Goal: Task Accomplishment & Management: Use online tool/utility

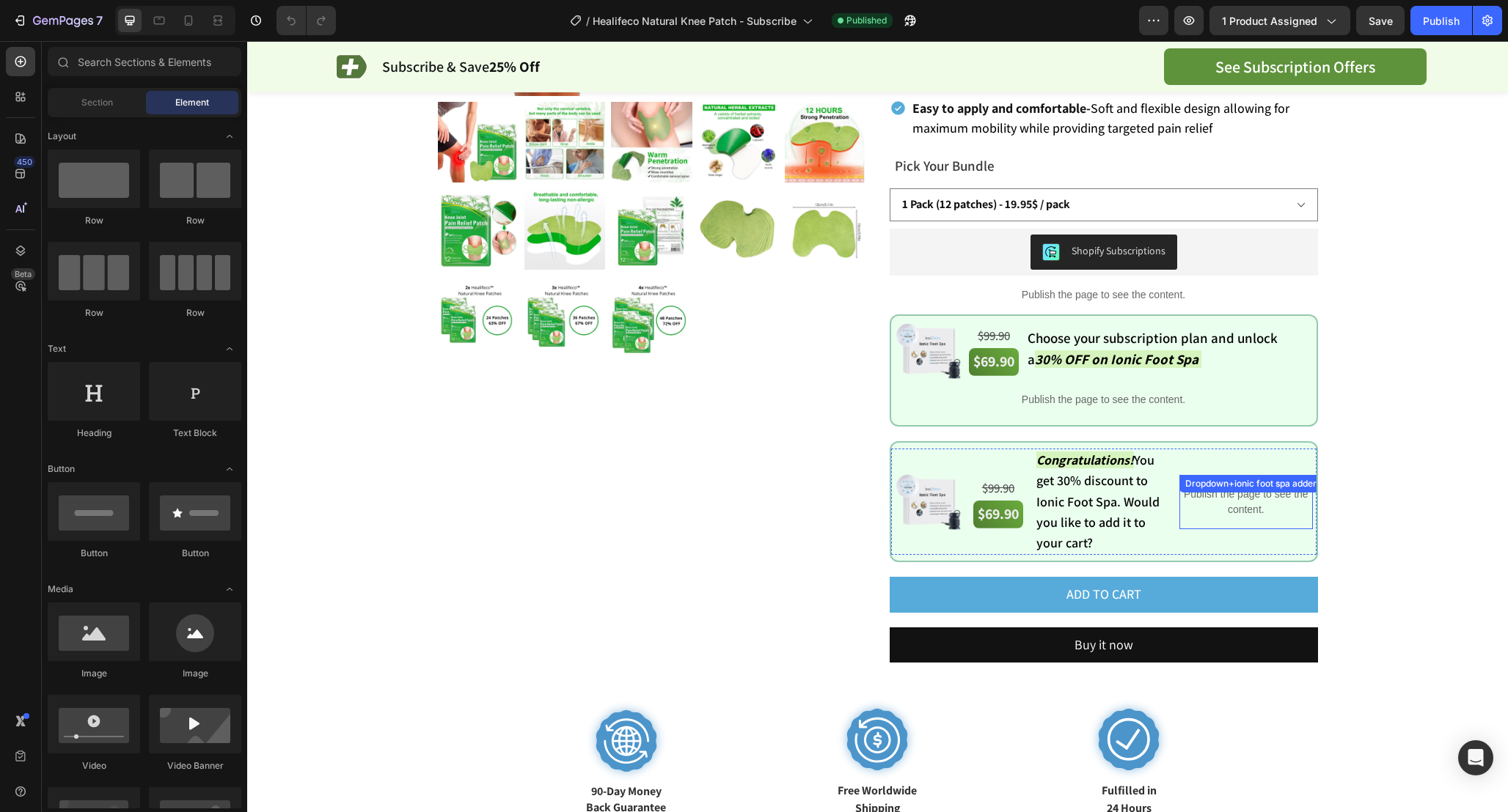
scroll to position [451, 0]
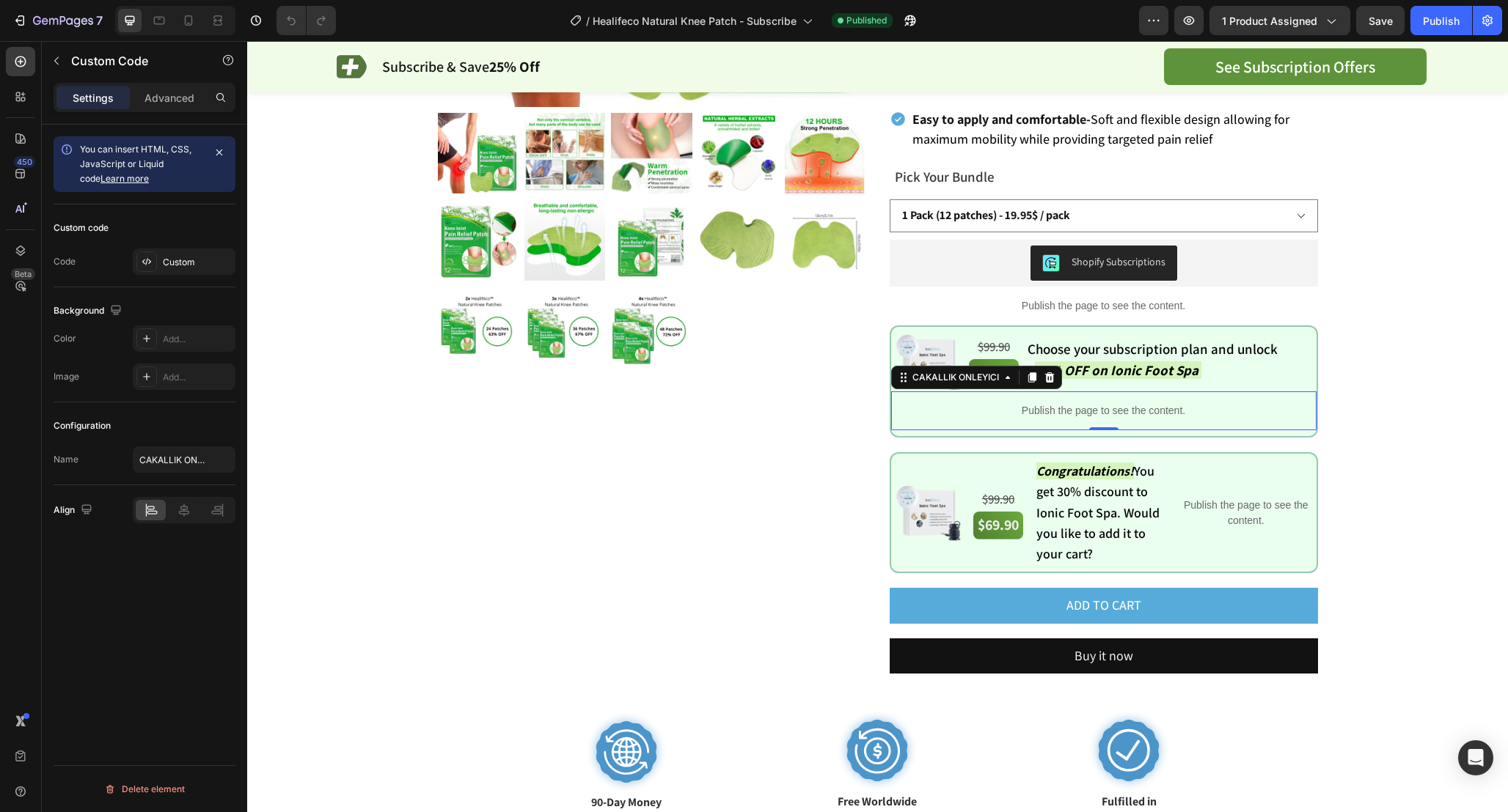
click at [1125, 403] on p "Publish the page to see the content." at bounding box center [1103, 410] width 425 height 15
click at [1250, 506] on p "Publish the page to see the content." at bounding box center [1245, 513] width 133 height 31
click at [1061, 403] on p "Publish the page to see the content." at bounding box center [1103, 410] width 425 height 15
click at [1407, 379] on div "Product Images Healifeco Natural Knee Patch Product Title Opinew - Star Badge O…" at bounding box center [877, 243] width 1187 height 1173
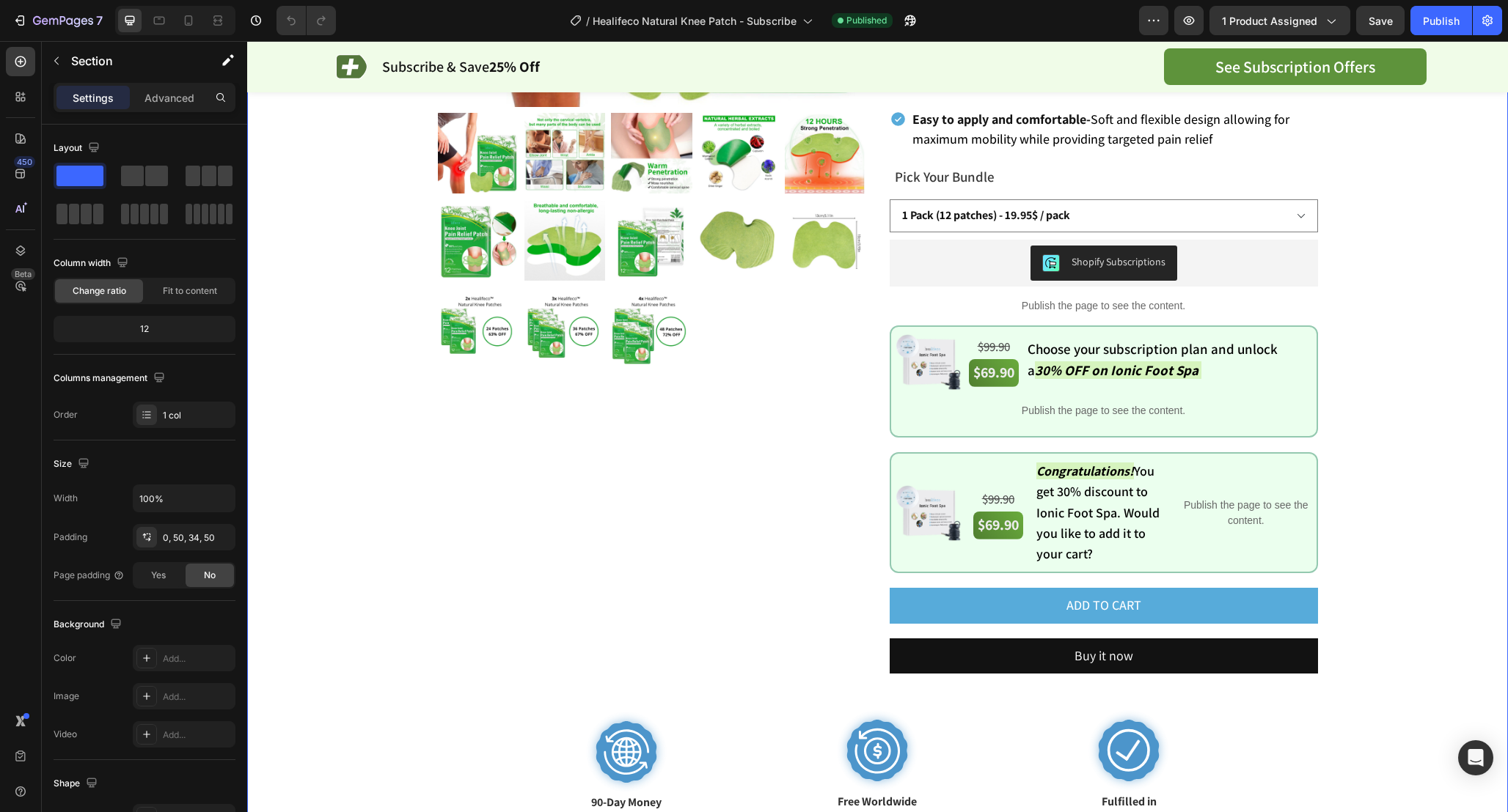
scroll to position [402, 0]
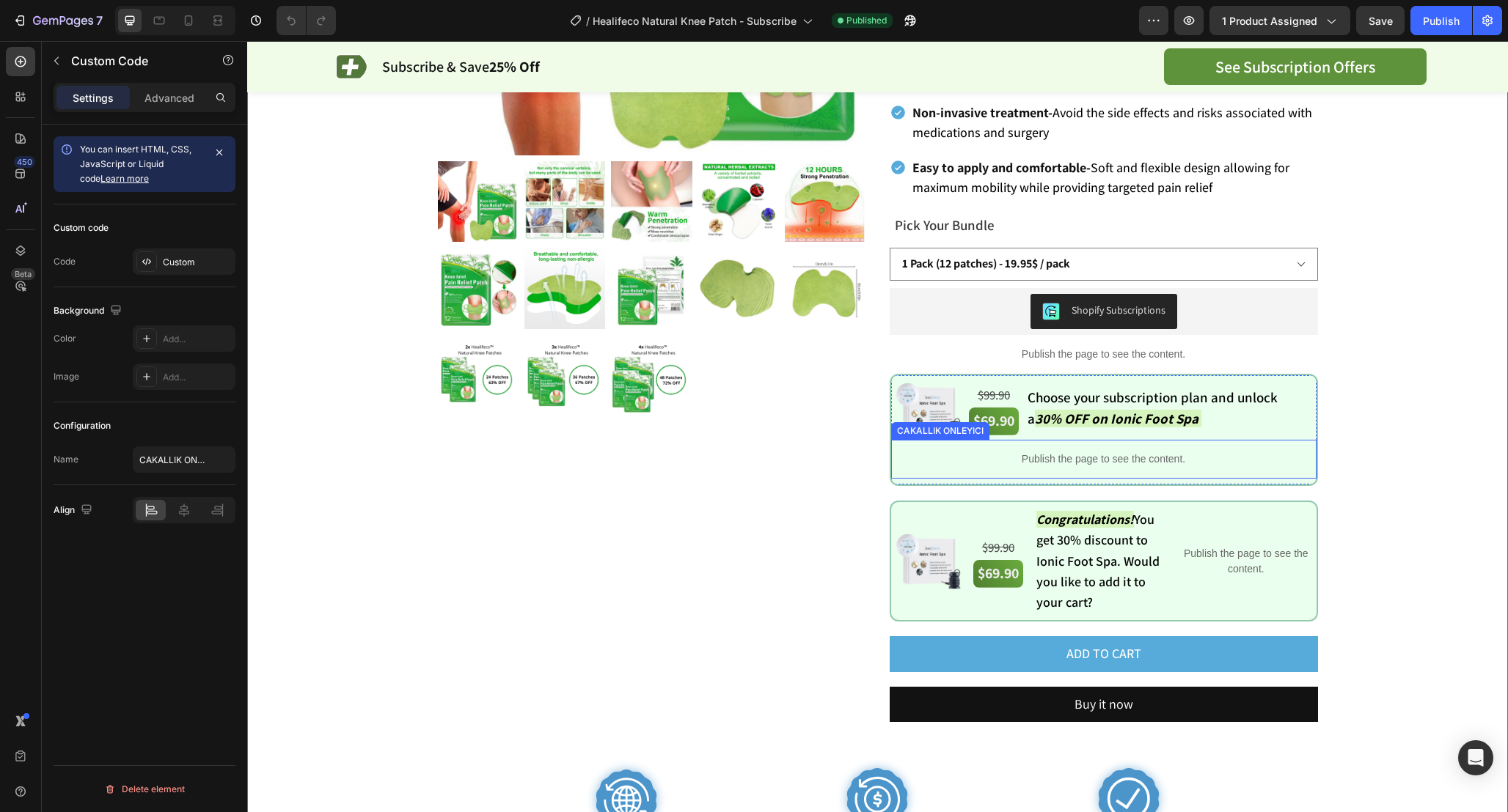
click at [1114, 451] on p "Publish the page to see the content." at bounding box center [1103, 459] width 425 height 15
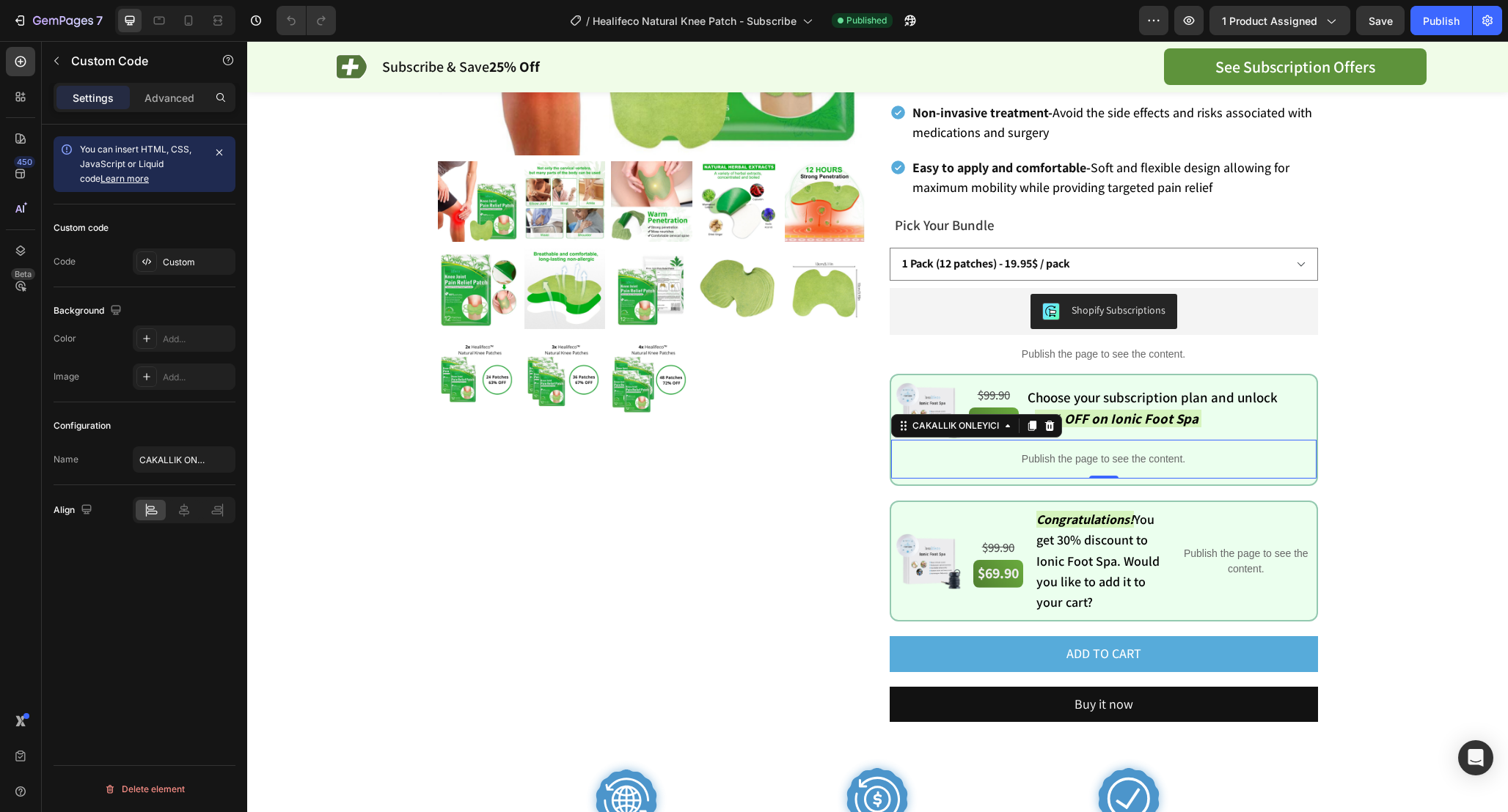
click at [973, 451] on p "Publish the page to see the content." at bounding box center [1103, 459] width 425 height 15
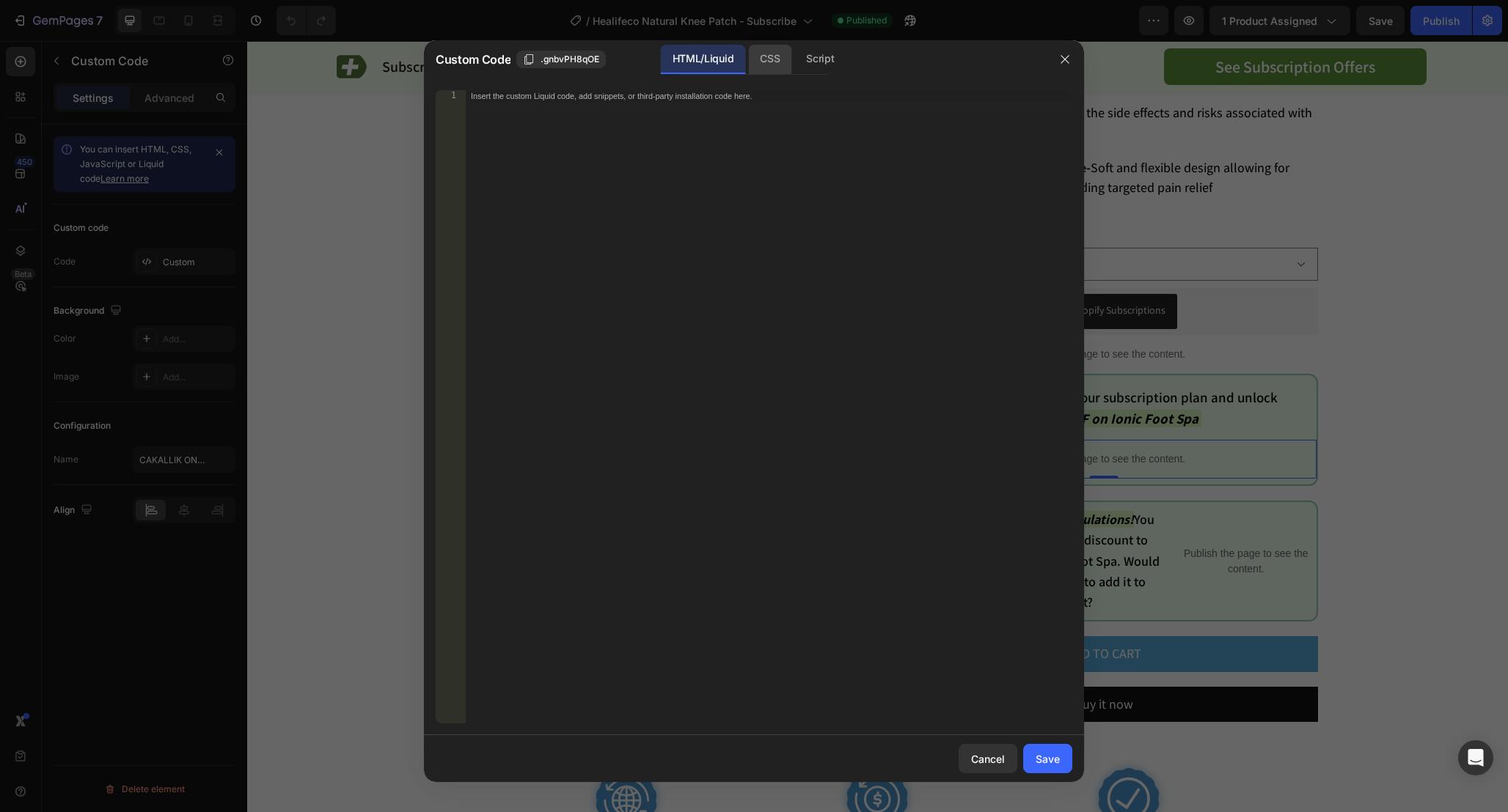
click at [754, 68] on div "CSS" at bounding box center [770, 59] width 44 height 29
click at [802, 63] on div "Script" at bounding box center [820, 59] width 52 height 29
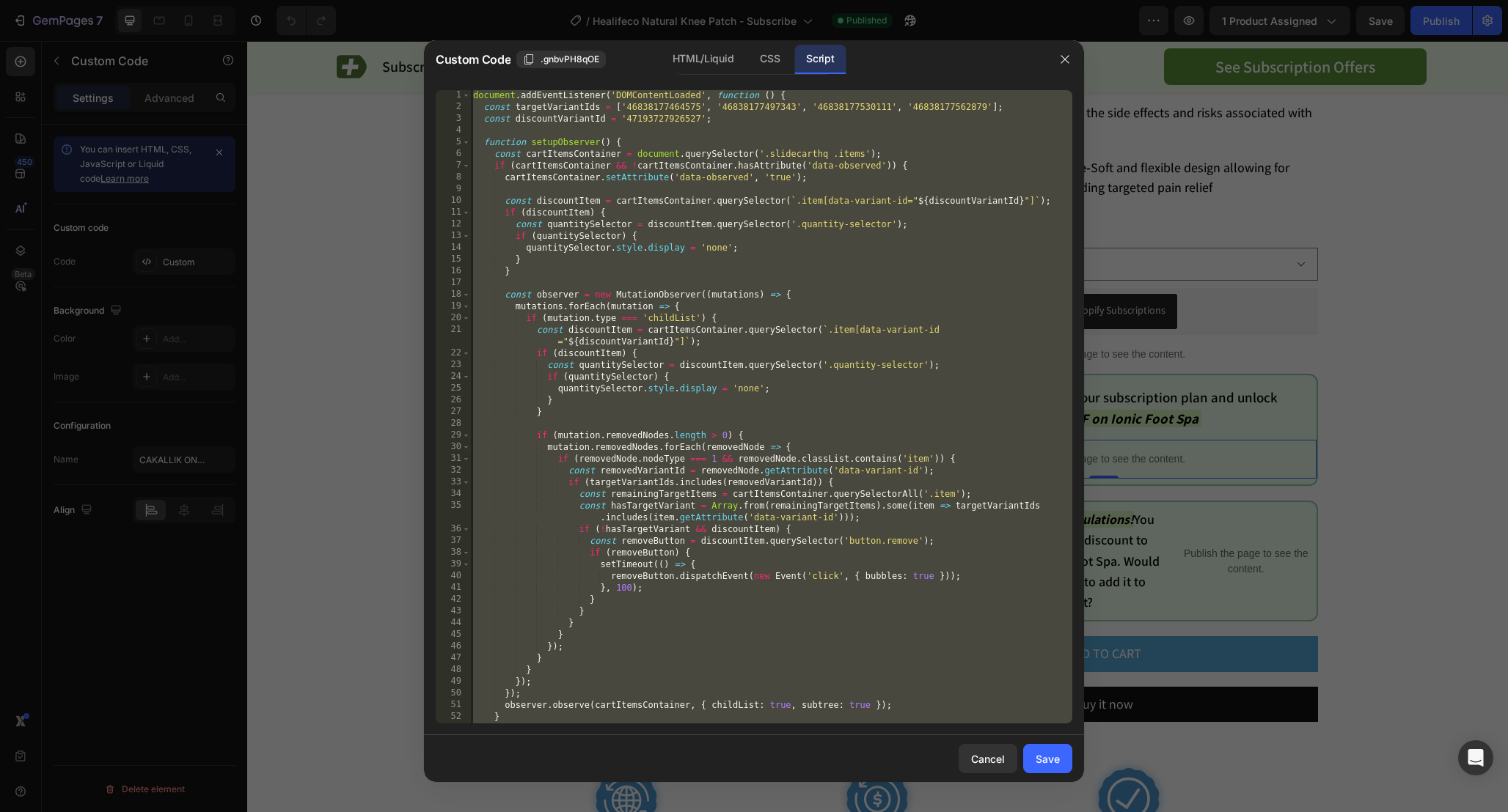
scroll to position [59, 0]
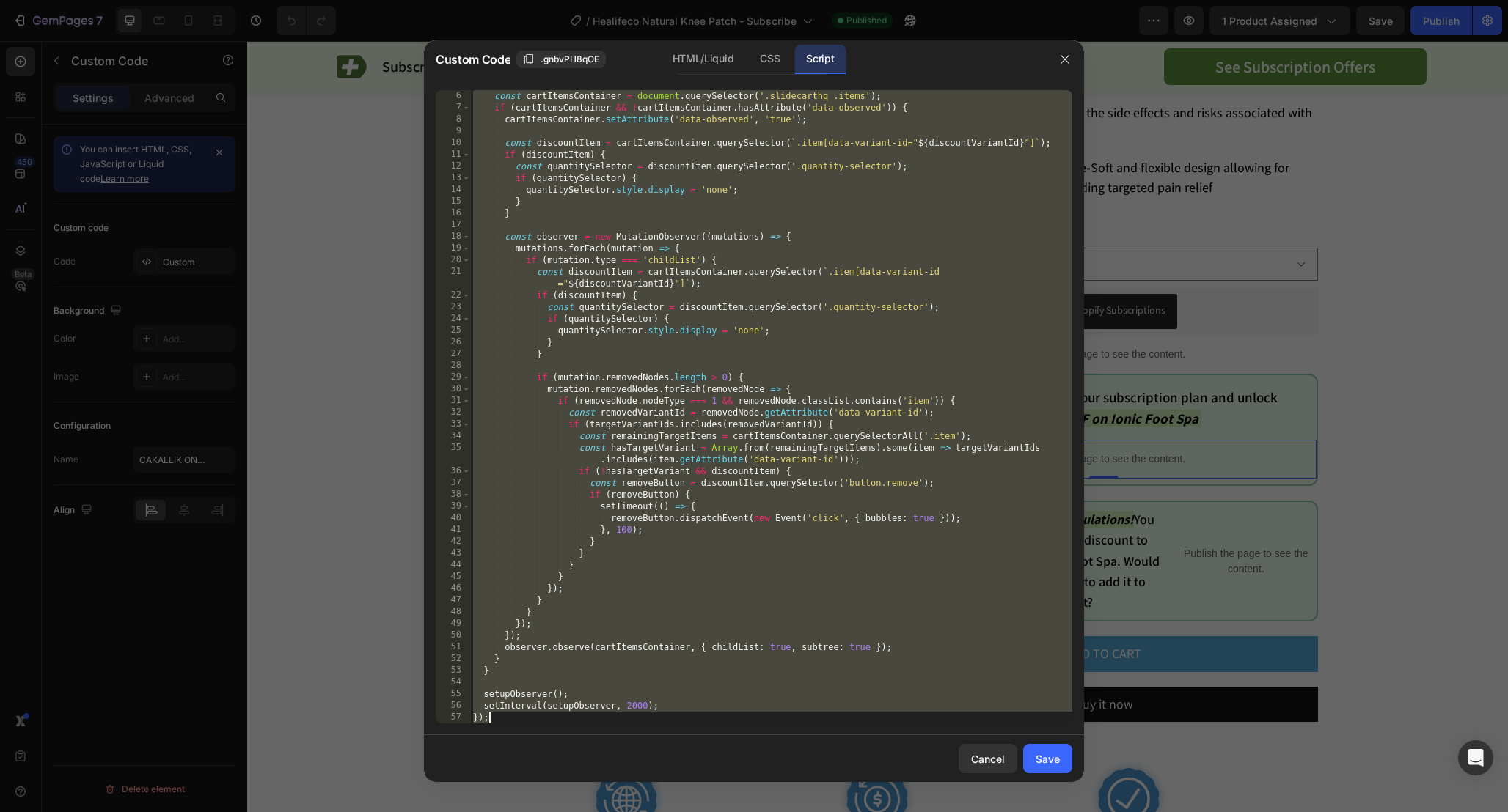
click at [857, 599] on div "const cartItemsContainer = document . querySelector ( '.slidecarthq .items' ) ;…" at bounding box center [771, 418] width 602 height 657
type textarea "}"
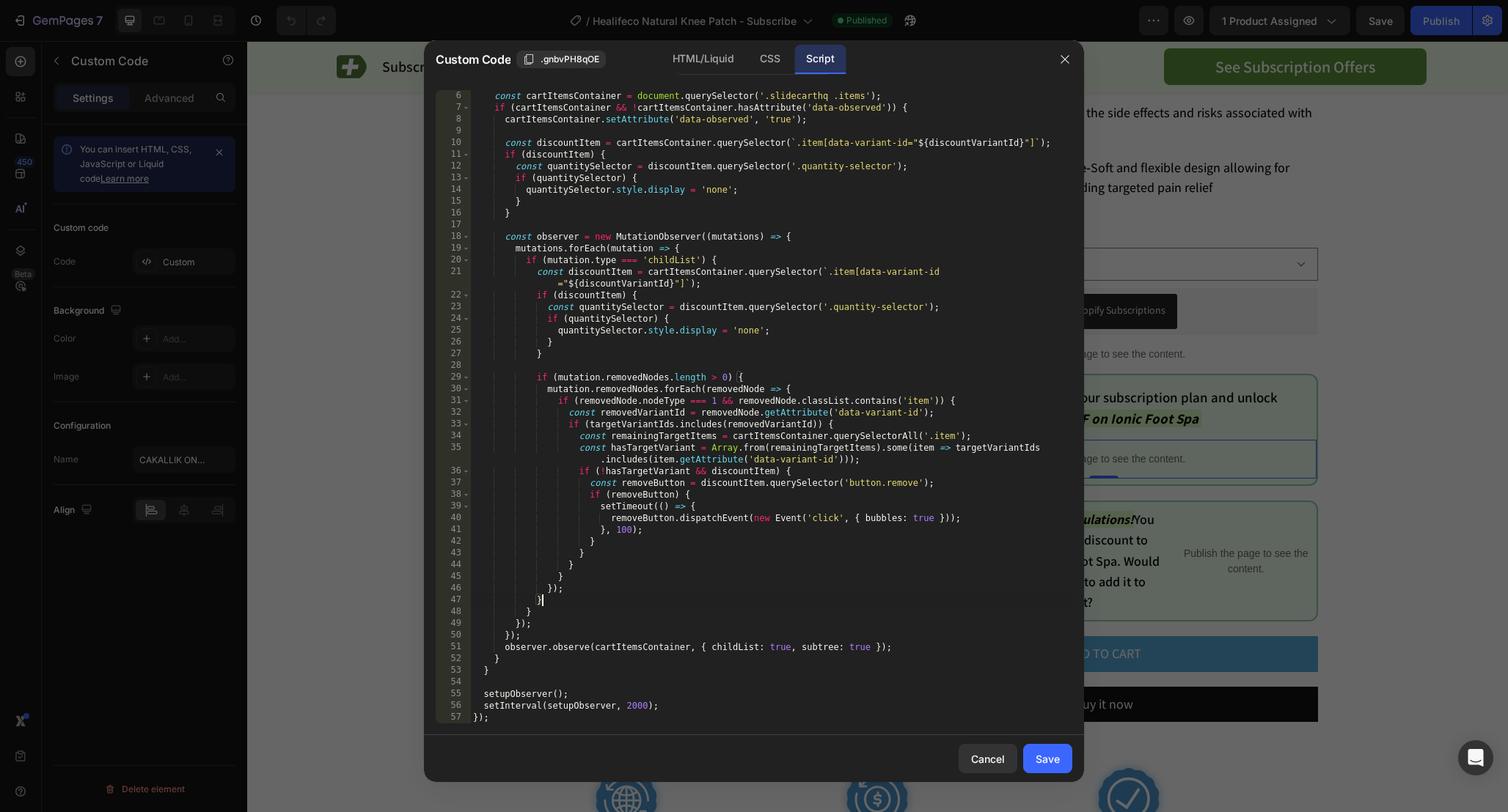
scroll to position [0, 0]
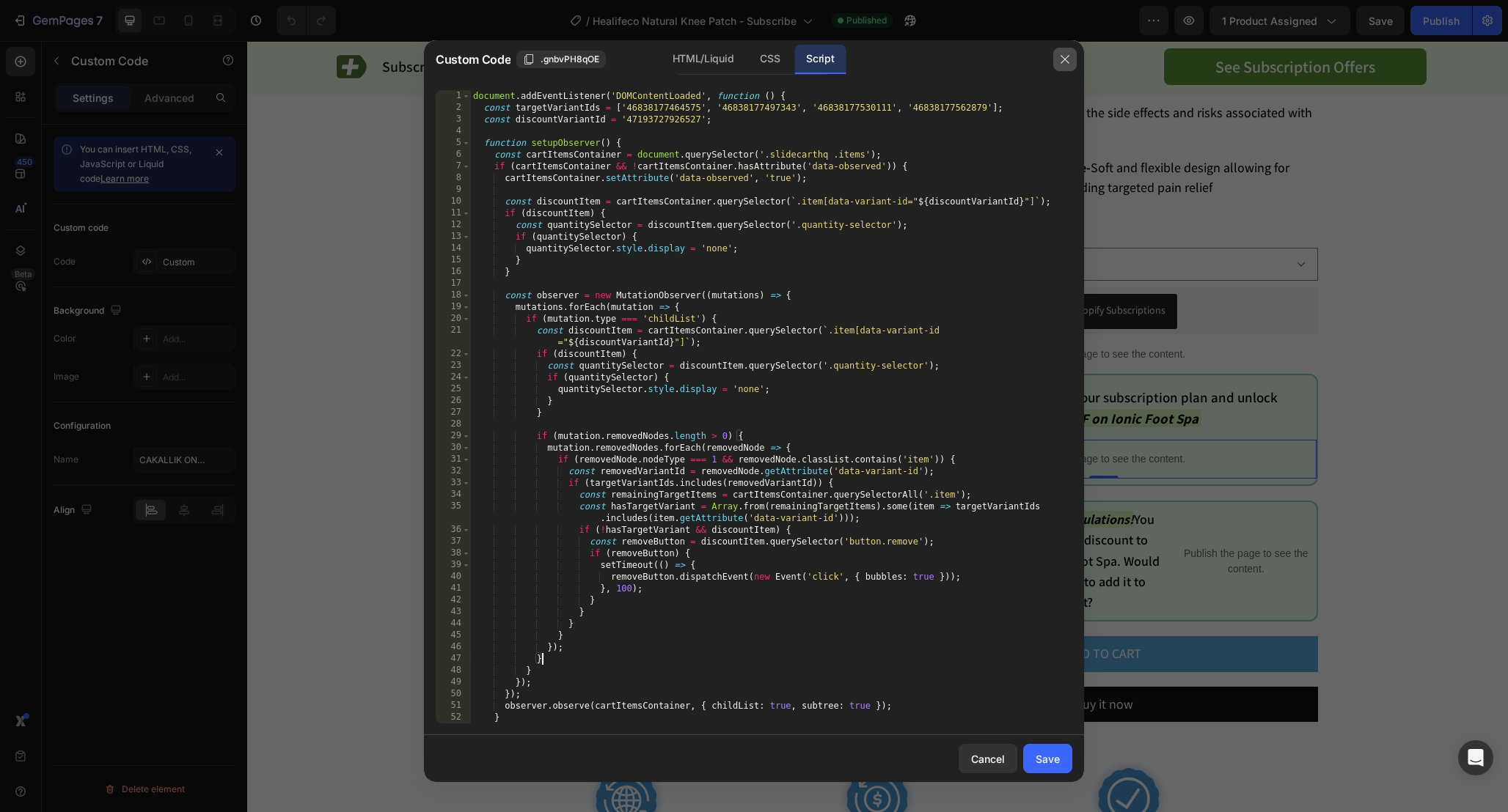
click at [1064, 61] on icon "button" at bounding box center [1064, 60] width 8 height 8
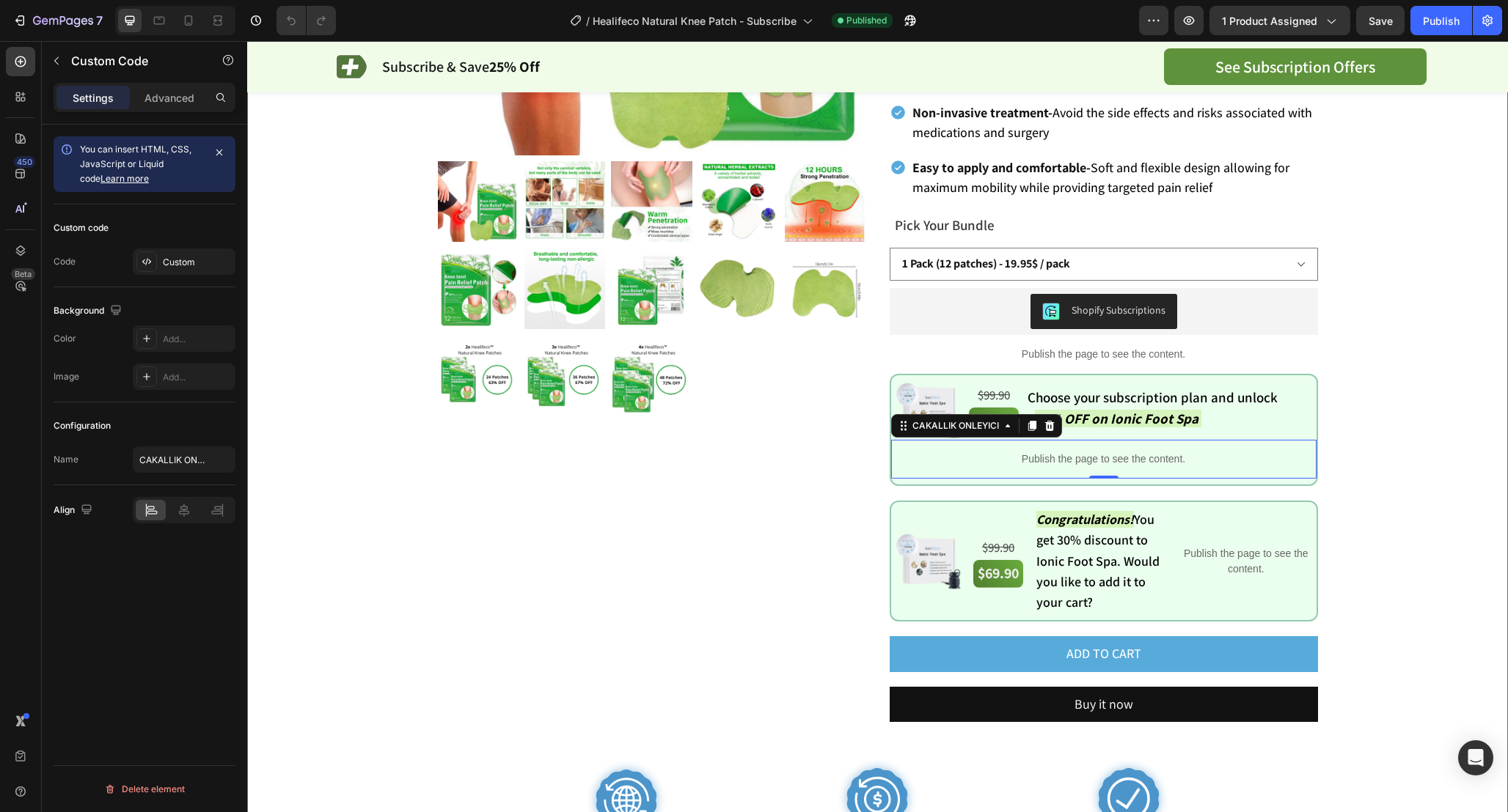
click at [1338, 398] on div "Product Images Healifeco Natural Knee Patch Product Title Opinew - Star Badge O…" at bounding box center [877, 291] width 1187 height 1173
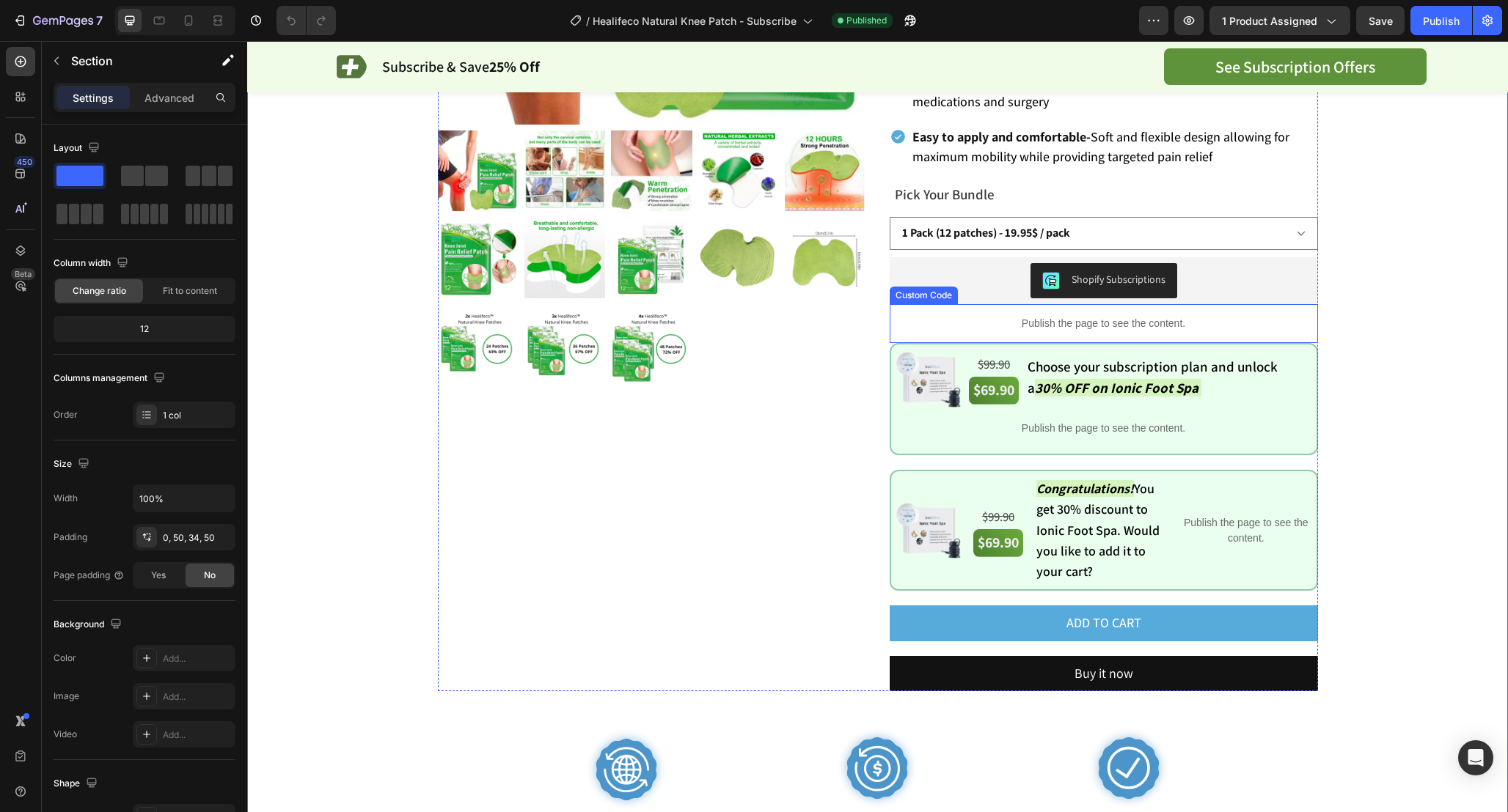
scroll to position [423, 0]
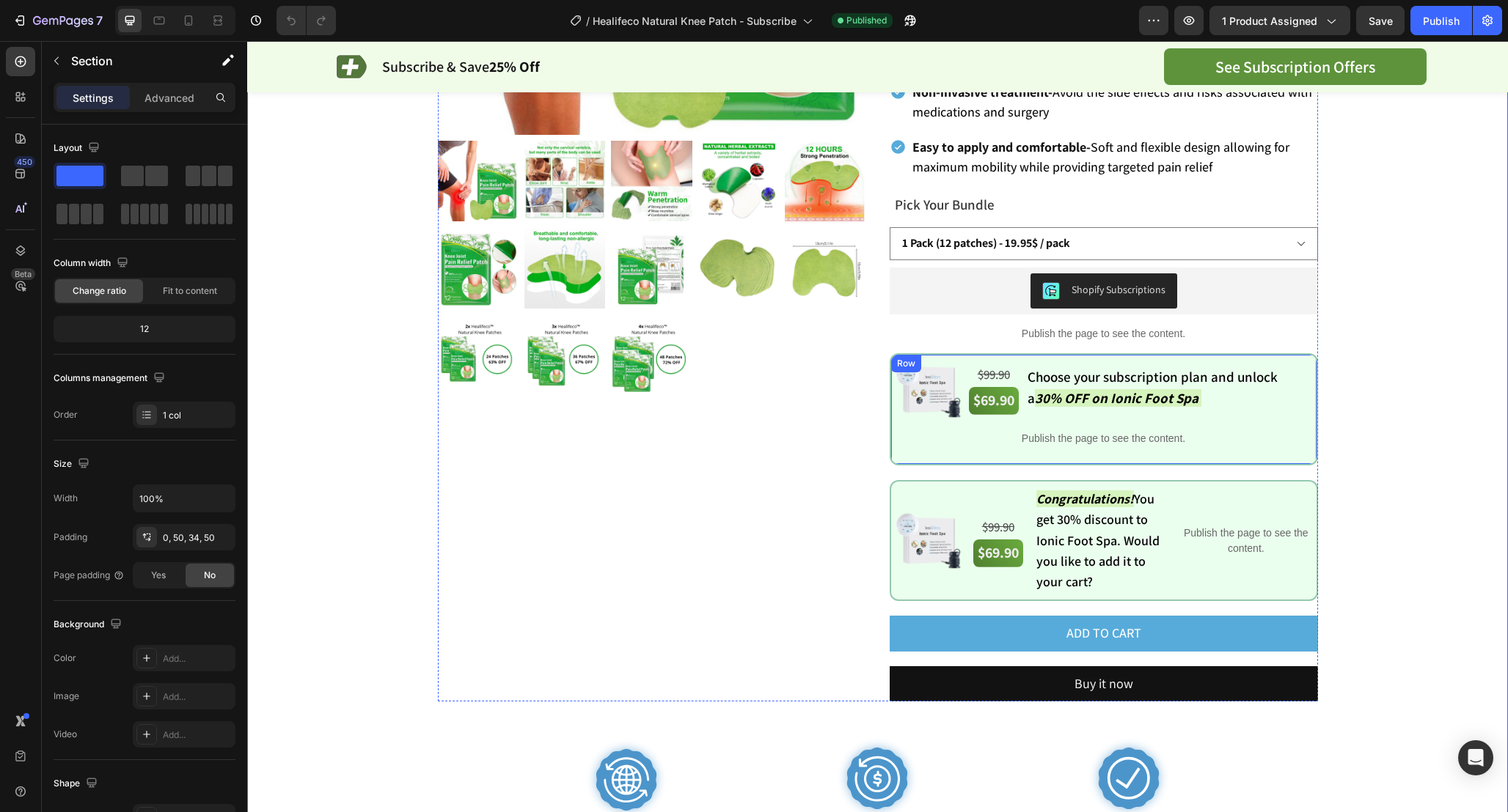
click at [893, 353] on div "Image $99.90 Text Block $69.90 Text Block Choose your subscription plan and unl…" at bounding box center [1104, 410] width 428 height 112
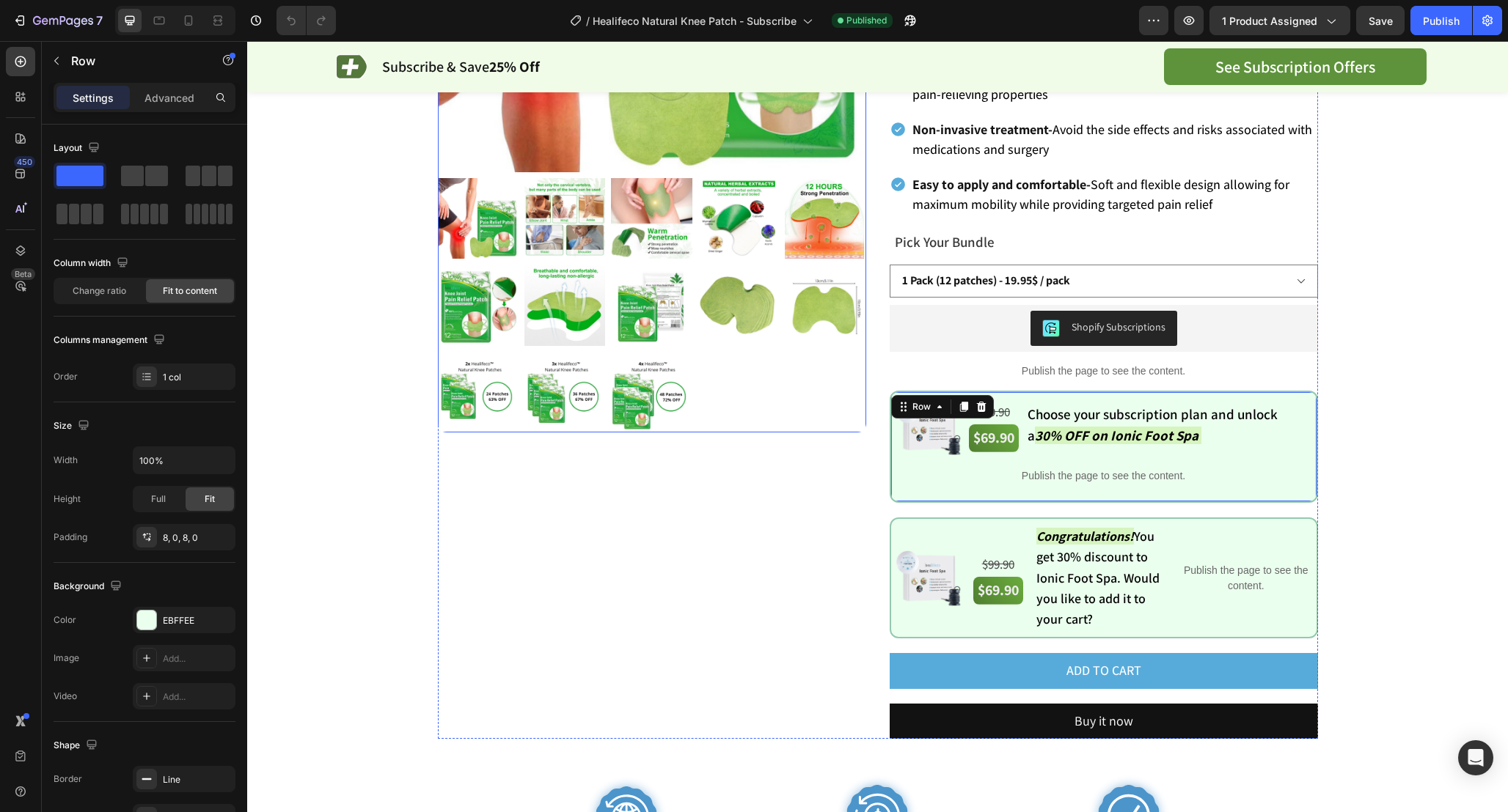
scroll to position [384, 0]
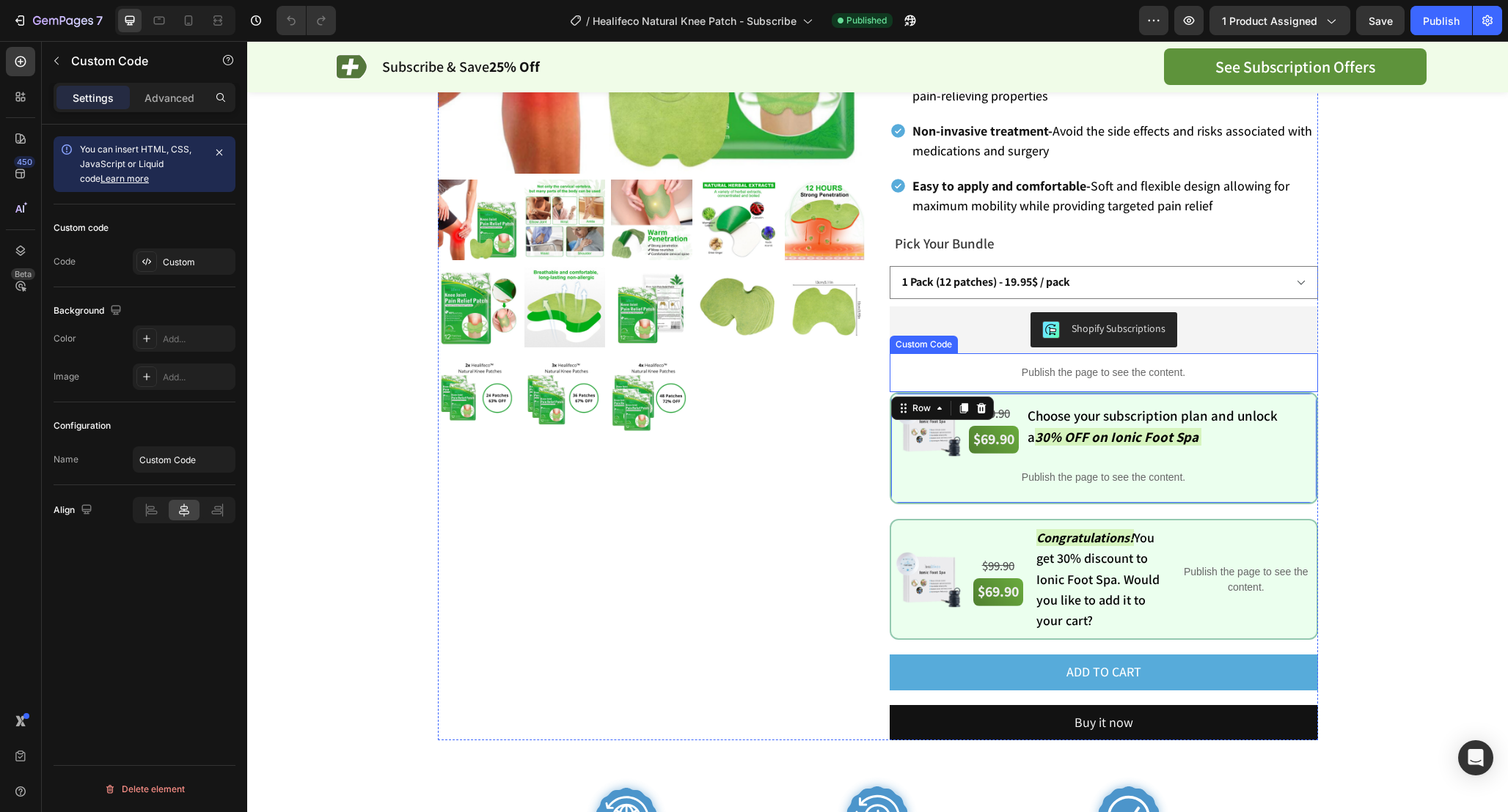
click at [1228, 365] on p "Publish the page to see the content." at bounding box center [1104, 372] width 428 height 15
click at [898, 392] on div "Image $99.90 Text Block $69.90 Text Block Choose your subscription plan and unl…" at bounding box center [1104, 448] width 428 height 112
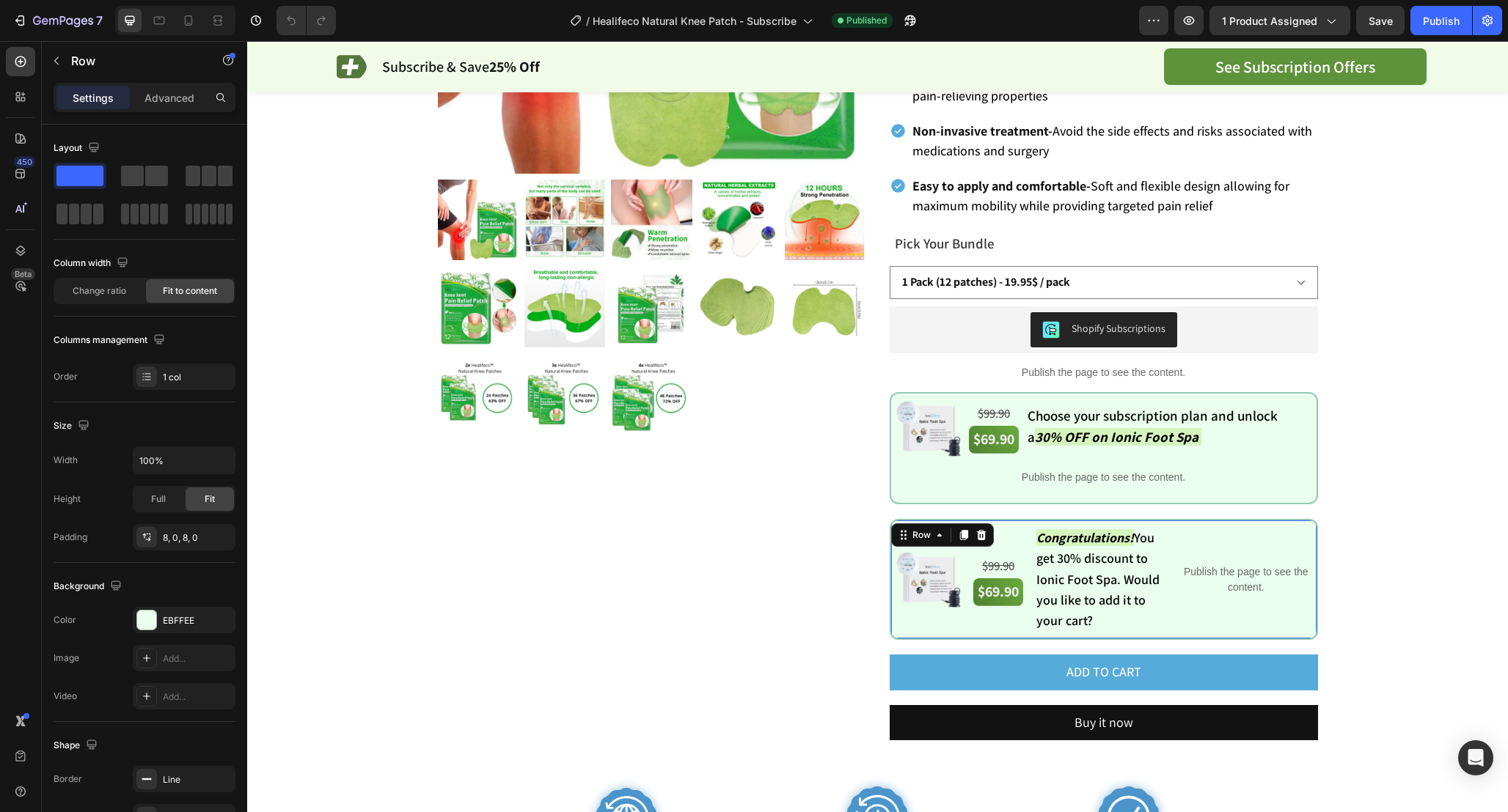
click at [898, 519] on div "Image $99.90 Text Block $69.90 Text Block $99.90 Text Block $69.90 Text Block C…" at bounding box center [1104, 580] width 428 height 121
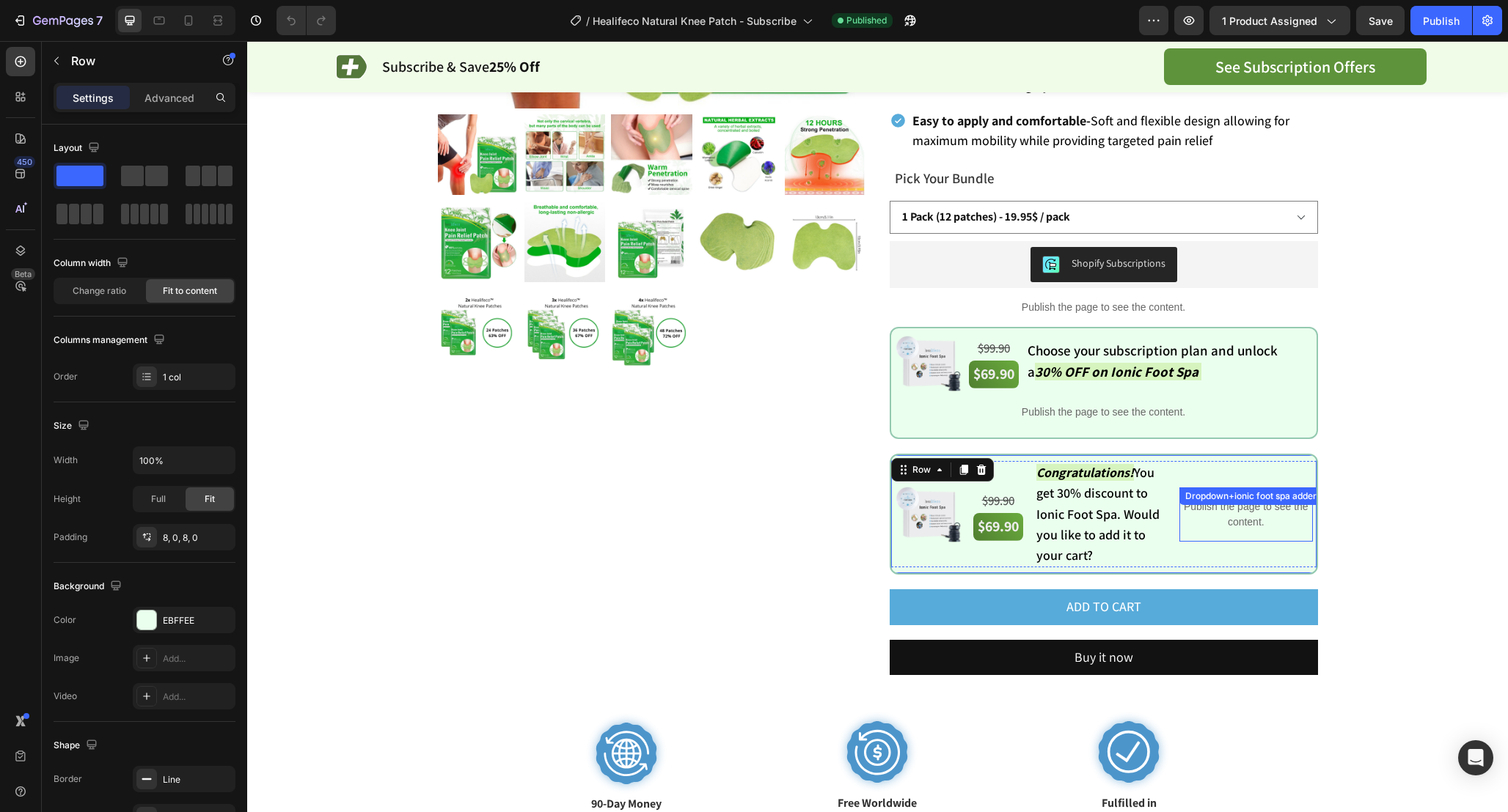
scroll to position [442, 0]
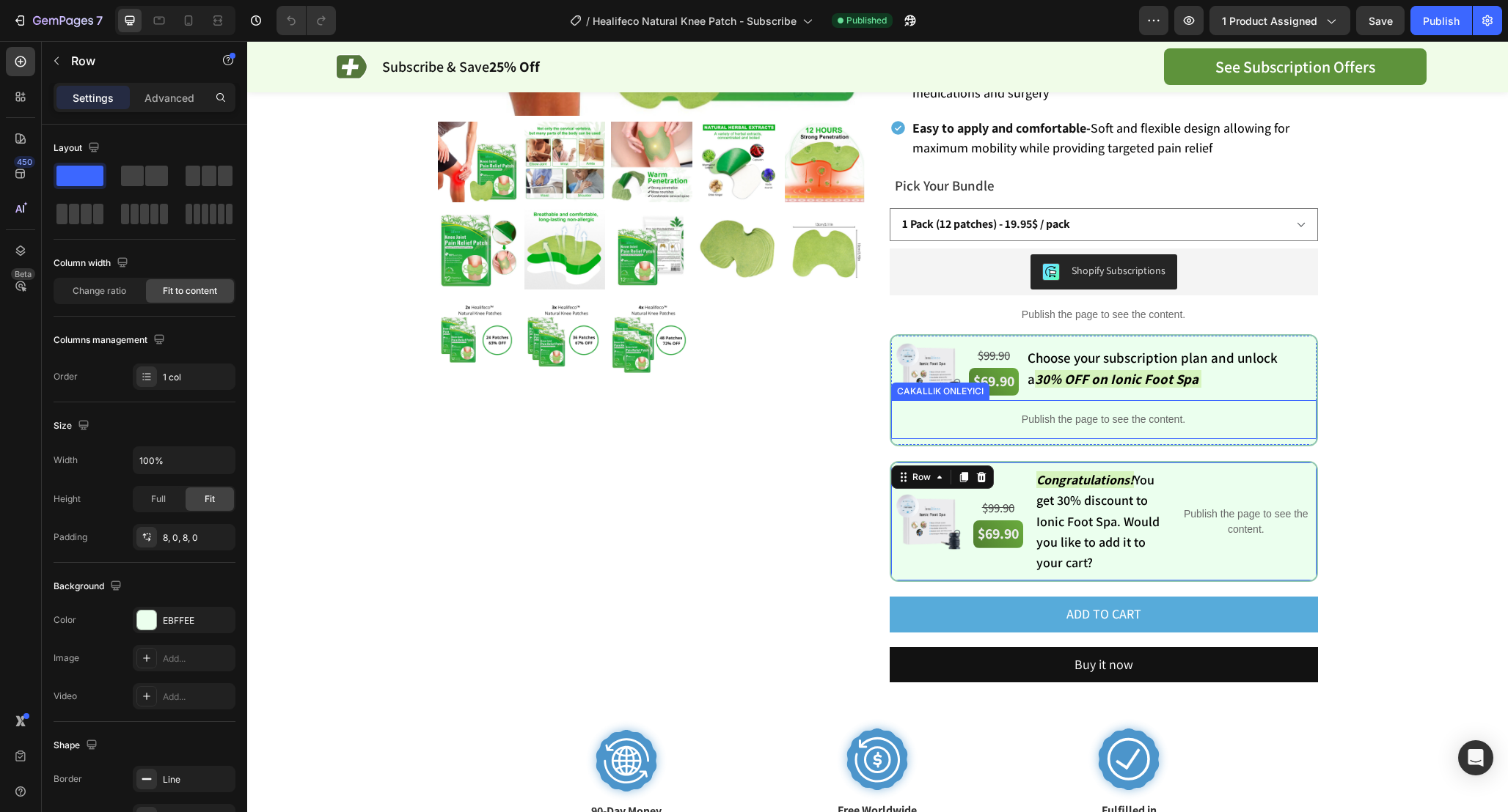
click at [1152, 412] on p "Publish the page to see the content." at bounding box center [1103, 419] width 425 height 15
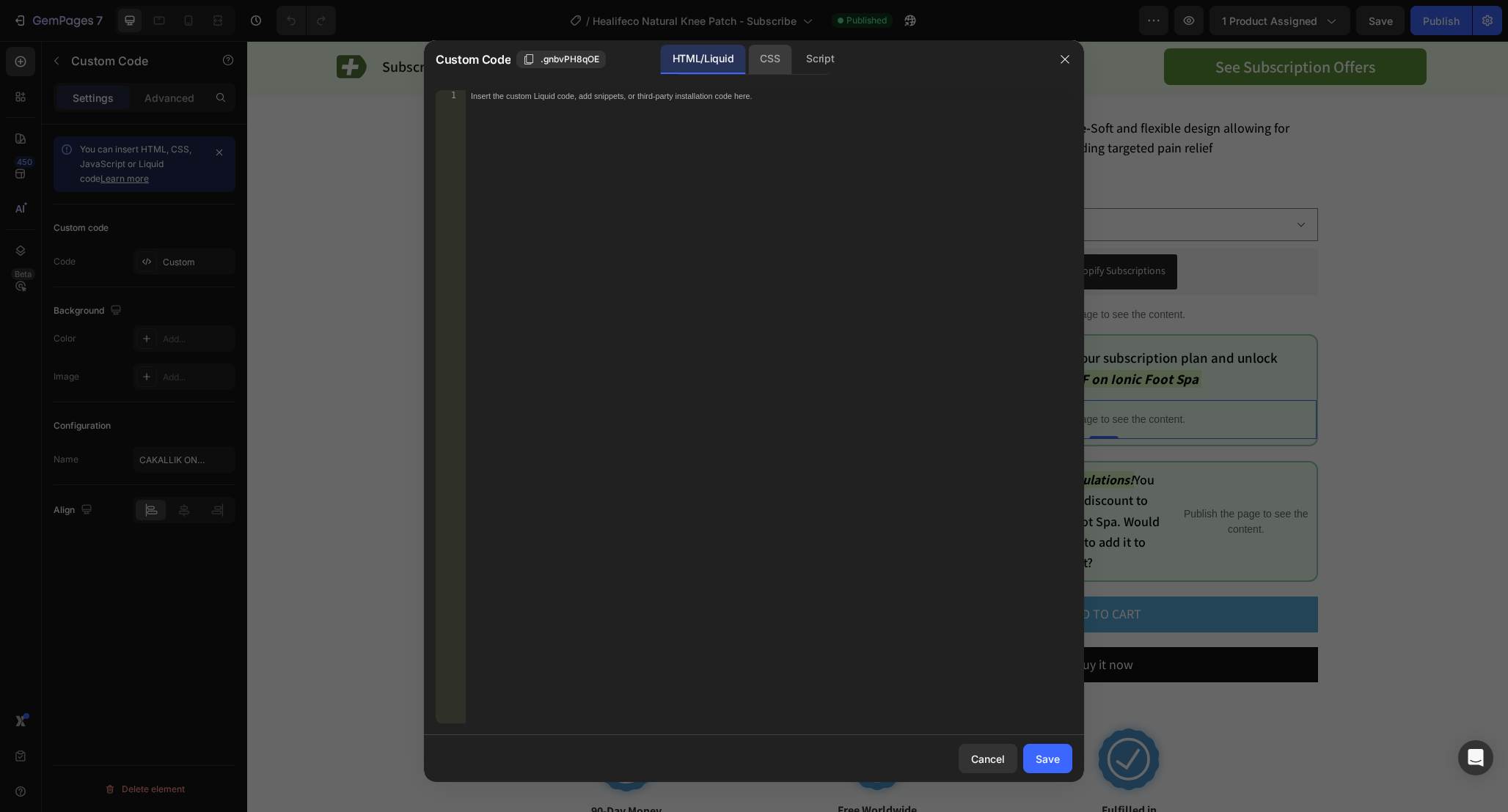
click at [766, 64] on div "CSS" at bounding box center [770, 59] width 44 height 29
click at [831, 64] on div "Script" at bounding box center [820, 59] width 52 height 29
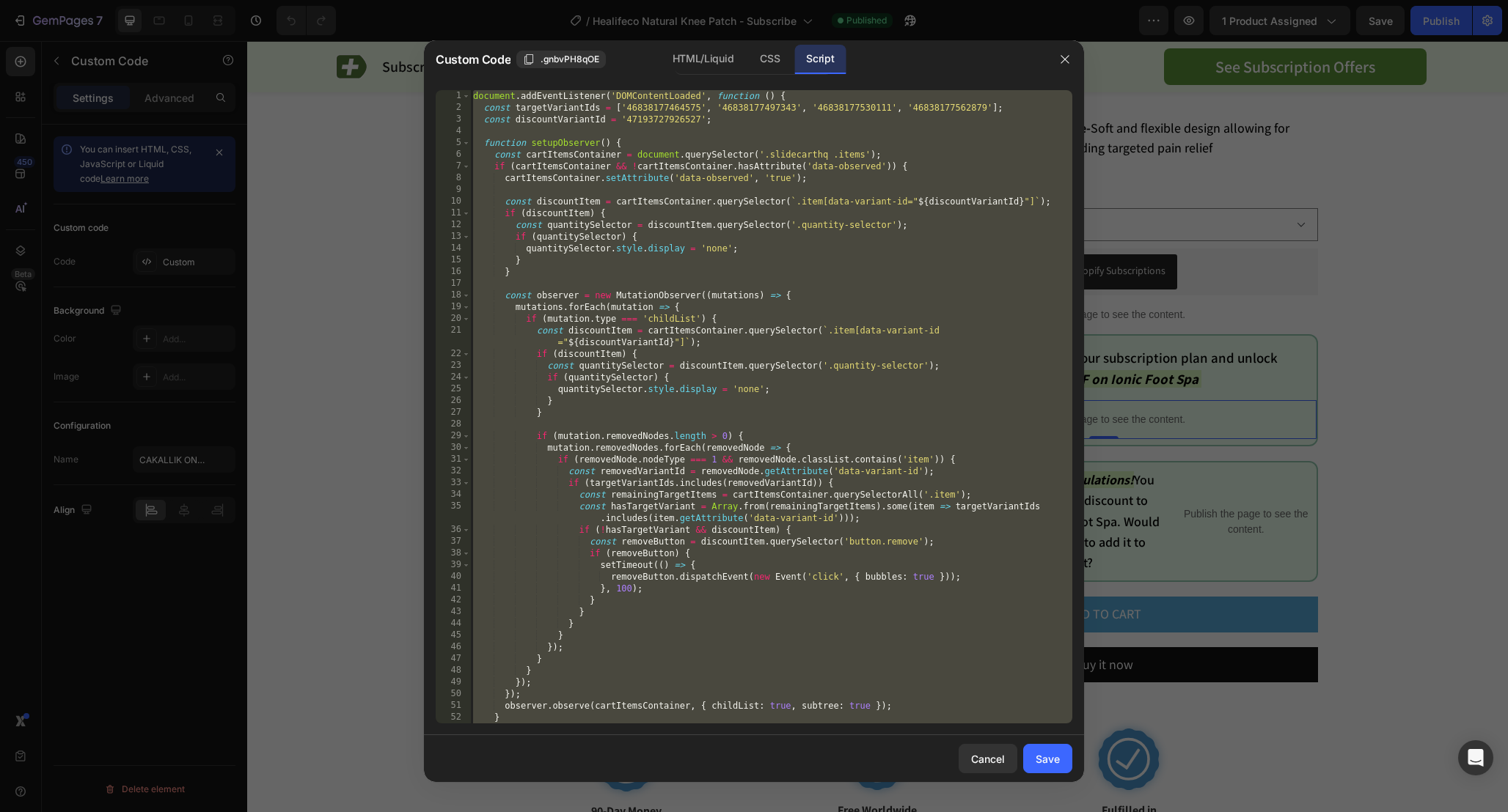
type textarea "setInterval(setupObserver, 2000); });"
click at [860, 284] on div "document . addEventListener ( 'DOMContentLoaded' , function ( ) { const targetV…" at bounding box center [771, 418] width 602 height 657
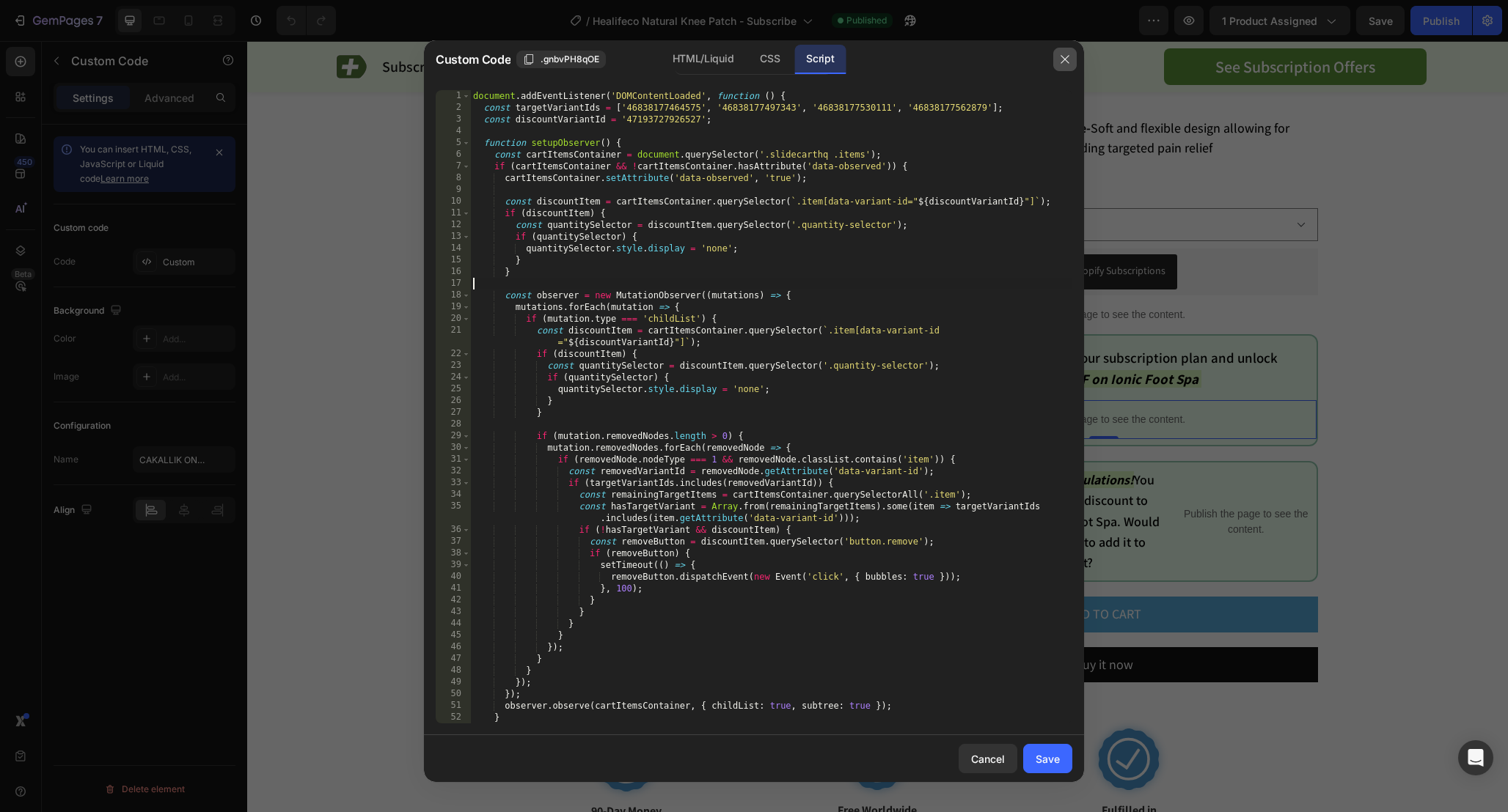
click at [1063, 58] on icon "button" at bounding box center [1064, 59] width 12 height 12
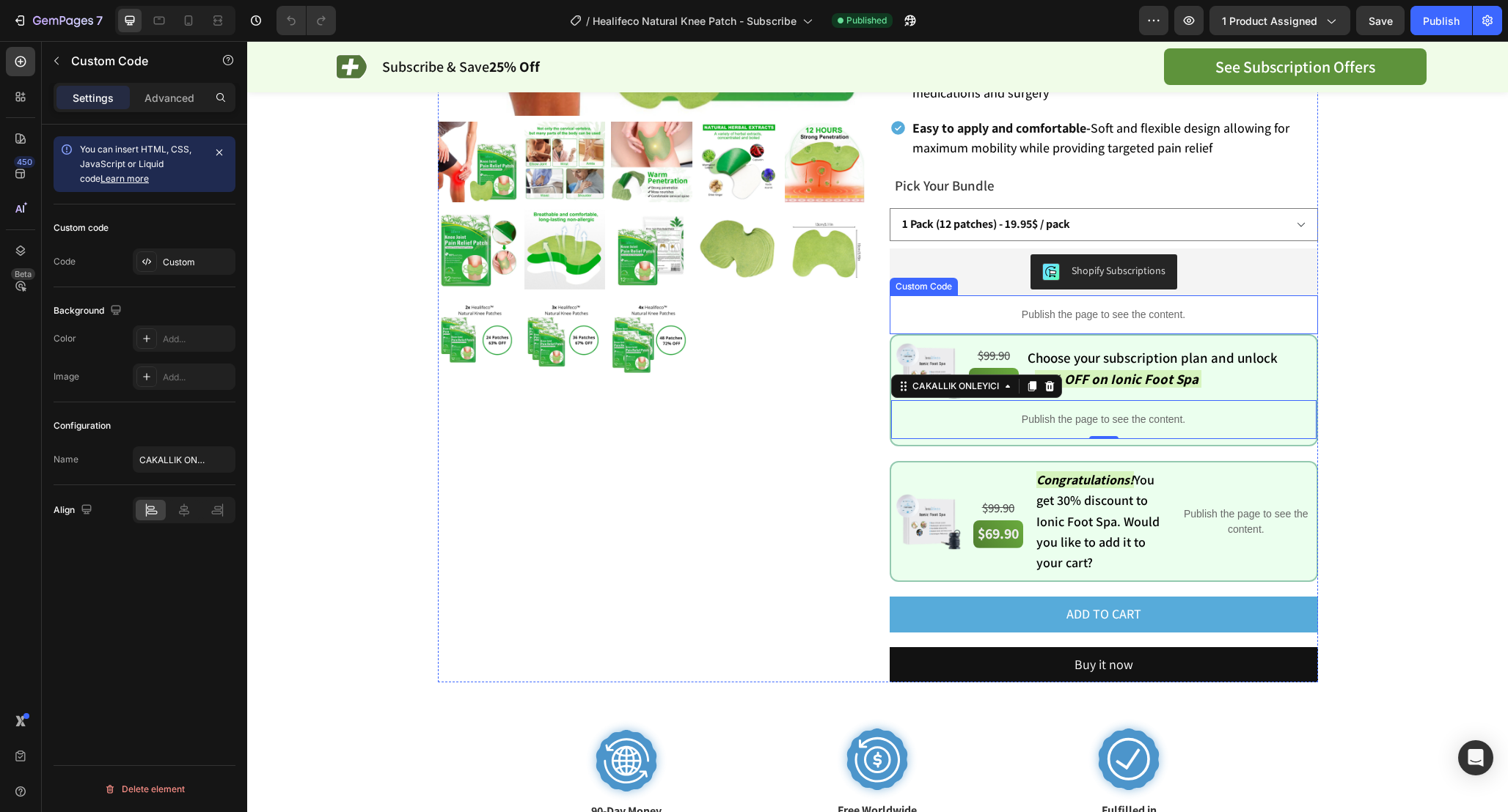
click at [1075, 307] on p "Publish the page to see the content." at bounding box center [1104, 314] width 428 height 15
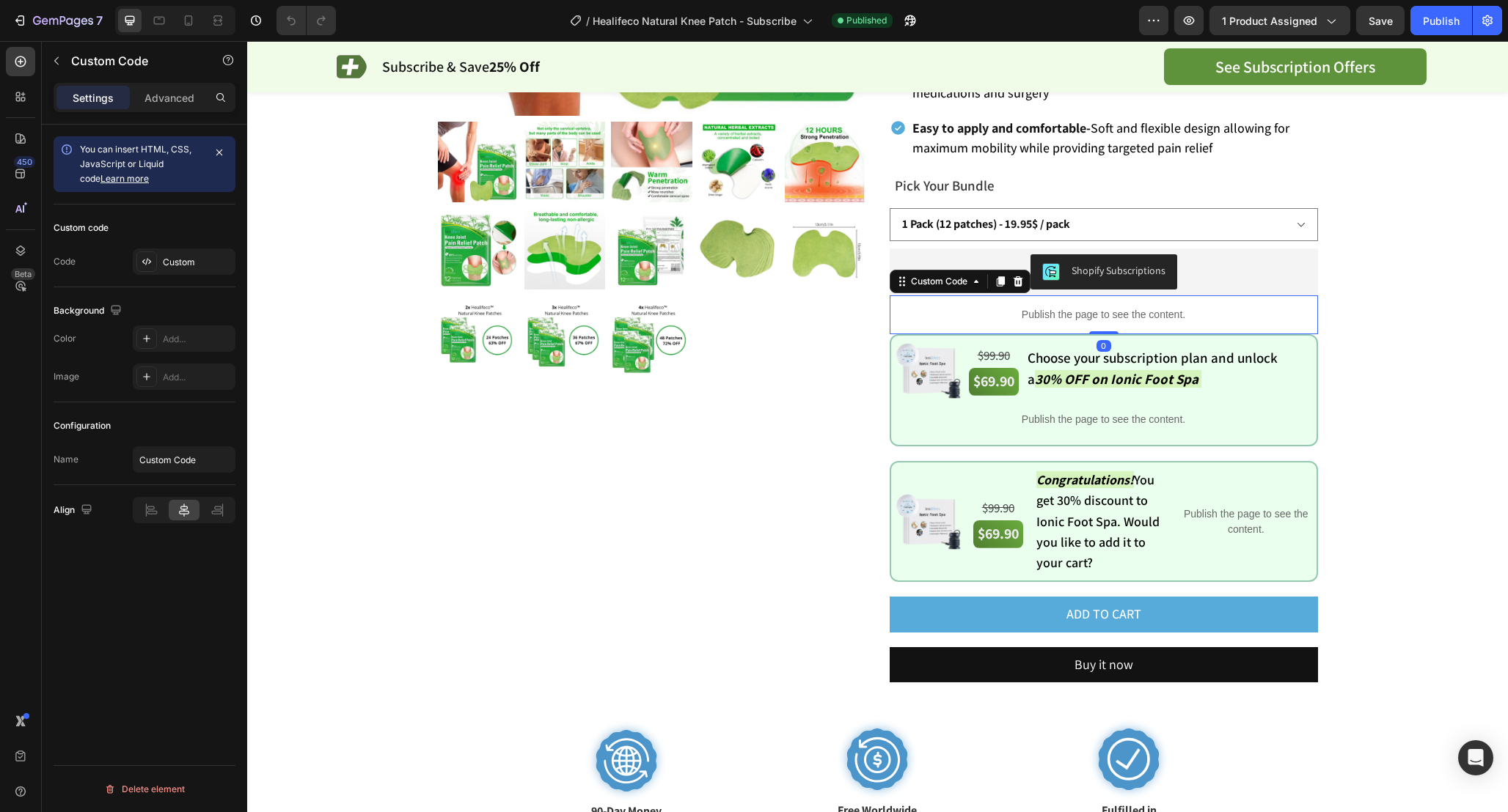
click at [1075, 307] on p "Publish the page to see the content." at bounding box center [1104, 314] width 428 height 15
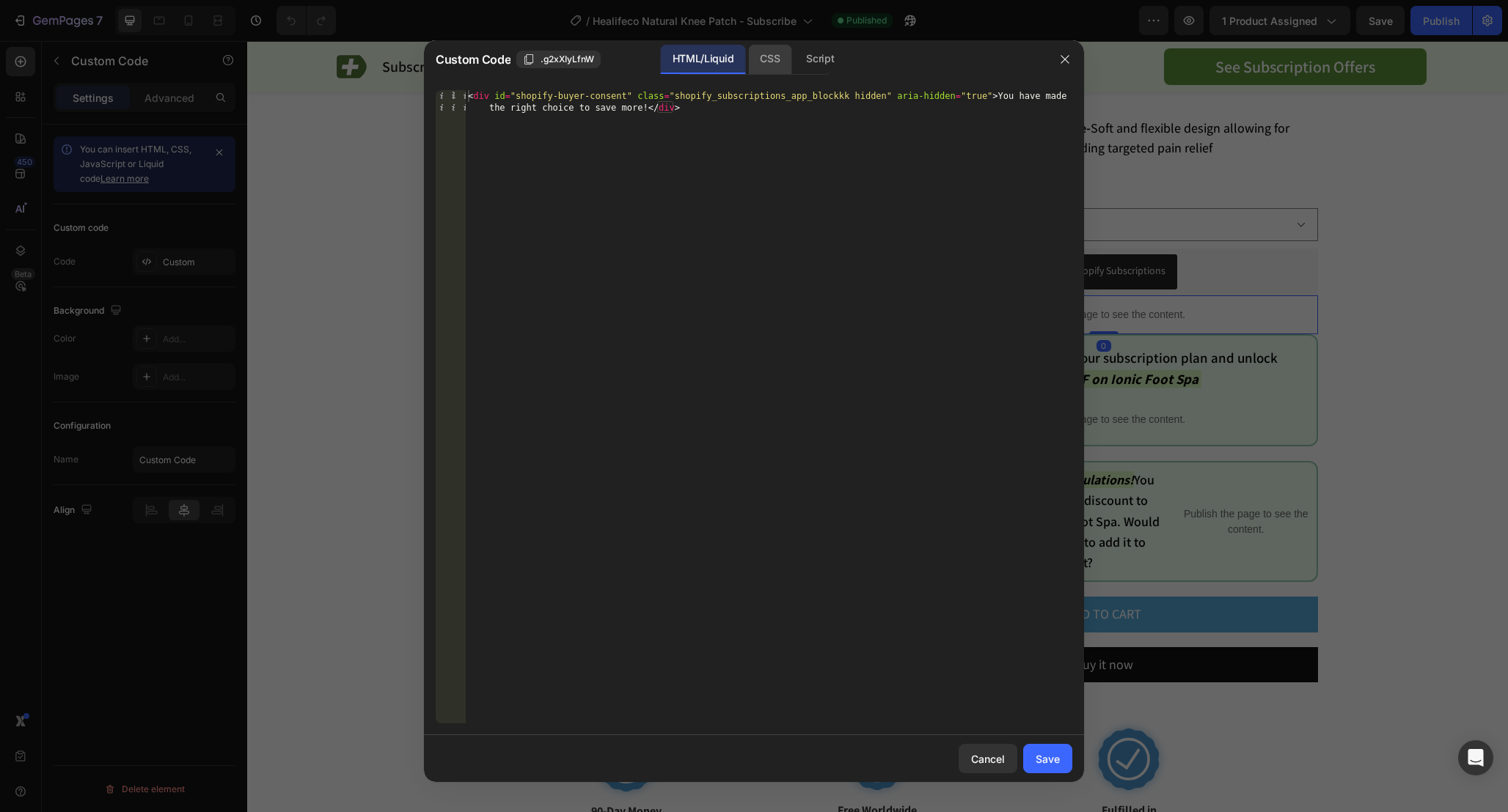
click at [762, 61] on div "CSS" at bounding box center [770, 59] width 44 height 29
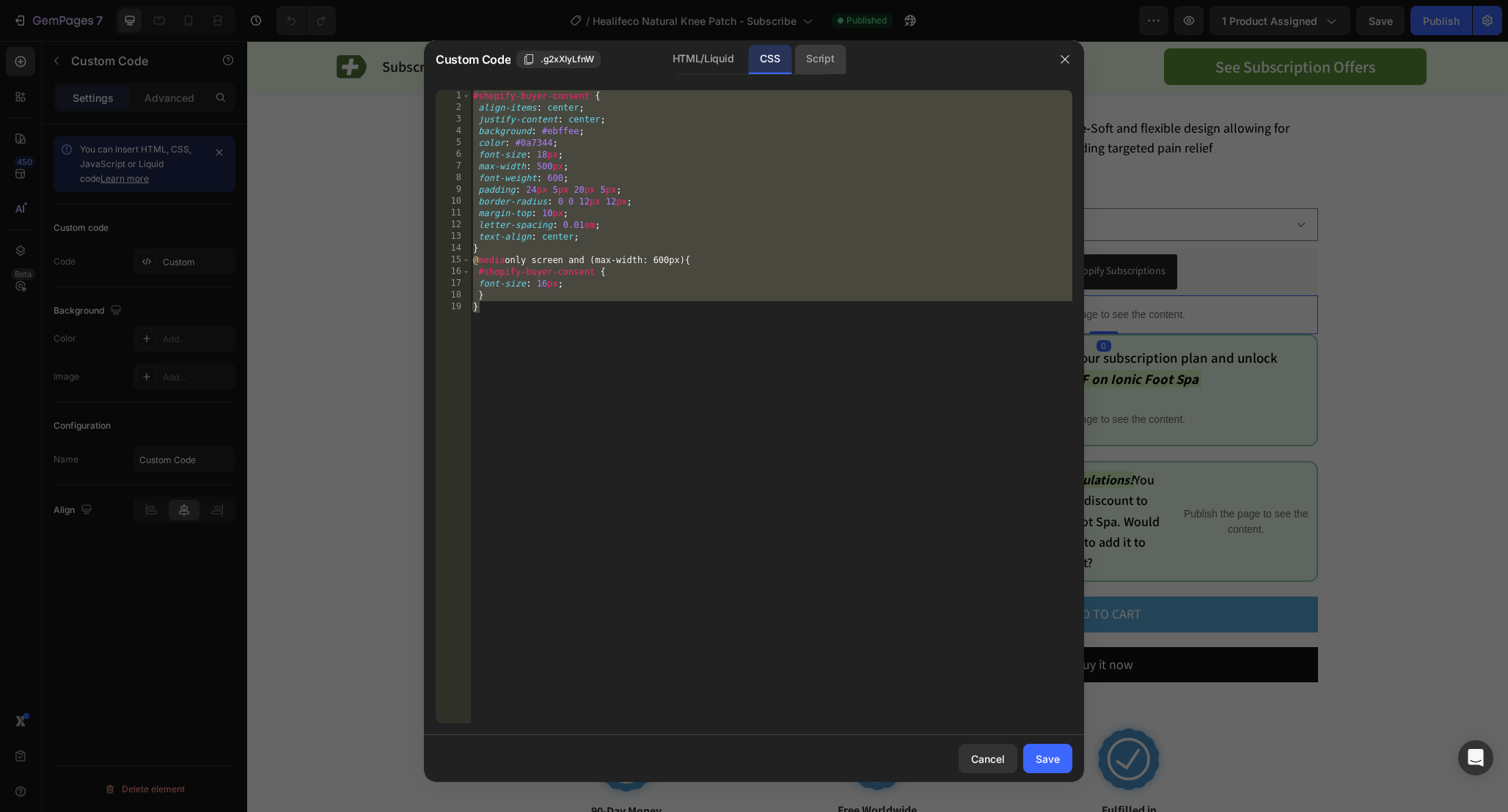
click at [807, 60] on div "Script" at bounding box center [820, 59] width 52 height 29
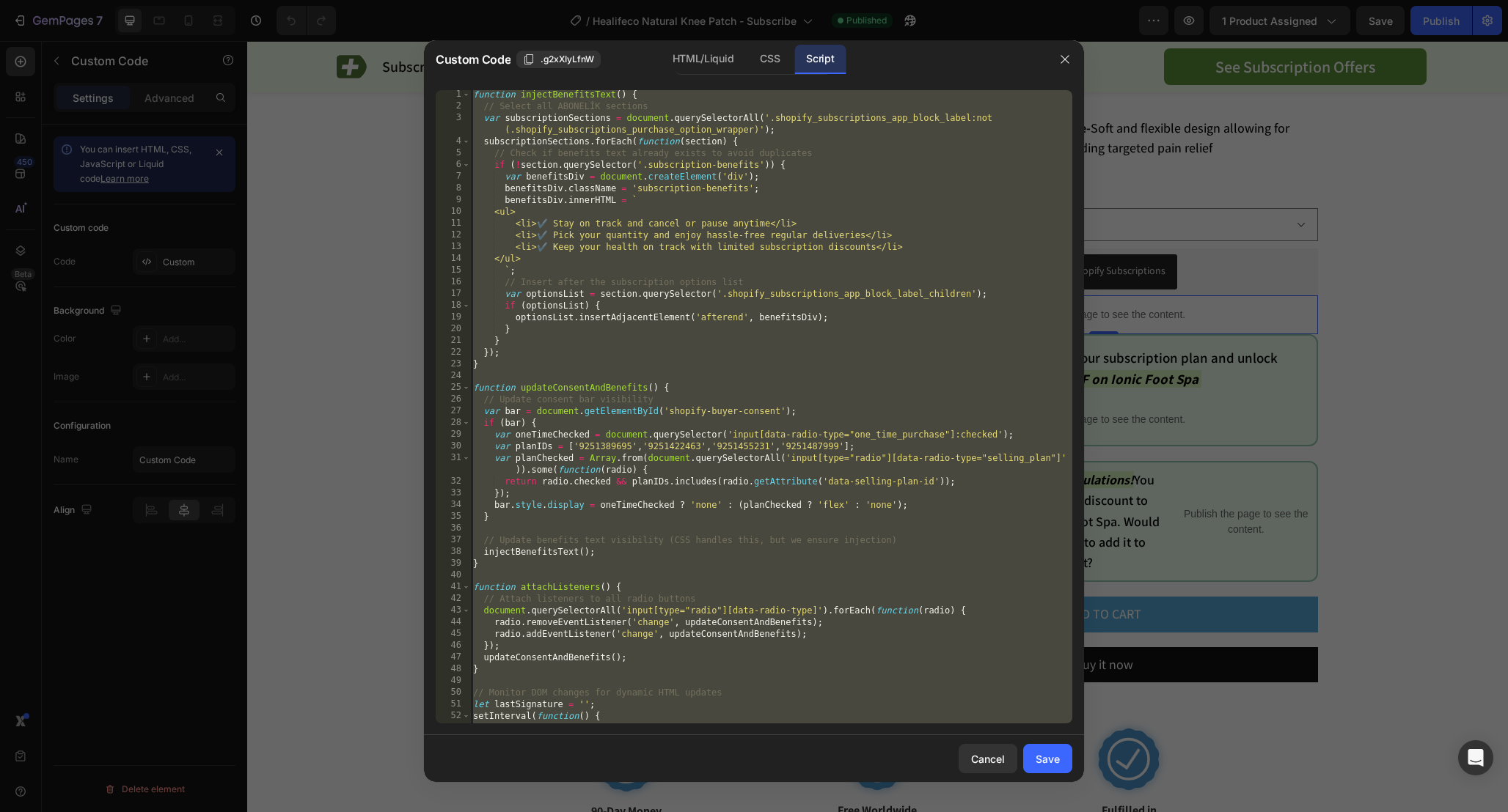
scroll to position [106, 0]
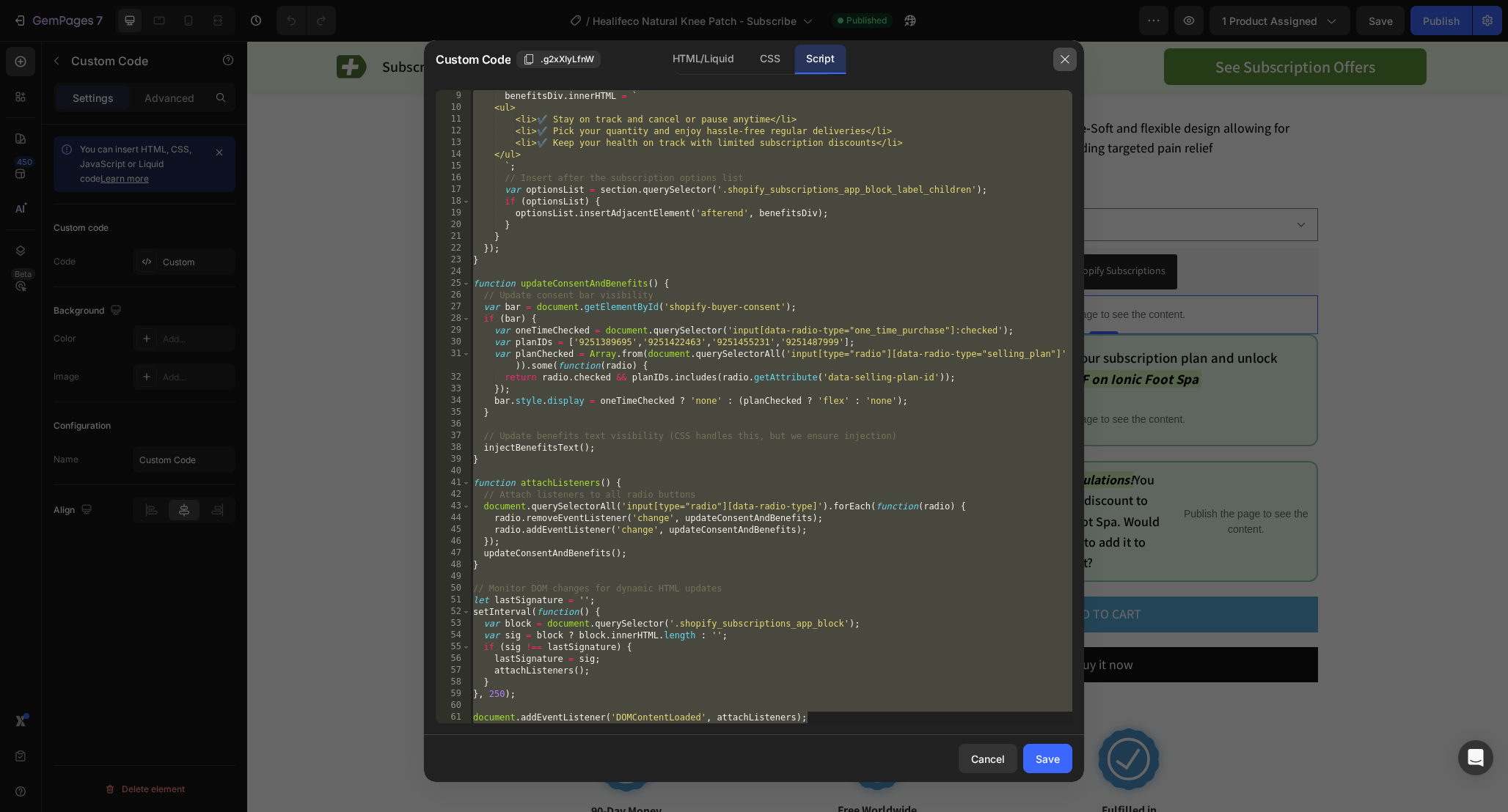
click at [1056, 60] on button "button" at bounding box center [1064, 60] width 23 height 23
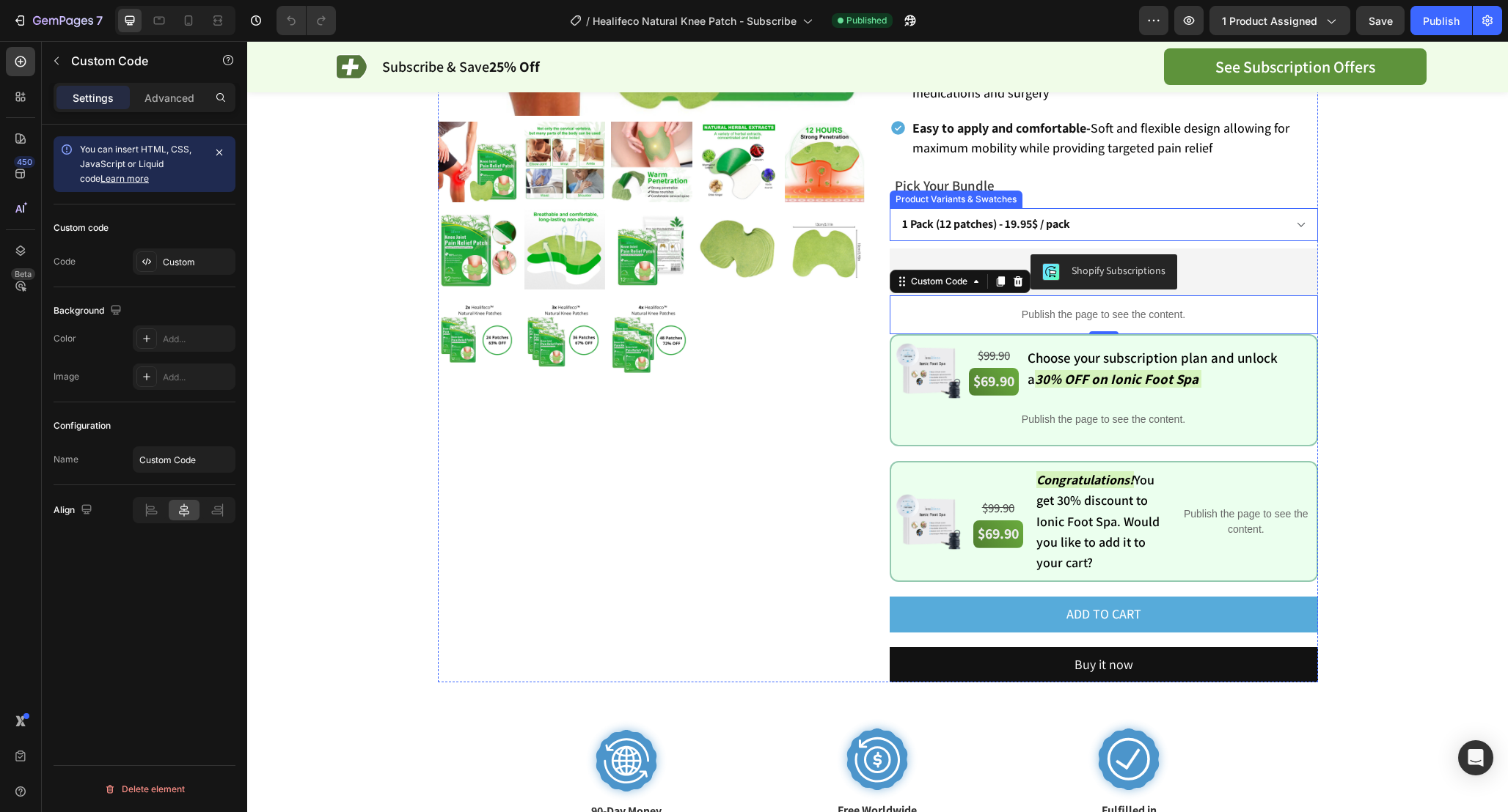
click at [1199, 225] on div "Healifeco Natural Knee Patch Product Title Opinew - Star Badge Opinew $19.95 Pr…" at bounding box center [1104, 175] width 428 height 1017
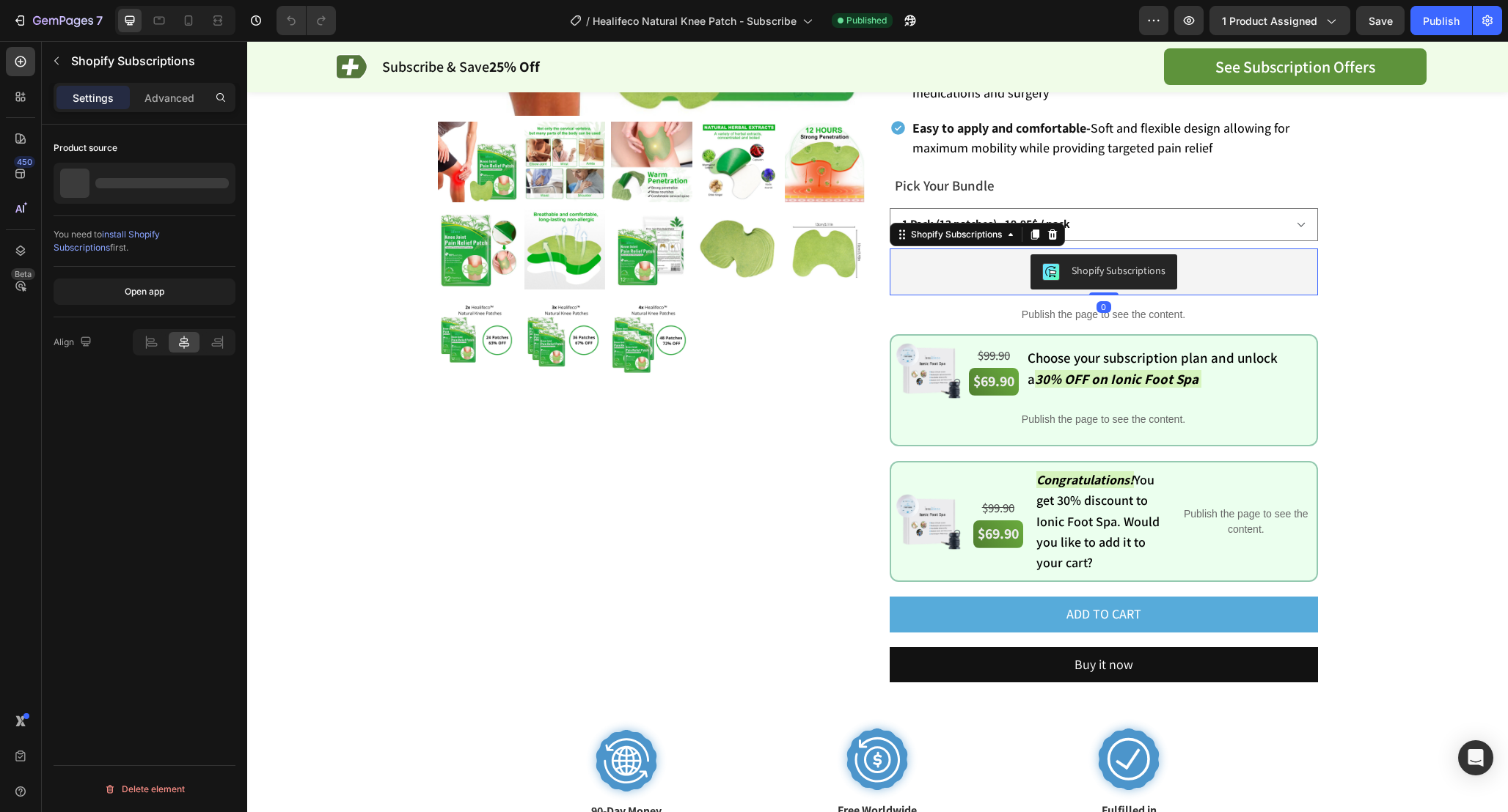
click at [1199, 248] on div "Shopify Subscriptions" at bounding box center [1104, 272] width 428 height 47
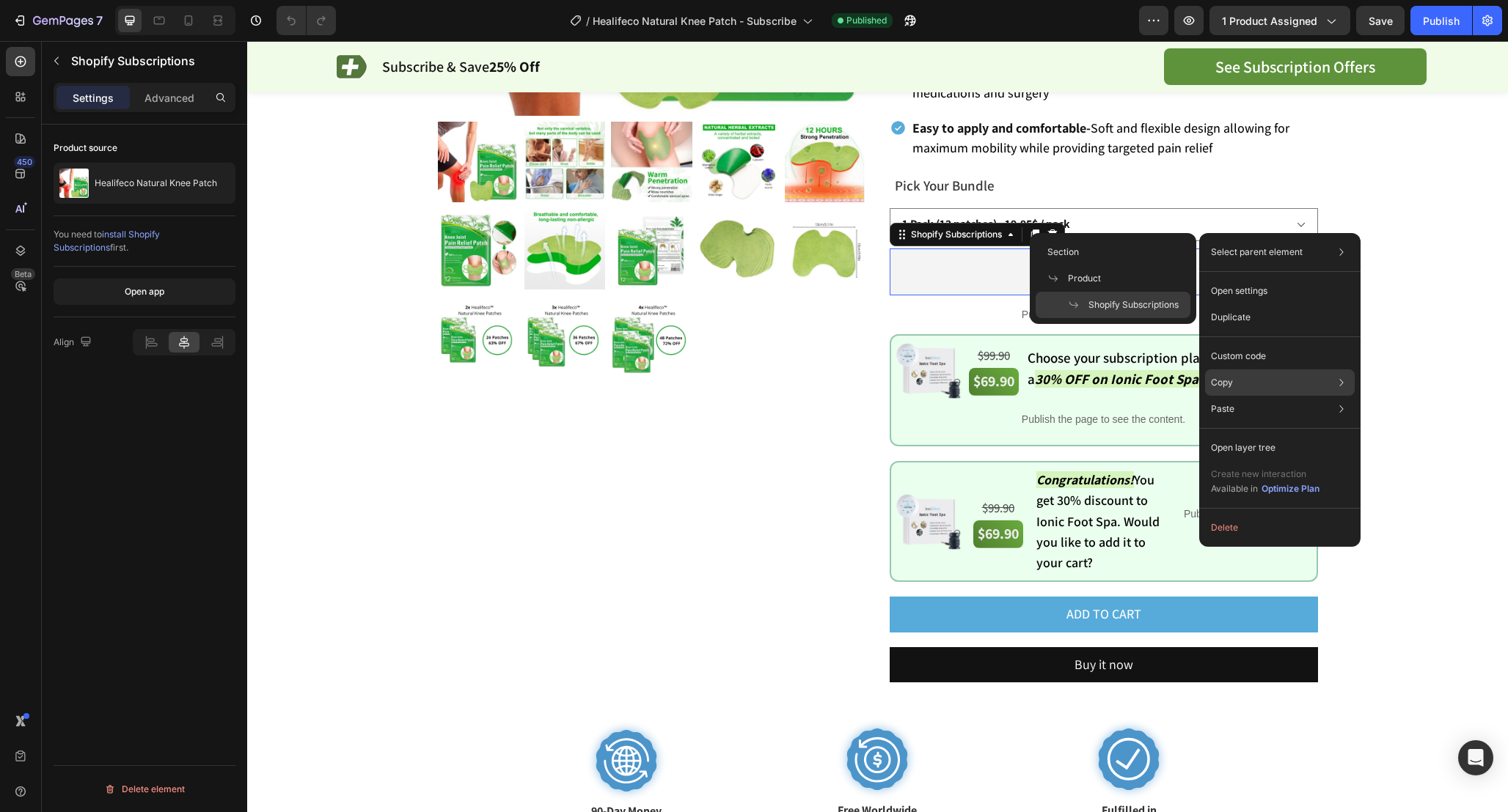
click at [1272, 369] on div "Copy Copy element Cmd + C Copy style Copy class .g-YT6VrRot" at bounding box center [1280, 383] width 150 height 27
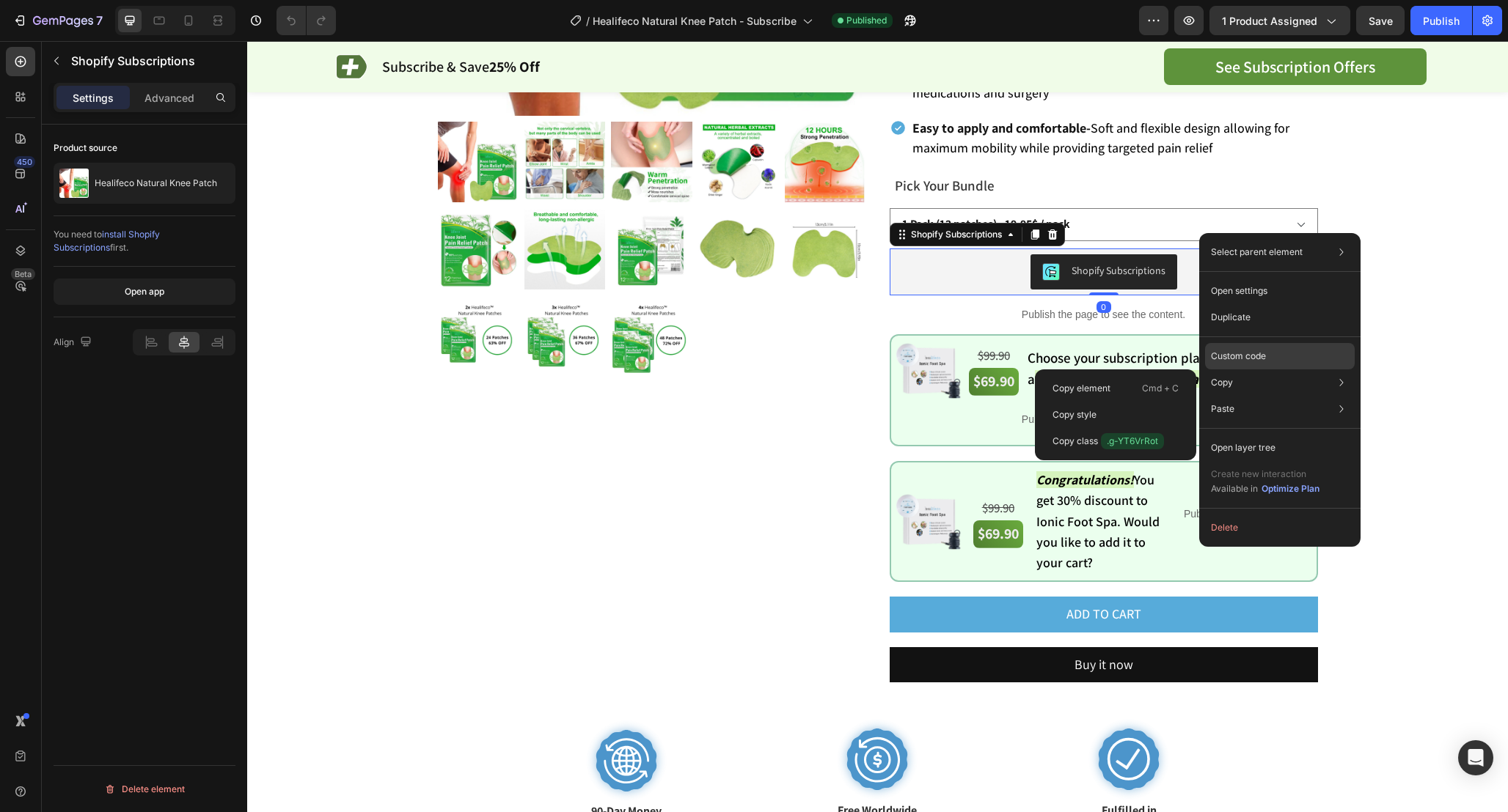
click at [1261, 360] on p "Custom code" at bounding box center [1238, 356] width 55 height 13
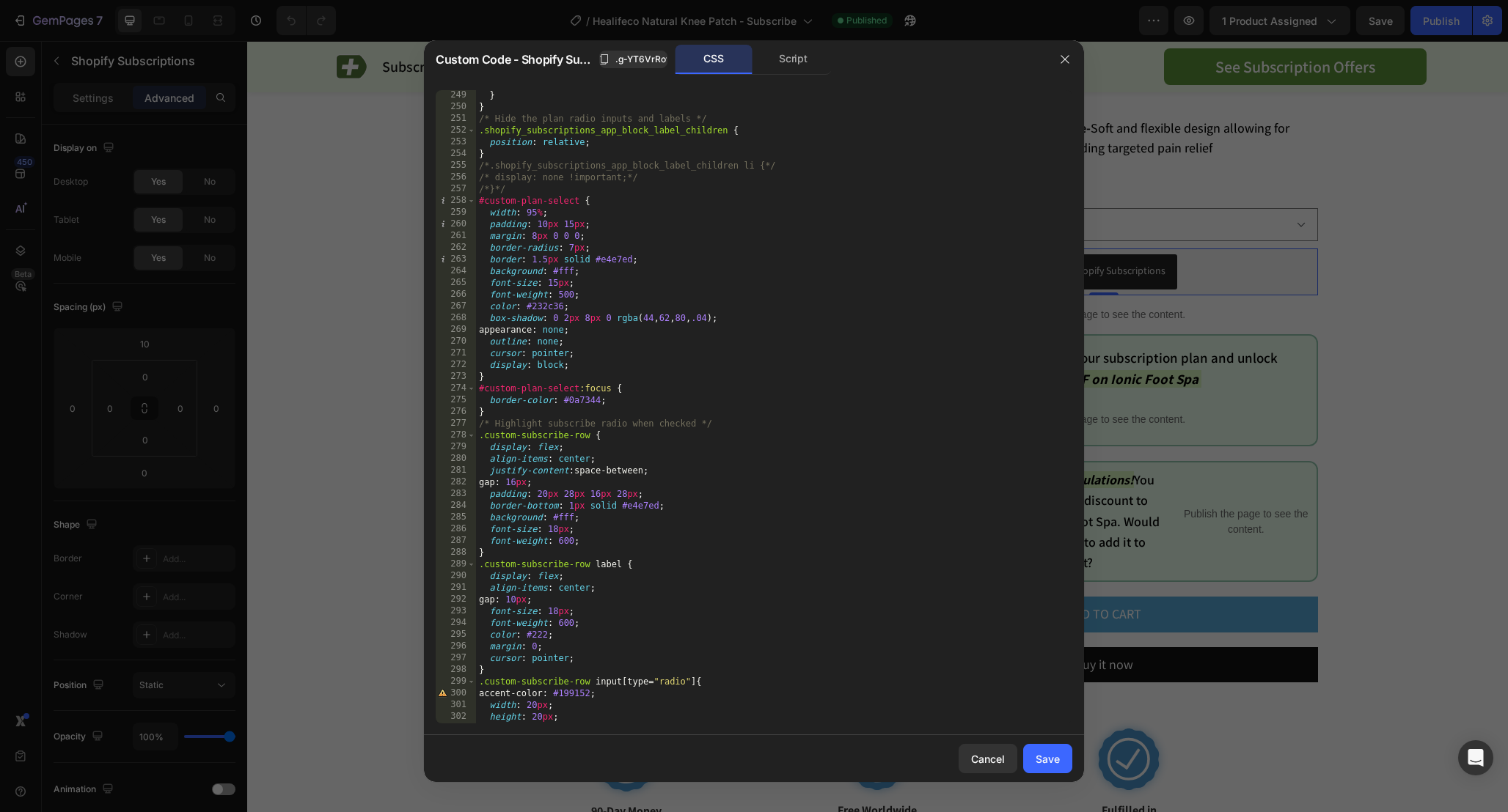
scroll to position [3202, 0]
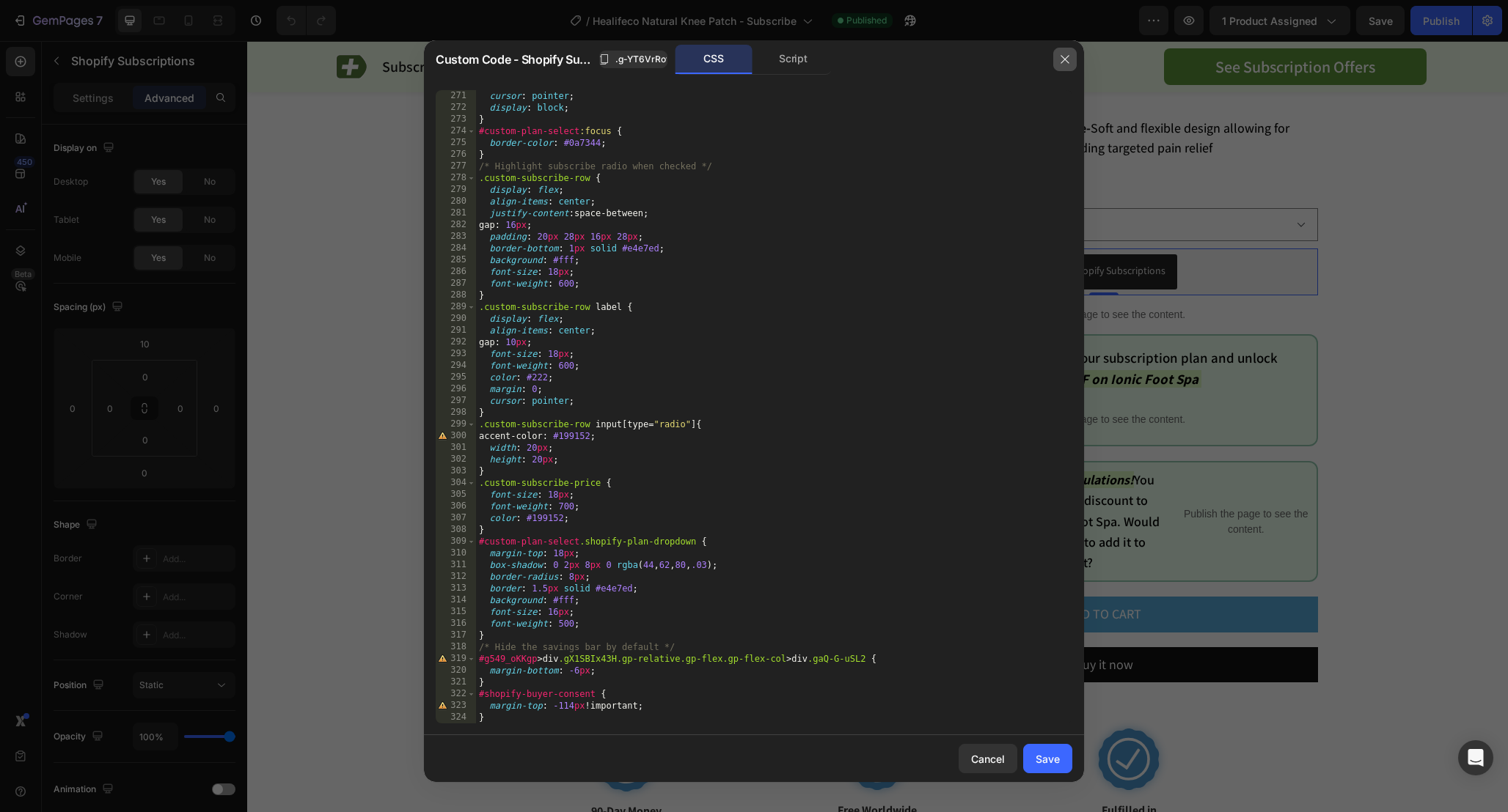
click at [1066, 58] on icon "button" at bounding box center [1064, 60] width 8 height 8
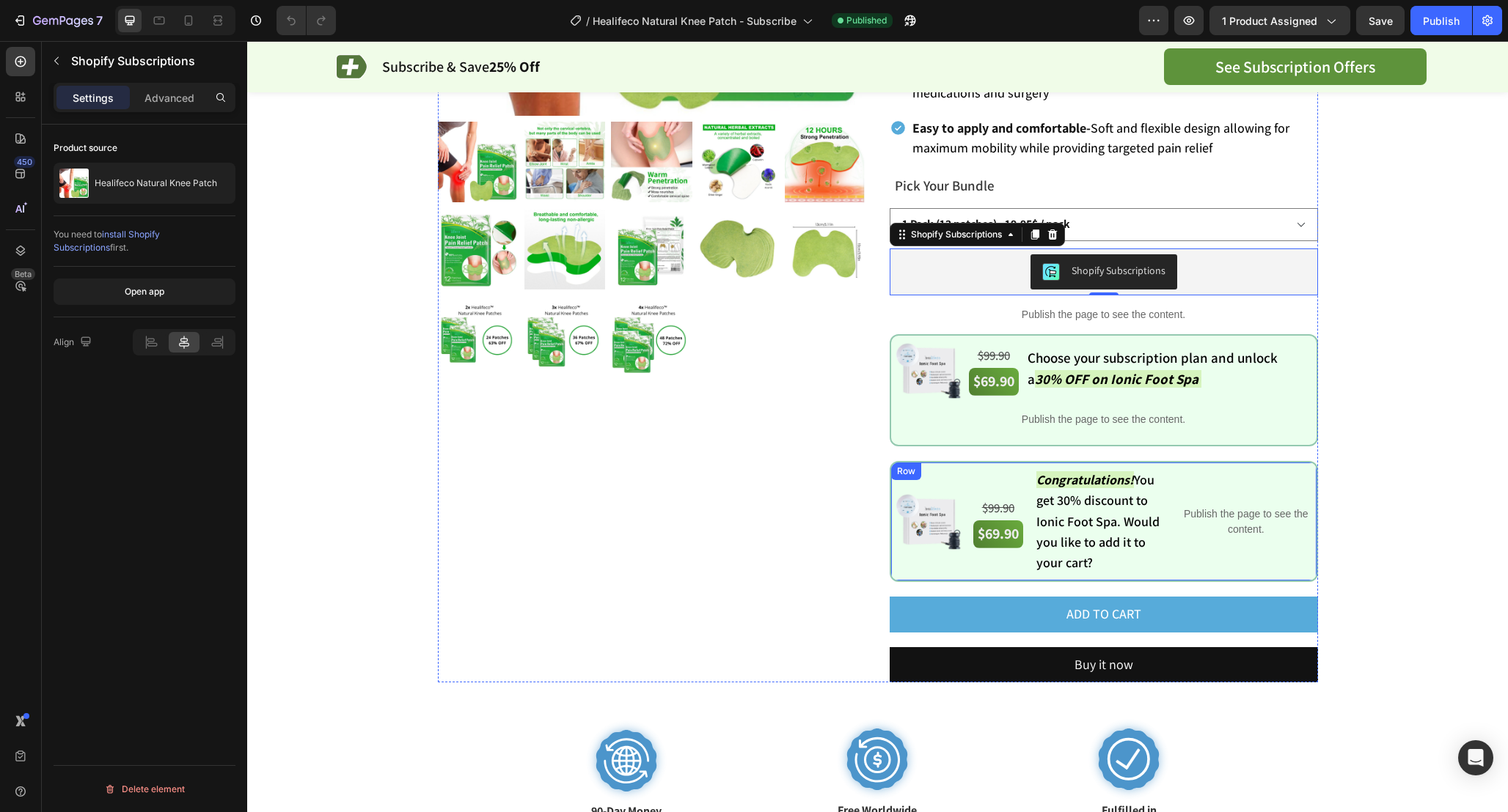
click at [894, 461] on div "Image $99.90 Text Block $69.90 Text Block $99.90 Text Block $69.90 Text Block C…" at bounding box center [1104, 522] width 428 height 121
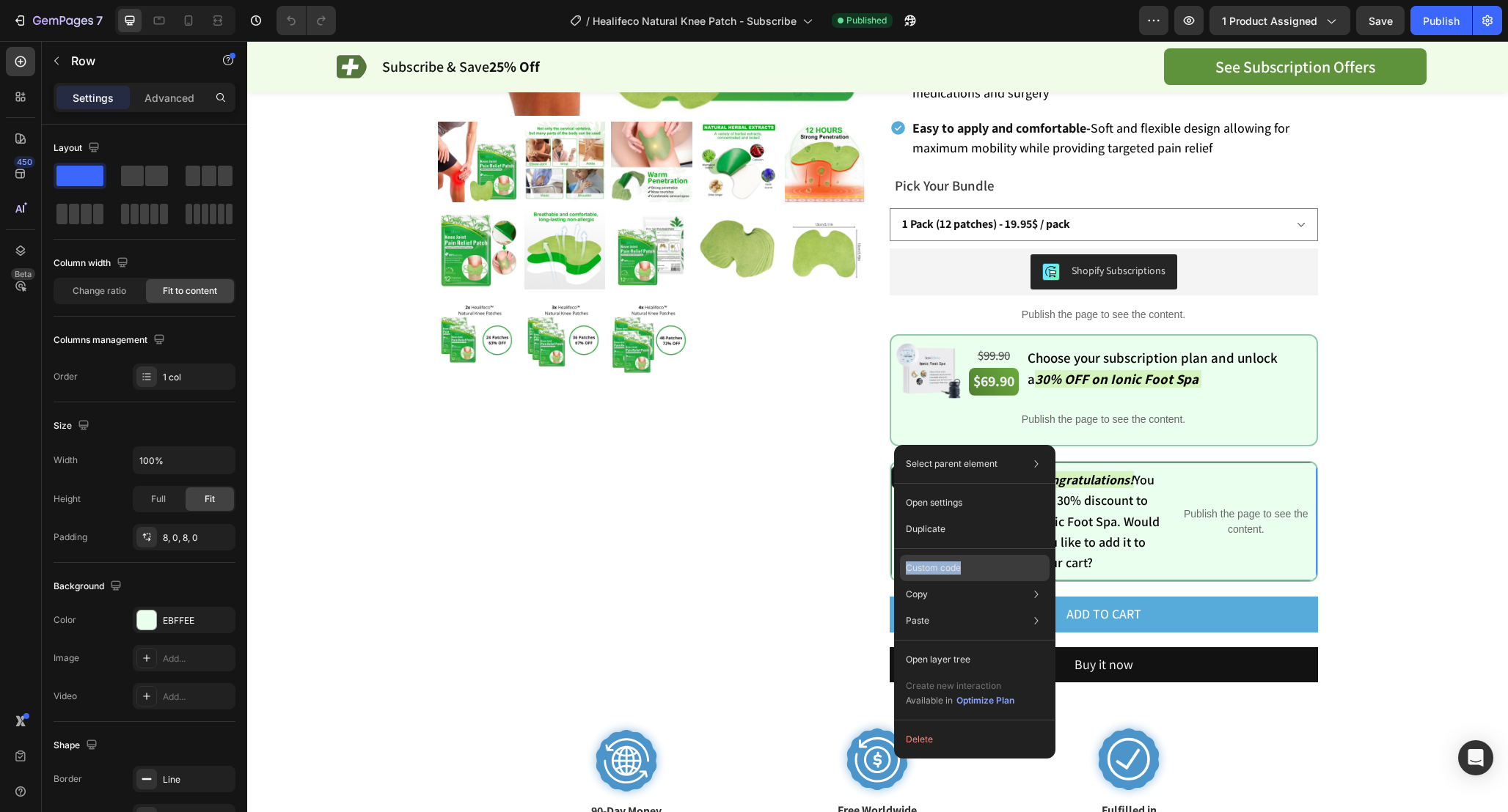
click at [969, 562] on div "Custom code" at bounding box center [974, 568] width 150 height 27
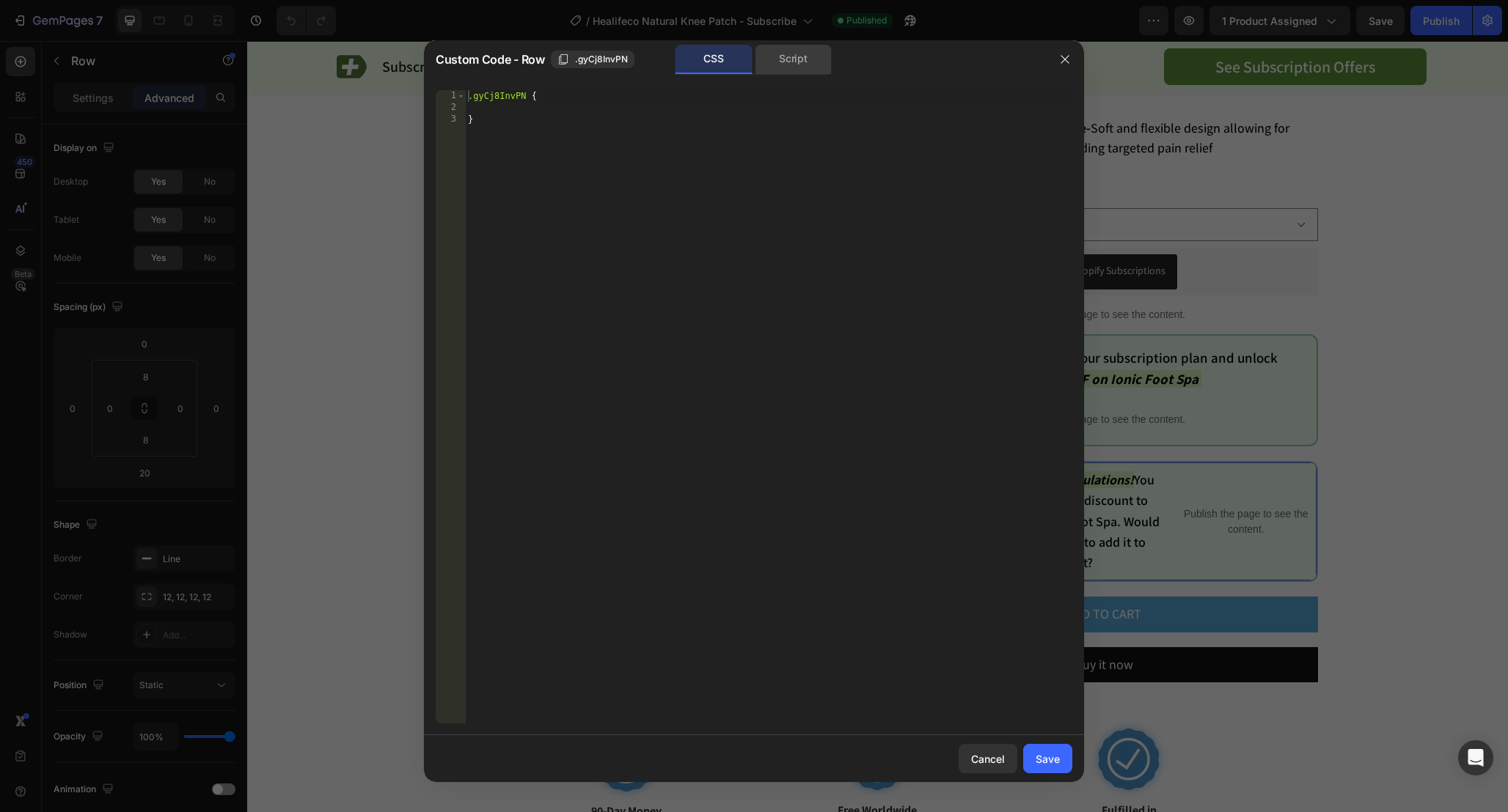
click at [805, 46] on div "Script" at bounding box center [793, 59] width 77 height 29
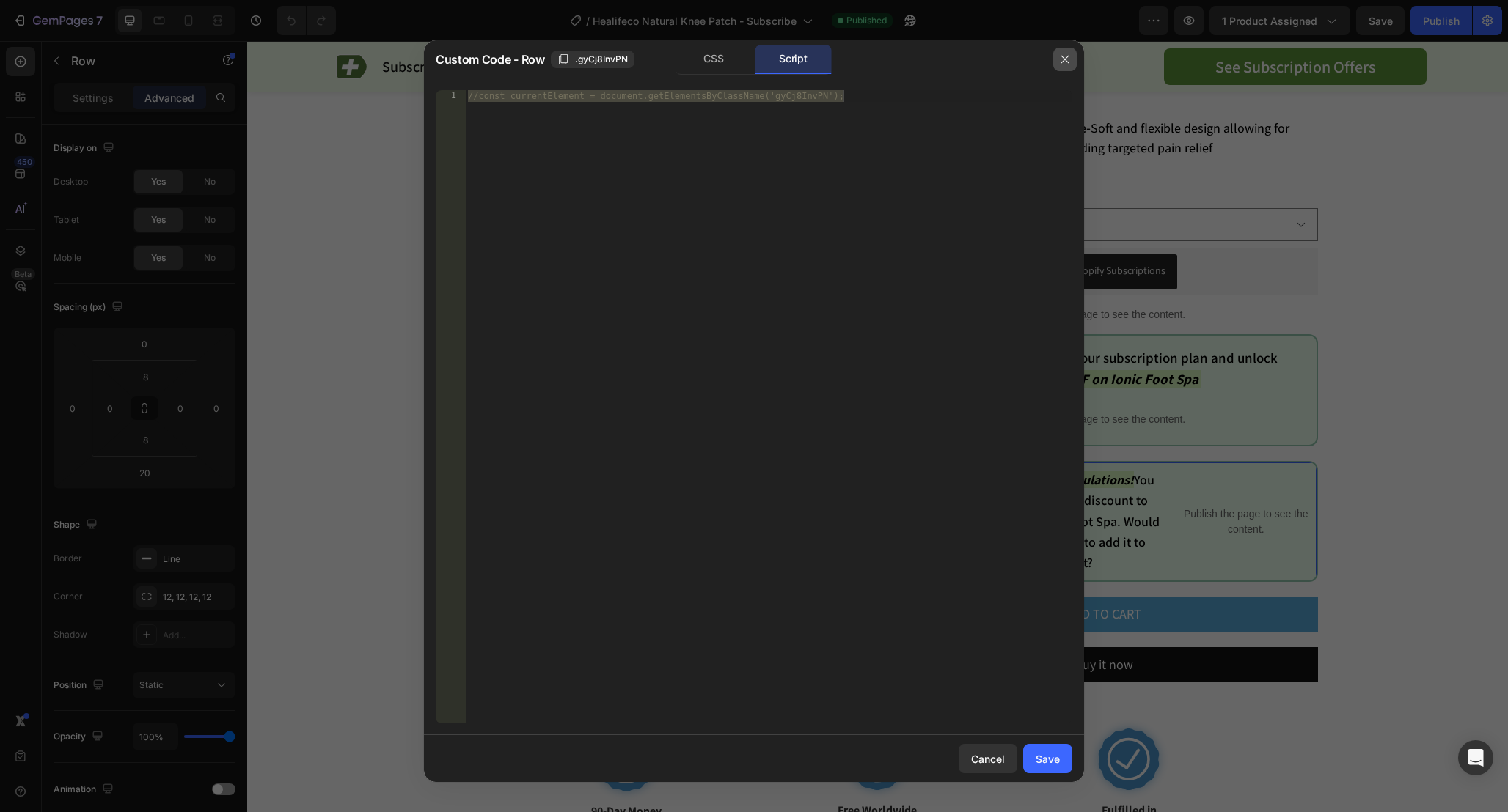
click at [1061, 60] on icon "button" at bounding box center [1064, 59] width 12 height 12
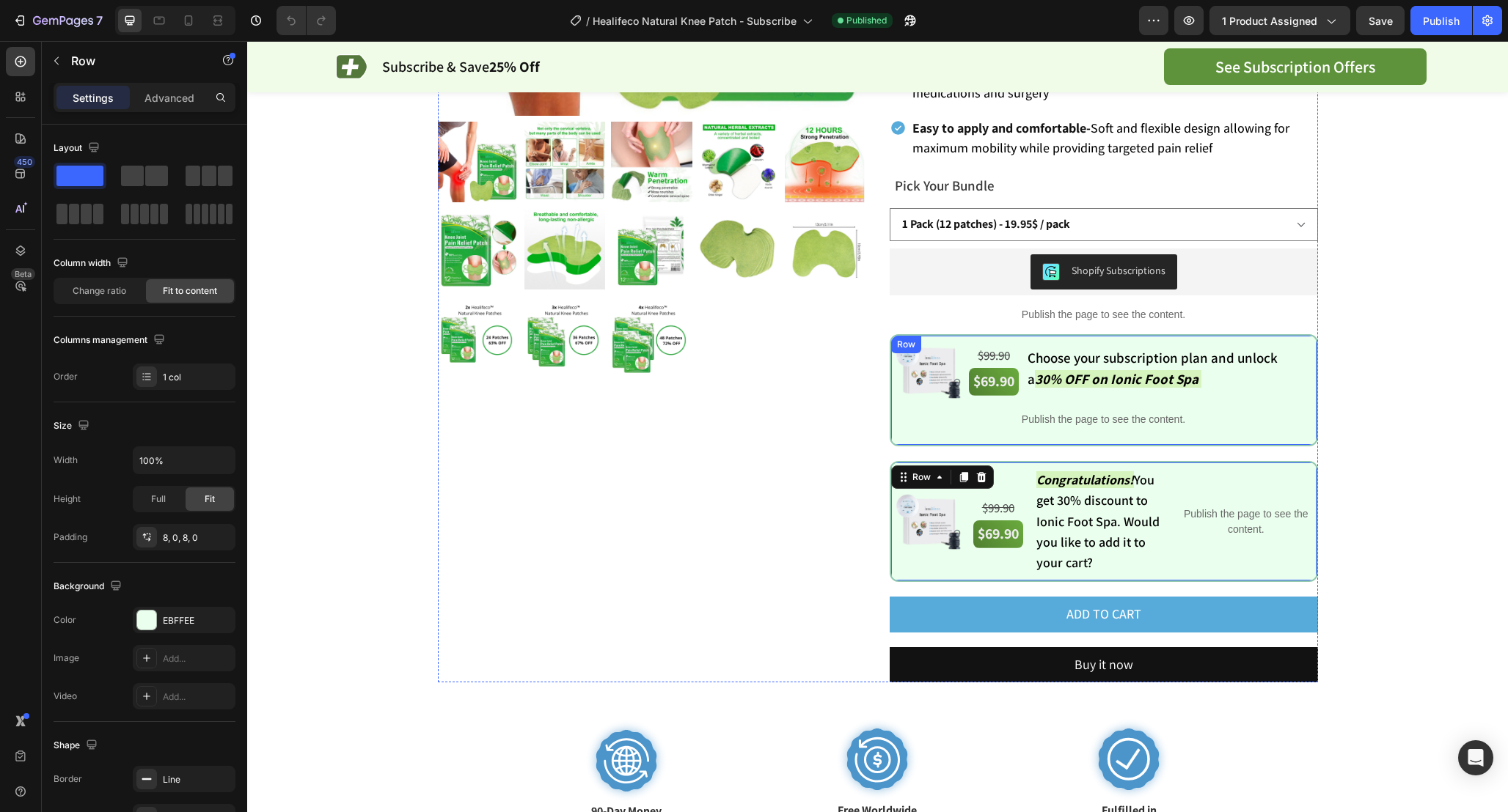
click at [895, 334] on div "Image $99.90 Text Block $69.90 Text Block Choose your subscription plan and unl…" at bounding box center [1104, 390] width 428 height 112
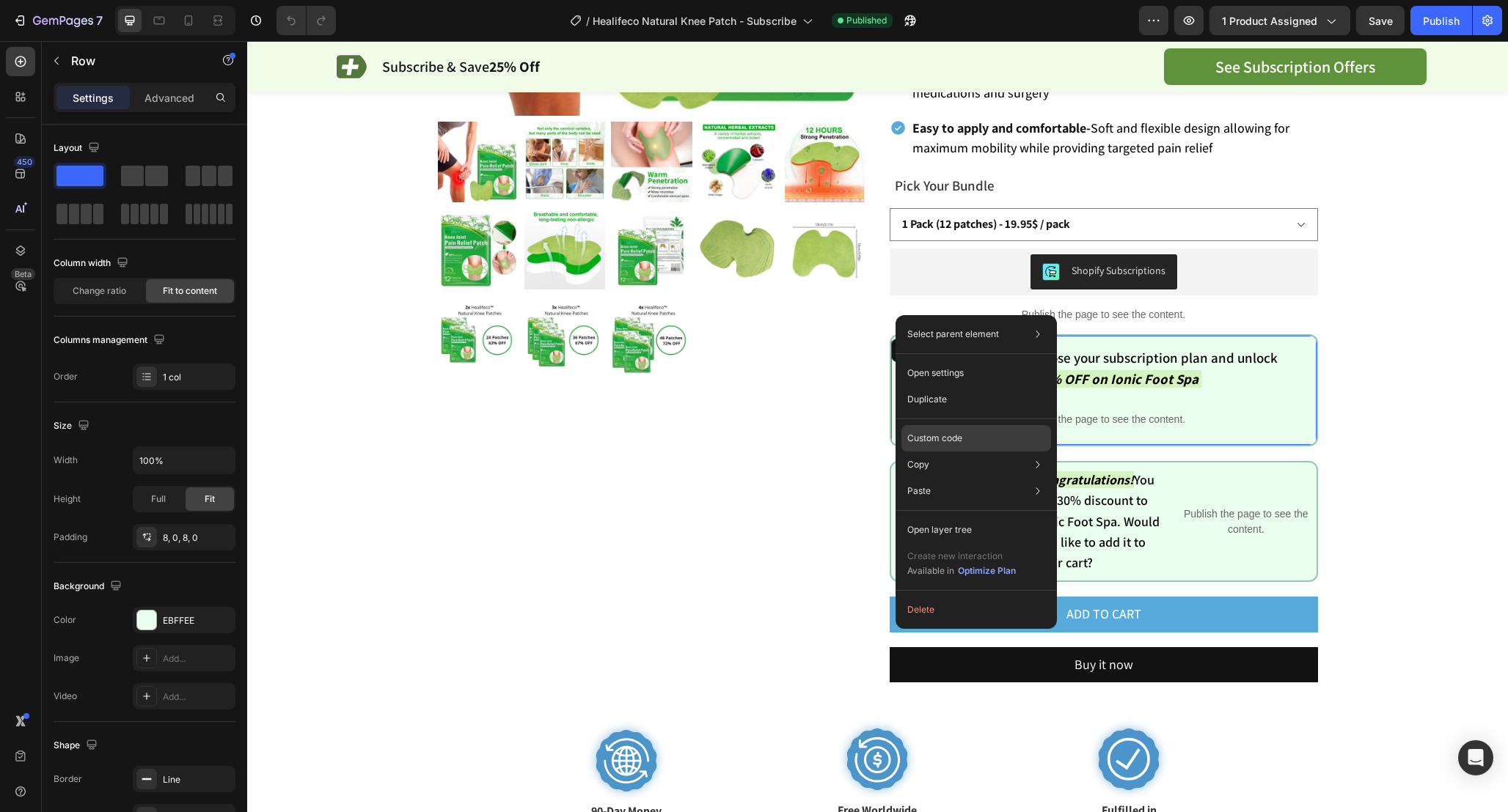
click at [963, 447] on div "Custom code" at bounding box center [976, 438] width 150 height 27
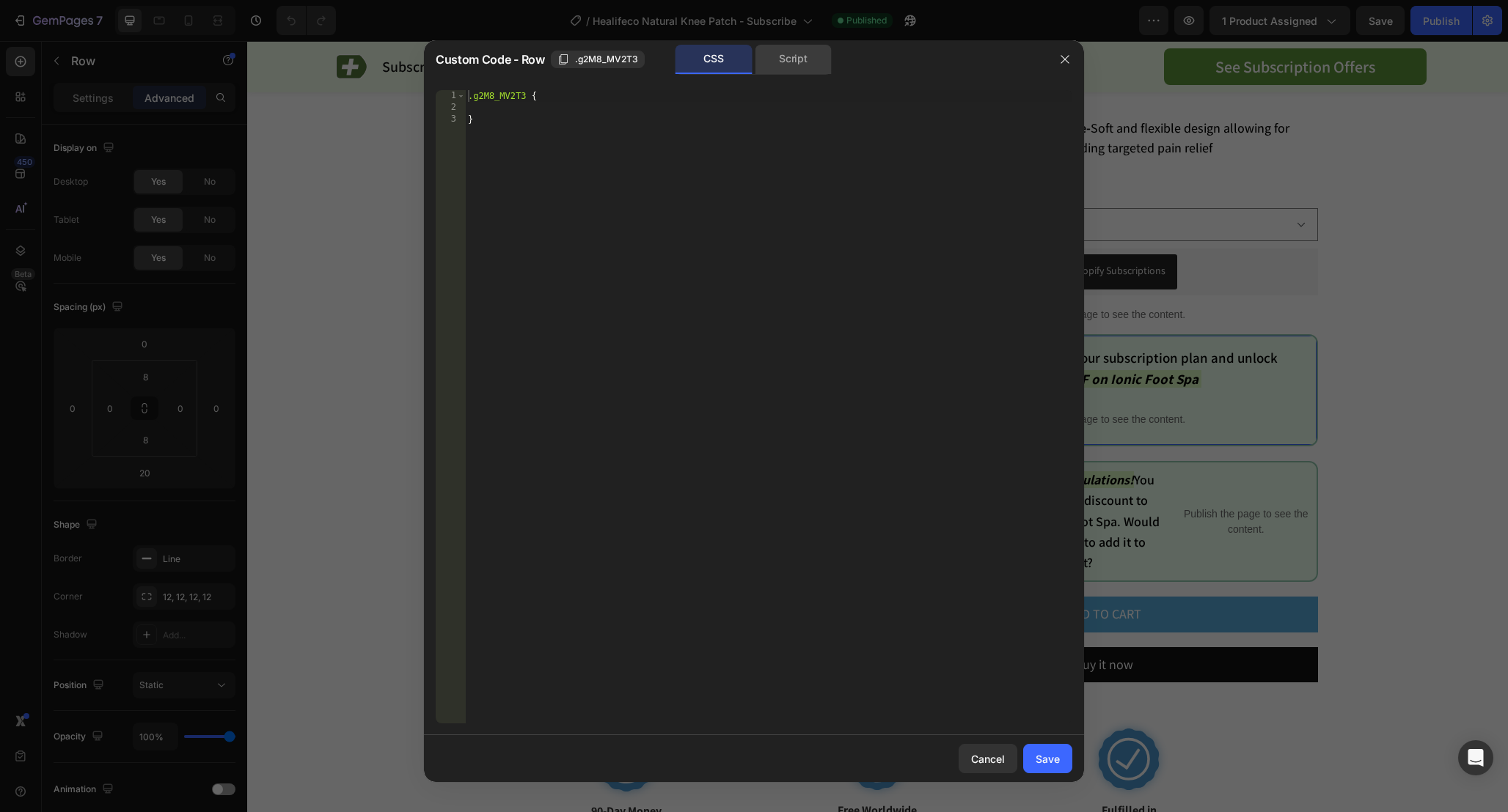
click at [814, 50] on div "Script" at bounding box center [793, 59] width 77 height 29
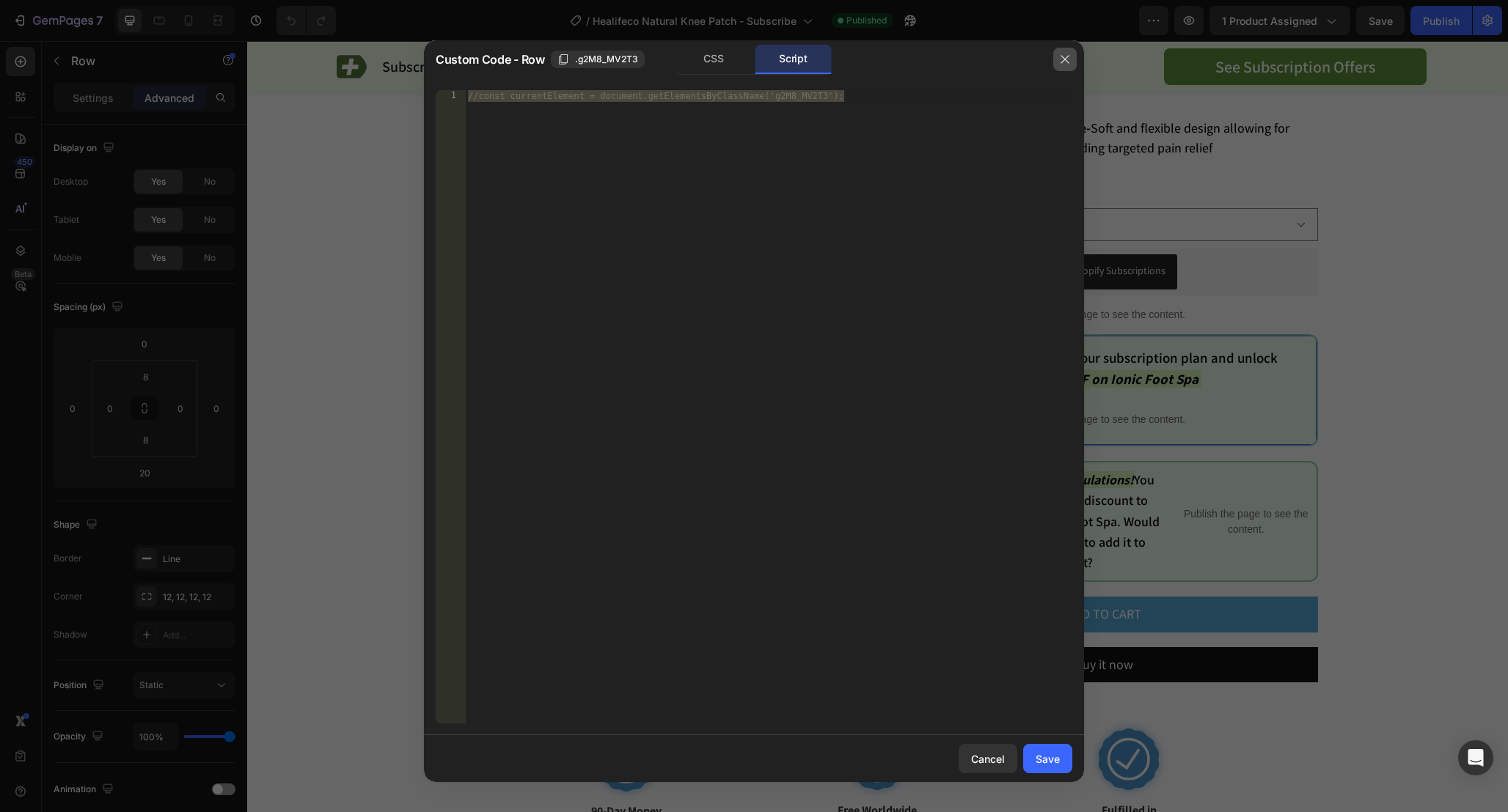
click at [1070, 61] on icon "button" at bounding box center [1064, 59] width 12 height 12
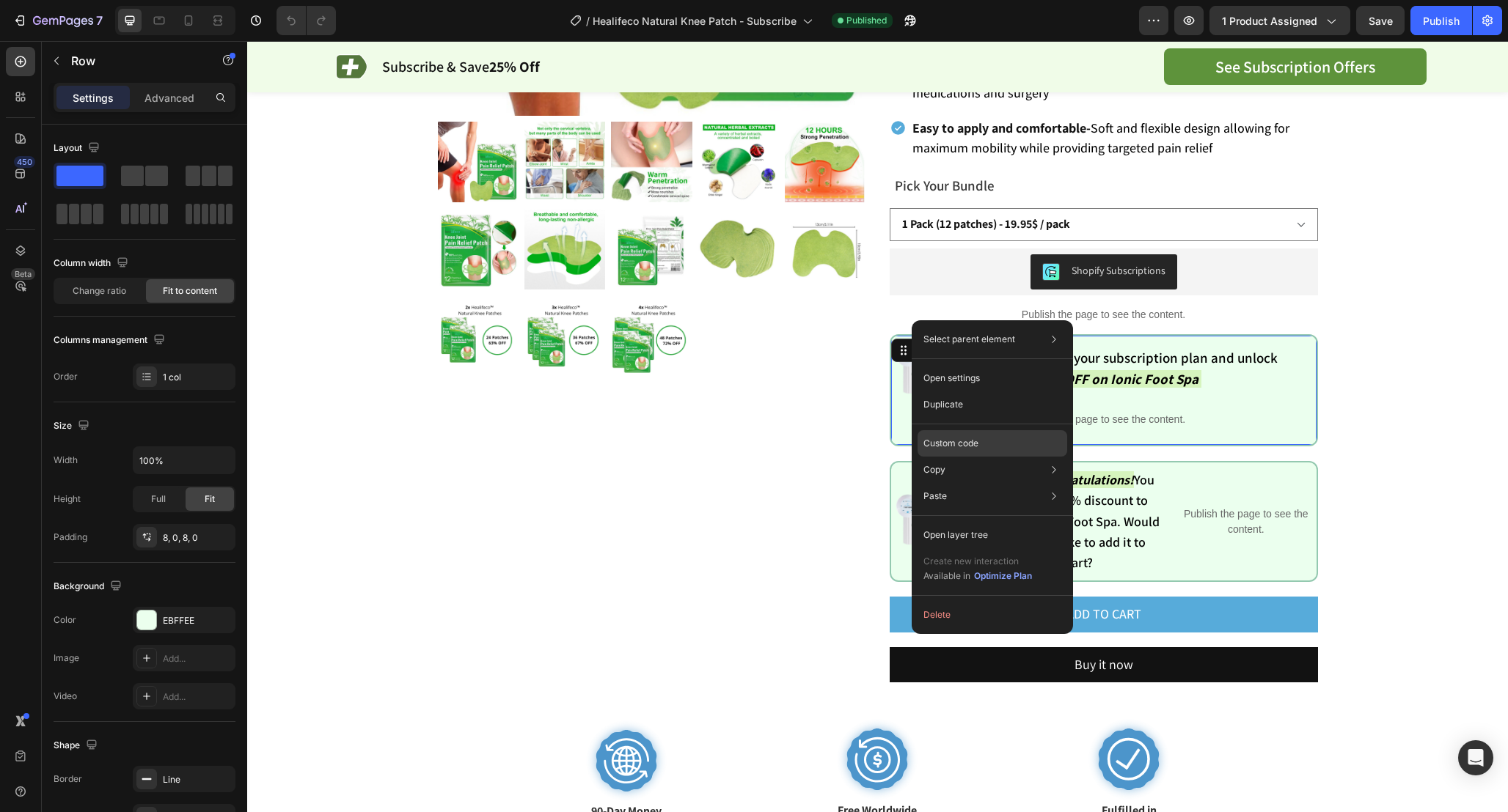
click at [1023, 432] on div "Custom code" at bounding box center [992, 443] width 150 height 27
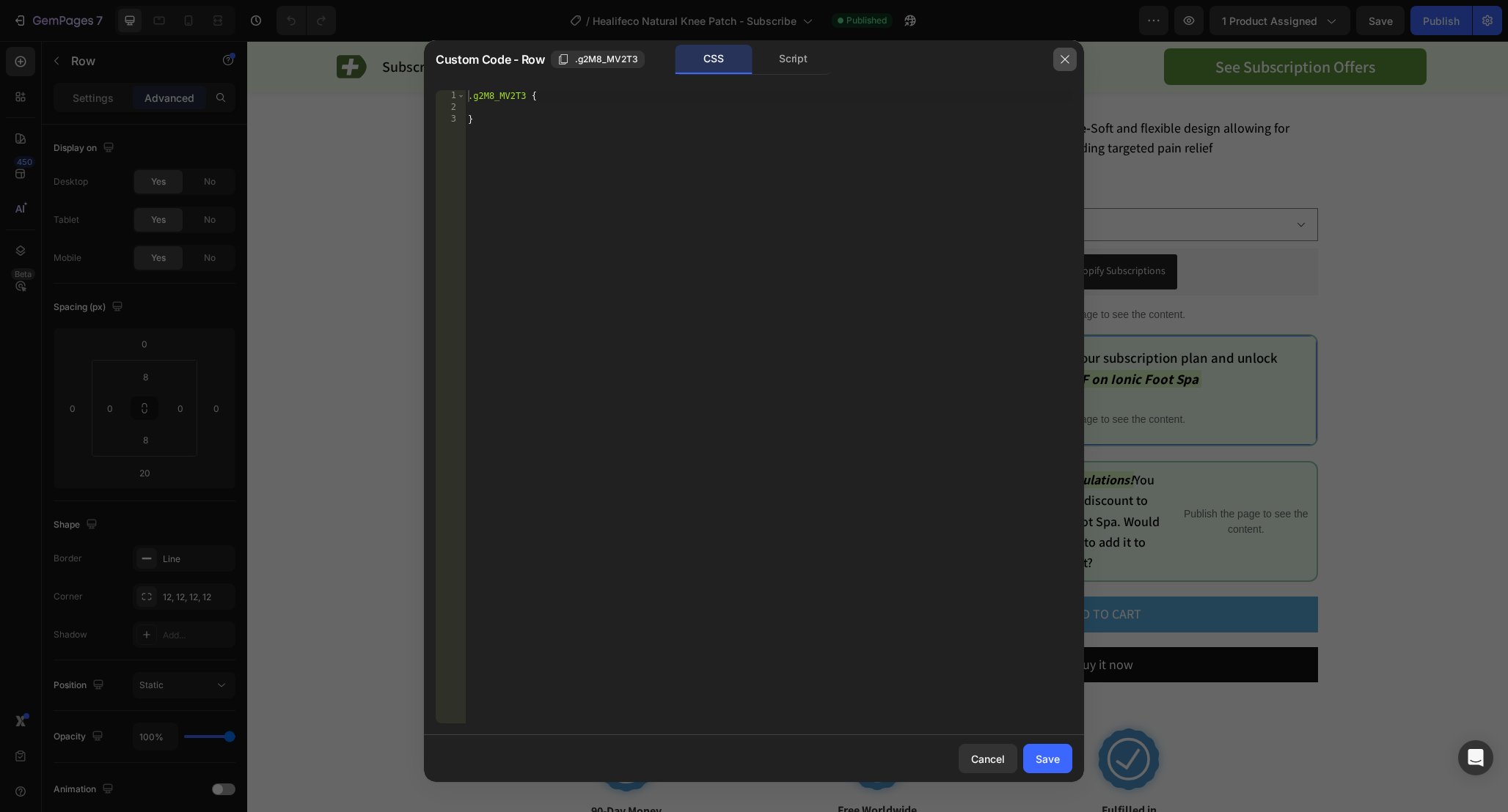
click at [1064, 62] on icon "button" at bounding box center [1064, 59] width 12 height 12
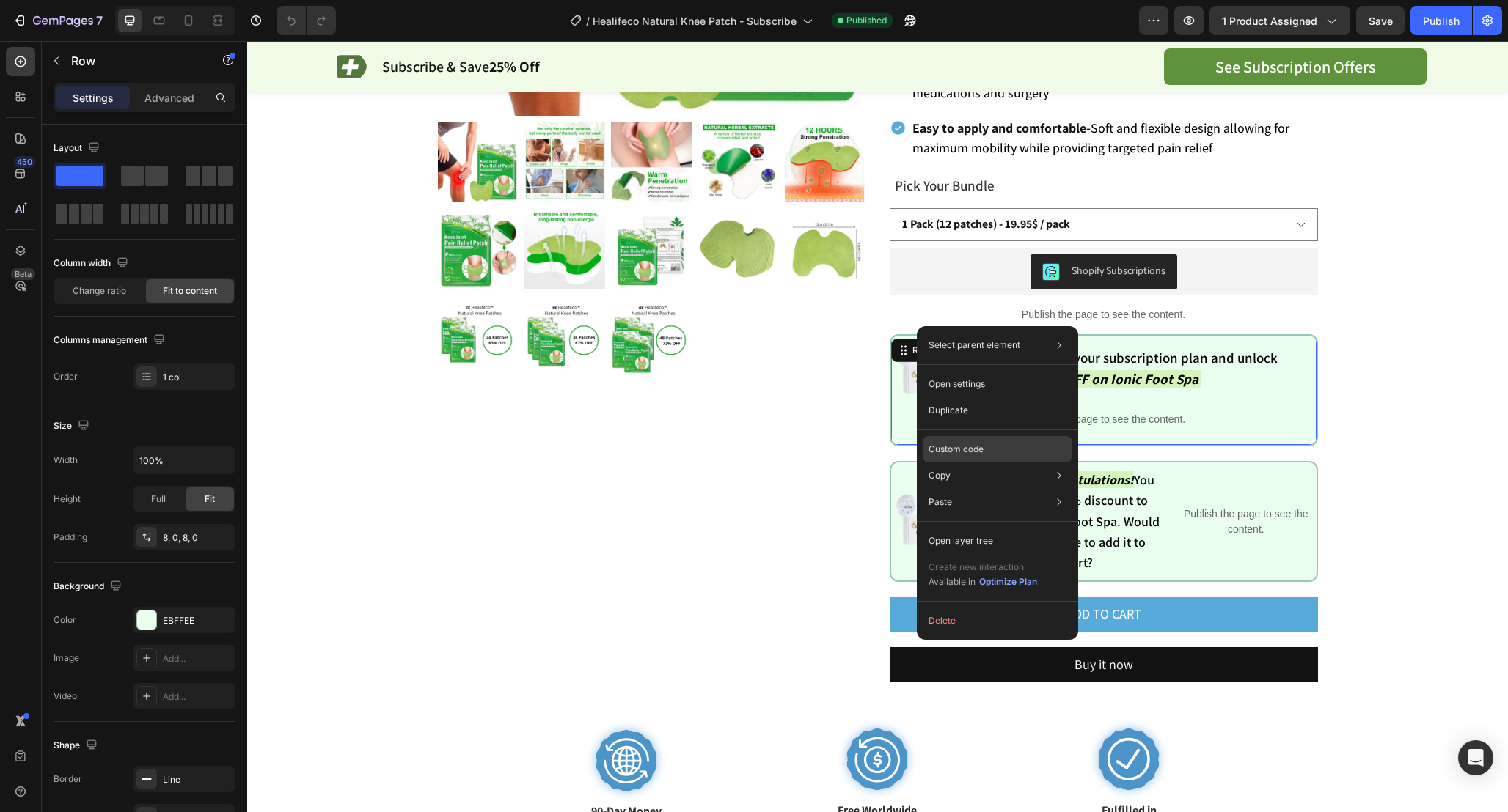
click at [982, 445] on p "Custom code" at bounding box center [956, 449] width 55 height 13
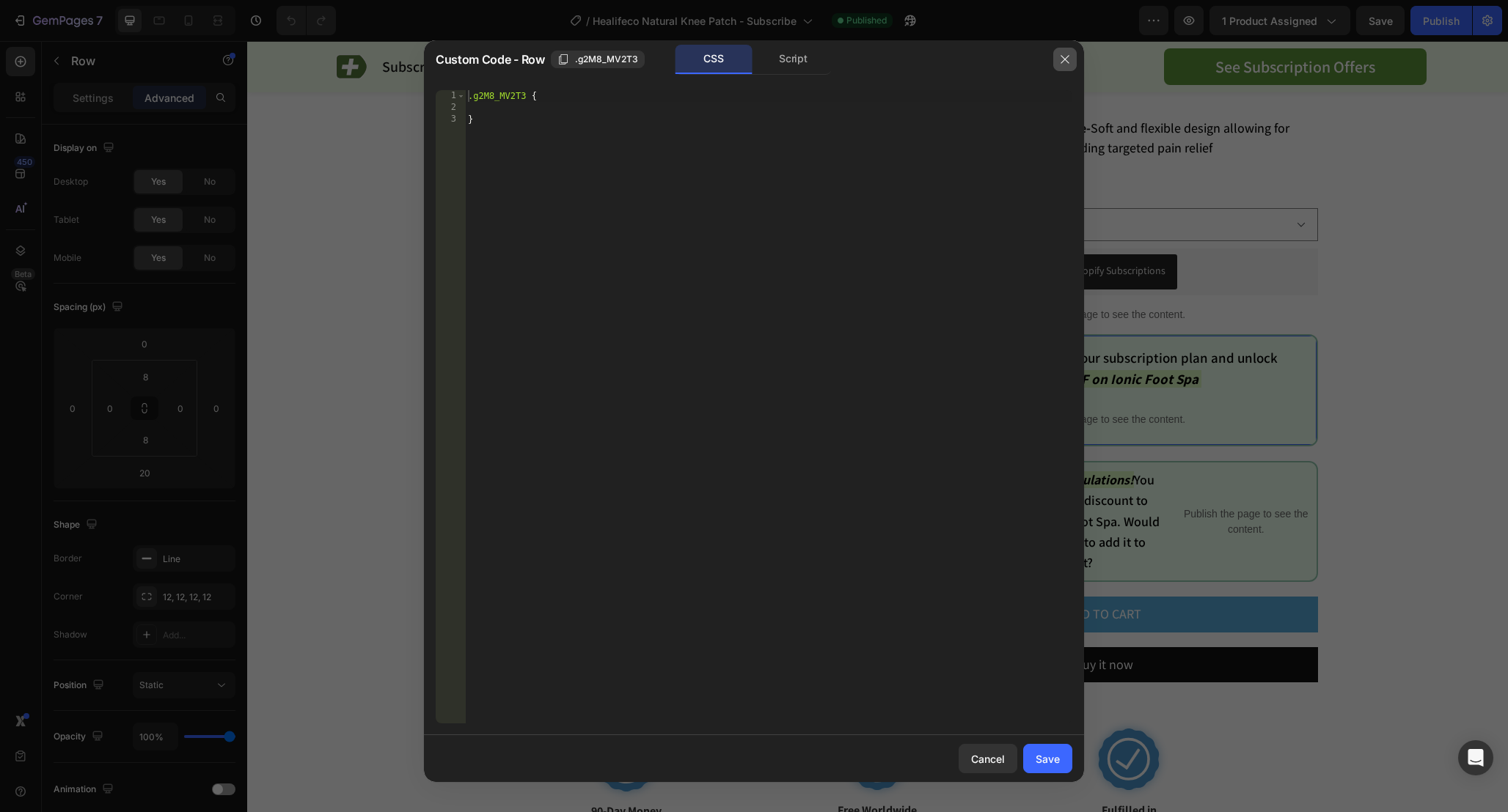
click at [1060, 60] on icon "button" at bounding box center [1064, 59] width 12 height 12
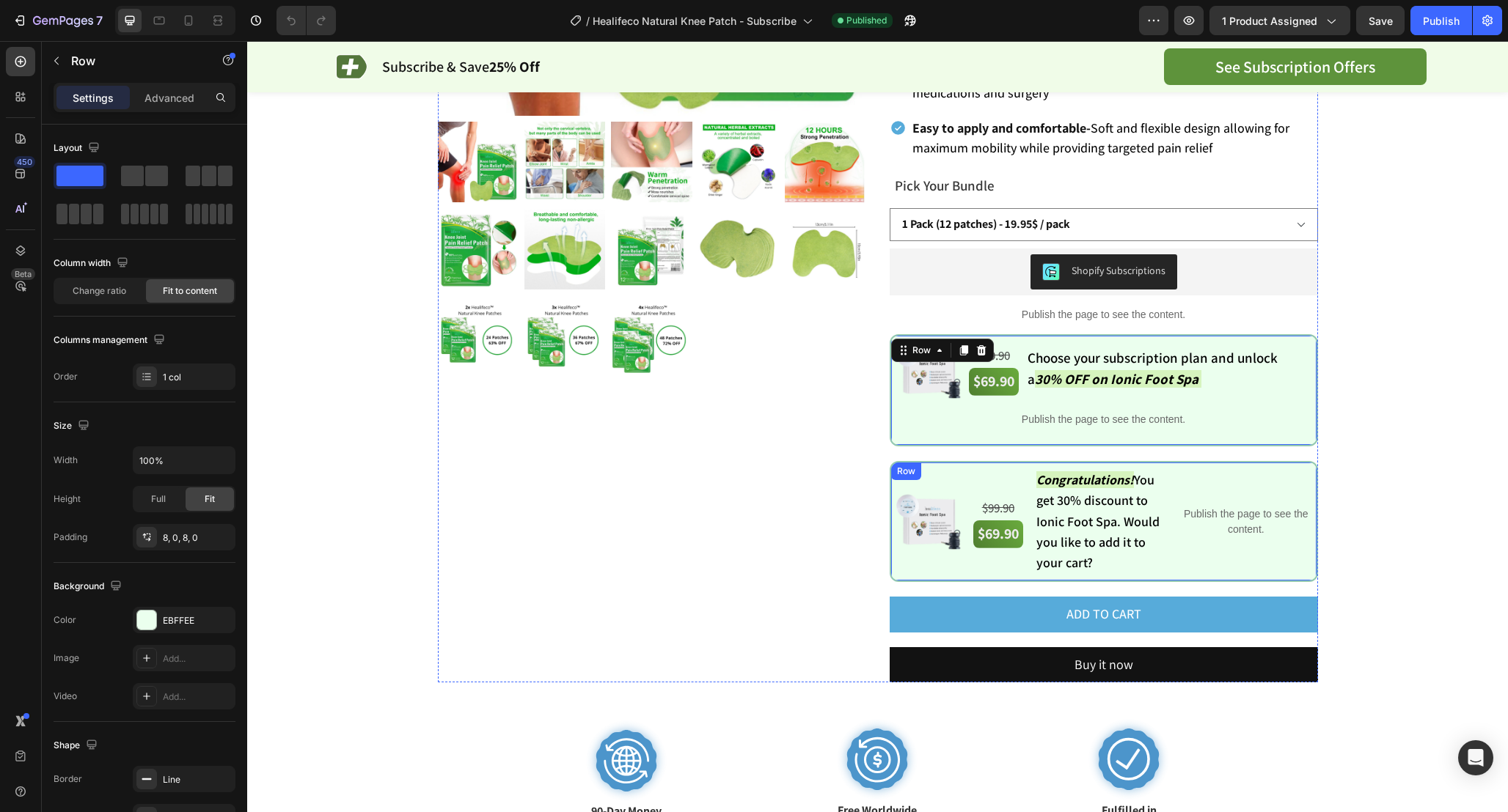
click at [898, 462] on div "Row" at bounding box center [906, 471] width 30 height 18
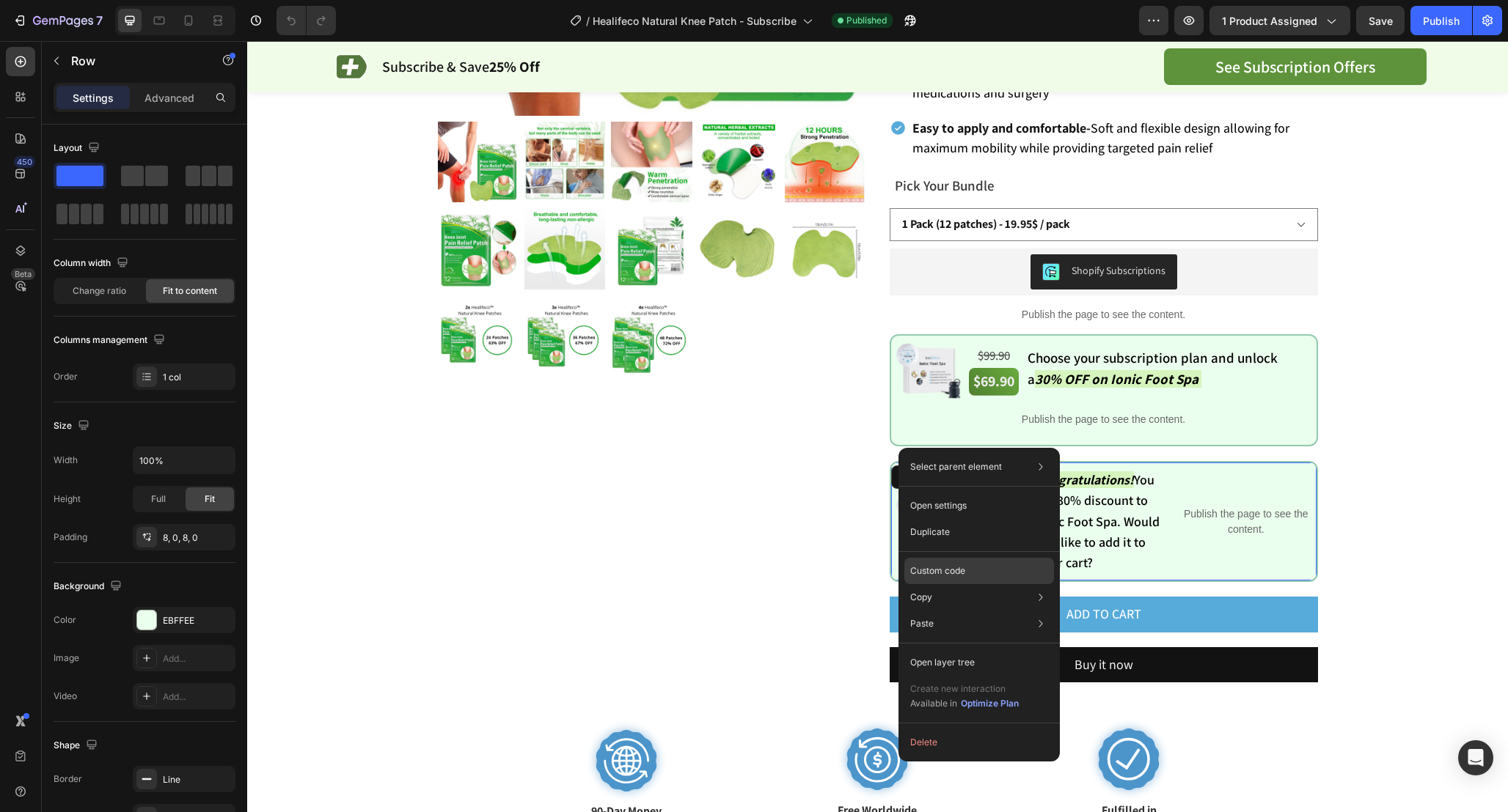
click at [956, 564] on p "Custom code" at bounding box center [938, 571] width 55 height 13
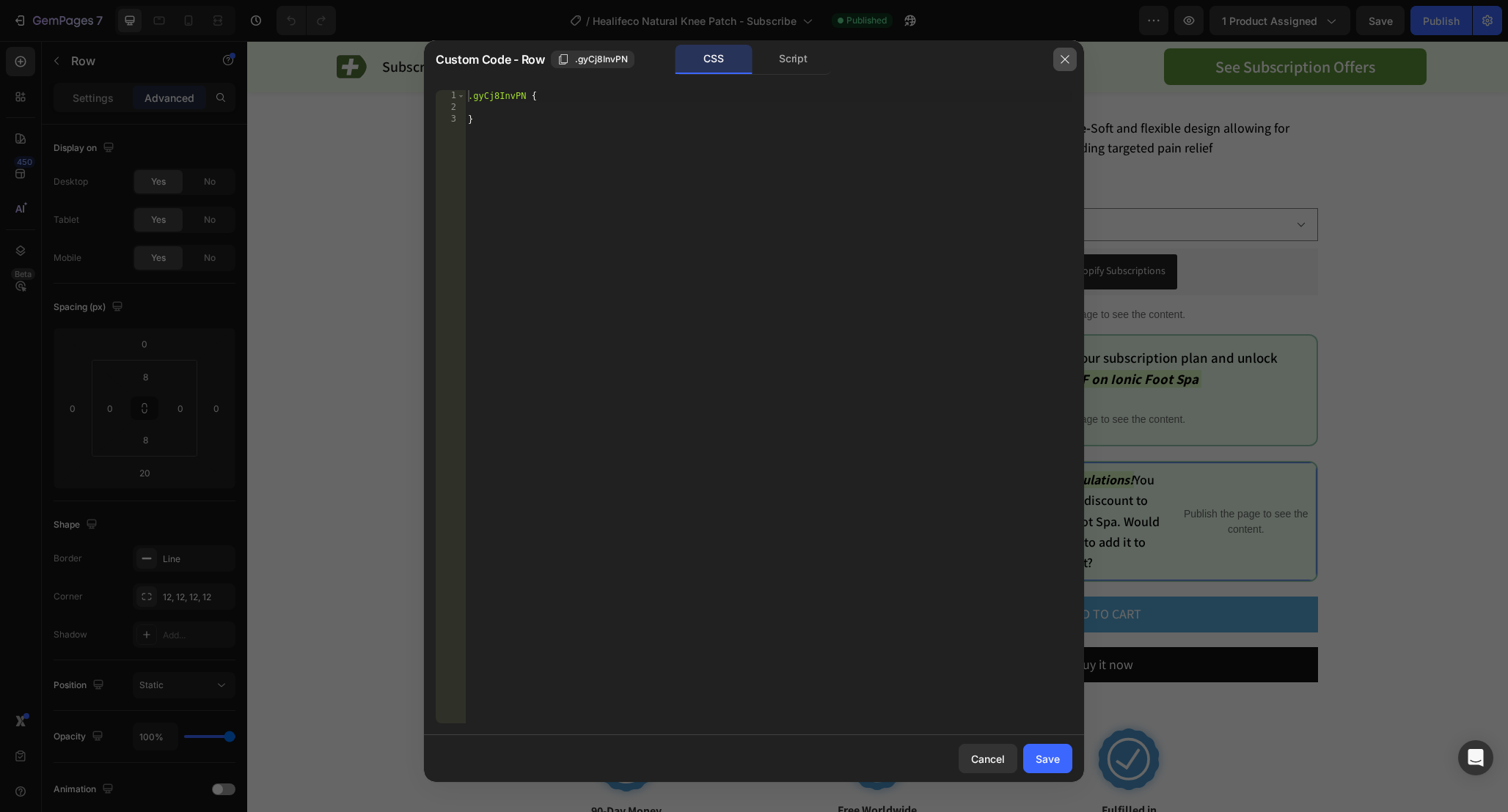
click at [1056, 57] on button "button" at bounding box center [1064, 60] width 23 height 23
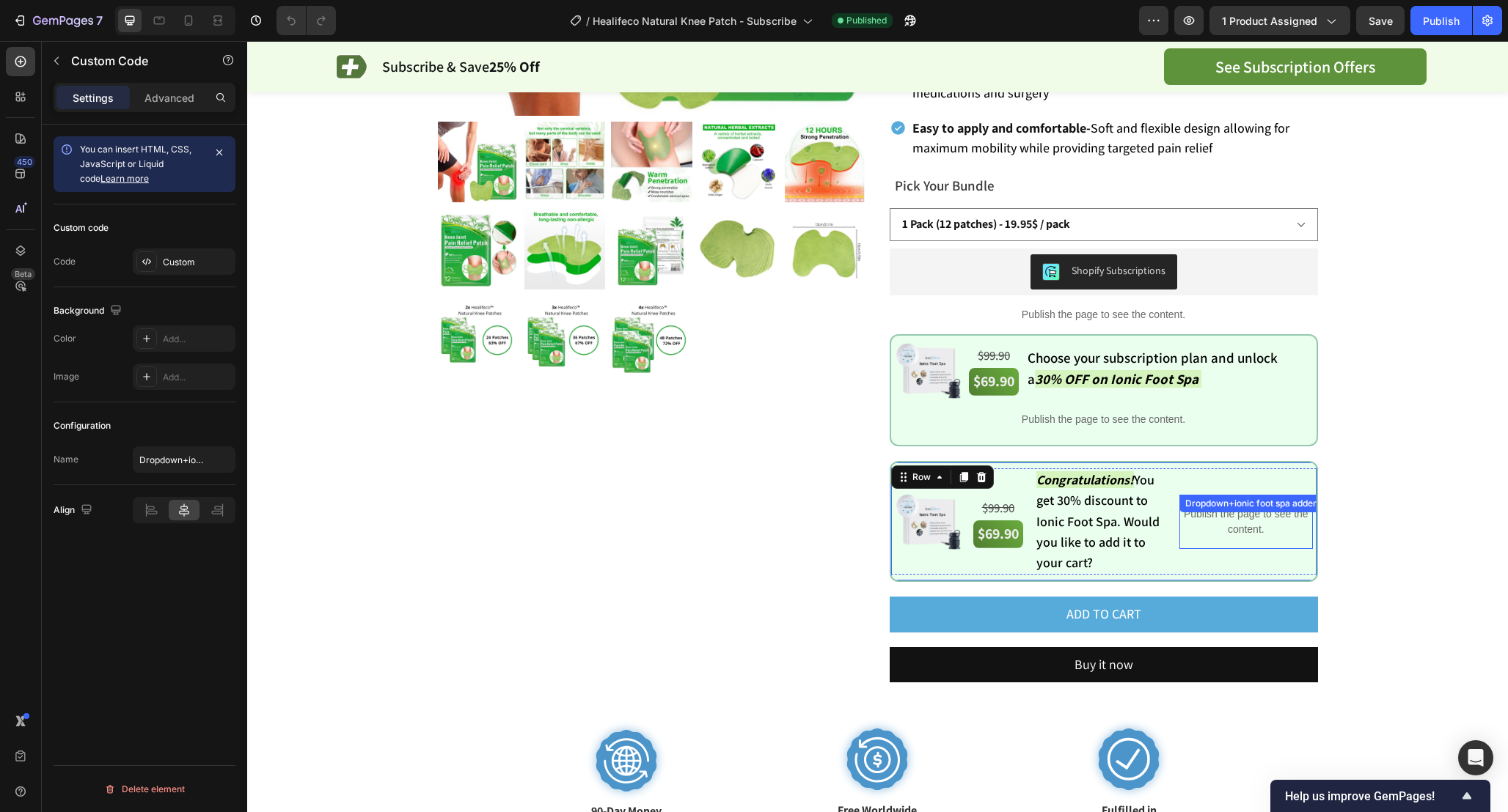
click at [1259, 507] on p "Publish the page to see the content." at bounding box center [1245, 522] width 133 height 31
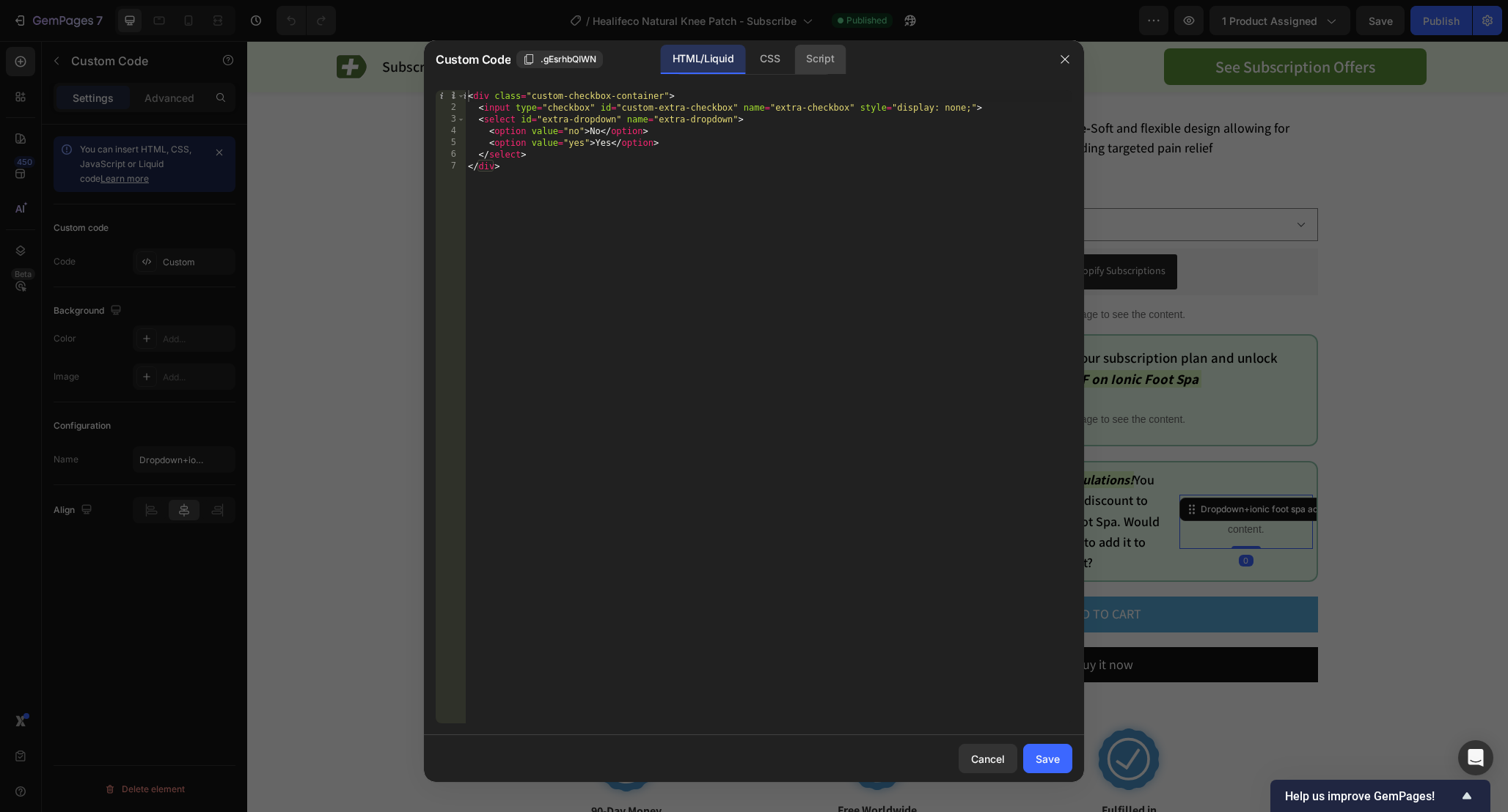
click at [836, 59] on div "Script" at bounding box center [820, 59] width 52 height 29
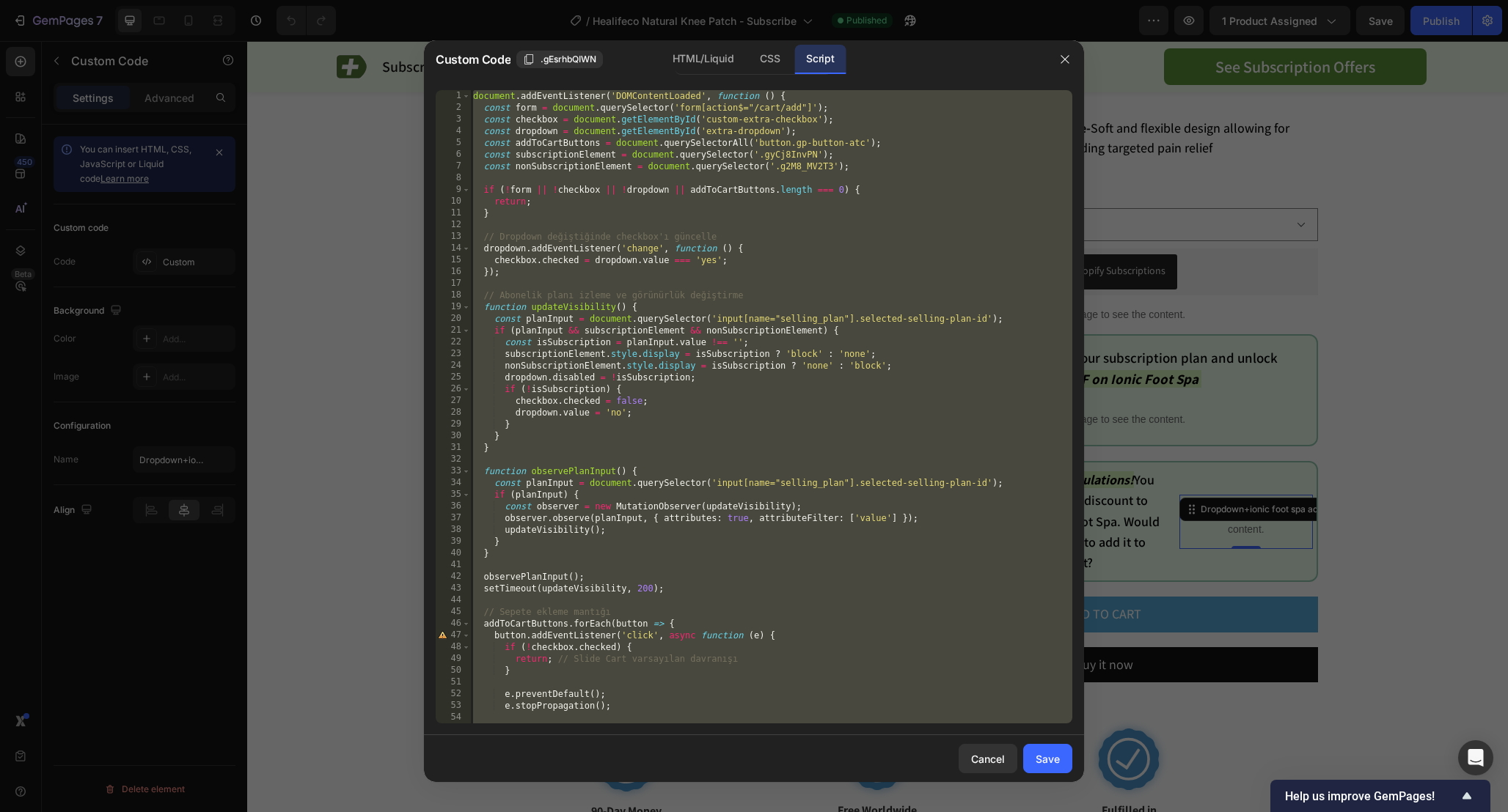
type textarea "}); });"
click at [901, 175] on div "document . addEventListener ( 'DOMContentLoaded' , function ( ) { const form = …" at bounding box center [771, 418] width 602 height 657
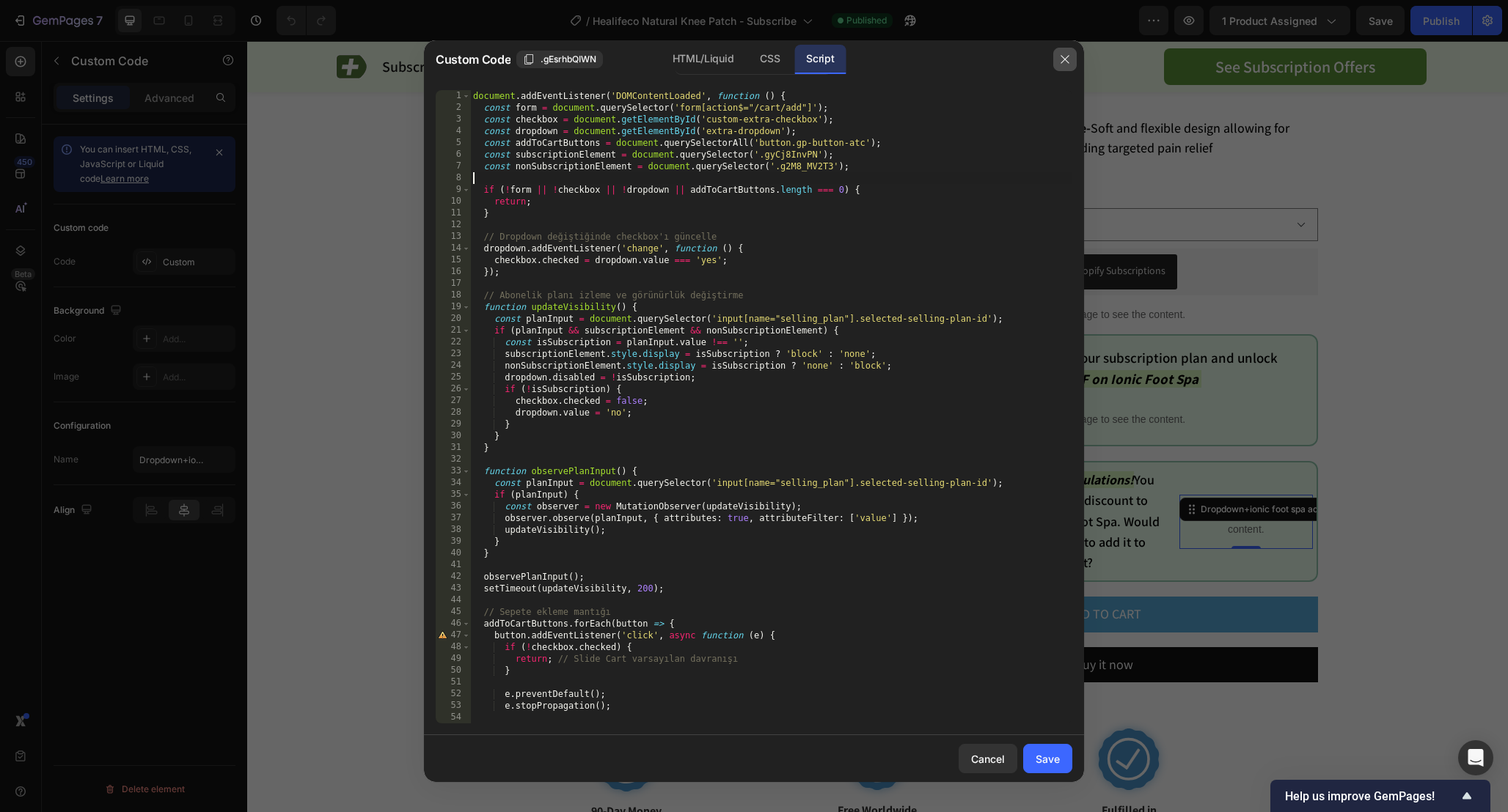
click at [1066, 61] on icon "button" at bounding box center [1064, 59] width 12 height 12
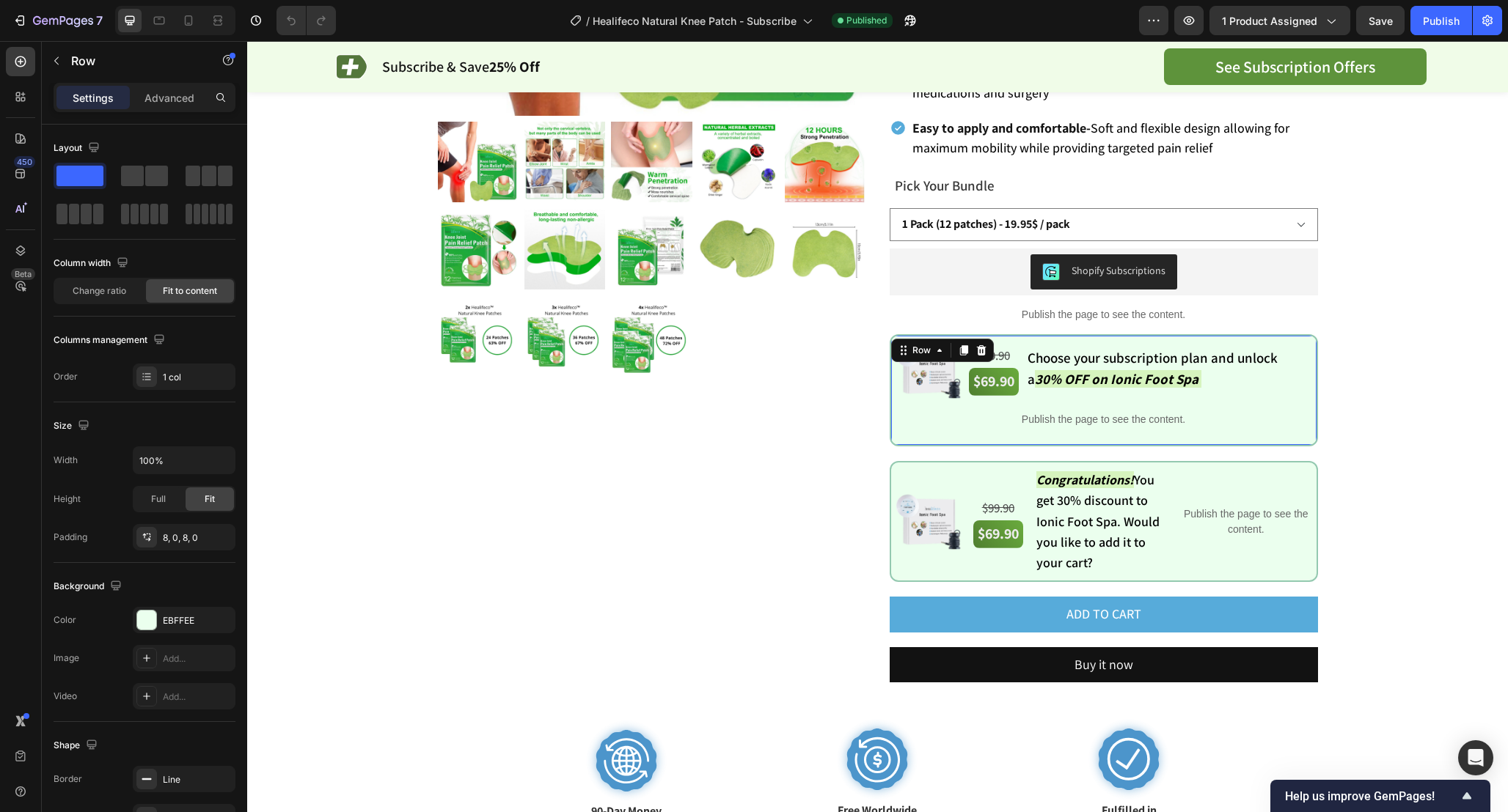
click at [896, 334] on div "Image $99.90 Text Block $69.90 Text Block Choose your subscription plan and unl…" at bounding box center [1104, 390] width 428 height 112
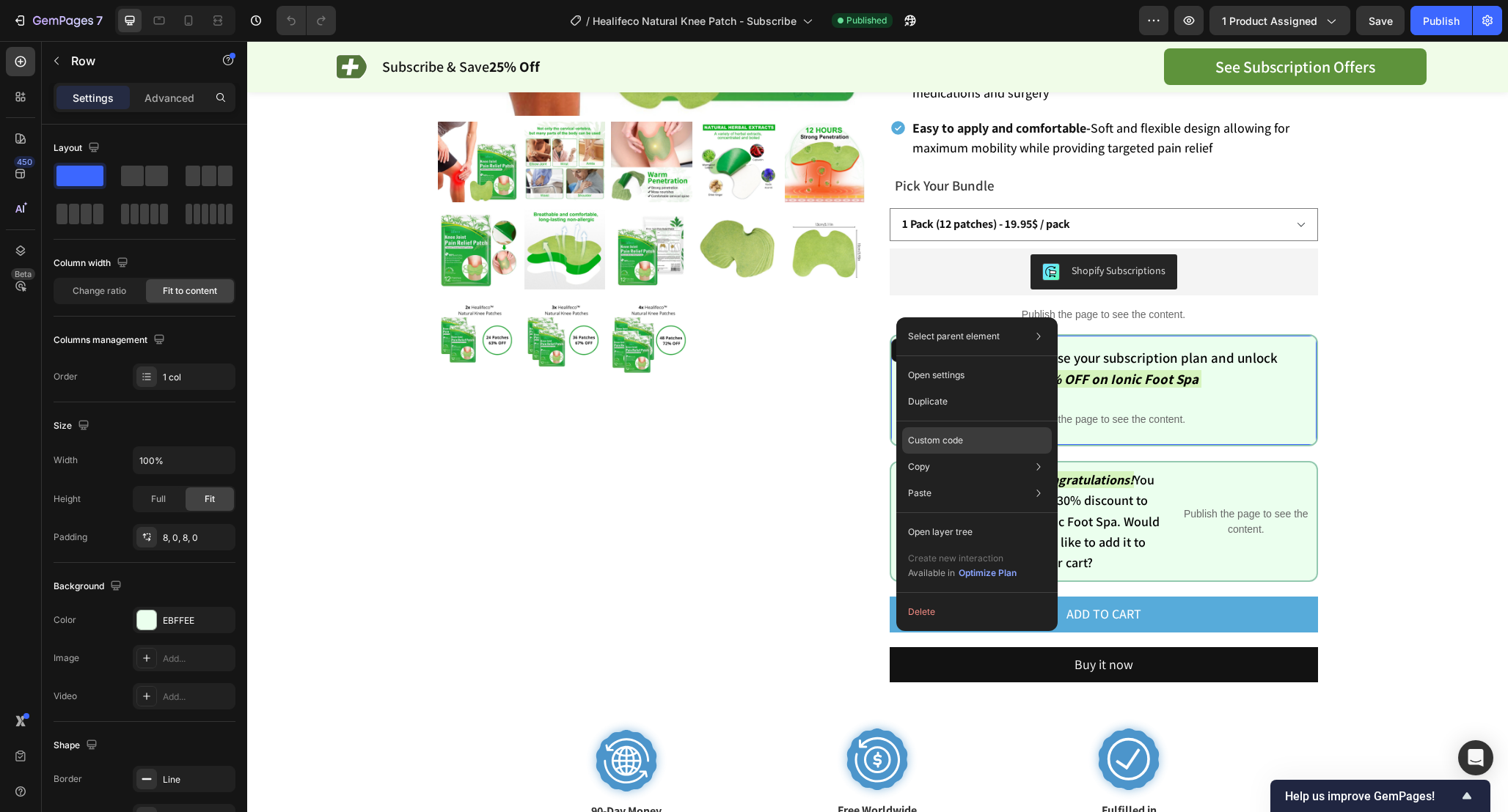
click at [965, 431] on div "Custom code" at bounding box center [977, 441] width 150 height 27
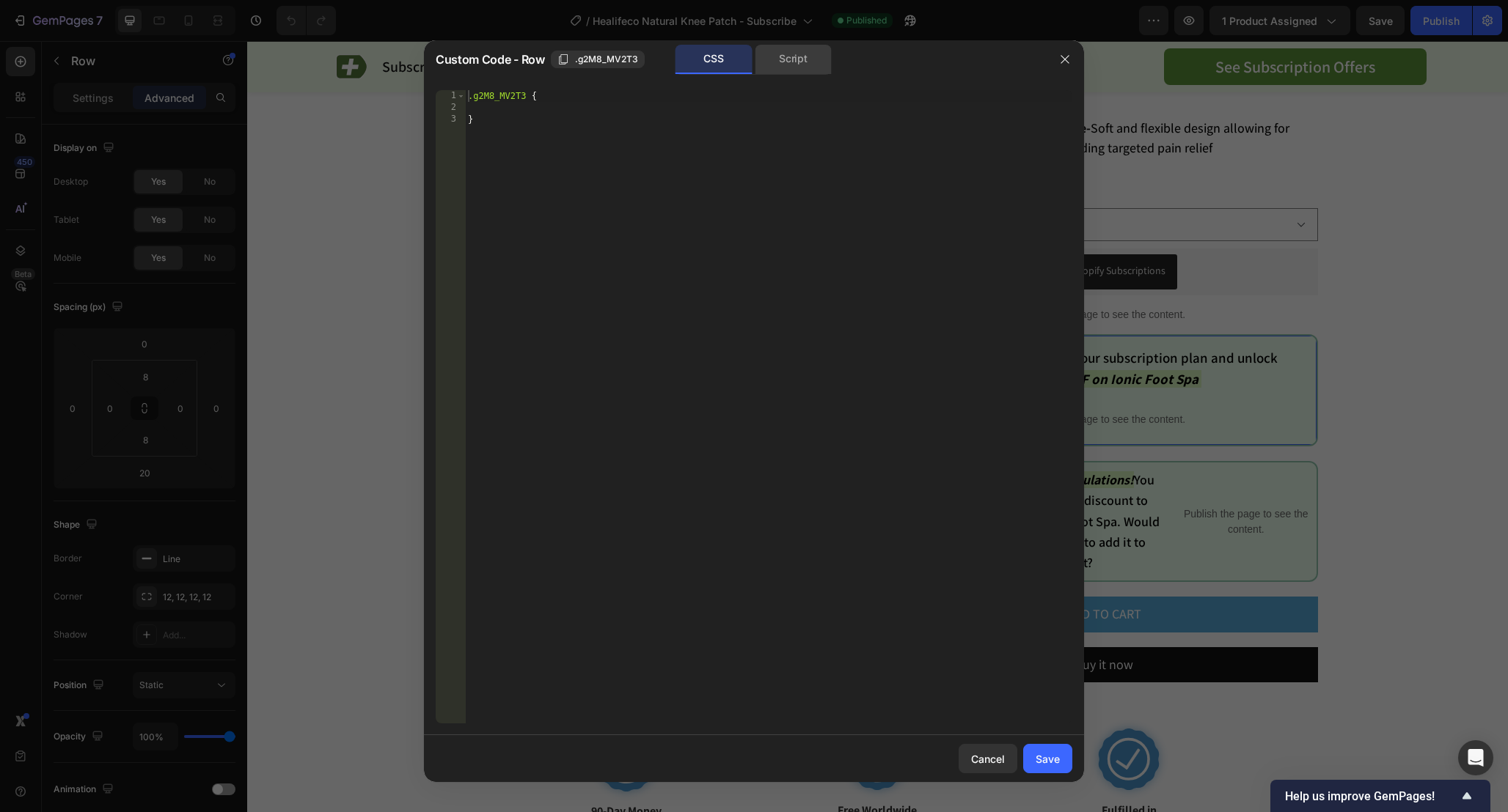
click at [767, 51] on div "Script" at bounding box center [793, 59] width 77 height 29
click at [723, 66] on div "CSS" at bounding box center [713, 59] width 77 height 29
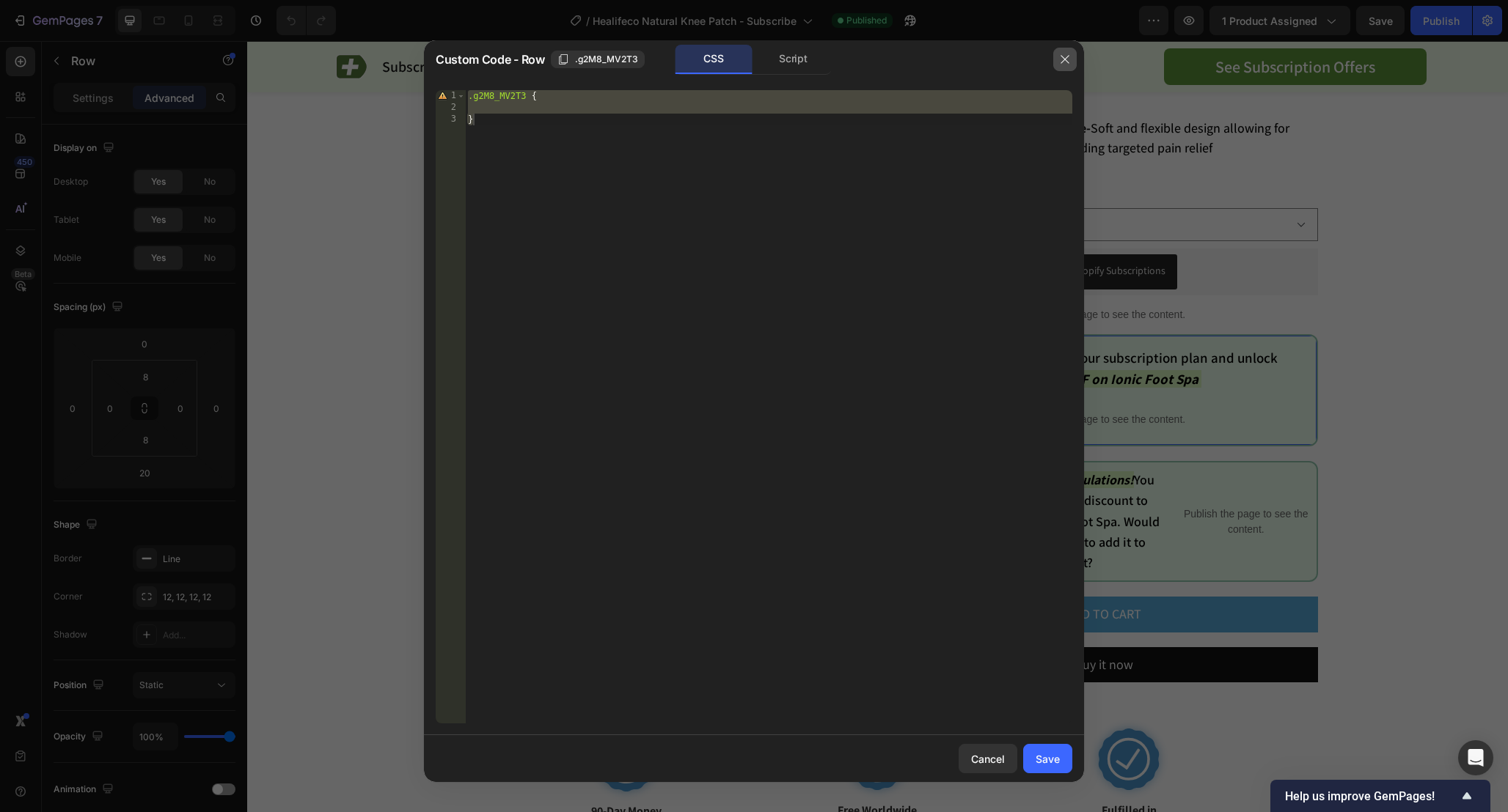
click at [1059, 54] on icon "button" at bounding box center [1064, 59] width 12 height 12
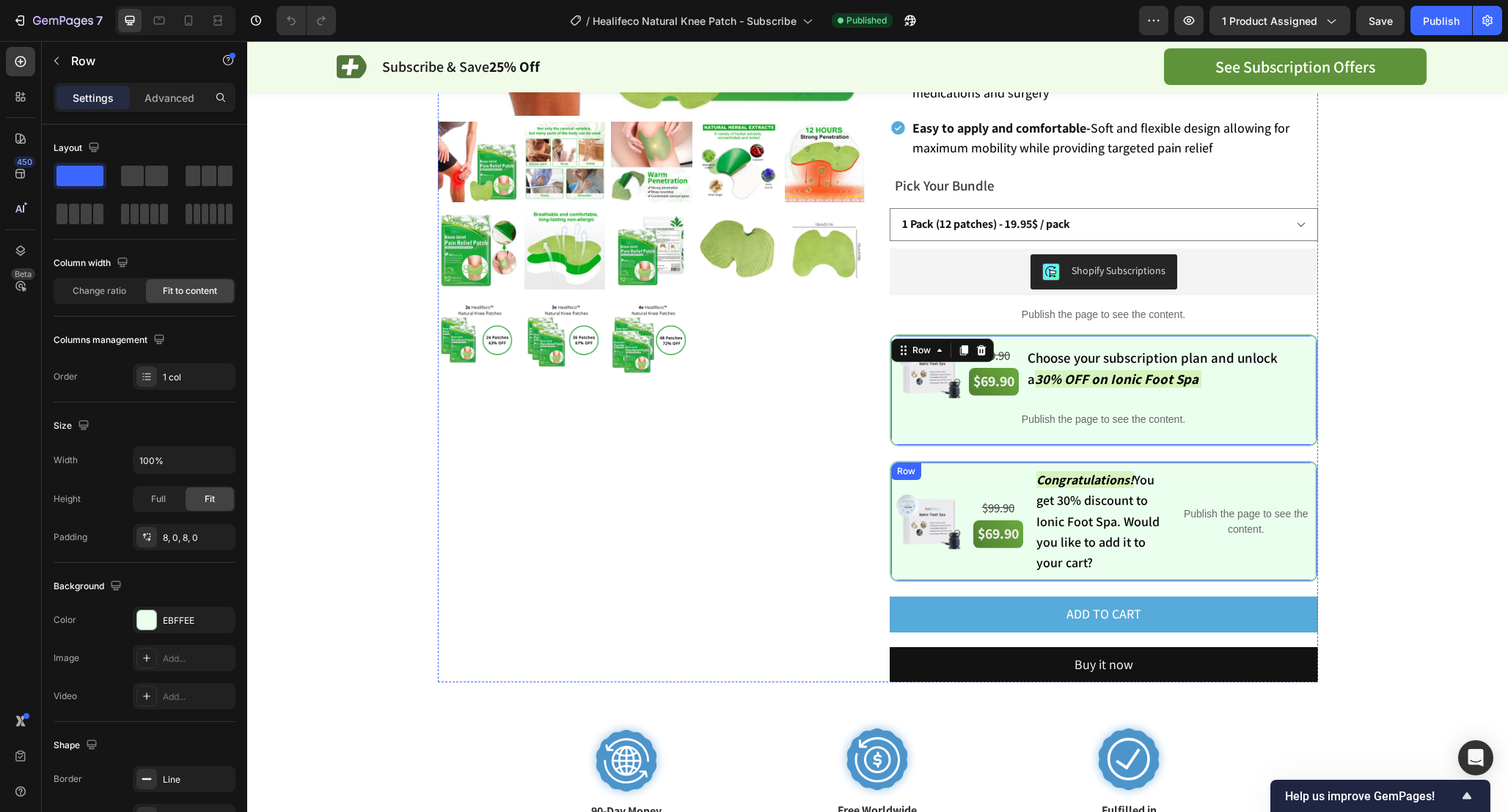
click at [903, 465] on div "Row" at bounding box center [906, 471] width 24 height 13
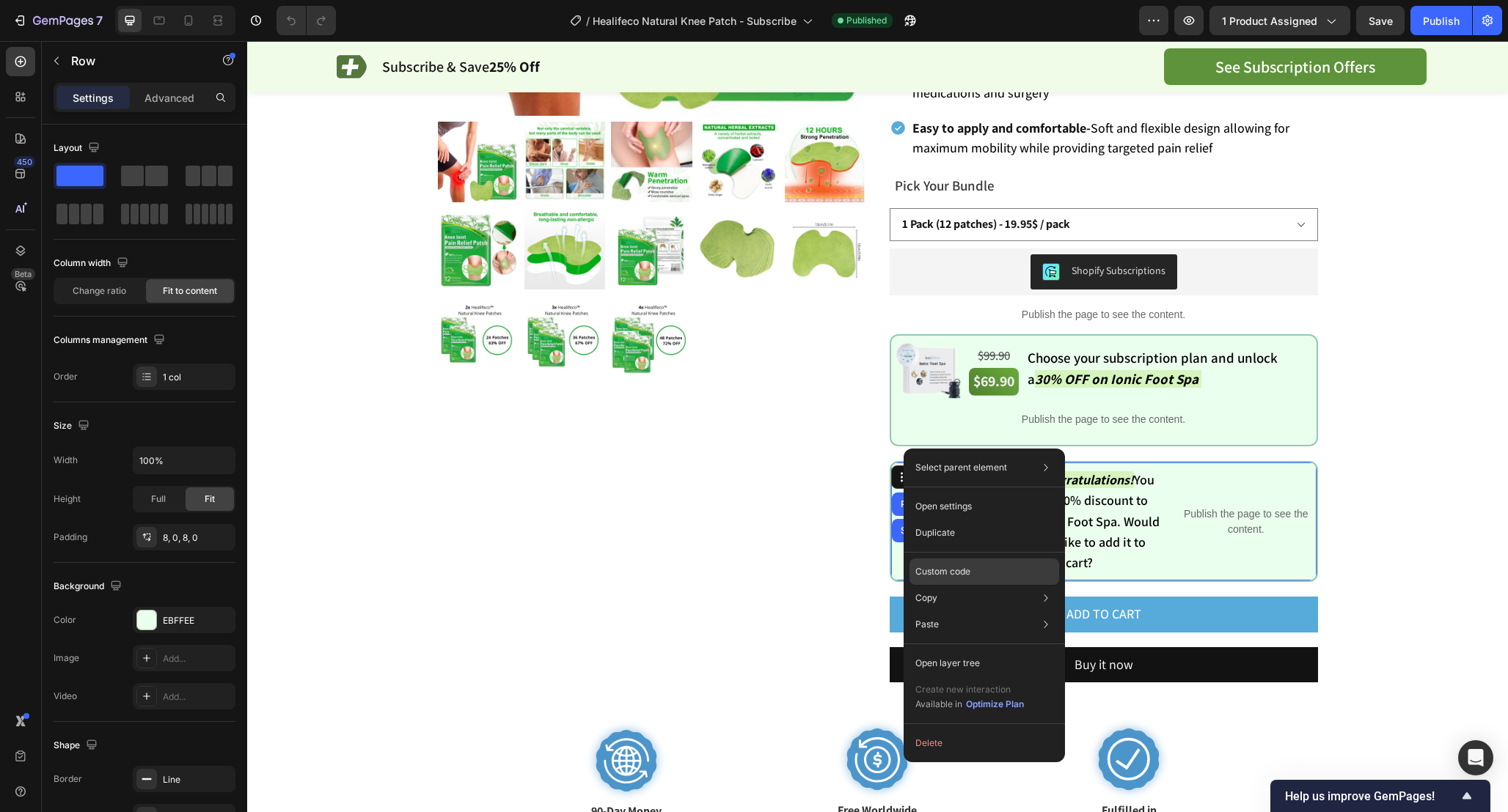
click at [985, 571] on div "Custom code" at bounding box center [984, 572] width 150 height 27
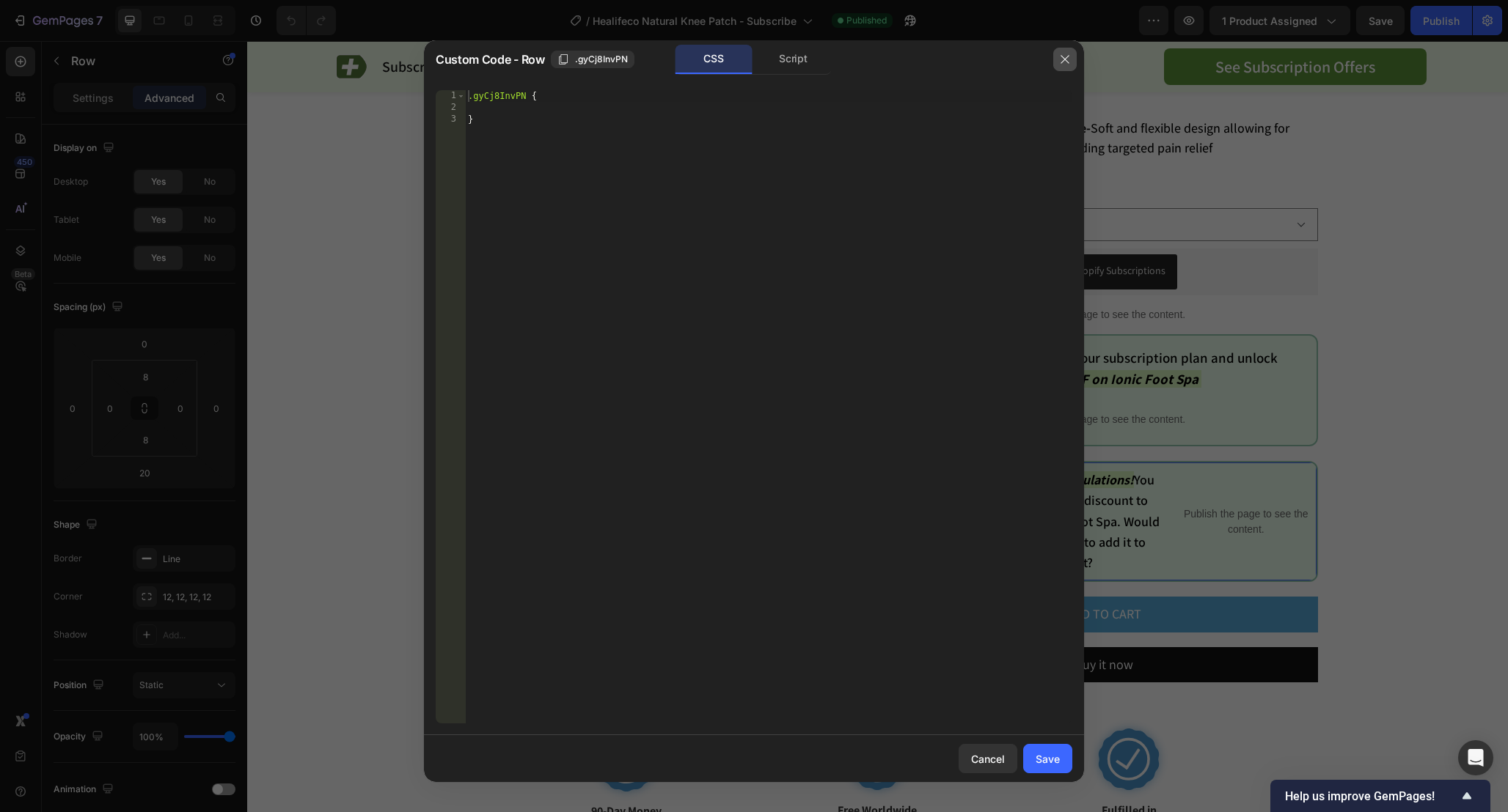
click at [1070, 56] on icon "button" at bounding box center [1064, 59] width 12 height 12
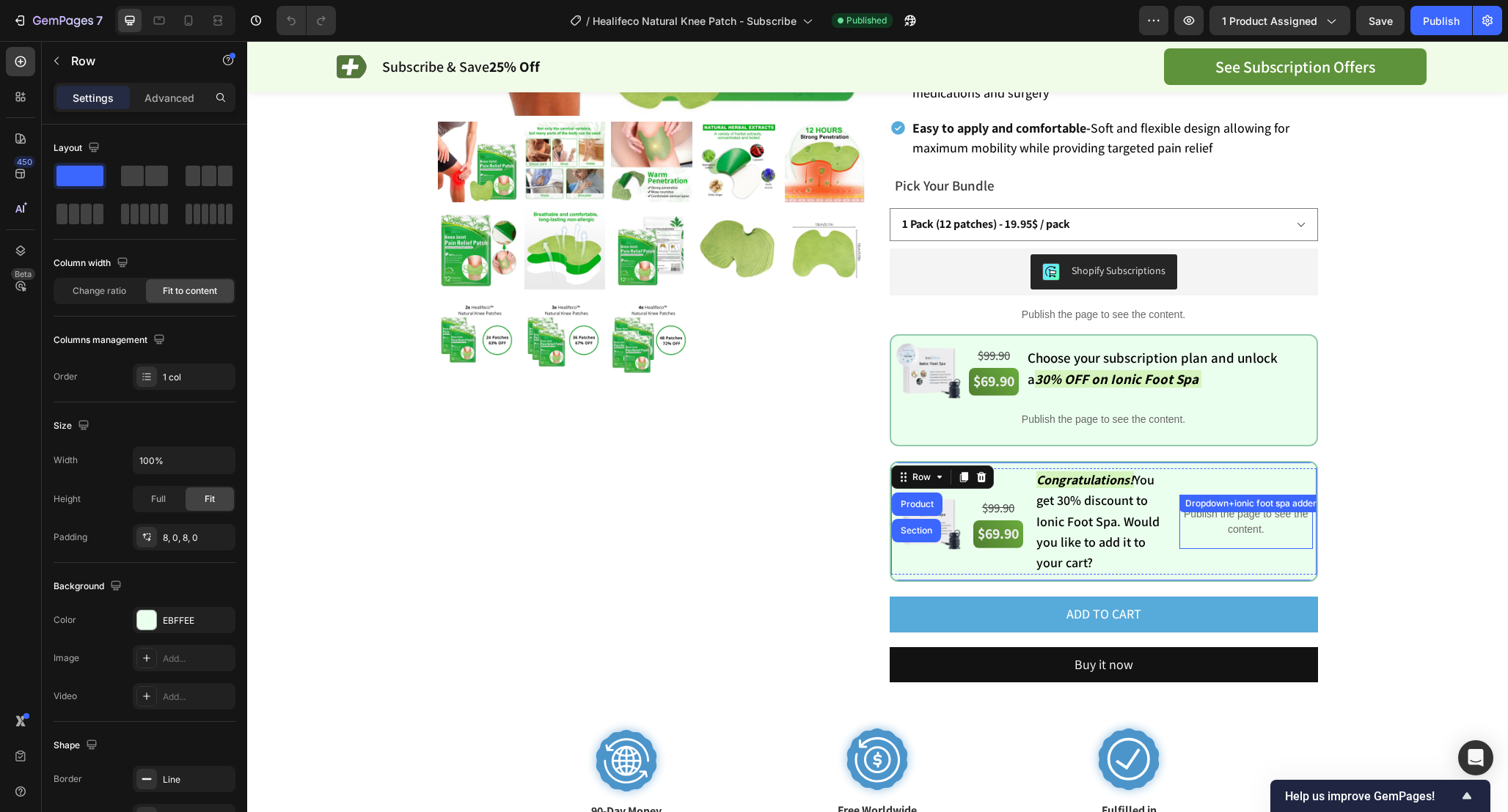
click at [1263, 495] on div "Dropdown+ionic foot spa adder" at bounding box center [1251, 504] width 143 height 18
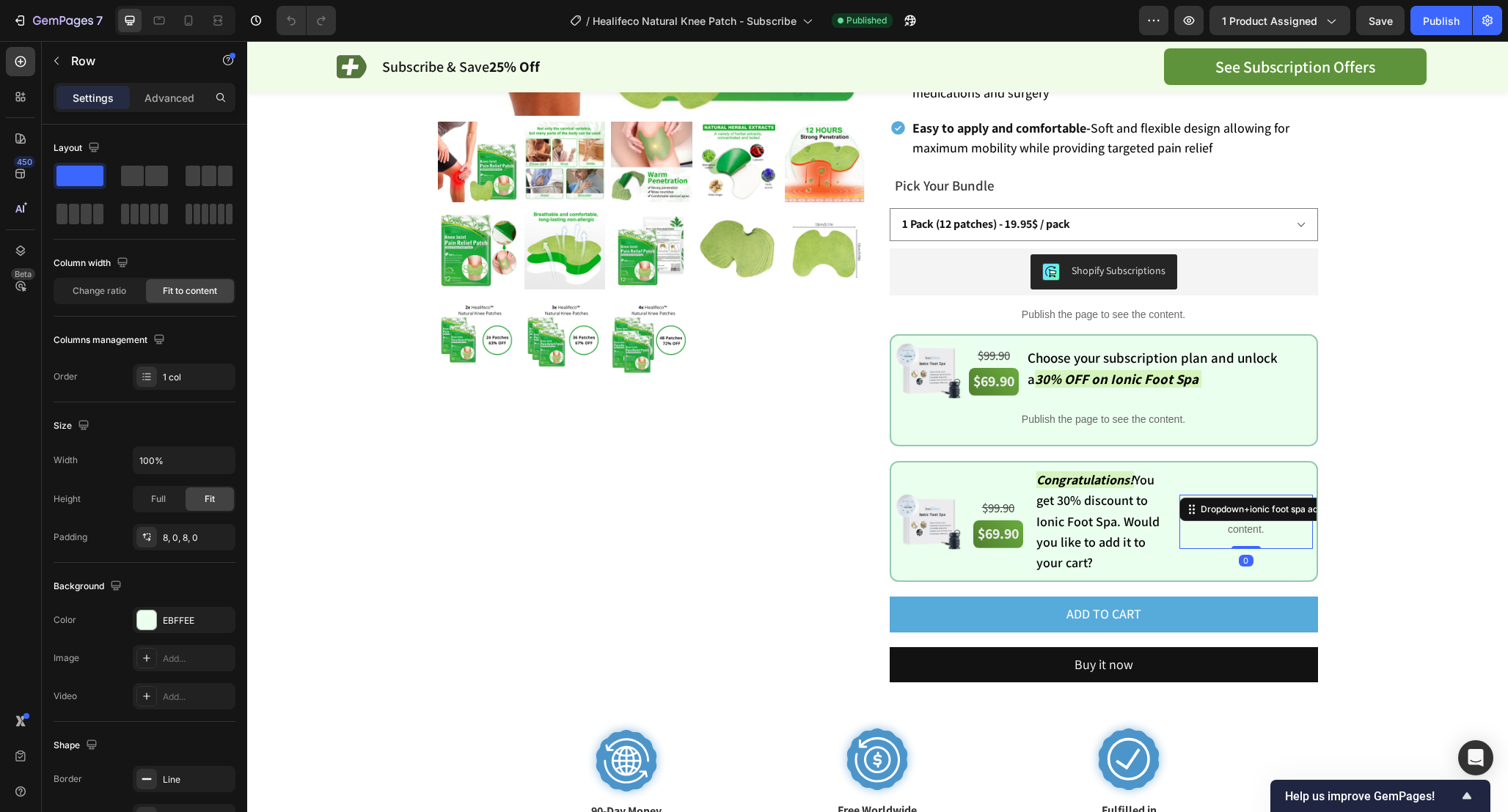
click at [1263, 503] on div "Dropdown+ionic foot spa adder" at bounding box center [1266, 509] width 137 height 13
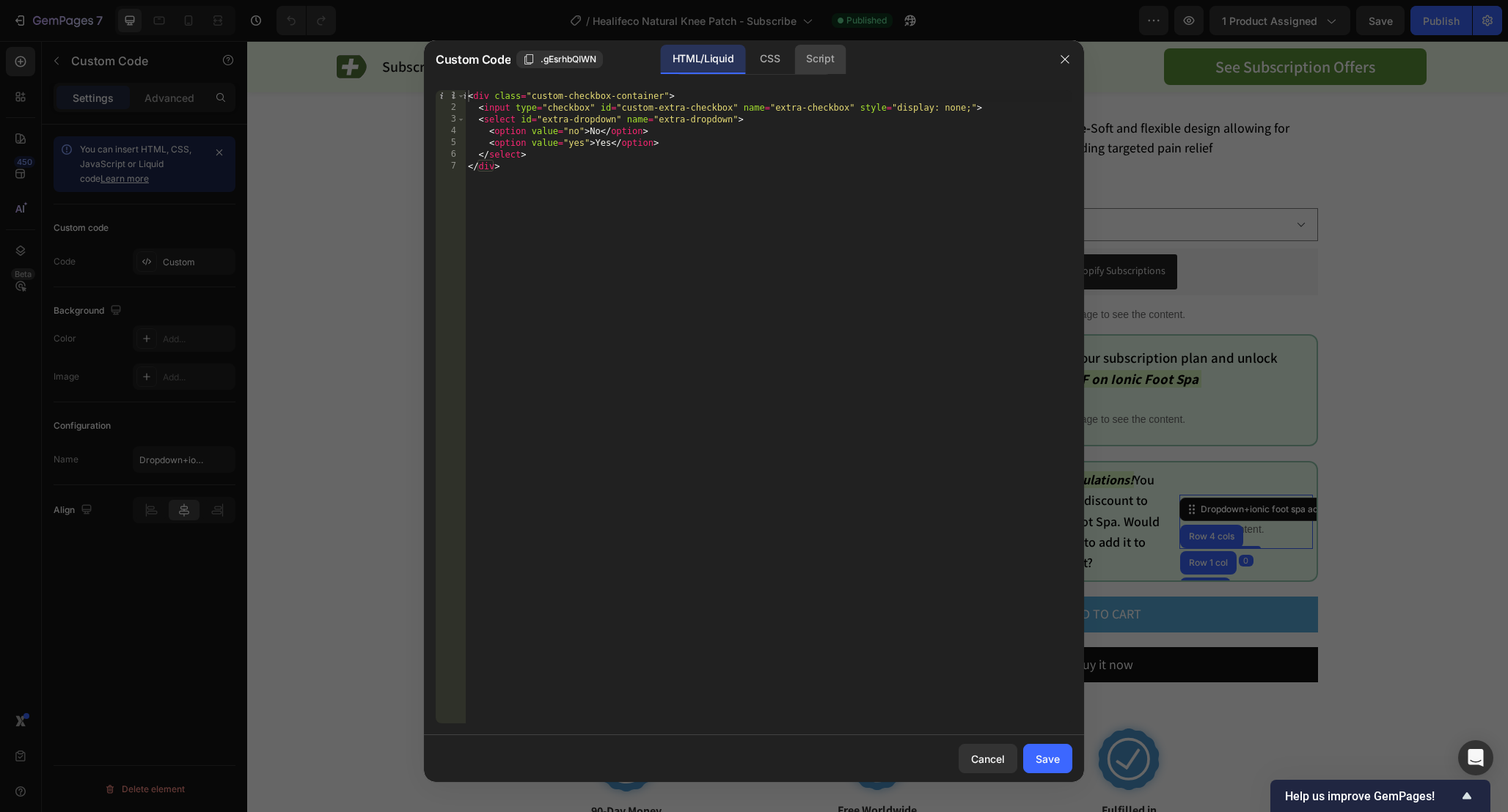
click at [809, 61] on div "Script" at bounding box center [820, 59] width 52 height 29
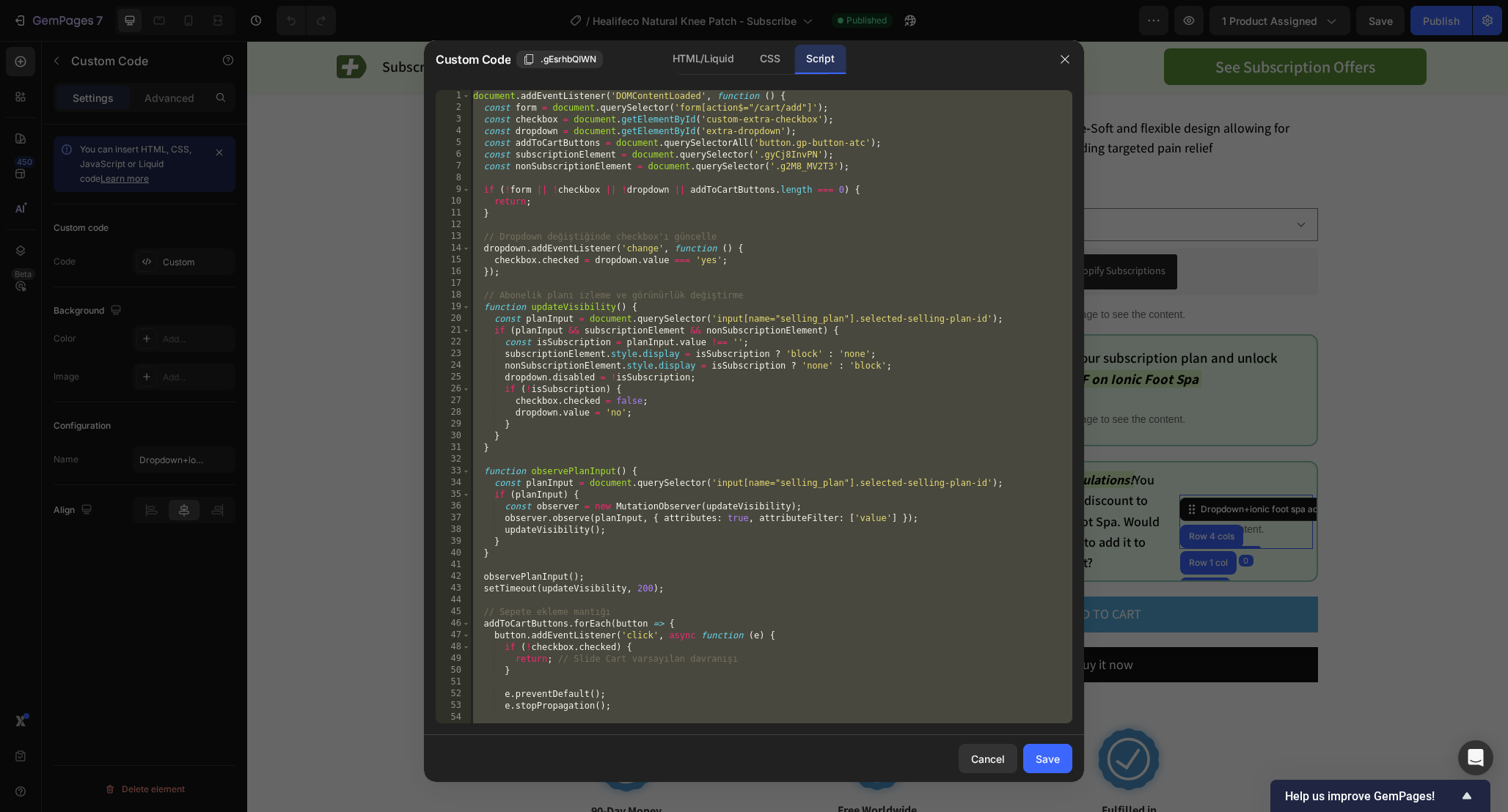
type textarea "}); });"
click at [900, 181] on div "document . addEventListener ( 'DOMContentLoaded' , function ( ) { const form = …" at bounding box center [771, 418] width 602 height 657
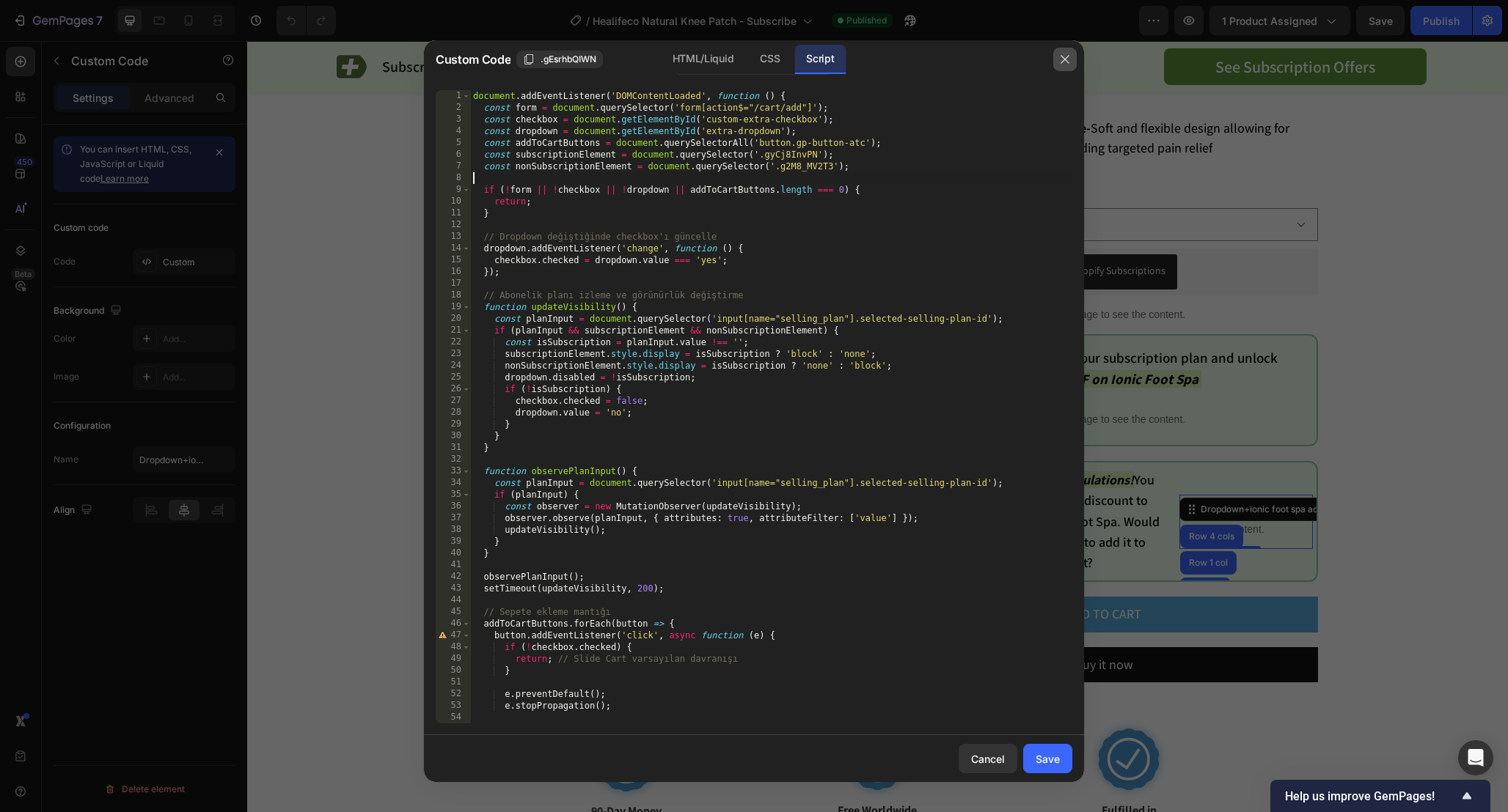
click at [1067, 53] on button "button" at bounding box center [1064, 60] width 23 height 23
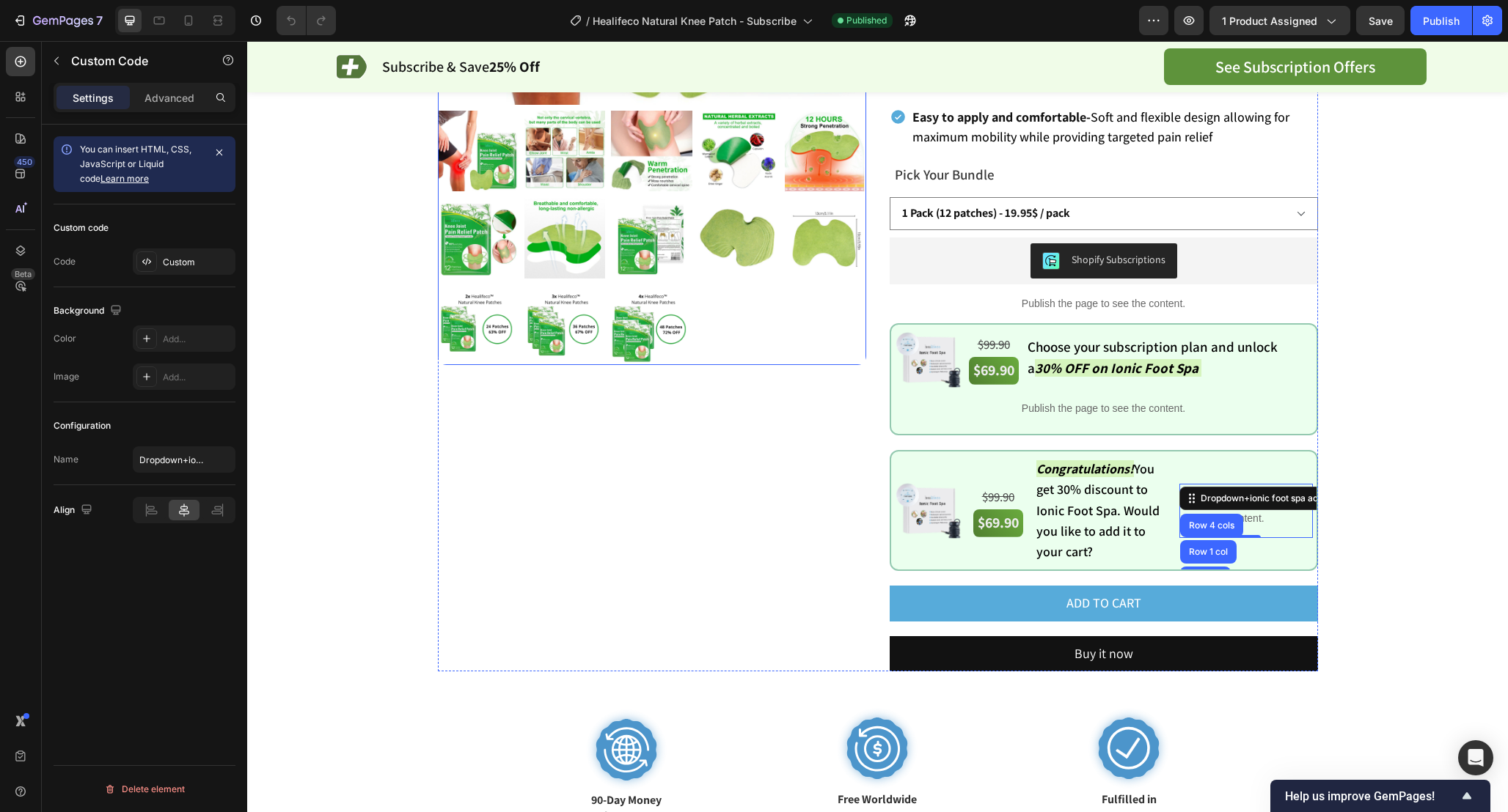
scroll to position [0, 0]
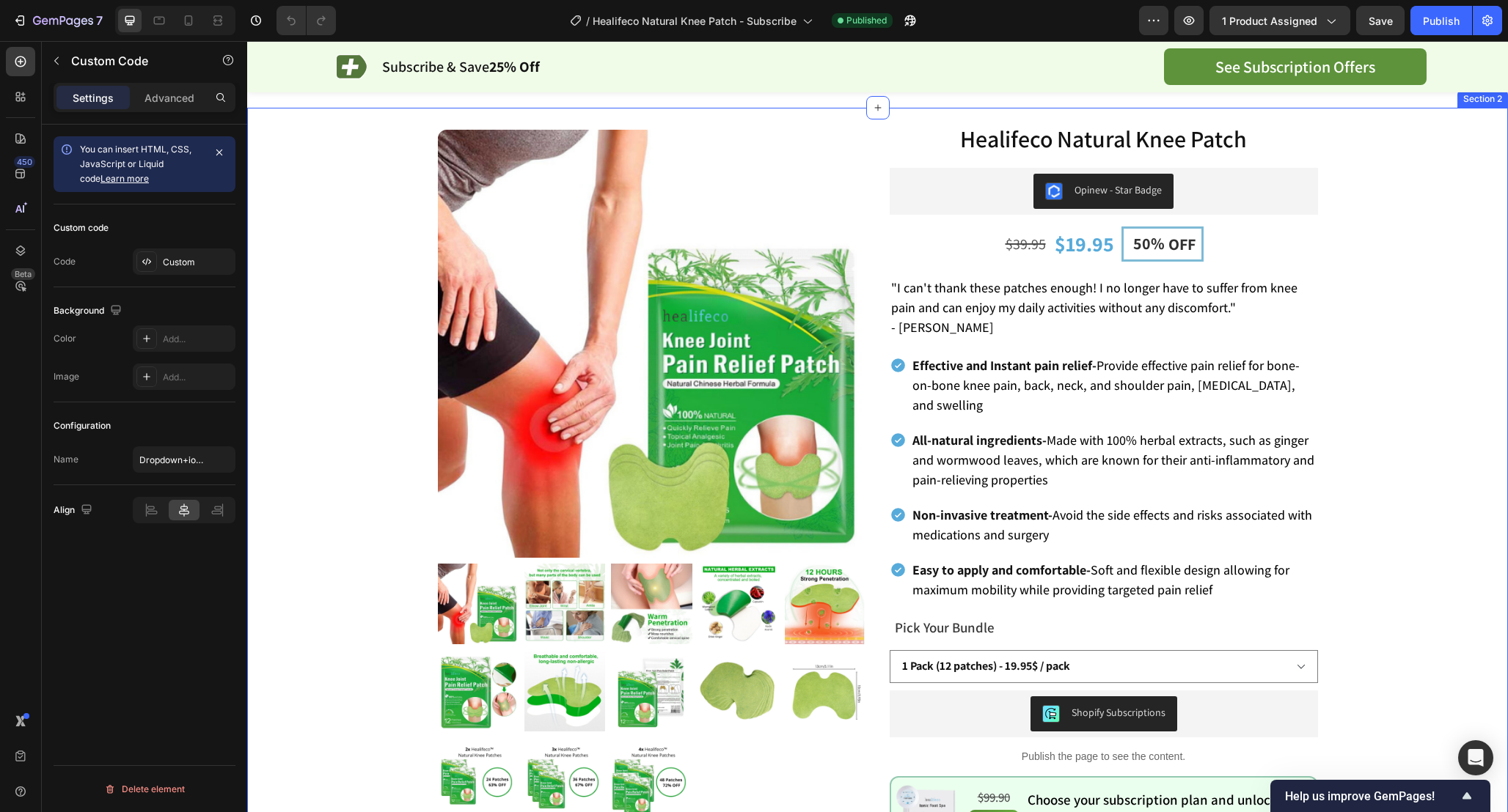
click at [1408, 357] on div "Product Images Healifeco Natural Knee Patch Product Title Opinew - Star Badge O…" at bounding box center [877, 694] width 1187 height 1173
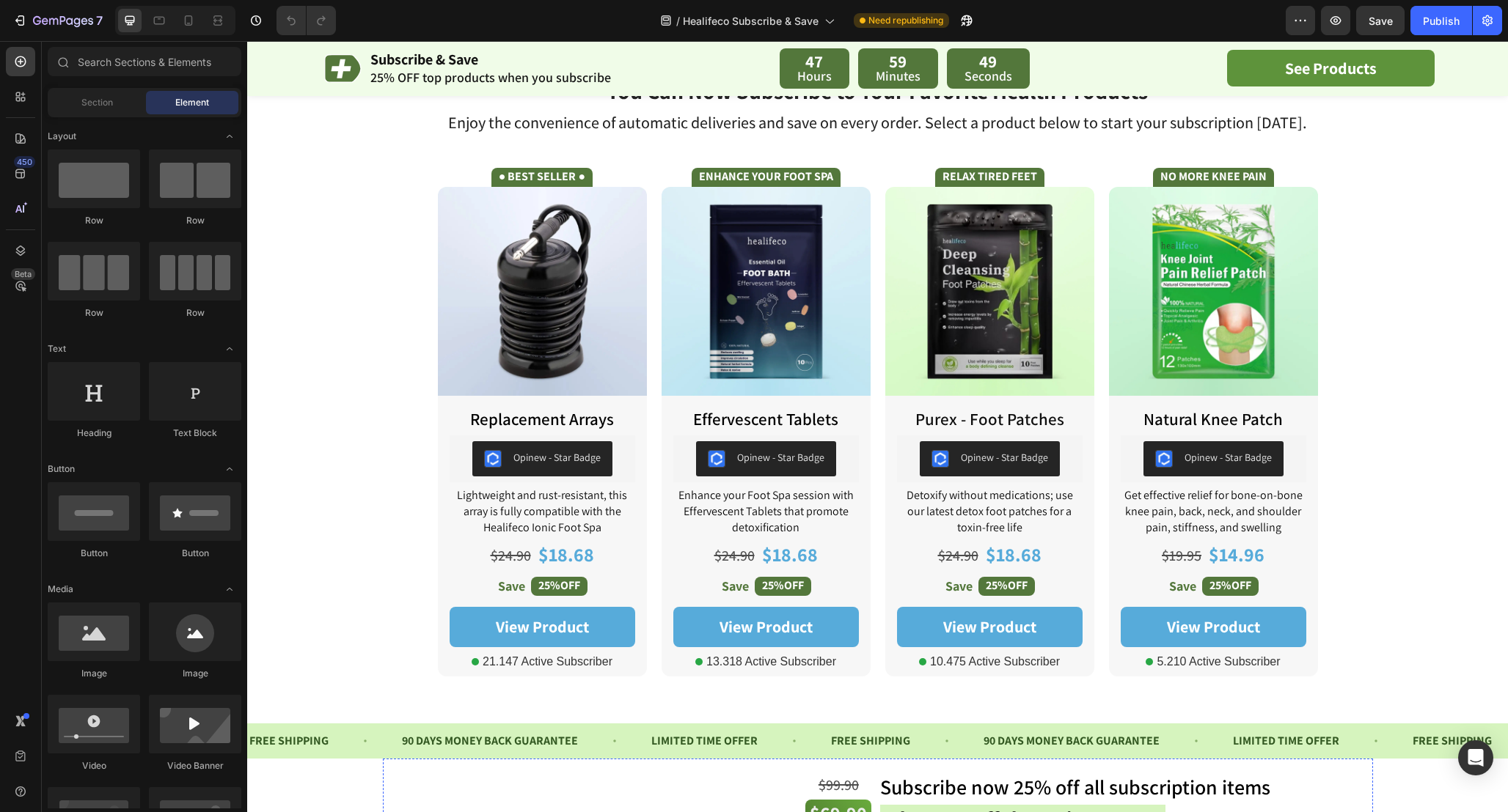
scroll to position [402, 0]
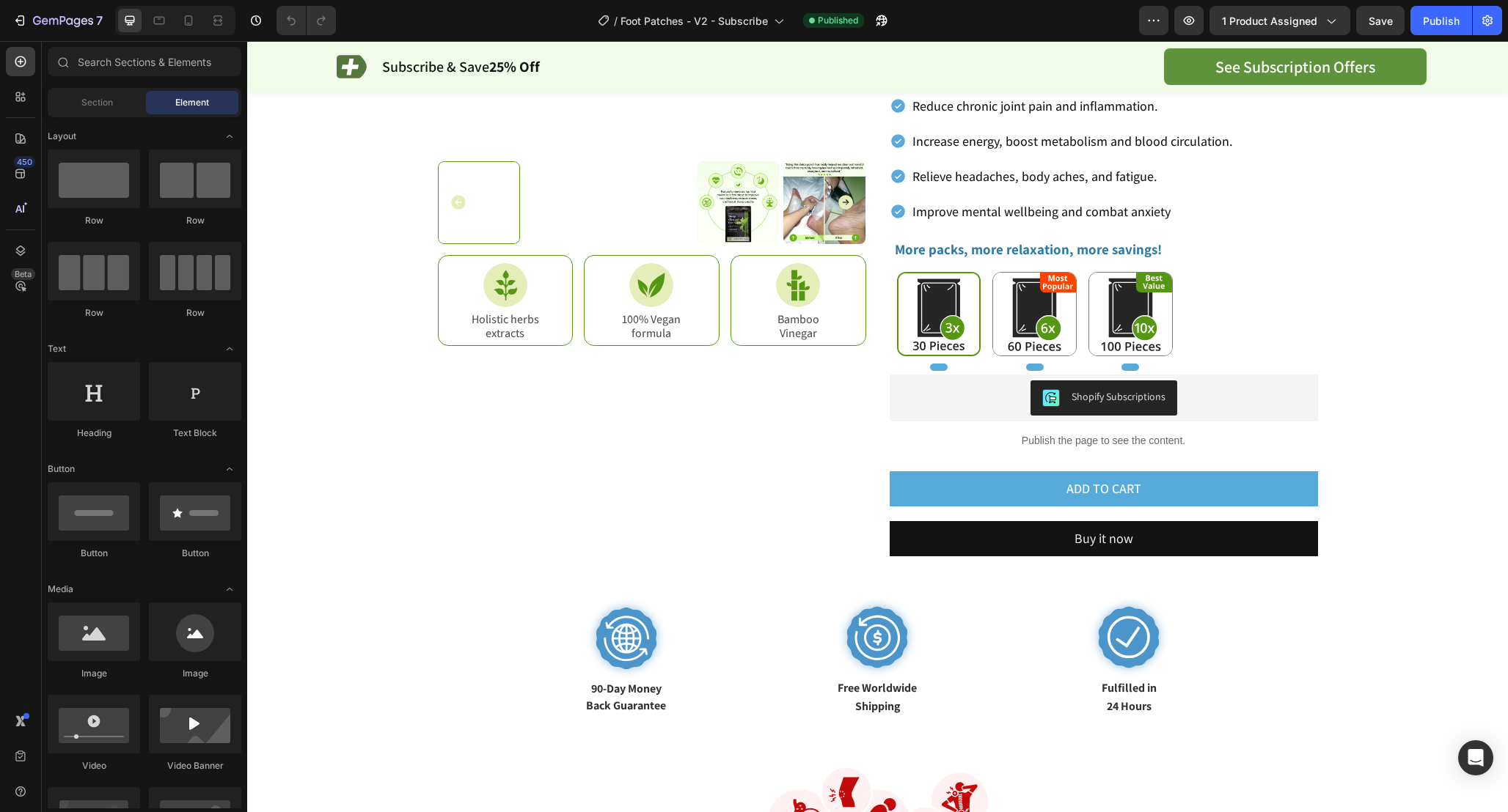
scroll to position [371, 0]
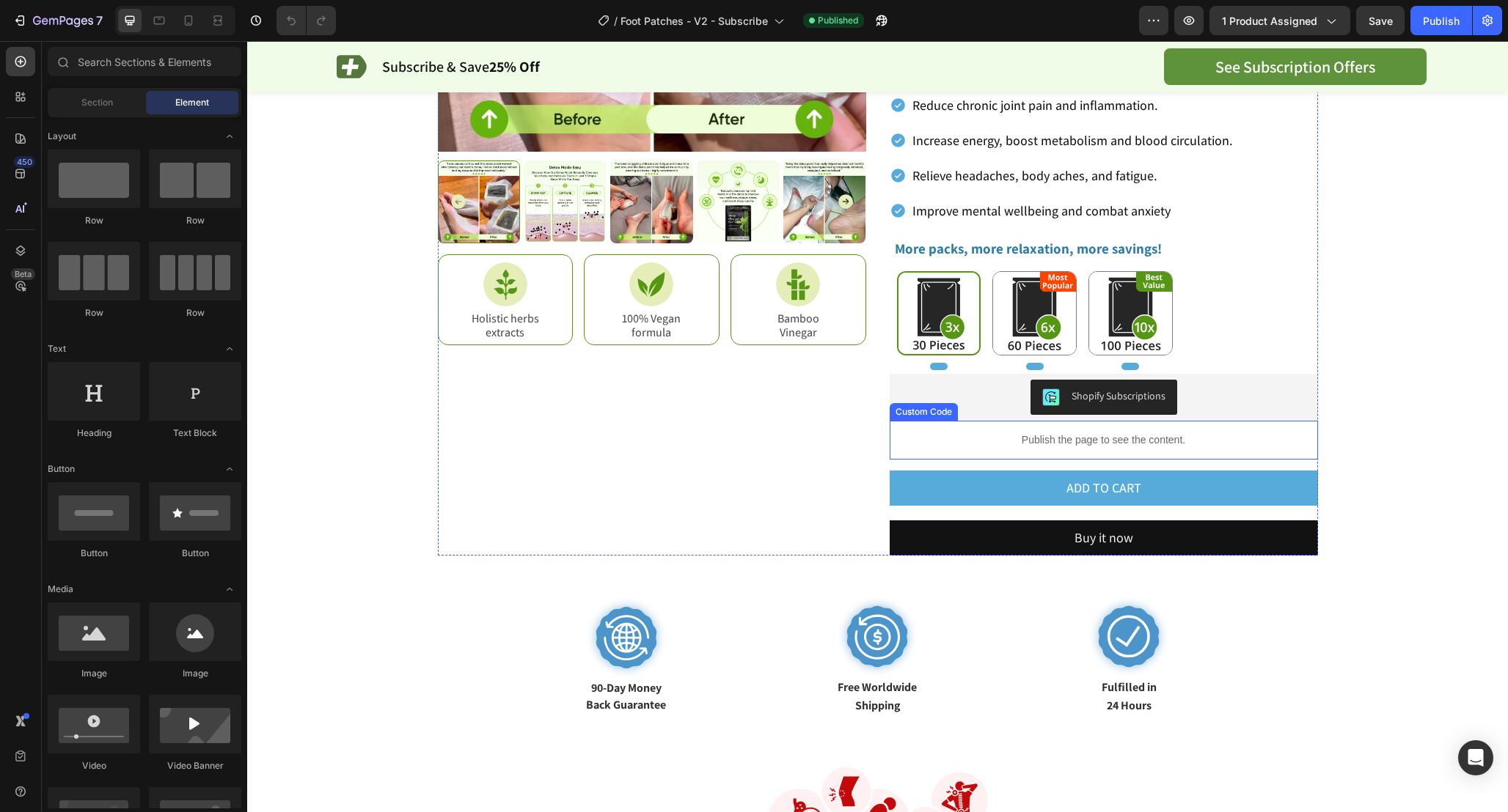
click at [909, 443] on p "Publish the page to see the content." at bounding box center [1104, 440] width 428 height 15
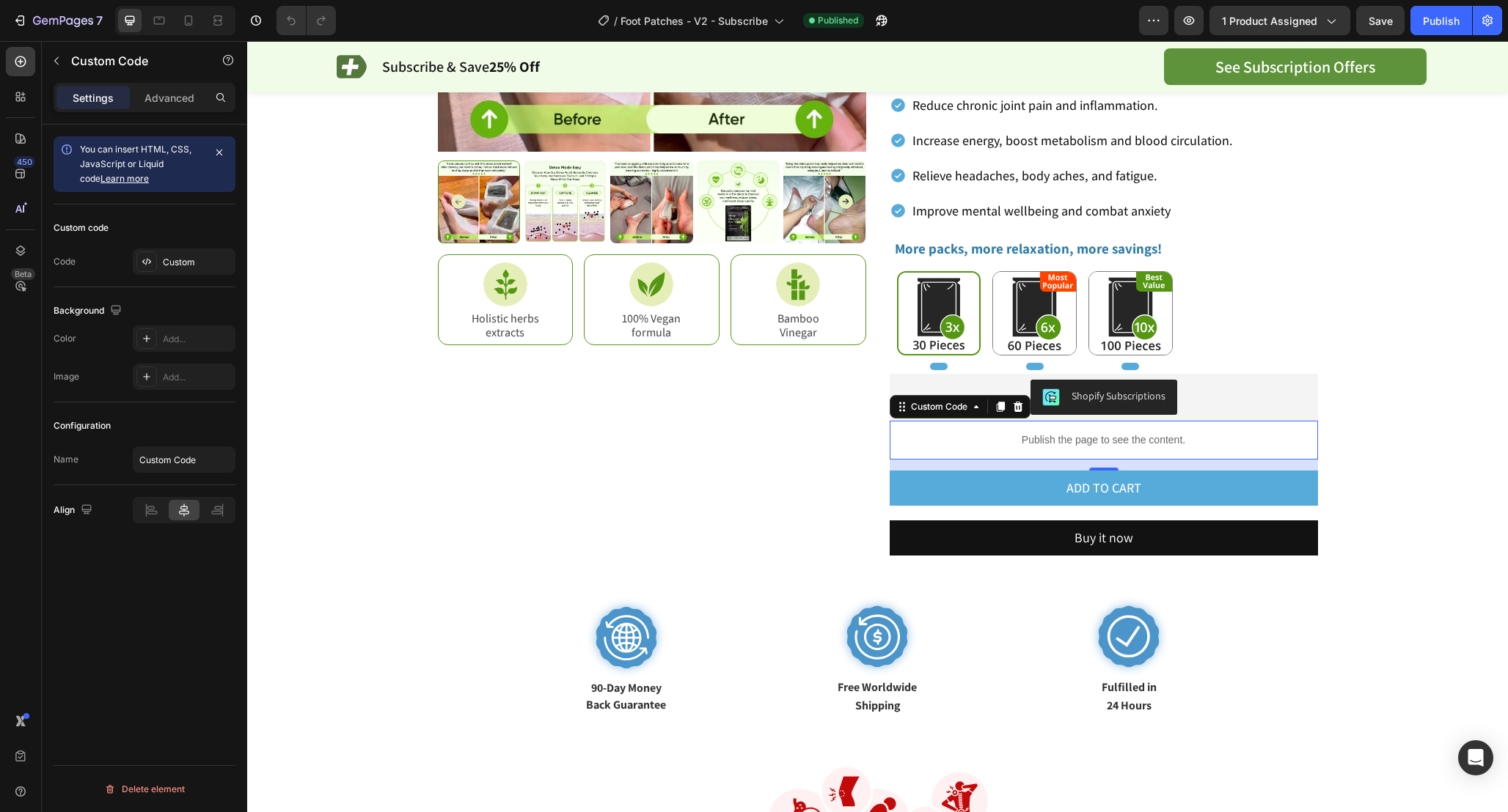
click at [925, 443] on p "Publish the page to see the content." at bounding box center [1104, 440] width 428 height 15
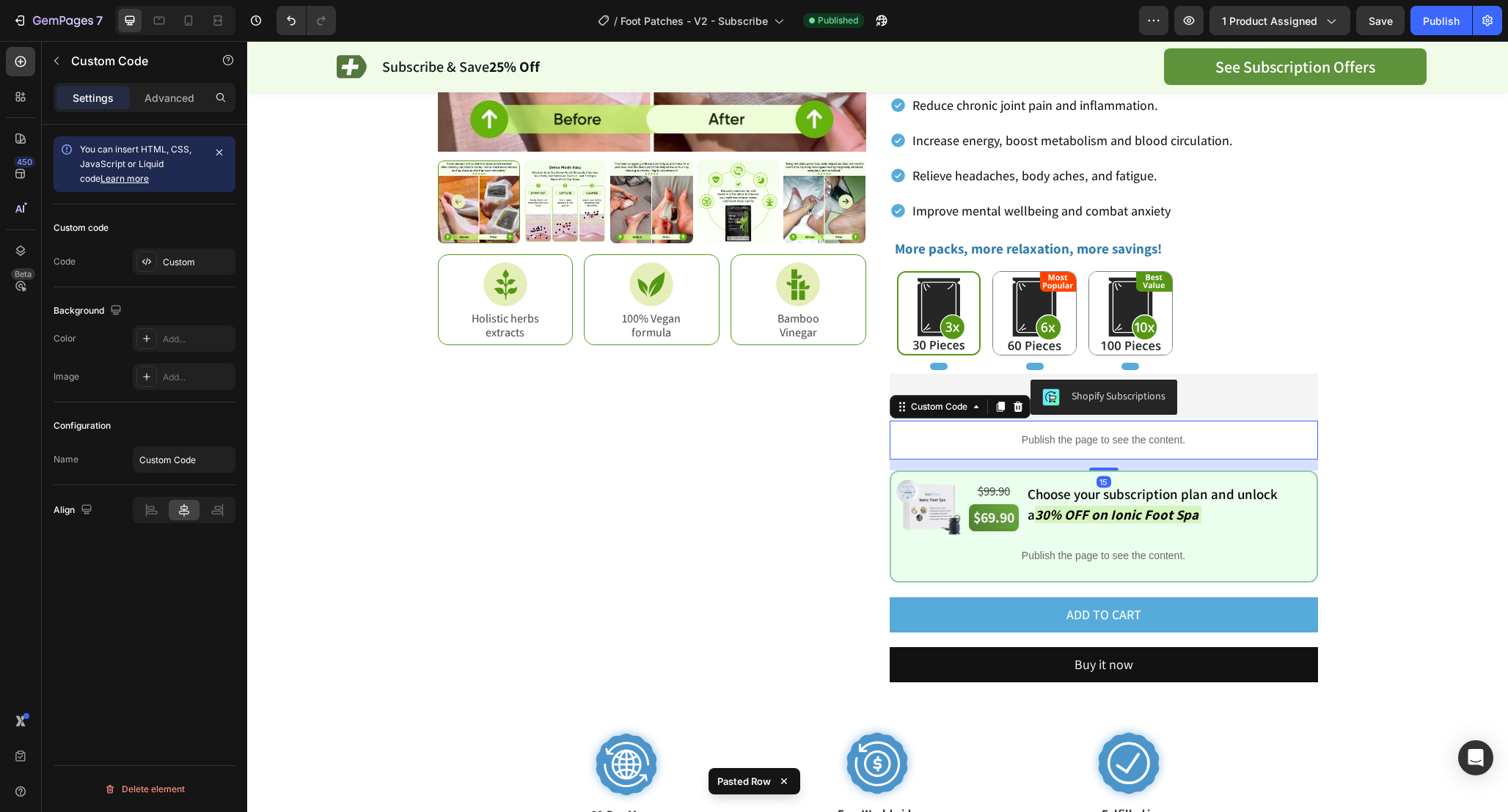
click at [952, 442] on p "Publish the page to see the content." at bounding box center [1104, 440] width 428 height 15
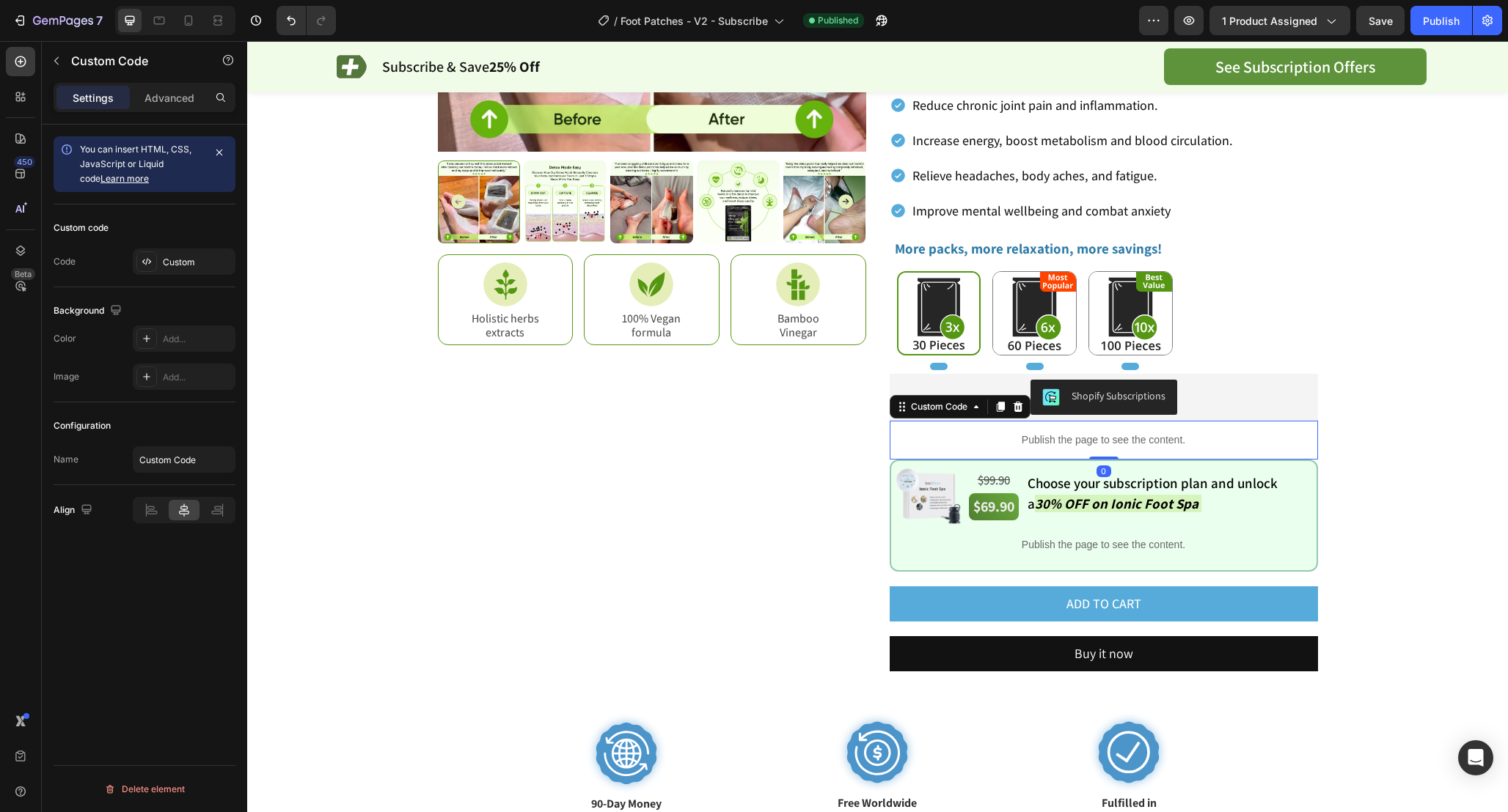
drag, startPoint x: 1101, startPoint y: 467, endPoint x: 1103, endPoint y: 451, distance: 16.1
click at [1102, 451] on div "Publish the page to see the content. Custom Code 0" at bounding box center [1104, 441] width 428 height 39
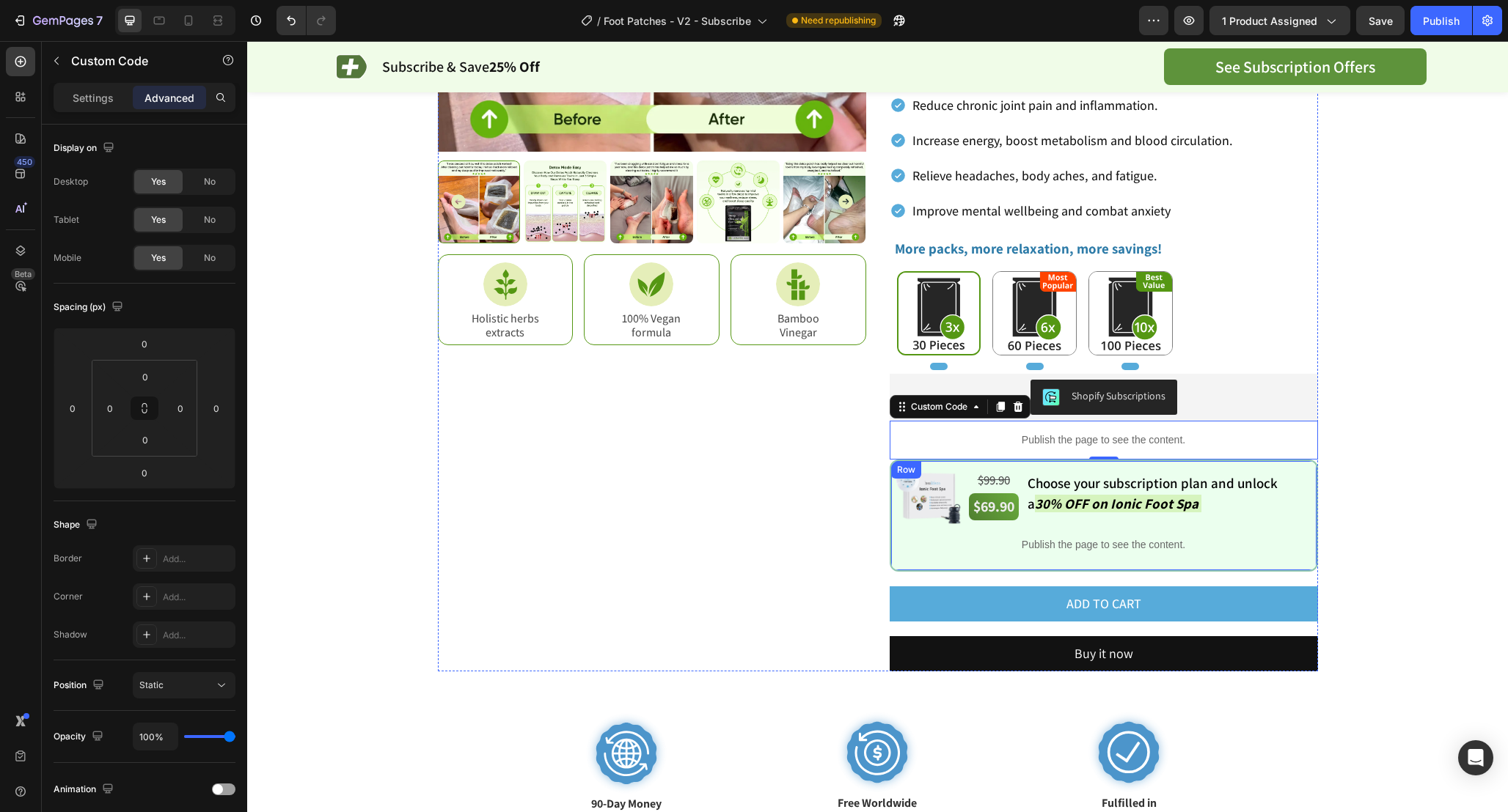
click at [893, 462] on div "Image $99.90 Text Block $69.90 Text Block Choose your subscription plan and unl…" at bounding box center [1104, 516] width 428 height 112
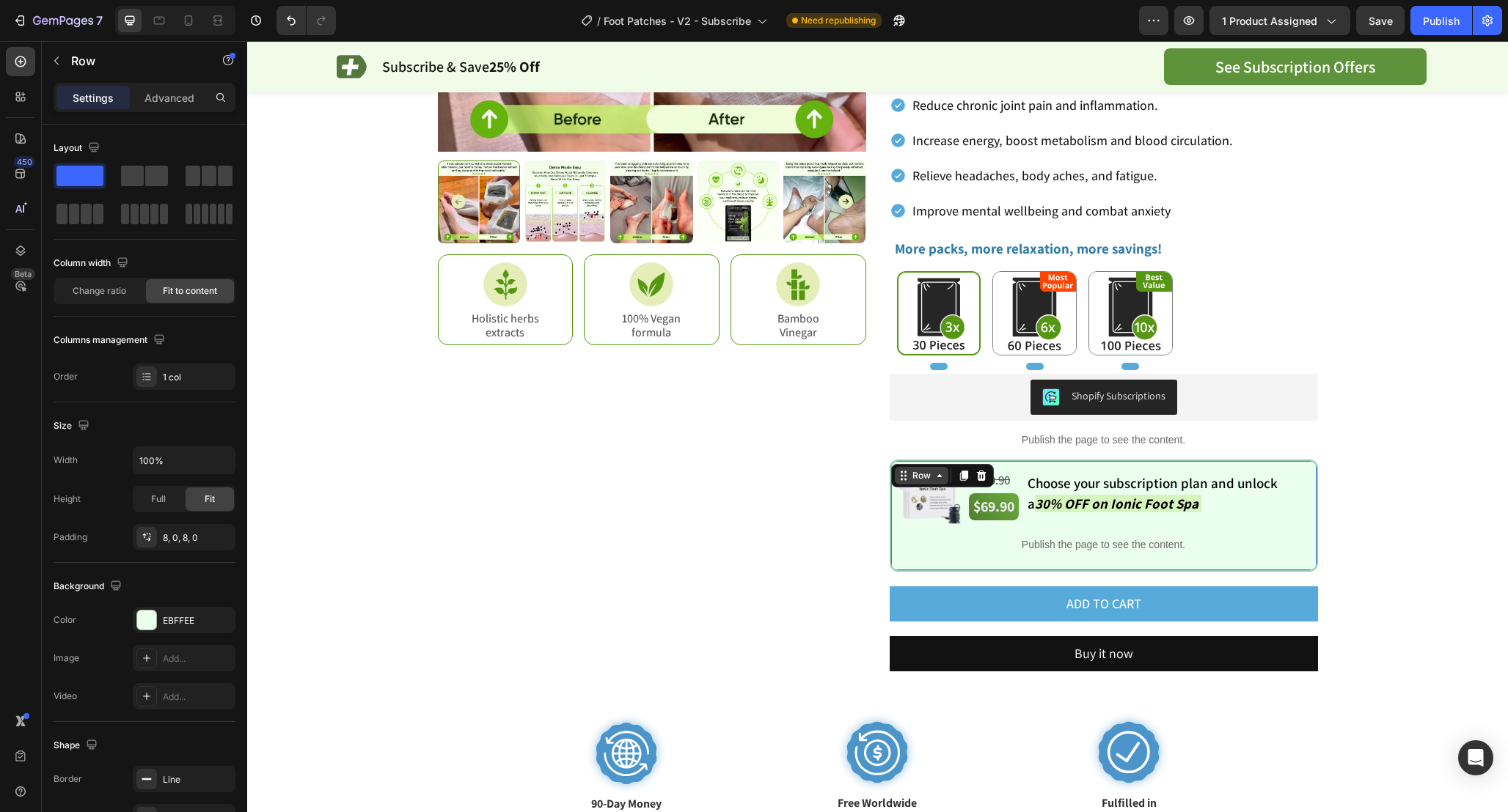
click at [898, 470] on icon at bounding box center [903, 475] width 12 height 12
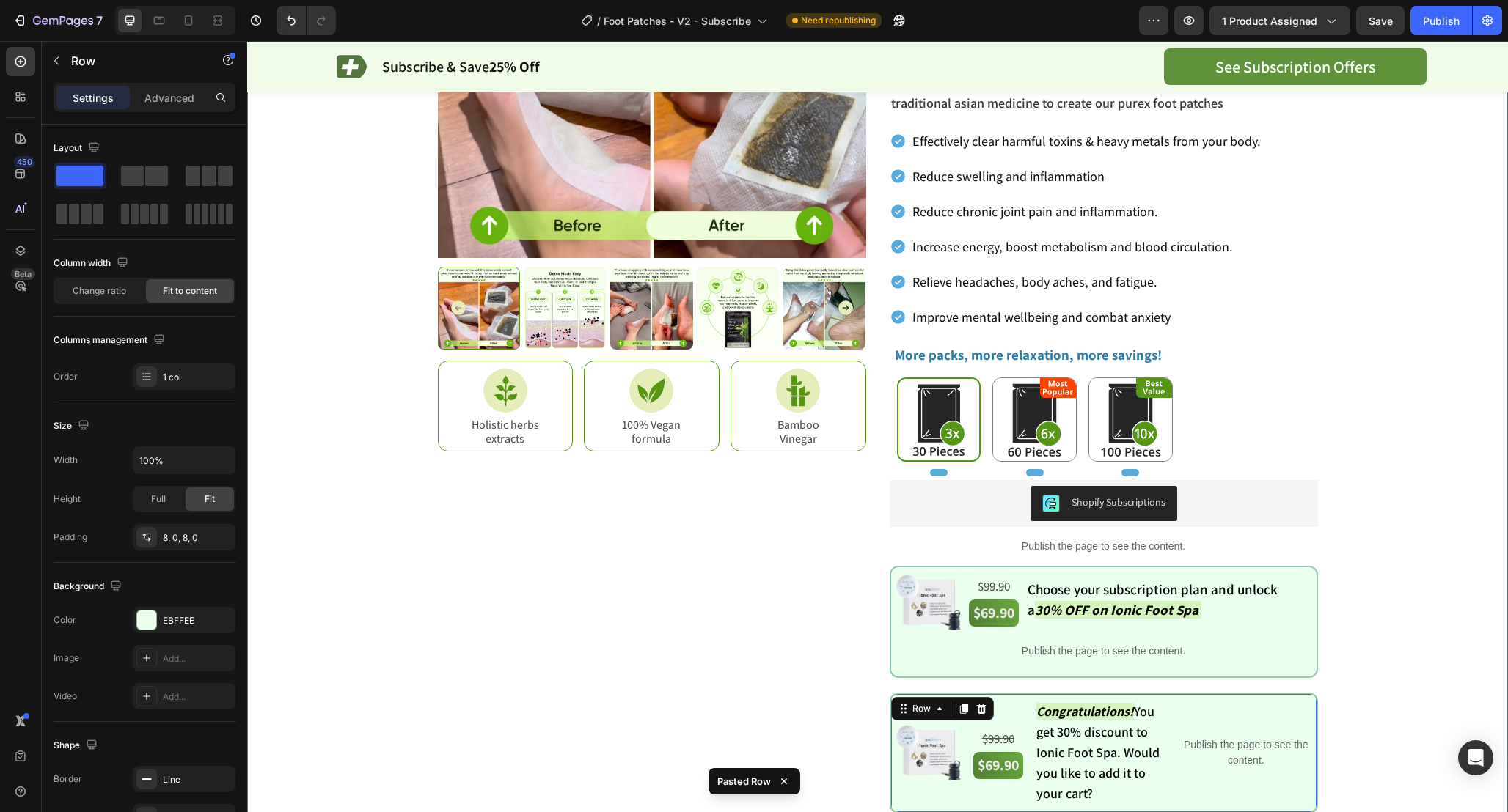
scroll to position [0, 0]
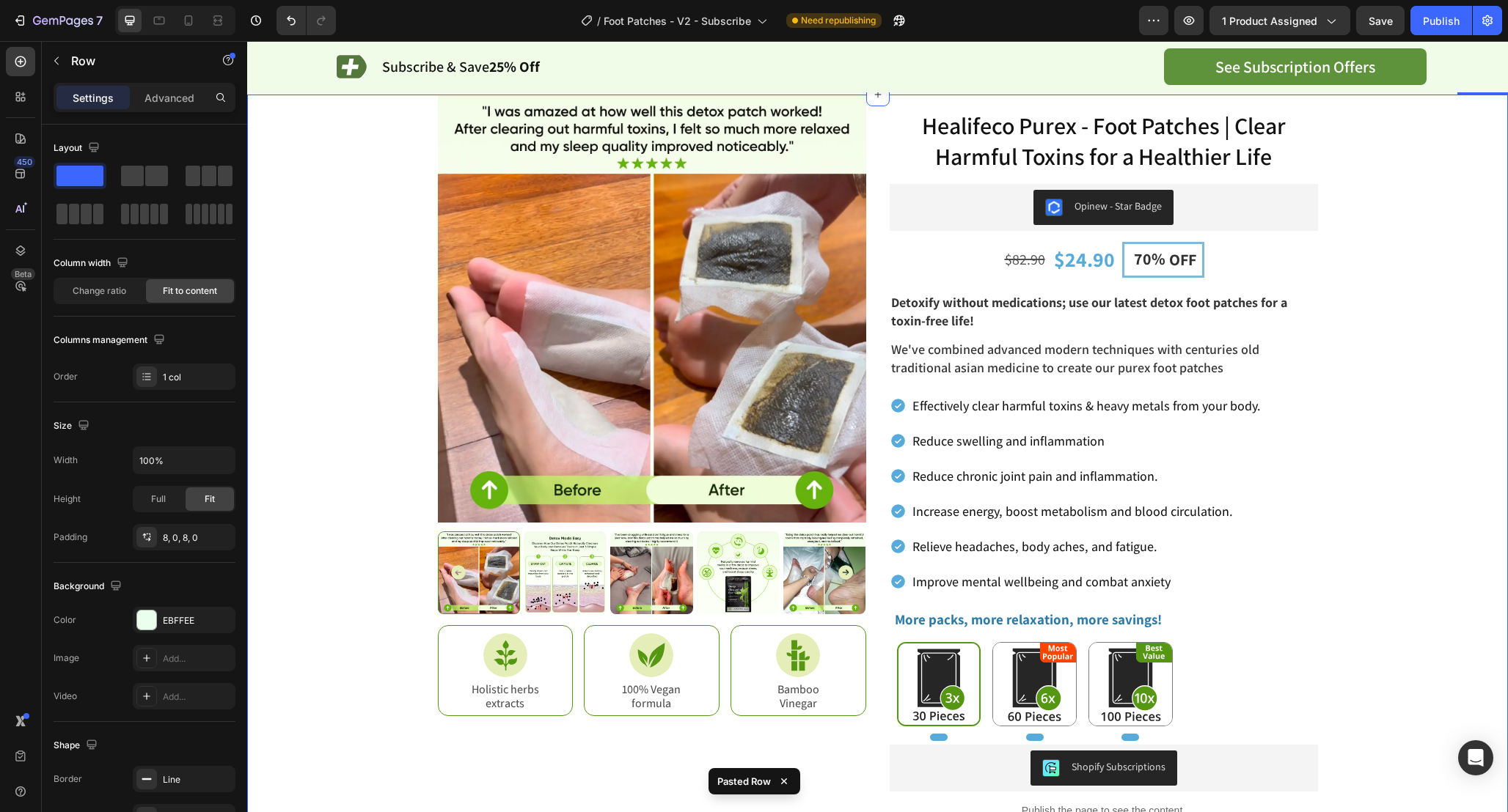
click at [1374, 434] on div "Product Images Image Holistic herbs extracts Text Block Row Image 100% Vegan fo…" at bounding box center [877, 716] width 1187 height 1243
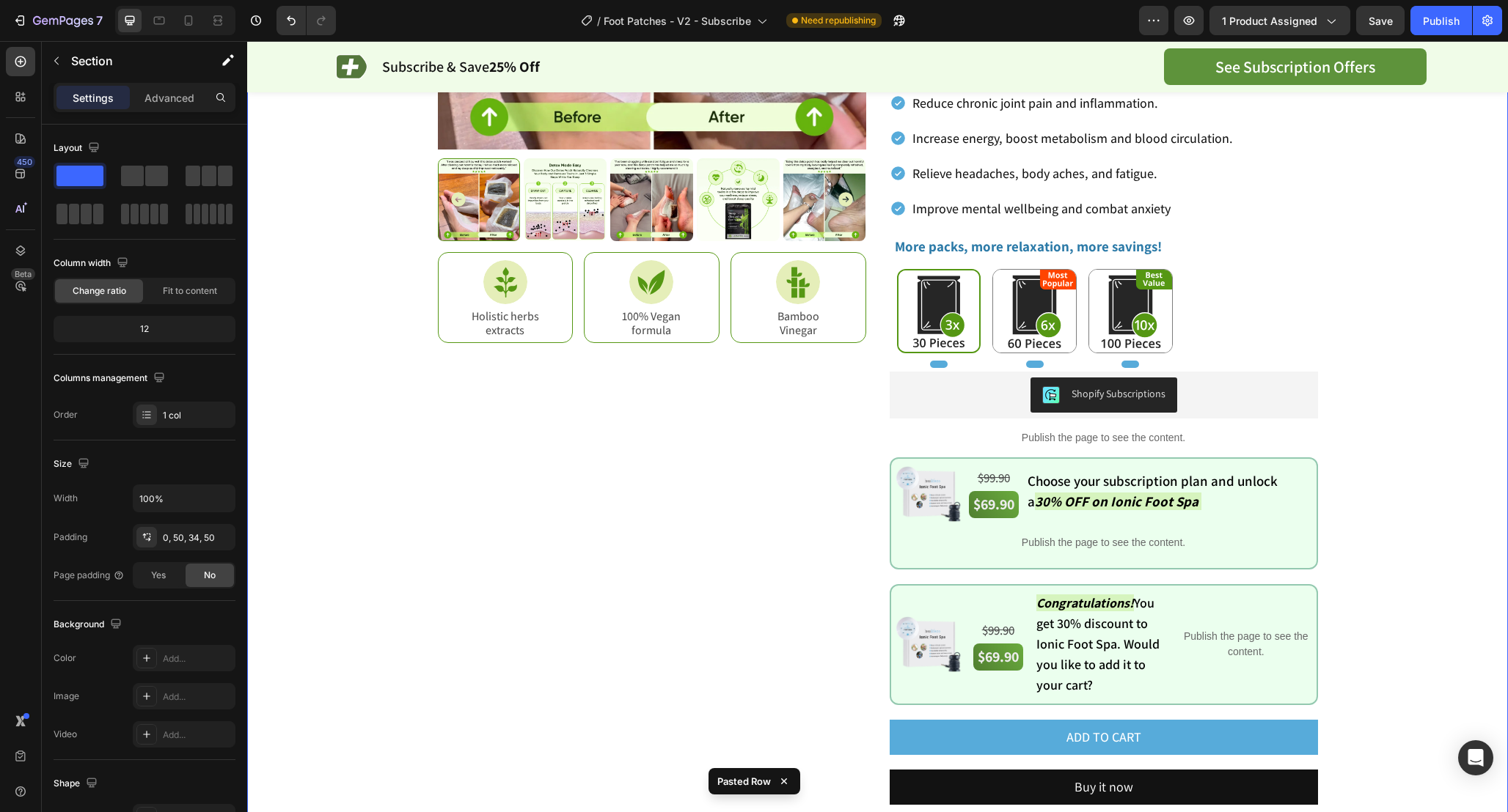
scroll to position [399, 0]
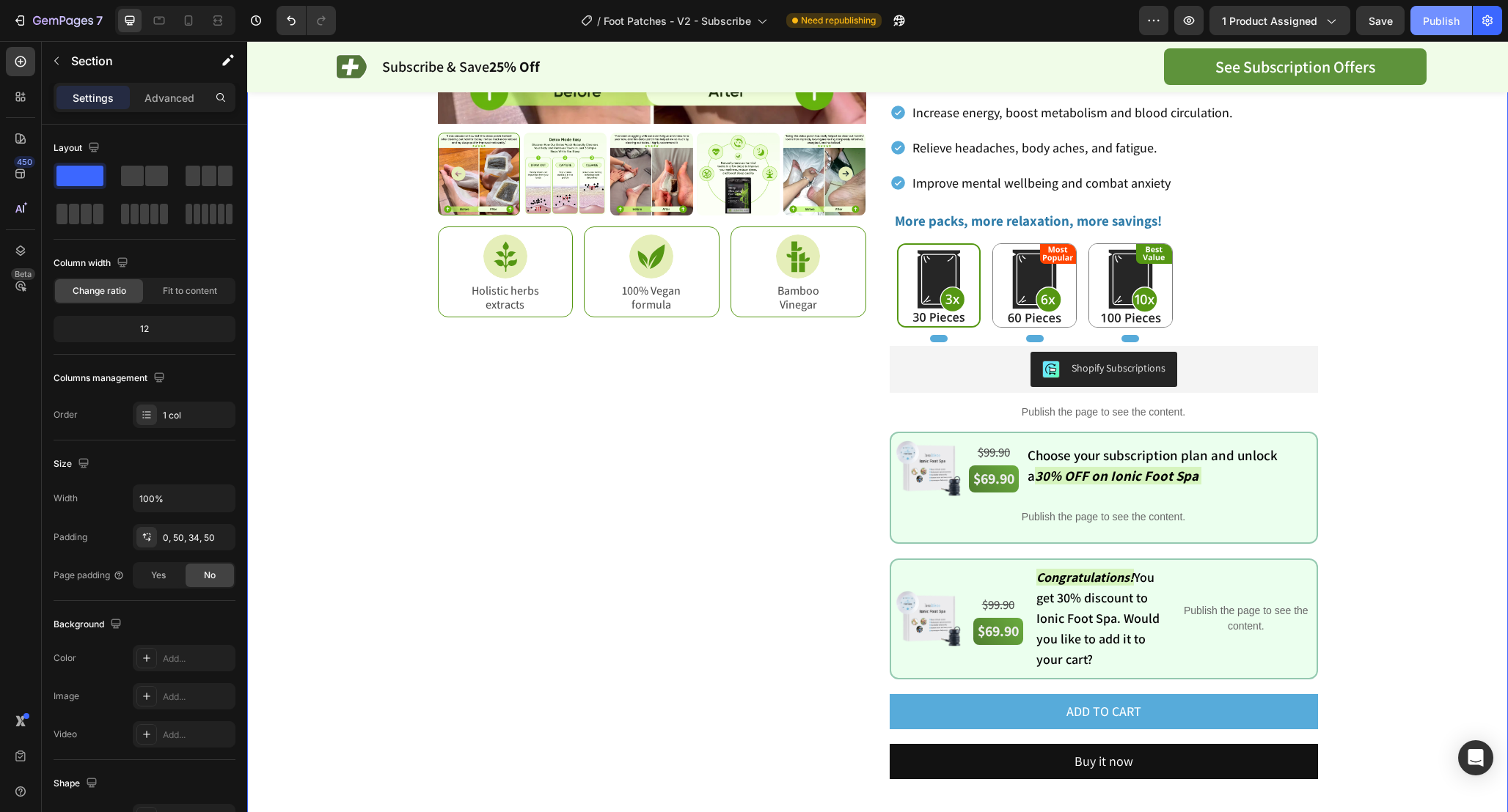
click at [1446, 15] on div "Publish" at bounding box center [1440, 20] width 37 height 15
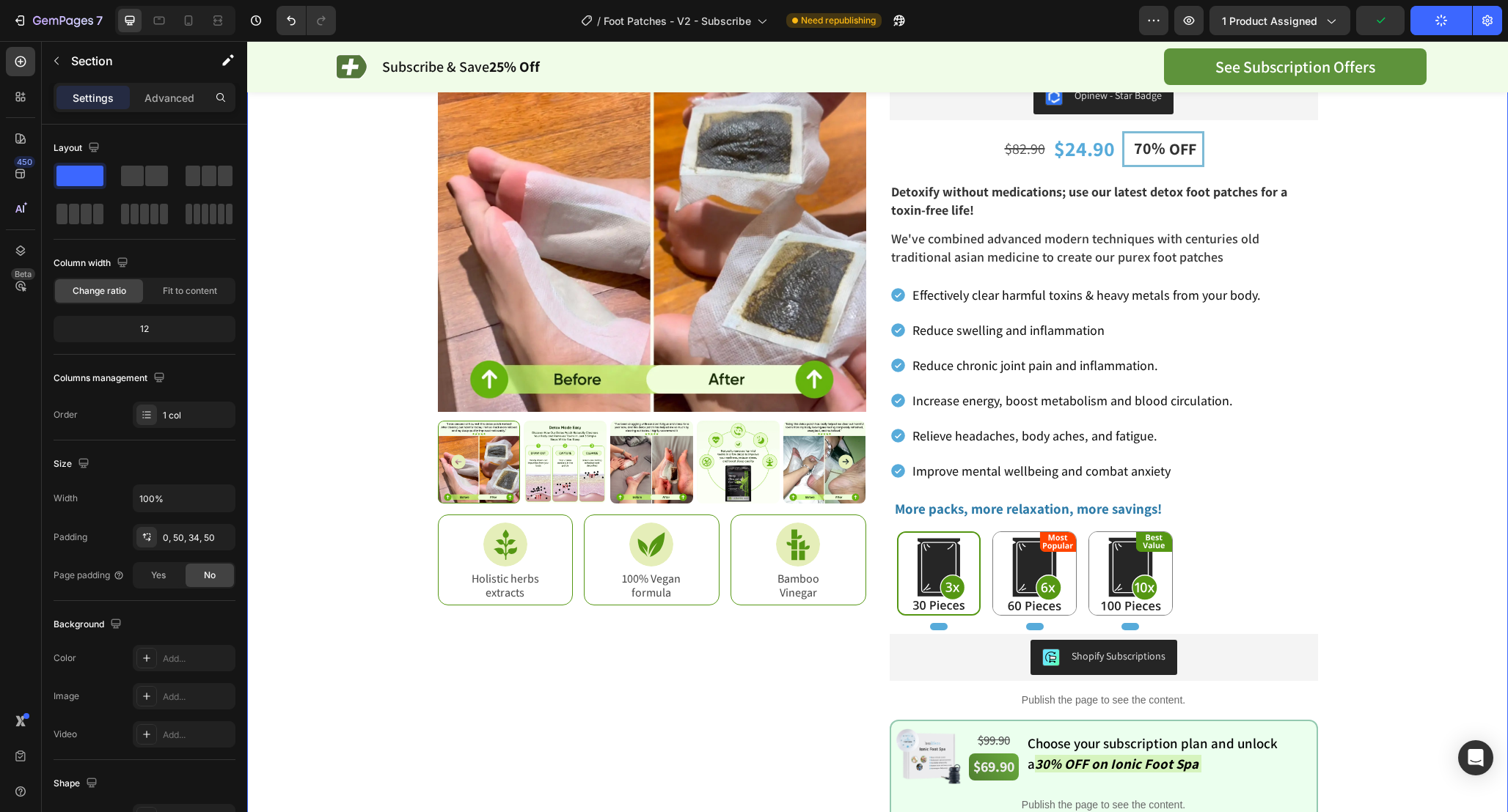
scroll to position [0, 0]
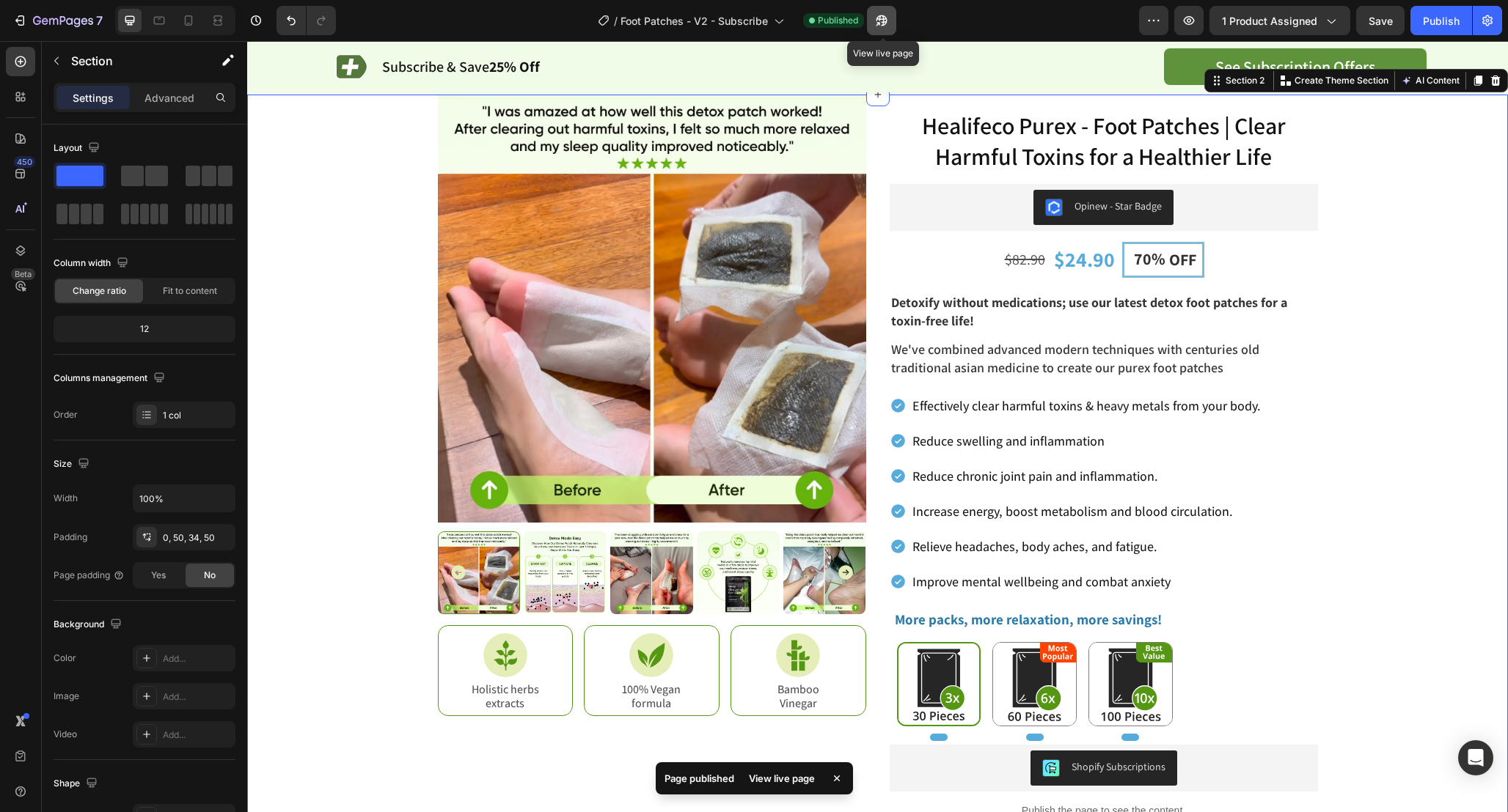
click at [886, 17] on icon "button" at bounding box center [881, 20] width 14 height 14
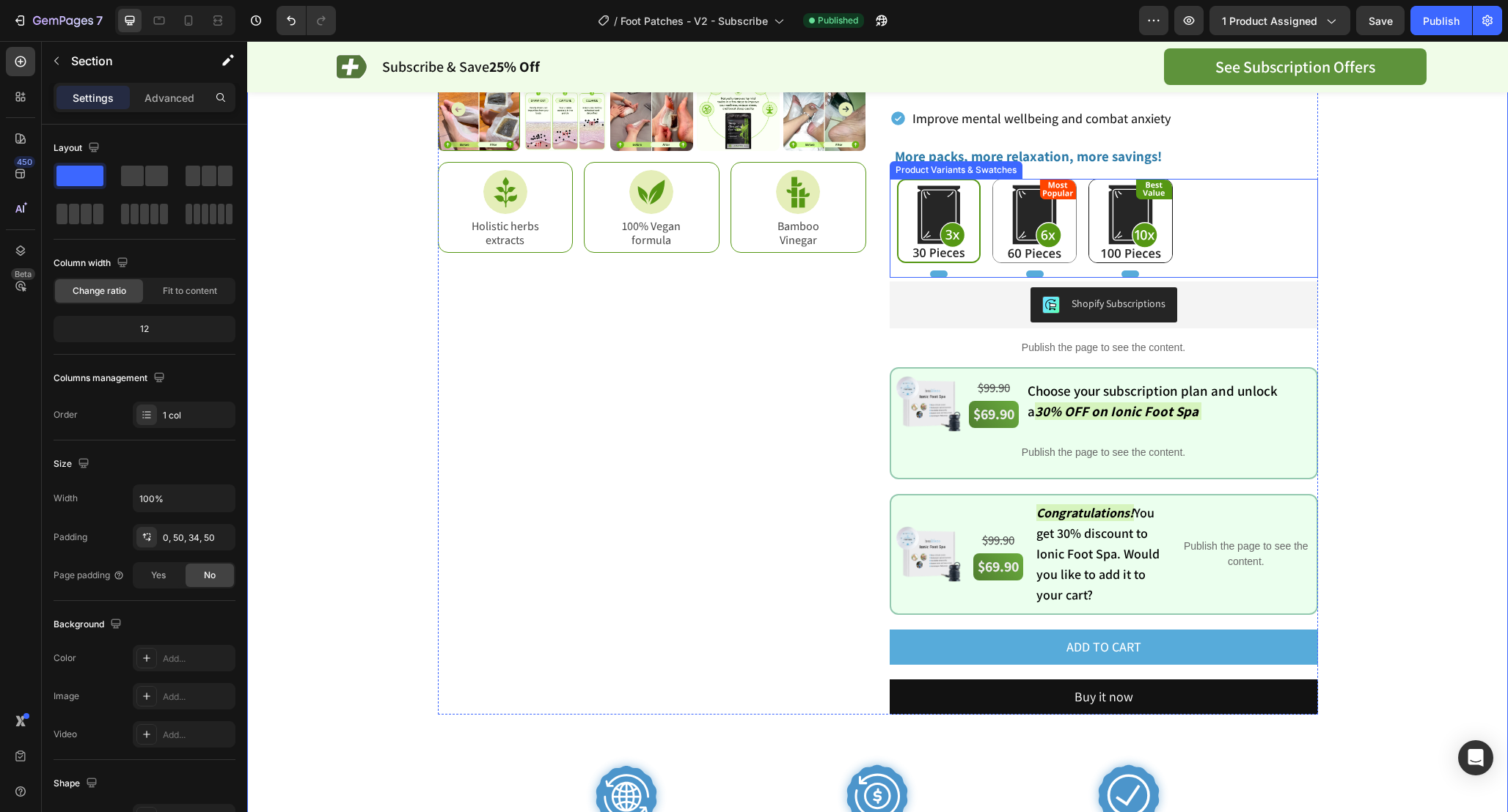
scroll to position [460, 0]
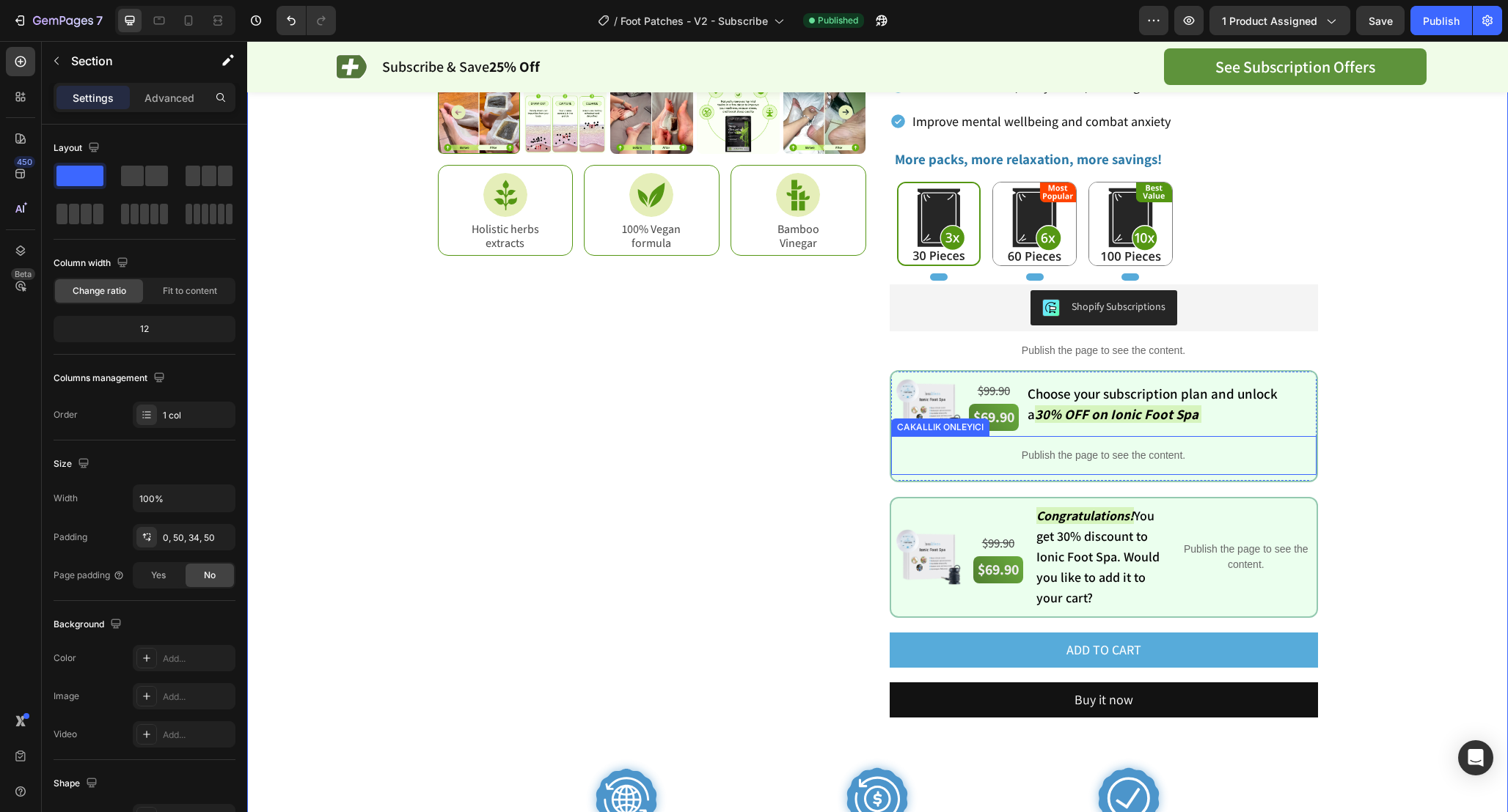
click at [1041, 459] on p "Publish the page to see the content." at bounding box center [1103, 455] width 425 height 15
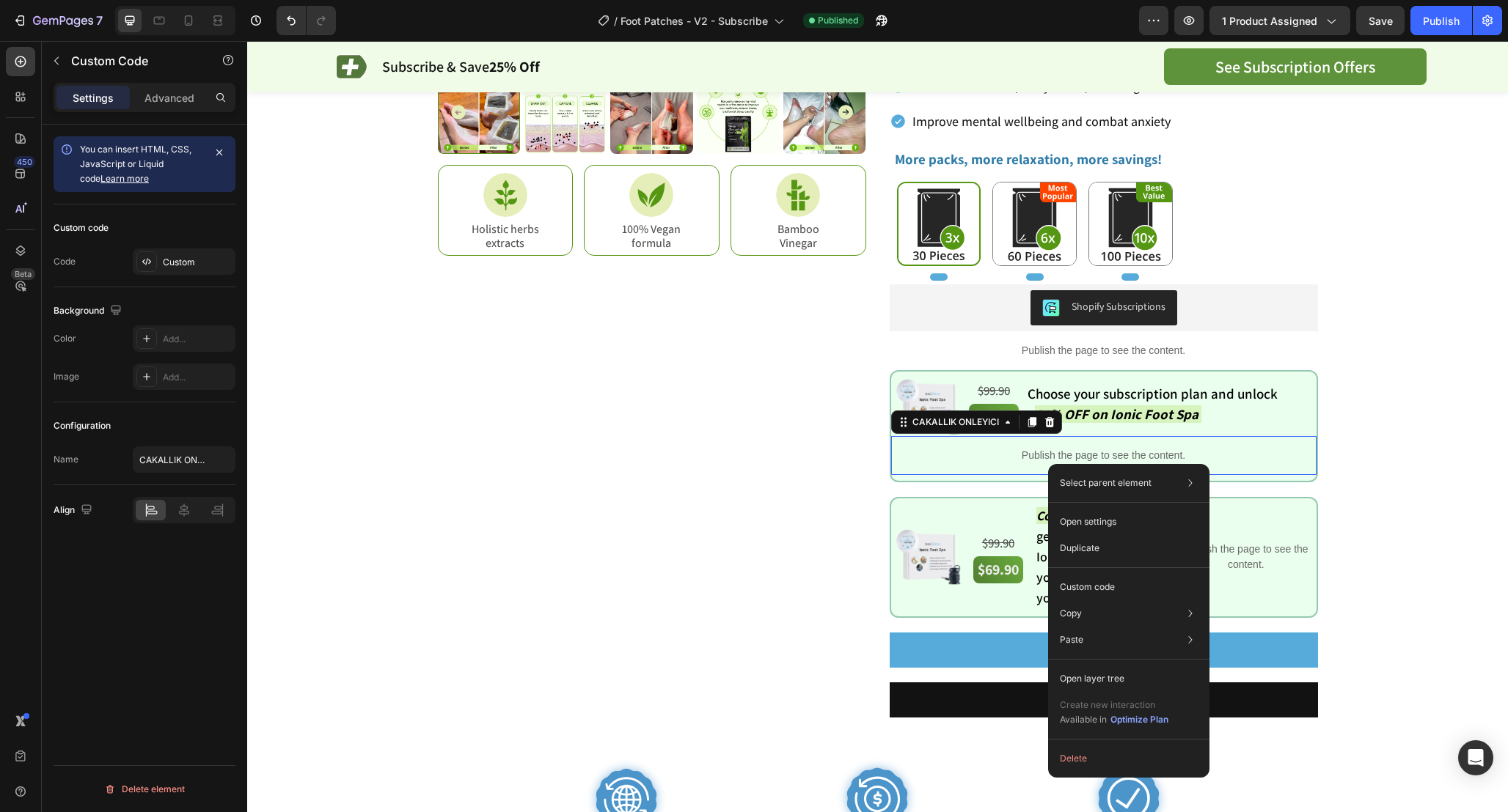
drag, startPoint x: 1047, startPoint y: 464, endPoint x: 1330, endPoint y: 528, distance: 290.1
click at [894, 371] on div "Image $99.90 Text Block $69.90 Text Block Choose your subscription plan and unl…" at bounding box center [1104, 426] width 428 height 112
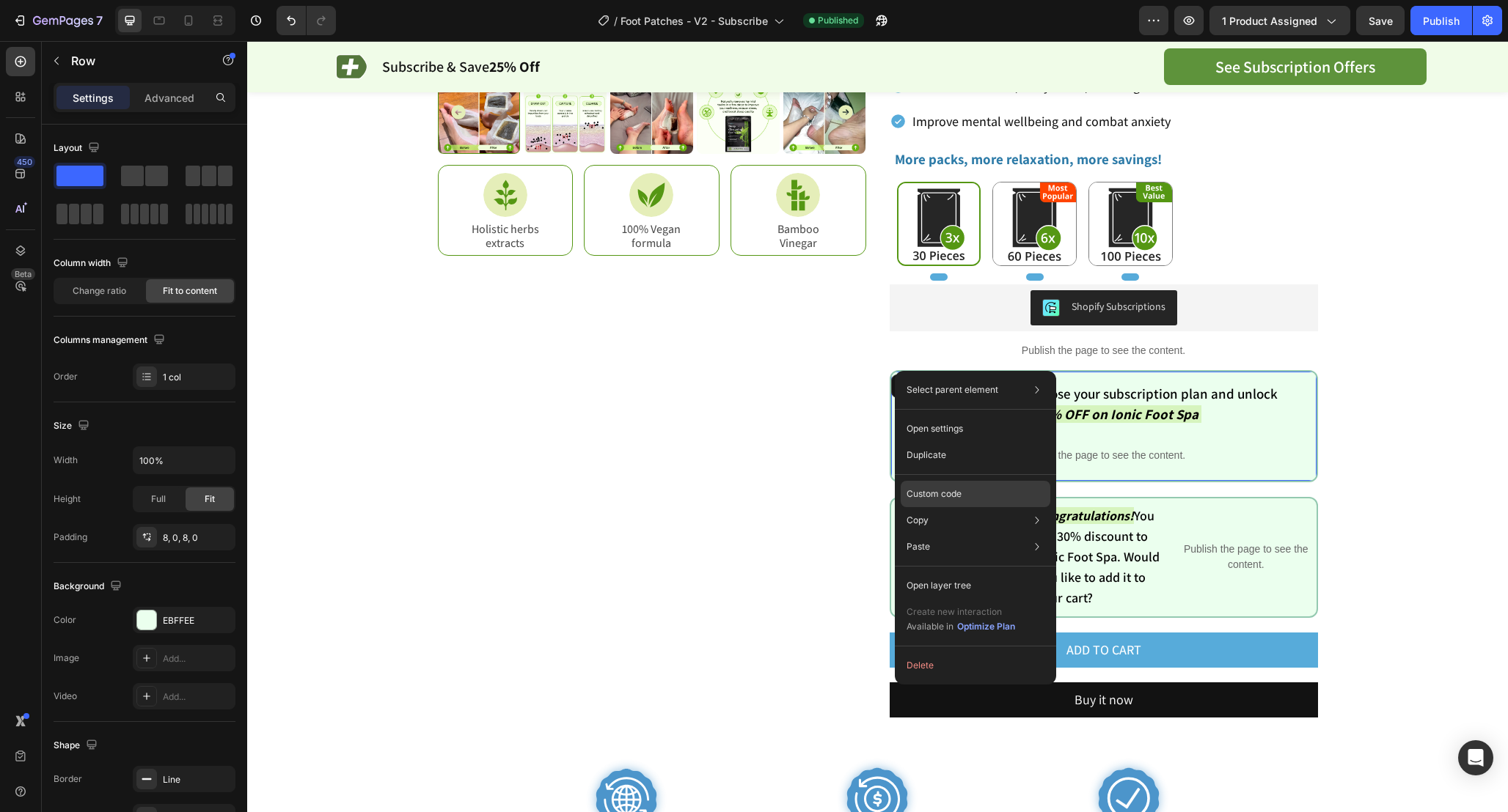
click at [981, 484] on div "Custom code" at bounding box center [975, 494] width 150 height 27
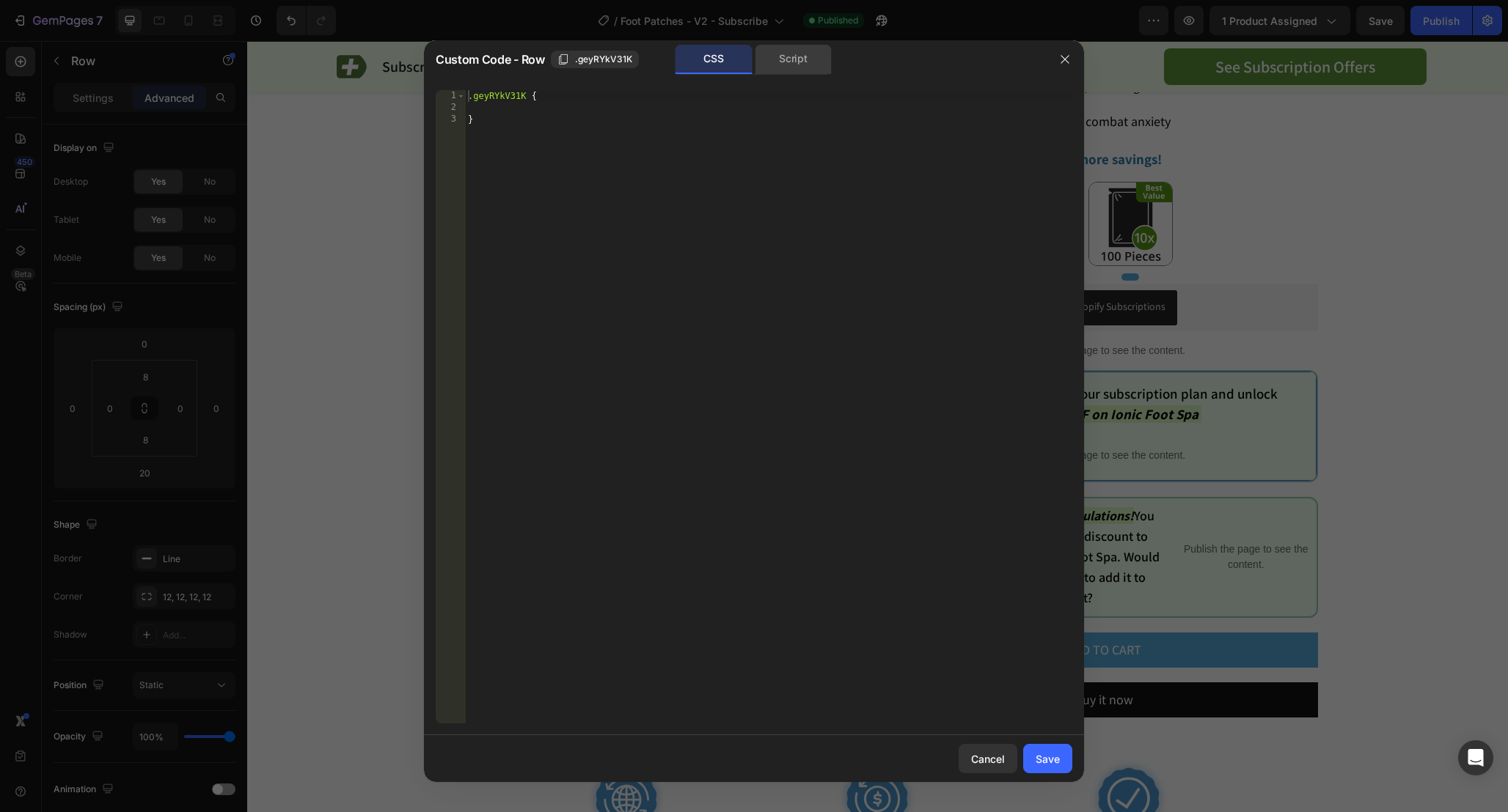
click at [783, 66] on div "Script" at bounding box center [793, 59] width 77 height 29
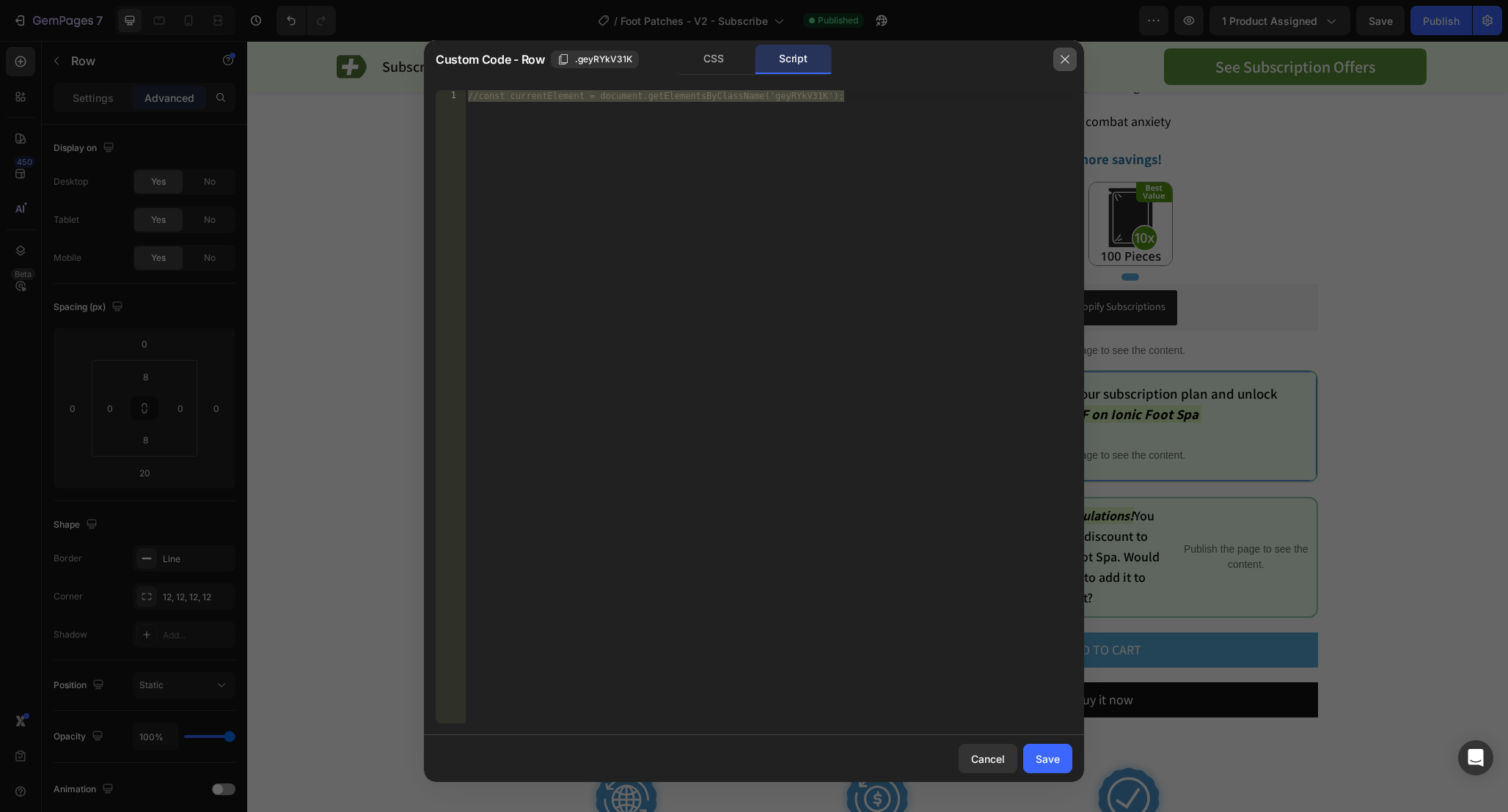
click at [1071, 62] on button "button" at bounding box center [1064, 60] width 23 height 23
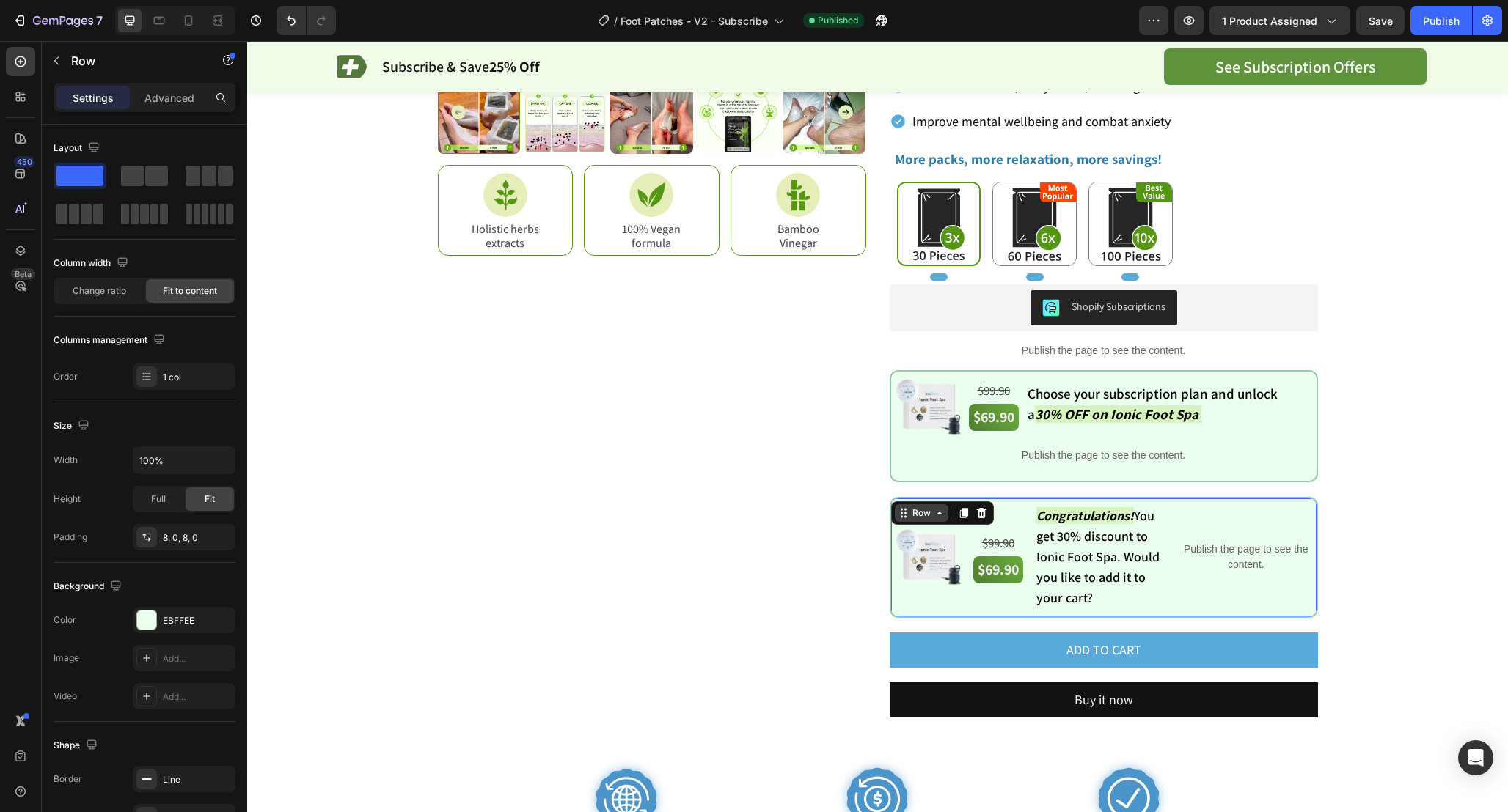
click at [898, 504] on div "Row" at bounding box center [921, 513] width 53 height 18
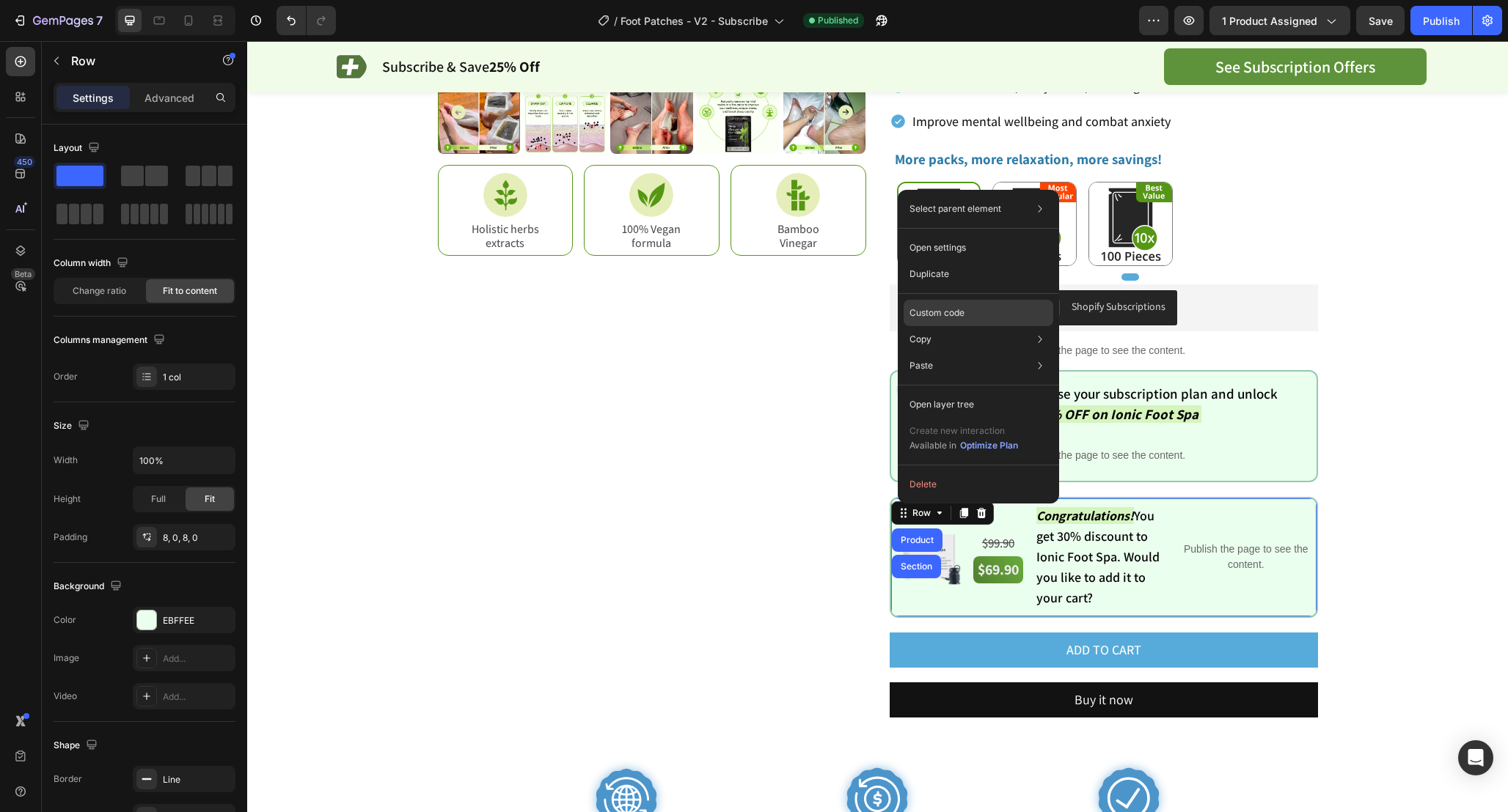
click at [984, 317] on div "Custom code" at bounding box center [978, 313] width 150 height 27
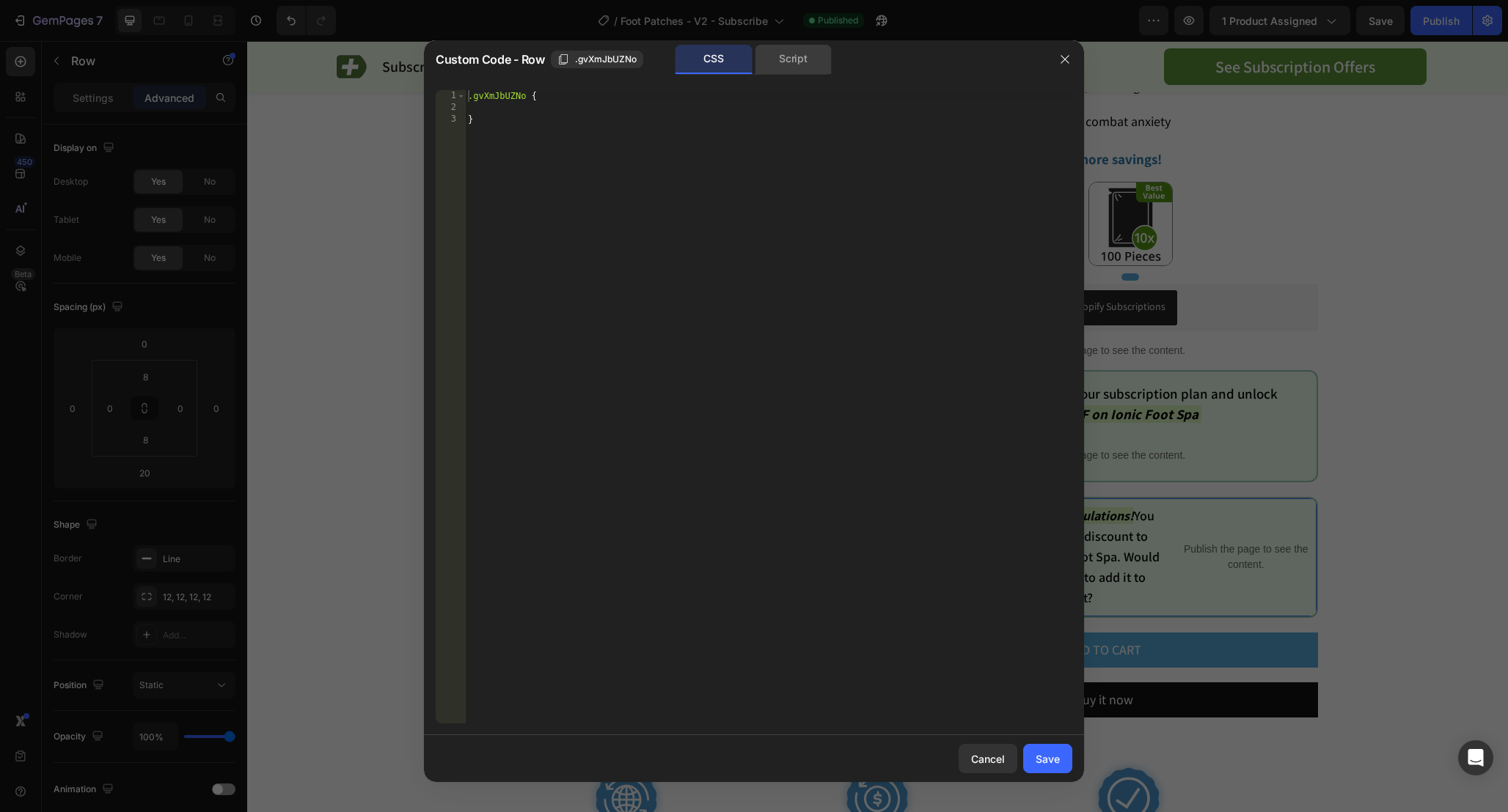
click at [765, 67] on div "Script" at bounding box center [793, 59] width 77 height 29
click at [709, 64] on div "CSS" at bounding box center [713, 59] width 77 height 29
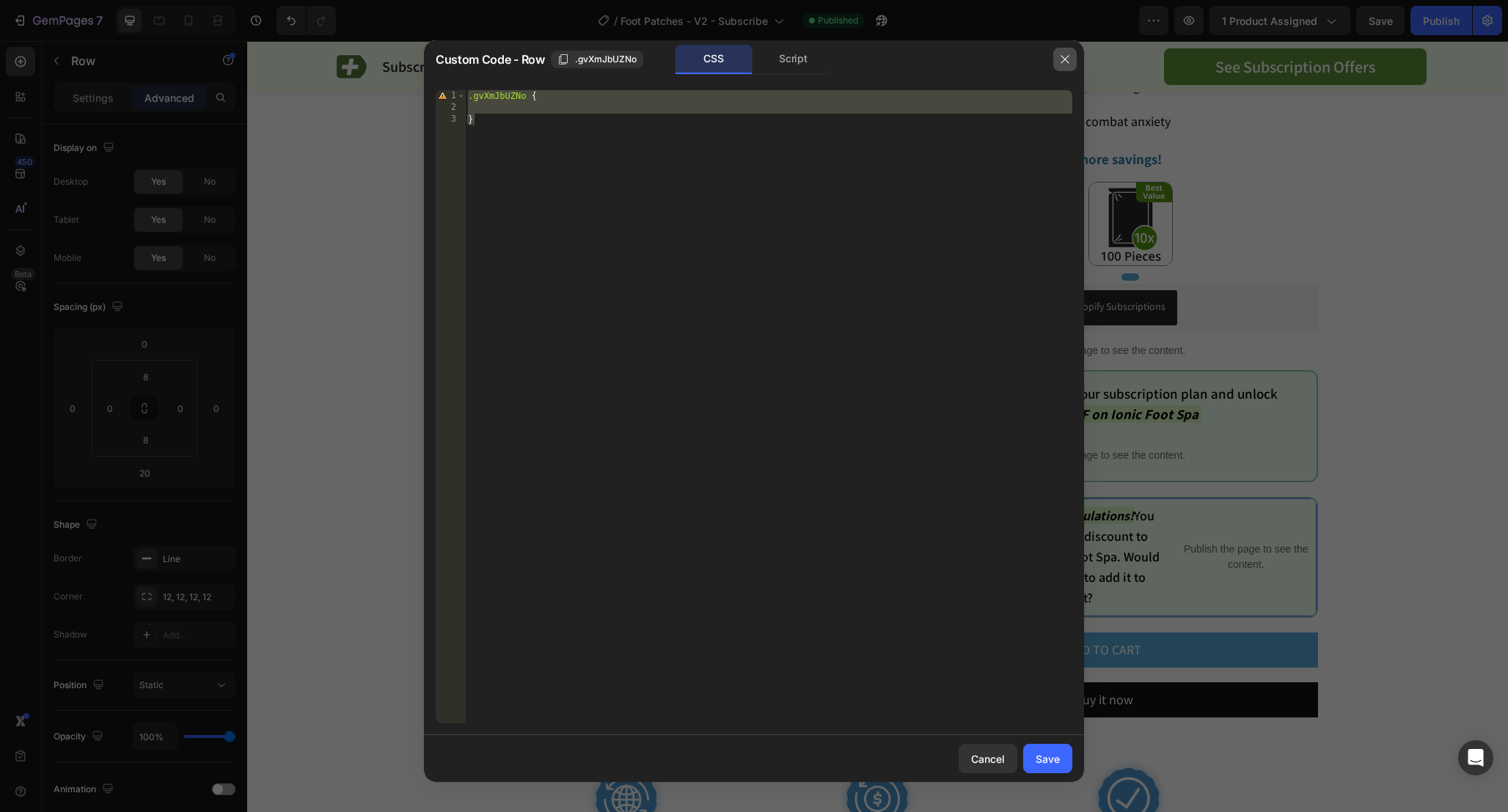
click at [1064, 56] on icon "button" at bounding box center [1064, 59] width 12 height 12
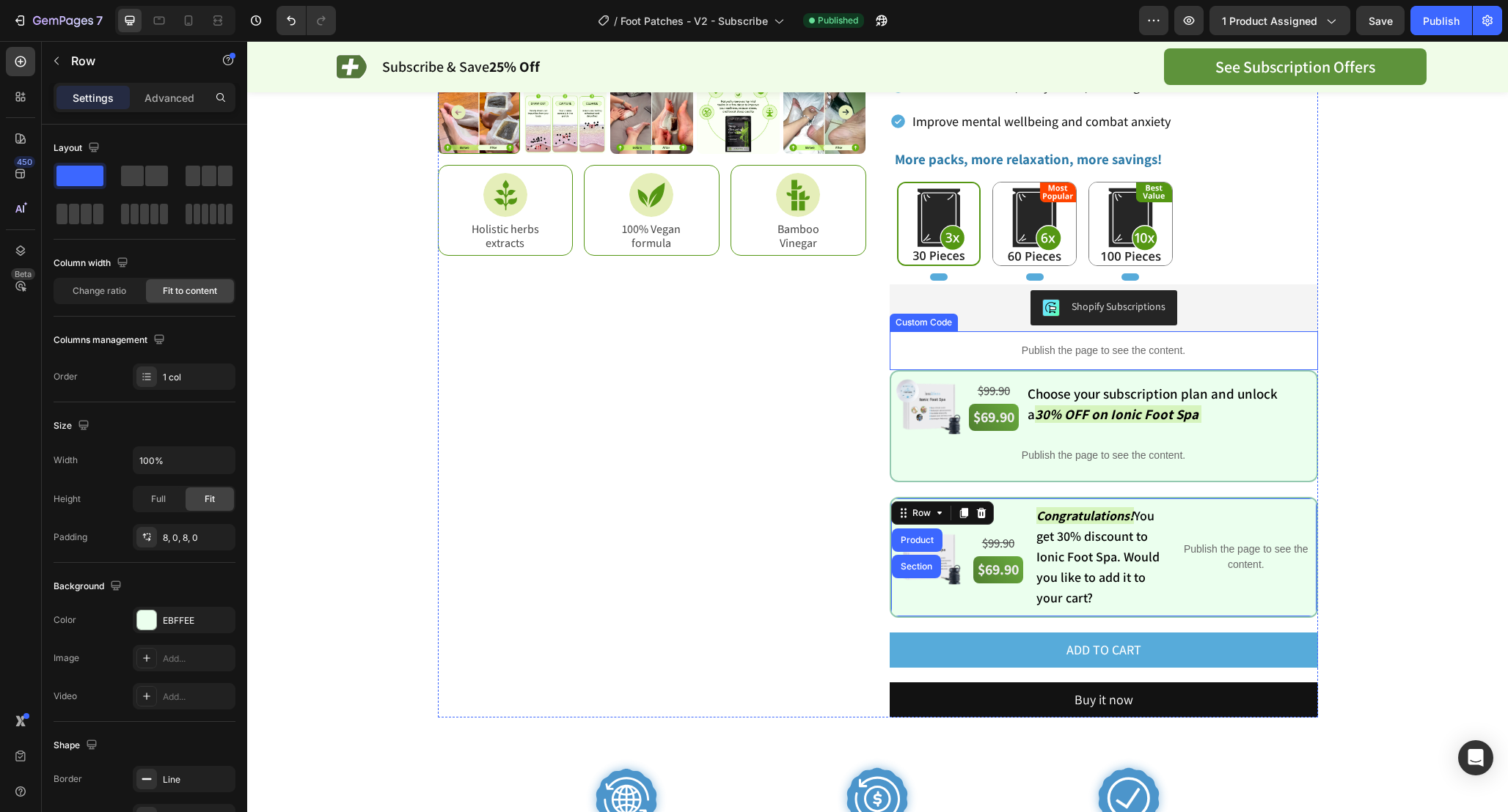
click at [1180, 351] on p "Publish the page to see the content." at bounding box center [1104, 350] width 428 height 15
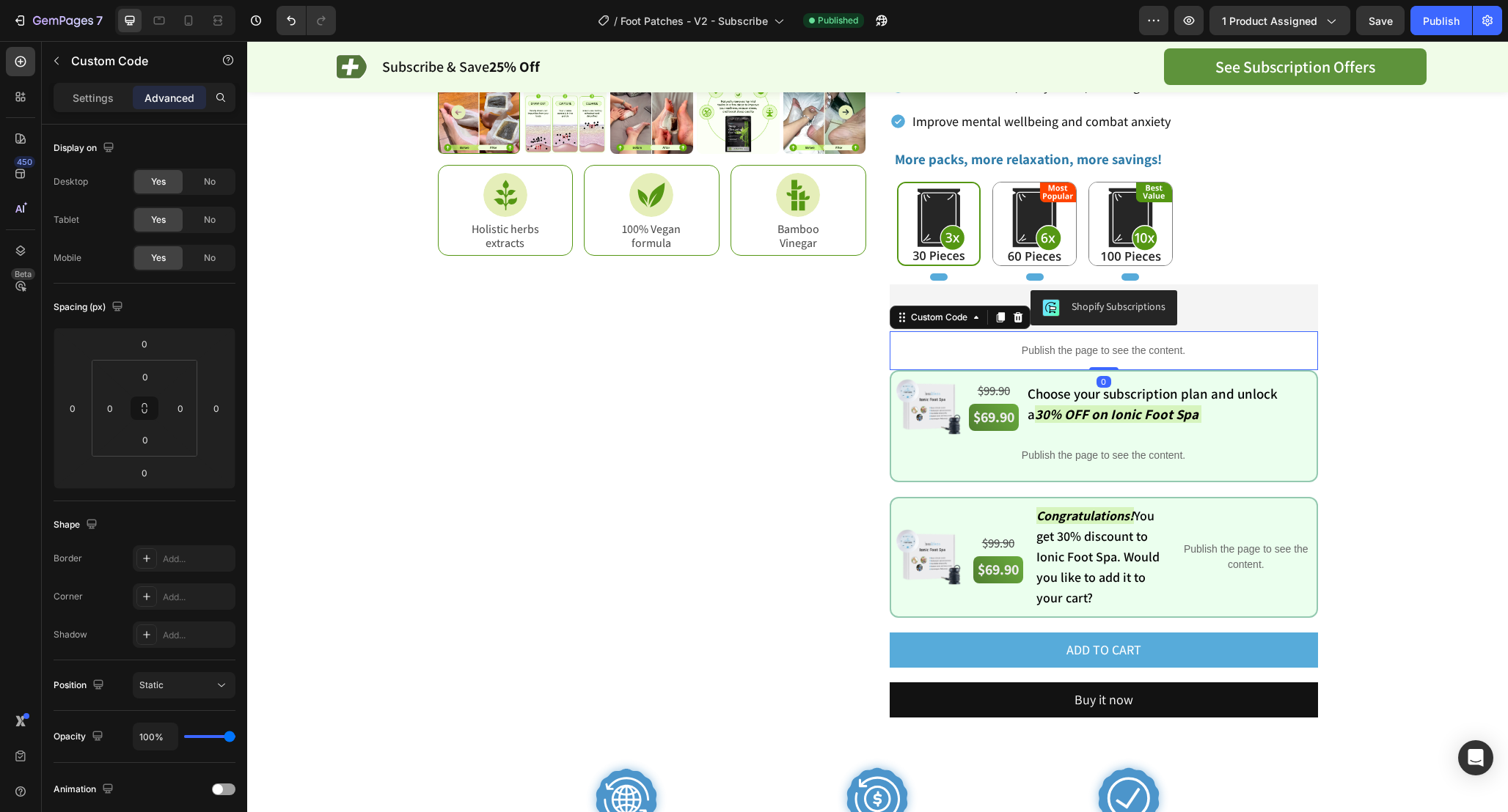
click at [1180, 351] on p "Publish the page to see the content." at bounding box center [1104, 350] width 428 height 15
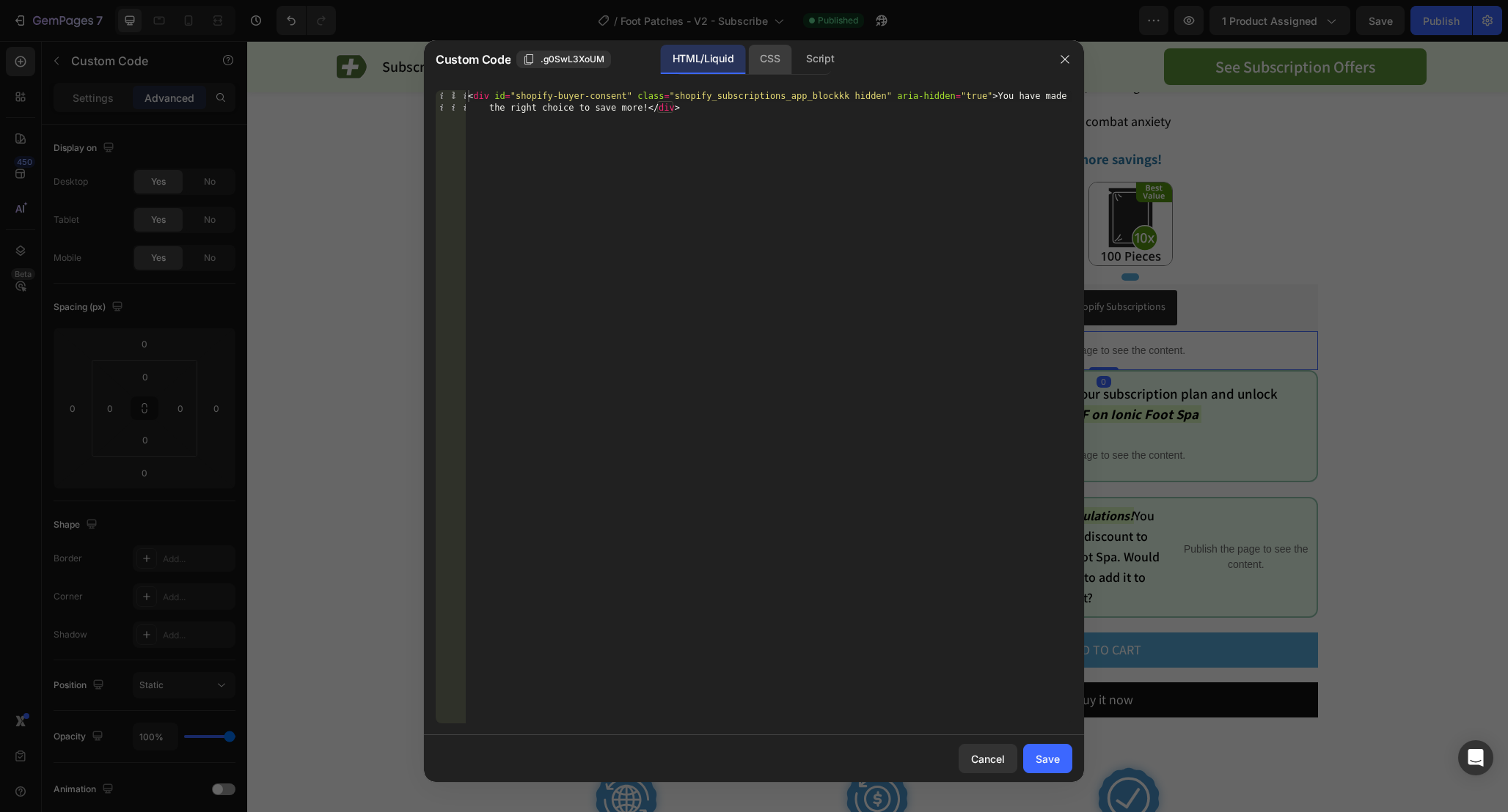
click at [770, 58] on div "CSS" at bounding box center [770, 59] width 44 height 29
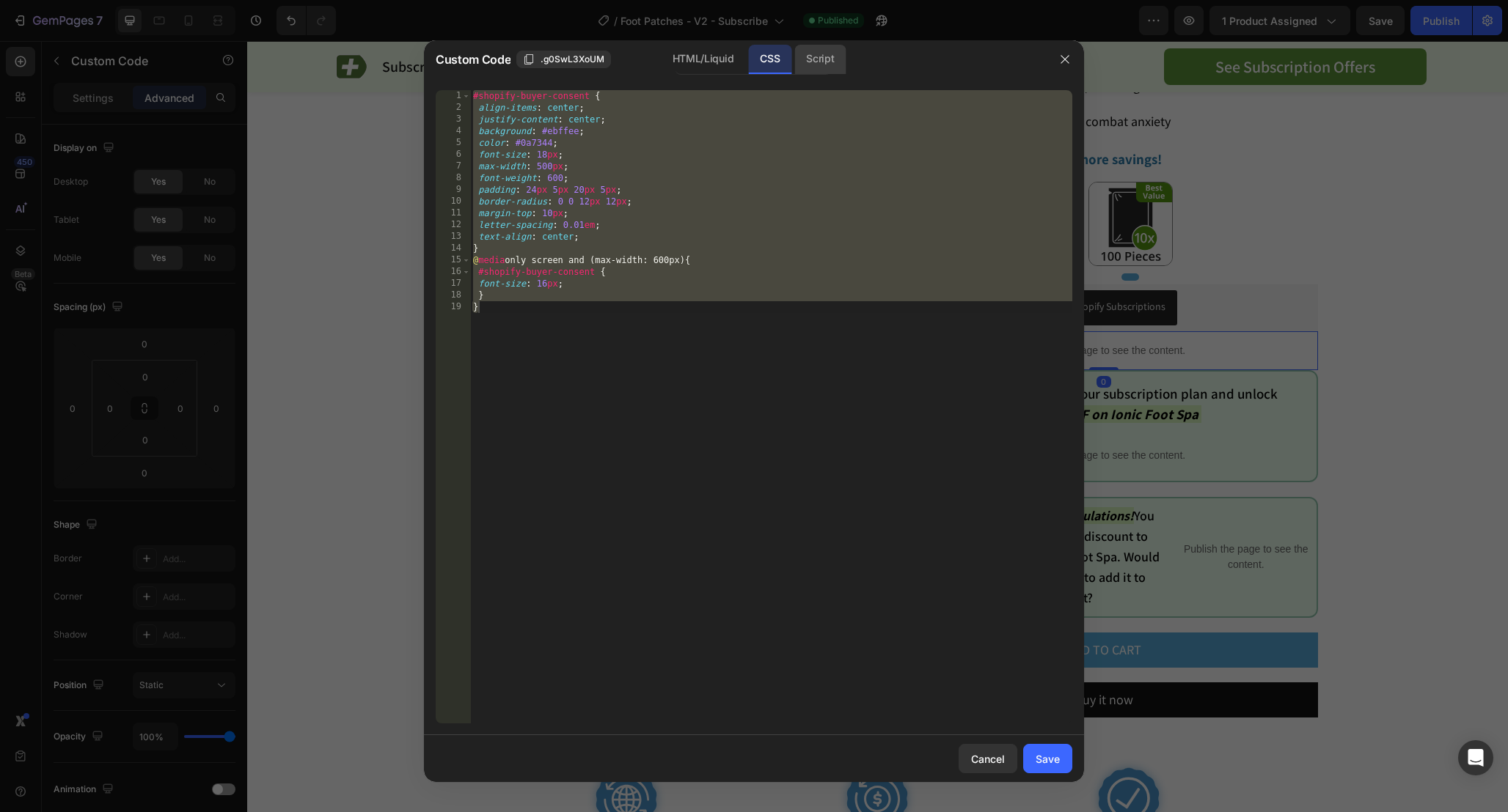
click at [811, 63] on div "Script" at bounding box center [820, 59] width 52 height 29
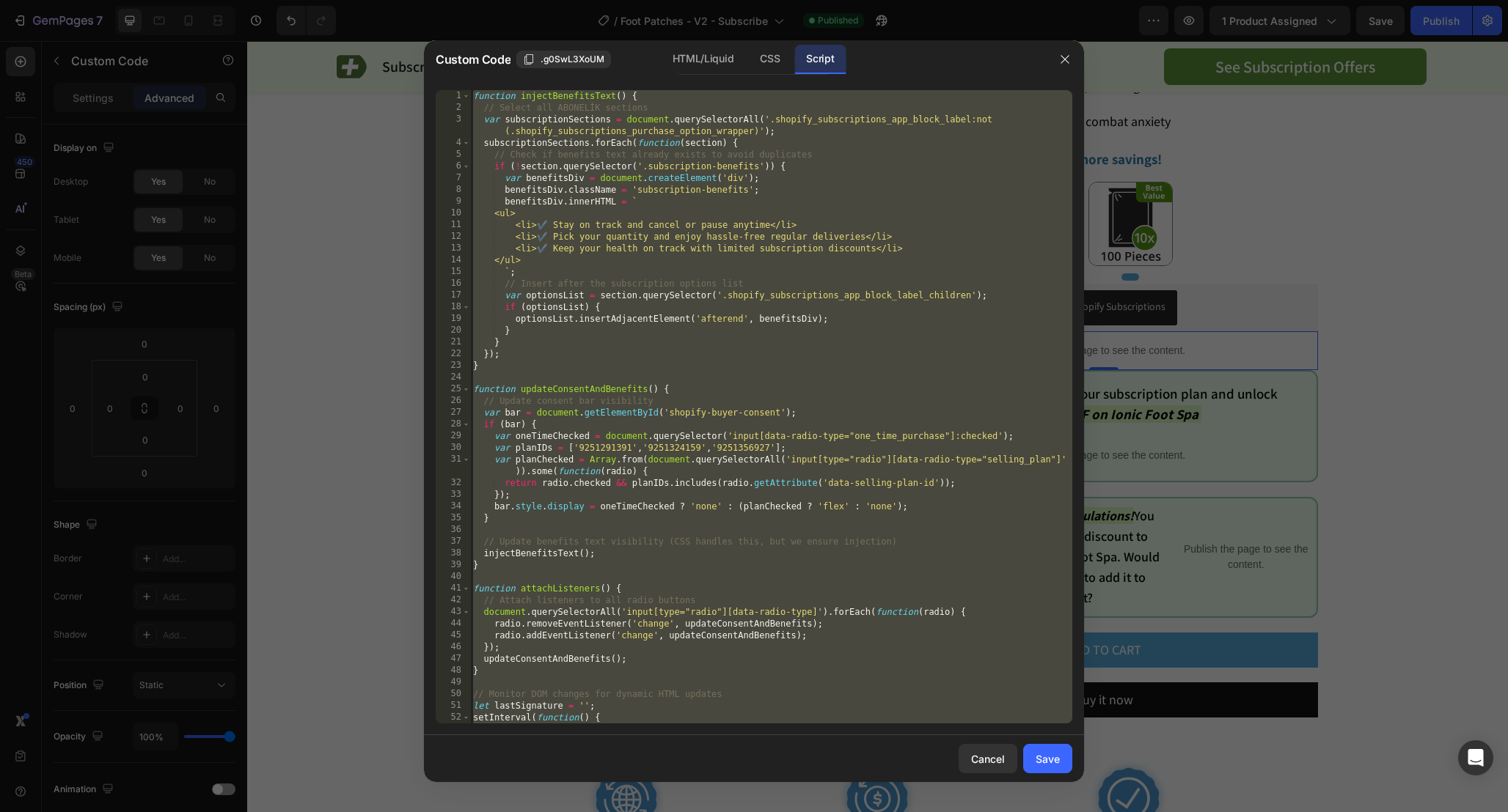
click at [841, 412] on div "function injectBenefitsText ( ) { // Select all ABONELİK sections var subscript…" at bounding box center [771, 418] width 602 height 657
type textarea "var bar = document.getElementById('shopify-buyer-consent');"
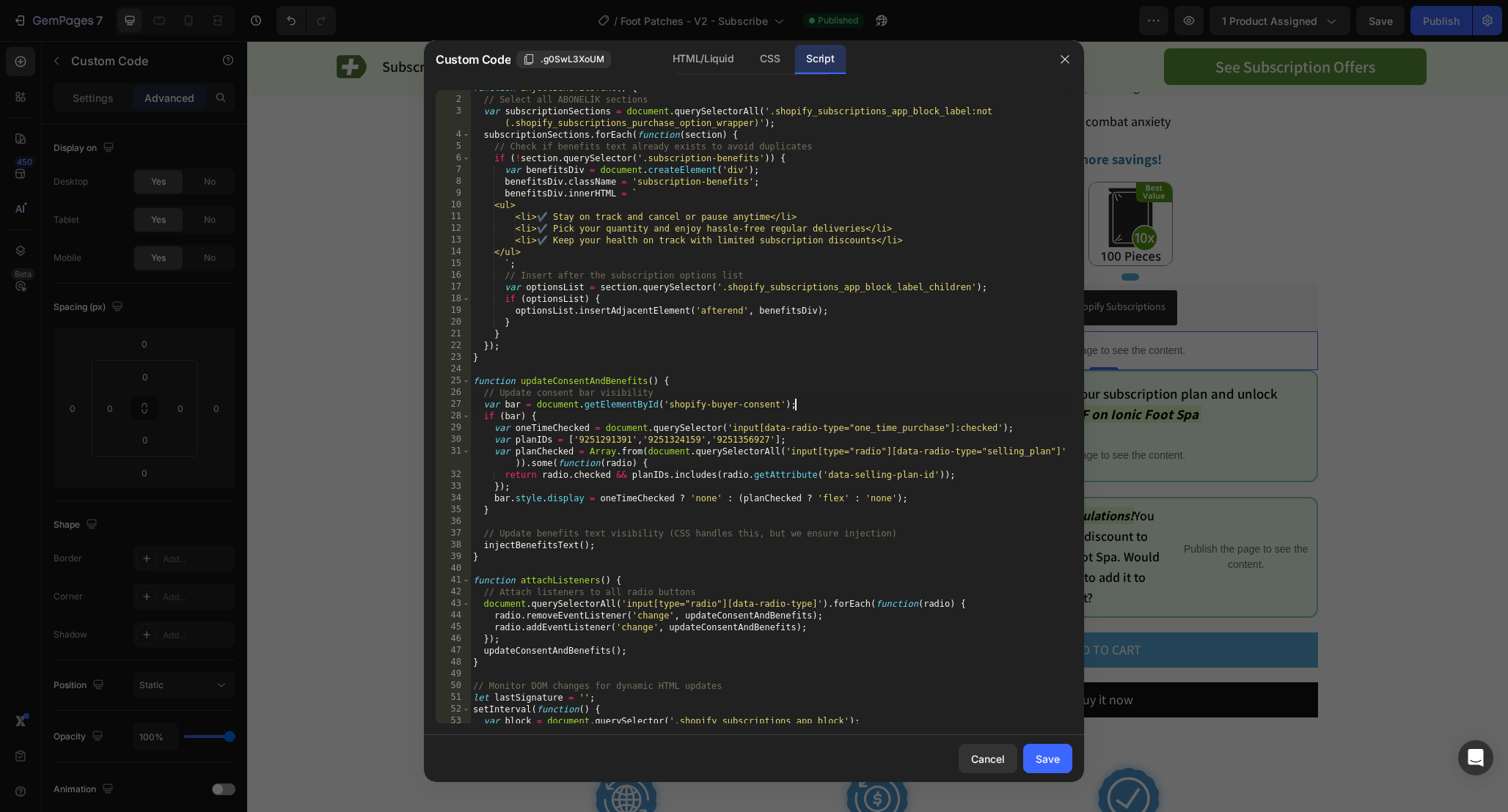
scroll to position [106, 0]
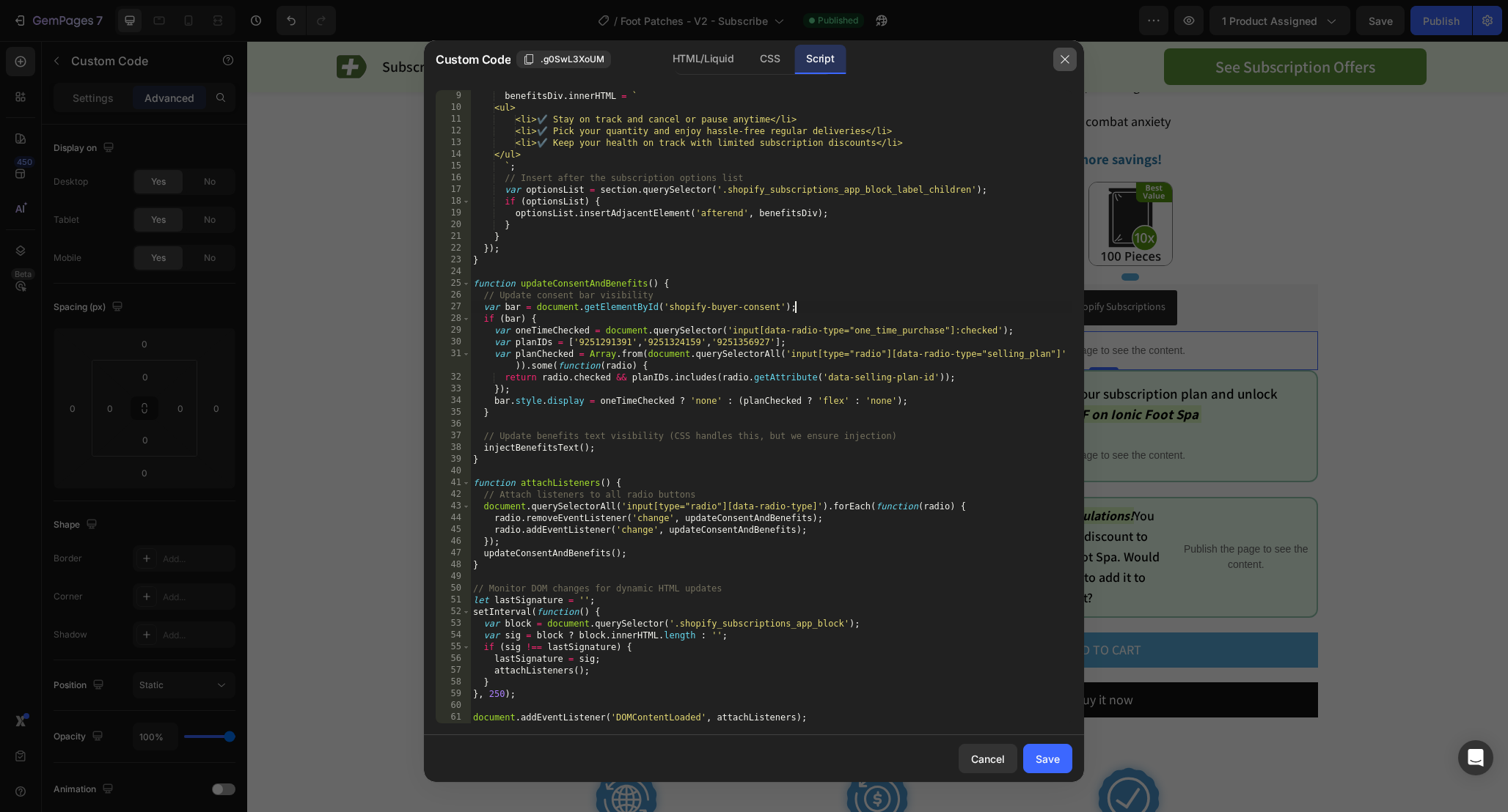
click at [1060, 60] on icon "button" at bounding box center [1064, 59] width 12 height 12
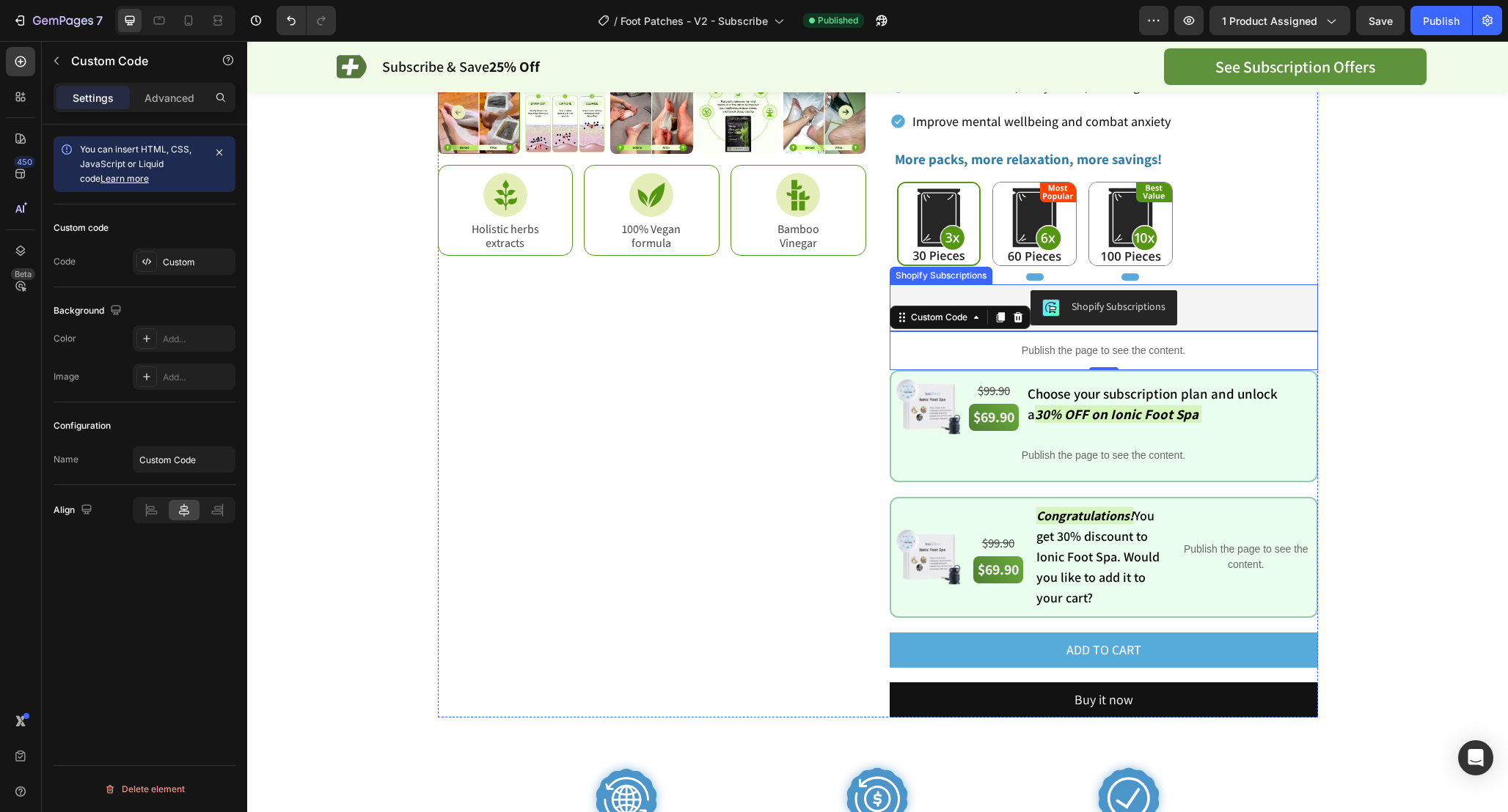
click at [1204, 302] on div "Shopify Subscriptions" at bounding box center [1104, 308] width 417 height 36
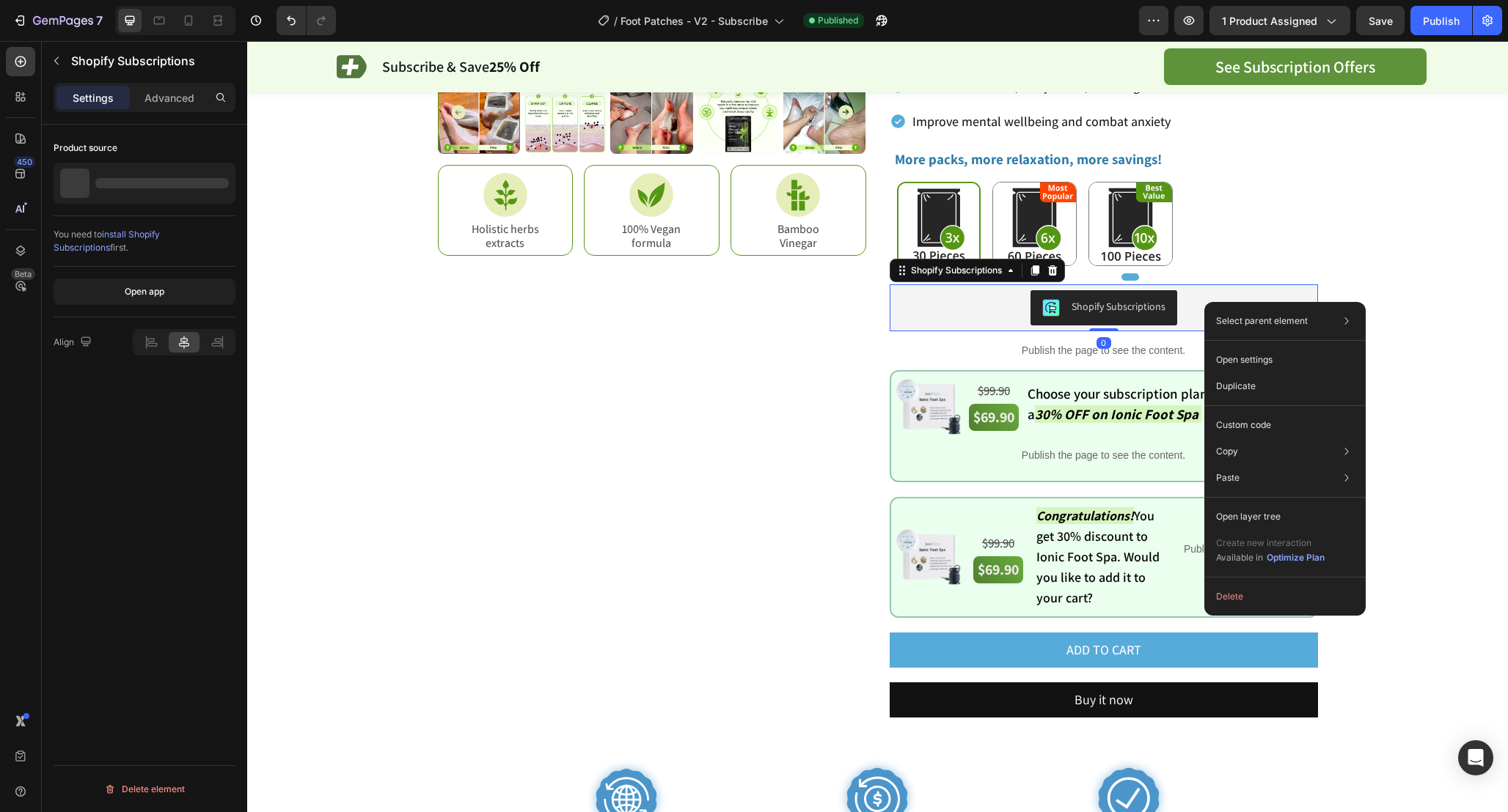
drag, startPoint x: 1204, startPoint y: 302, endPoint x: 1520, endPoint y: 415, distance: 335.6
click at [1292, 434] on div "Custom code" at bounding box center [1284, 426] width 150 height 27
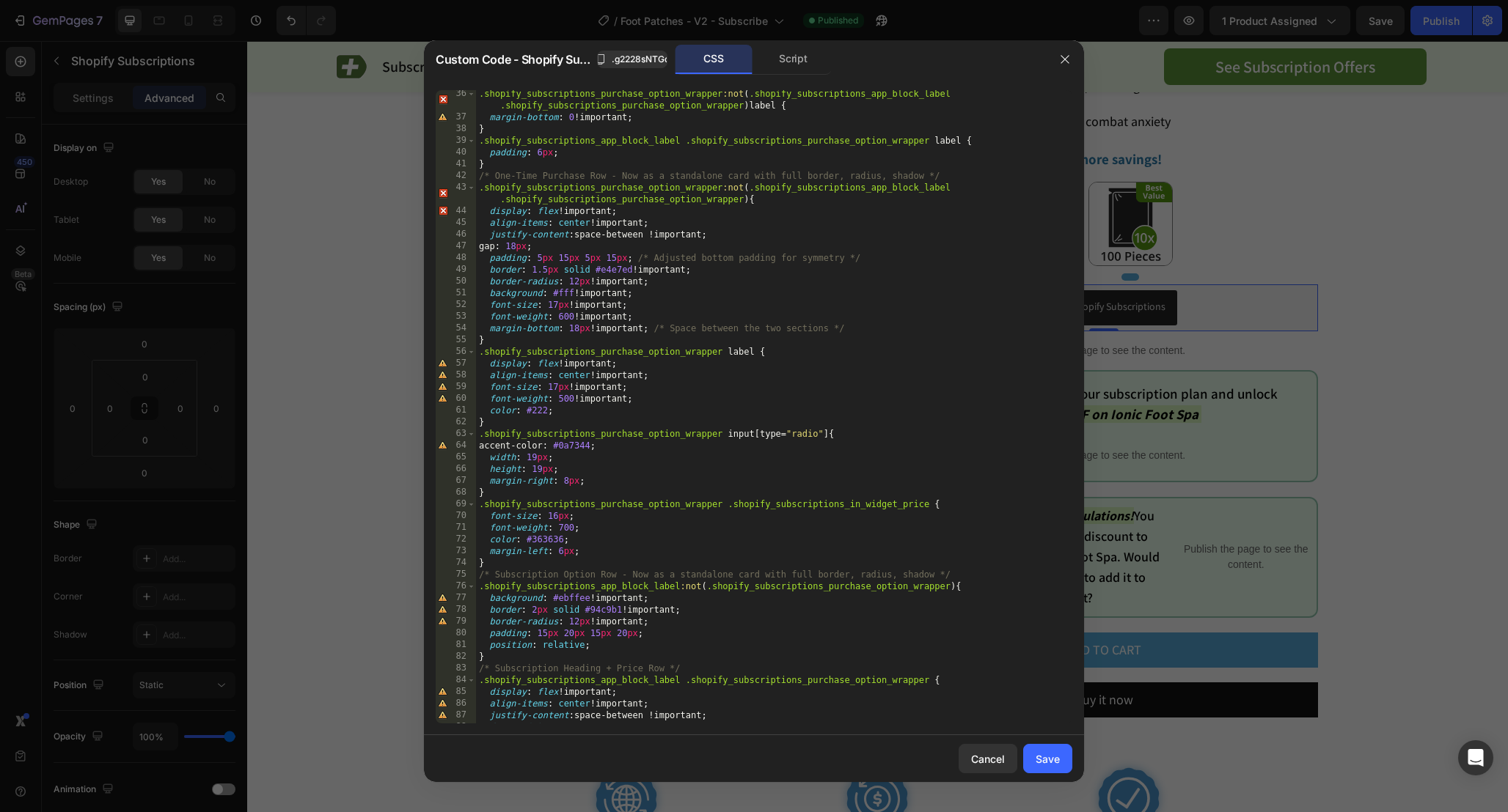
scroll to position [446, 0]
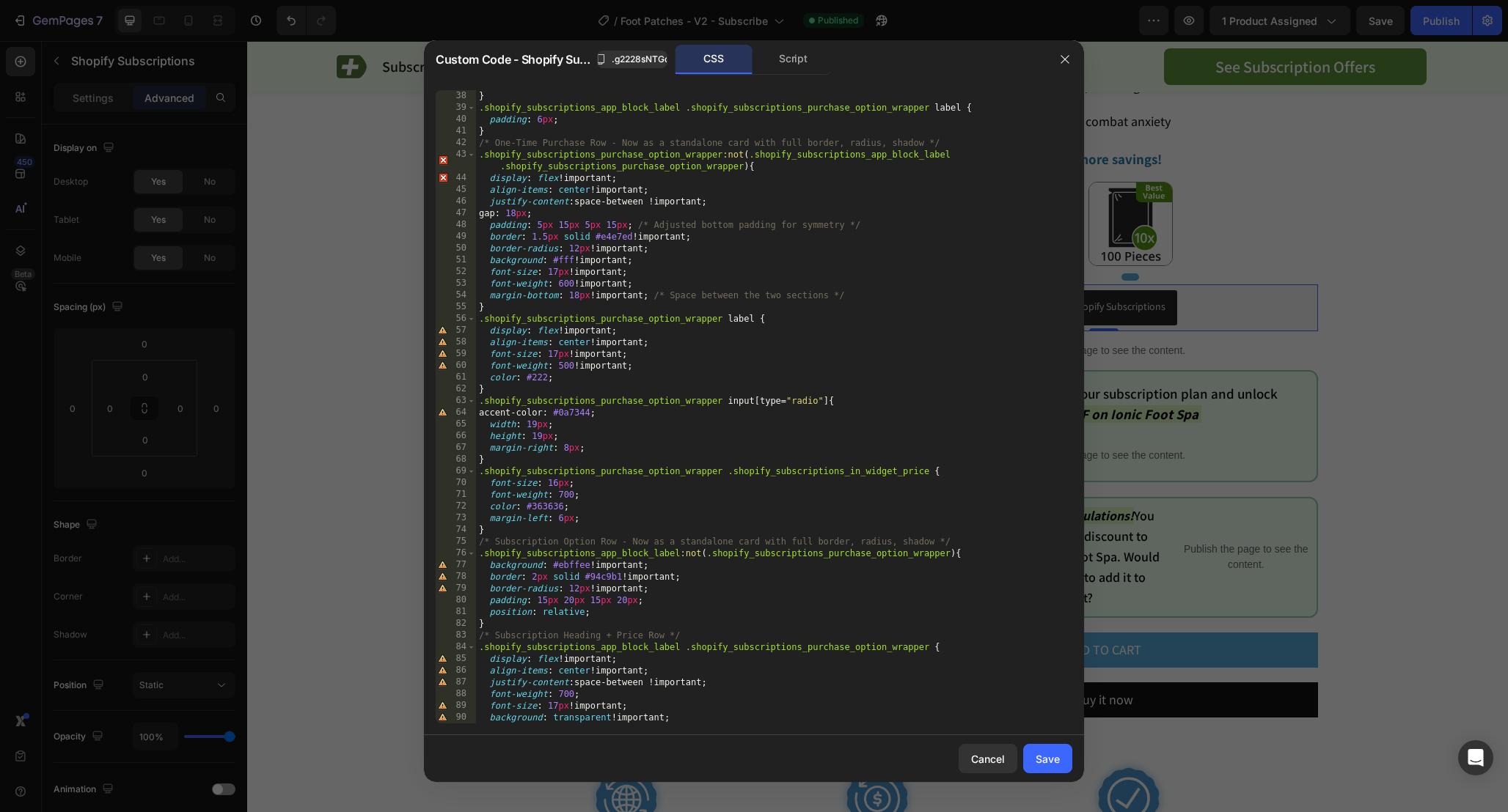
click at [802, 42] on div "Custom Code - Shopify Subscriptions .g2228sNTGq CSS Script" at bounding box center [735, 59] width 622 height 38
click at [800, 49] on div "Script" at bounding box center [793, 59] width 77 height 29
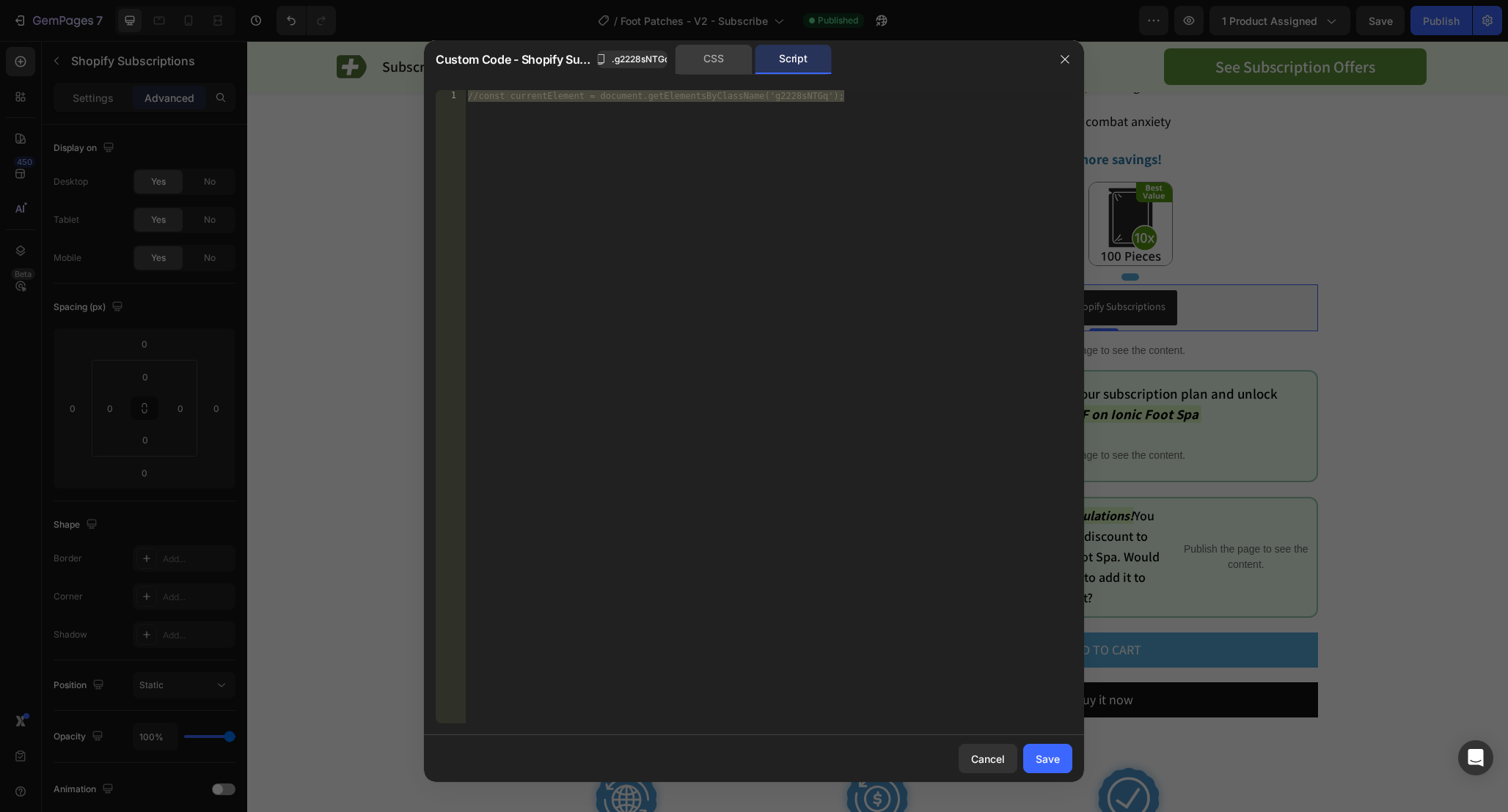
click at [695, 45] on div "CSS" at bounding box center [713, 59] width 77 height 29
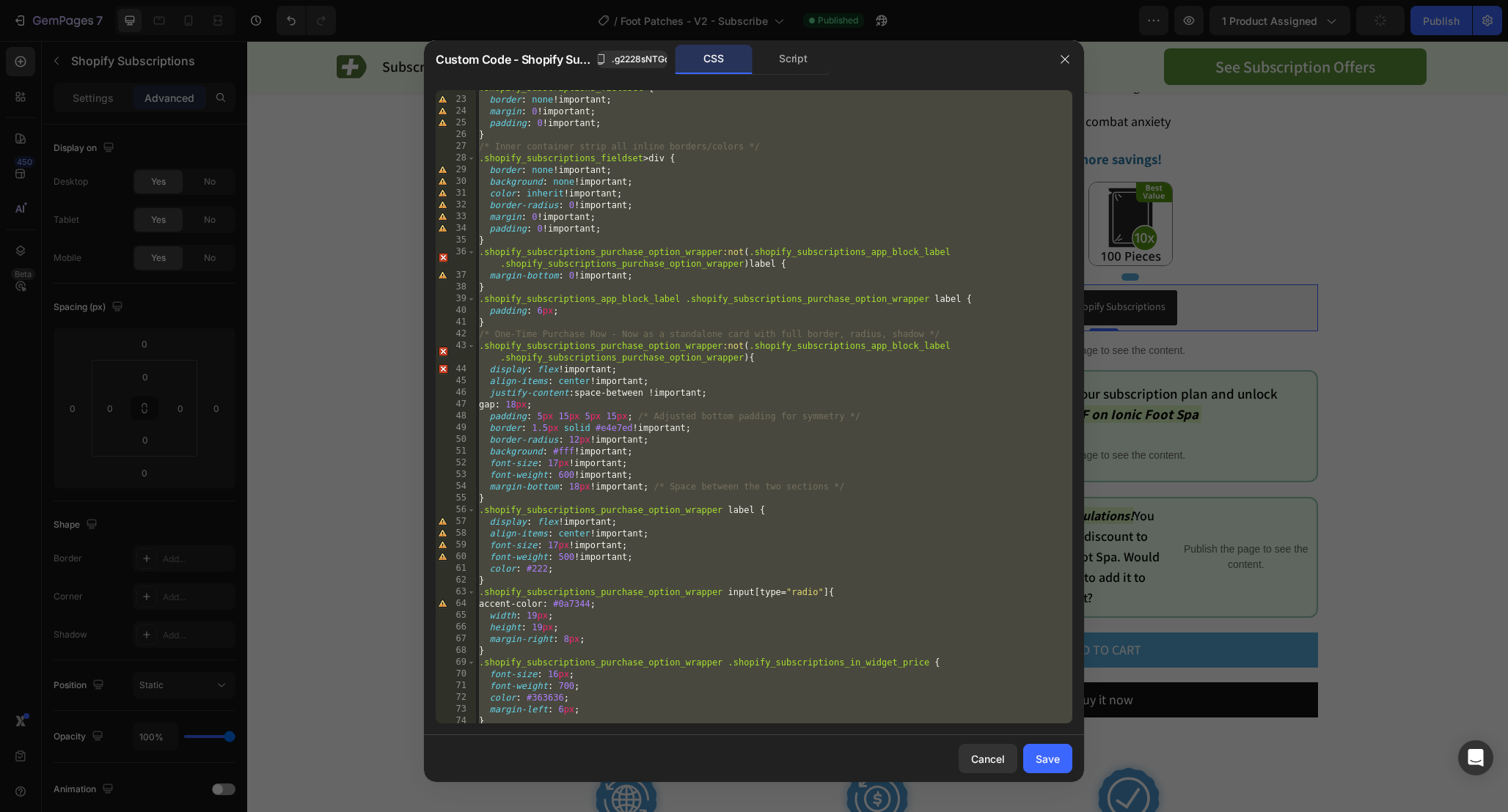
click at [822, 447] on div ".shopify_subscriptions_fieldset { border : none !important ; margin : 0 !import…" at bounding box center [773, 410] width 596 height 657
type textarea "background: #fff !important;"
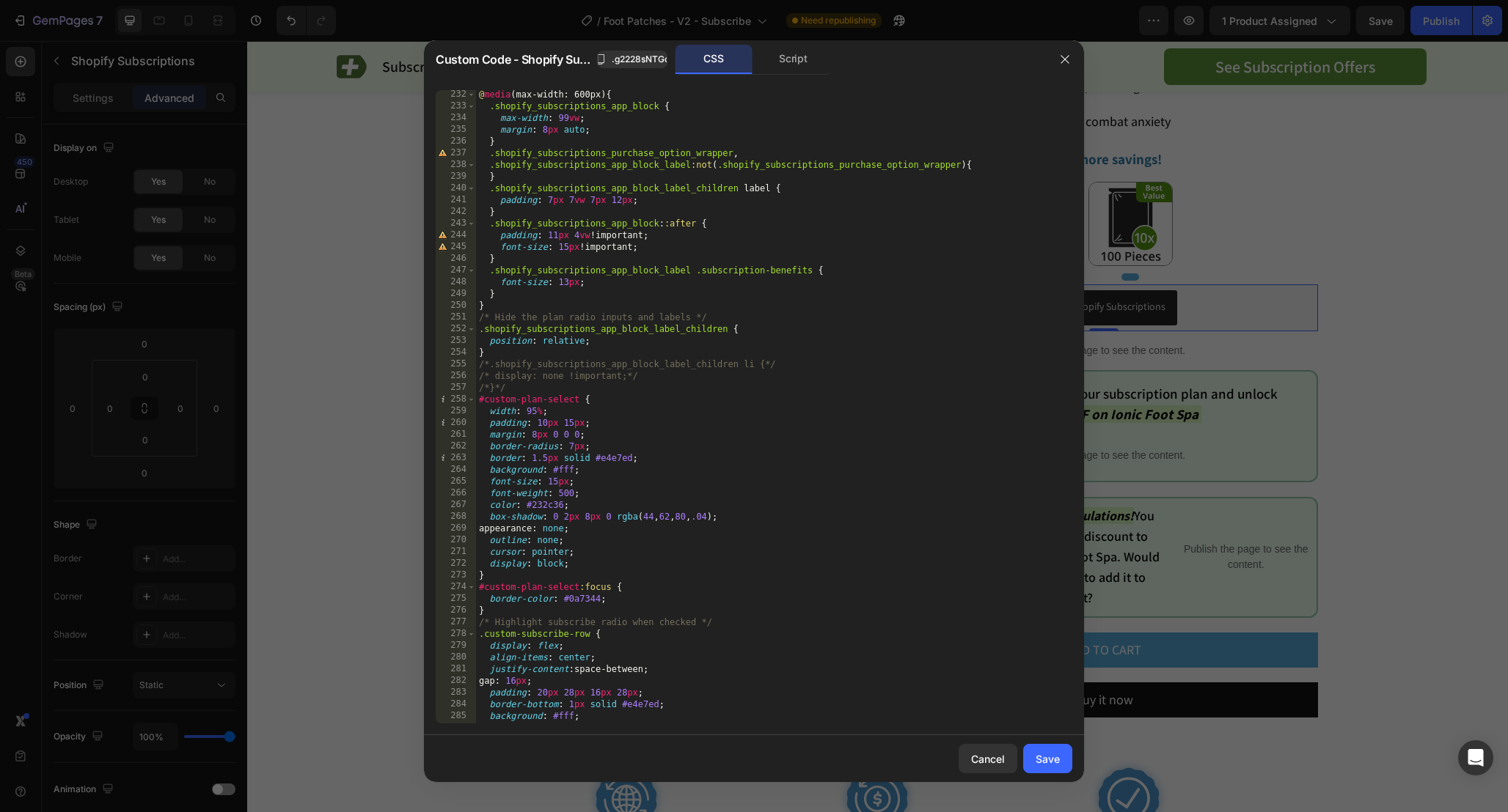
scroll to position [2756, 0]
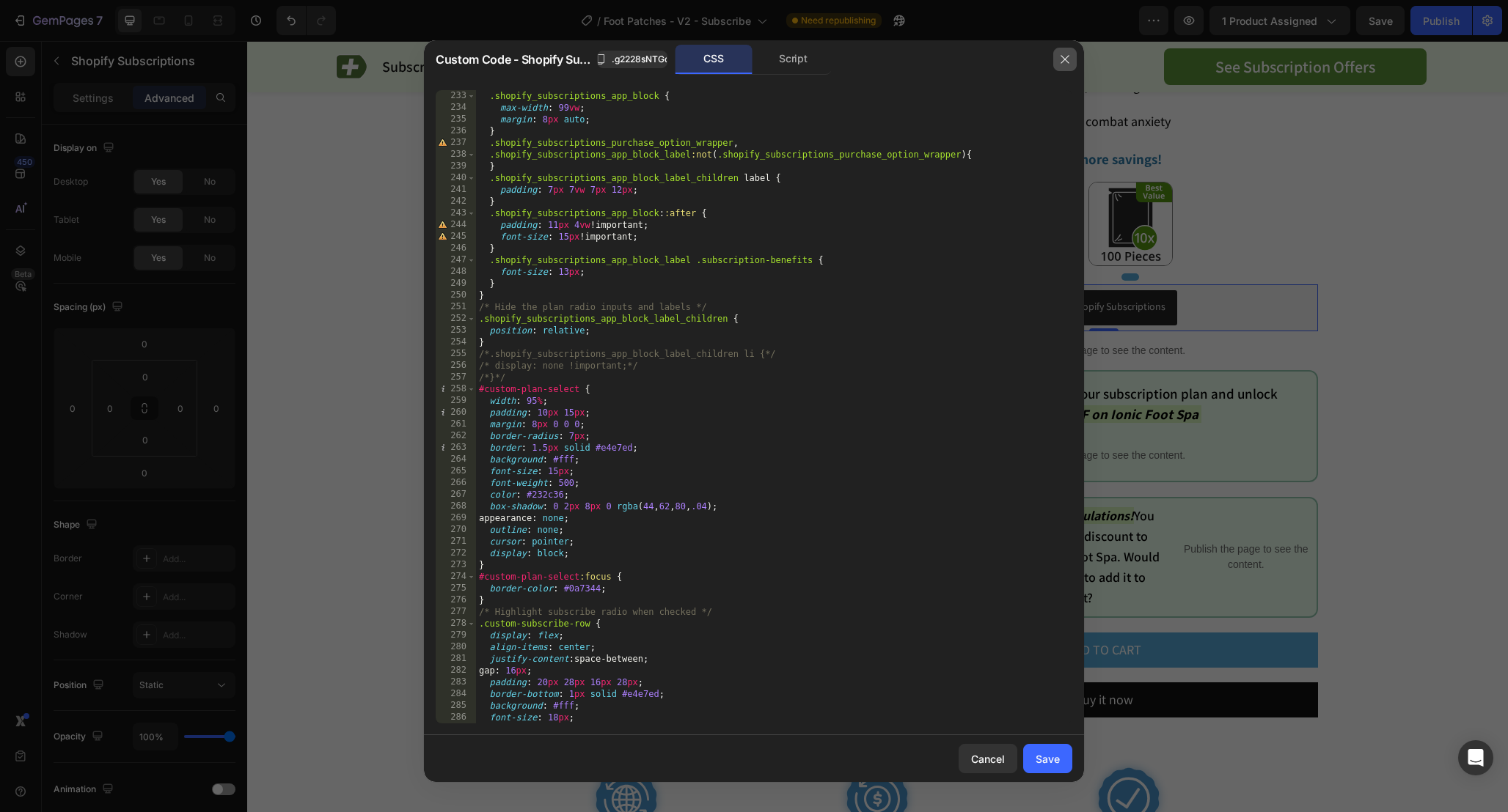
click at [1073, 61] on button "button" at bounding box center [1064, 60] width 23 height 23
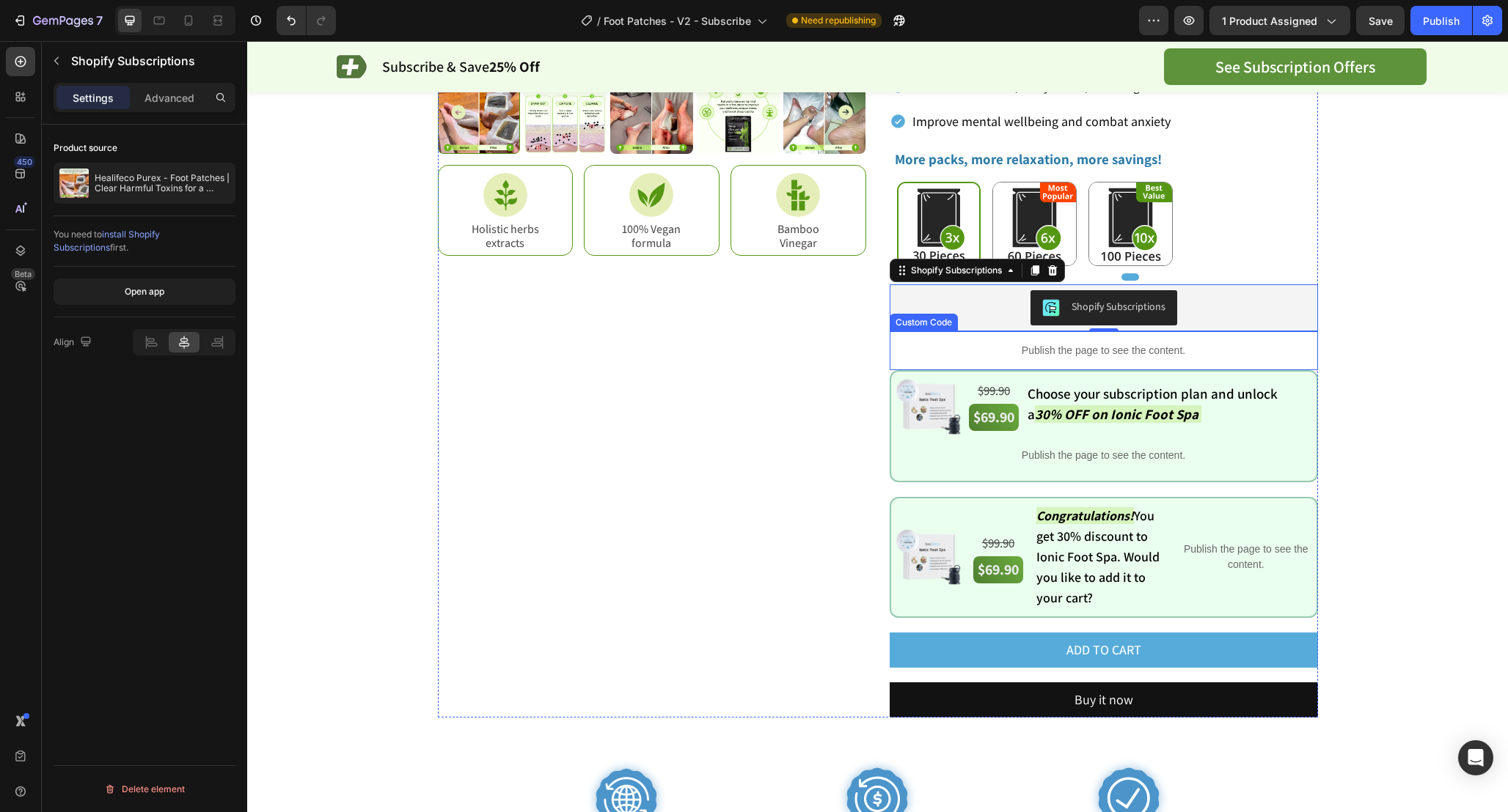
click at [1189, 336] on div "Publish the page to see the content." at bounding box center [1104, 351] width 428 height 39
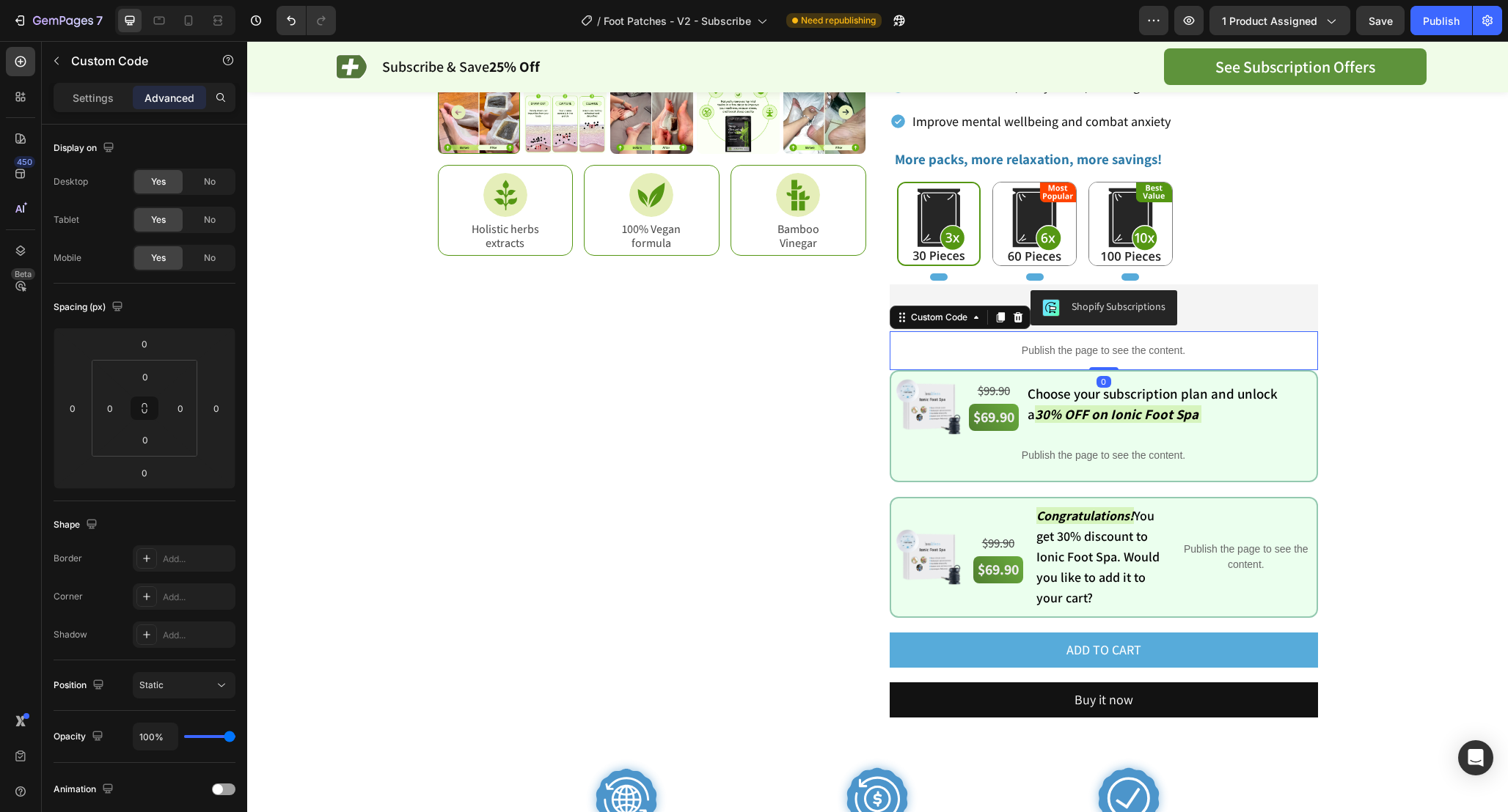
click at [1189, 336] on div "Publish the page to see the content." at bounding box center [1104, 351] width 428 height 39
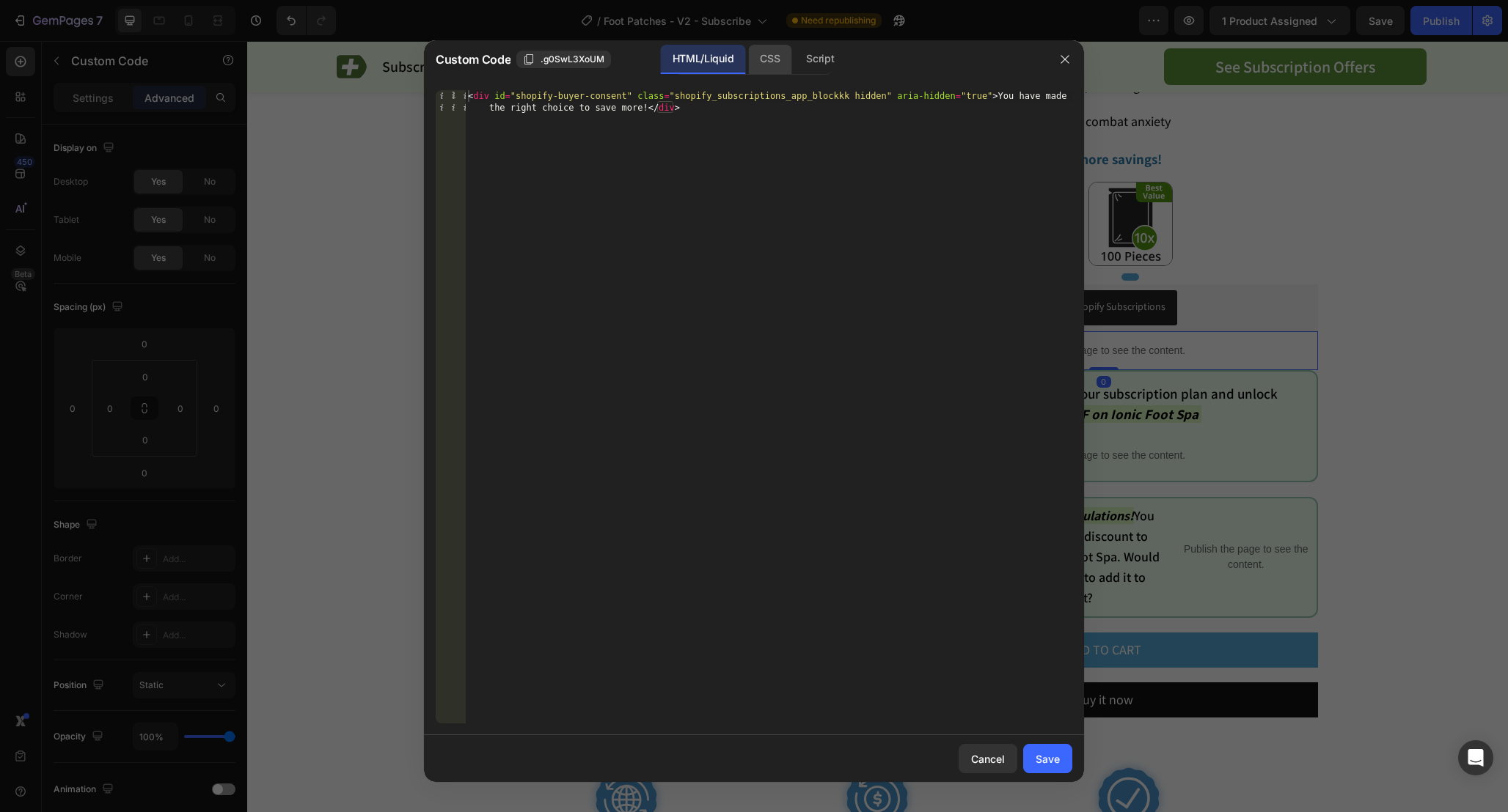
click at [759, 73] on div "CSS" at bounding box center [770, 59] width 44 height 29
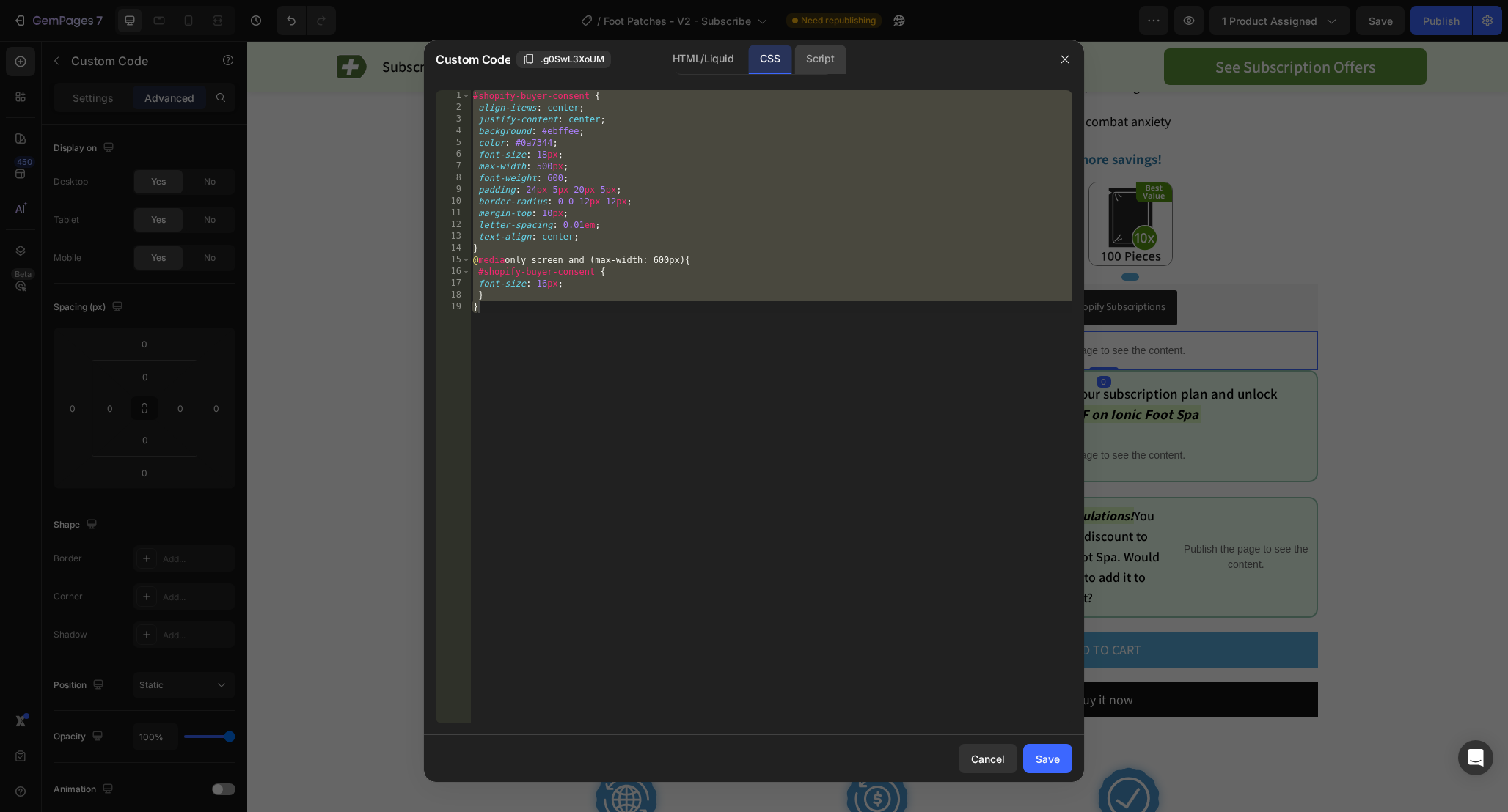
click at [819, 65] on div "Script" at bounding box center [820, 59] width 52 height 29
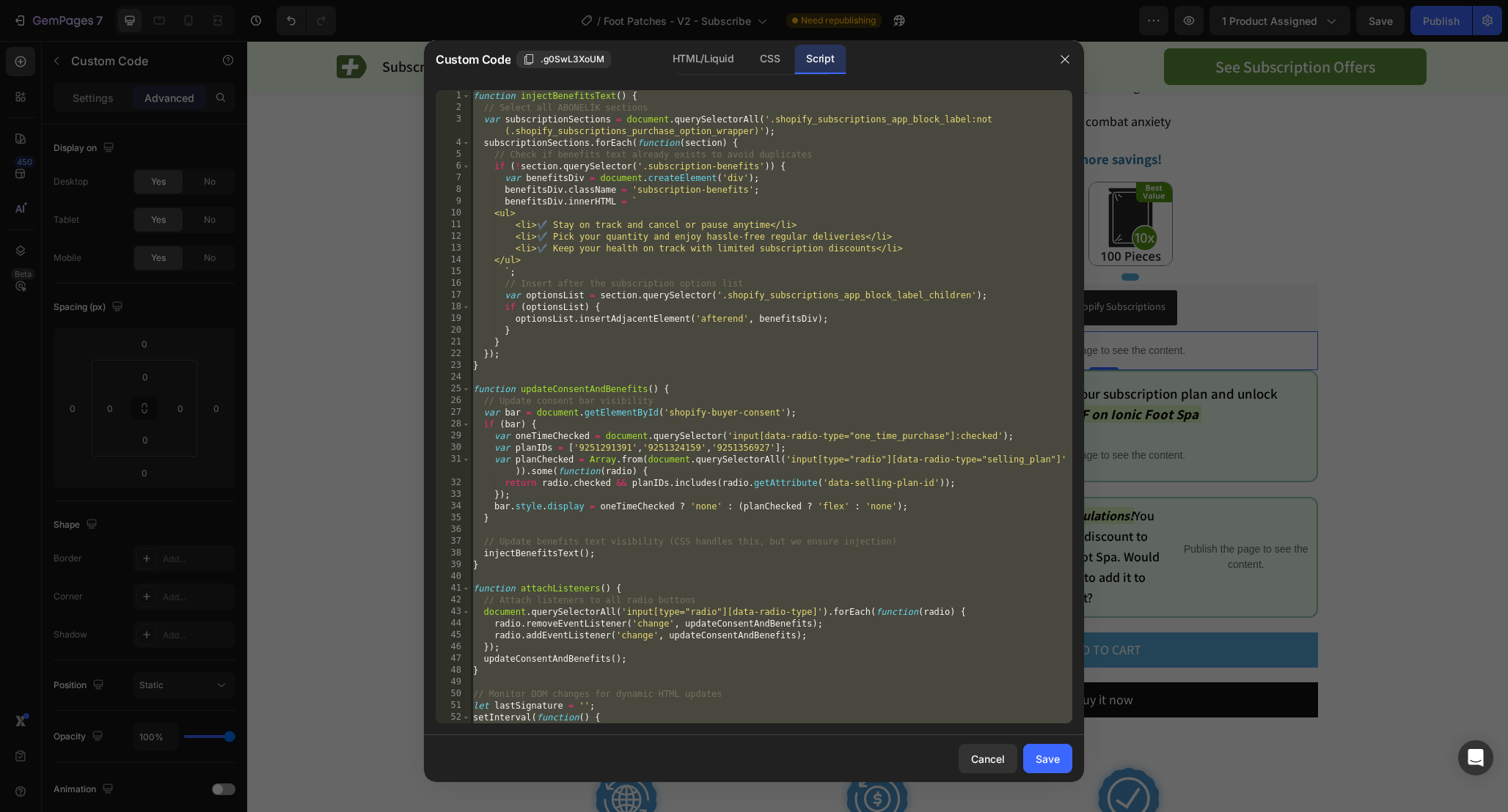
click at [819, 369] on div "function injectBenefitsText ( ) { // Select all ABONELİK sections var subscript…" at bounding box center [771, 418] width 602 height 657
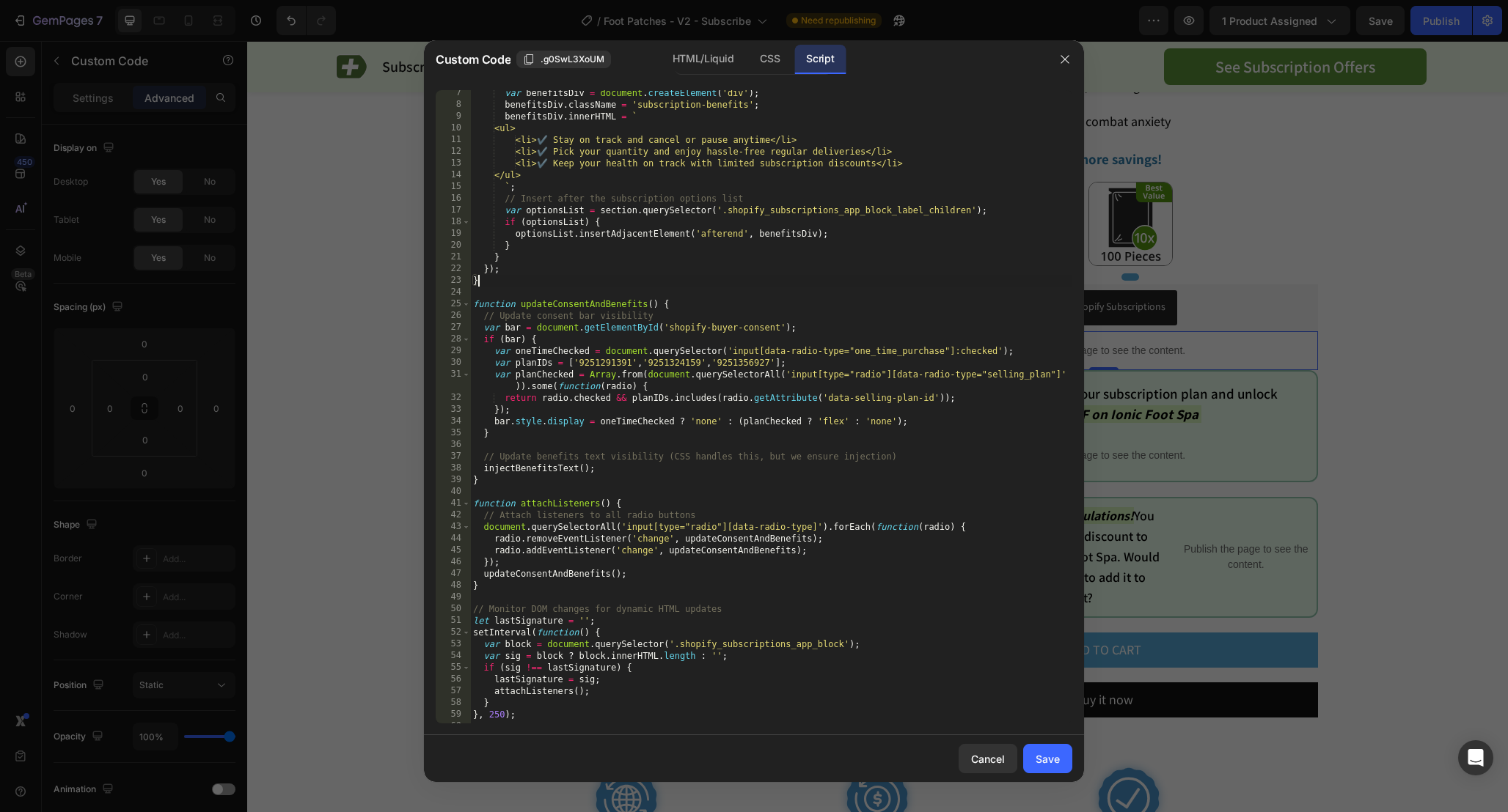
scroll to position [106, 0]
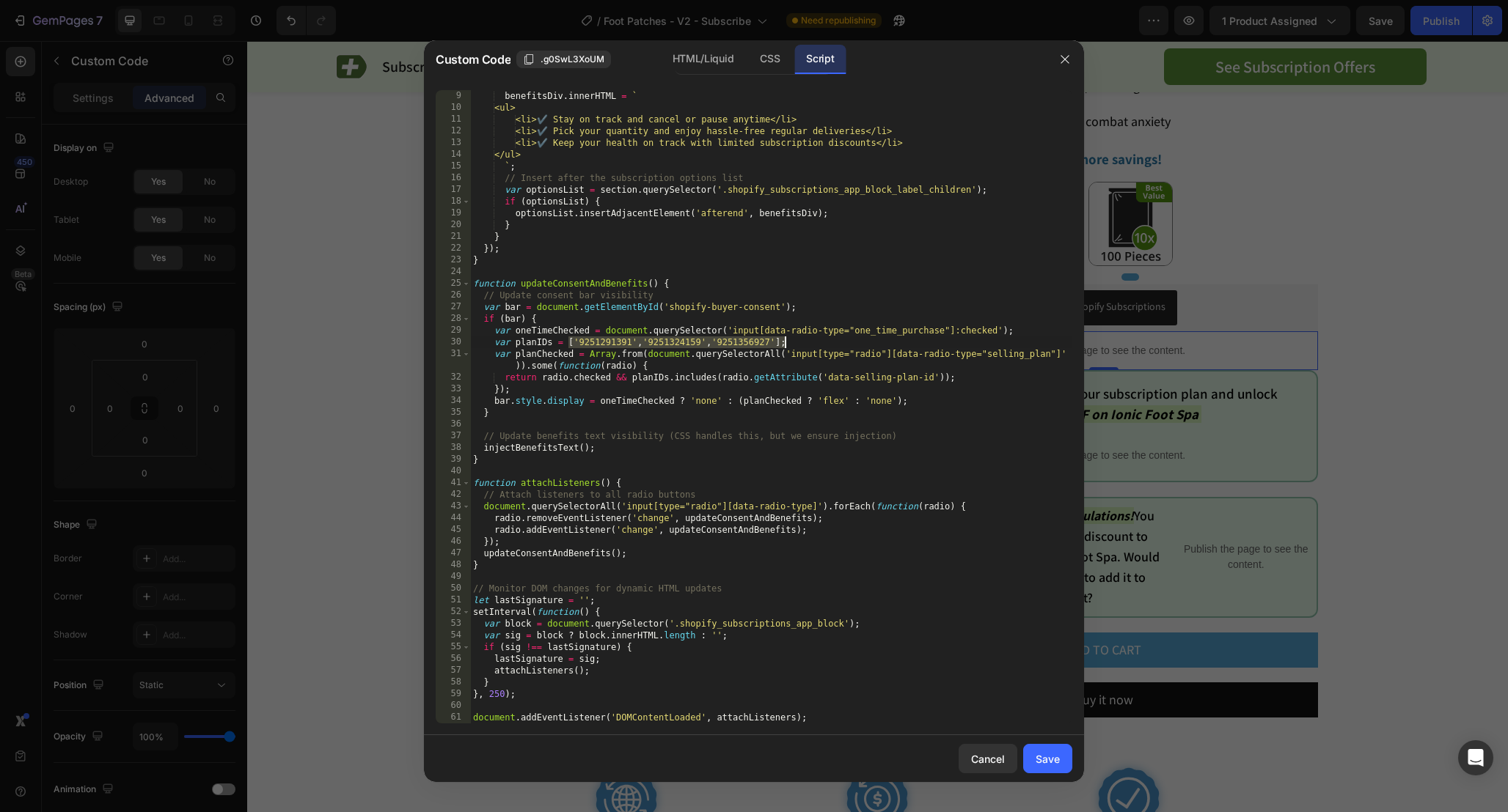
drag, startPoint x: 569, startPoint y: 340, endPoint x: 805, endPoint y: 340, distance: 236.0
click at [805, 340] on div "benefitsDiv . innerHTML = ` <ul> <li>✔️ Stay on track and cancel or pause anyti…" at bounding box center [771, 418] width 602 height 657
type textarea "var planIDs = ['9251291391','9251324159','9251356927'];"
click at [1069, 53] on icon "button" at bounding box center [1064, 59] width 12 height 12
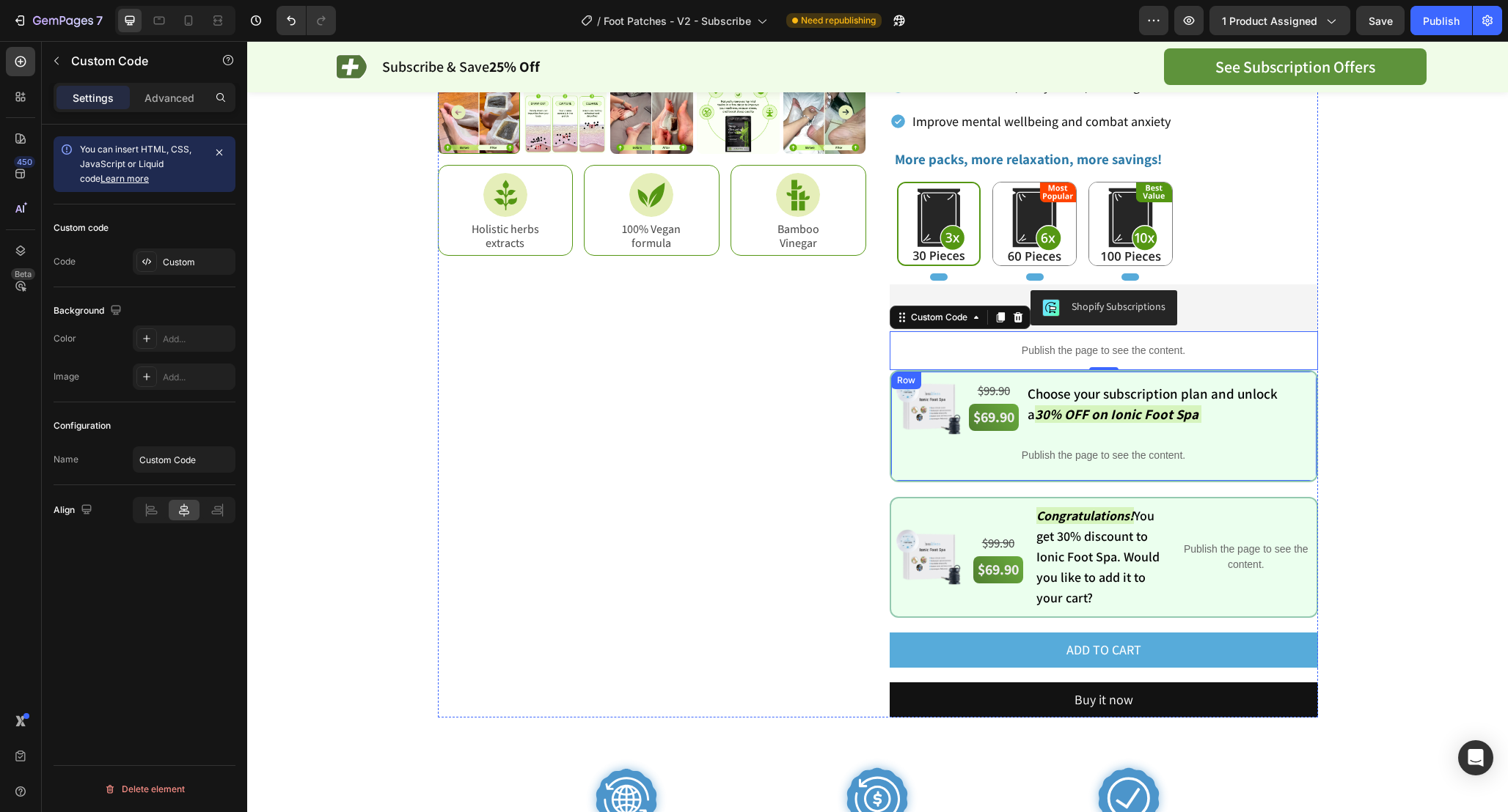
click at [983, 464] on div "Publish the page to see the content." at bounding box center [1103, 456] width 425 height 39
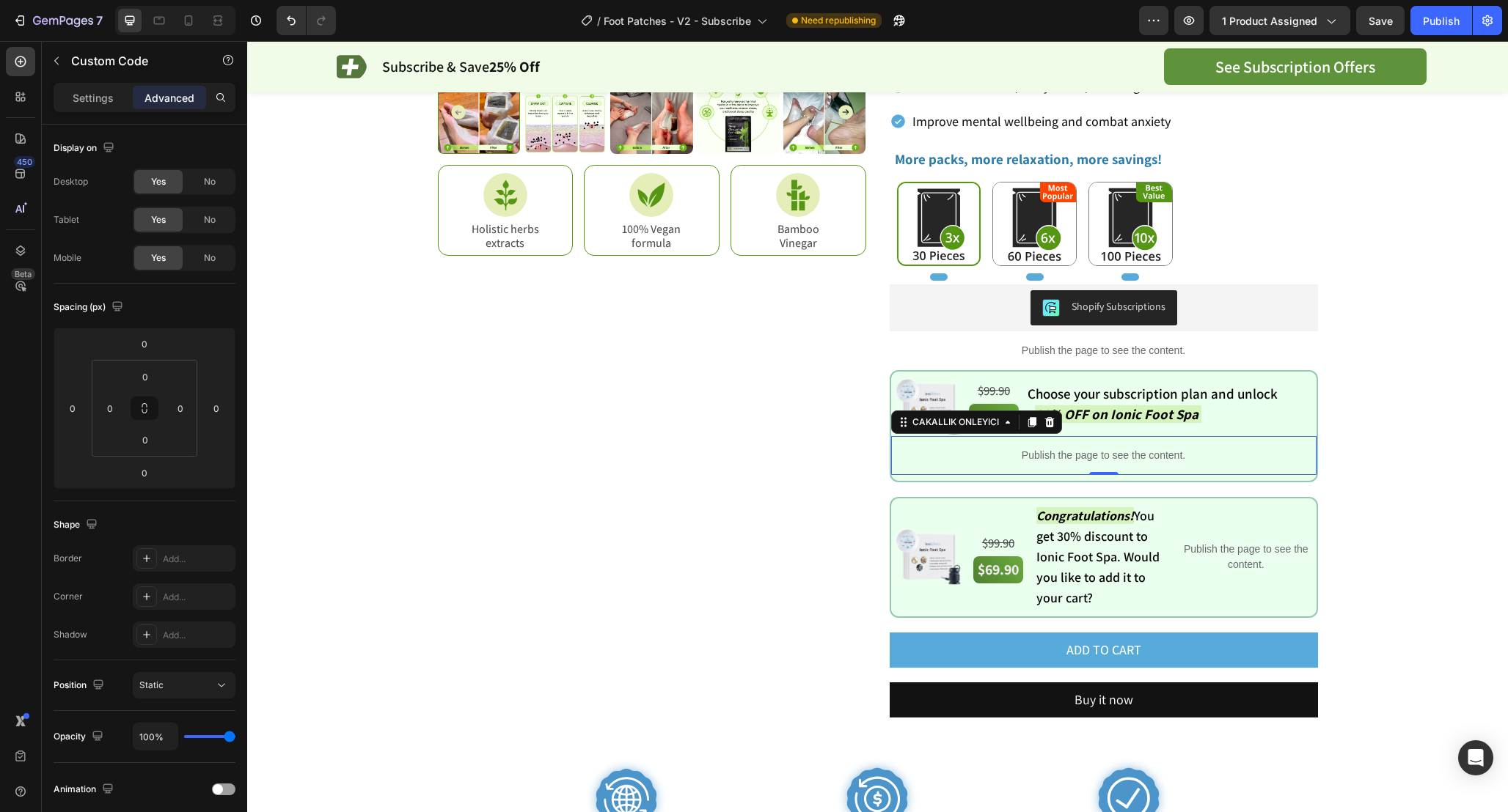
click at [983, 464] on div "Publish the page to see the content." at bounding box center [1103, 456] width 425 height 39
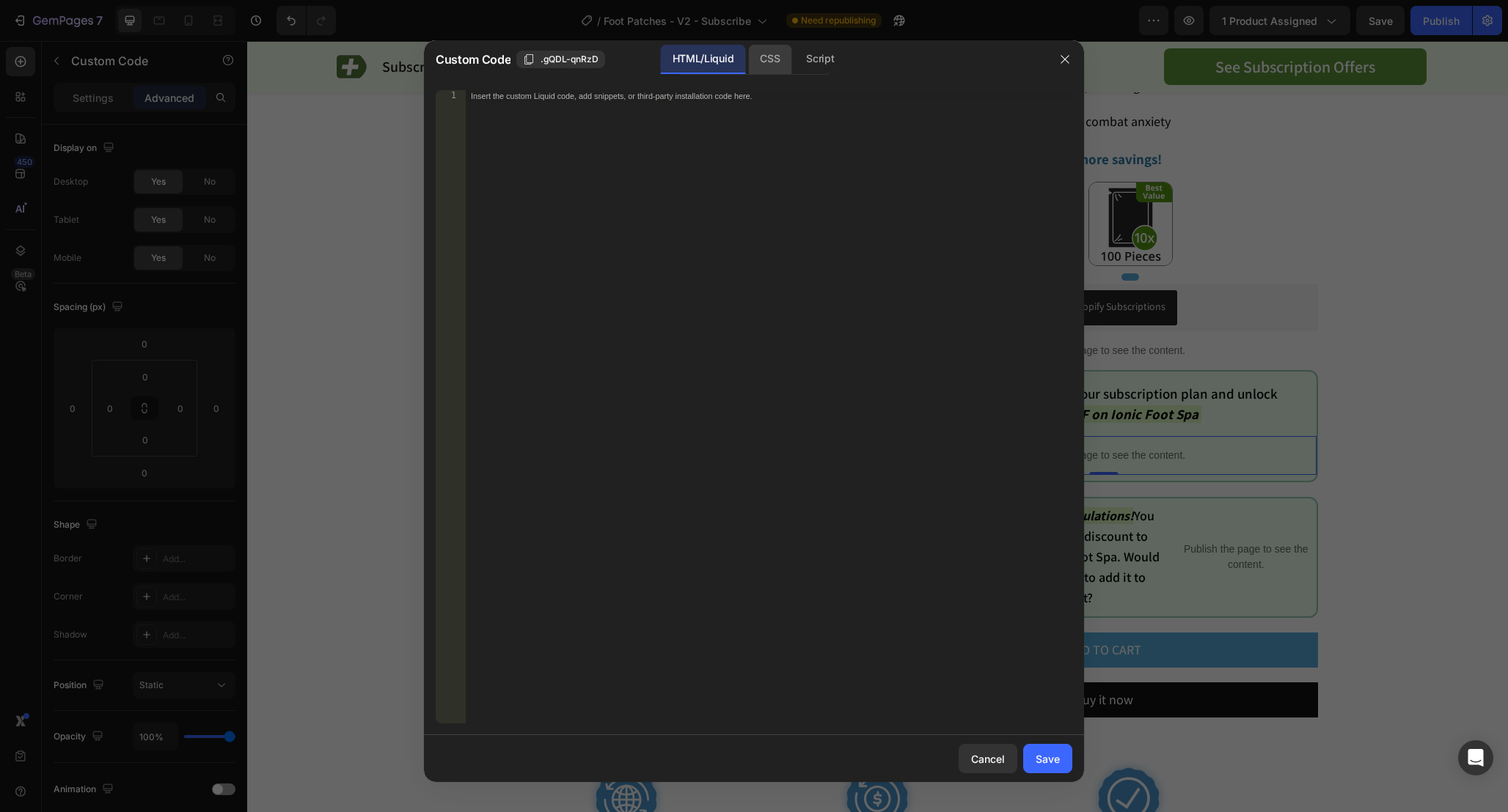
click at [768, 48] on div "CSS" at bounding box center [770, 59] width 44 height 29
click at [803, 56] on div "Script" at bounding box center [820, 59] width 52 height 29
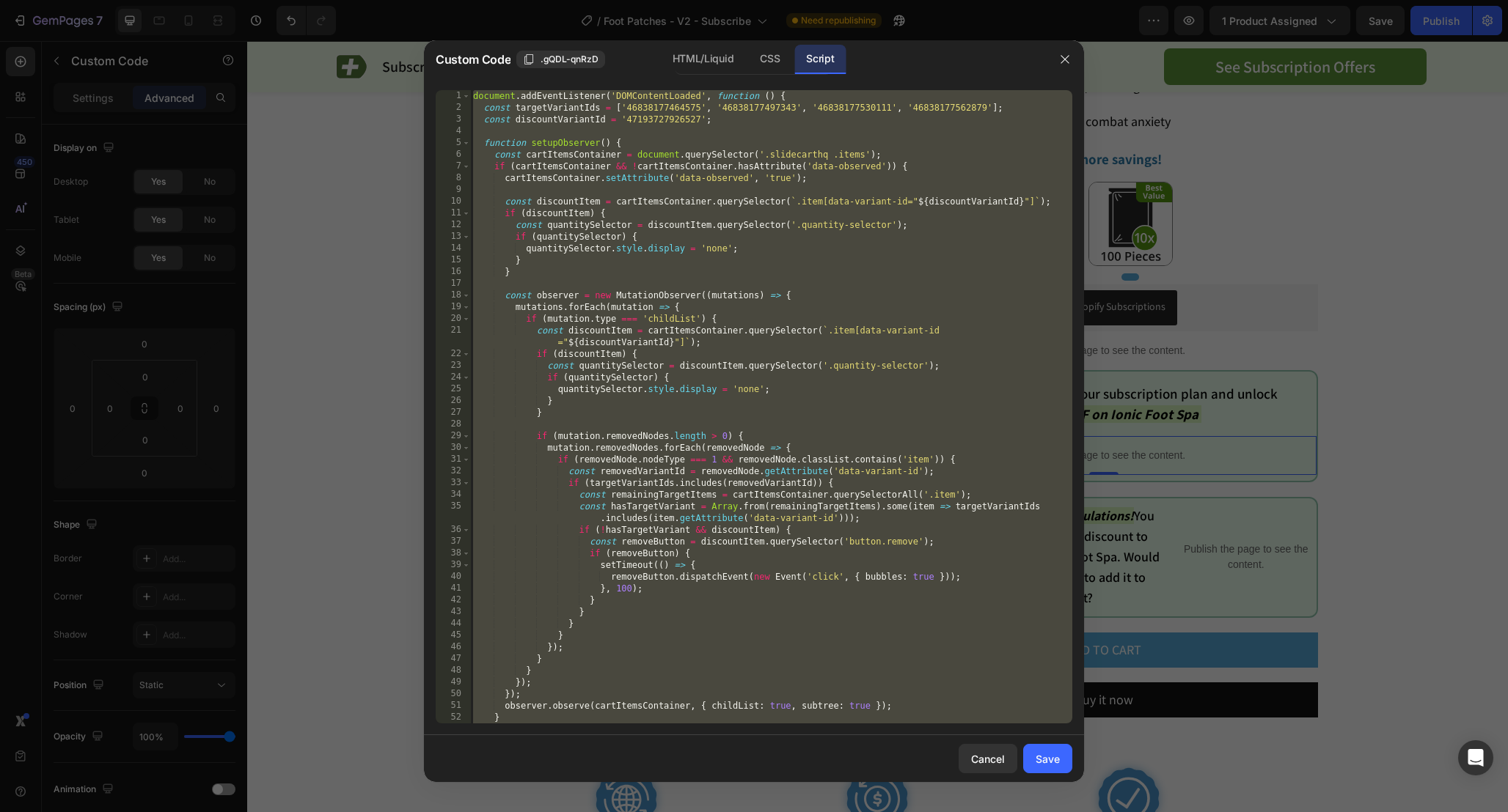
type textarea "setInterval(setupObserver, 2000); });"
click at [819, 128] on div "document . addEventListener ( 'DOMContentLoaded' , function ( ) { const targetV…" at bounding box center [771, 418] width 602 height 657
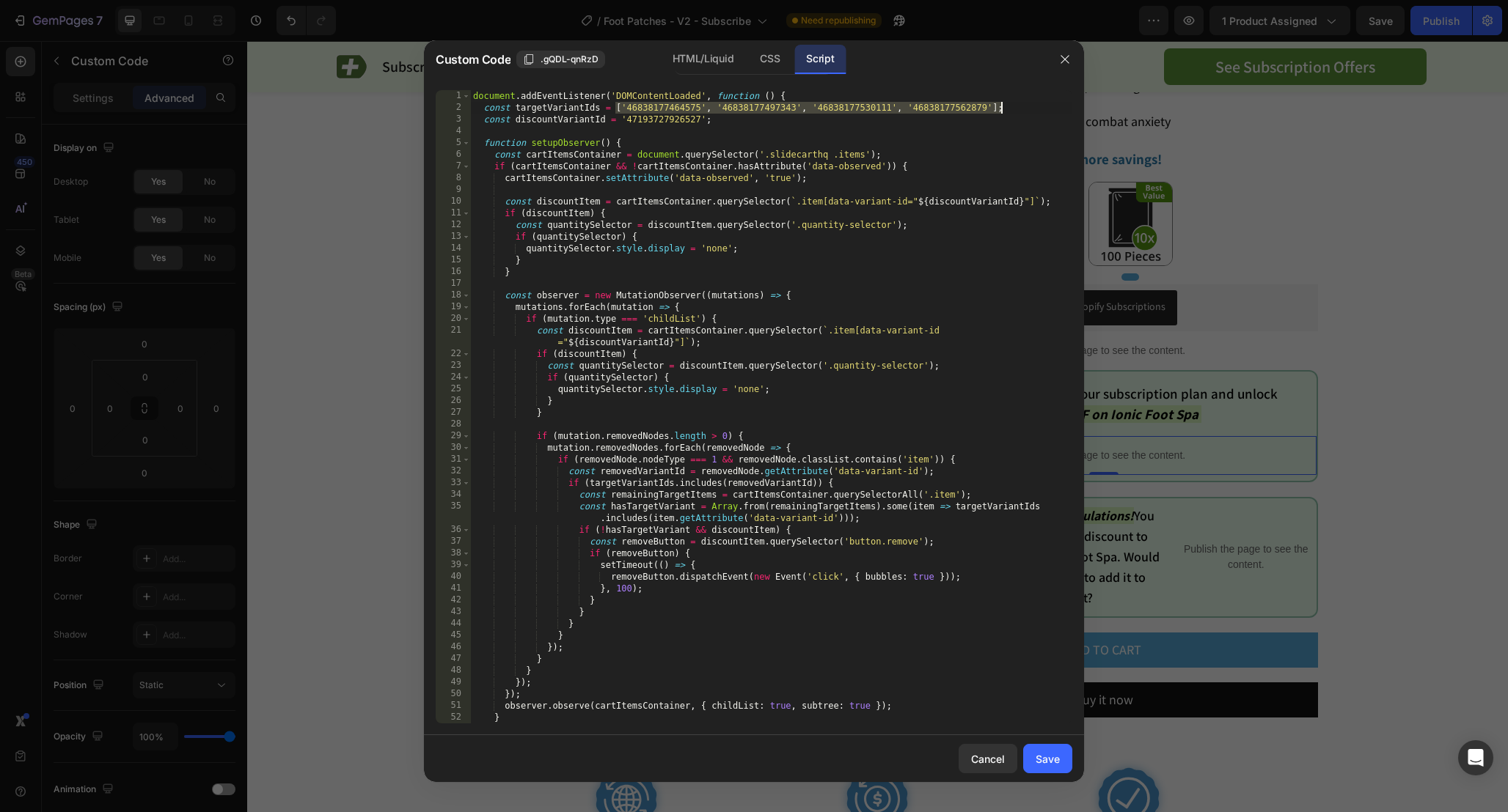
drag, startPoint x: 615, startPoint y: 105, endPoint x: 1019, endPoint y: 105, distance: 404.0
click at [1019, 105] on div "document . addEventListener ( 'DOMContentLoaded' , function ( ) { const targetV…" at bounding box center [771, 418] width 602 height 657
paste textarea "9251291391','9251324159','9251356927"
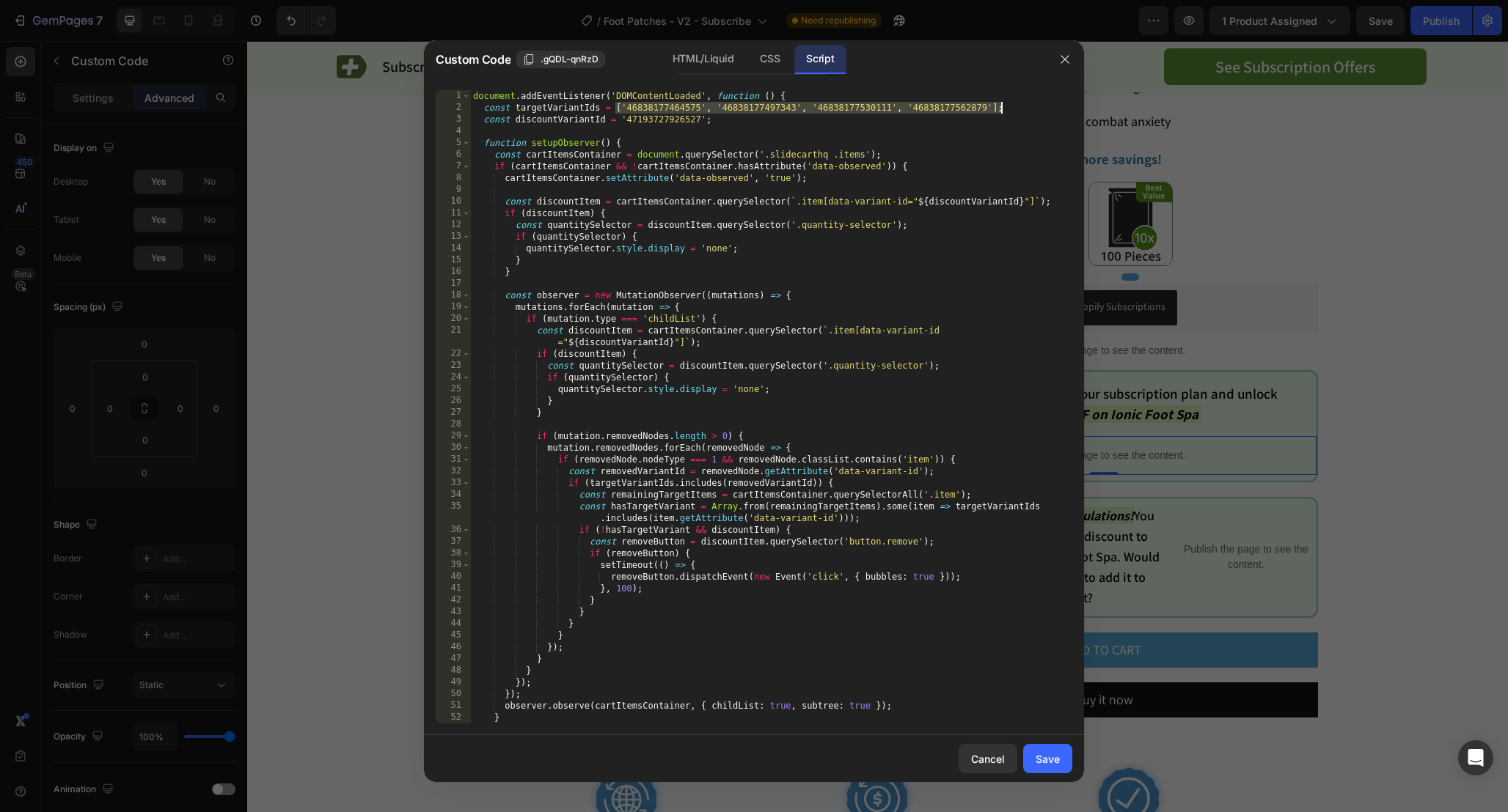
type textarea "const targetVariantIds = ['9251291391','9251324159','9251356927'];"
click at [1052, 757] on div "Save" at bounding box center [1047, 759] width 24 height 15
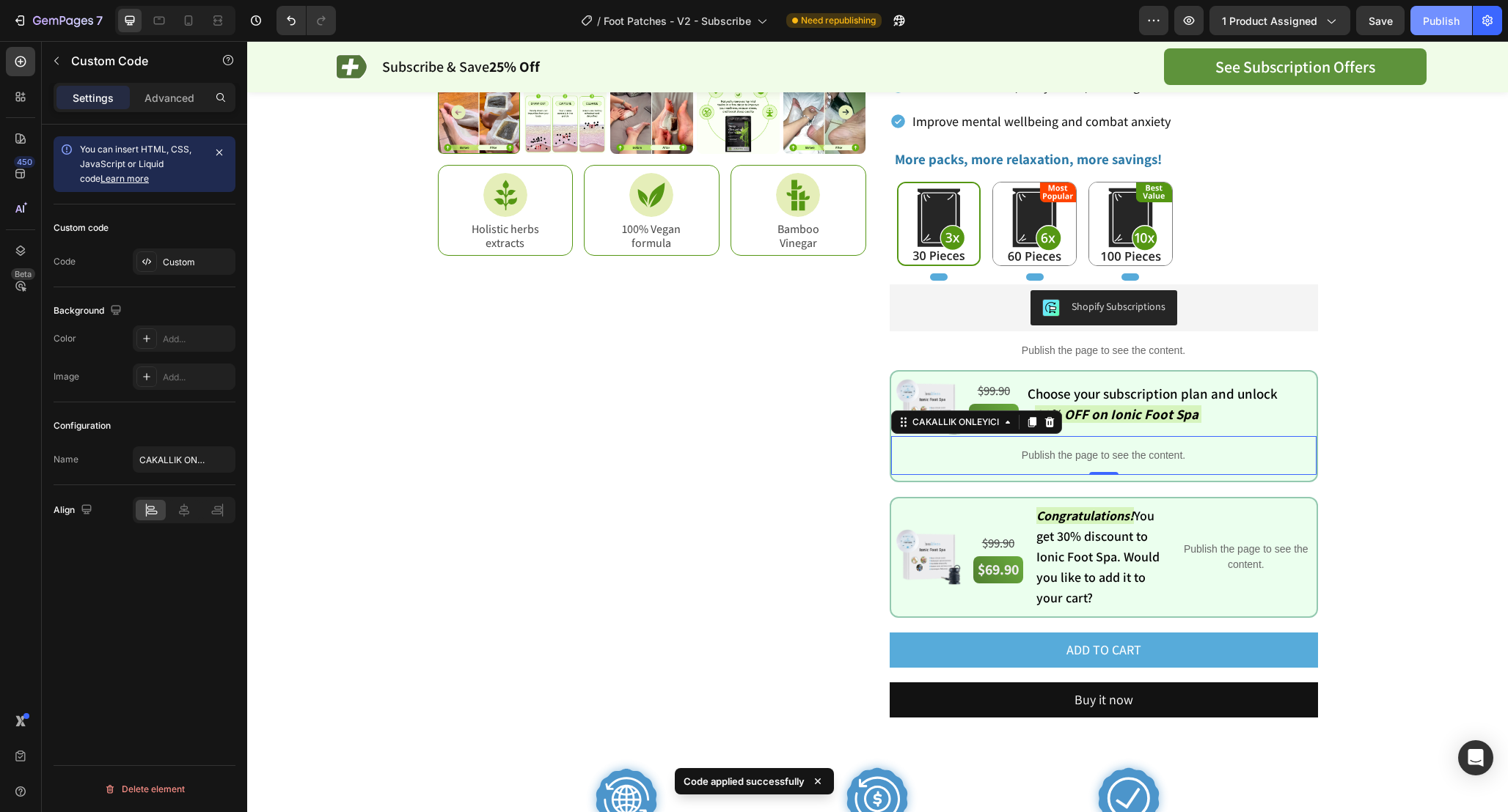
click at [1429, 26] on div "Publish" at bounding box center [1440, 20] width 37 height 15
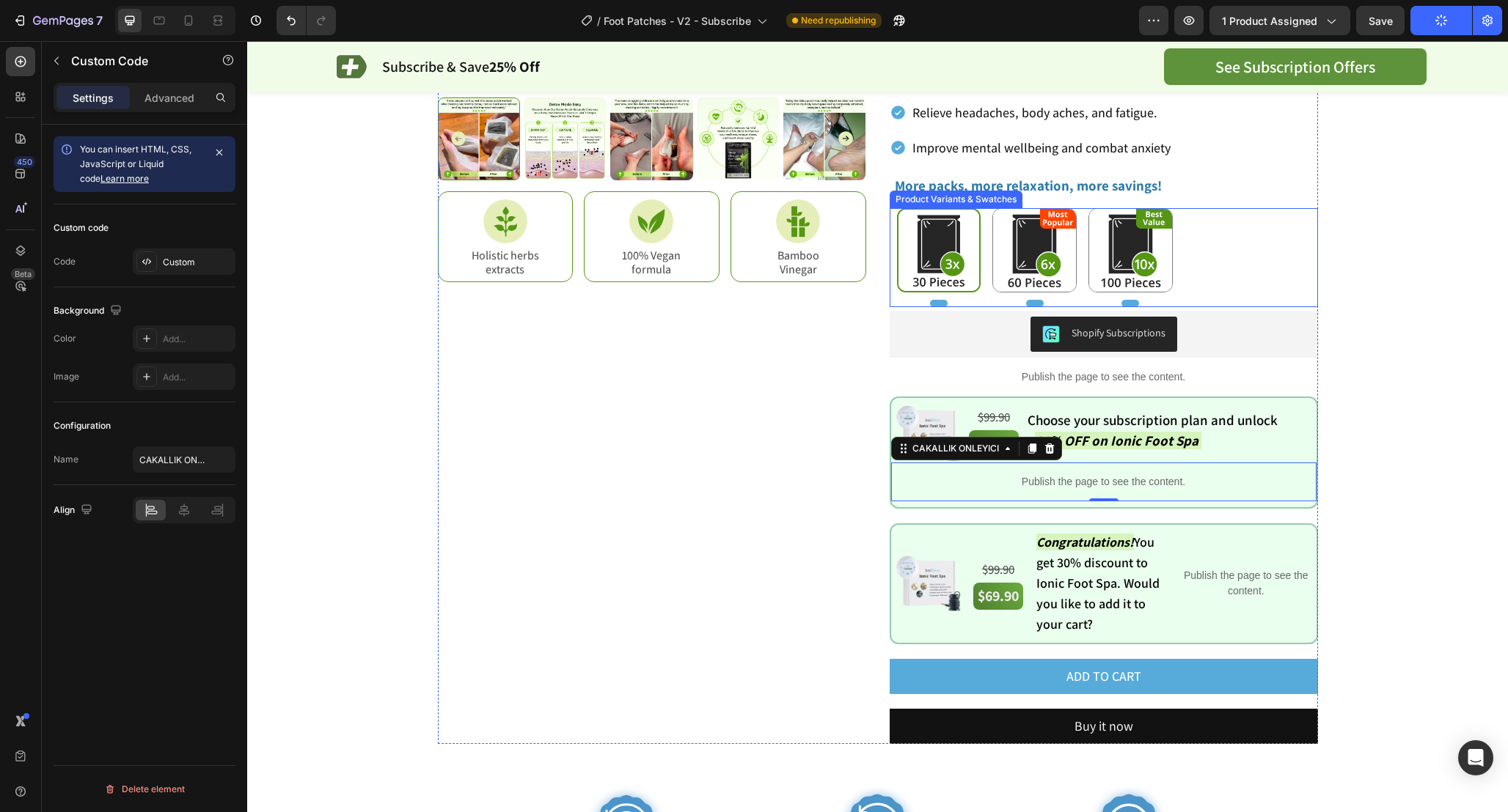
scroll to position [437, 0]
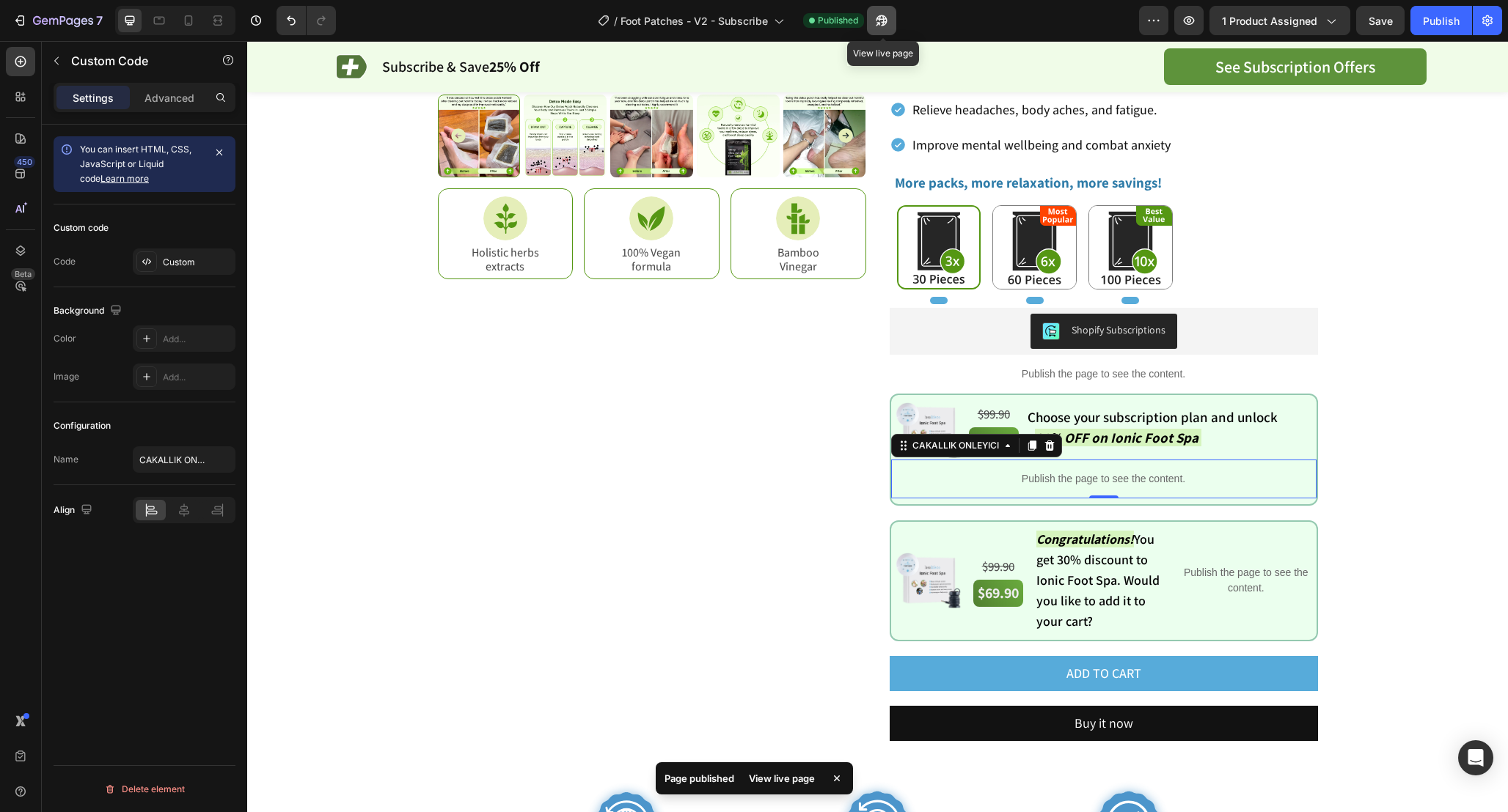
click at [884, 23] on icon "button" at bounding box center [881, 20] width 14 height 14
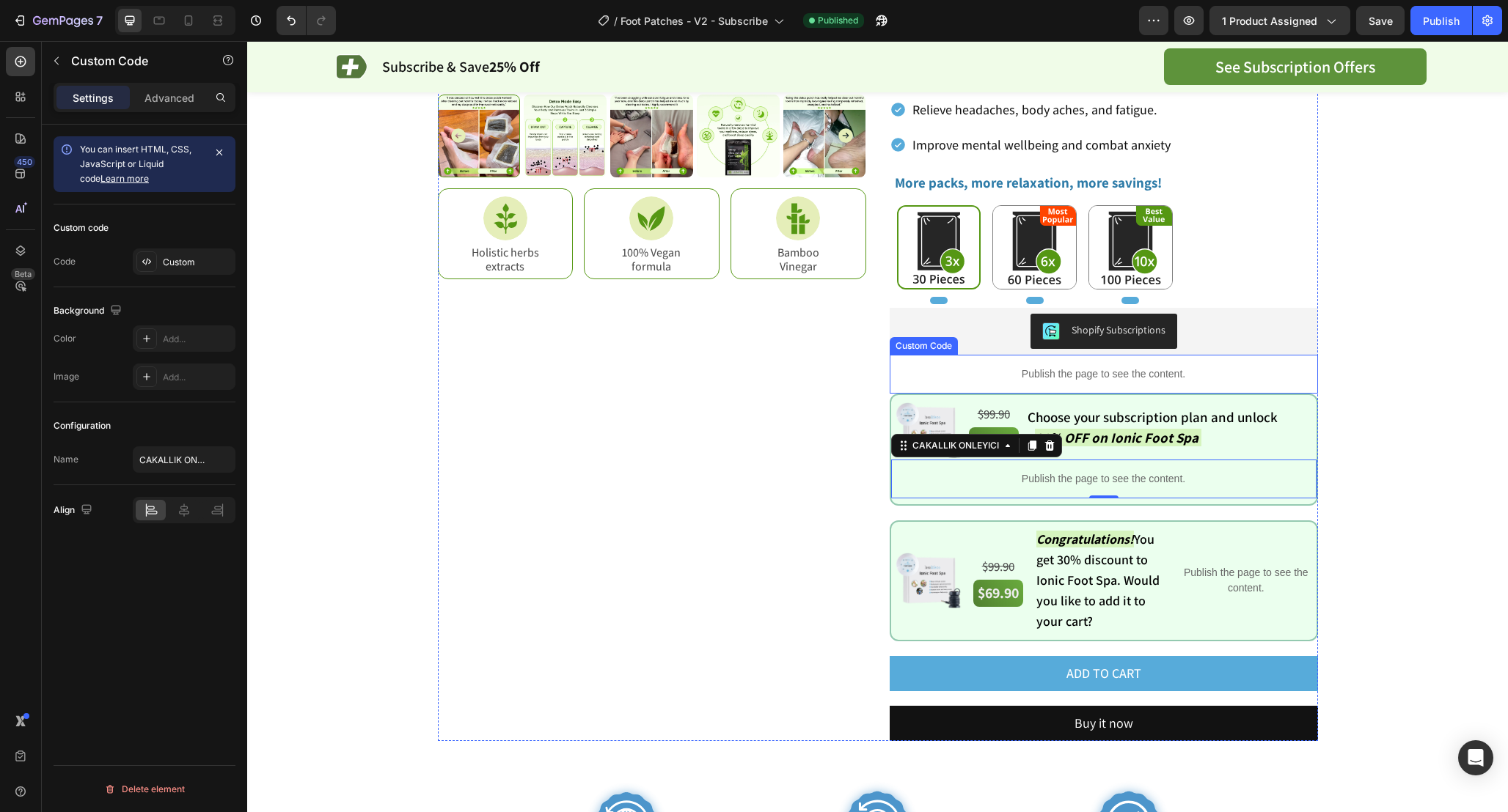
click at [1132, 367] on p "Publish the page to see the content." at bounding box center [1104, 374] width 428 height 15
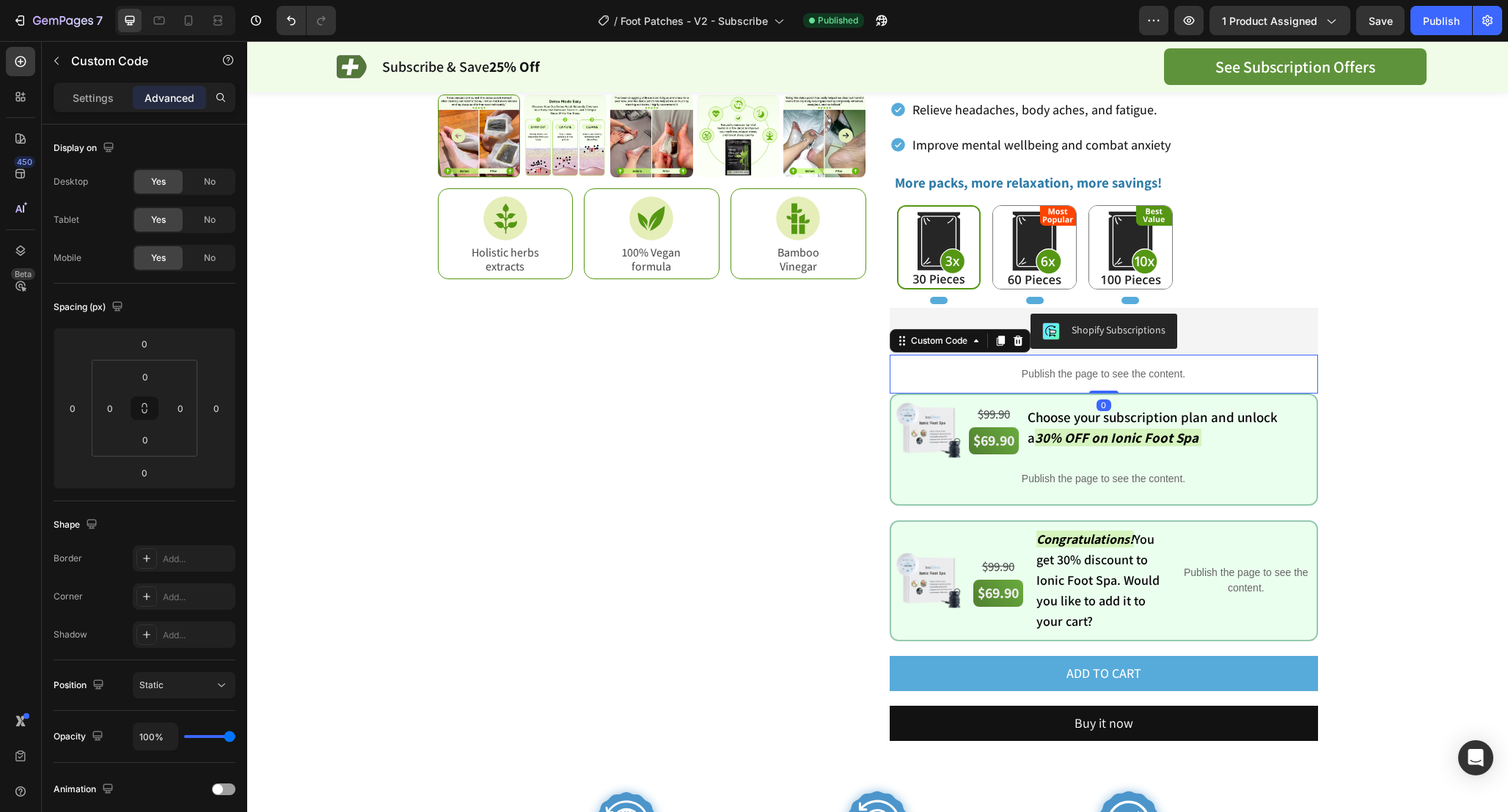
click at [1132, 367] on p "Publish the page to see the content." at bounding box center [1104, 374] width 428 height 15
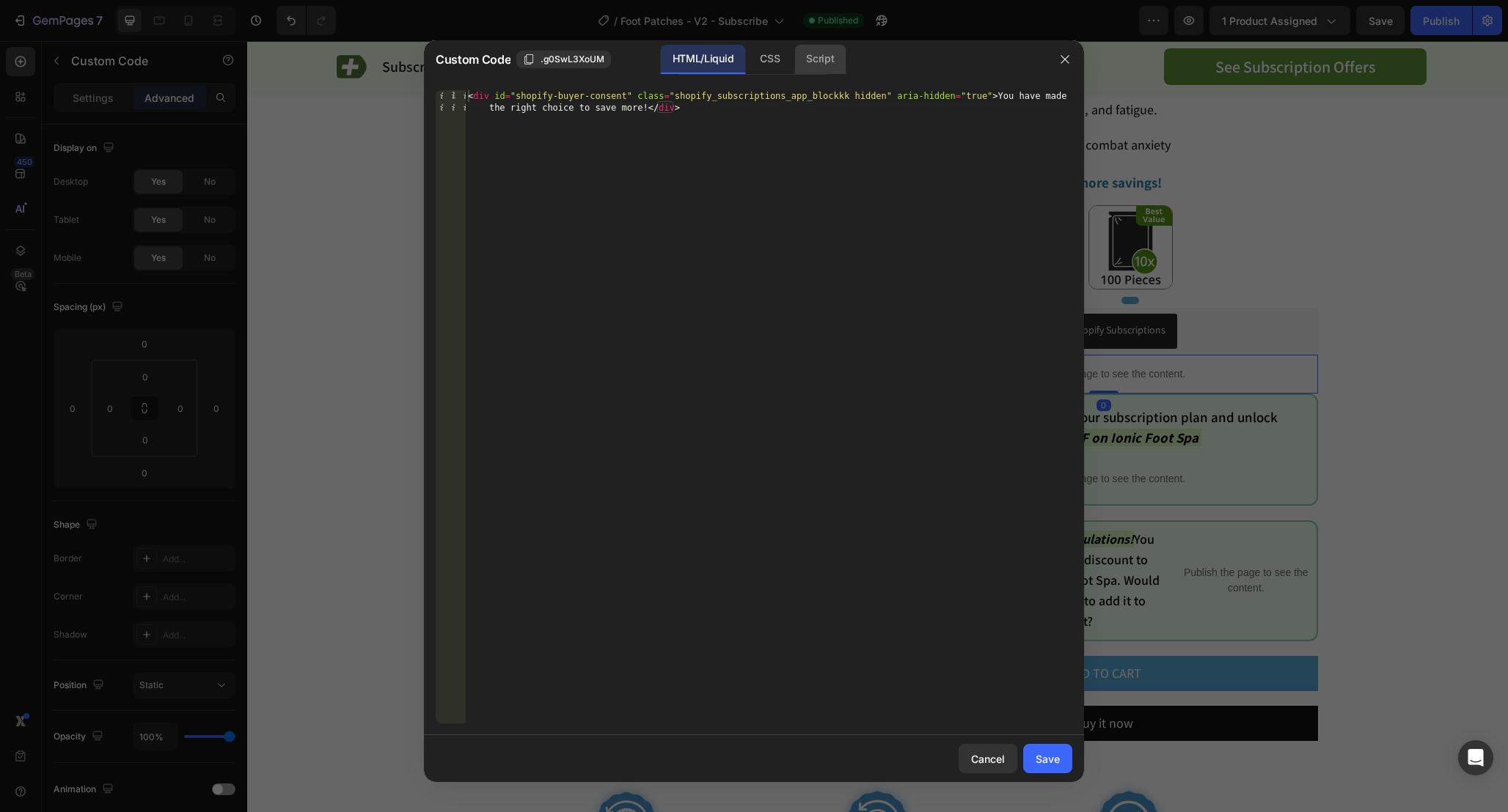
click at [816, 53] on div "Script" at bounding box center [820, 59] width 52 height 29
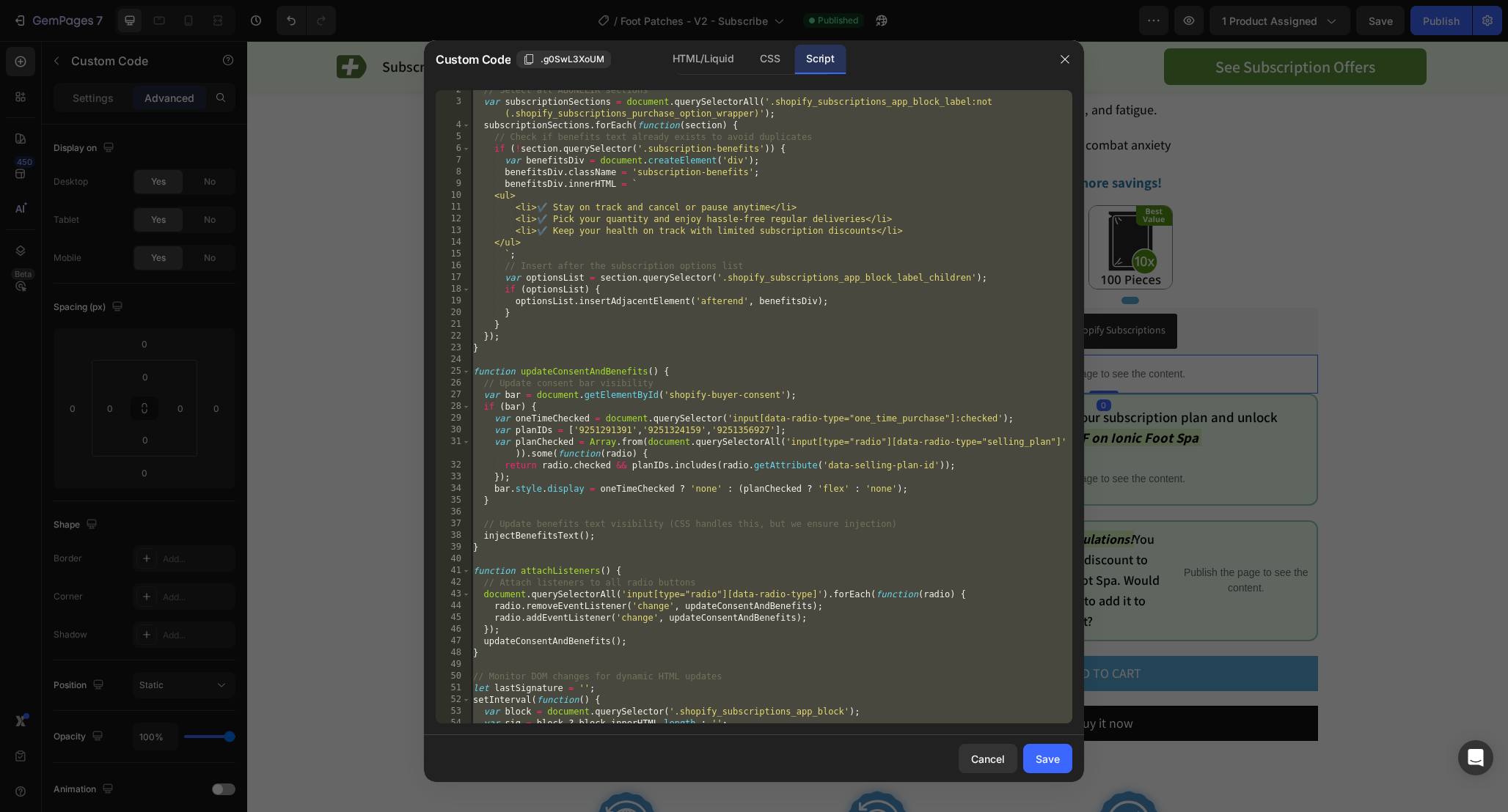
scroll to position [106, 0]
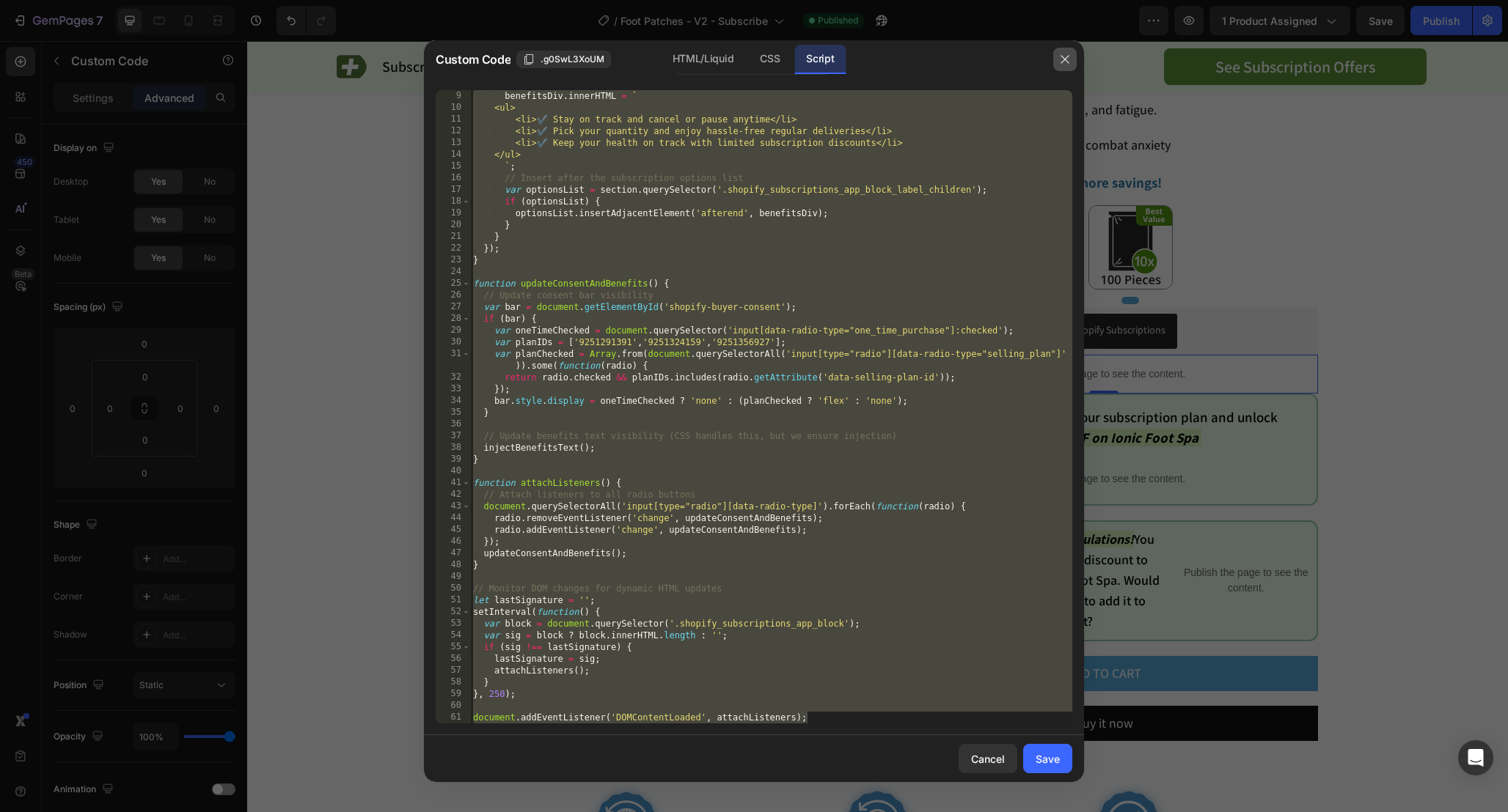
click at [1066, 64] on icon "button" at bounding box center [1064, 59] width 12 height 12
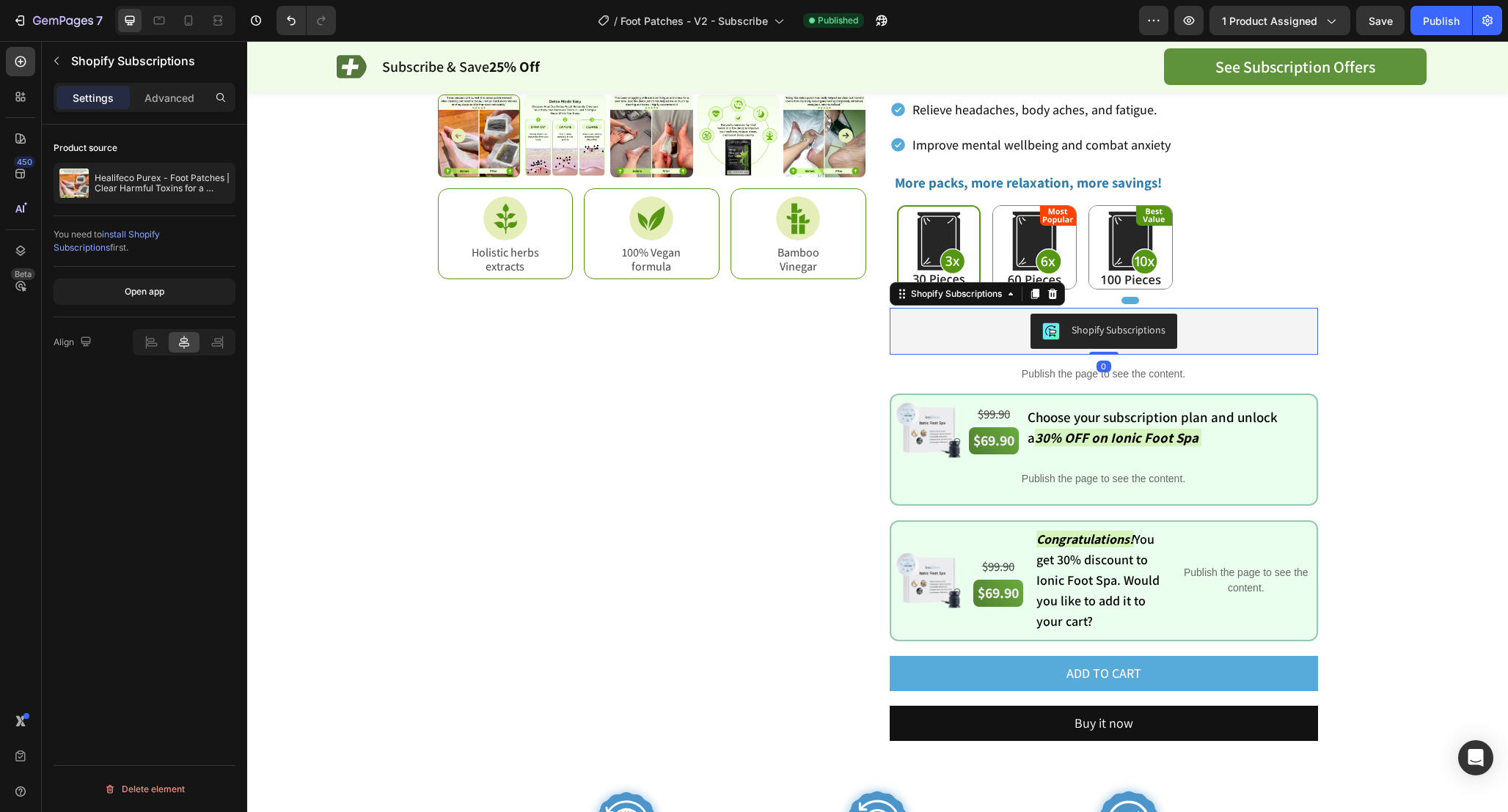
click at [1193, 338] on div "Shopify Subscriptions" at bounding box center [1104, 331] width 417 height 36
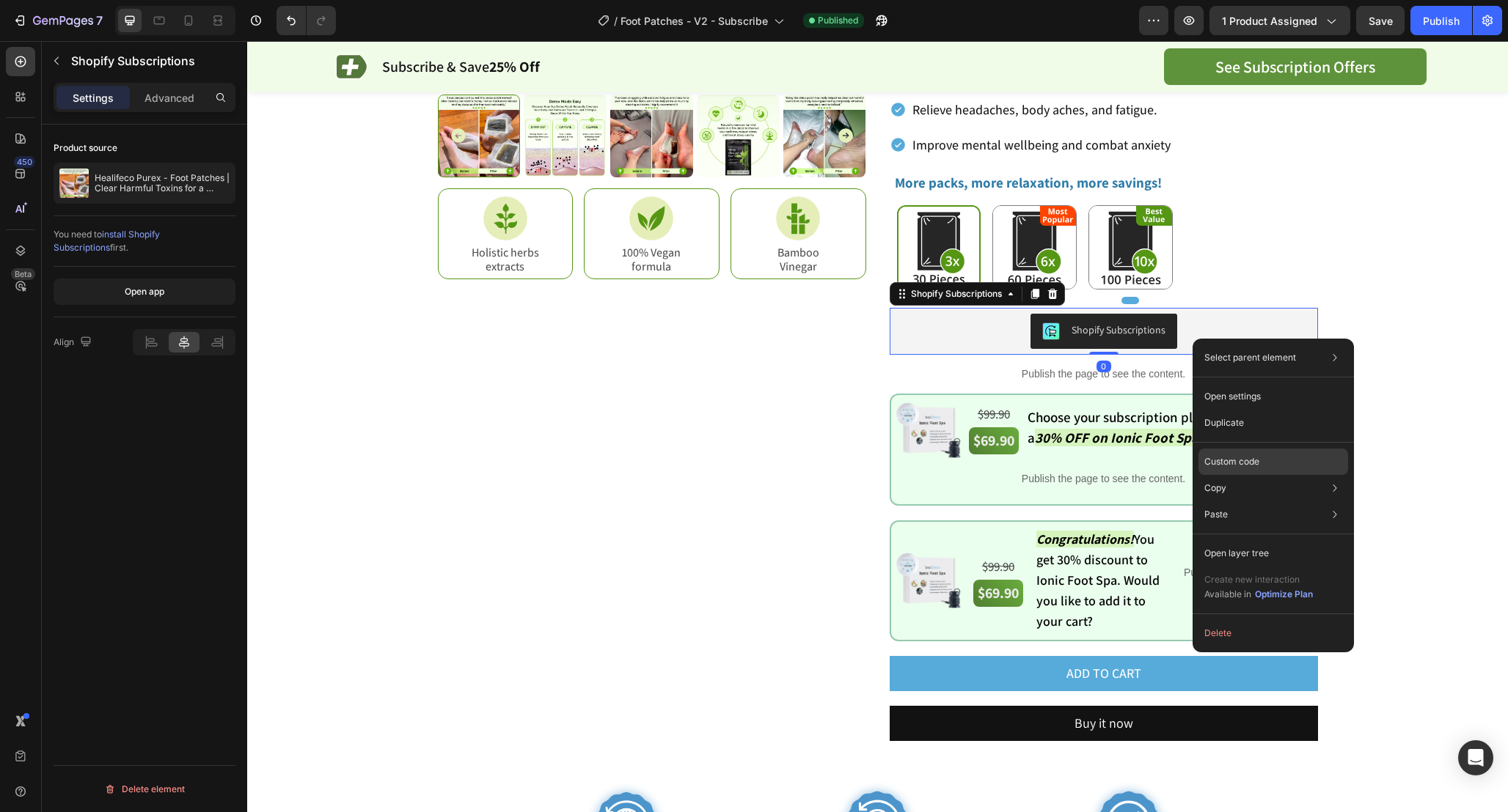
click at [1259, 466] on div "Custom code" at bounding box center [1273, 462] width 150 height 27
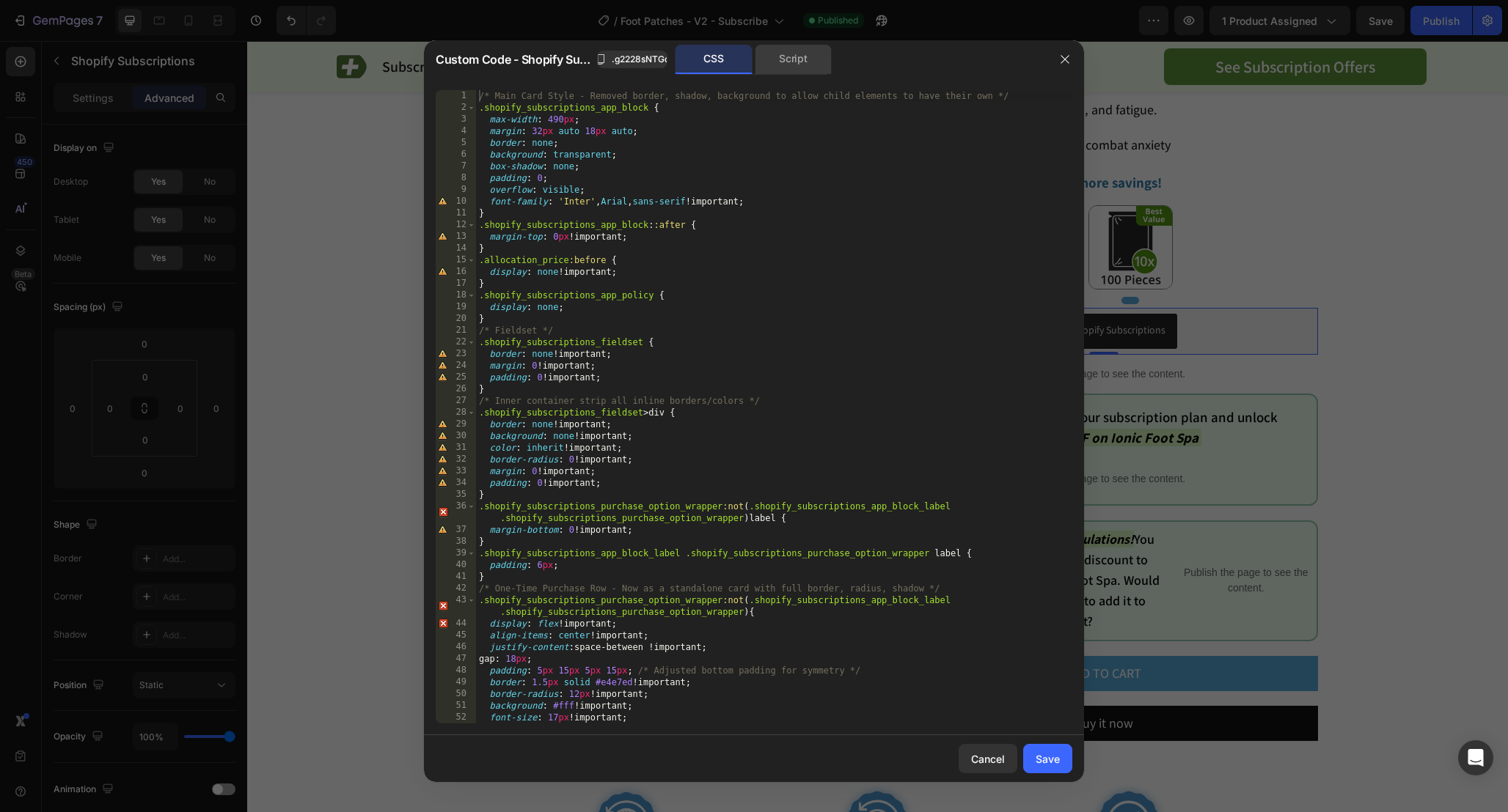
click at [772, 58] on div "Script" at bounding box center [793, 59] width 77 height 29
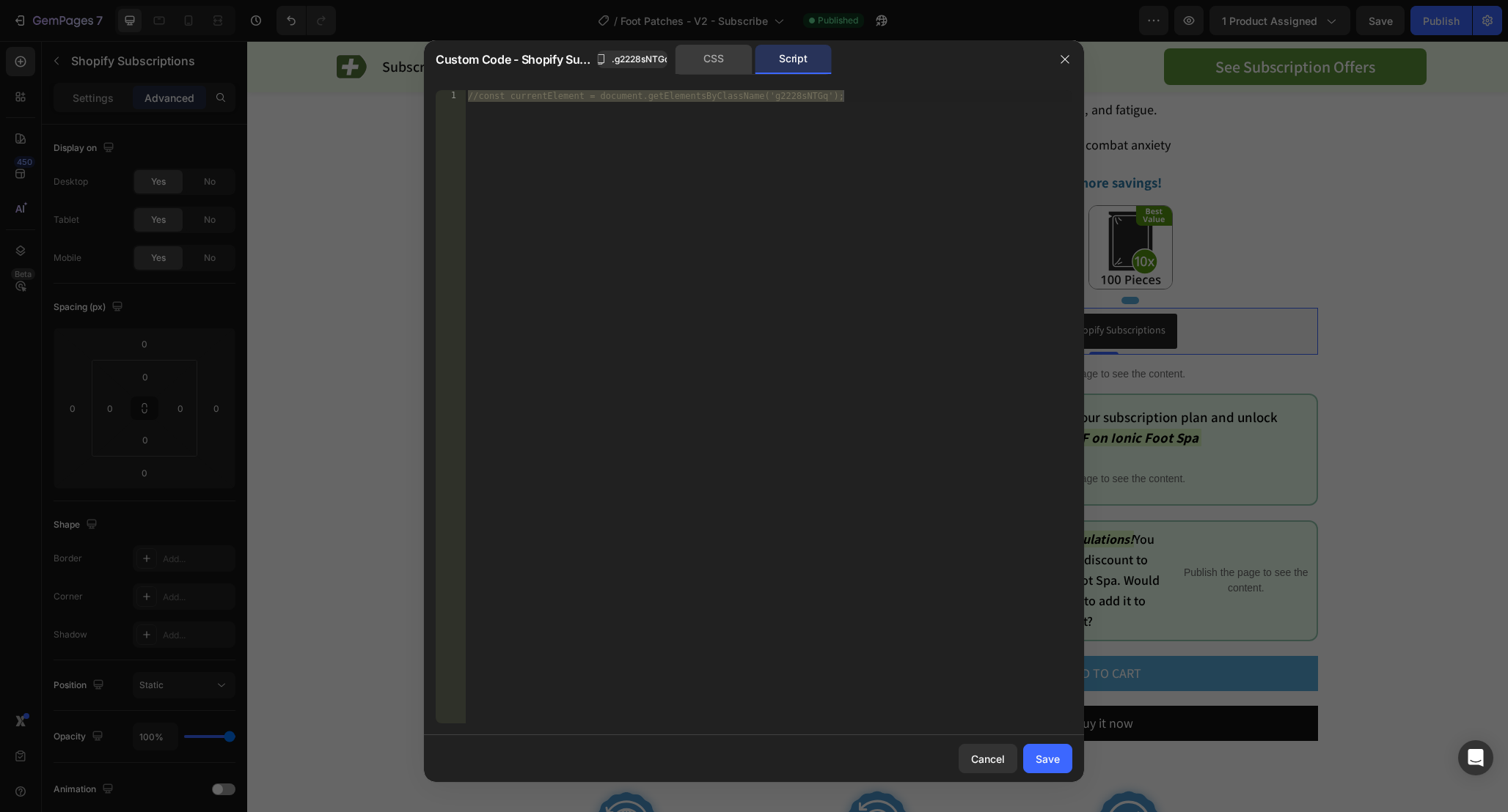
click at [705, 56] on div "CSS" at bounding box center [713, 59] width 77 height 29
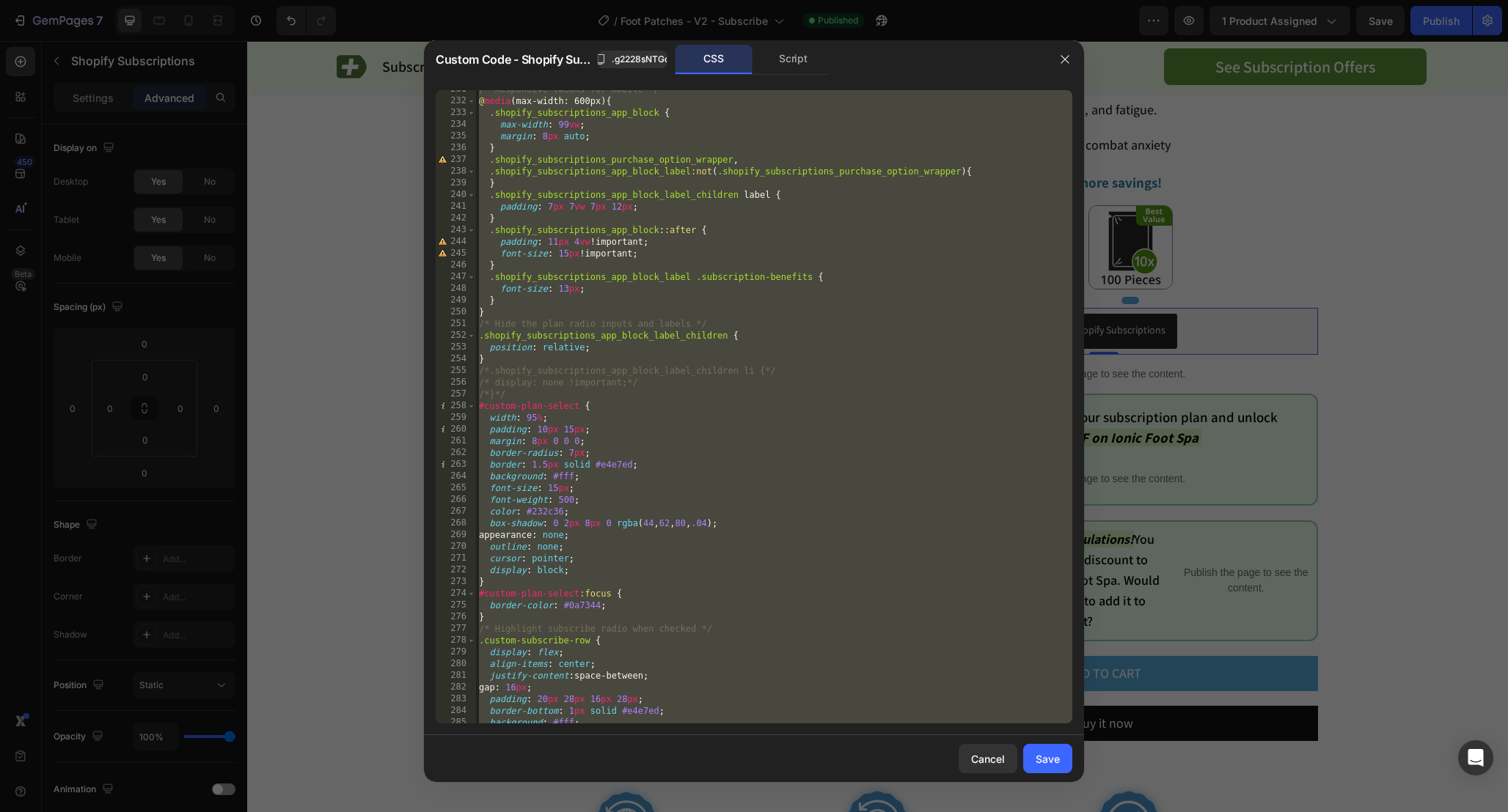
scroll to position [3202, 0]
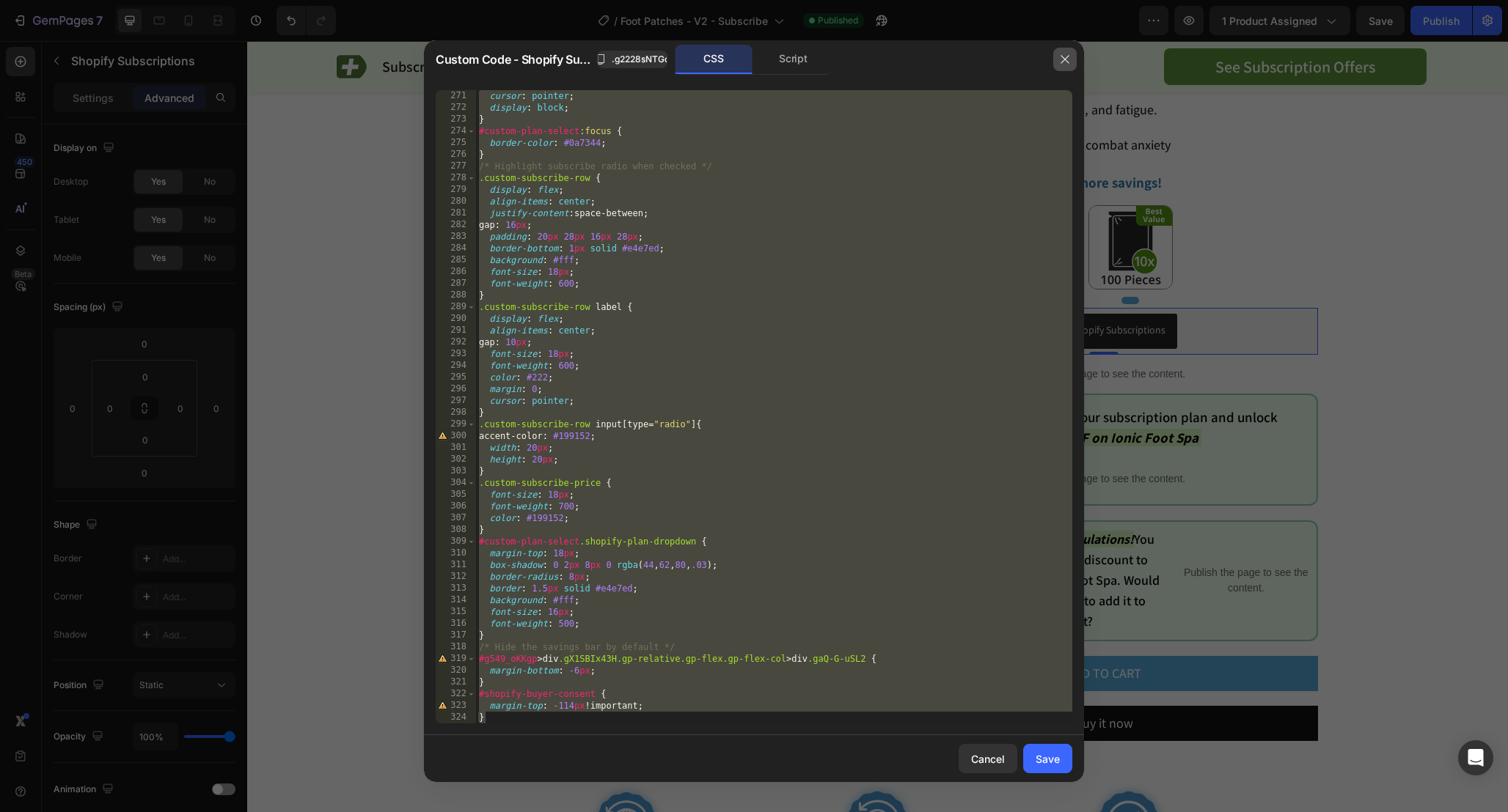
click at [1053, 56] on button "button" at bounding box center [1064, 60] width 23 height 23
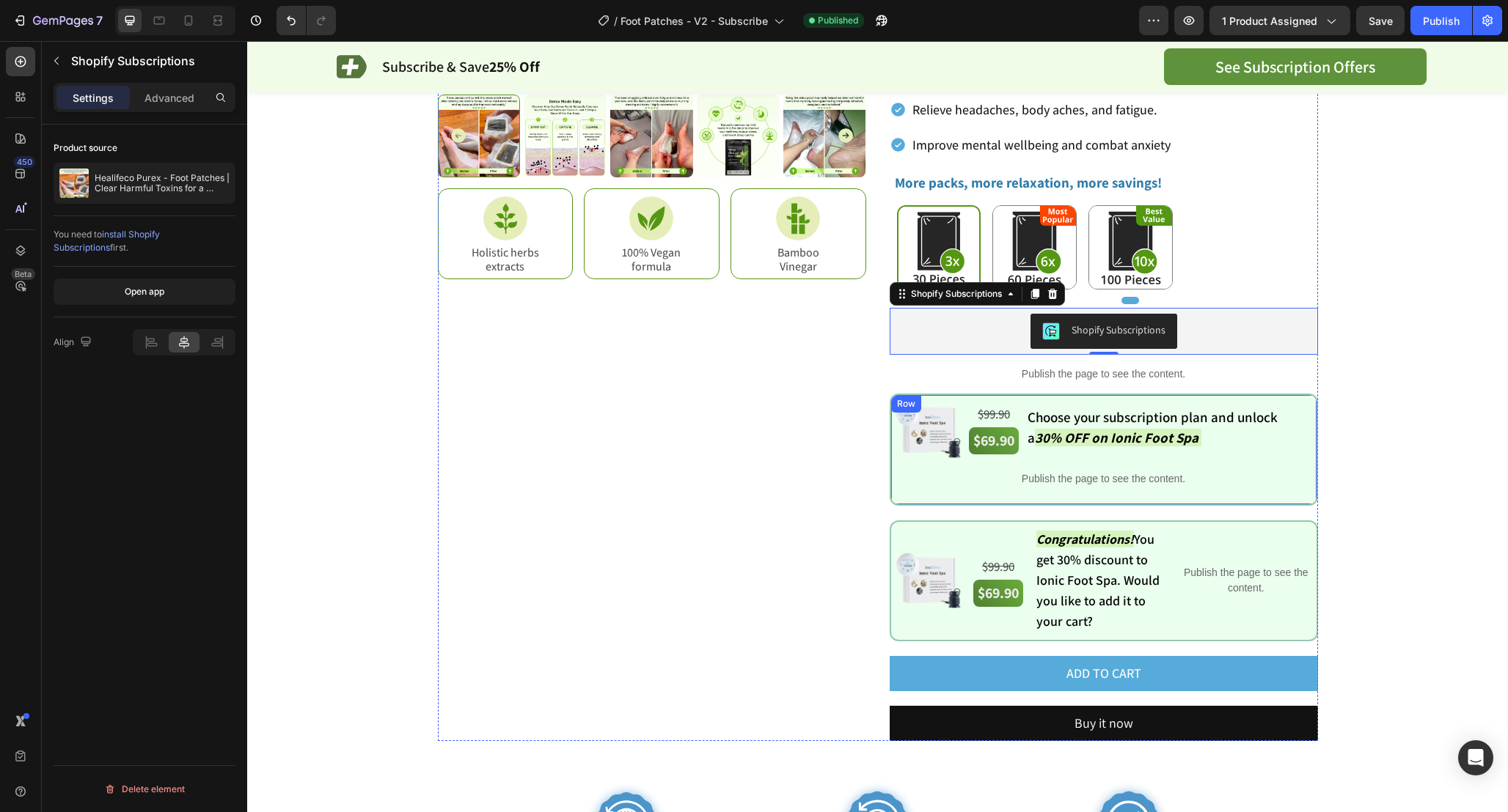
click at [895, 394] on div "Image $99.90 Text Block $69.90 Text Block Choose your subscription plan and unl…" at bounding box center [1104, 450] width 428 height 112
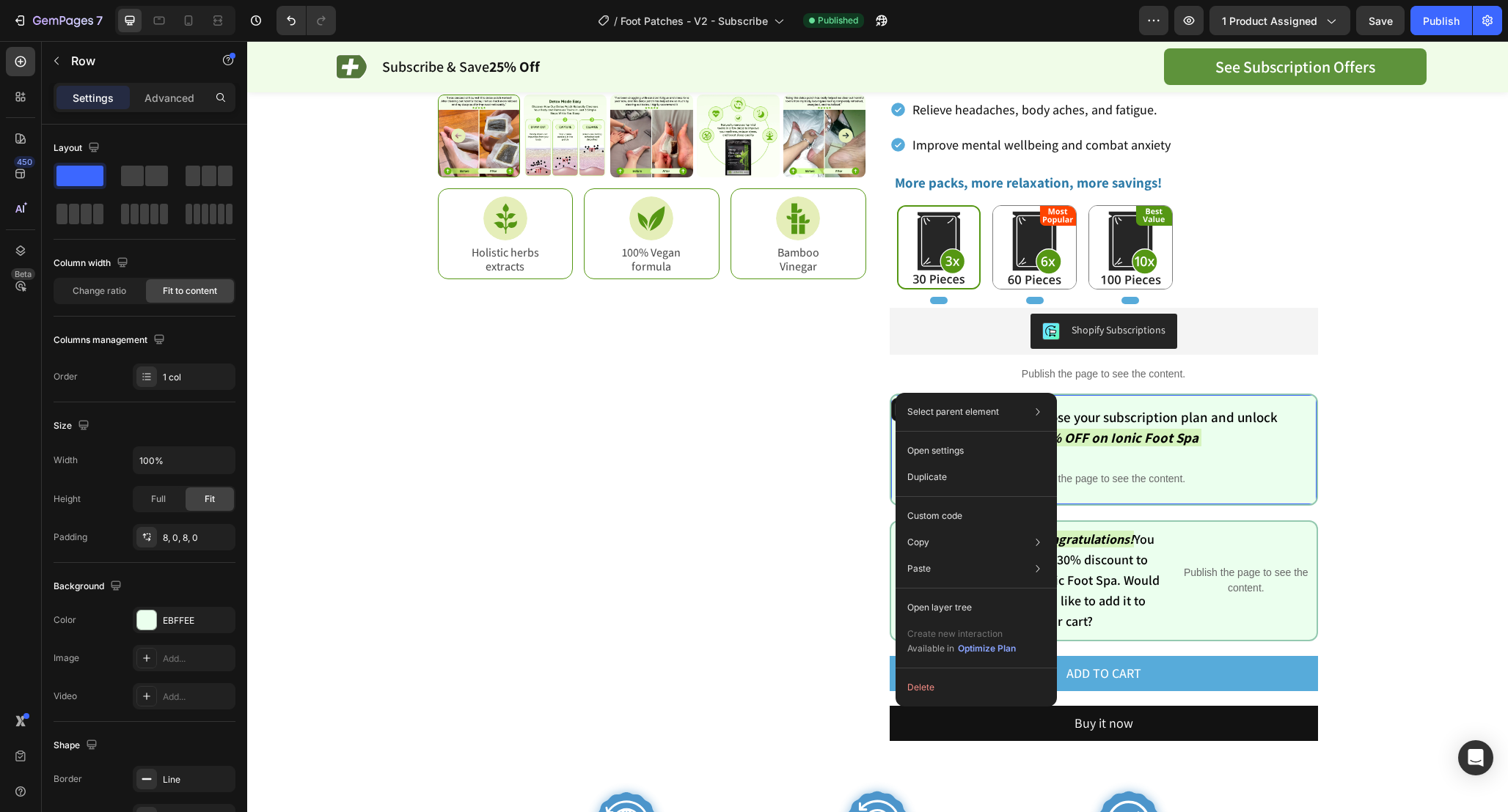
drag, startPoint x: 895, startPoint y: 393, endPoint x: 1164, endPoint y: 451, distance: 275.2
click at [960, 514] on p "Custom code" at bounding box center [934, 516] width 55 height 13
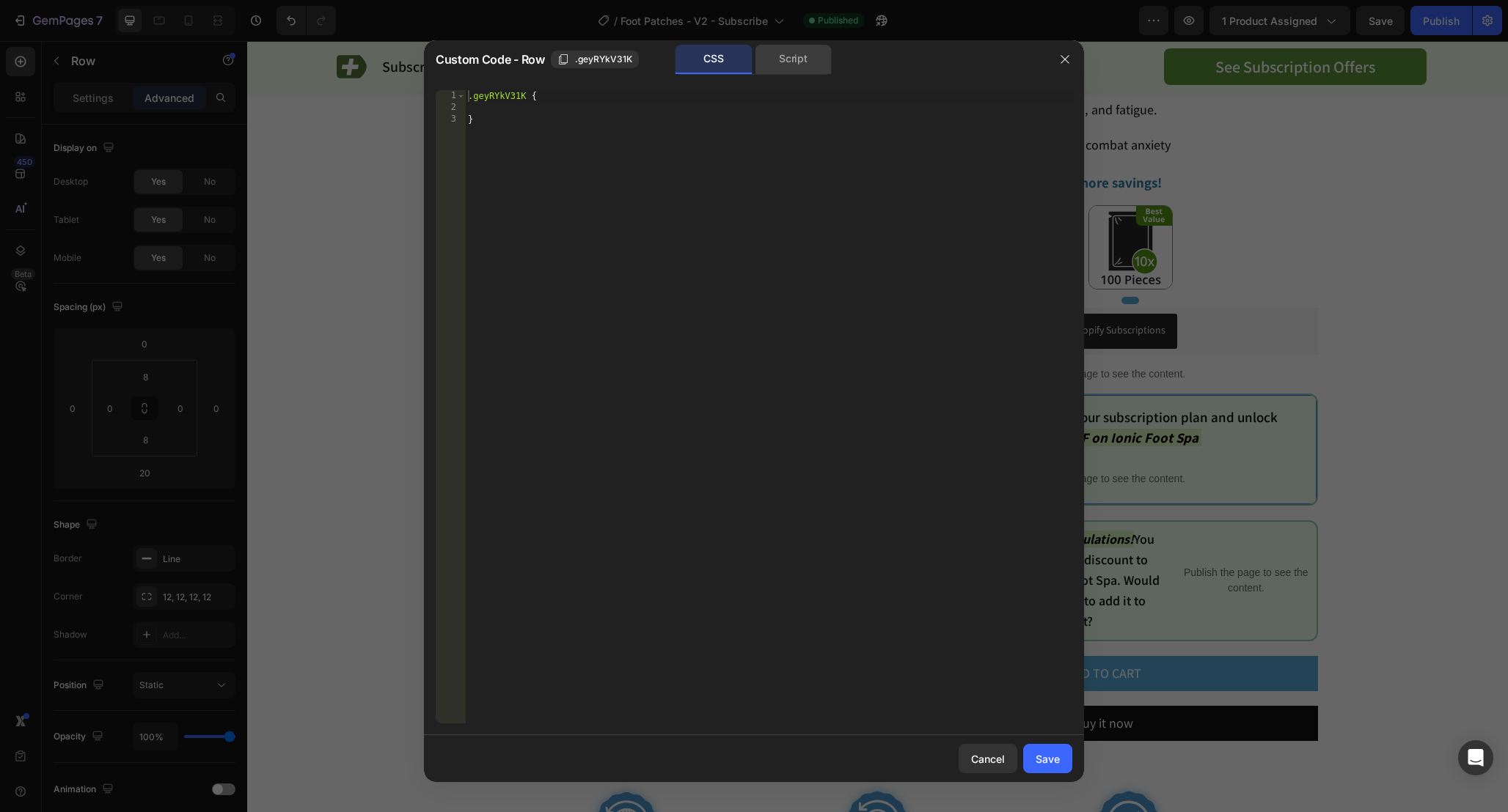
click at [787, 56] on div "Script" at bounding box center [793, 59] width 77 height 29
click at [708, 61] on div "CSS" at bounding box center [713, 59] width 77 height 29
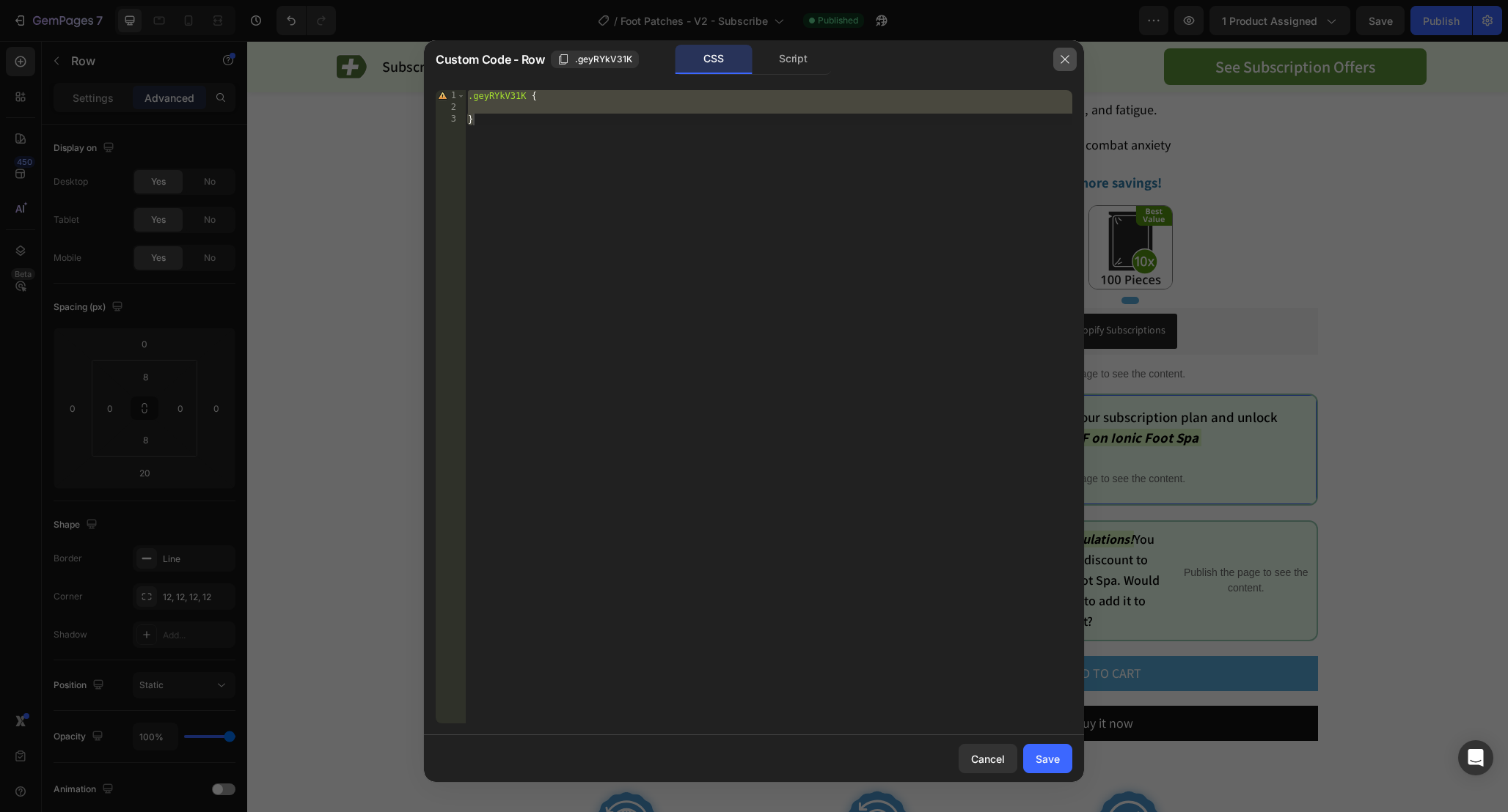
click at [1060, 61] on icon "button" at bounding box center [1064, 59] width 12 height 12
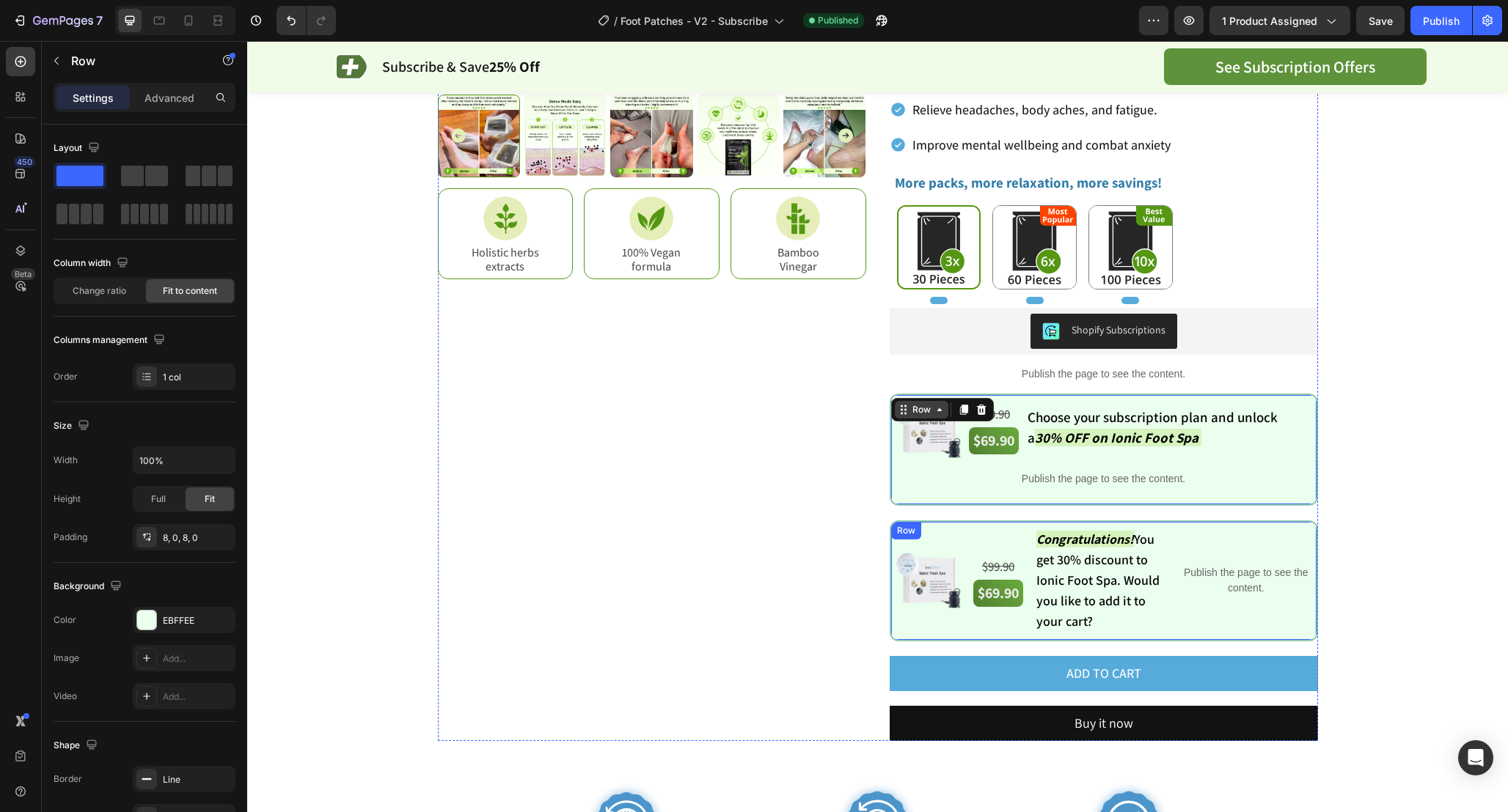
click at [894, 524] on div "Row" at bounding box center [906, 531] width 30 height 18
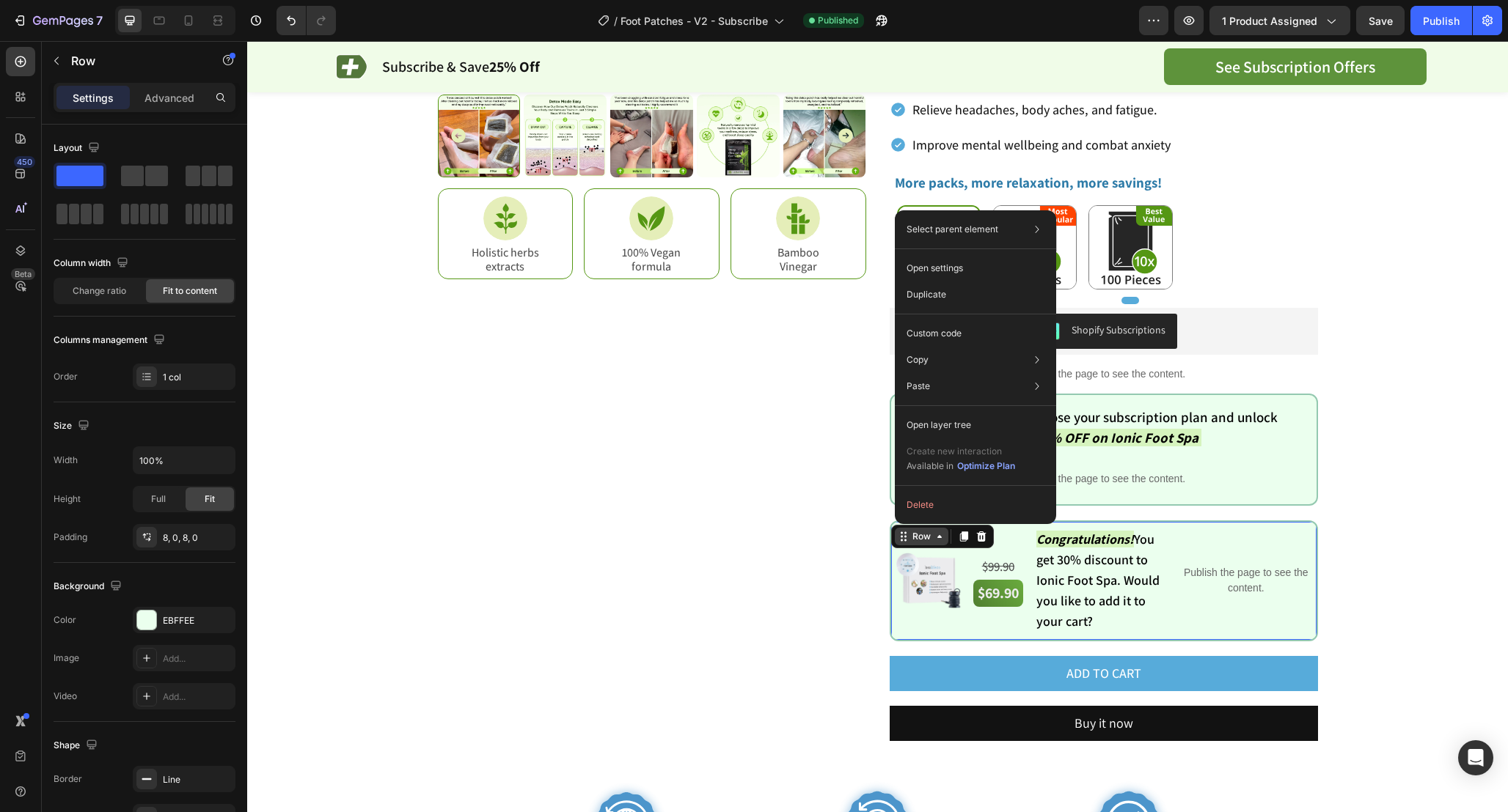
drag, startPoint x: 894, startPoint y: 524, endPoint x: 1169, endPoint y: 541, distance: 275.5
click at [962, 321] on div "Custom code" at bounding box center [975, 334] width 150 height 27
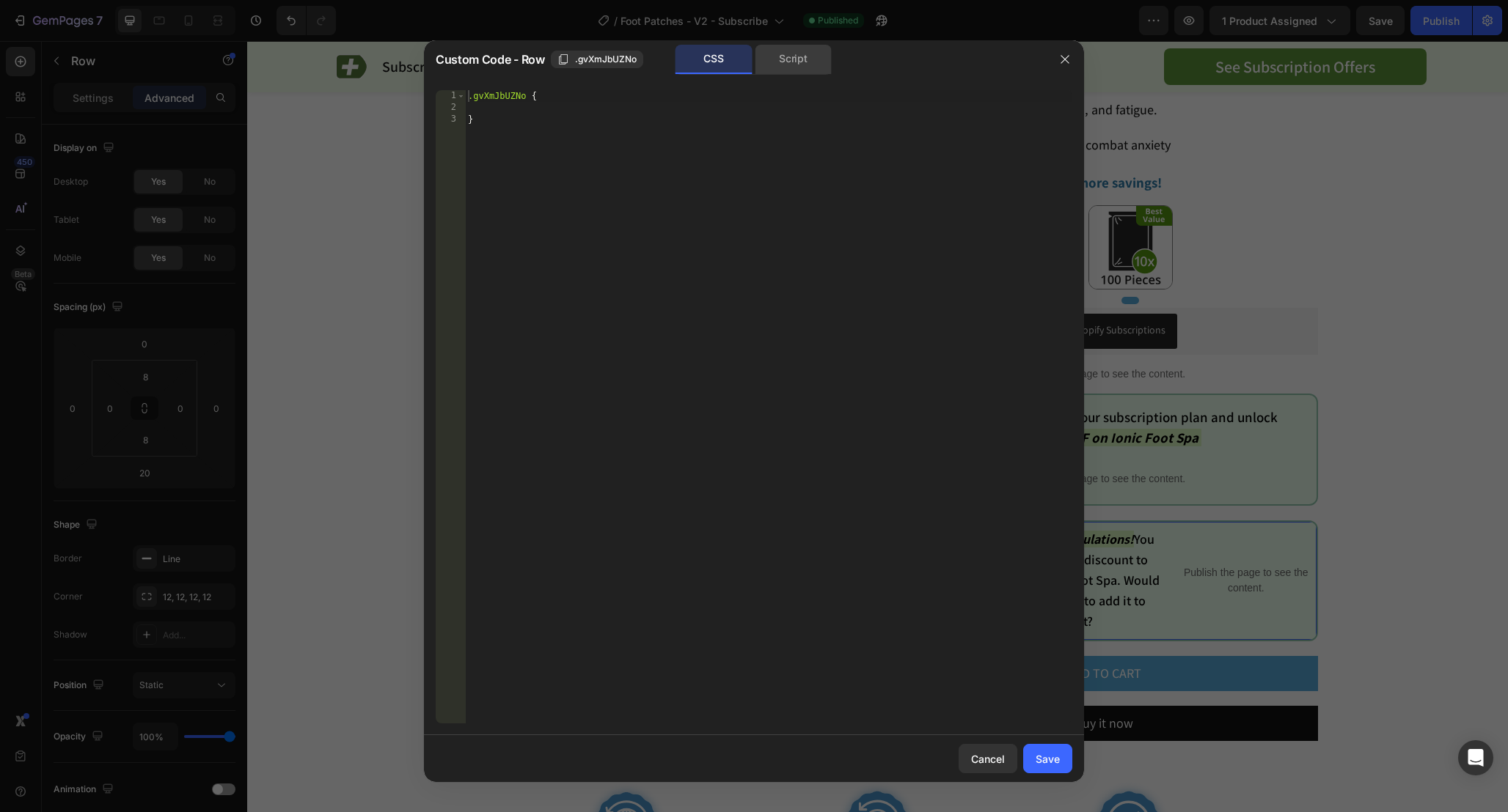
click at [794, 57] on div "Script" at bounding box center [793, 59] width 77 height 29
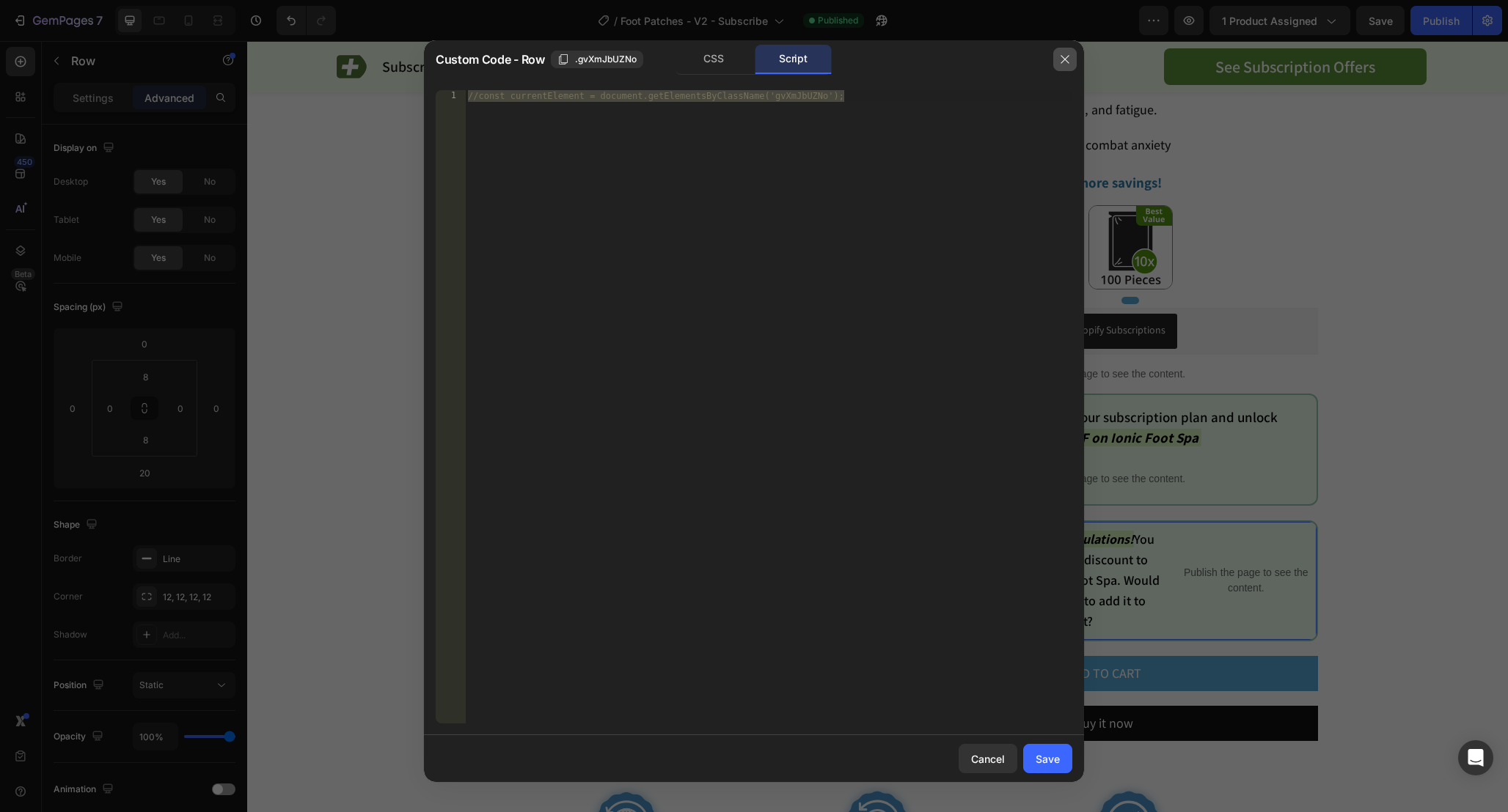
click at [1056, 64] on button "button" at bounding box center [1064, 60] width 23 height 23
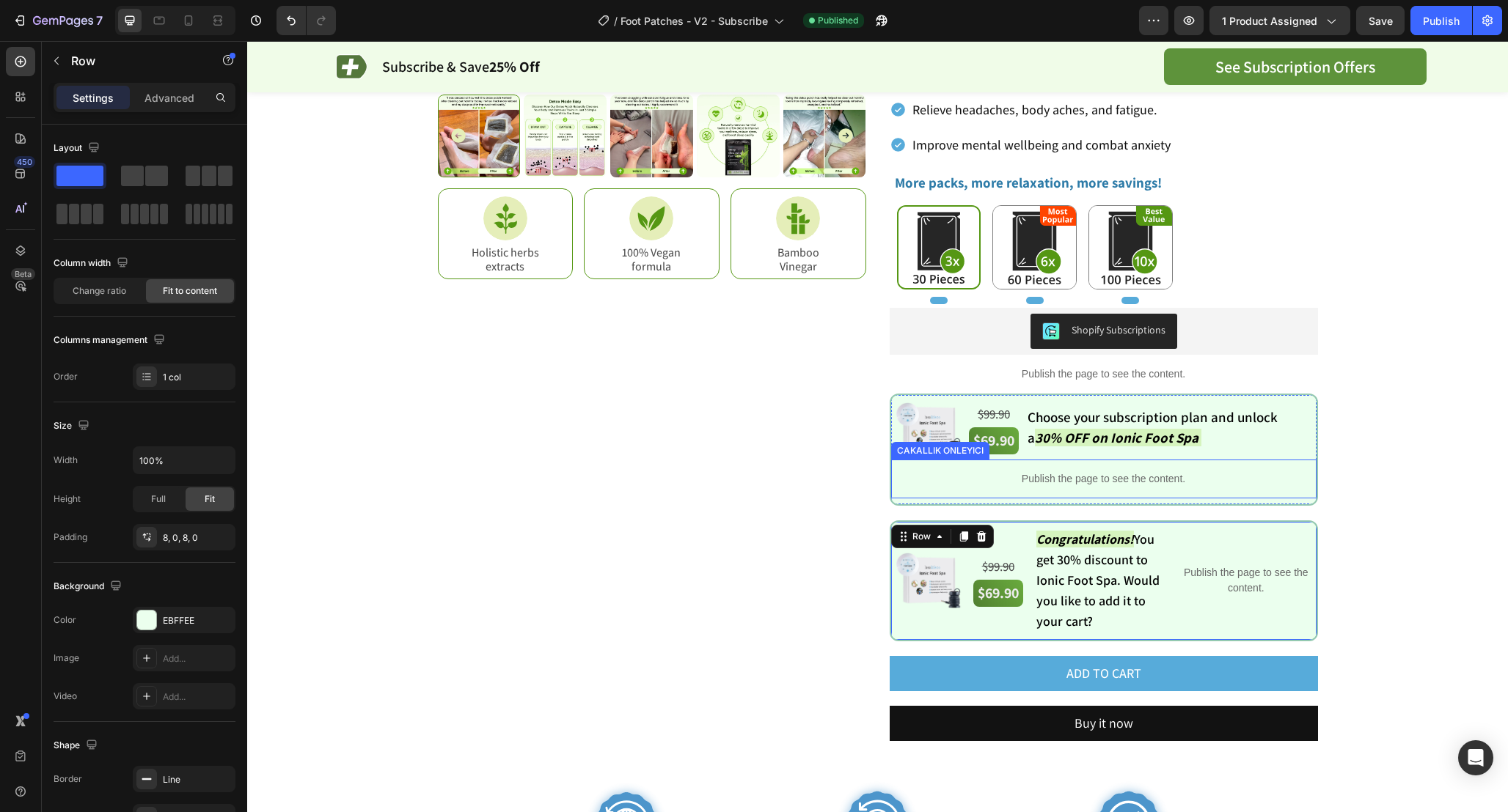
click at [1139, 483] on p "Publish the page to see the content." at bounding box center [1103, 478] width 425 height 15
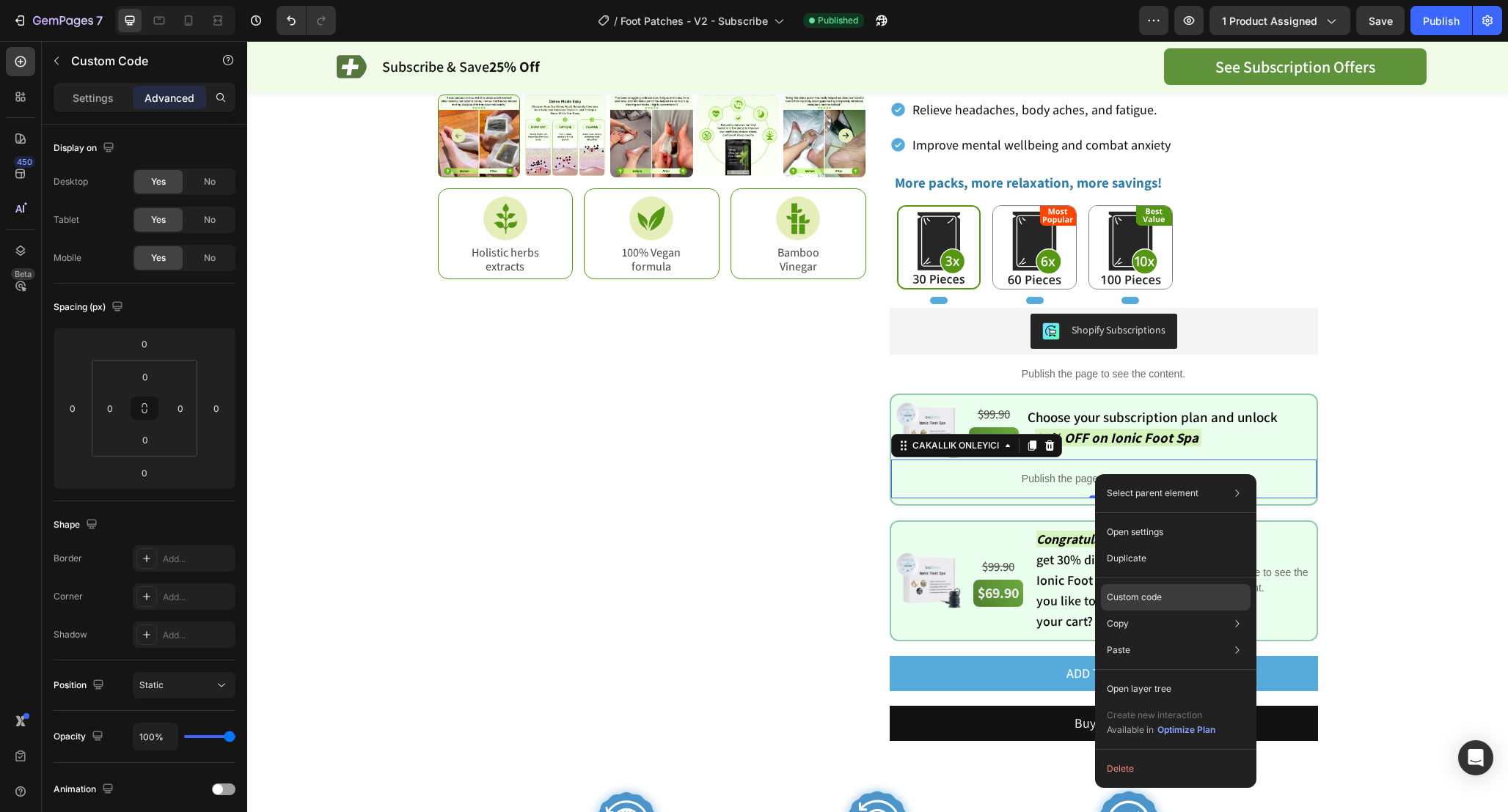
click at [1150, 597] on p "Custom code" at bounding box center [1134, 597] width 55 height 13
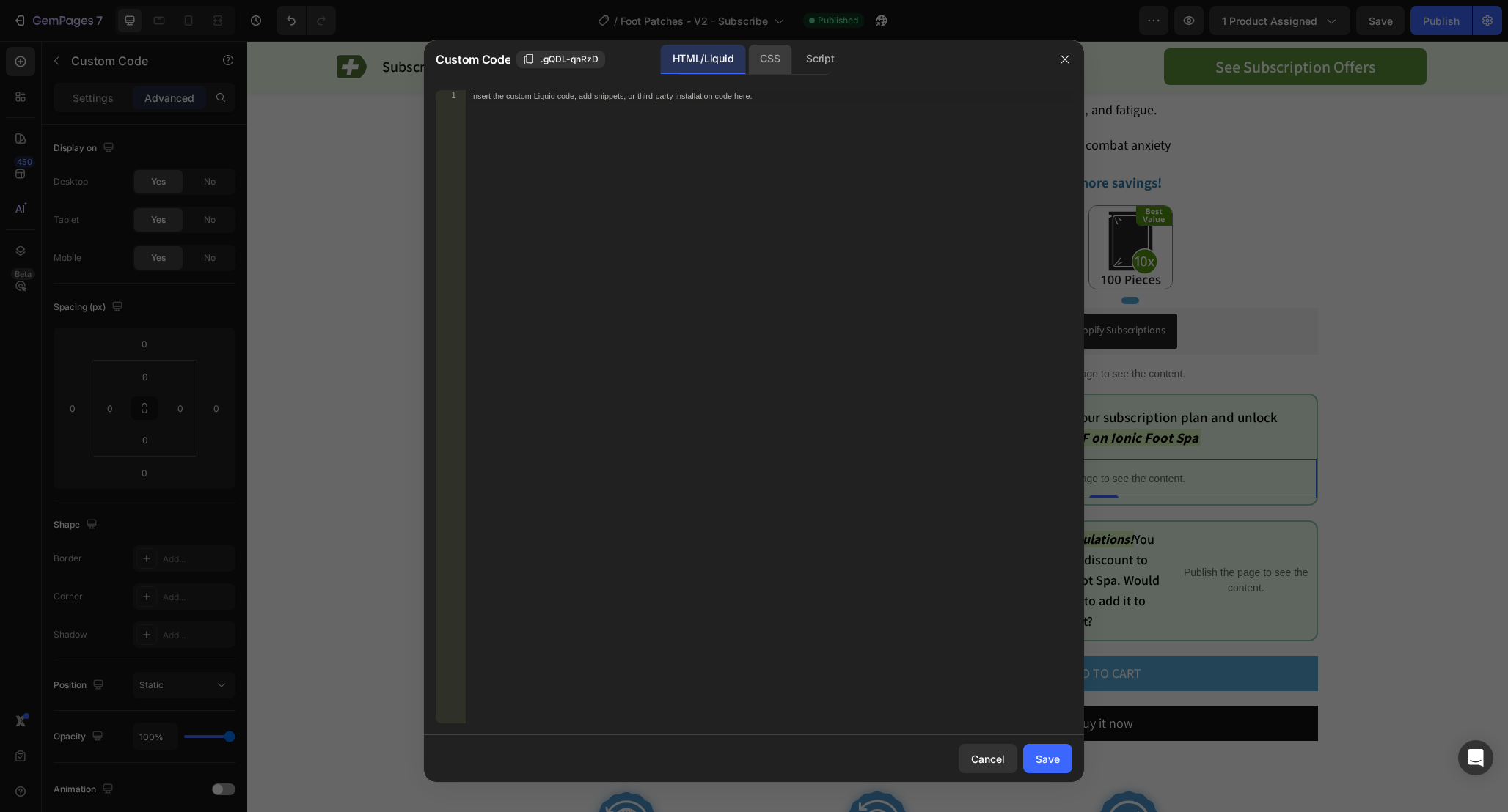
click at [769, 56] on div "CSS" at bounding box center [770, 59] width 44 height 29
click at [820, 56] on div "Script" at bounding box center [820, 59] width 52 height 29
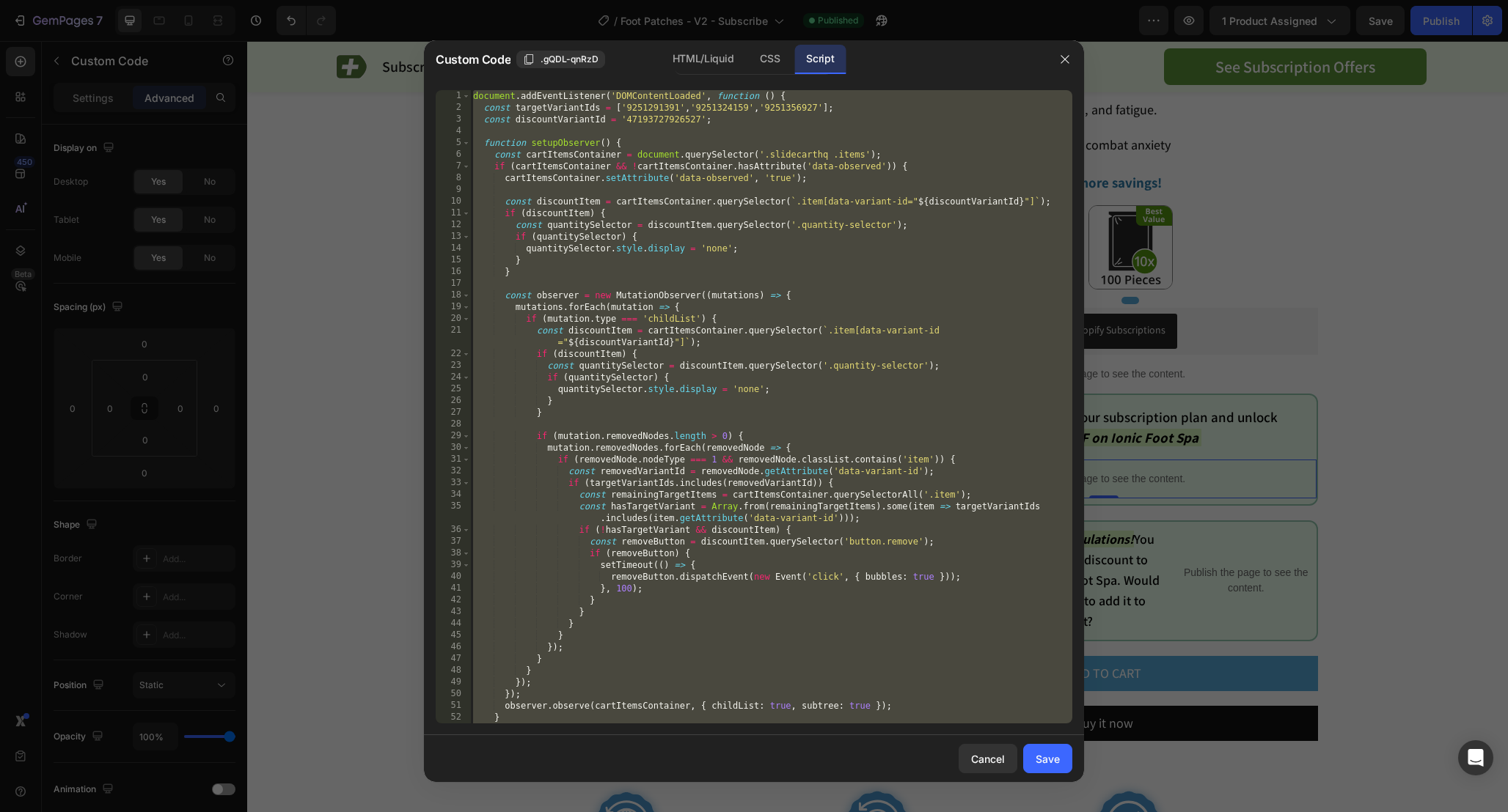
click at [984, 341] on div "document . addEventListener ( 'DOMContentLoaded' , function ( ) { const targetV…" at bounding box center [771, 418] width 602 height 657
type textarea "const discountItem = cartItemsContainer.querySelector(`.item[data-variant-id="$…"
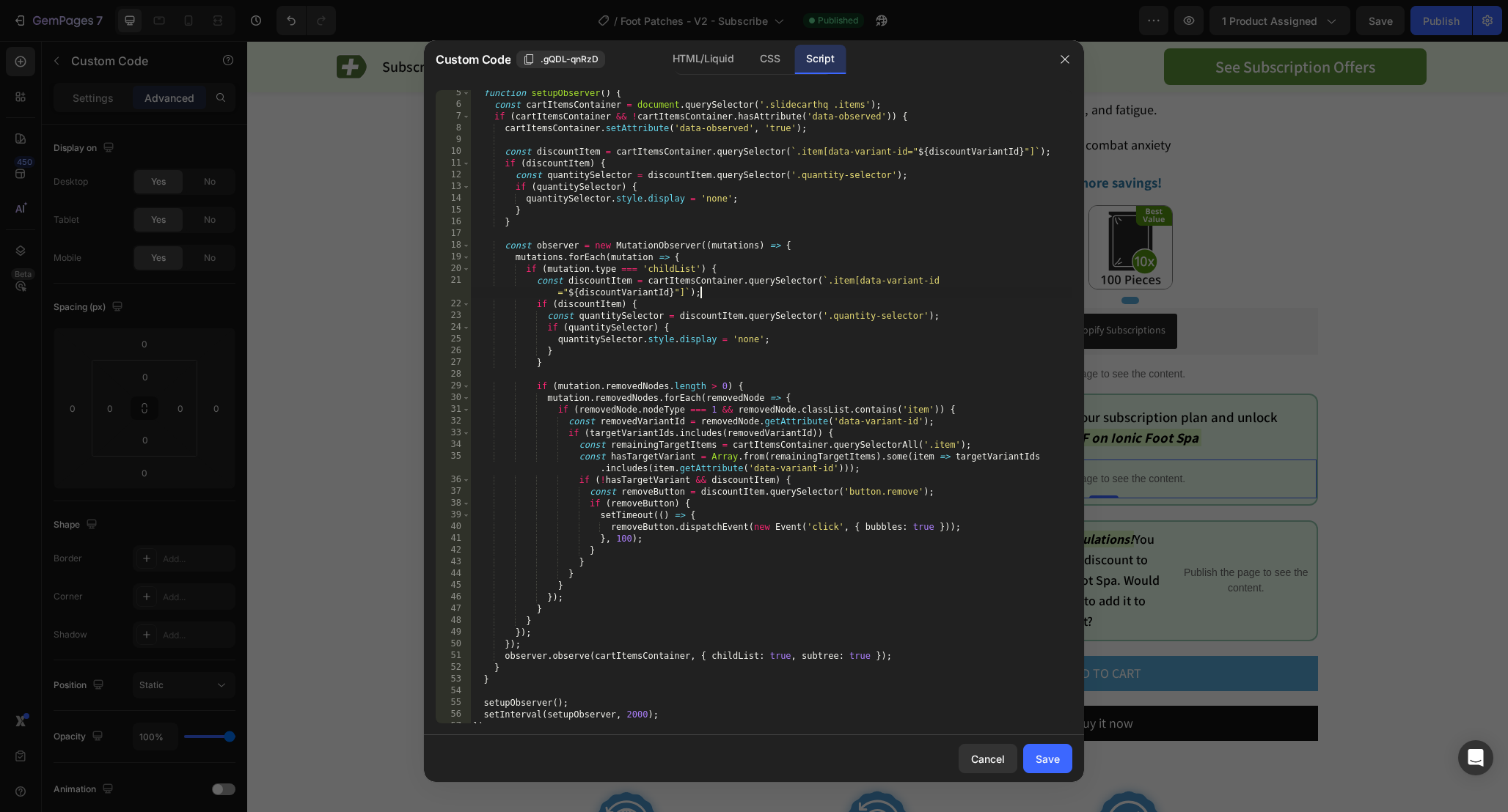
scroll to position [59, 0]
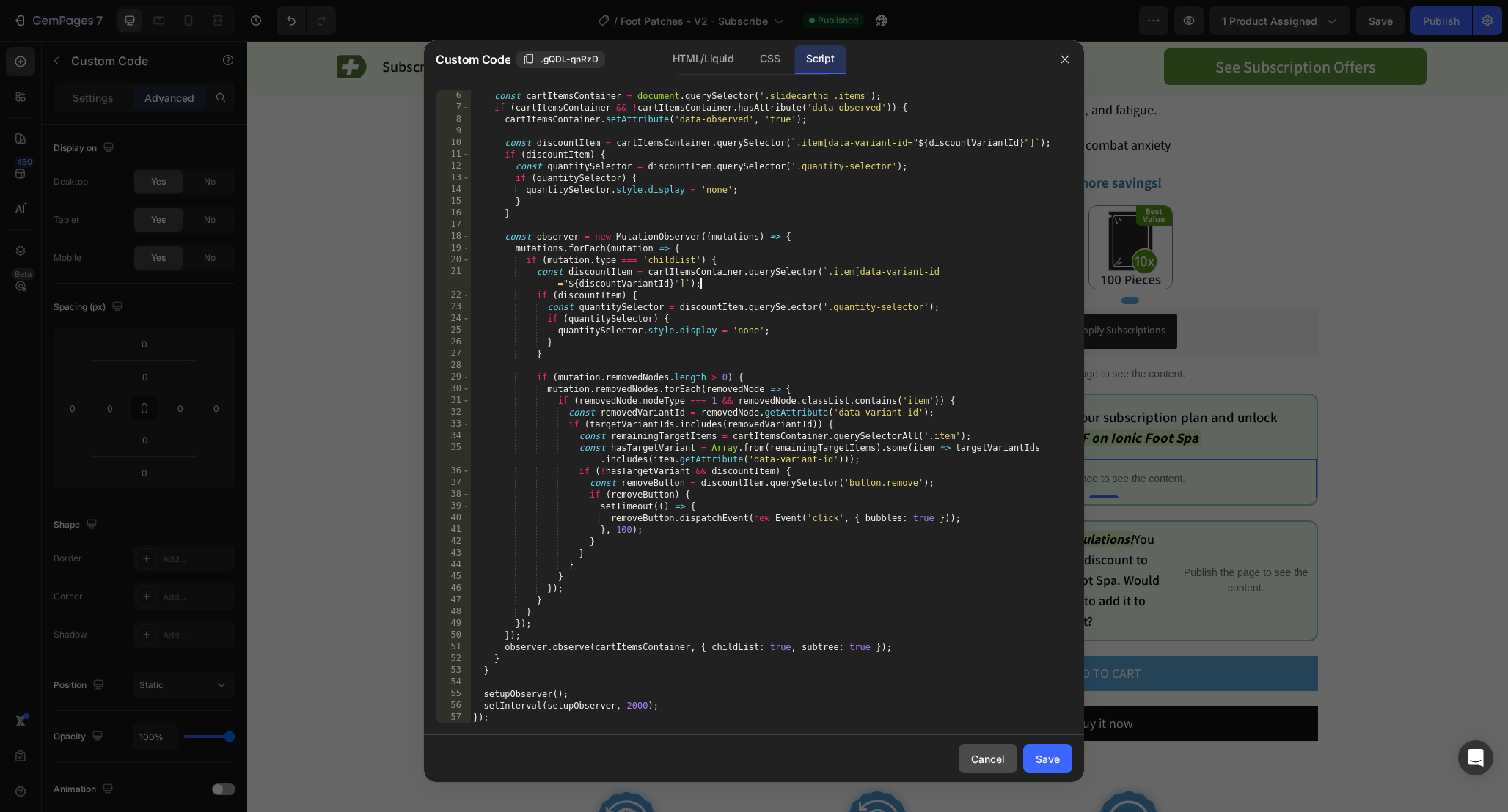
click at [982, 766] on div "Cancel" at bounding box center [988, 759] width 34 height 15
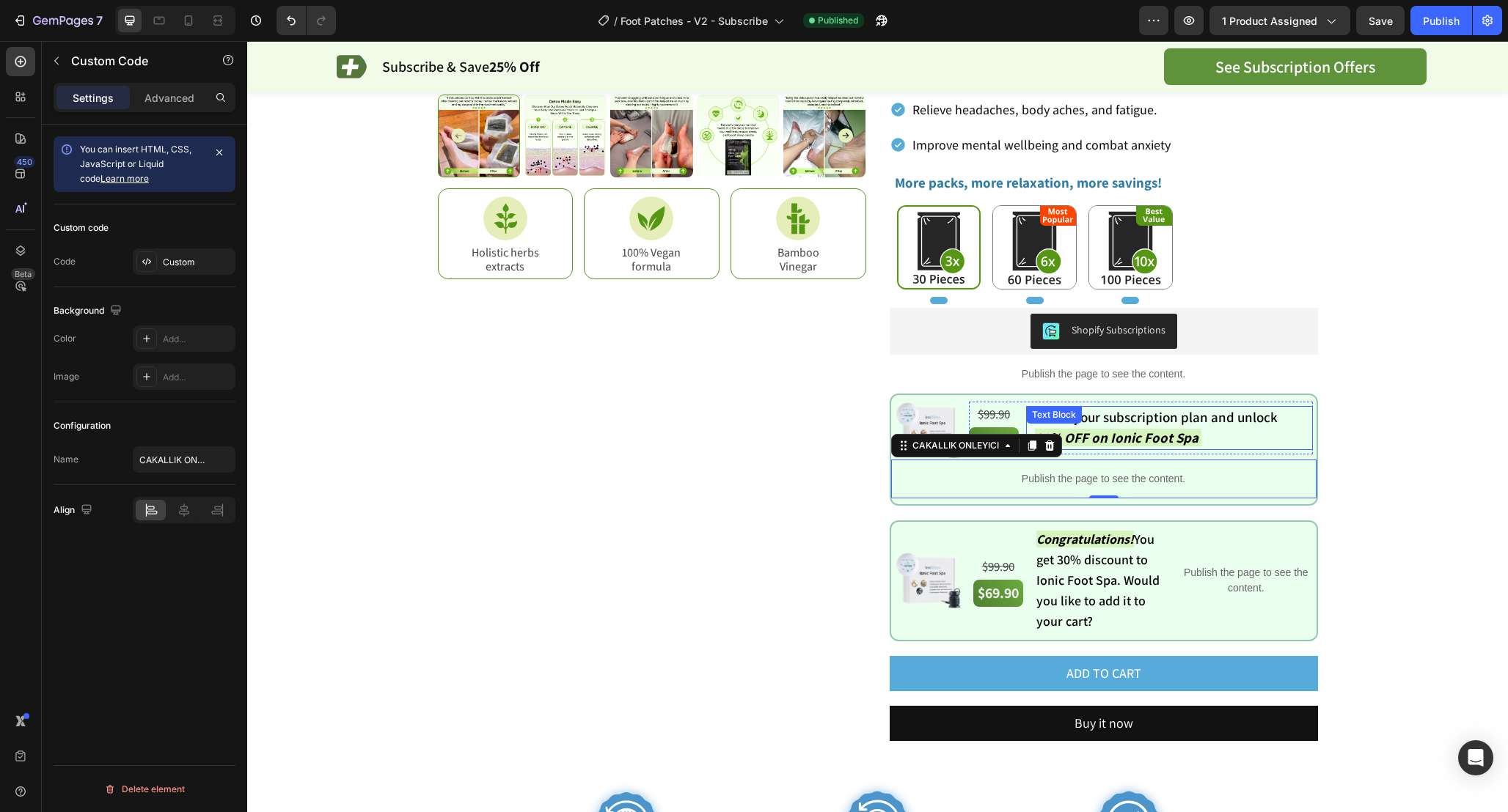
scroll to position [425, 0]
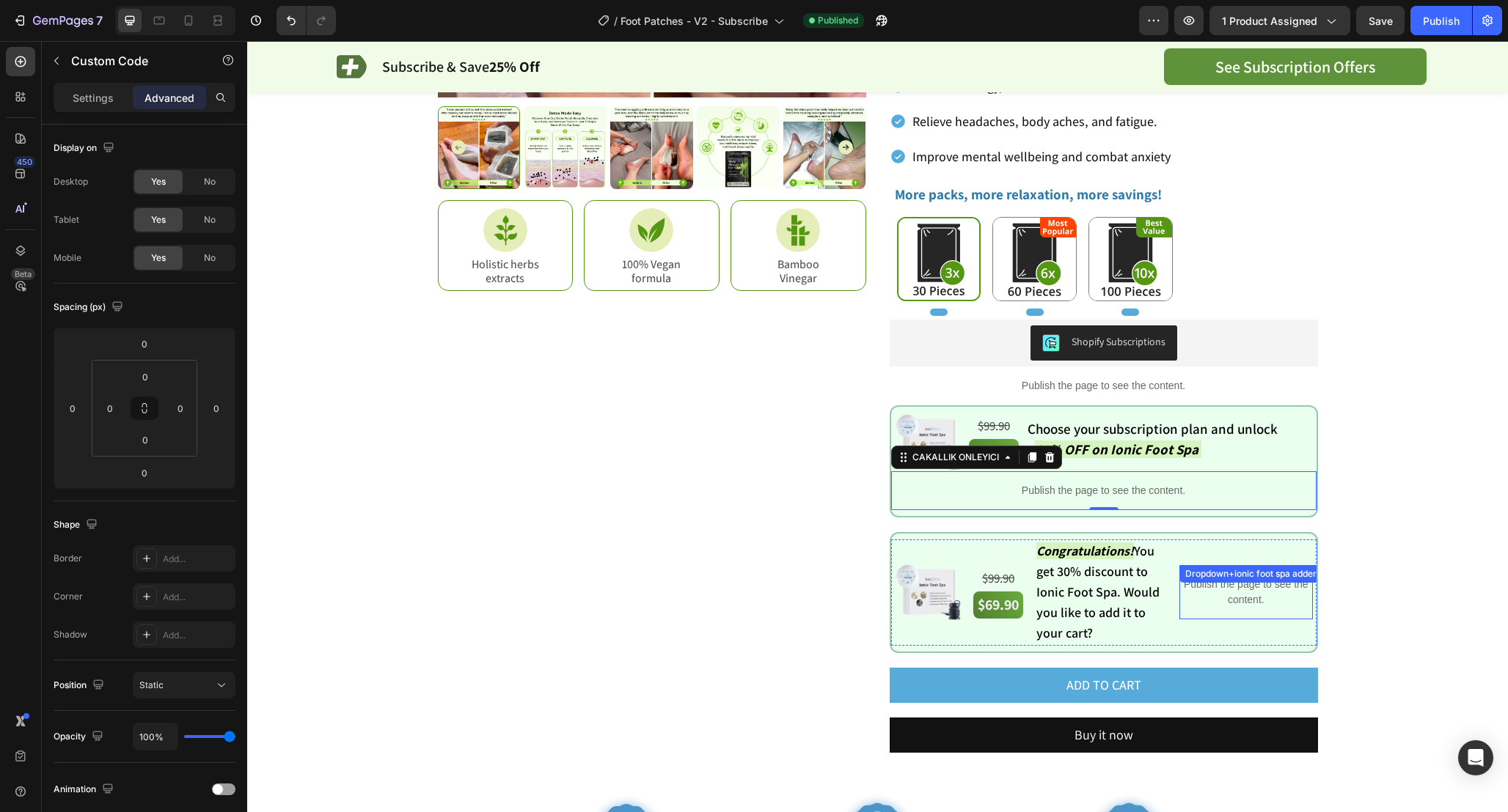
click at [1210, 592] on p "Publish the page to see the content." at bounding box center [1245, 592] width 133 height 31
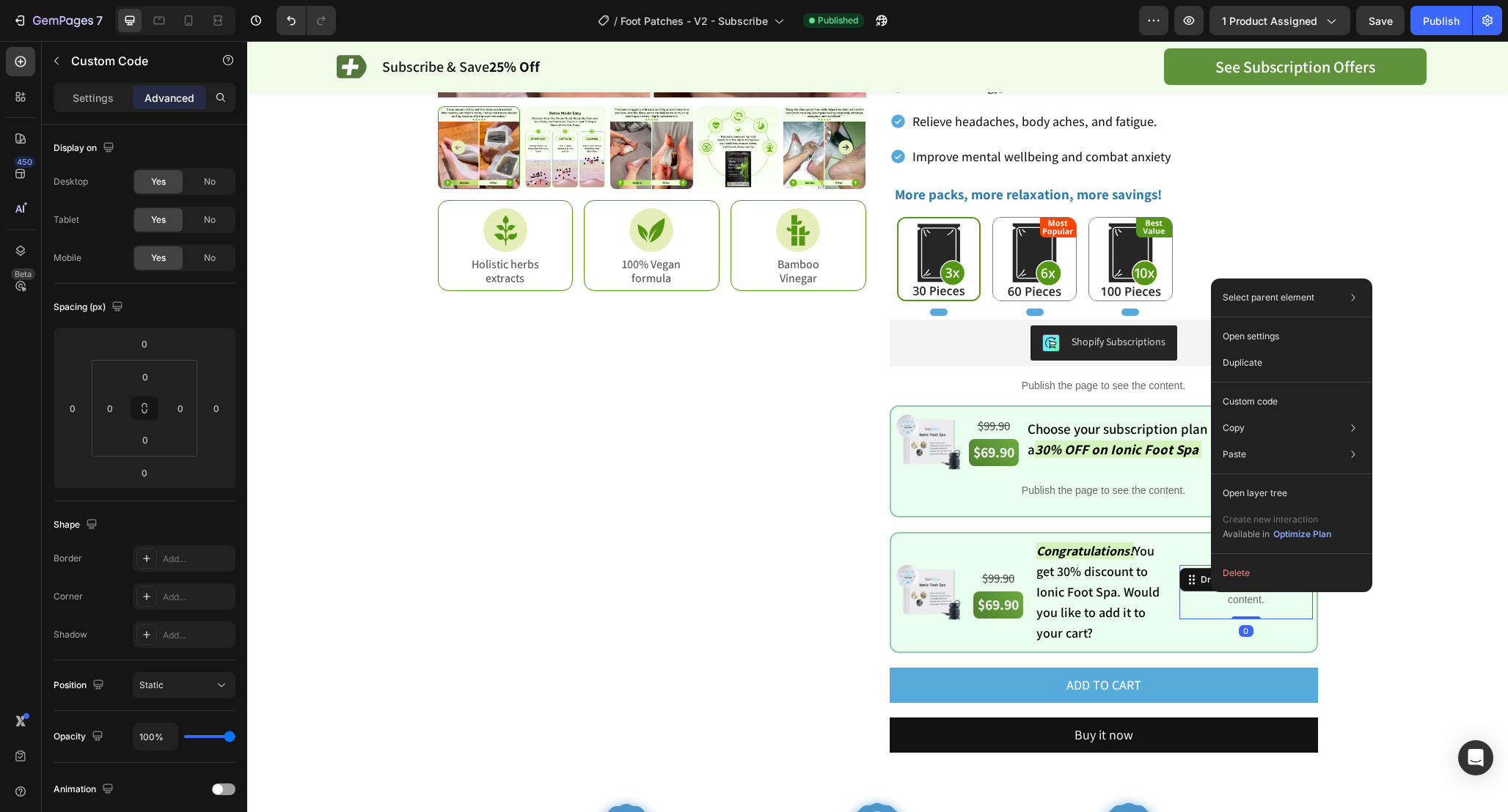
drag, startPoint x: 1210, startPoint y: 592, endPoint x: 1463, endPoint y: 631, distance: 256.0
click at [1268, 404] on p "Custom code" at bounding box center [1250, 402] width 55 height 13
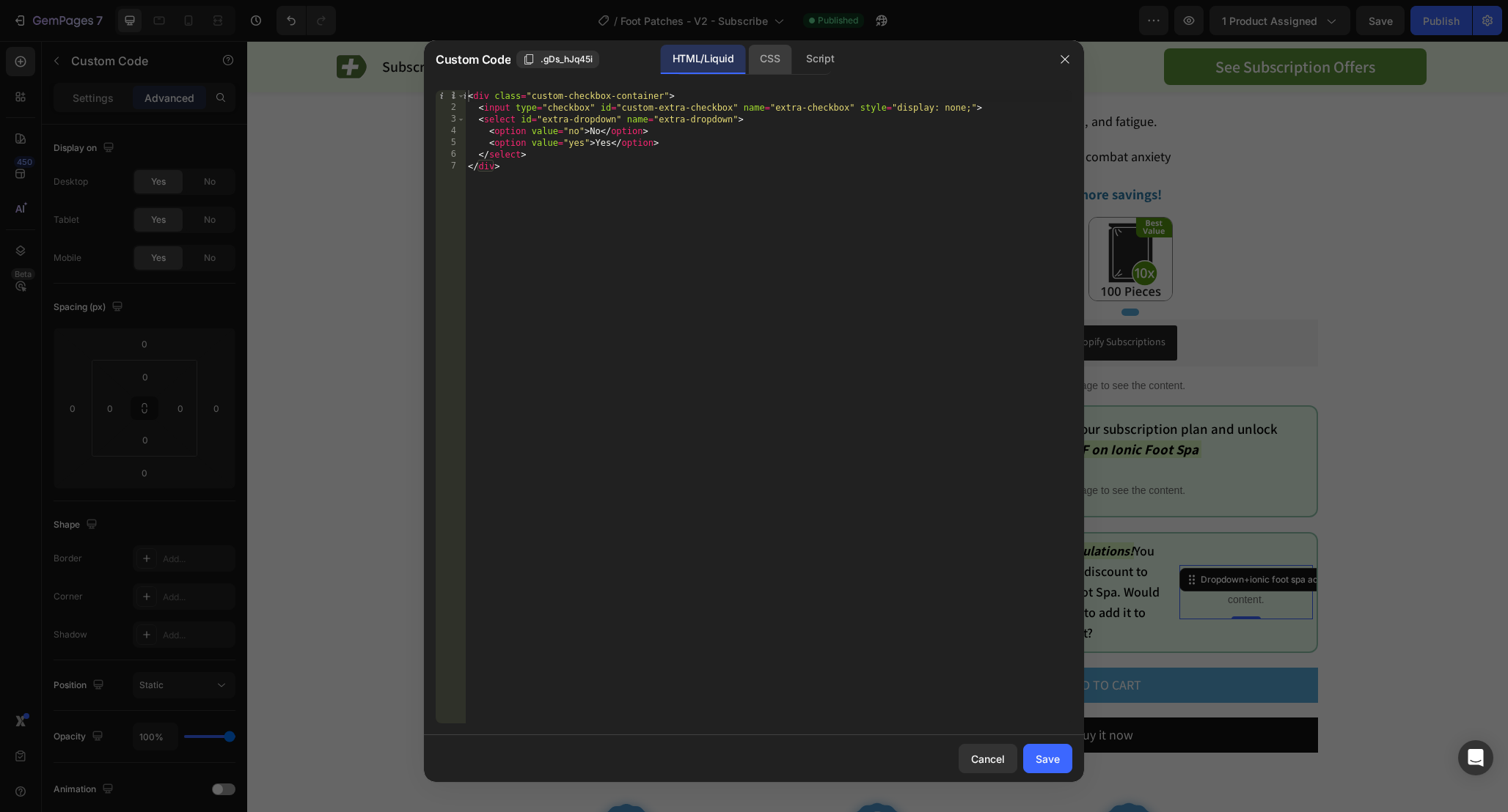
click at [763, 69] on div "CSS" at bounding box center [770, 59] width 44 height 29
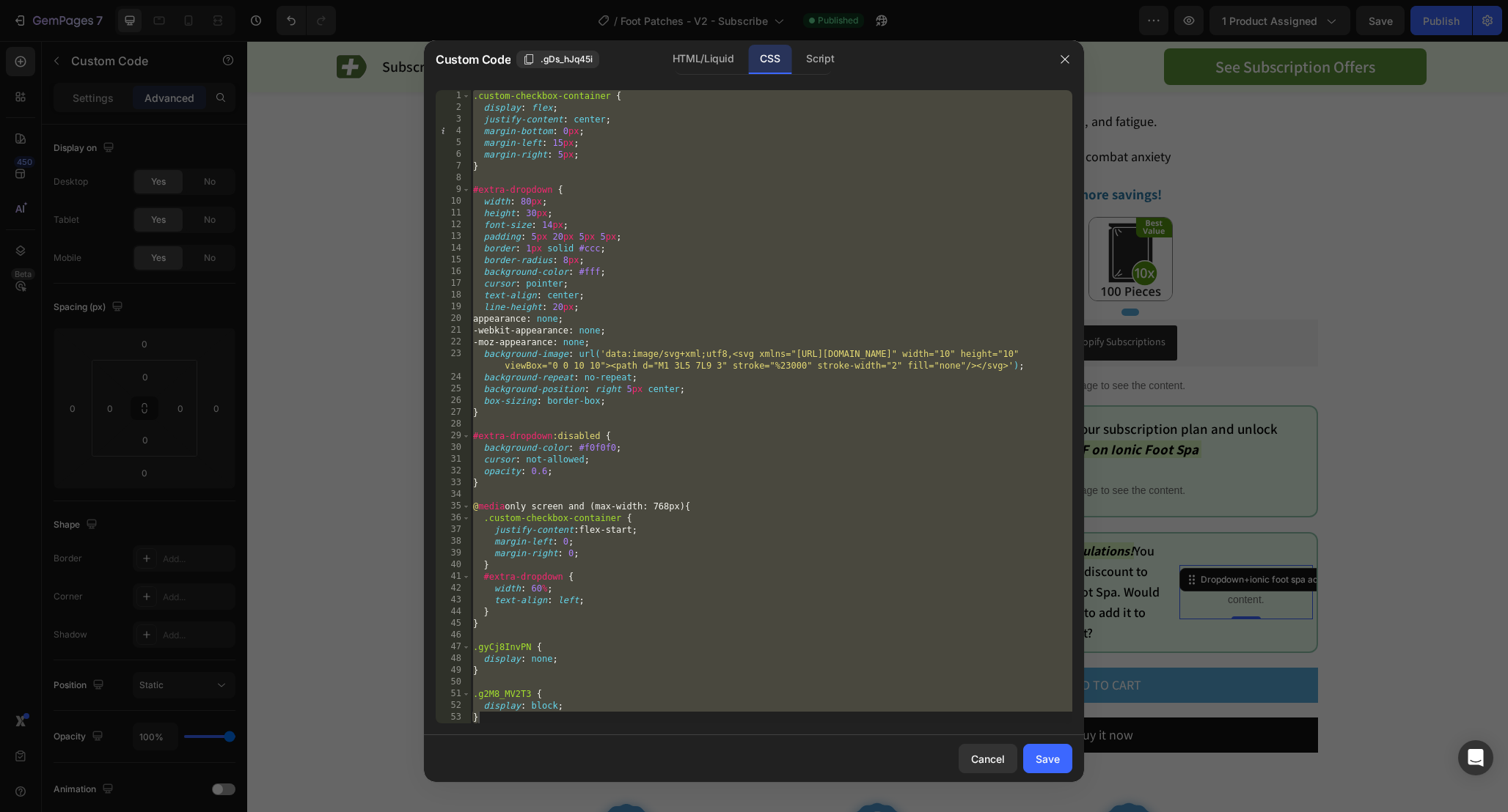
click at [804, 272] on div ".custom-checkbox-container { display : flex ; justify-content : center ; margin…" at bounding box center [771, 418] width 602 height 657
type textarea "background-color: #fff;"
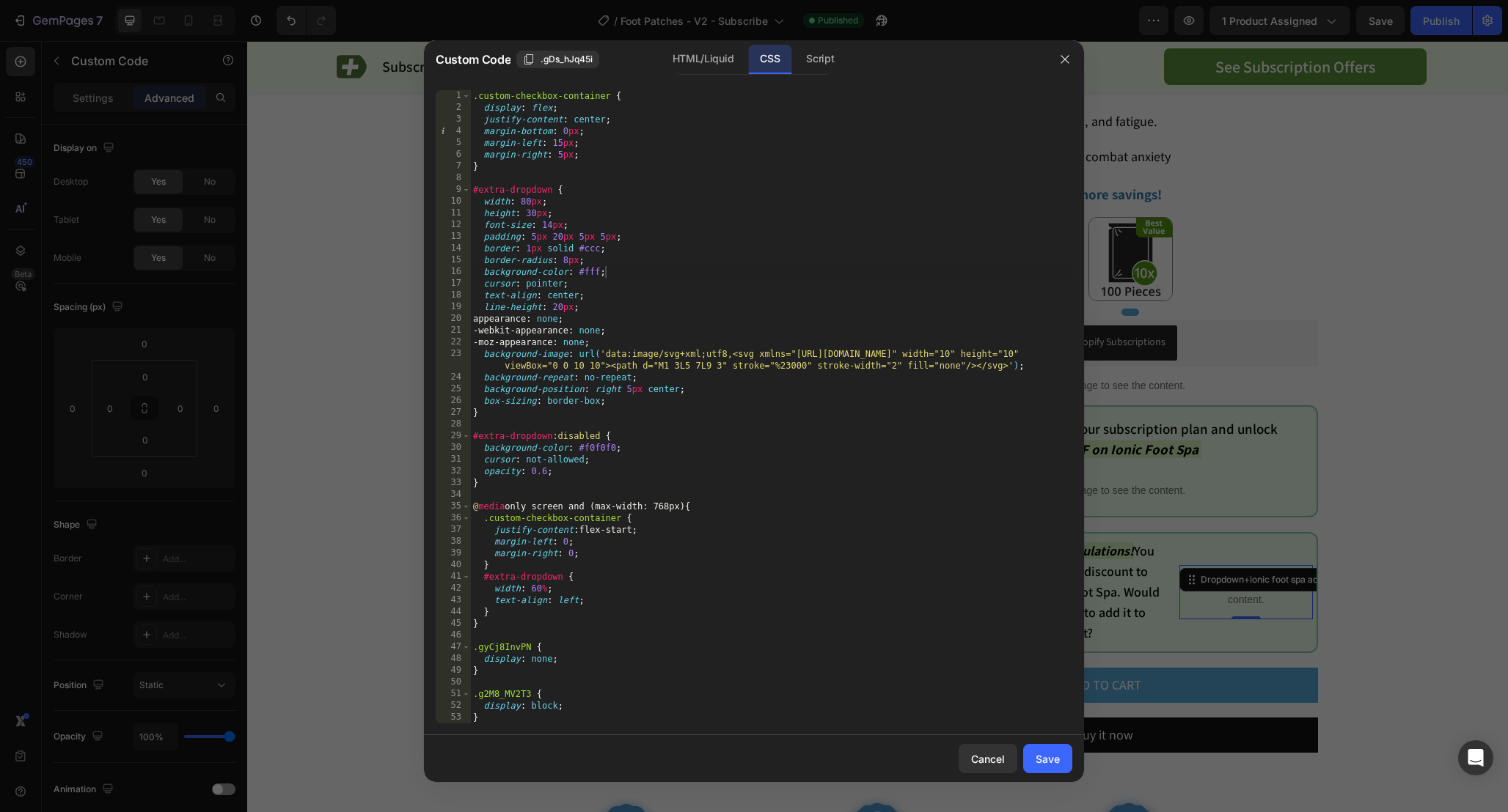
click at [814, 39] on div at bounding box center [754, 406] width 1508 height 812
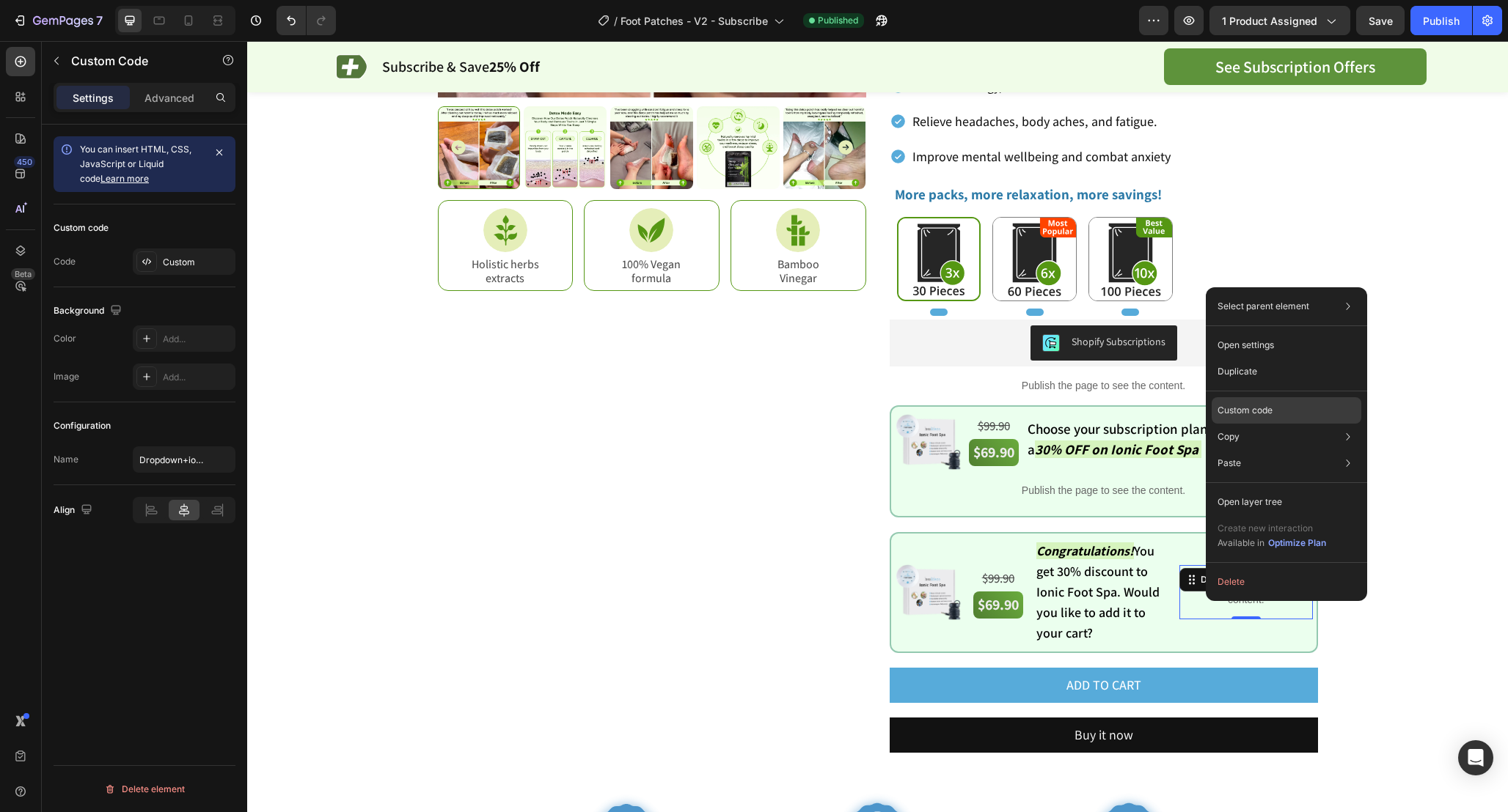
click at [1293, 406] on div "Custom code" at bounding box center [1286, 410] width 150 height 27
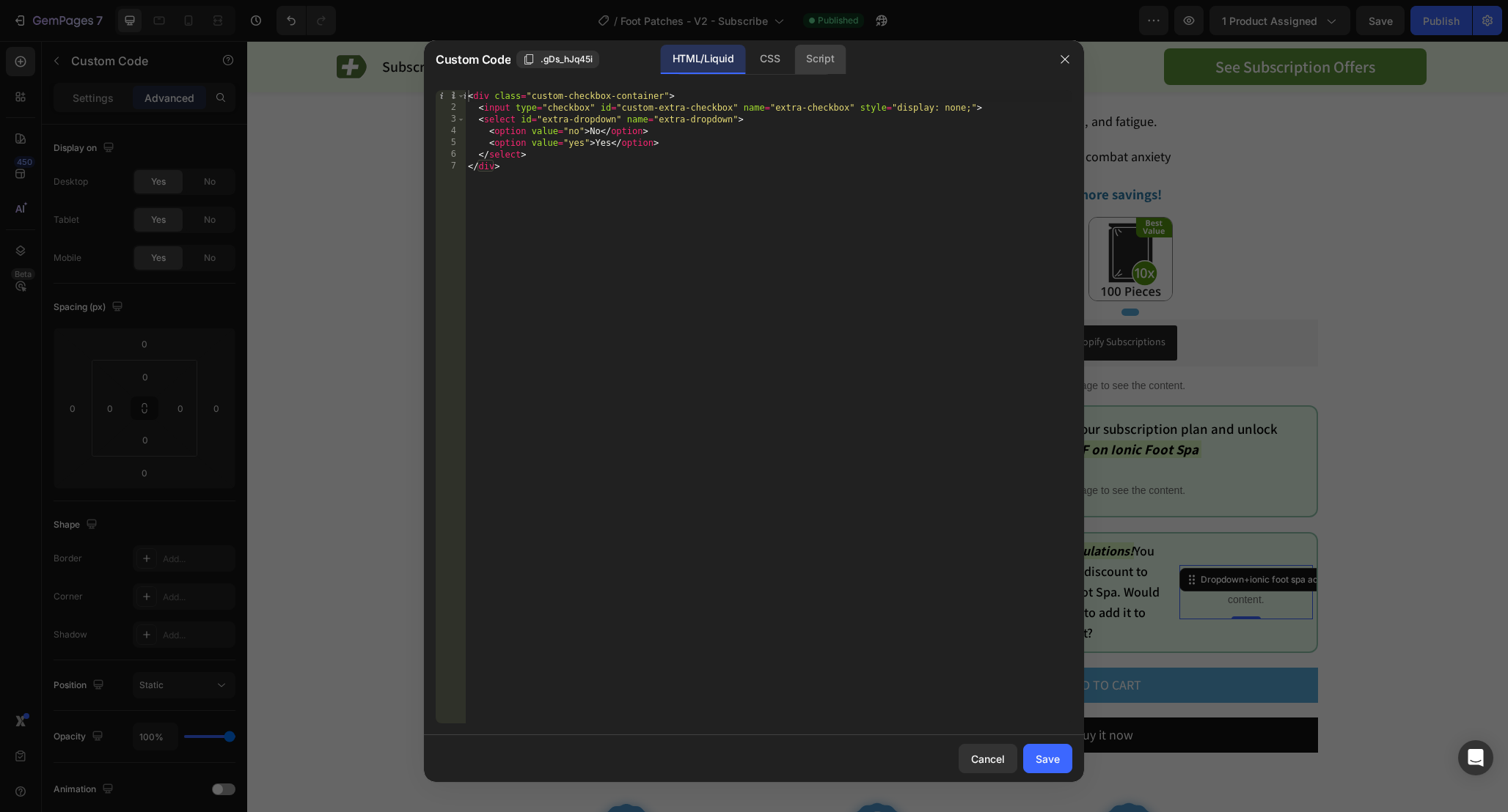
click at [827, 60] on div "Script" at bounding box center [820, 59] width 52 height 29
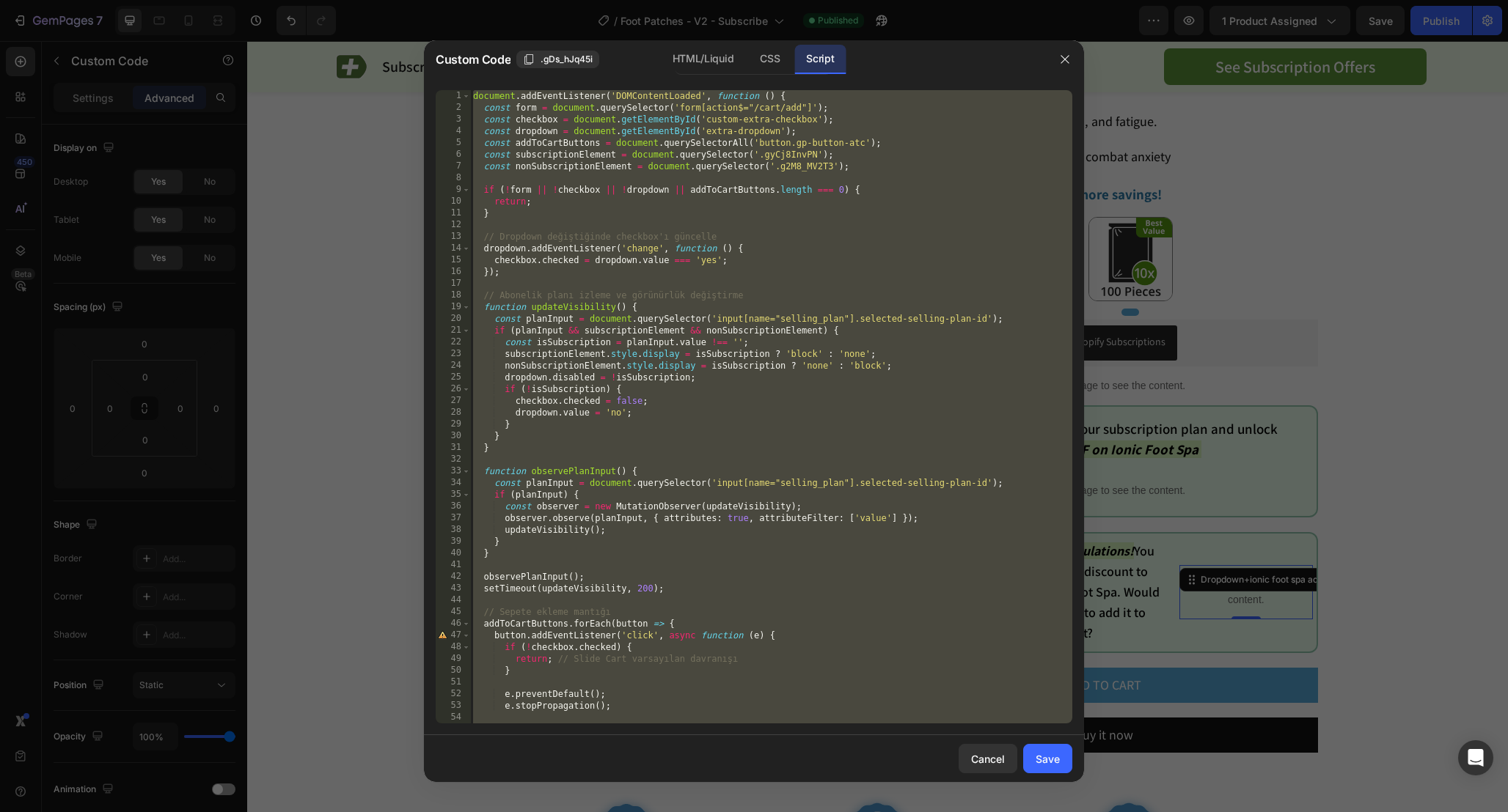
click at [915, 328] on div "document . addEventListener ( 'DOMContentLoaded' , function ( ) { const form = …" at bounding box center [771, 418] width 602 height 657
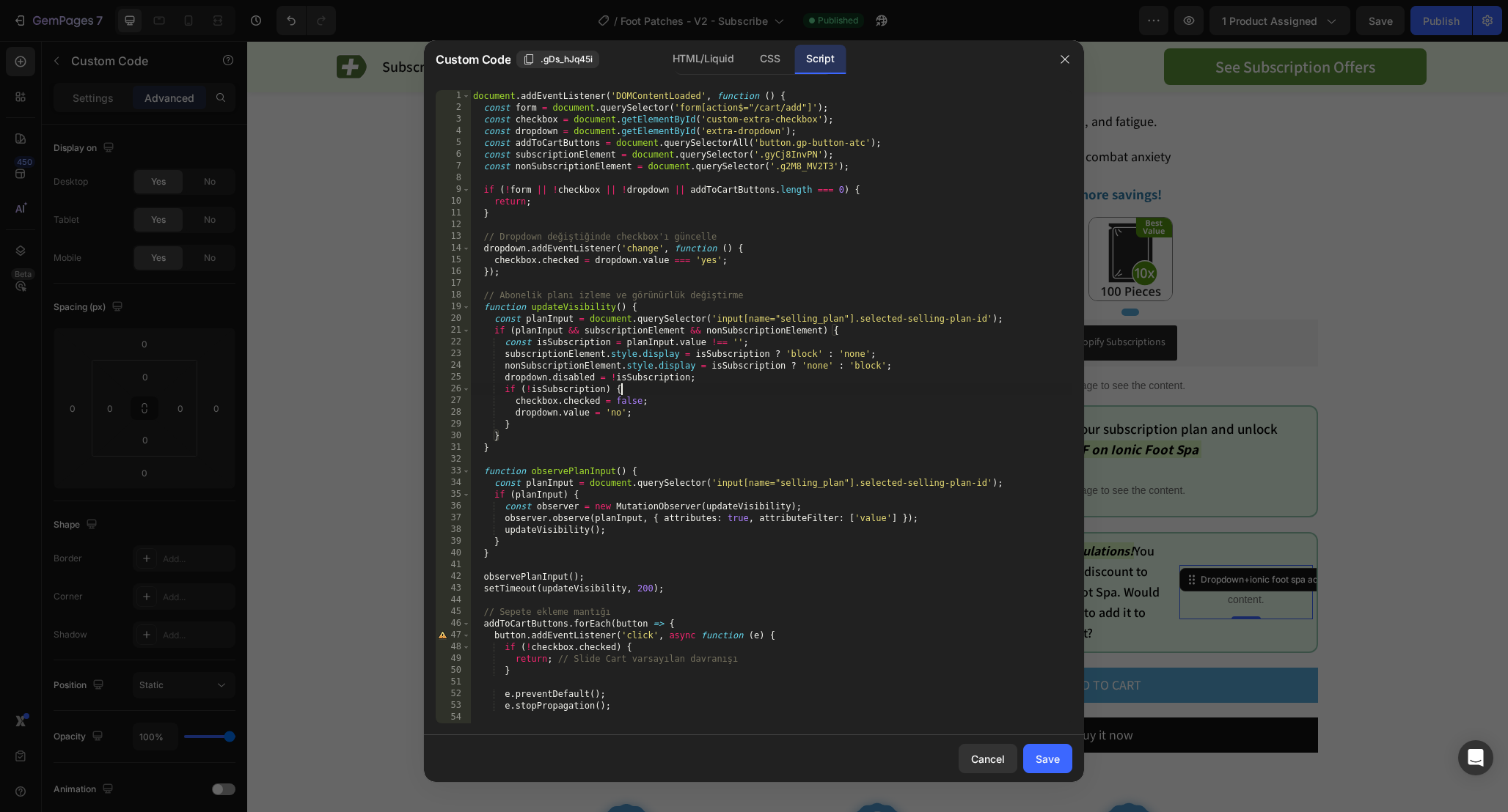
click at [933, 384] on div "document . addEventListener ( 'DOMContentLoaded' , function ( ) { const form = …" at bounding box center [771, 418] width 602 height 657
type textarea "if (!isSubscription) {"
click at [896, 175] on div "document . addEventListener ( 'DOMContentLoaded' , function ( ) { const form = …" at bounding box center [771, 418] width 602 height 657
click at [1064, 56] on icon "button" at bounding box center [1064, 59] width 12 height 12
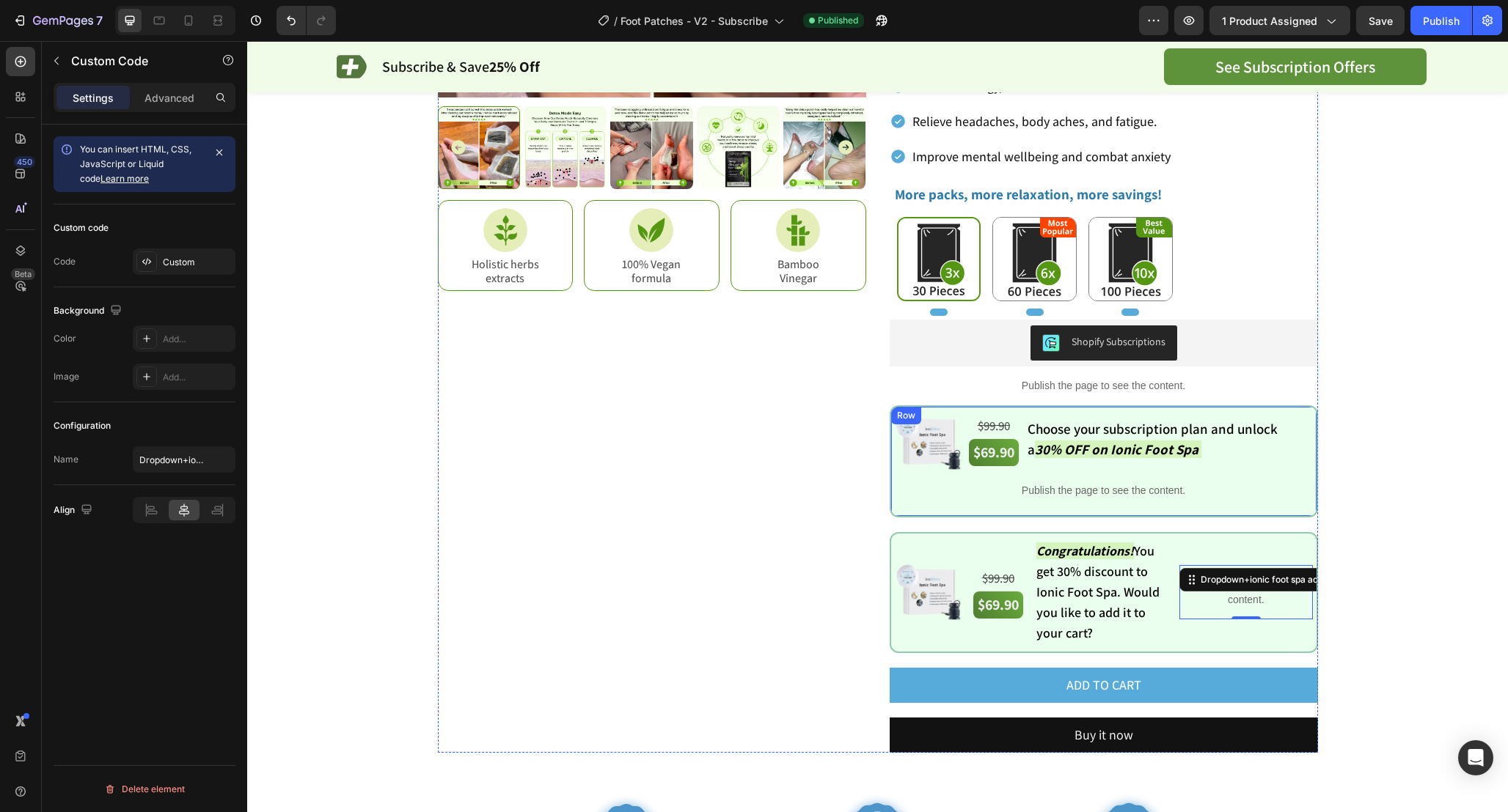
click at [897, 405] on div "Image $99.90 Text Block $69.90 Text Block Choose your subscription plan and unl…" at bounding box center [1104, 461] width 428 height 112
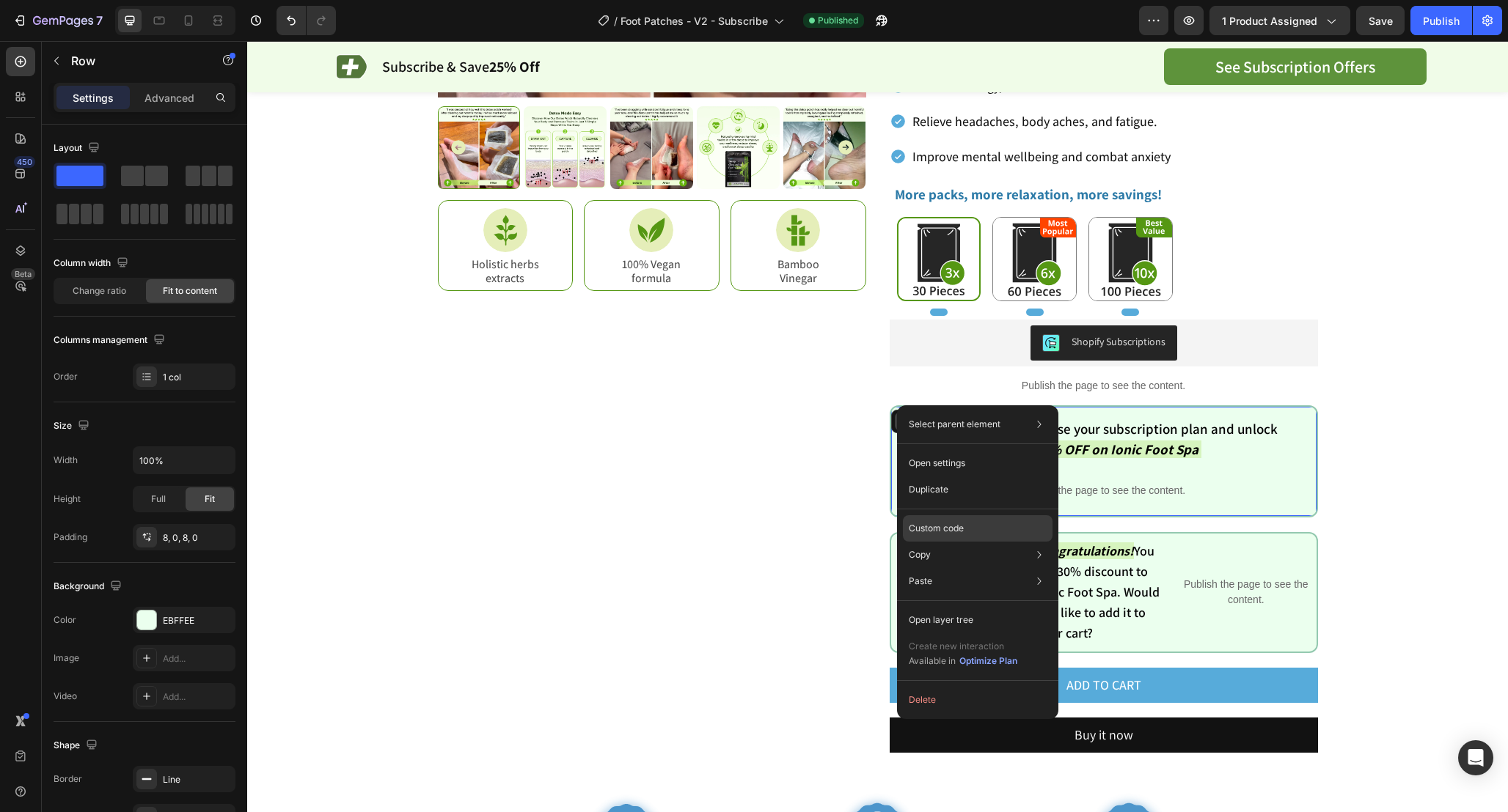
click at [966, 521] on div "Custom code" at bounding box center [977, 529] width 150 height 27
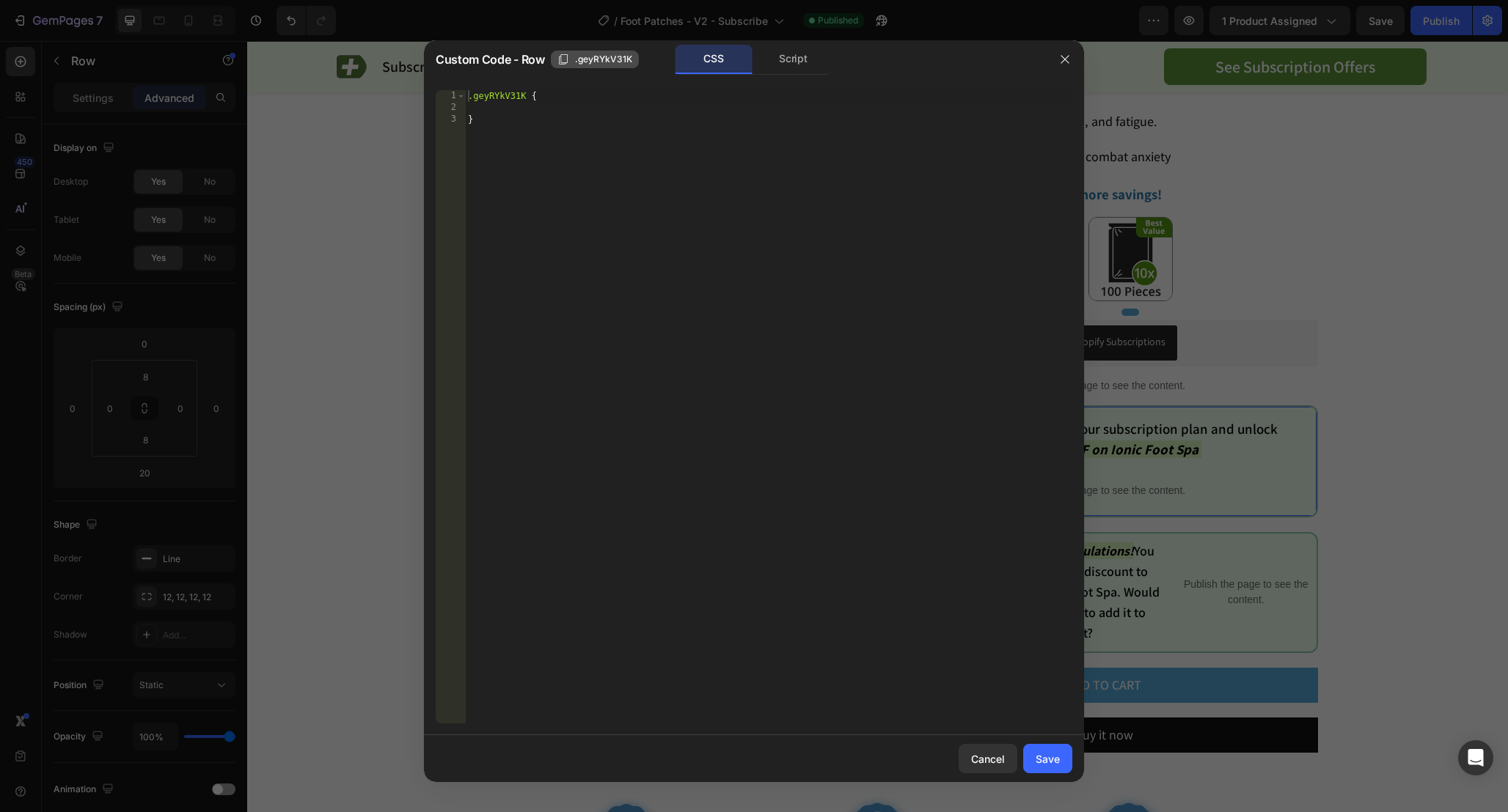
click at [591, 63] on span ".geyRYkV31K" at bounding box center [603, 59] width 57 height 13
click at [1062, 58] on icon "button" at bounding box center [1064, 59] width 12 height 12
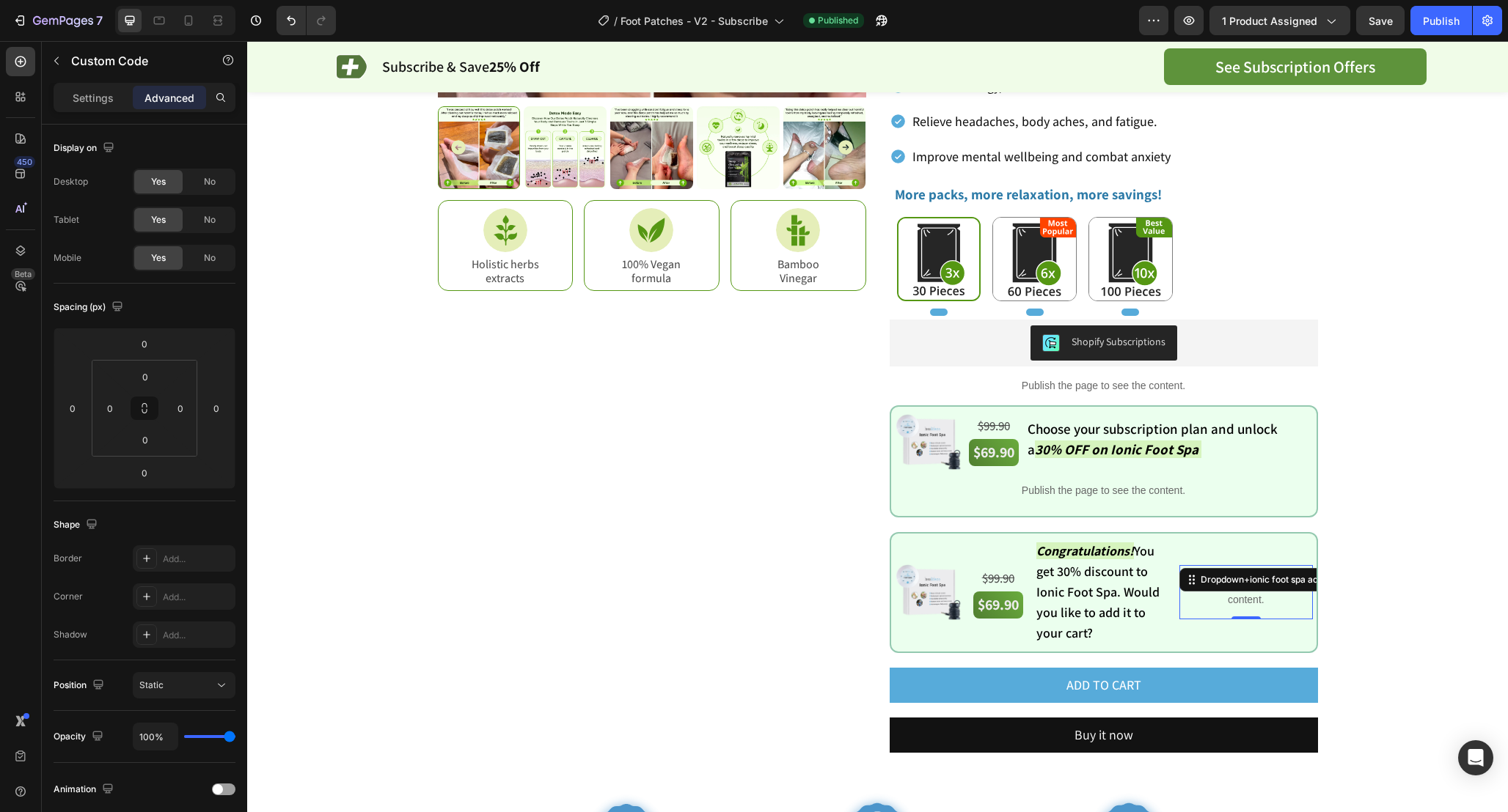
click at [1230, 582] on div "Publish the page to see the content. Dropdown+ionic foot spa adder 0" at bounding box center [1245, 592] width 133 height 54
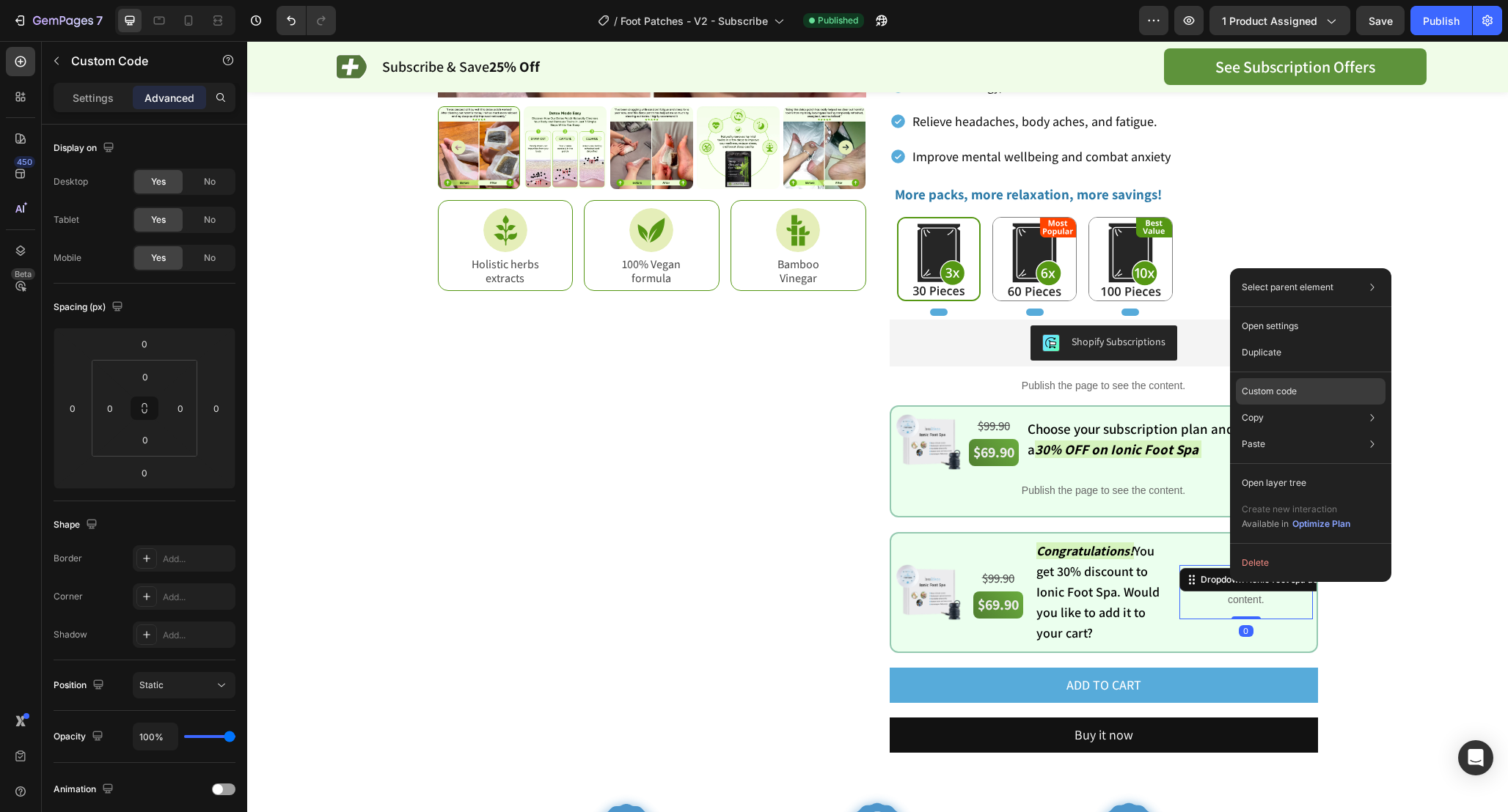
click at [1288, 383] on div "Custom code" at bounding box center [1310, 392] width 150 height 27
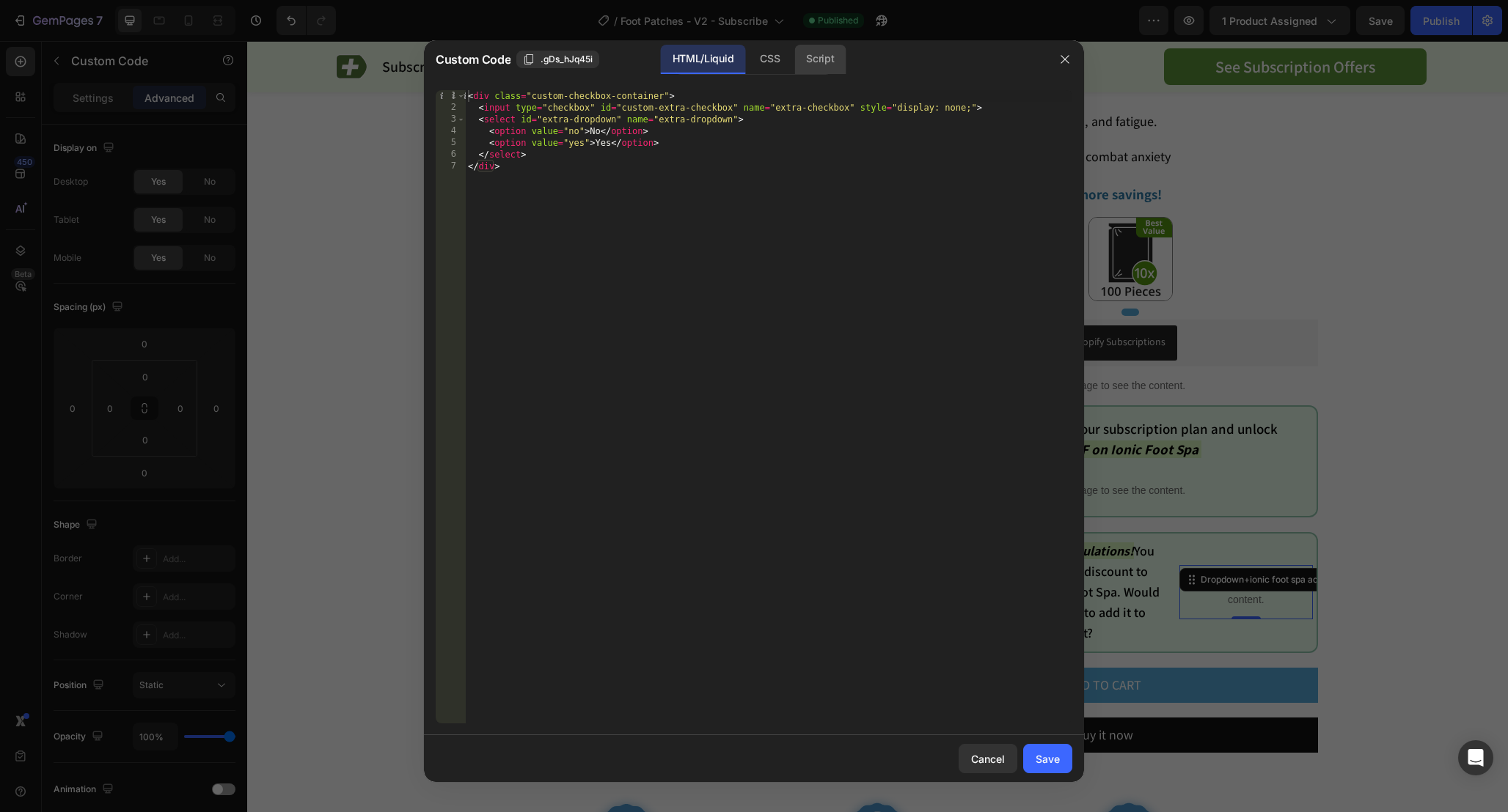
click at [807, 51] on div "Script" at bounding box center [820, 59] width 52 height 29
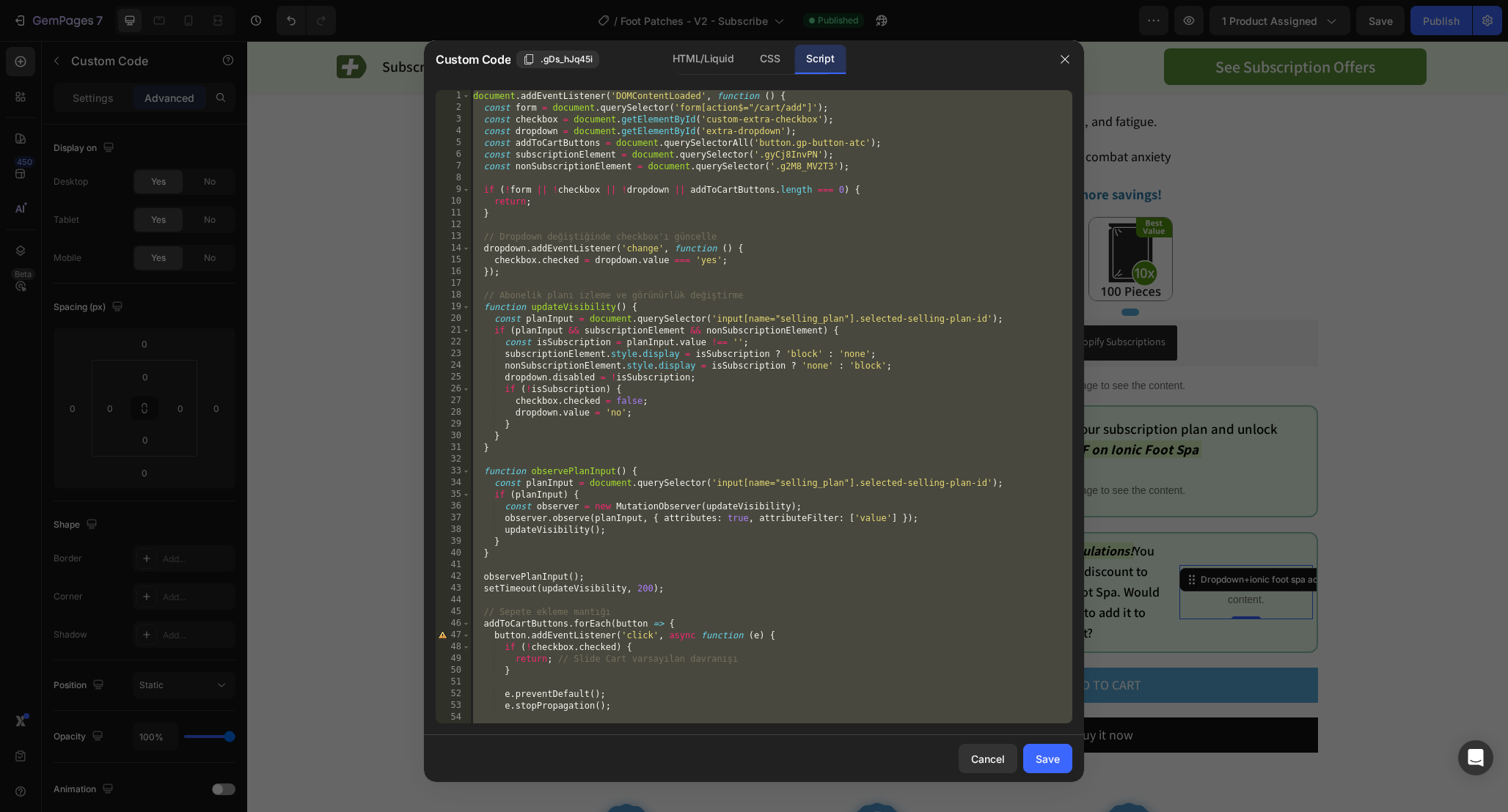
type textarea "}); });"
click at [905, 183] on div "document . addEventListener ( 'DOMContentLoaded' , function ( ) { const form = …" at bounding box center [771, 418] width 602 height 657
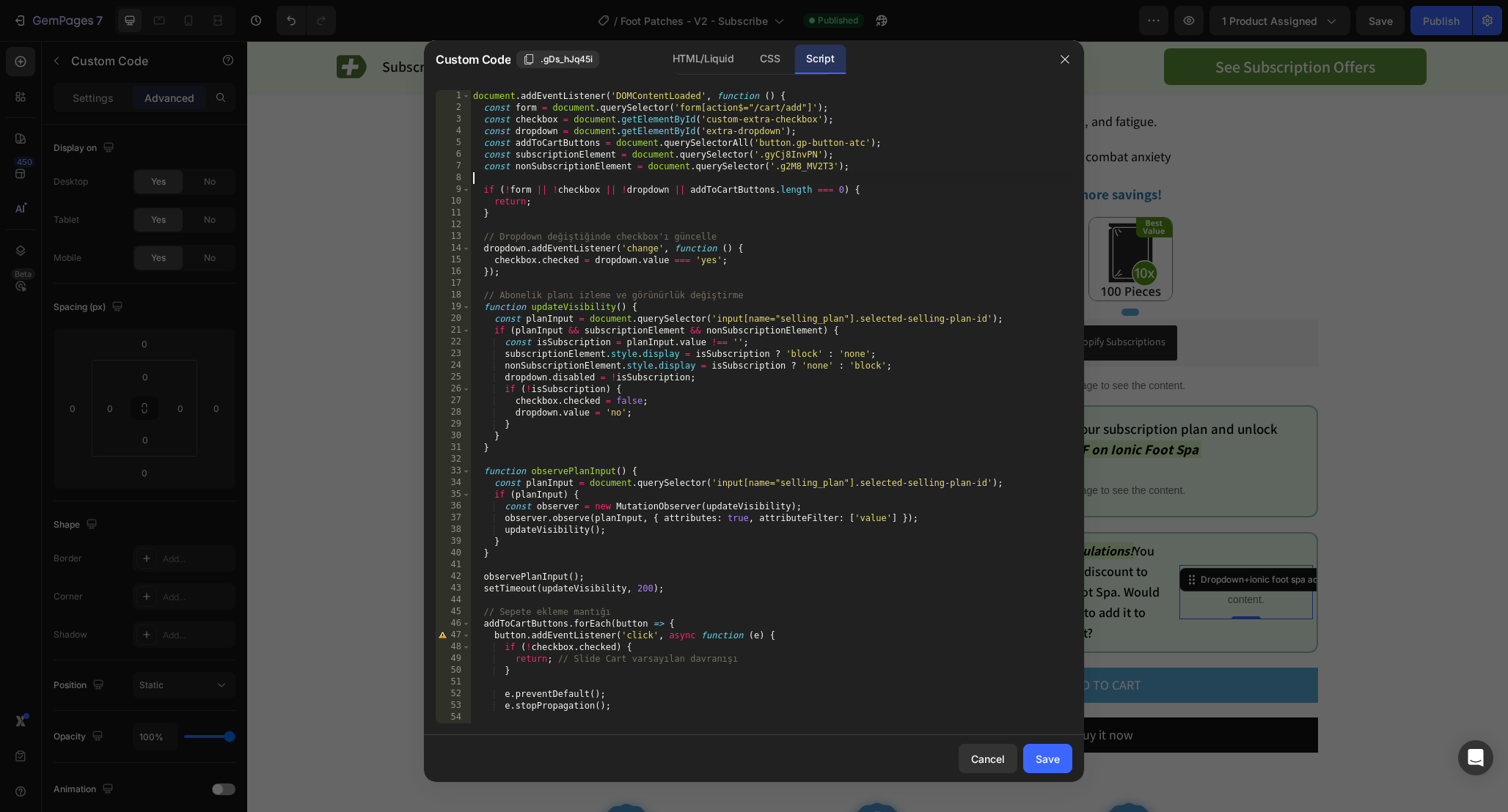
click at [796, 166] on div "document . addEventListener ( 'DOMContentLoaded' , function ( ) { const form = …" at bounding box center [771, 418] width 602 height 657
paste textarea ".geyRYkV31K"
click at [782, 169] on div "document . addEventListener ( 'DOMContentLoaded' , function ( ) { const form = …" at bounding box center [771, 418] width 602 height 657
click at [571, 60] on span ".gDs_hJq45i" at bounding box center [567, 59] width 52 height 13
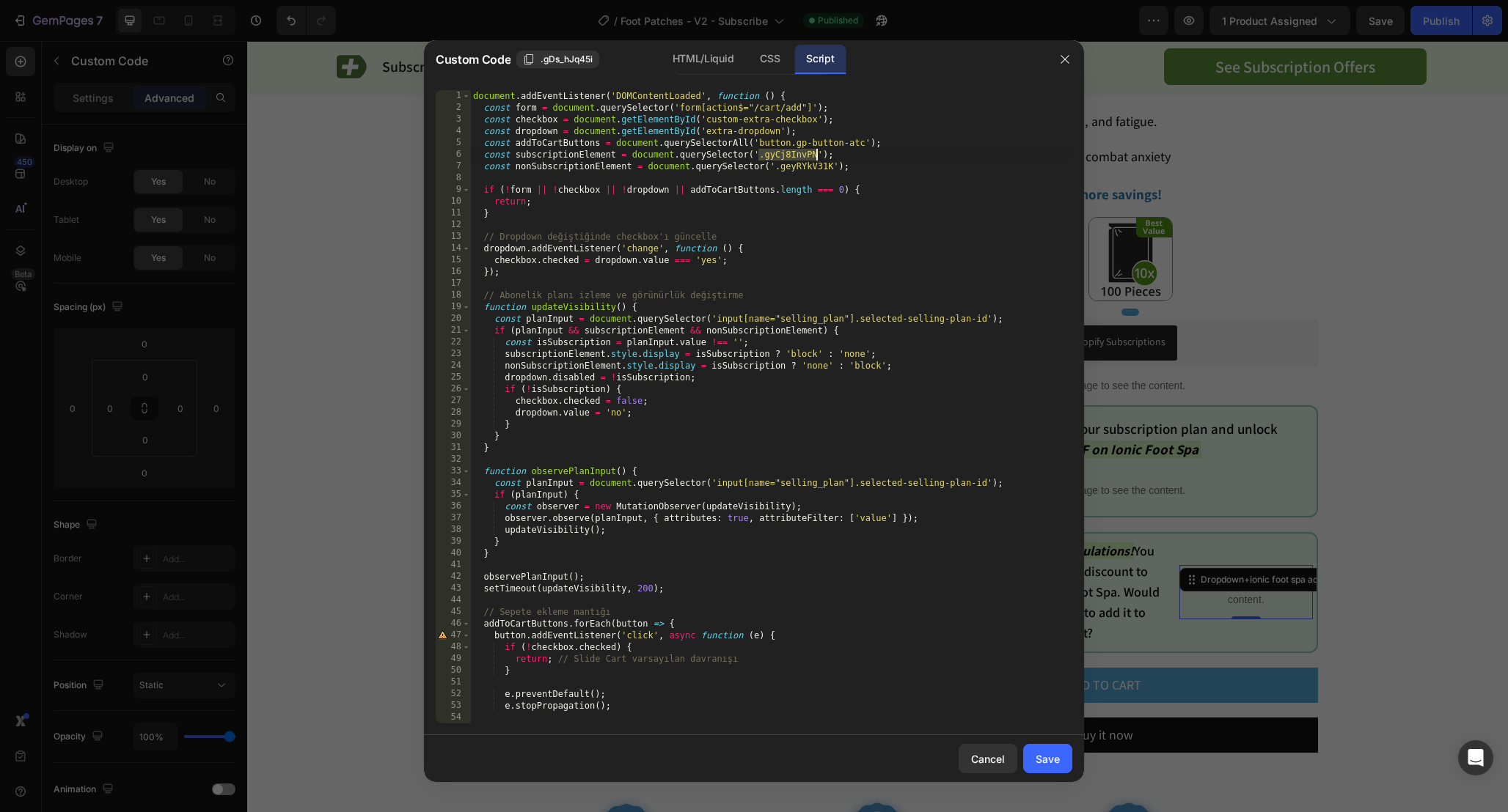
drag, startPoint x: 757, startPoint y: 155, endPoint x: 816, endPoint y: 155, distance: 59.0
click at [816, 155] on div "document . addEventListener ( 'DOMContentLoaded' , function ( ) { const form = …" at bounding box center [771, 418] width 602 height 657
paste textarea "Ds_hJq45i"
type textarea "const subscriptionElement = document.querySelector('.gDs_hJq45i');"
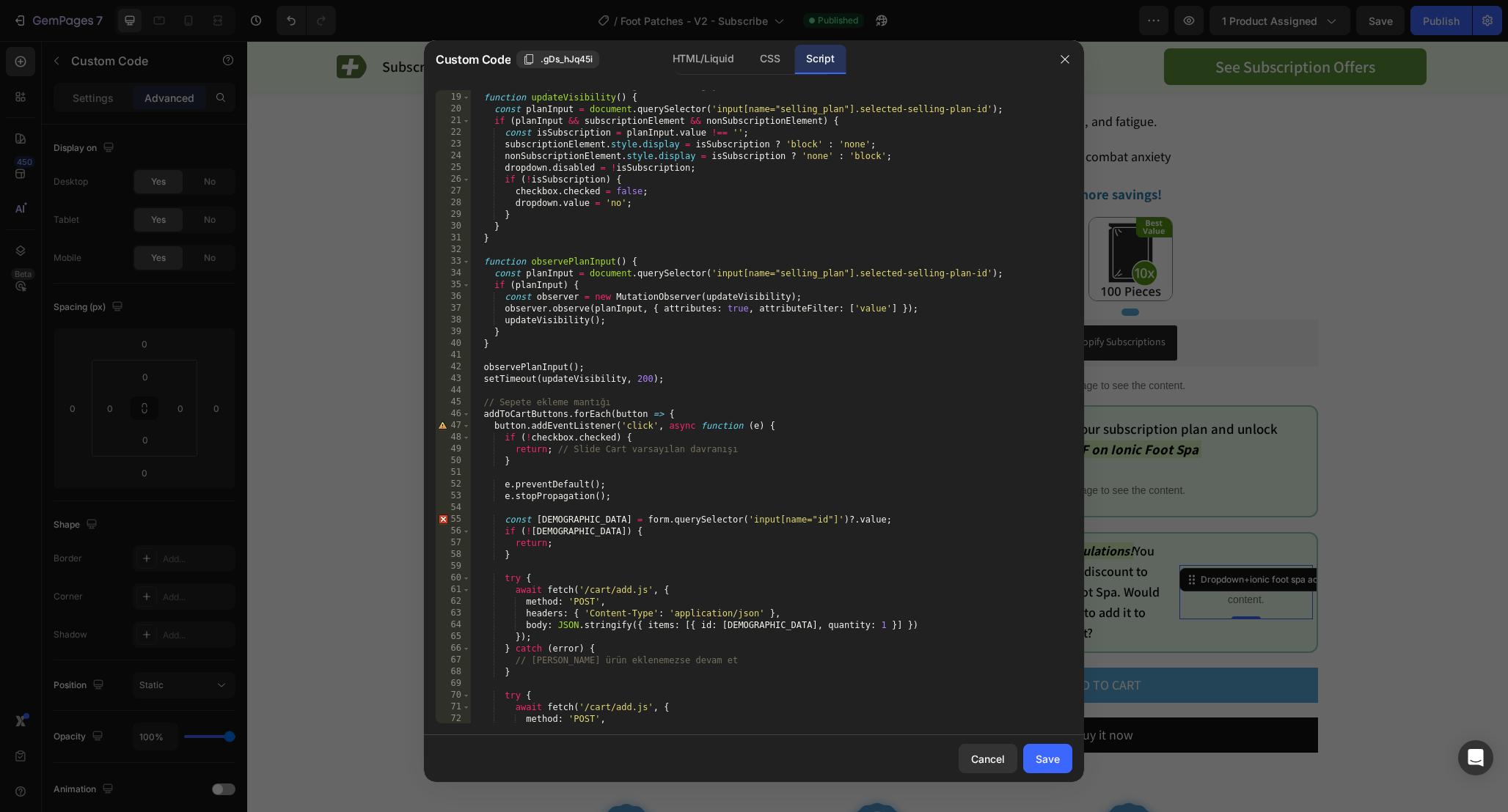
scroll to position [0, 0]
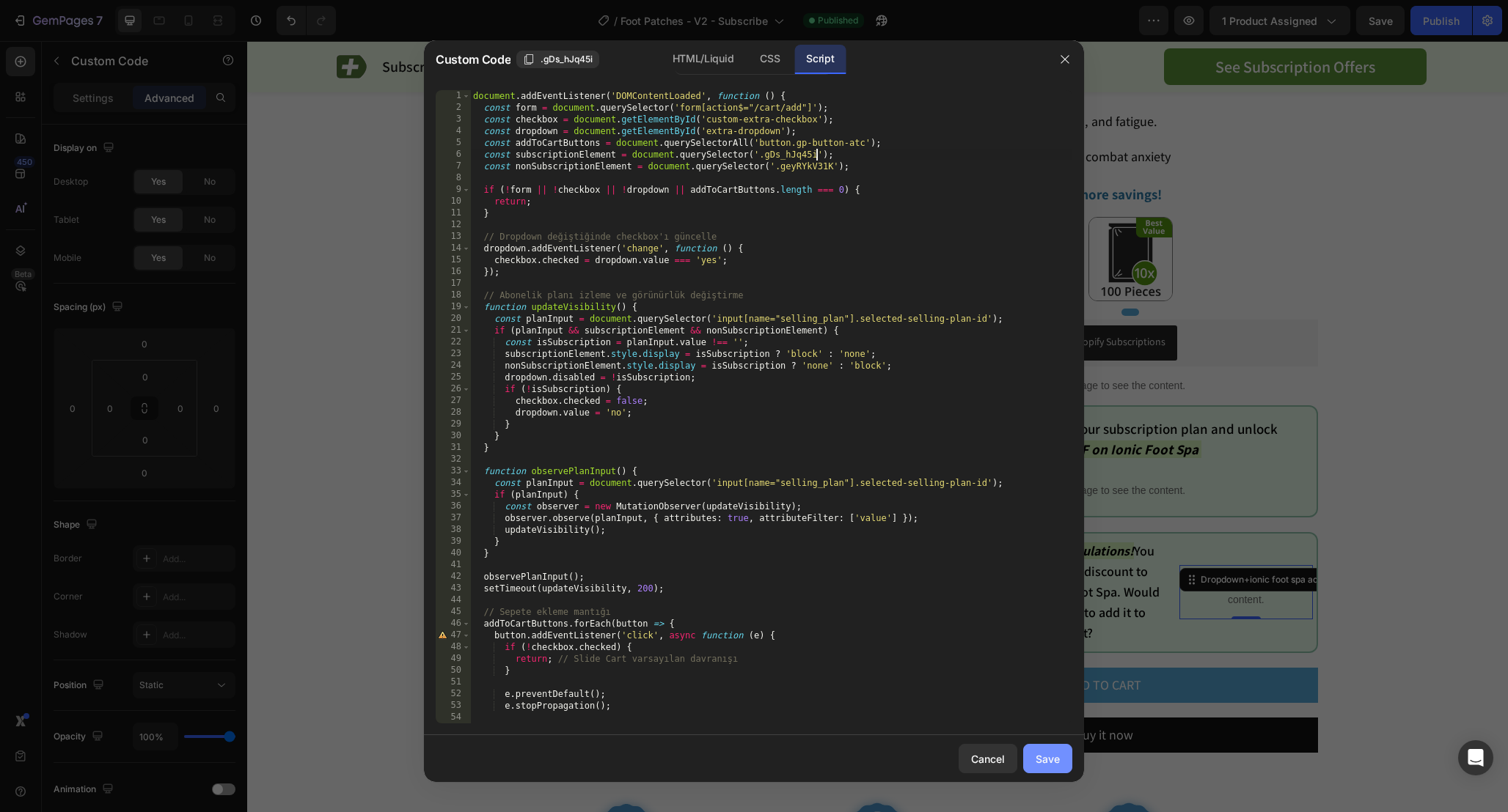
click at [1054, 755] on div "Save" at bounding box center [1047, 759] width 24 height 15
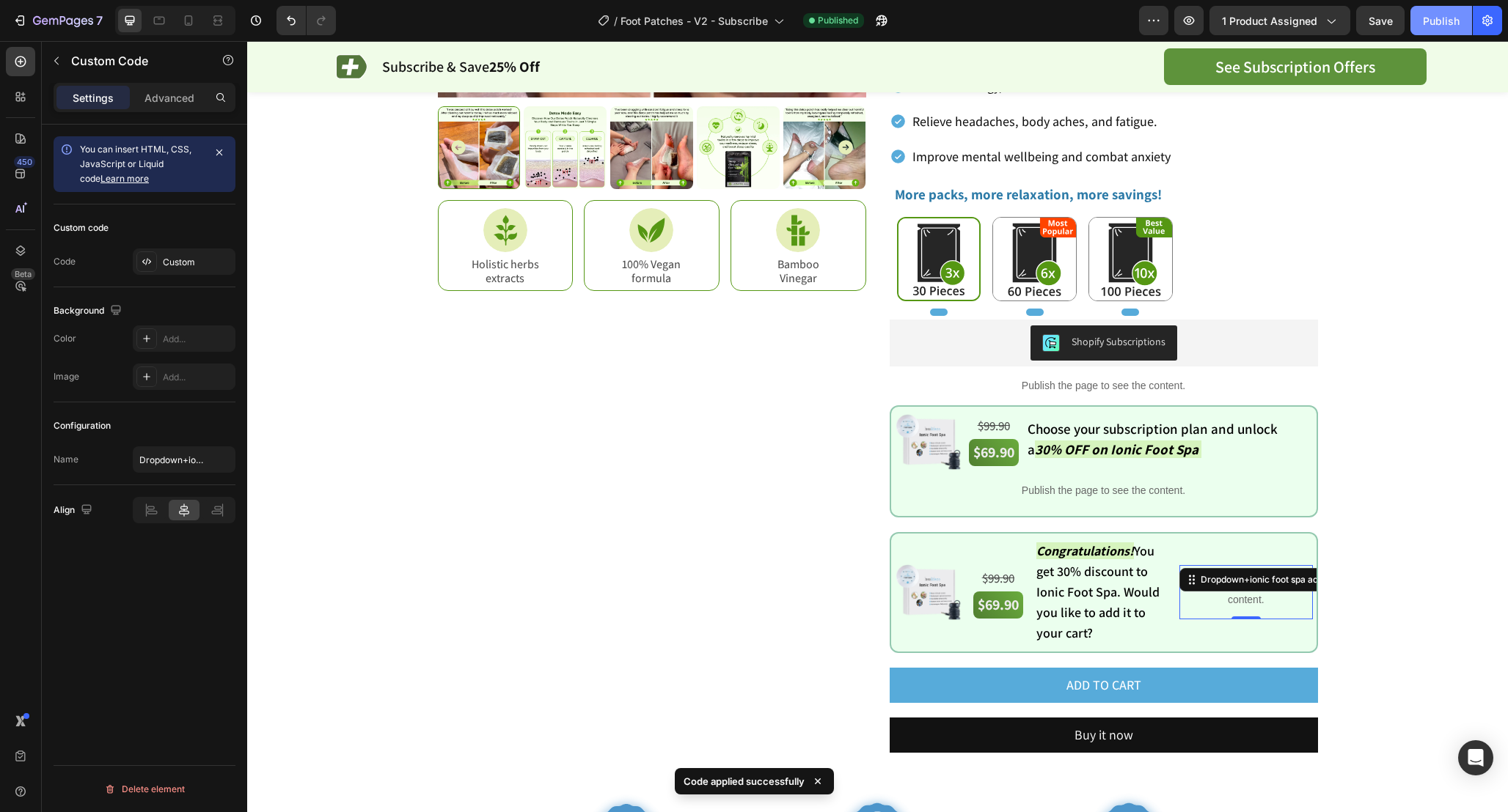
click at [1442, 27] on div "Publish" at bounding box center [1440, 20] width 37 height 15
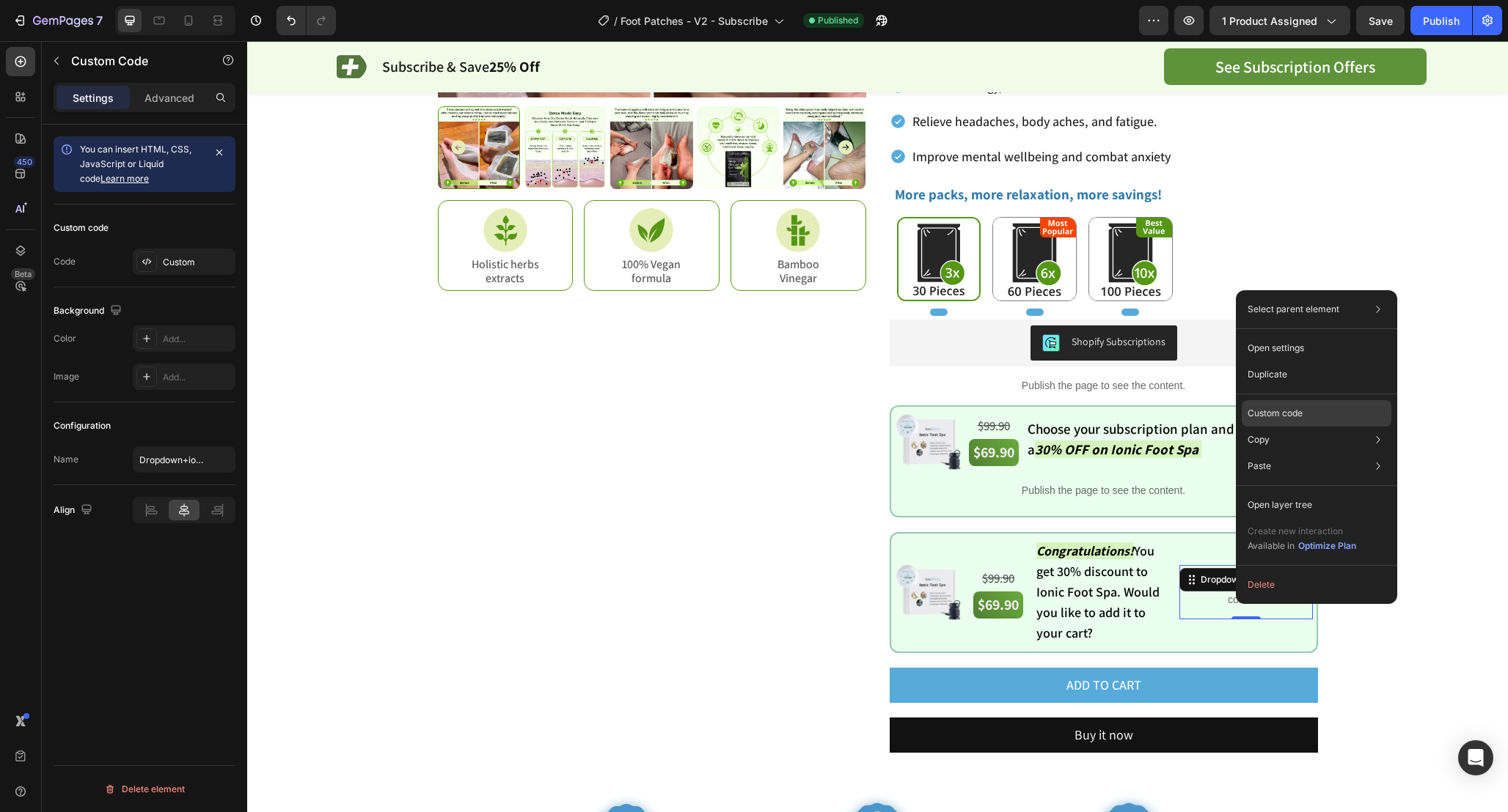
click at [1304, 406] on div "Custom code" at bounding box center [1316, 414] width 150 height 27
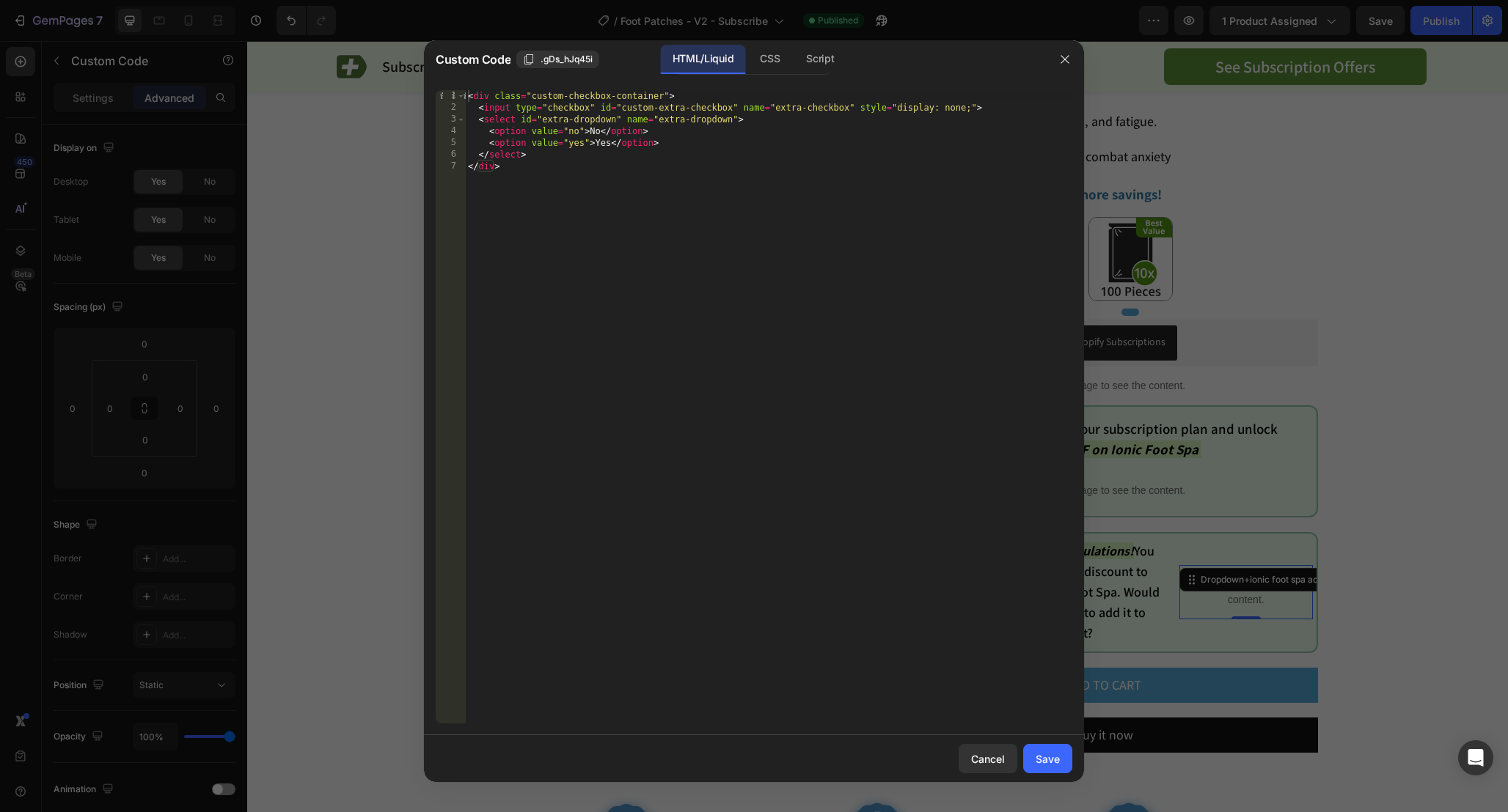
click at [741, 41] on div "Custom Code .gDs_hJq45i HTML/Liquid CSS Script" at bounding box center [735, 59] width 622 height 38
click at [769, 54] on div "CSS" at bounding box center [770, 59] width 44 height 29
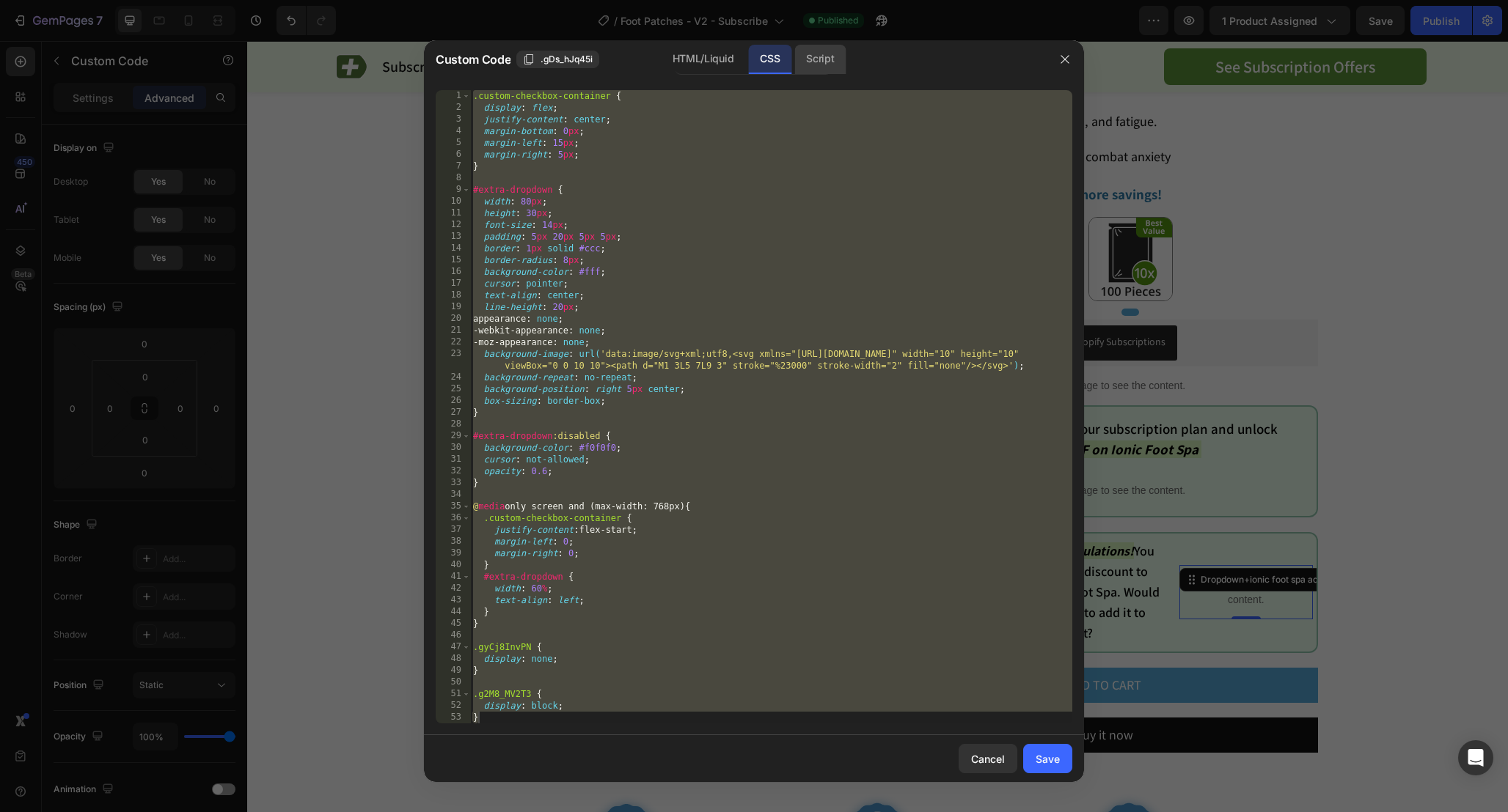
click at [798, 54] on div "Script" at bounding box center [820, 59] width 52 height 29
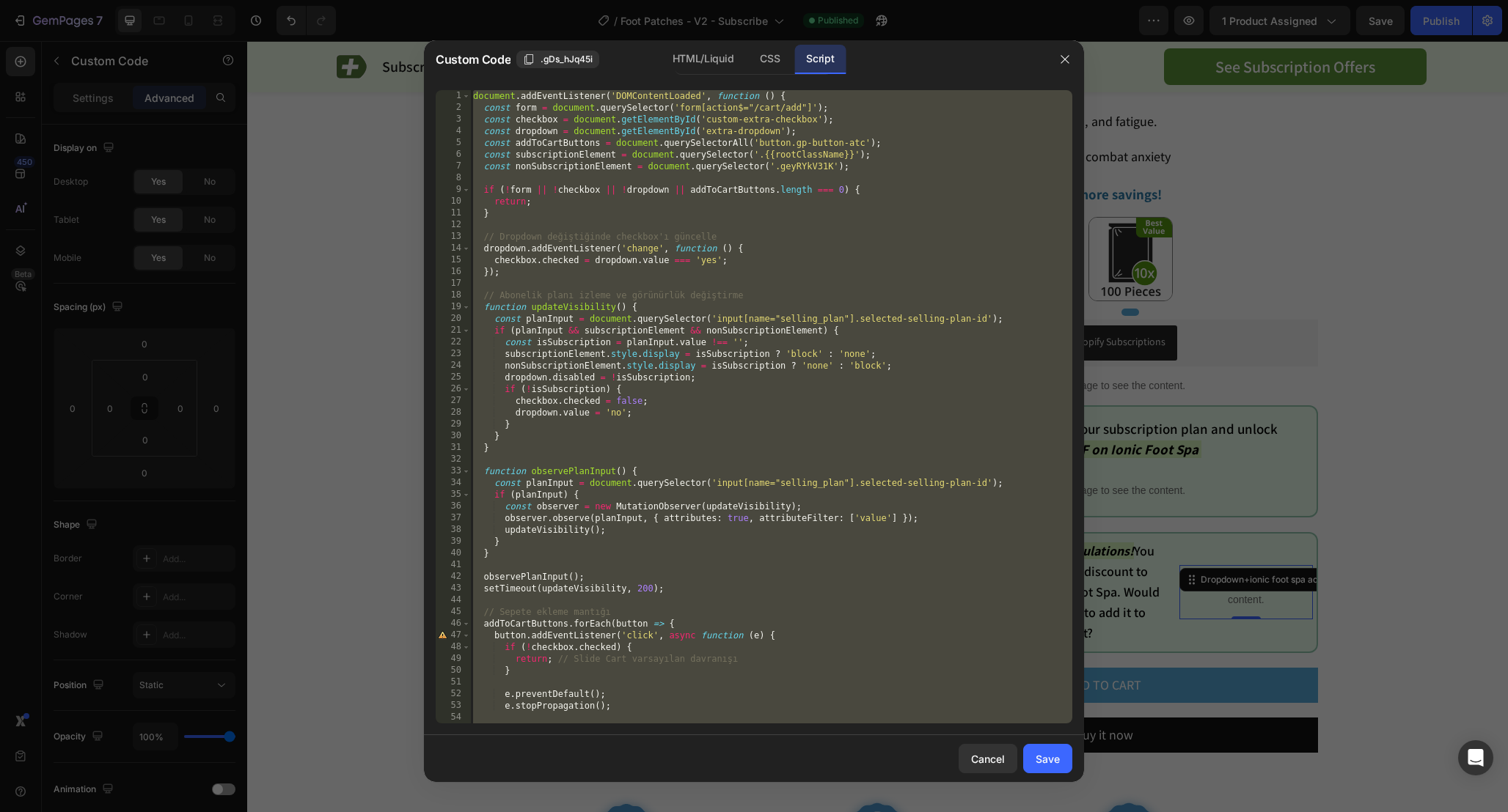
click at [913, 142] on div "document . addEventListener ( 'DOMContentLoaded' , function ( ) { const form = …" at bounding box center [771, 418] width 602 height 657
type textarea "const addToCartButtons = document.querySelectorAll('button.gp-button-atc');"
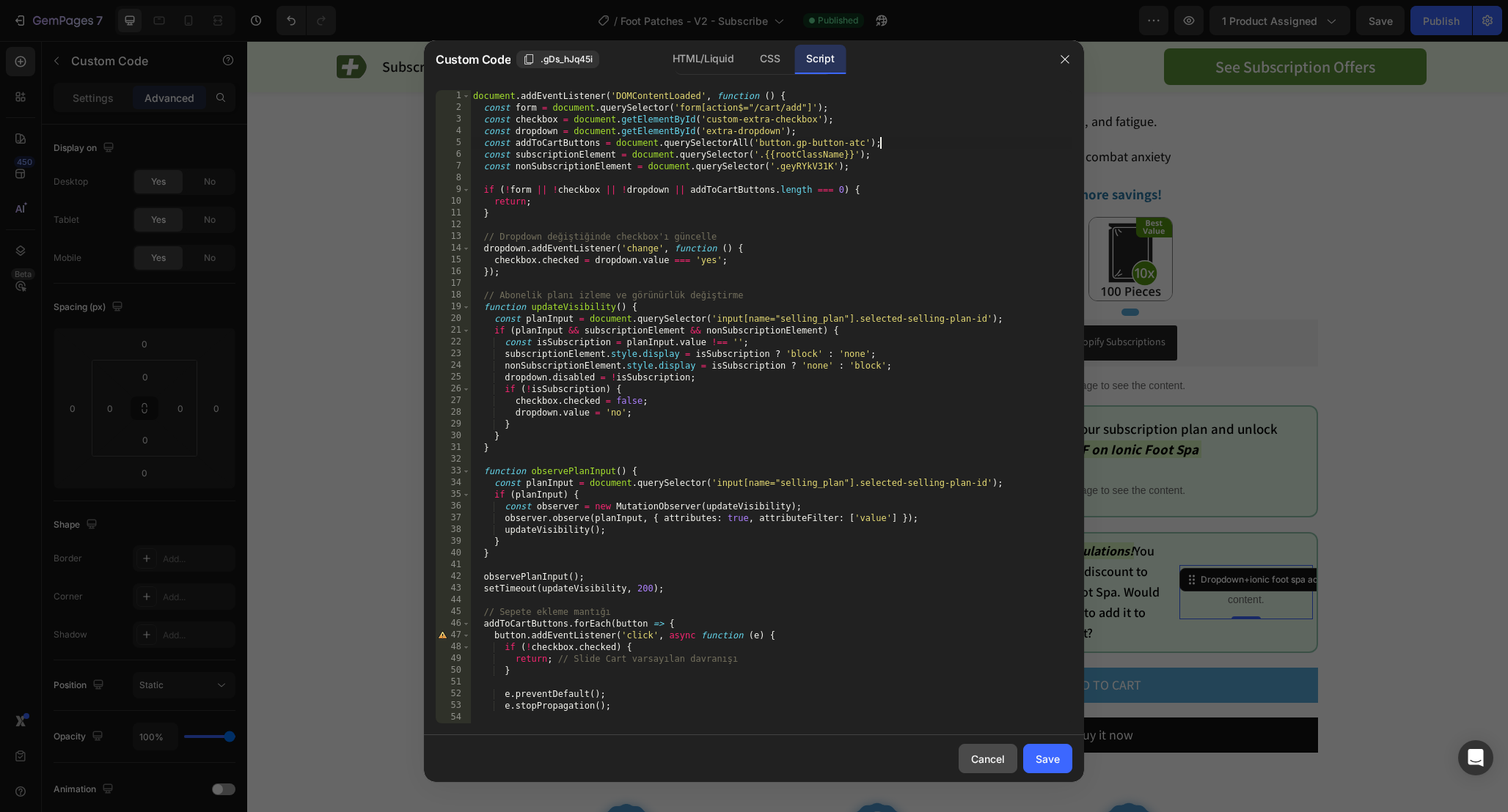
click at [980, 756] on div "Cancel" at bounding box center [988, 759] width 34 height 15
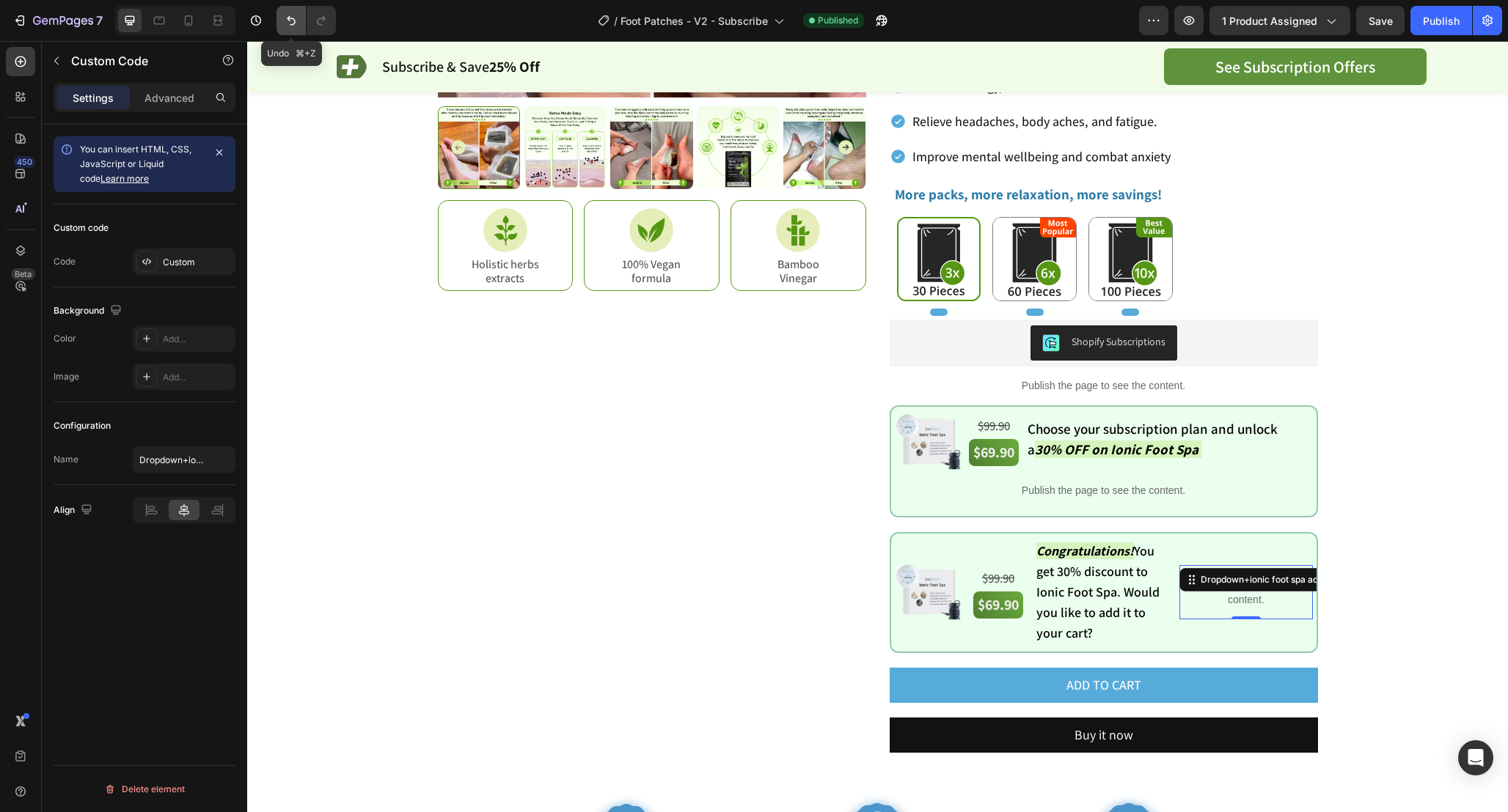
click at [294, 24] on icon "Undo/Redo" at bounding box center [291, 20] width 14 height 14
click at [1428, 21] on div "Publish" at bounding box center [1440, 20] width 37 height 15
click at [1236, 601] on p "Publish the page to see the content." at bounding box center [1245, 592] width 133 height 31
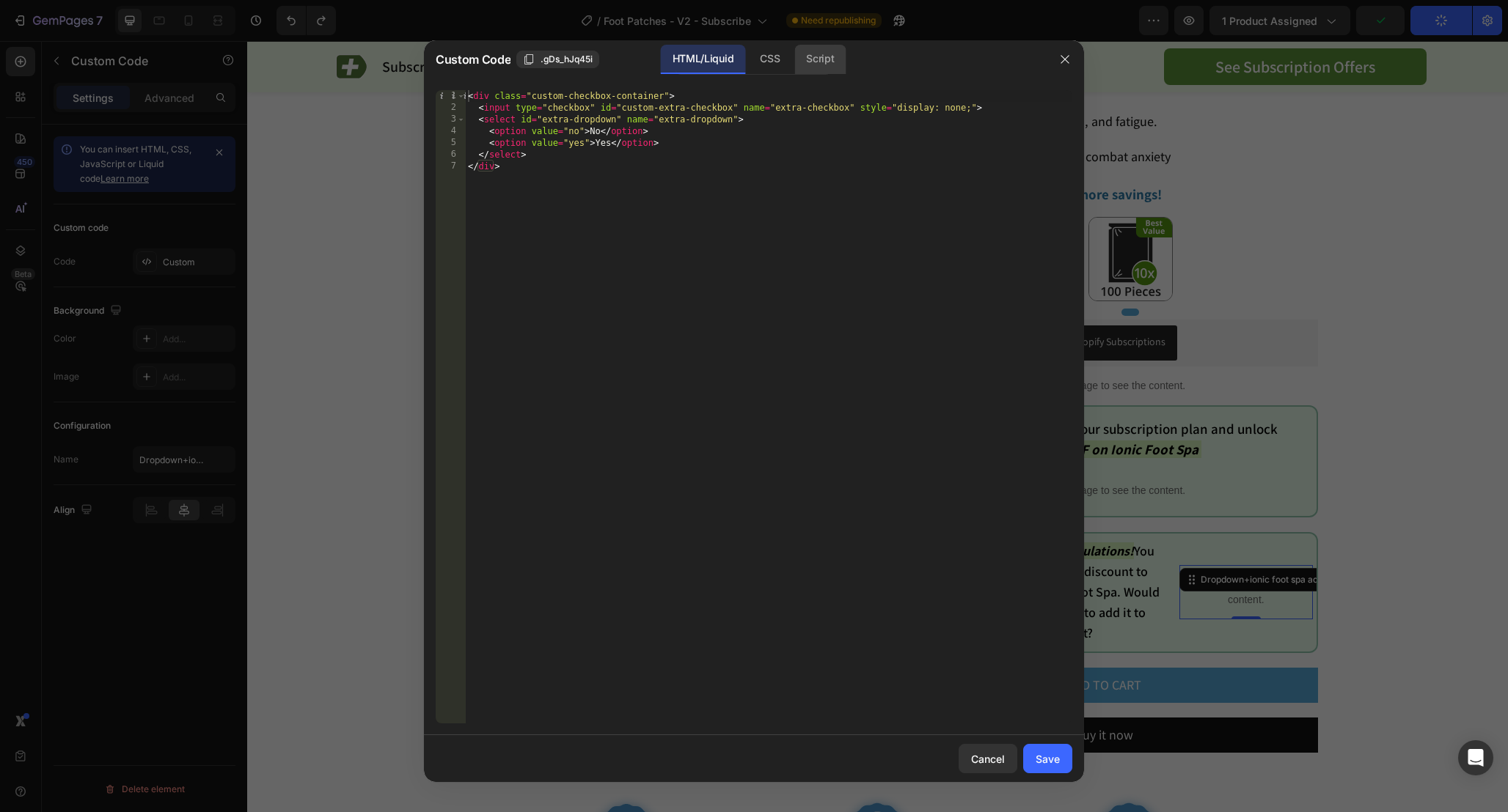
click at [822, 56] on div "Script" at bounding box center [820, 59] width 52 height 29
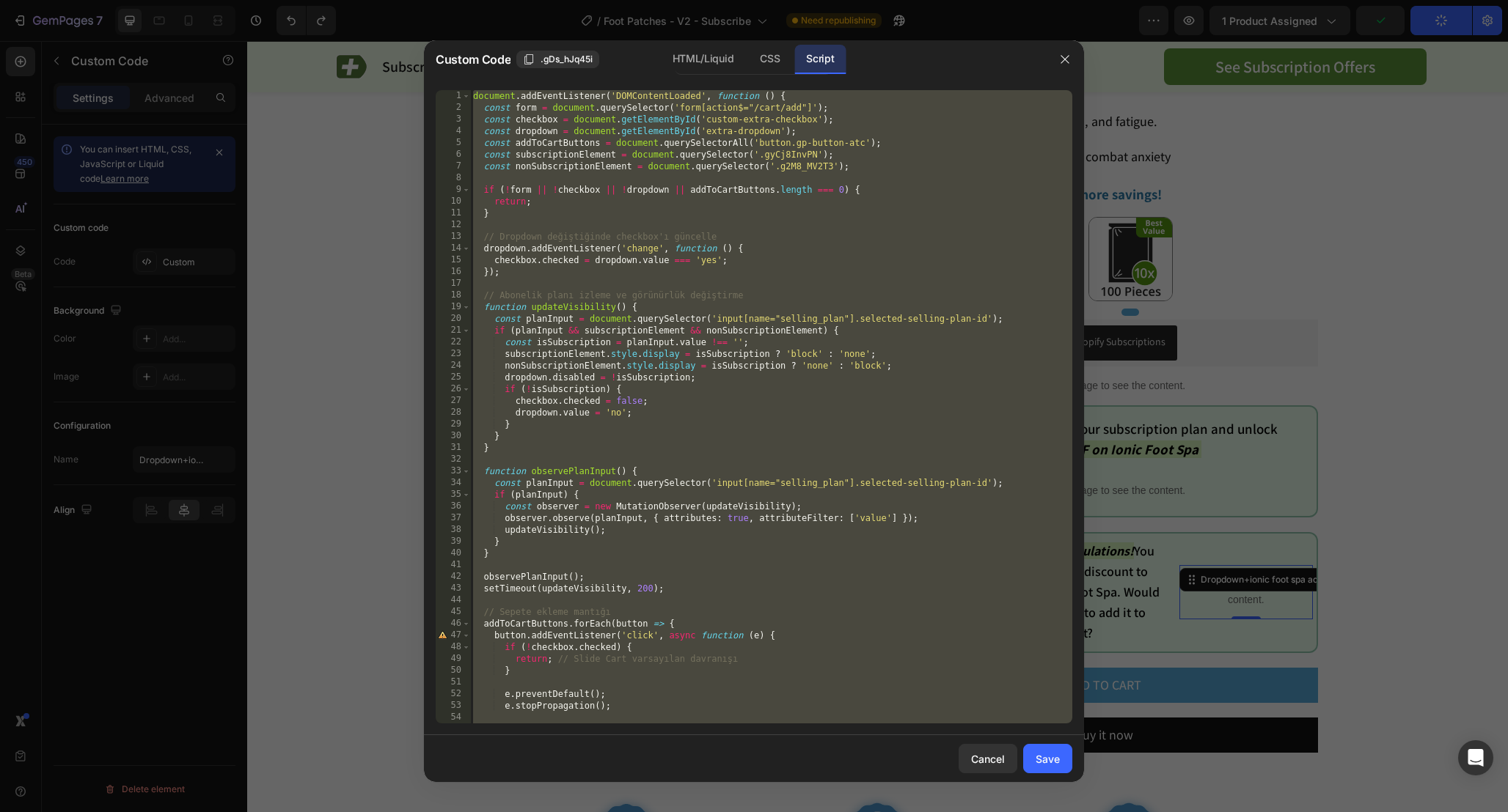
click at [915, 160] on div "document . addEventListener ( 'DOMContentLoaded' , function ( ) { const form = …" at bounding box center [771, 418] width 602 height 657
type textarea "const subscriptionElement = document.querySelector('.gyCj8InvPN');"
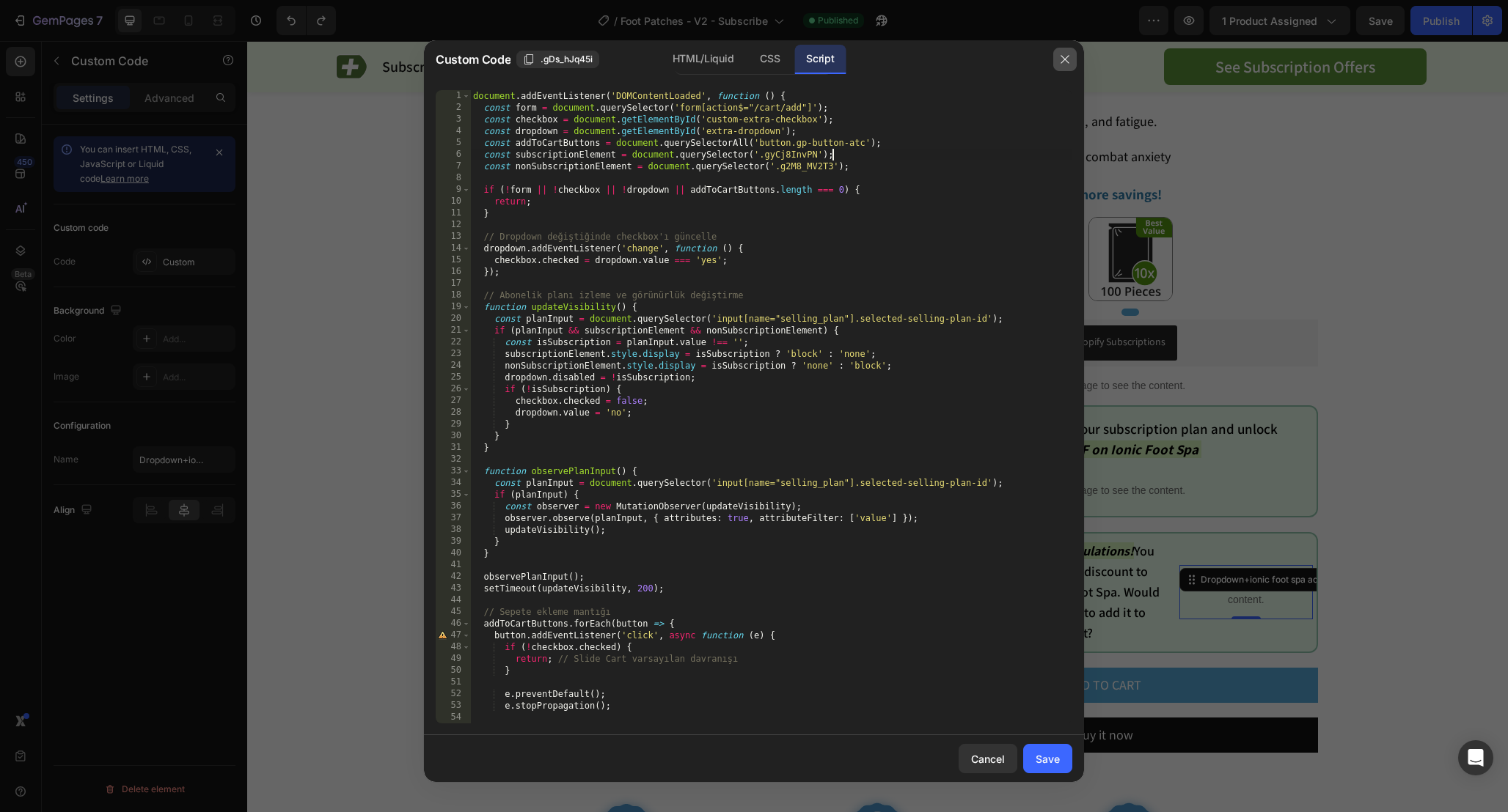
click at [1075, 58] on button "button" at bounding box center [1064, 60] width 23 height 23
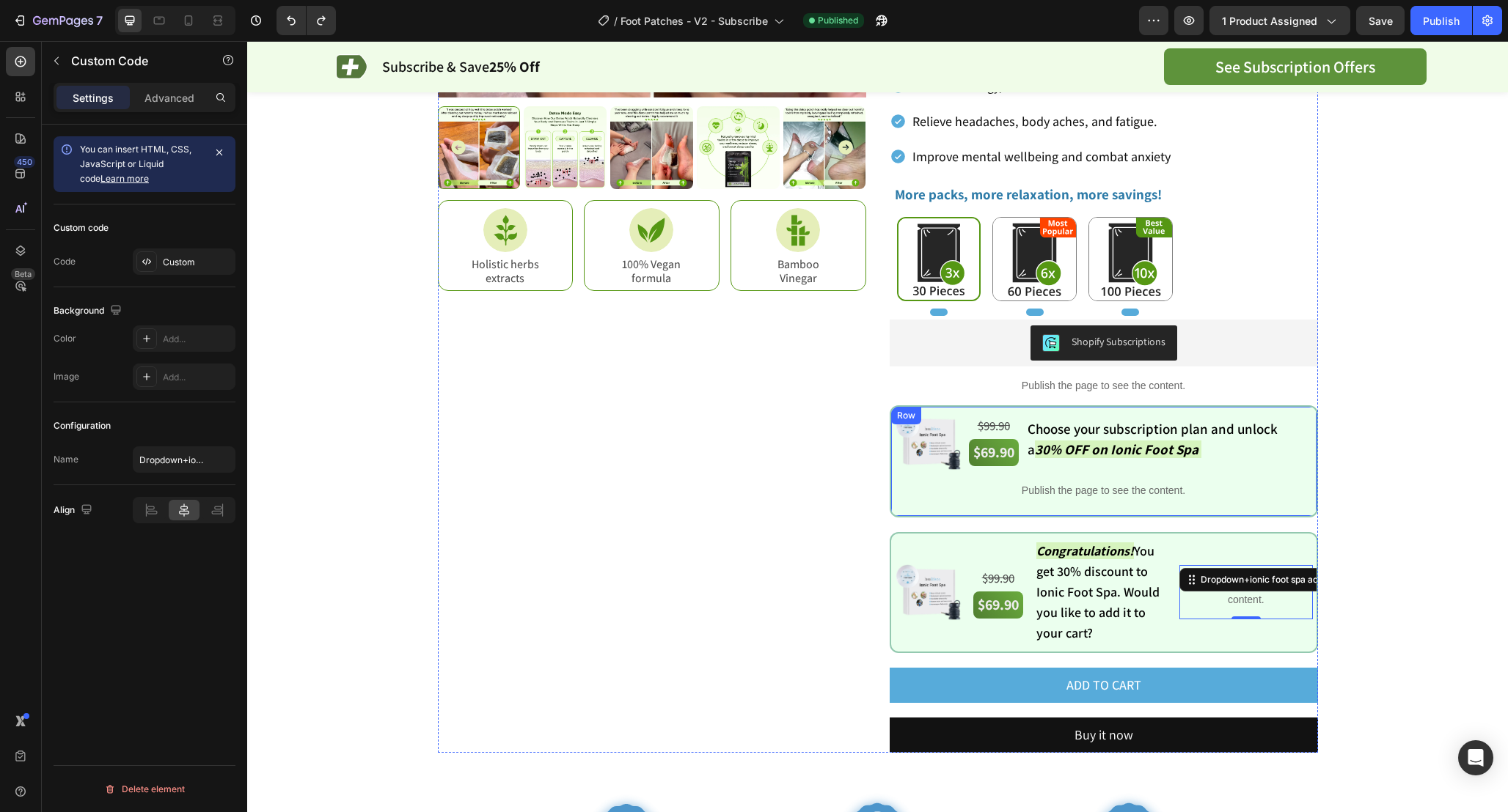
click at [897, 406] on div "Image $99.90 Text Block $69.90 Text Block Choose your subscription plan and unl…" at bounding box center [1104, 461] width 428 height 112
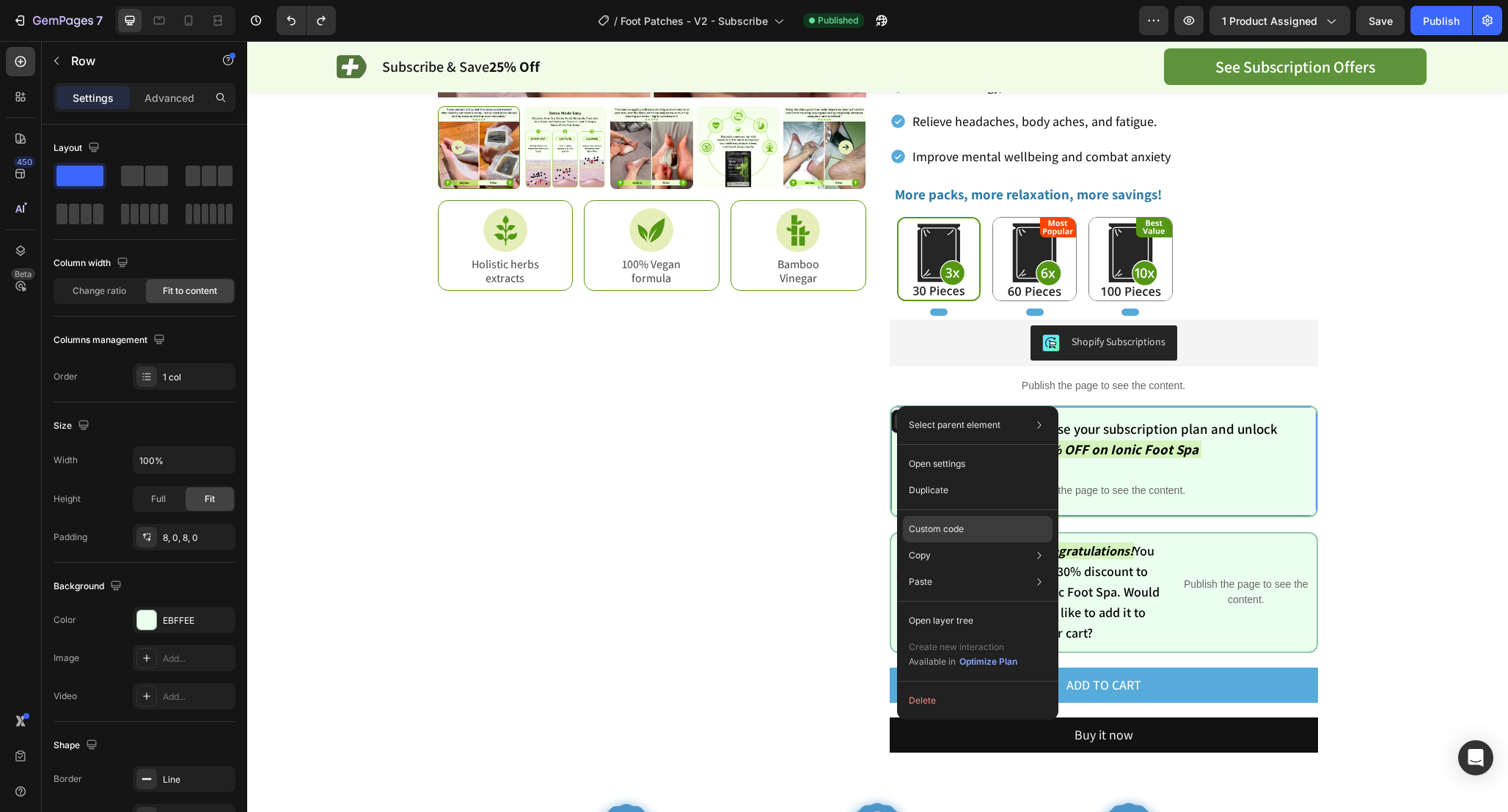
click at [953, 523] on p "Custom code" at bounding box center [936, 529] width 55 height 13
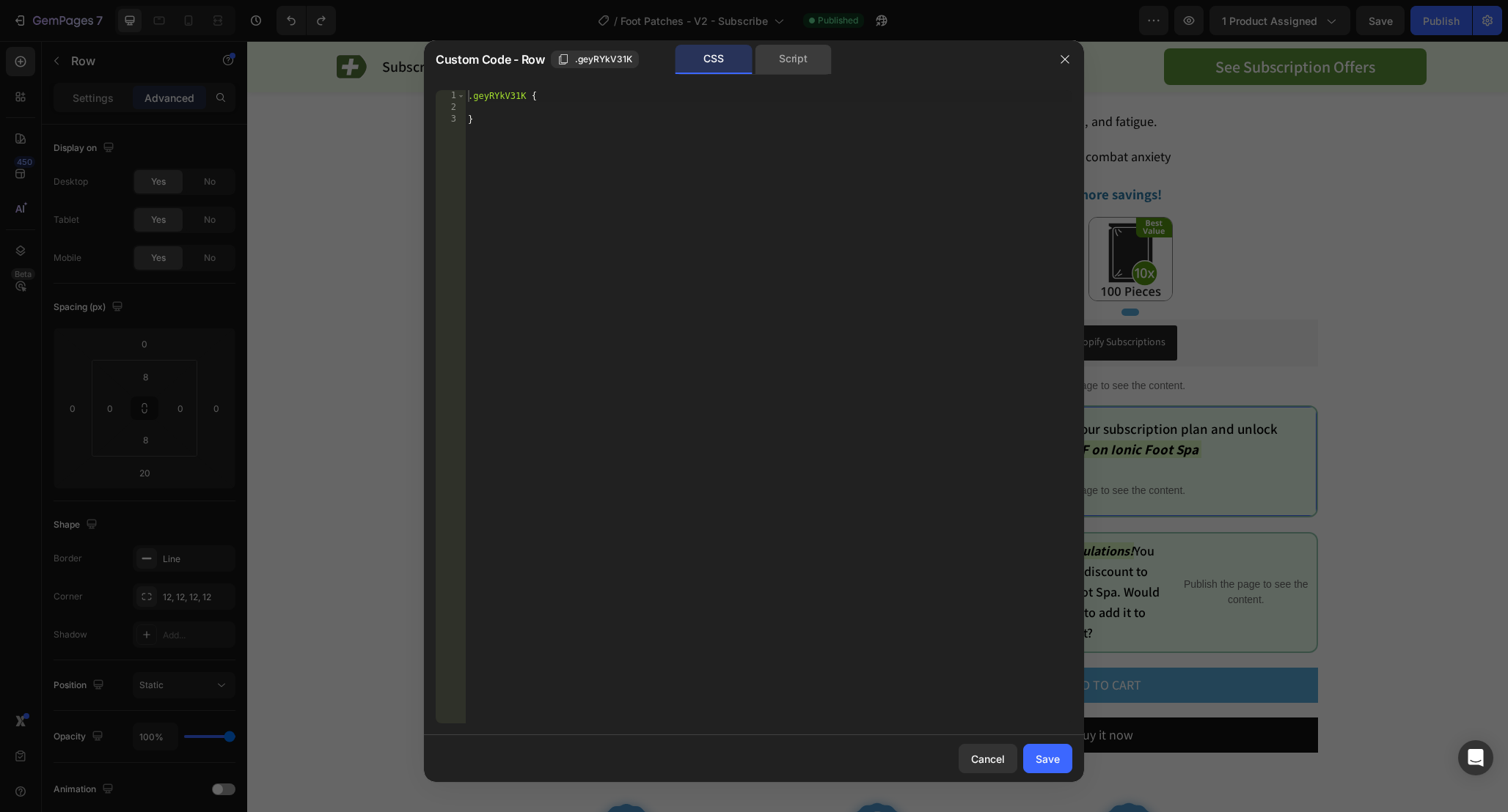
click at [800, 69] on div "Script" at bounding box center [793, 59] width 77 height 29
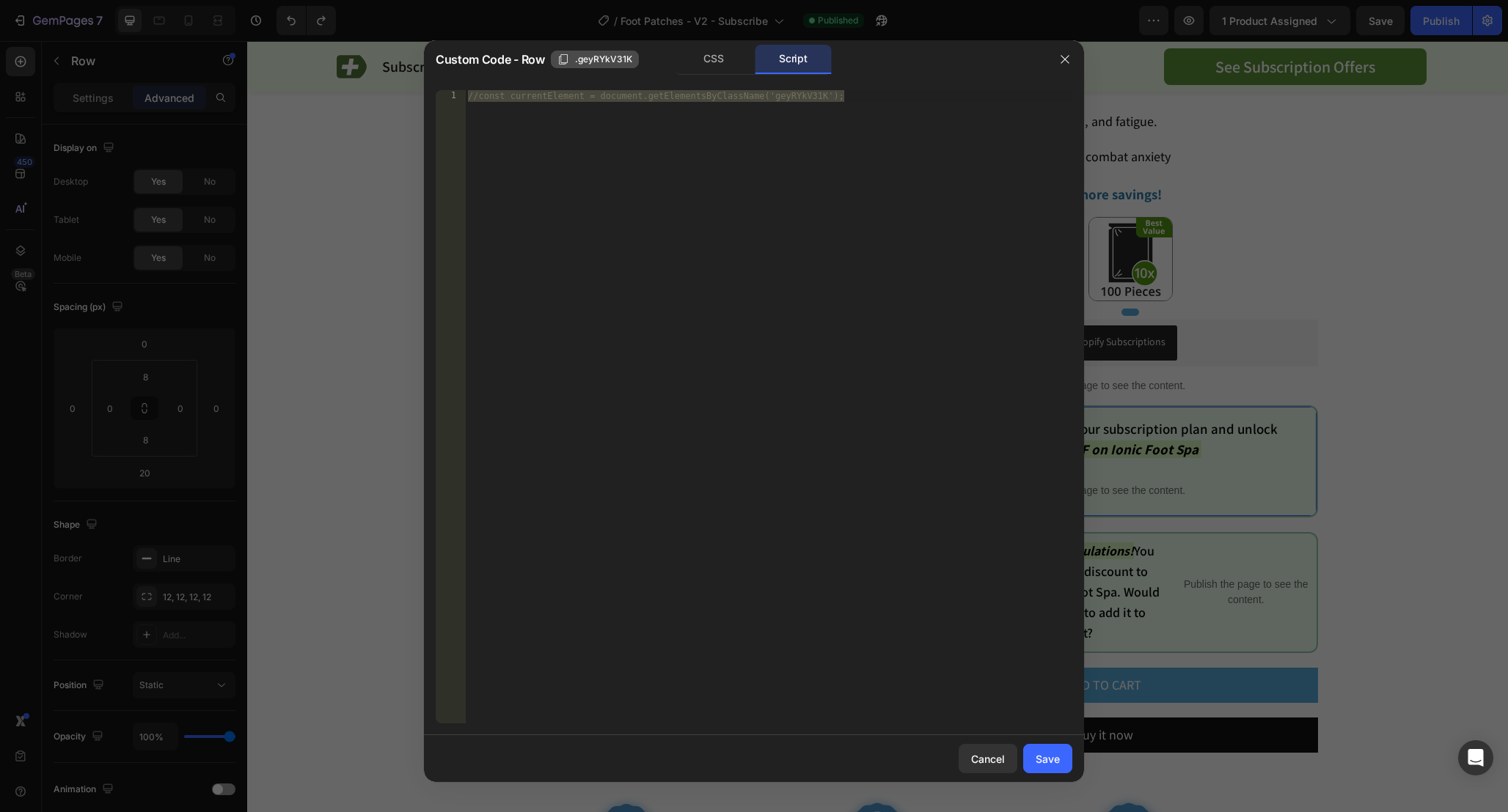
click at [609, 61] on span ".geyRYkV31K" at bounding box center [603, 59] width 57 height 13
click at [1064, 59] on icon "button" at bounding box center [1064, 59] width 12 height 12
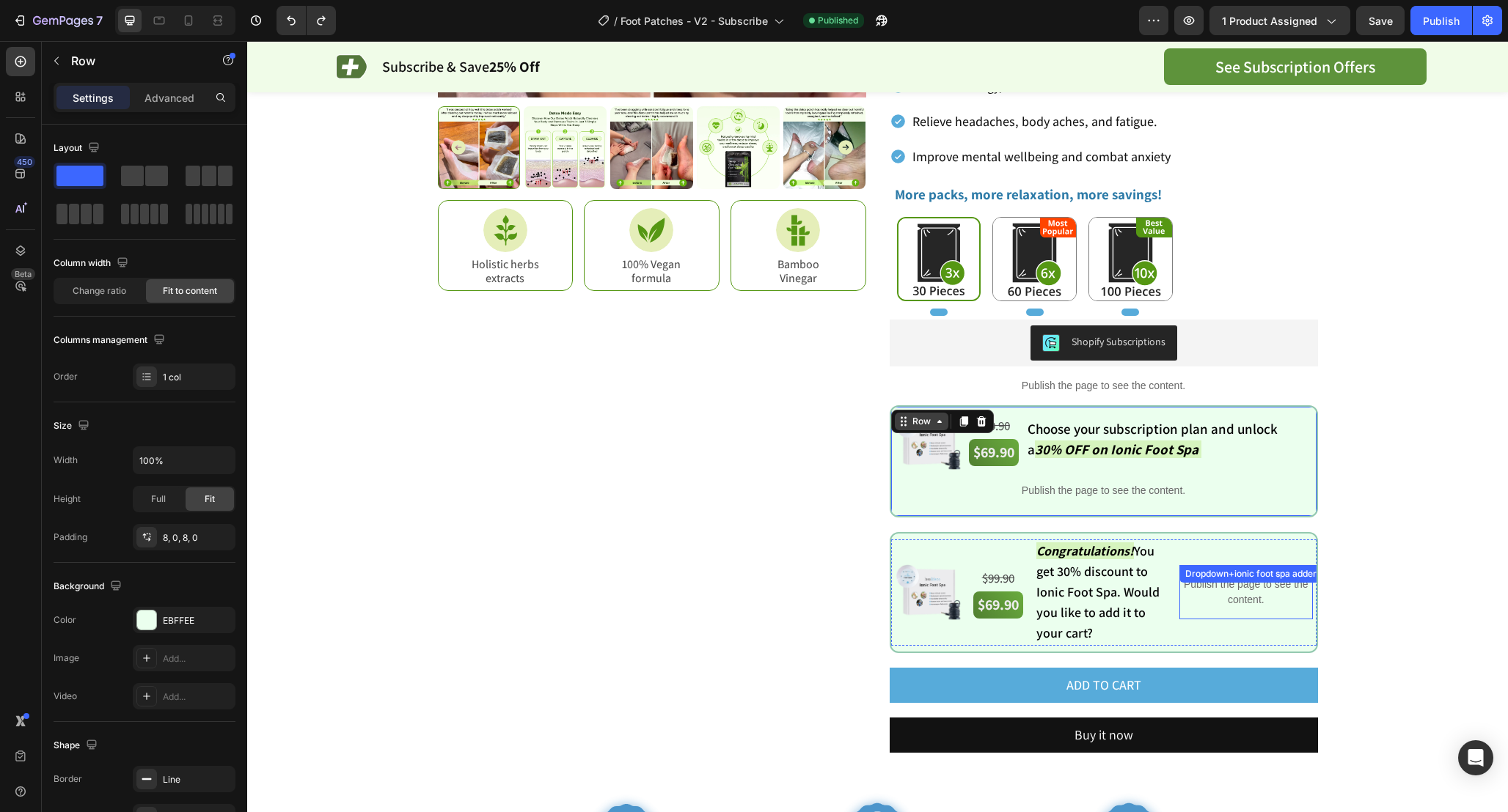
click at [1237, 605] on p "Publish the page to see the content." at bounding box center [1245, 592] width 133 height 31
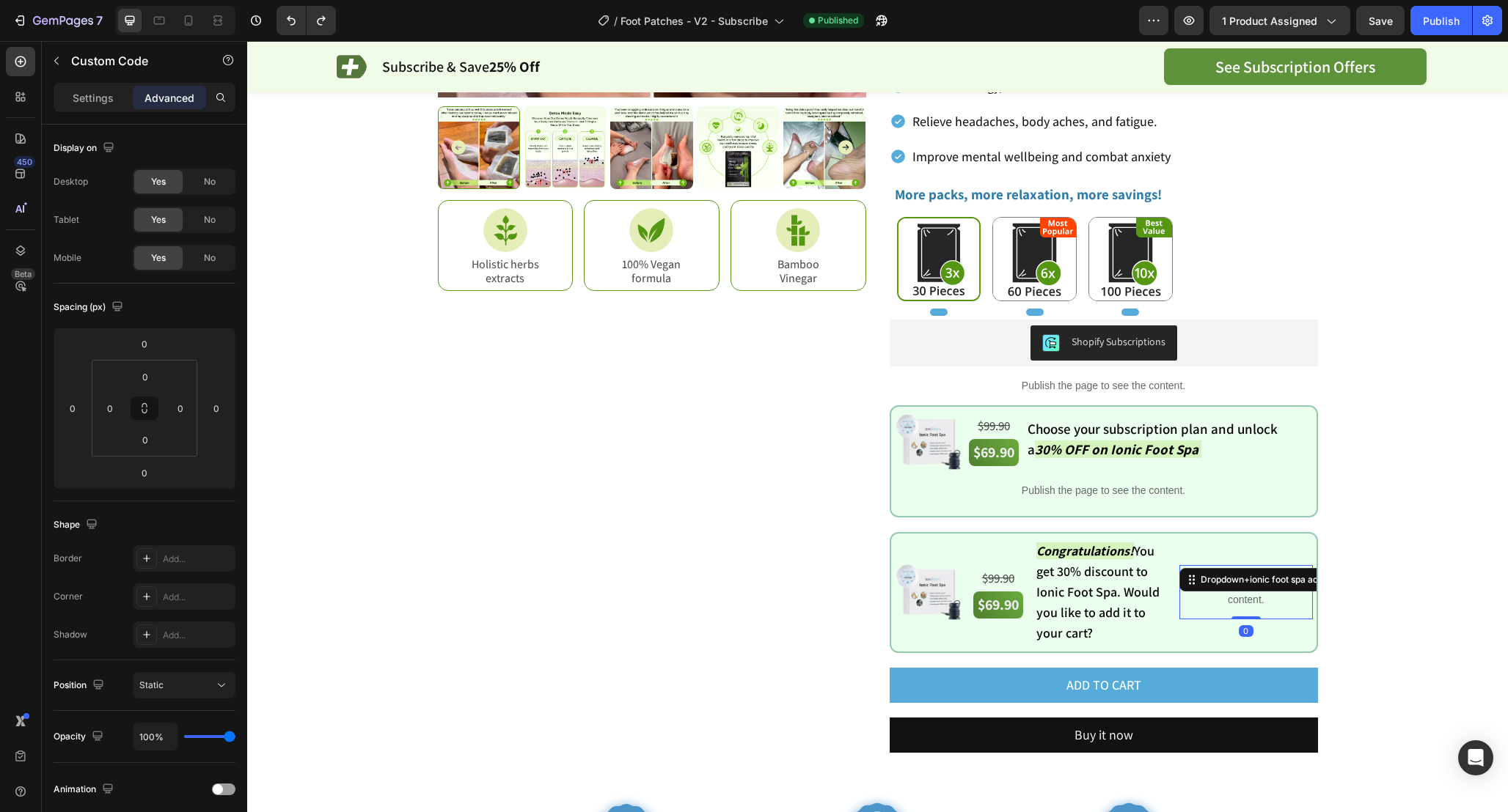
click at [1237, 605] on p "Publish the page to see the content." at bounding box center [1245, 592] width 133 height 31
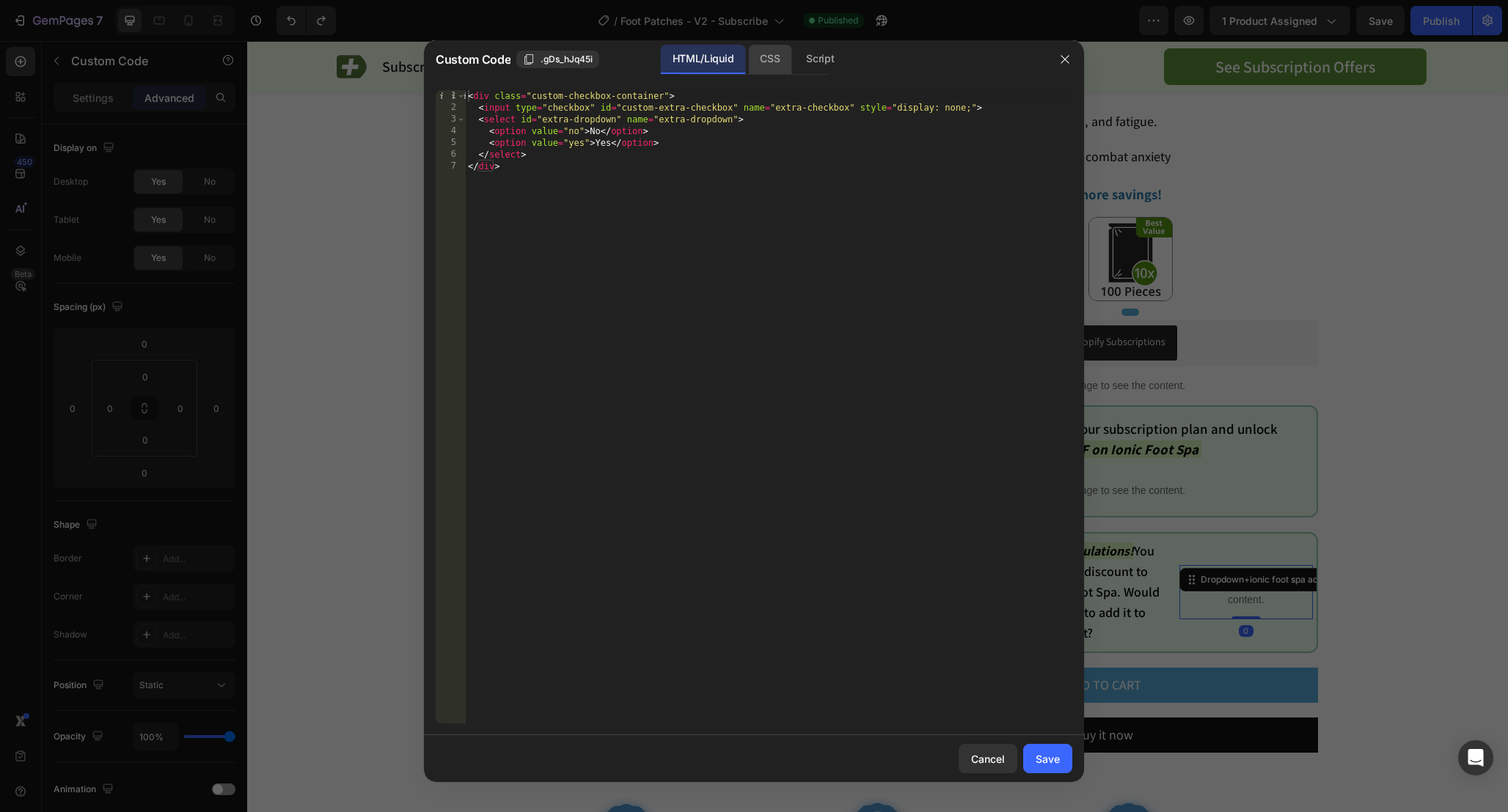
click at [762, 64] on div "CSS" at bounding box center [770, 59] width 44 height 29
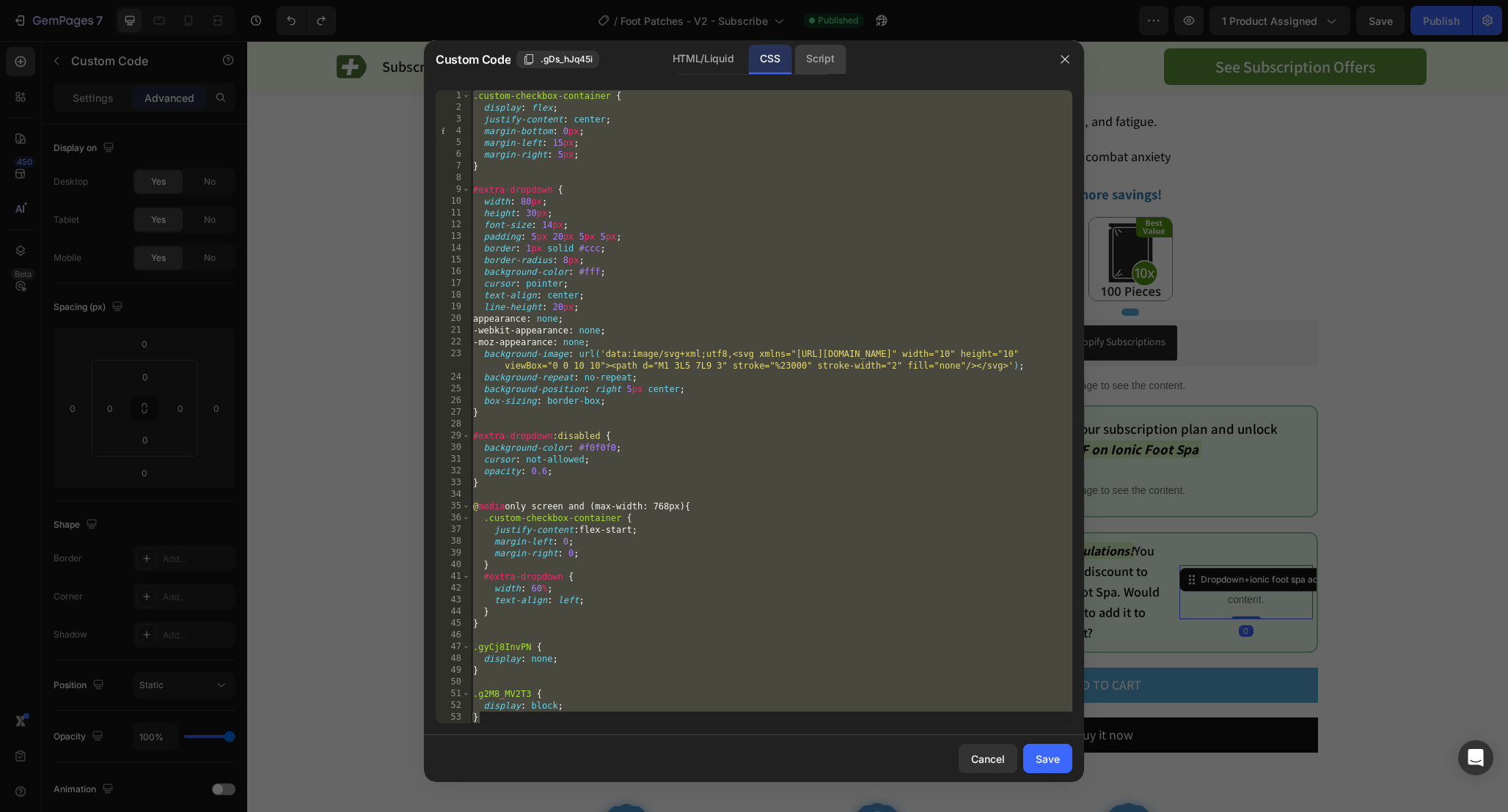
click at [811, 59] on div "Script" at bounding box center [820, 59] width 52 height 29
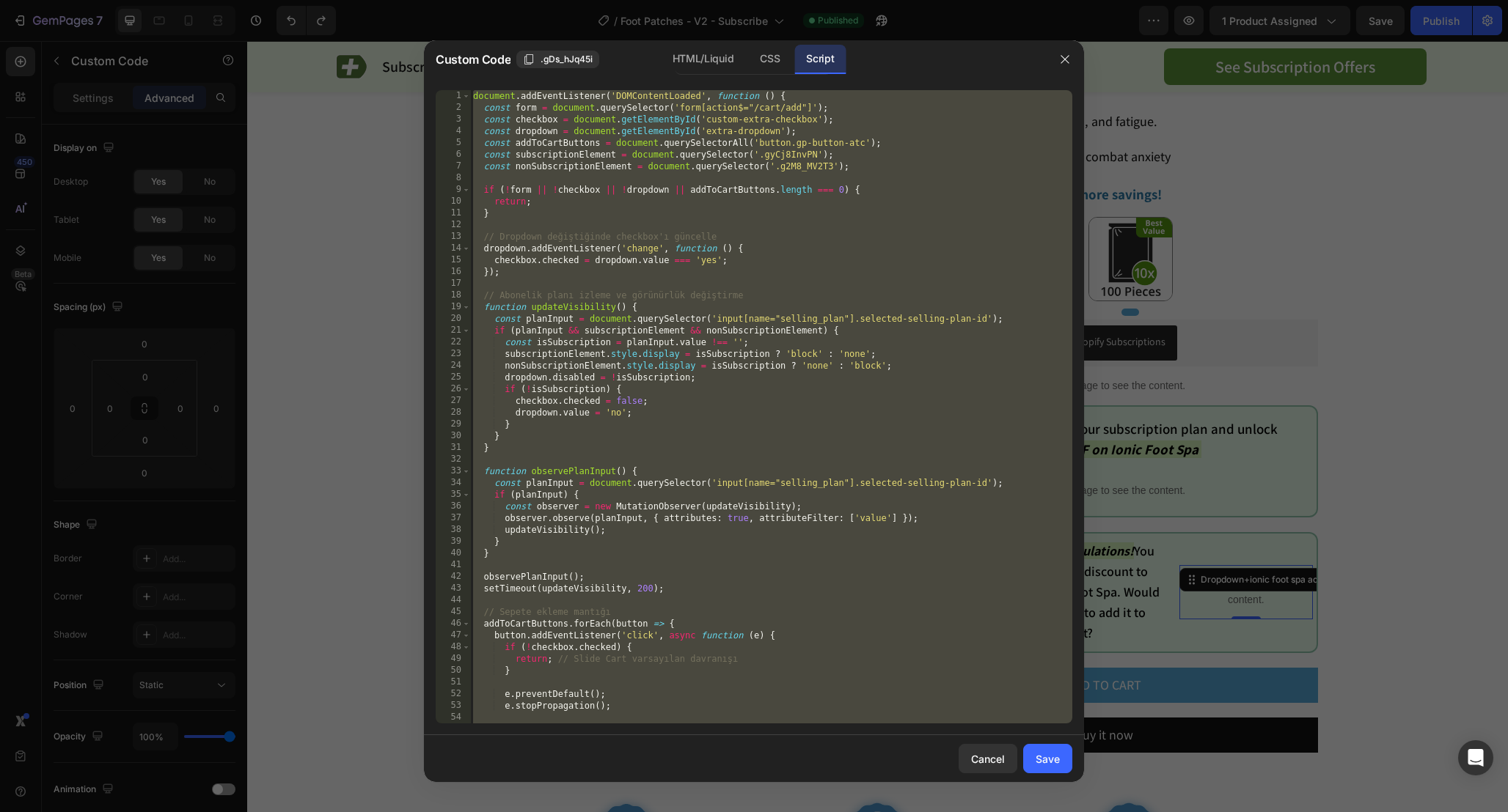
type textarea "}); });"
click at [939, 174] on div "document . addEventListener ( 'DOMContentLoaded' , function ( ) { const form = …" at bounding box center [771, 418] width 602 height 657
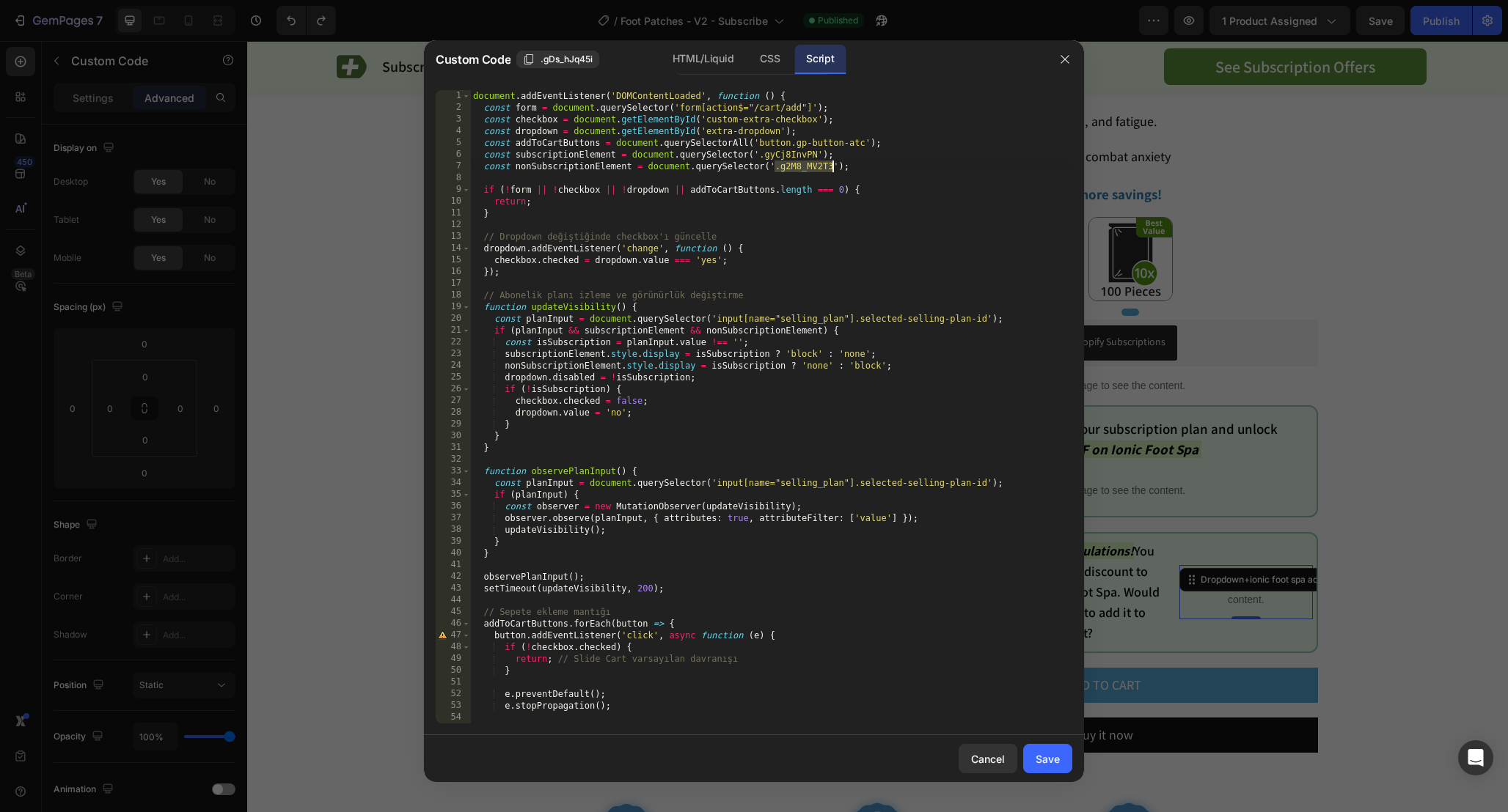
drag, startPoint x: 774, startPoint y: 167, endPoint x: 842, endPoint y: 172, distance: 68.2
click at [832, 166] on div "document . addEventListener ( 'DOMContentLoaded' , function ( ) { const form = …" at bounding box center [771, 418] width 602 height 657
paste textarea "eyRYkV31K"
click at [576, 58] on span ".gDs_hJq45i" at bounding box center [567, 59] width 52 height 13
drag, startPoint x: 759, startPoint y: 156, endPoint x: 816, endPoint y: 156, distance: 57.0
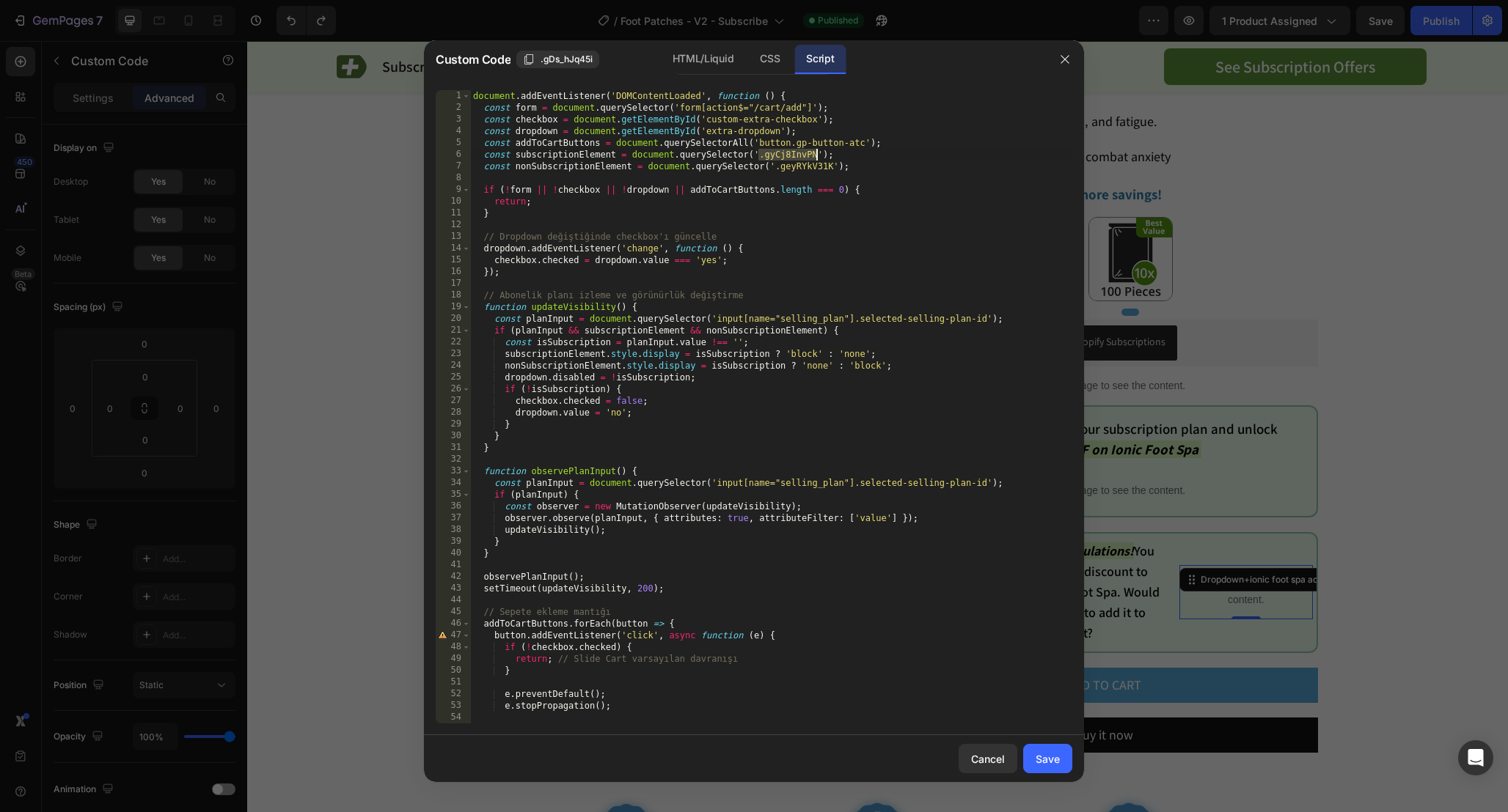
click at [815, 156] on div "document . addEventListener ( 'DOMContentLoaded' , function ( ) { const form = …" at bounding box center [771, 418] width 602 height 657
paste textarea "Ds_hJq45i"
type textarea "const subscriptionElement = document.querySelector('.gDs_hJq45i');"
click at [1047, 762] on div "Save" at bounding box center [1047, 759] width 24 height 15
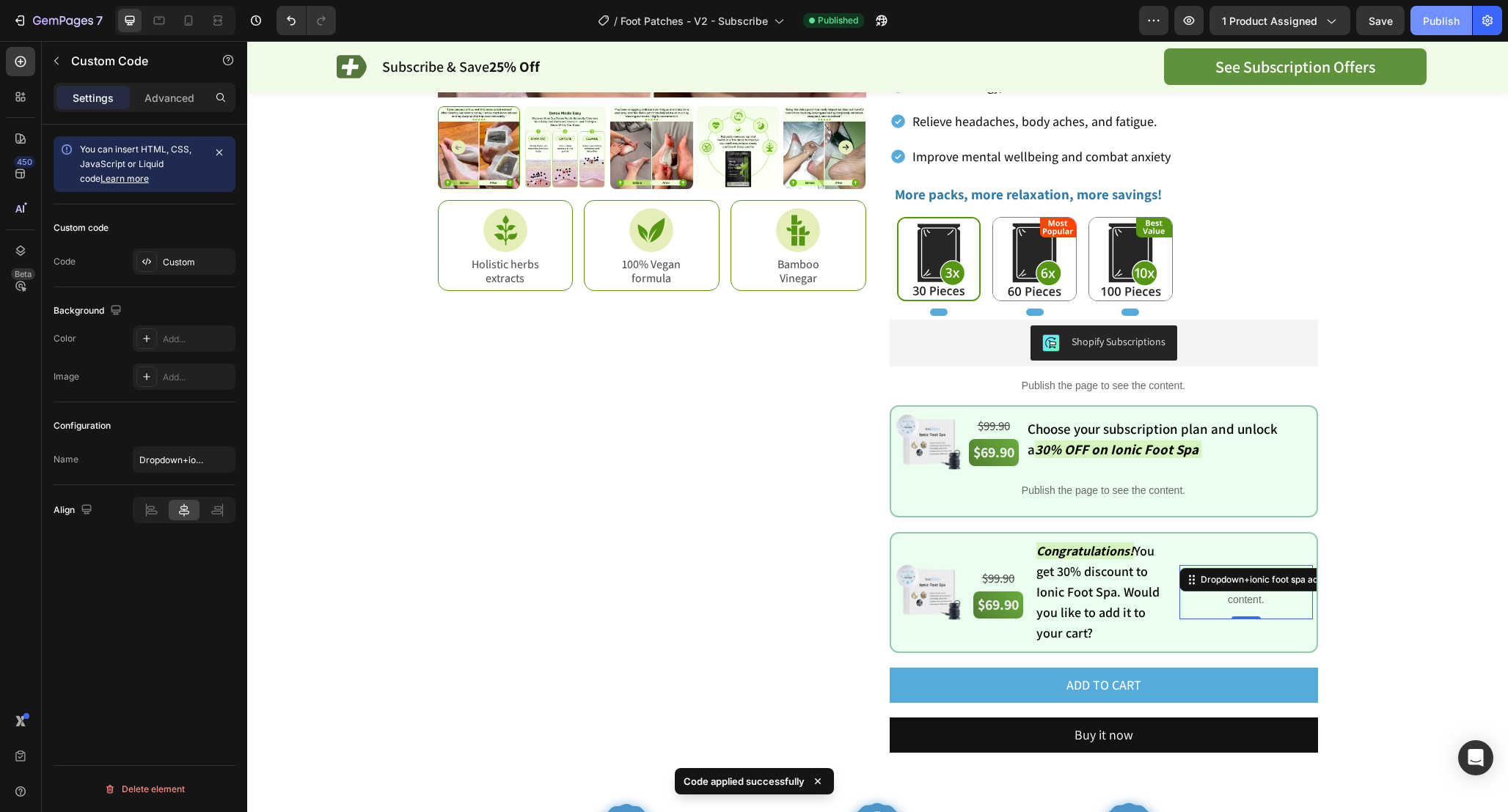
click at [1417, 33] on button "Publish" at bounding box center [1440, 20] width 61 height 29
click at [1260, 597] on p "Publish the page to see the content." at bounding box center [1245, 592] width 133 height 31
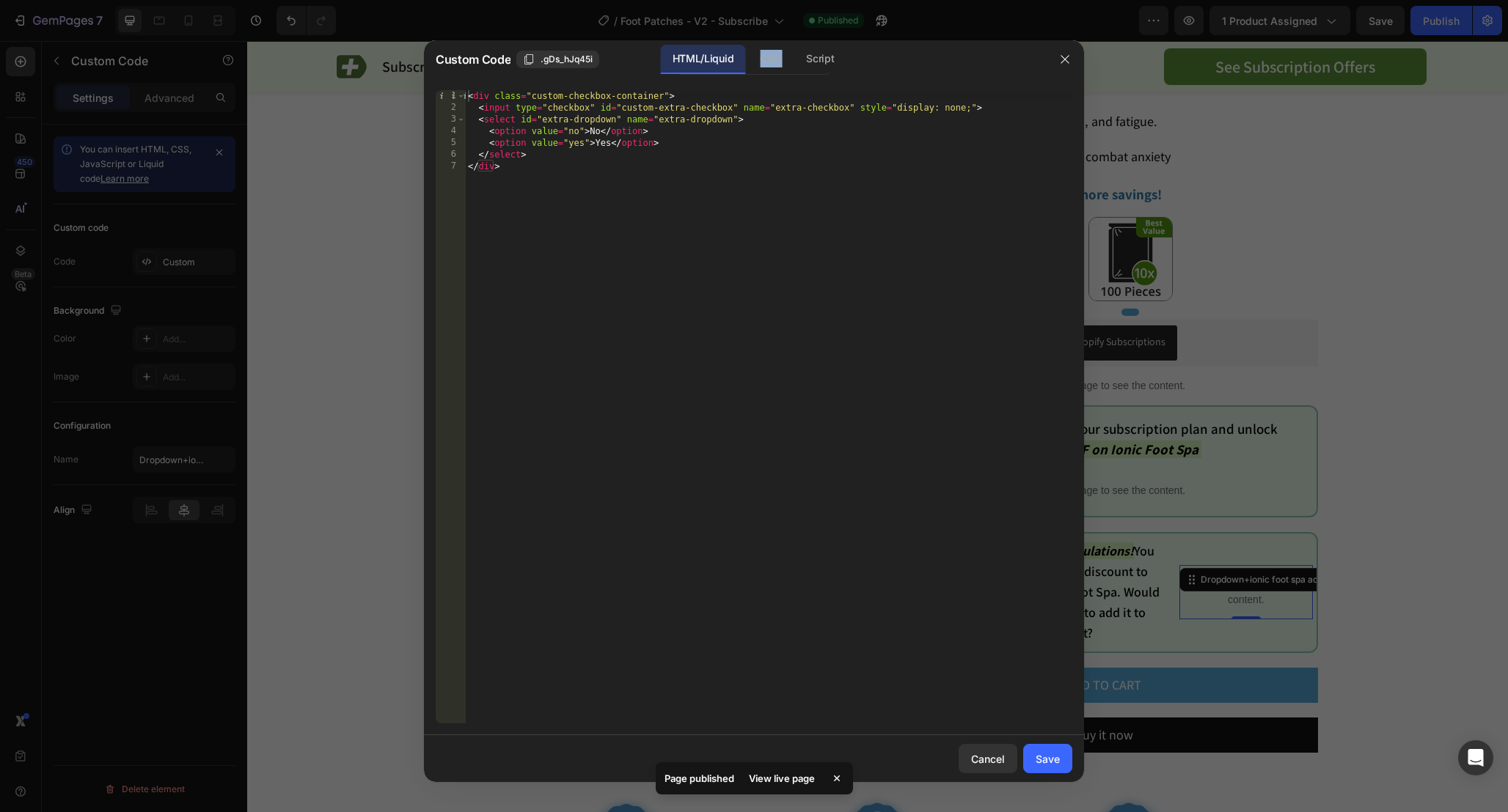
click at [815, 44] on div "Custom Code .gDs_hJq45i HTML/Liquid CSS Script" at bounding box center [735, 59] width 622 height 38
click at [819, 56] on div "Script" at bounding box center [820, 59] width 52 height 29
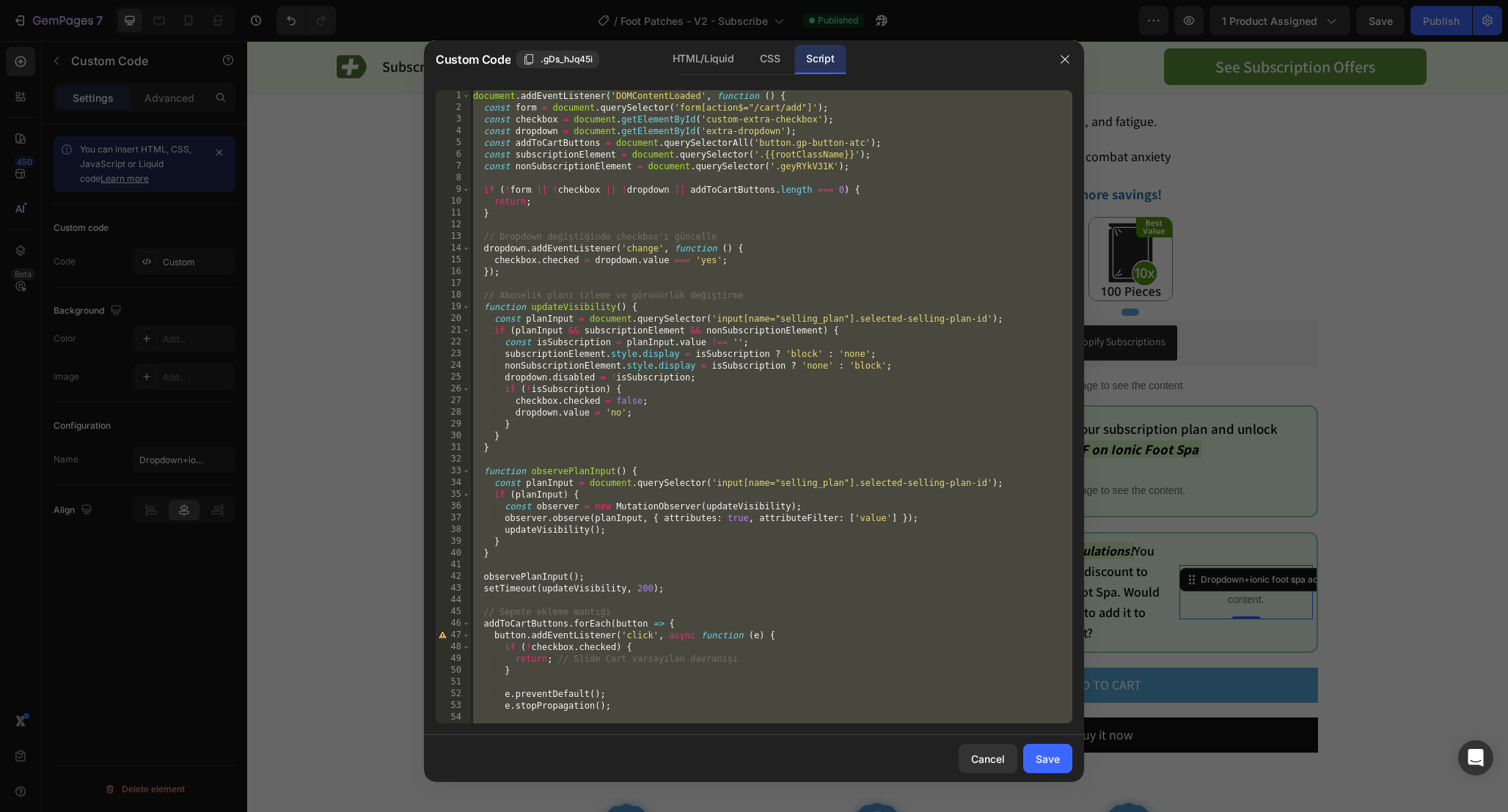
click at [957, 129] on div "document . addEventListener ( 'DOMContentLoaded' , function ( ) { const form = …" at bounding box center [771, 418] width 602 height 657
type textarea "const dropdown = document.getElementById('extra-dropdown');"
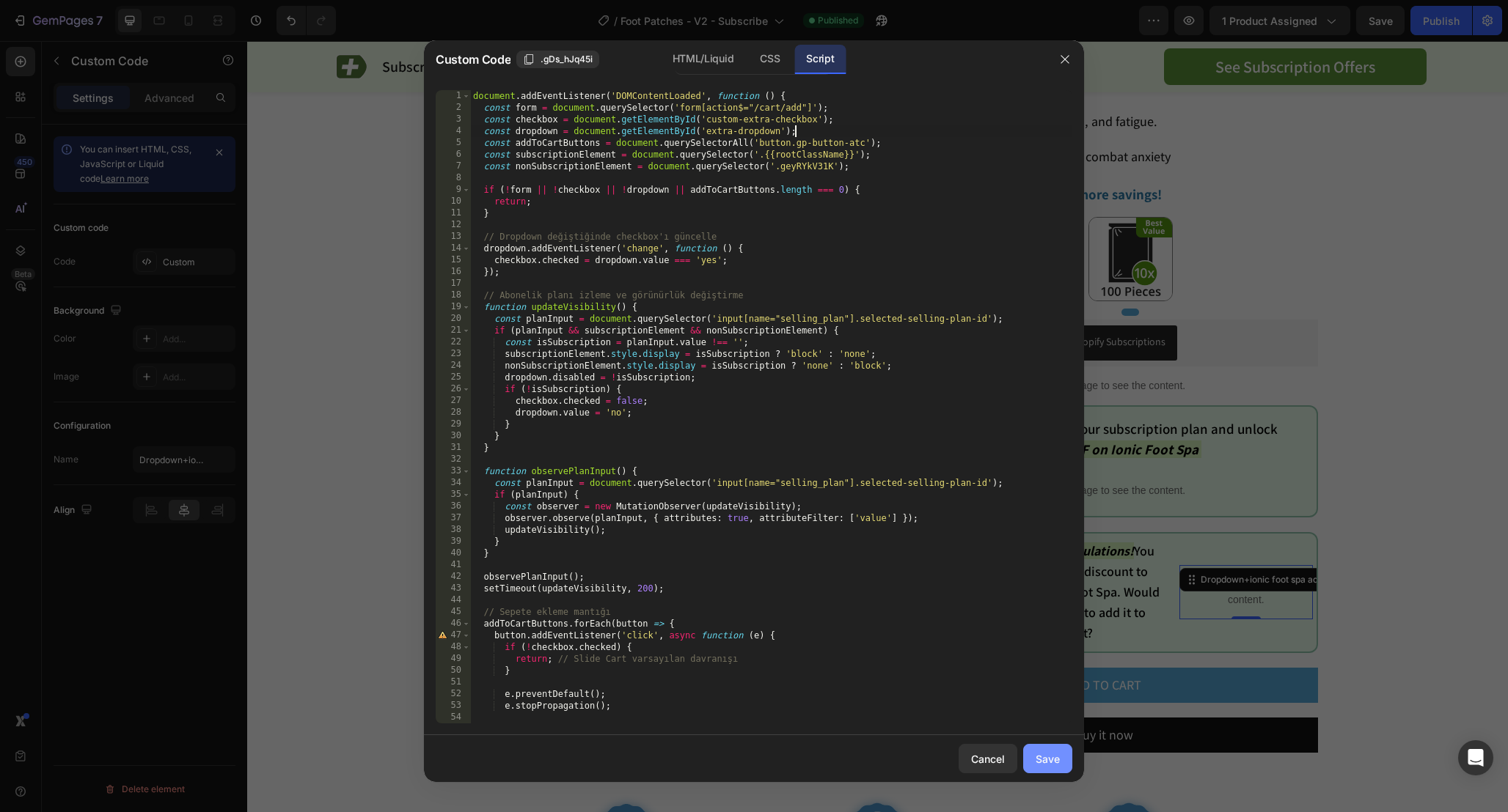
click at [1050, 757] on div "Save" at bounding box center [1047, 759] width 24 height 15
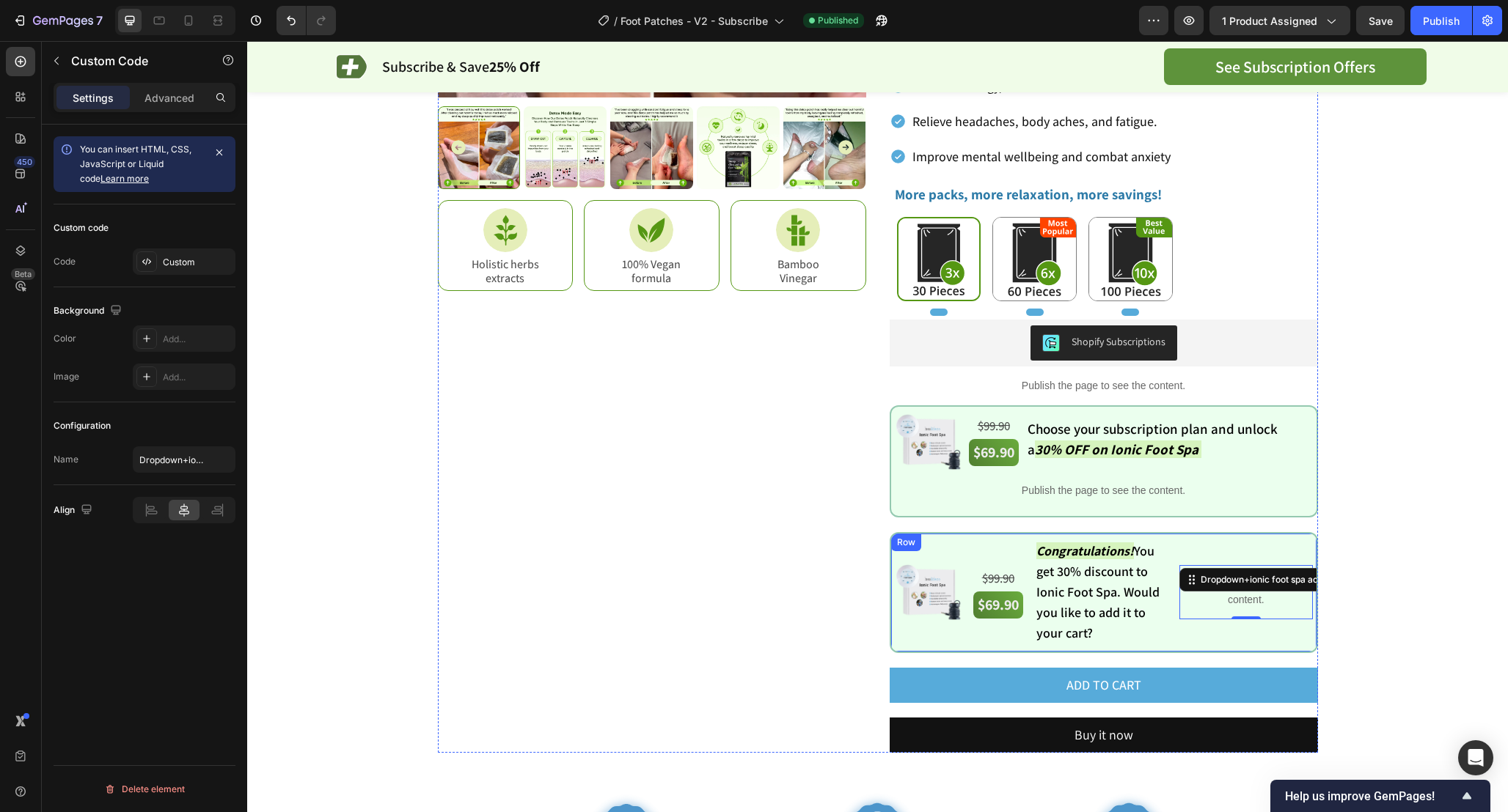
click at [899, 533] on div "Image $99.90 Text Block $69.90 Text Block $99.90 Text Block $69.90 Text Block C…" at bounding box center [1104, 593] width 428 height 121
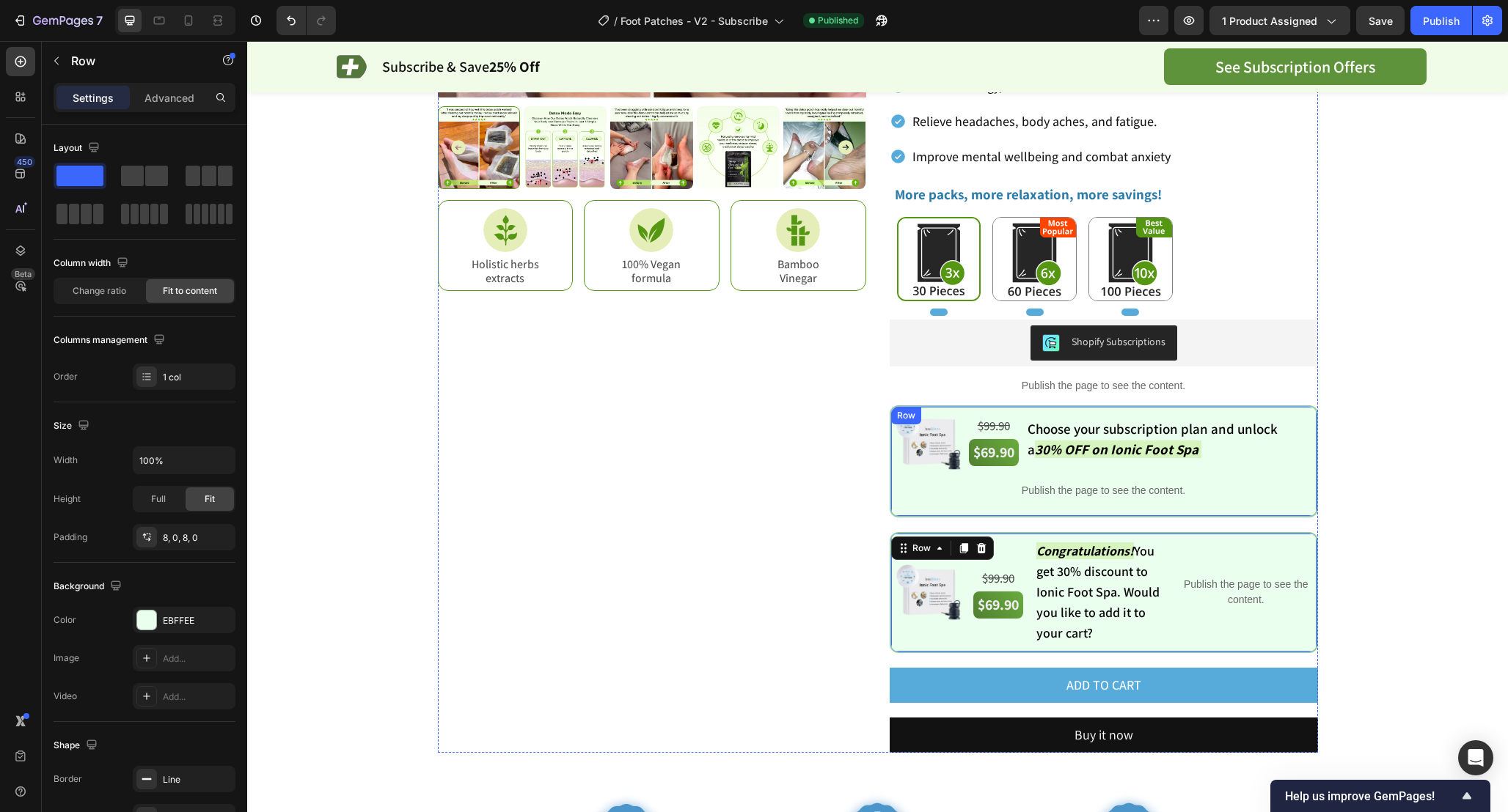
click at [898, 408] on div "Row" at bounding box center [906, 416] width 30 height 18
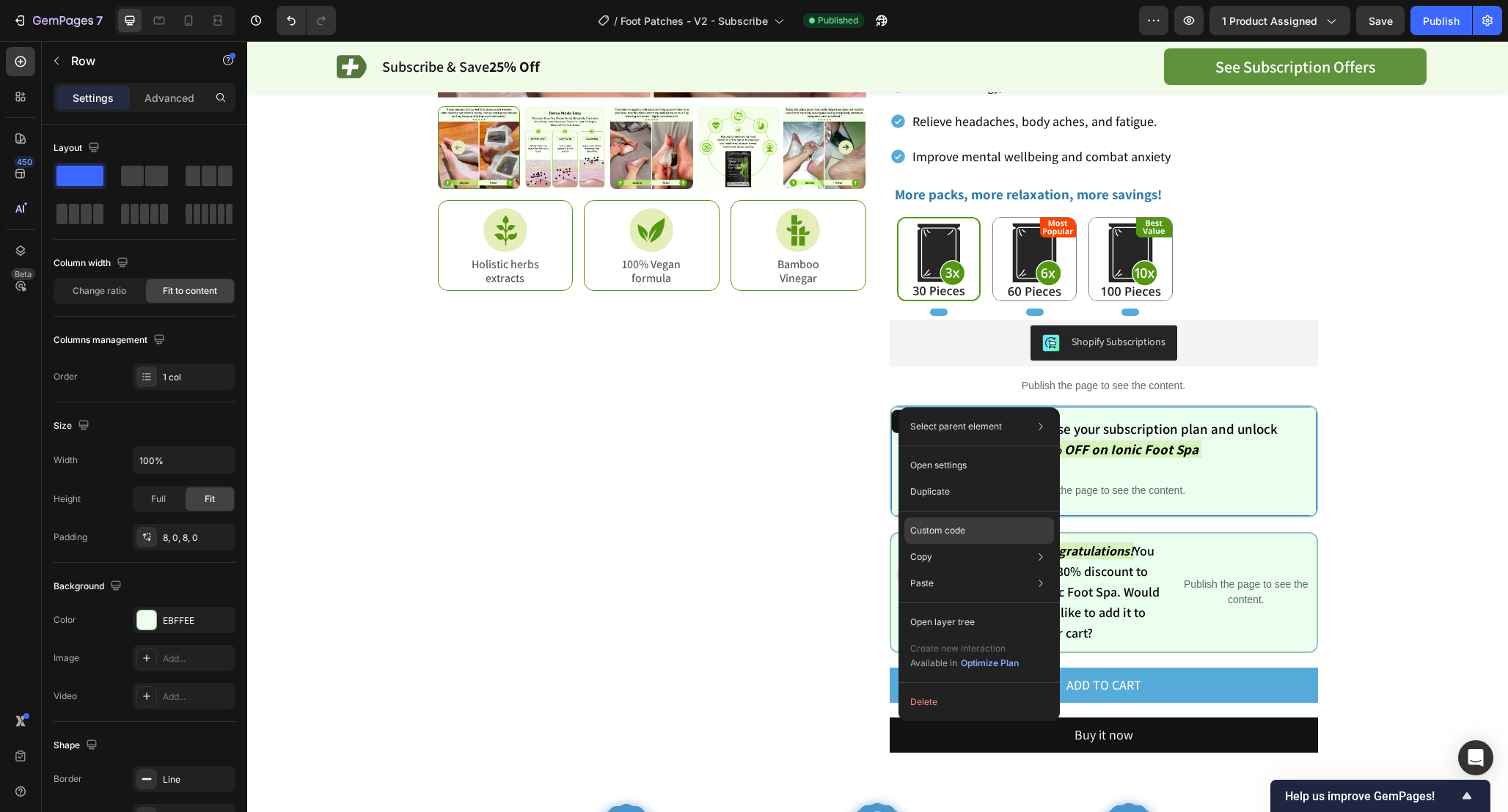
click at [979, 532] on div "Custom code" at bounding box center [979, 531] width 150 height 27
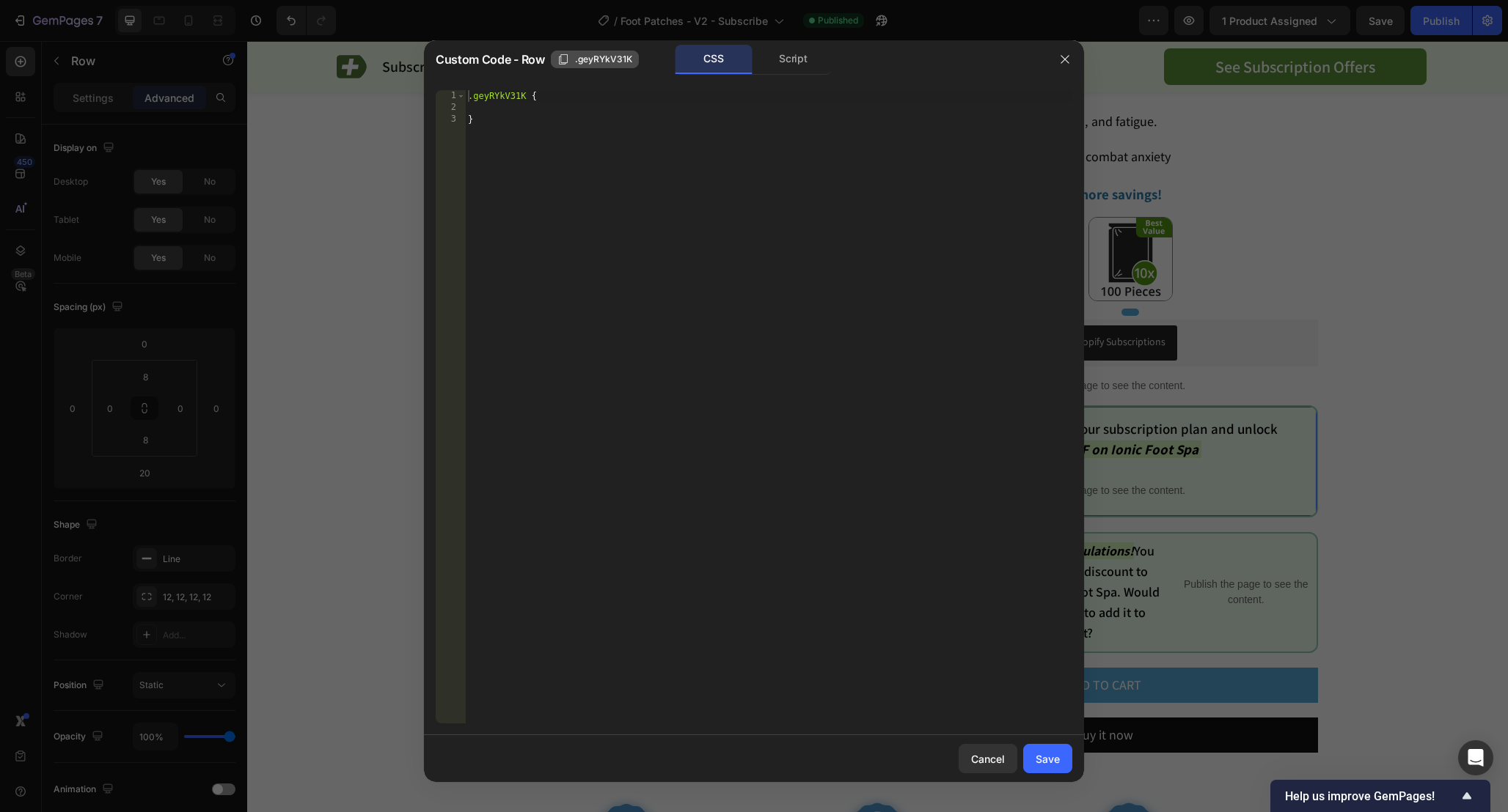
click at [582, 57] on span ".geyRYkV31K" at bounding box center [603, 59] width 57 height 13
click at [1065, 62] on icon "button" at bounding box center [1064, 59] width 12 height 12
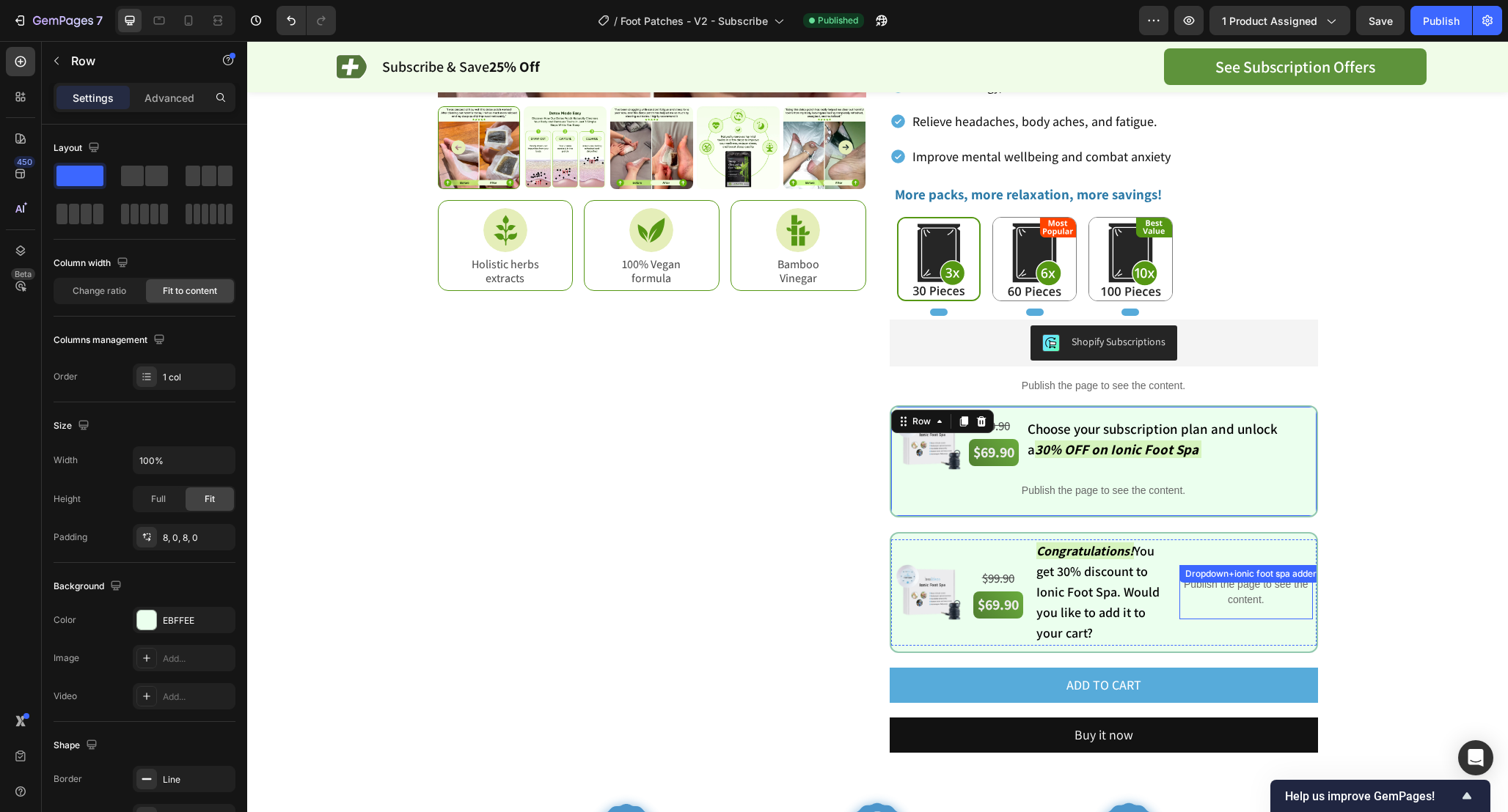
click at [1251, 597] on p "Publish the page to see the content." at bounding box center [1245, 592] width 133 height 31
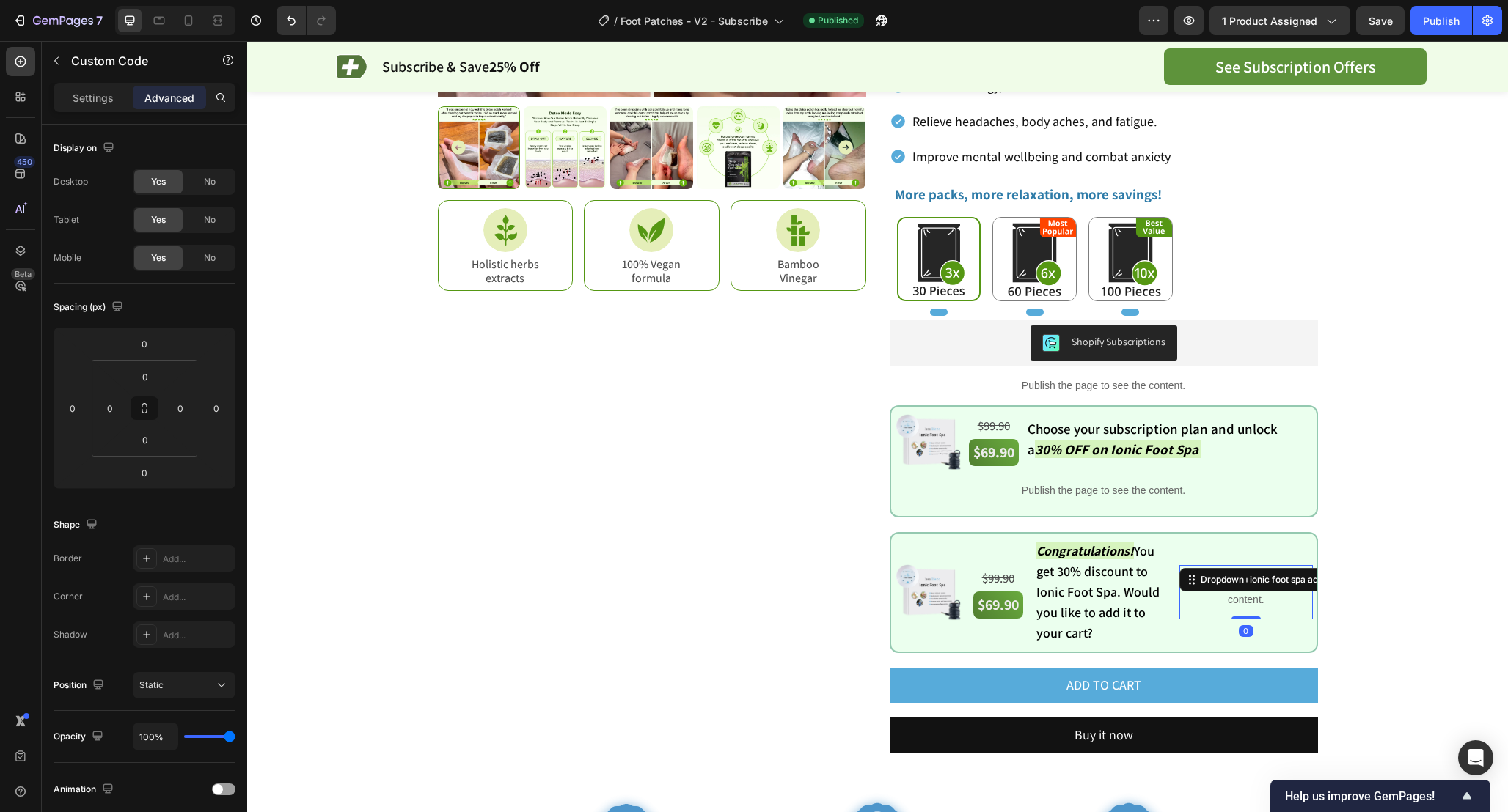
click at [1251, 597] on p "Publish the page to see the content." at bounding box center [1245, 592] width 133 height 31
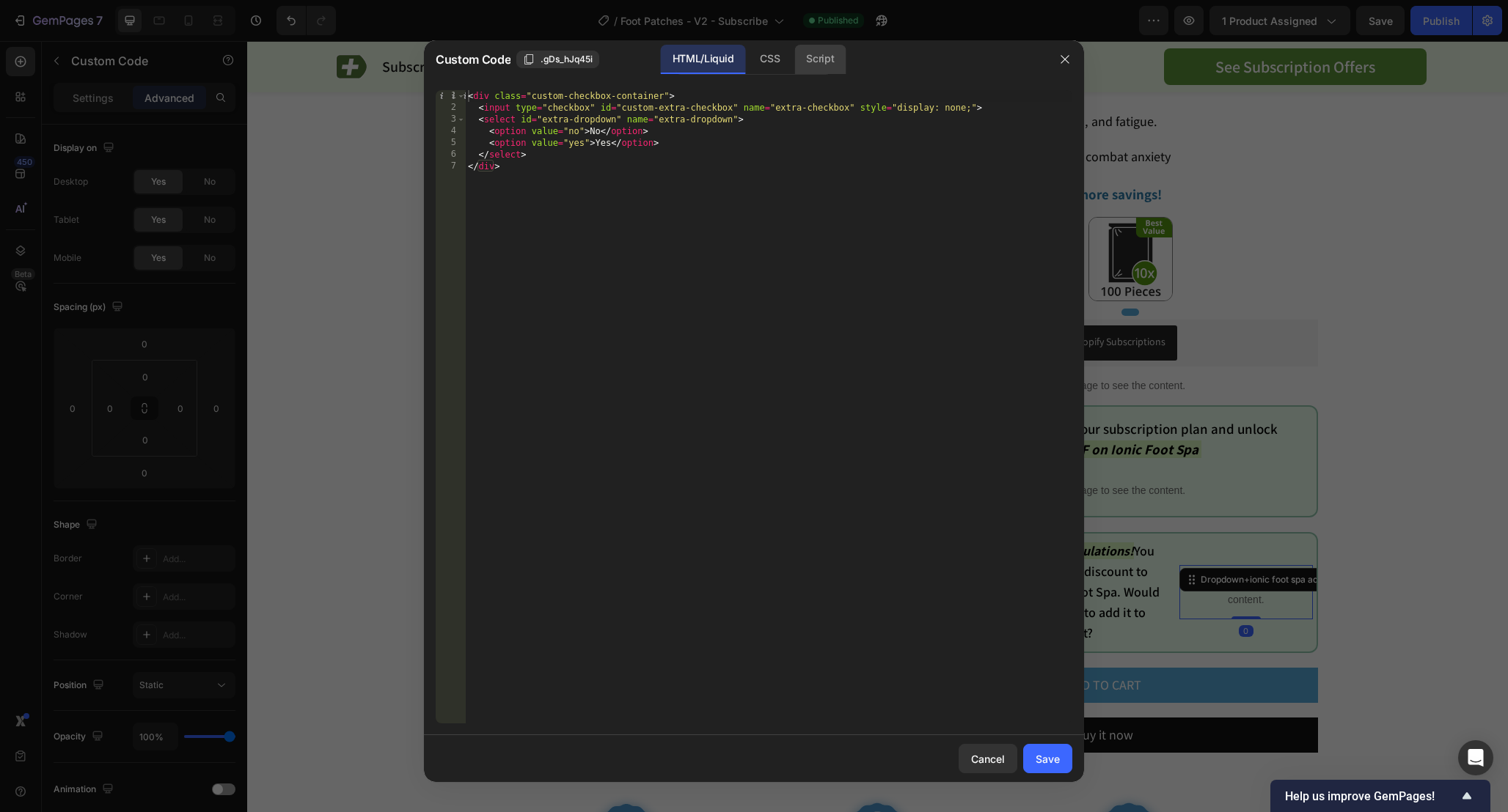
click at [805, 64] on div "Script" at bounding box center [820, 59] width 52 height 29
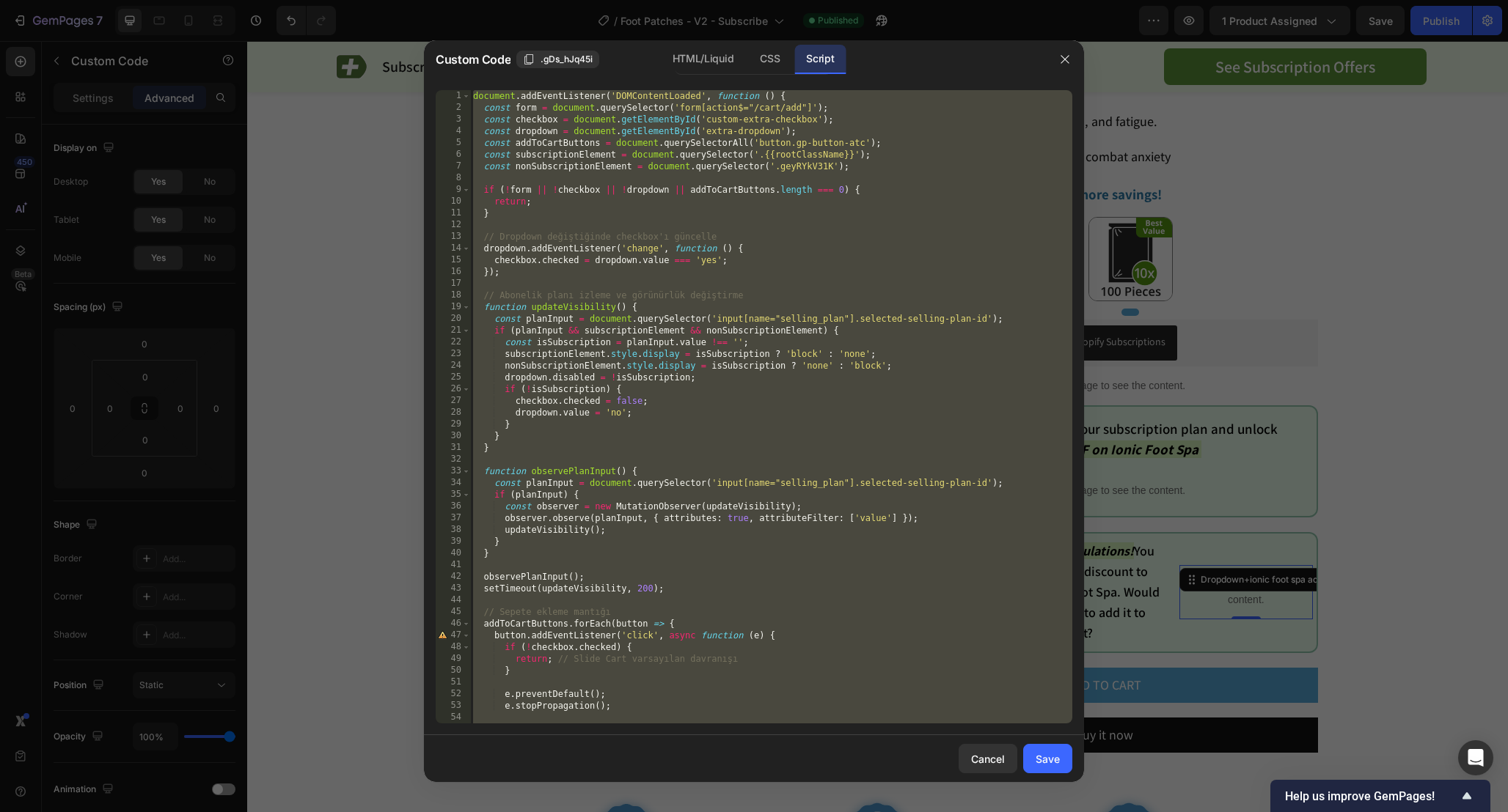
click at [914, 171] on div "document . addEventListener ( 'DOMContentLoaded' , function ( ) { const form = …" at bounding box center [771, 418] width 602 height 657
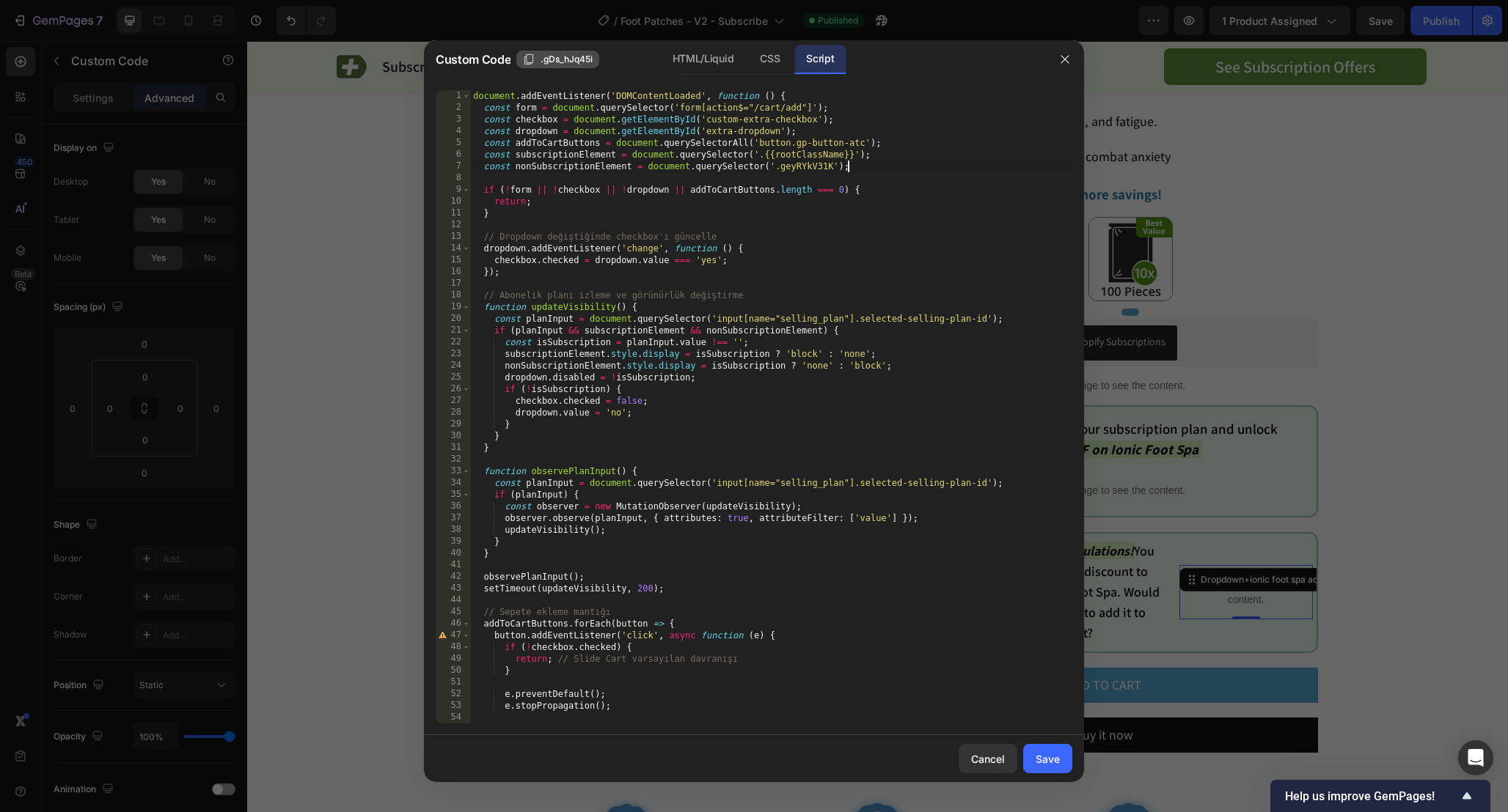
click at [558, 62] on span ".gDs_hJq45i" at bounding box center [567, 59] width 52 height 13
drag, startPoint x: 759, startPoint y: 153, endPoint x: 852, endPoint y: 152, distance: 93.0
click at [852, 152] on div "document . addEventListener ( 'DOMContentLoaded' , function ( ) { const form = …" at bounding box center [771, 418] width 602 height 657
paste textarea "gDs_hJq45i"
type textarea "const subscriptionElement = document.querySelector('.gDs_hJq45i');"
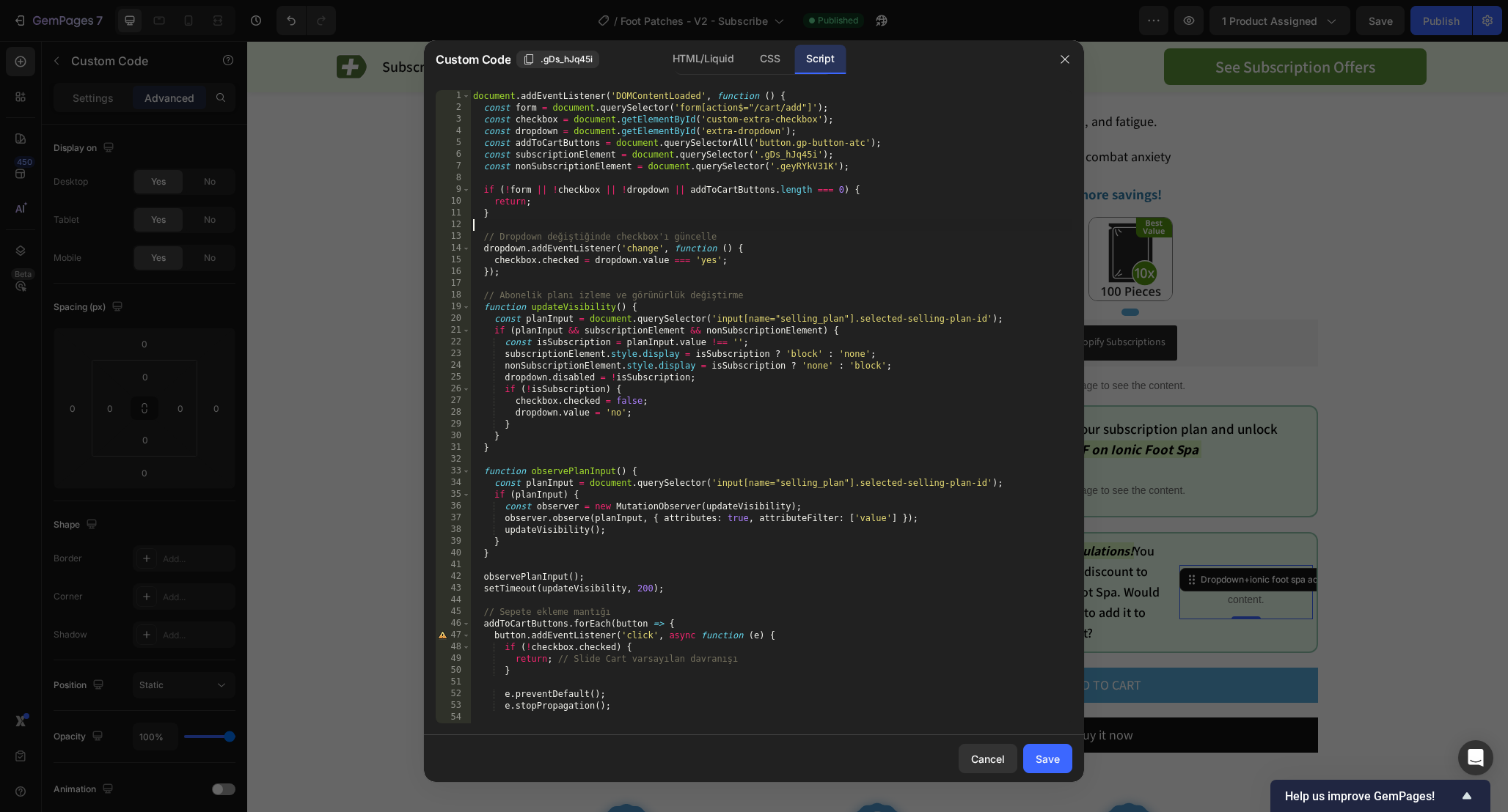
click at [916, 229] on div "document . addEventListener ( 'DOMContentLoaded' , function ( ) { const form = …" at bounding box center [771, 418] width 602 height 657
type textarea "}); });"
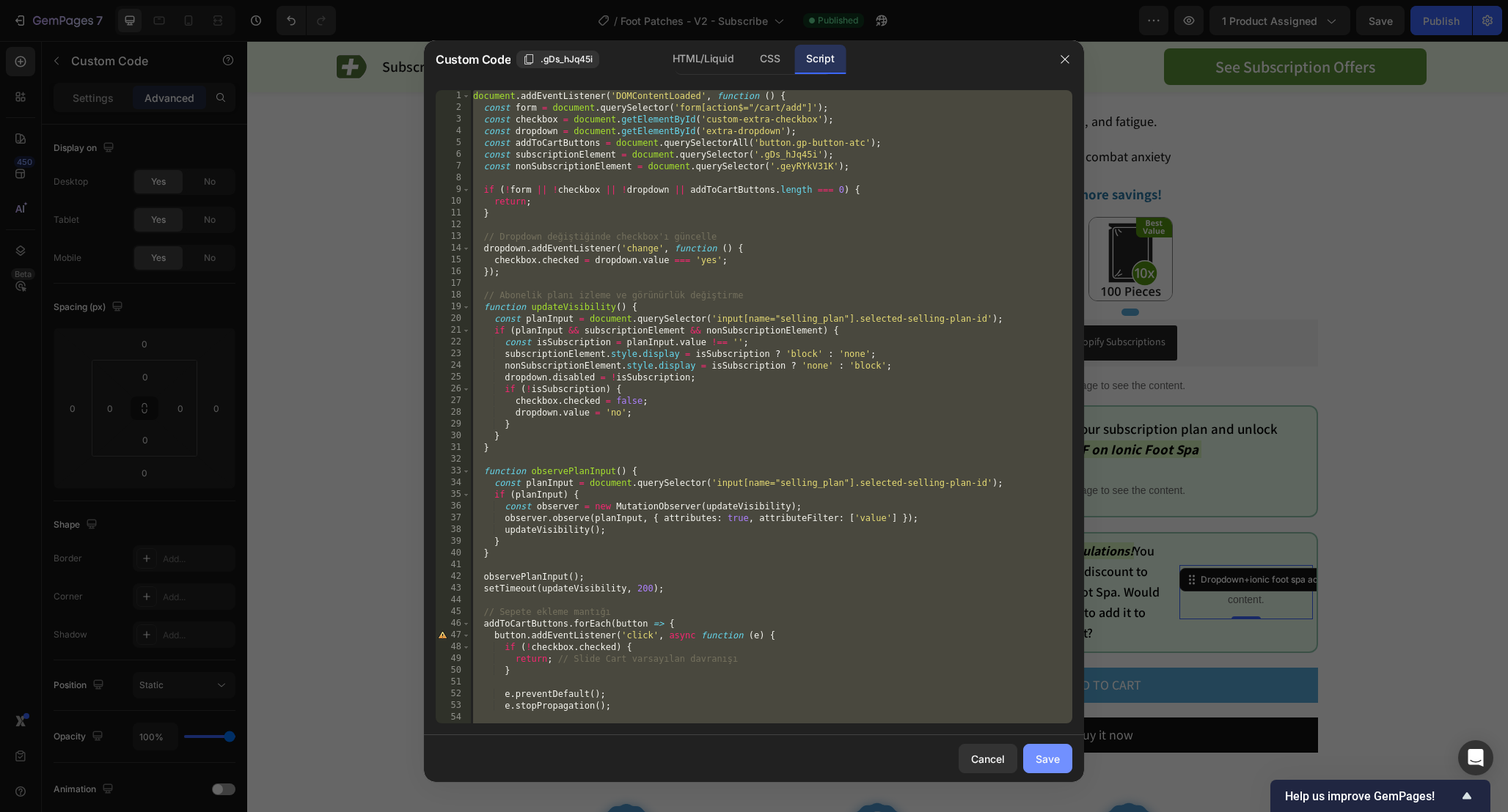
click at [1069, 759] on button "Save" at bounding box center [1047, 759] width 49 height 29
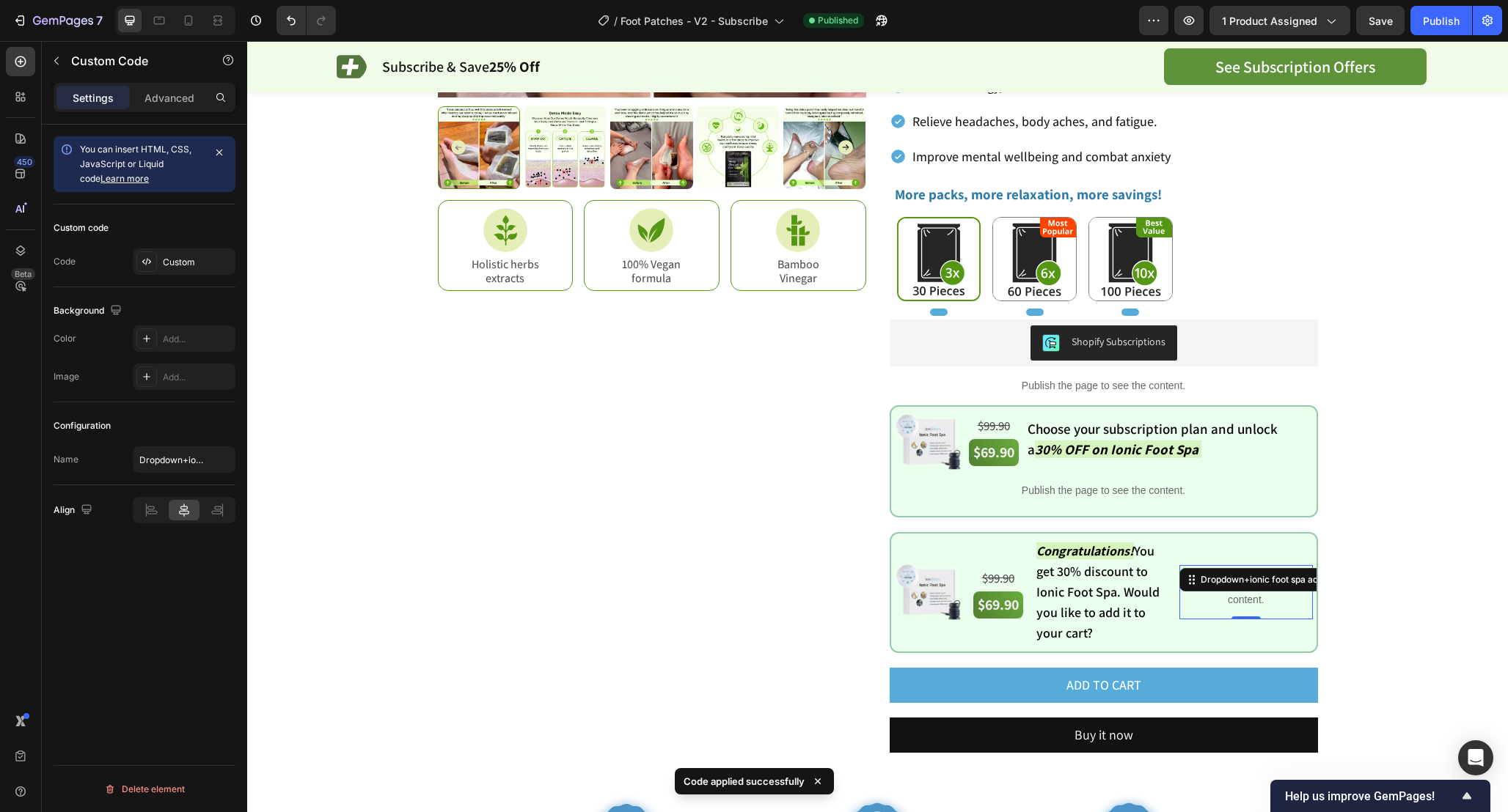
click at [1223, 609] on div "Publish the page to see the content." at bounding box center [1245, 592] width 133 height 54
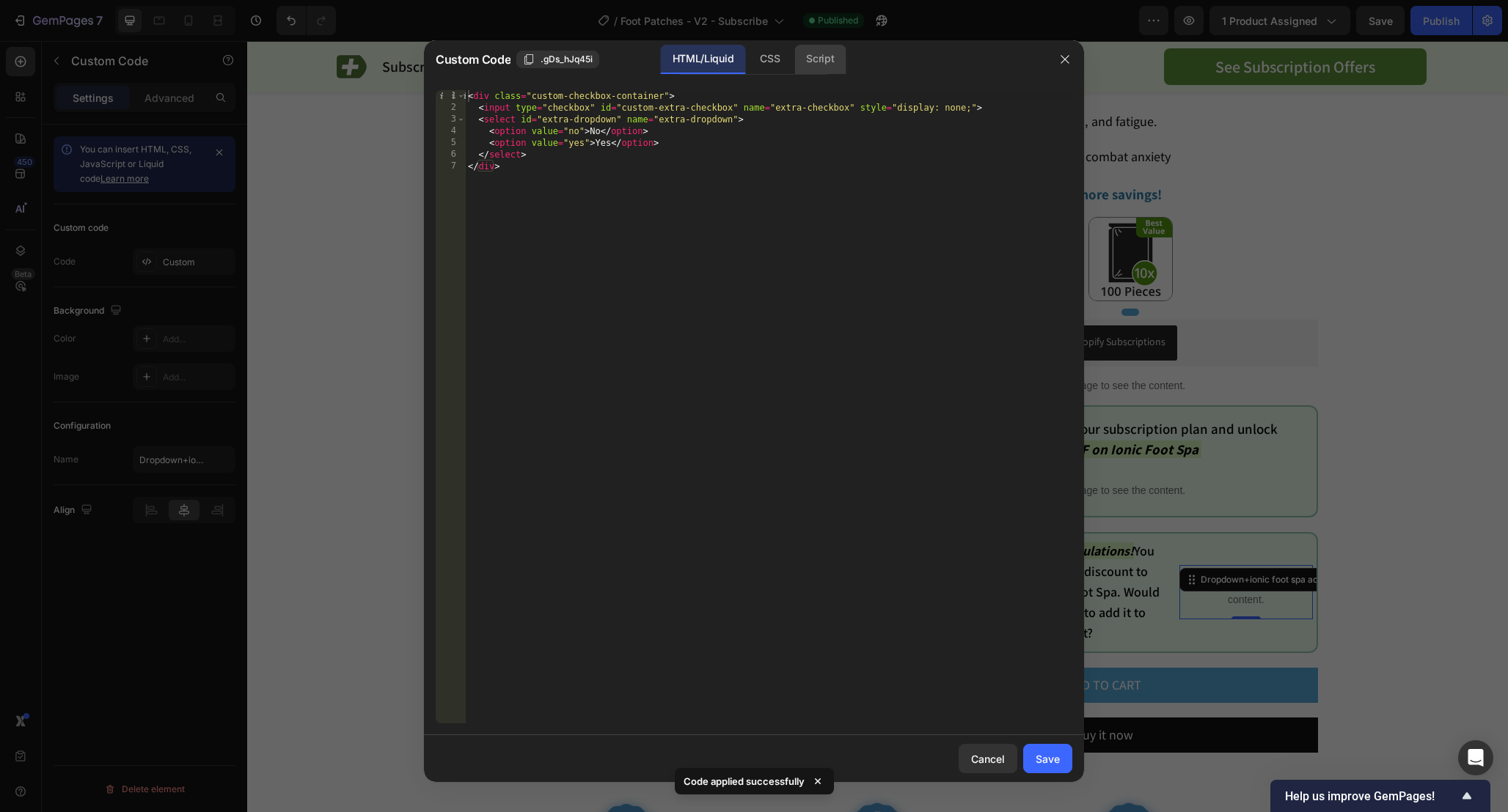
click at [819, 59] on div "Script" at bounding box center [820, 59] width 52 height 29
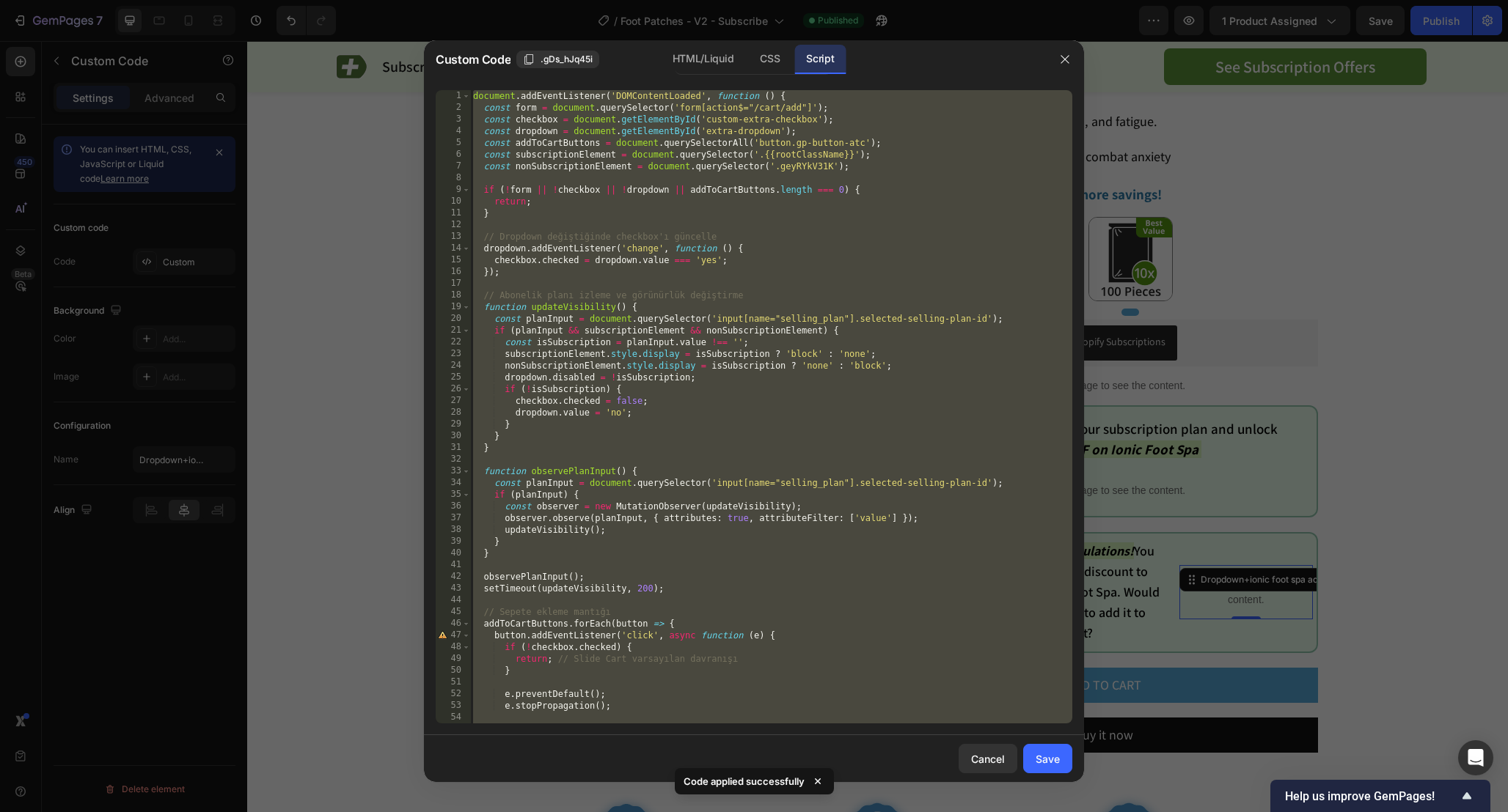
click at [953, 277] on div "document . addEventListener ( 'DOMContentLoaded' , function ( ) { const form = …" at bounding box center [771, 418] width 602 height 657
paste textarea
type textarea "});"
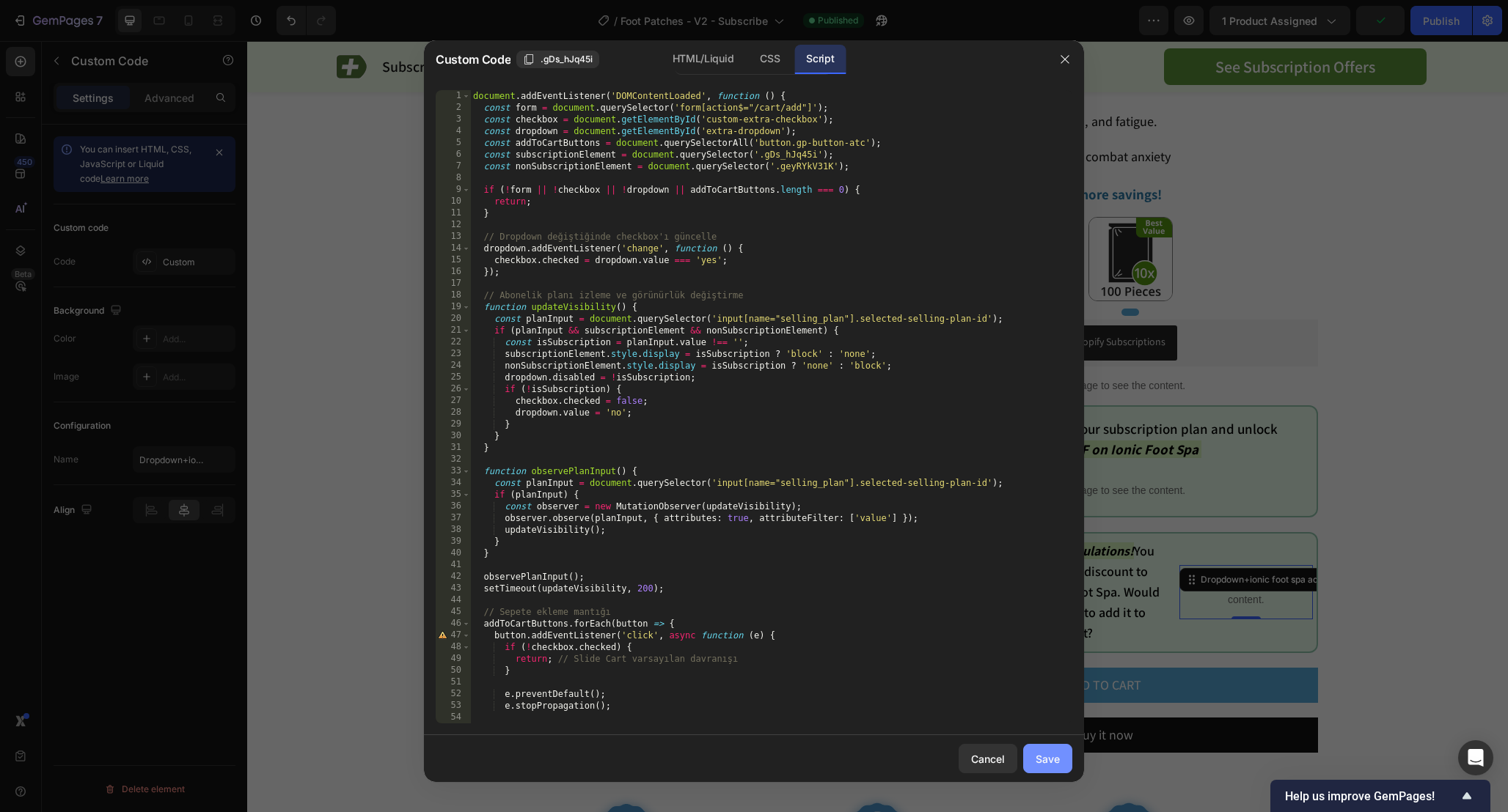
click at [1047, 744] on button "Save" at bounding box center [1047, 759] width 49 height 29
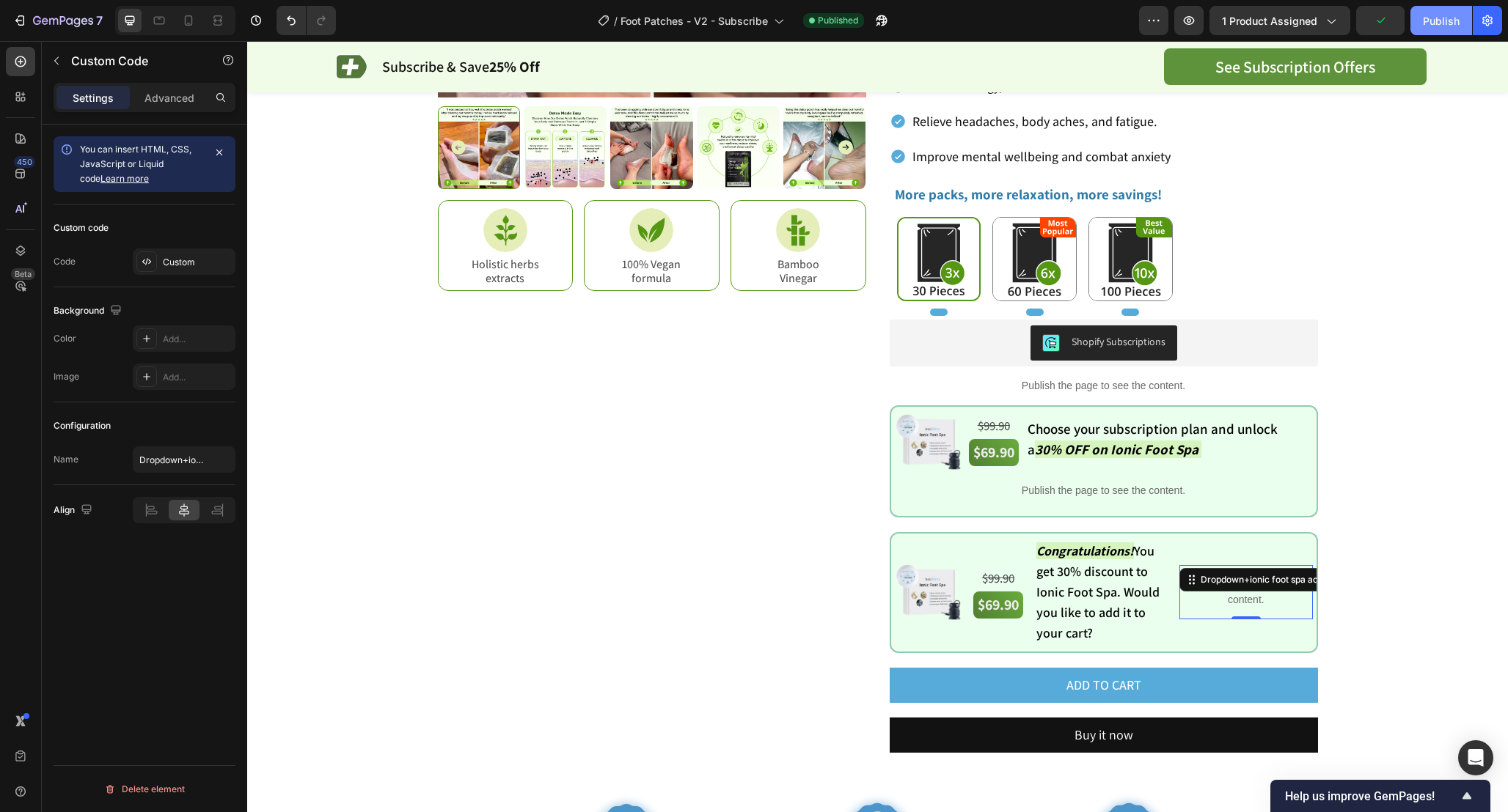
click at [1453, 31] on button "Publish" at bounding box center [1440, 20] width 61 height 29
click at [1235, 605] on div "Publish the page to see the content." at bounding box center [1245, 592] width 133 height 54
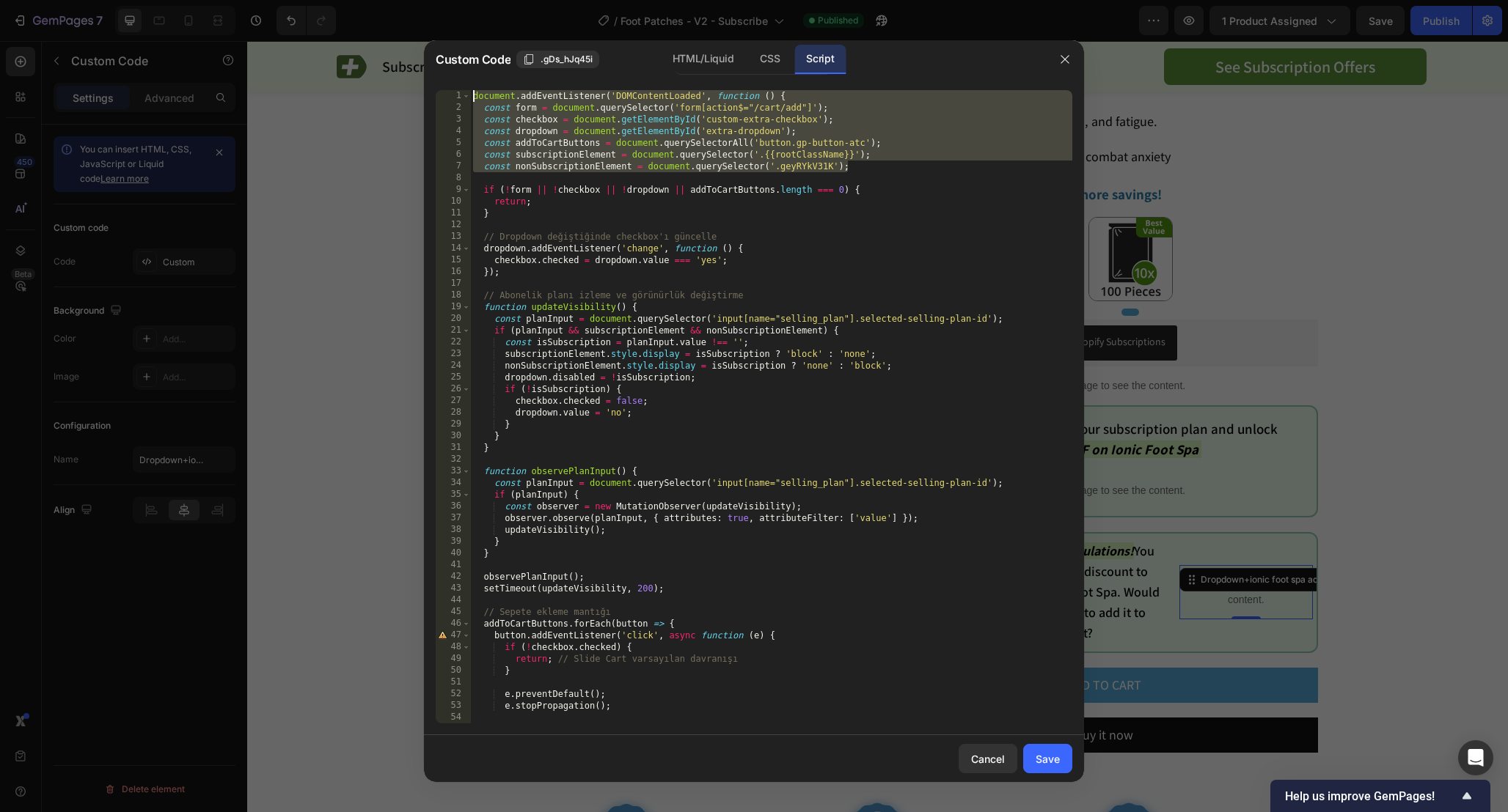
drag, startPoint x: 903, startPoint y: 167, endPoint x: 393, endPoint y: 85, distance: 516.6
click at [393, 85] on div "Custom Code .gDs_hJq45i HTML/Liquid CSS Script const nonSubscriptionElement = d…" at bounding box center [754, 406] width 1508 height 812
click at [889, 153] on div "document . addEventListener ( 'DOMContentLoaded' , function ( ) { const form = …" at bounding box center [771, 418] width 602 height 657
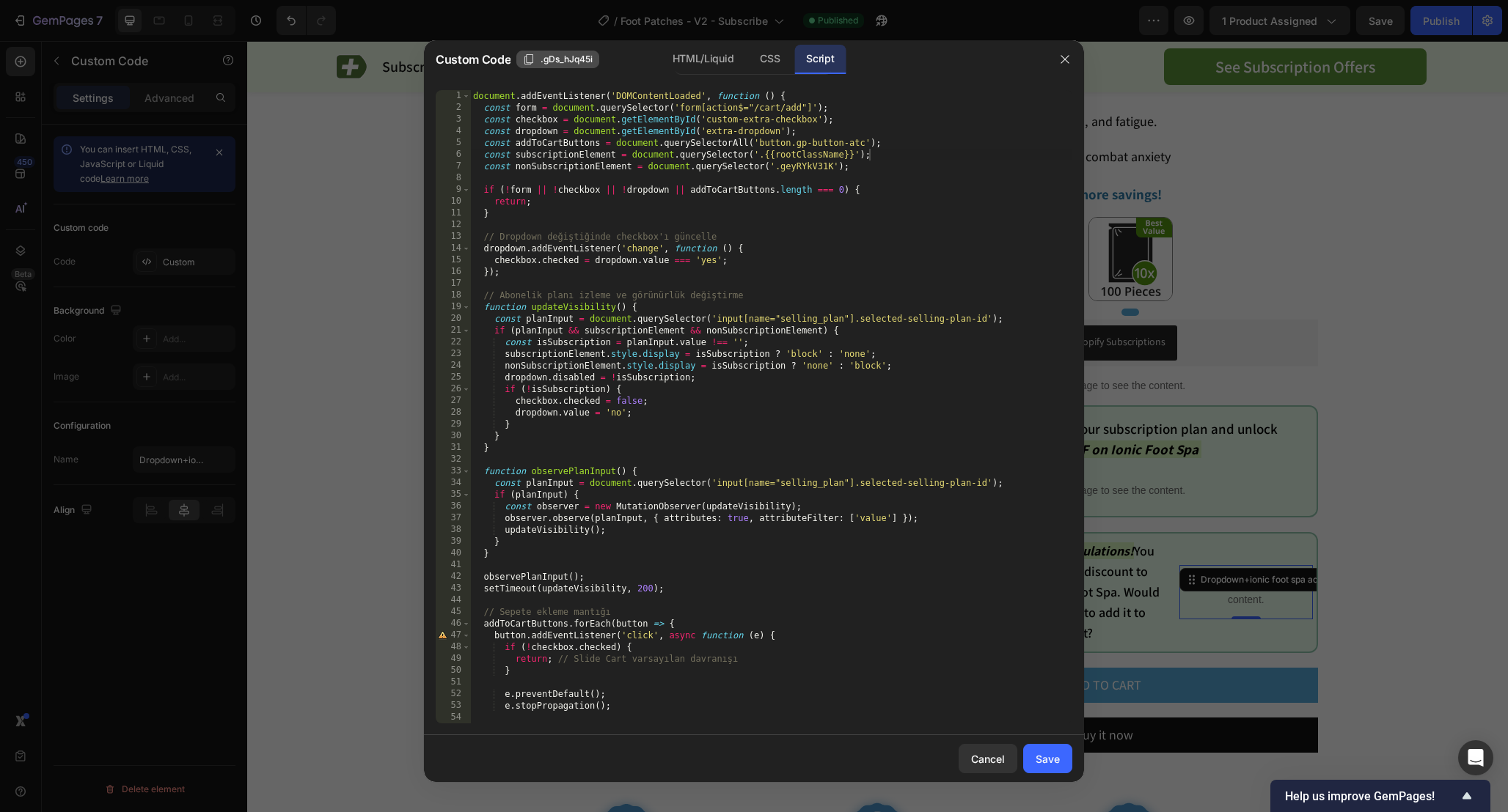
click at [558, 61] on span ".gDs_hJq45i" at bounding box center [567, 59] width 52 height 13
click at [868, 363] on div "document . addEventListener ( 'DOMContentLoaded' , function ( ) { const form = …" at bounding box center [771, 418] width 602 height 657
click at [567, 59] on span ".gDs_hJq45i" at bounding box center [567, 59] width 52 height 13
drag, startPoint x: 758, startPoint y: 156, endPoint x: 852, endPoint y: 158, distance: 94.0
click at [852, 158] on div "document . addEventListener ( 'DOMContentLoaded' , function ( ) { const form = …" at bounding box center [771, 418] width 602 height 657
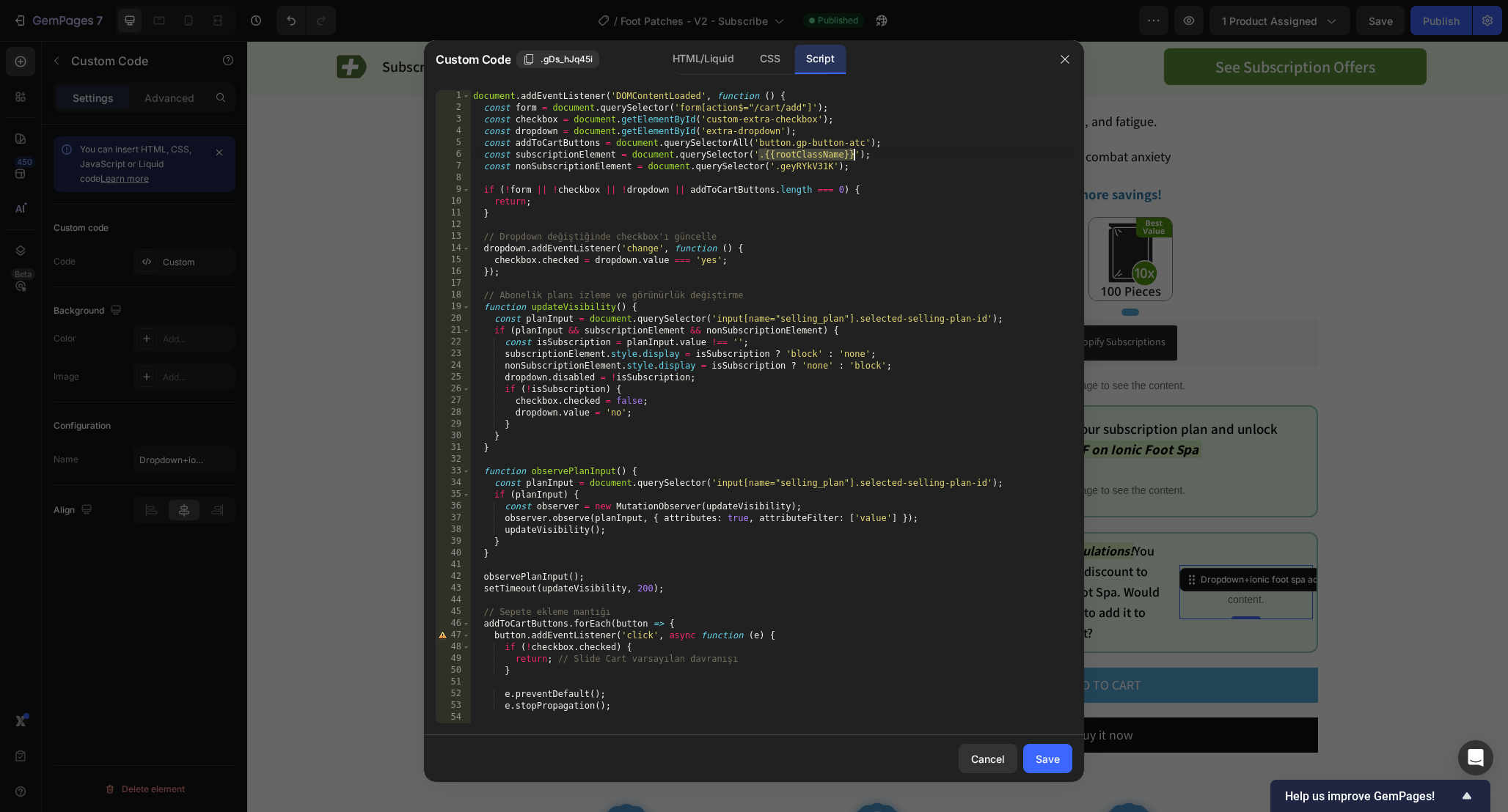
paste textarea "gDs_hJq45i"
type textarea "}); });"
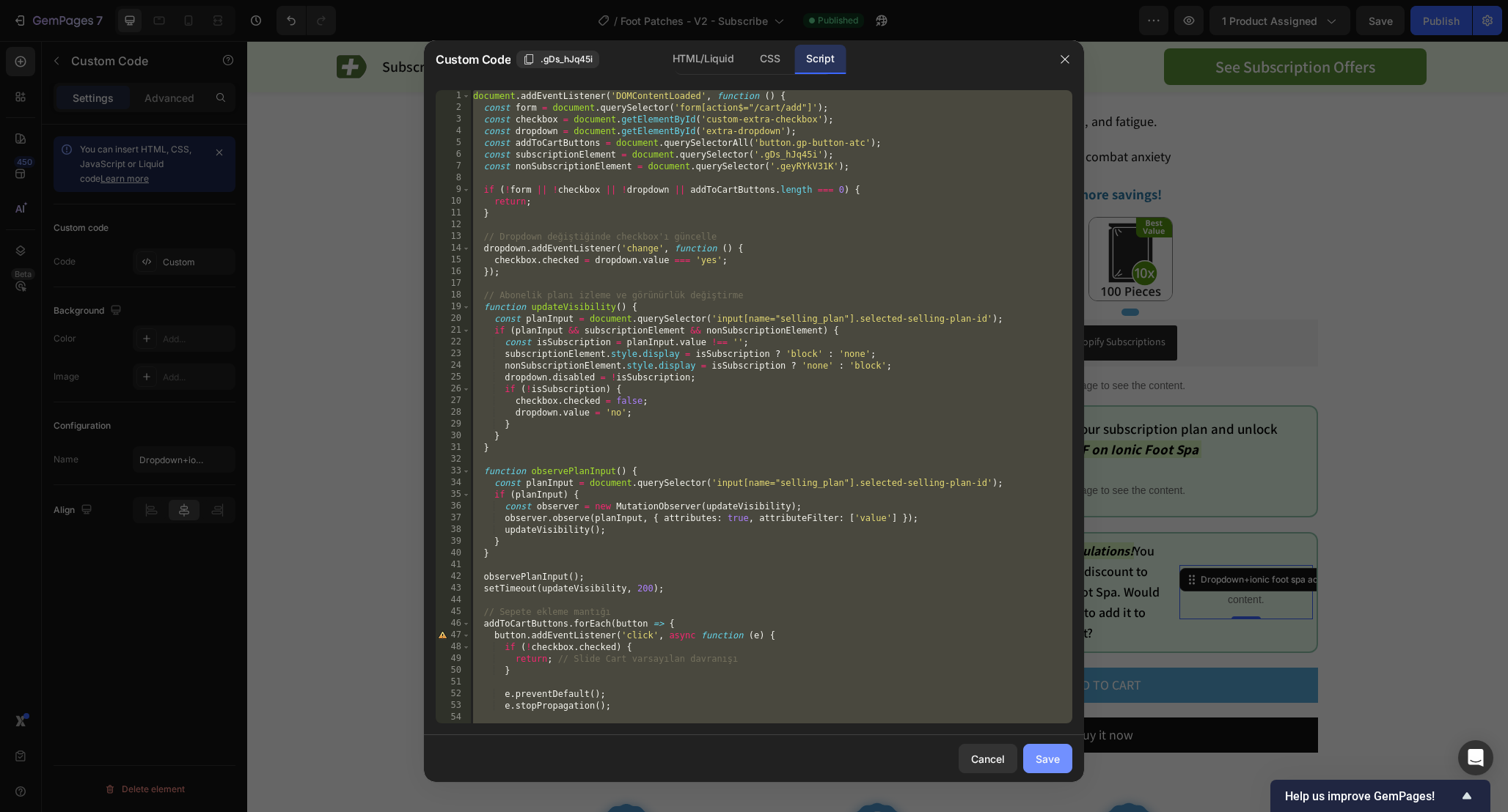
click at [1034, 765] on button "Save" at bounding box center [1047, 759] width 49 height 29
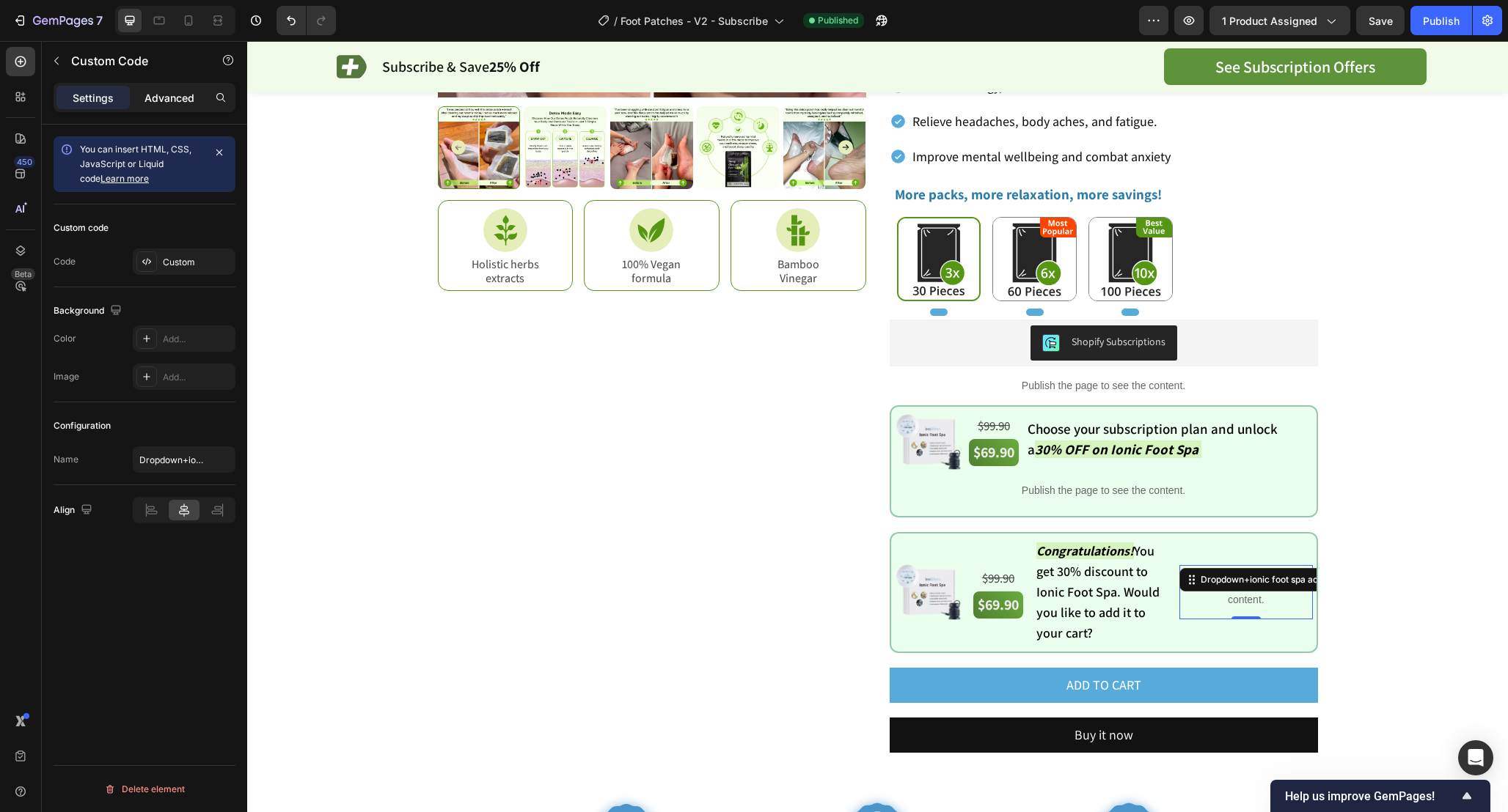
click at [184, 94] on p "Advanced" at bounding box center [169, 97] width 50 height 15
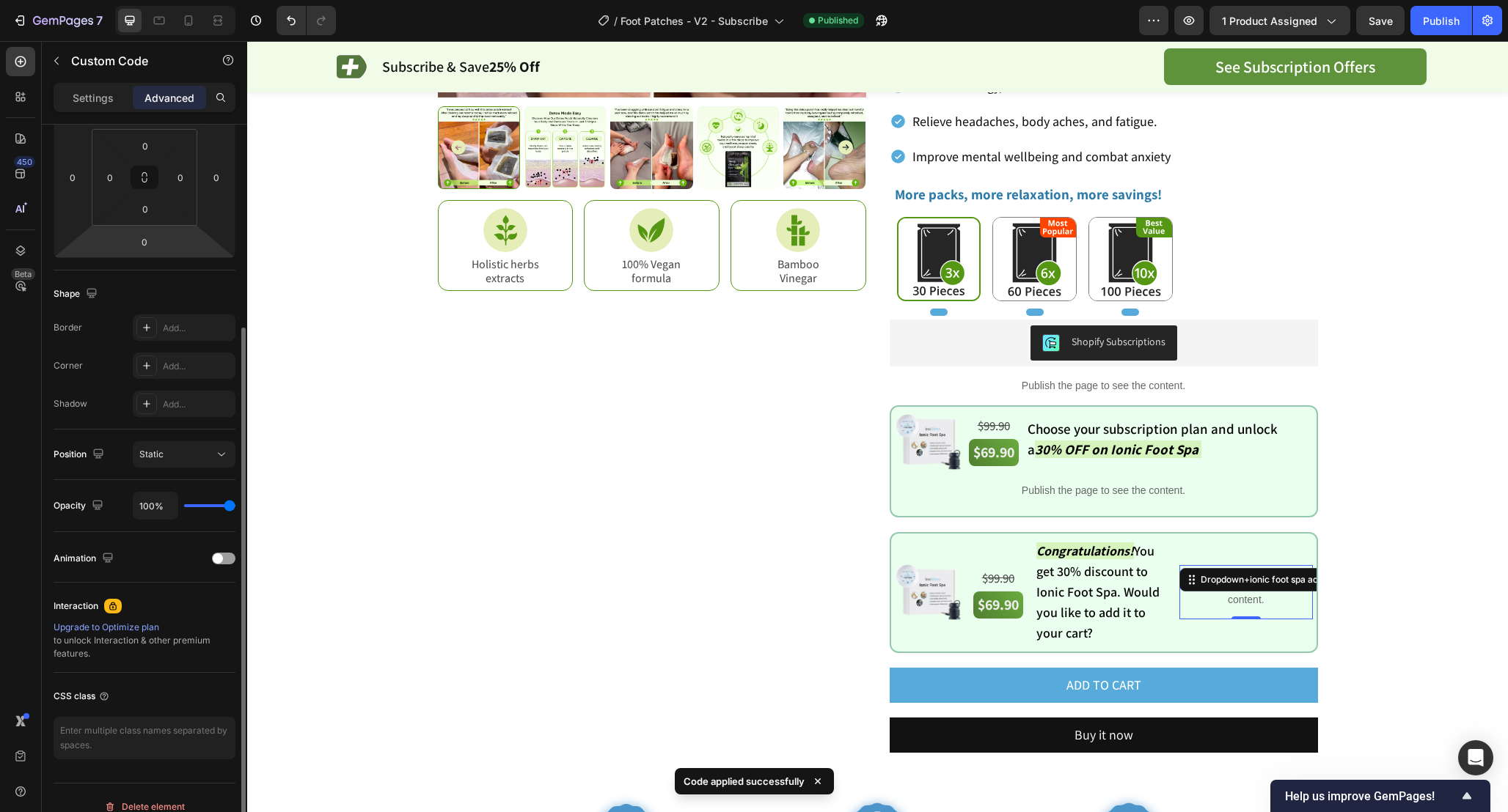
scroll to position [248, 0]
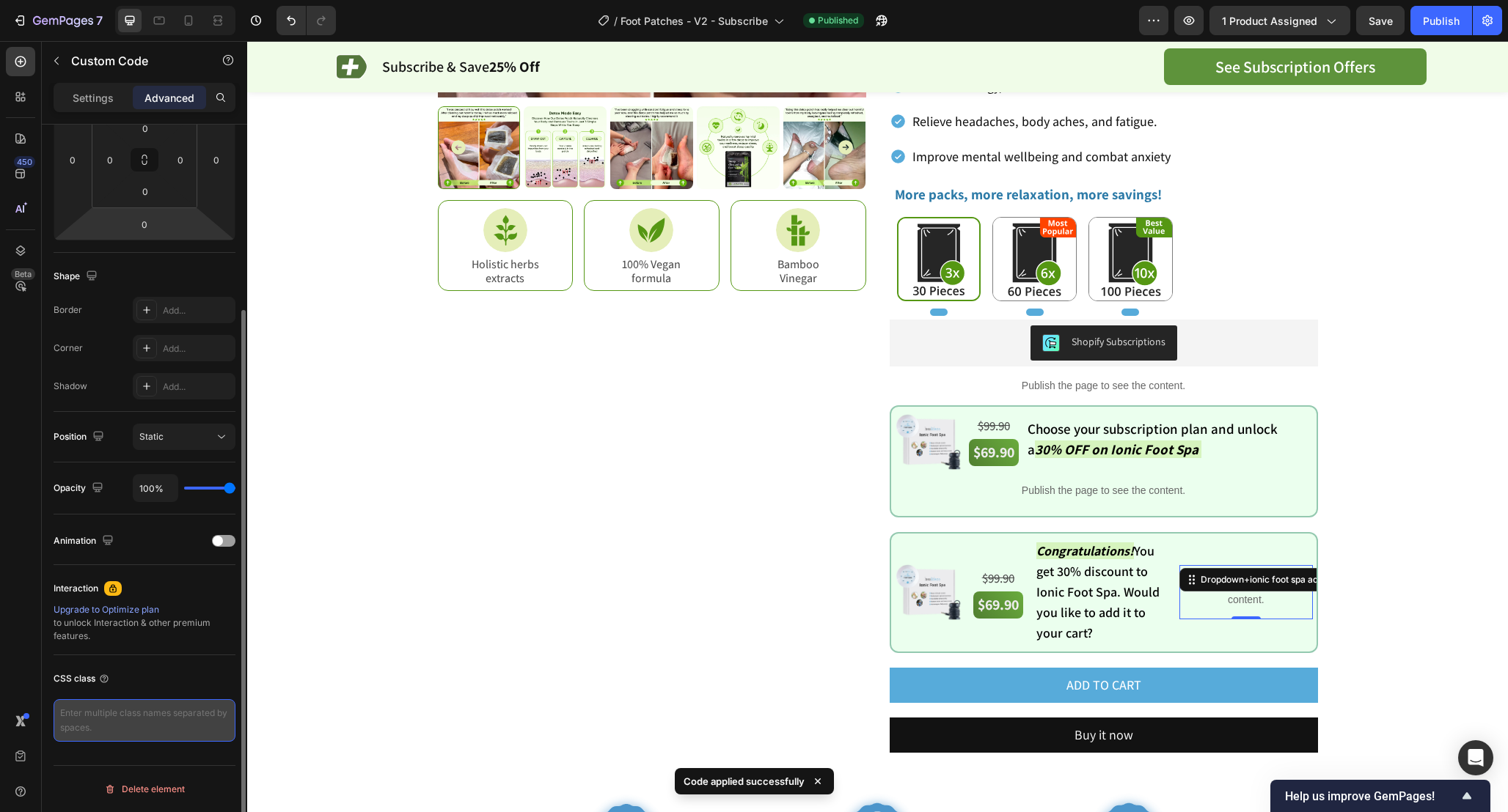
click at [103, 715] on textarea at bounding box center [144, 720] width 182 height 43
paste textarea "custom-row-id"
click at [150, 714] on textarea "custom-row-id" at bounding box center [144, 720] width 182 height 43
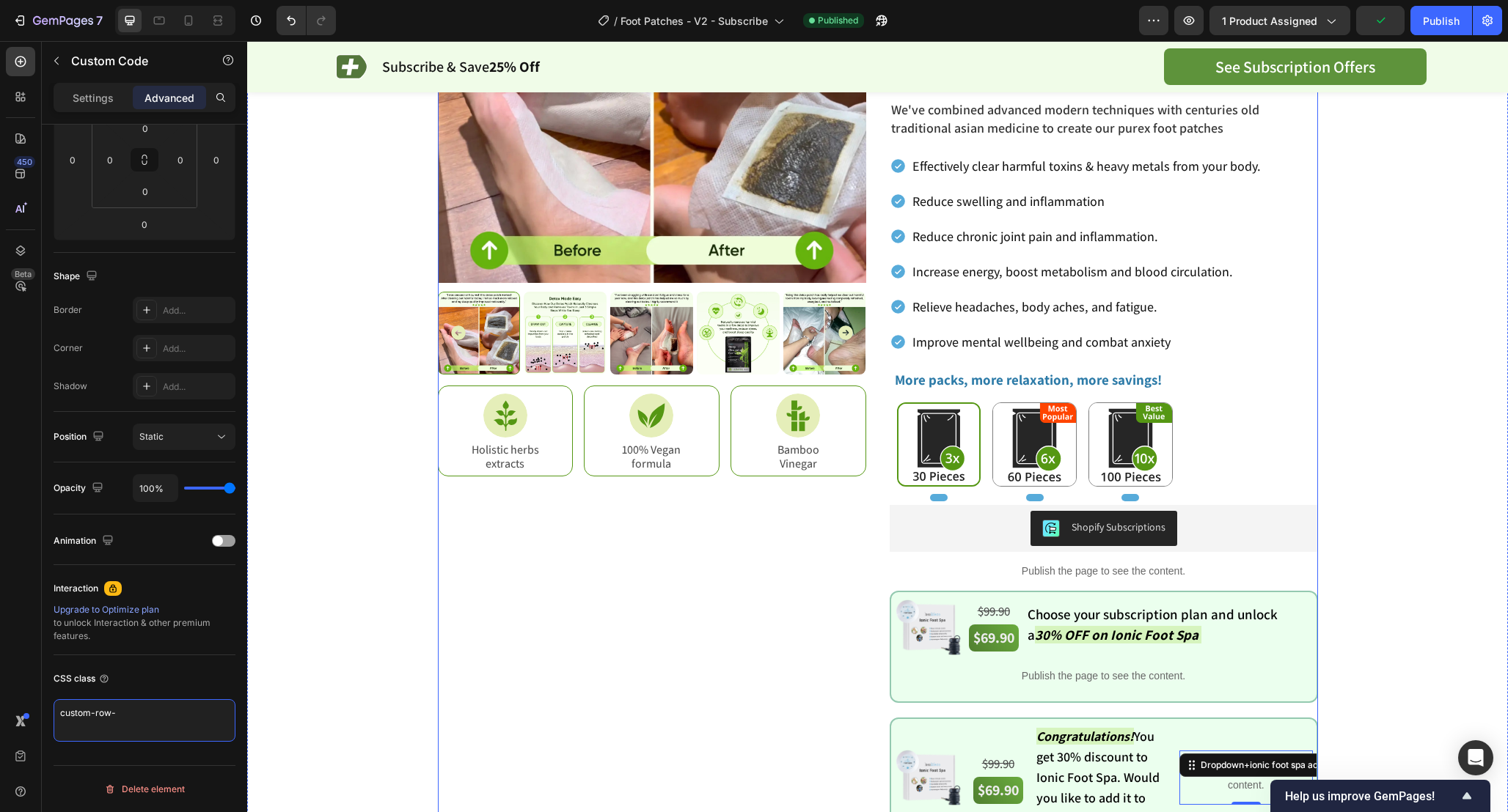
scroll to position [0, 0]
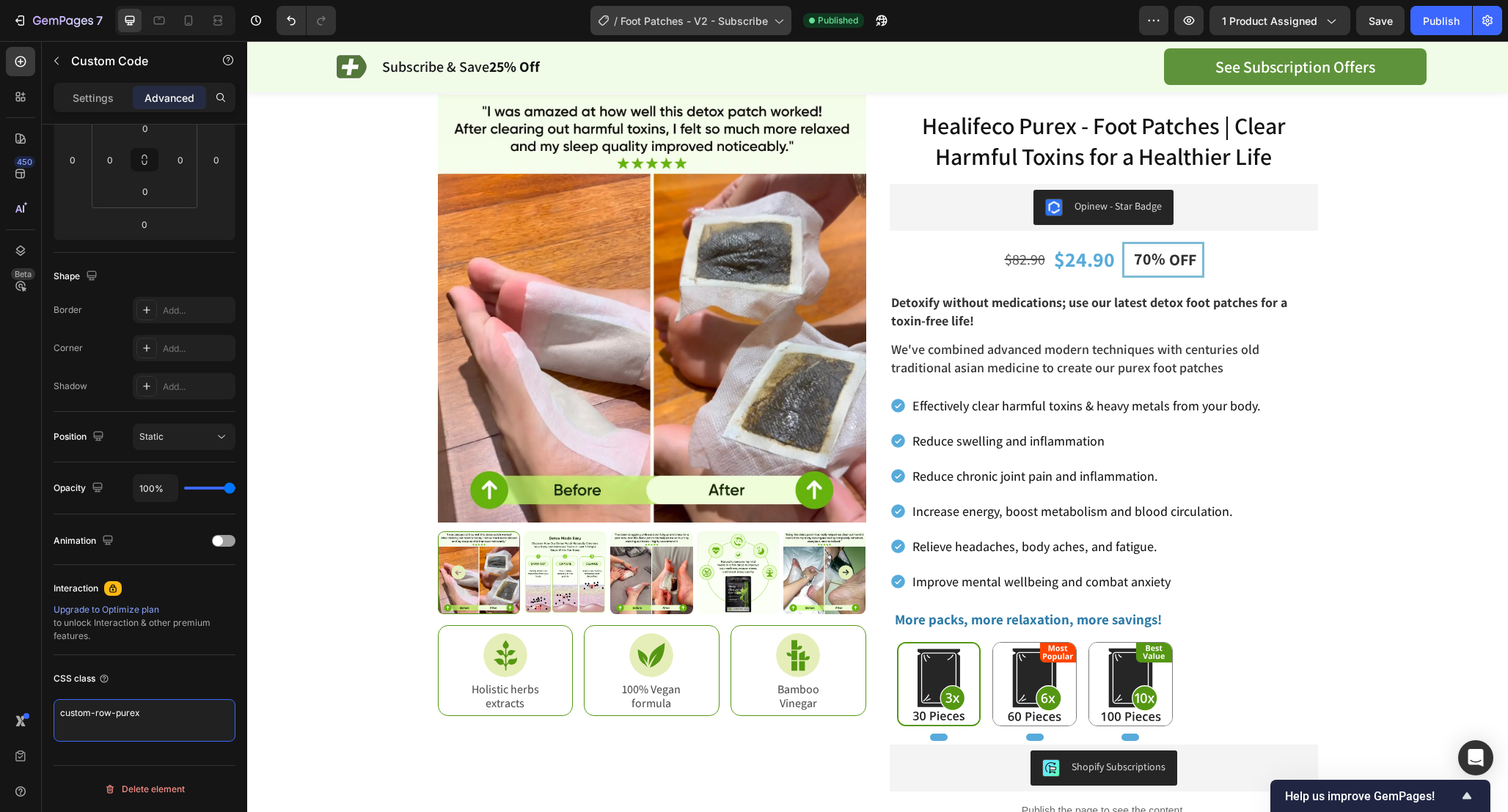
type textarea "custom-row-purex"
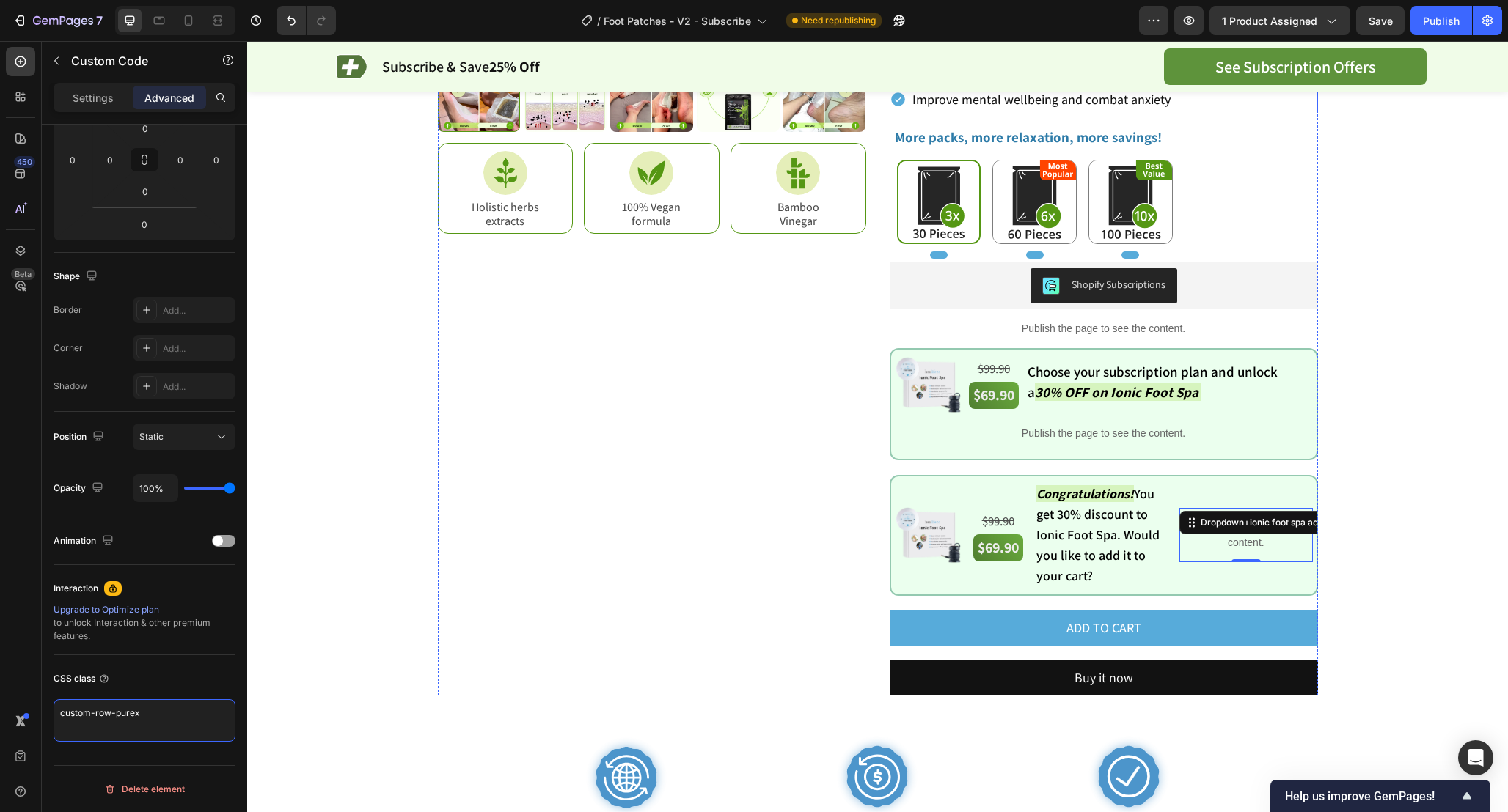
scroll to position [496, 0]
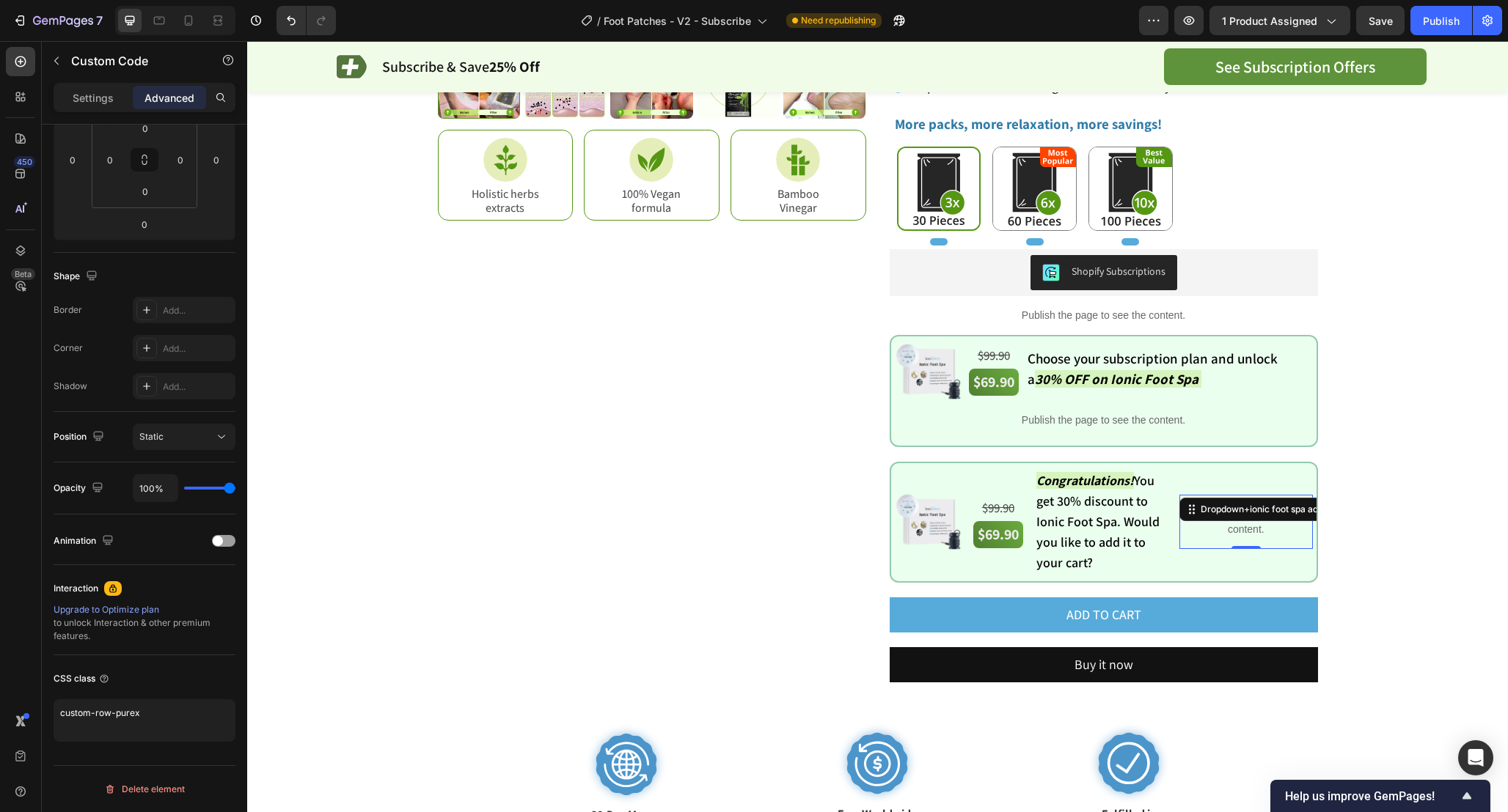
click at [1239, 524] on p "Publish the page to see the content." at bounding box center [1245, 522] width 133 height 31
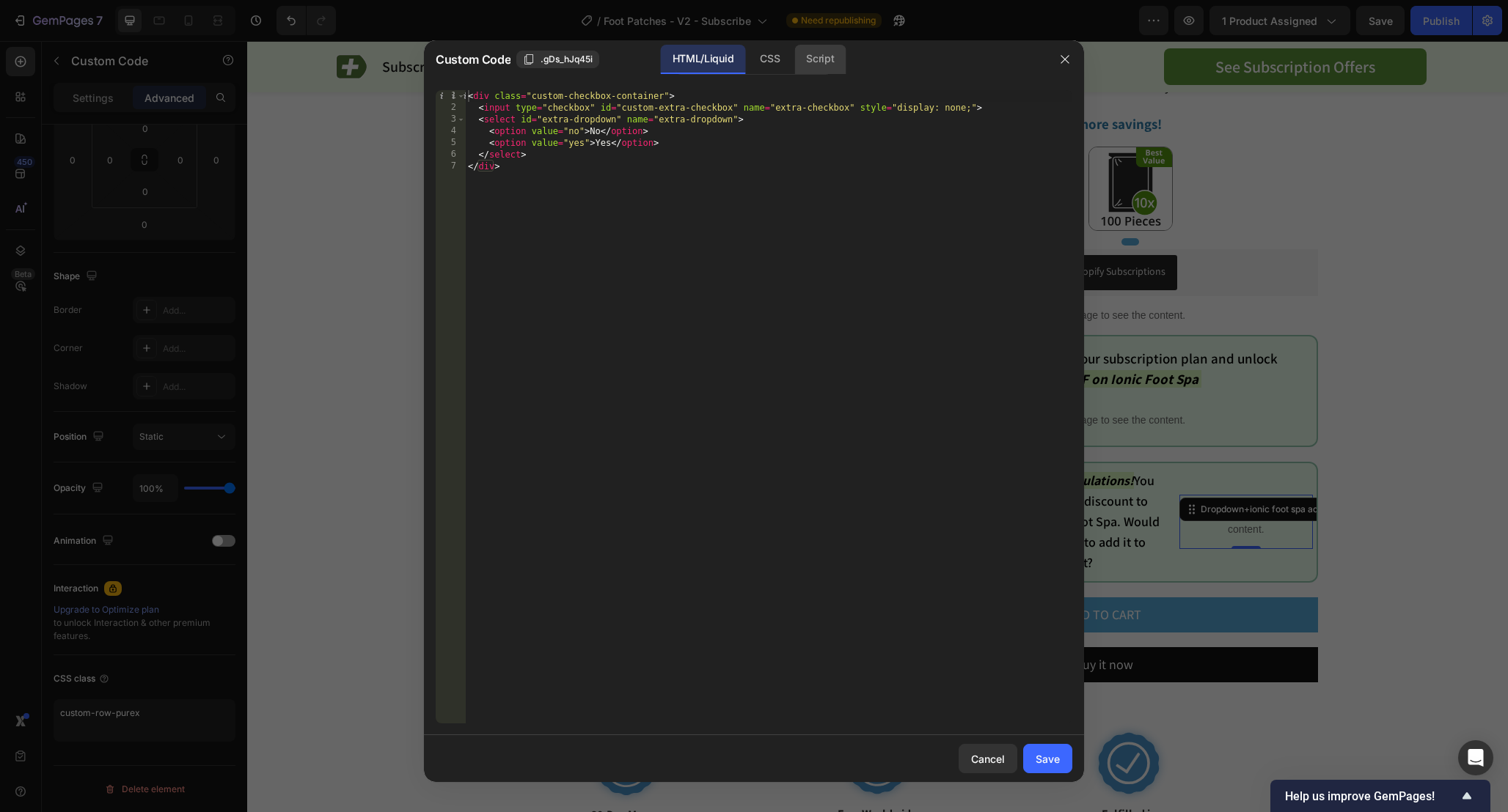
click at [827, 52] on div "Script" at bounding box center [820, 59] width 52 height 29
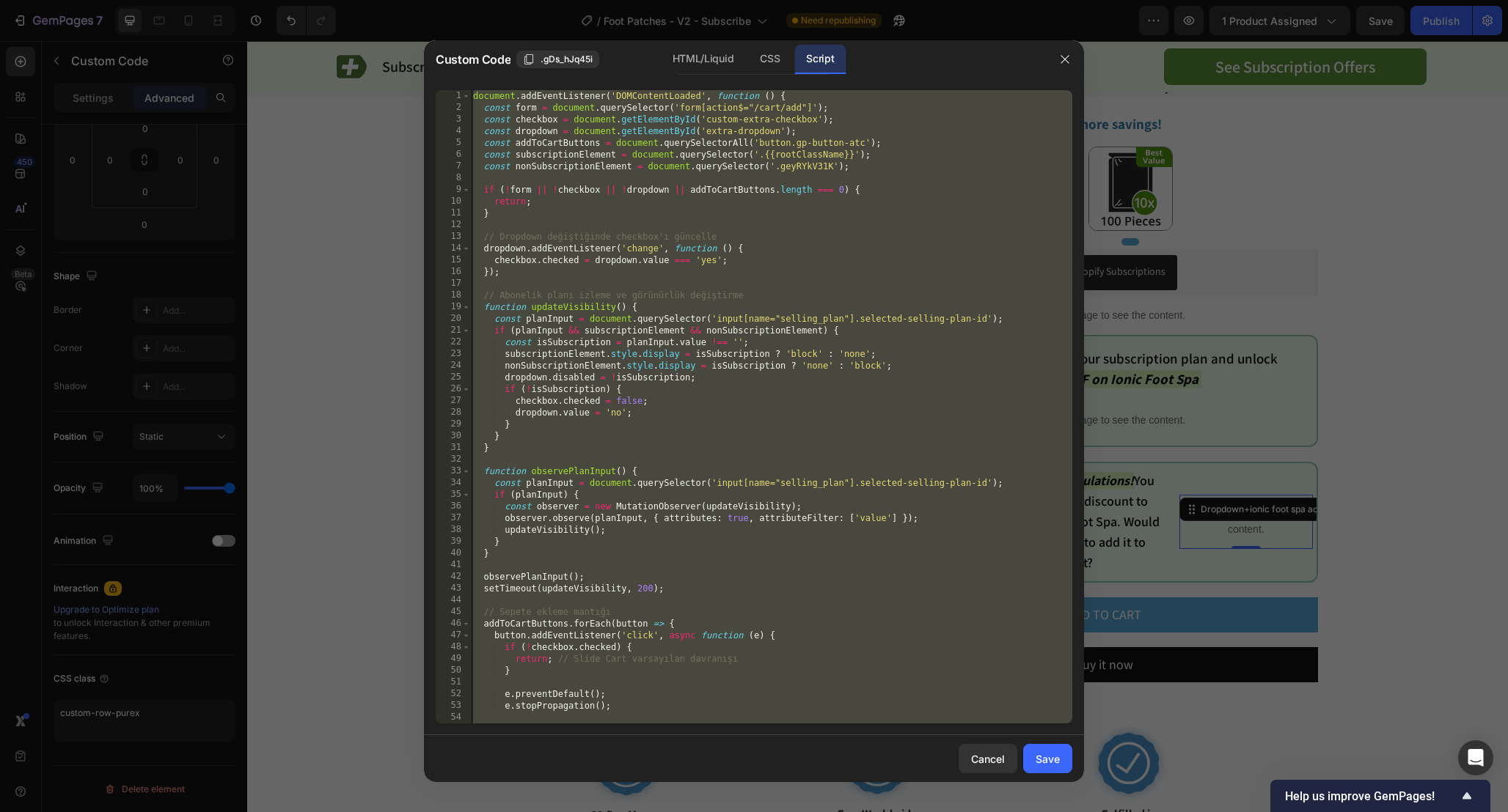
type textarea "}); });"
click at [795, 231] on div "document . addEventListener ( 'DOMContentLoaded' , function ( ) { const form = …" at bounding box center [771, 418] width 602 height 657
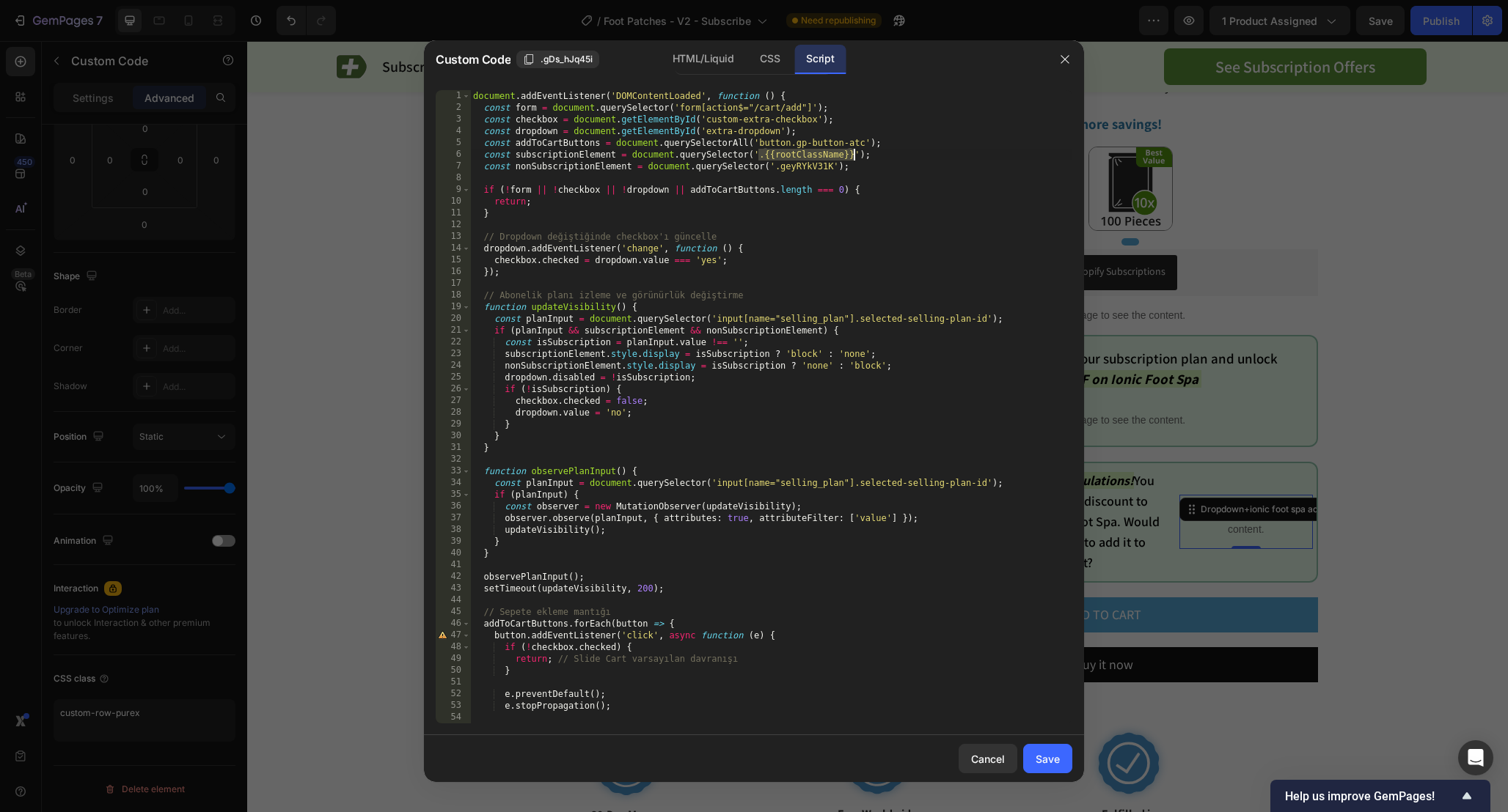
drag, startPoint x: 758, startPoint y: 155, endPoint x: 852, endPoint y: 158, distance: 94.0
click at [852, 158] on div "document . addEventListener ( 'DOMContentLoaded' , function ( ) { const form = …" at bounding box center [771, 418] width 602 height 657
paste textarea "custom-row-purex"
type textarea "const subscriptionElement = document.querySelector('.custom-row-purex');"
click at [1042, 764] on div "Save" at bounding box center [1047, 759] width 24 height 15
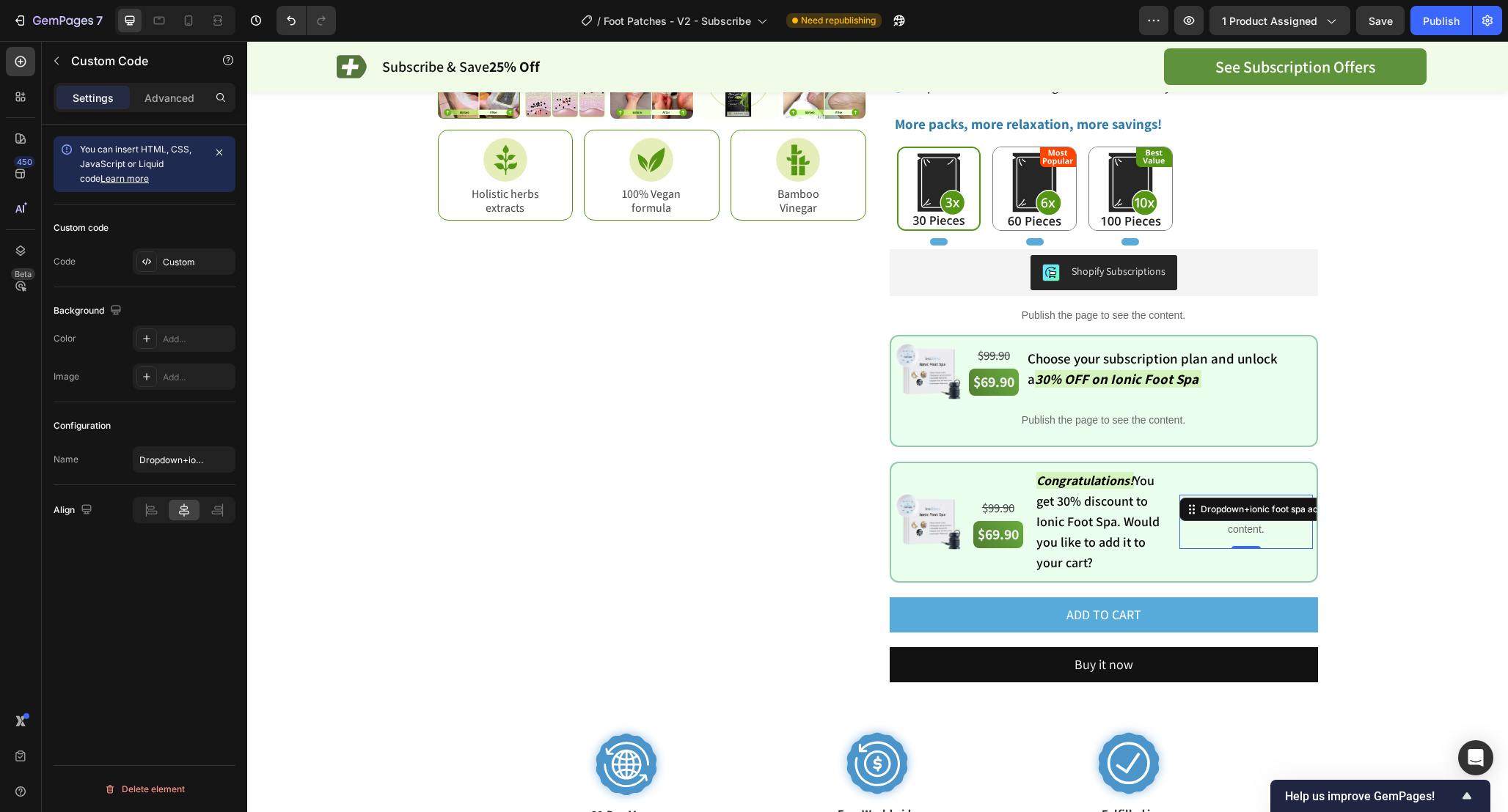
scroll to position [0, 0]
click at [1434, 30] on button "Publish" at bounding box center [1440, 20] width 61 height 29
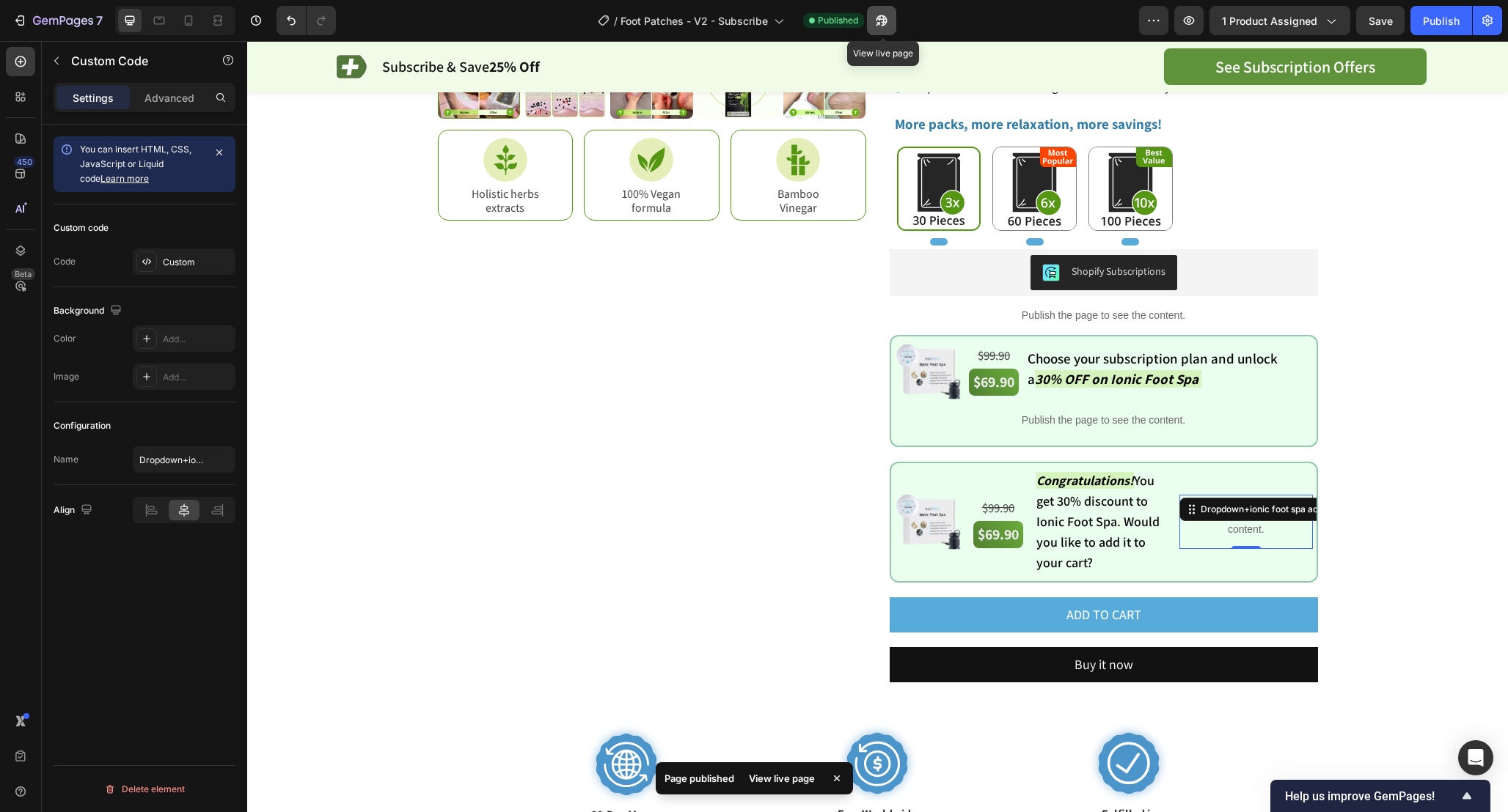
click at [880, 20] on icon "button" at bounding box center [882, 20] width 11 height 11
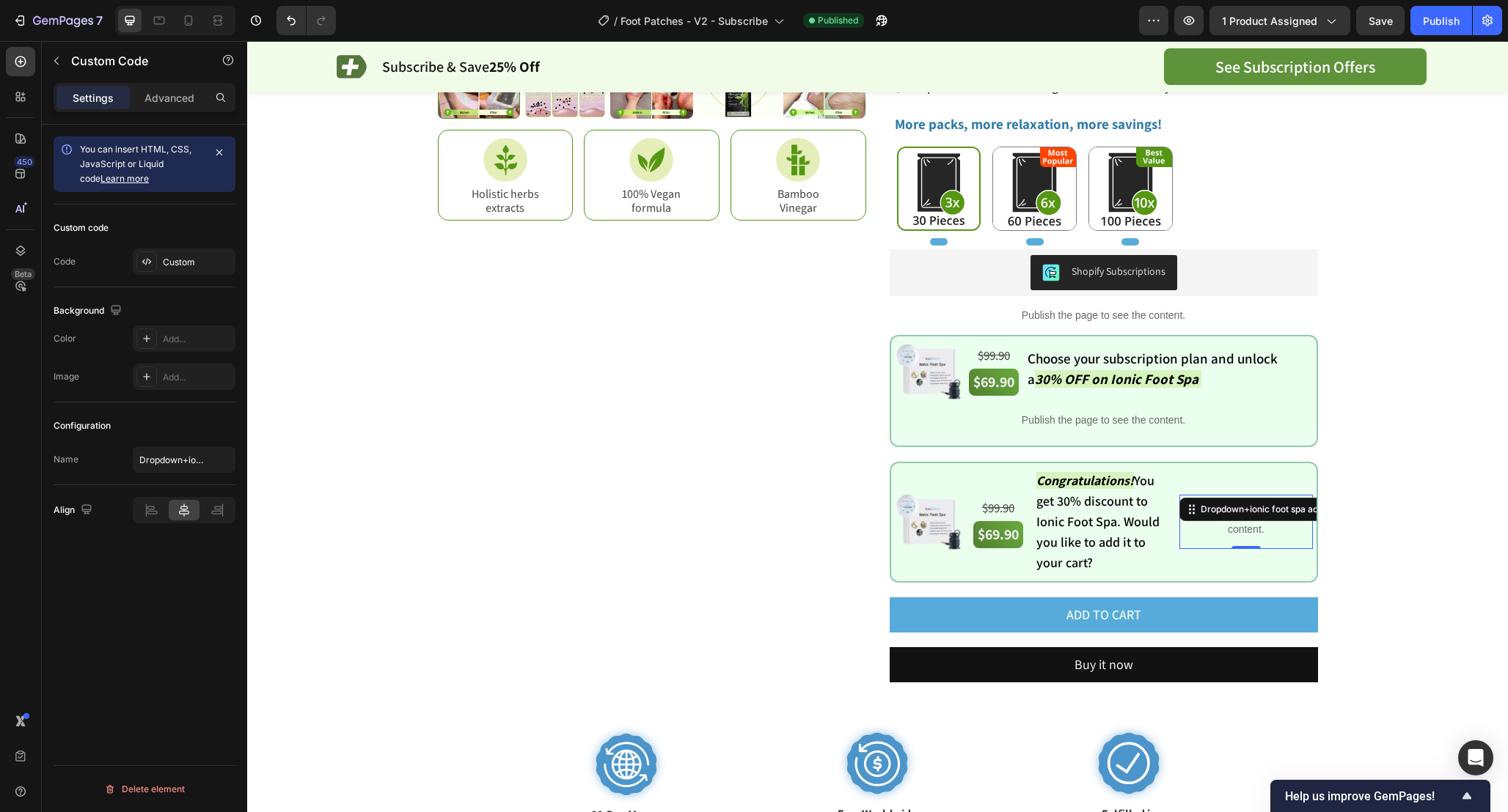
click at [1262, 521] on p "Publish the page to see the content." at bounding box center [1245, 522] width 133 height 31
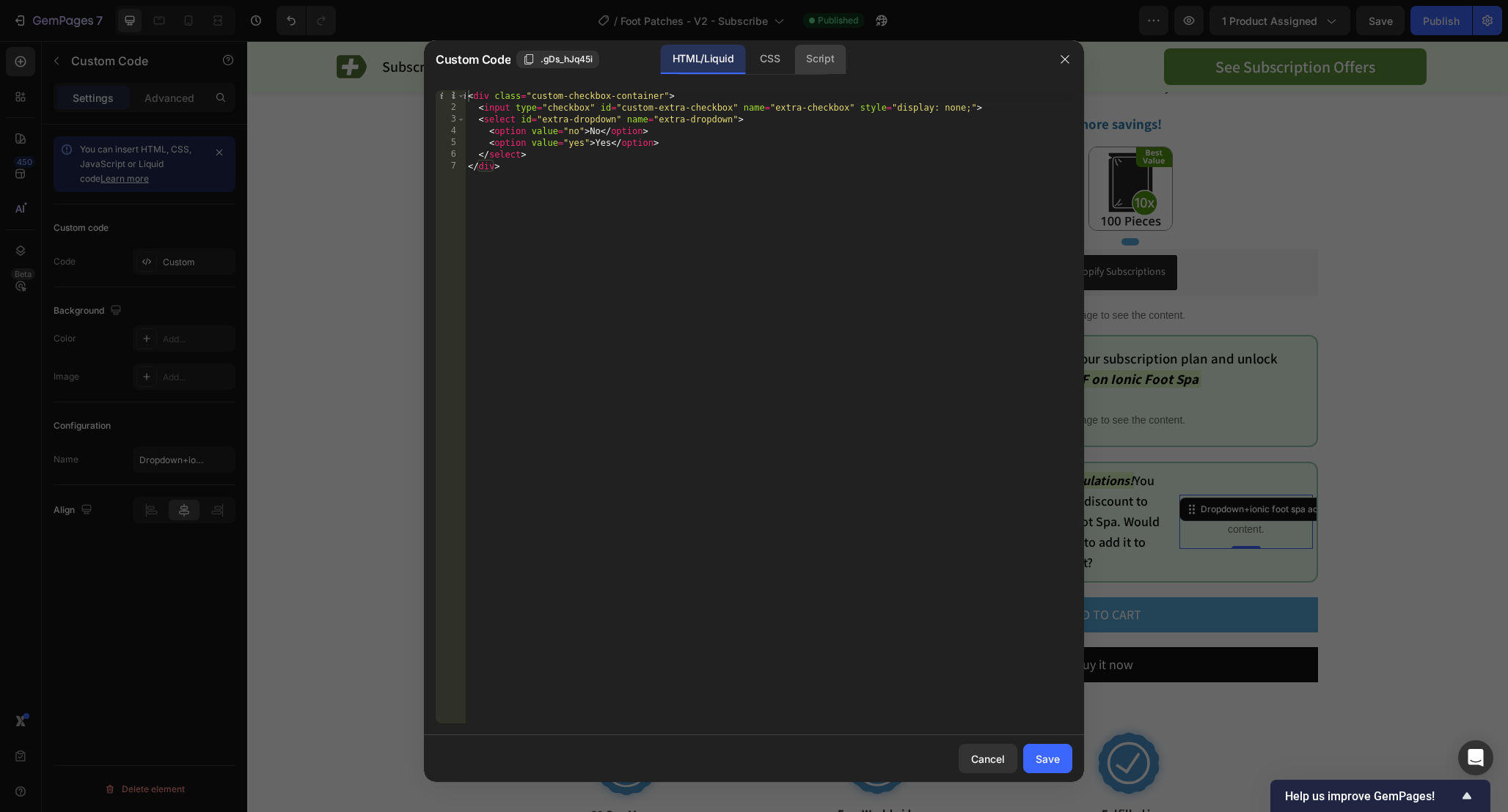
click at [822, 66] on div "Script" at bounding box center [820, 59] width 52 height 29
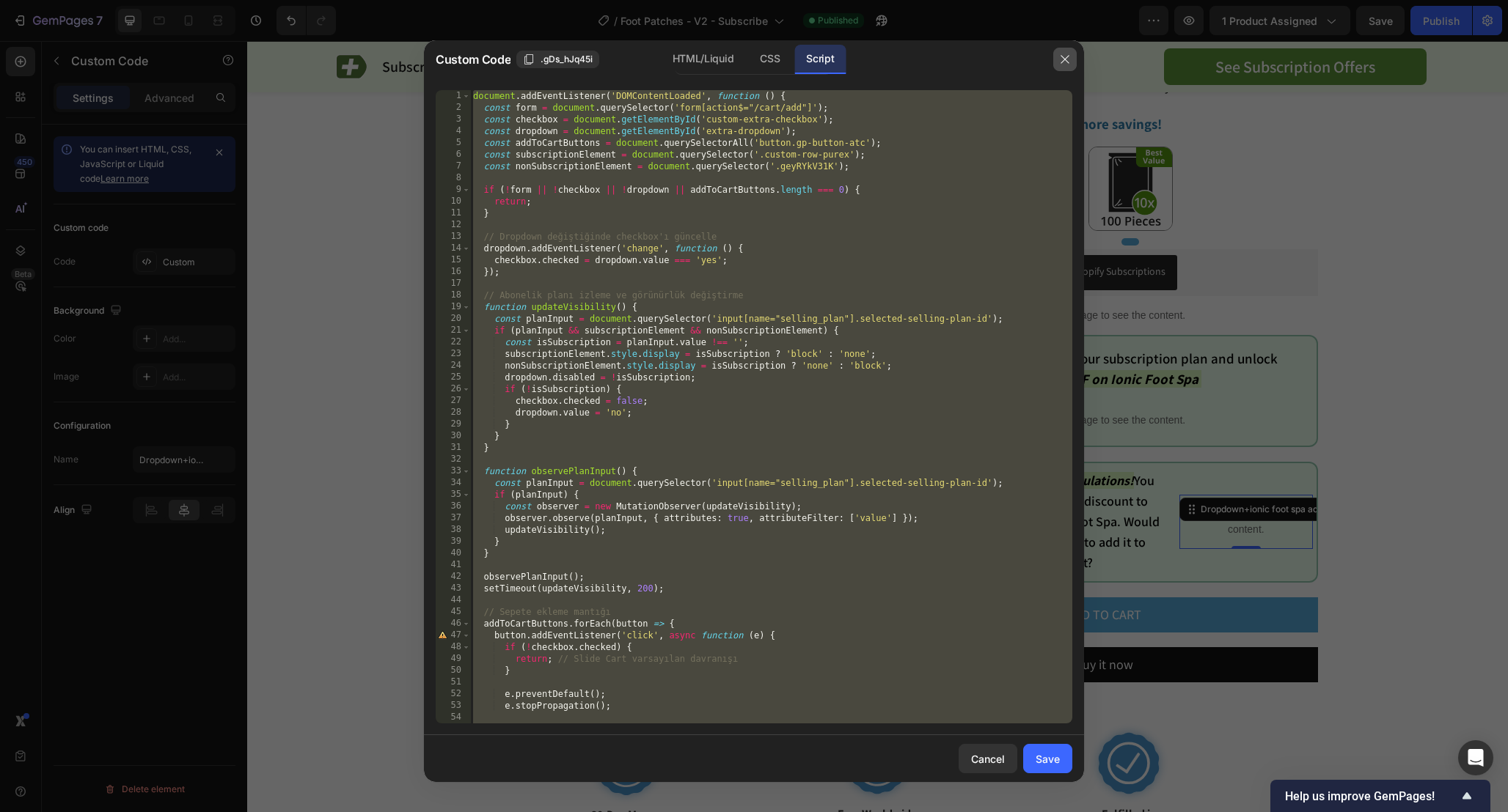
click at [1063, 64] on icon "button" at bounding box center [1064, 59] width 12 height 12
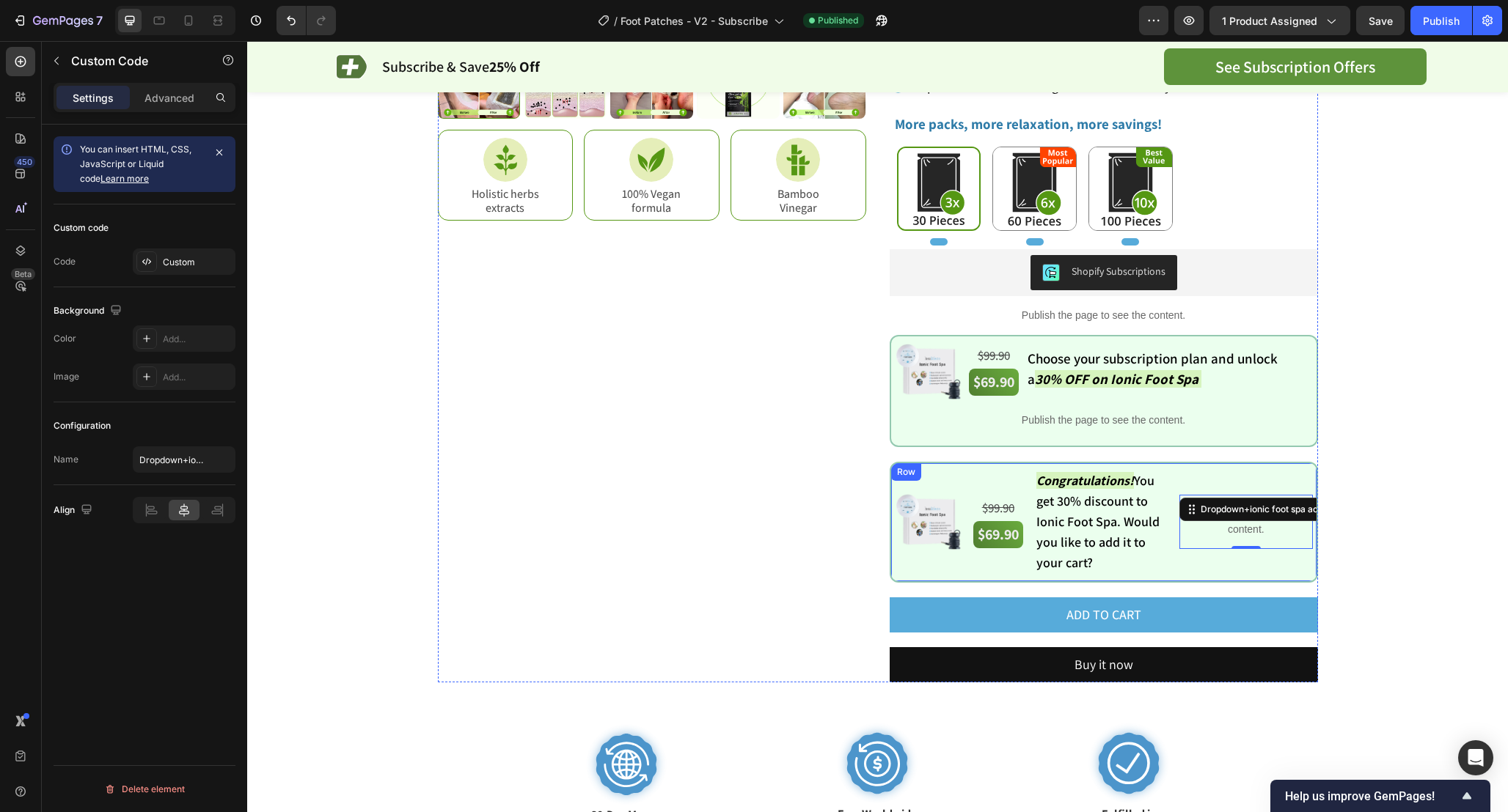
click at [898, 462] on div "Image $99.90 Text Block $69.90 Text Block $99.90 Text Block $69.90 Text Block C…" at bounding box center [1104, 523] width 428 height 121
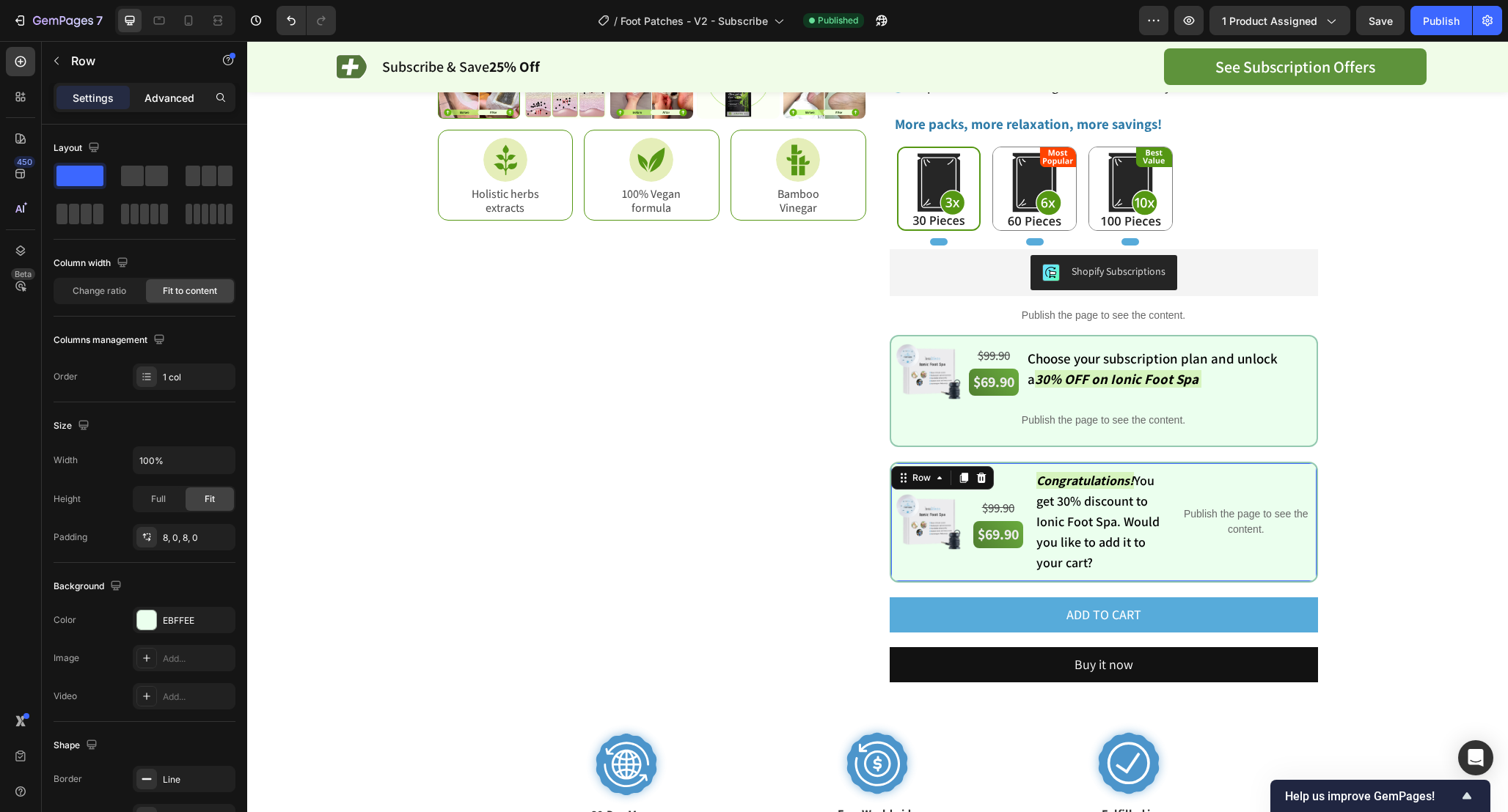
click at [190, 105] on p "Advanced" at bounding box center [169, 97] width 50 height 15
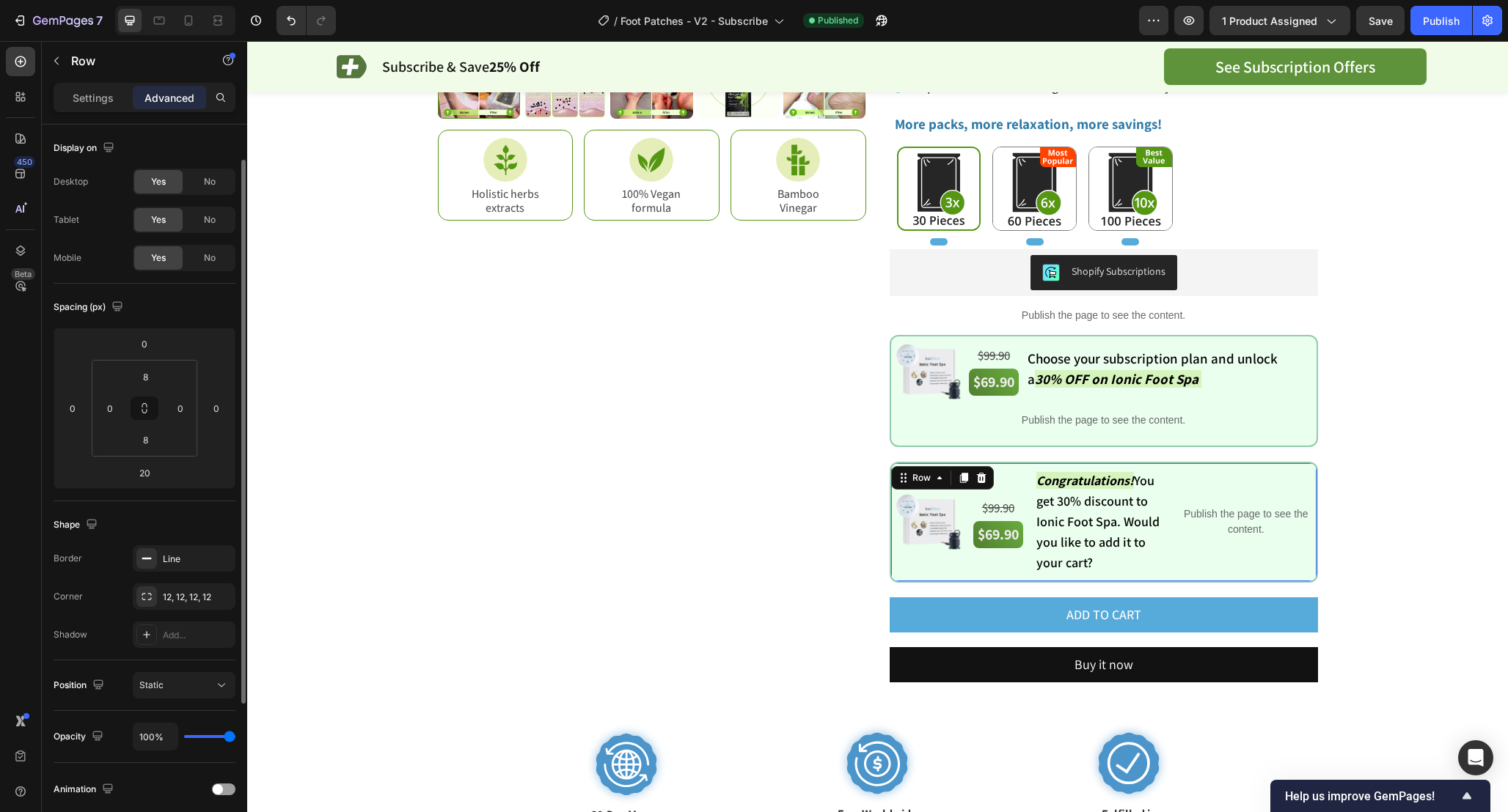
scroll to position [248, 0]
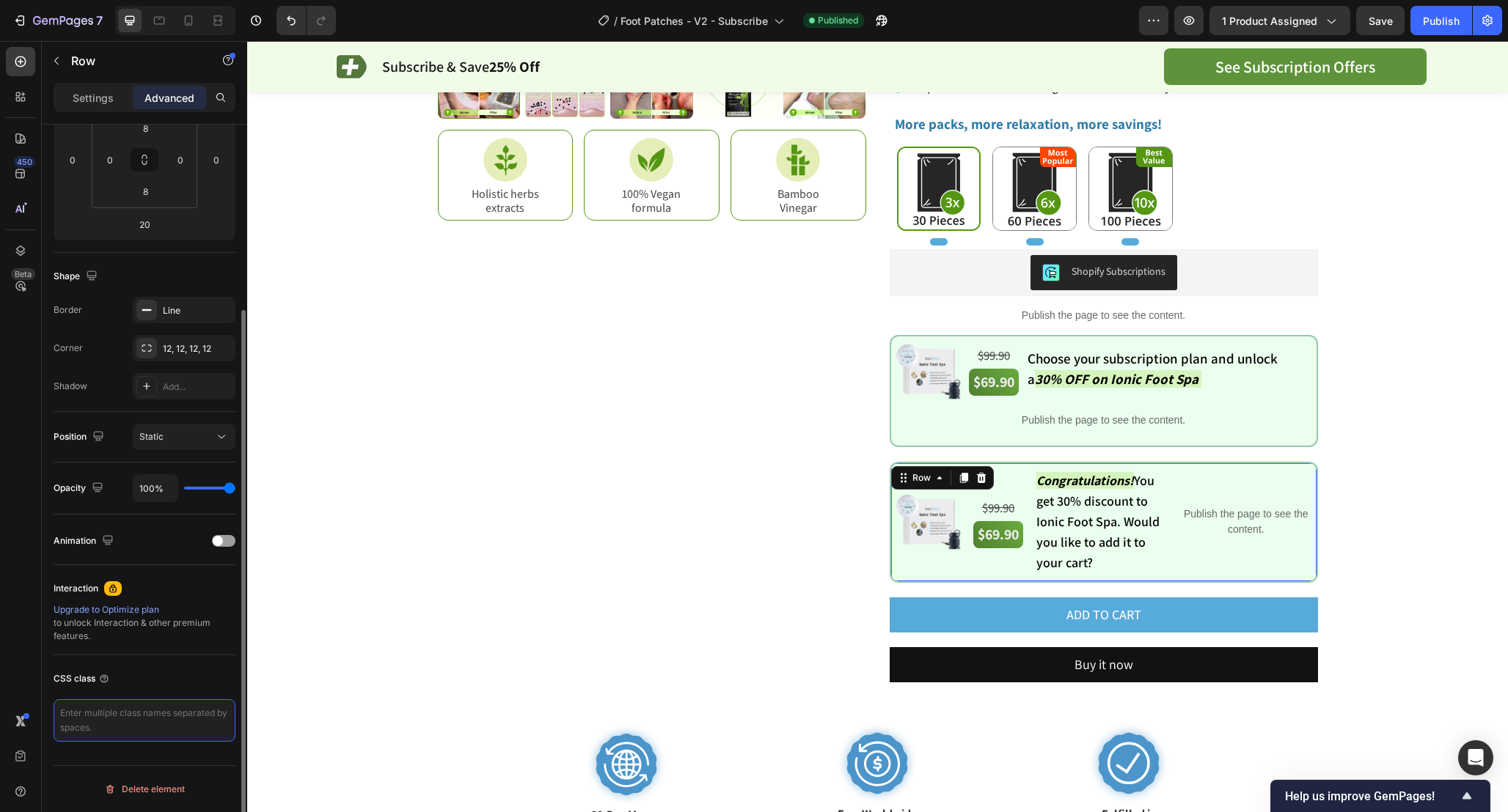
click at [93, 719] on textarea at bounding box center [144, 720] width 182 height 43
click at [895, 337] on div "Image $99.90 Text Block $69.90 Text Block Choose your subscription plan and unl…" at bounding box center [1104, 391] width 428 height 112
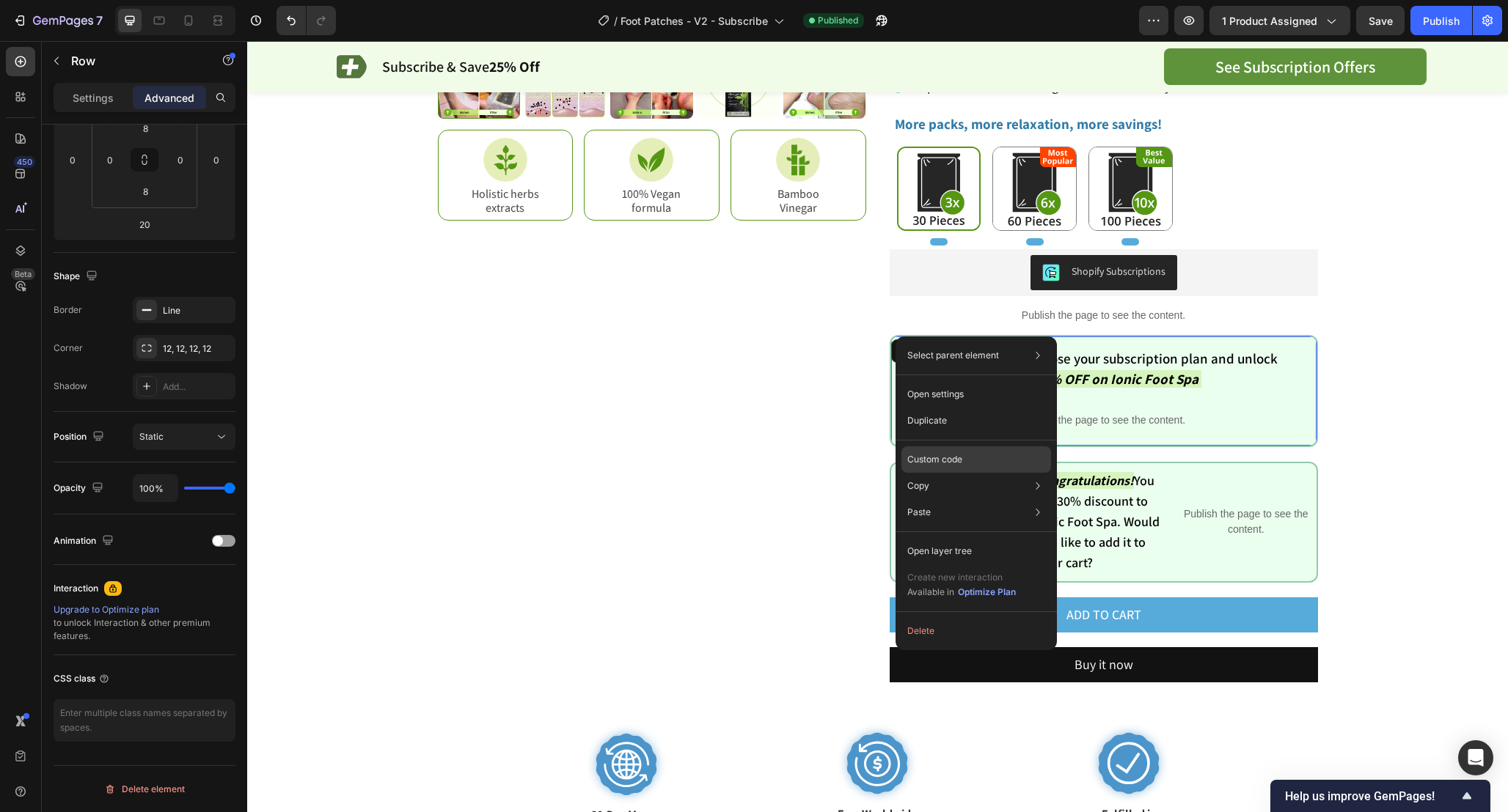
click at [946, 459] on p "Custom code" at bounding box center [934, 459] width 55 height 13
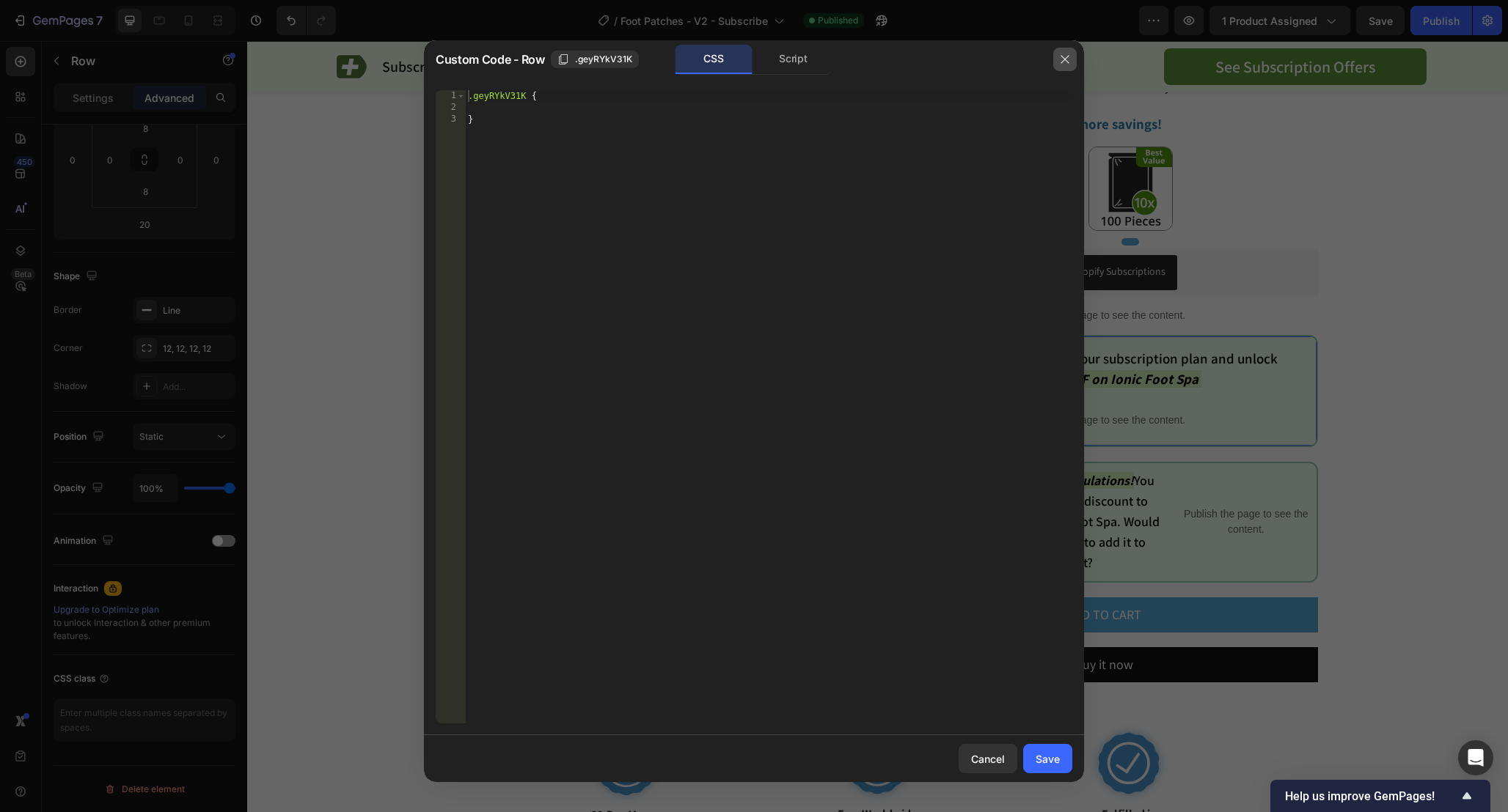
click at [1066, 64] on icon "button" at bounding box center [1064, 59] width 12 height 12
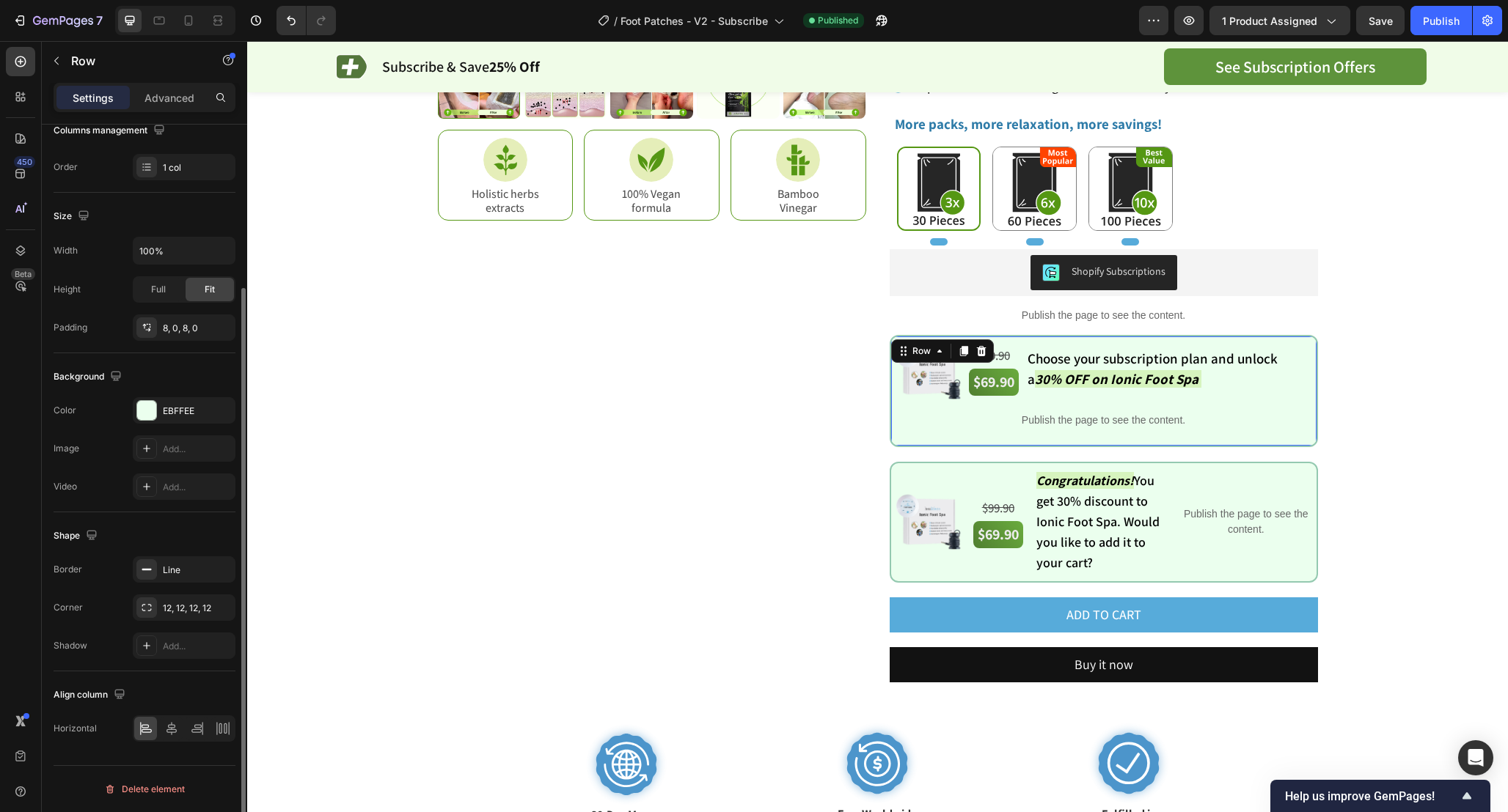
scroll to position [209, 0]
click at [165, 102] on p "Advanced" at bounding box center [169, 97] width 50 height 15
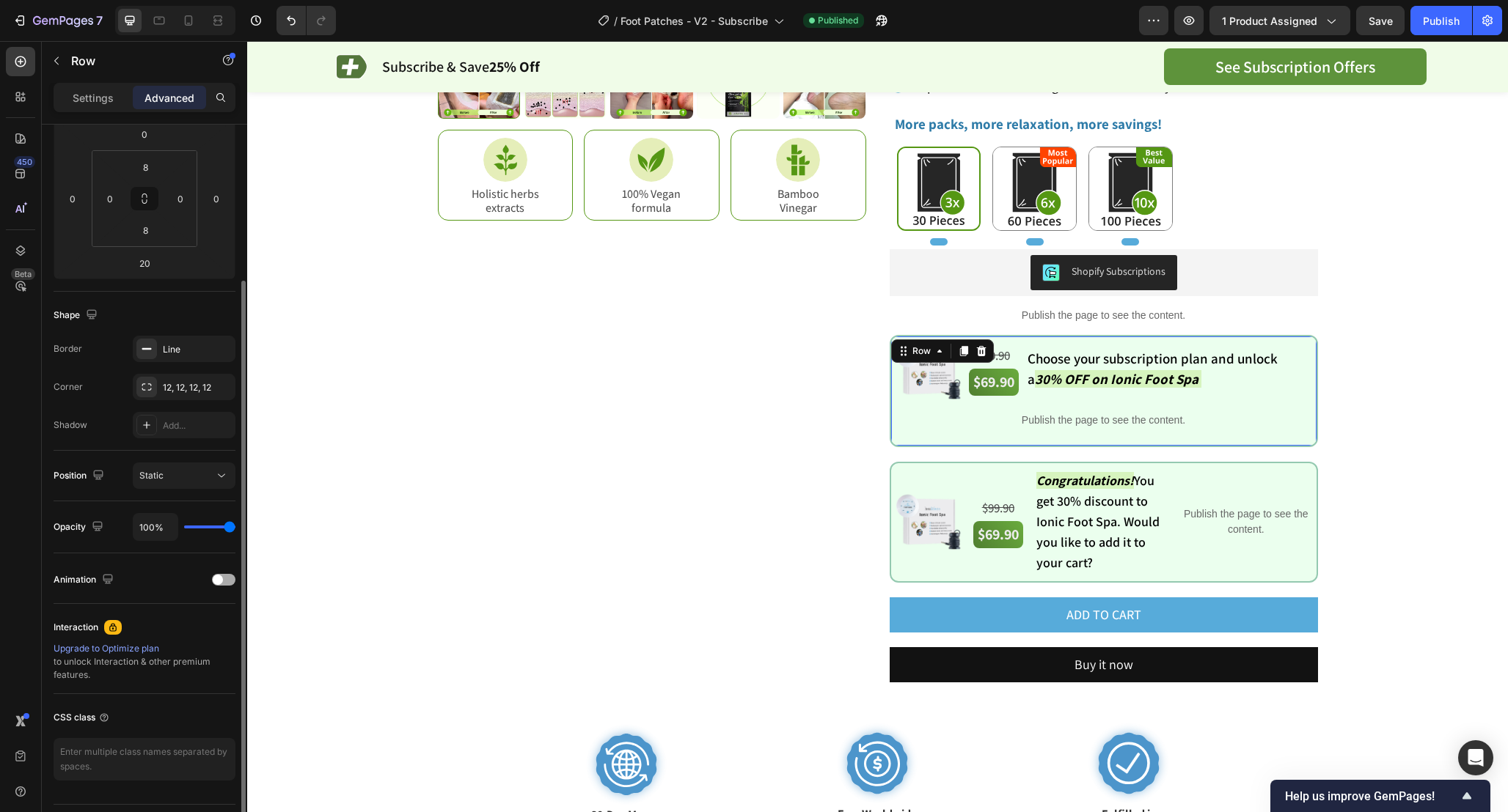
scroll to position [248, 0]
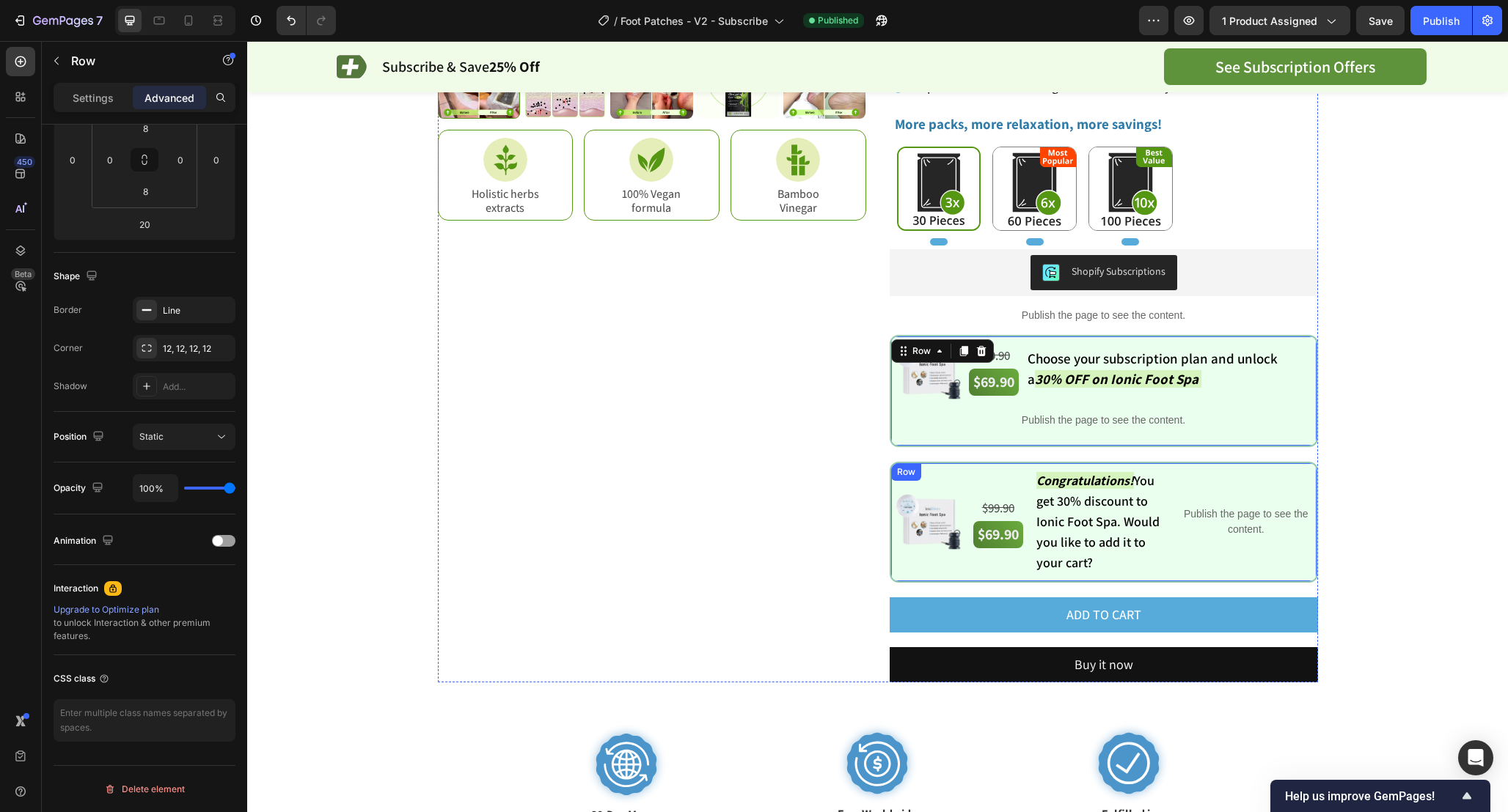
click at [903, 462] on div "Image $99.90 Text Block $69.90 Text Block $99.90 Text Block $69.90 Text Block C…" at bounding box center [1104, 523] width 428 height 121
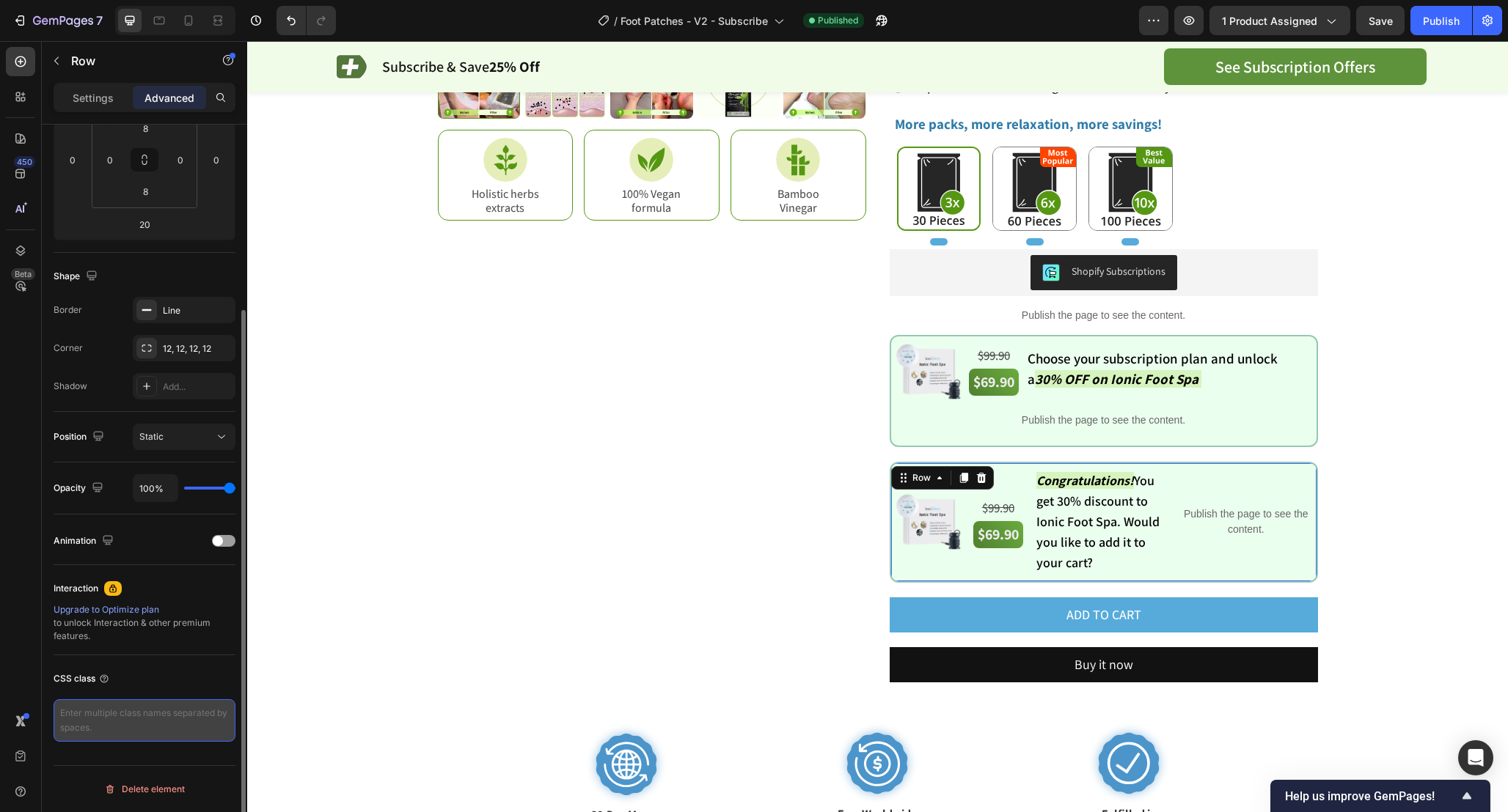
click at [125, 712] on textarea at bounding box center [144, 720] width 182 height 43
paste textarea ".custom-row-purex"
click at [65, 712] on textarea ".custom-row-purex" at bounding box center [144, 720] width 182 height 43
type textarea "custom-row-purex"
click at [144, 680] on div "CSS class" at bounding box center [144, 678] width 182 height 23
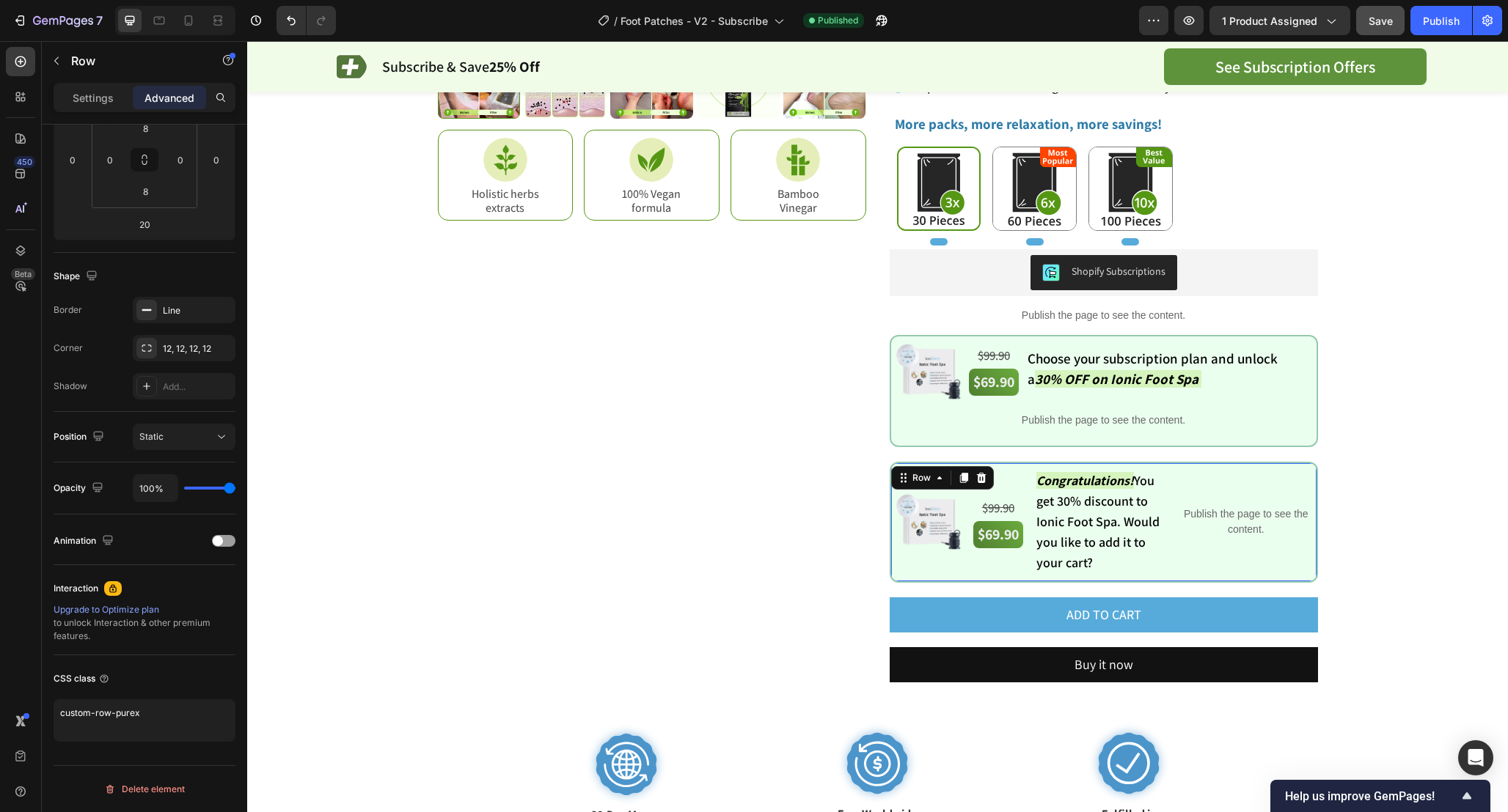
click at [1387, 27] on div "Save" at bounding box center [1380, 20] width 24 height 15
click at [80, 106] on div "Settings" at bounding box center [93, 97] width 73 height 23
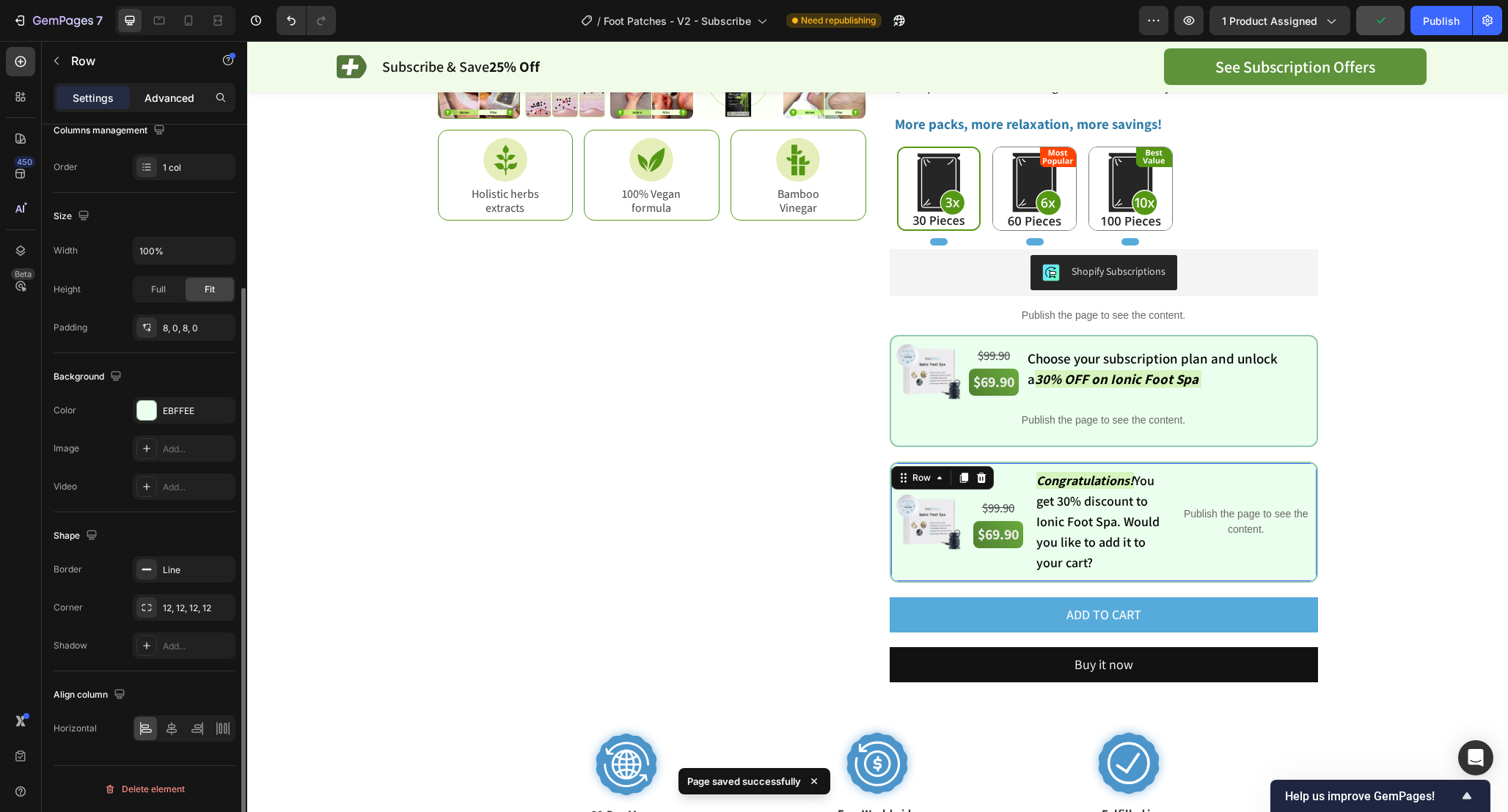
click at [155, 109] on div "Advanced" at bounding box center [169, 97] width 73 height 23
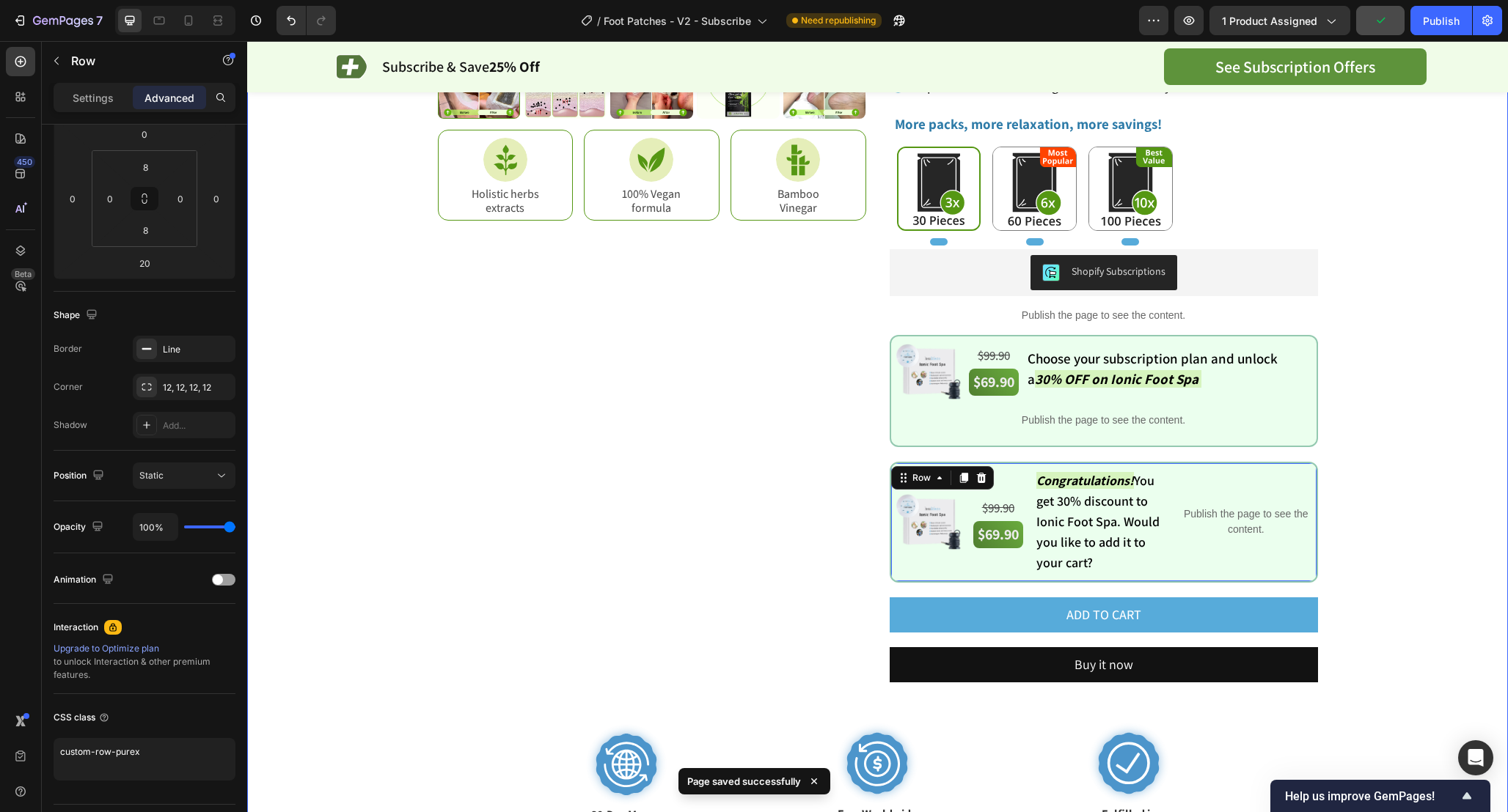
click at [403, 533] on div "Product Images Image Holistic herbs extracts Text Block Row Image 100% Vegan fo…" at bounding box center [877, 221] width 1187 height 1243
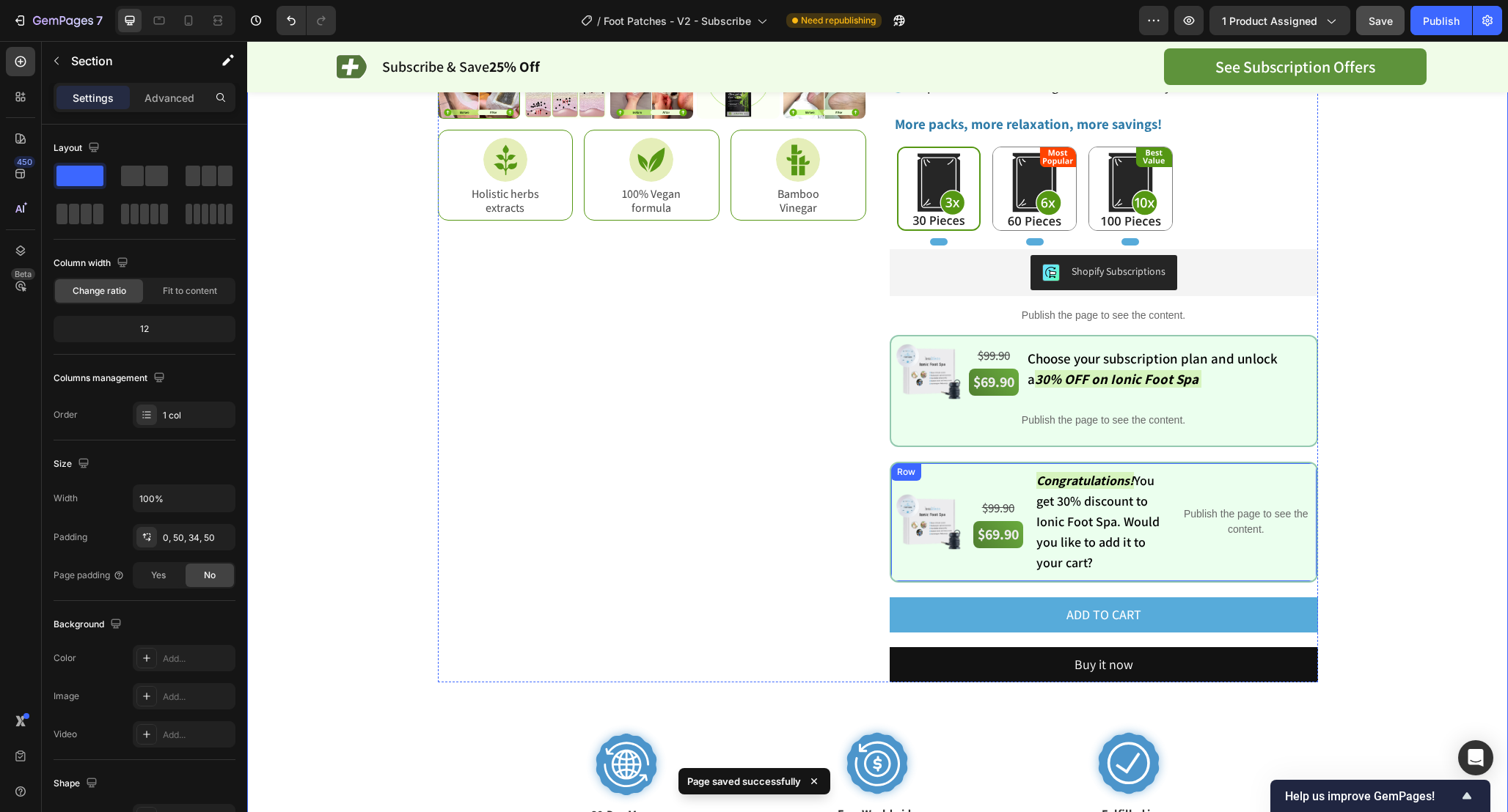
click at [901, 462] on div "Image $99.90 Text Block $69.90 Text Block $99.90 Text Block $69.90 Text Block C…" at bounding box center [1104, 523] width 428 height 121
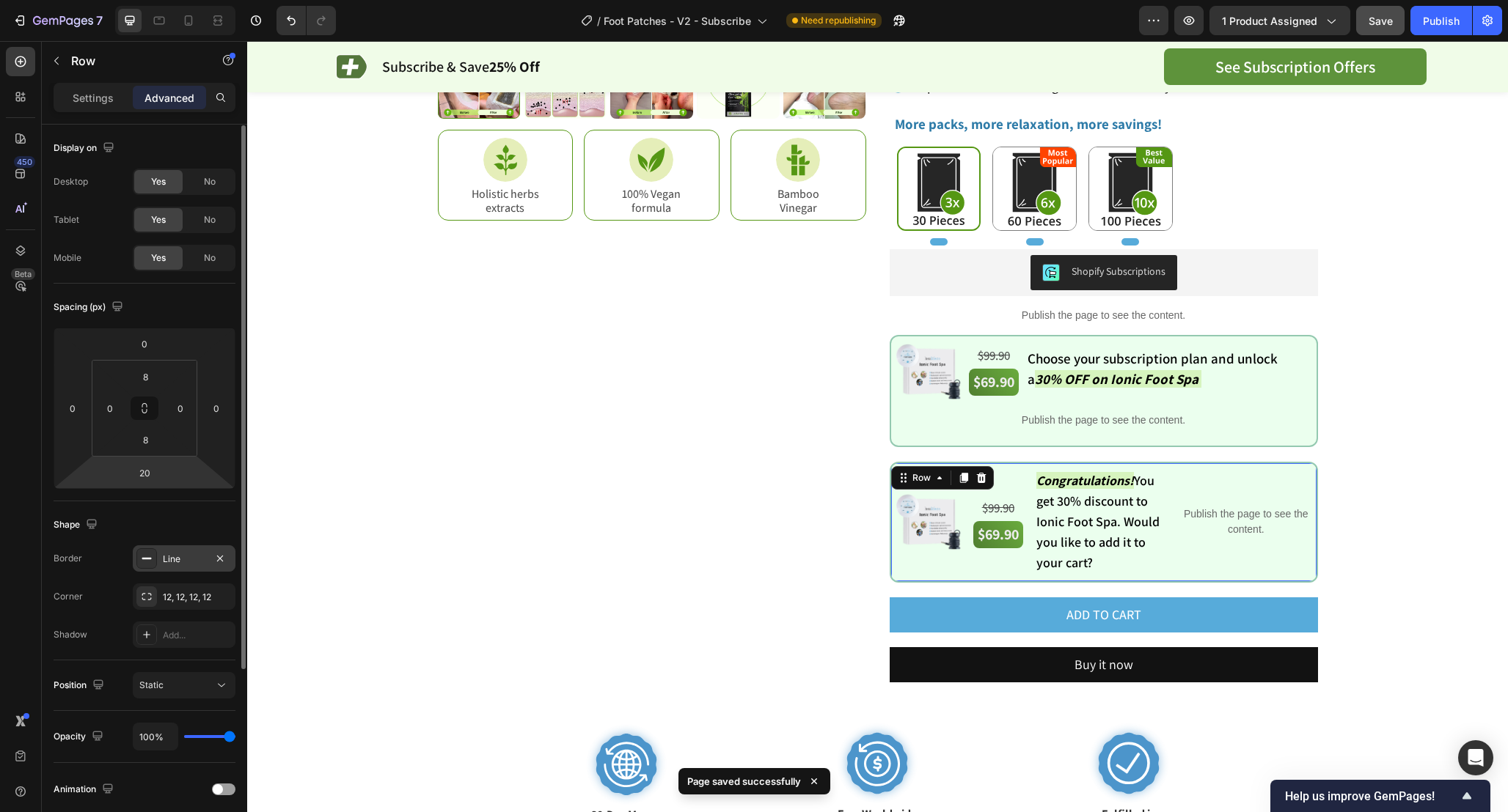
scroll to position [248, 0]
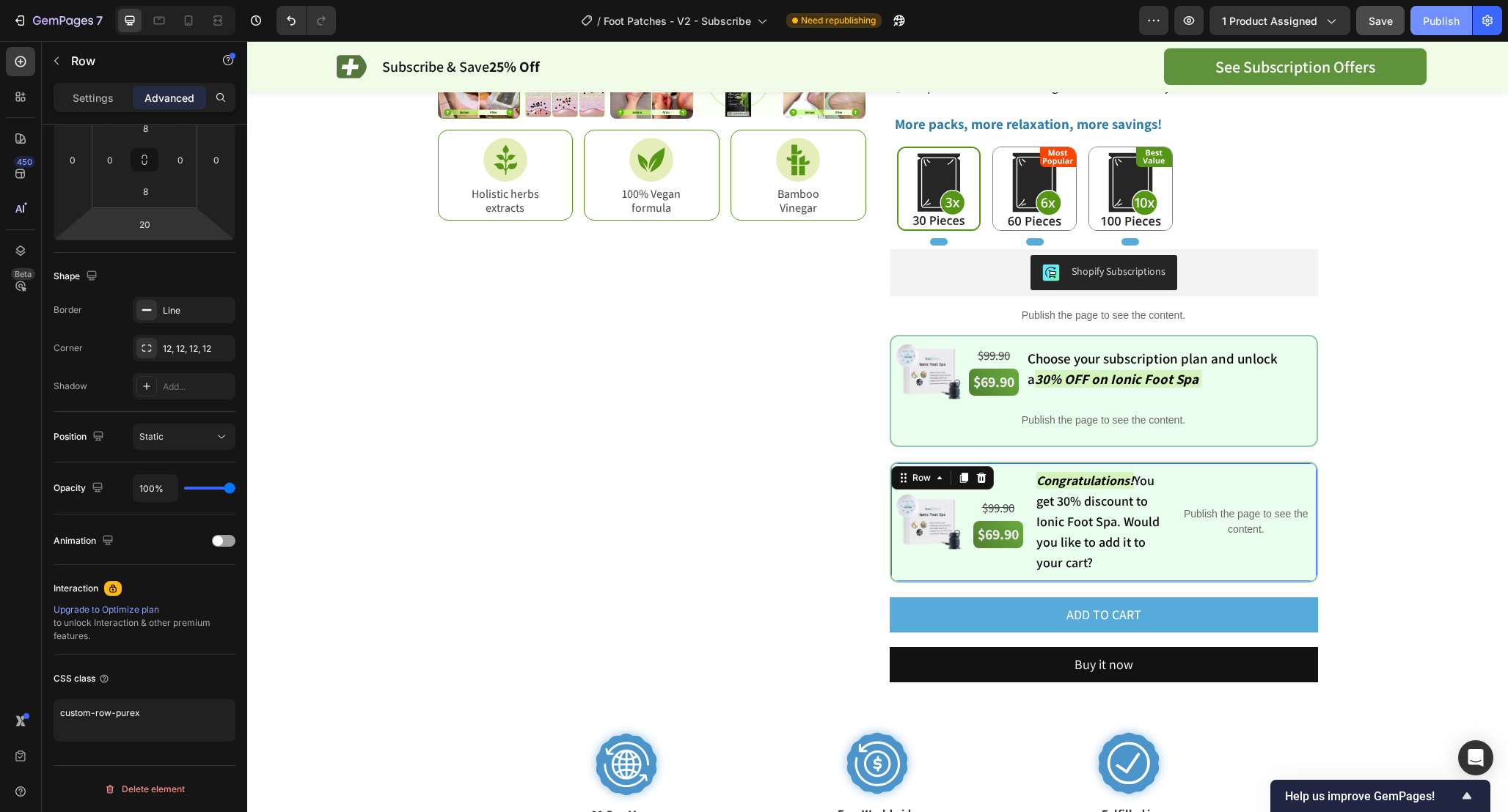
click at [1441, 20] on div "Publish" at bounding box center [1440, 20] width 37 height 15
click at [1161, 418] on p "Publish the page to see the content." at bounding box center [1103, 419] width 425 height 15
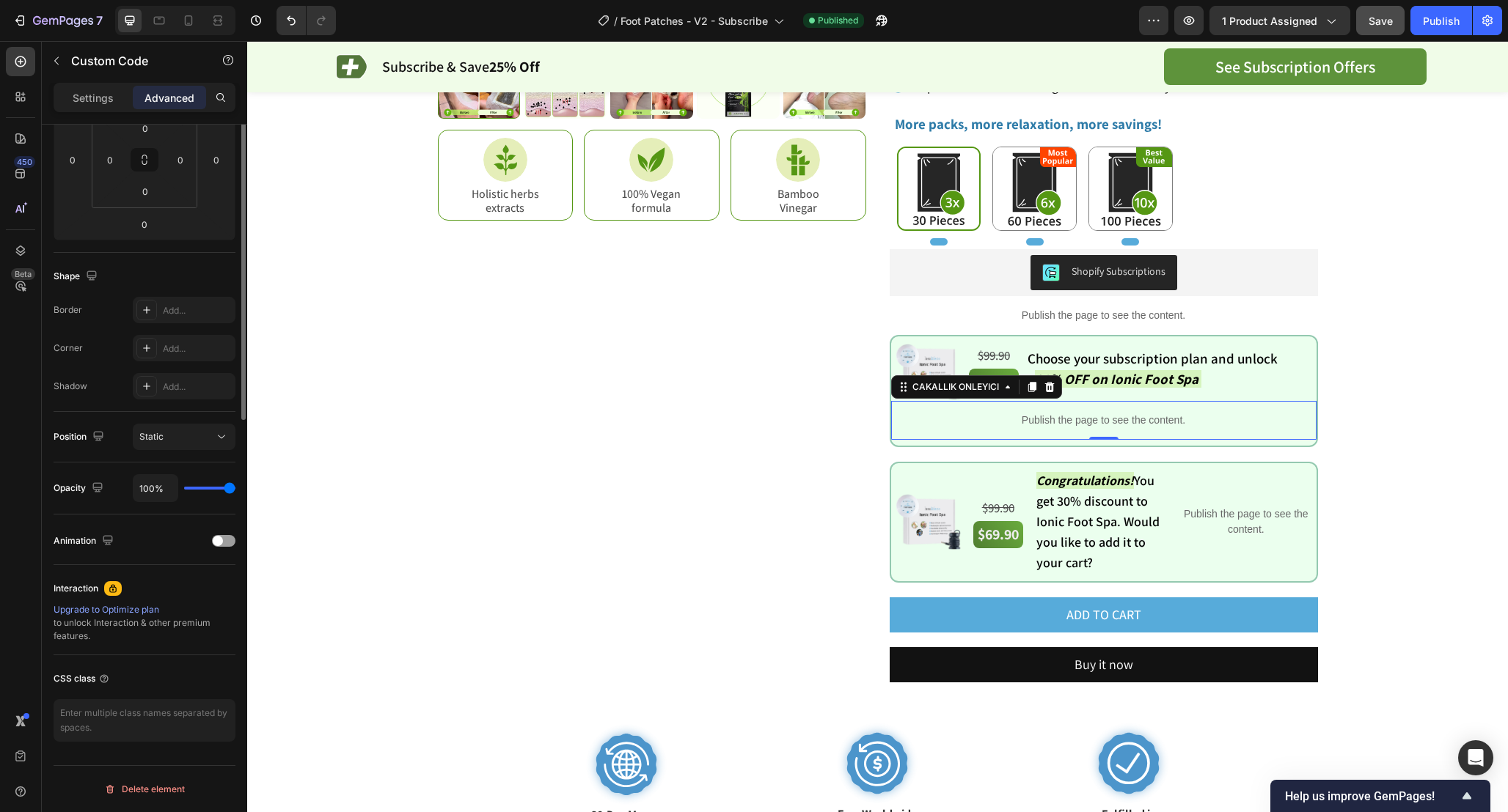
scroll to position [0, 0]
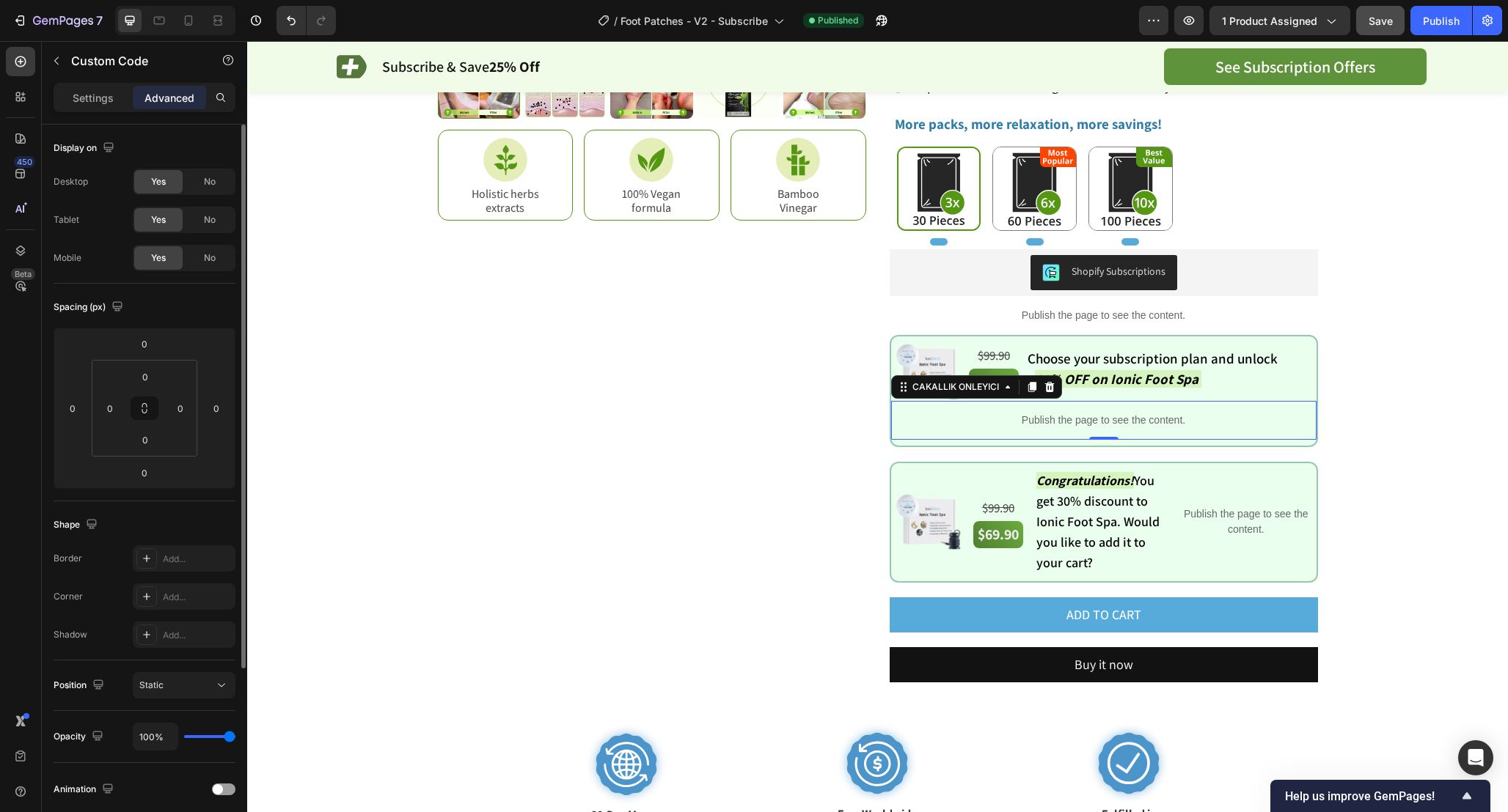
click at [1161, 418] on p "Publish the page to see the content." at bounding box center [1103, 419] width 425 height 15
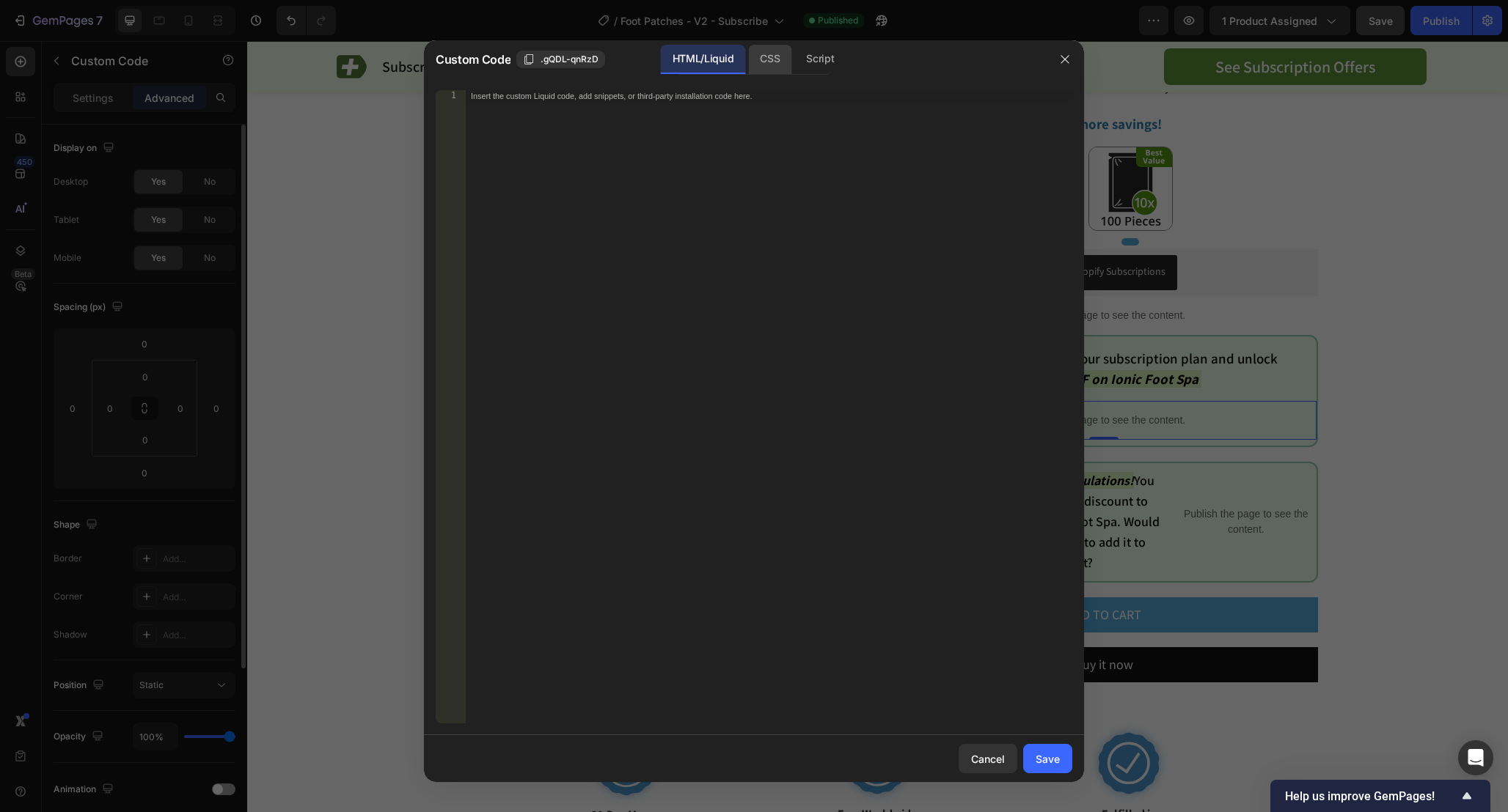
click at [759, 61] on div "CSS" at bounding box center [770, 59] width 44 height 29
click at [829, 61] on div "Script" at bounding box center [820, 59] width 52 height 29
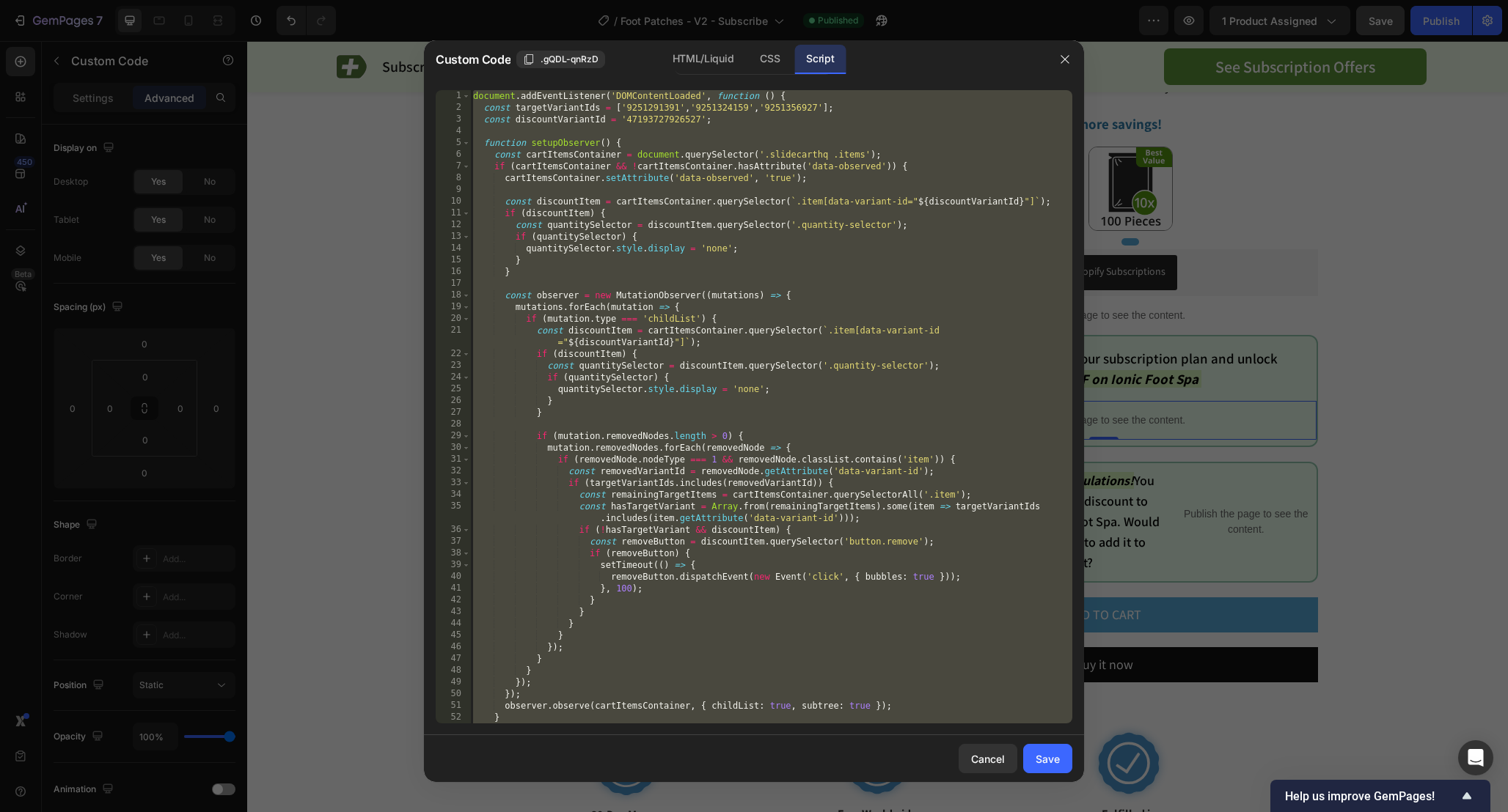
click at [951, 314] on div "document . addEventListener ( 'DOMContentLoaded' , function ( ) { const targetV…" at bounding box center [771, 418] width 602 height 657
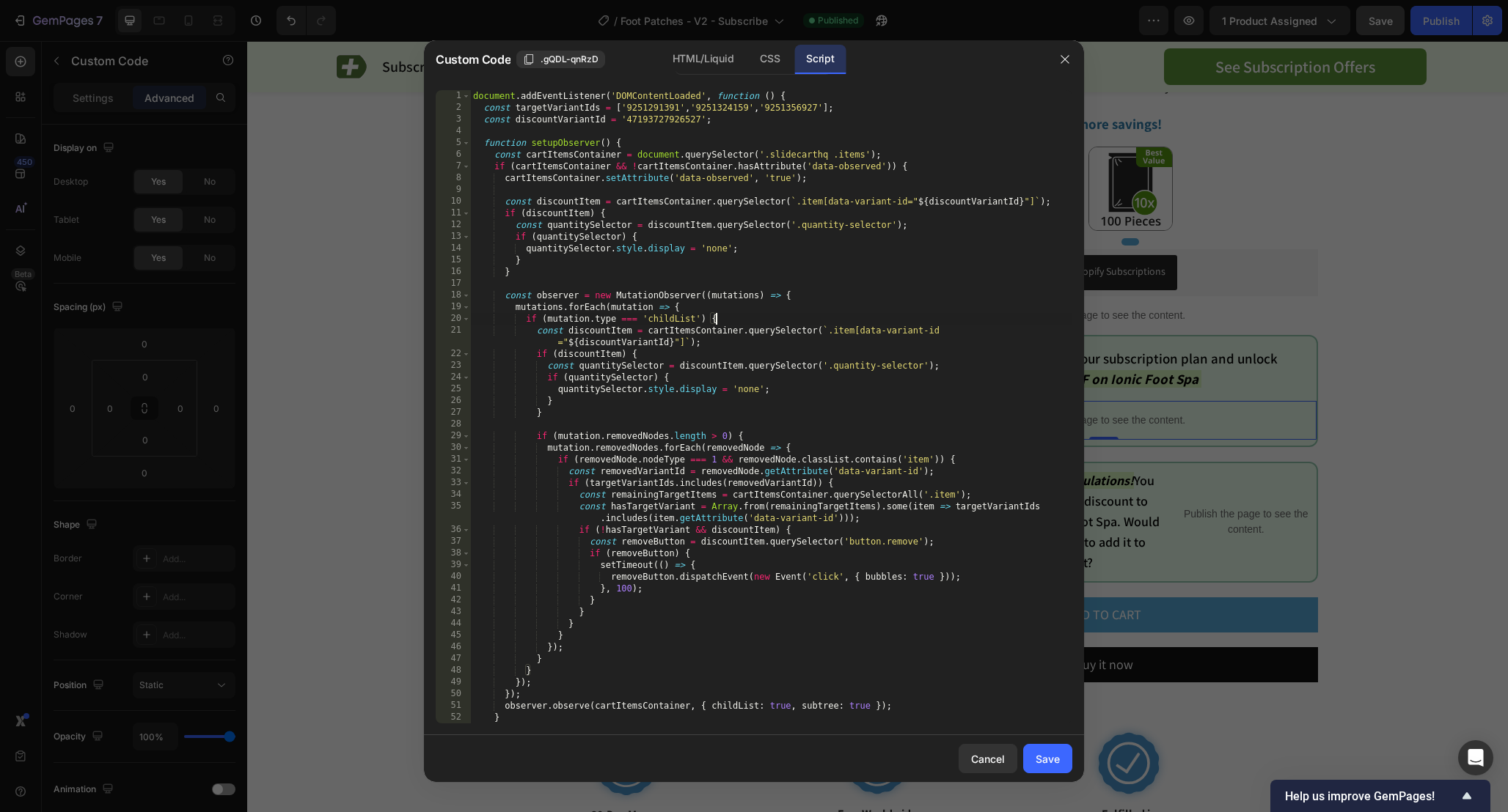
click at [654, 110] on div "document . addEventListener ( 'DOMContentLoaded' , function ( ) { const targetV…" at bounding box center [771, 418] width 602 height 657
paste textarea "46837852831999"
click at [744, 110] on div "document . addEventListener ( 'DOMContentLoaded' , function ( ) { const targetV…" at bounding box center [771, 418] width 602 height 657
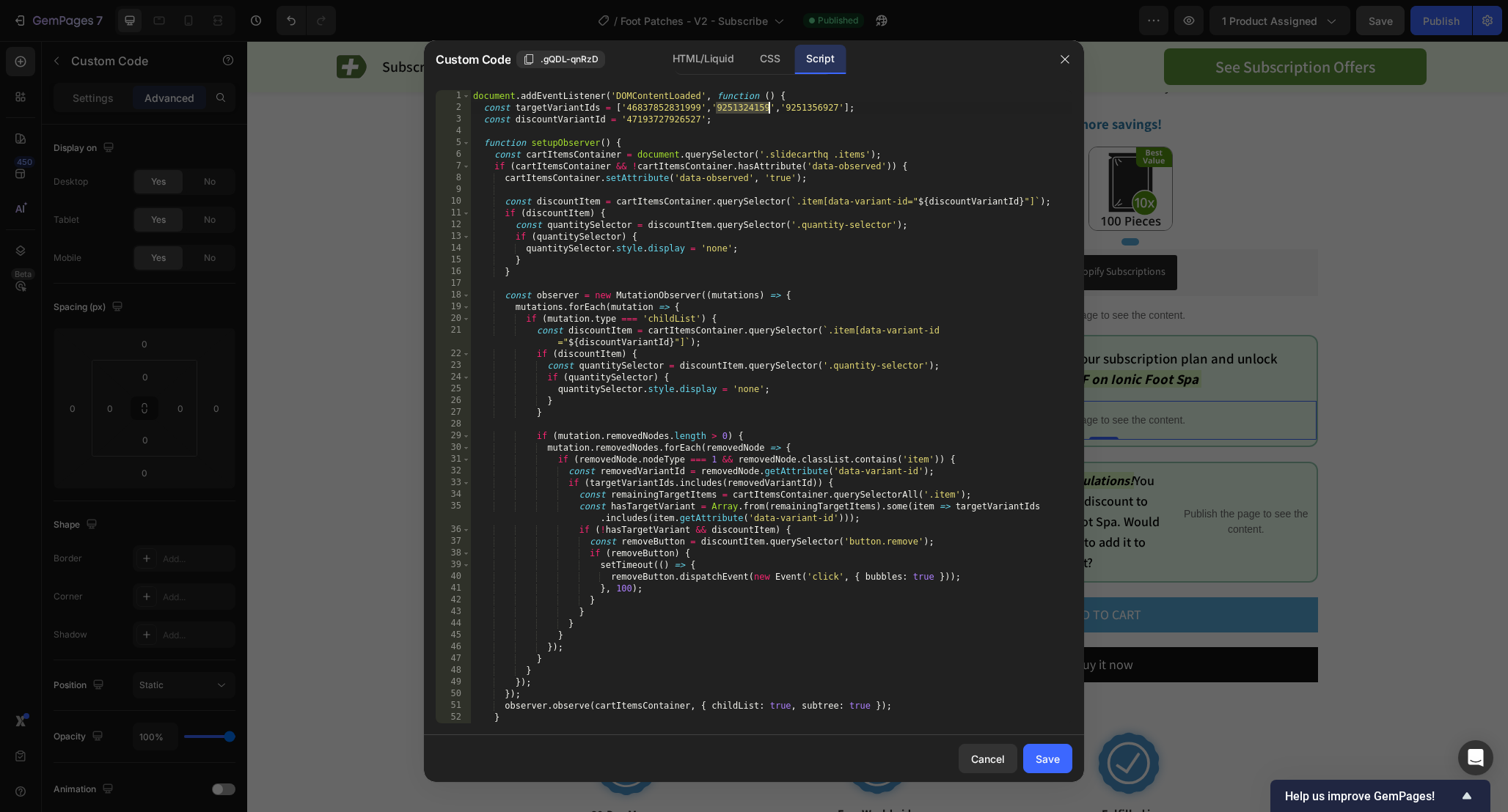
paste textarea "46837852864767"
click at [834, 109] on div "document . addEventListener ( 'DOMContentLoaded' , function ( ) { const targetV…" at bounding box center [771, 418] width 602 height 657
paste textarea "46837852897535"
type textarea "const targetVariantIds = ['46837852831999','46837852864767','46837852897535'];"
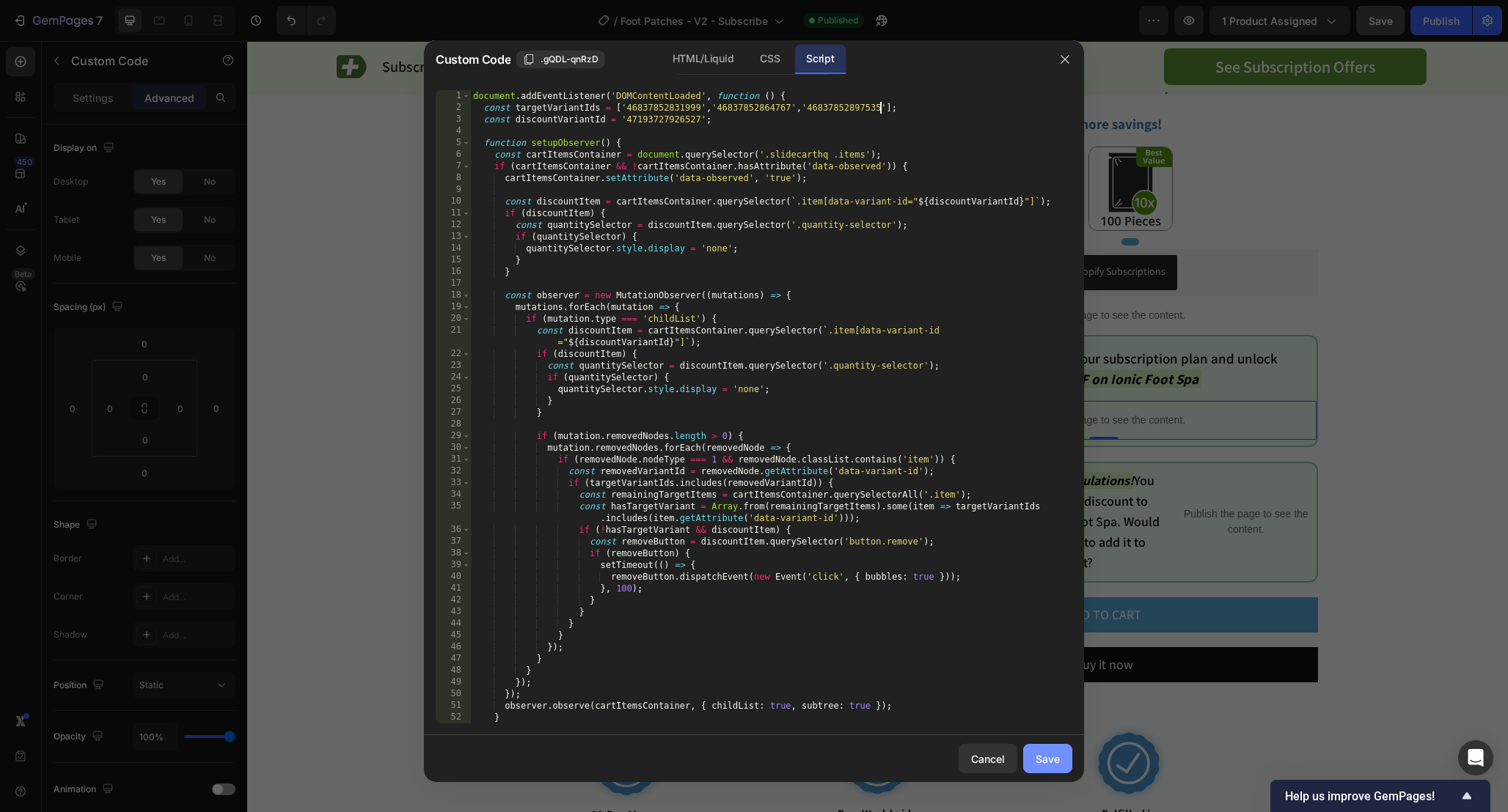
click at [1039, 757] on div "Save" at bounding box center [1047, 759] width 24 height 15
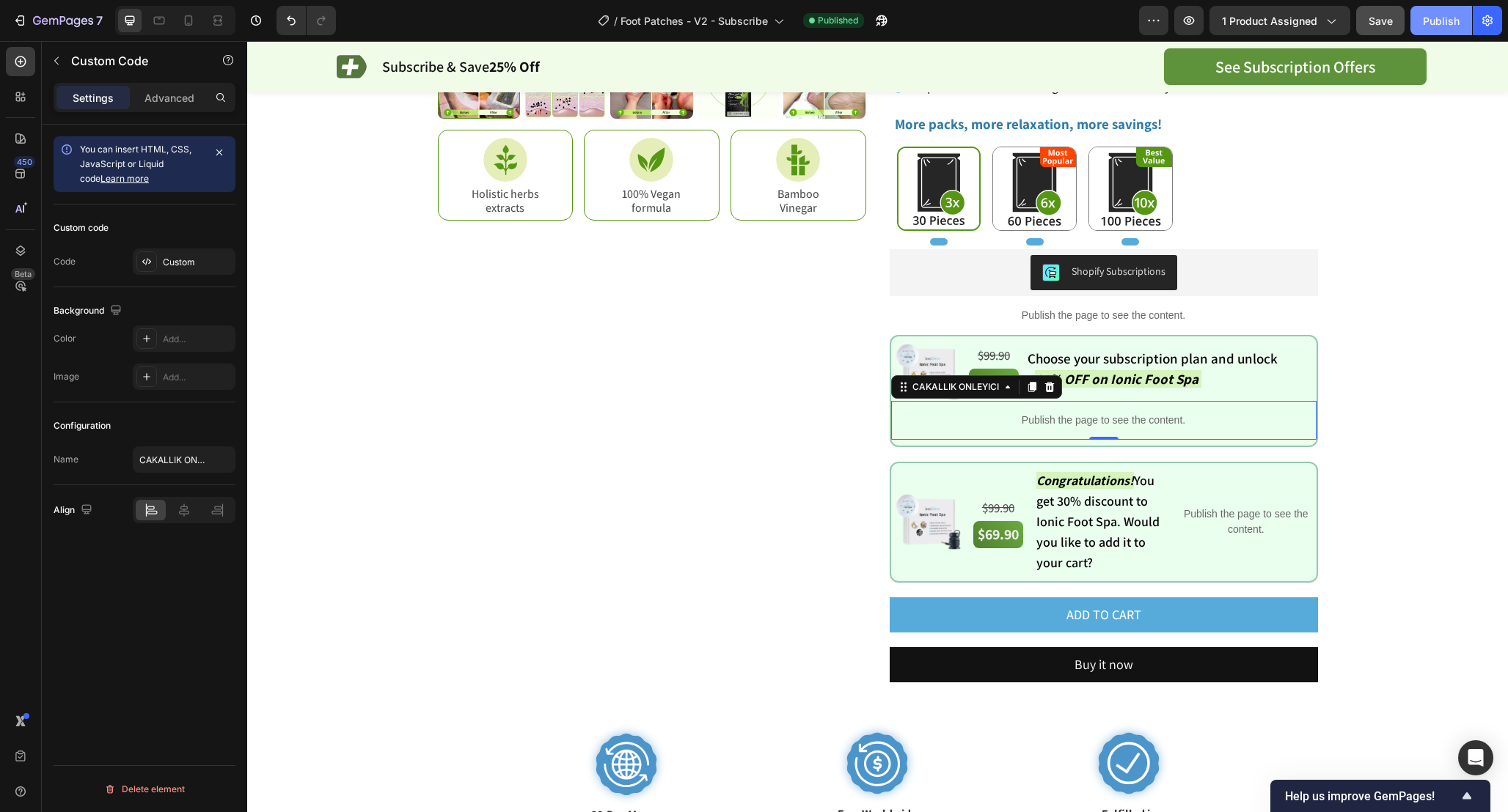
click at [1422, 28] on button "Publish" at bounding box center [1440, 20] width 61 height 29
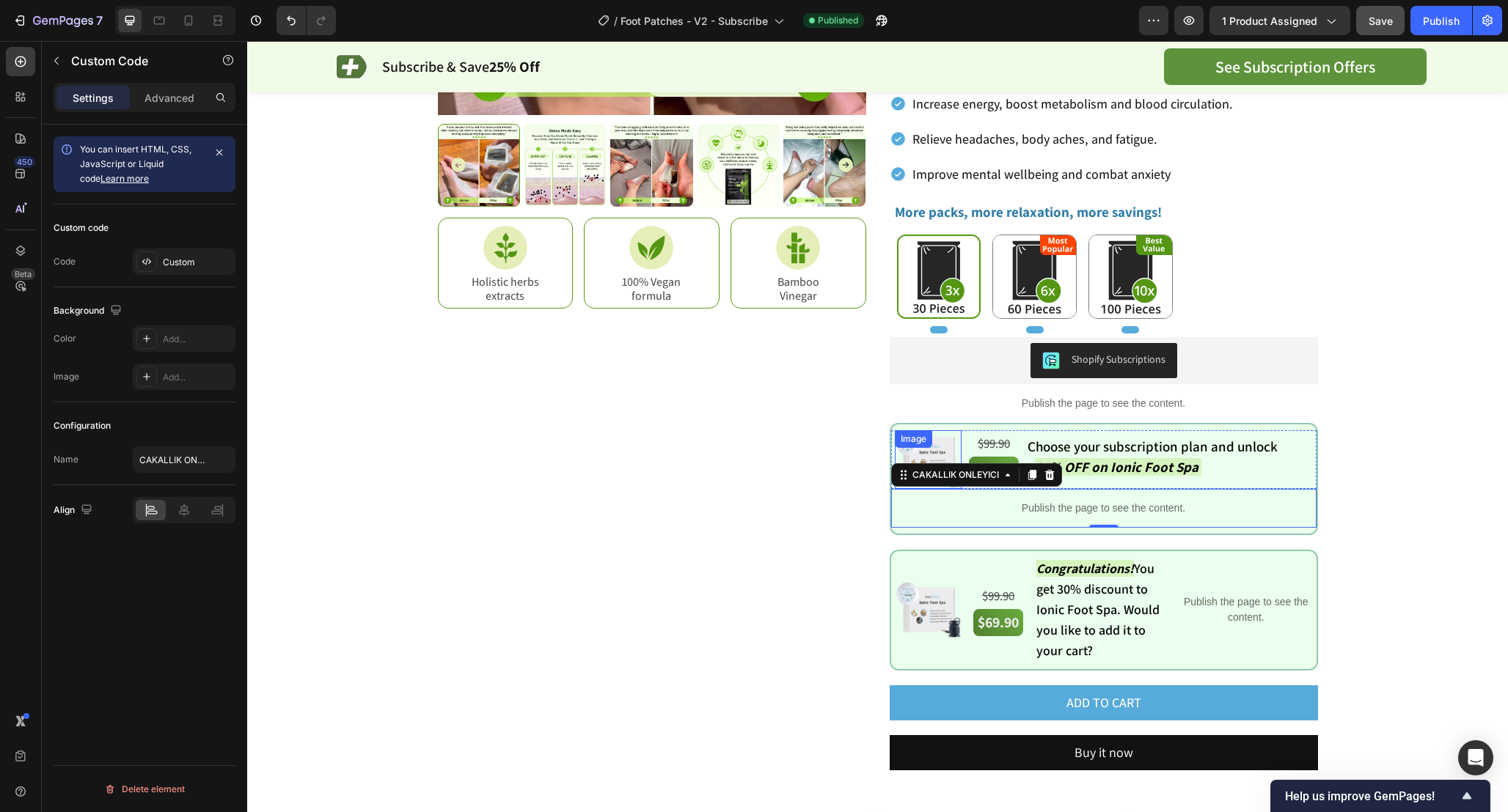
scroll to position [409, 0]
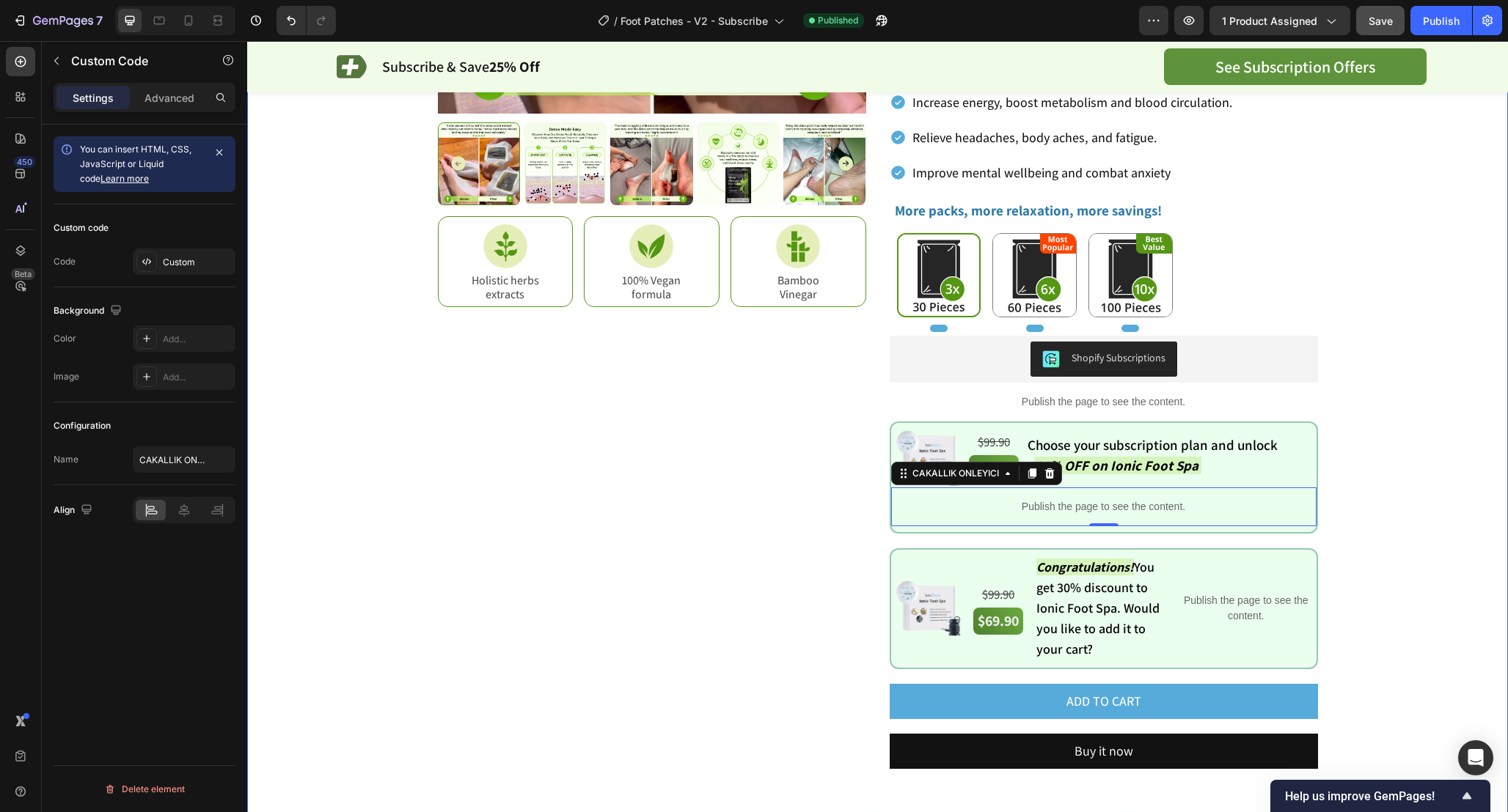
click at [1372, 458] on div "Product Images Image Holistic herbs extracts Text Block Row Image 100% Vegan fo…" at bounding box center [877, 307] width 1187 height 1243
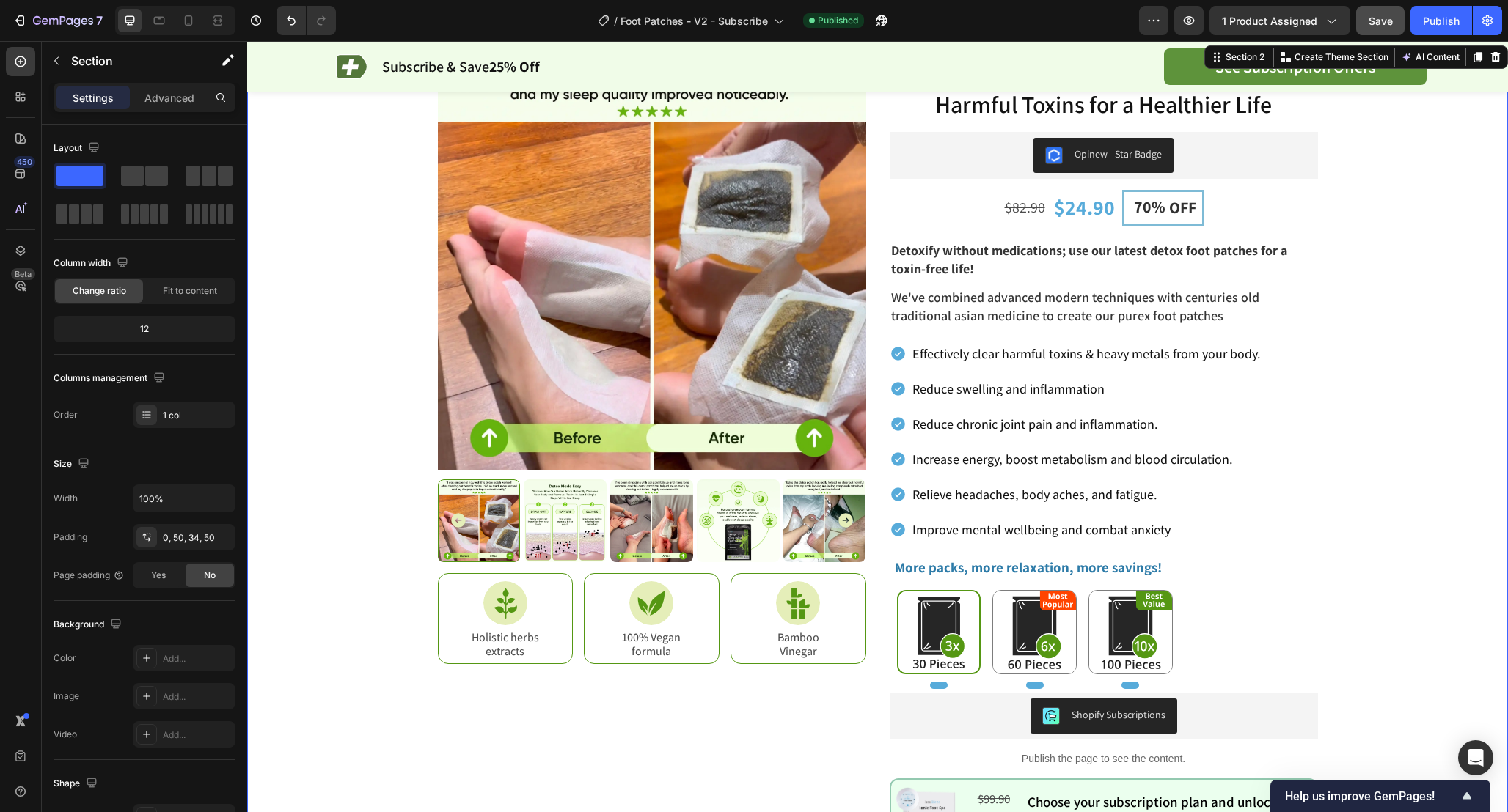
scroll to position [0, 0]
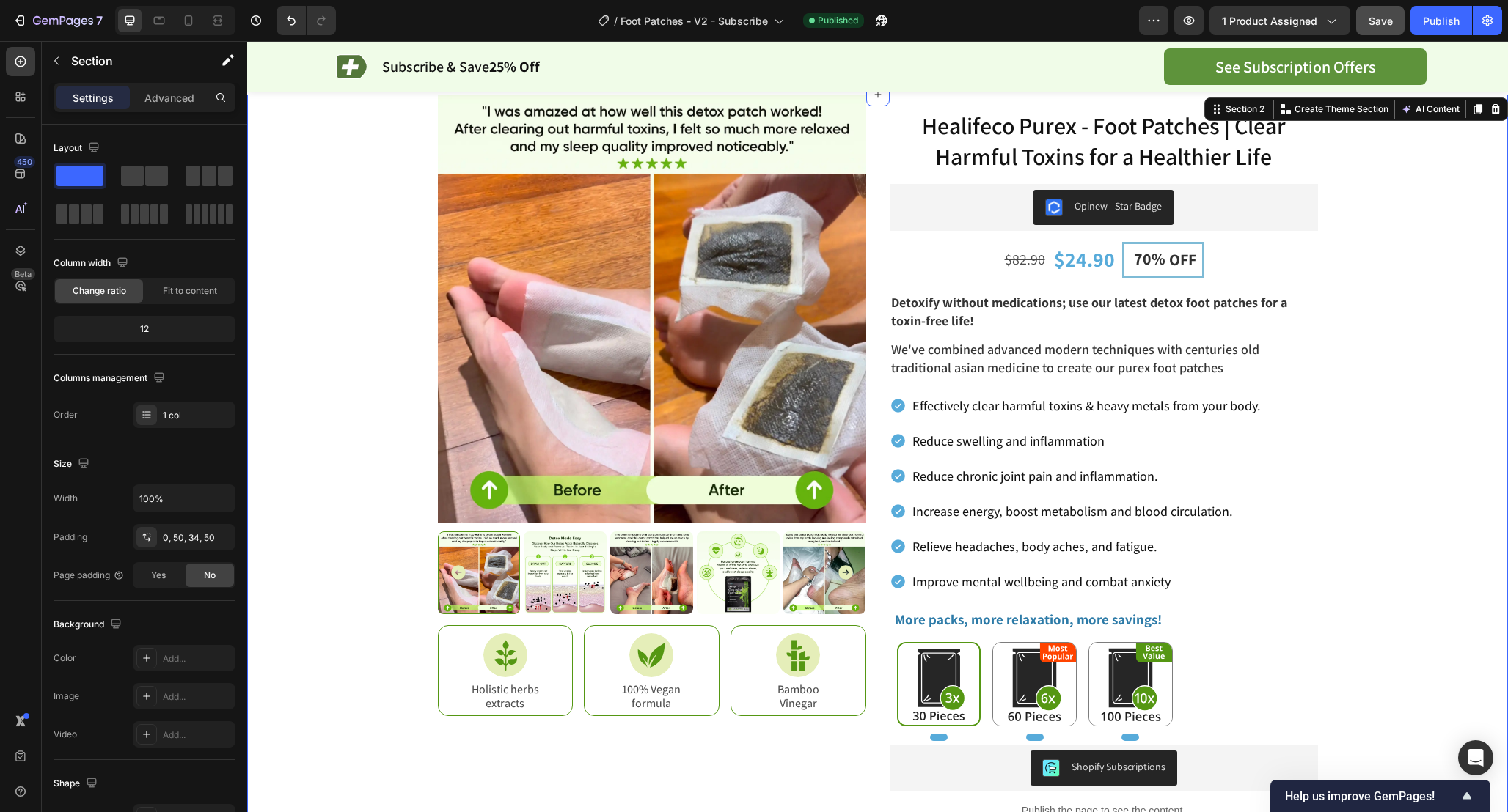
click at [1415, 337] on div "Product Images Image Holistic herbs extracts Text Block Row Image 100% Vegan fo…" at bounding box center [877, 716] width 1187 height 1243
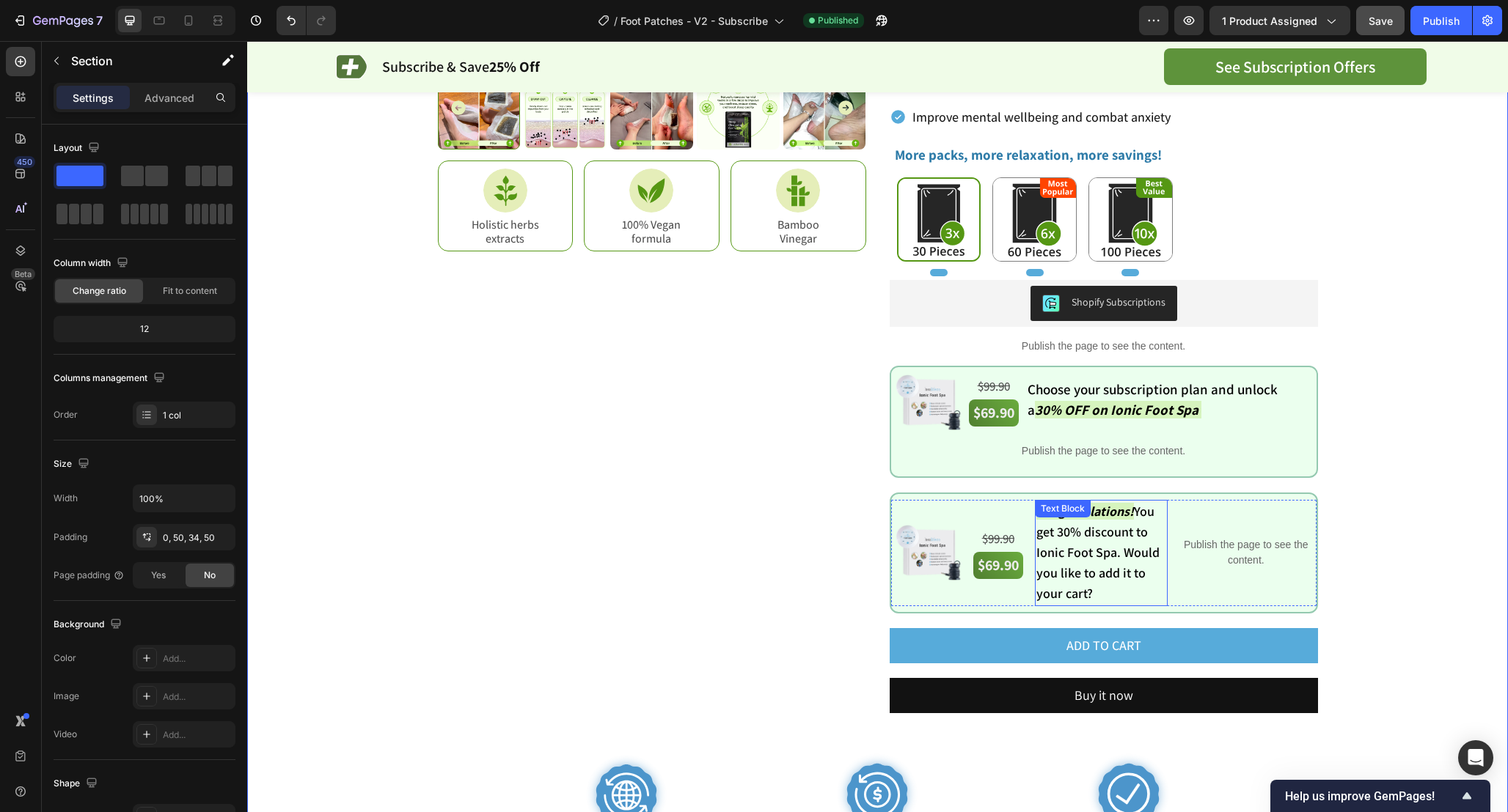
scroll to position [467, 0]
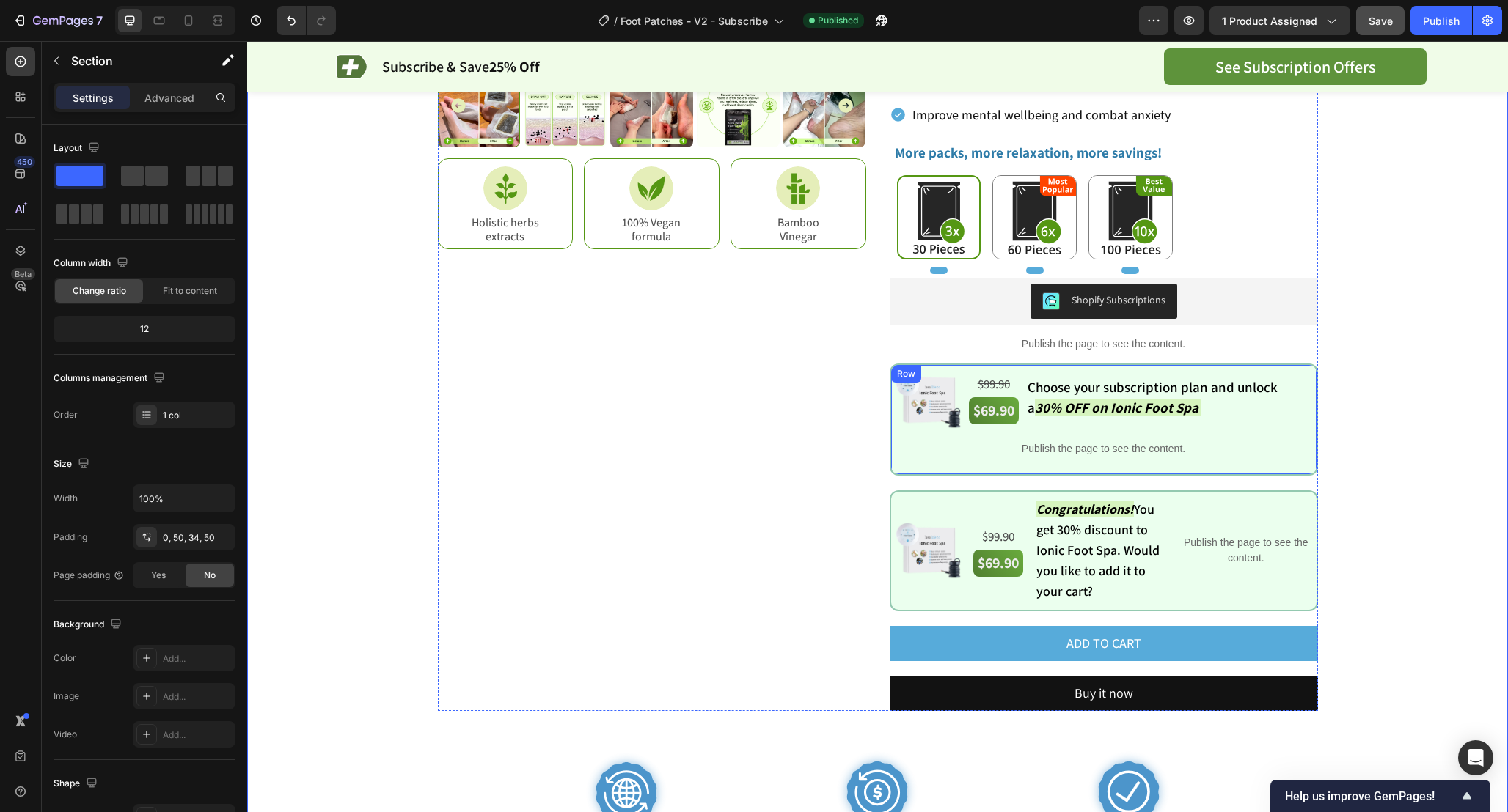
click at [893, 363] on div "Image $99.90 Text Block $69.90 Text Block Choose your subscription plan and unl…" at bounding box center [1104, 419] width 428 height 112
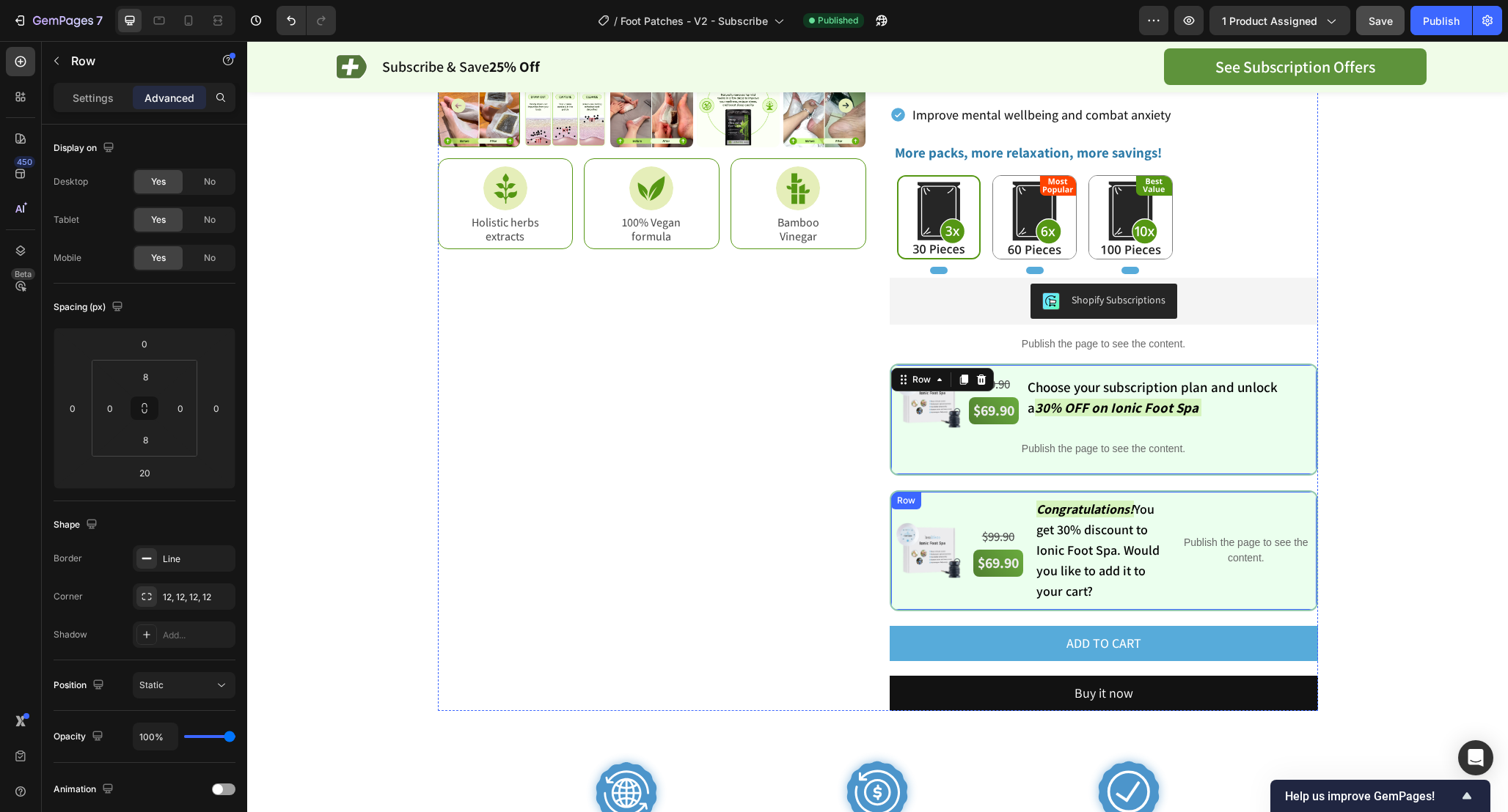
click at [1180, 491] on div "Image $99.90 Text Block $69.90 Text Block $99.90 Text Block $69.90 Text Block C…" at bounding box center [1104, 551] width 428 height 121
click at [899, 487] on div "Healifeco Purex - Foot Patches | Clear Harmful Toxins for a Healthier Life Prod…" at bounding box center [1104, 169] width 428 height 1084
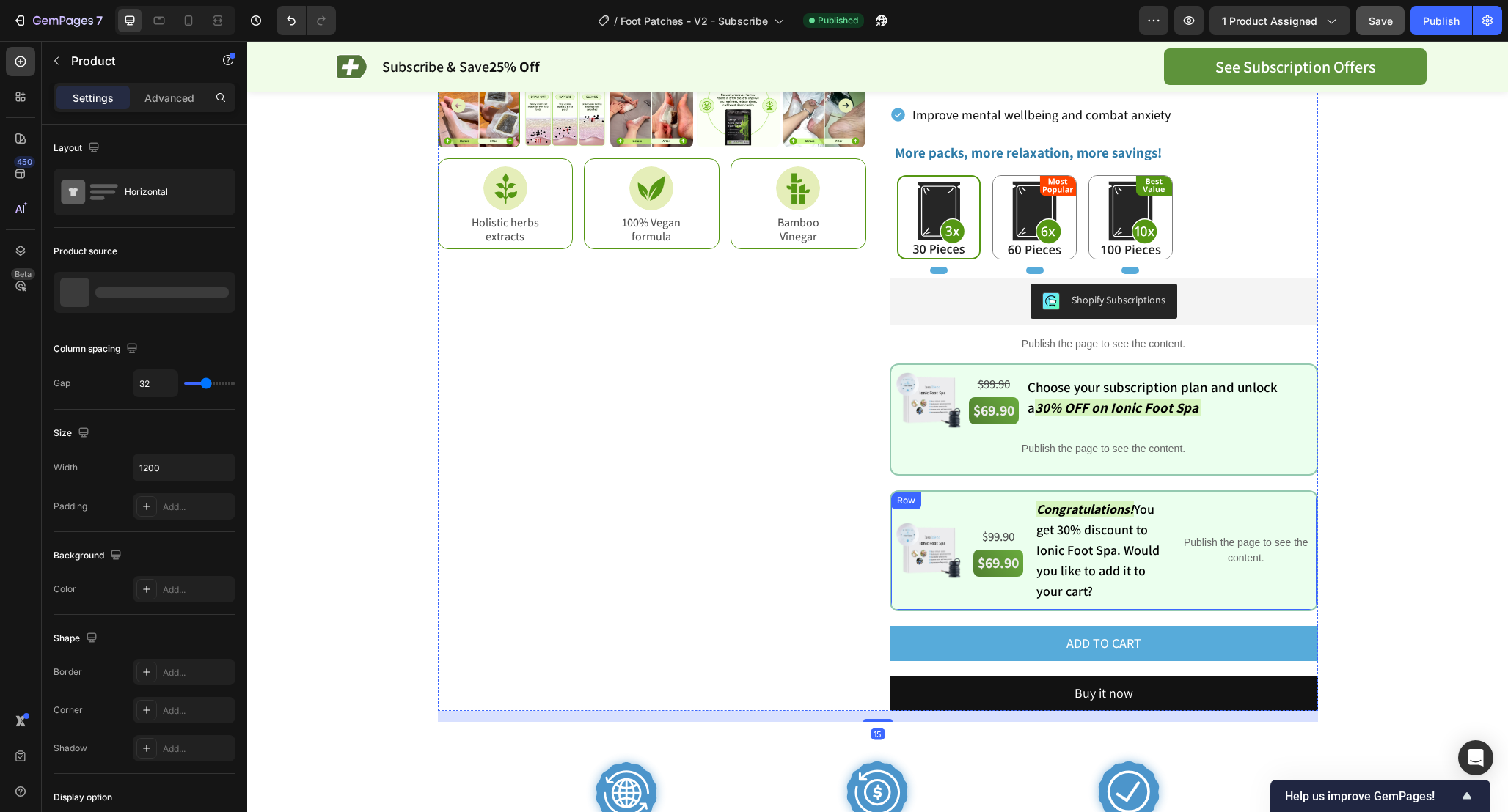
click at [899, 498] on div "Row" at bounding box center [906, 500] width 24 height 13
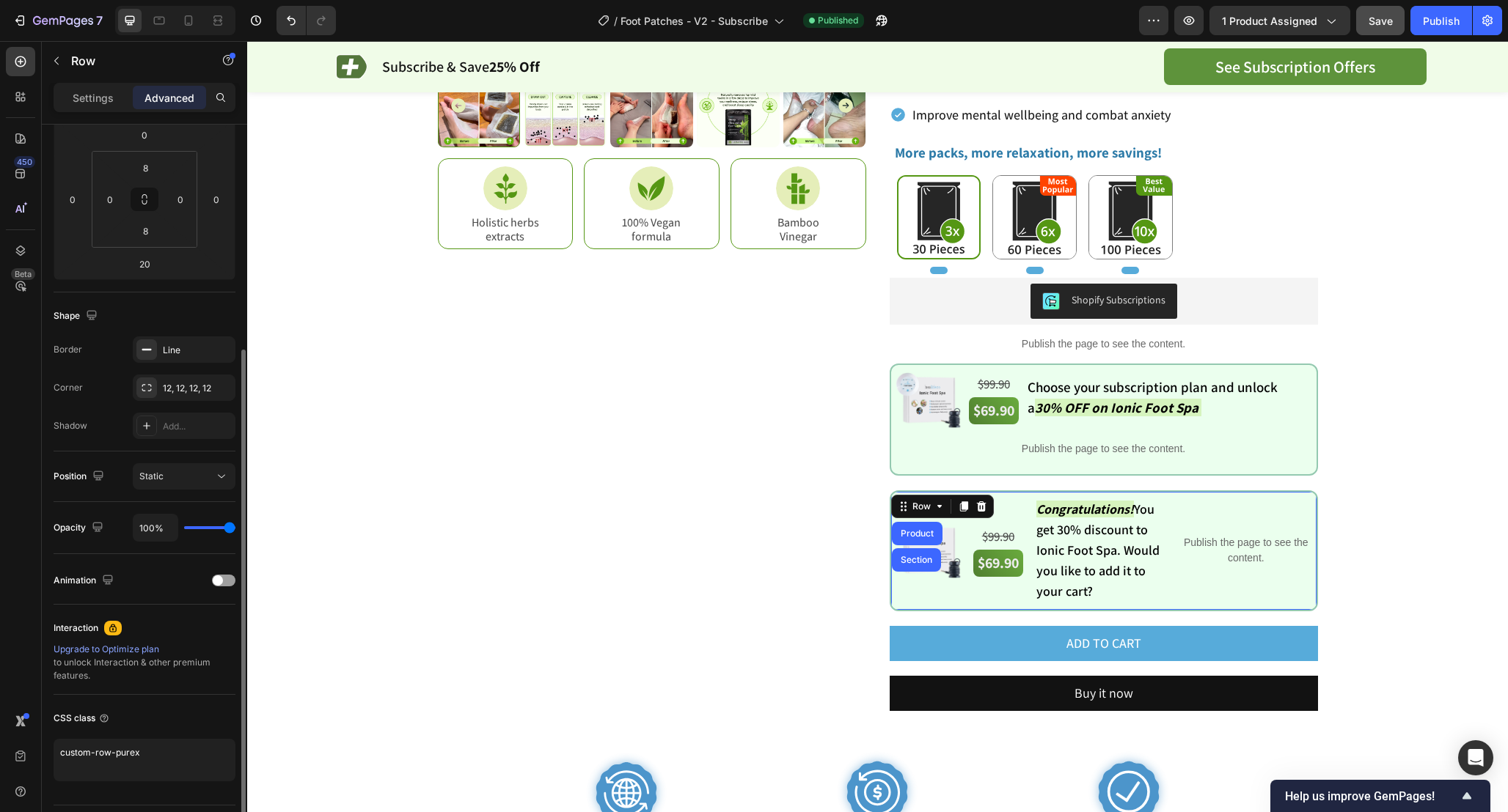
scroll to position [248, 0]
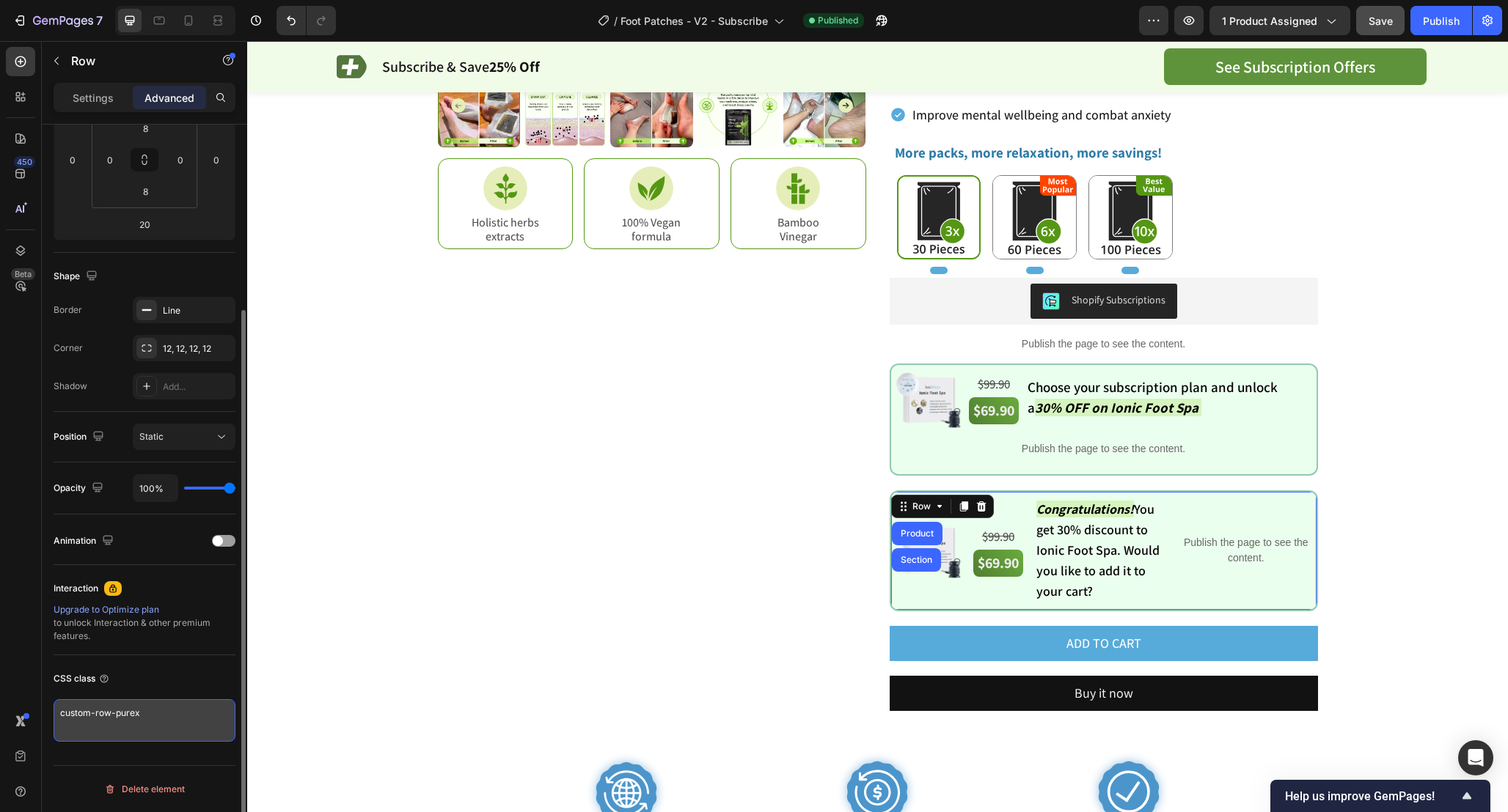
click at [172, 718] on textarea "custom-row-purex" at bounding box center [144, 720] width 182 height 43
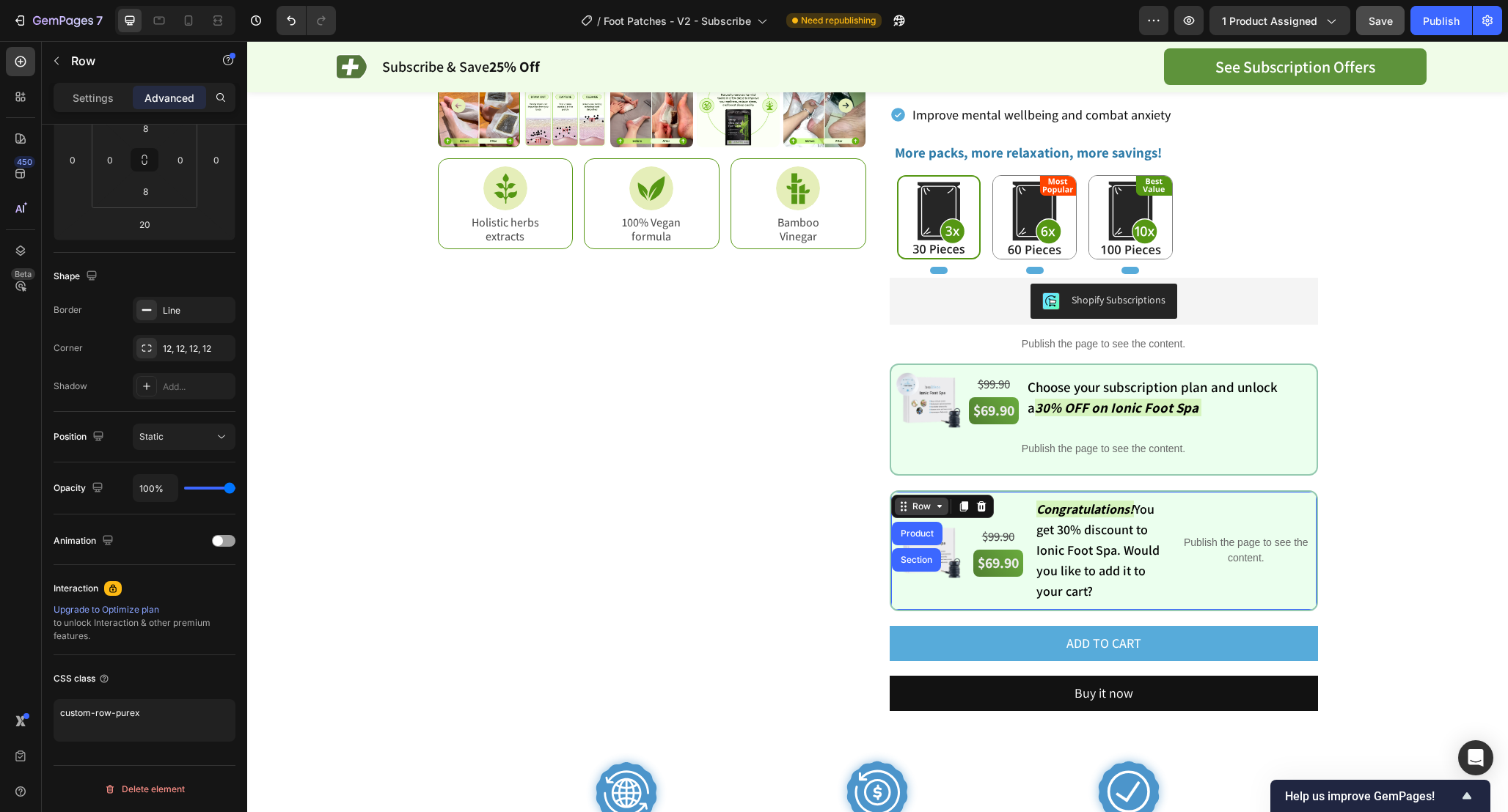
click at [902, 504] on icon at bounding box center [903, 506] width 12 height 12
click at [1218, 558] on p "Publish the page to see the content." at bounding box center [1245, 550] width 133 height 31
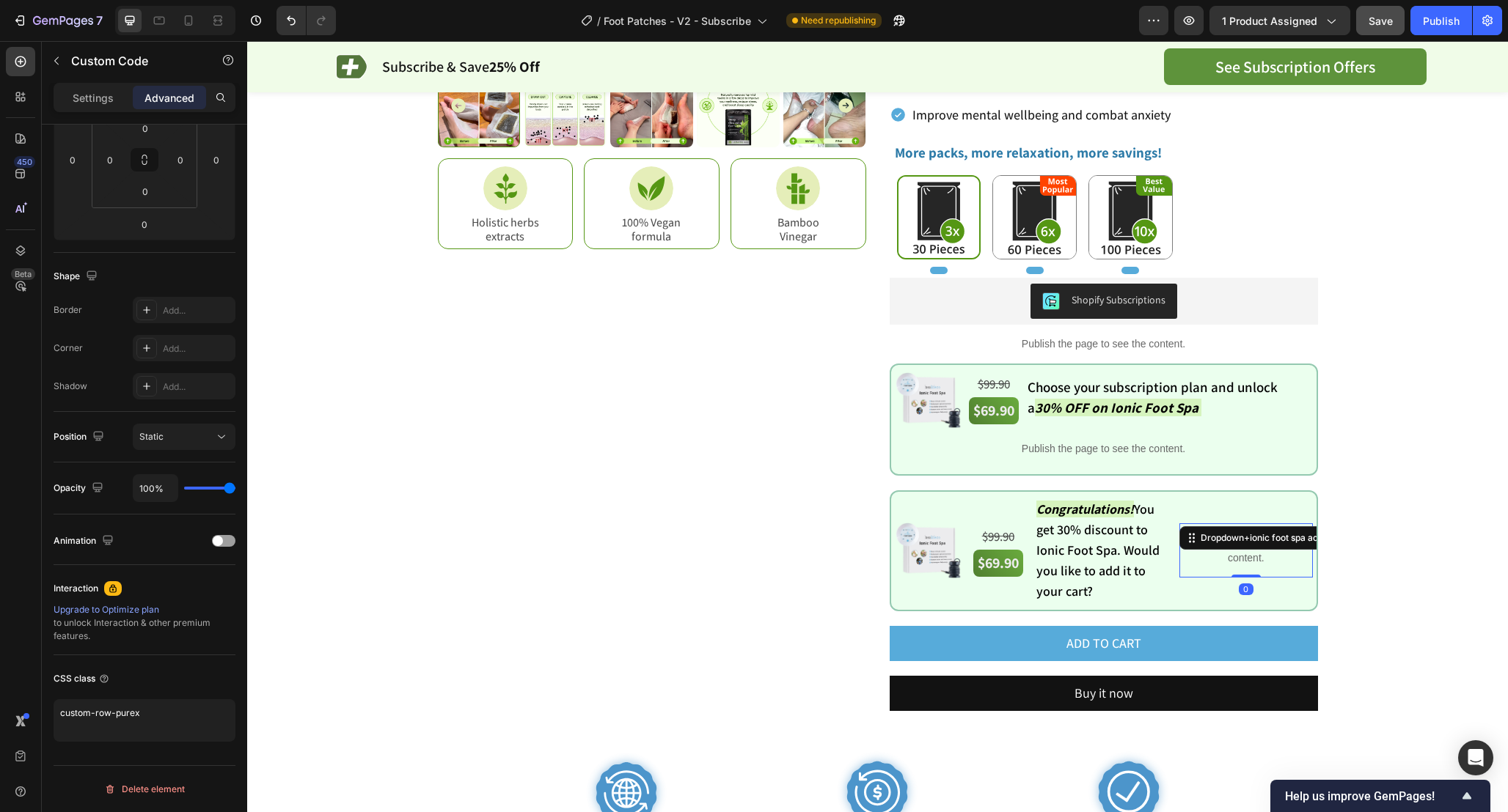
scroll to position [0, 0]
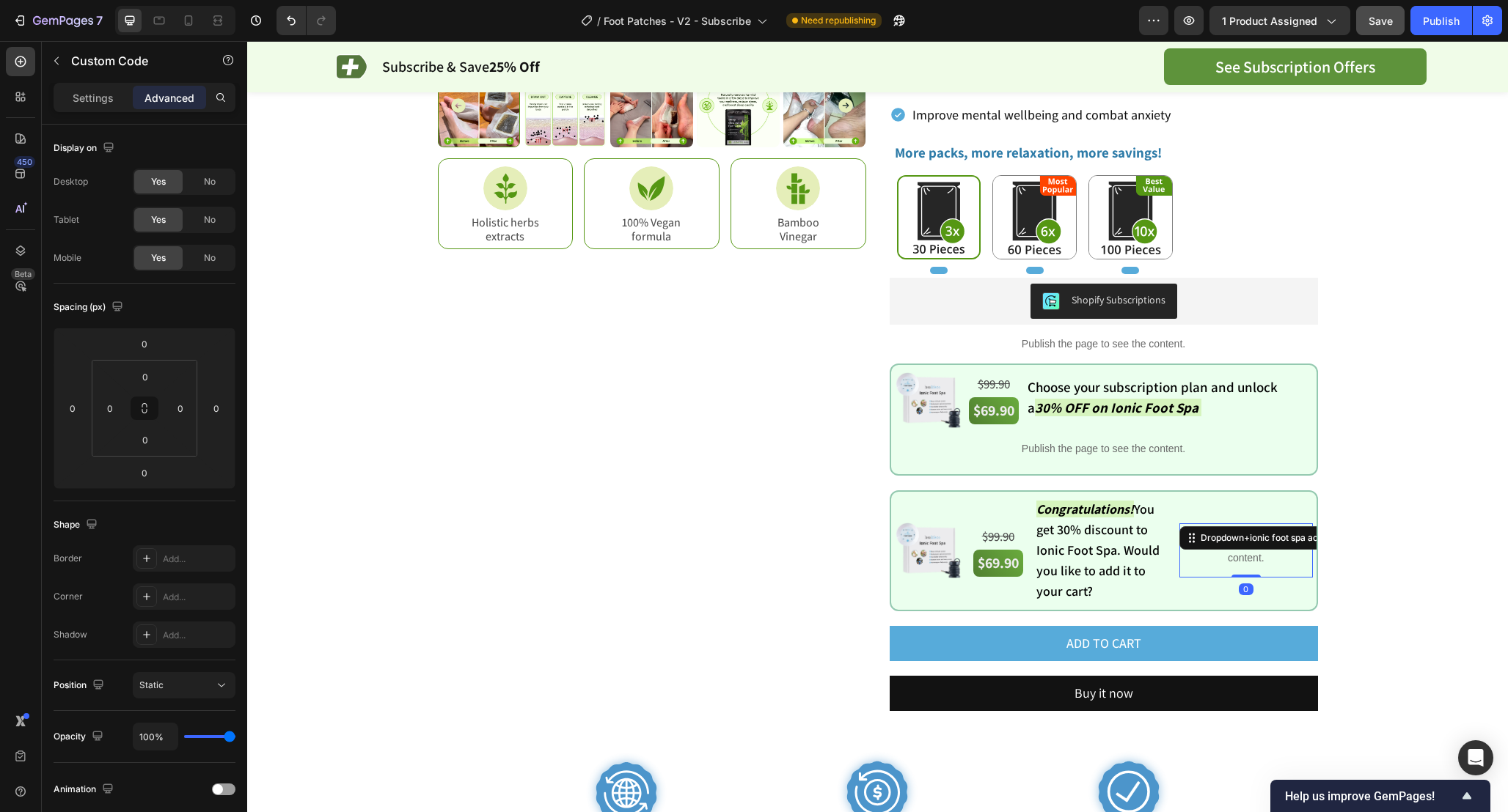
click at [1218, 558] on p "Publish the page to see the content." at bounding box center [1245, 550] width 133 height 31
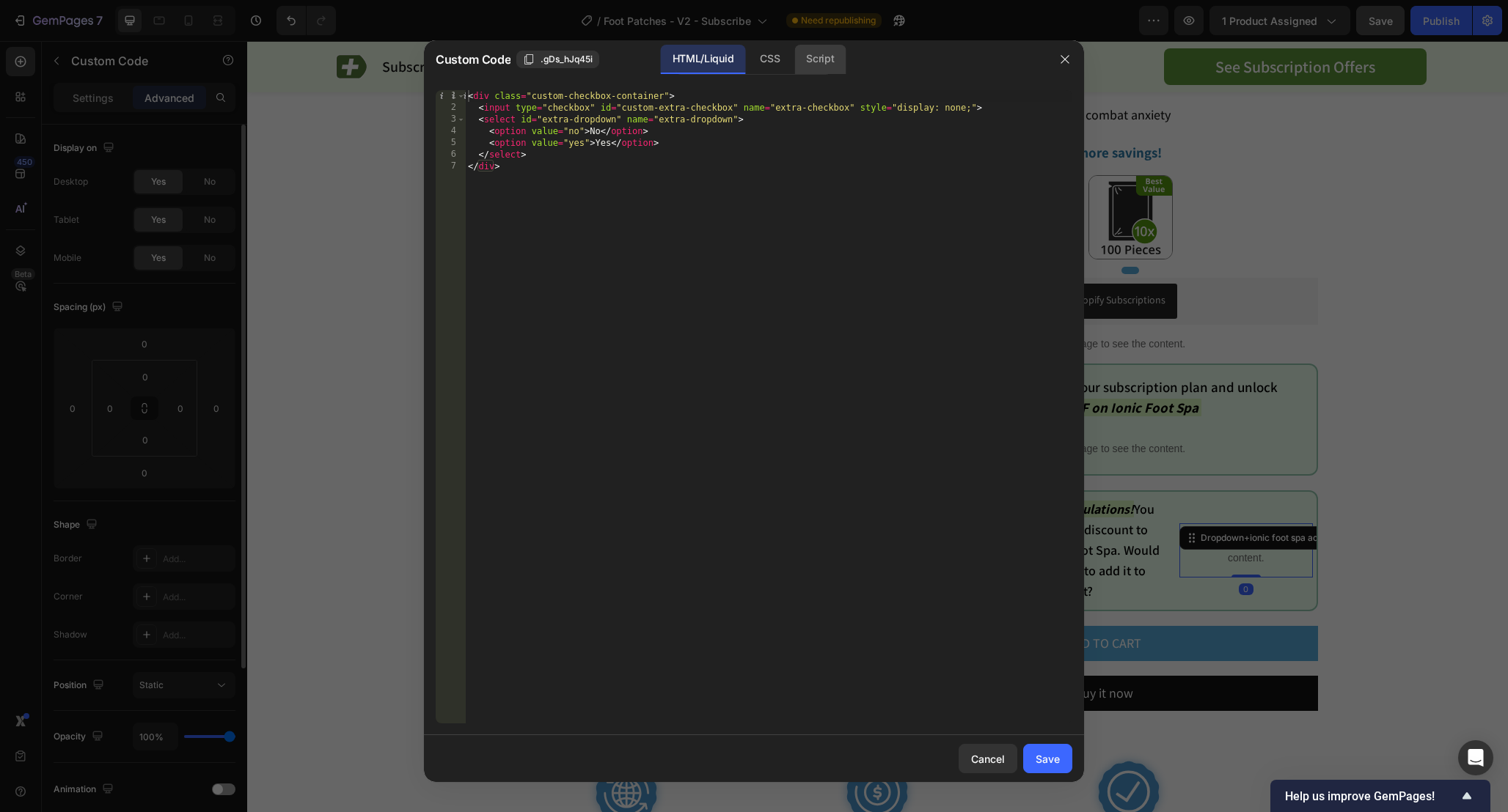
click at [811, 73] on div "Script" at bounding box center [820, 59] width 52 height 29
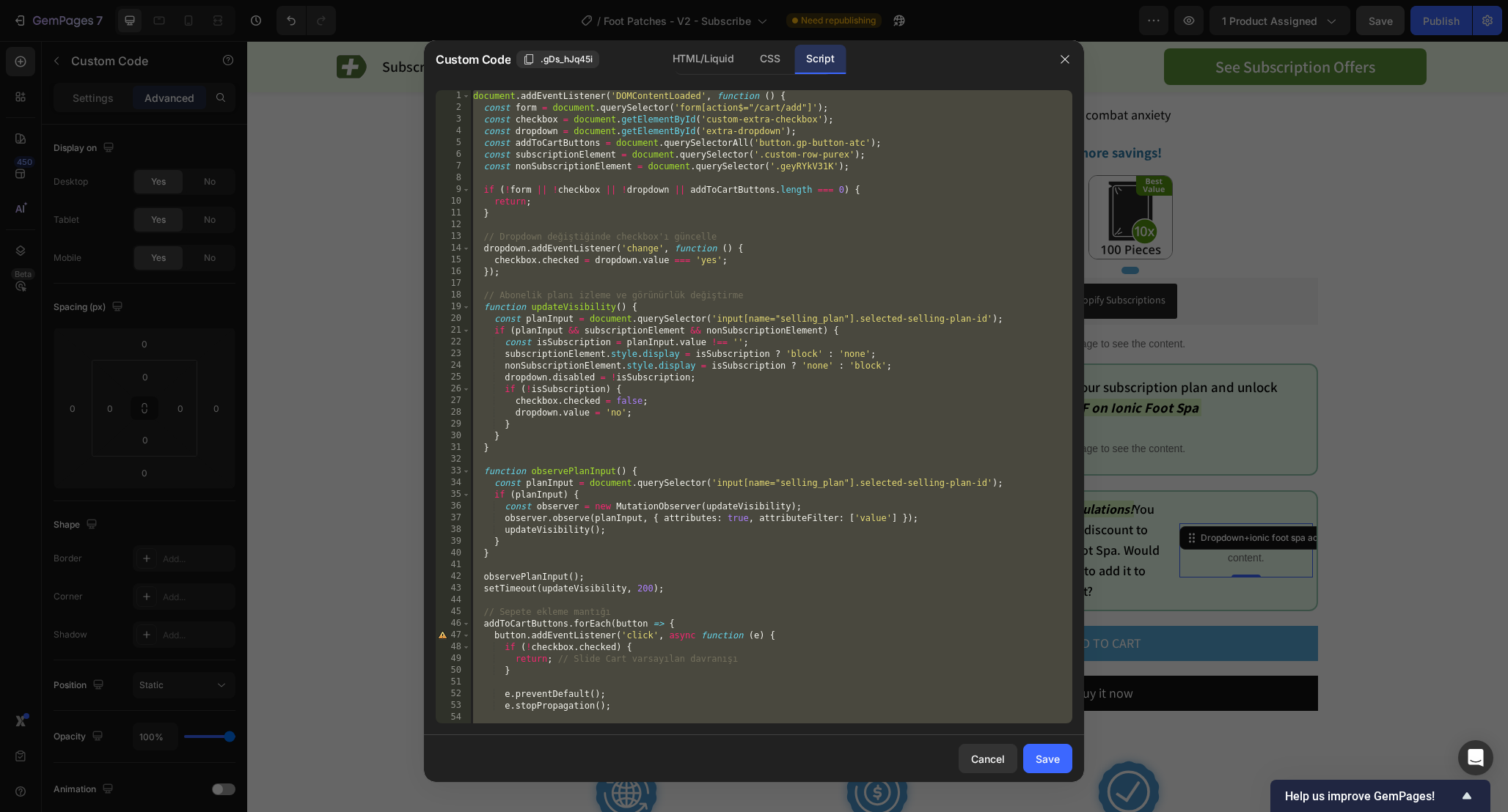
type textarea "}); });"
click at [927, 174] on div "document . addEventListener ( 'DOMContentLoaded' , function ( ) { const form = …" at bounding box center [771, 418] width 602 height 657
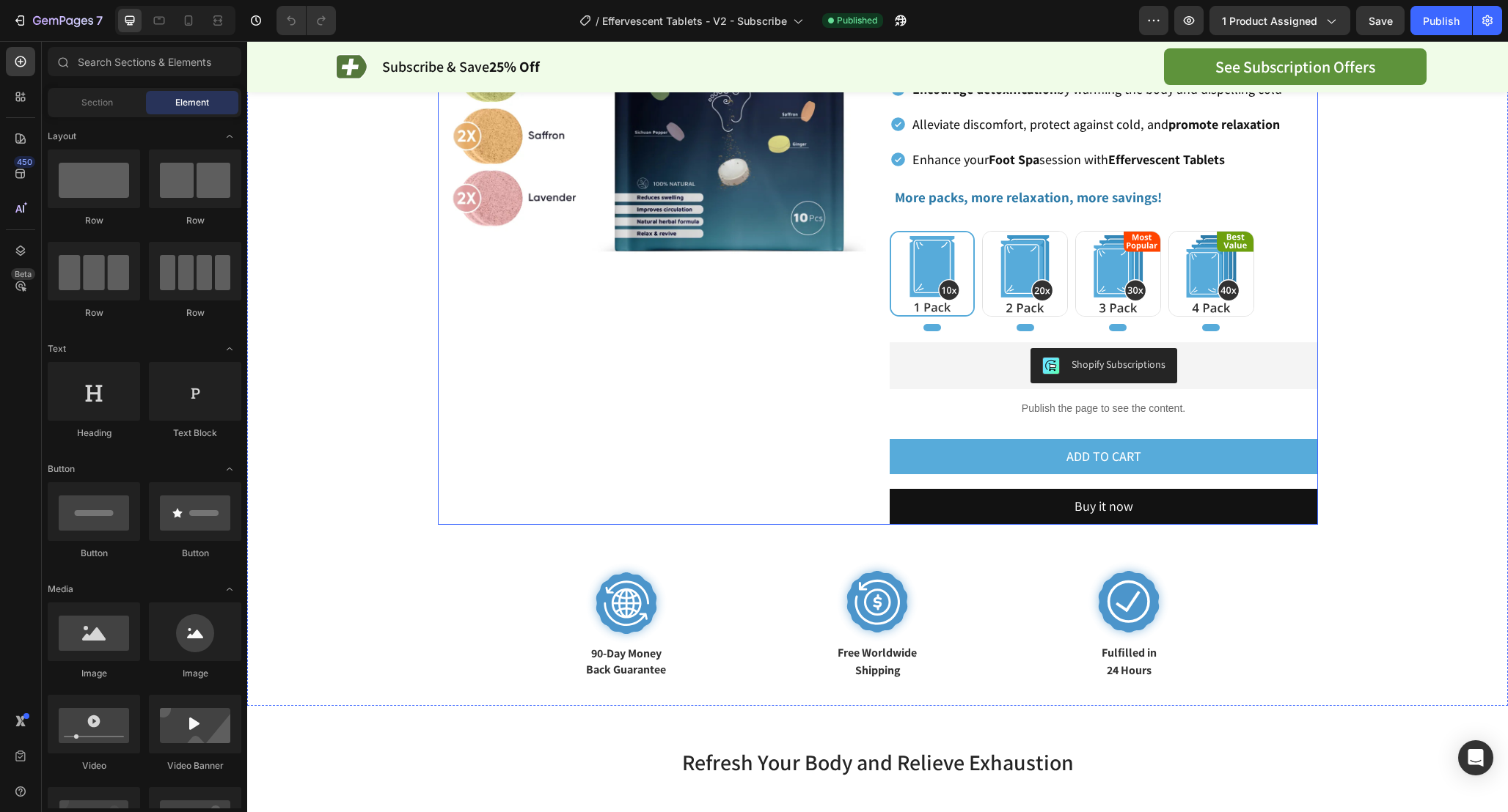
scroll to position [271, 0]
click at [1272, 402] on p "Publish the page to see the content." at bounding box center [1104, 408] width 428 height 15
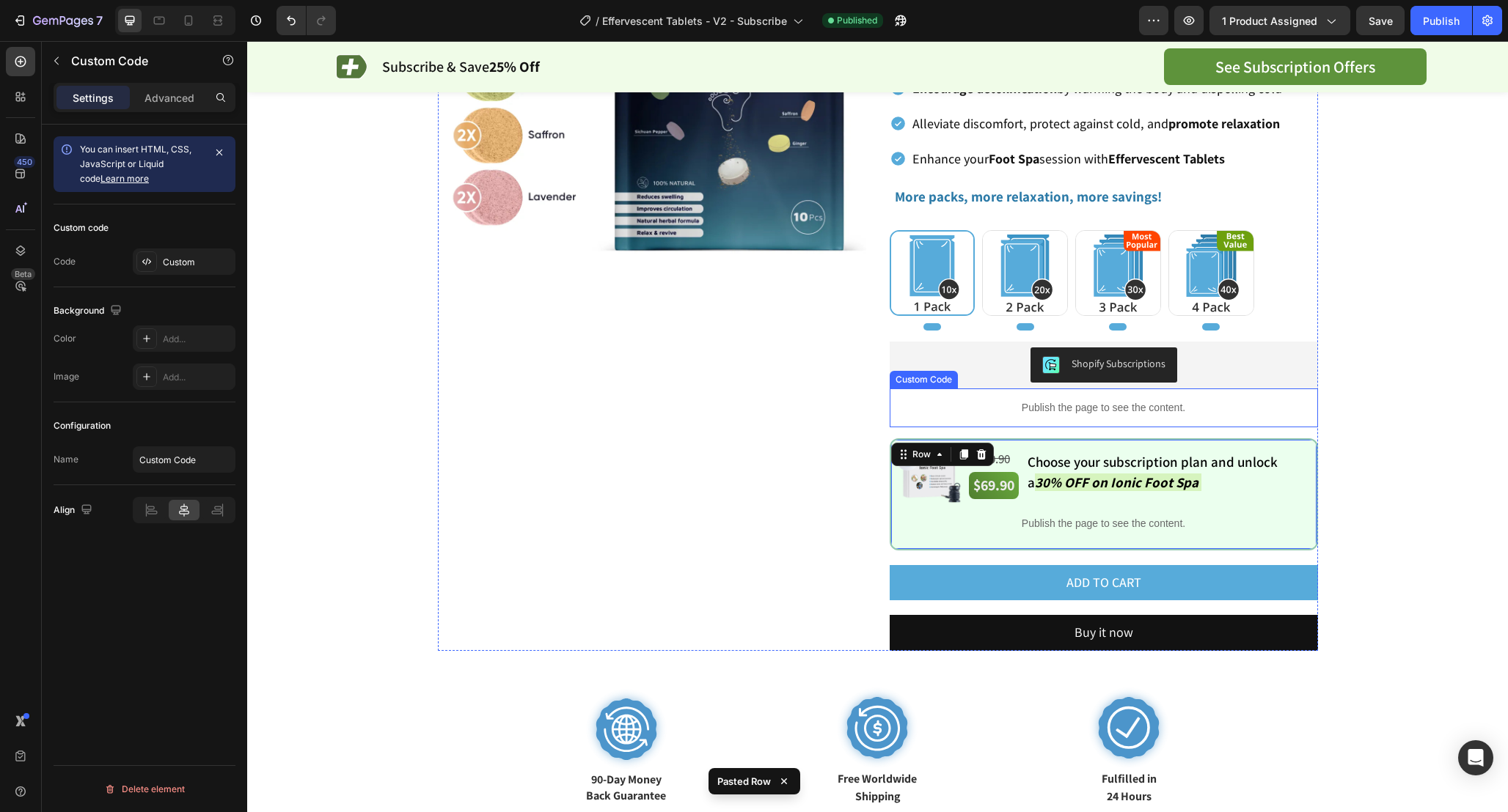
click at [1226, 421] on div "Publish the page to see the content." at bounding box center [1104, 408] width 428 height 39
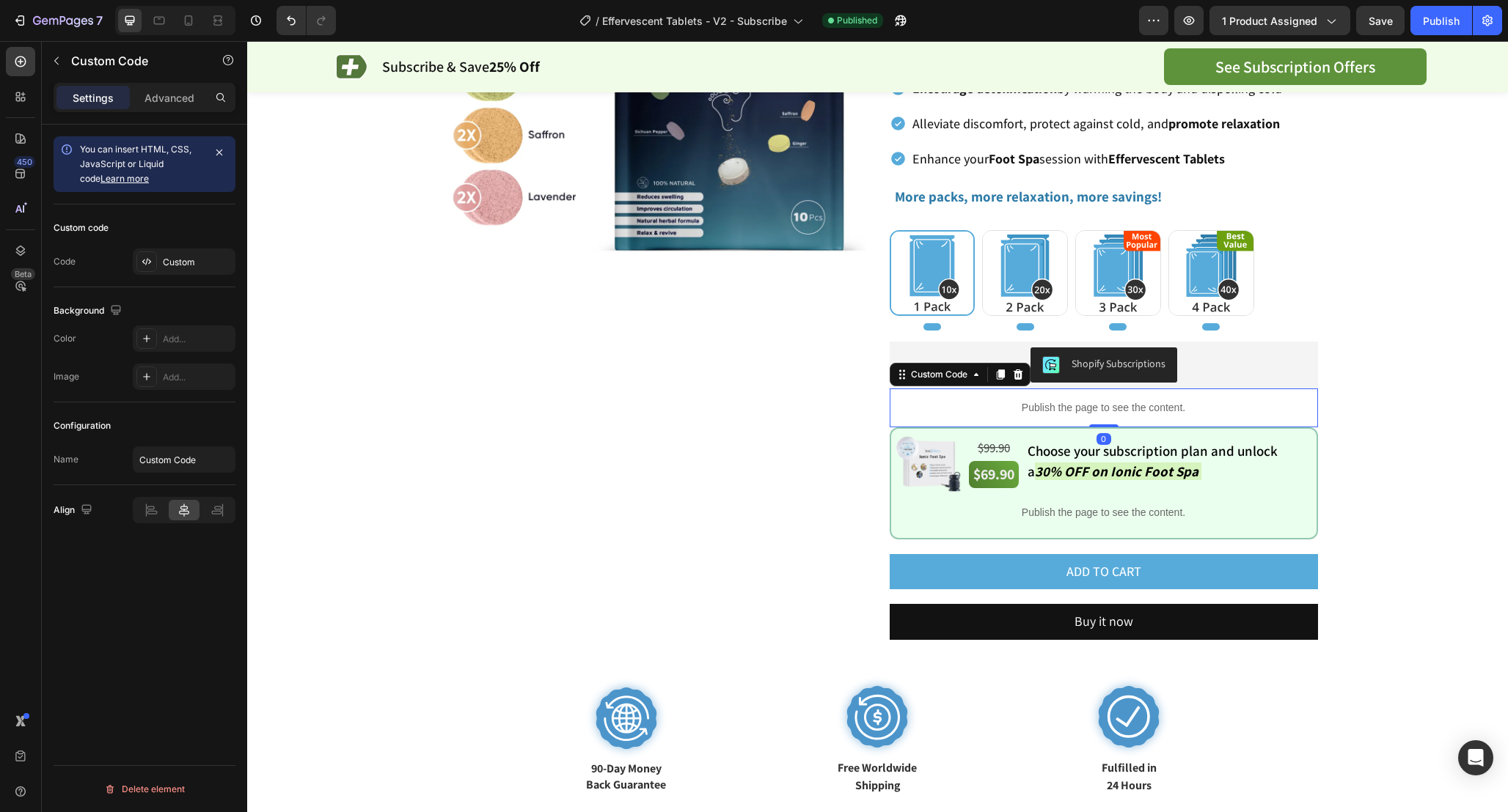
drag, startPoint x: 1114, startPoint y: 436, endPoint x: 1114, endPoint y: 418, distance: 18.0
click at [1114, 418] on div "Publish the page to see the content. Custom Code 0" at bounding box center [1104, 408] width 428 height 39
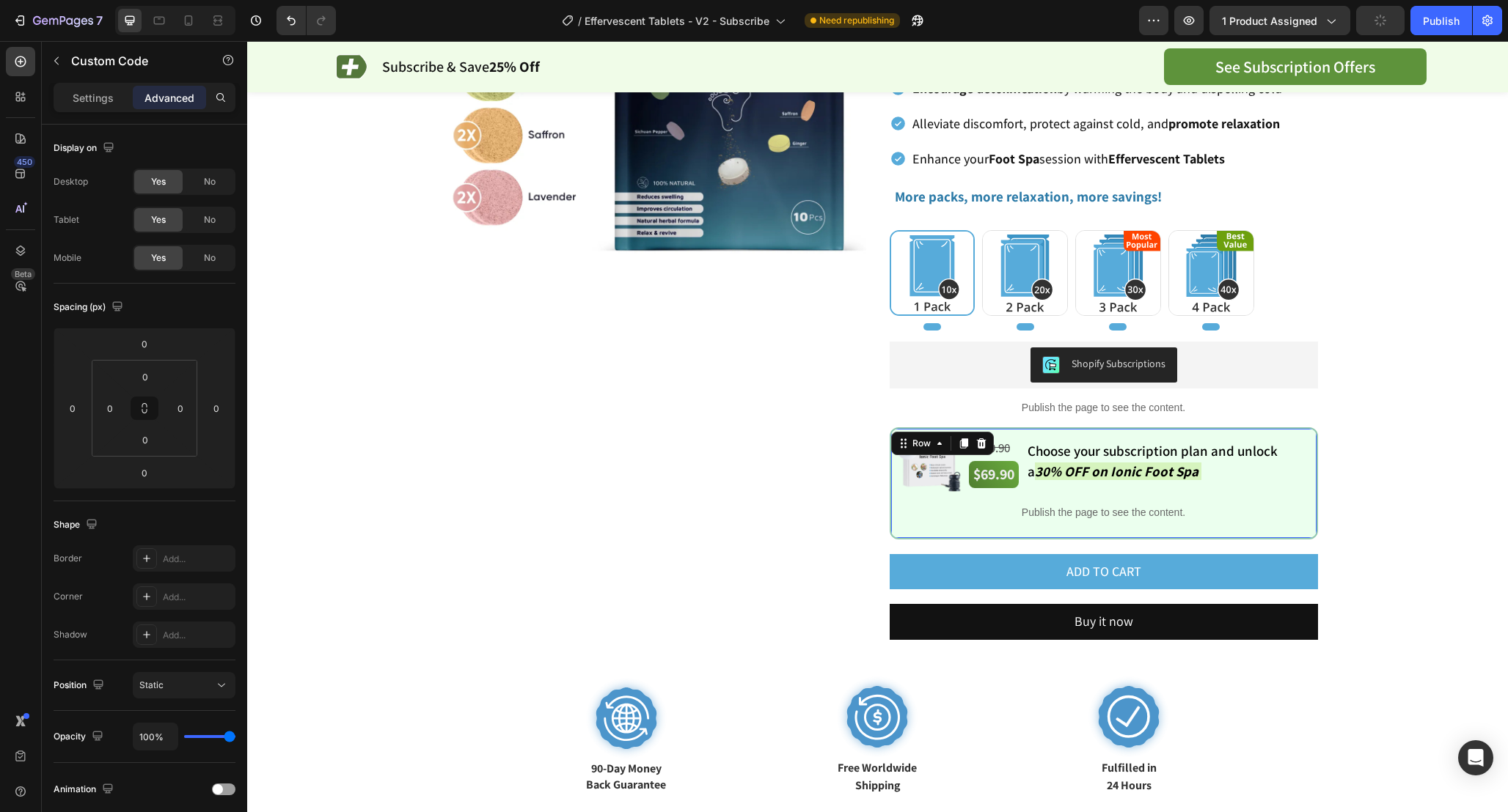
click at [1031, 539] on div "Image $99.90 Text Block $69.90 Text Block Choose your subscription plan and unl…" at bounding box center [1104, 483] width 428 height 112
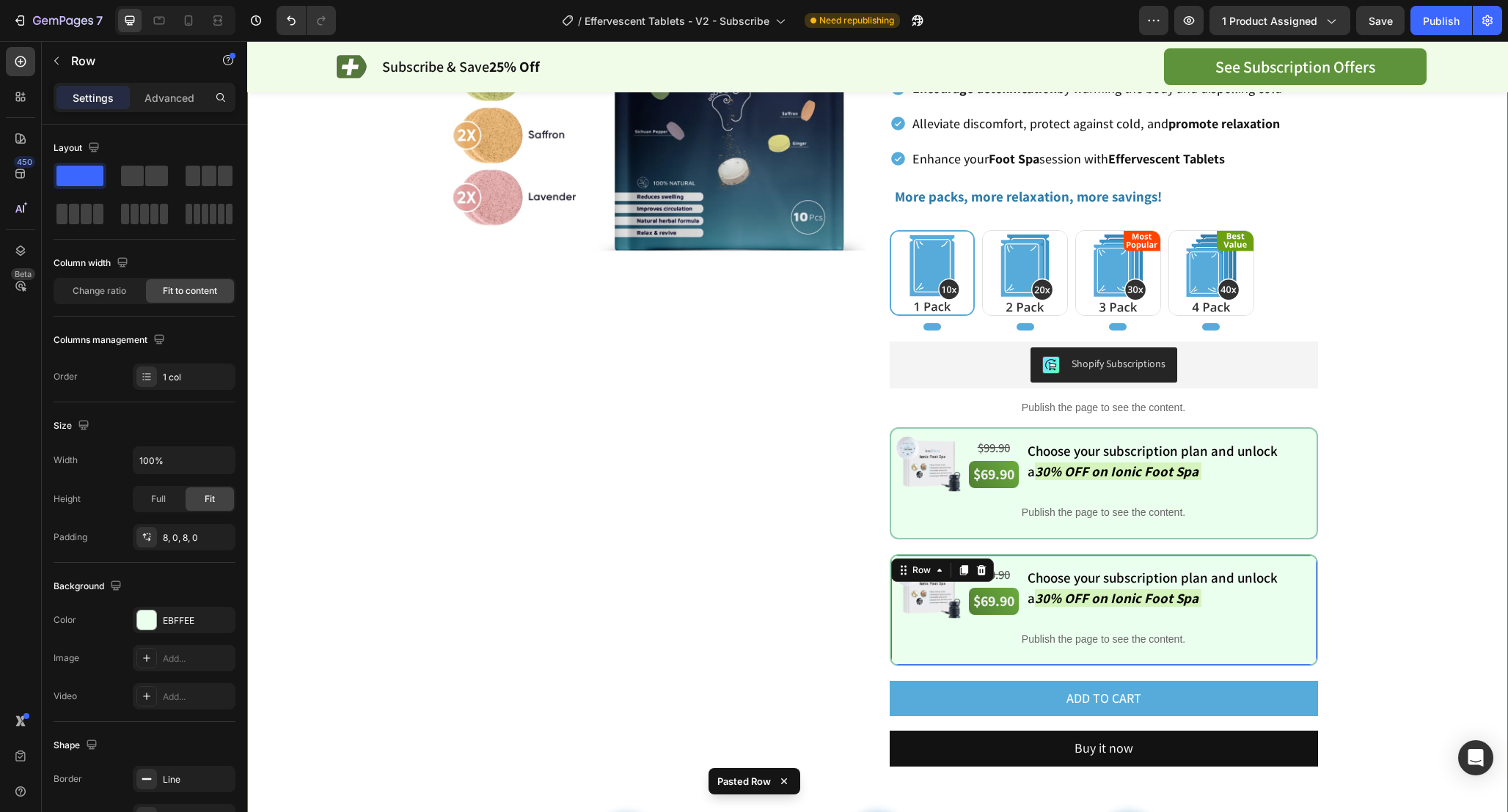
click at [1350, 421] on div "Product Images Healifeco Effervescent Foot Spa Tablets Product Title Opinew - S…" at bounding box center [877, 379] width 1187 height 1085
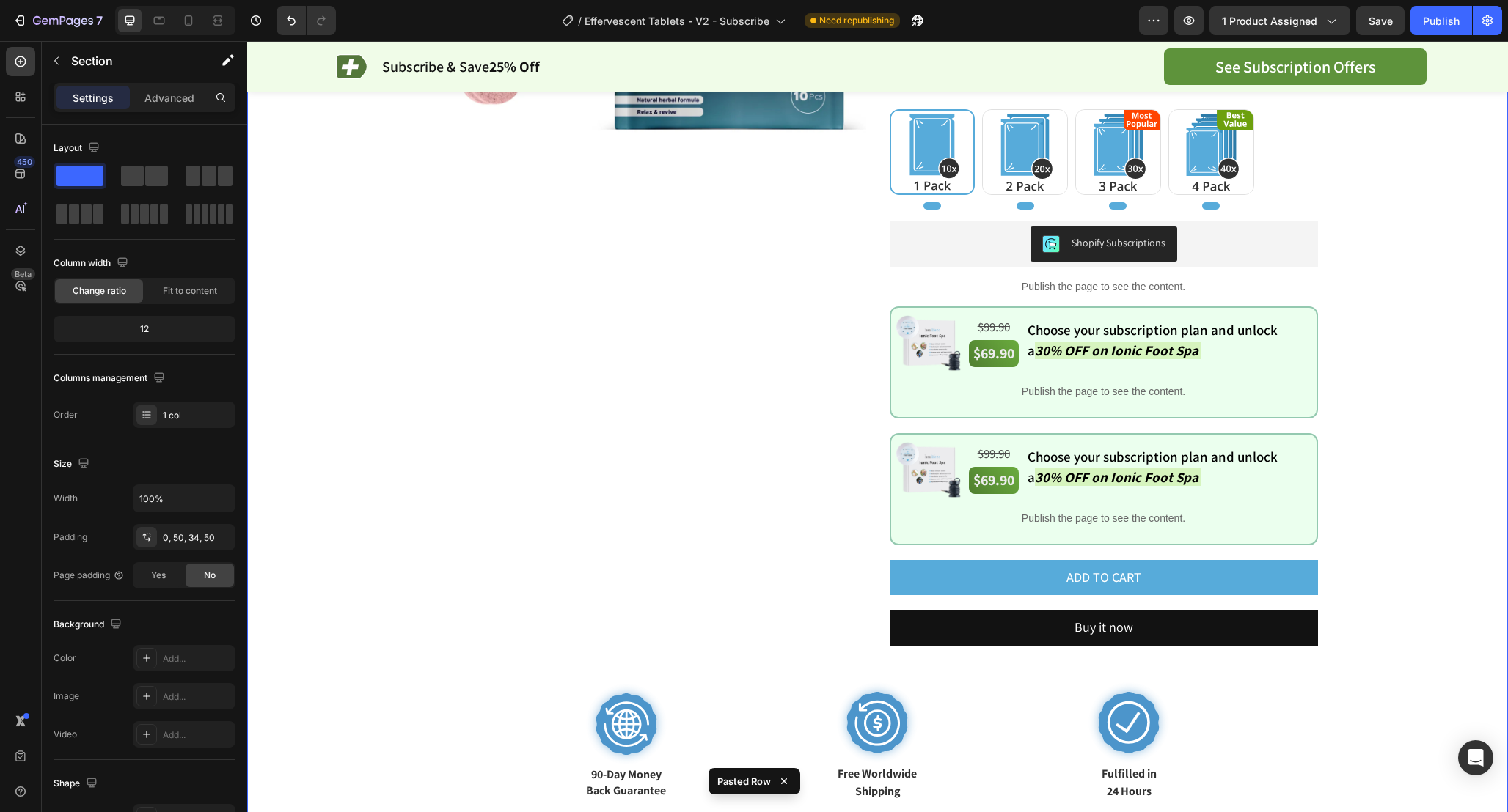
scroll to position [389, 0]
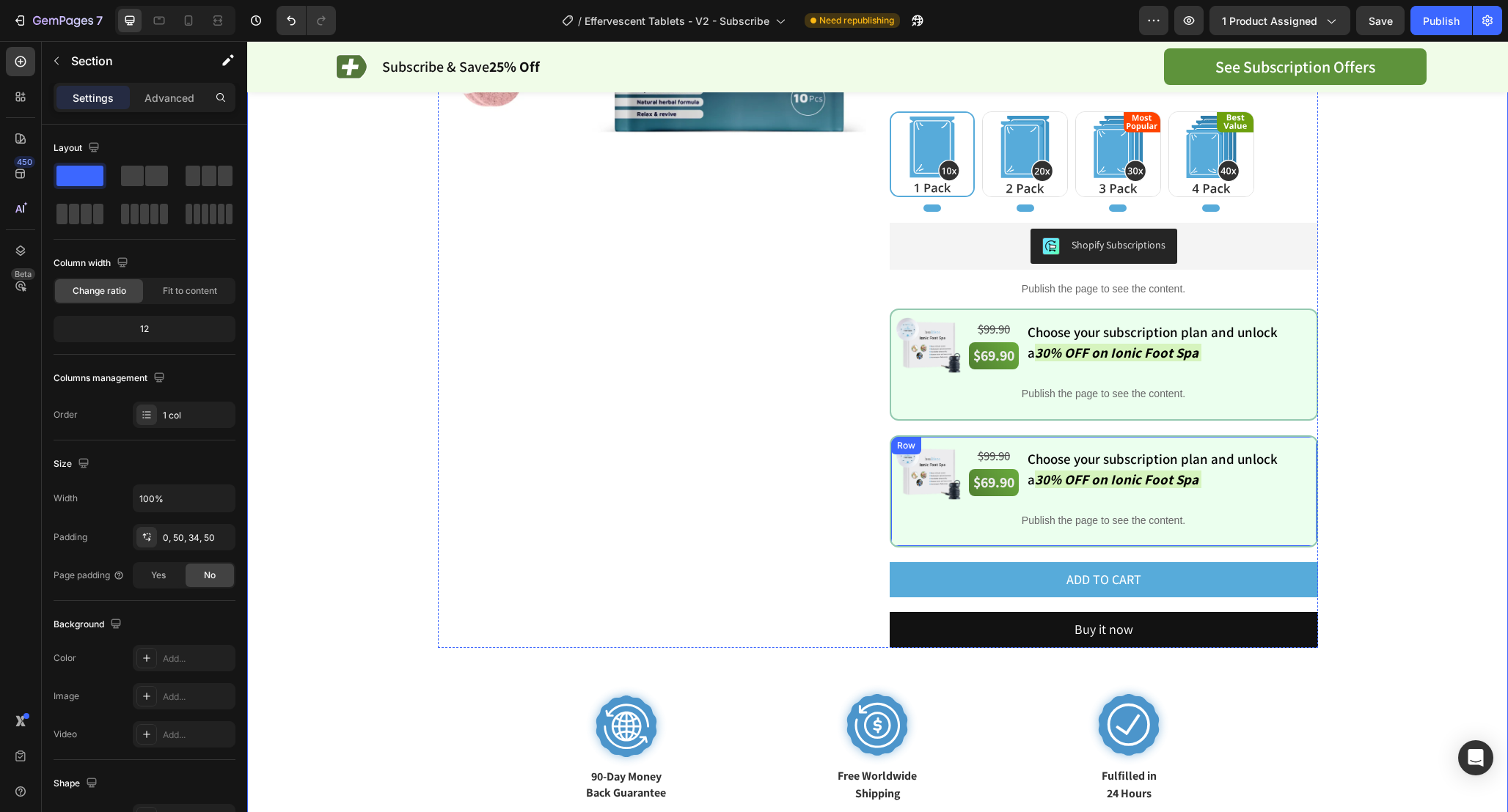
click at [894, 440] on div "Row" at bounding box center [906, 446] width 30 height 18
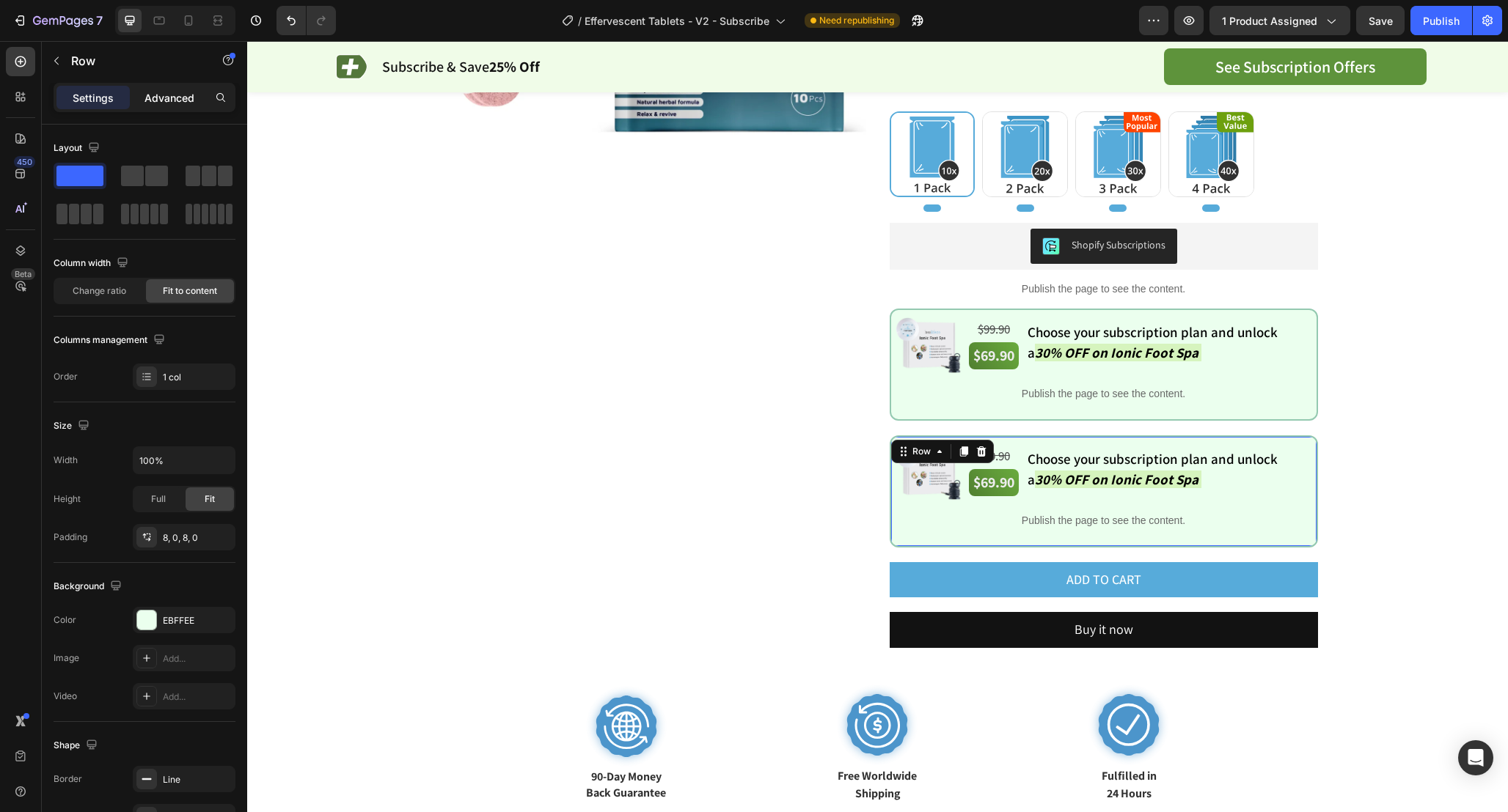
click at [162, 97] on p "Advanced" at bounding box center [169, 97] width 50 height 15
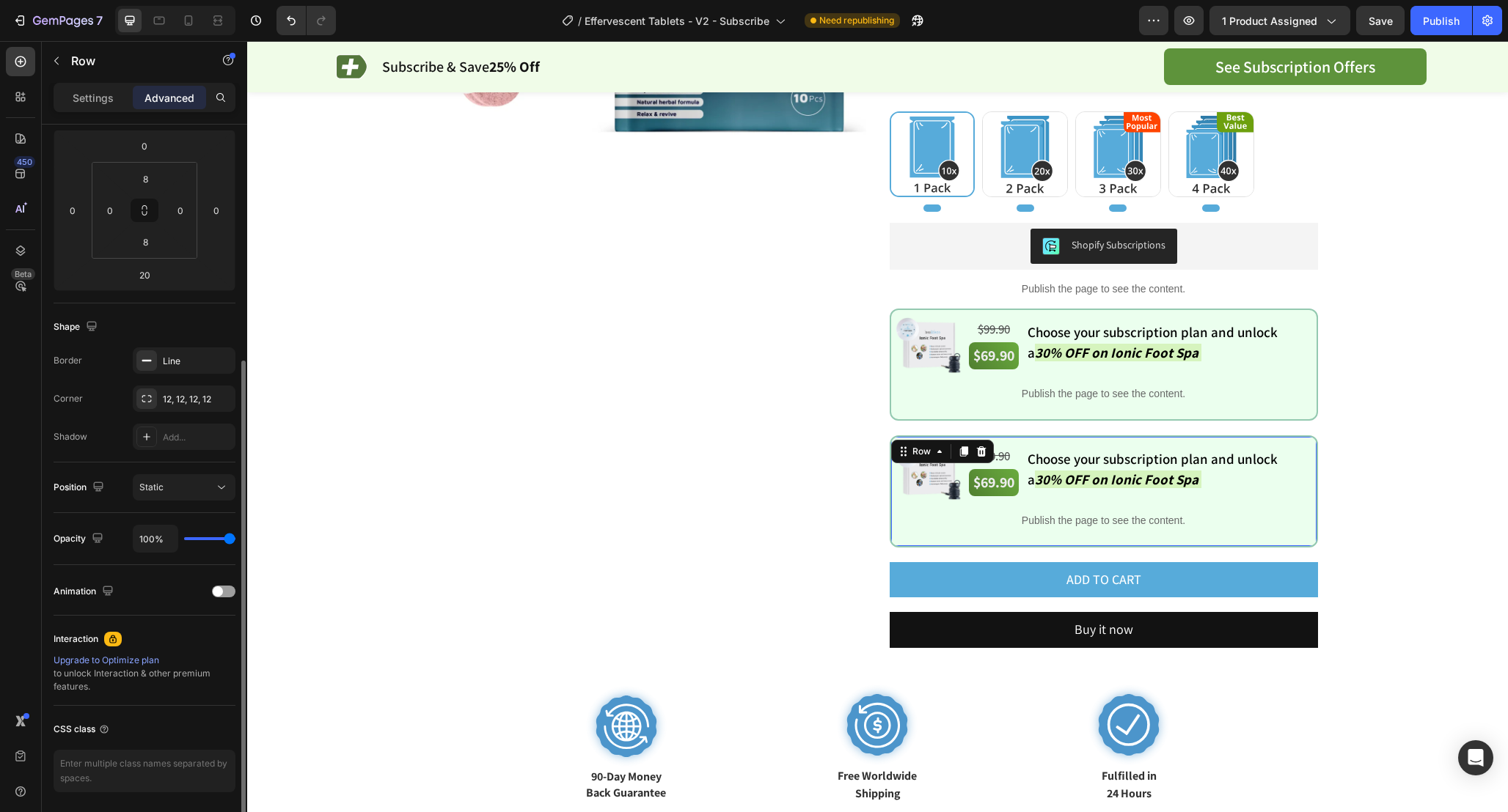
scroll to position [248, 0]
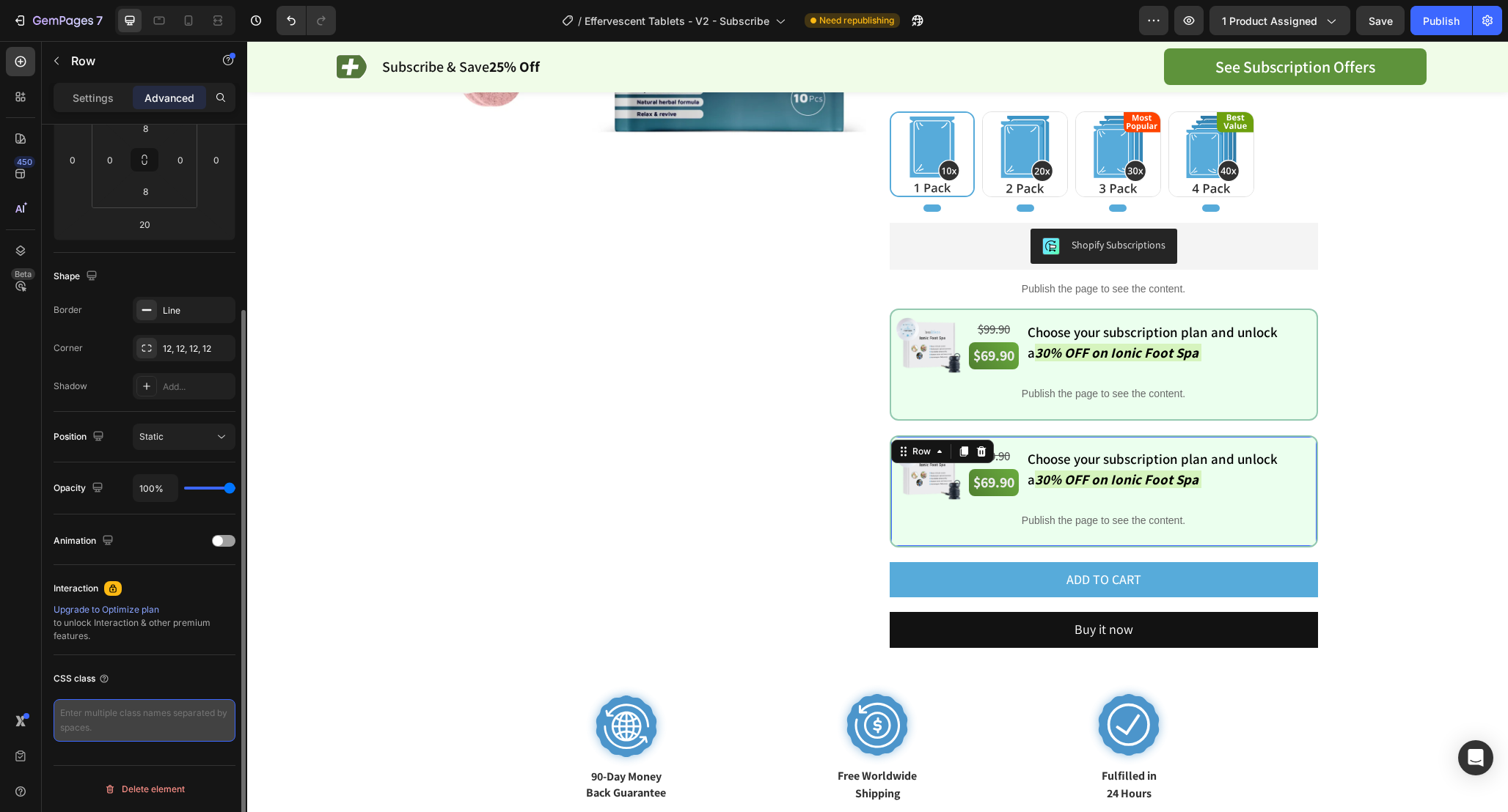
click at [153, 718] on textarea at bounding box center [144, 720] width 182 height 43
paste textarea "custom-row-purex"
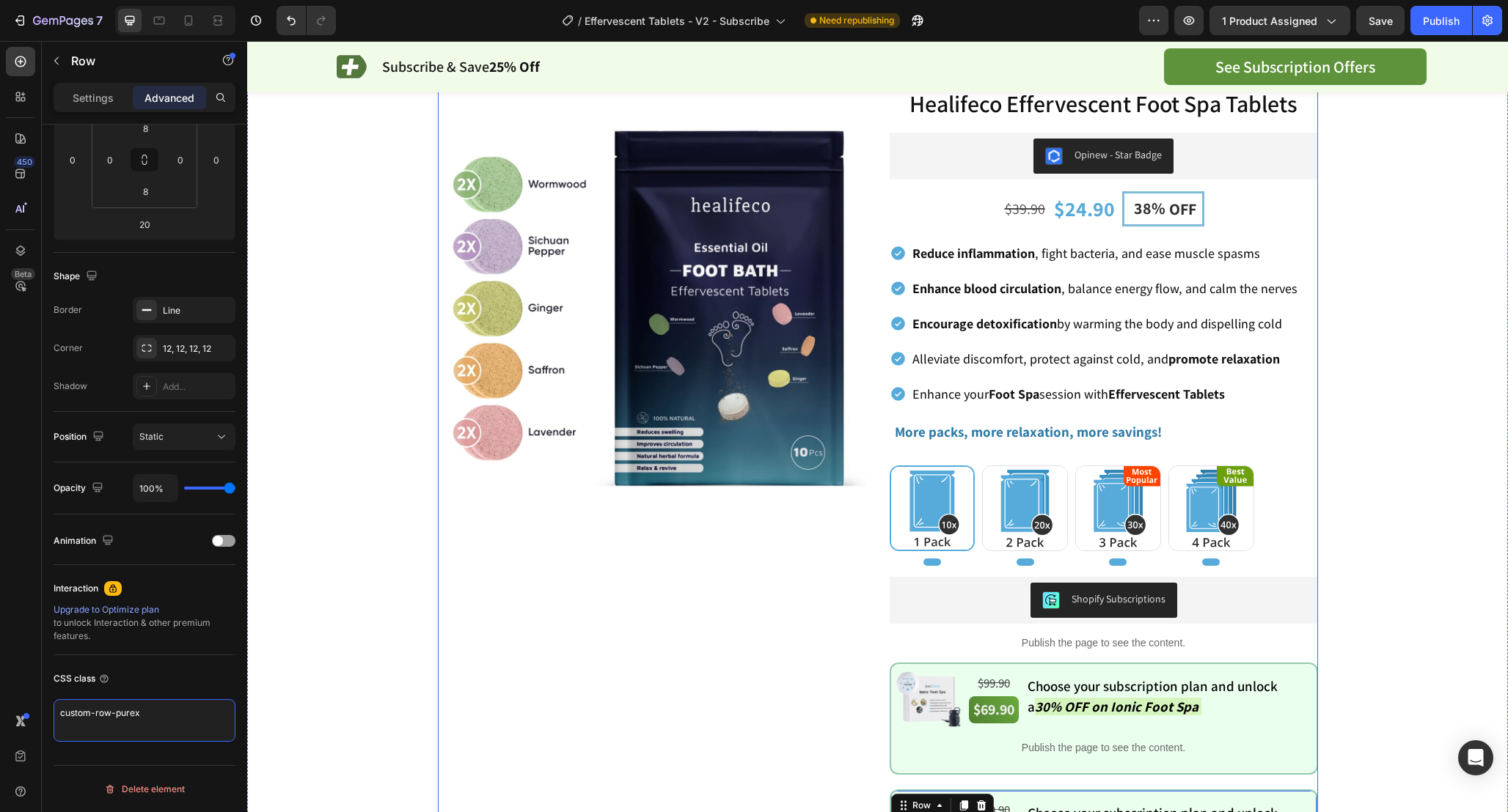
scroll to position [0, 0]
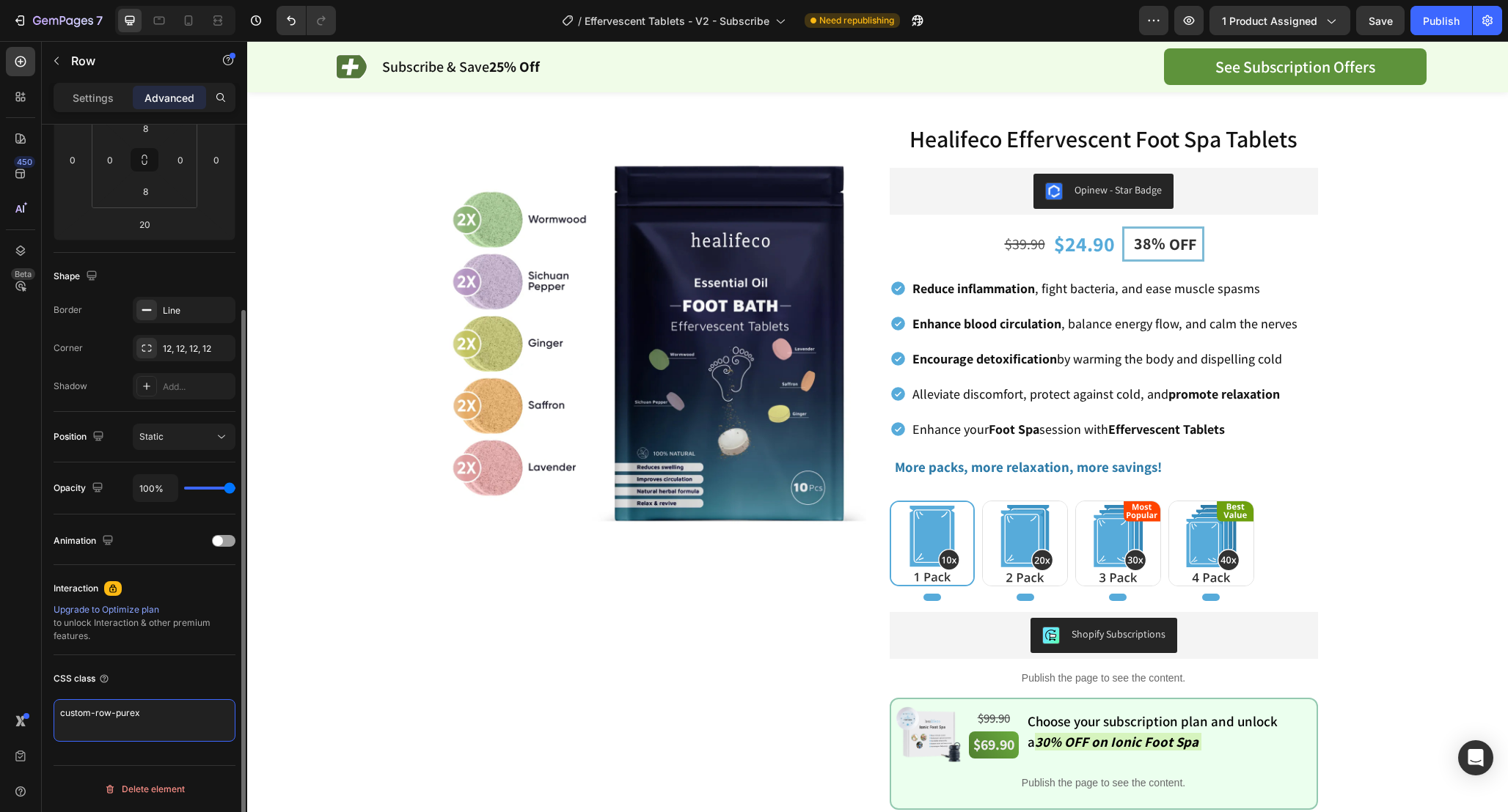
click at [137, 715] on textarea "custom-row-purex" at bounding box center [144, 720] width 182 height 43
type textarea "custom-row-tablets"
click at [169, 678] on div "CSS class" at bounding box center [144, 678] width 182 height 23
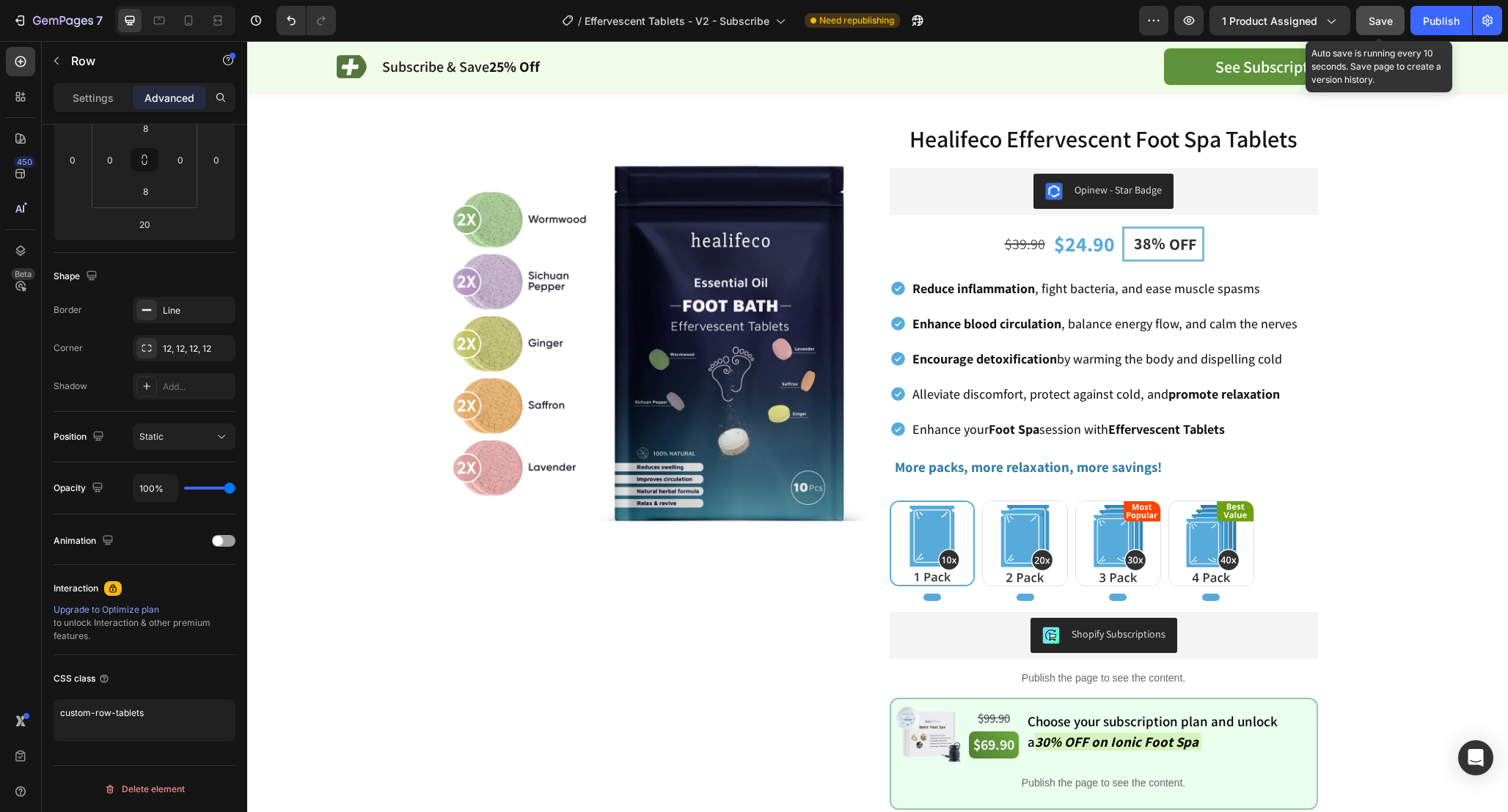
click at [1383, 14] on span "Save" at bounding box center [1380, 20] width 24 height 12
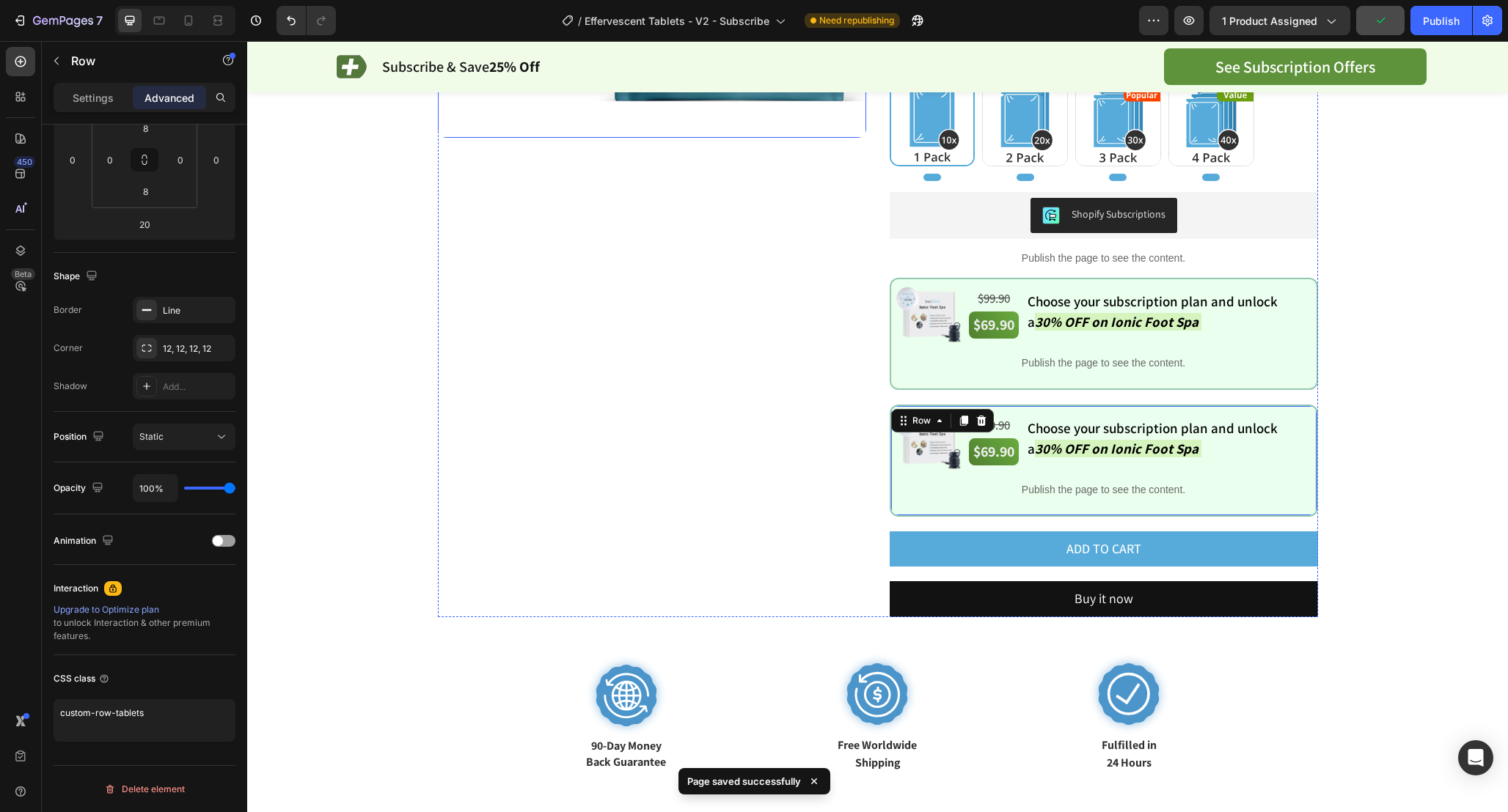
scroll to position [372, 0]
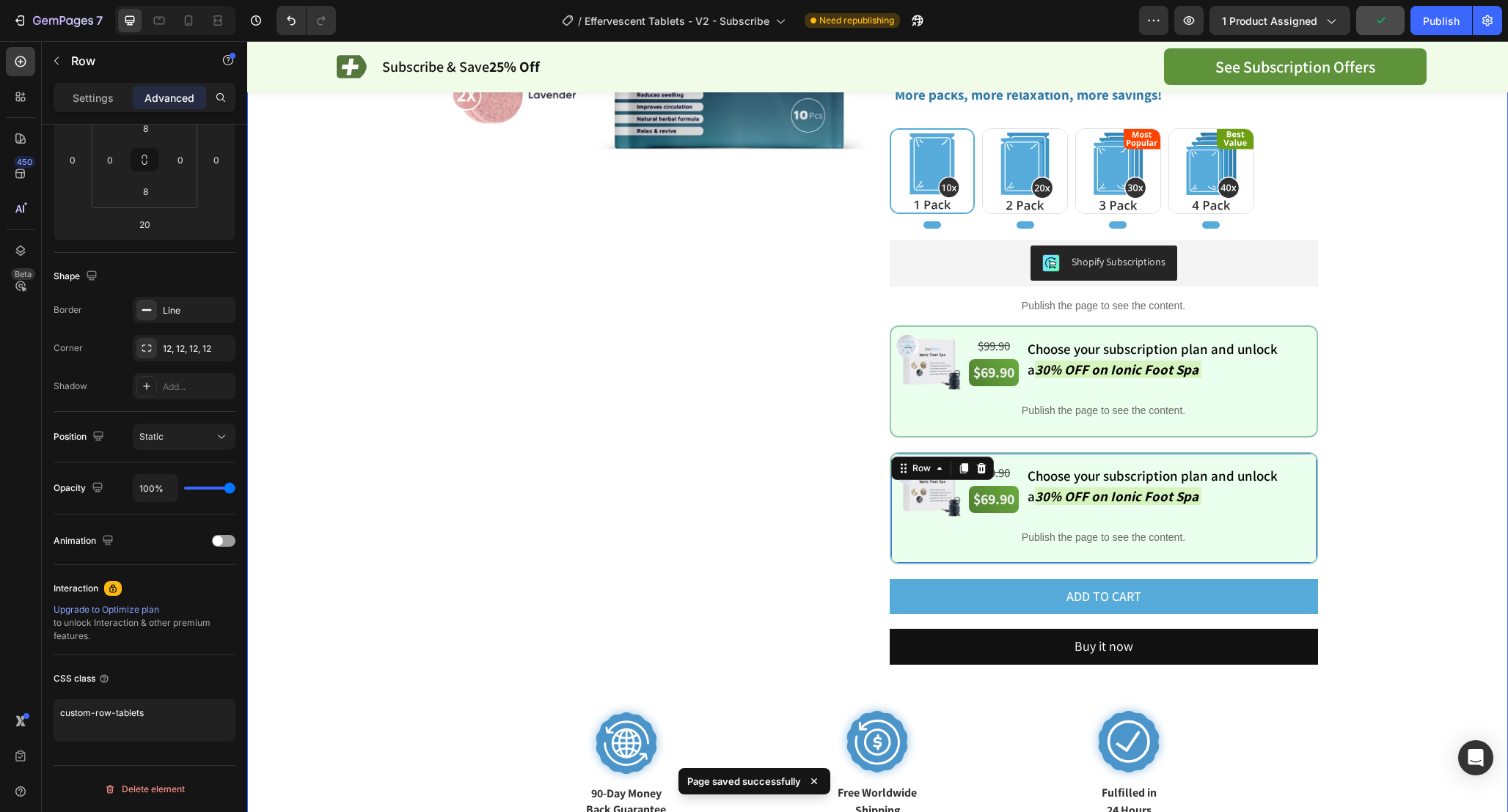
click at [1403, 433] on div "Product Images Healifeco Effervescent Foot Spa Tablets Product Title Opinew - S…" at bounding box center [877, 278] width 1187 height 1085
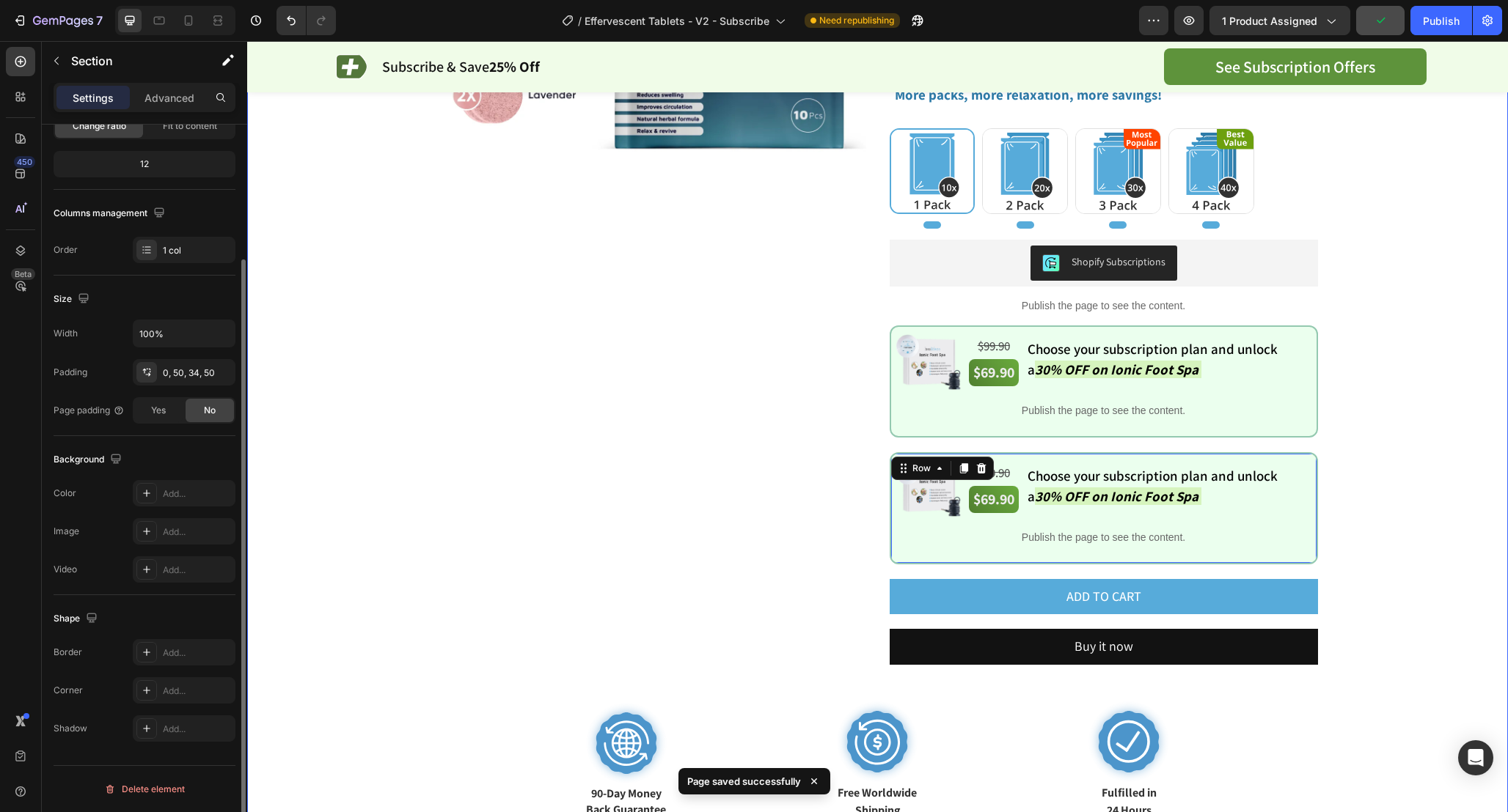
scroll to position [0, 0]
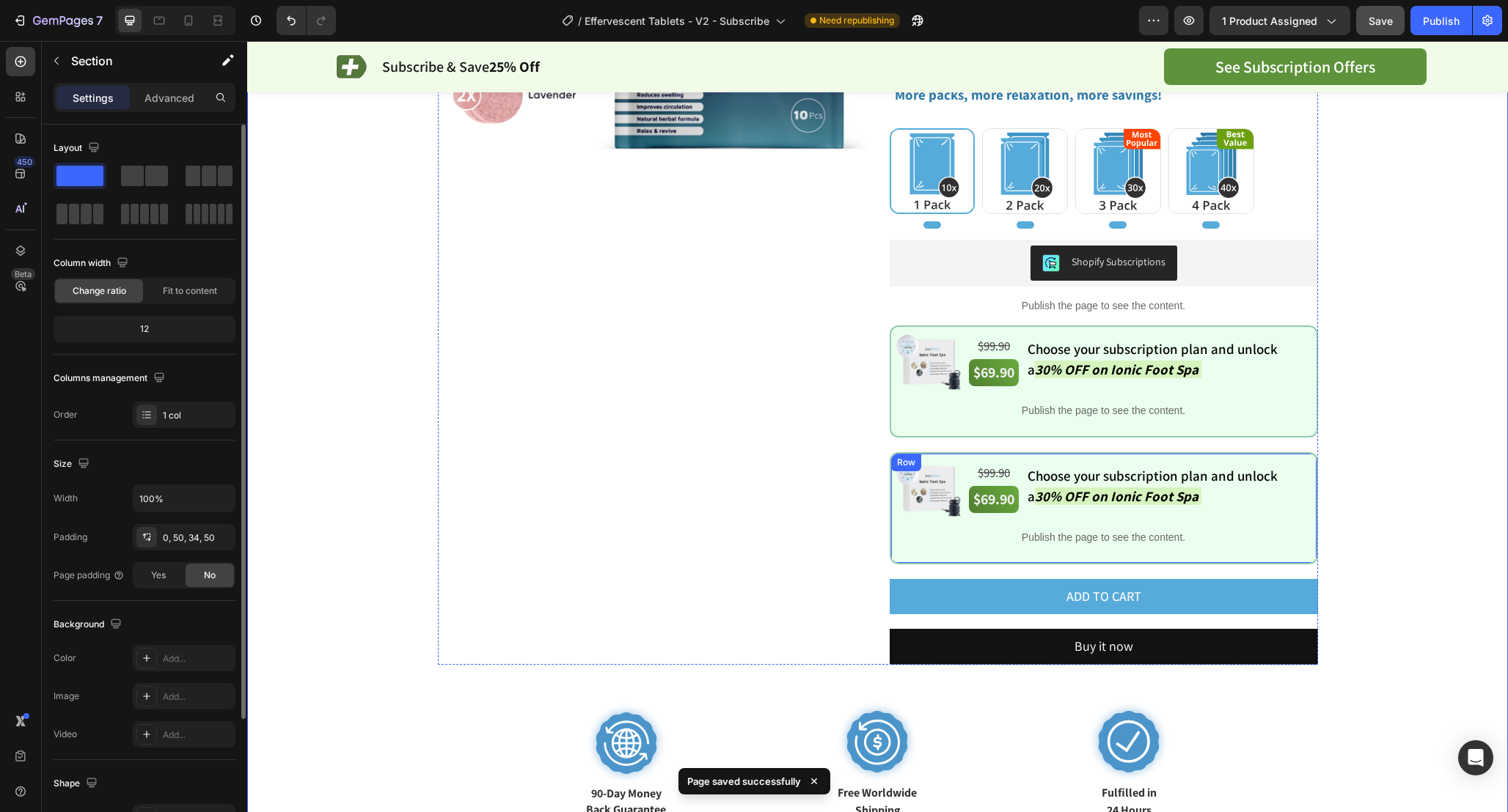
click at [896, 454] on div "Image $99.90 Text Block $69.90 Text Block Choose your subscription plan and unl…" at bounding box center [1104, 508] width 428 height 112
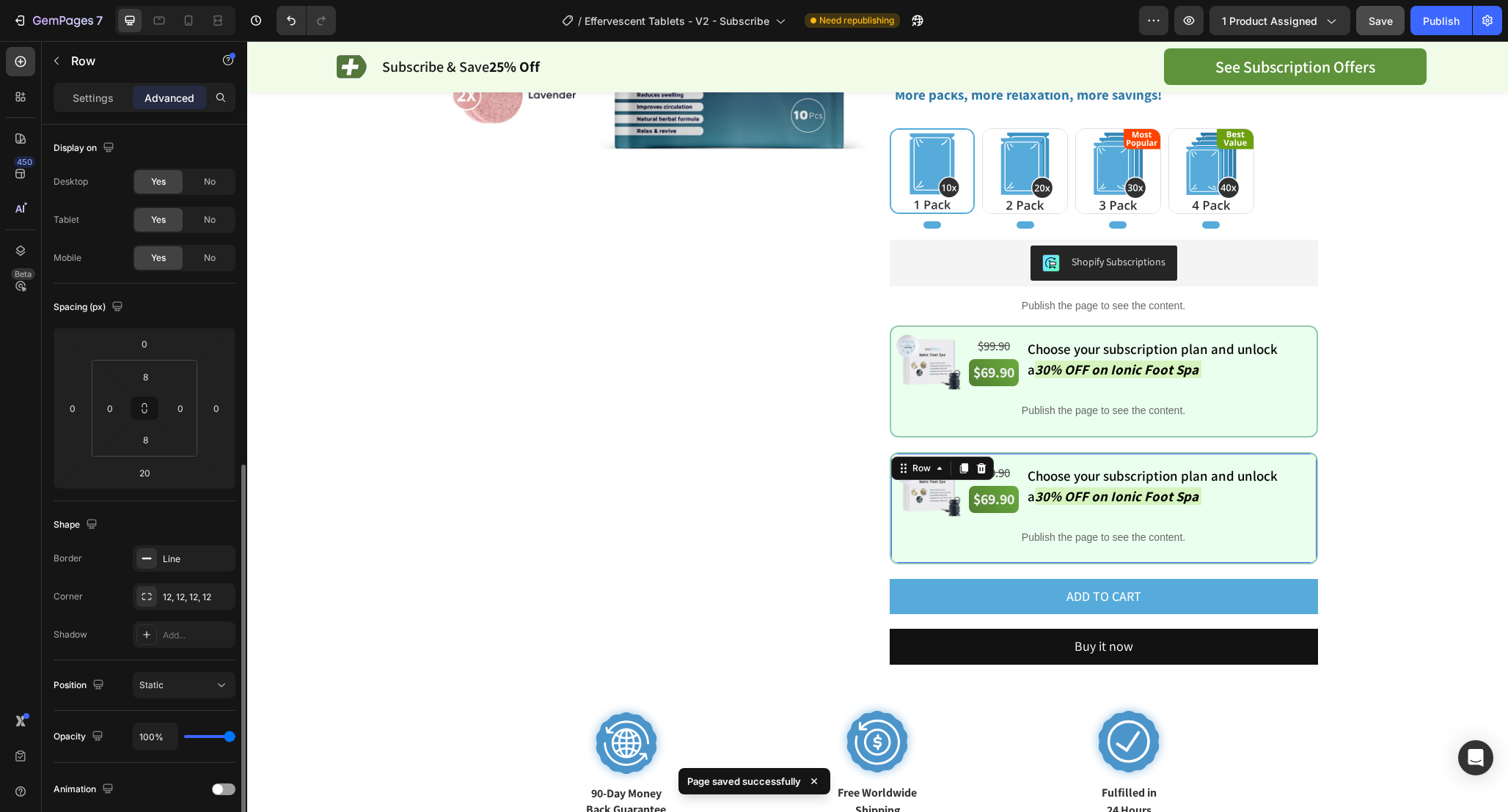
scroll to position [248, 0]
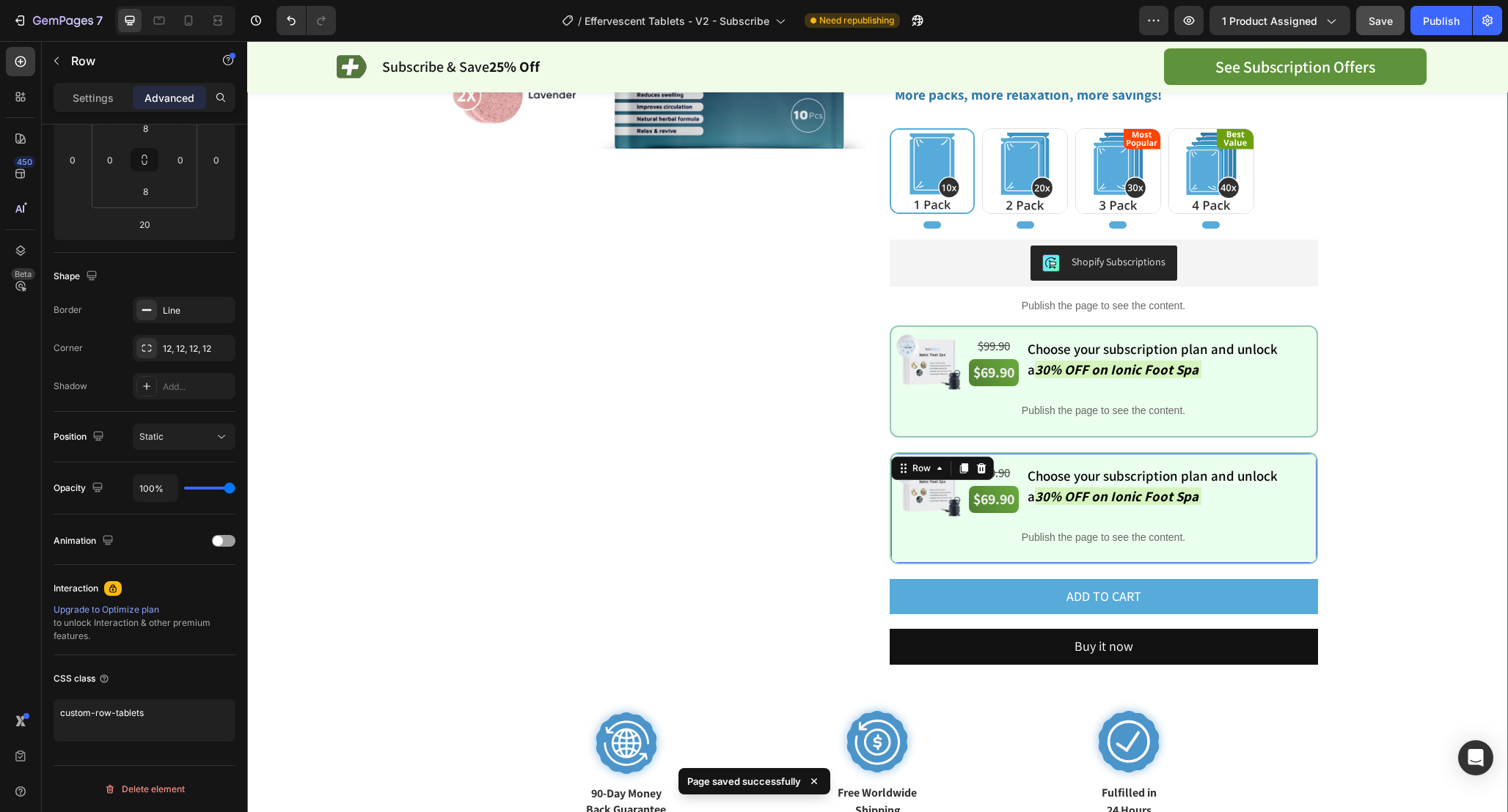
click at [1355, 488] on div "Product Images Healifeco Effervescent Foot Spa Tablets Product Title Opinew - S…" at bounding box center [877, 278] width 1187 height 1085
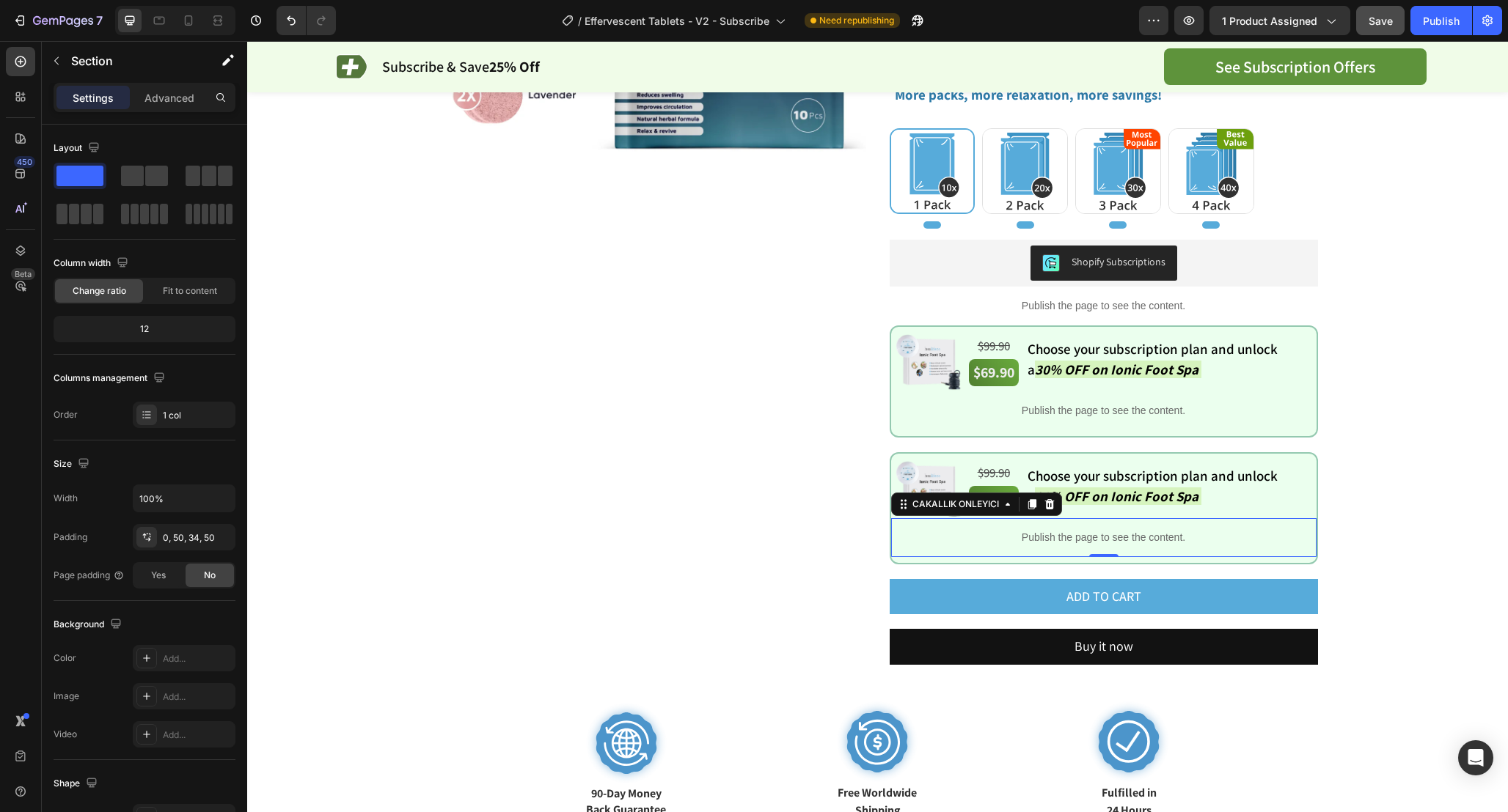
click at [1127, 533] on p "Publish the page to see the content." at bounding box center [1103, 537] width 425 height 15
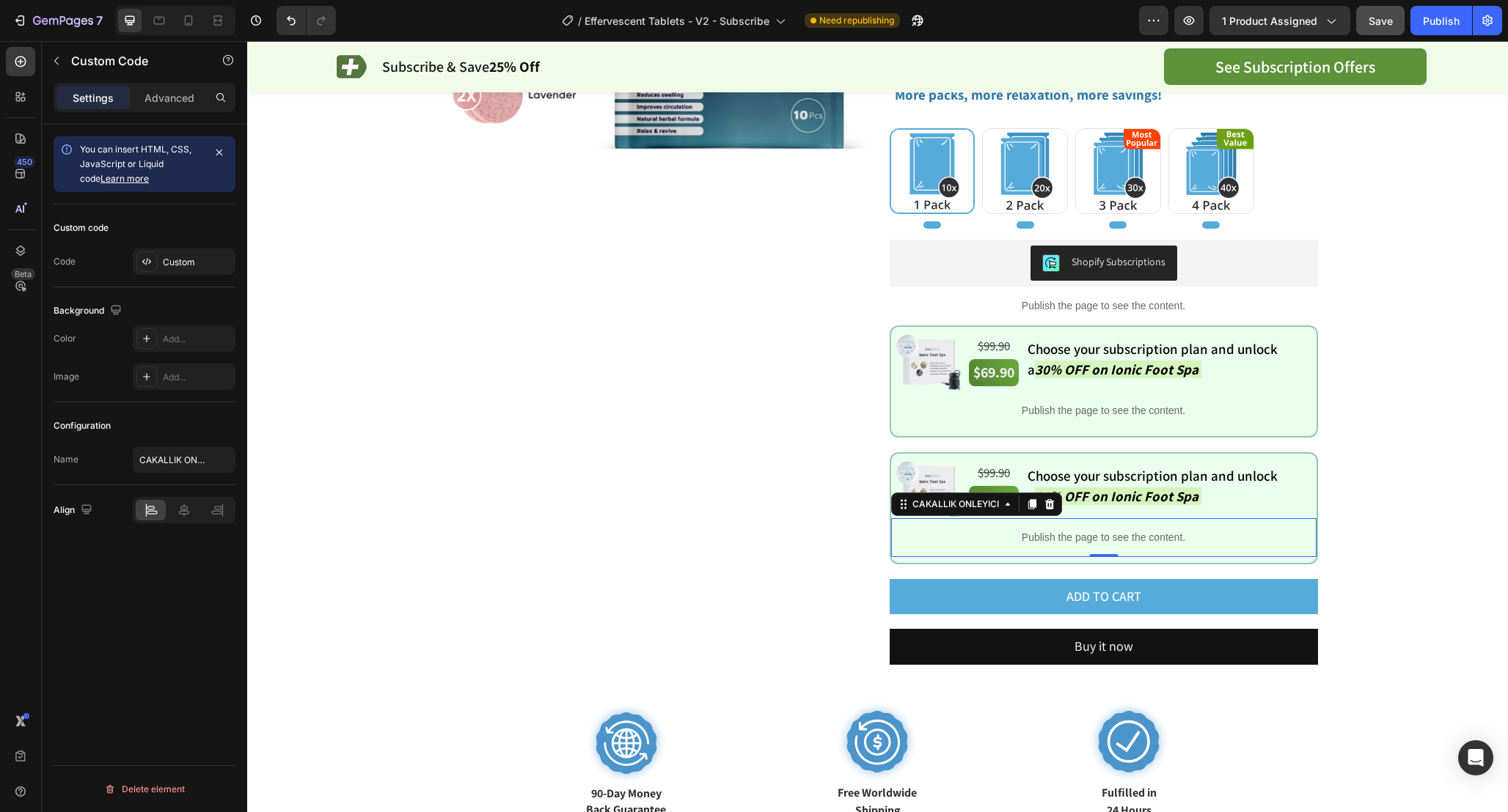
click at [1127, 533] on p "Publish the page to see the content." at bounding box center [1103, 537] width 425 height 15
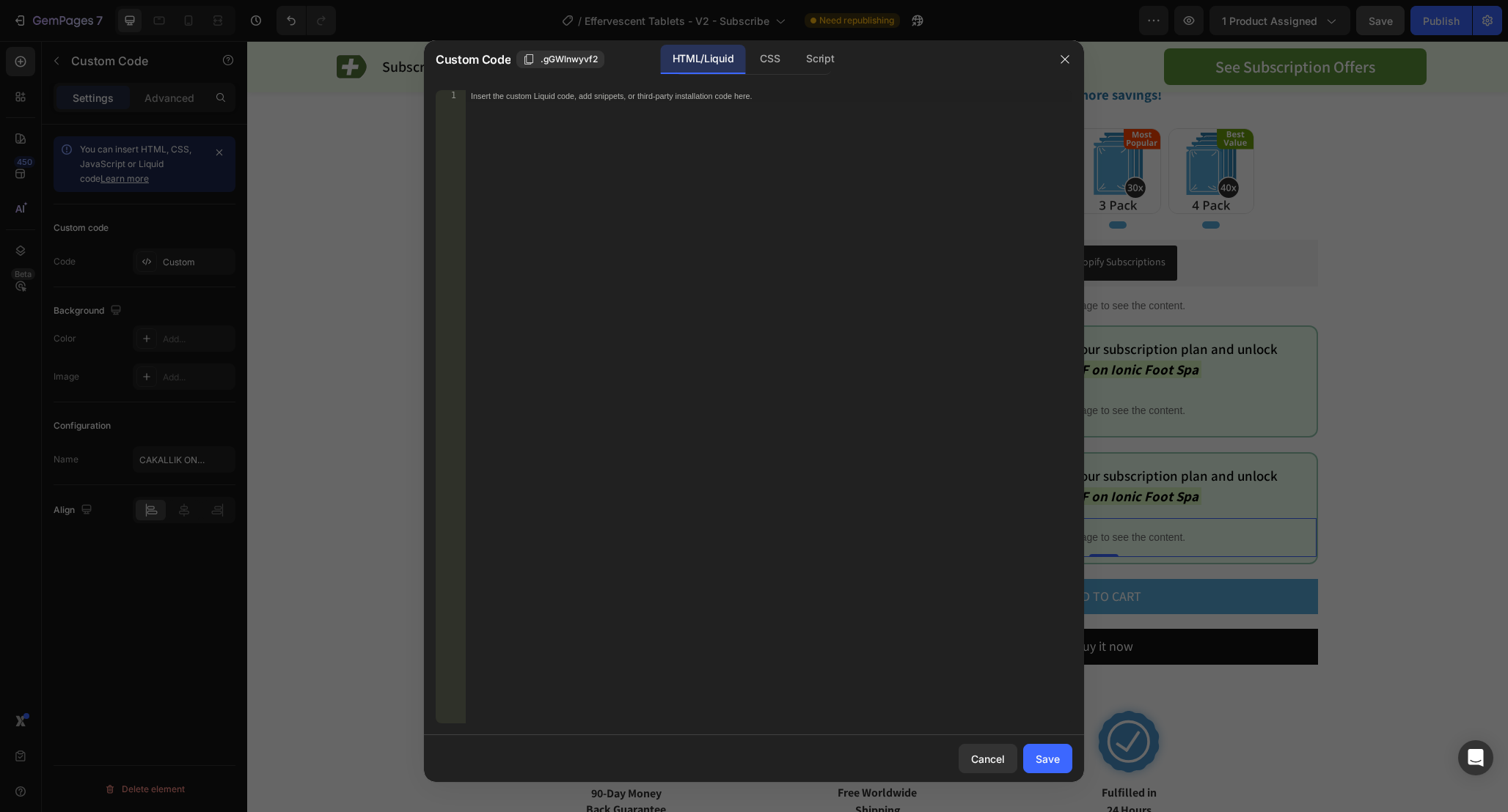
click at [816, 77] on div "Custom Code .gGWlnwyvf2 HTML/Liquid CSS Script" at bounding box center [735, 59] width 622 height 38
click at [815, 69] on div "Script" at bounding box center [820, 59] width 52 height 29
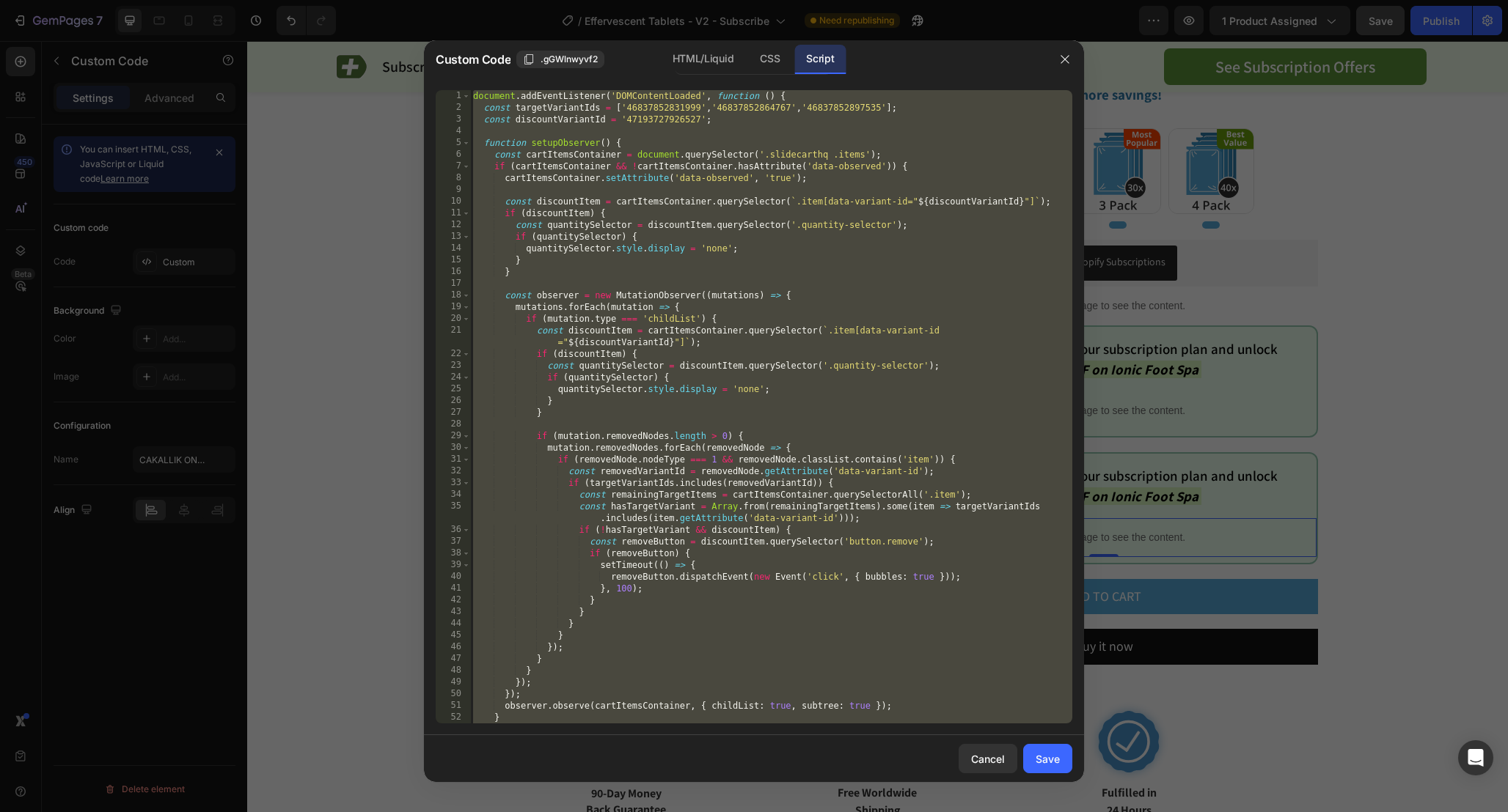
click at [935, 144] on div "document . addEventListener ( 'DOMContentLoaded' , function ( ) { const targetV…" at bounding box center [771, 418] width 602 height 657
type textarea "function setupObserver() {"
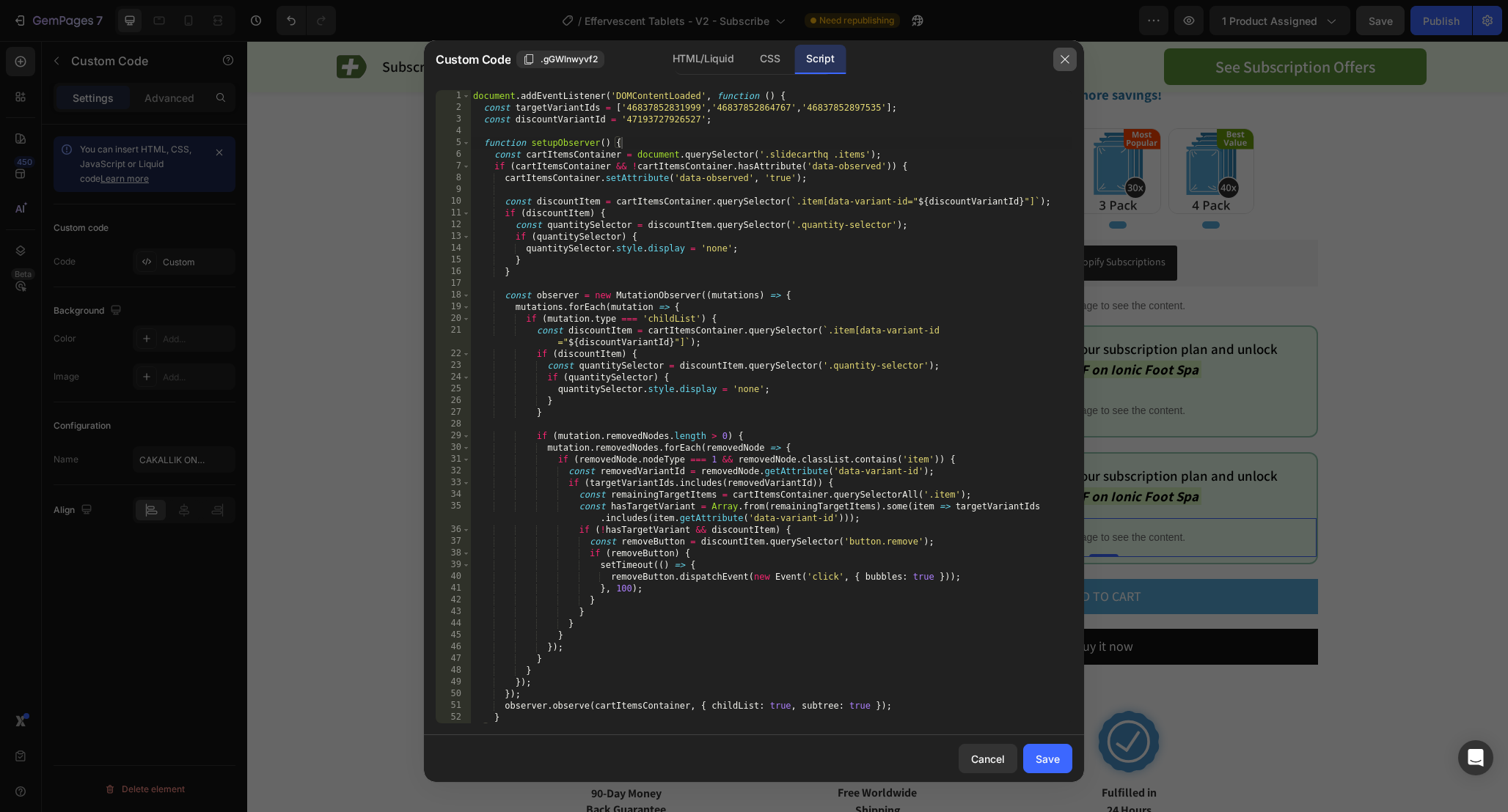
click at [1064, 61] on icon "button" at bounding box center [1064, 59] width 12 height 12
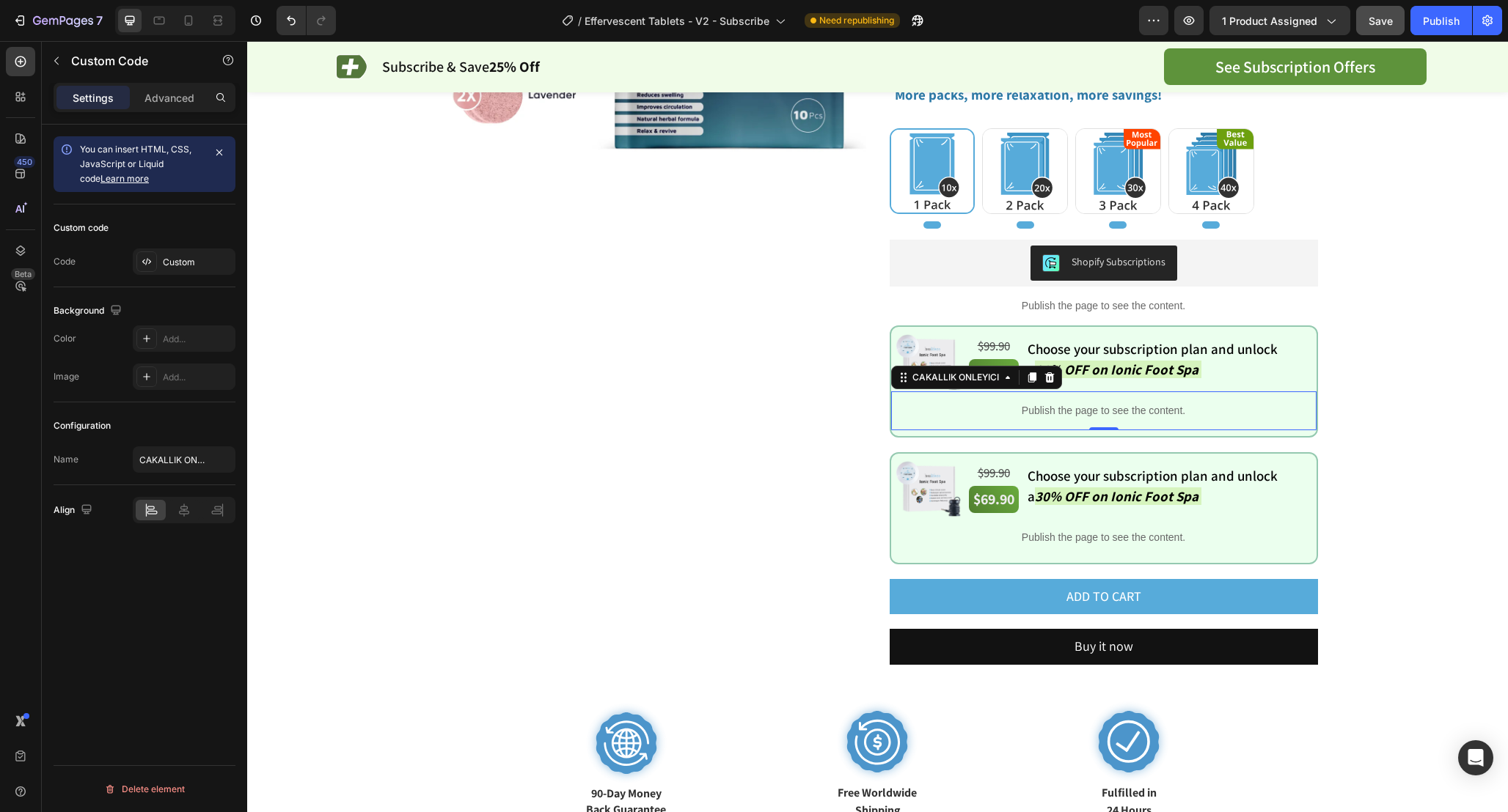
click at [1077, 410] on p "Publish the page to see the content." at bounding box center [1103, 410] width 425 height 15
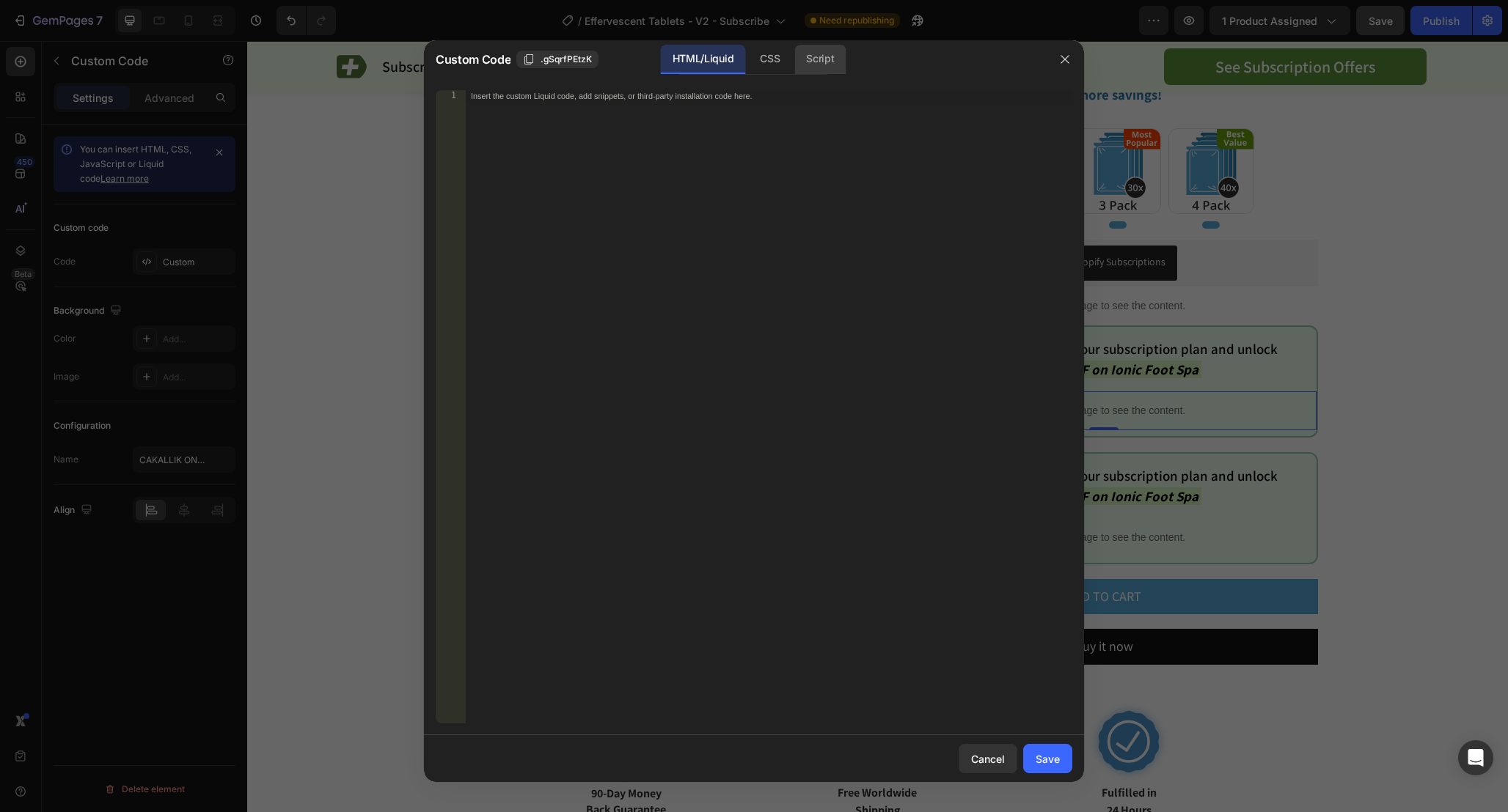
click at [820, 53] on div "Script" at bounding box center [820, 59] width 52 height 29
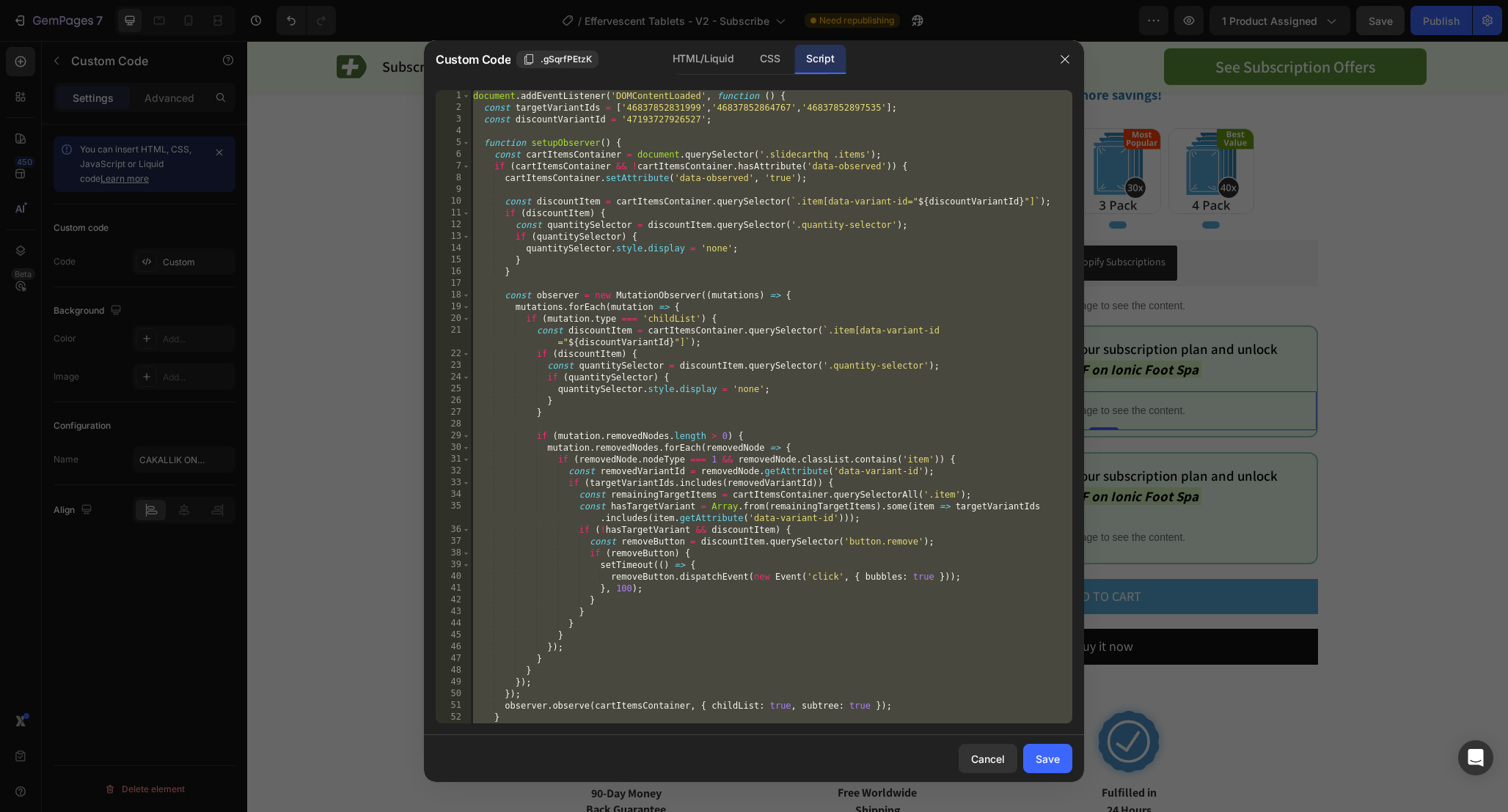
type textarea "function setupObserver() {"
click at [931, 141] on div "document . addEventListener ( 'DOMContentLoaded' , function ( ) { const targetV…" at bounding box center [771, 418] width 602 height 657
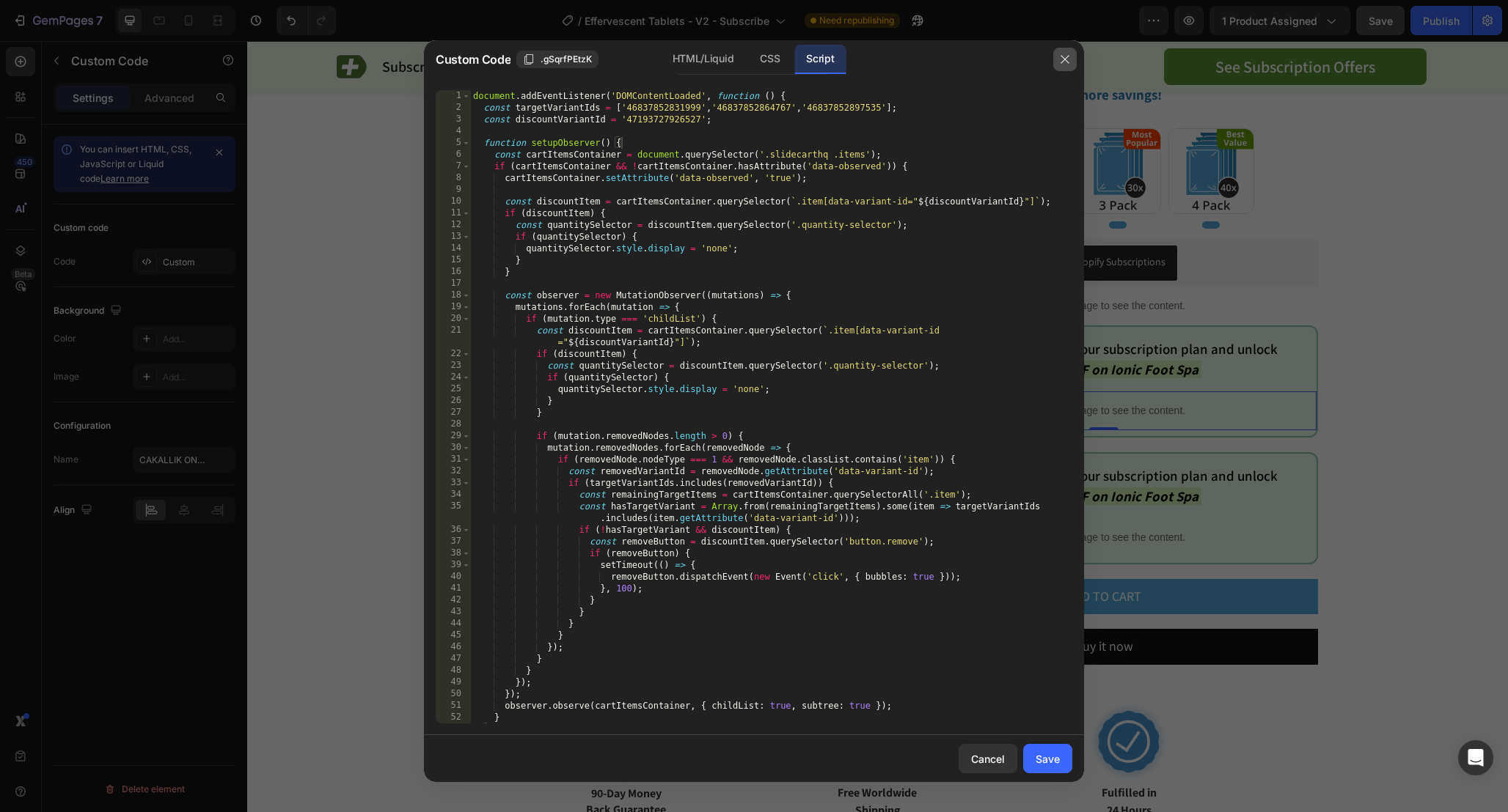
click at [1063, 61] on icon "button" at bounding box center [1064, 59] width 12 height 12
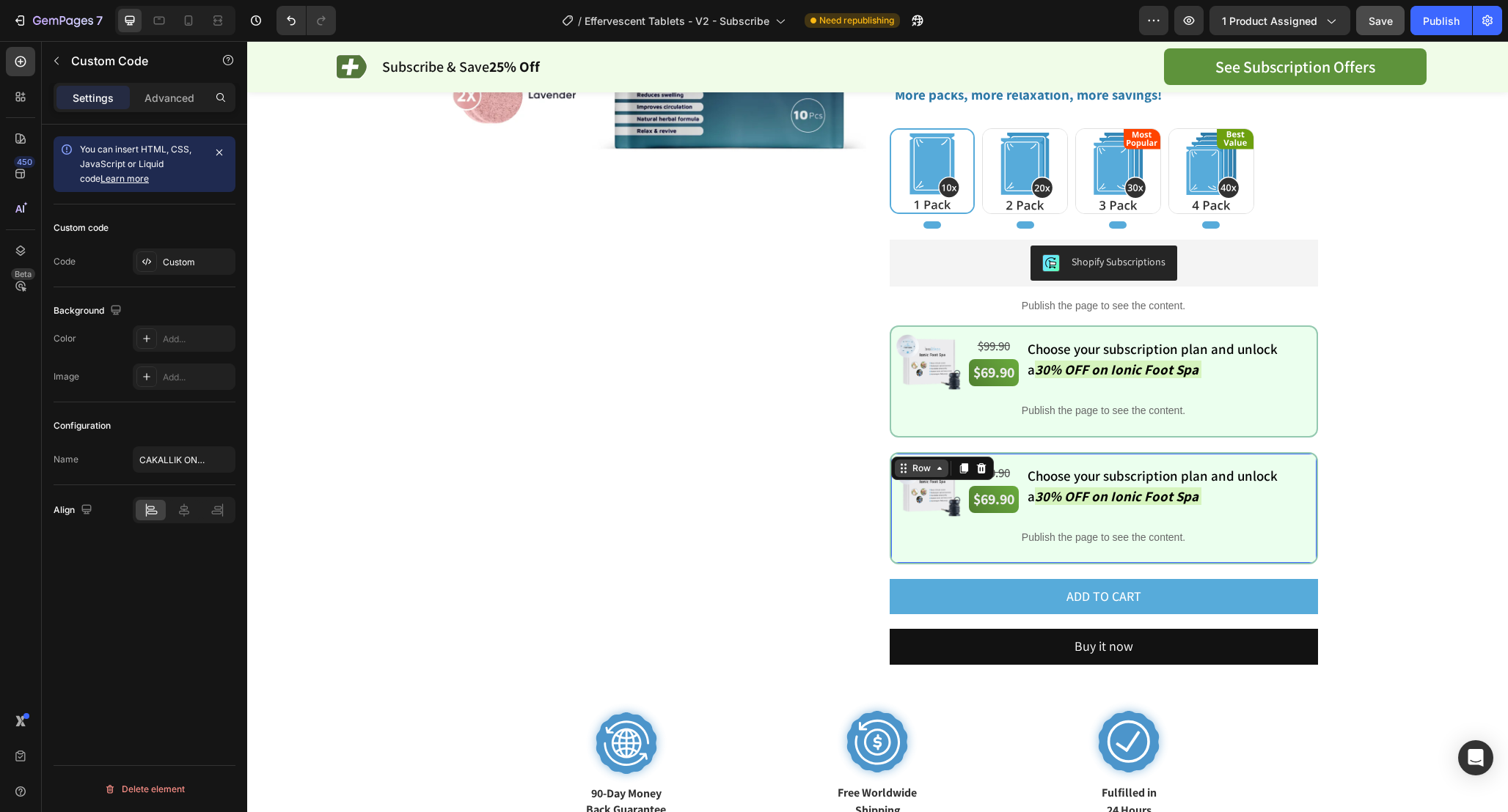
click at [899, 459] on div "Row" at bounding box center [941, 468] width 102 height 23
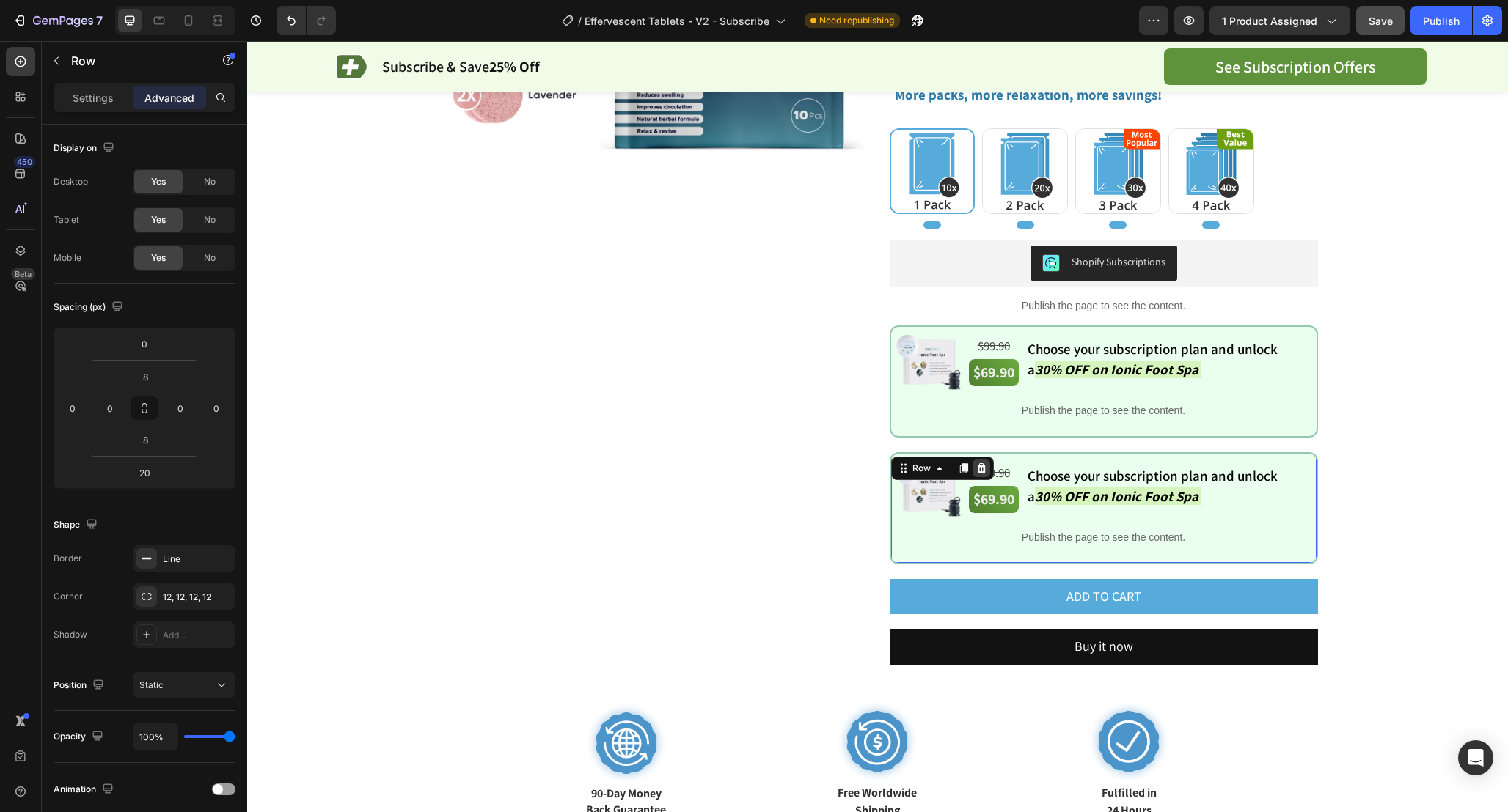
click at [984, 467] on icon at bounding box center [981, 467] width 12 height 12
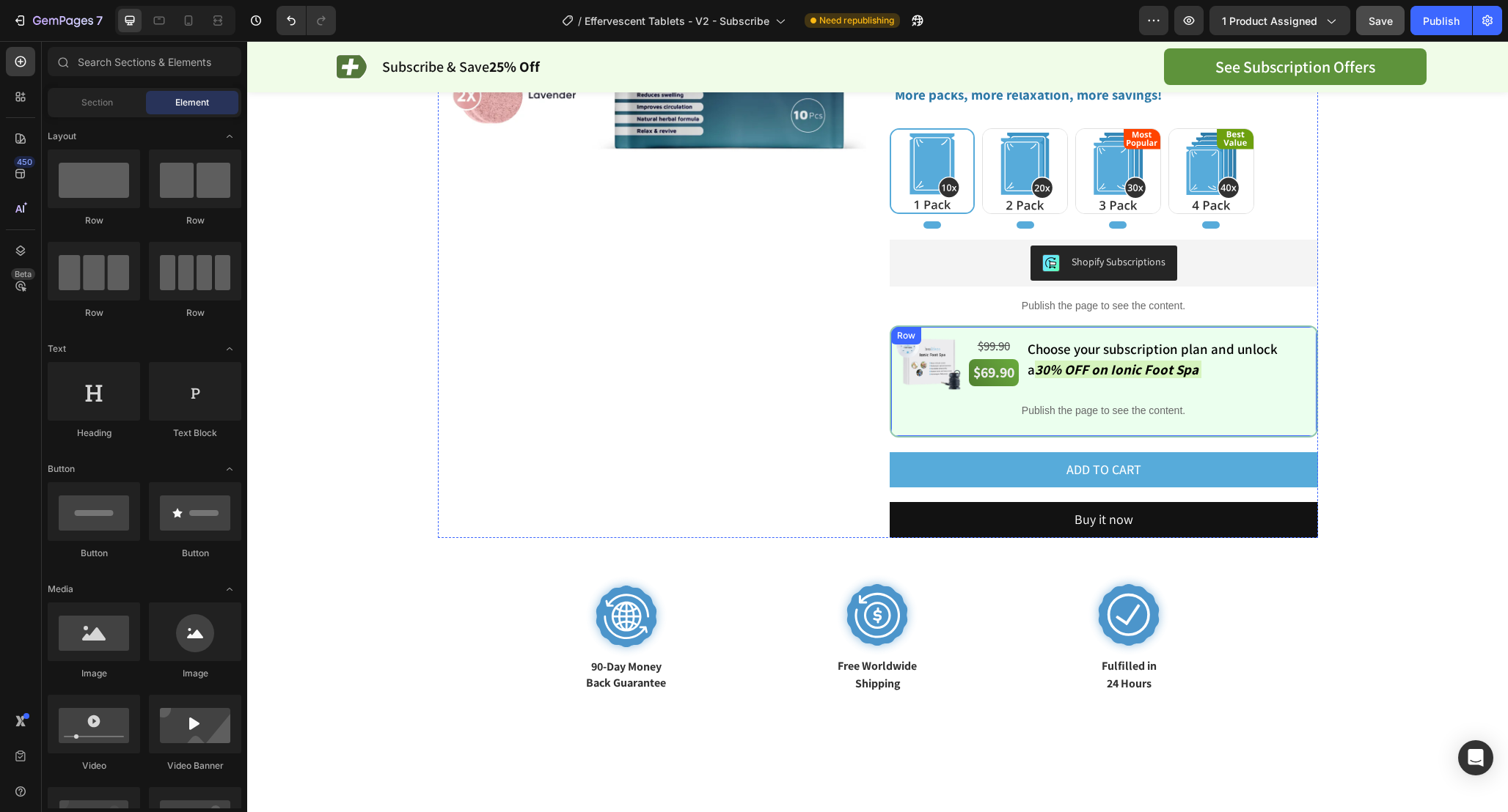
click at [898, 329] on div "Image $99.90 Text Block $69.90 Text Block Choose your subscription plan and unl…" at bounding box center [1104, 382] width 428 height 112
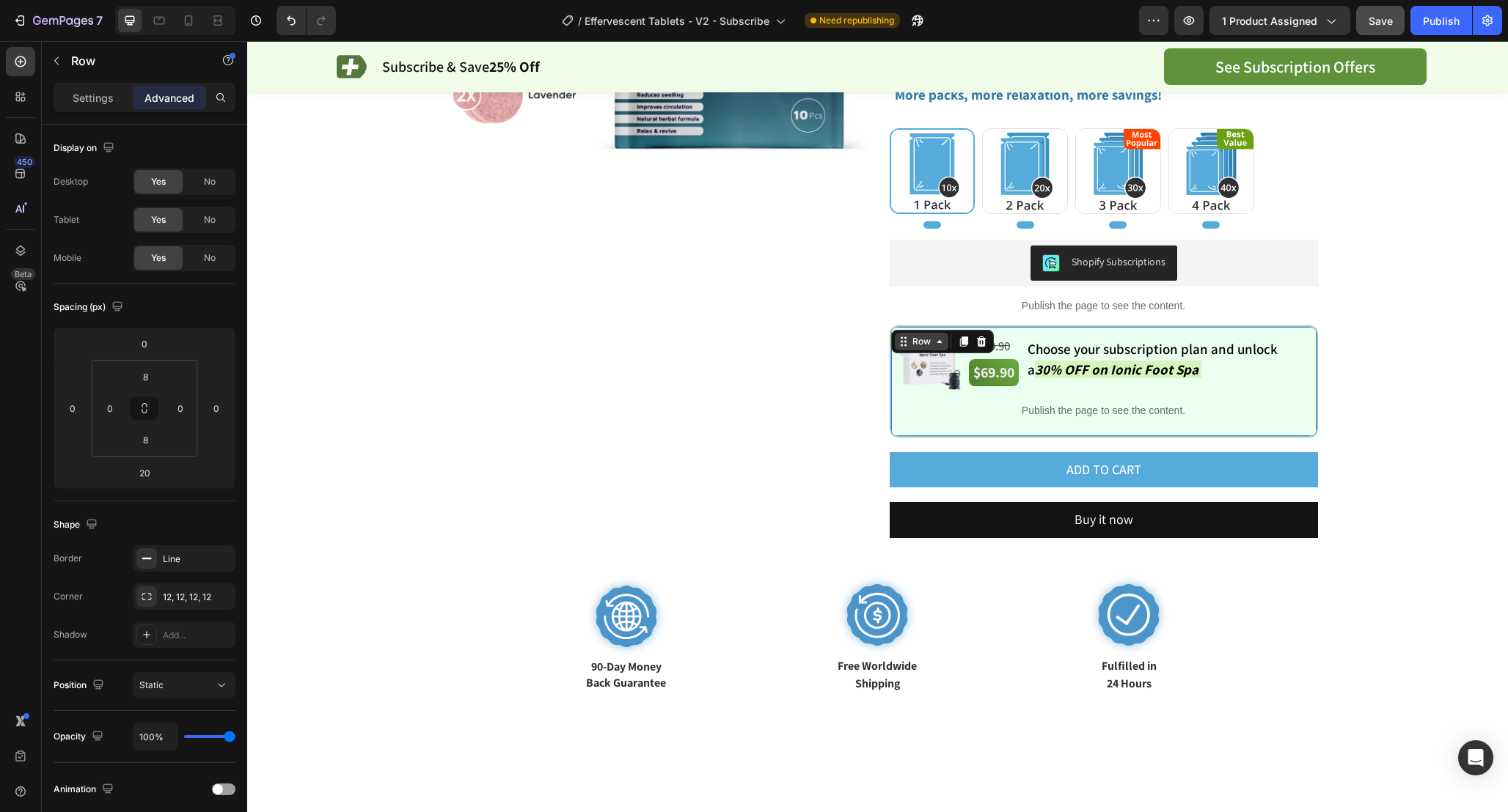
click at [899, 335] on div "Row" at bounding box center [921, 342] width 53 height 18
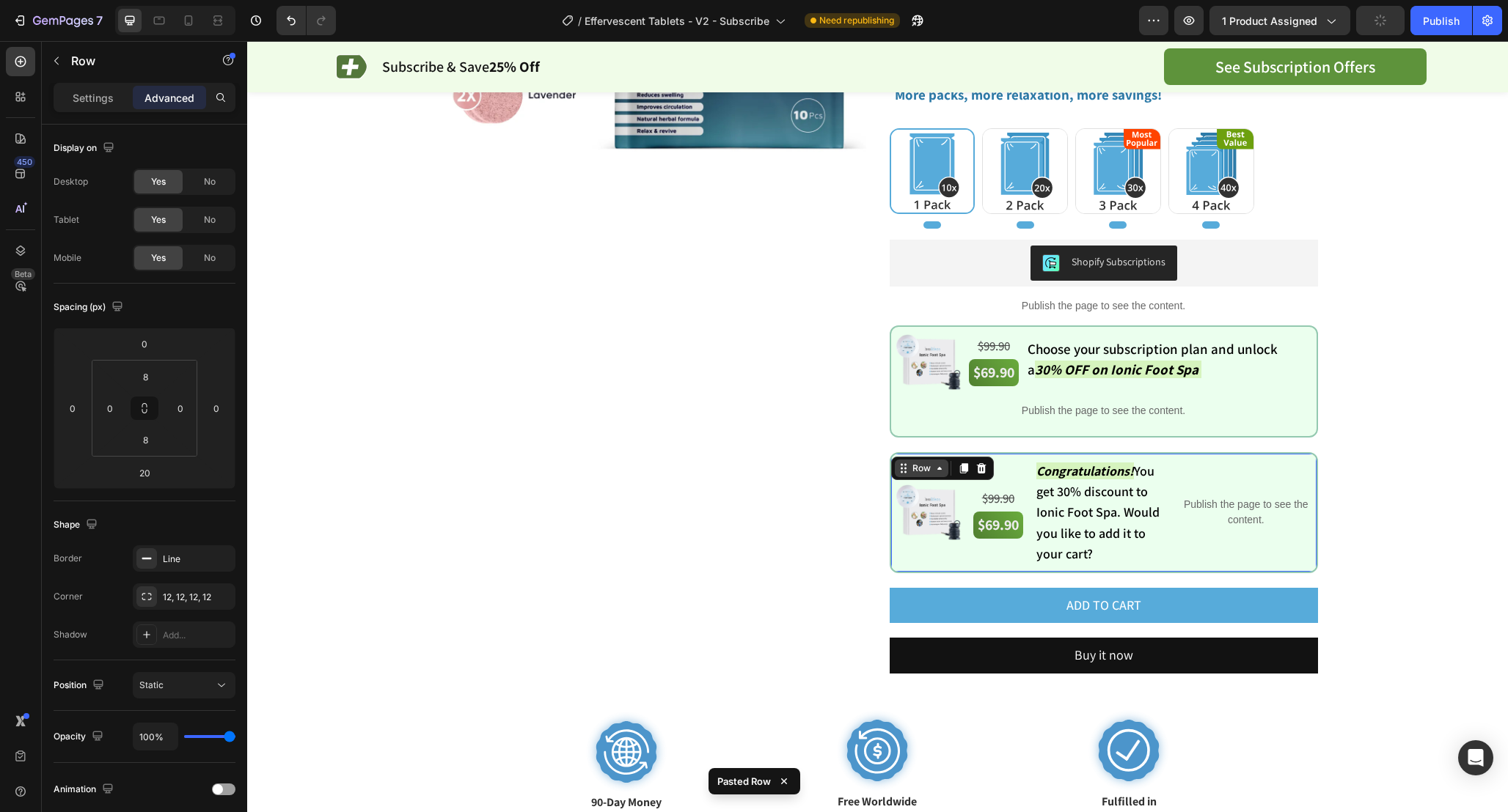
click at [907, 468] on icon at bounding box center [903, 467] width 12 height 12
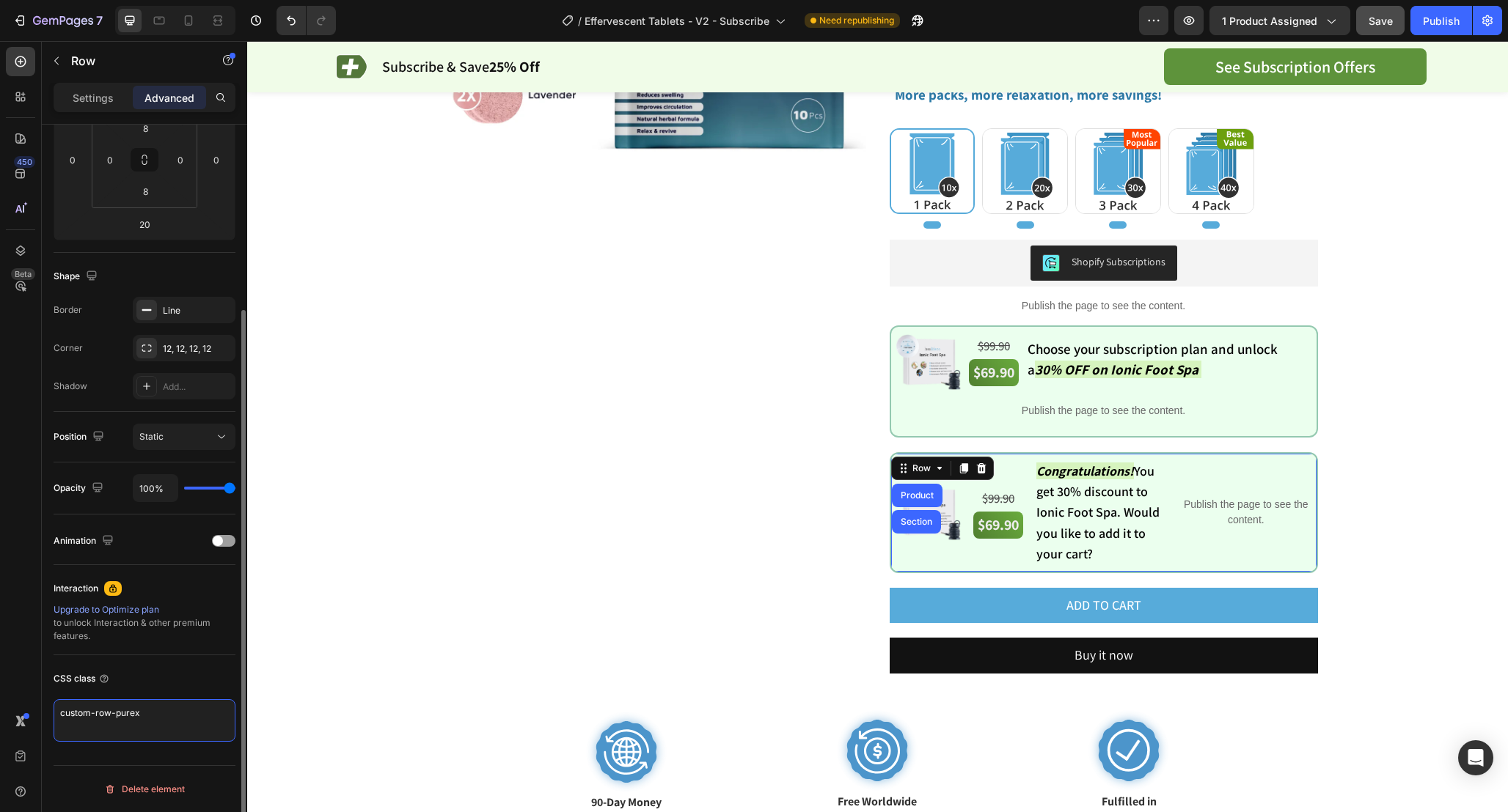
click at [157, 716] on textarea "custom-row-purex" at bounding box center [144, 720] width 182 height 43
click at [133, 716] on textarea "custom-row-purex" at bounding box center [144, 720] width 182 height 43
type textarea "custom-row-tablets"
click at [136, 689] on div "CSS class" at bounding box center [144, 678] width 182 height 23
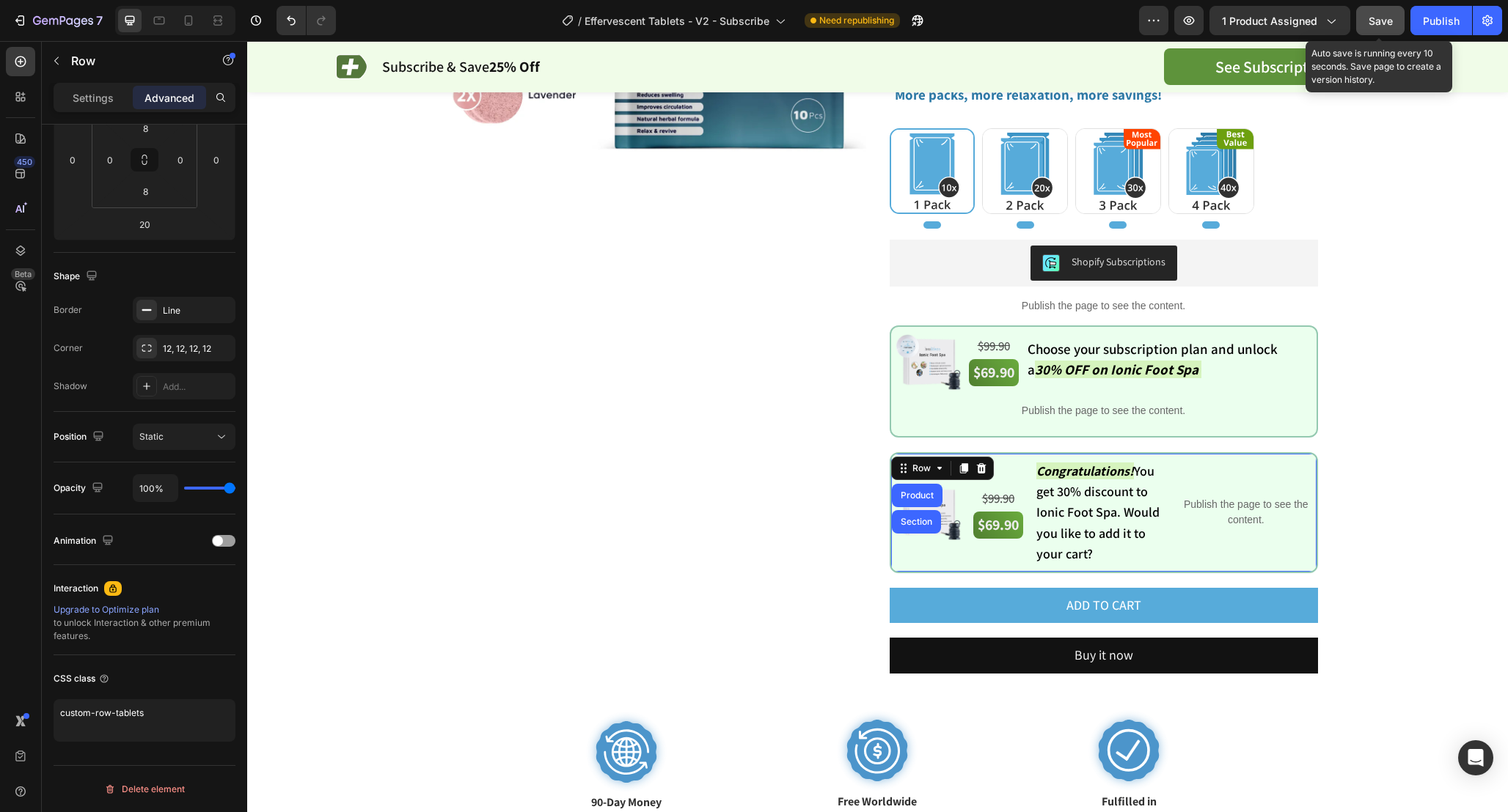
click at [1376, 27] on div "Save" at bounding box center [1380, 20] width 24 height 15
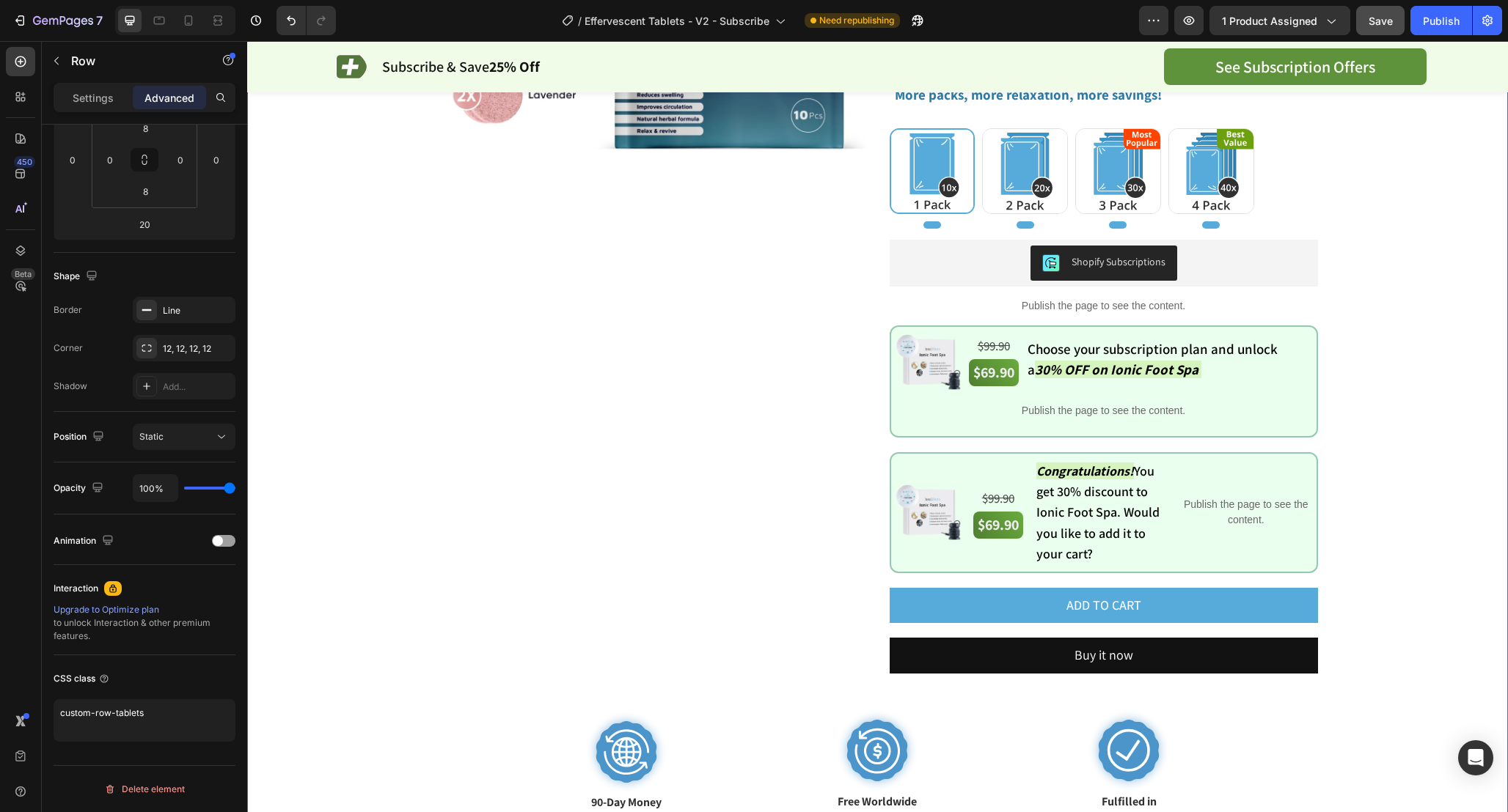
click at [1391, 420] on div "Product Images Healifeco Effervescent Foot Spa Tablets Product Title Opinew - S…" at bounding box center [877, 282] width 1187 height 1094
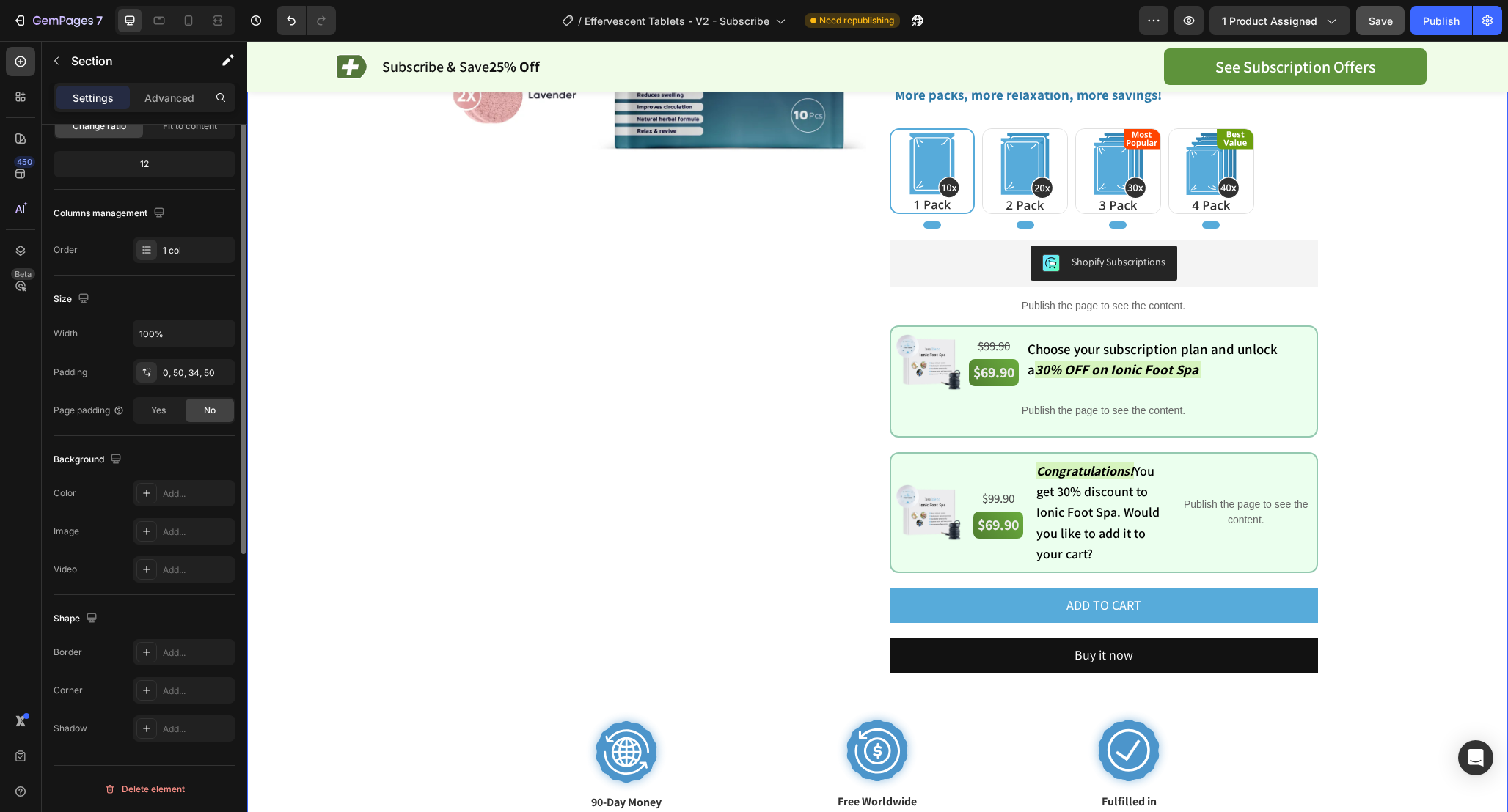
scroll to position [0, 0]
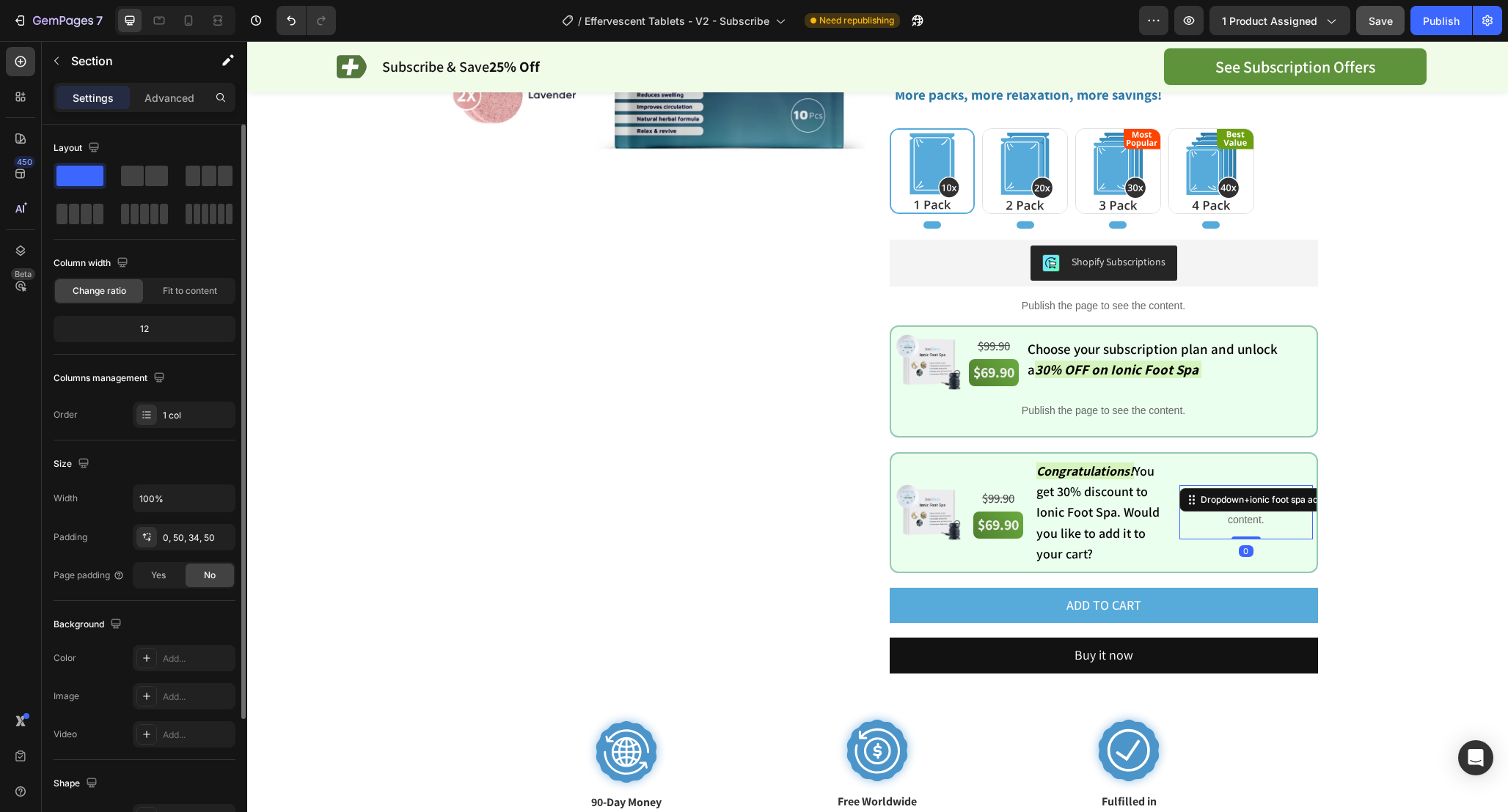
click at [1271, 520] on p "Publish the page to see the content." at bounding box center [1245, 512] width 133 height 31
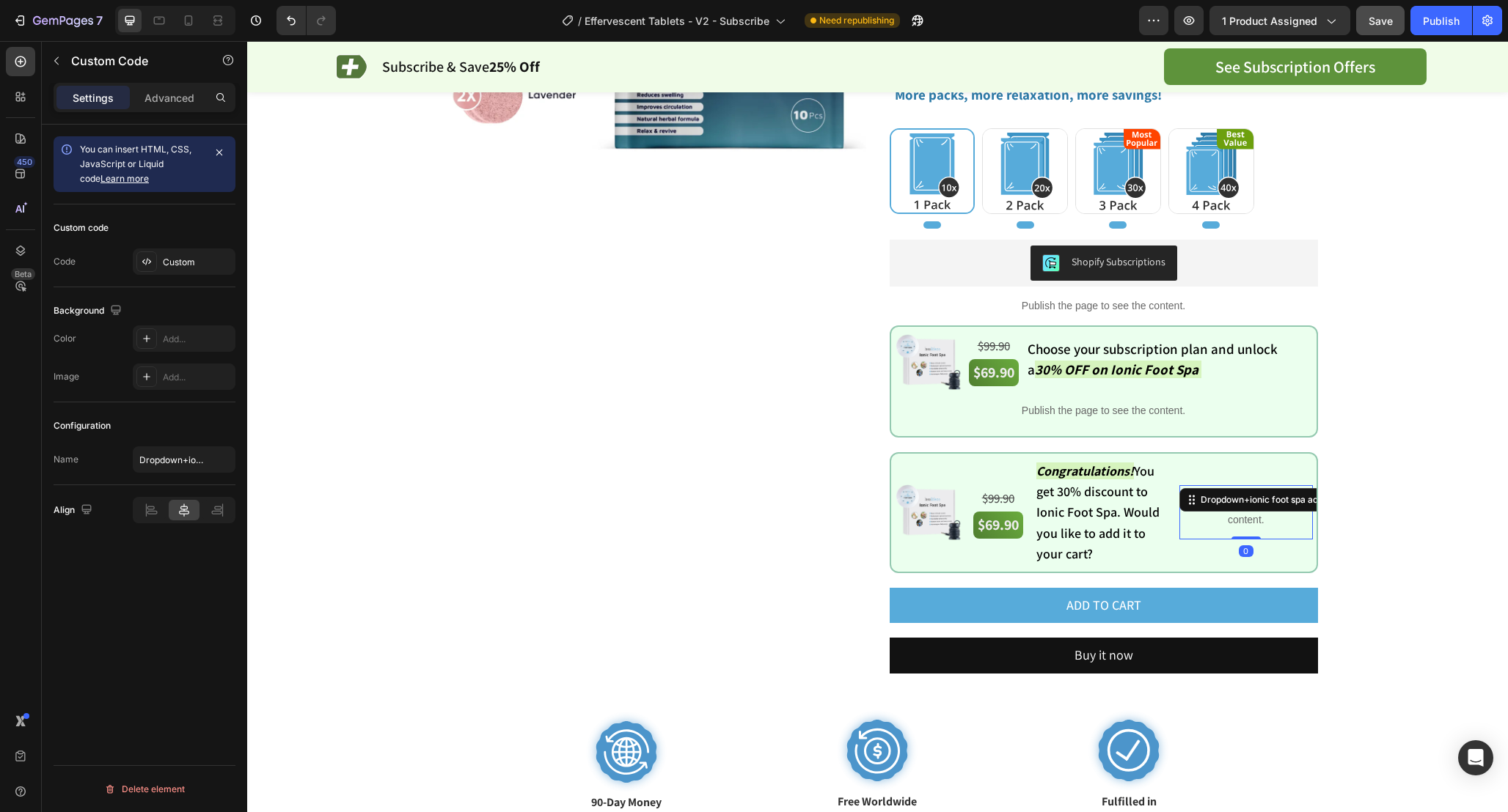
click at [1271, 520] on p "Publish the page to see the content." at bounding box center [1245, 512] width 133 height 31
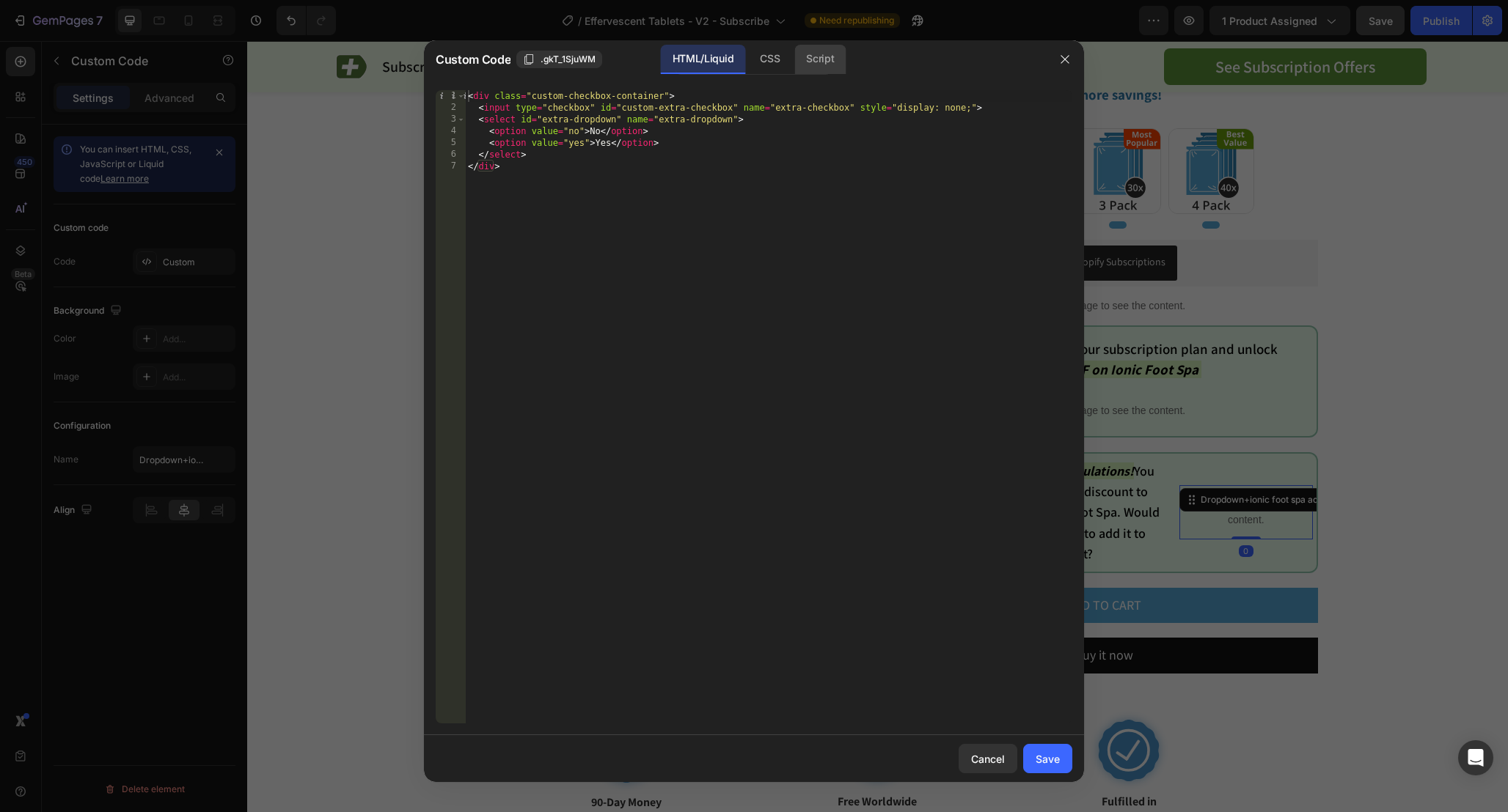
click at [817, 69] on div "Script" at bounding box center [820, 59] width 52 height 29
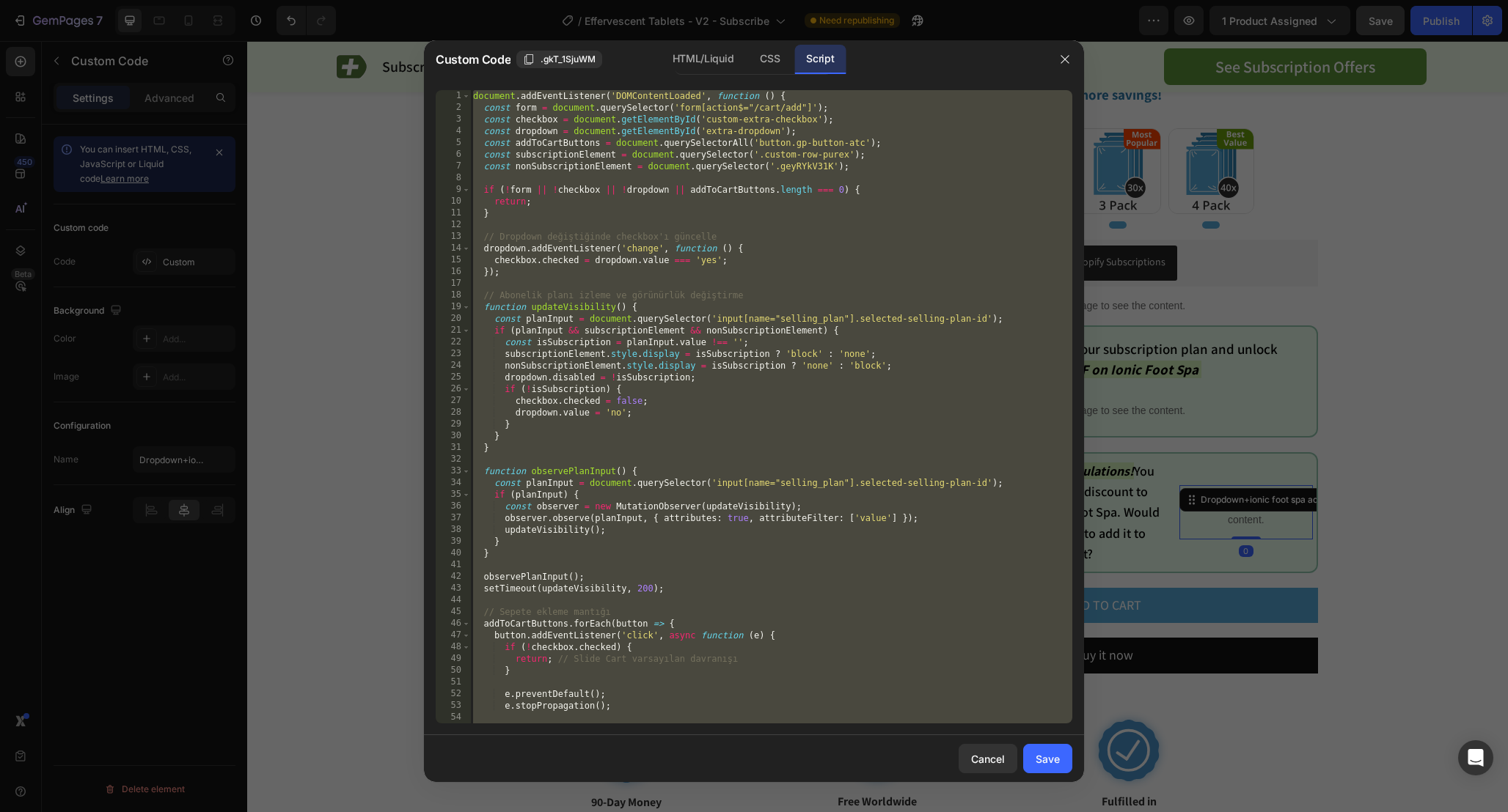
click at [905, 145] on div "document . addEventListener ( 'DOMContentLoaded' , function ( ) { const form = …" at bounding box center [771, 418] width 602 height 657
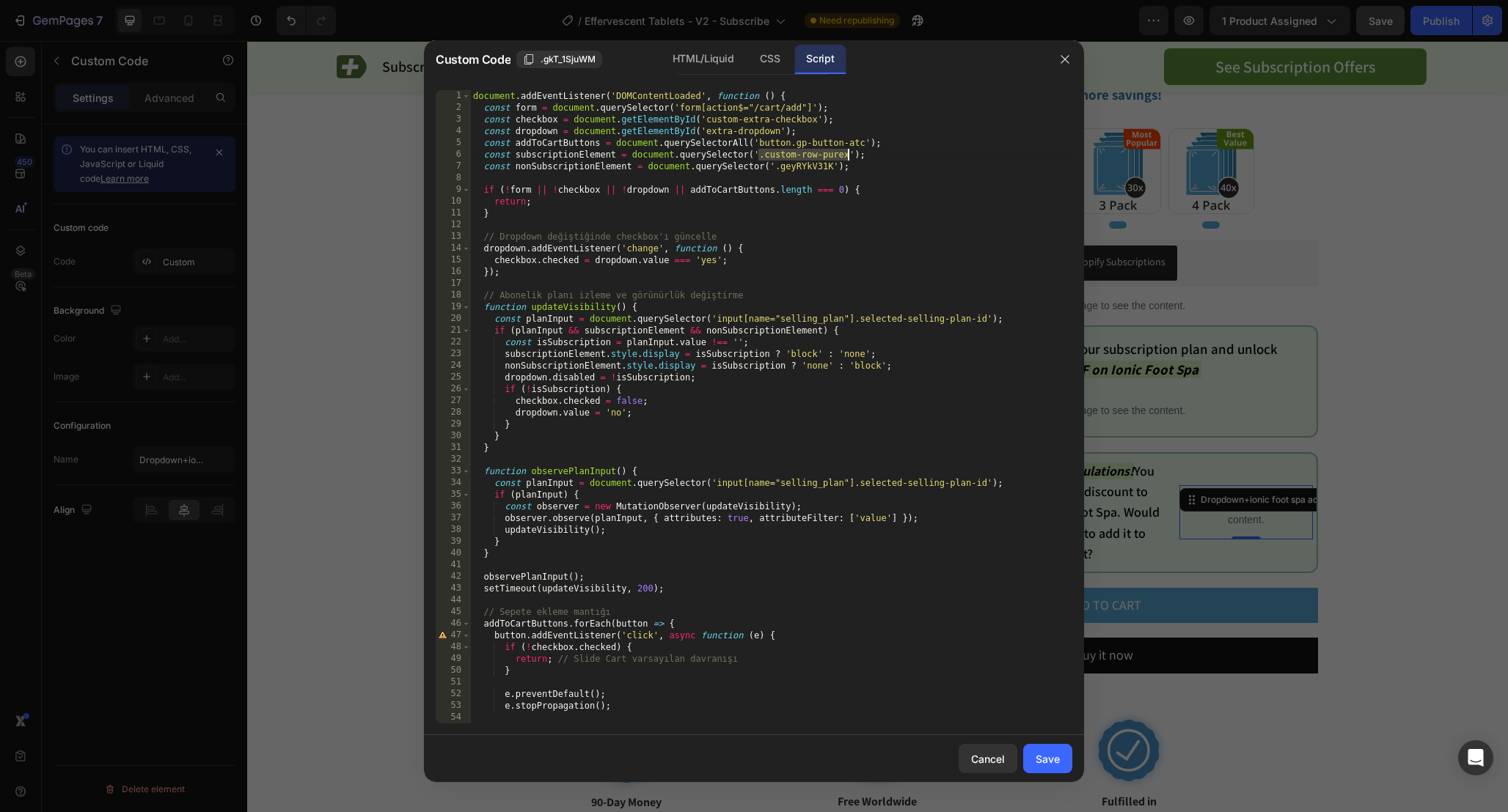
drag, startPoint x: 757, startPoint y: 155, endPoint x: 849, endPoint y: 156, distance: 92.0
click at [849, 156] on div "document . addEventListener ( 'DOMContentLoaded' , function ( ) { const form = …" at bounding box center [771, 418] width 602 height 657
paste textarea "custom-row-tablets"
type textarea "const subscriptionElement = document.querySelector('custom-row-tablets');"
click at [1052, 751] on div "Save" at bounding box center [1047, 759] width 24 height 15
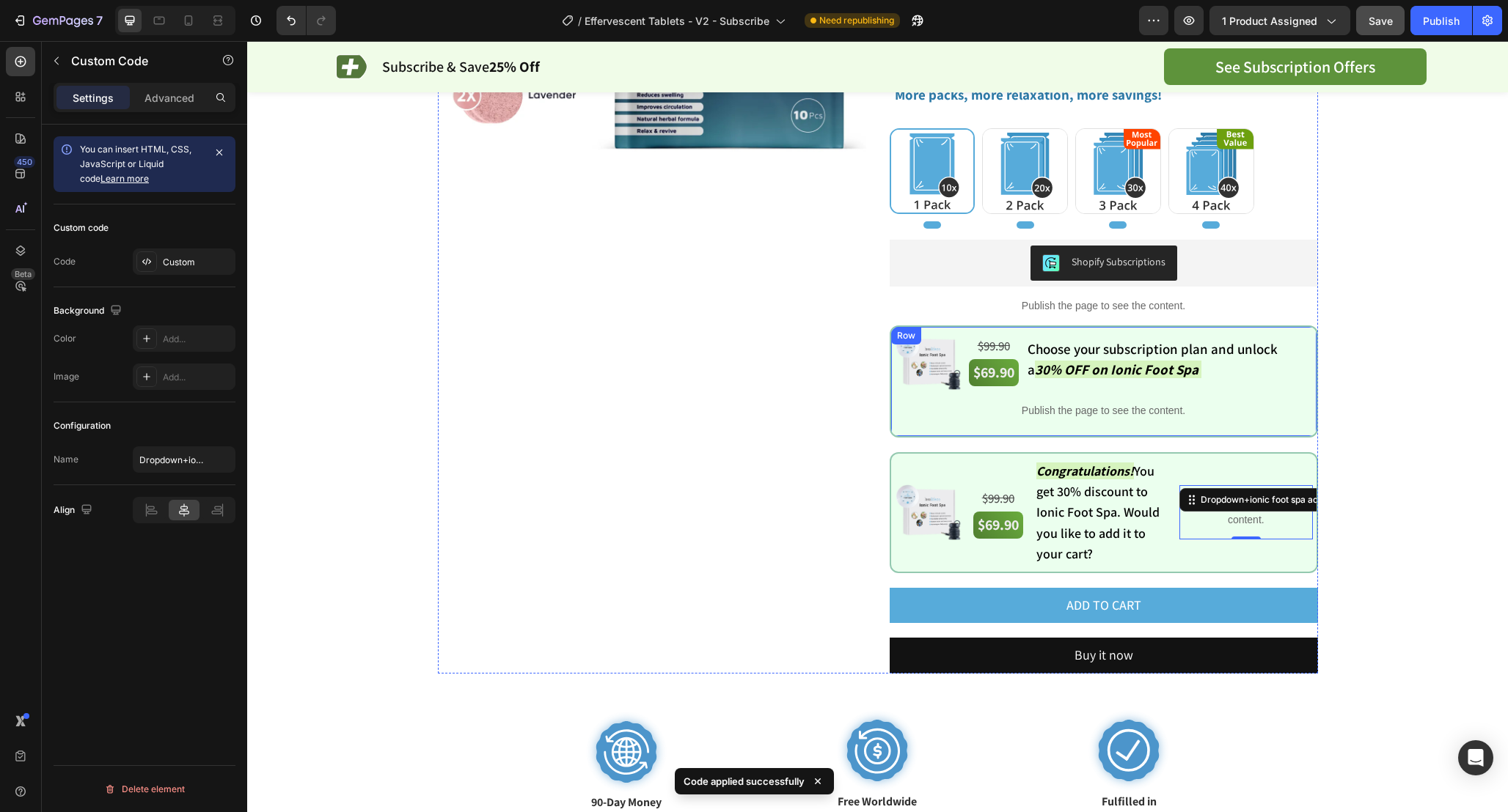
click at [895, 329] on div "Image $99.90 Text Block $69.90 Text Block Choose your subscription plan and unl…" at bounding box center [1104, 382] width 428 height 112
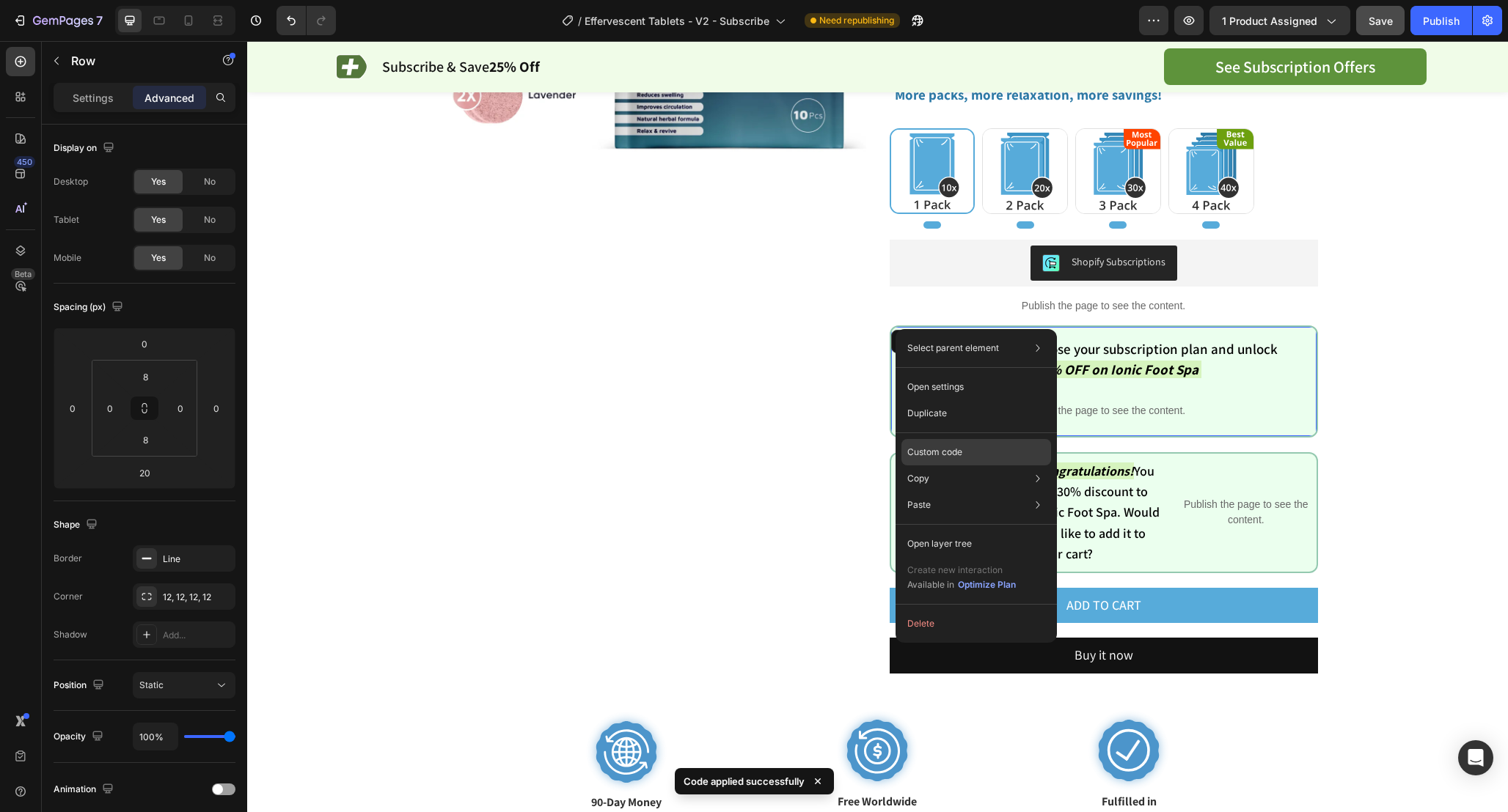
click at [956, 443] on div "Custom code" at bounding box center [976, 452] width 150 height 27
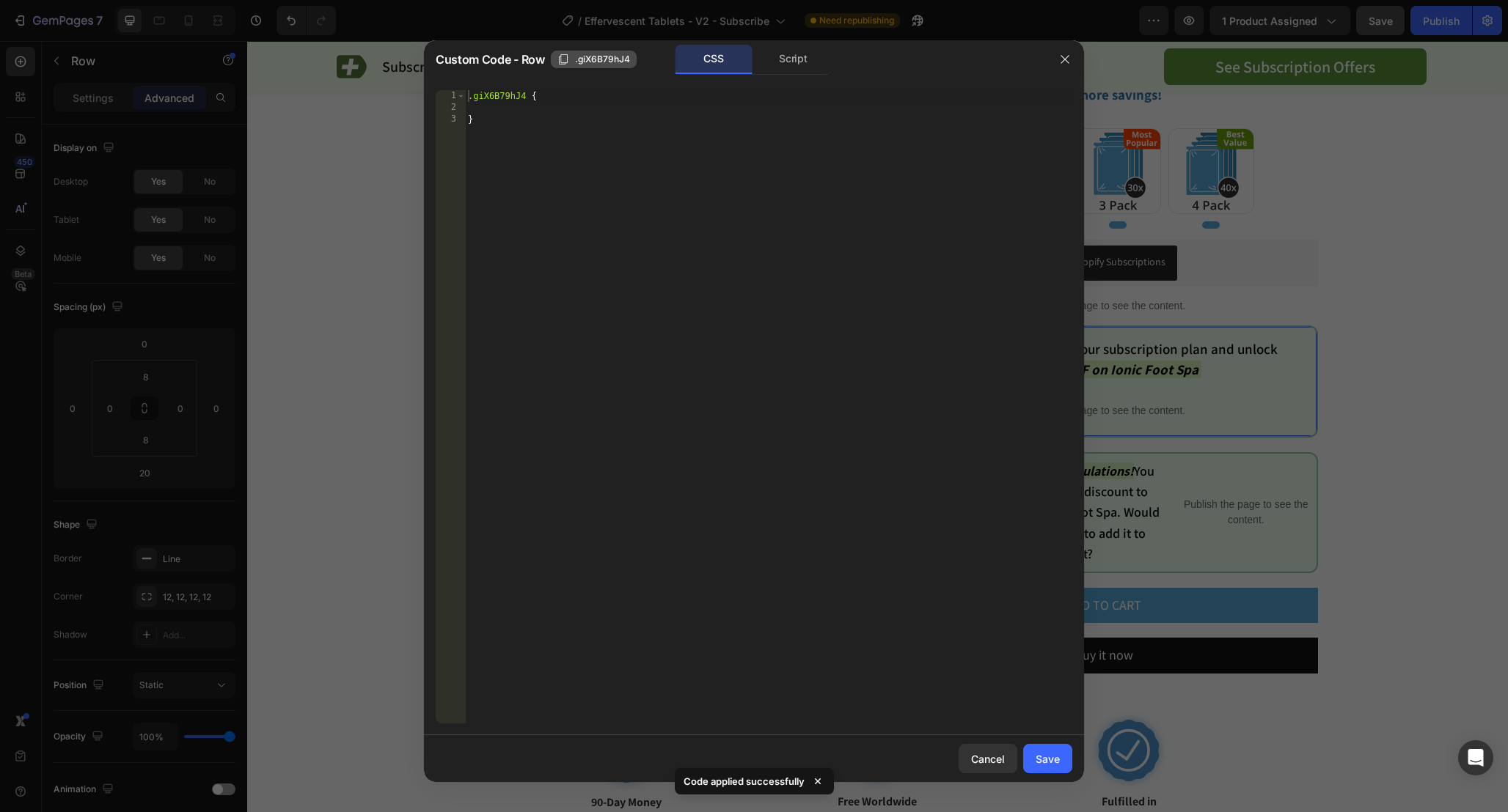
click at [586, 62] on span ".giX6B79hJ4" at bounding box center [602, 59] width 55 height 13
click at [1057, 61] on button "button" at bounding box center [1064, 60] width 23 height 23
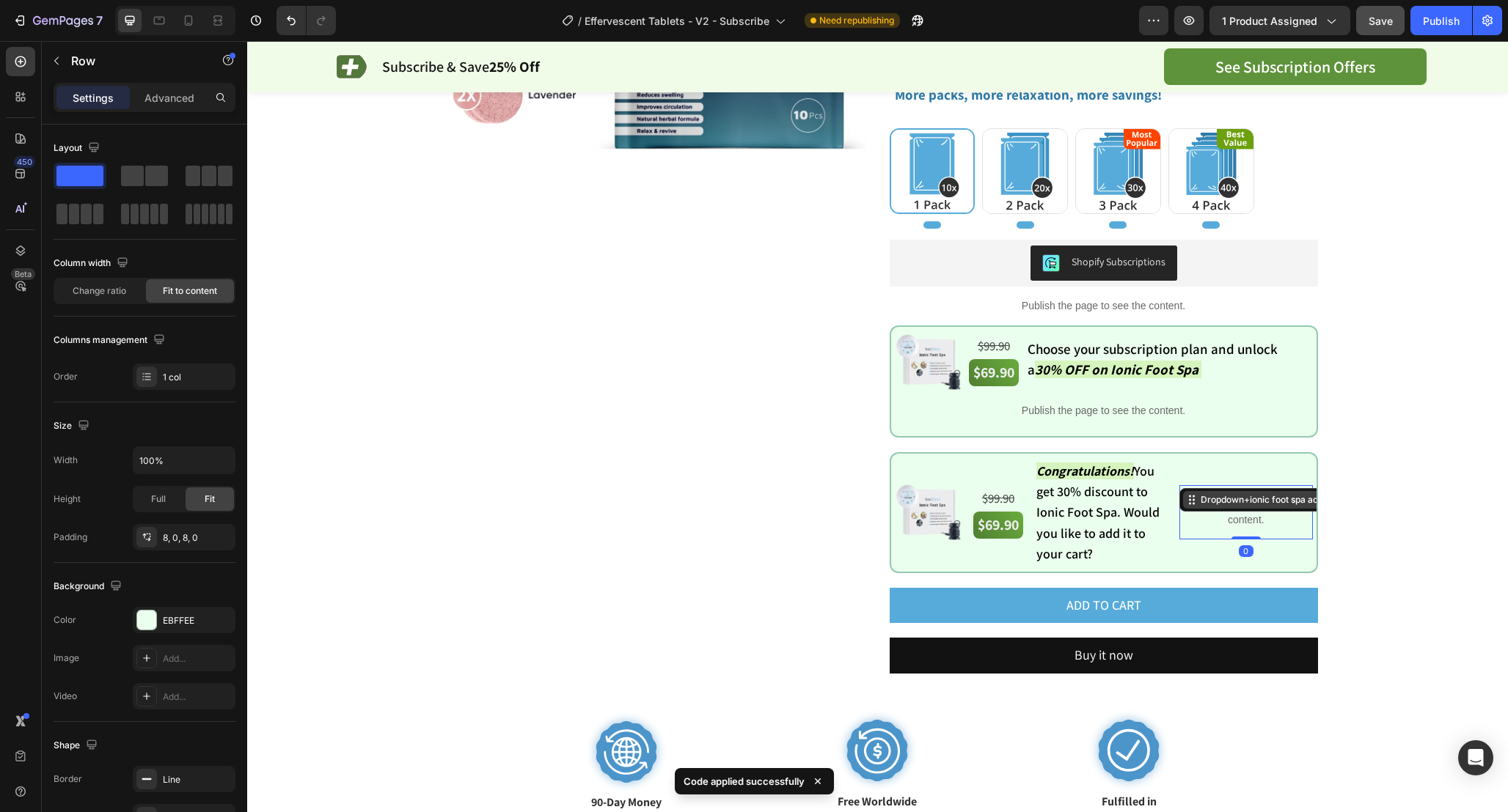
click at [1243, 499] on div "Dropdown+ionic foot spa adder" at bounding box center [1266, 499] width 137 height 13
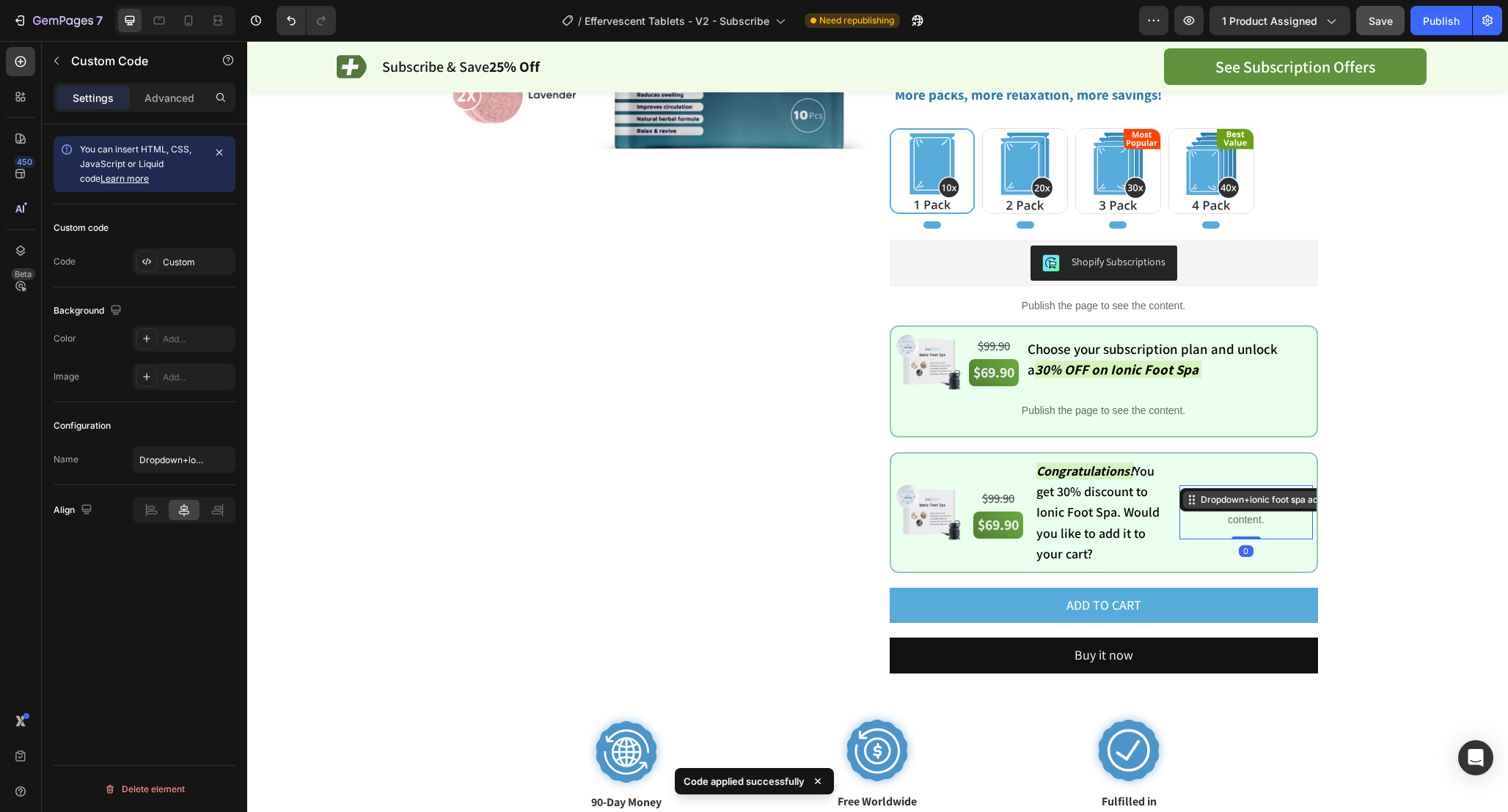
click at [1243, 499] on div "Dropdown+ionic foot spa adder" at bounding box center [1266, 499] width 137 height 13
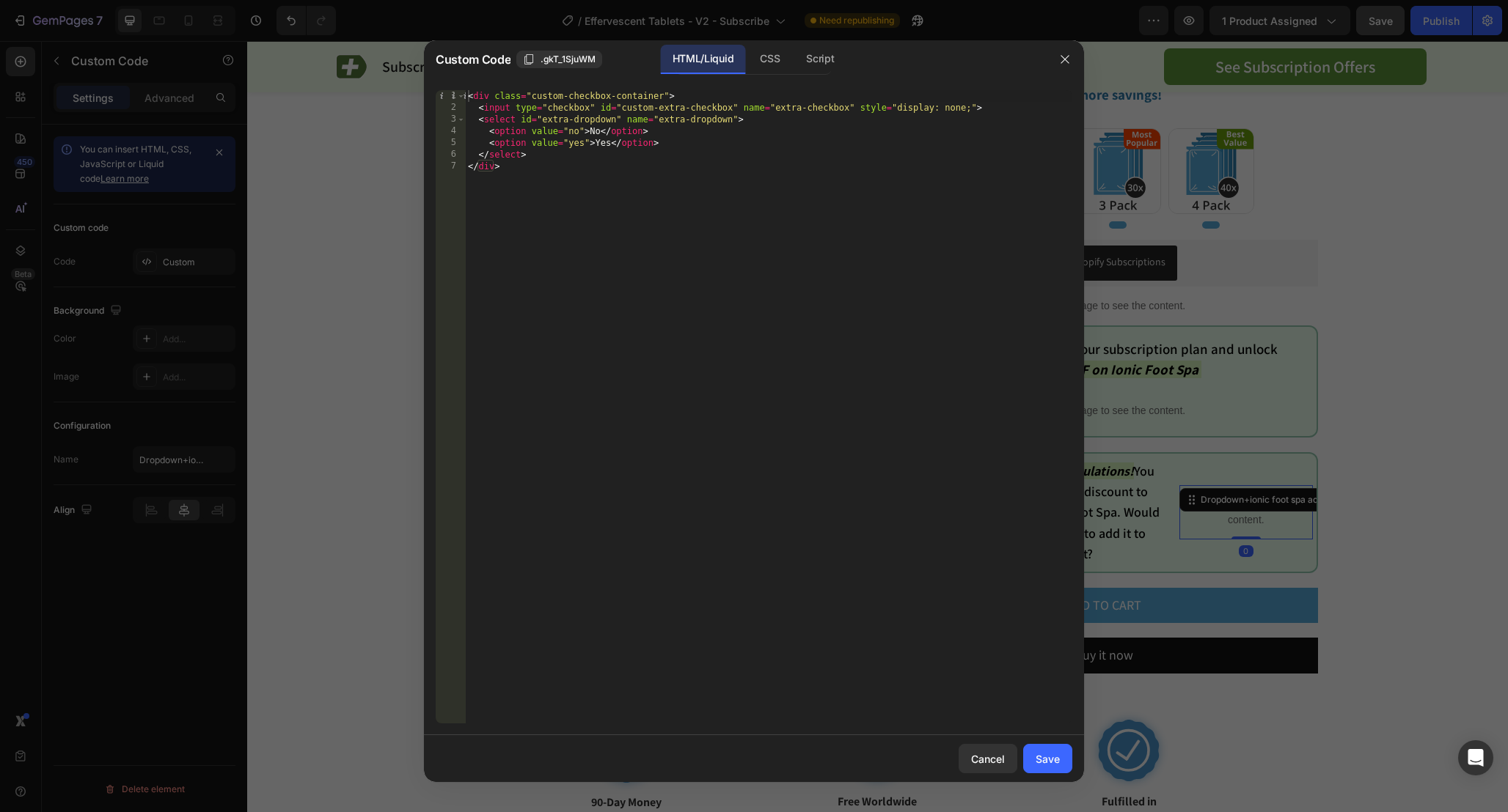
click at [793, 61] on div "HTML/Liquid CSS Script" at bounding box center [753, 60] width 156 height 30
click at [810, 64] on div "Script" at bounding box center [820, 59] width 52 height 29
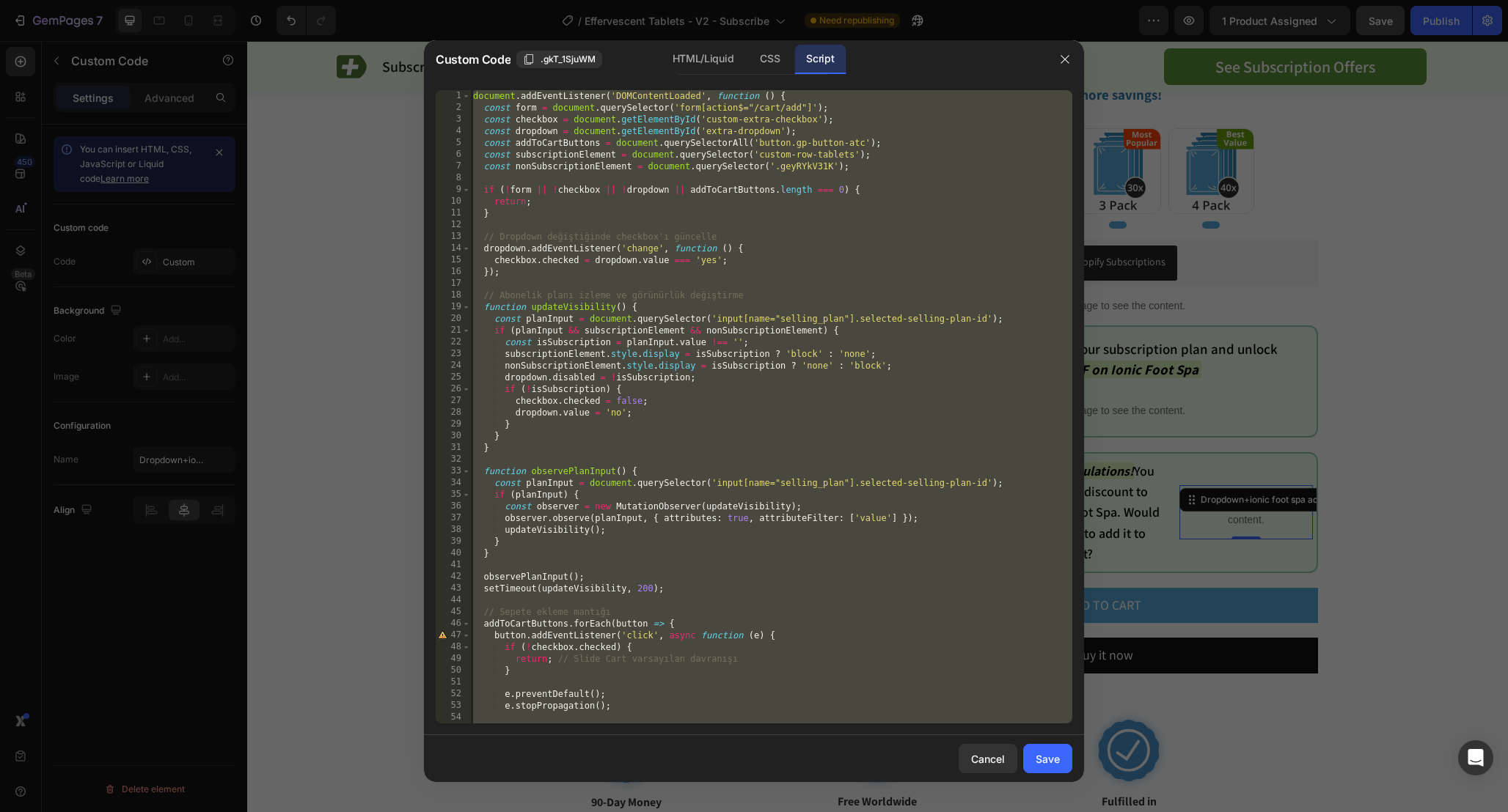
click at [803, 167] on div "document . addEventListener ( 'DOMContentLoaded' , function ( ) { const form = …" at bounding box center [771, 418] width 602 height 657
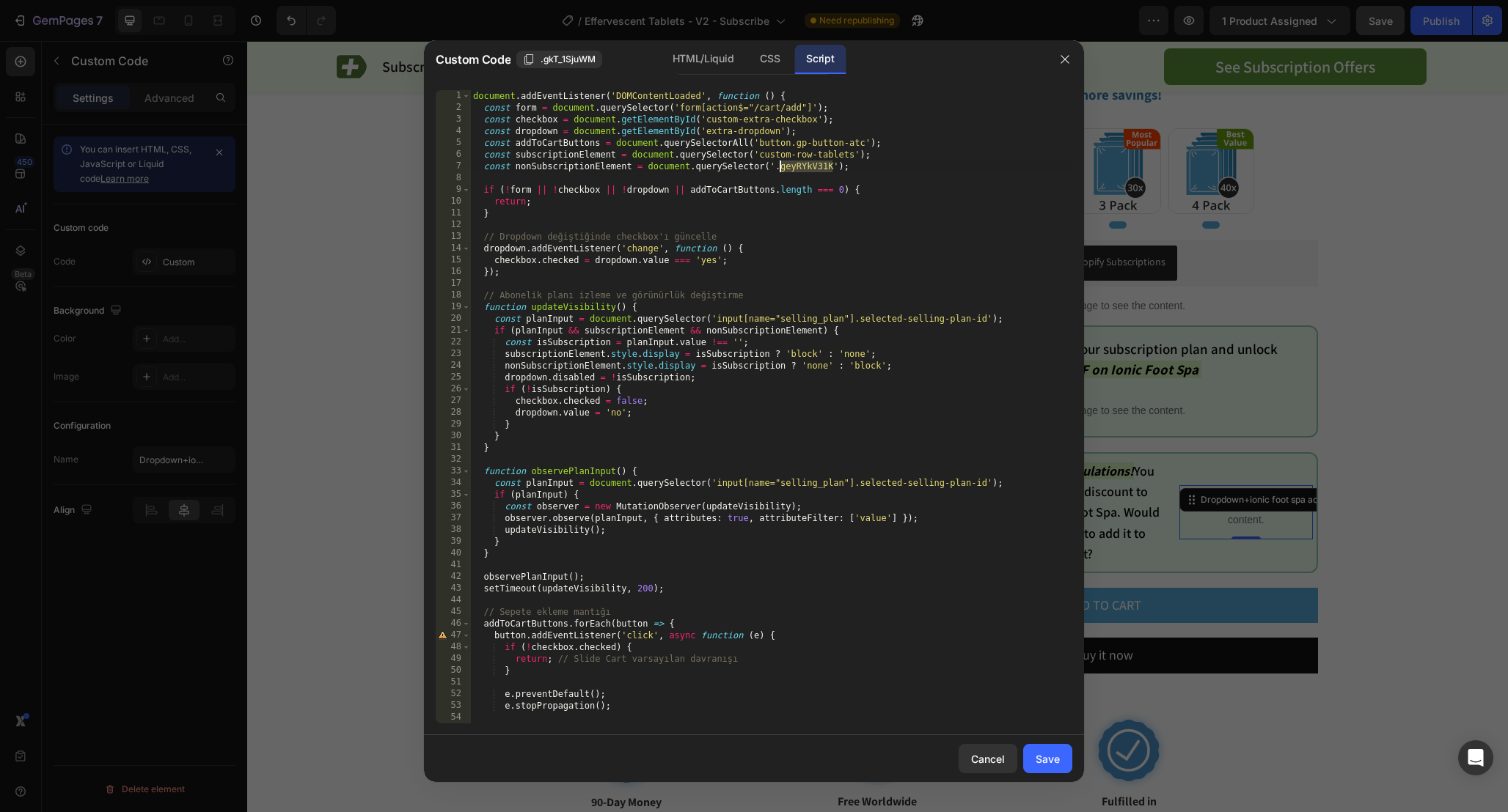
paste textarea ".giX6B79hJ4"
click at [782, 168] on div "document . addEventListener ( 'DOMContentLoaded' , function ( ) { const form = …" at bounding box center [771, 418] width 602 height 657
type textarea "const nonSubscriptionElement = document.querySelector('.giX6B79hJ4');"
click at [1055, 751] on div "Save" at bounding box center [1047, 759] width 24 height 15
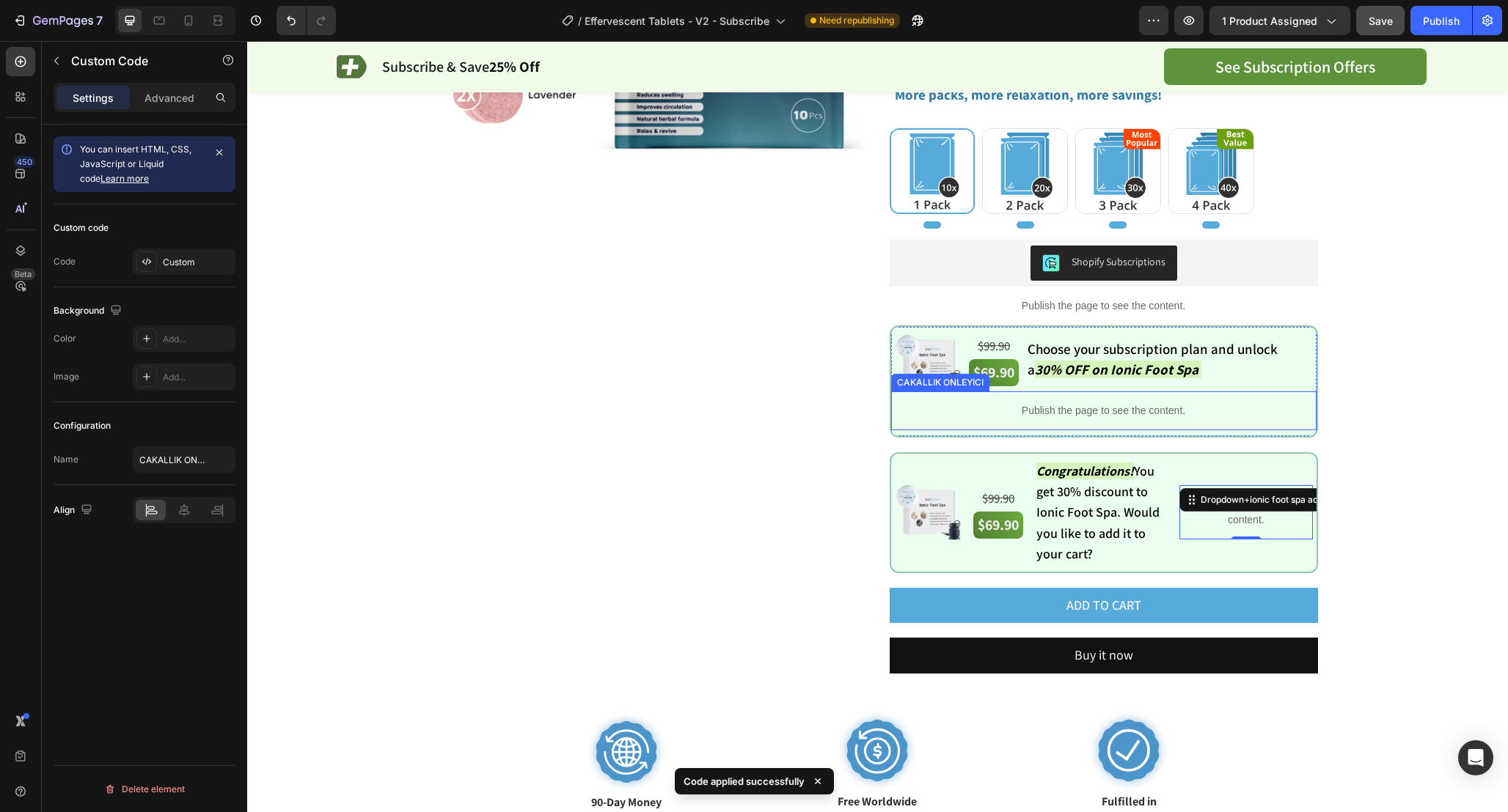
click at [1128, 418] on p "Publish the page to see the content." at bounding box center [1103, 410] width 425 height 15
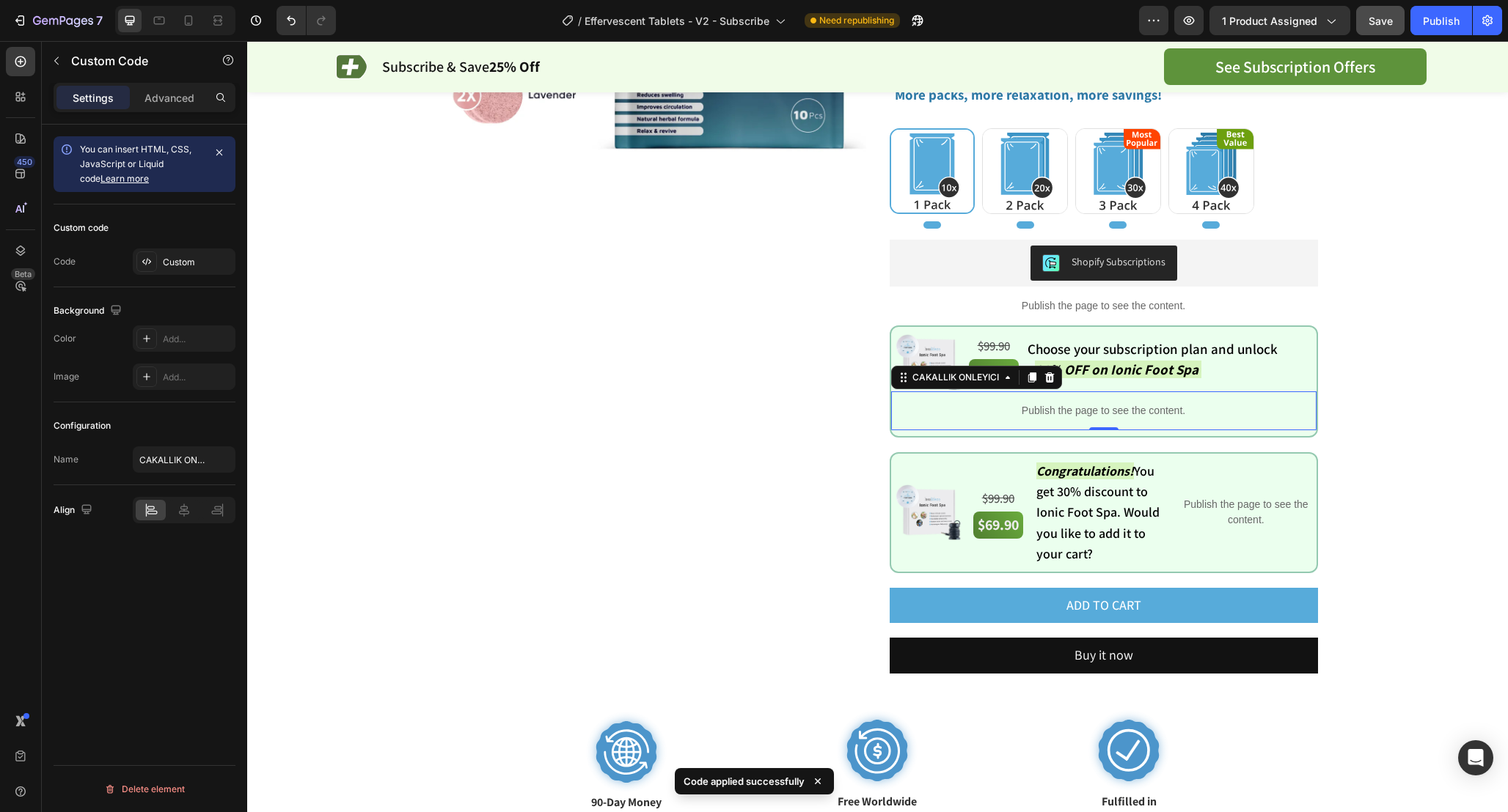
click at [1128, 418] on p "Publish the page to see the content." at bounding box center [1103, 410] width 425 height 15
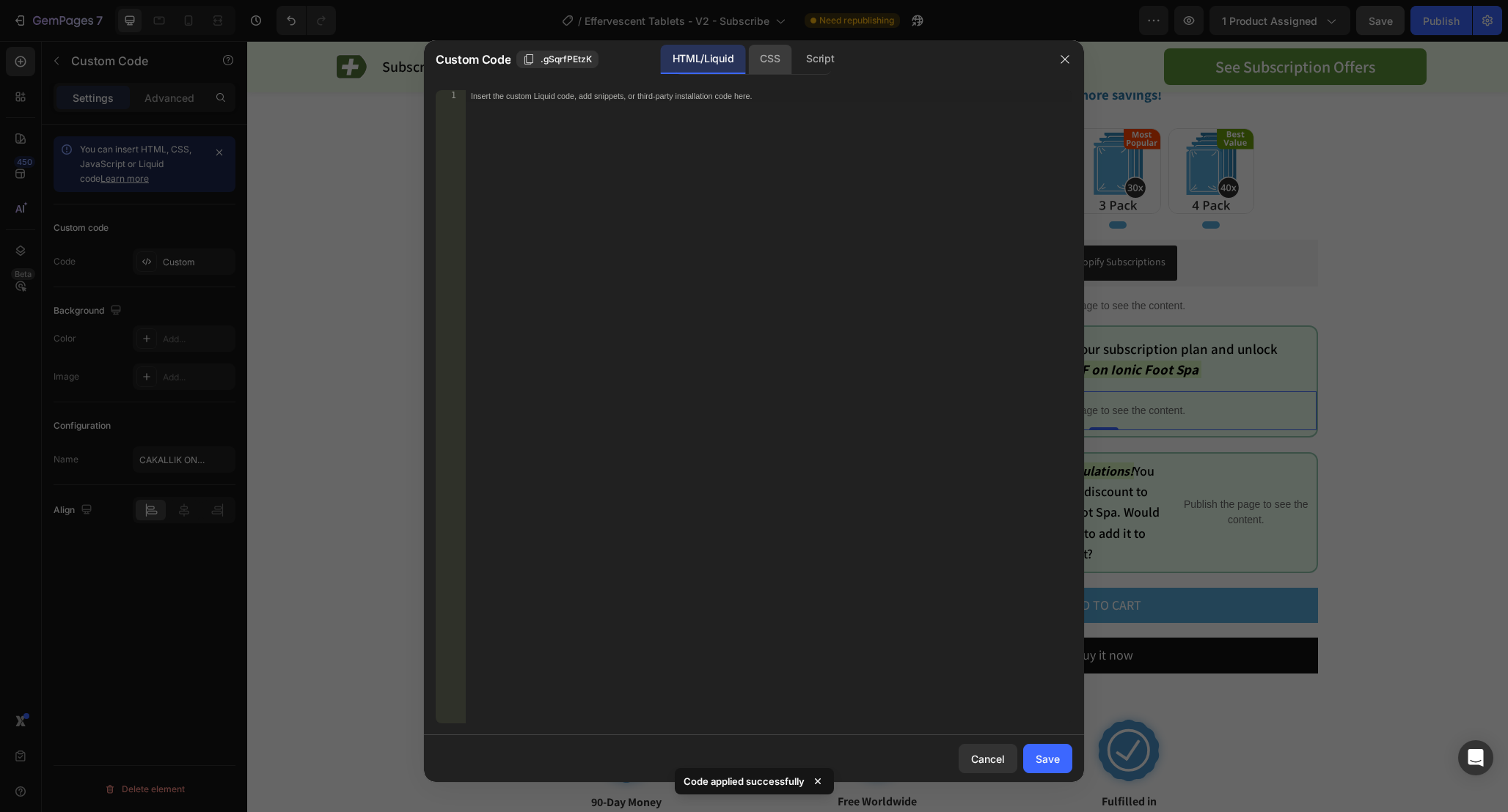
click at [761, 56] on div "CSS" at bounding box center [770, 59] width 44 height 29
click at [802, 54] on div "Script" at bounding box center [820, 59] width 52 height 29
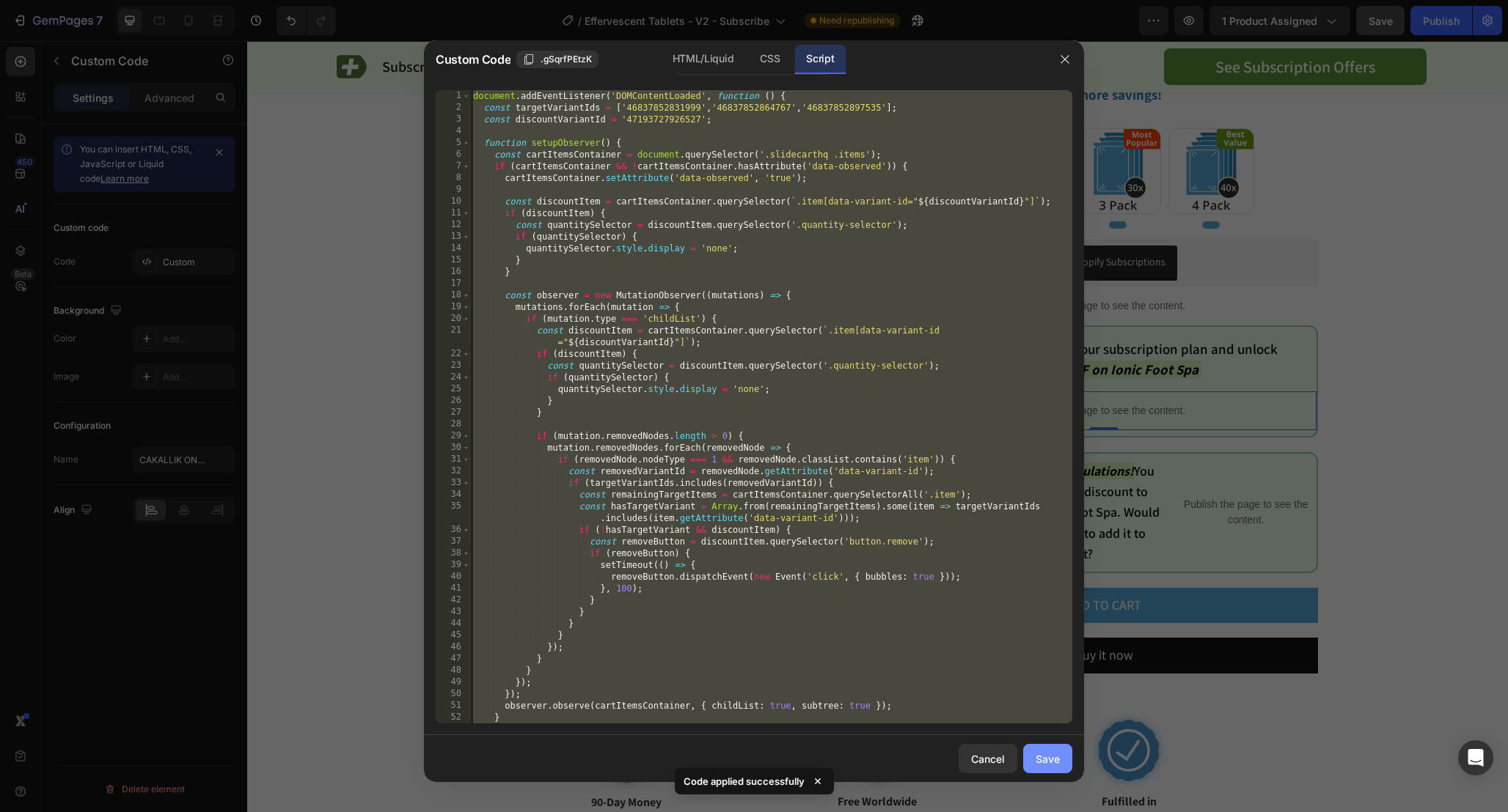
click at [1044, 753] on div "Save" at bounding box center [1047, 759] width 24 height 15
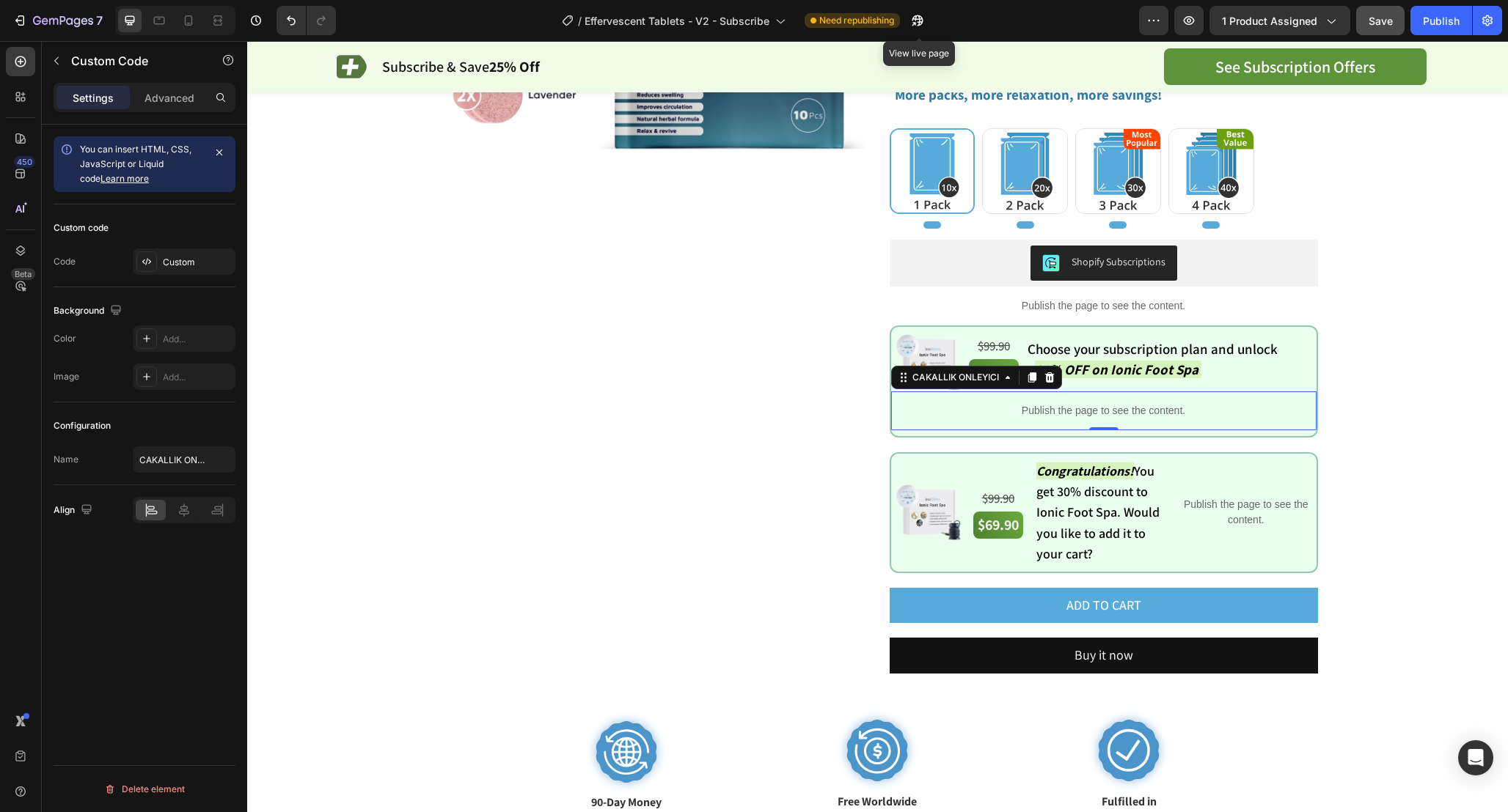
click at [902, 23] on div "View live page" at bounding box center [916, 20] width 32 height 29
click at [911, 23] on icon "button" at bounding box center [917, 20] width 14 height 14
click at [1027, 412] on p "Publish the page to see the content." at bounding box center [1103, 410] width 425 height 15
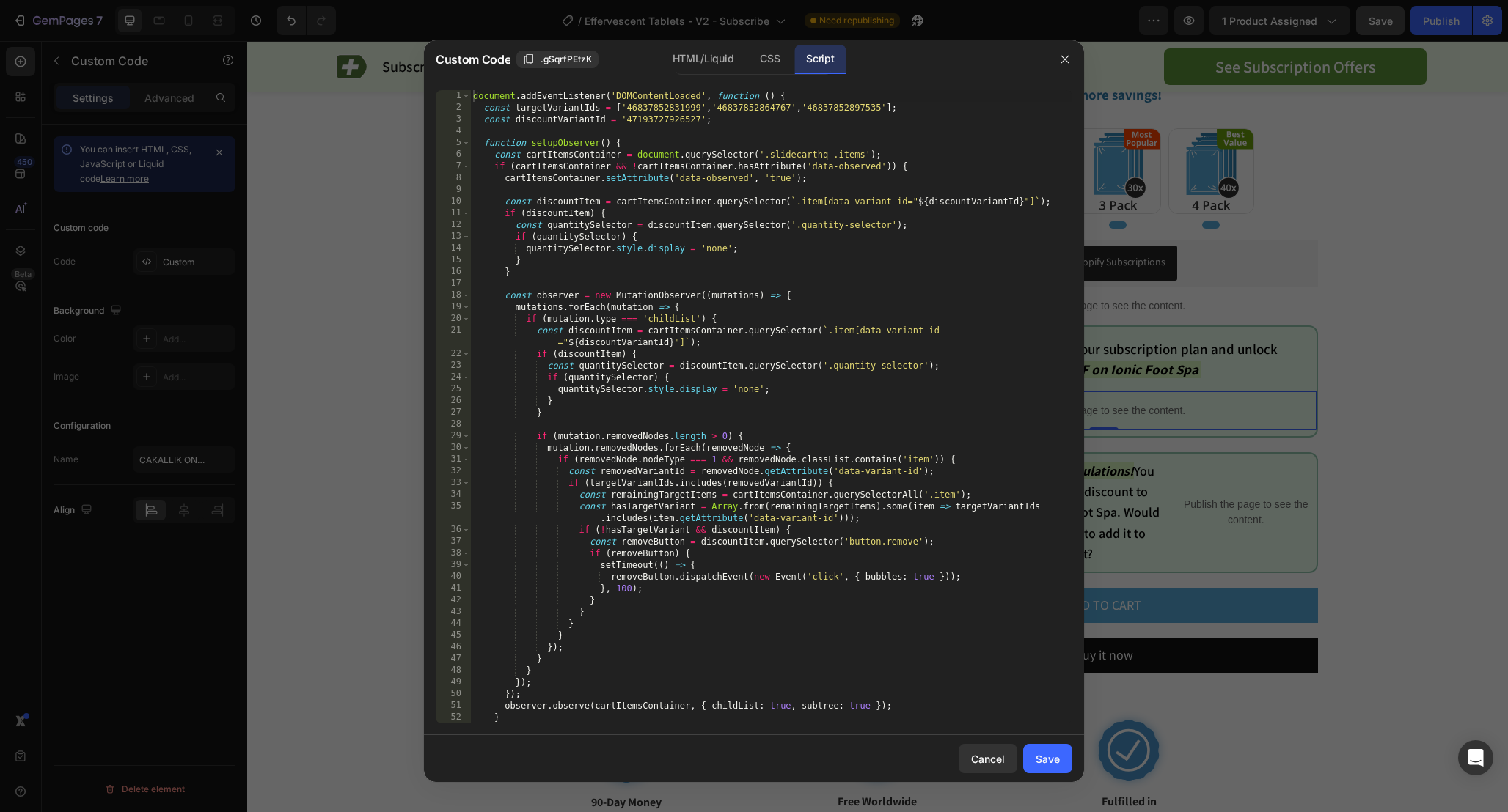
click at [662, 106] on div "document . addEventListener ( 'DOMContentLoaded' , function ( ) { const targetV…" at bounding box center [771, 418] width 602 height 657
paste textarea "784379647"
click at [731, 106] on div "document . addEventListener ( 'DOMContentLoaded' , function ( ) { const targetV…" at bounding box center [771, 418] width 602 height 657
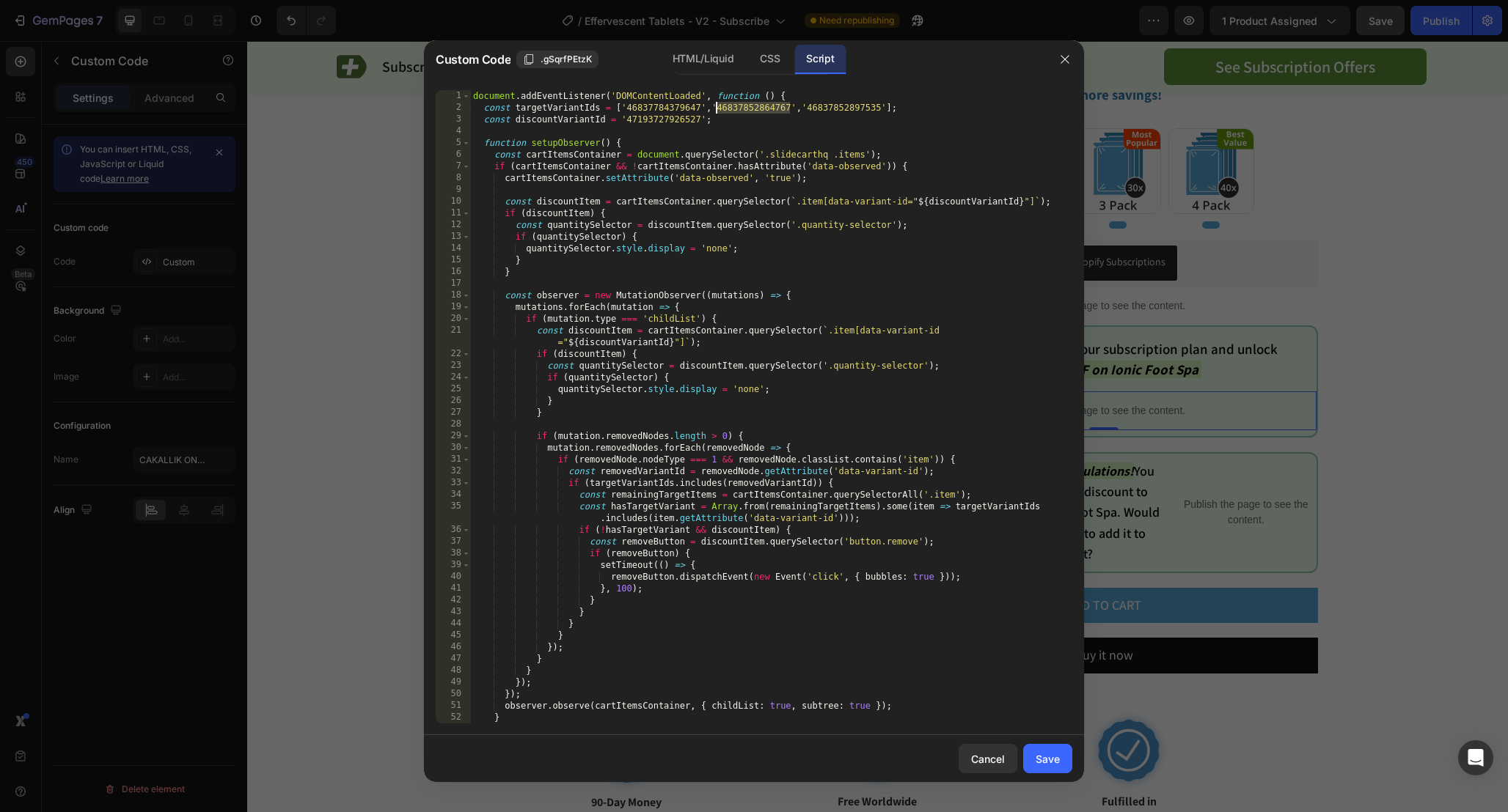
paste textarea "784412415"
click at [833, 110] on div "document . addEventListener ( 'DOMContentLoaded' , function ( ) { const targetV…" at bounding box center [771, 418] width 602 height 657
paste textarea "784445183"
drag, startPoint x: 802, startPoint y: 106, endPoint x: 884, endPoint y: 105, distance: 82.0
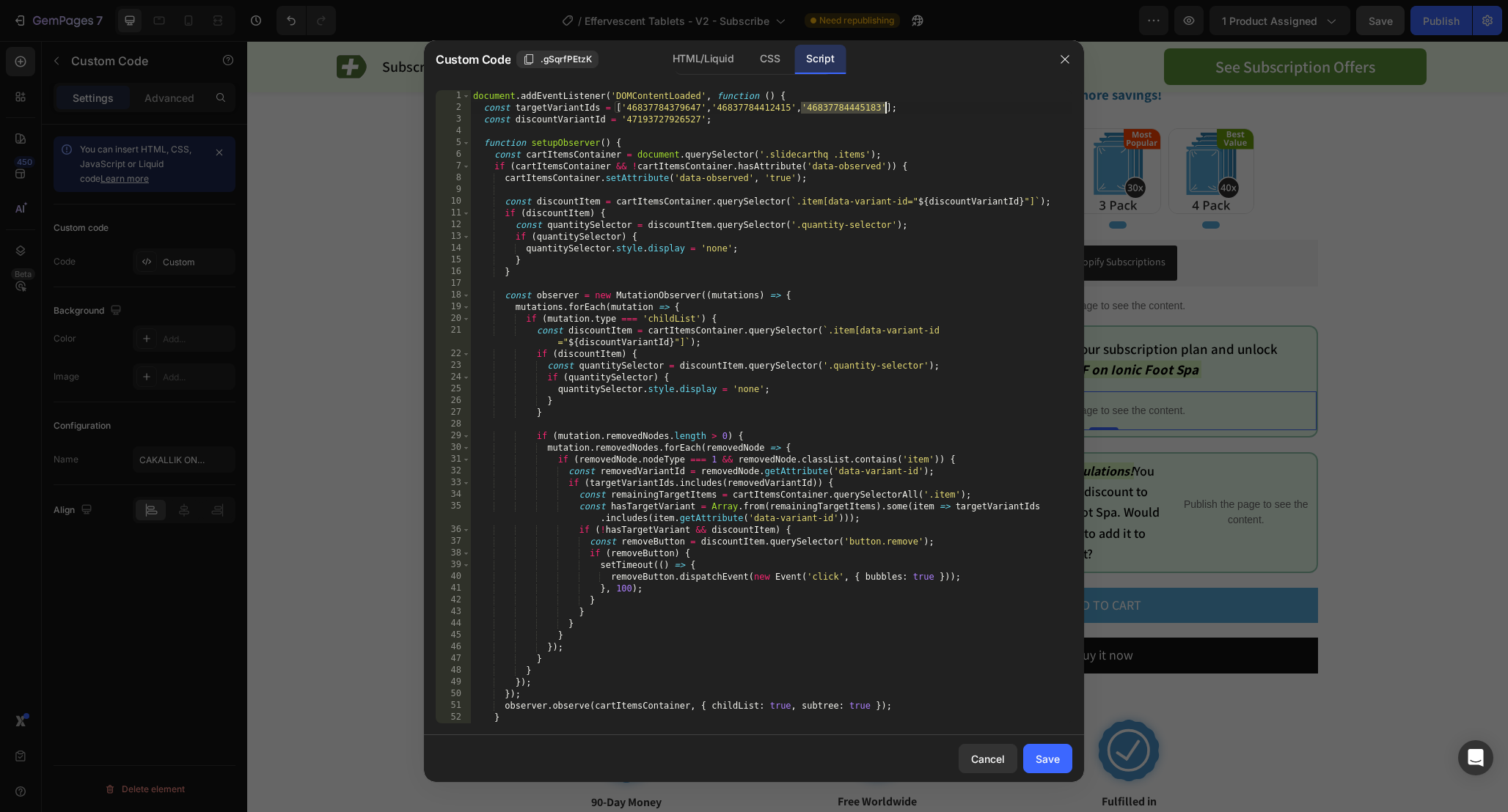
click at [884, 105] on div "document . addEventListener ( 'DOMContentLoaded' , function ( ) { const targetV…" at bounding box center [771, 418] width 602 height 657
drag, startPoint x: 796, startPoint y: 108, endPoint x: 882, endPoint y: 106, distance: 86.0
click at [882, 106] on div "document . addEventListener ( 'DOMContentLoaded' , function ( ) { const targetV…" at bounding box center [771, 418] width 602 height 657
click at [830, 120] on div "document . addEventListener ( 'DOMContentLoaded' , function ( ) { const targetV…" at bounding box center [771, 418] width 602 height 657
drag, startPoint x: 795, startPoint y: 106, endPoint x: 885, endPoint y: 105, distance: 90.0
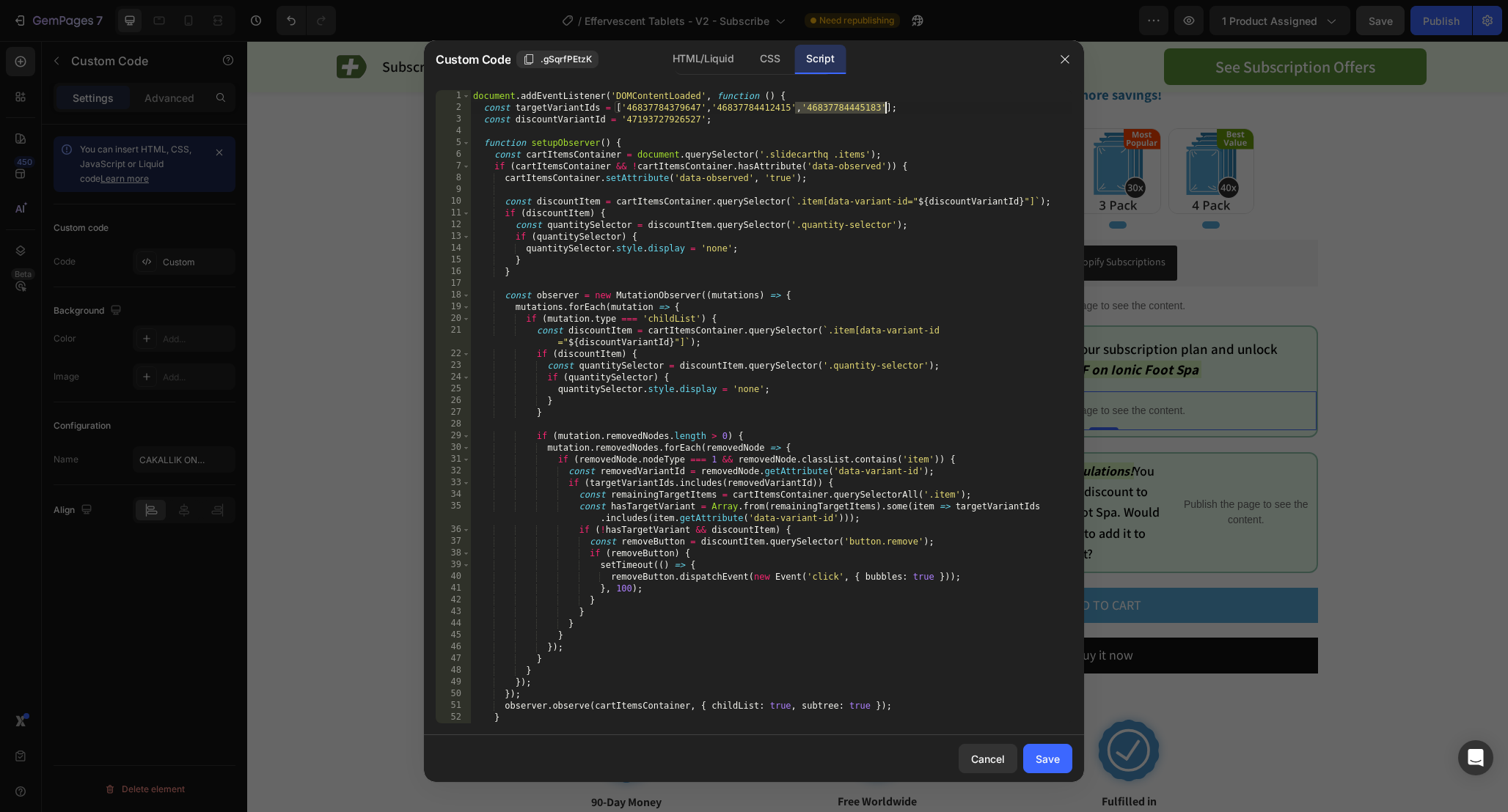
click at [885, 105] on div "document . addEventListener ( 'DOMContentLoaded' , function ( ) { const targetV…" at bounding box center [771, 418] width 602 height 657
paste textarea ",'46837784445183'"
click at [943, 113] on div "document . addEventListener ( 'DOMContentLoaded' , function ( ) { const targetV…" at bounding box center [771, 418] width 602 height 657
paste textarea "77951"
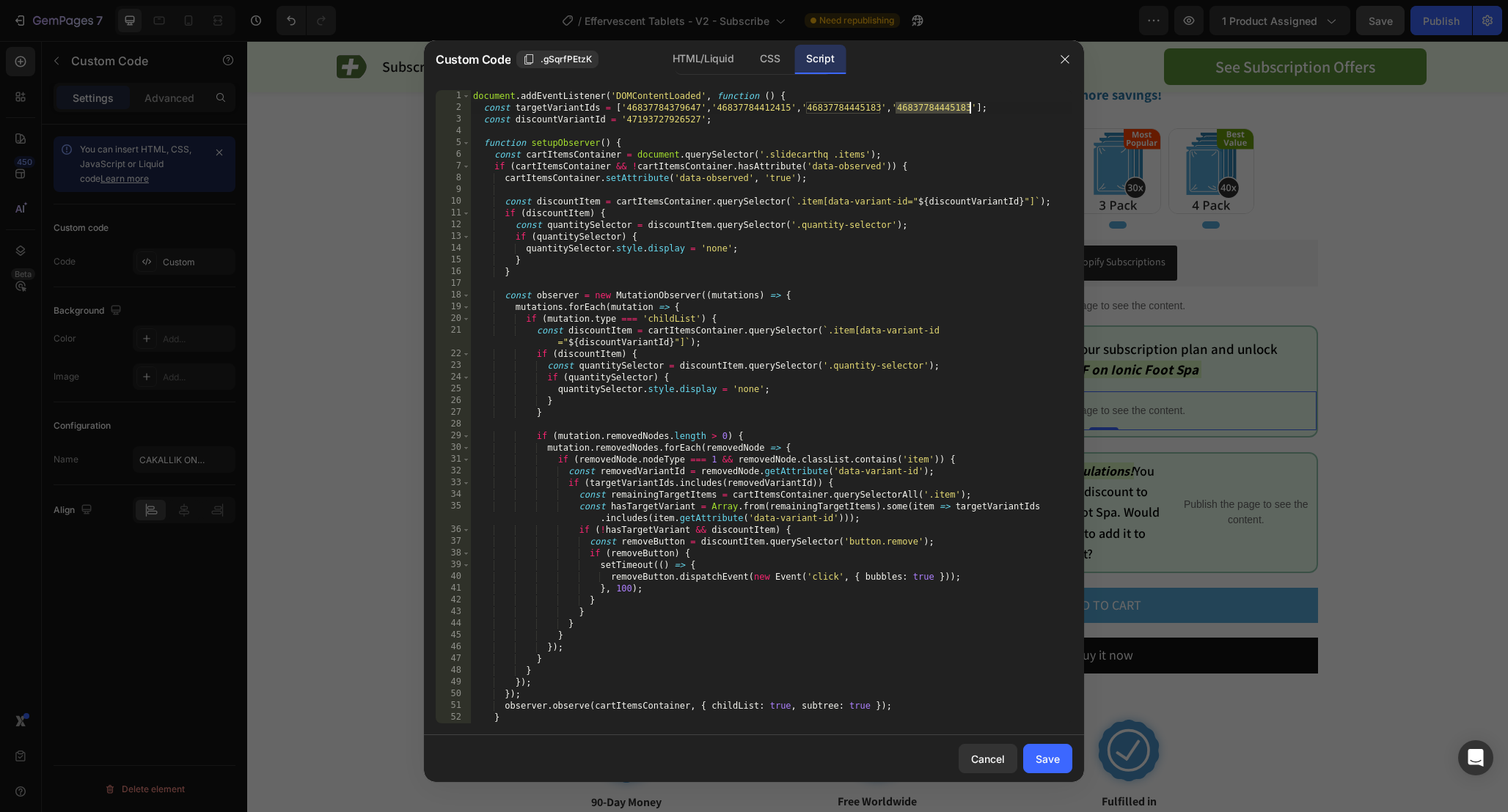
type textarea "const targetVariantIds = ['46837784379647','46837784412415','46837784445183','4…"
click at [1039, 761] on div "Save" at bounding box center [1047, 759] width 24 height 15
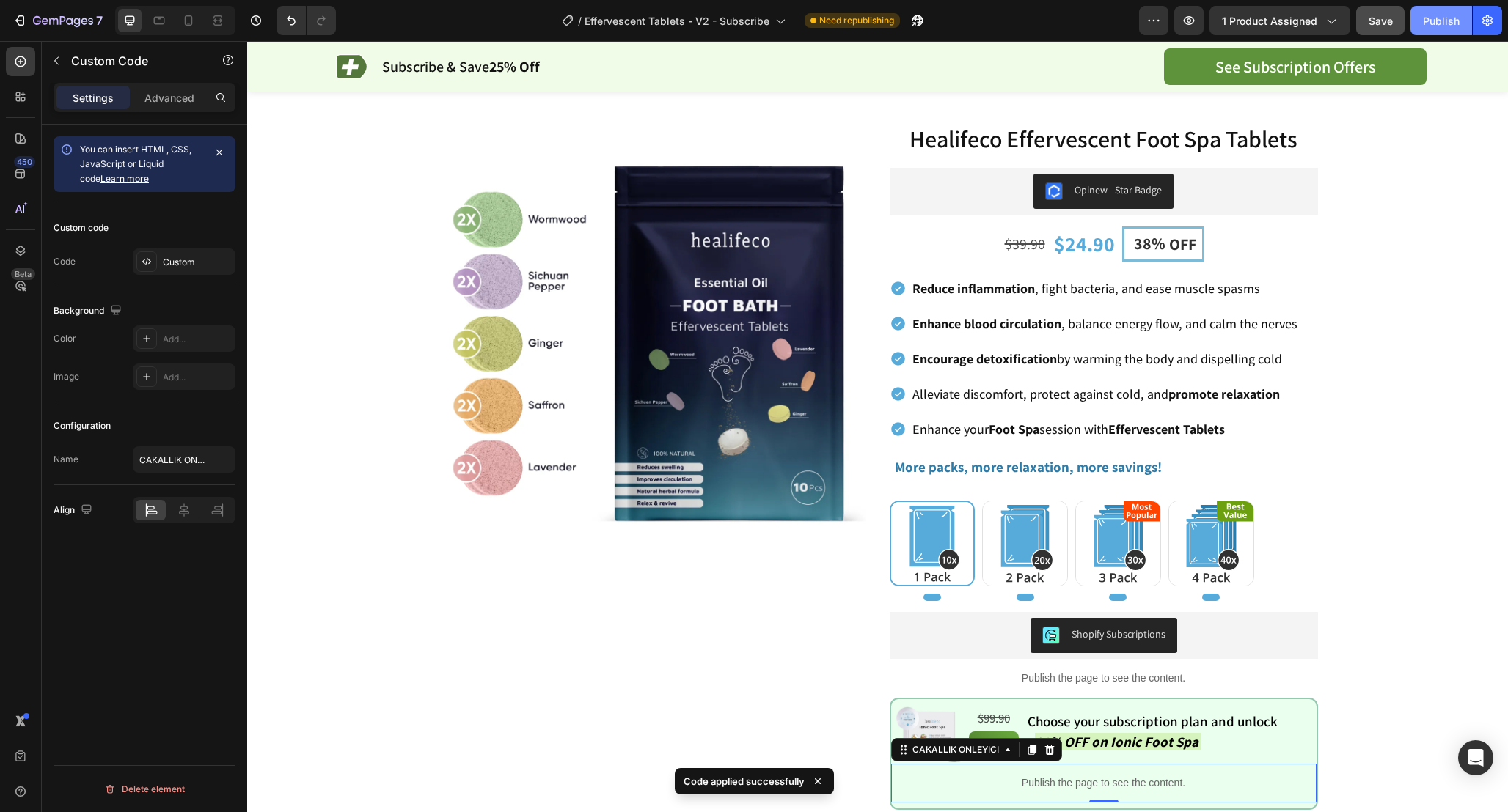
click at [1435, 23] on div "Publish" at bounding box center [1440, 20] width 37 height 15
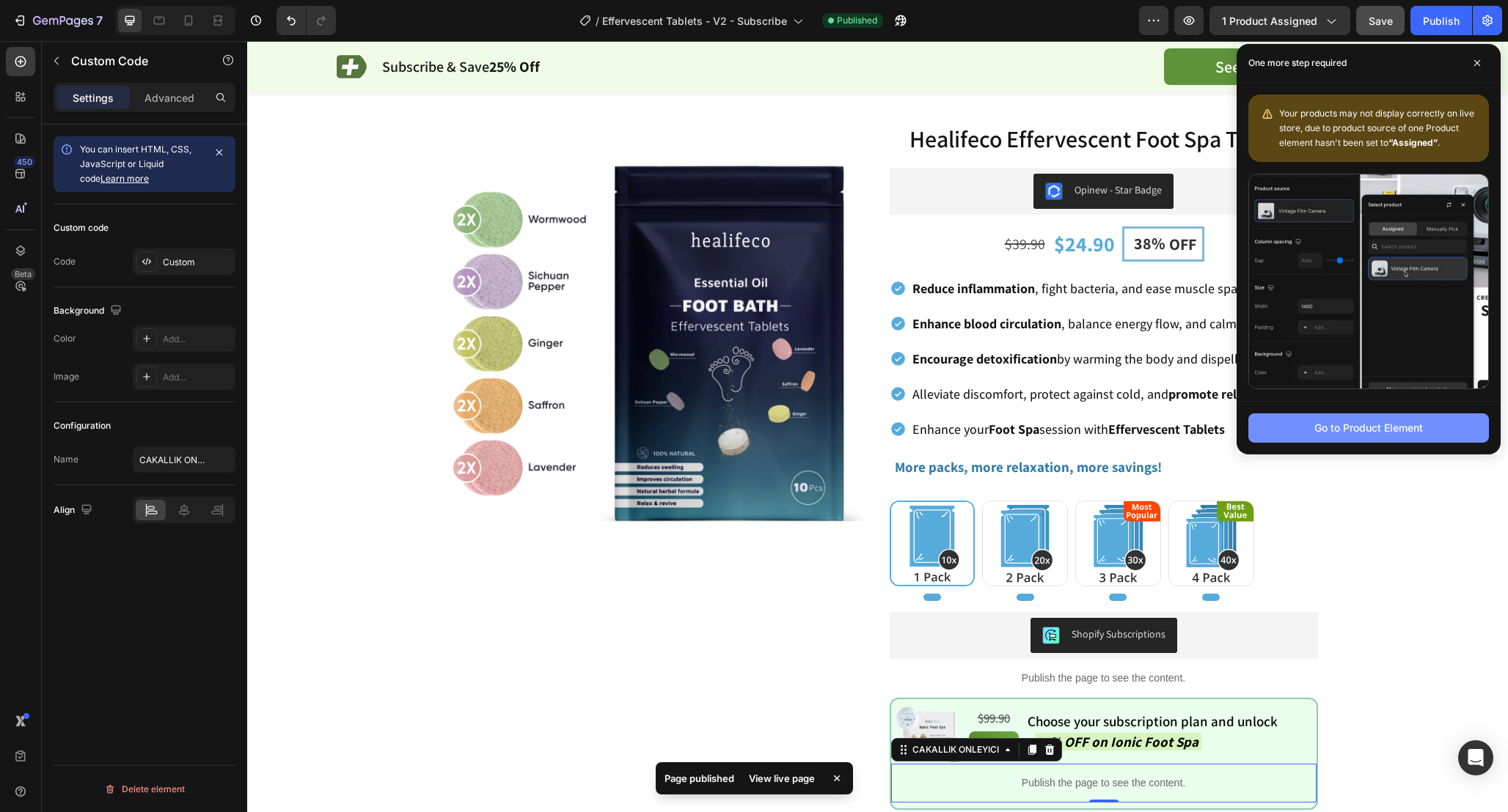
click at [1369, 425] on div "Go to Product Element" at bounding box center [1368, 427] width 109 height 15
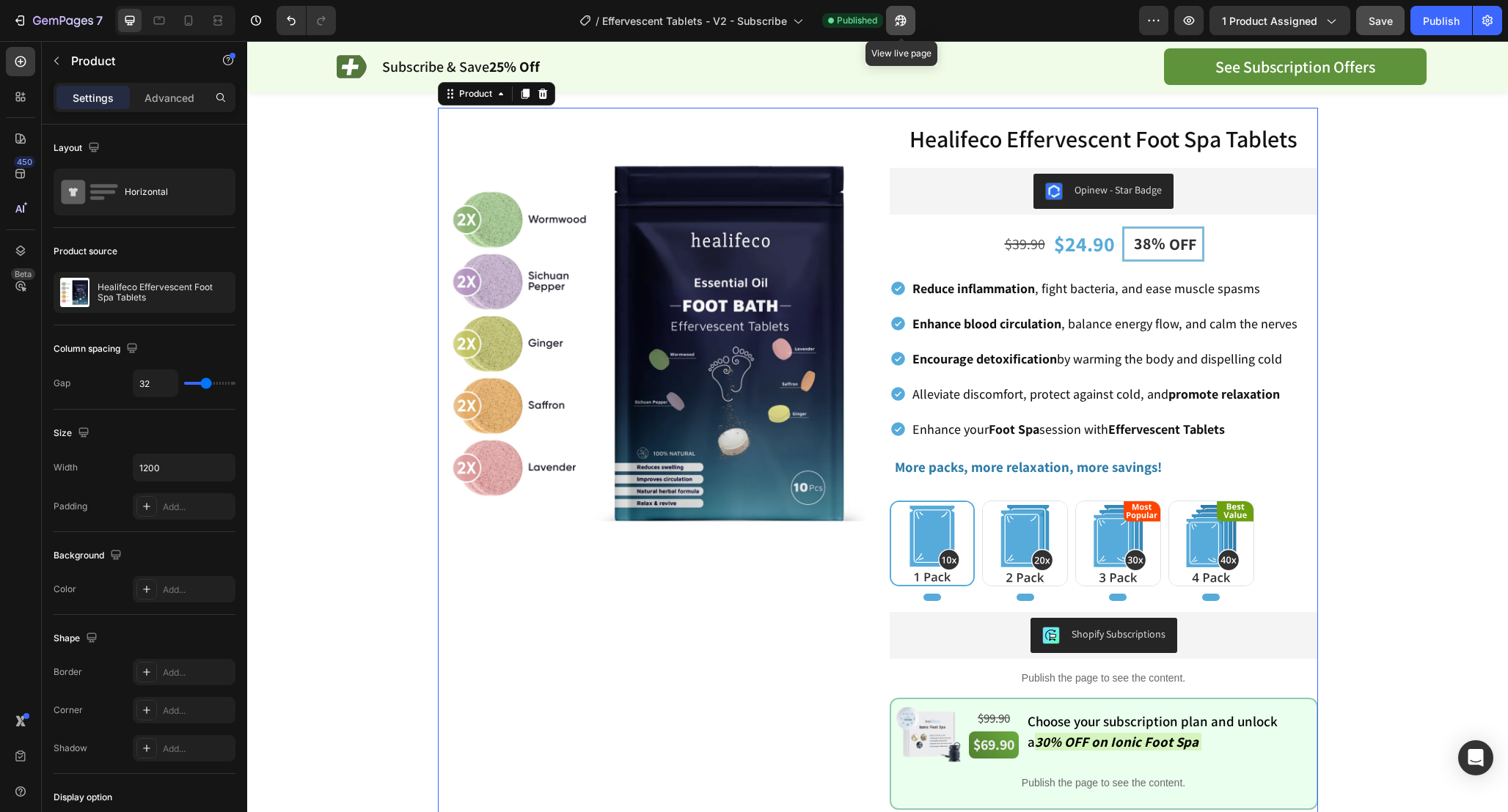
click at [897, 28] on button "button" at bounding box center [901, 20] width 29 height 29
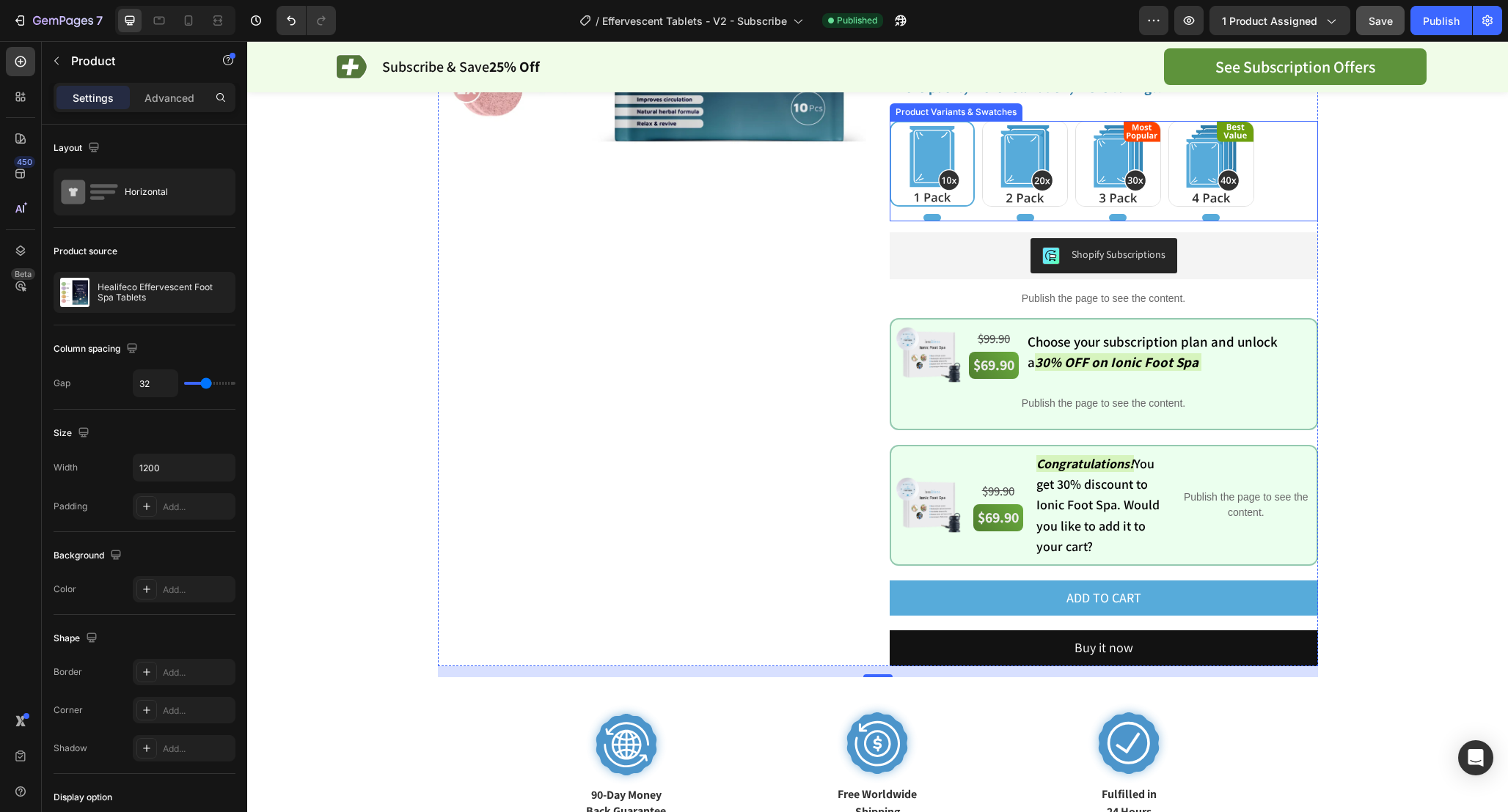
scroll to position [381, 0]
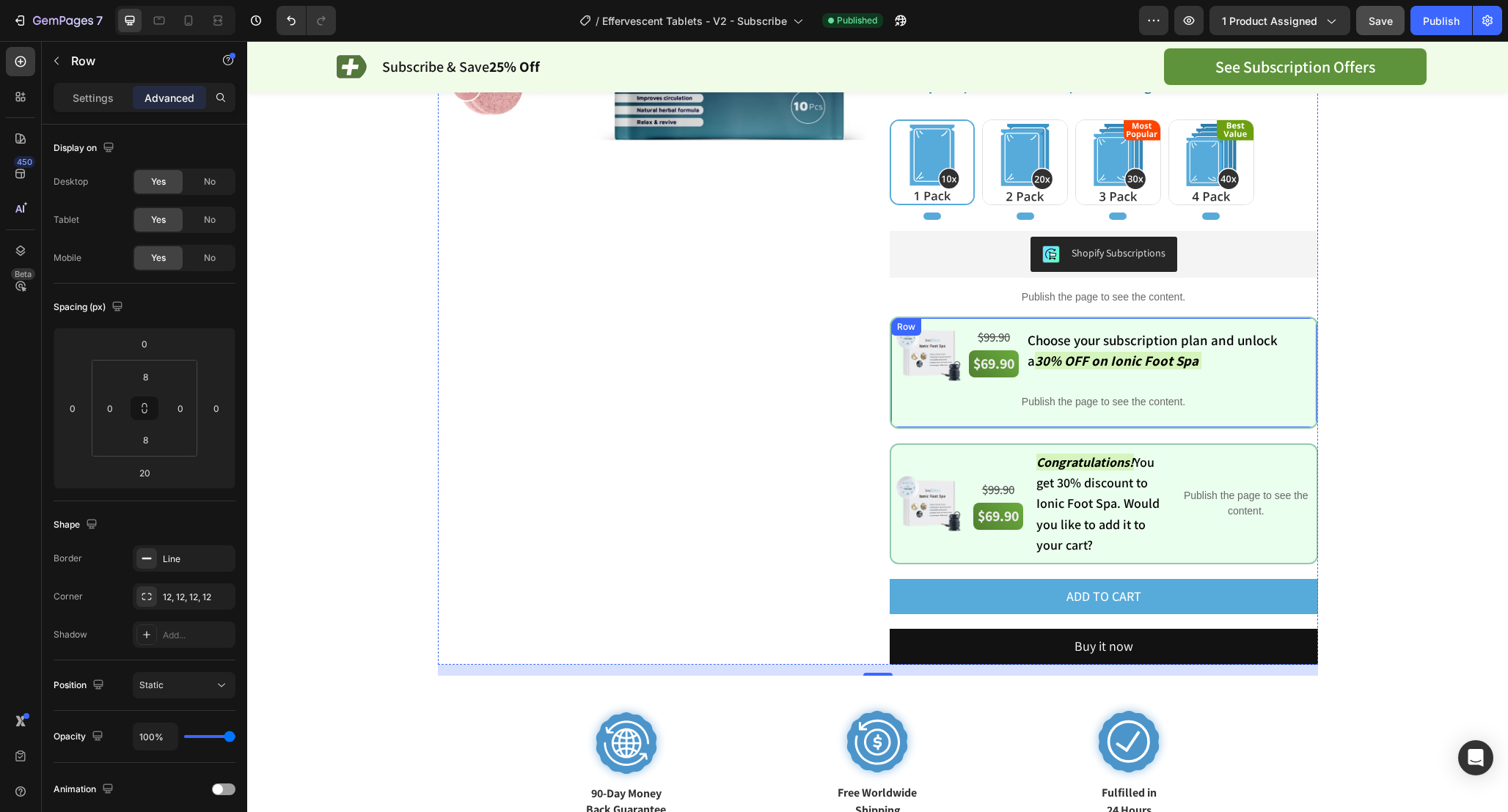
click at [897, 320] on div "Image $99.90 Text Block $69.90 Text Block Choose your subscription plan and unl…" at bounding box center [1104, 373] width 428 height 112
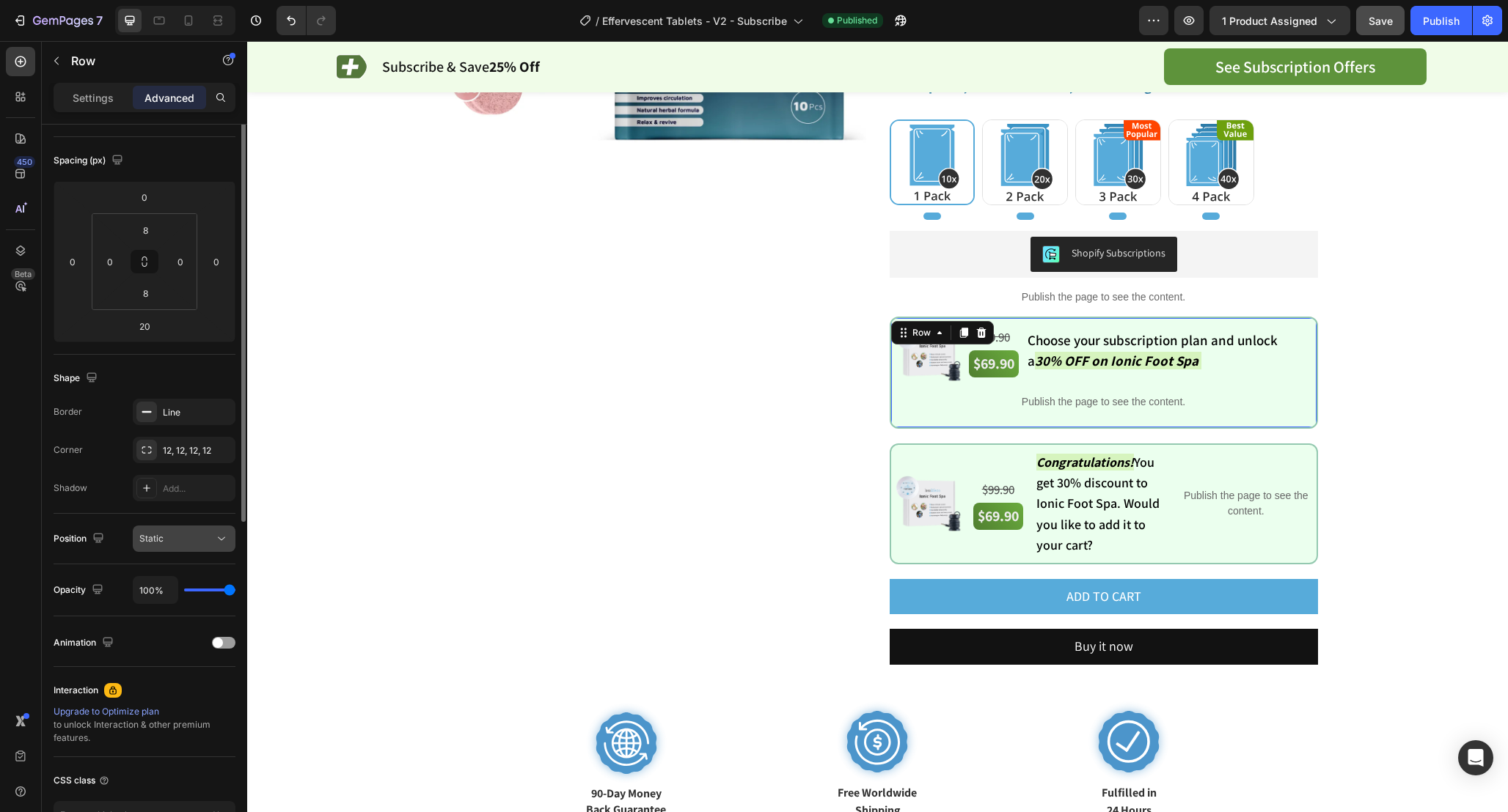
scroll to position [248, 0]
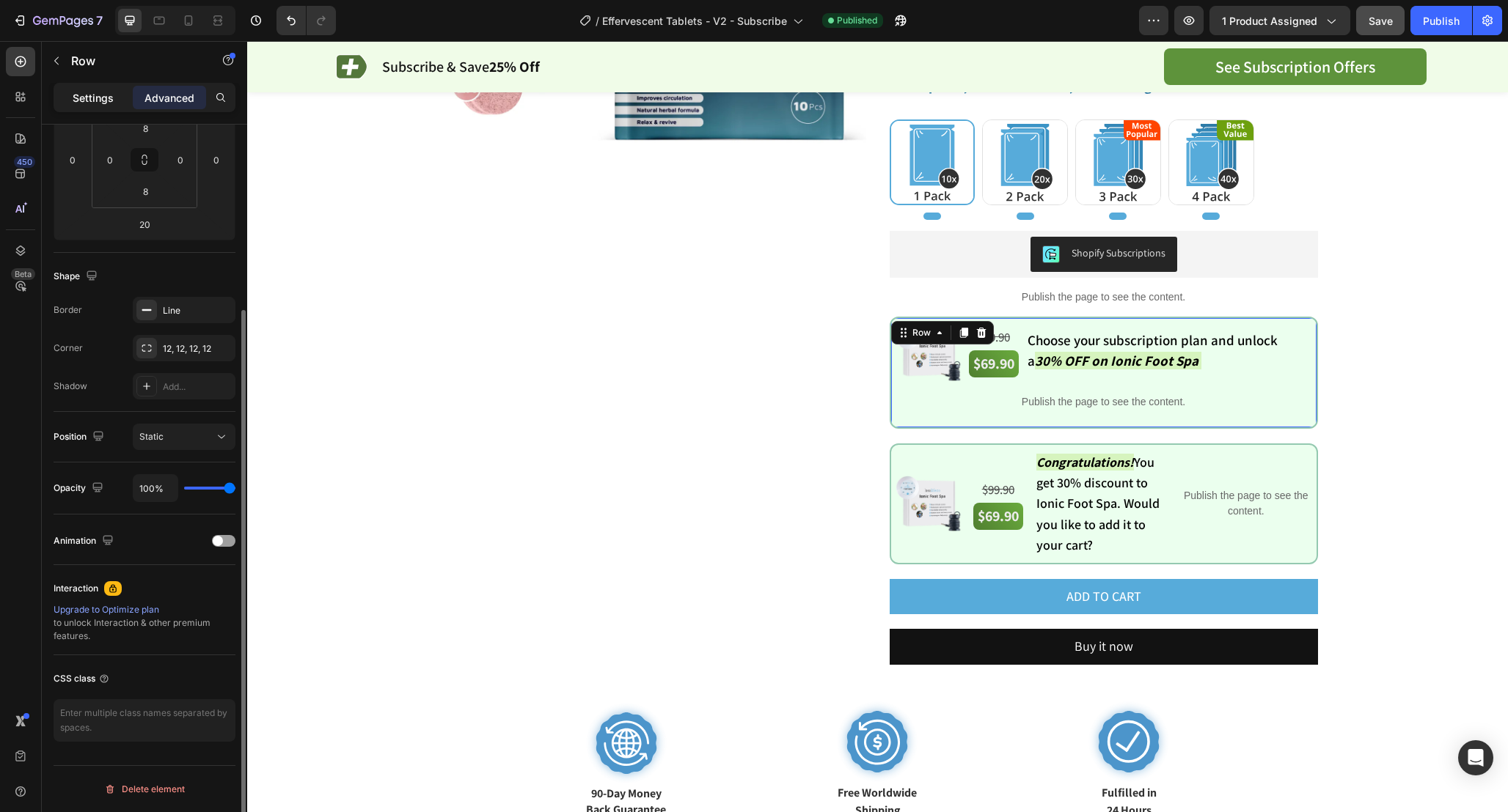
click at [97, 89] on div "Settings" at bounding box center [93, 97] width 73 height 23
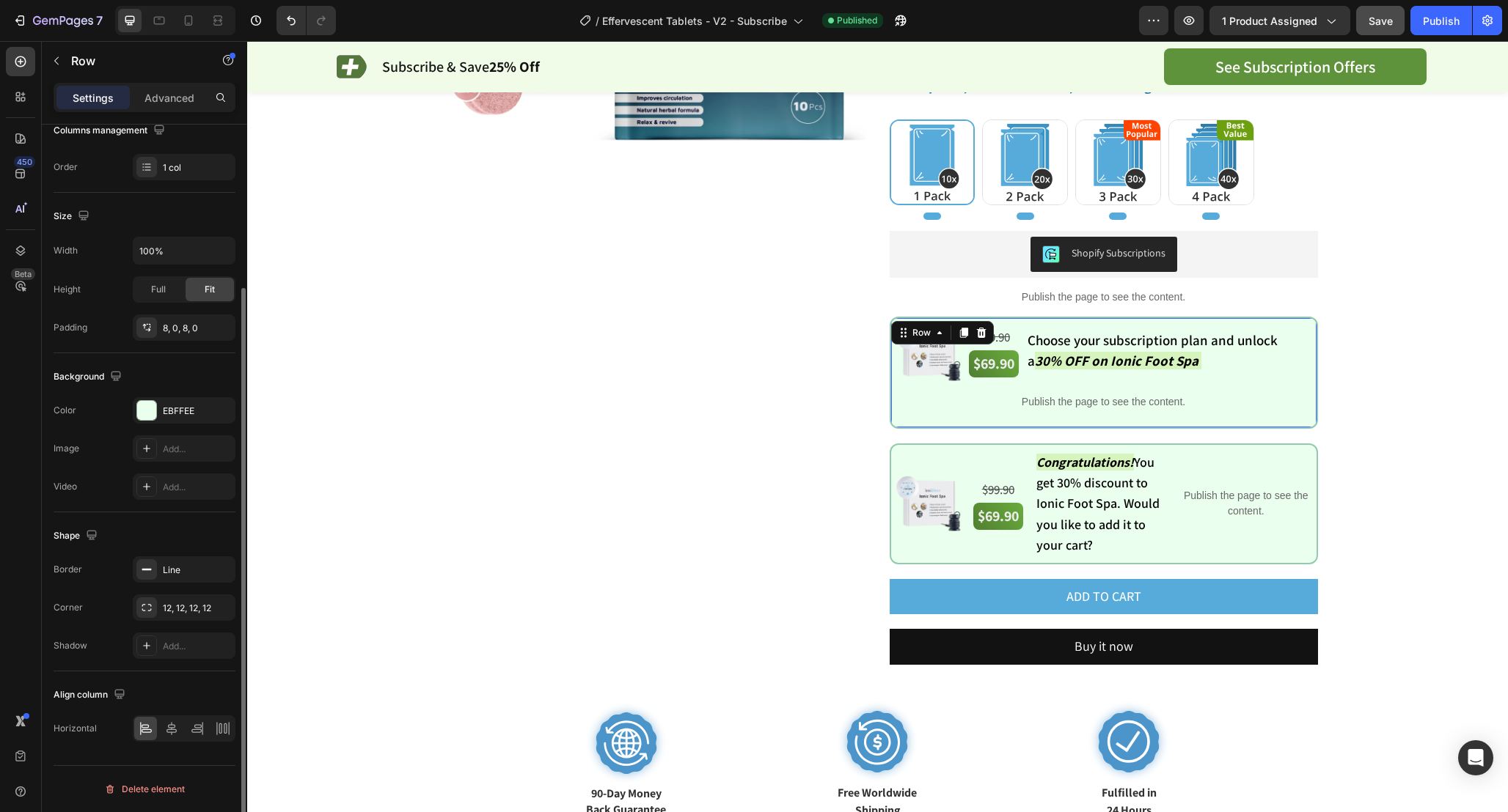
scroll to position [209, 0]
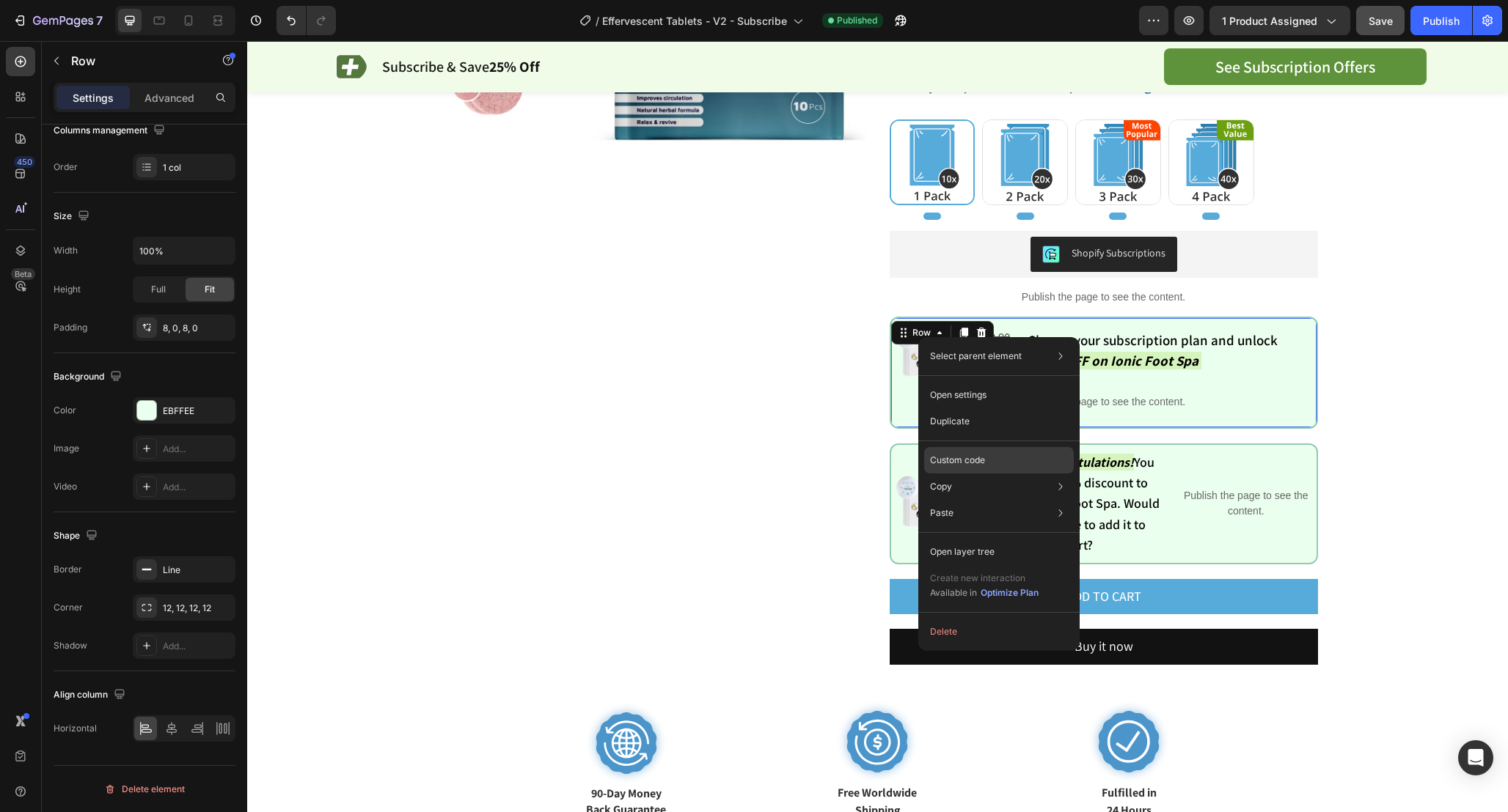
click at [989, 454] on div "Custom code" at bounding box center [999, 460] width 150 height 27
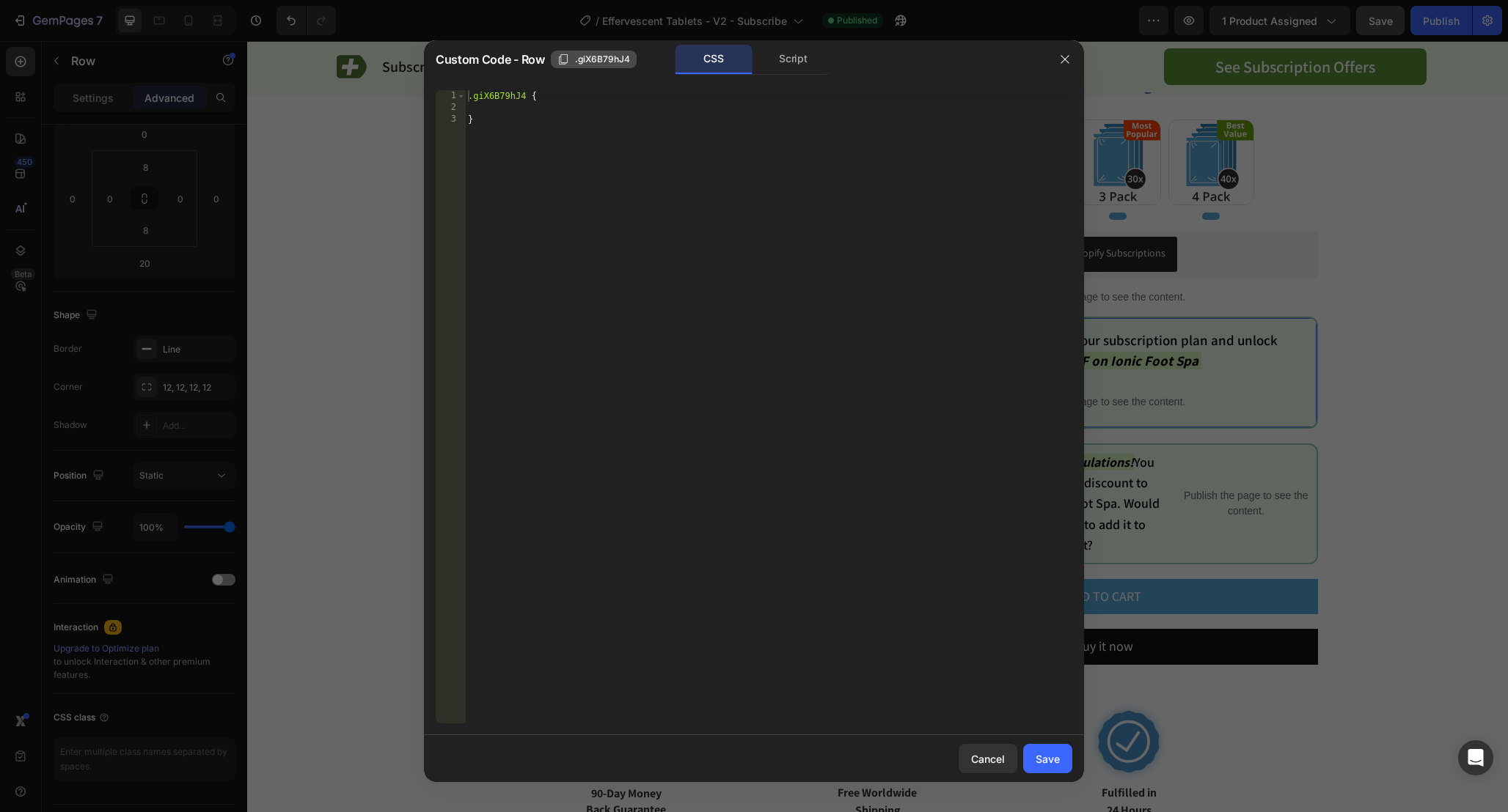
click at [612, 61] on span ".giX6B79hJ4" at bounding box center [602, 59] width 55 height 13
click at [1064, 61] on icon "button" at bounding box center [1064, 60] width 8 height 8
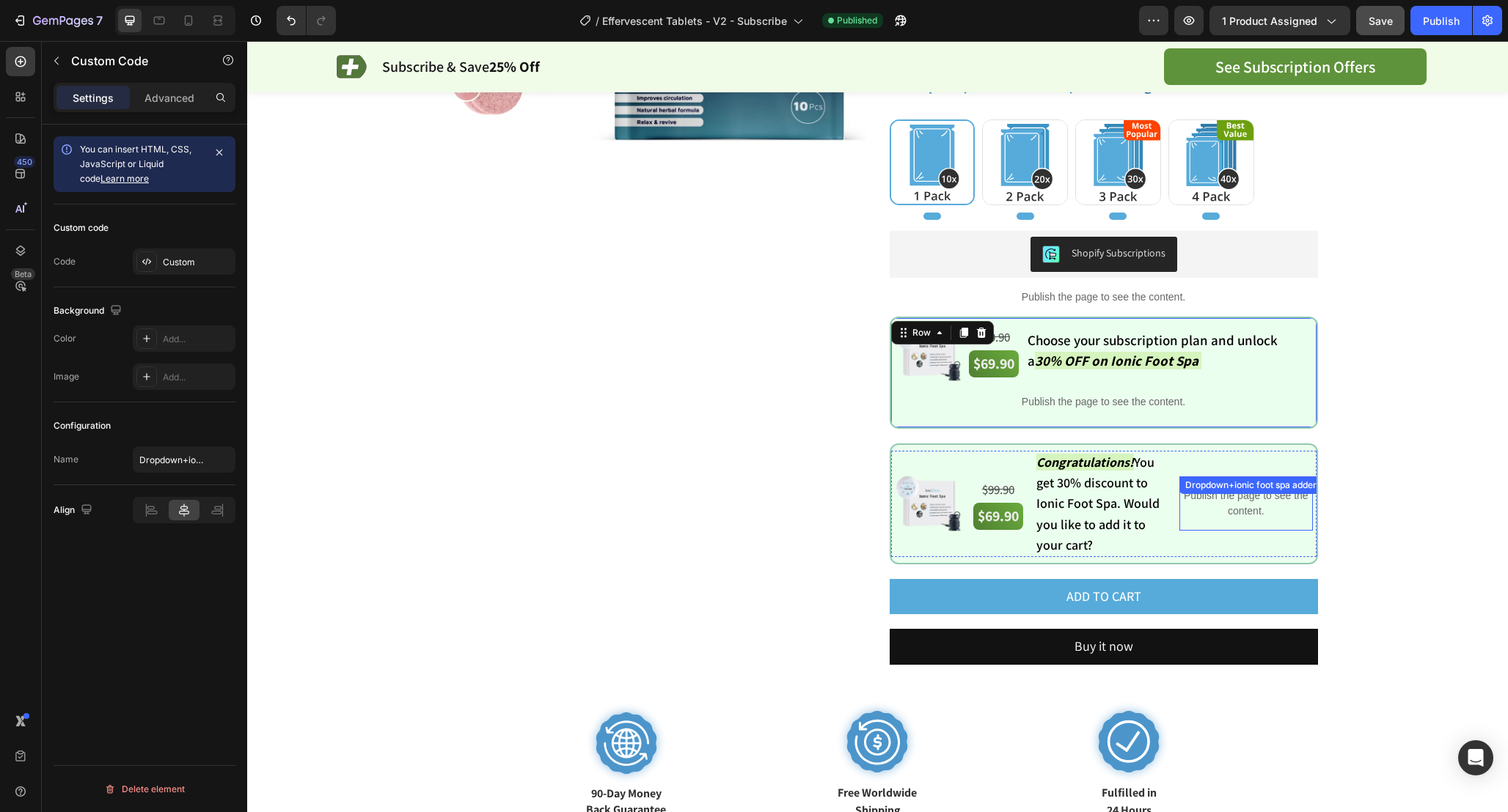
click at [1253, 495] on div "Publish the page to see the content. Dropdown+ionic foot spa adder" at bounding box center [1245, 503] width 133 height 54
click at [1253, 491] on div "Dropdown+ionic foot spa adder" at bounding box center [1251, 485] width 137 height 13
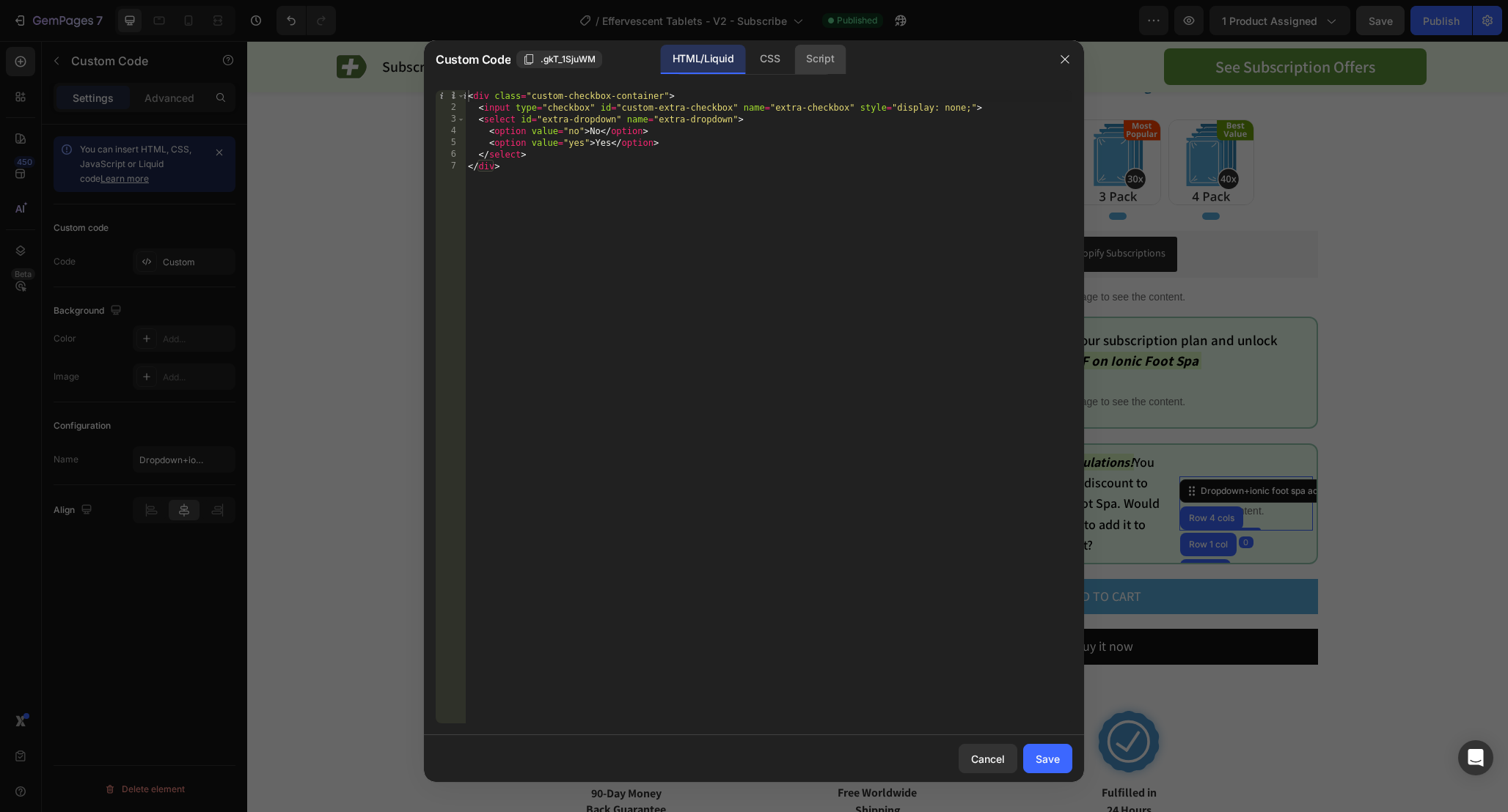
click at [822, 56] on div "Script" at bounding box center [820, 59] width 52 height 29
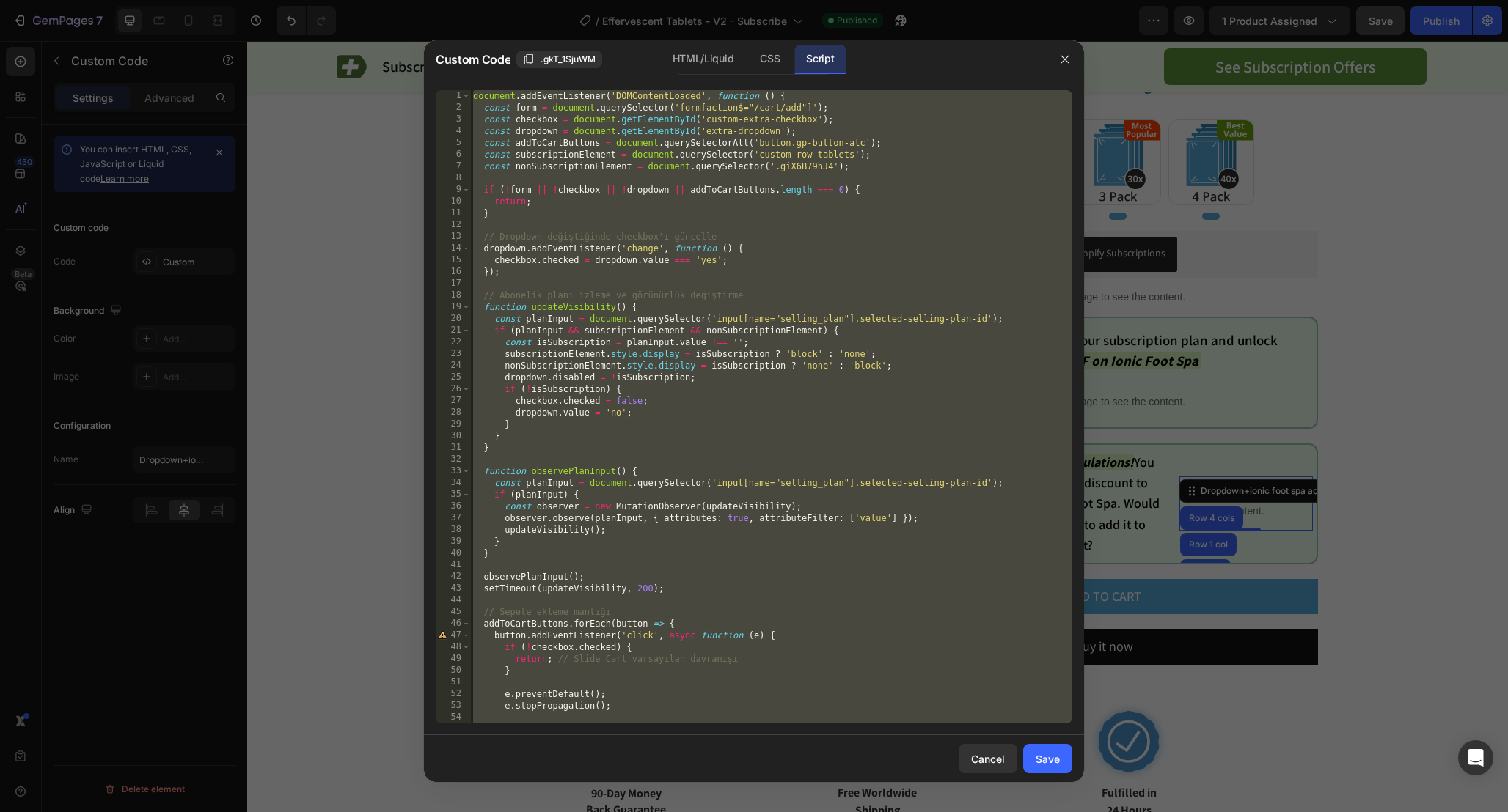
click at [920, 143] on div "document . addEventListener ( 'DOMContentLoaded' , function ( ) { const form = …" at bounding box center [771, 418] width 602 height 657
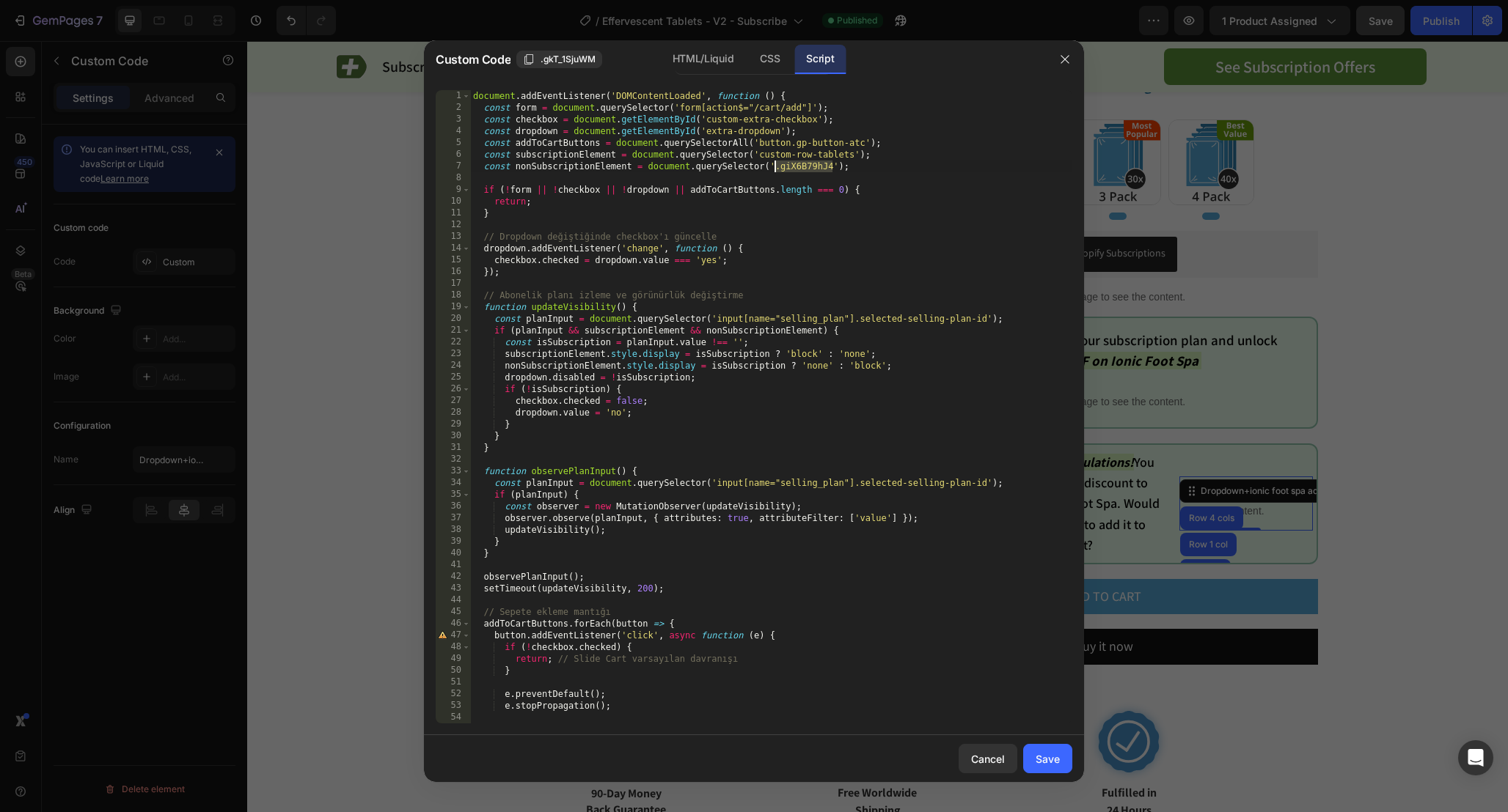
drag, startPoint x: 832, startPoint y: 165, endPoint x: 774, endPoint y: 163, distance: 58.0
click at [774, 163] on div "document . addEventListener ( 'DOMContentLoaded' , function ( ) { const form = …" at bounding box center [771, 418] width 602 height 657
drag, startPoint x: 759, startPoint y: 154, endPoint x: 852, endPoint y: 156, distance: 93.0
click at [852, 156] on div "document . addEventListener ( 'DOMContentLoaded' , function ( ) { const form = …" at bounding box center [771, 418] width 602 height 657
type textarea "const subscriptionElement = document.querySelector('custom-row-tablets');"
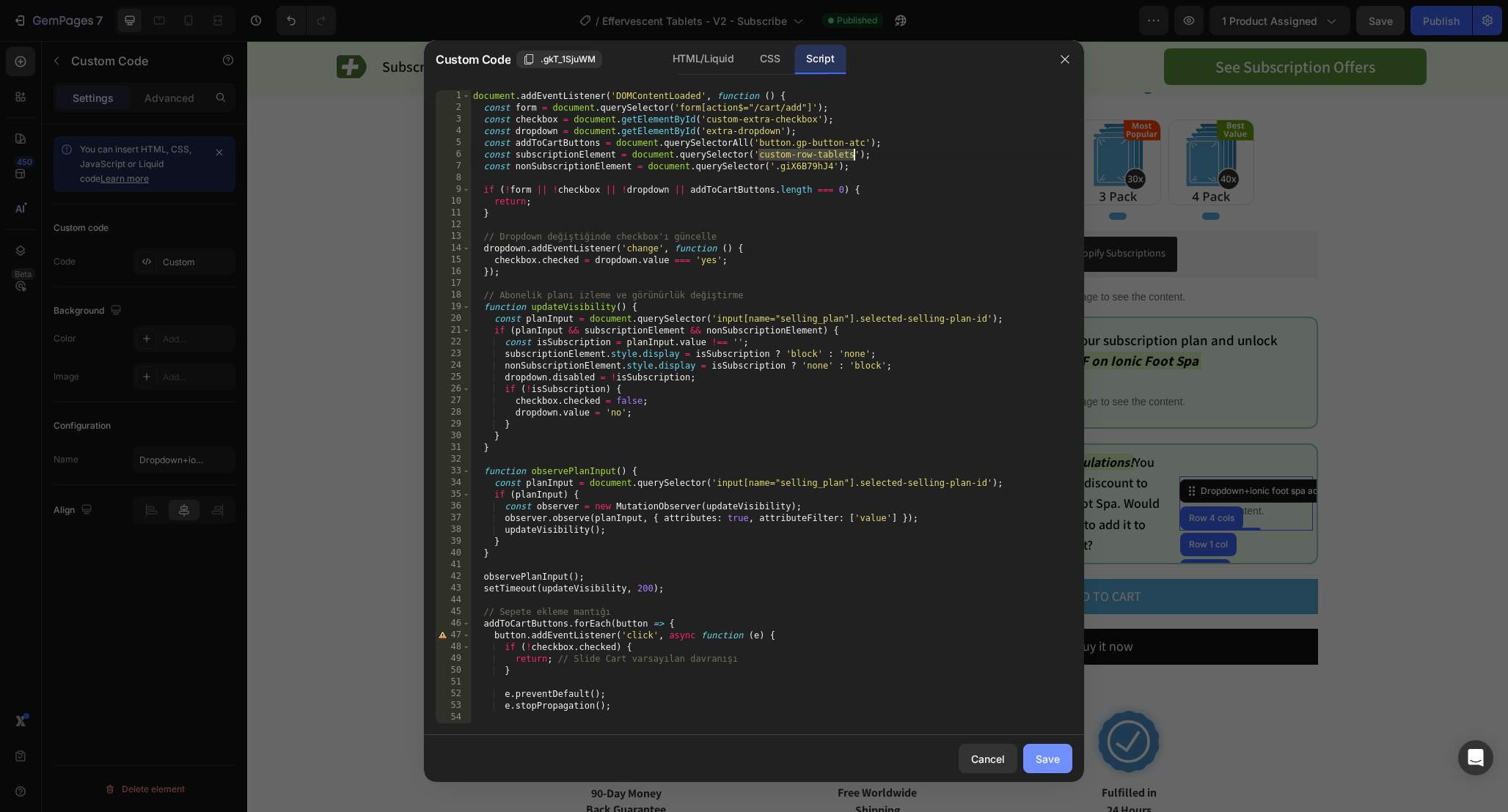
click at [1048, 751] on div "Save" at bounding box center [1047, 759] width 24 height 15
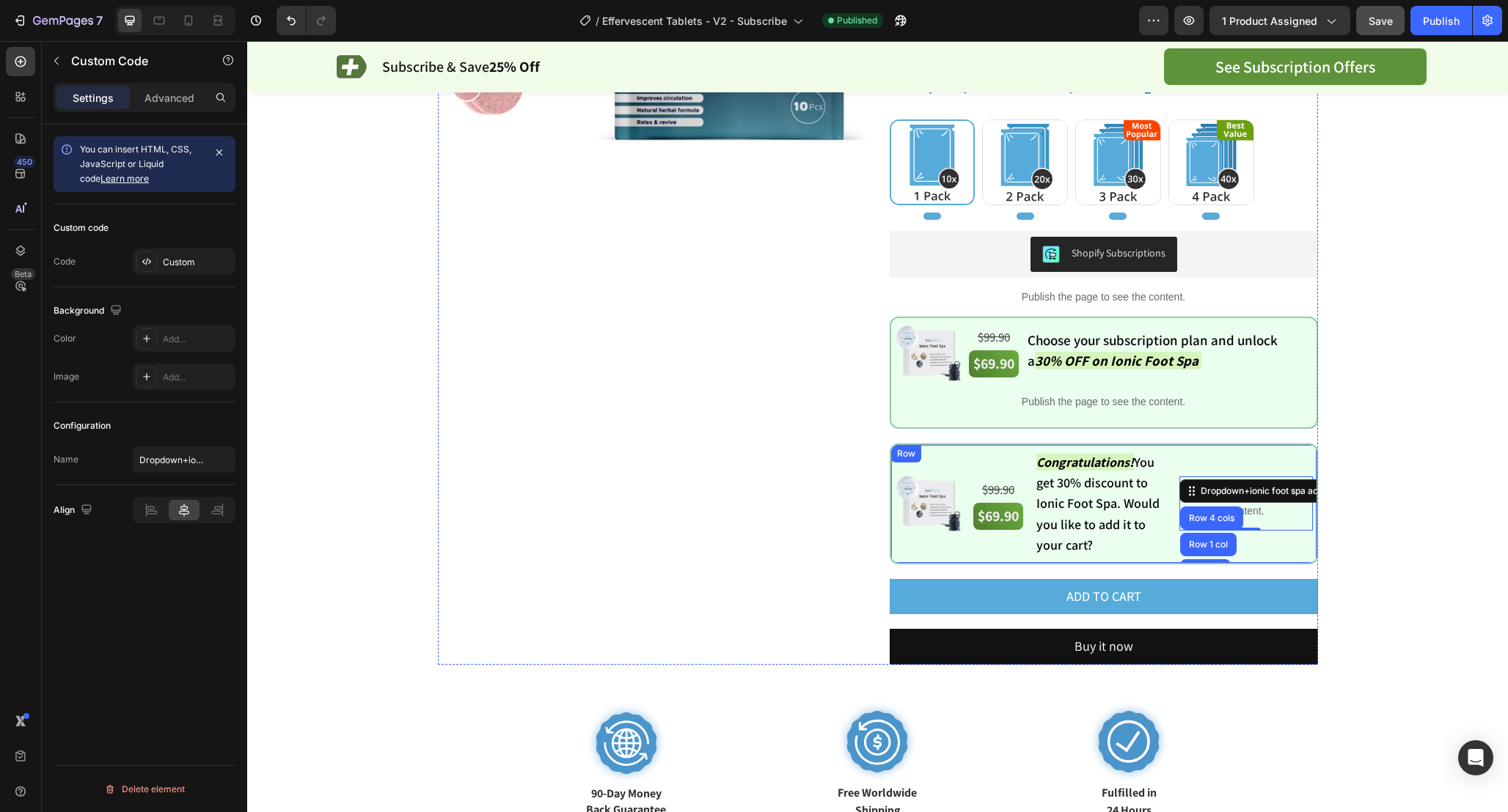
click at [893, 448] on div "Image $99.90 Text Block $69.90 Text Block $99.90 Text Block $69.90 Text Block C…" at bounding box center [1104, 504] width 428 height 121
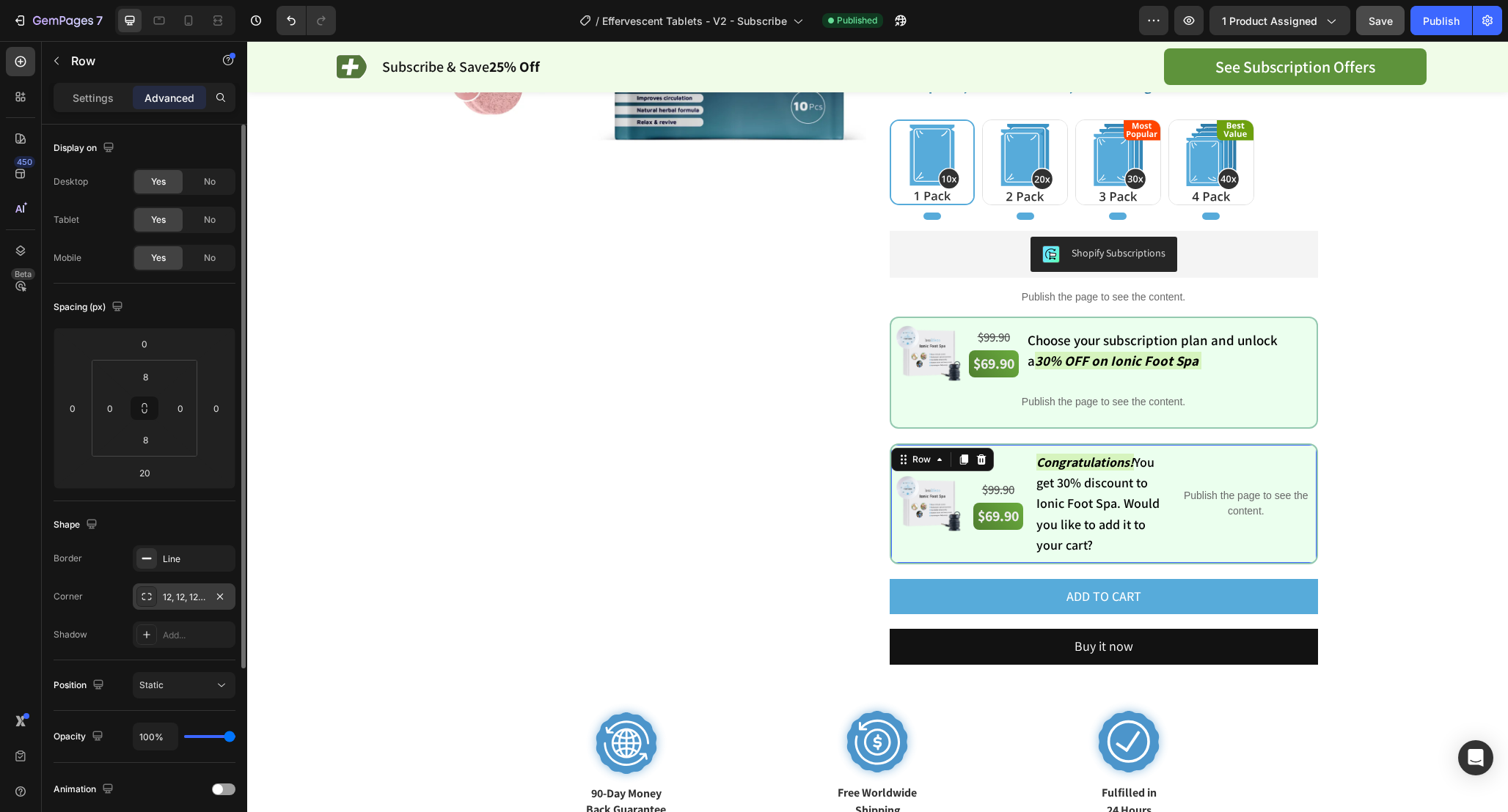
scroll to position [248, 0]
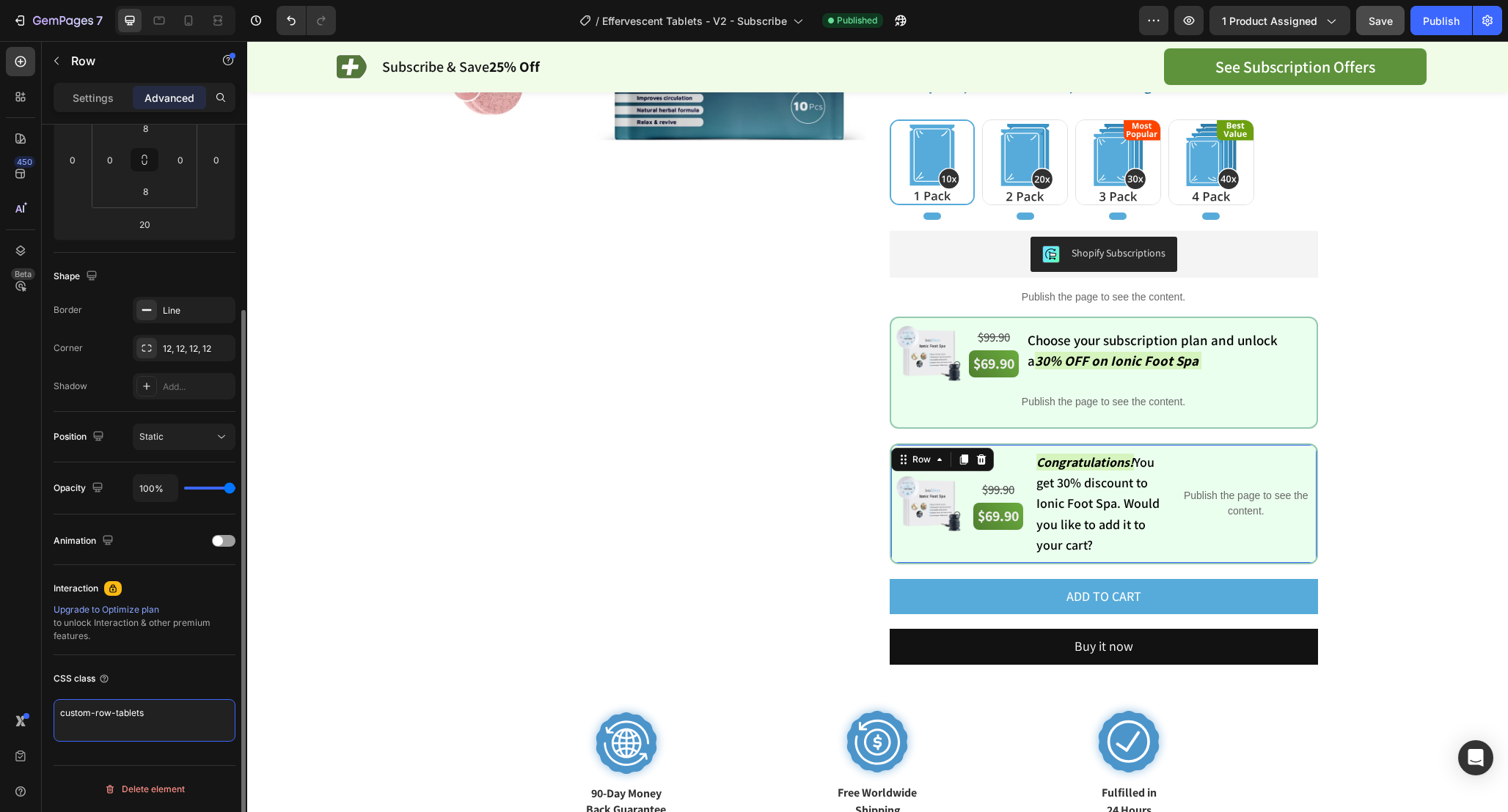
click at [172, 720] on textarea "custom-row-tablets" at bounding box center [144, 720] width 182 height 43
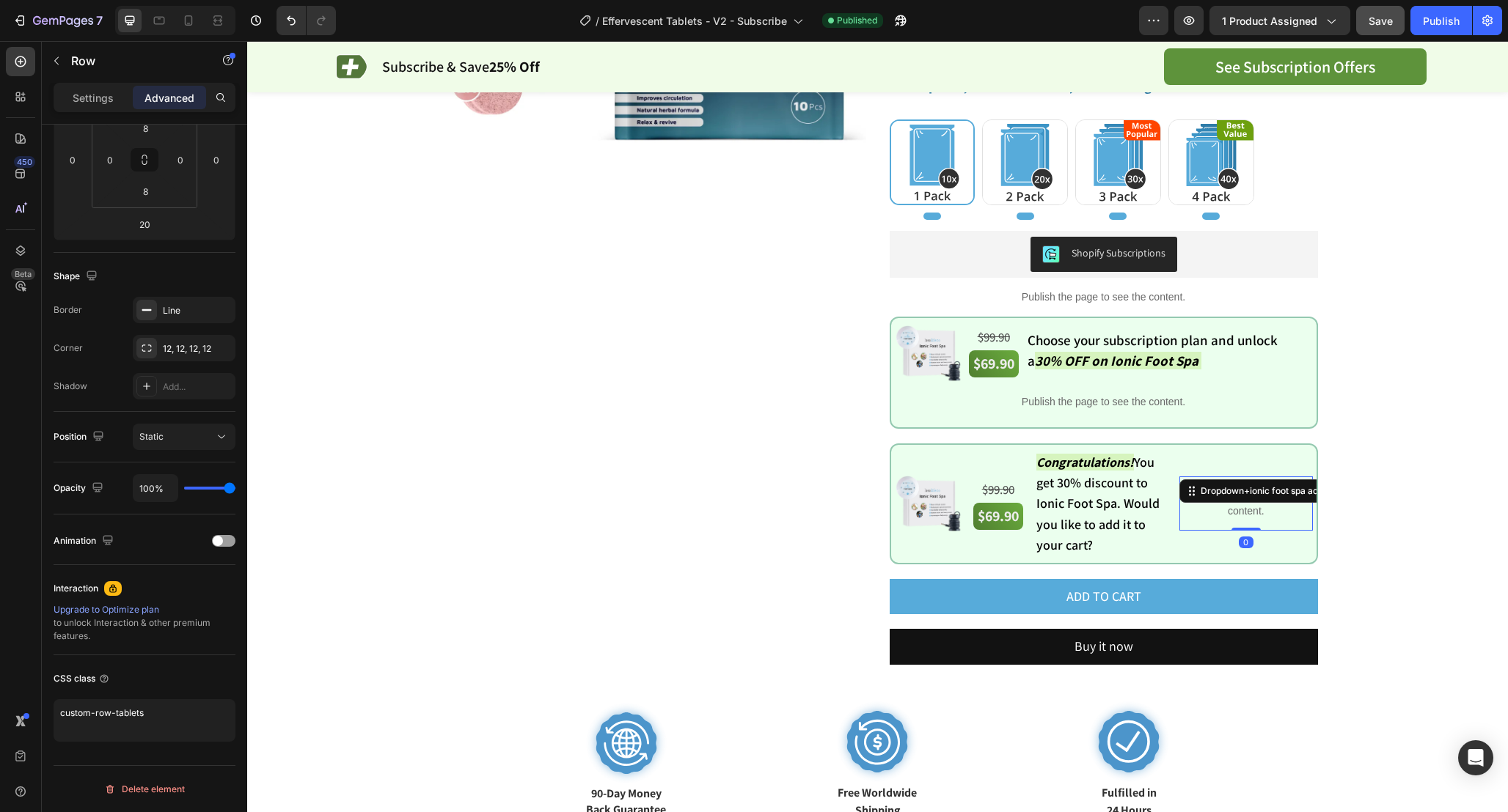
click at [1277, 500] on div "Publish the page to see the content. Dropdown+ionic foot spa adder 0" at bounding box center [1245, 503] width 133 height 54
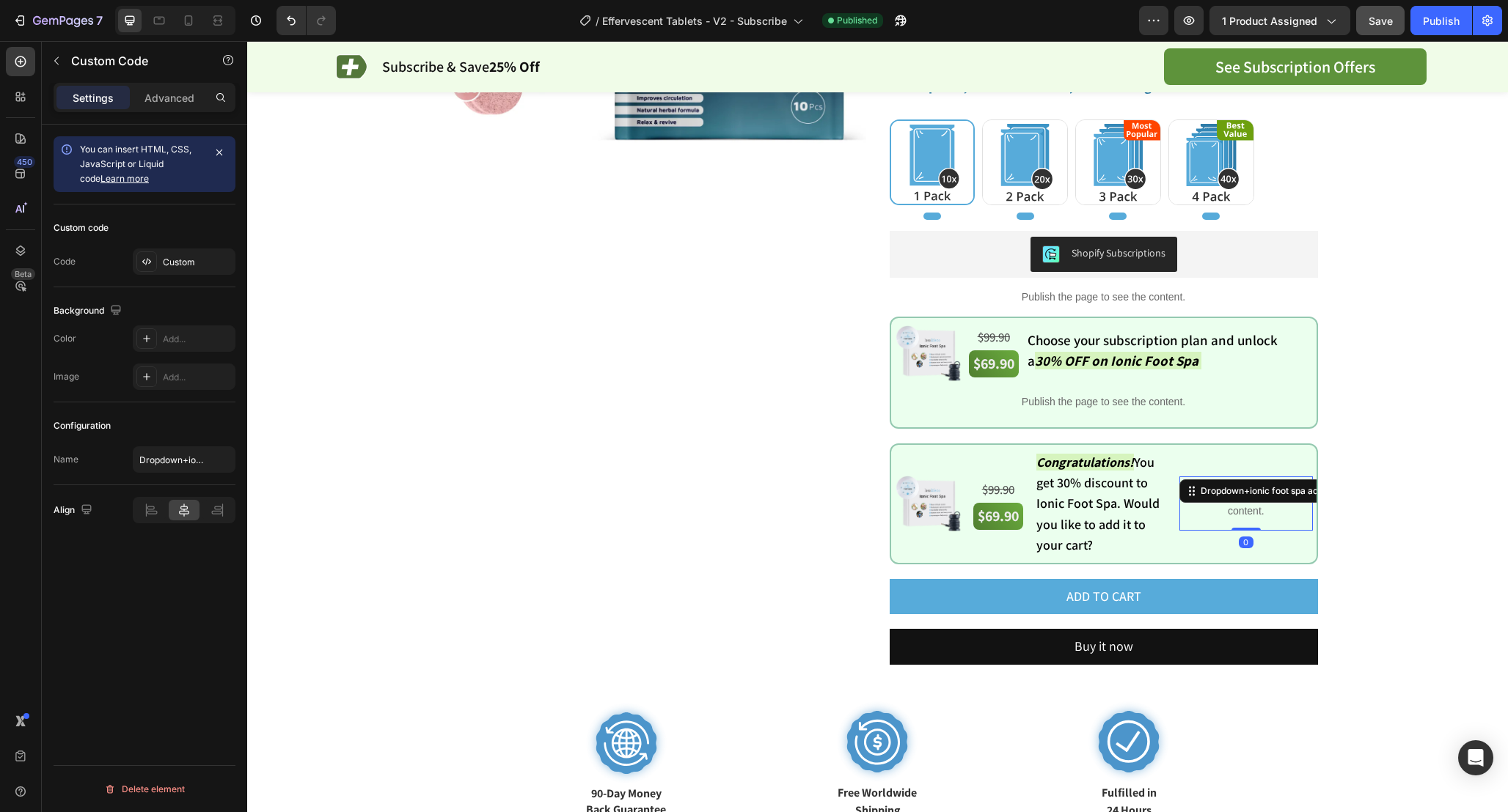
click at [1277, 500] on div "Dropdown+ionic foot spa adder" at bounding box center [1287, 491] width 216 height 23
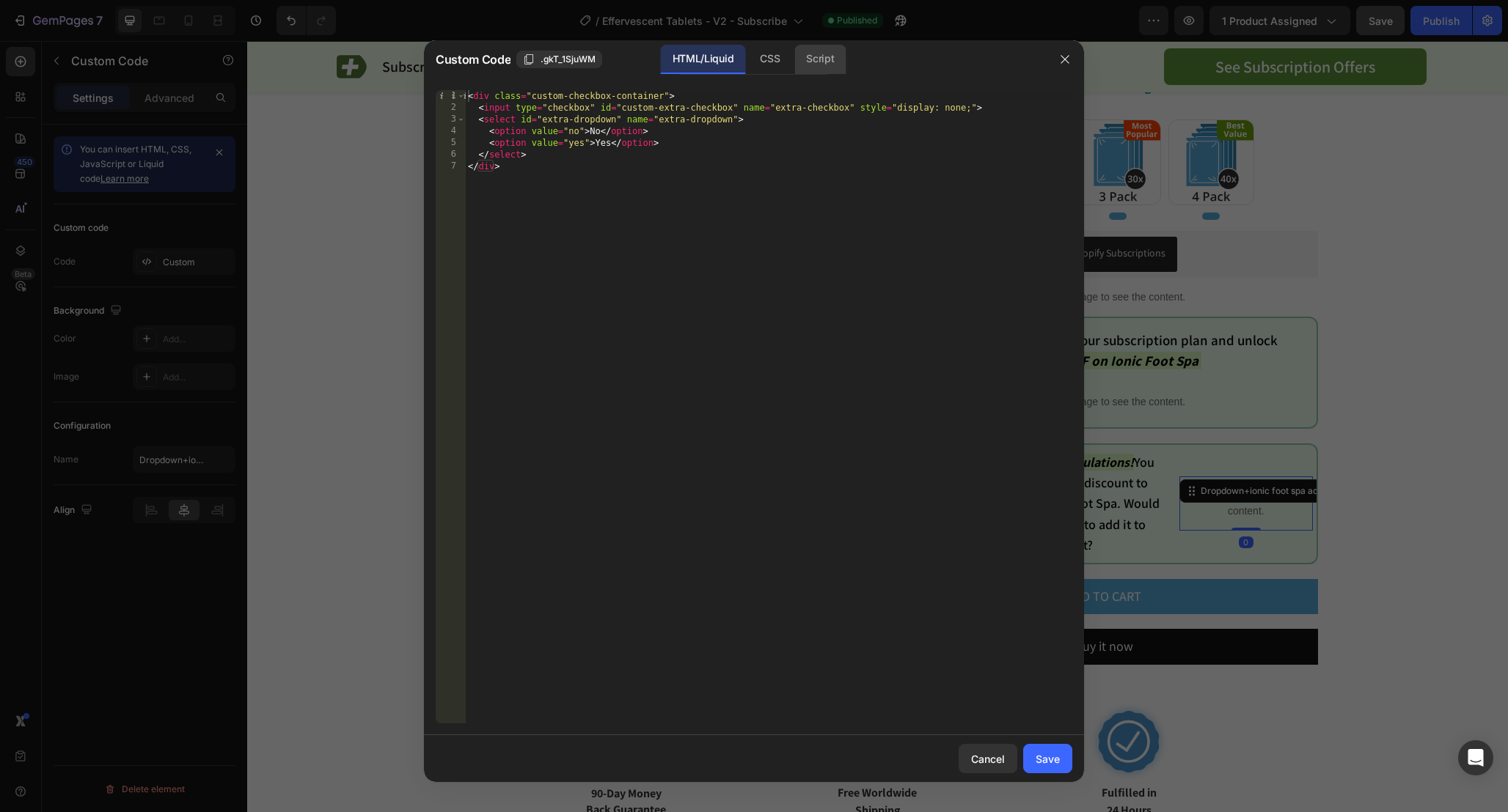
click at [822, 68] on div "Script" at bounding box center [820, 59] width 52 height 29
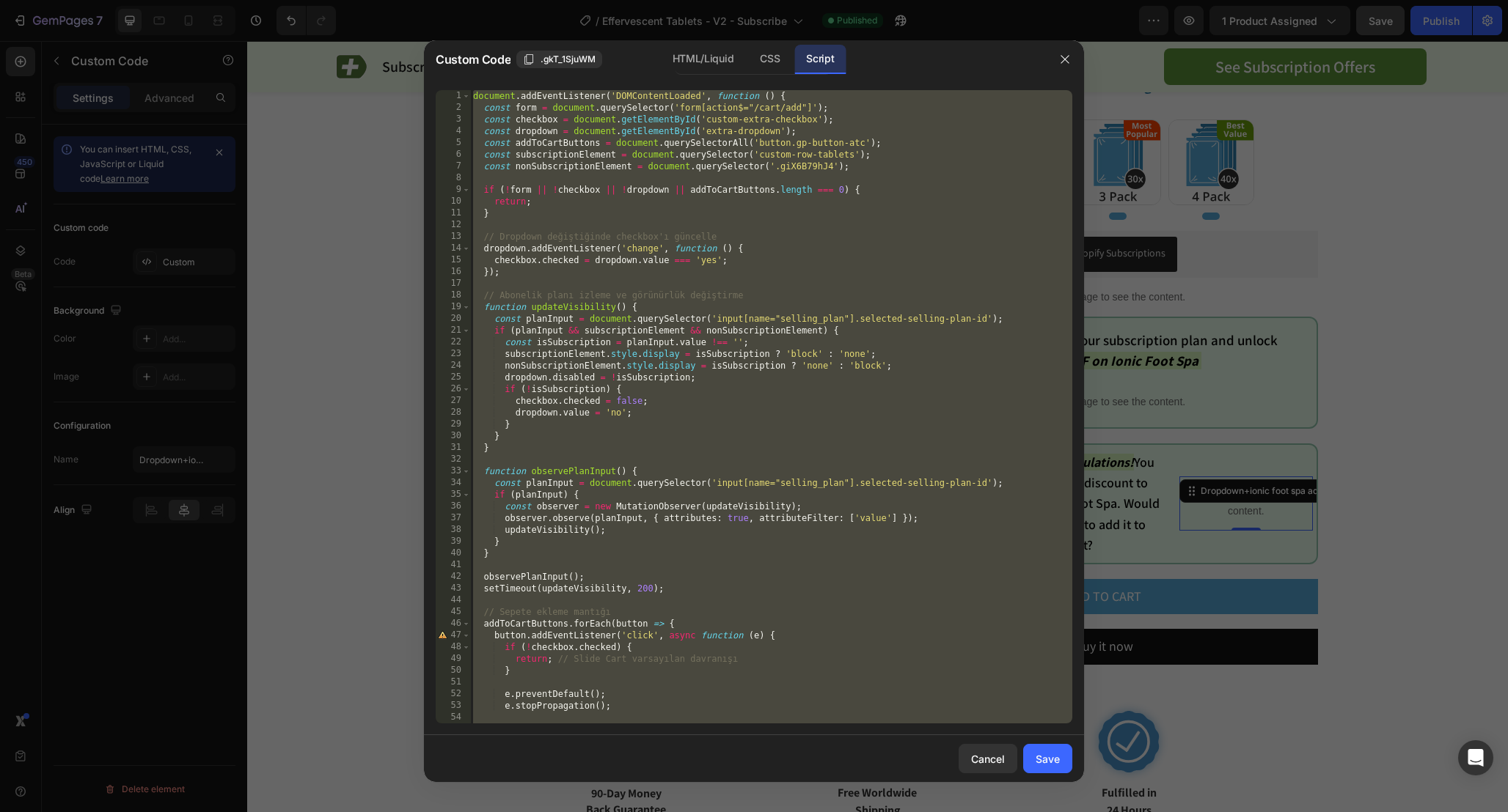
click at [917, 164] on div "document . addEventListener ( 'DOMContentLoaded' , function ( ) { const form = …" at bounding box center [771, 418] width 602 height 657
type textarea "const nonSubscriptionElement = document.querySelector('.giX6B79hJ4');"
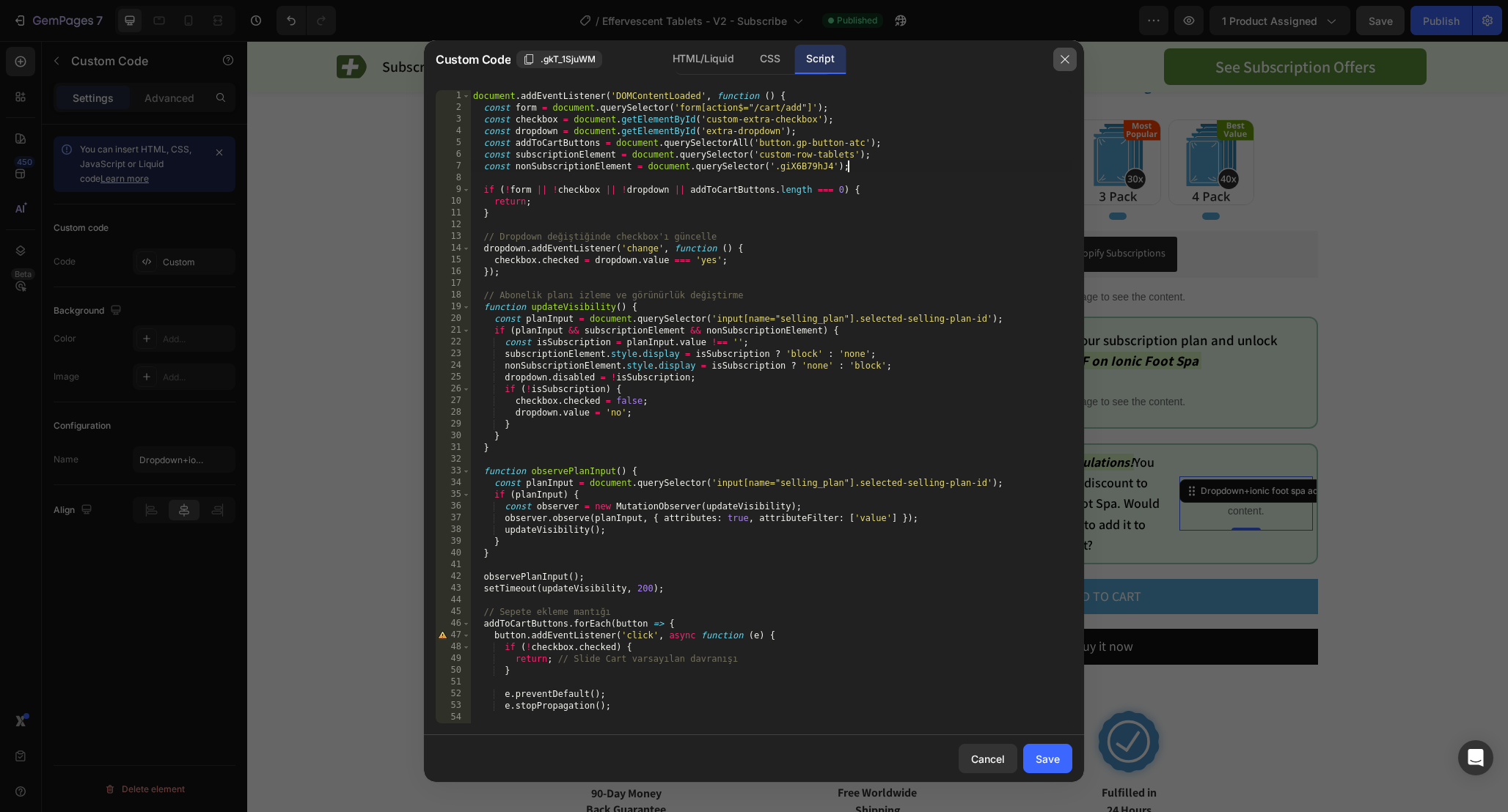
click at [1064, 59] on icon "button" at bounding box center [1064, 59] width 12 height 12
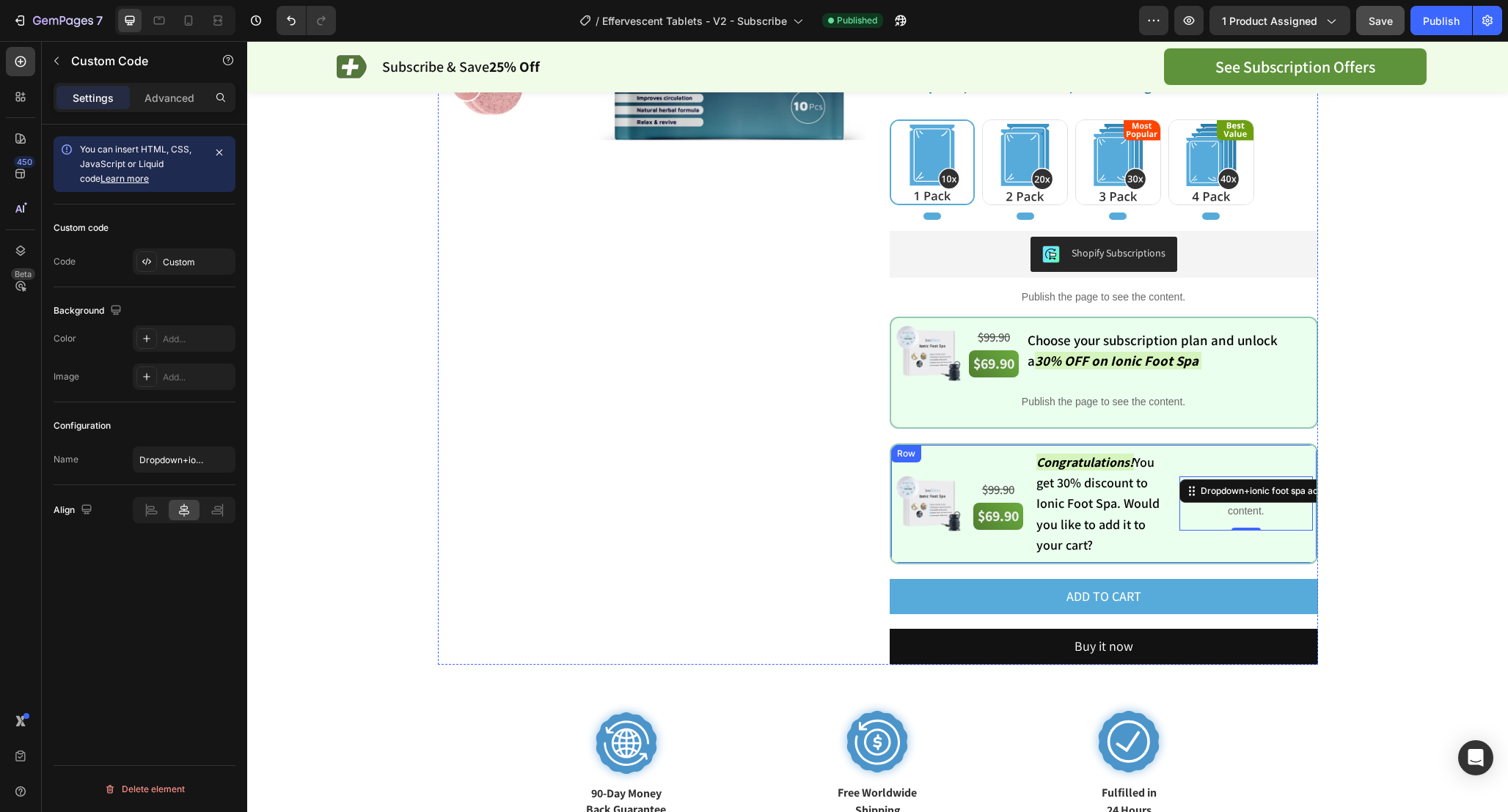
click at [901, 450] on div "Row" at bounding box center [906, 454] width 30 height 18
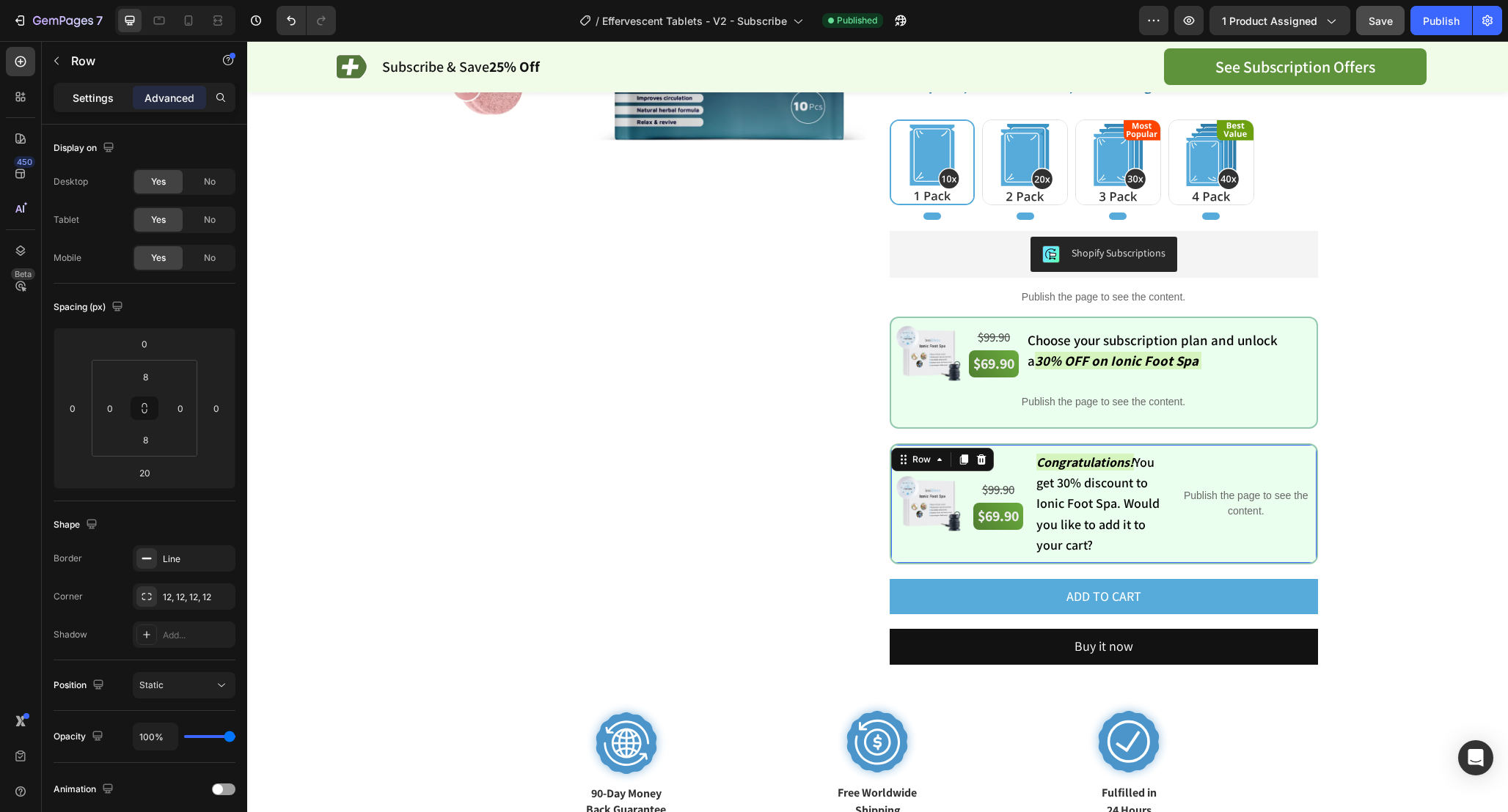
click at [79, 108] on div "Settings" at bounding box center [93, 97] width 73 height 23
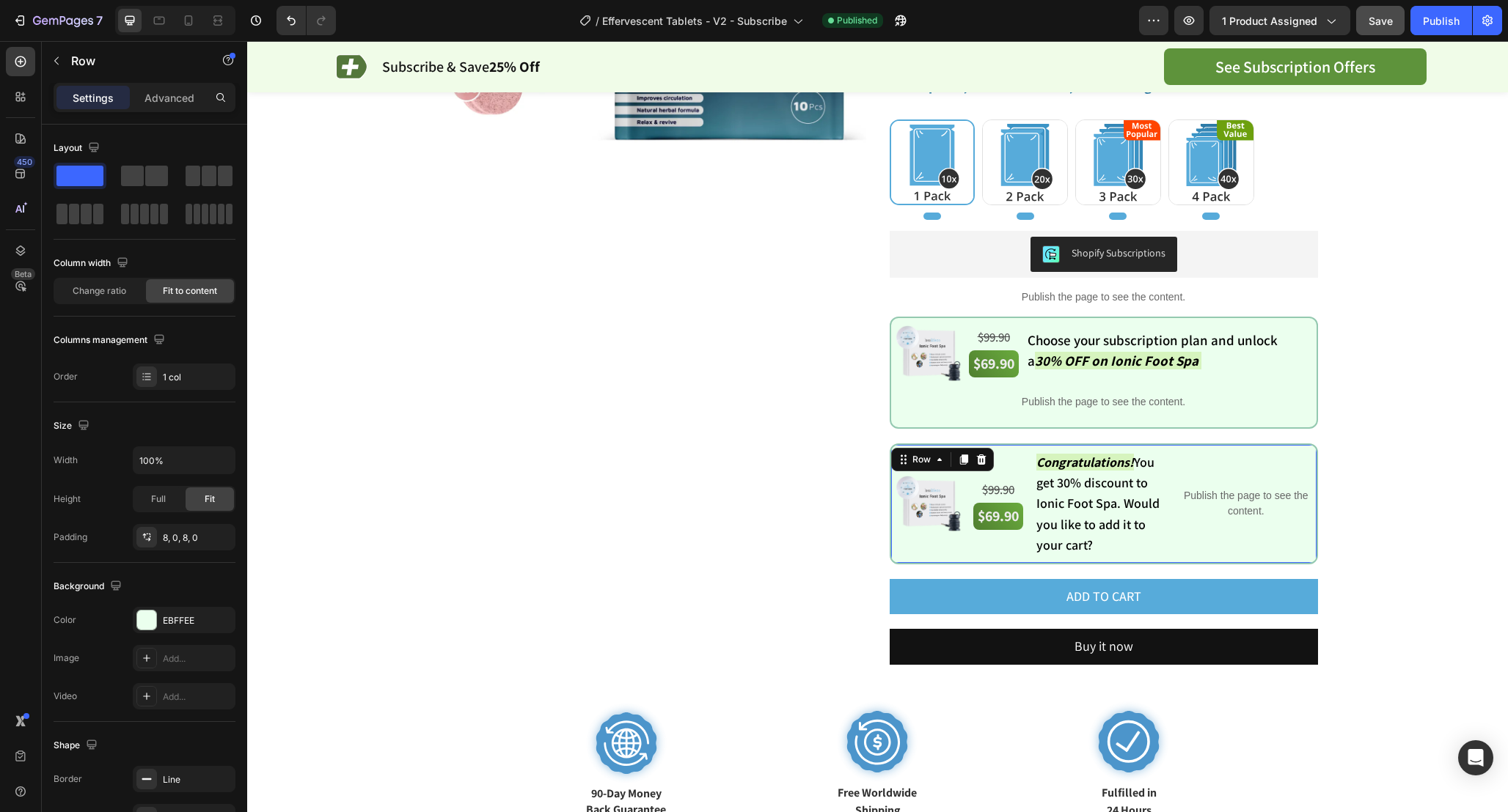
click at [156, 83] on div "Settings Advanced" at bounding box center [144, 97] width 182 height 29
click at [156, 93] on p "Advanced" at bounding box center [169, 97] width 50 height 15
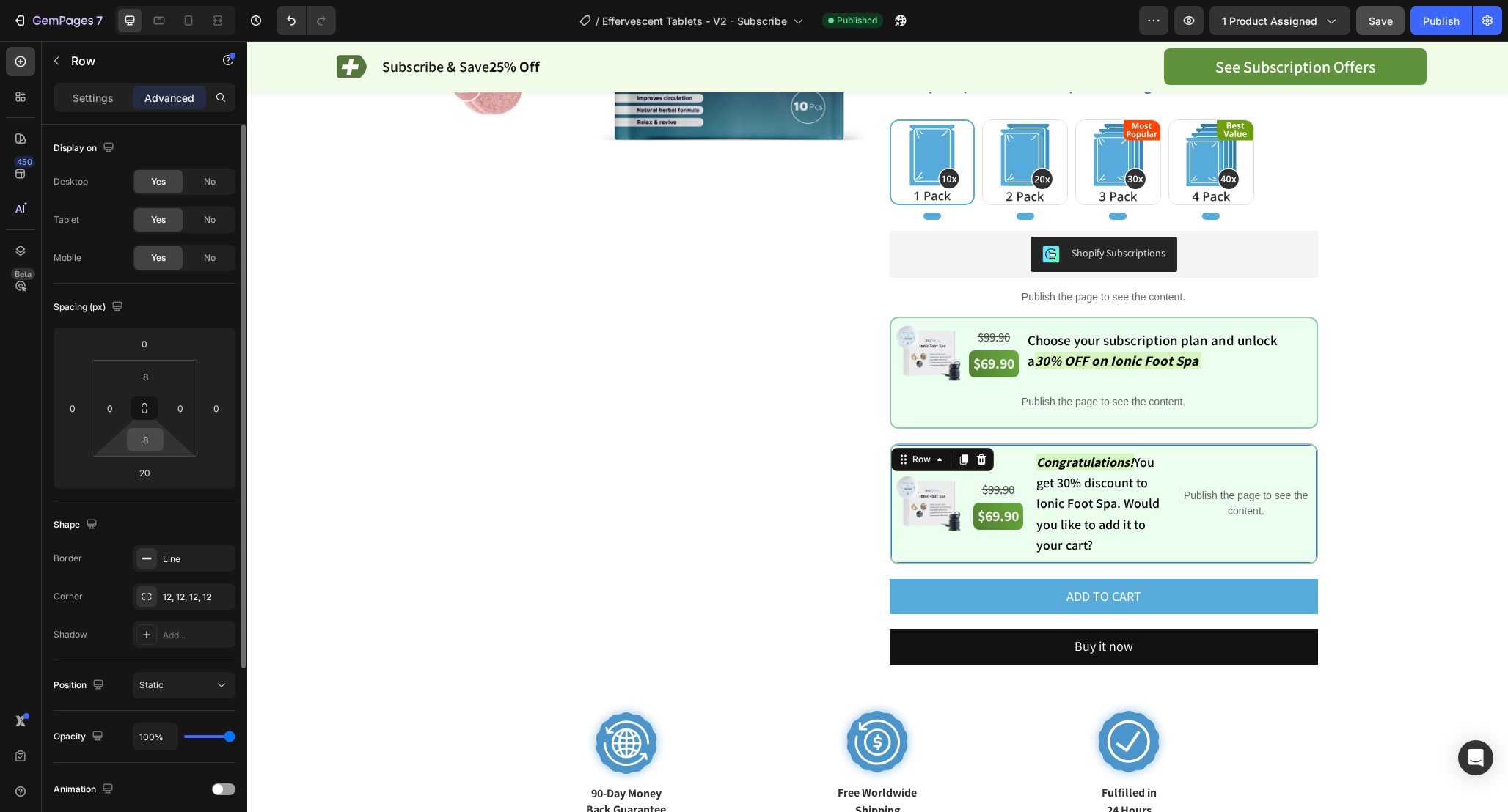
scroll to position [248, 0]
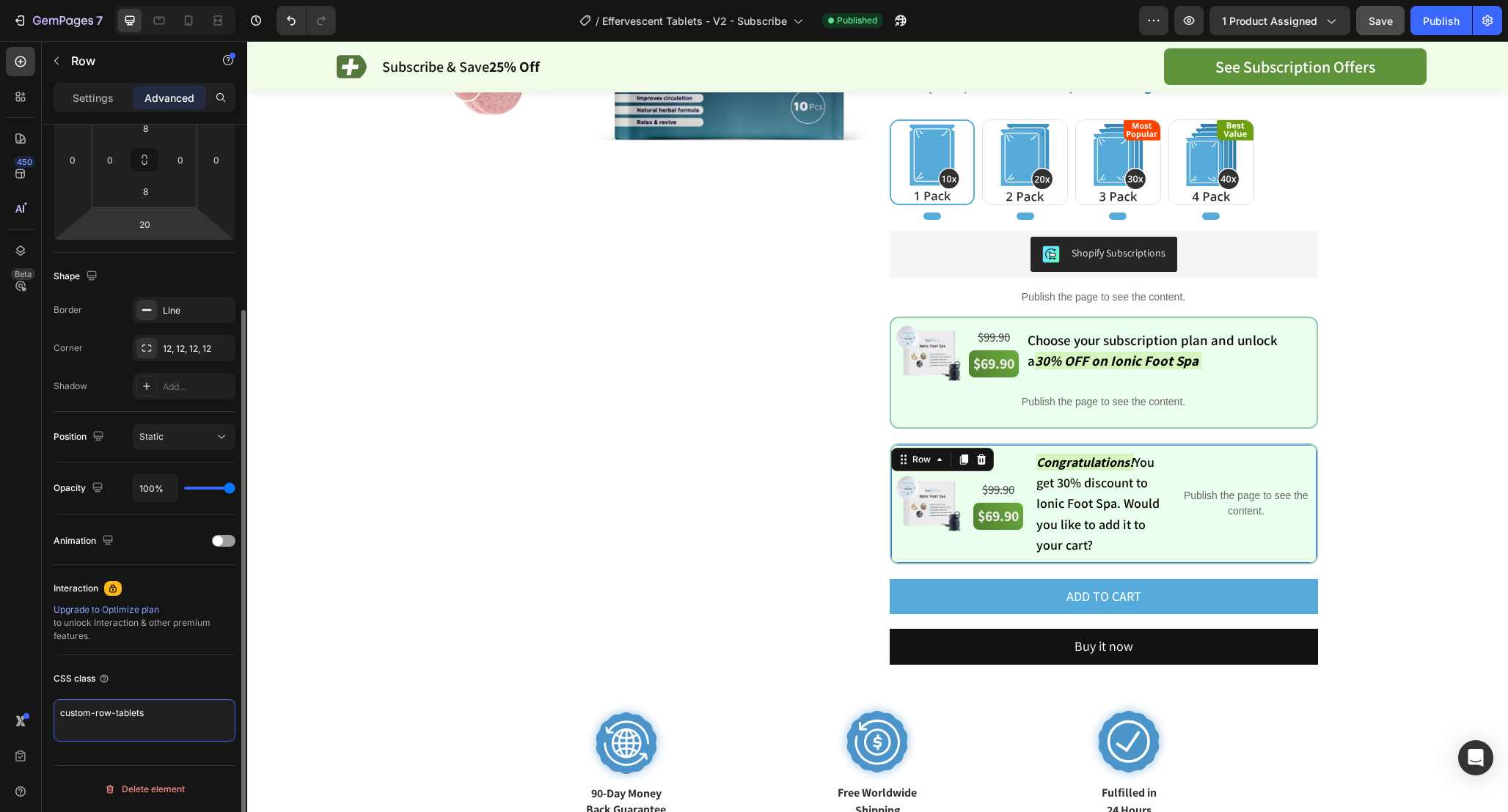
click at [178, 716] on textarea "custom-row-tablets" at bounding box center [144, 720] width 182 height 43
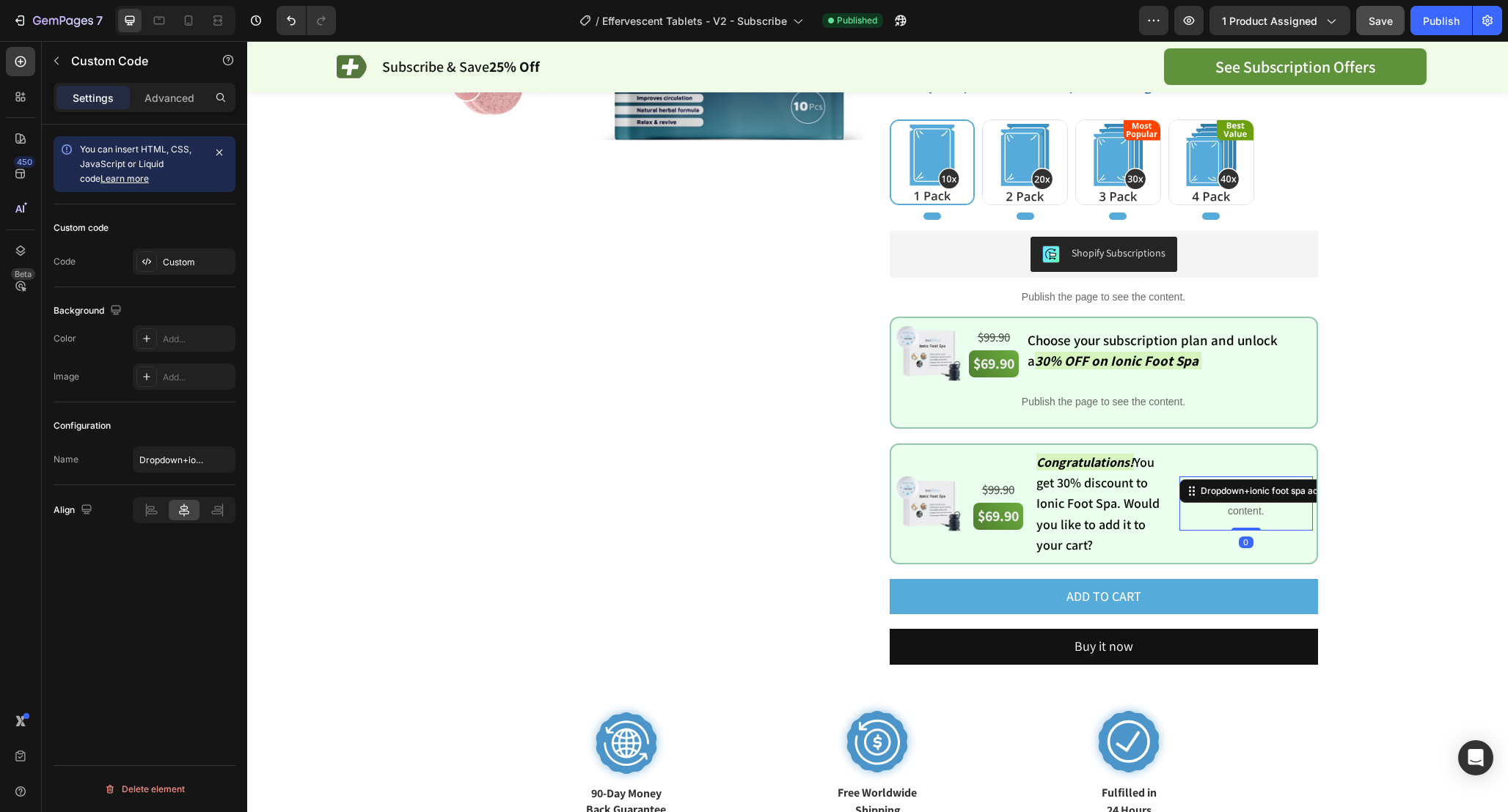
click at [1224, 507] on p "Publish the page to see the content." at bounding box center [1245, 503] width 133 height 31
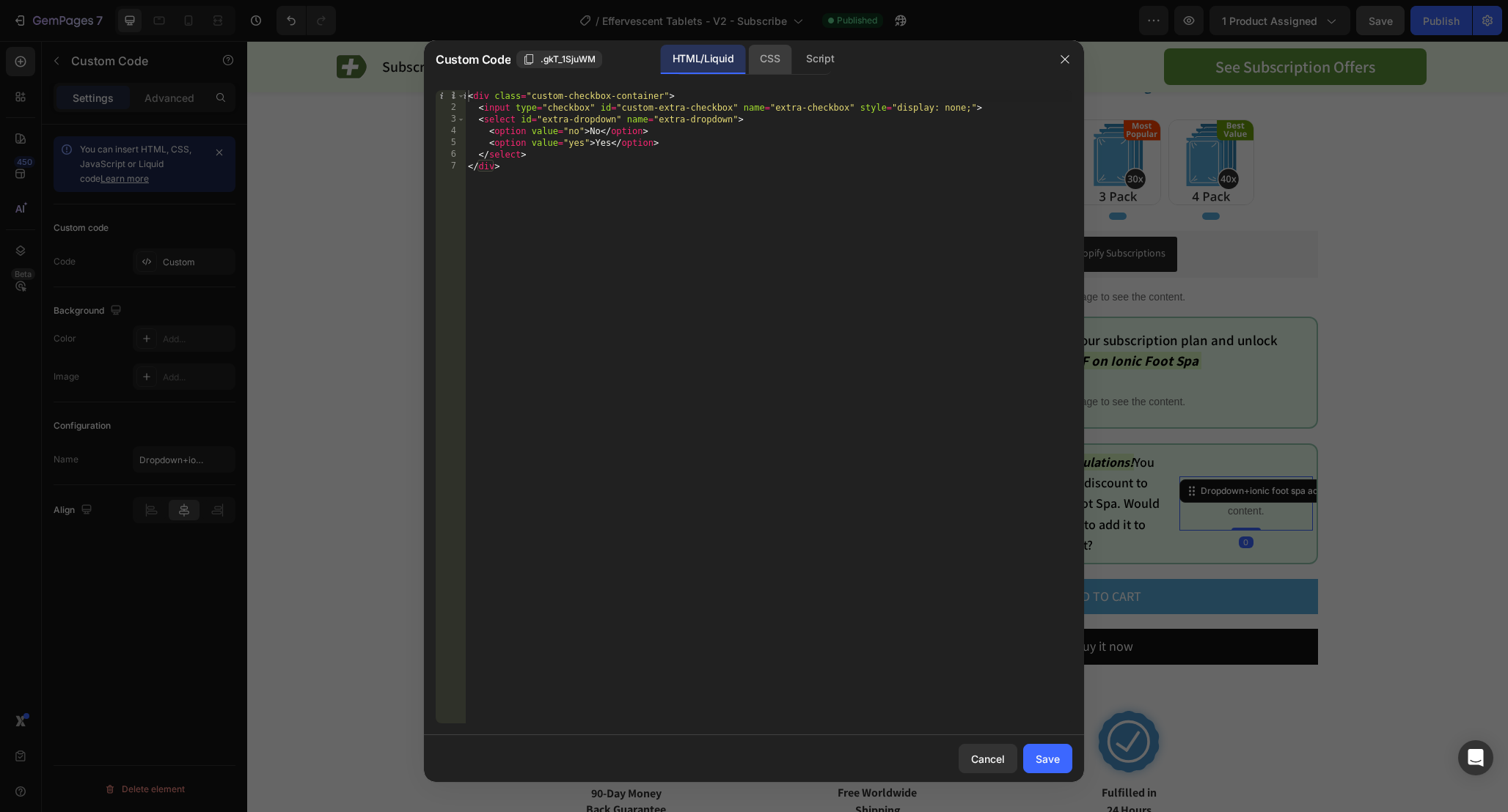
click at [750, 70] on div "CSS" at bounding box center [770, 59] width 44 height 29
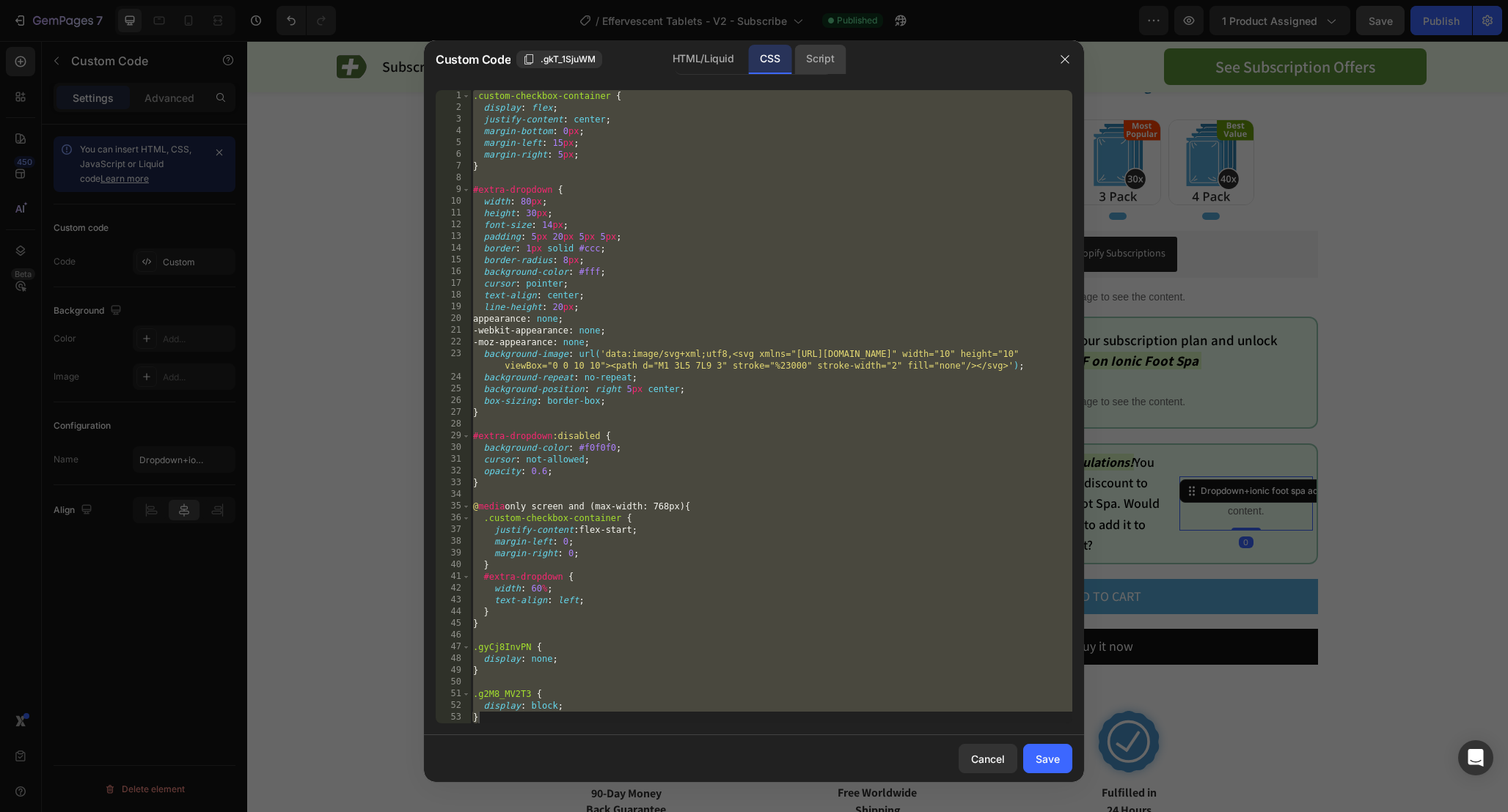
click at [818, 66] on div "Script" at bounding box center [820, 59] width 52 height 29
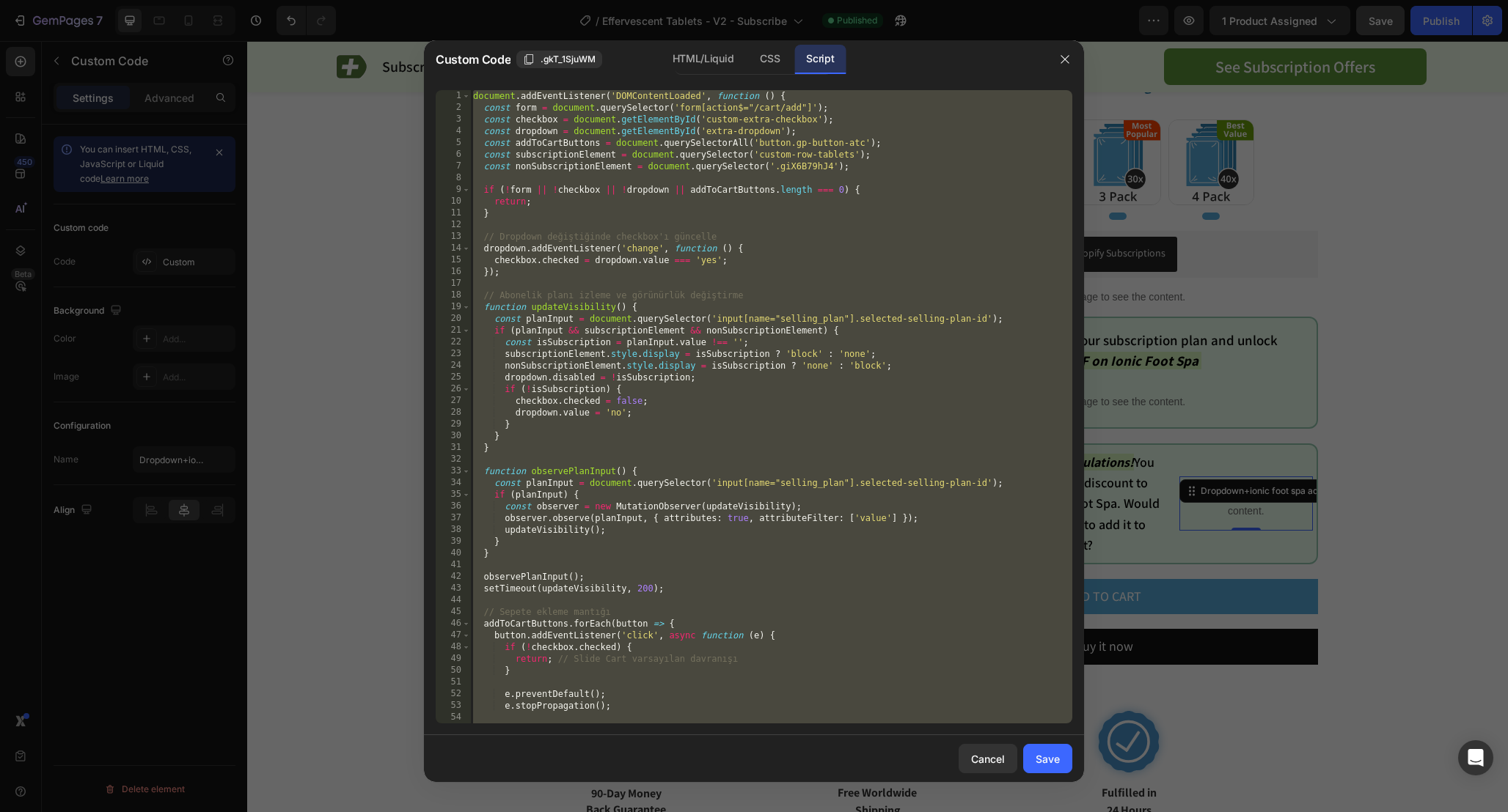
type textarea "}); });"
click at [956, 183] on div "document . addEventListener ( 'DOMContentLoaded' , function ( ) { const form = …" at bounding box center [771, 418] width 602 height 657
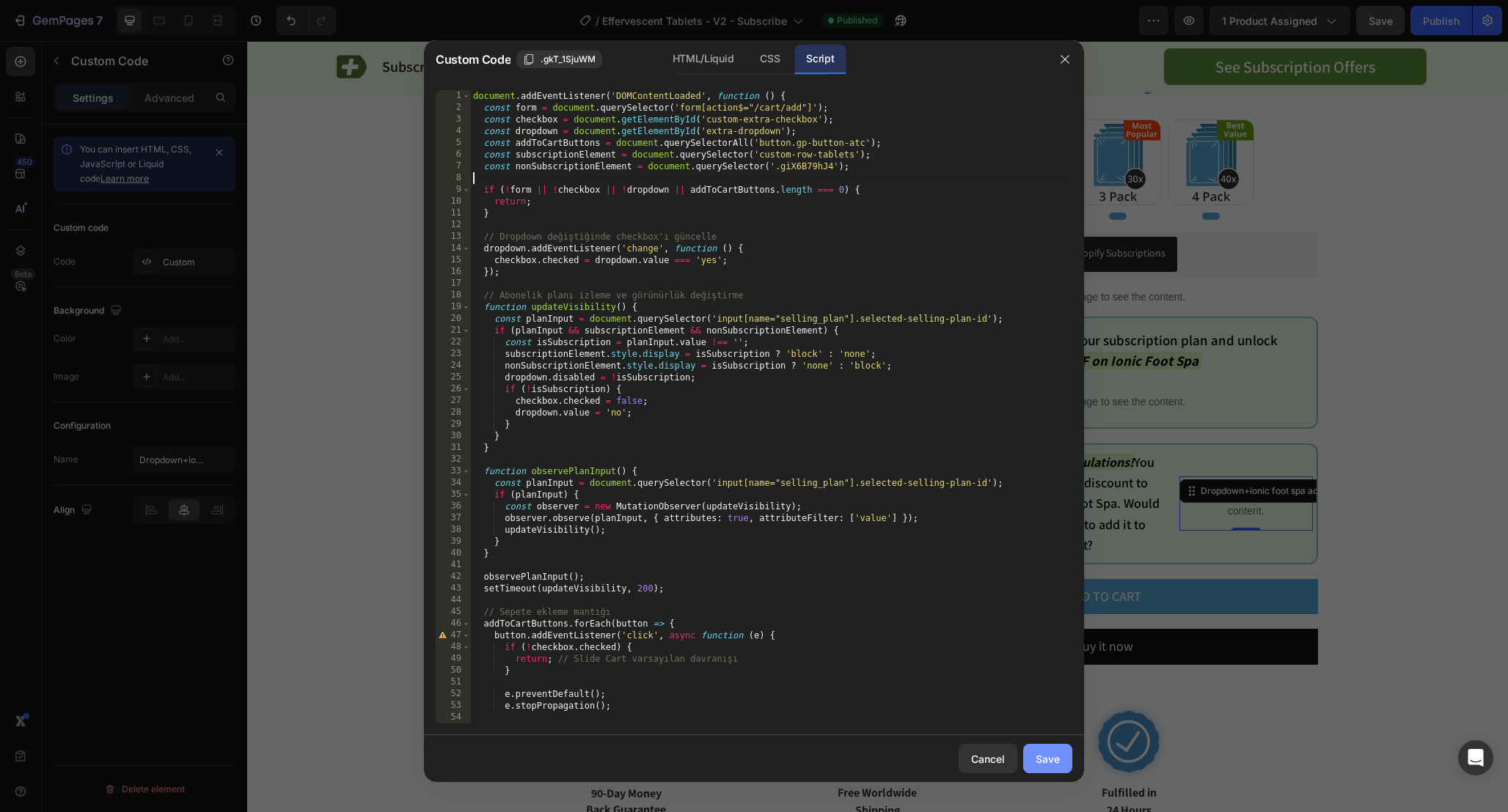
click at [1045, 752] on div "Save" at bounding box center [1047, 759] width 24 height 15
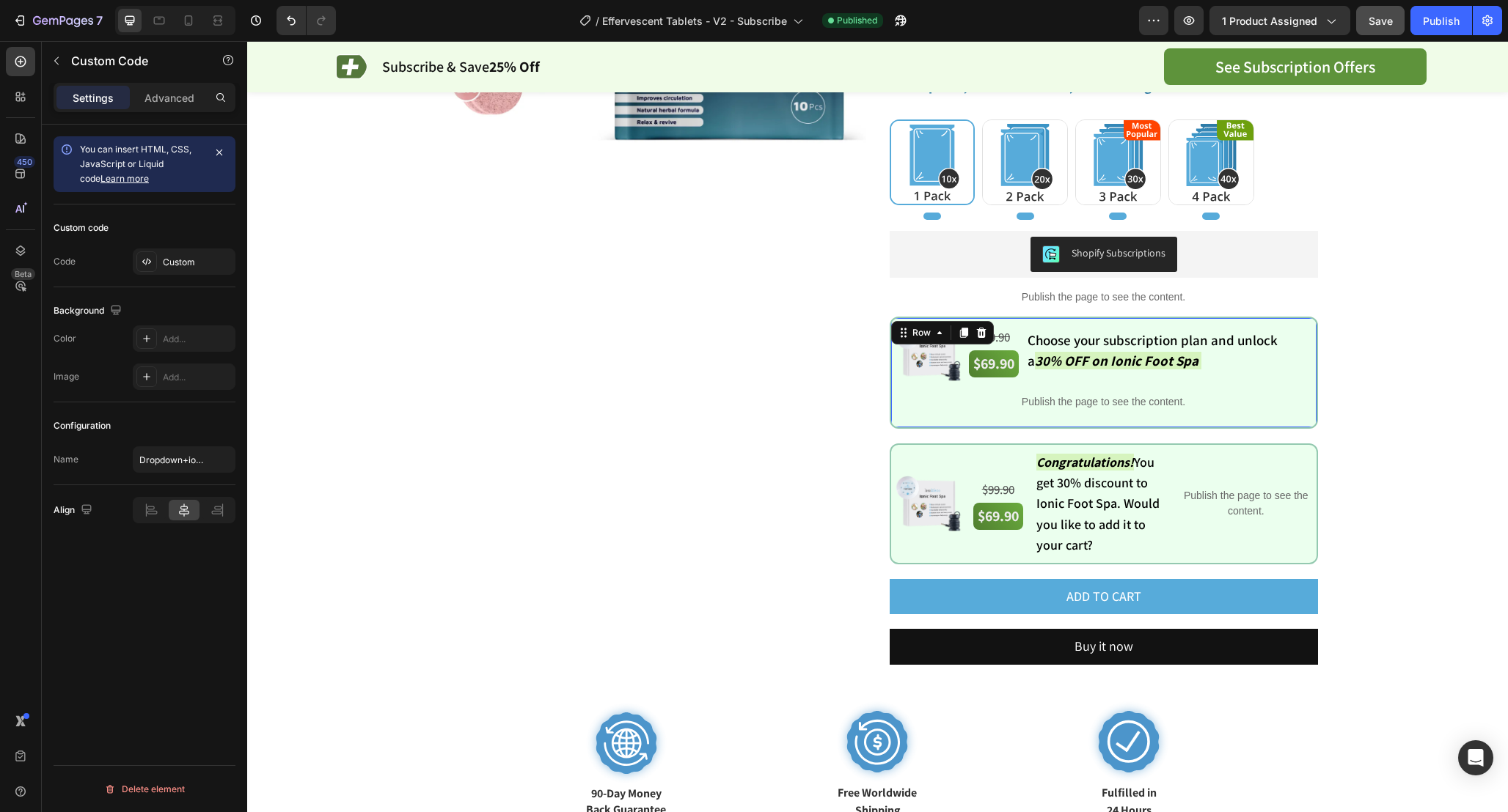
click at [896, 317] on div "Image $99.90 Text Block $69.90 Text Block Choose your subscription plan and unl…" at bounding box center [1104, 373] width 428 height 112
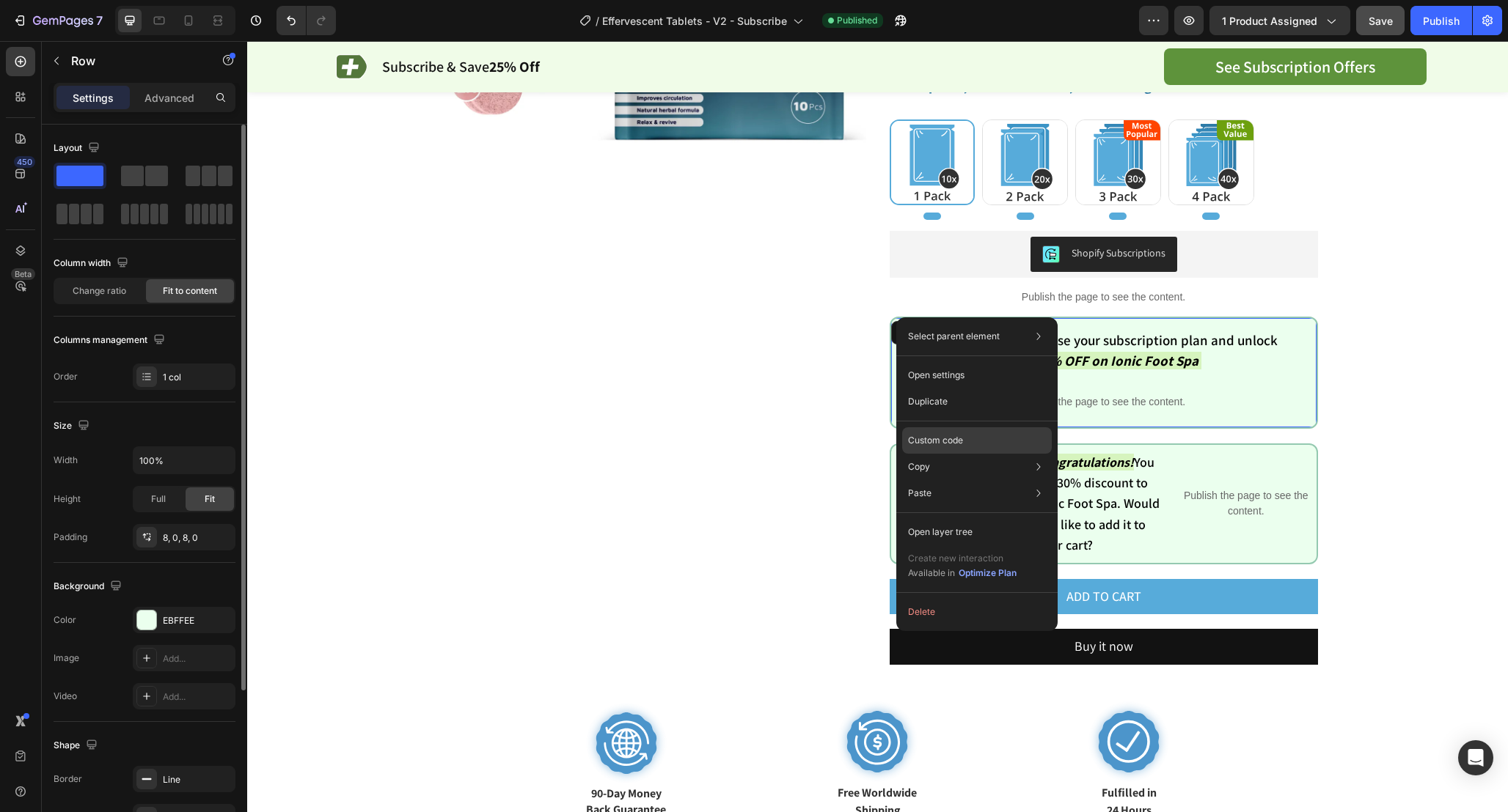
click at [949, 435] on p "Custom code" at bounding box center [935, 440] width 55 height 13
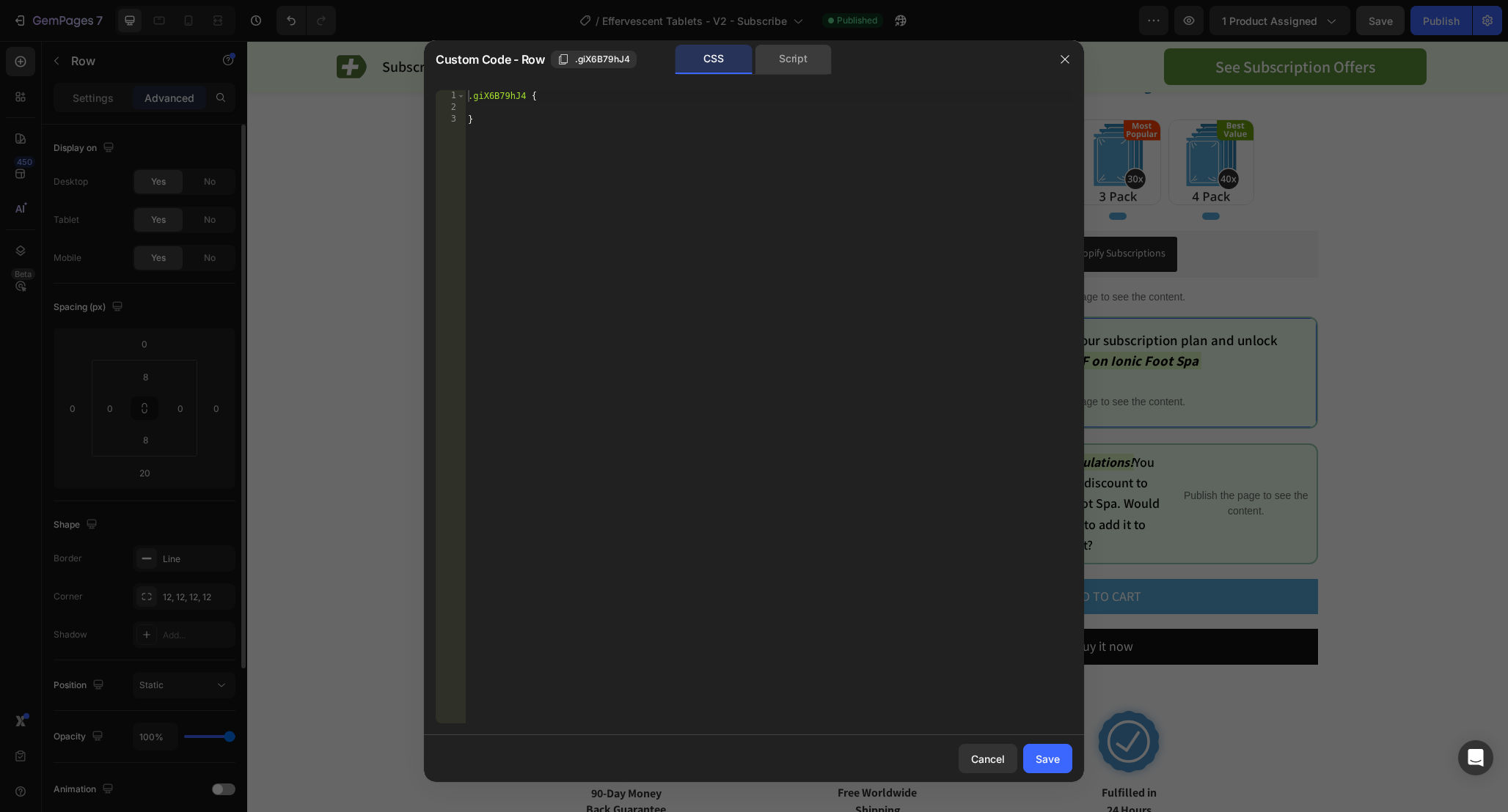
click at [769, 69] on div "Script" at bounding box center [793, 59] width 77 height 29
click at [686, 68] on div "CSS" at bounding box center [713, 59] width 77 height 29
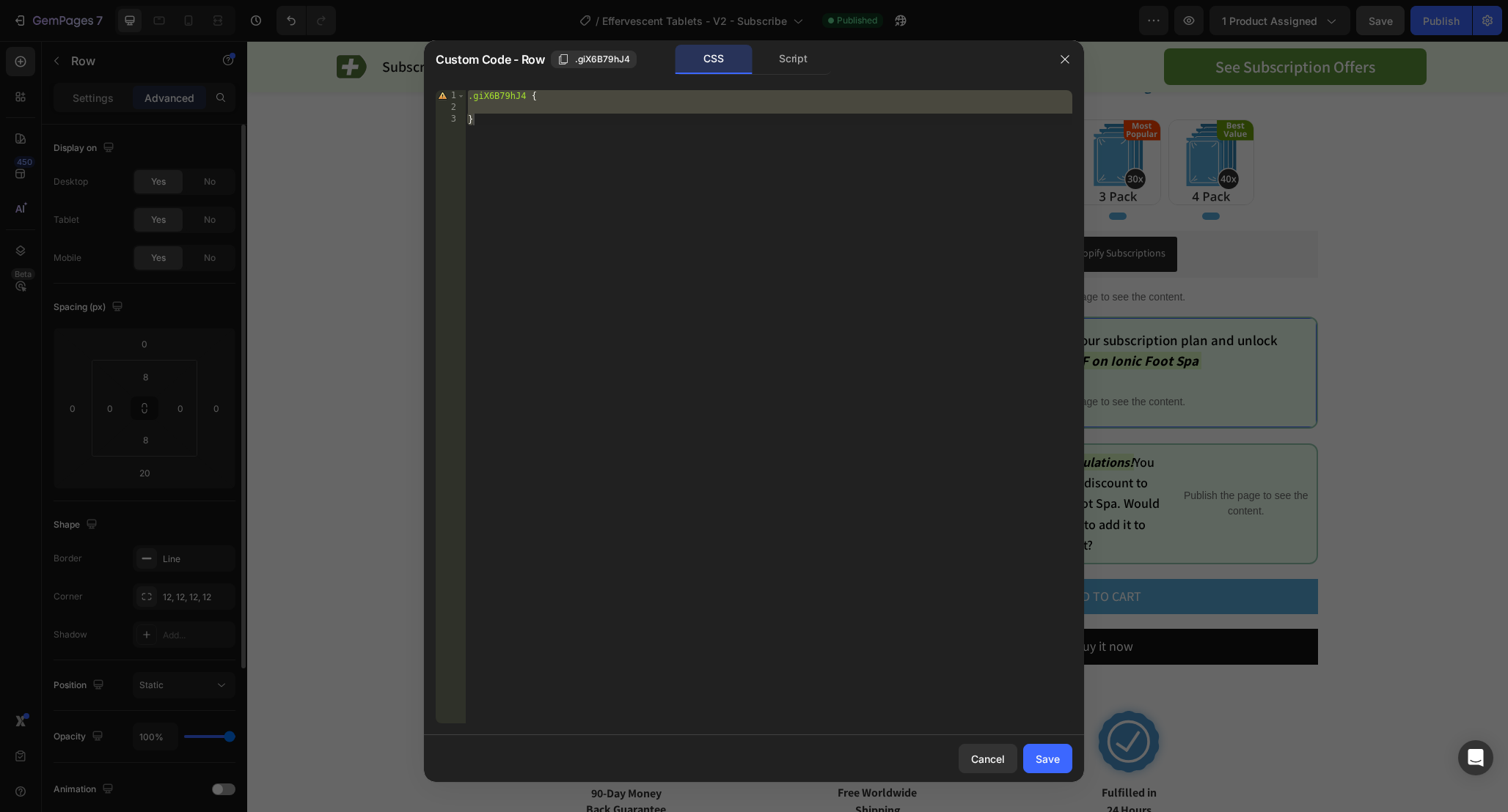
click at [517, 98] on div ".giX6B79hJ4 { }" at bounding box center [769, 418] width 607 height 657
type textarea ".giX6B79hJ4 {"
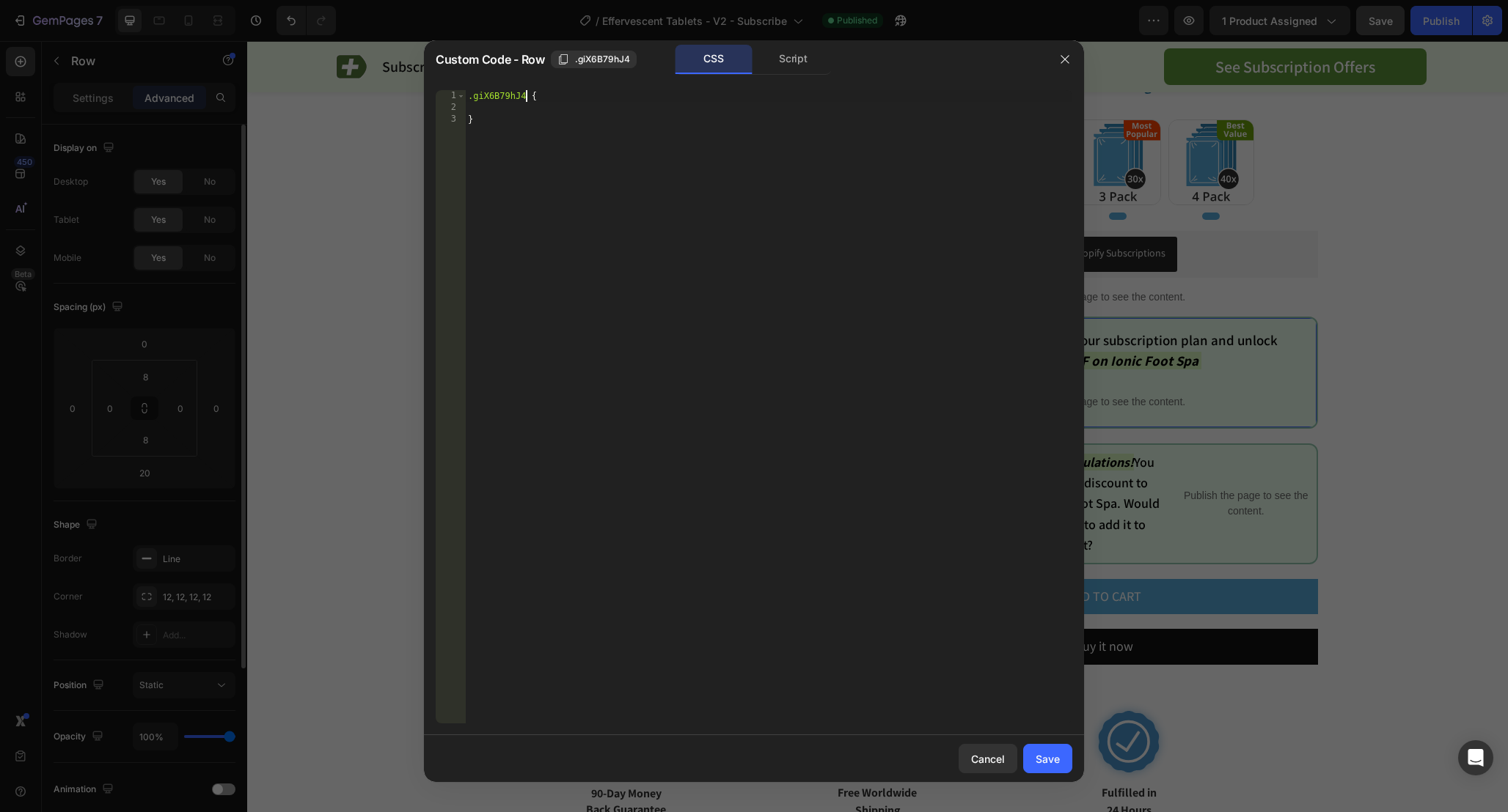
drag, startPoint x: 524, startPoint y: 93, endPoint x: 404, endPoint y: 93, distance: 120.0
click at [407, 93] on div "Custom Code - Row .giX6B79hJ4 CSS Script .giX6B79hJ4 { 1 2 3 .giX6B79hJ4 { } הה…" at bounding box center [754, 406] width 1508 height 812
click at [1072, 66] on button "button" at bounding box center [1064, 60] width 23 height 23
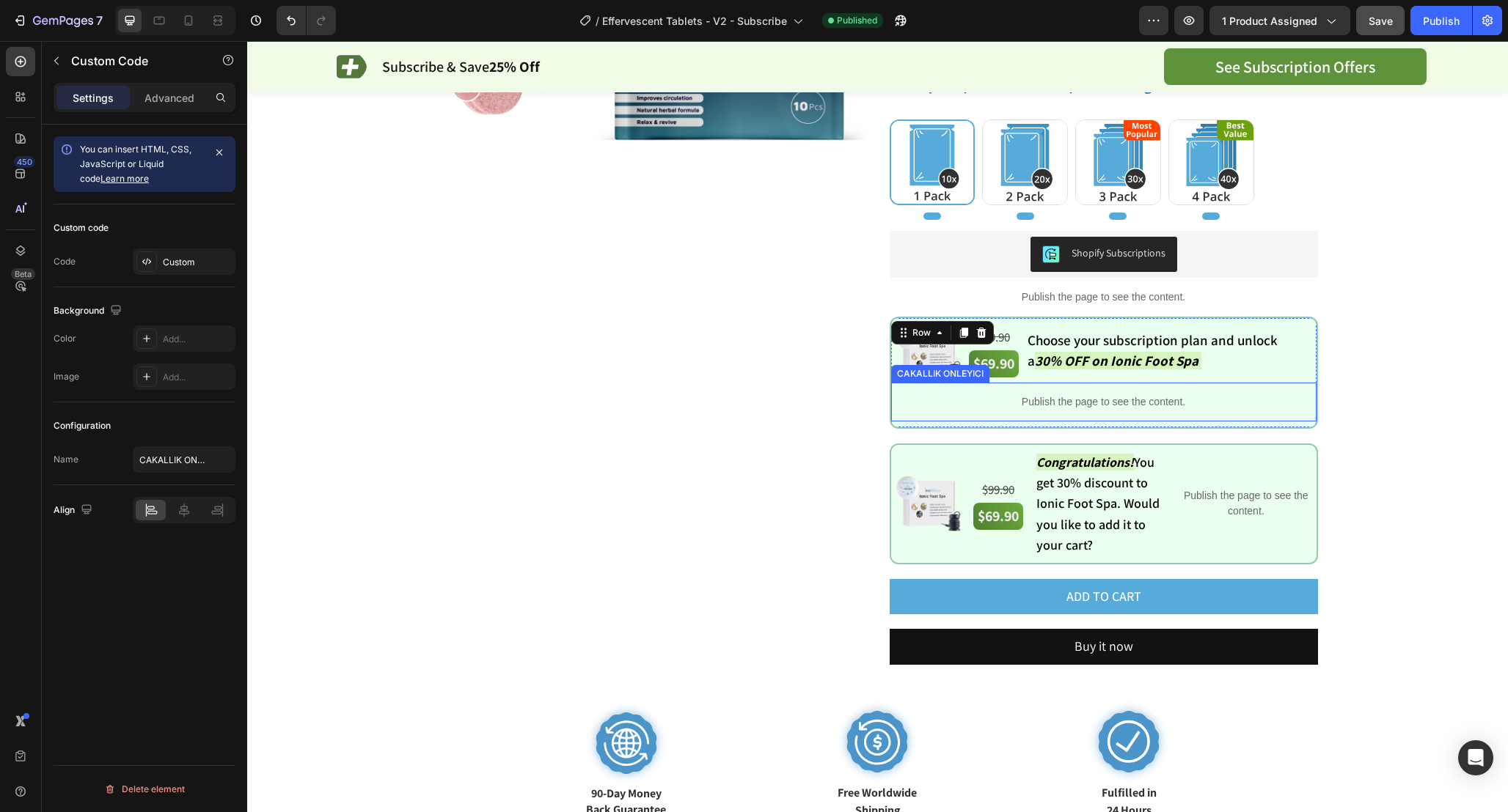
click at [1175, 412] on div "Publish the page to see the content." at bounding box center [1103, 402] width 425 height 39
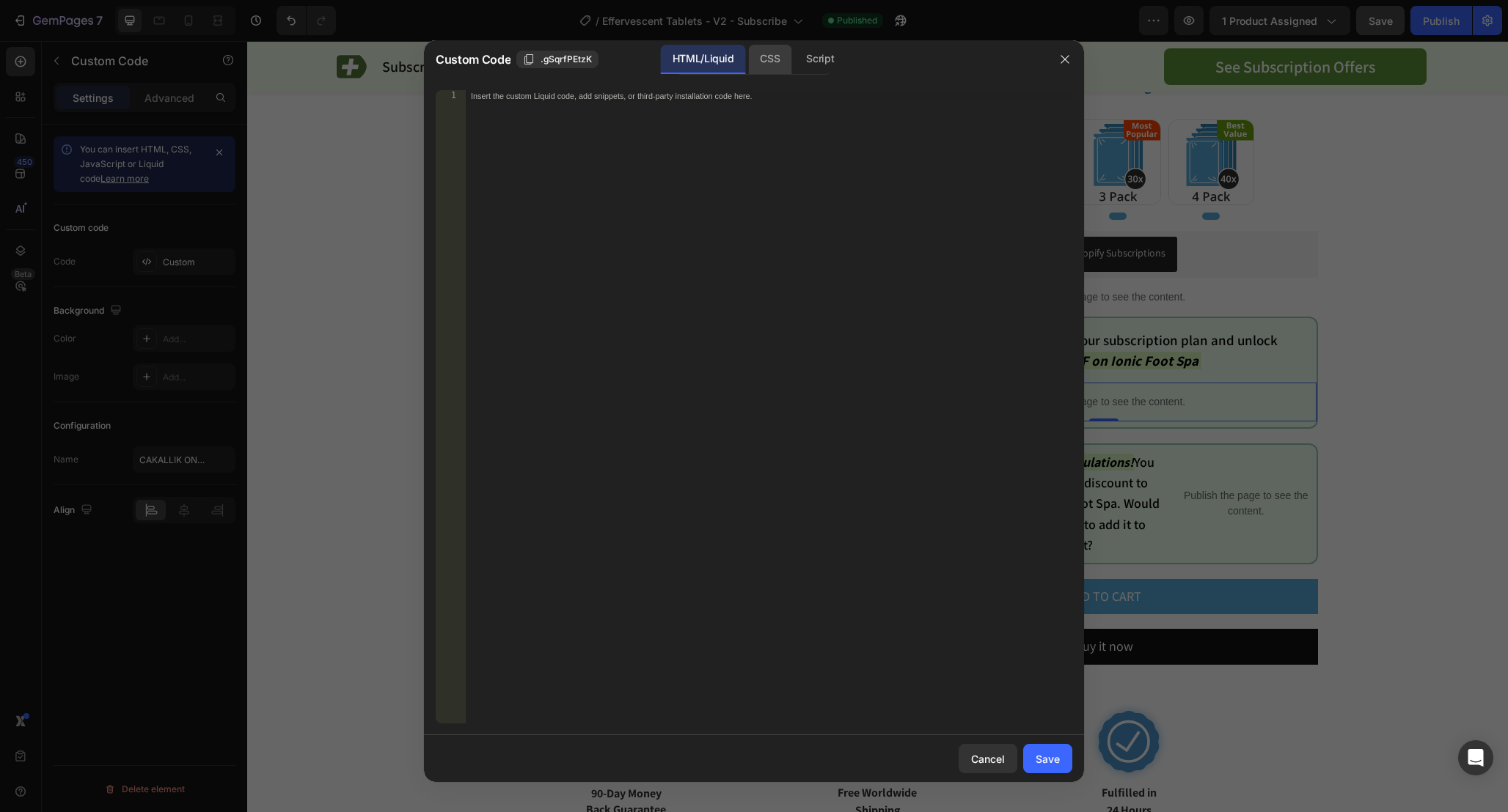
click at [754, 57] on div "CSS" at bounding box center [770, 59] width 44 height 29
click at [803, 61] on div "Script" at bounding box center [820, 59] width 52 height 29
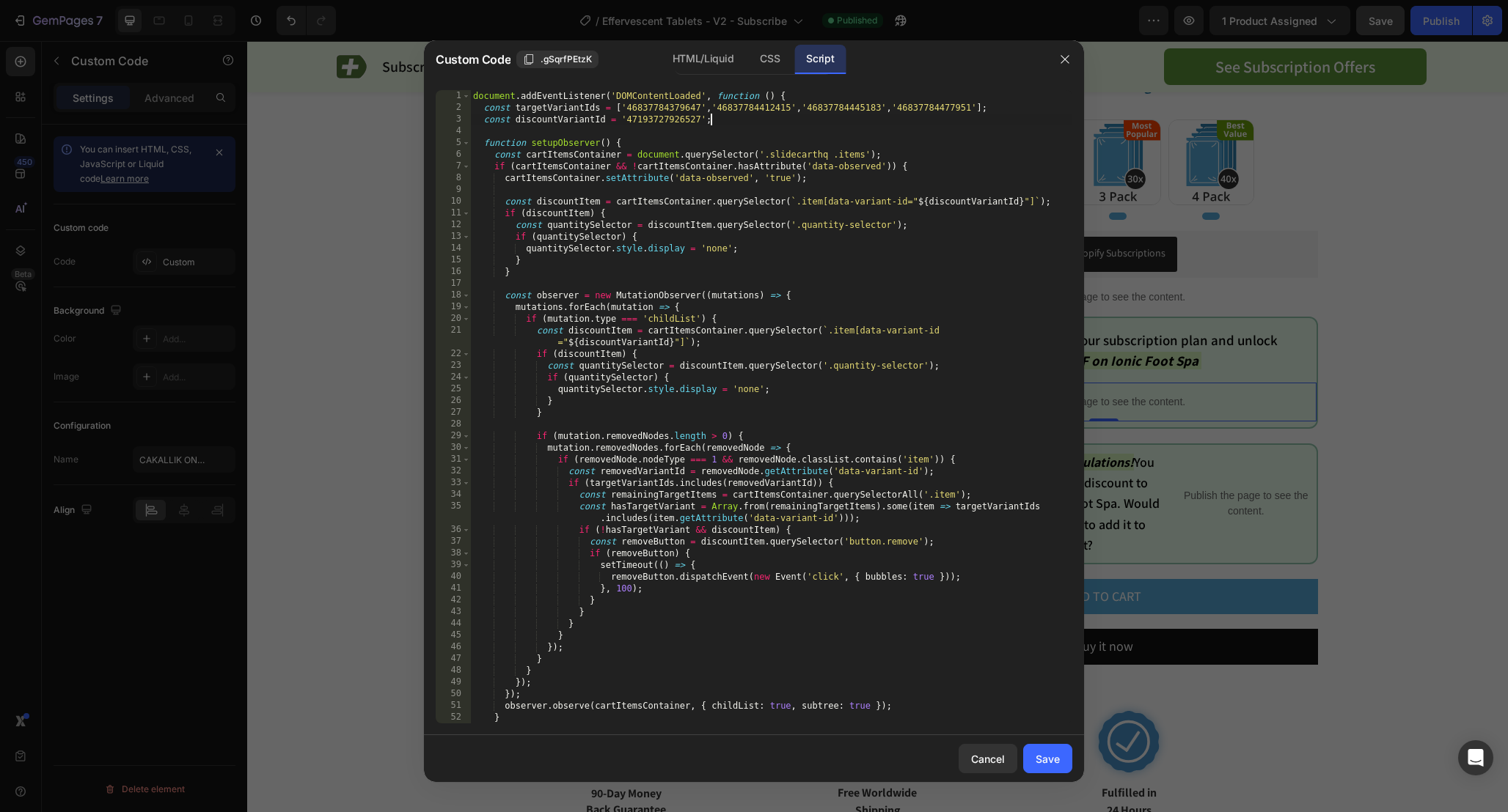
click at [856, 117] on div "document . addEventListener ( 'DOMContentLoaded' , function ( ) { const targetV…" at bounding box center [771, 418] width 602 height 657
type textarea "const discountVariantId = '47193727926527';"
click at [998, 760] on div "Cancel" at bounding box center [988, 759] width 34 height 15
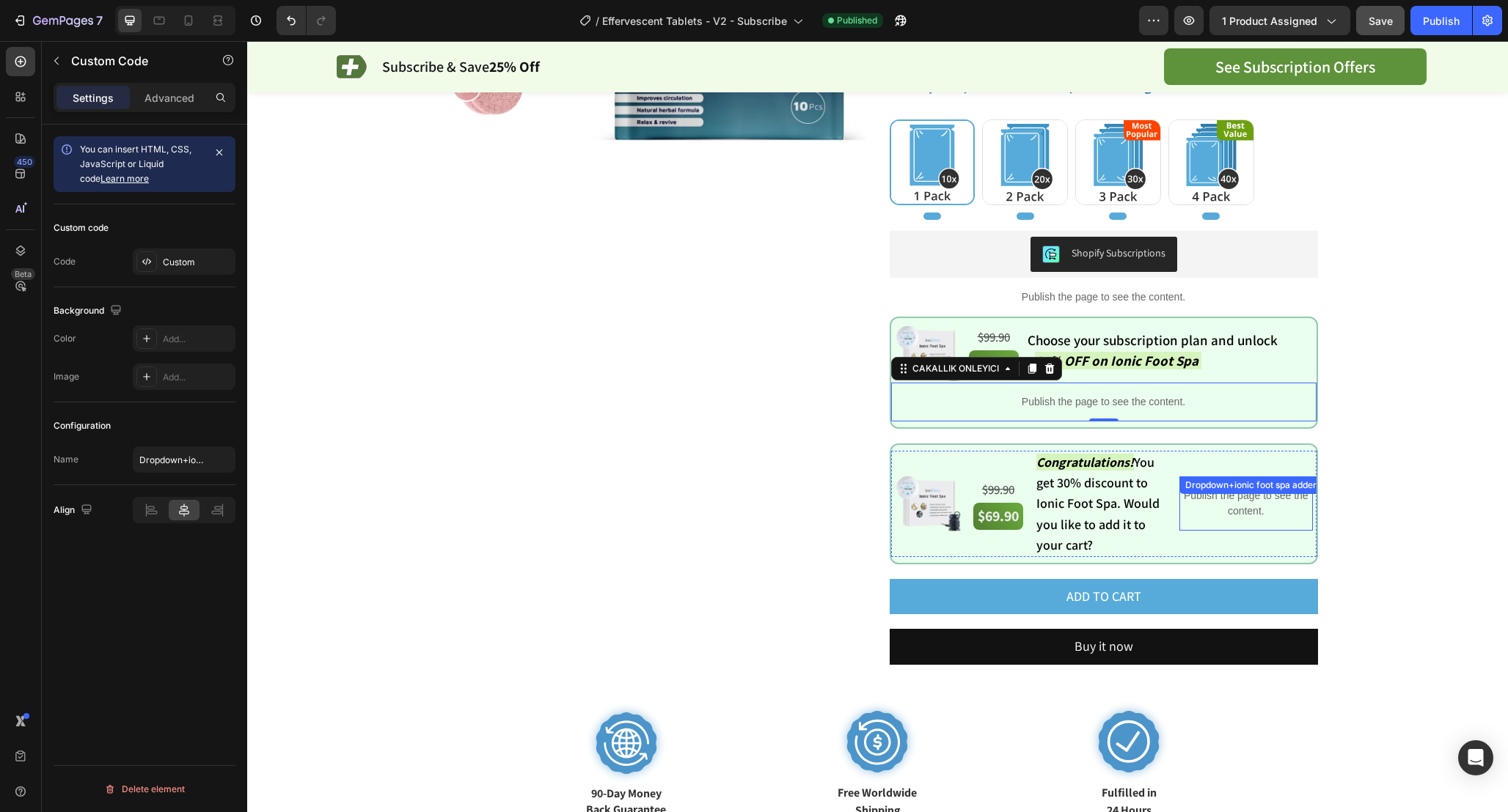
click at [1226, 513] on p "Publish the page to see the content." at bounding box center [1245, 503] width 133 height 31
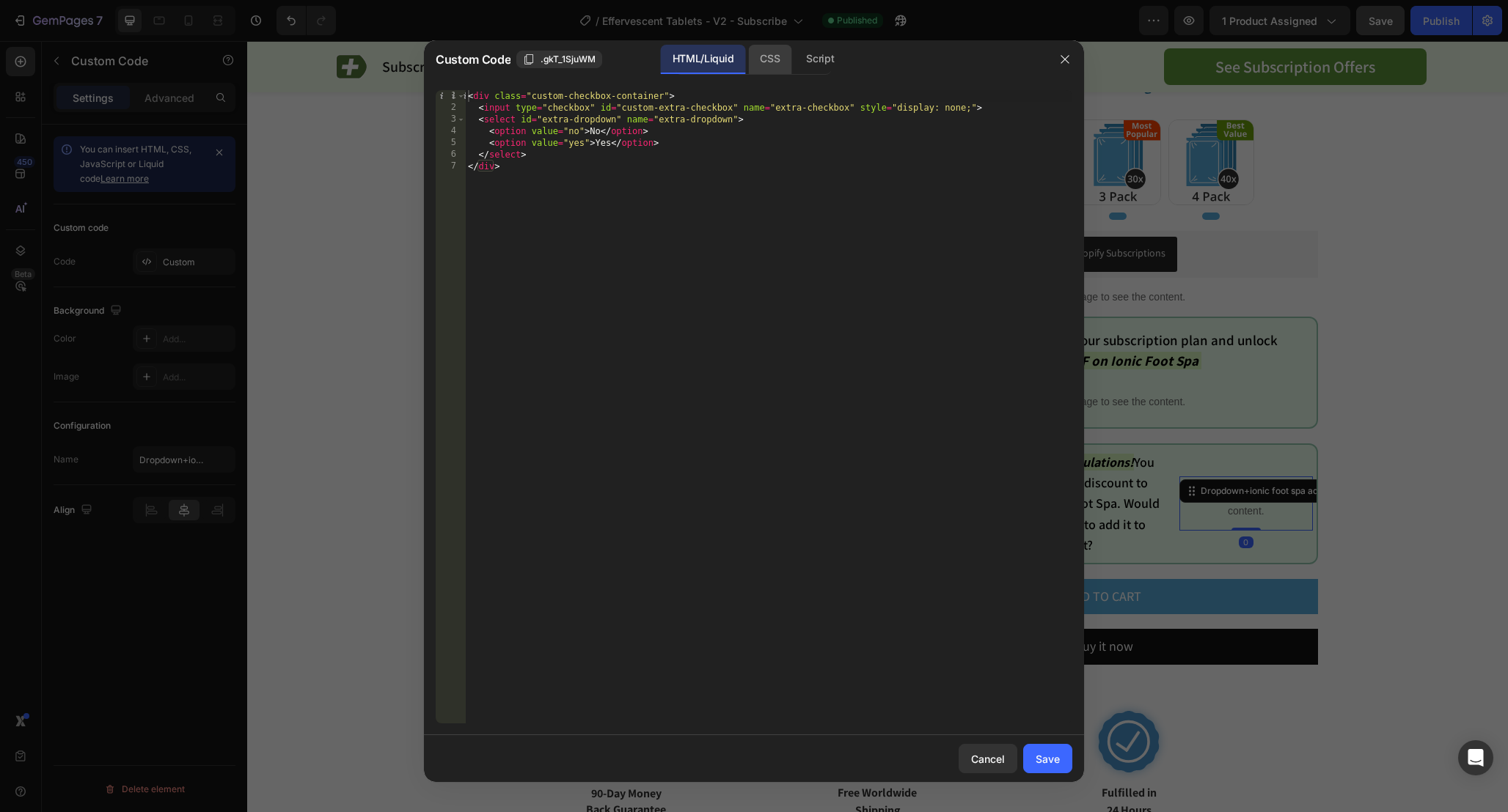
click at [759, 52] on div "CSS" at bounding box center [770, 59] width 44 height 29
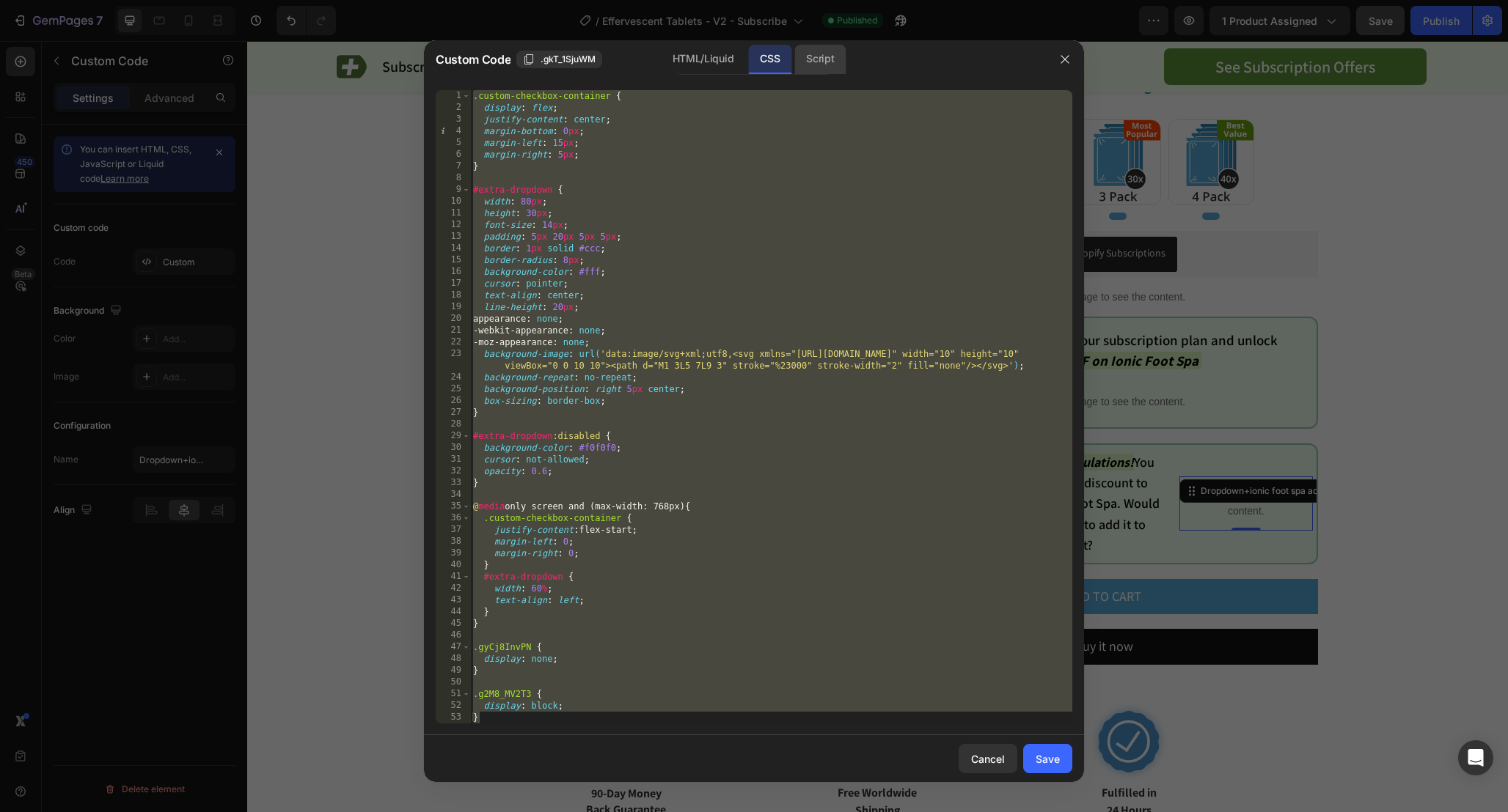
click at [811, 46] on div "Script" at bounding box center [820, 59] width 52 height 29
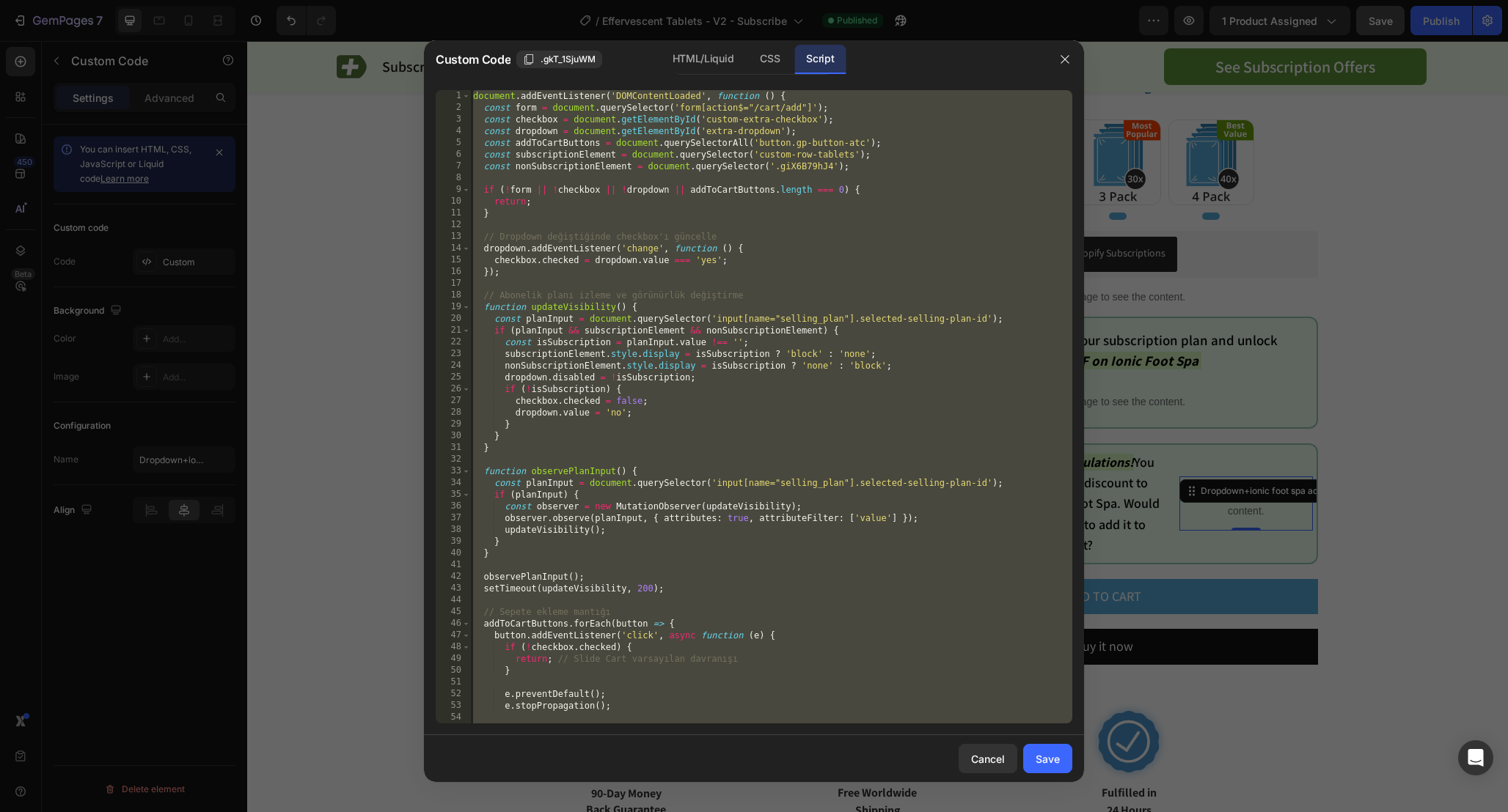
click at [929, 146] on div "document . addEventListener ( 'DOMContentLoaded' , function ( ) { const form = …" at bounding box center [771, 418] width 602 height 657
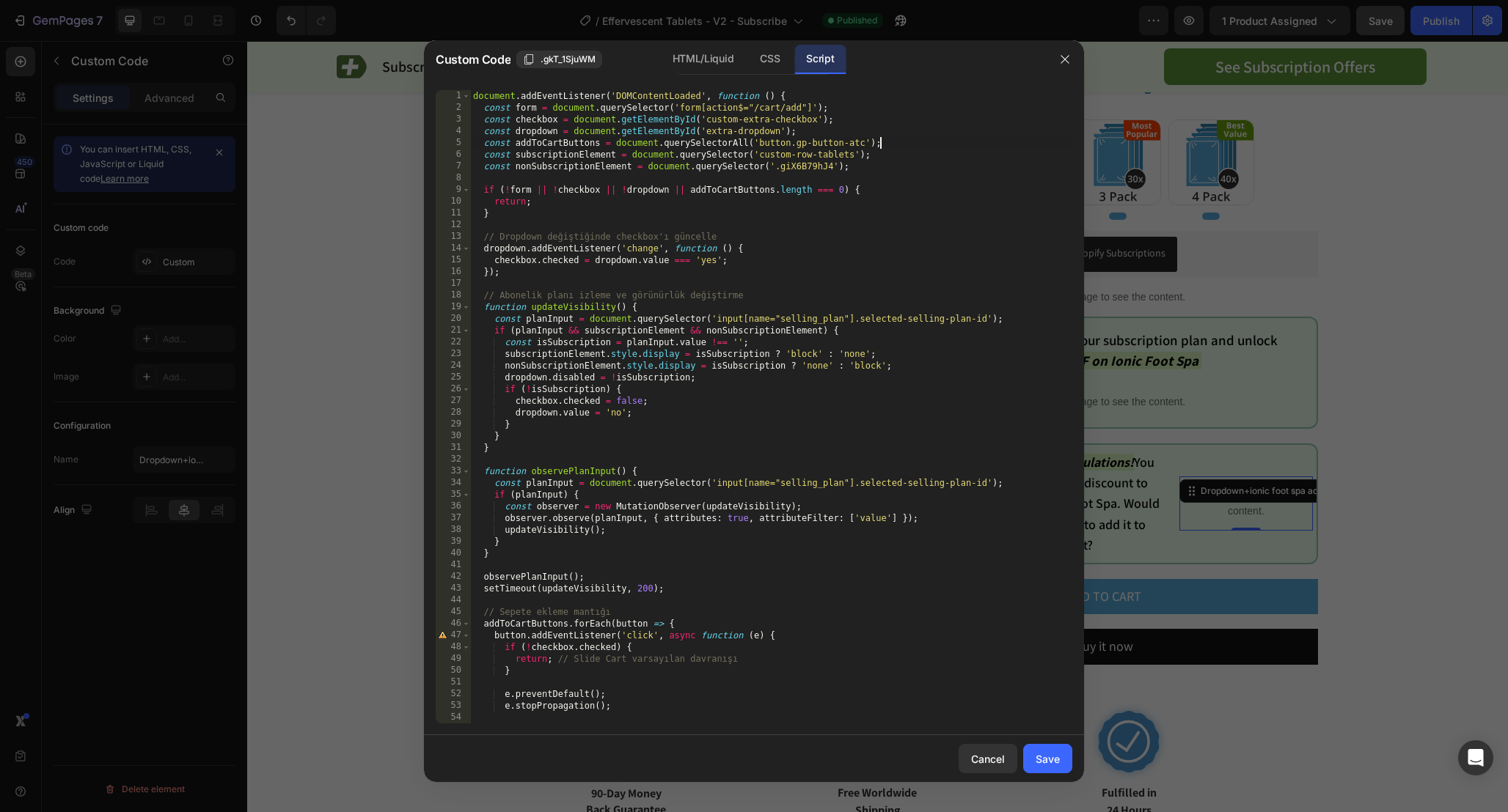
click at [895, 156] on div "document . addEventListener ( 'DOMContentLoaded' , function ( ) { const form = …" at bounding box center [771, 418] width 602 height 657
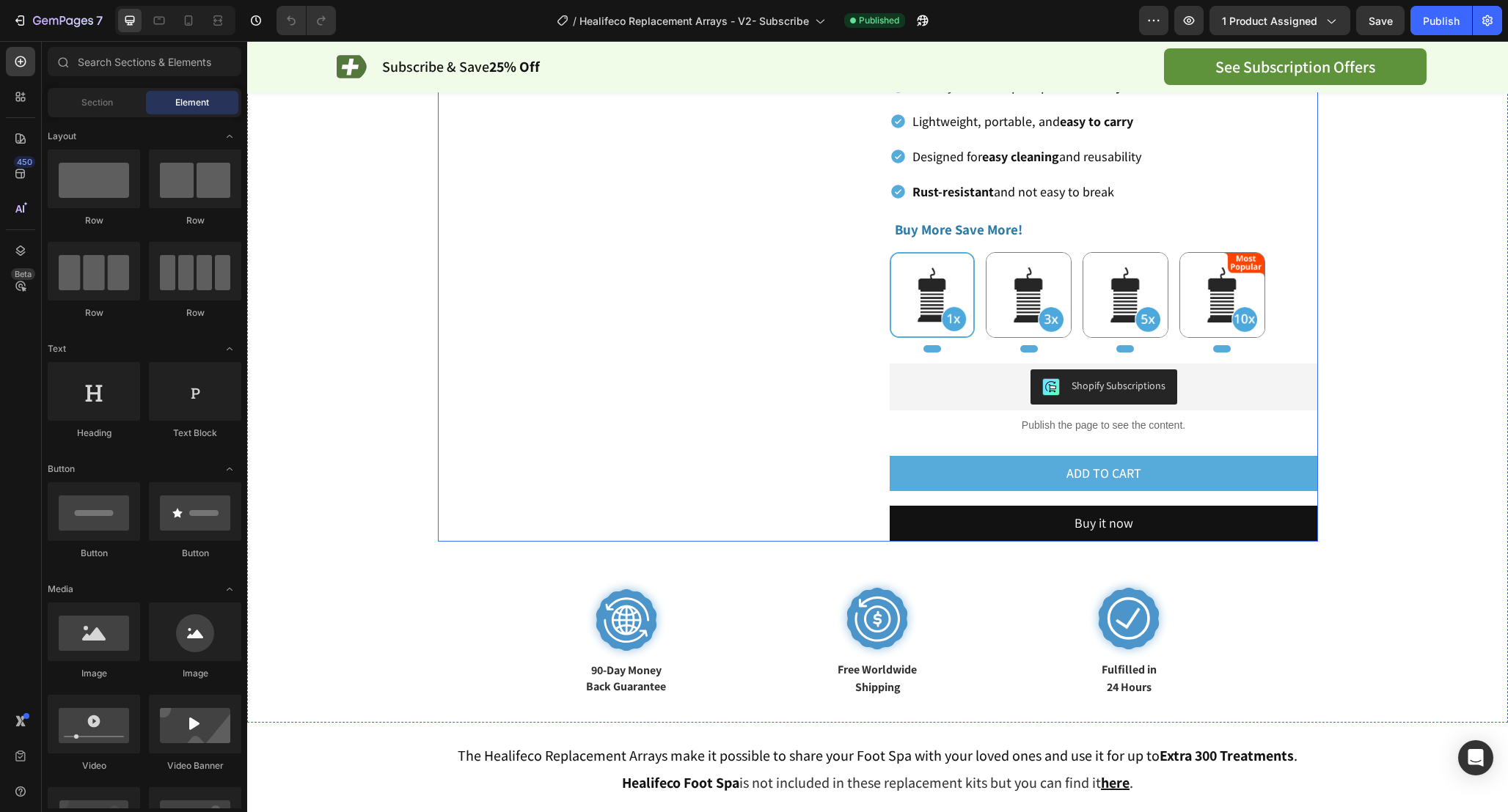
scroll to position [152, 0]
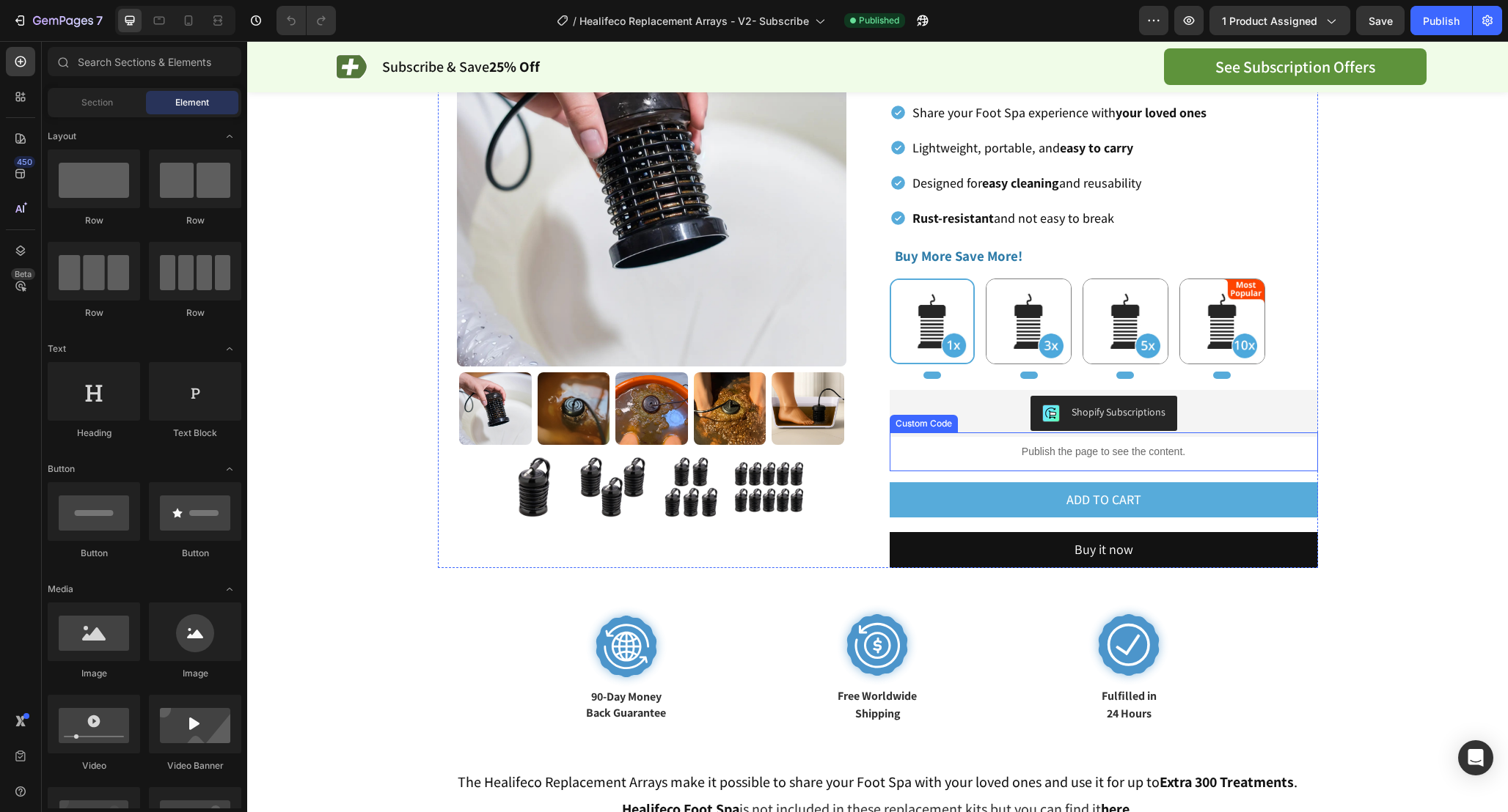
click at [1219, 452] on p "Publish the page to see the content." at bounding box center [1104, 451] width 428 height 15
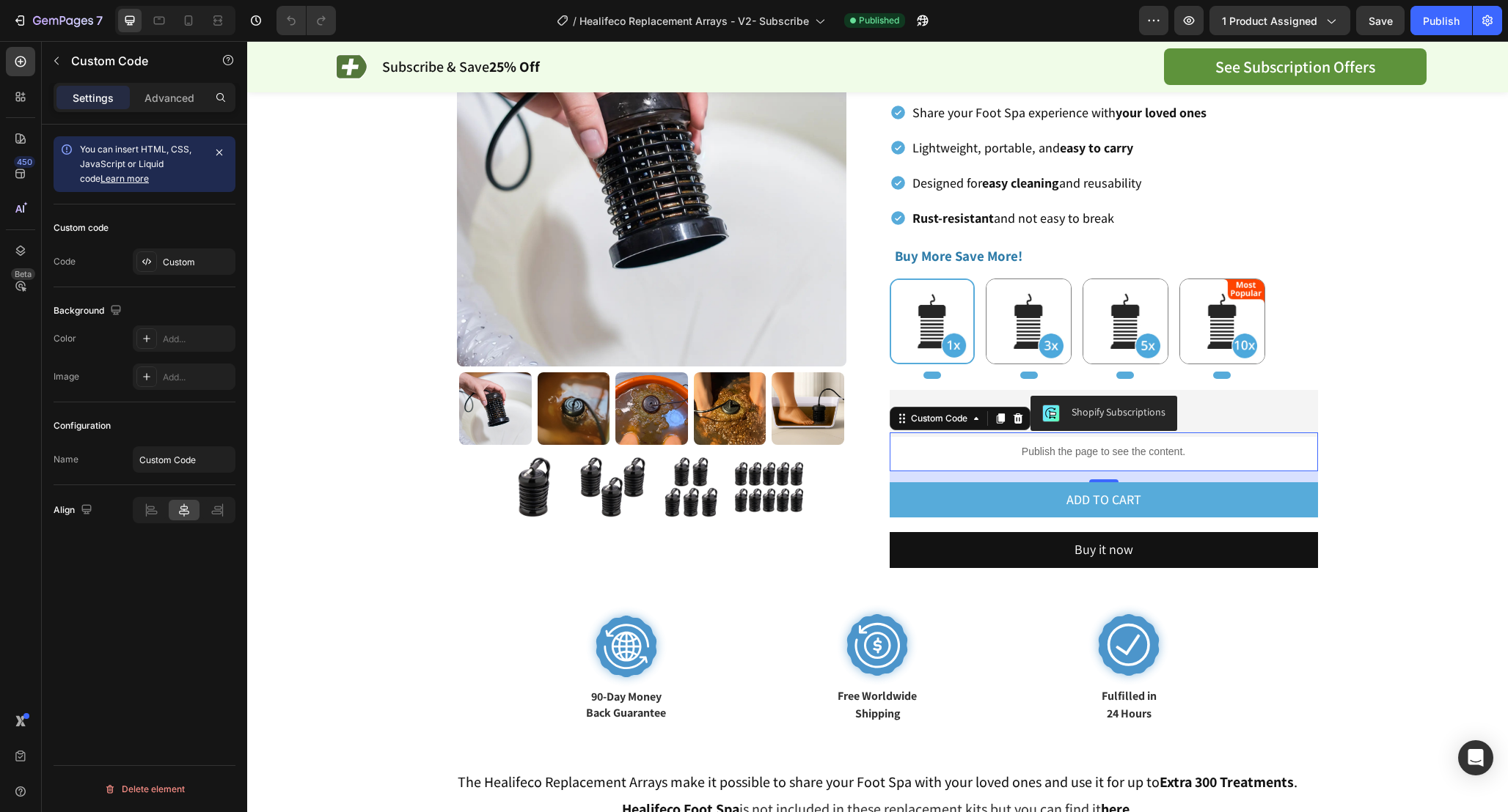
click at [957, 461] on div "Publish the page to see the content." at bounding box center [1104, 452] width 428 height 39
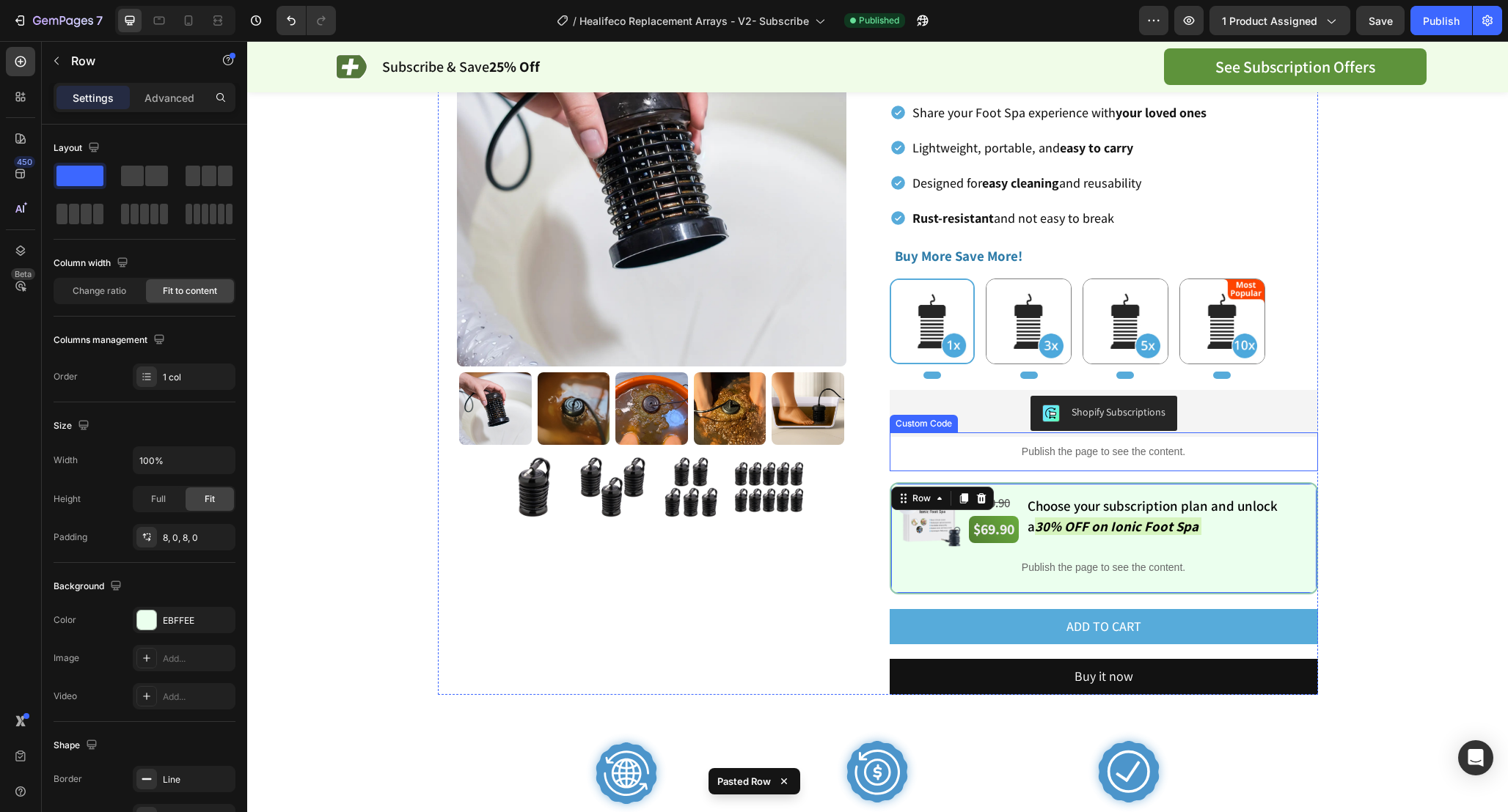
click at [1187, 458] on p "Publish the page to see the content." at bounding box center [1104, 451] width 428 height 15
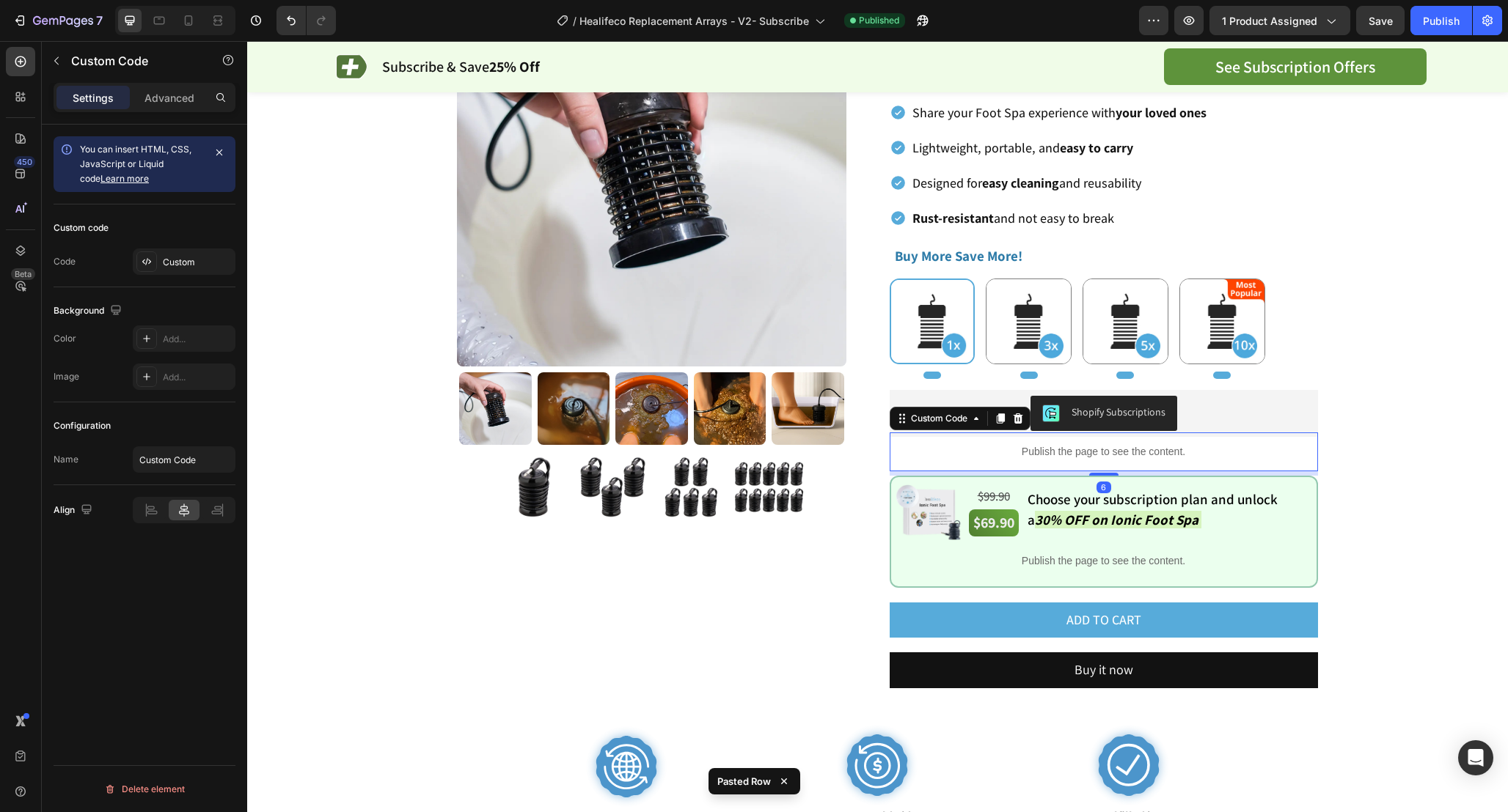
drag, startPoint x: 1108, startPoint y: 479, endPoint x: 1108, endPoint y: 445, distance: 34.0
click at [1108, 447] on div "Publish the page to see the content. Custom Code 6" at bounding box center [1104, 452] width 428 height 39
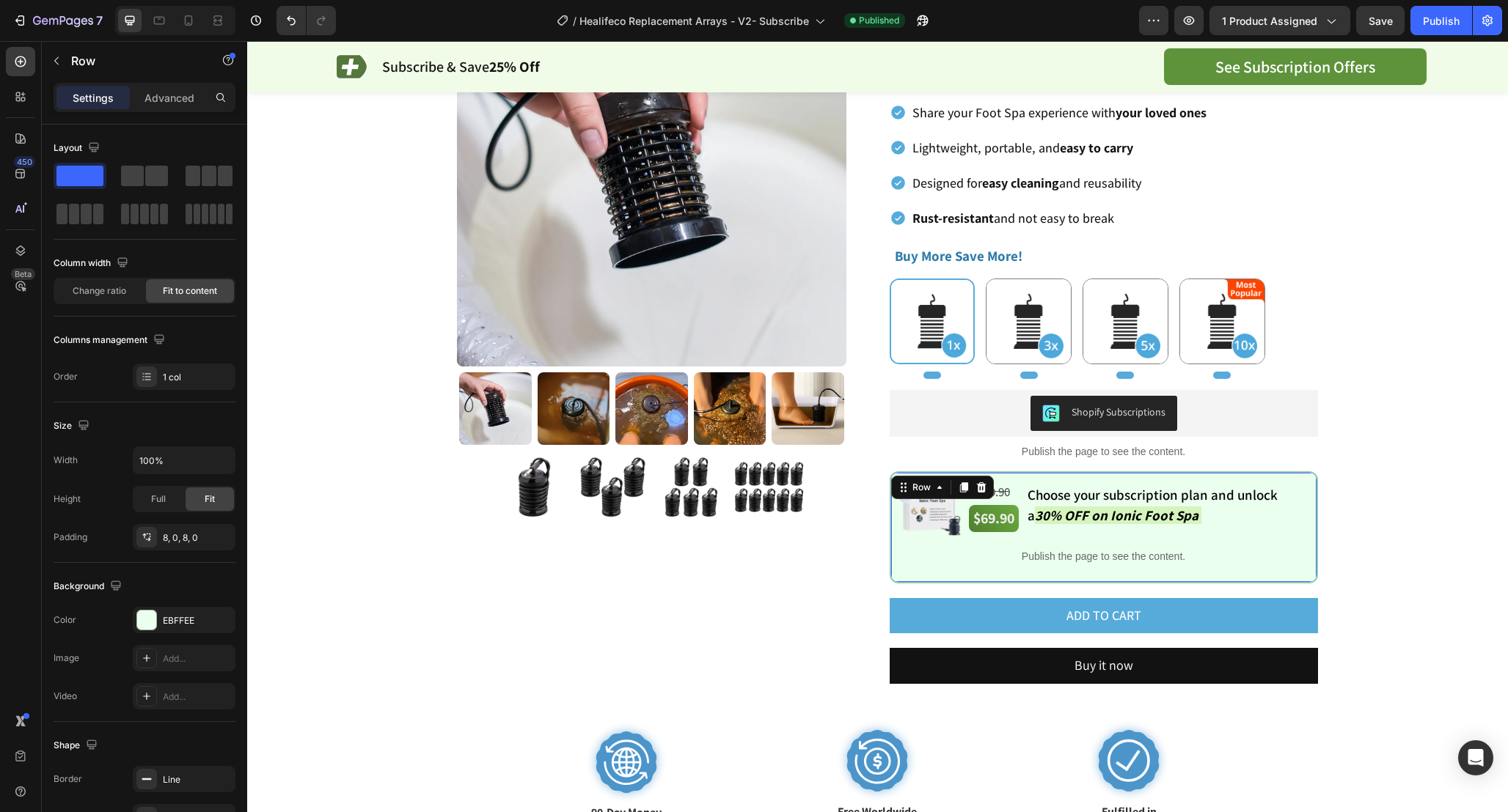
click at [895, 582] on div "Image $99.90 Text Block $69.90 Text Block Choose your subscription plan and unl…" at bounding box center [1104, 527] width 428 height 112
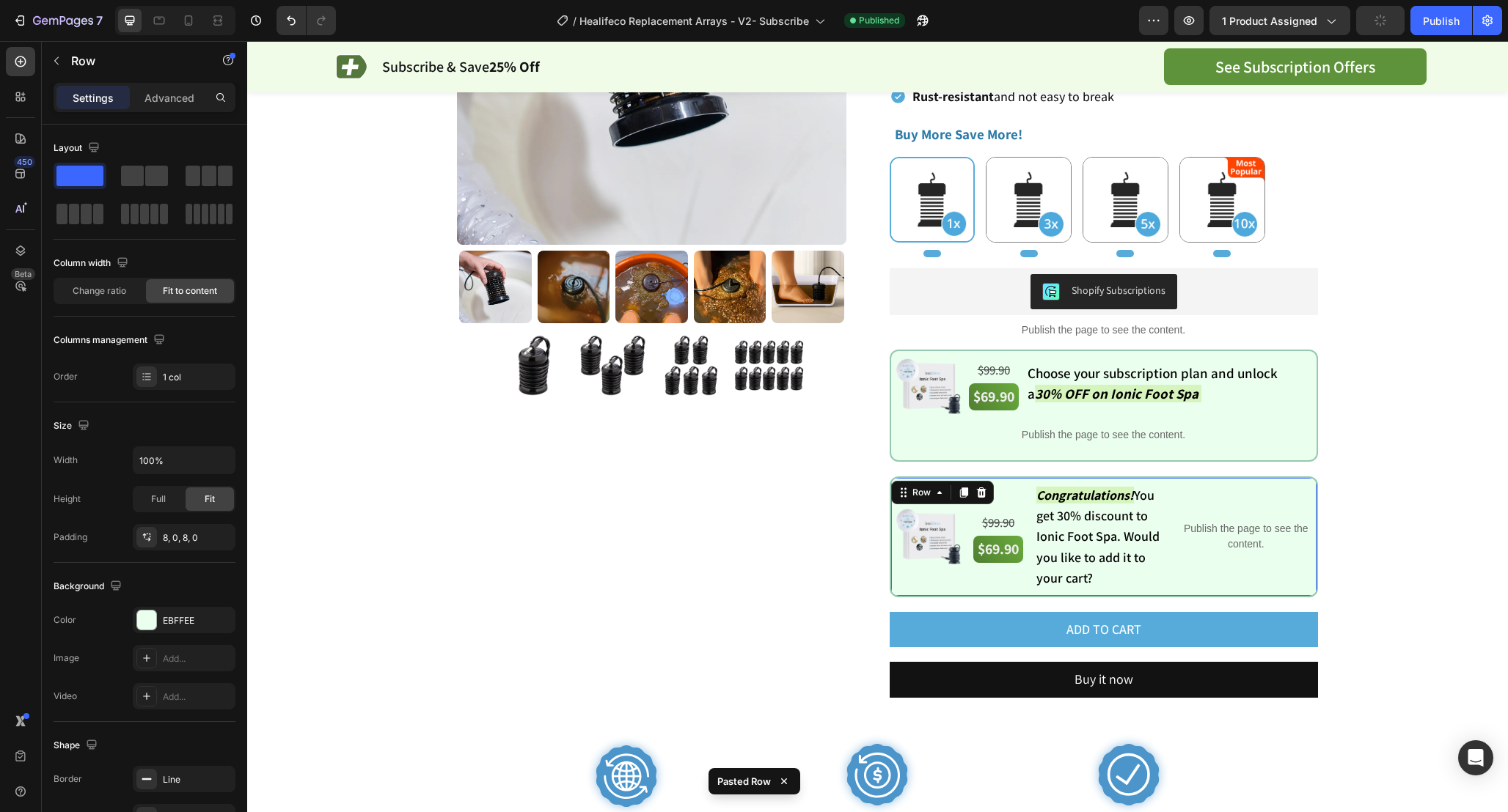
scroll to position [280, 0]
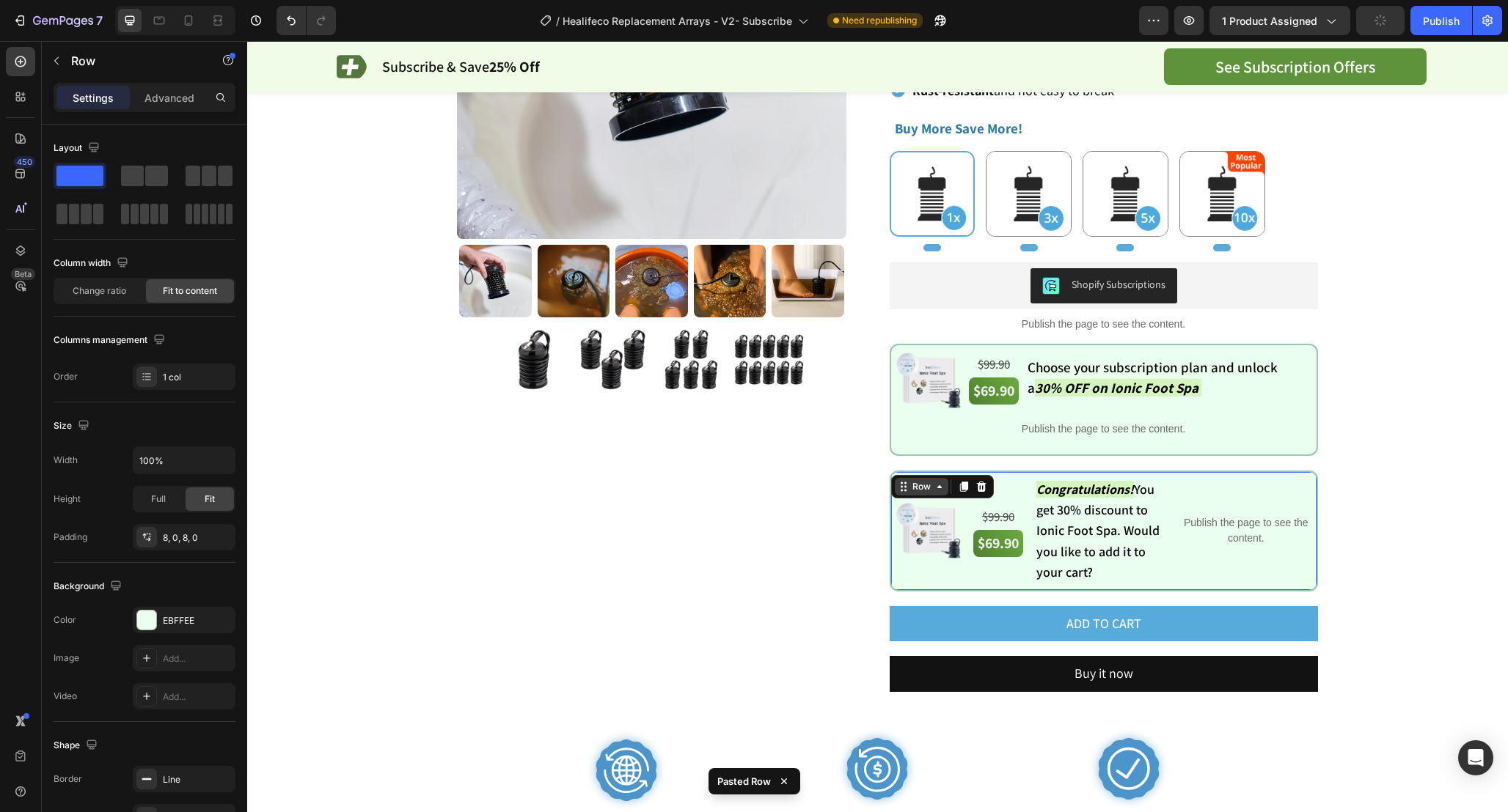
click at [917, 491] on div "Row" at bounding box center [921, 486] width 24 height 13
click at [175, 102] on p "Advanced" at bounding box center [169, 97] width 50 height 15
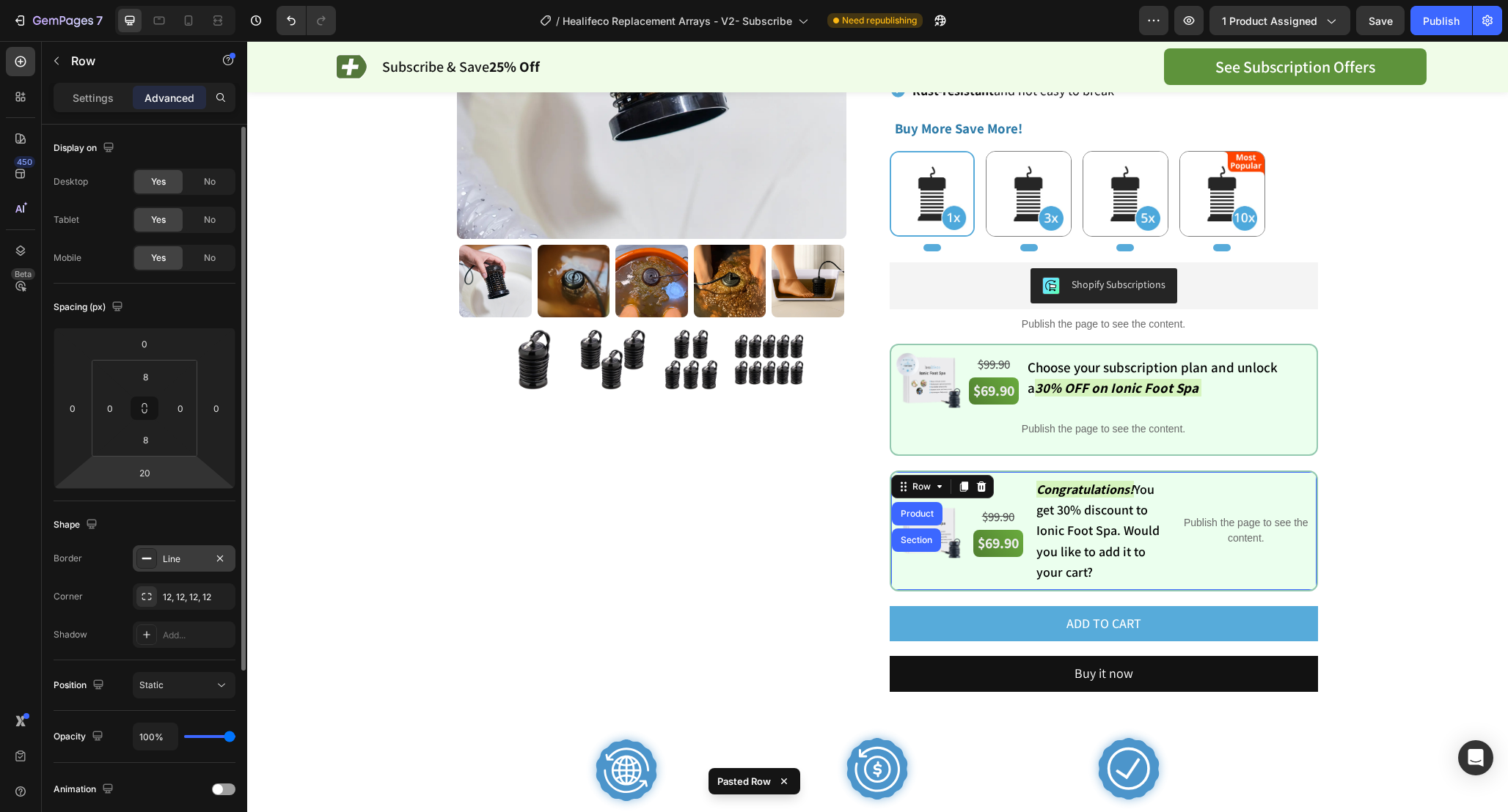
scroll to position [248, 0]
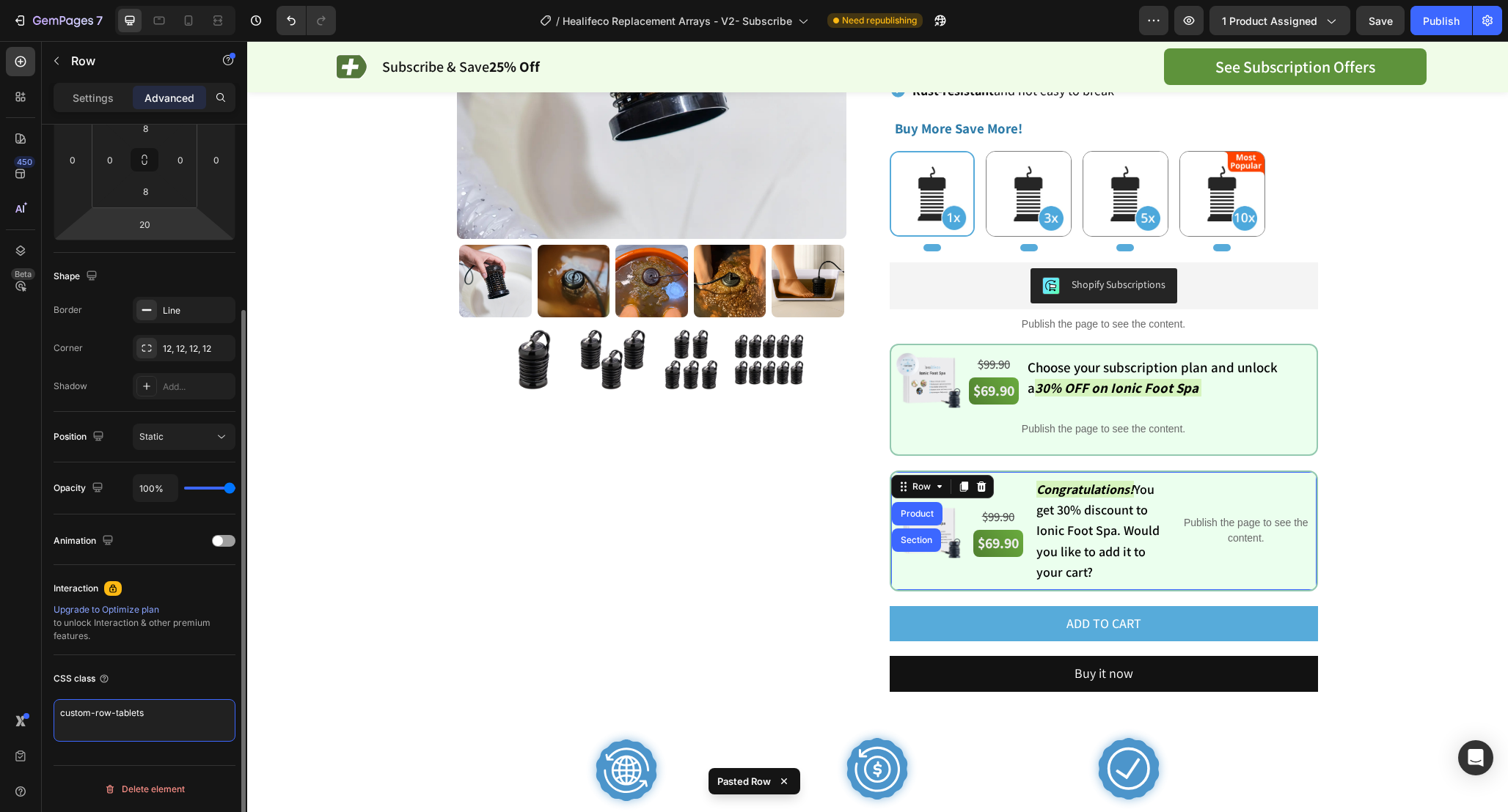
click at [133, 710] on textarea "custom-row-tablets" at bounding box center [144, 720] width 182 height 43
type textarea "custom-row-array"
click at [187, 686] on div "CSS class" at bounding box center [144, 678] width 182 height 23
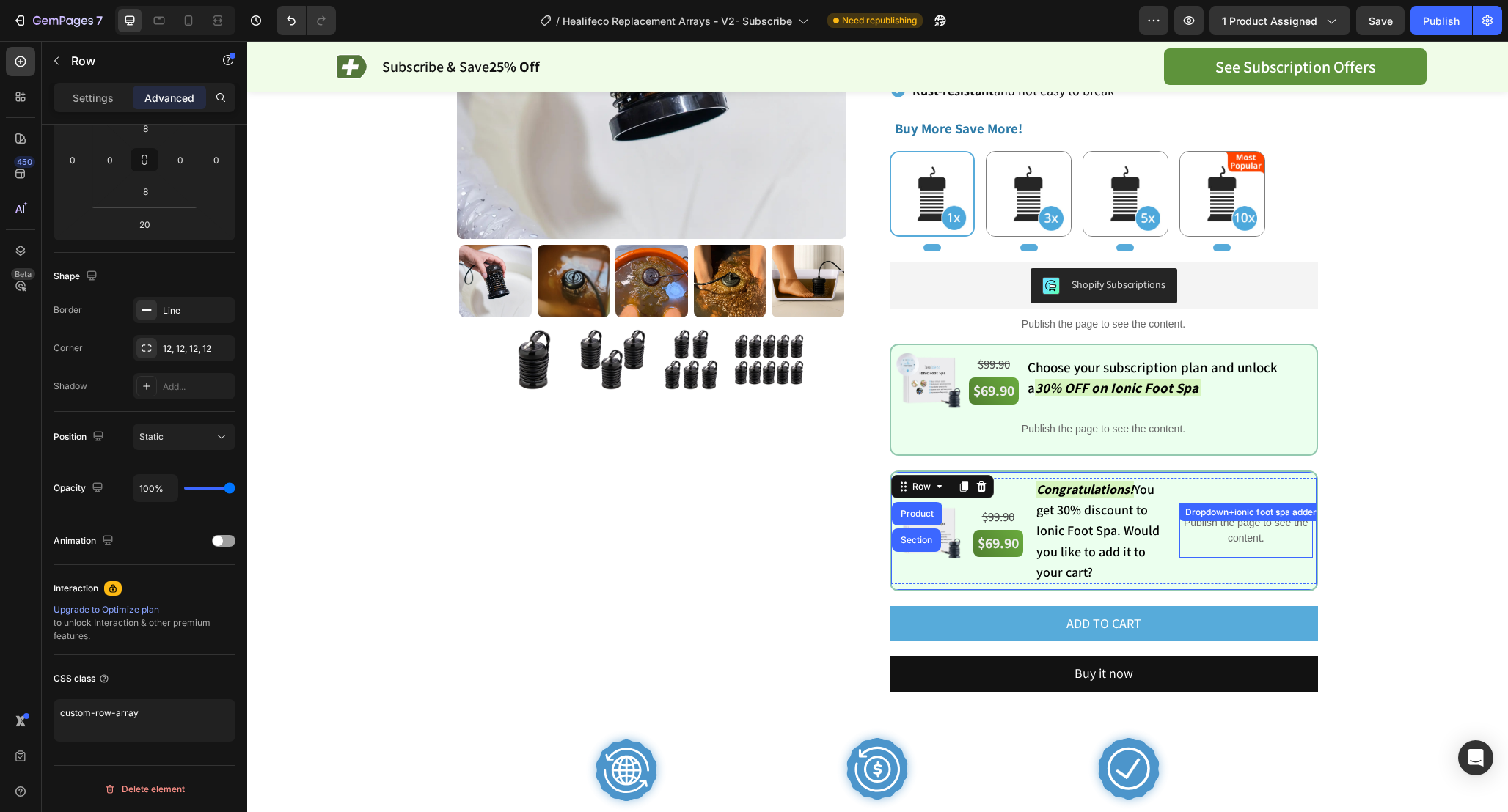
click at [1380, 530] on div "Product Images Healifeco Replacement Arrays Product Title $24.90 Product Price …" at bounding box center [877, 338] width 1187 height 1020
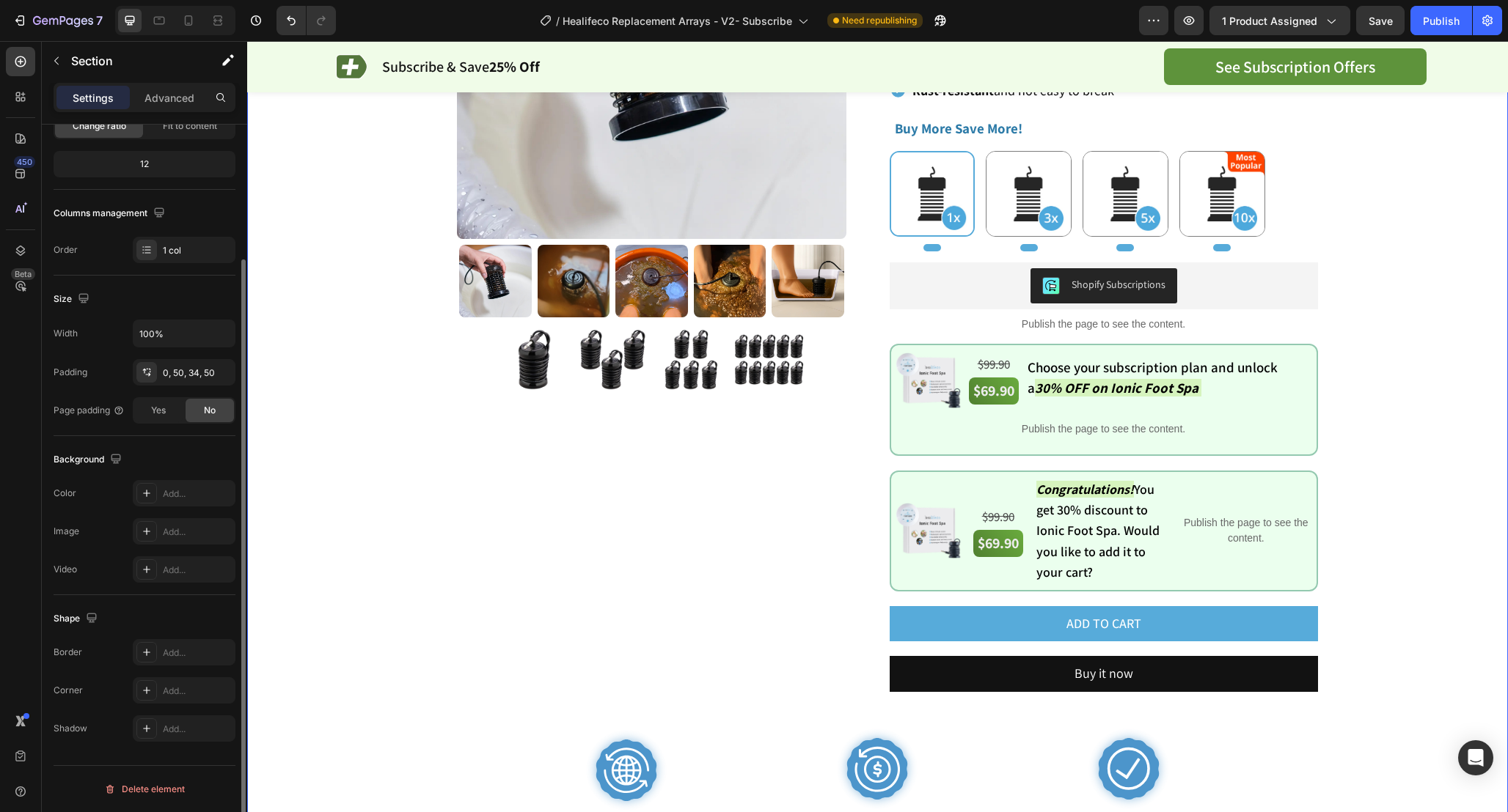
scroll to position [0, 0]
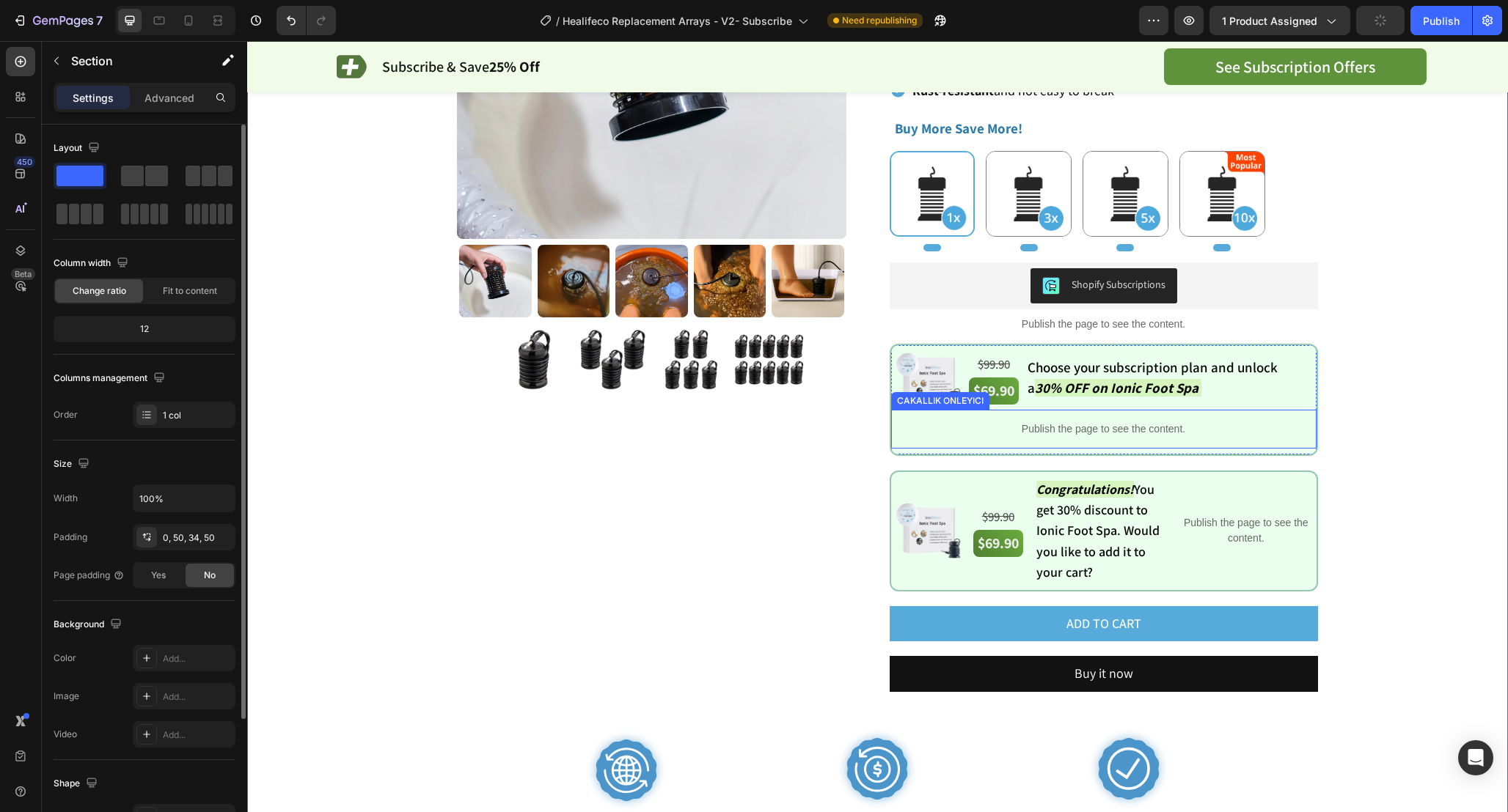
click at [1180, 431] on p "Publish the page to see the content." at bounding box center [1103, 428] width 425 height 15
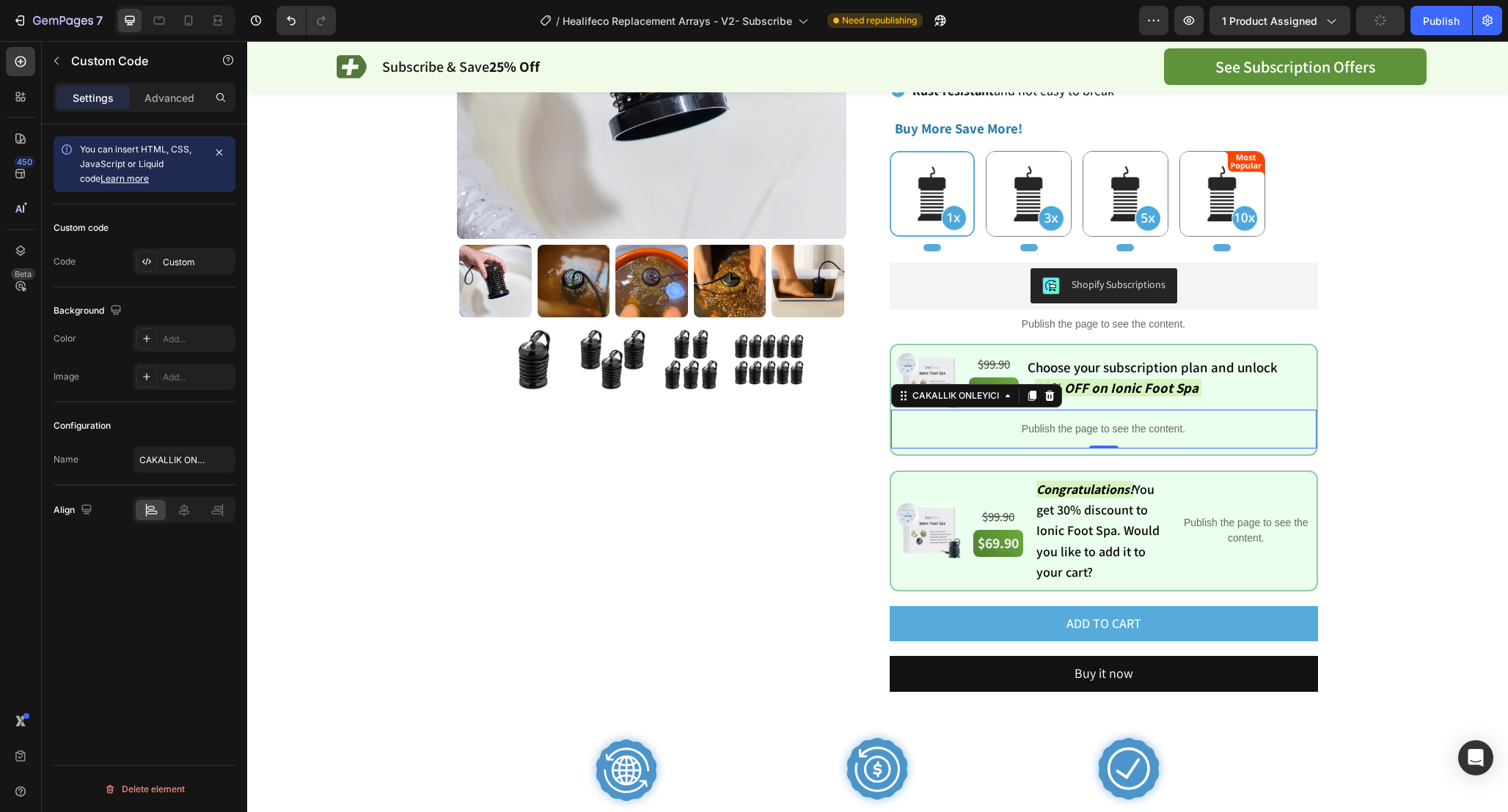
click at [1180, 431] on p "Publish the page to see the content." at bounding box center [1103, 428] width 425 height 15
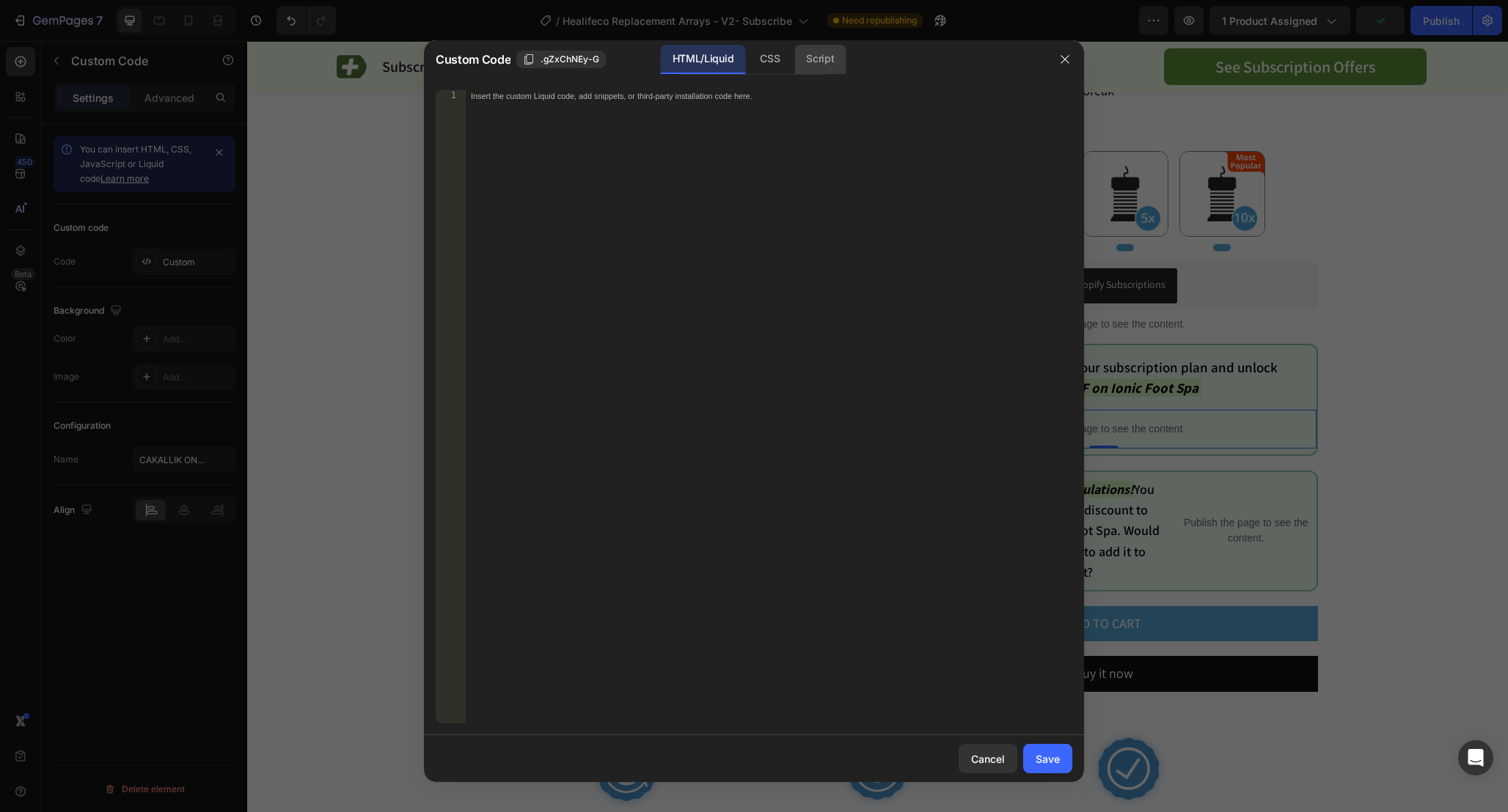
click at [827, 61] on div "Script" at bounding box center [820, 59] width 52 height 29
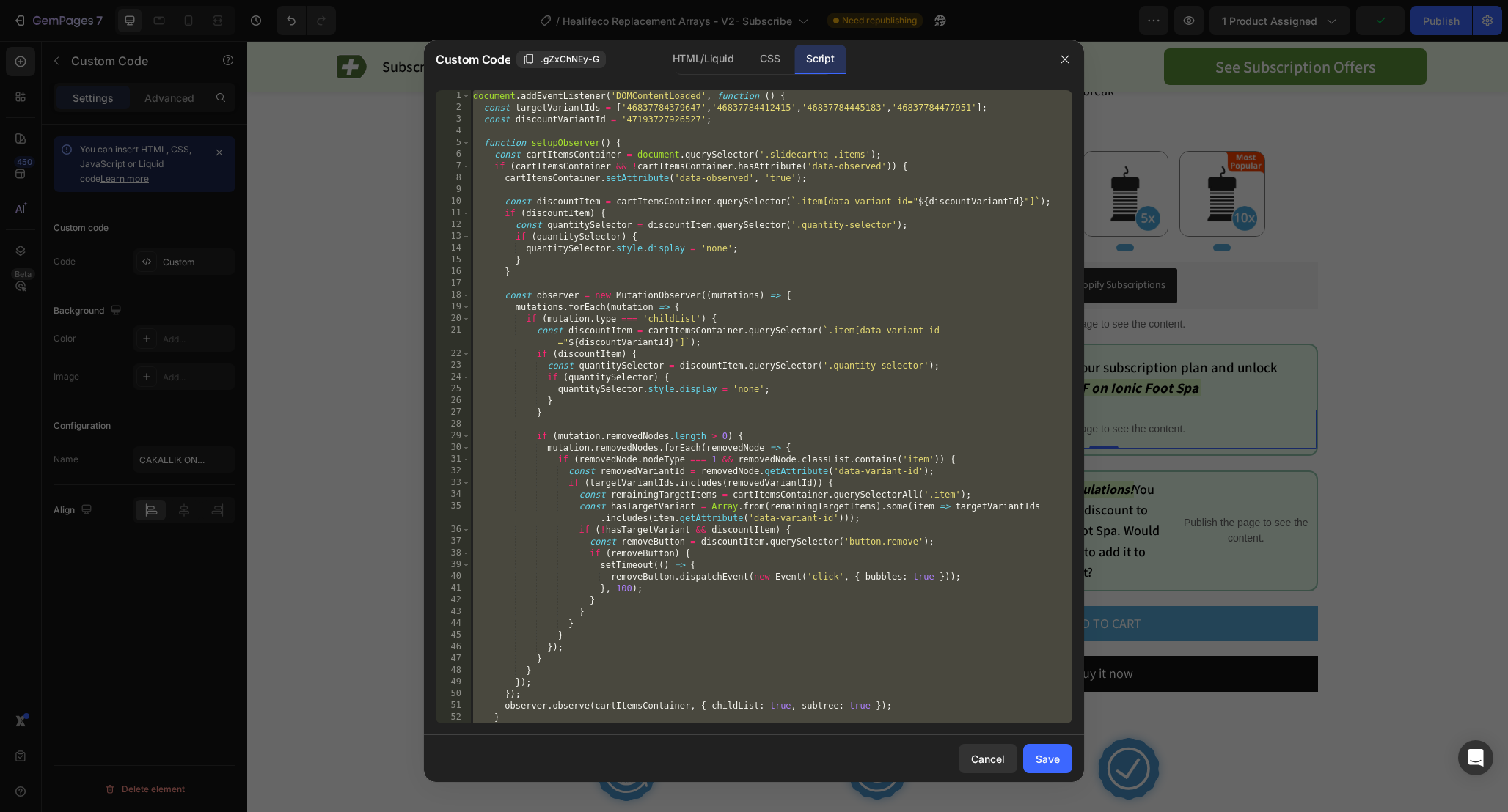
type textarea "const discountVariantId = '47193727926527';"
click at [839, 120] on div "document . addEventListener ( 'DOMContentLoaded' , function ( ) { const targetV…" at bounding box center [771, 418] width 602 height 657
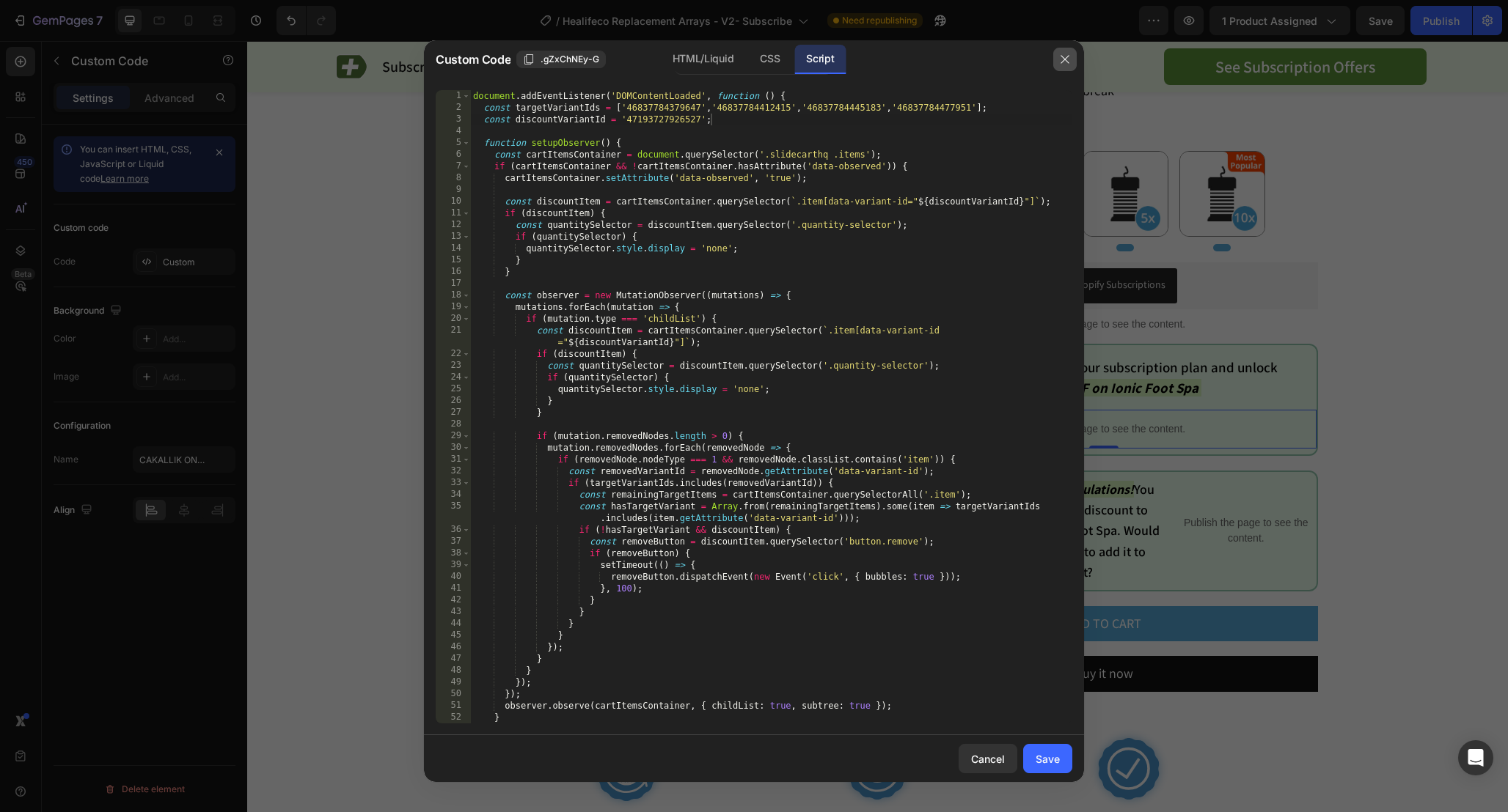
click at [1065, 61] on icon "button" at bounding box center [1064, 59] width 12 height 12
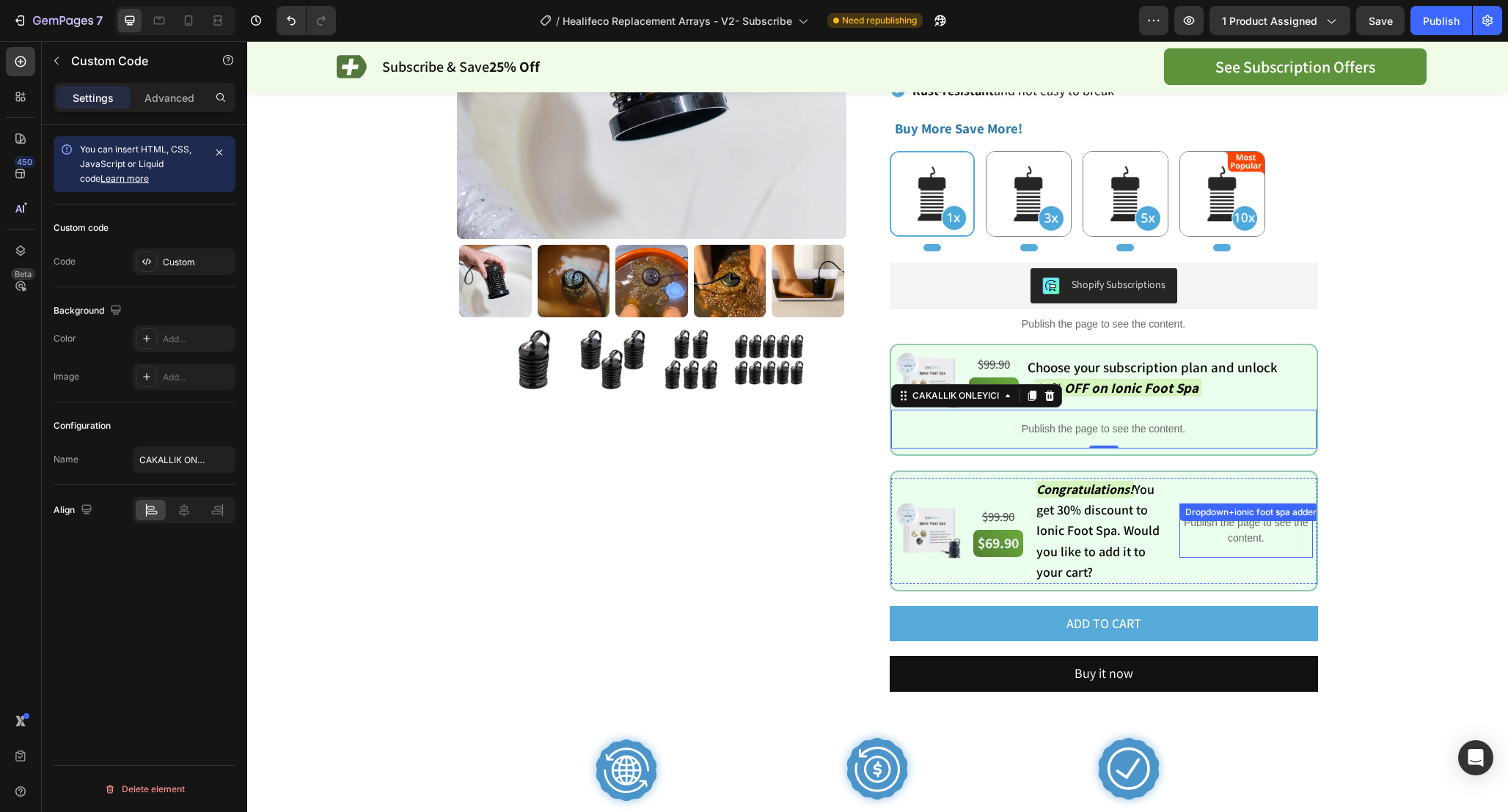
click at [1227, 524] on div "Publish the page to see the content. Dropdown+ionic foot spa adder" at bounding box center [1245, 531] width 133 height 54
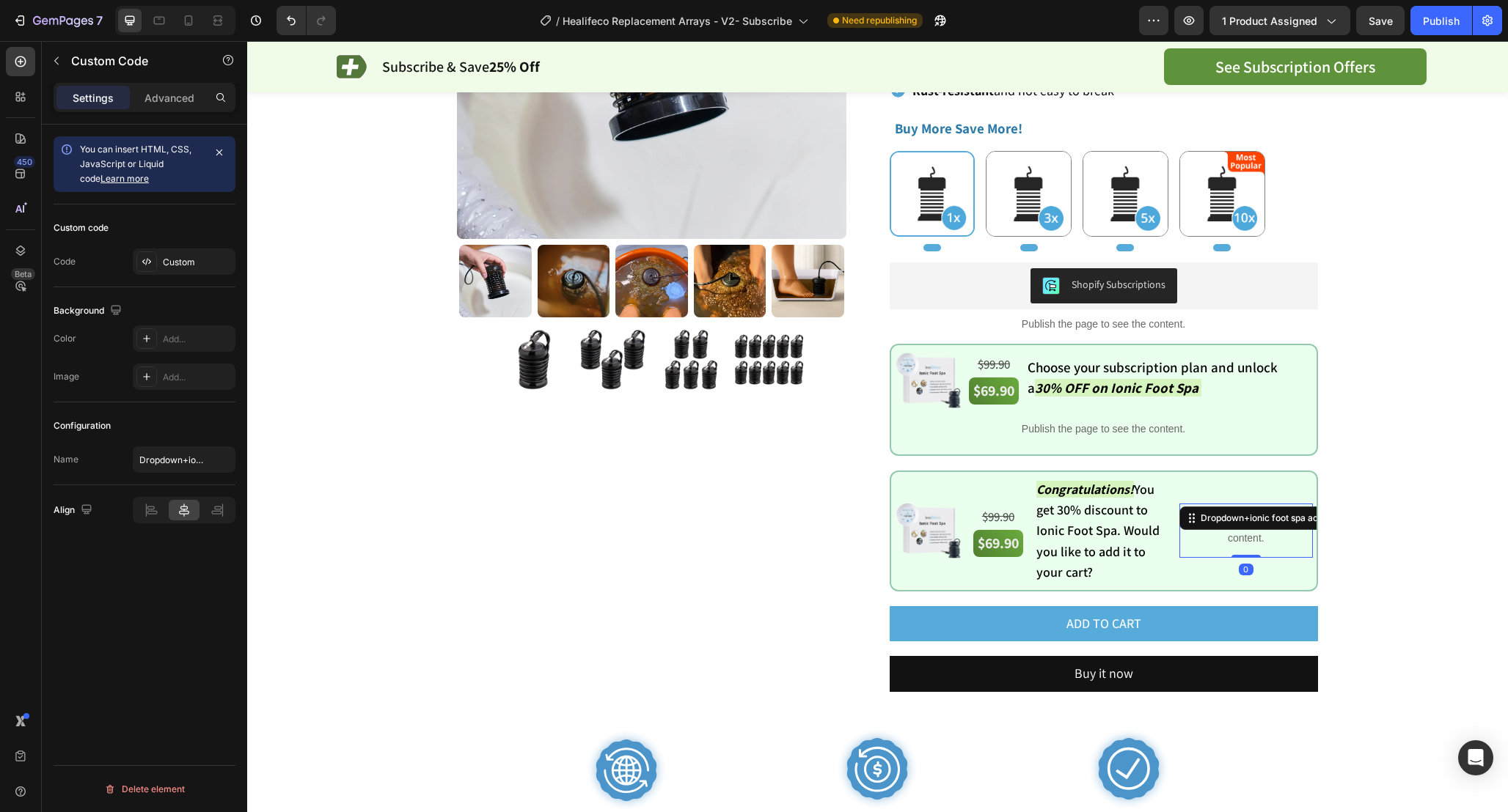
click at [1227, 524] on div "Dropdown+ionic foot spa adder" at bounding box center [1266, 518] width 167 height 18
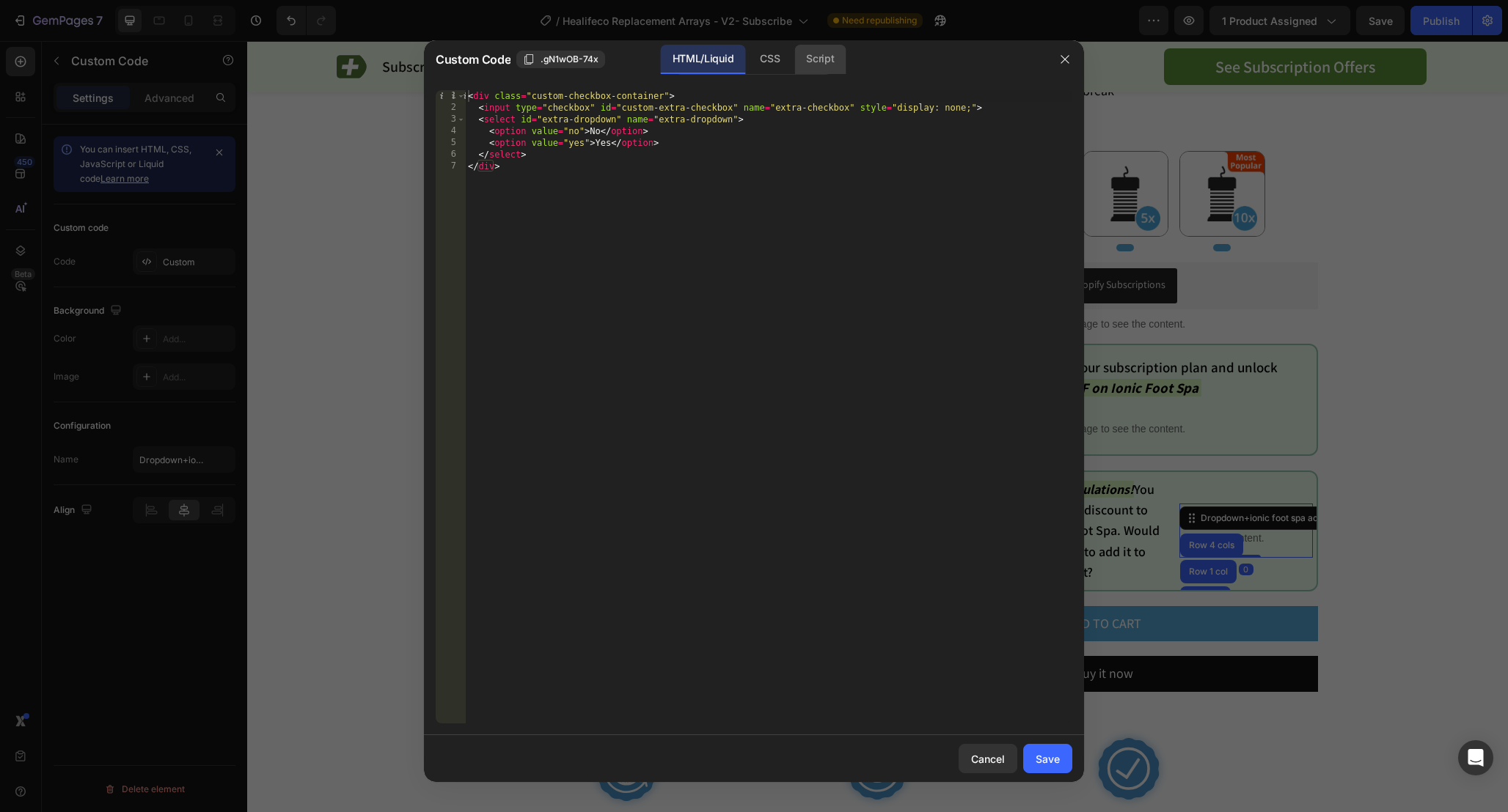
click at [824, 64] on div "Script" at bounding box center [820, 59] width 52 height 29
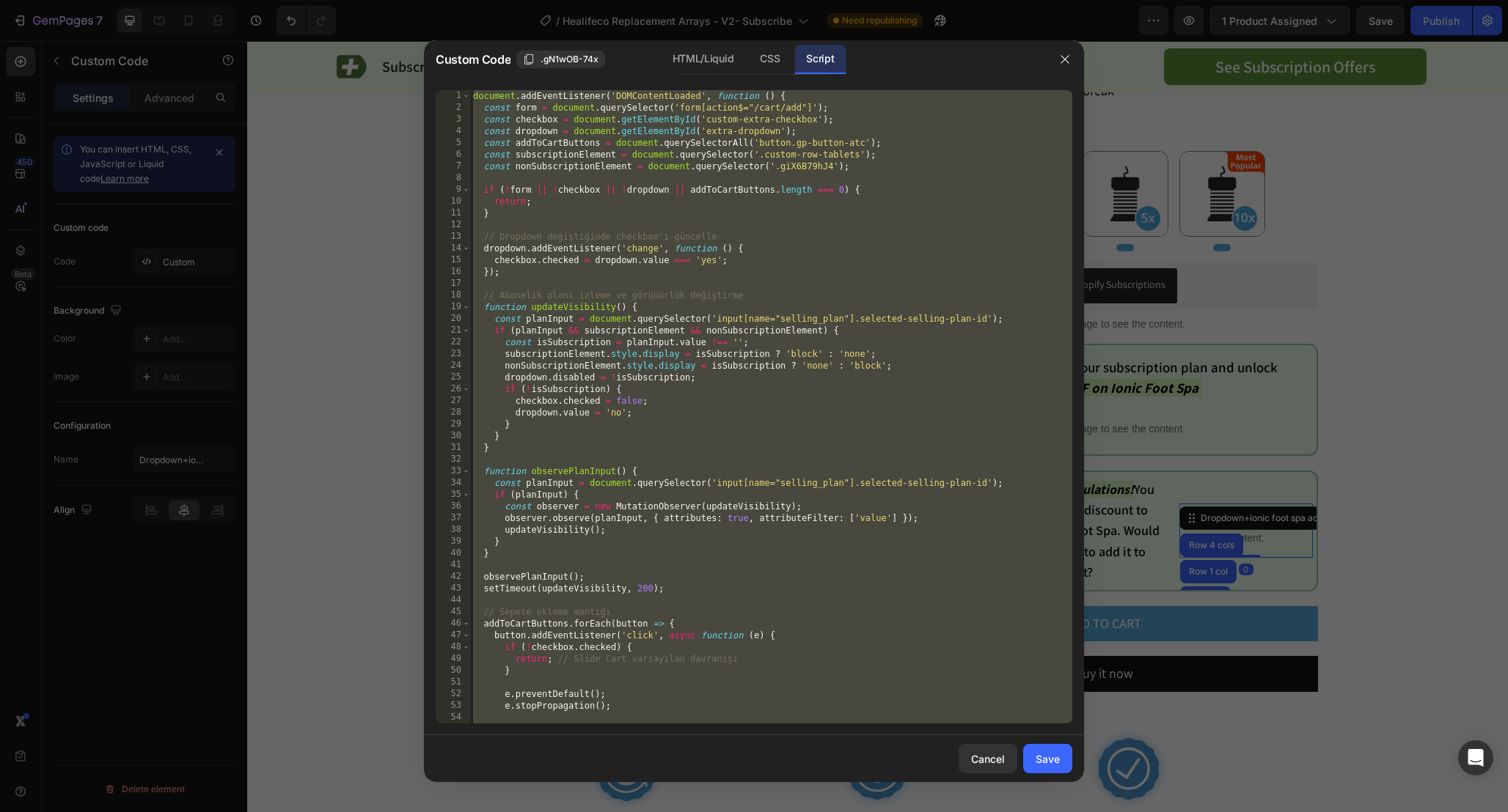
click at [897, 156] on div "document . addEventListener ( 'DOMContentLoaded' , function ( ) { const form = …" at bounding box center [771, 418] width 602 height 657
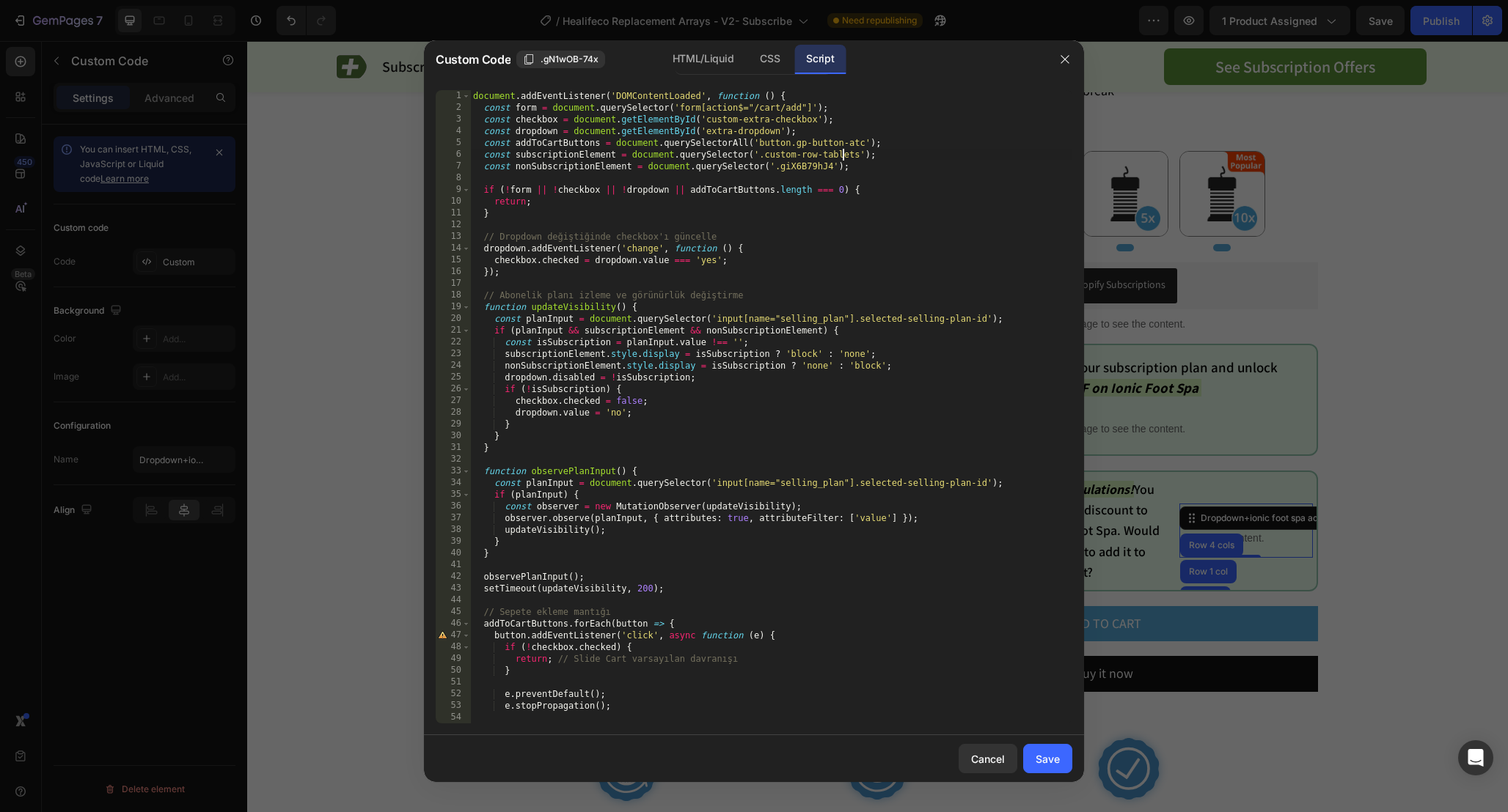
click at [844, 158] on div "document . addEventListener ( 'DOMContentLoaded' , function ( ) { const form = …" at bounding box center [771, 418] width 602 height 657
type textarea "const subscriptionElement = document.querySelector('.custom-row-array');"
click at [1047, 754] on div "Save" at bounding box center [1047, 759] width 24 height 15
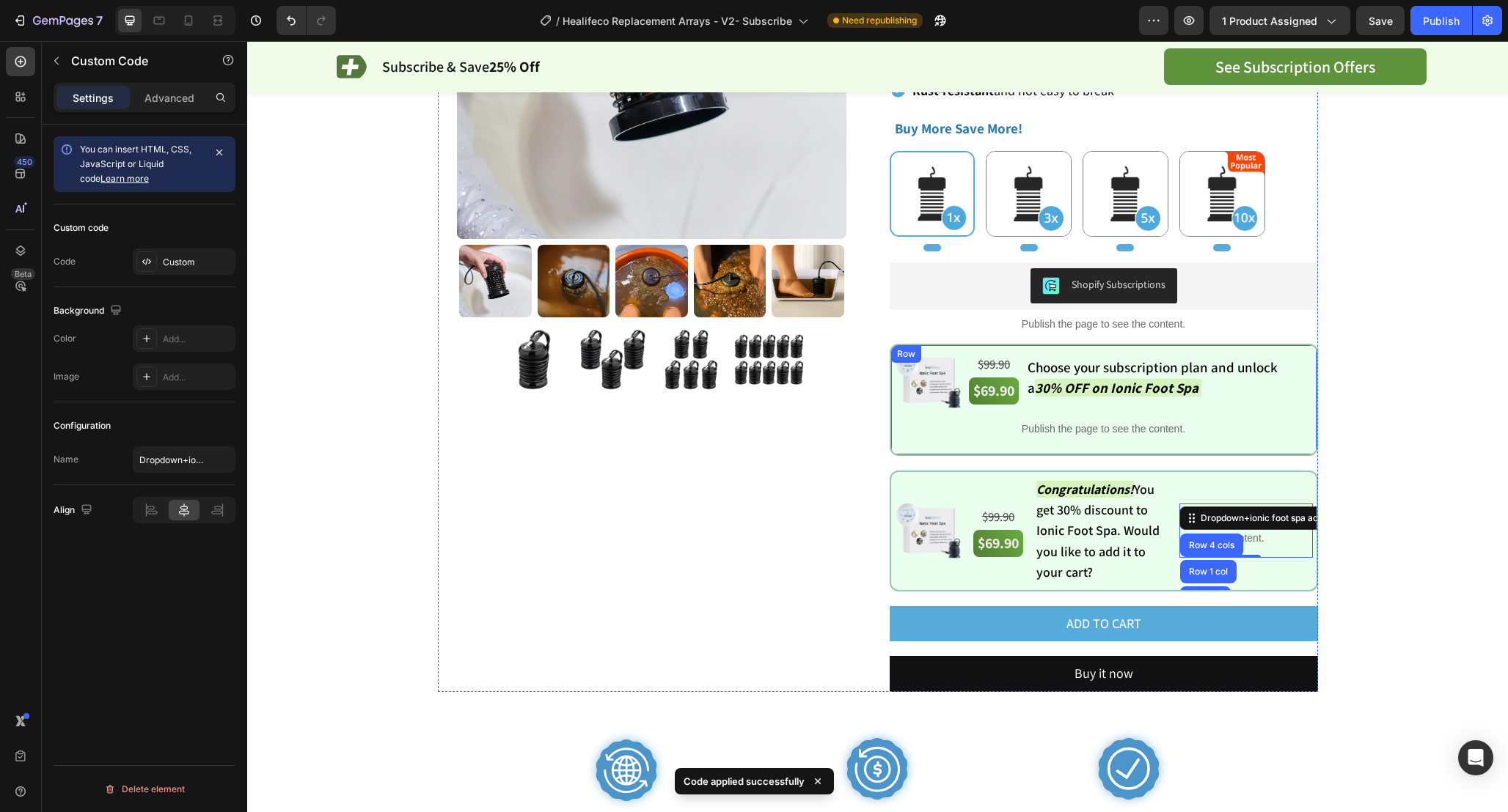
click at [901, 346] on div "Image $99.90 Text Block $69.90 Text Block Choose your subscription plan and unl…" at bounding box center [1104, 400] width 428 height 112
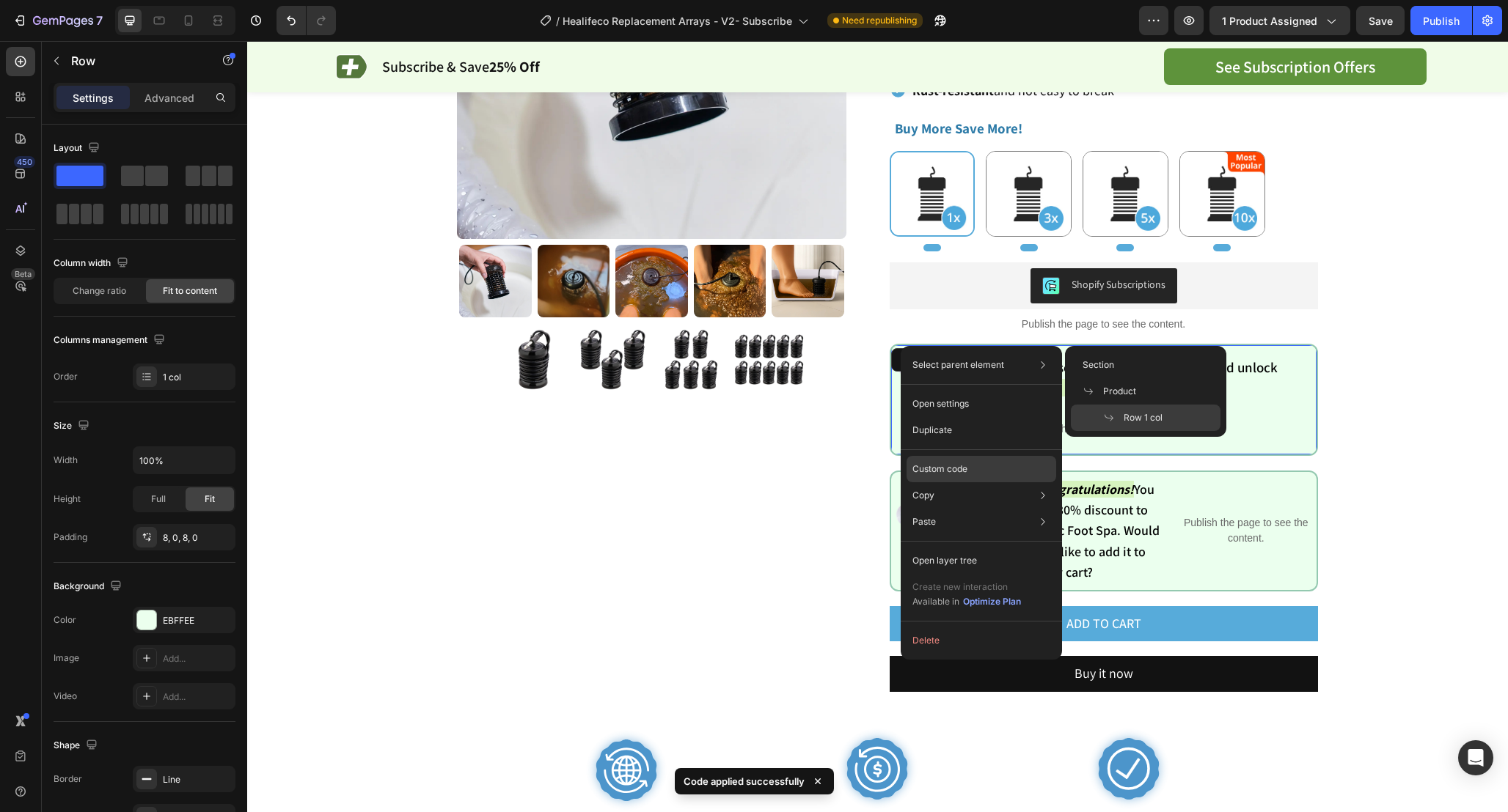
click at [963, 465] on p "Custom code" at bounding box center [940, 468] width 55 height 13
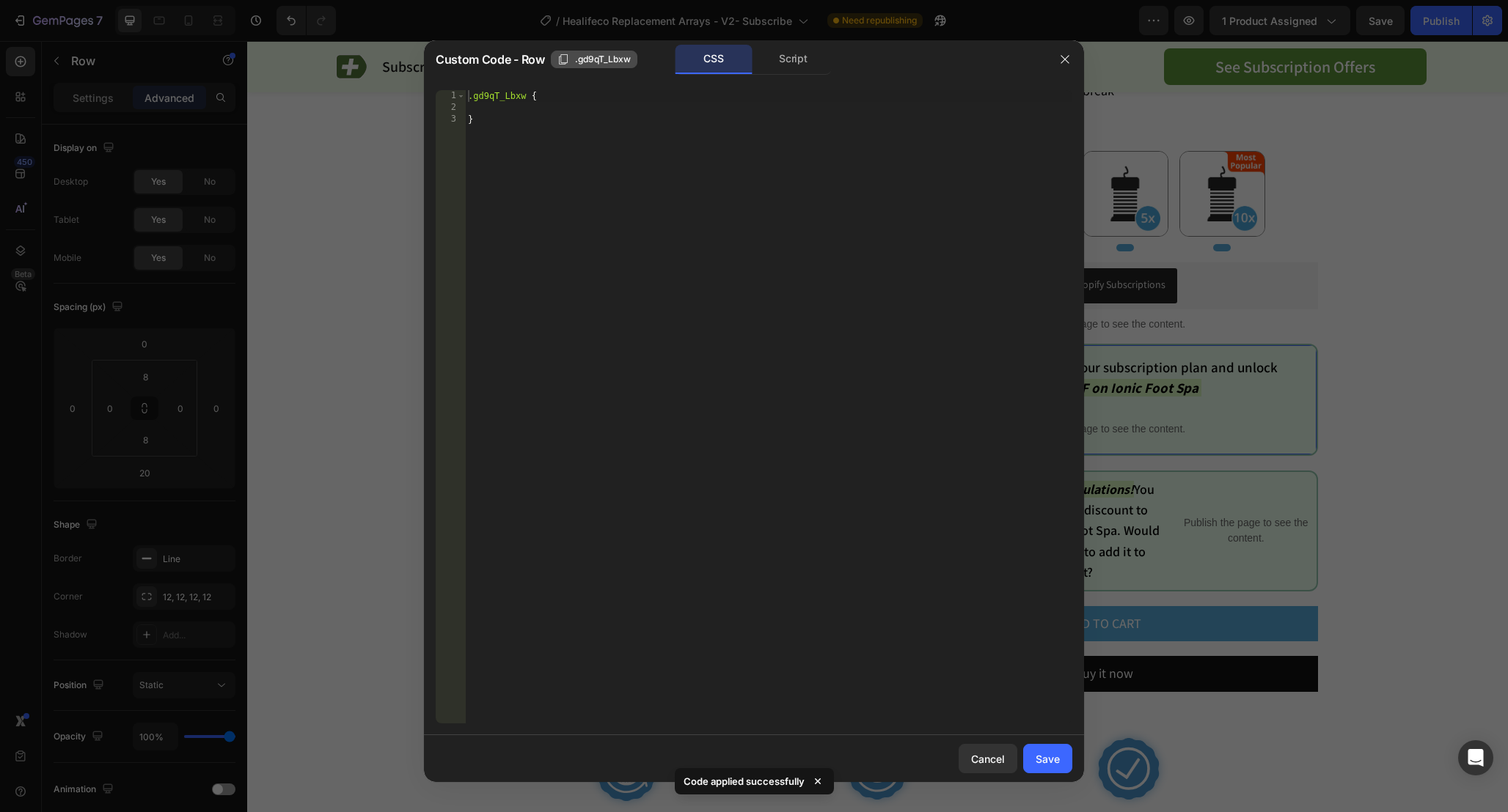
click at [617, 55] on span ".gd9qT_Lbxw" at bounding box center [602, 59] width 56 height 13
click at [1060, 53] on icon "button" at bounding box center [1064, 59] width 12 height 12
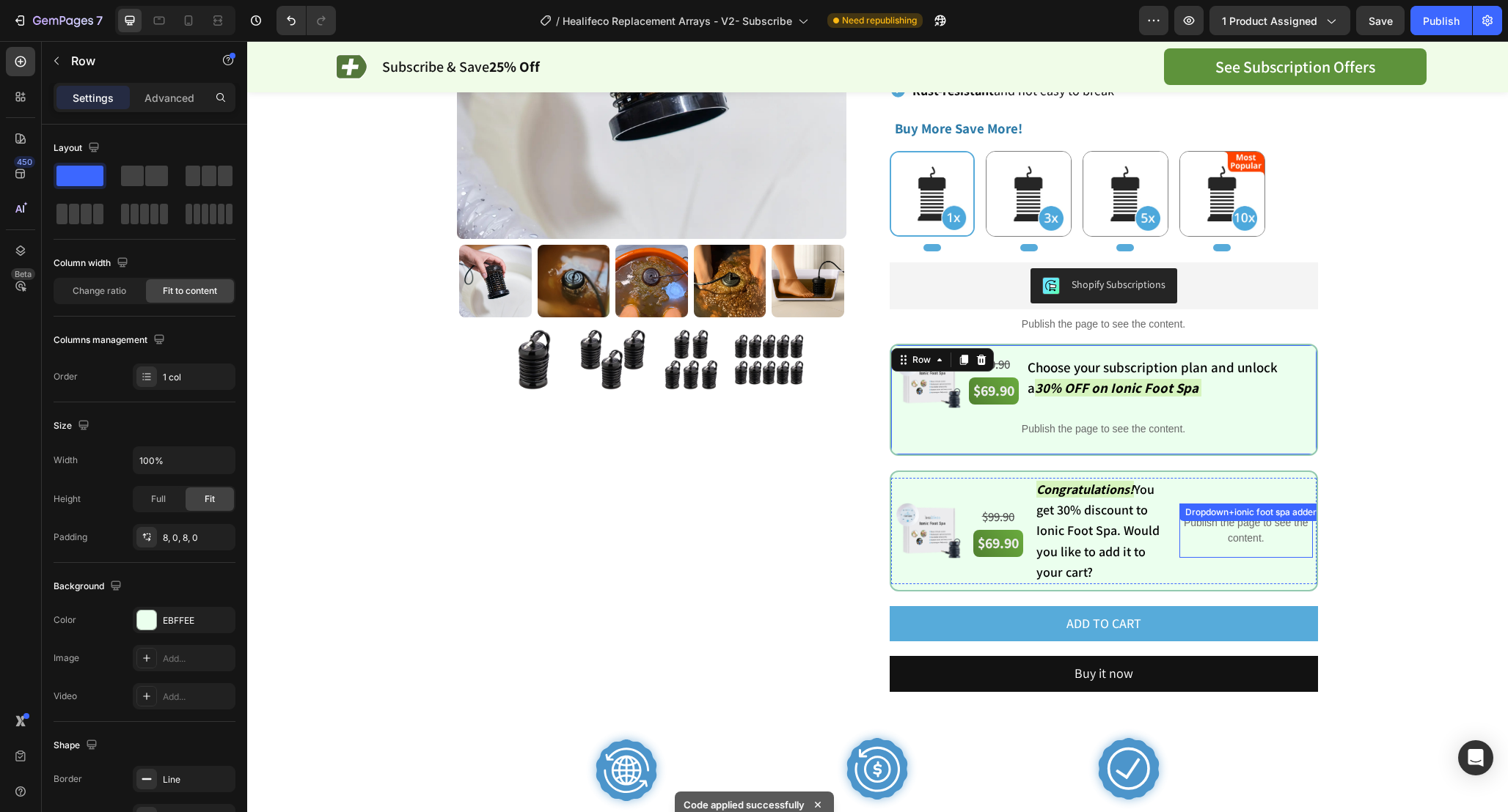
click at [1223, 520] on div "Dropdown+ionic foot spa adder" at bounding box center [1251, 513] width 143 height 18
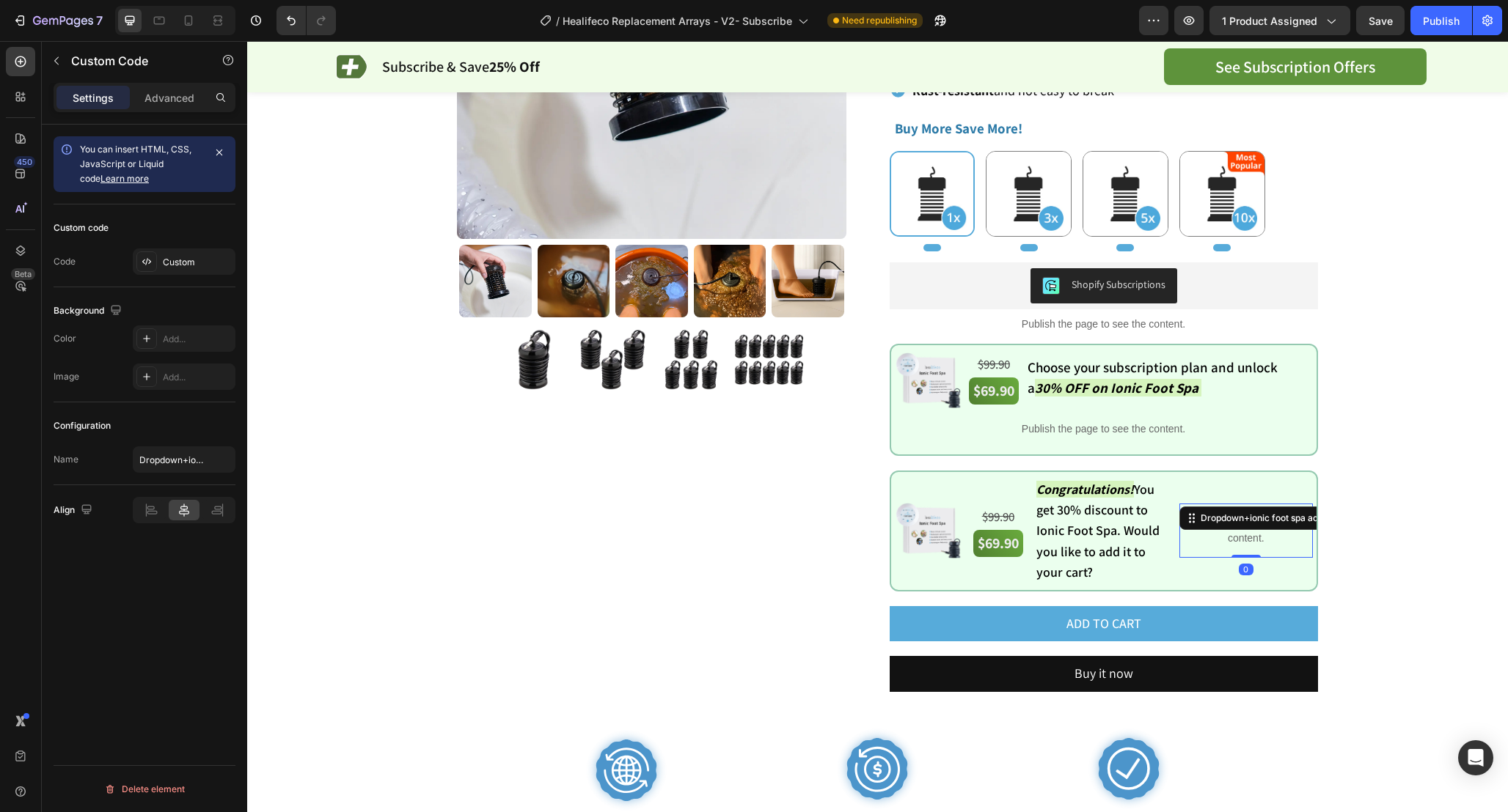
click at [1223, 520] on div "Dropdown+ionic foot spa adder" at bounding box center [1266, 518] width 137 height 13
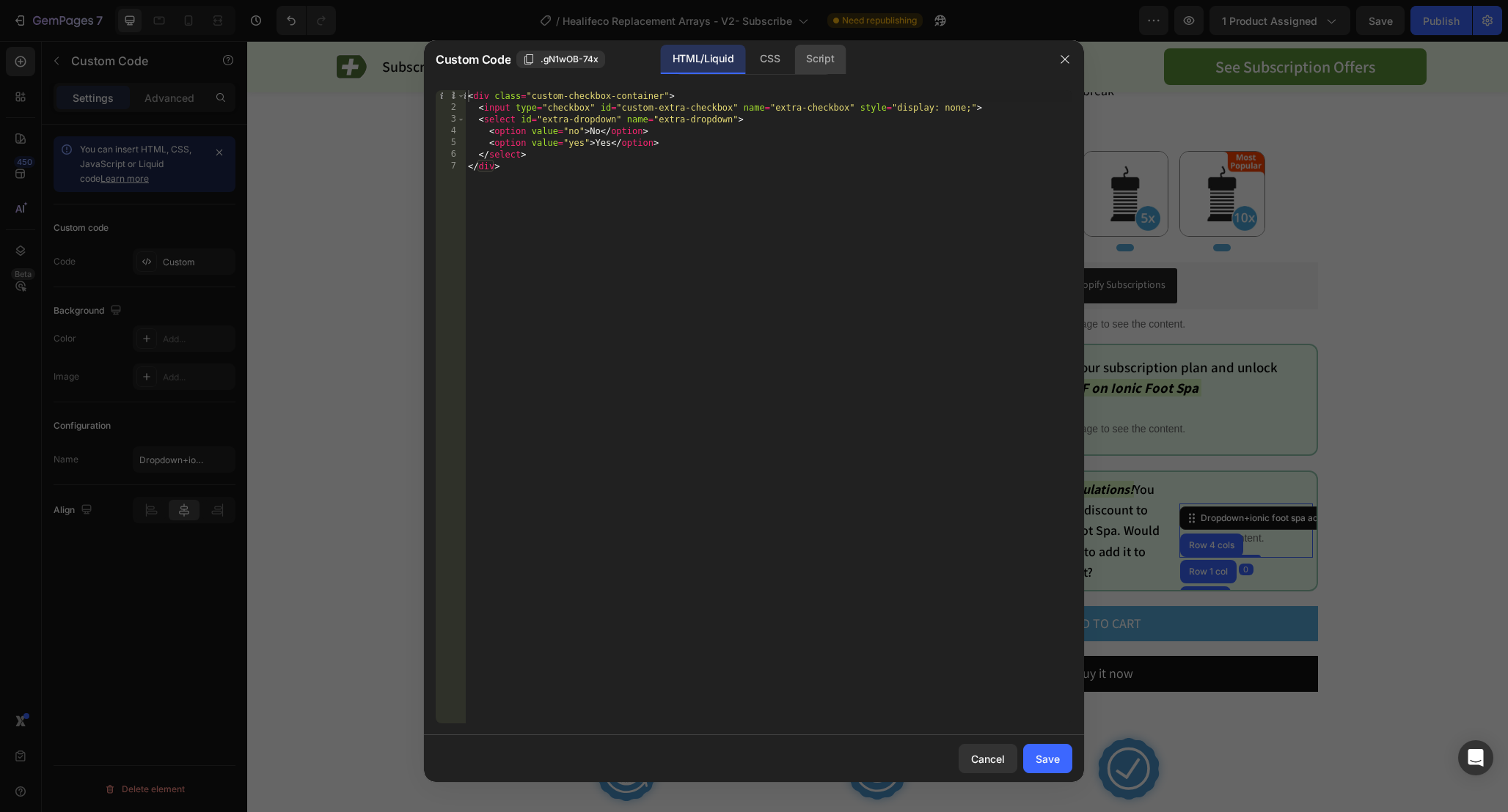
click at [809, 55] on div "Script" at bounding box center [820, 59] width 52 height 29
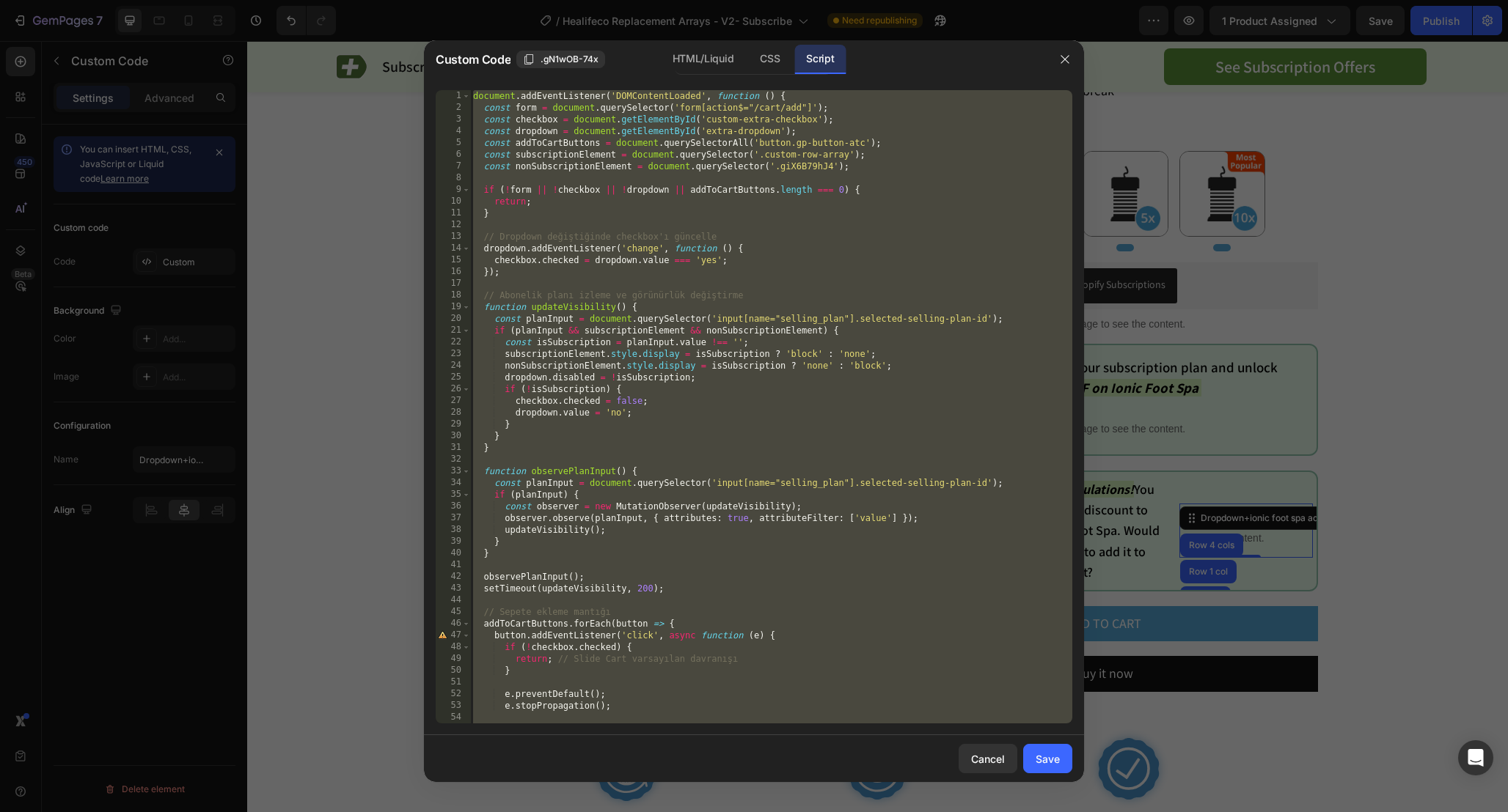
click at [806, 164] on div "document . addEventListener ( 'DOMContentLoaded' , function ( ) { const form = …" at bounding box center [771, 418] width 602 height 657
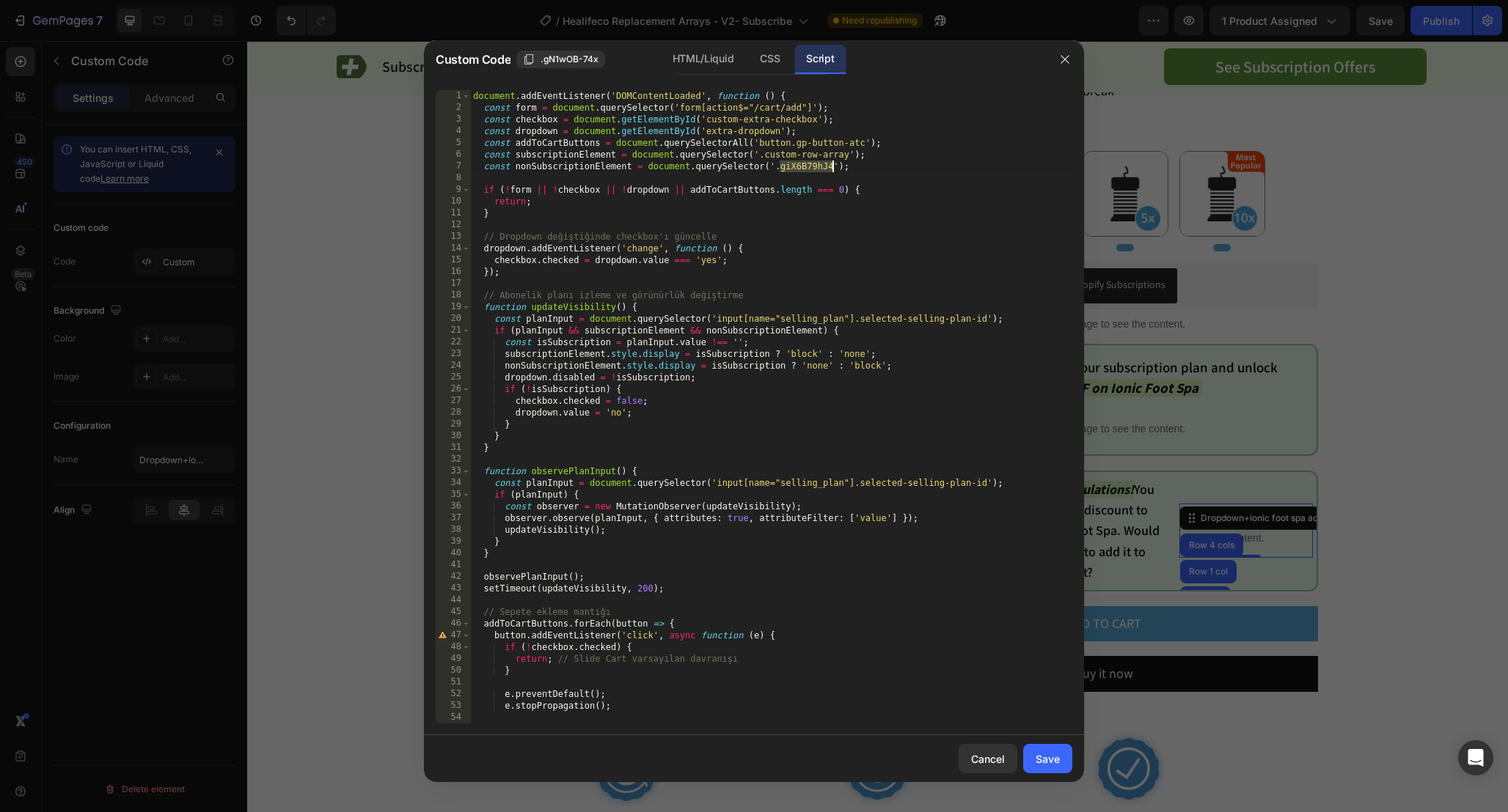
paste textarea ".gd9qT_Lbxw"
click at [778, 168] on div "document . addEventListener ( 'DOMContentLoaded' , function ( ) { const form = …" at bounding box center [771, 418] width 602 height 657
type textarea "const nonSubscriptionElement = document.querySelector('.gd9qT_Lbxw');"
click at [1047, 762] on div "Save" at bounding box center [1047, 759] width 24 height 15
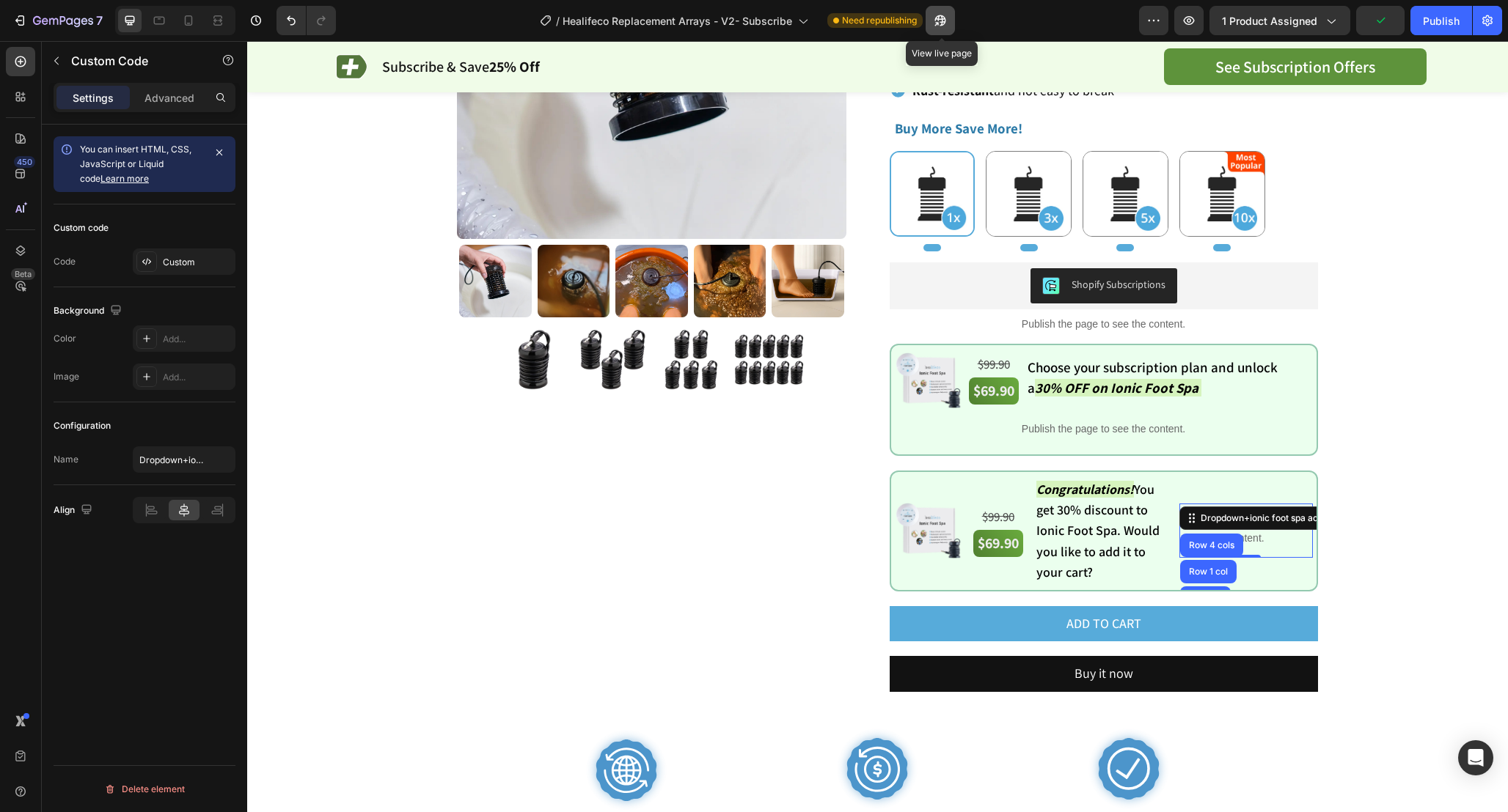
click at [938, 18] on icon "button" at bounding box center [940, 20] width 14 height 14
click at [1278, 541] on p "Publish the page to see the content." at bounding box center [1245, 531] width 133 height 31
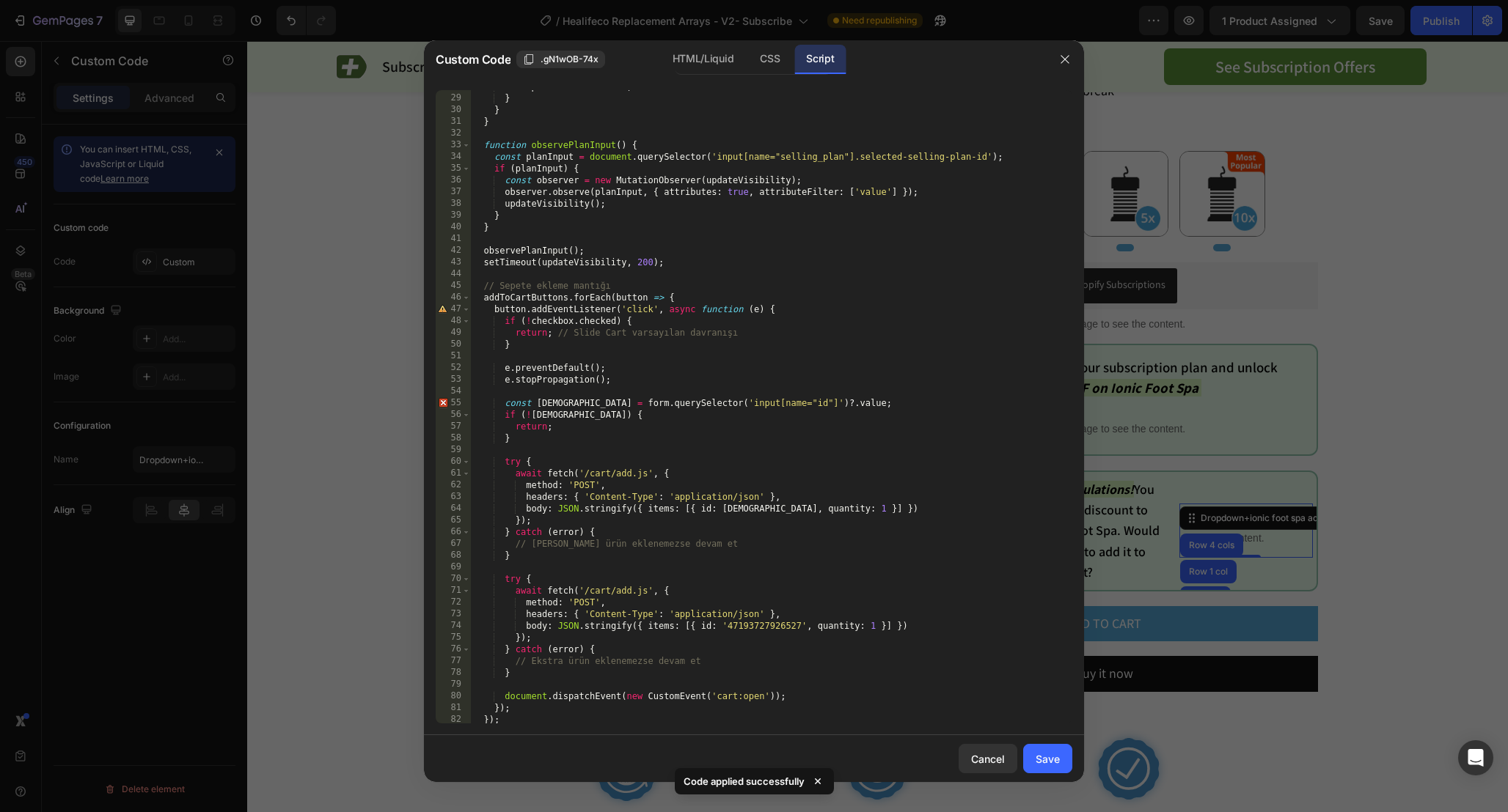
scroll to position [0, 0]
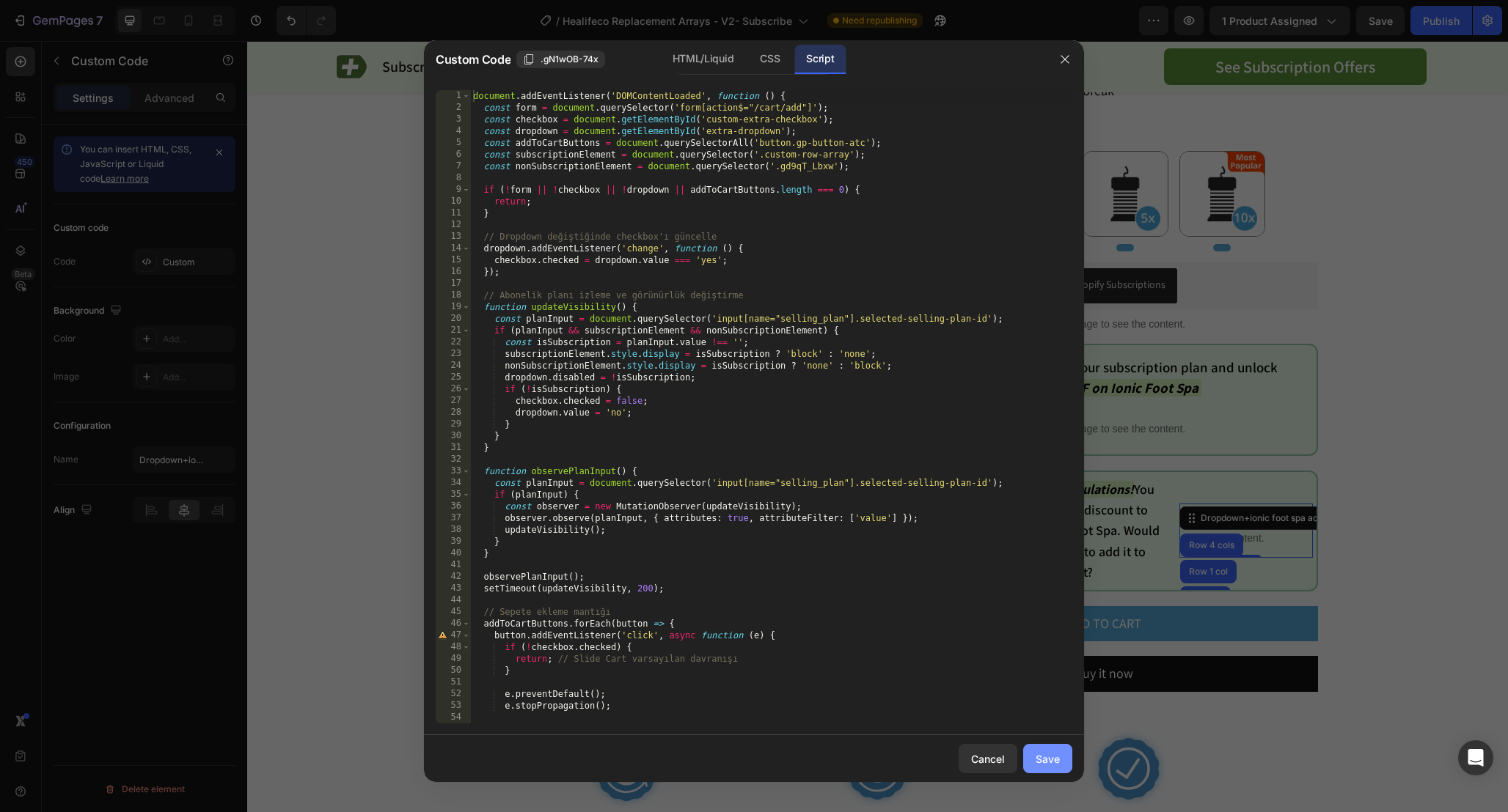
click at [1047, 761] on div "Save" at bounding box center [1047, 759] width 24 height 15
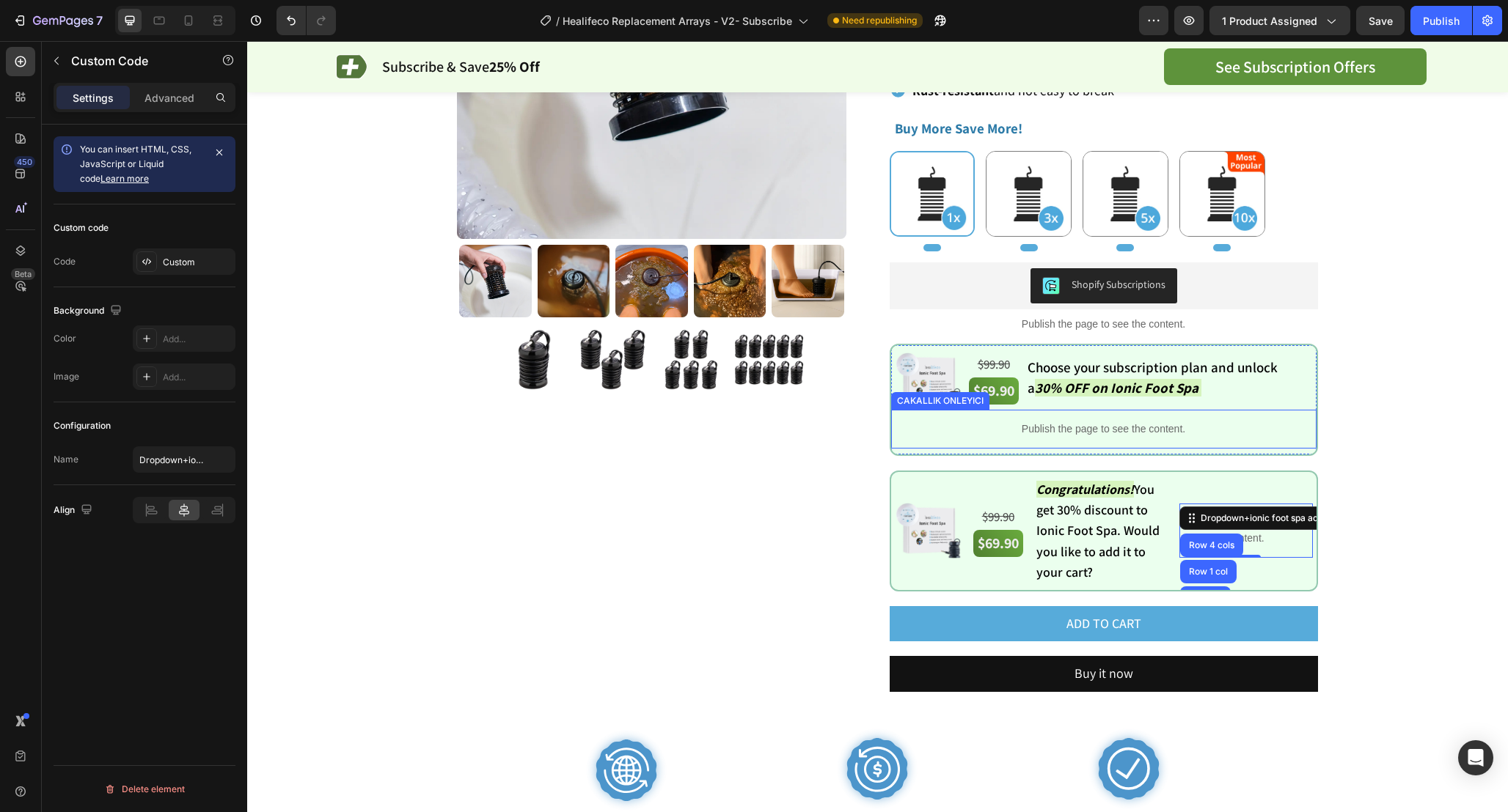
click at [1155, 432] on p "Publish the page to see the content." at bounding box center [1103, 428] width 425 height 15
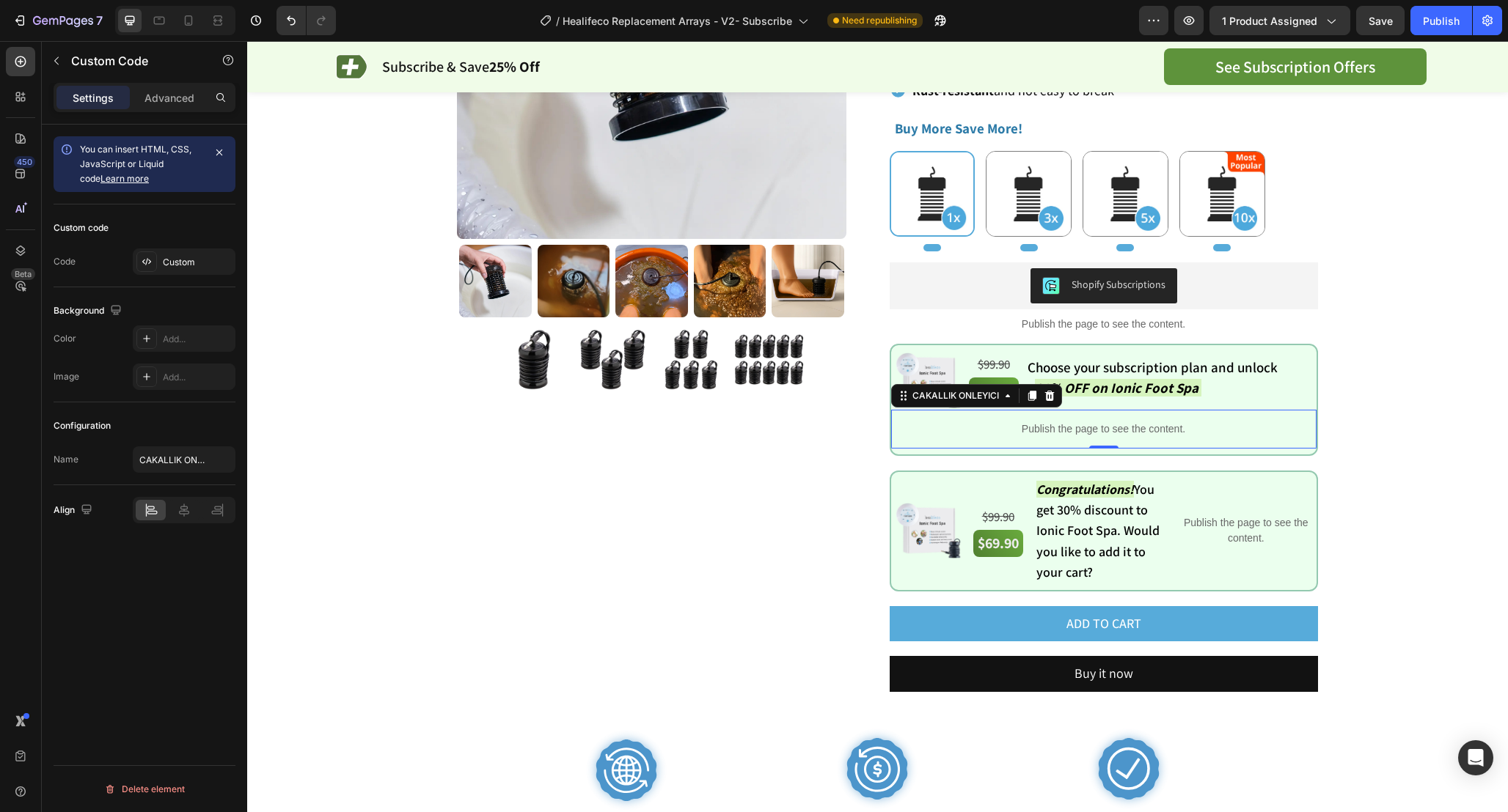
click at [1155, 432] on p "Publish the page to see the content." at bounding box center [1103, 428] width 425 height 15
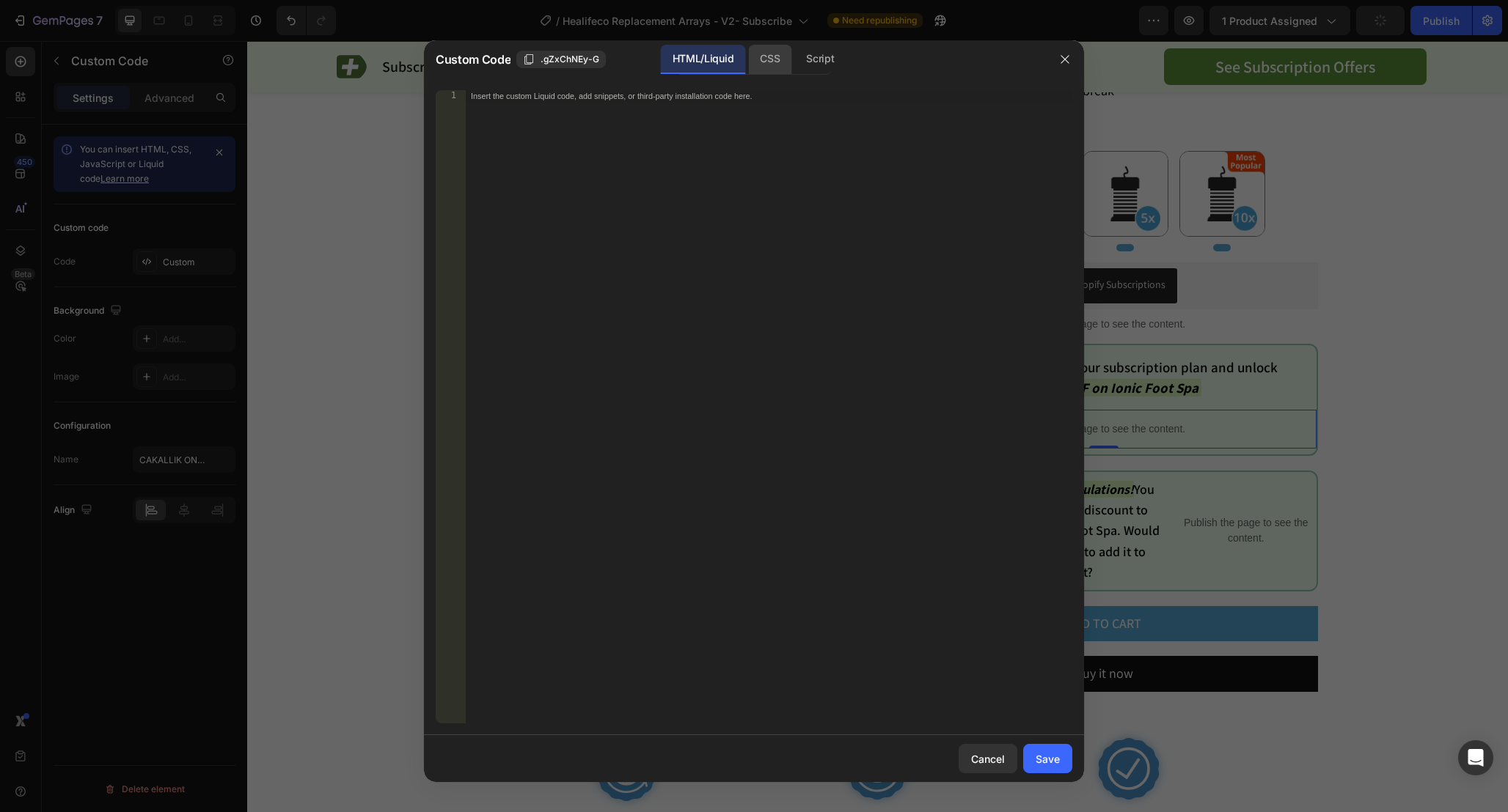
click at [780, 58] on div "CSS" at bounding box center [770, 59] width 44 height 29
click at [801, 57] on div "Script" at bounding box center [820, 59] width 52 height 29
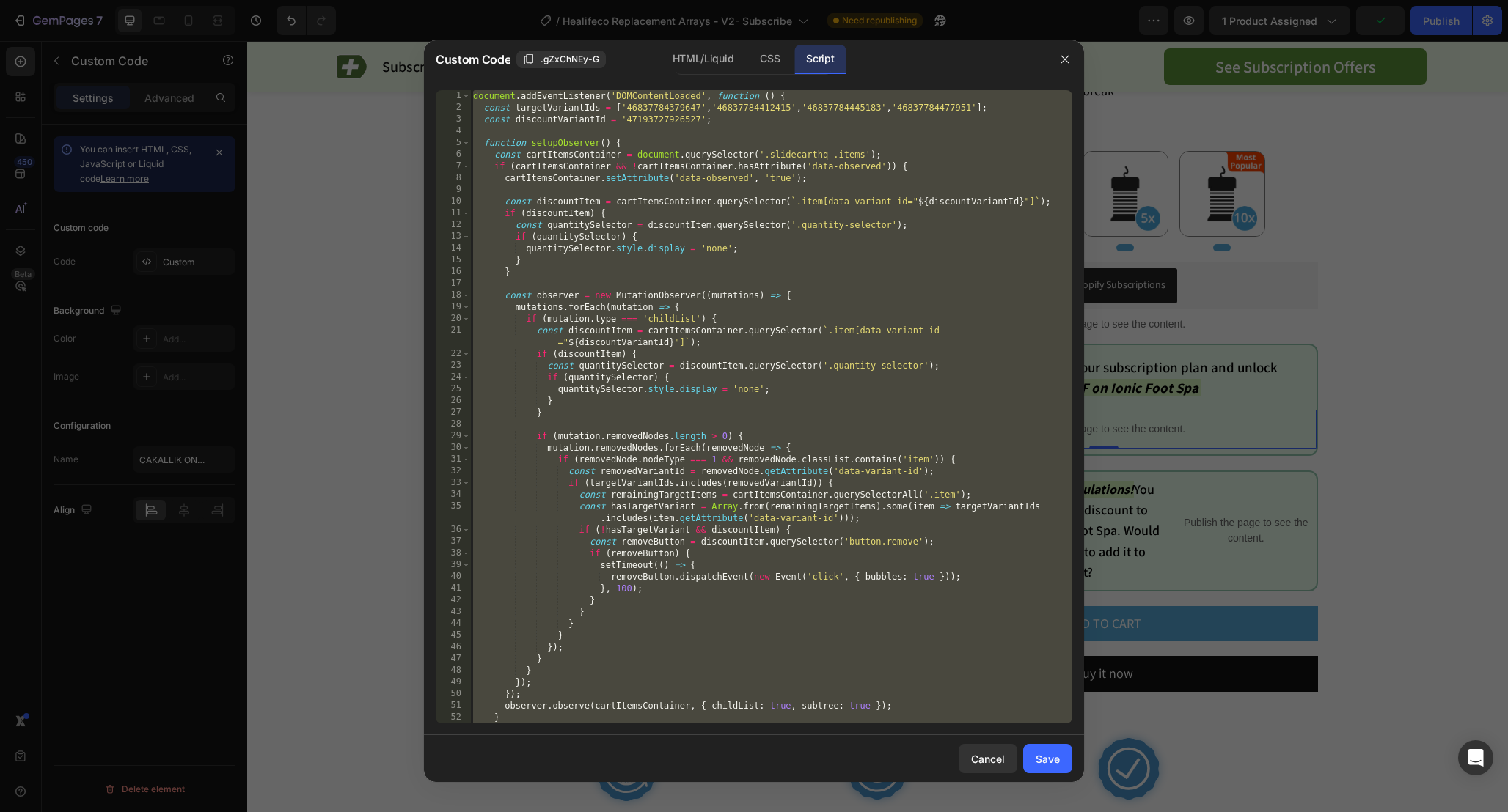
type textarea "setInterval(setupObserver, 2000); });"
click at [968, 280] on div "document . addEventListener ( 'DOMContentLoaded' , function ( ) { const targetV…" at bounding box center [771, 418] width 602 height 657
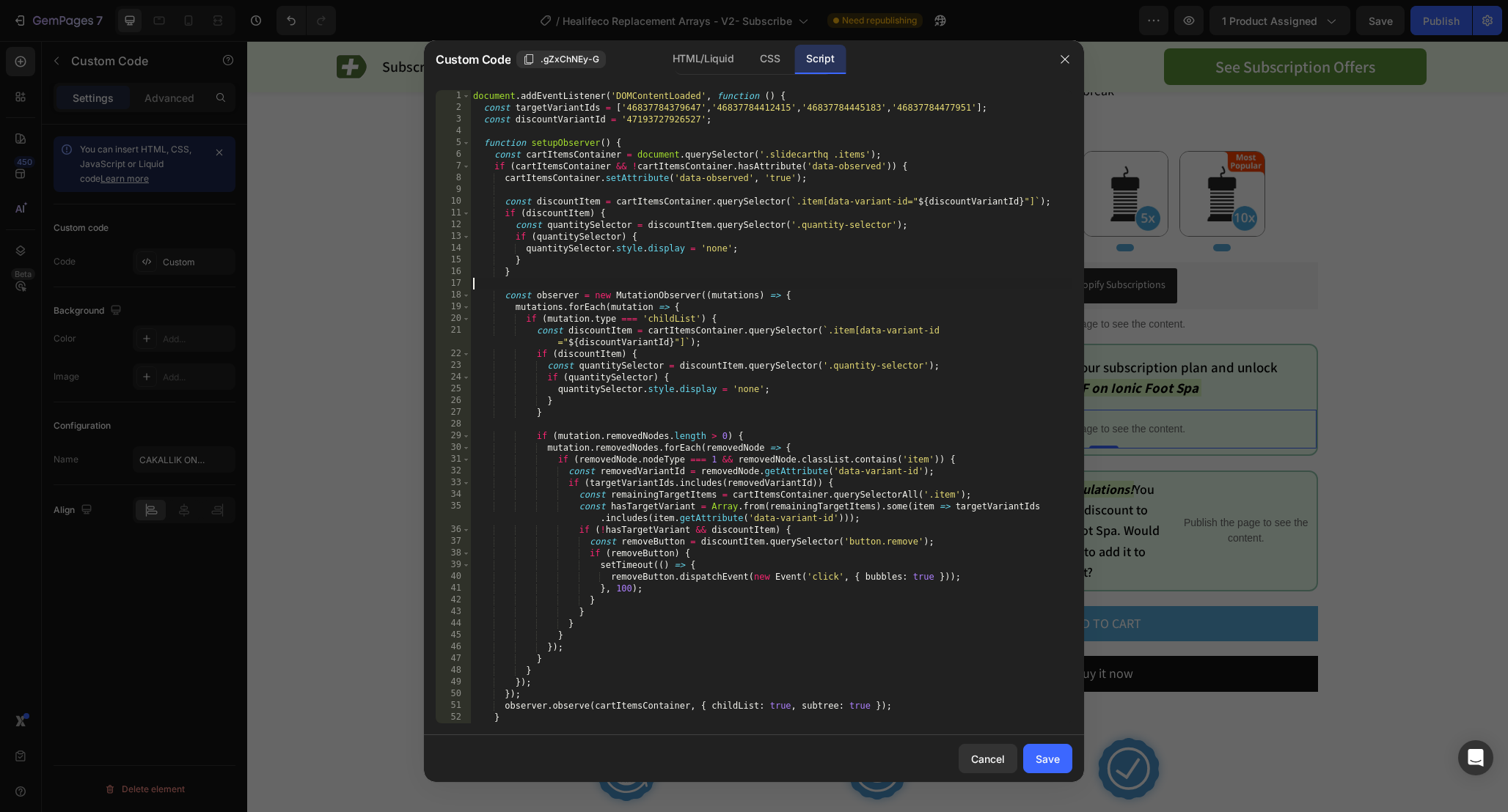
click at [667, 106] on div "document . addEventListener ( 'DOMContentLoaded' , function ( ) { const targetV…" at bounding box center [771, 418] width 602 height 657
paste textarea "519188223"
click at [748, 110] on div "document . addEventListener ( 'DOMContentLoaded' , function ( ) { const targetV…" at bounding box center [771, 418] width 602 height 657
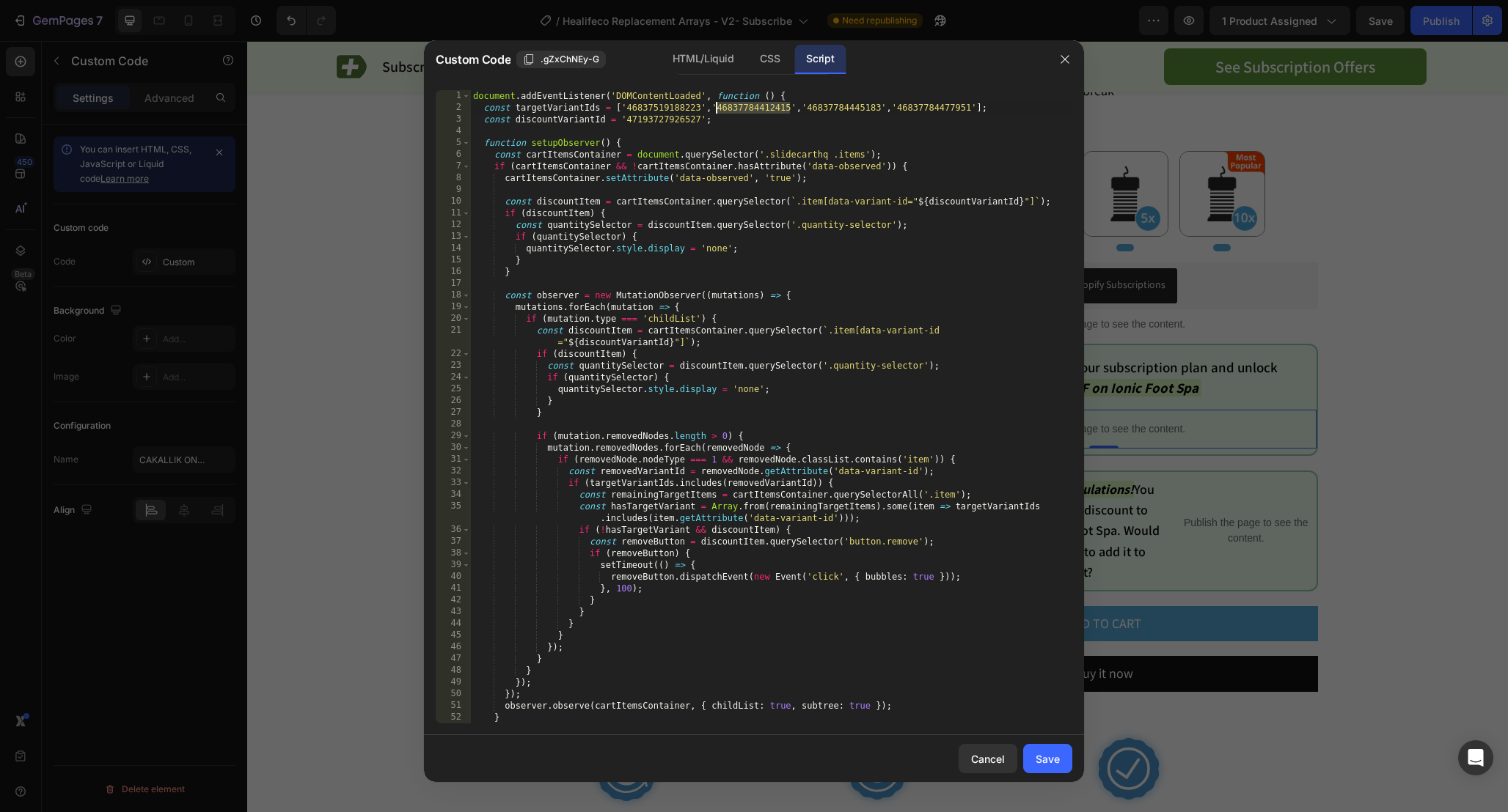
paste textarea "519220991"
click at [834, 110] on div "document . addEventListener ( 'DOMContentLoaded' , function ( ) { const targetV…" at bounding box center [771, 418] width 602 height 657
paste textarea "519253759"
click at [925, 110] on div "document . addEventListener ( 'DOMContentLoaded' , function ( ) { const targetV…" at bounding box center [771, 418] width 602 height 657
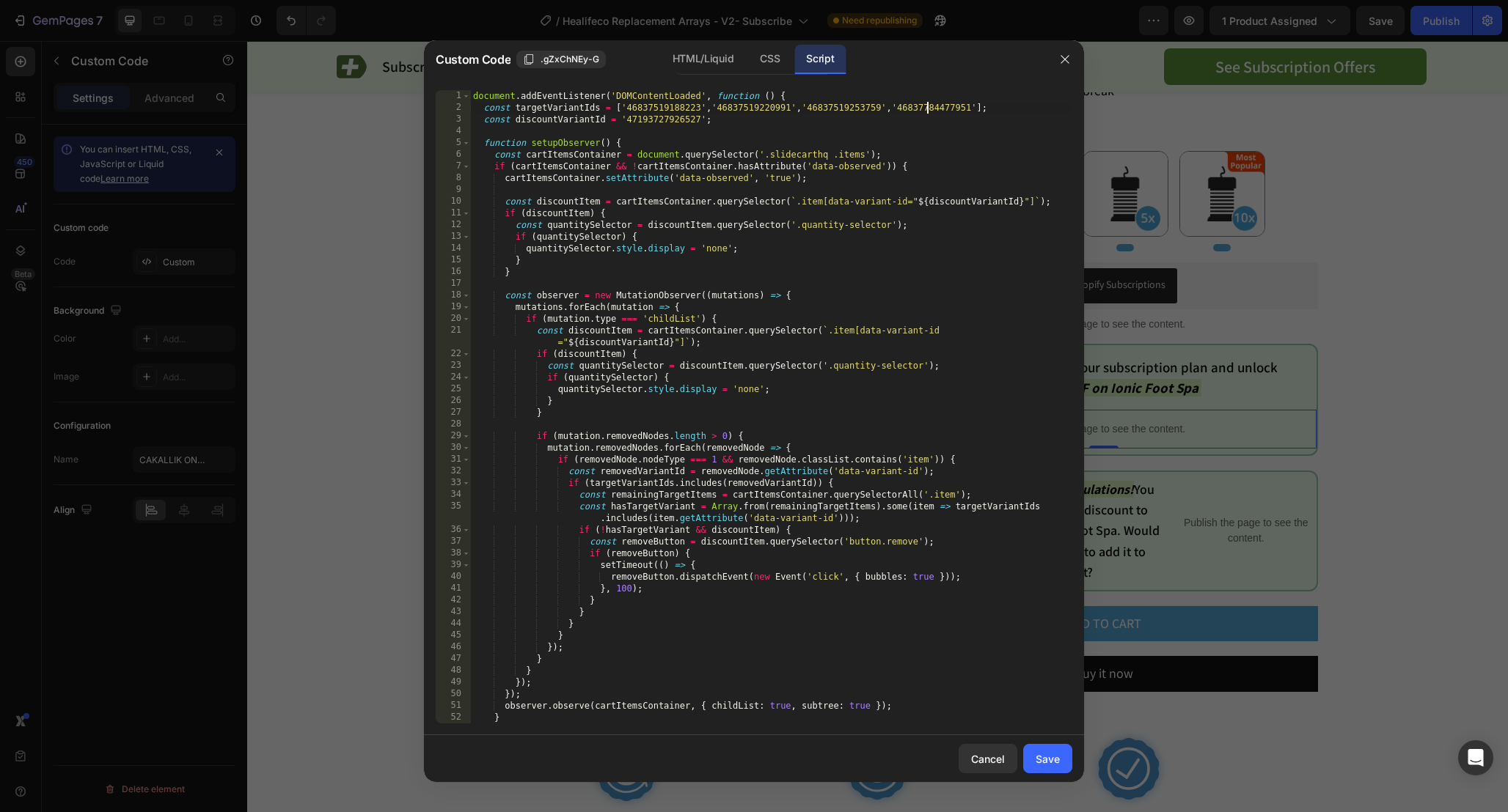
click at [925, 110] on div "document . addEventListener ( 'DOMContentLoaded' , function ( ) { const targetV…" at bounding box center [771, 418] width 602 height 657
paste textarea "519286527"
type textarea "const targetVariantIds = ['46837519188223','46837519220991','46837519253759','4…"
click at [1045, 749] on button "Save" at bounding box center [1047, 759] width 49 height 29
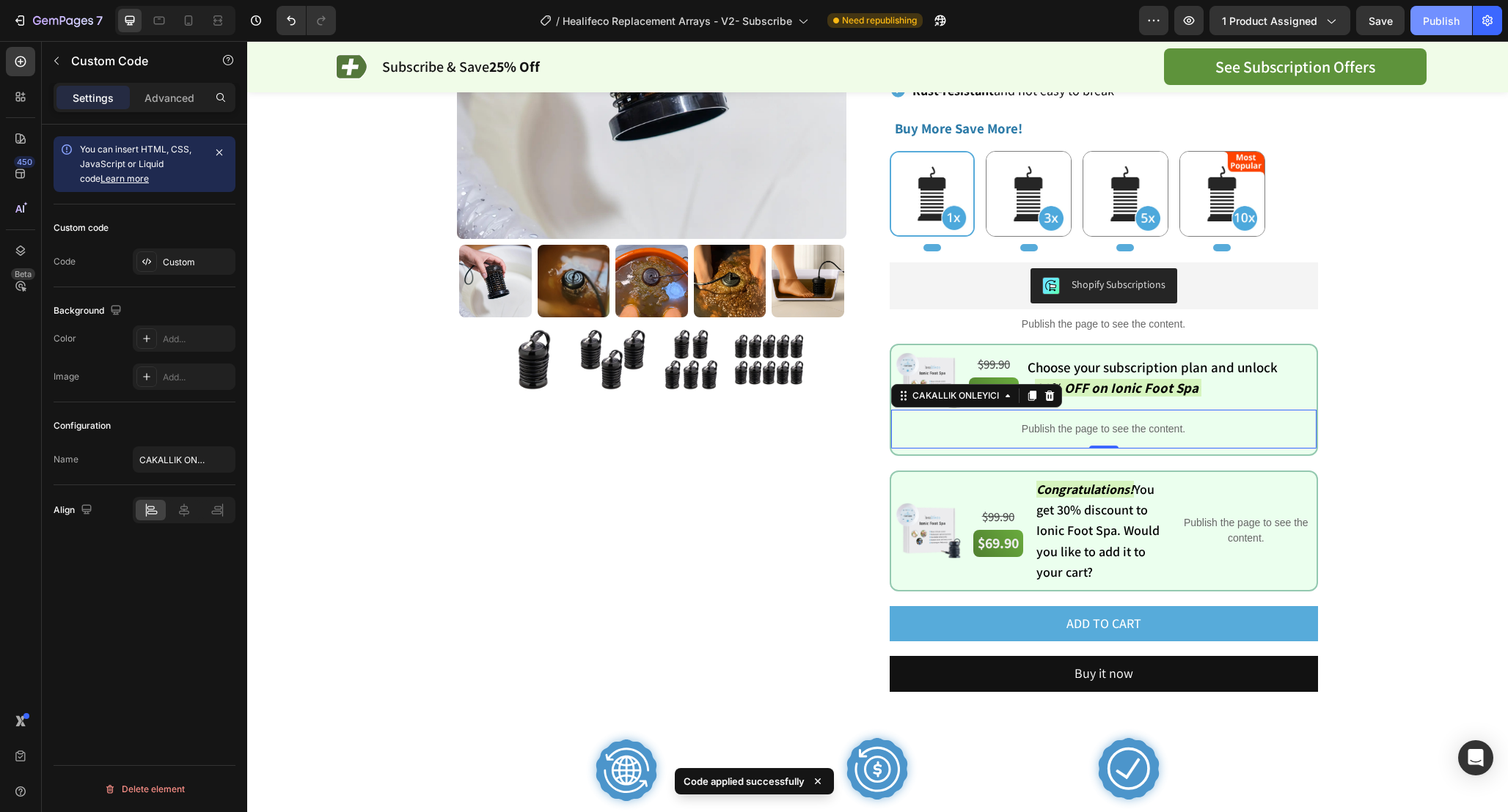
click at [1440, 24] on div "Publish" at bounding box center [1440, 20] width 37 height 15
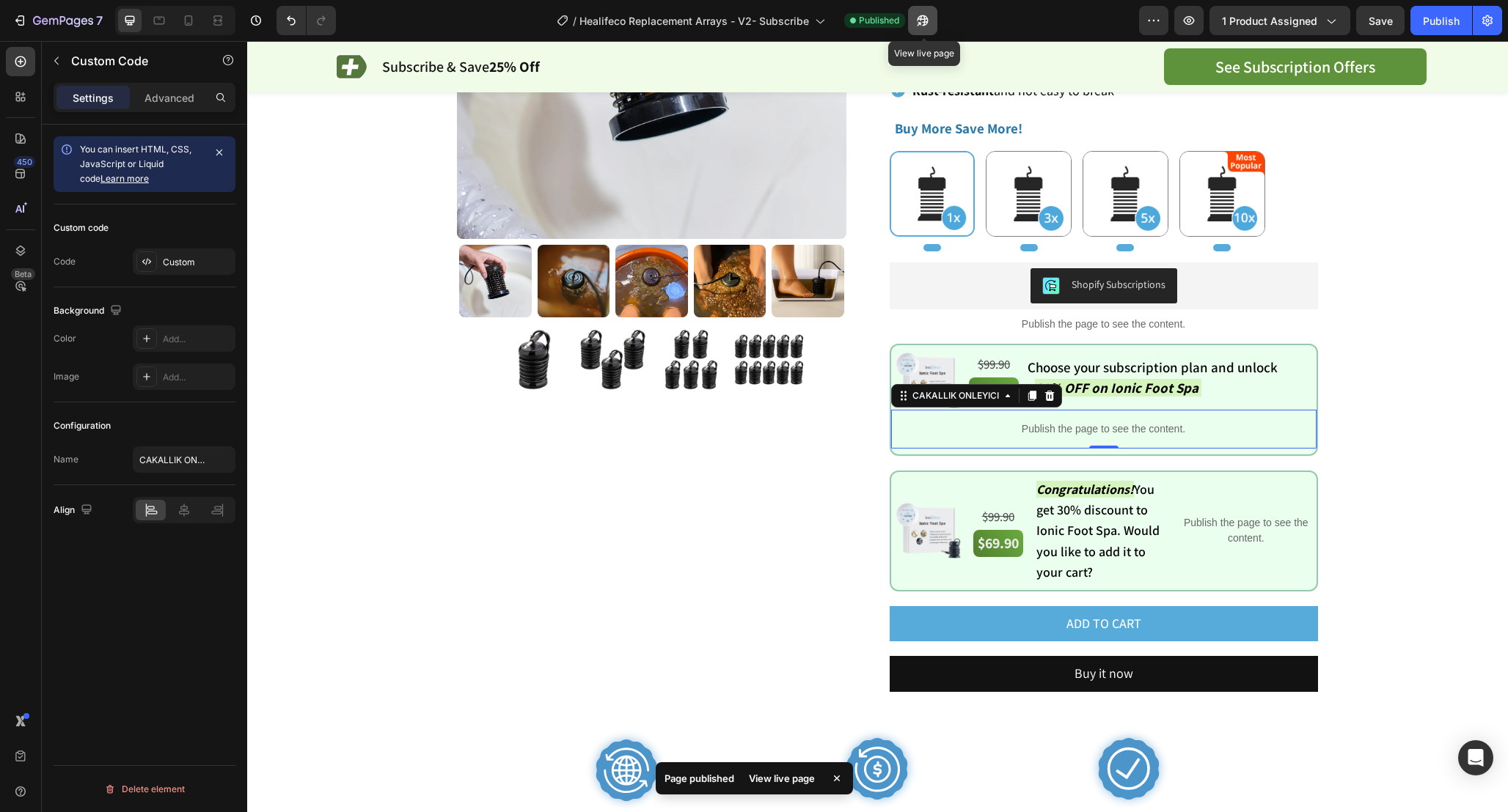
click at [915, 16] on button "button" at bounding box center [922, 20] width 29 height 29
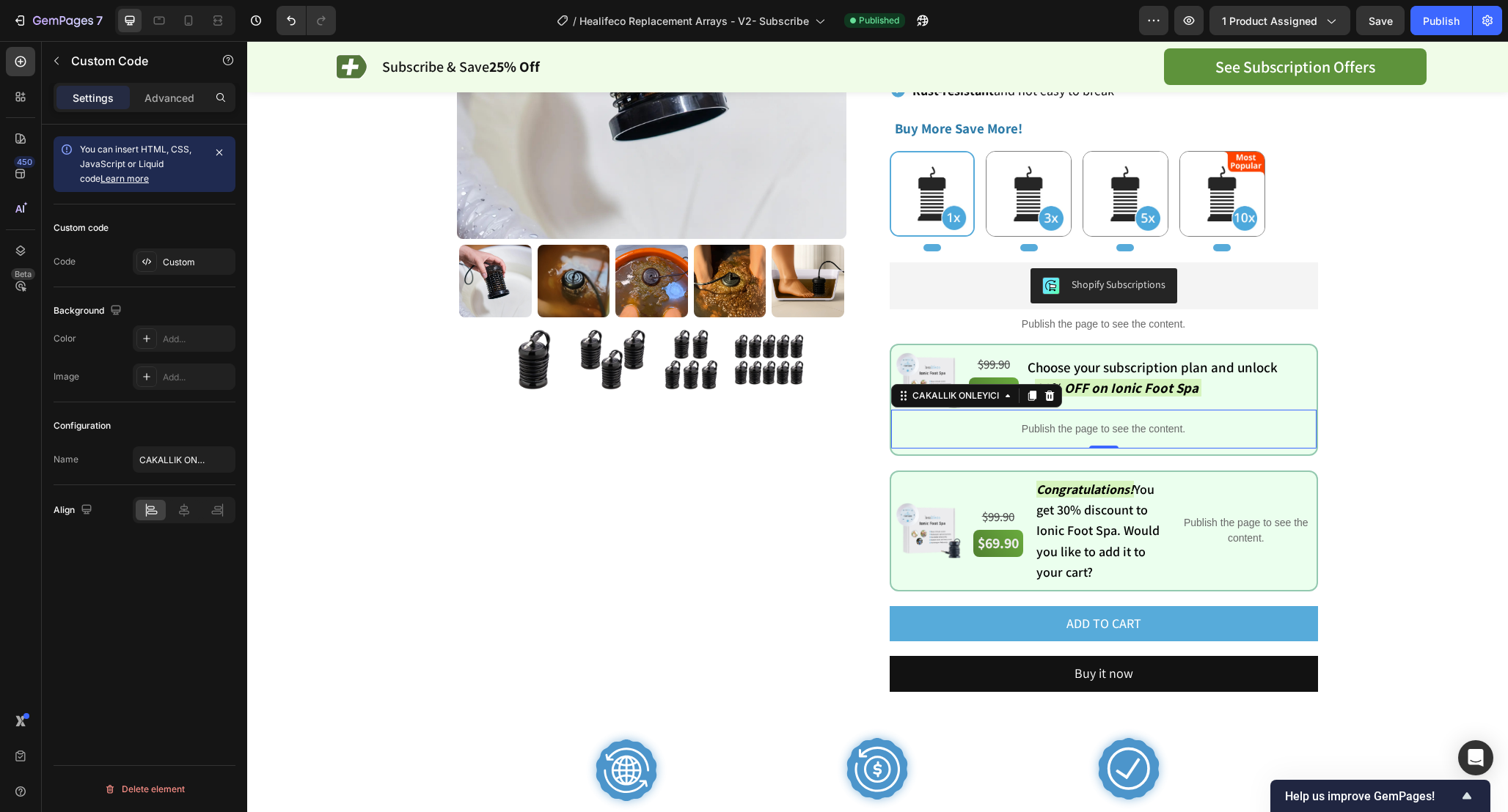
click at [1031, 434] on p "Publish the page to see the content." at bounding box center [1103, 428] width 425 height 15
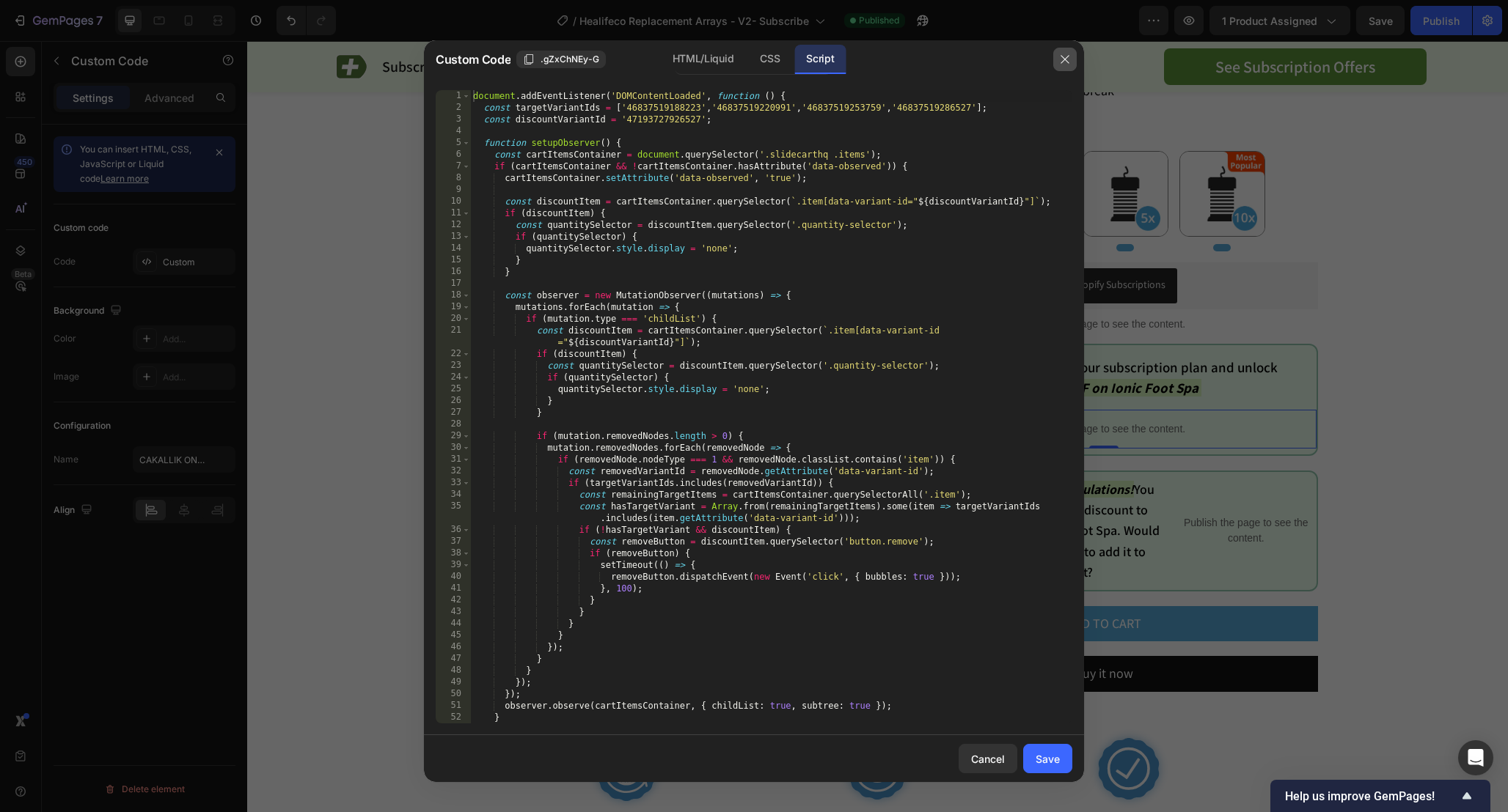
click at [1072, 61] on button "button" at bounding box center [1064, 60] width 23 height 23
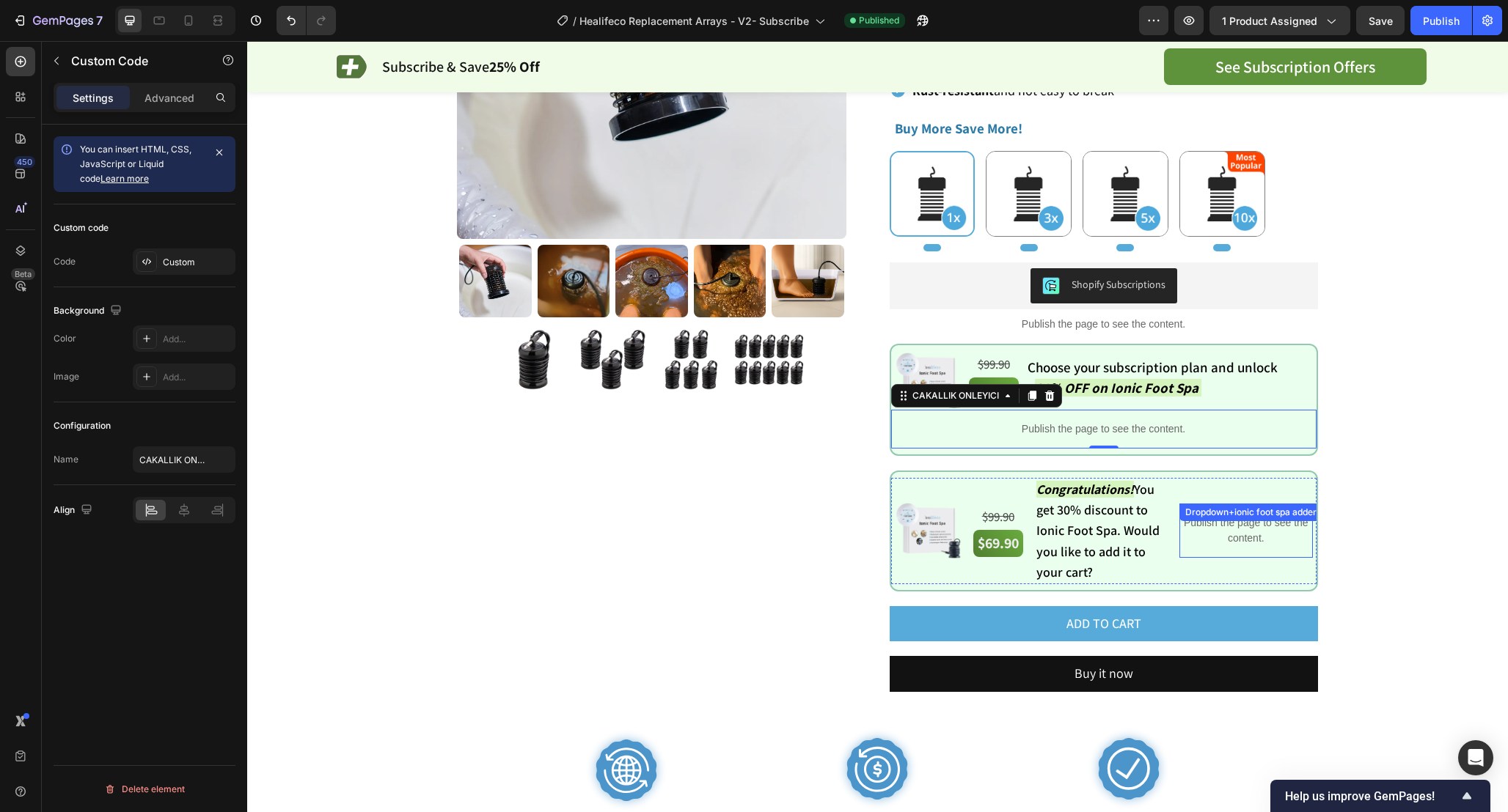
click at [1238, 541] on p "Publish the page to see the content." at bounding box center [1245, 531] width 133 height 31
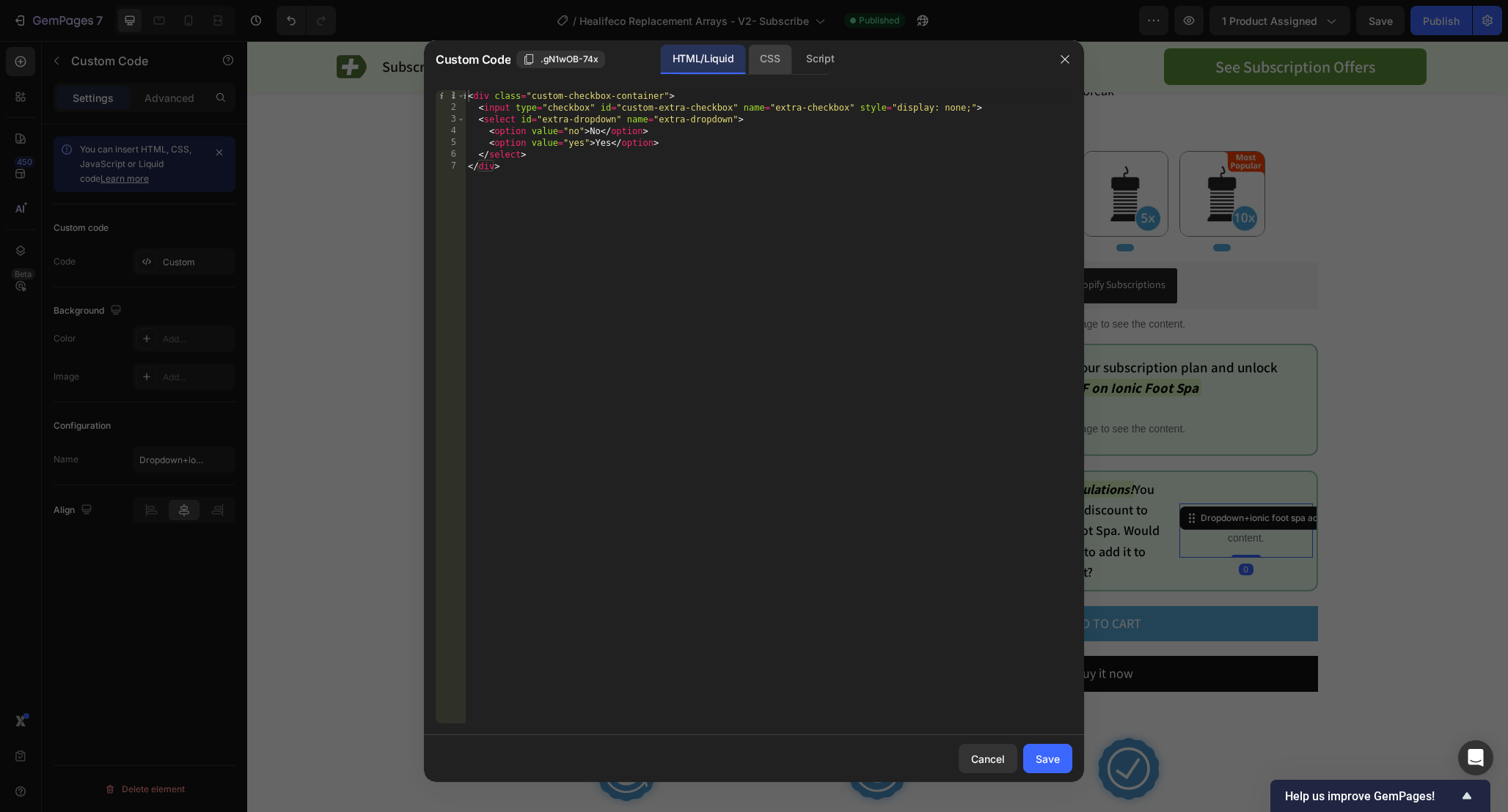
click at [758, 52] on div "CSS" at bounding box center [770, 59] width 44 height 29
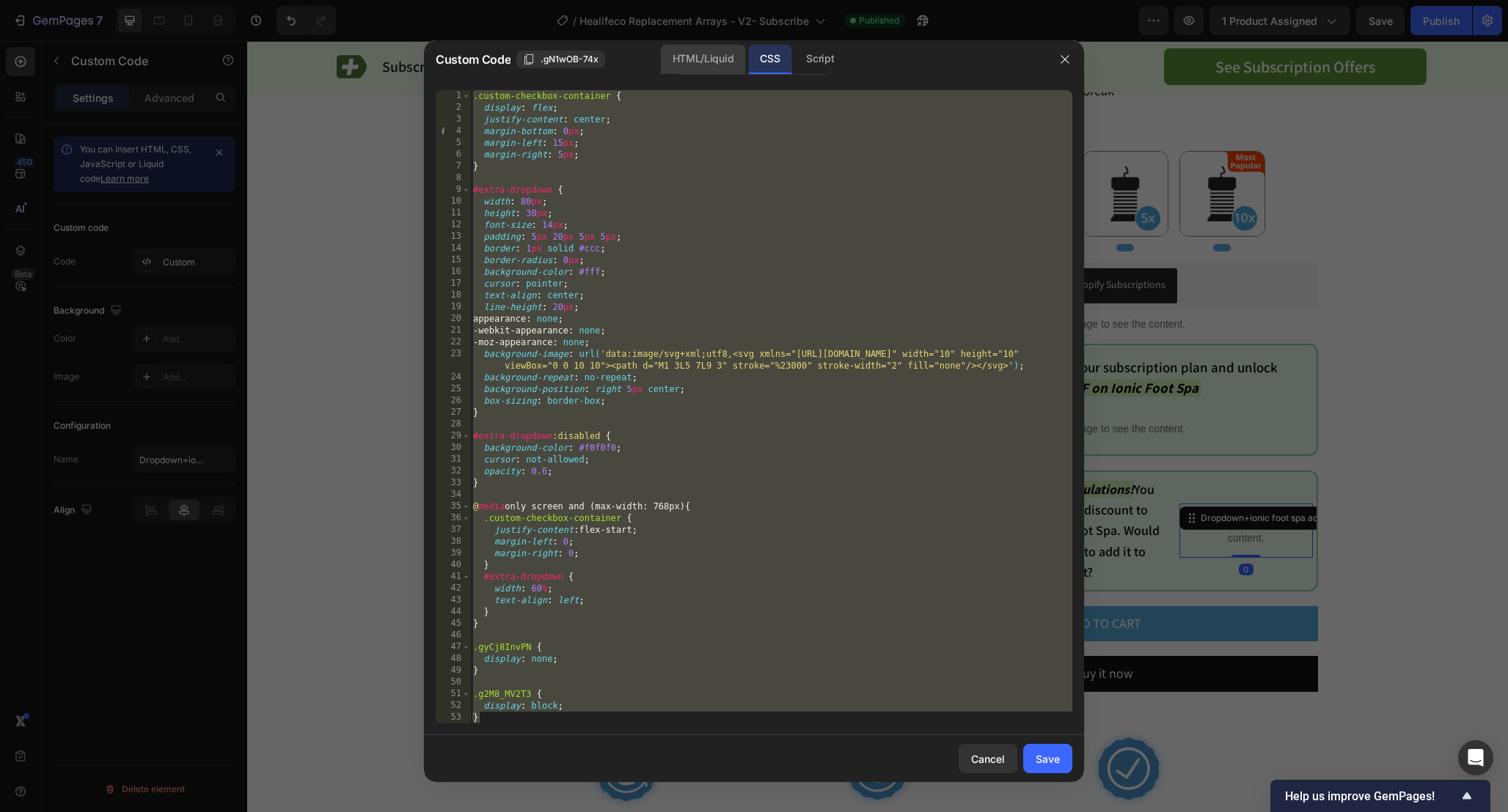
click at [718, 58] on div "HTML/Liquid" at bounding box center [703, 59] width 85 height 29
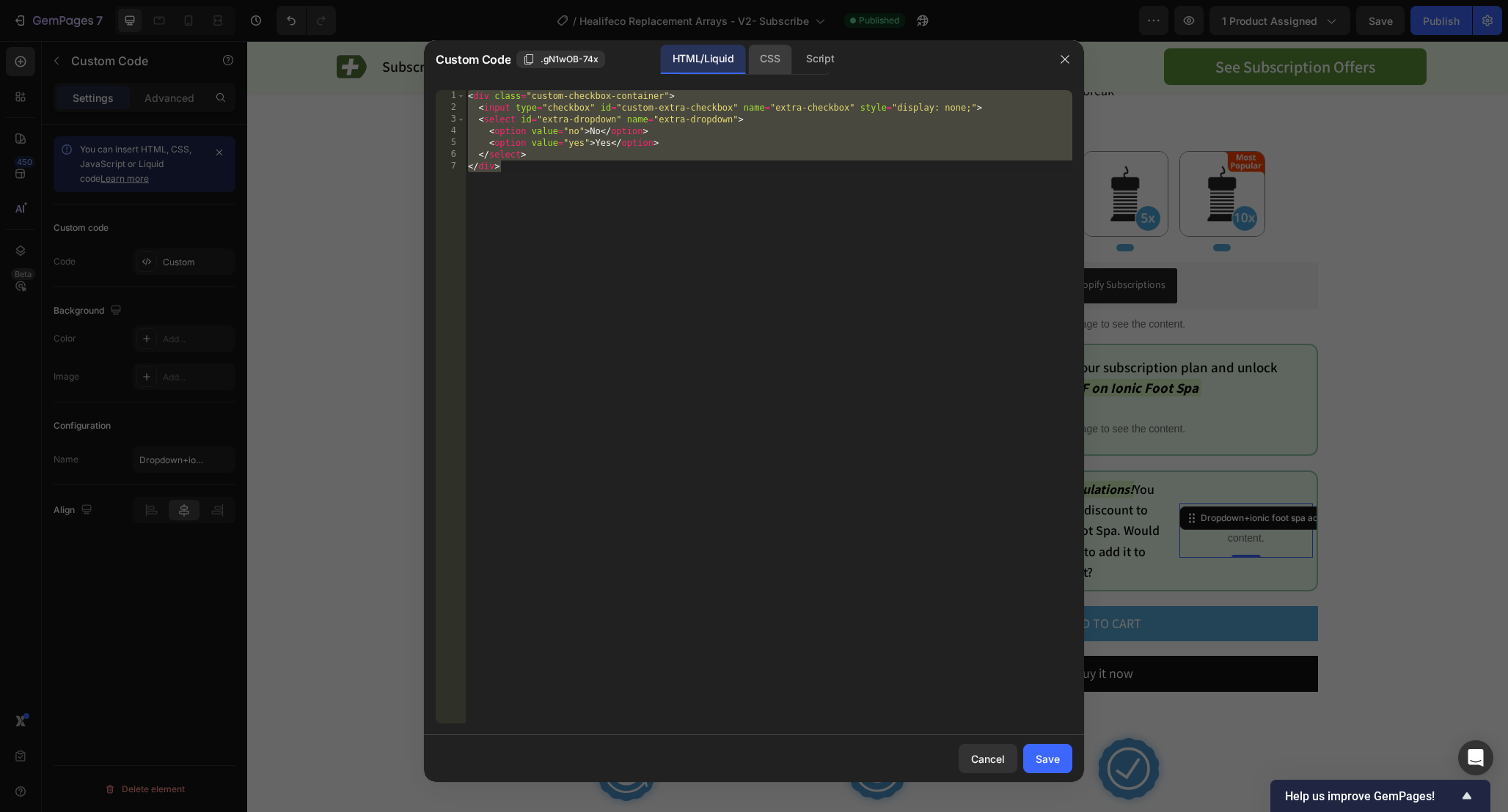
click at [764, 60] on div "CSS" at bounding box center [770, 59] width 44 height 29
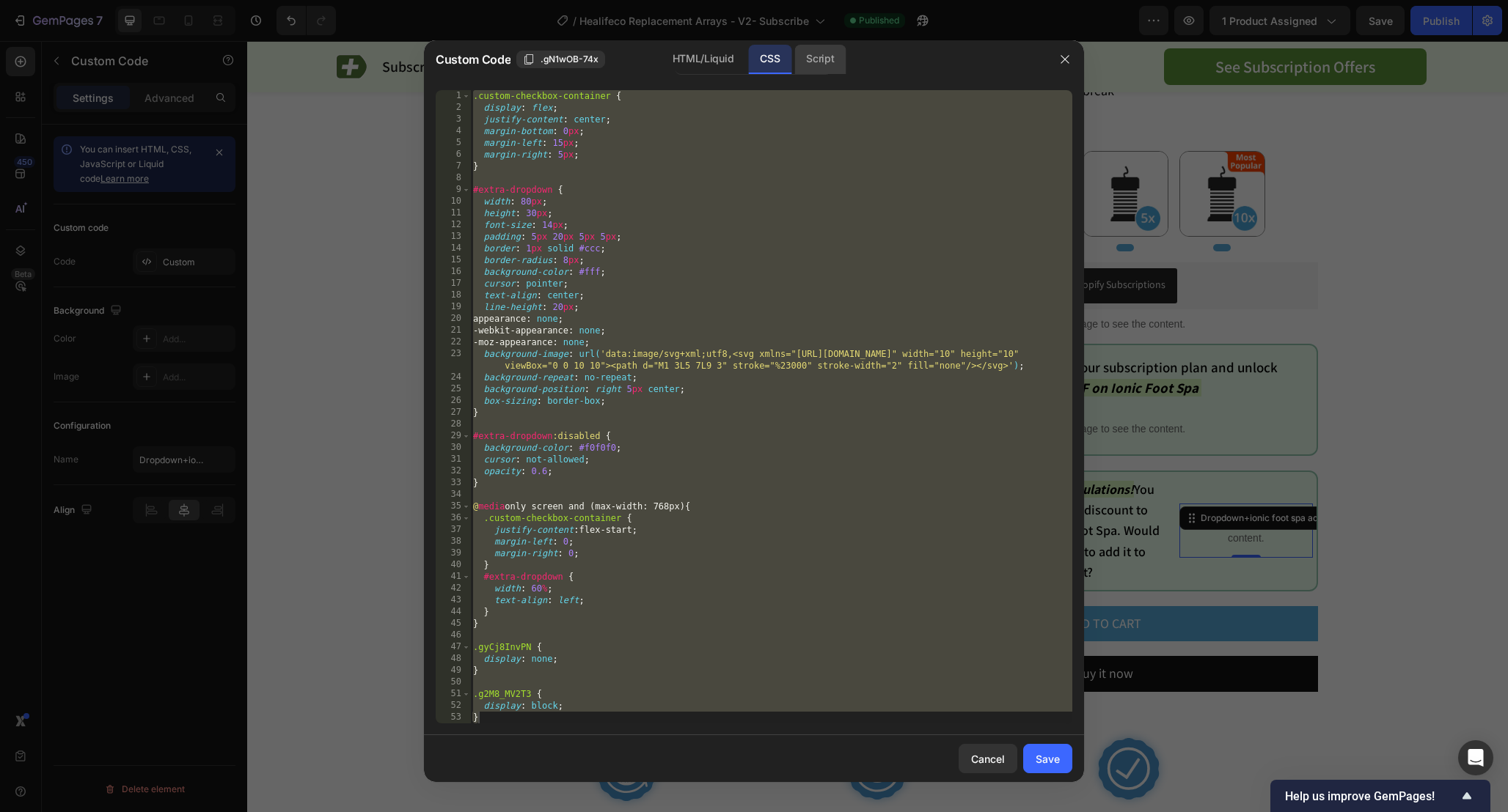
click at [819, 60] on div "Script" at bounding box center [820, 59] width 52 height 29
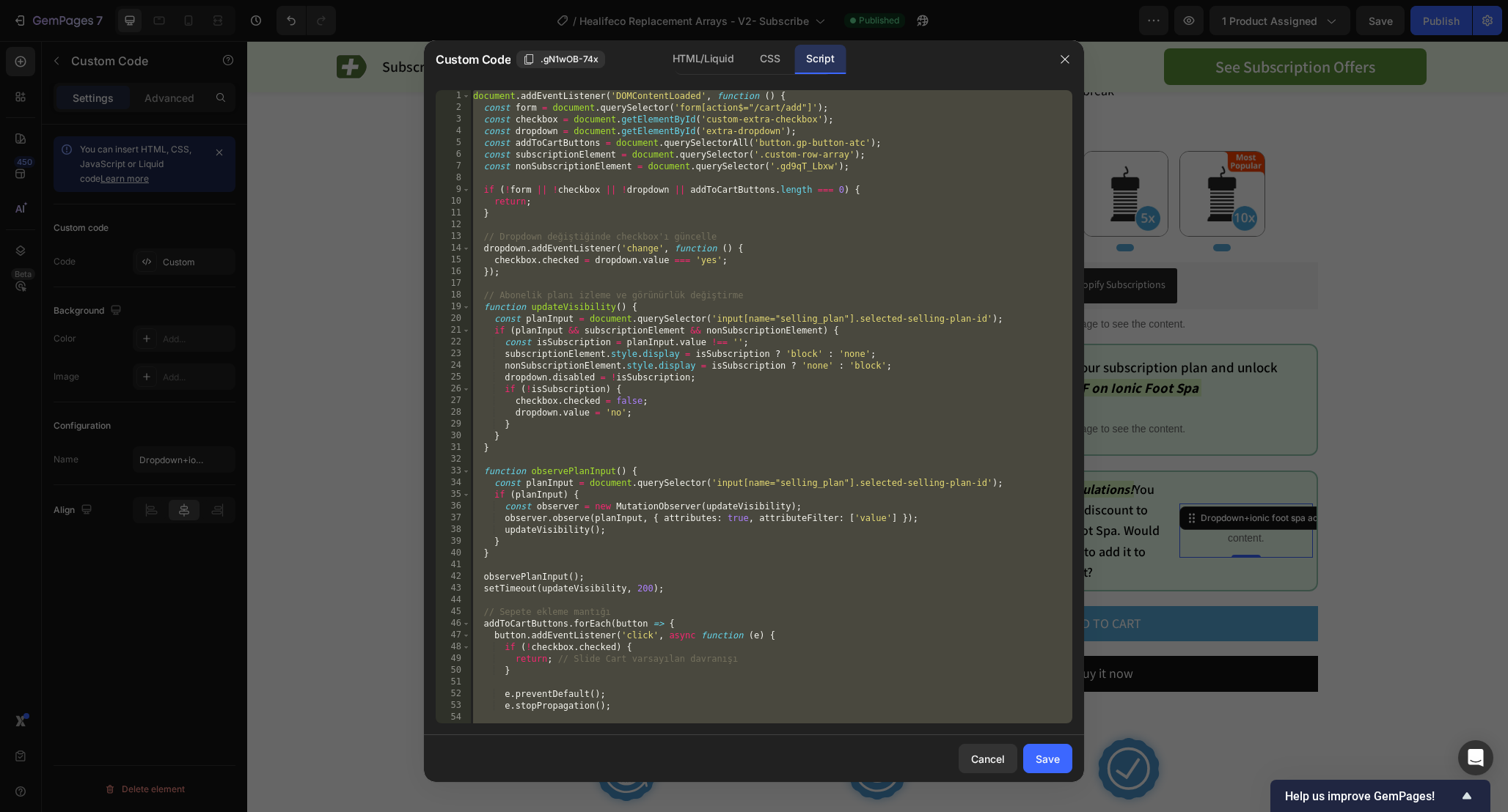
type textarea "}); });"
click at [977, 224] on div "document . addEventListener ( 'DOMContentLoaded' , function ( ) { const form = …" at bounding box center [771, 418] width 602 height 657
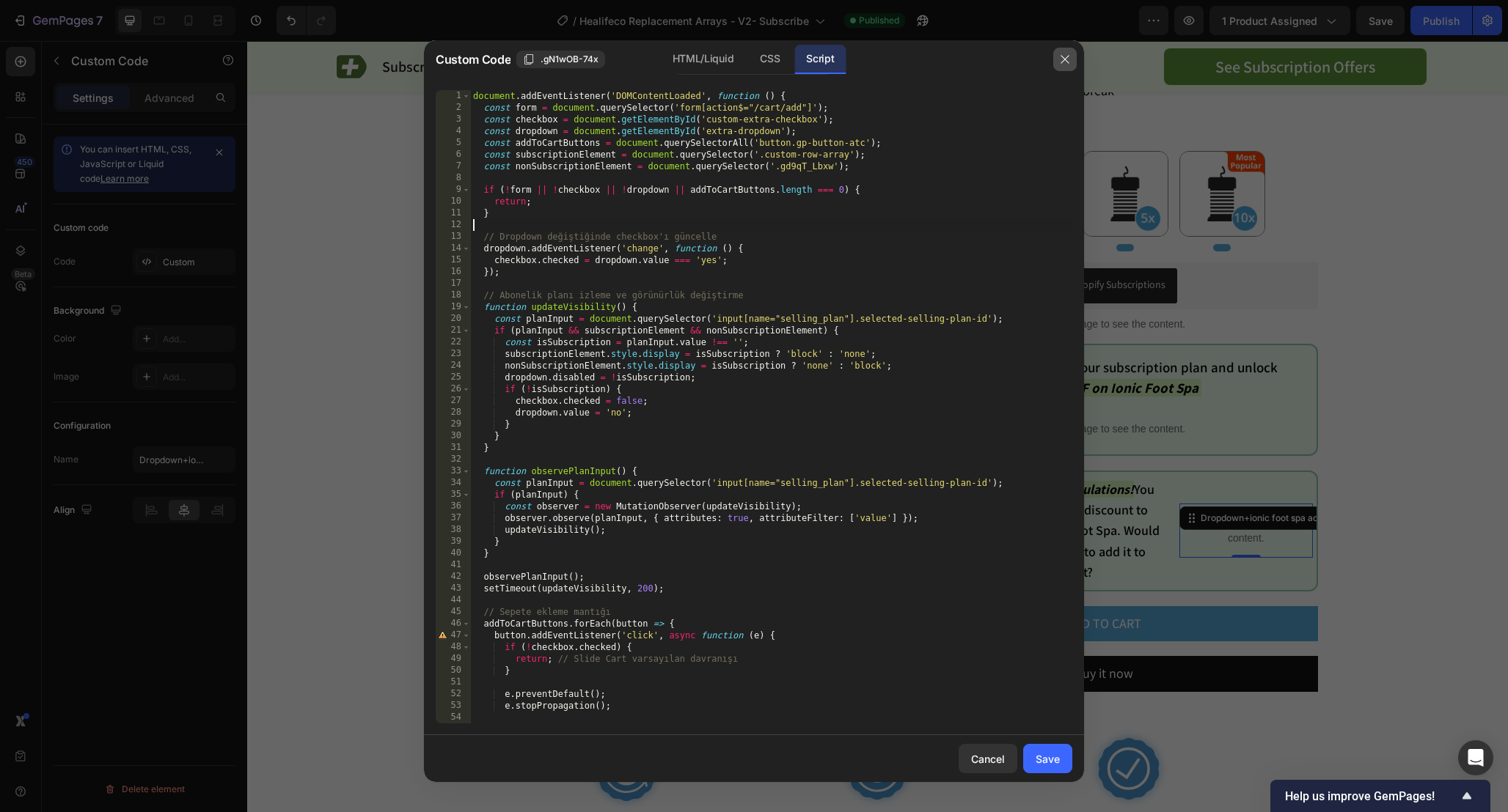
click at [1067, 63] on icon "button" at bounding box center [1064, 59] width 12 height 12
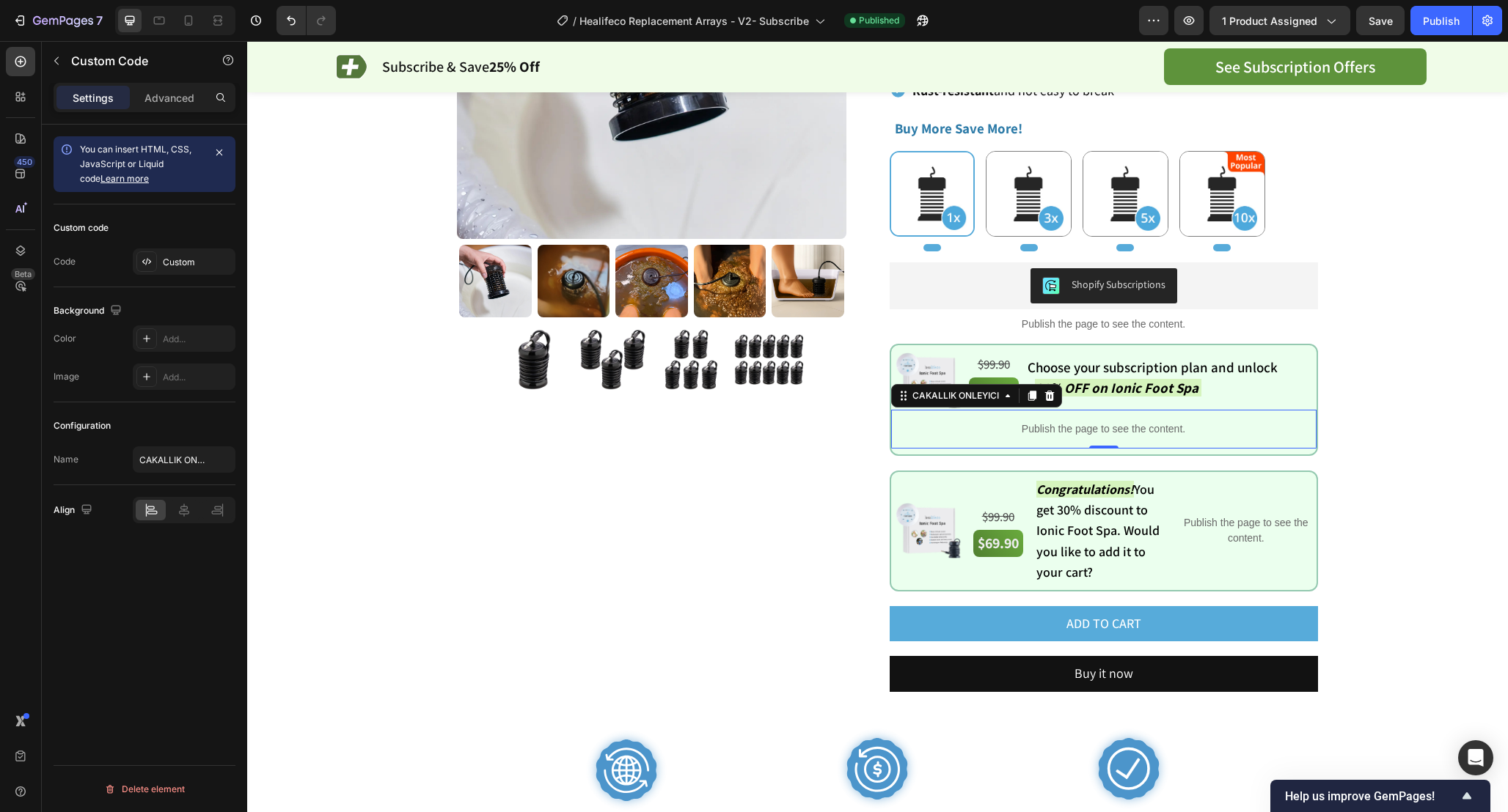
click at [1205, 439] on div "Publish the page to see the content." at bounding box center [1103, 429] width 425 height 39
click at [1205, 438] on div "Publish the page to see the content." at bounding box center [1103, 429] width 425 height 39
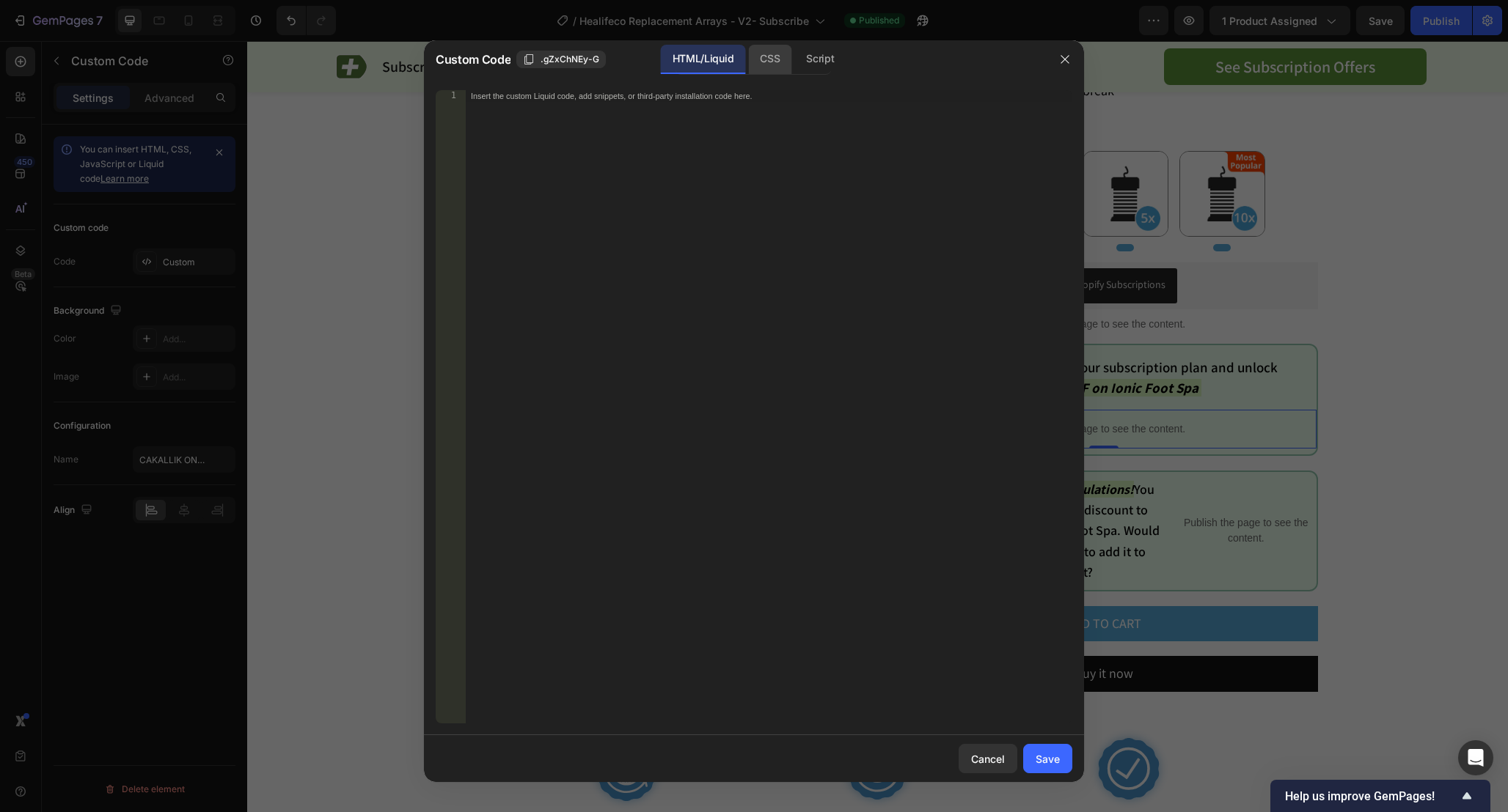
click at [775, 46] on div "CSS" at bounding box center [770, 59] width 44 height 29
click at [819, 68] on div "Script" at bounding box center [820, 59] width 52 height 29
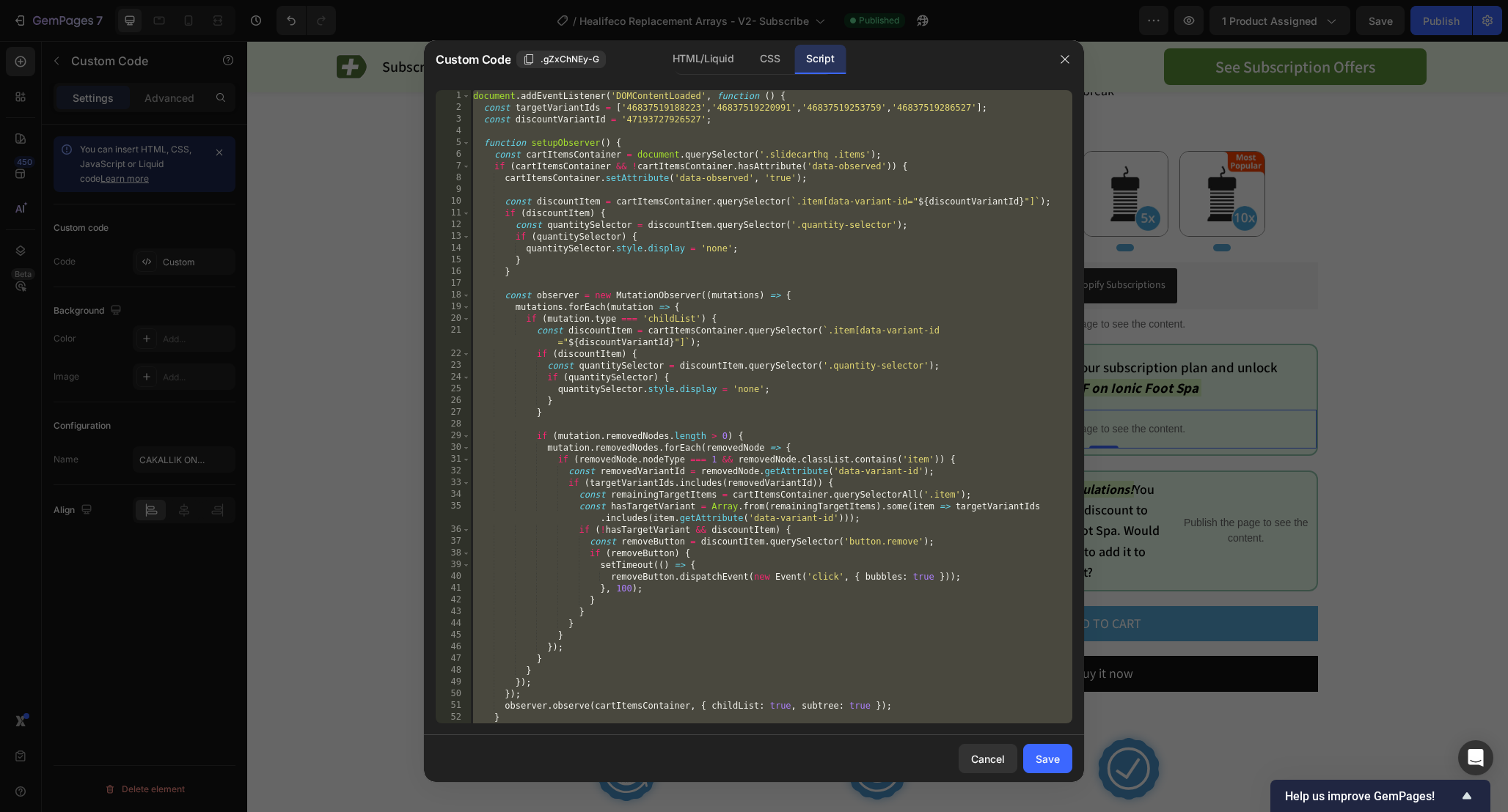
click at [968, 359] on div "document . addEventListener ( 'DOMContentLoaded' , function ( ) { const targetV…" at bounding box center [771, 418] width 602 height 657
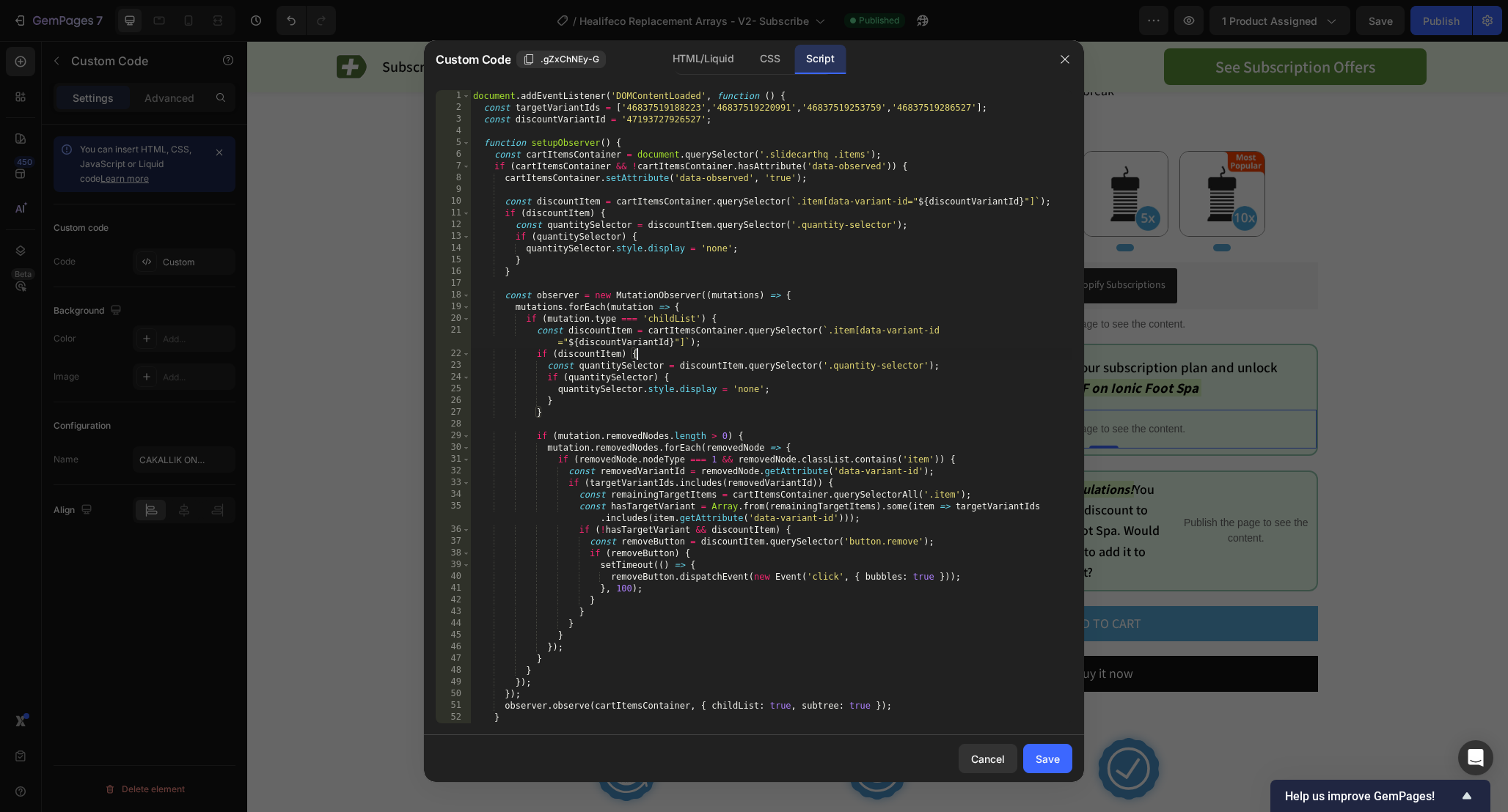
type textarea "setInterval(setupObserver, 2000); });"
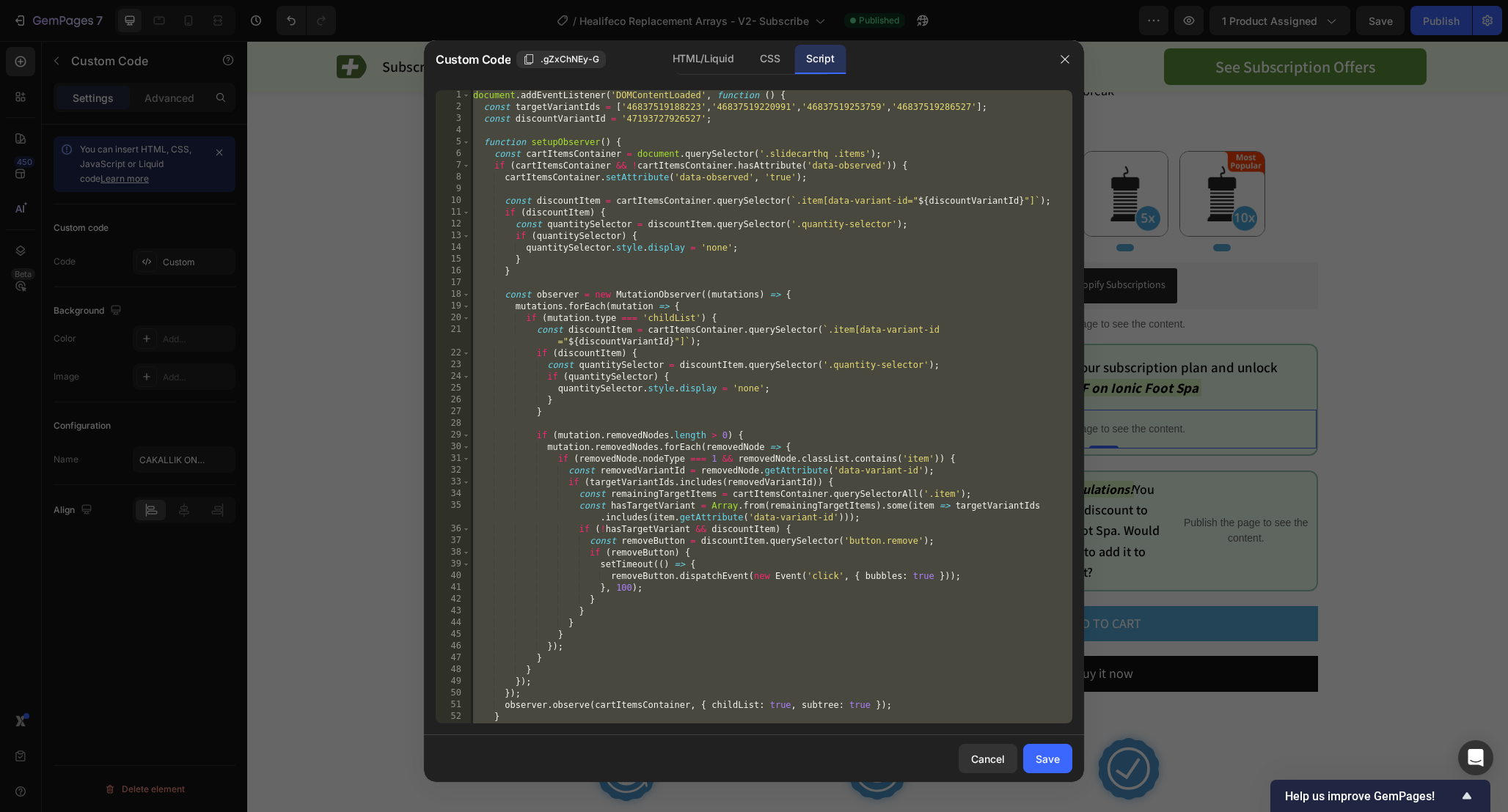
scroll to position [59, 0]
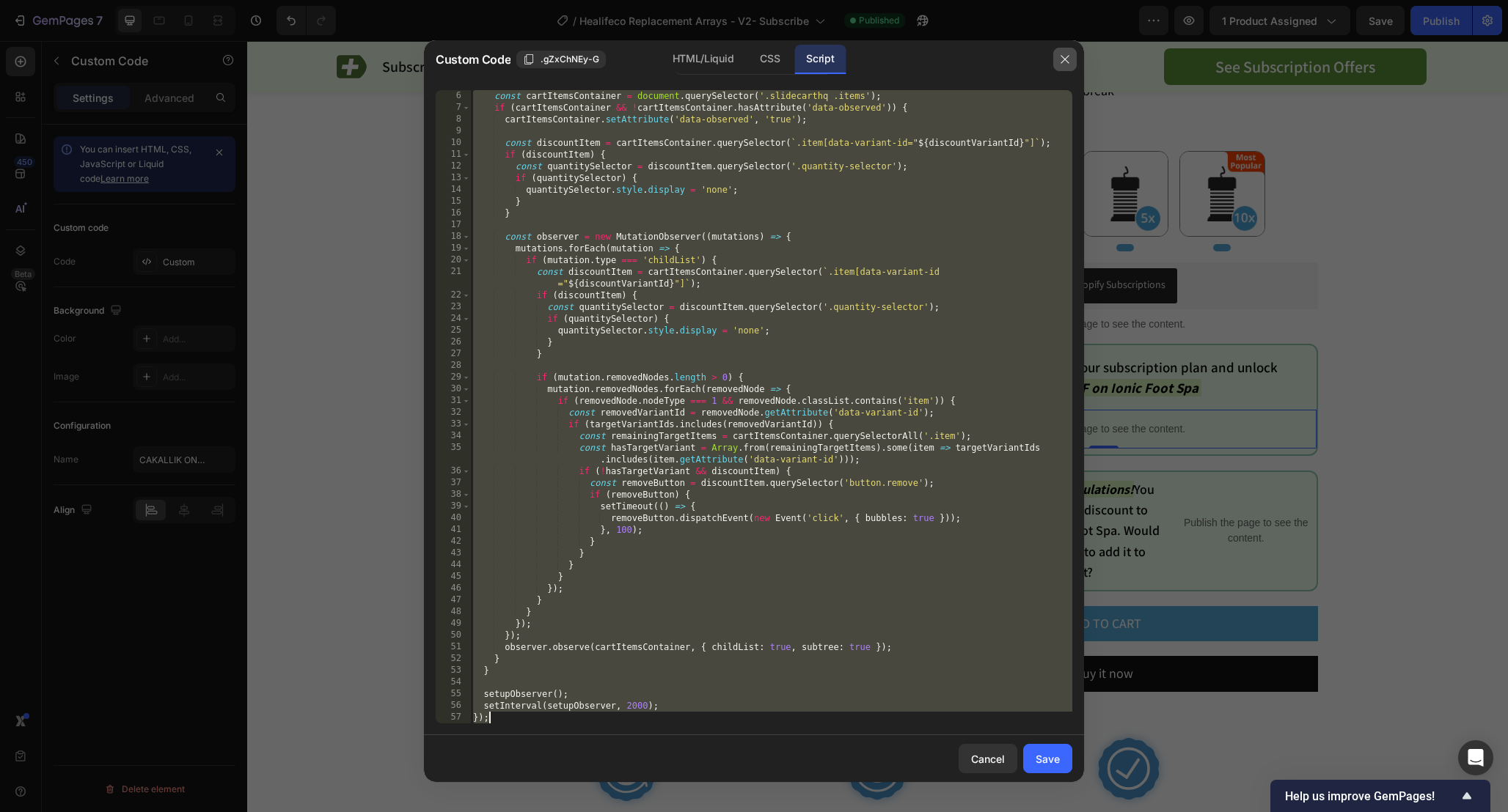
click at [1060, 59] on icon "button" at bounding box center [1064, 59] width 12 height 12
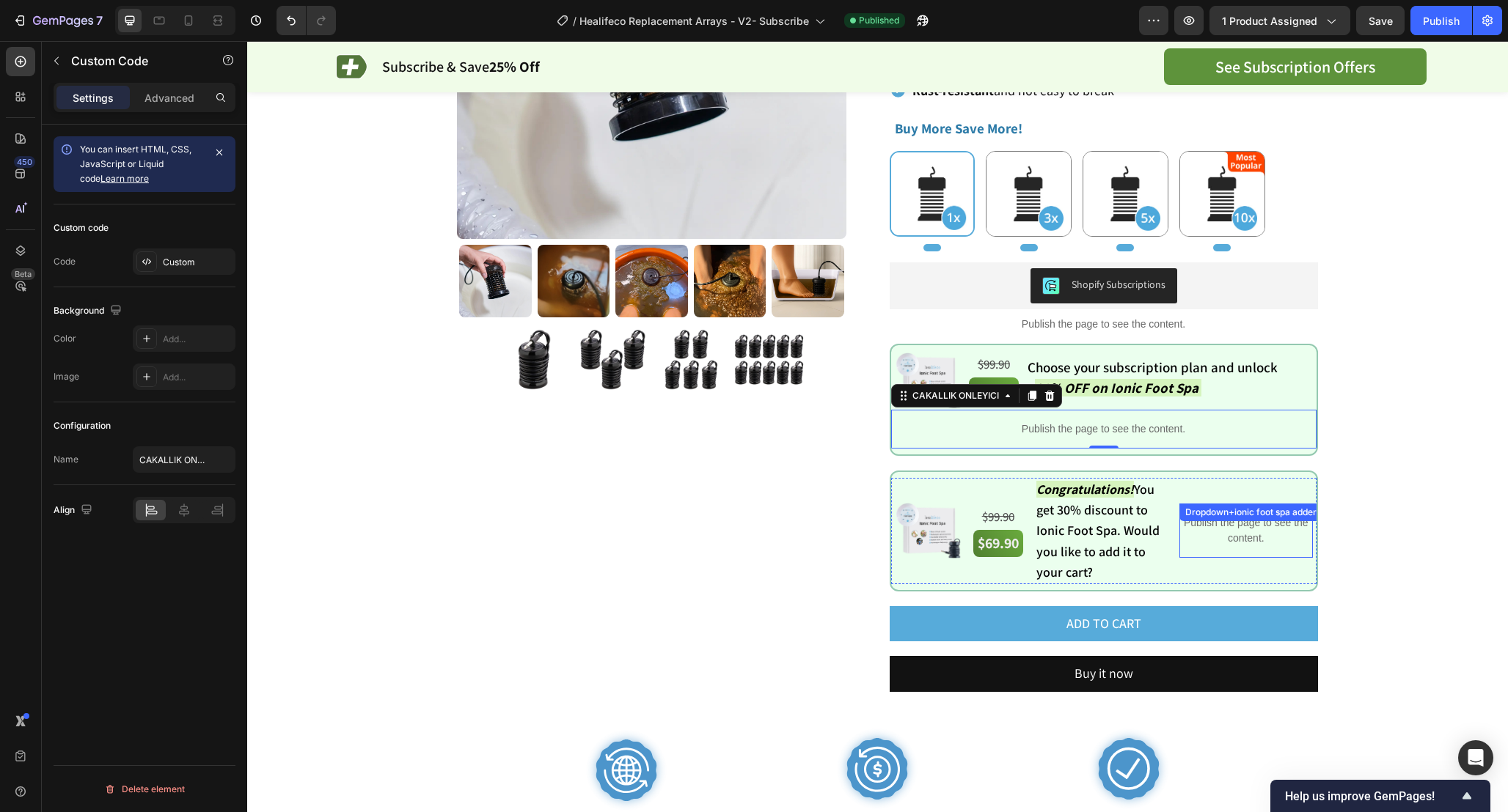
click at [1251, 527] on div "Publish the page to see the content. Dropdown+ionic foot spa adder" at bounding box center [1245, 531] width 133 height 54
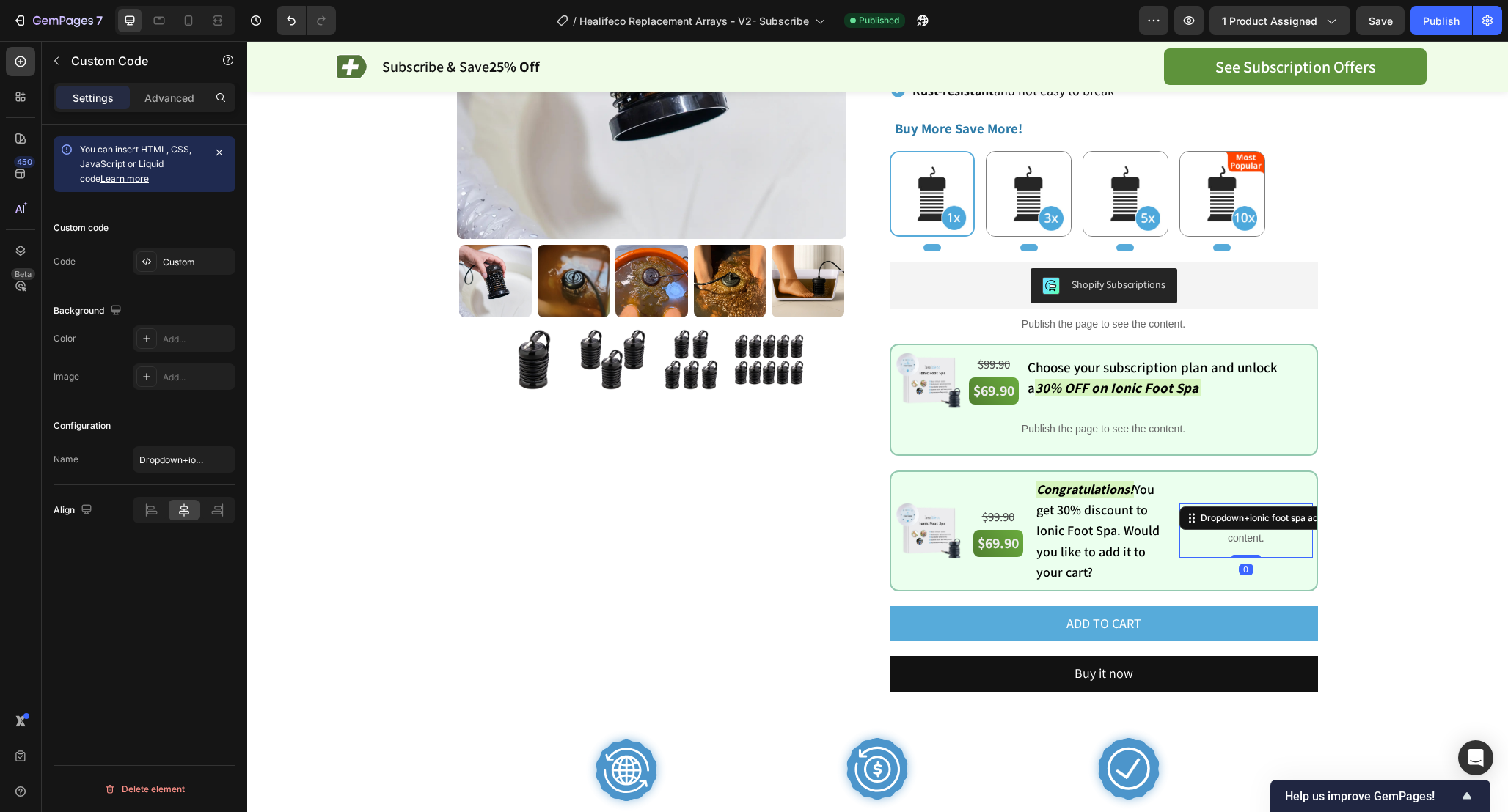
click at [1251, 527] on div "Dropdown+ionic foot spa adder" at bounding box center [1287, 518] width 216 height 23
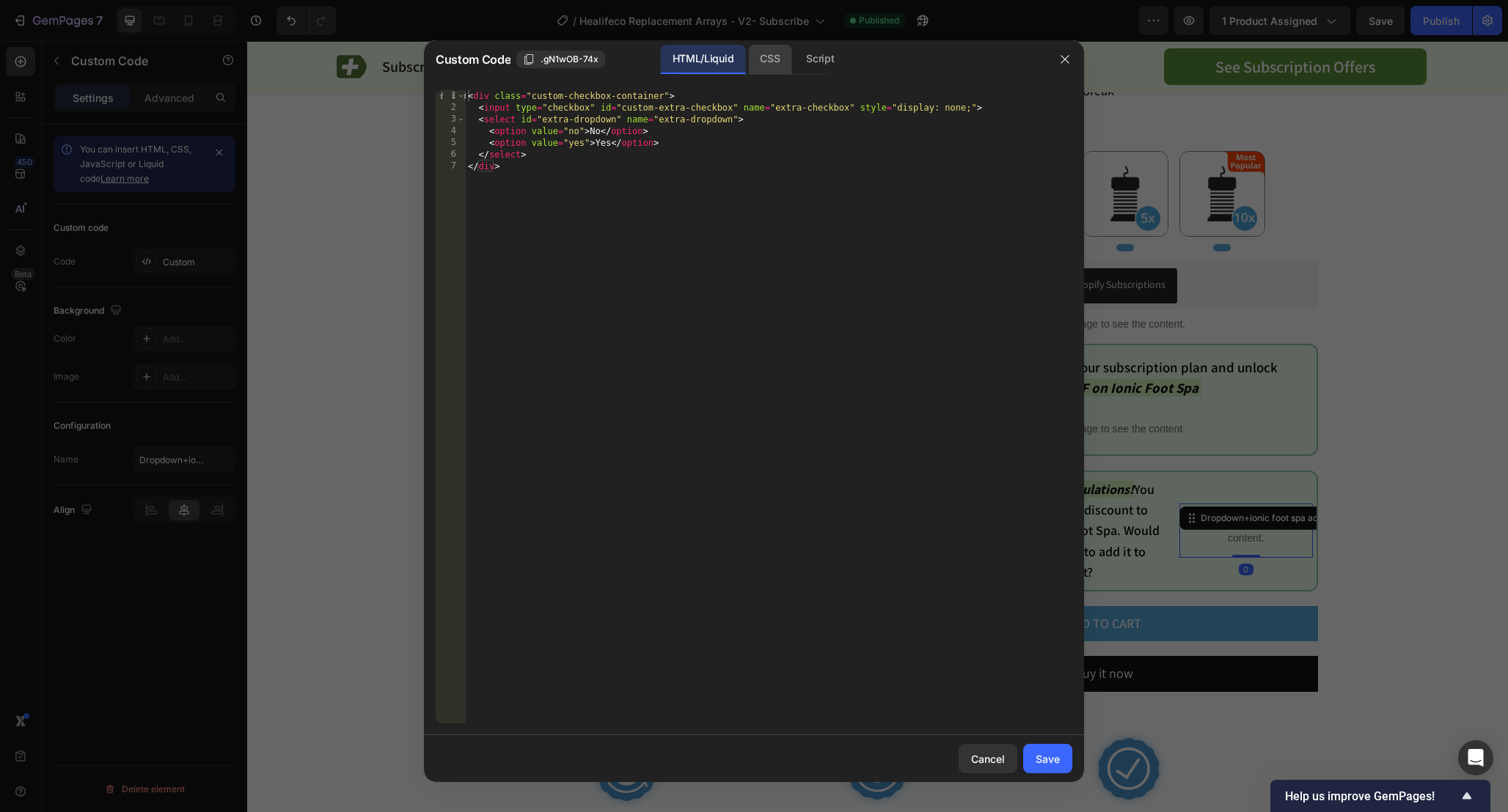
click at [774, 63] on div "CSS" at bounding box center [770, 59] width 44 height 29
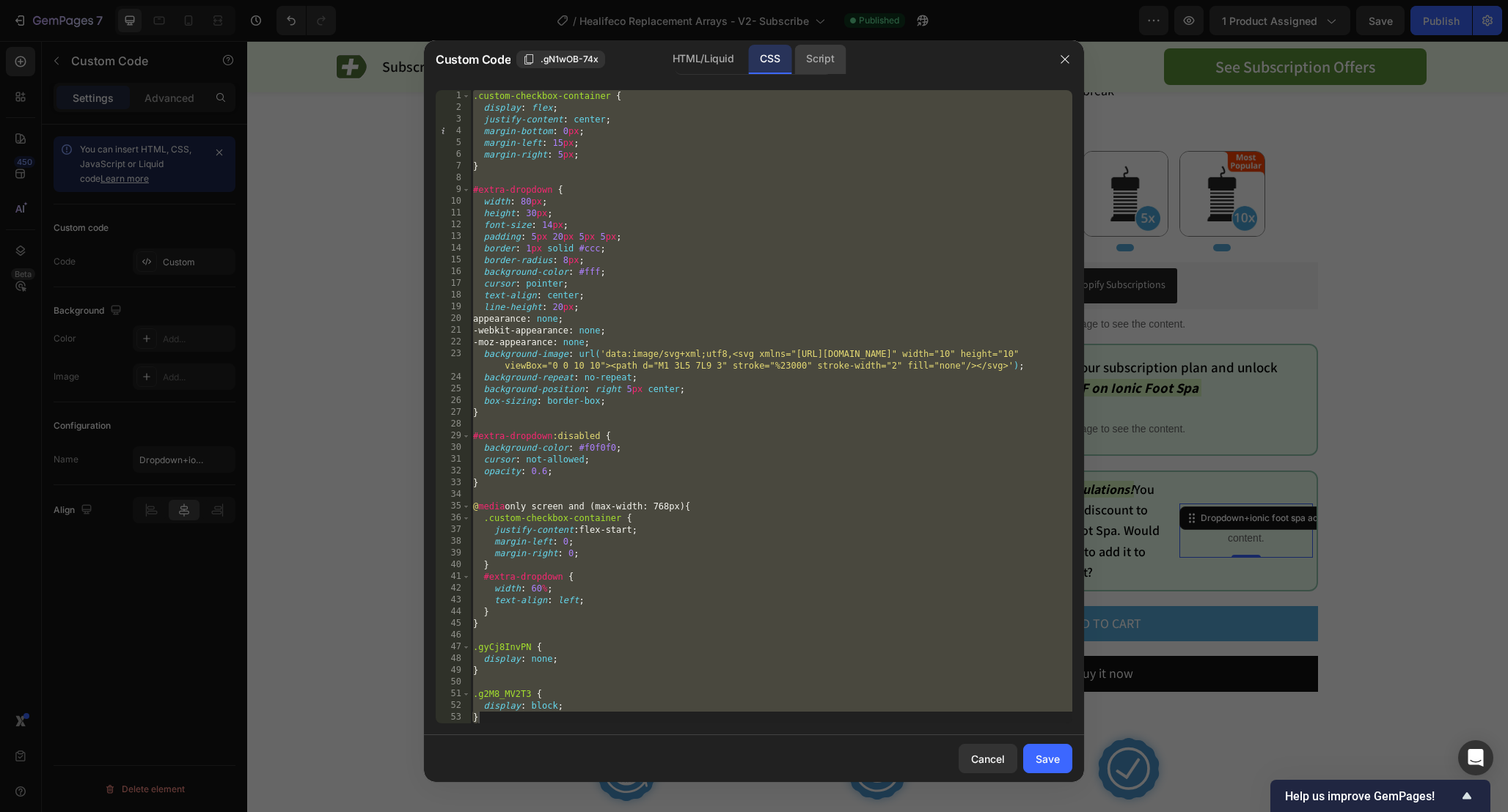
click at [832, 59] on div "Script" at bounding box center [820, 59] width 52 height 29
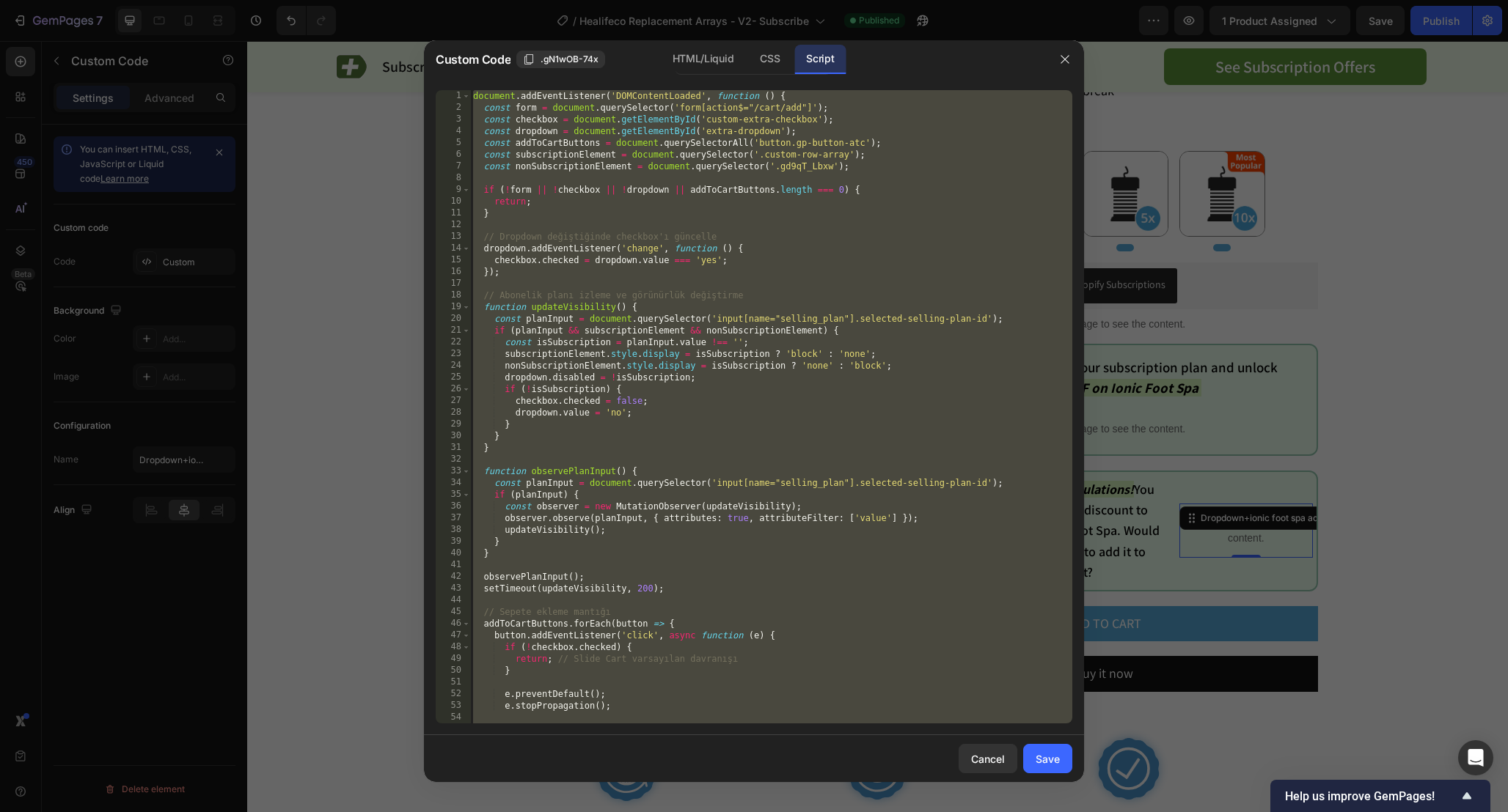
click at [974, 433] on div "document . addEventListener ( 'DOMContentLoaded' , function ( ) { const form = …" at bounding box center [771, 418] width 602 height 657
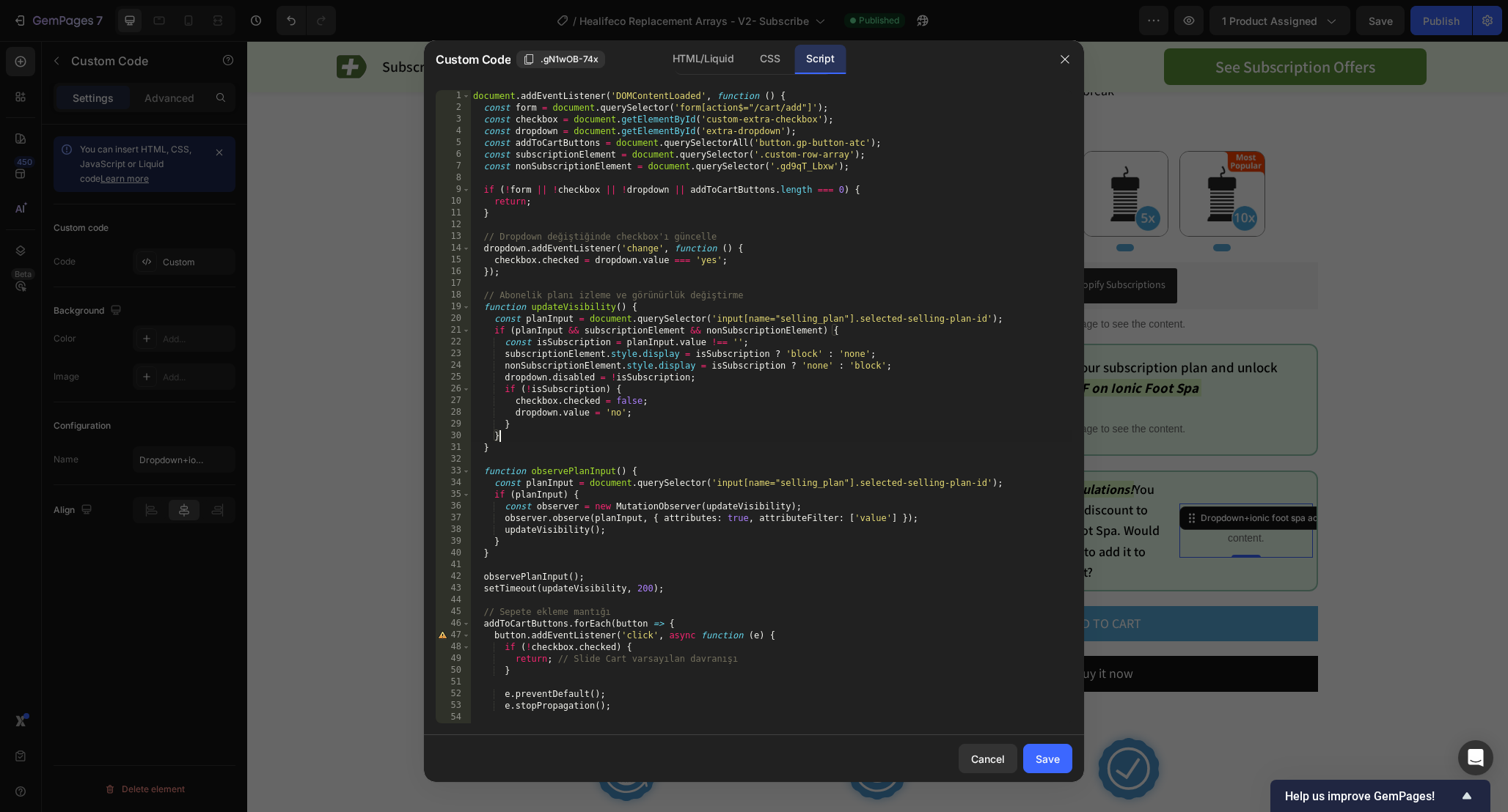
type textarea "}); });"
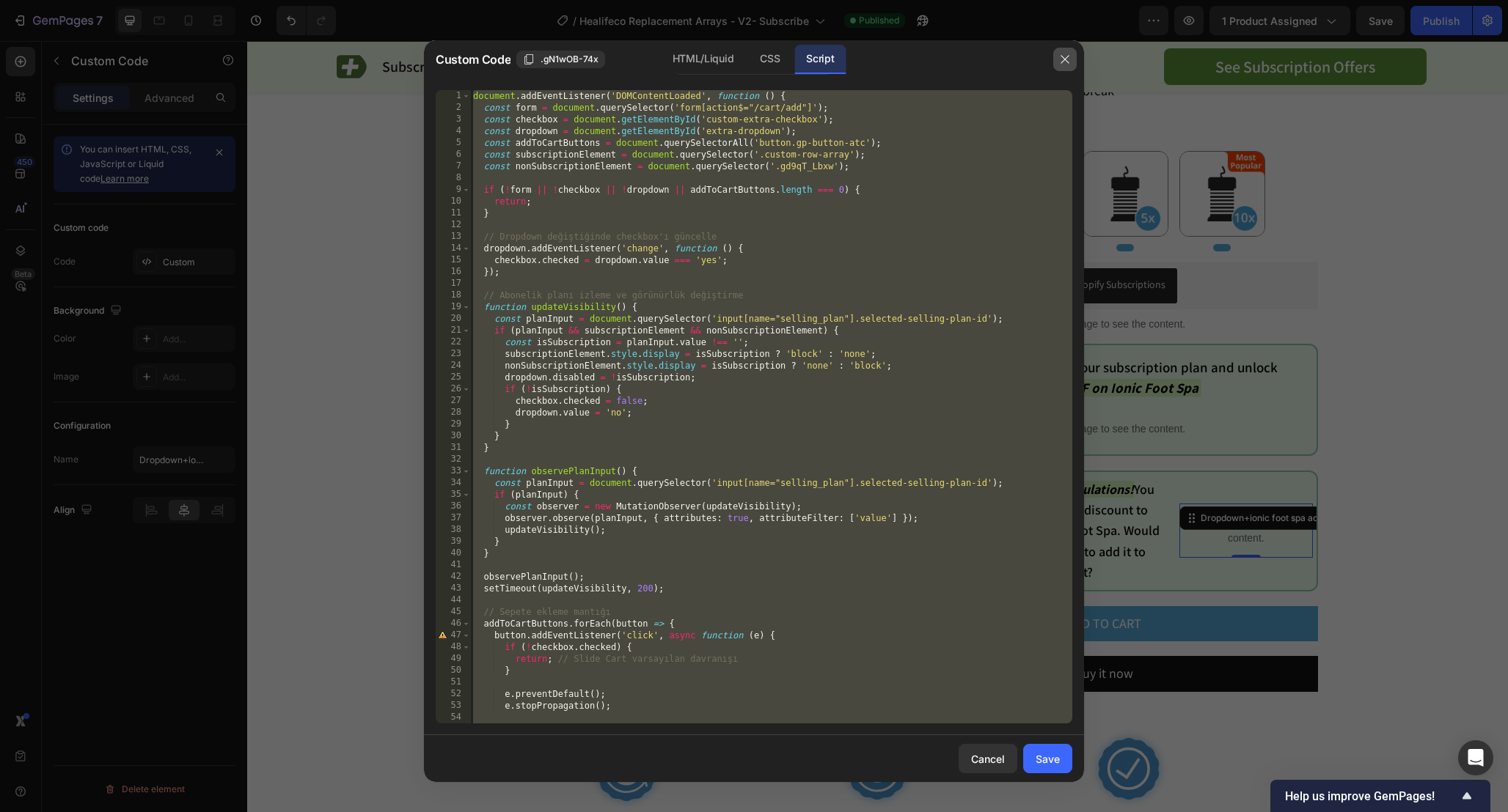
click at [1071, 61] on button "button" at bounding box center [1064, 60] width 23 height 23
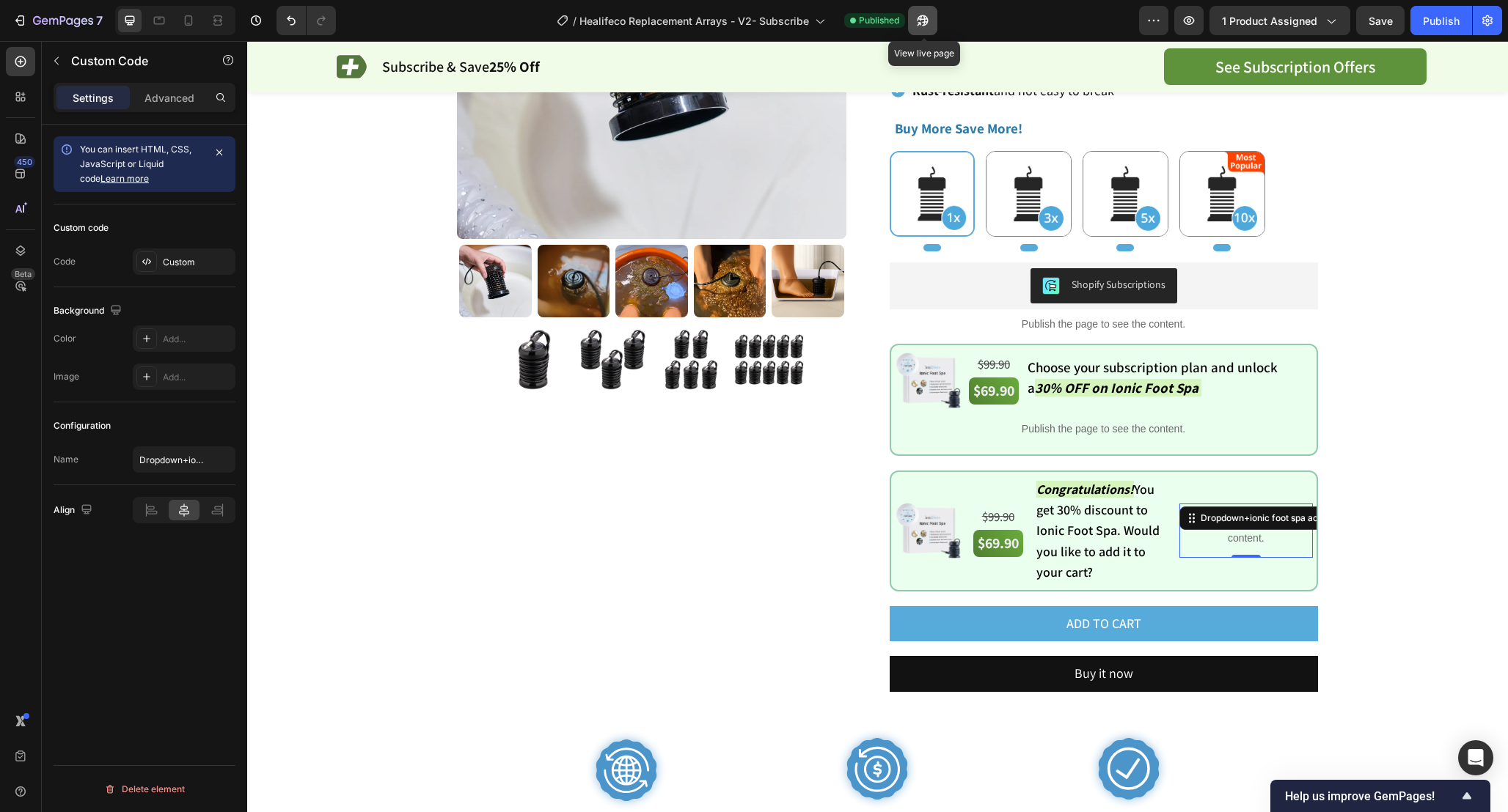
click at [917, 23] on icon "button" at bounding box center [922, 20] width 14 height 14
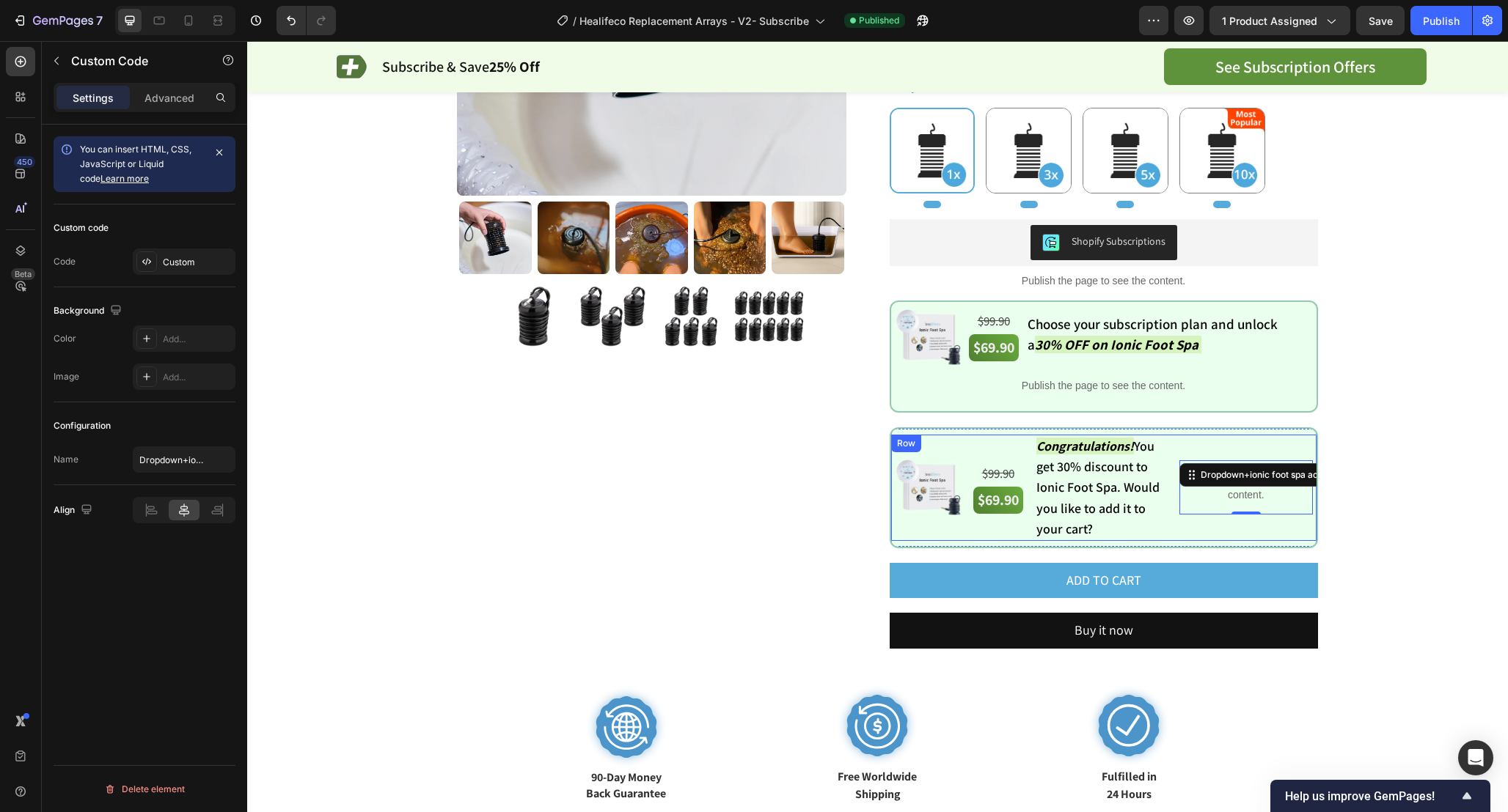
scroll to position [330, 0]
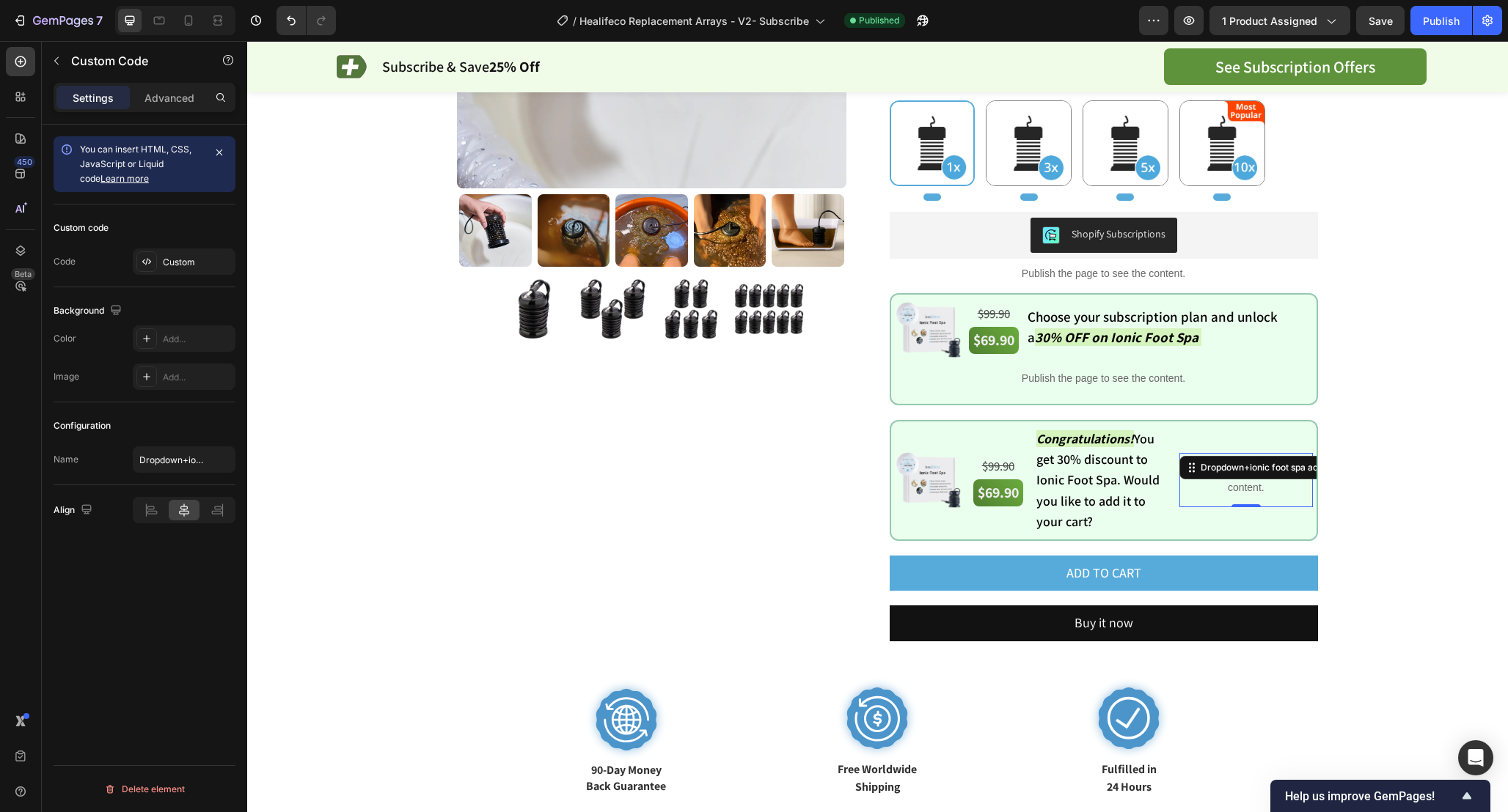
click at [1257, 495] on p "Publish the page to see the content." at bounding box center [1245, 480] width 133 height 31
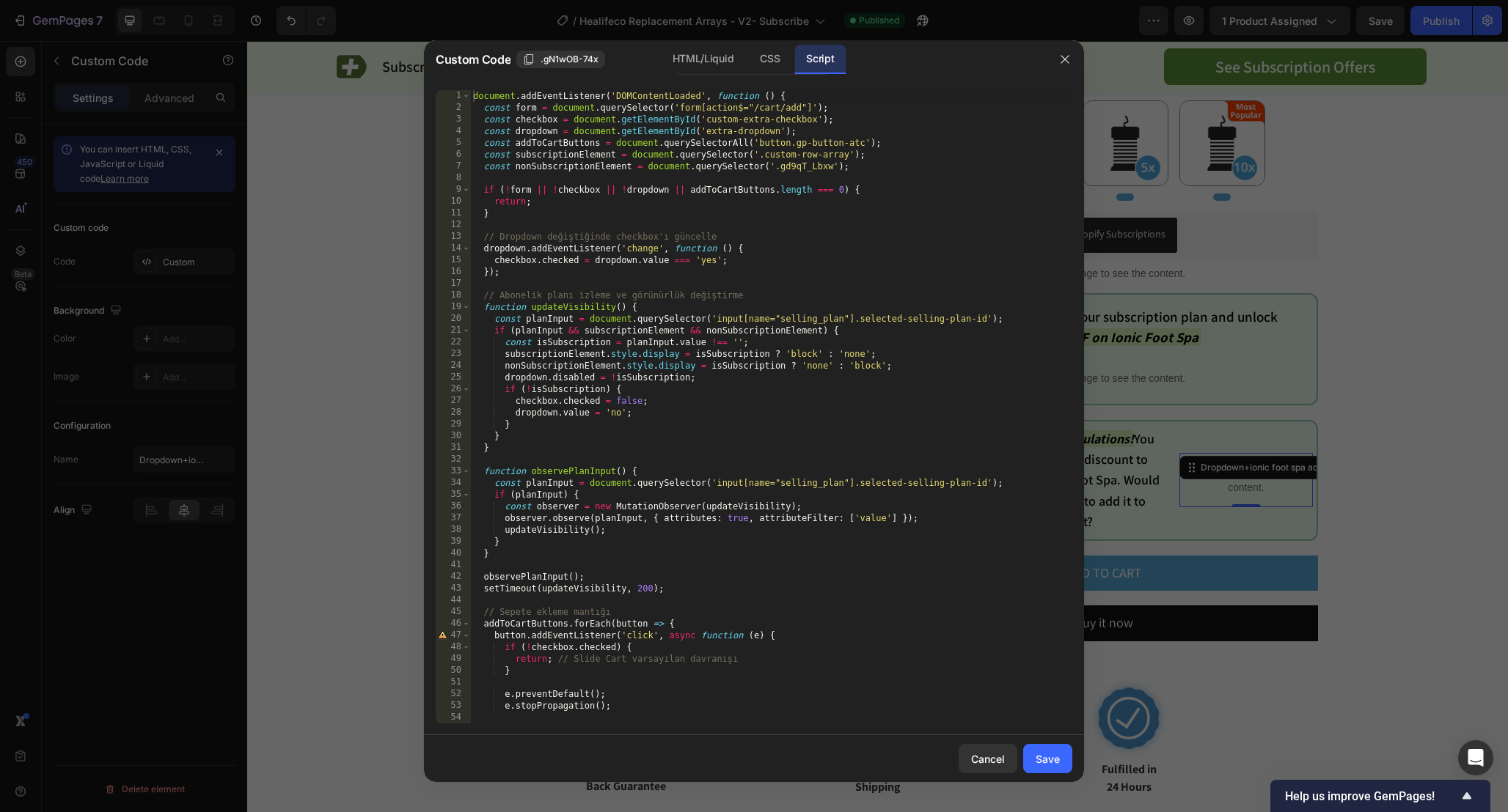
scroll to position [0, 0]
click at [876, 318] on div "document . addEventListener ( 'DOMContentLoaded' , function ( ) { const form = …" at bounding box center [771, 418] width 602 height 657
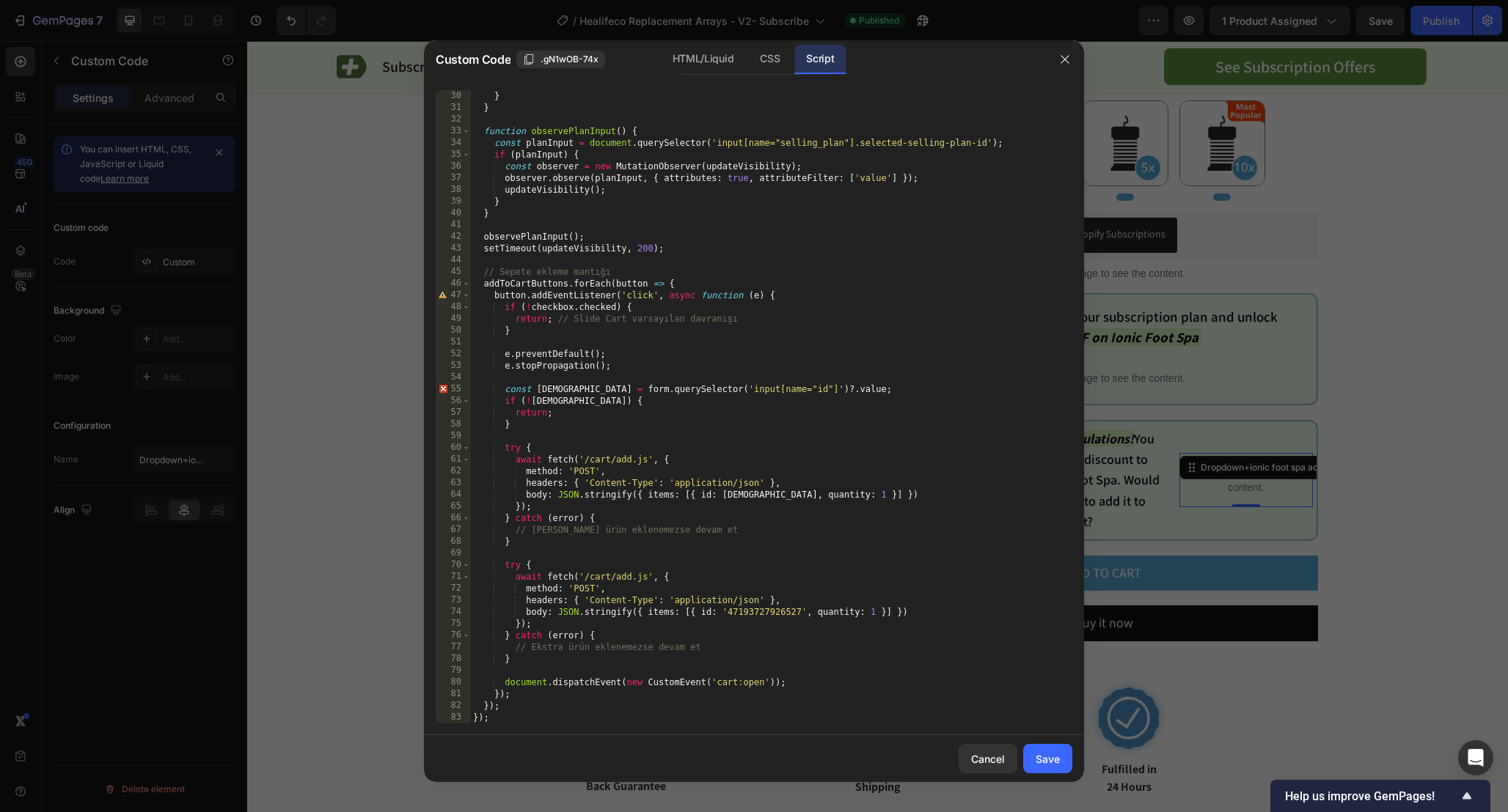
click at [894, 337] on div "} } function observePlanInput ( ) { const planInput = document . querySelector …" at bounding box center [771, 418] width 602 height 657
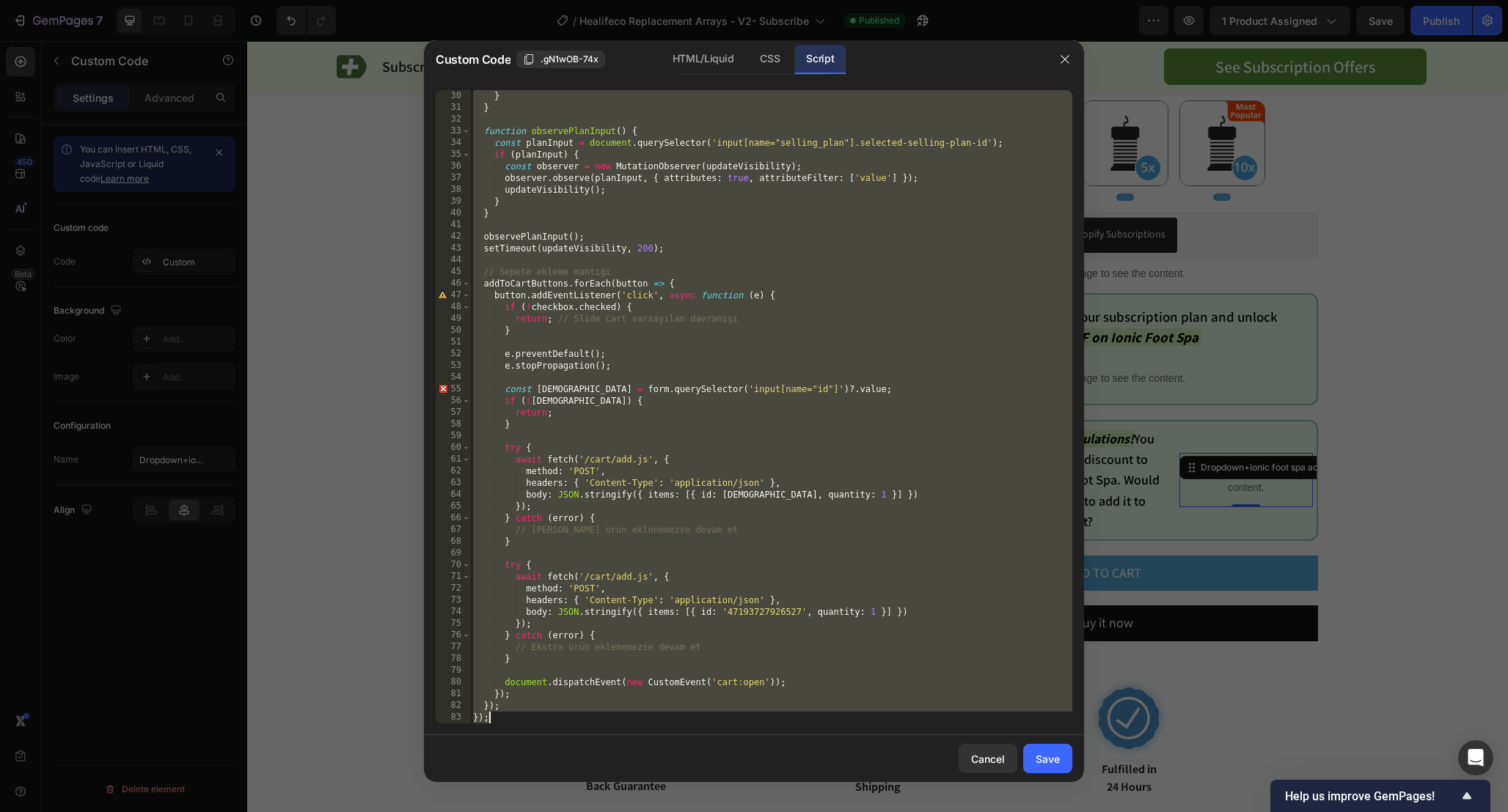
paste textarea
type textarea "});"
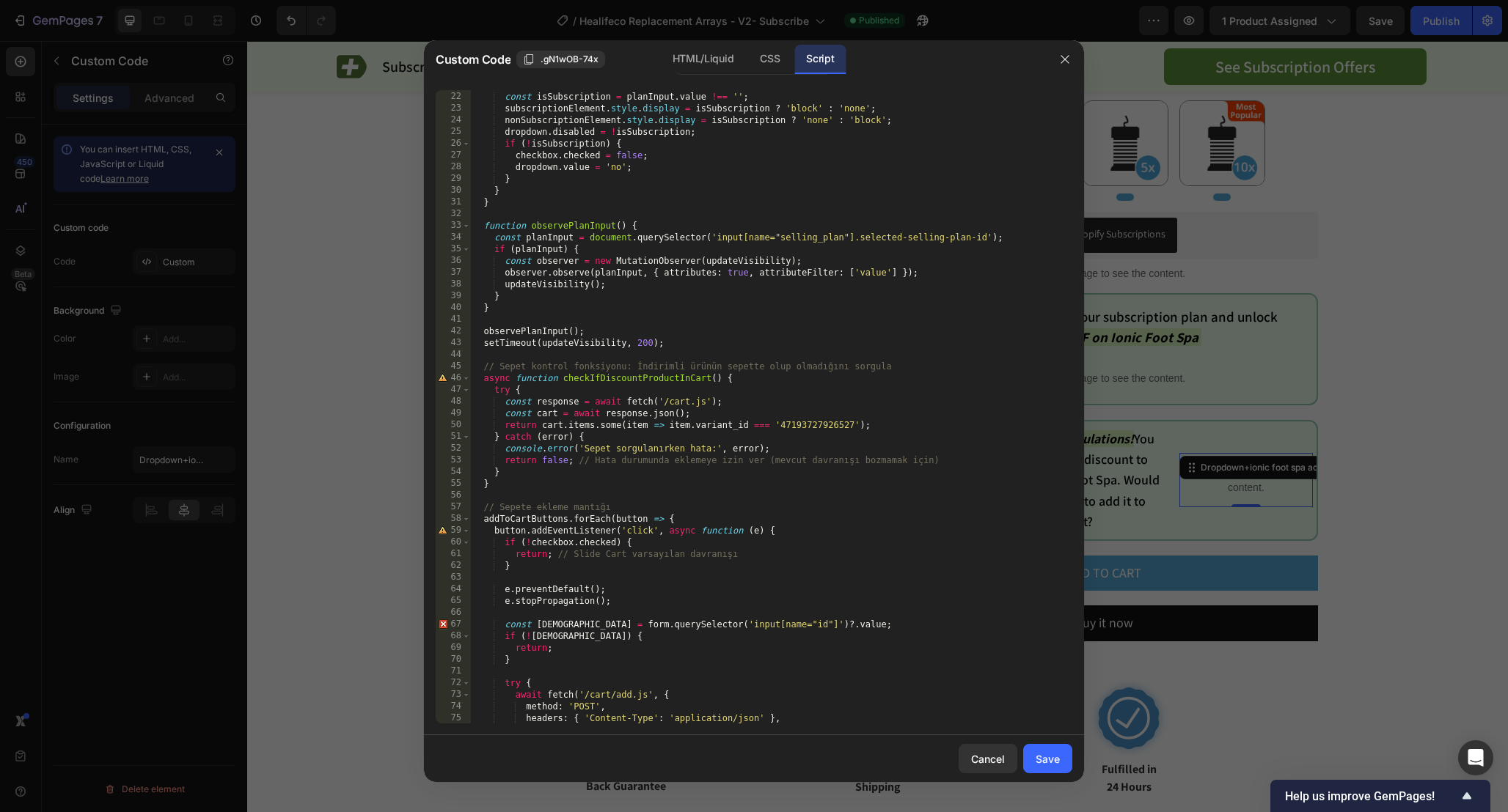
scroll to position [528, 0]
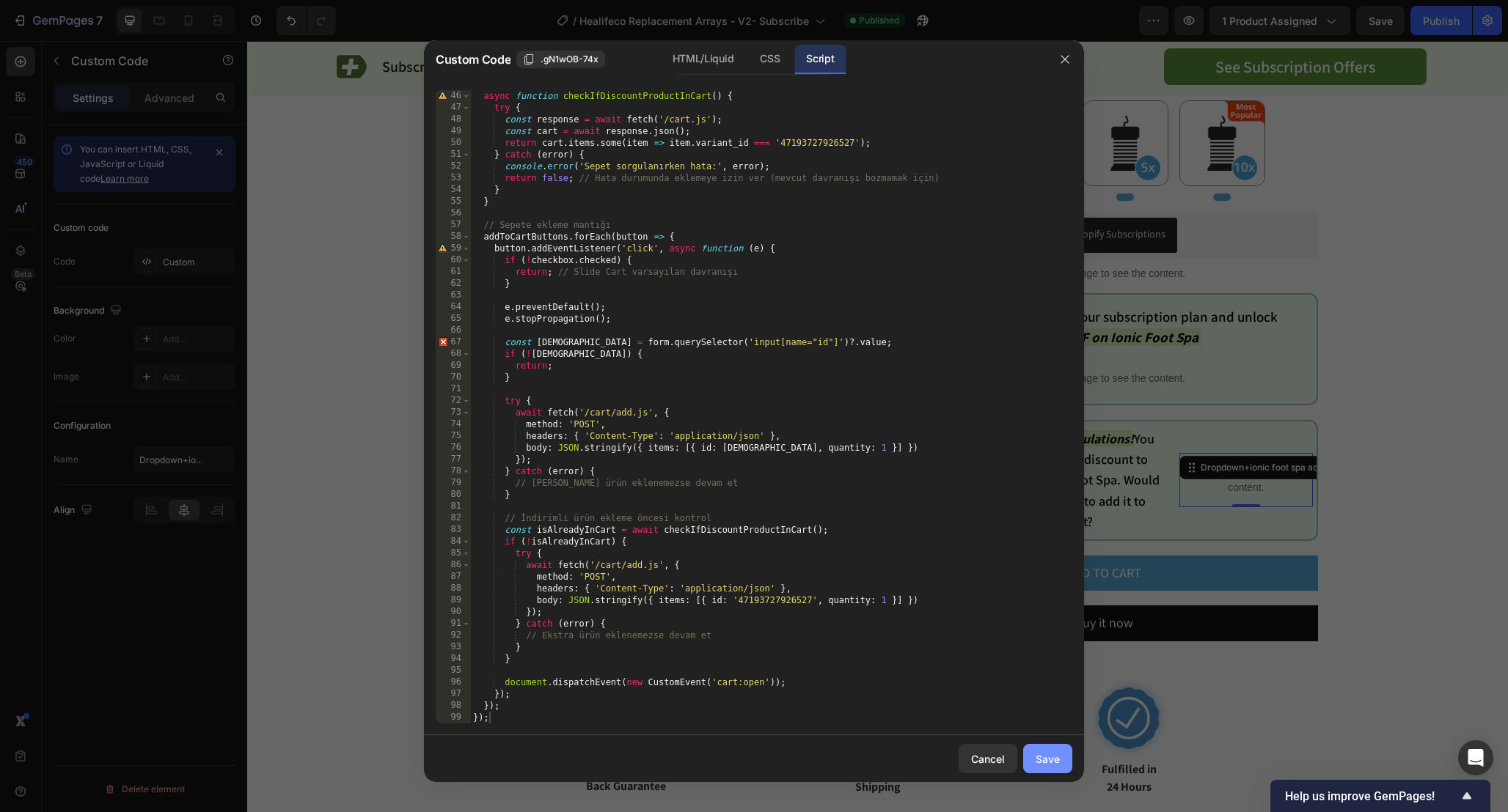
click at [1054, 761] on div "Save" at bounding box center [1047, 759] width 24 height 15
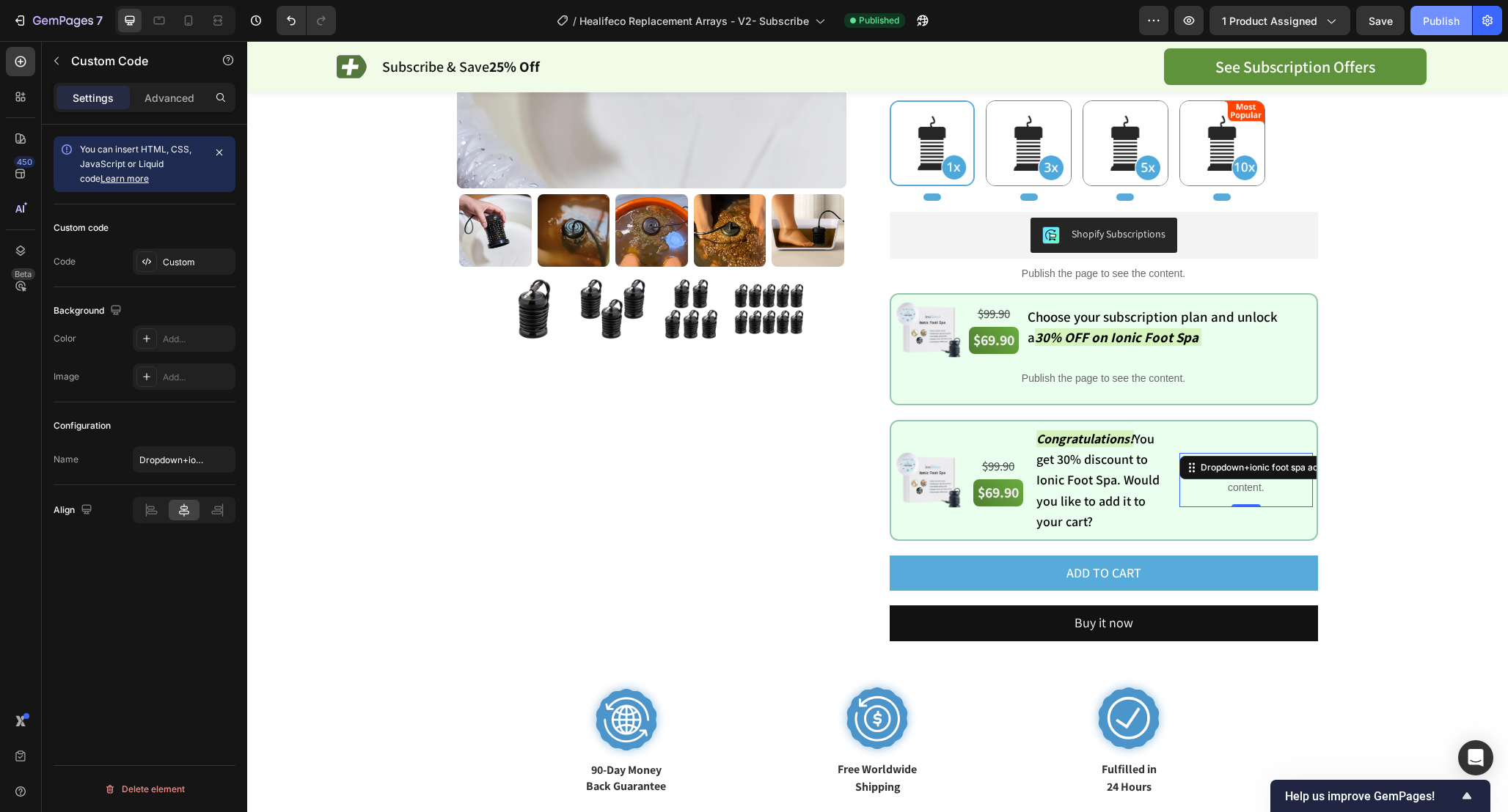
click at [1454, 11] on button "Publish" at bounding box center [1440, 20] width 61 height 29
click at [1231, 484] on p "Publish the page to see the content." at bounding box center [1245, 480] width 133 height 31
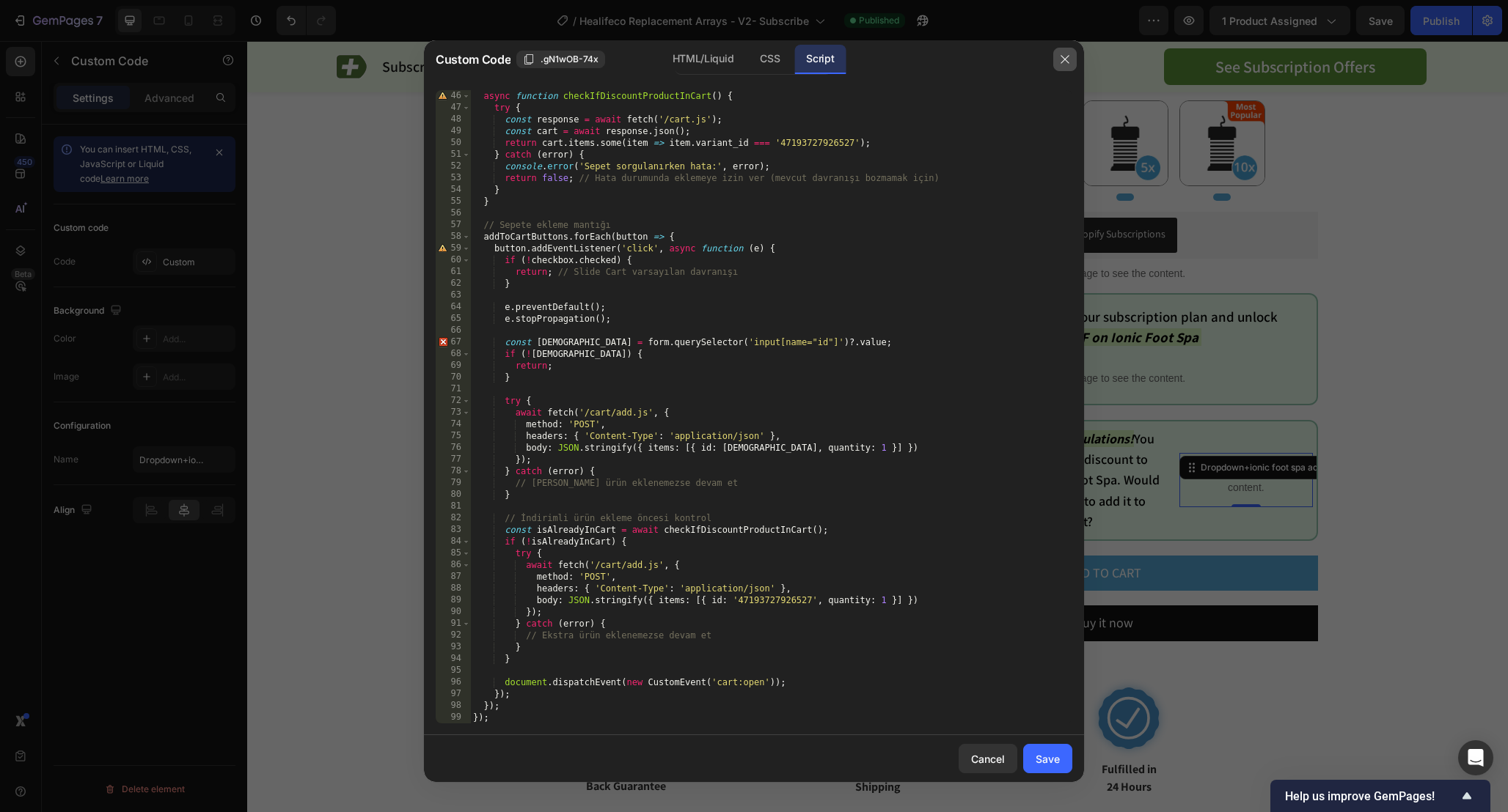
click at [1072, 52] on button "button" at bounding box center [1064, 60] width 23 height 23
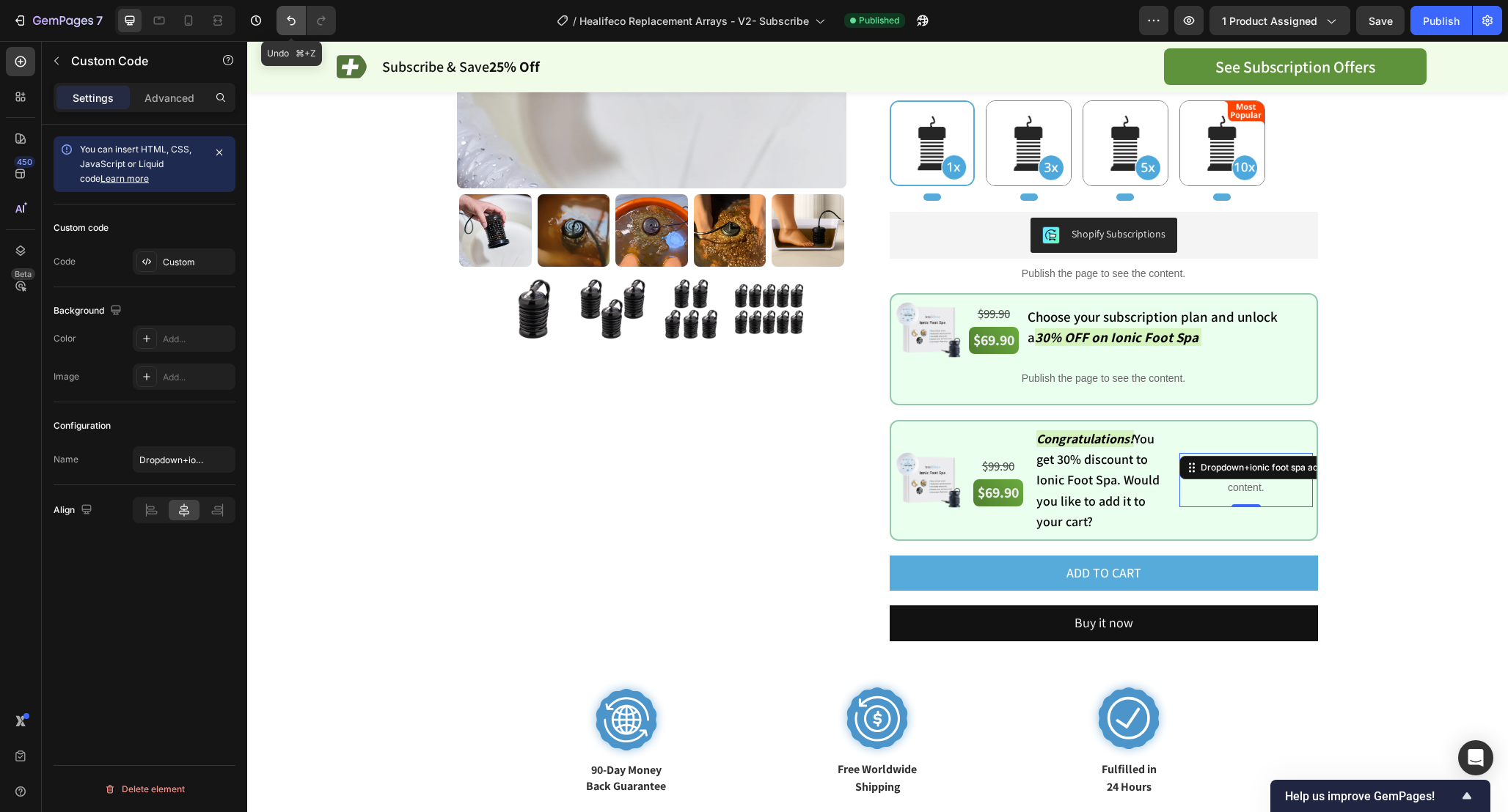
click at [284, 19] on icon "Undo/Redo" at bounding box center [291, 20] width 14 height 14
click at [1247, 482] on p "Publish the page to see the content." at bounding box center [1245, 480] width 133 height 31
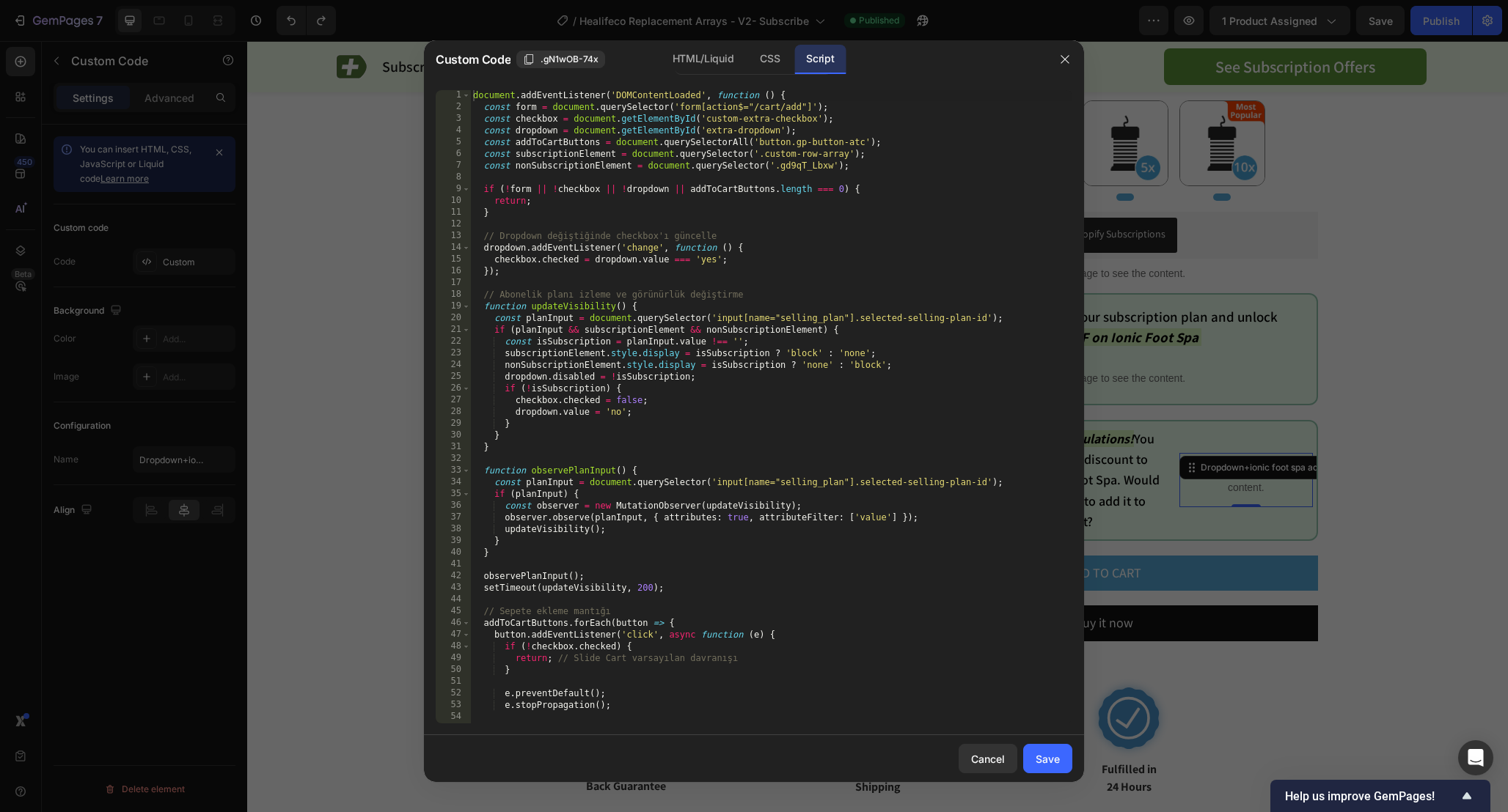
scroll to position [340, 0]
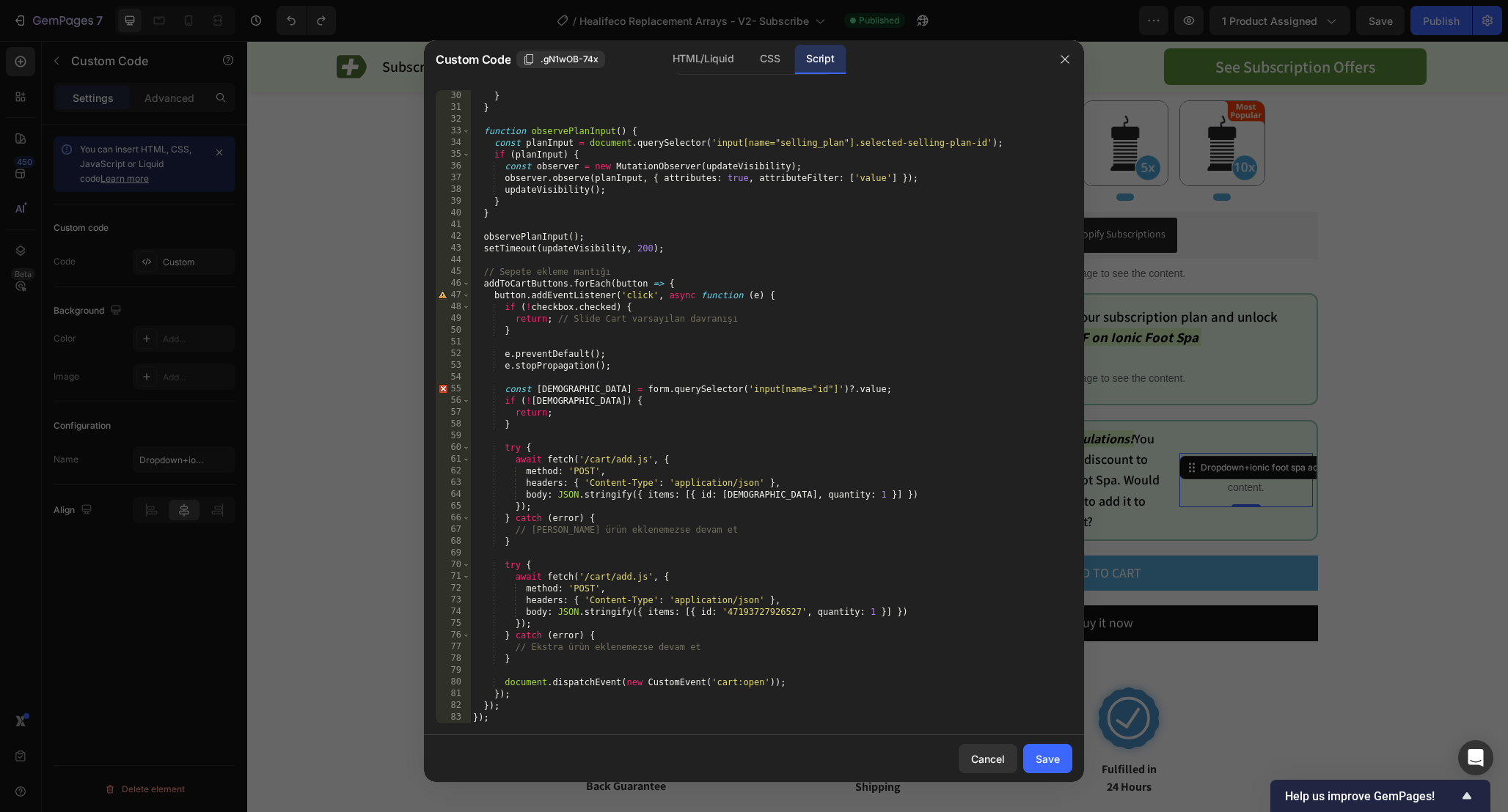
click at [917, 532] on div "} } function observePlanInput ( ) { const planInput = document . querySelector …" at bounding box center [771, 418] width 602 height 657
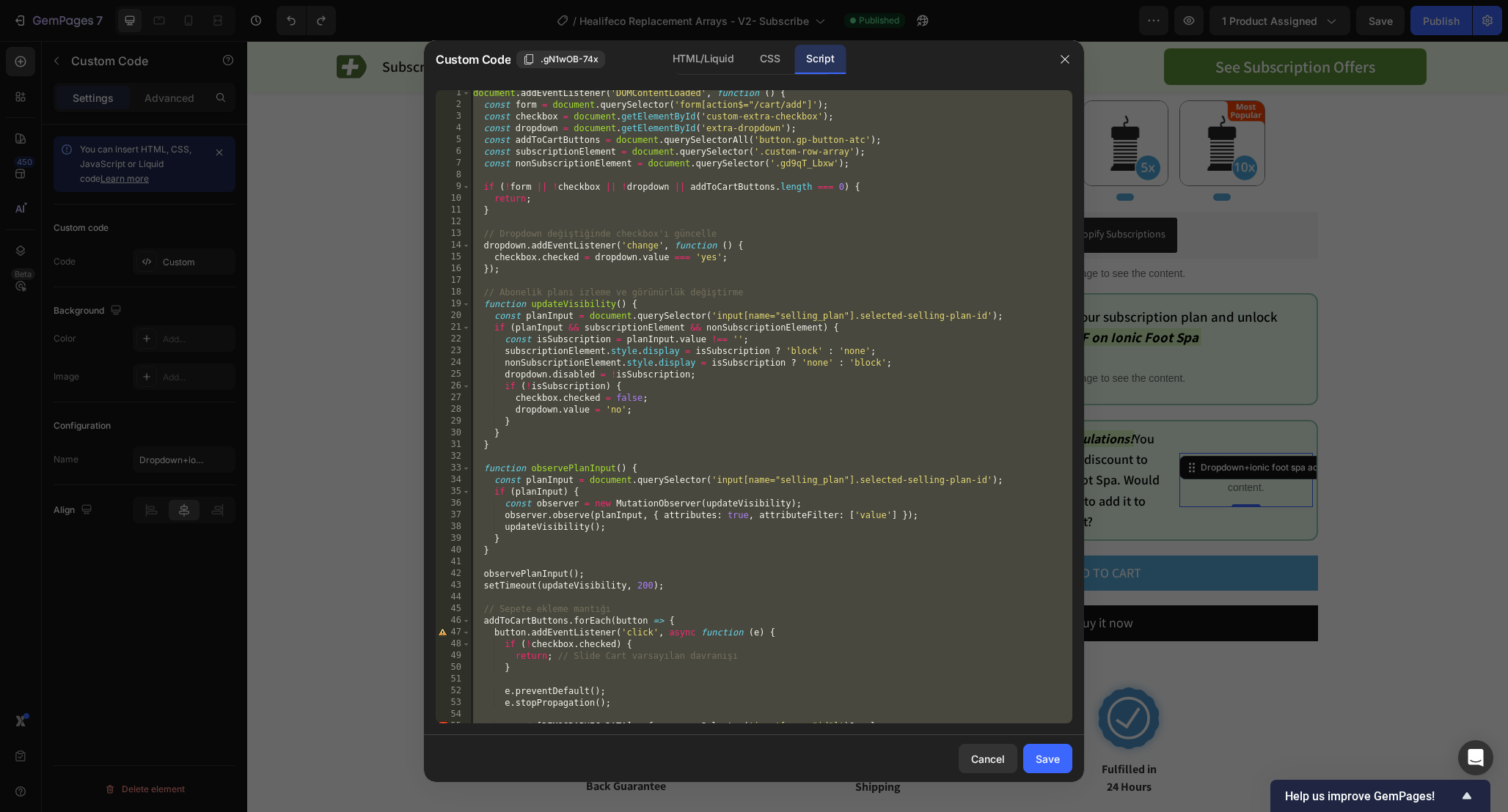
scroll to position [0, 0]
paste textarea
type textarea "});"
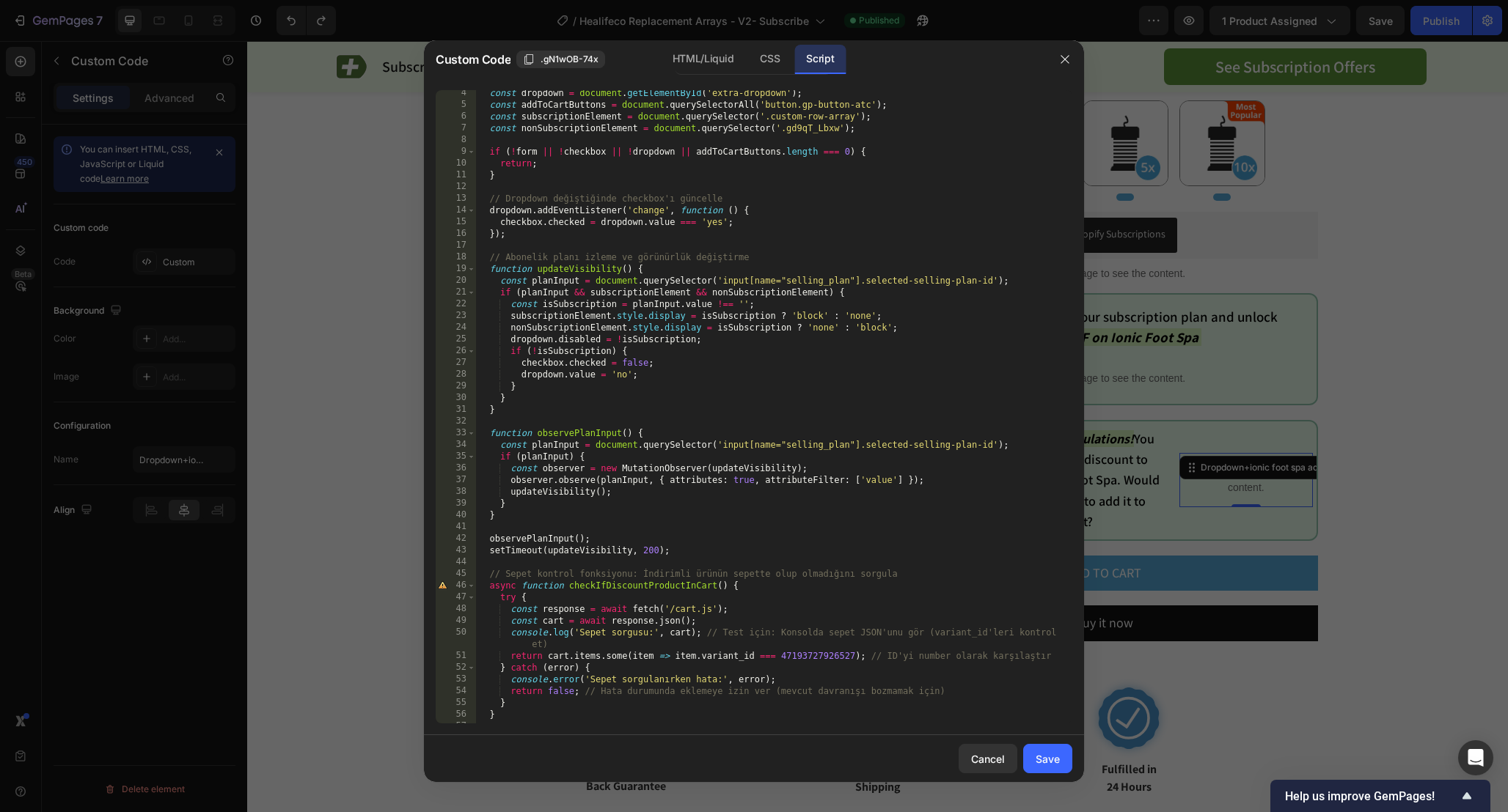
scroll to position [598, 0]
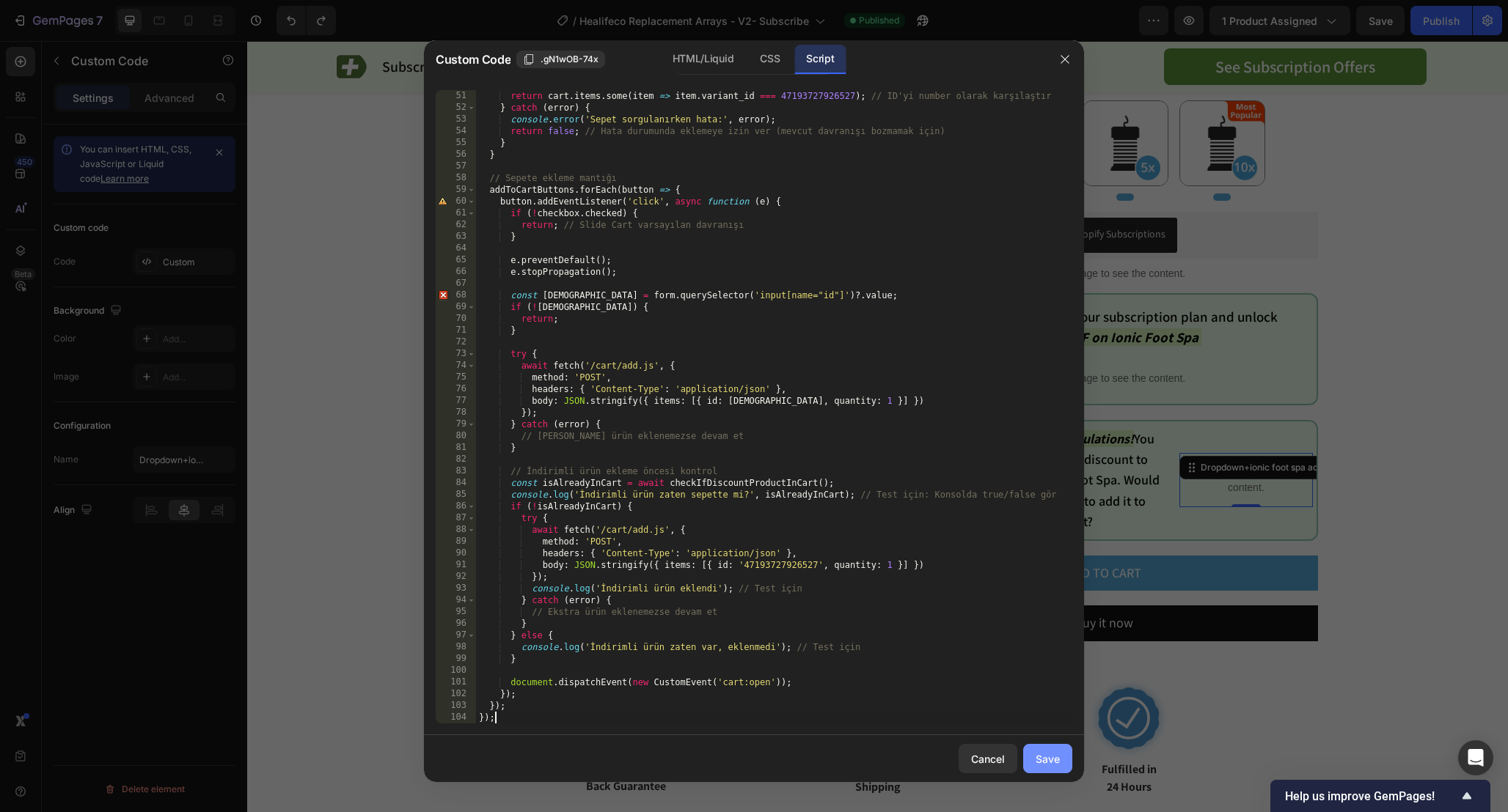
click at [1053, 762] on div "Save" at bounding box center [1047, 759] width 24 height 15
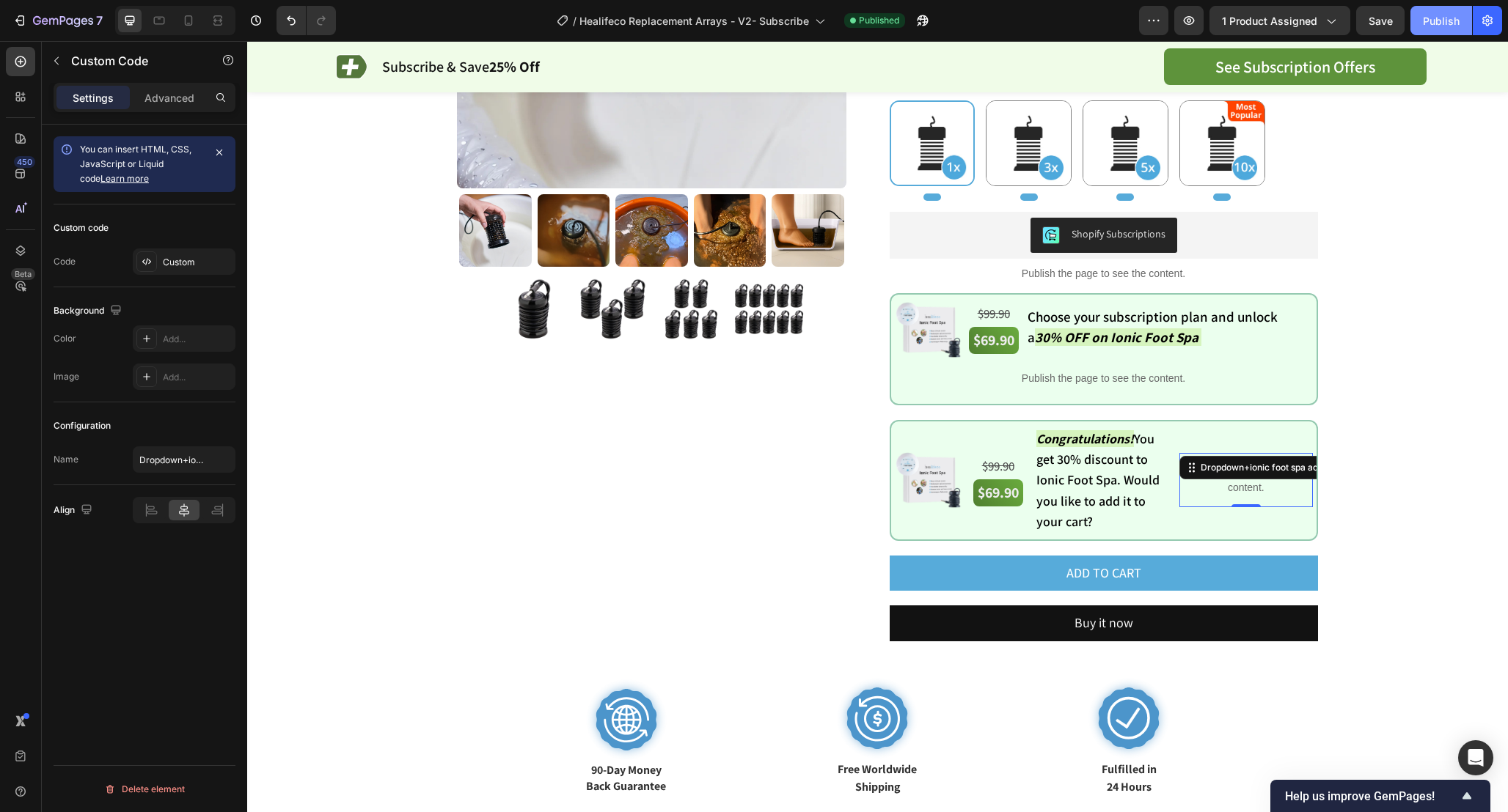
click at [1440, 24] on div "Publish" at bounding box center [1440, 20] width 37 height 15
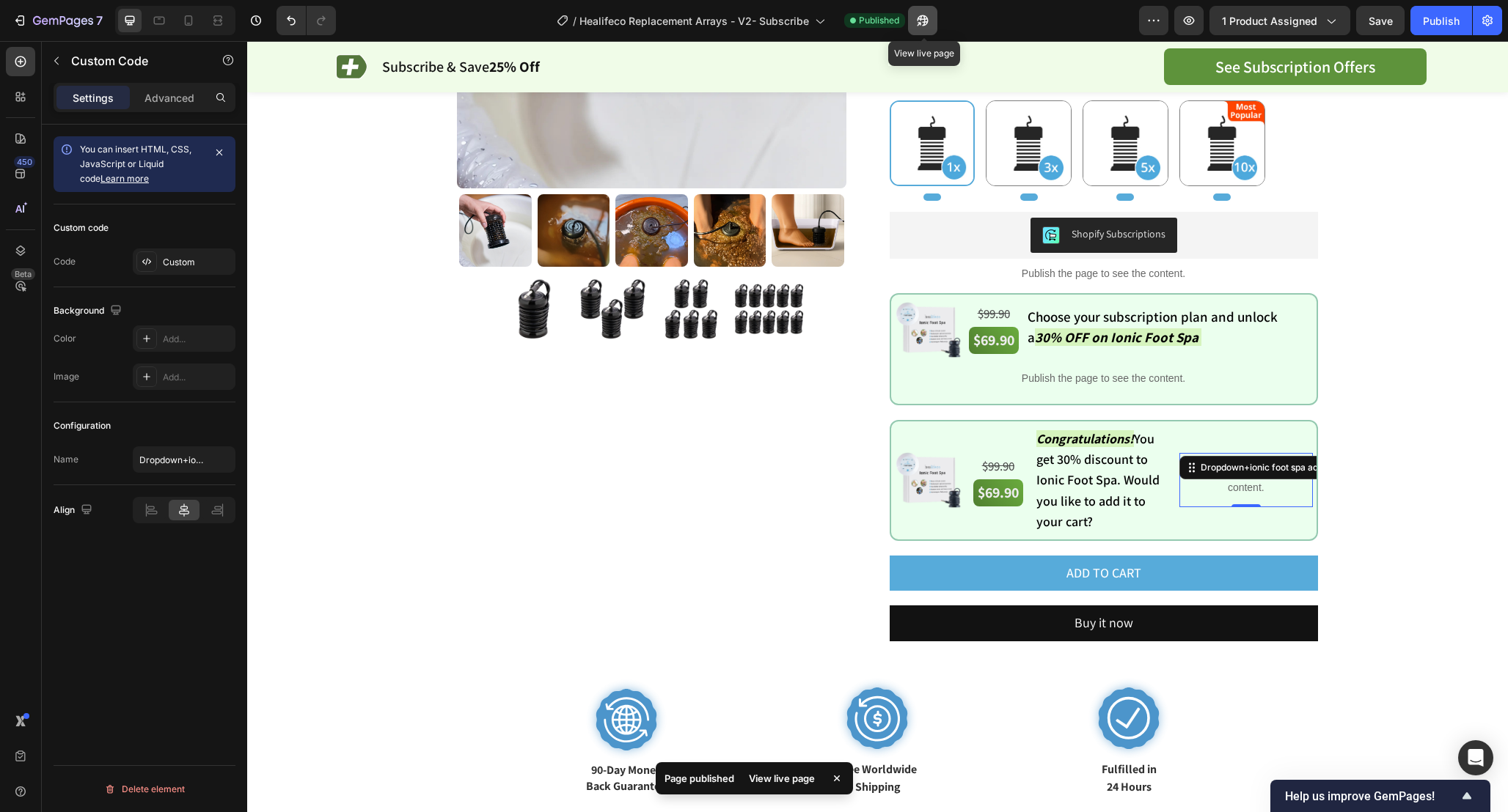
click at [924, 16] on icon "button" at bounding box center [922, 20] width 14 height 14
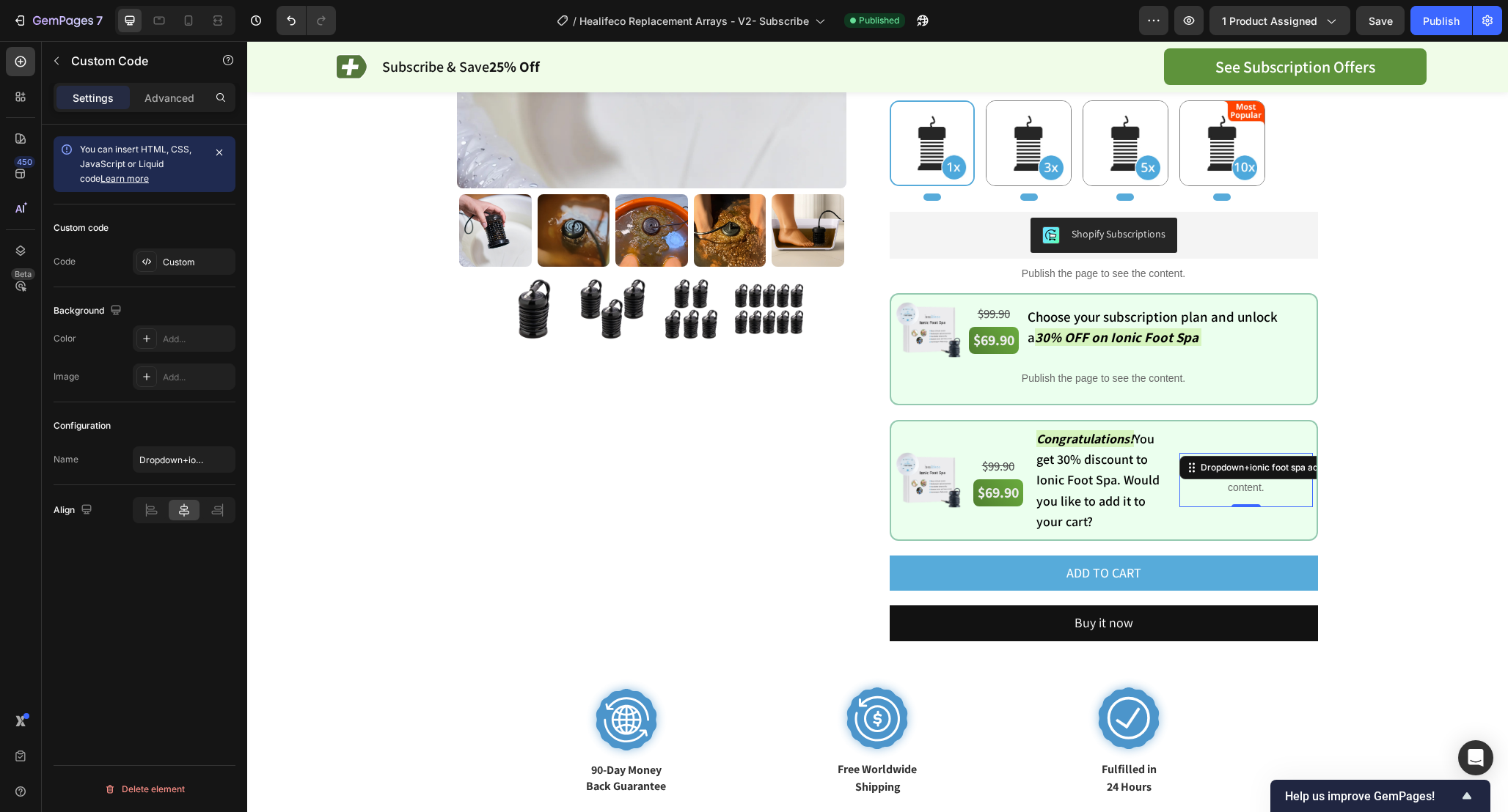
click at [1253, 487] on p "Publish the page to see the content." at bounding box center [1245, 480] width 133 height 31
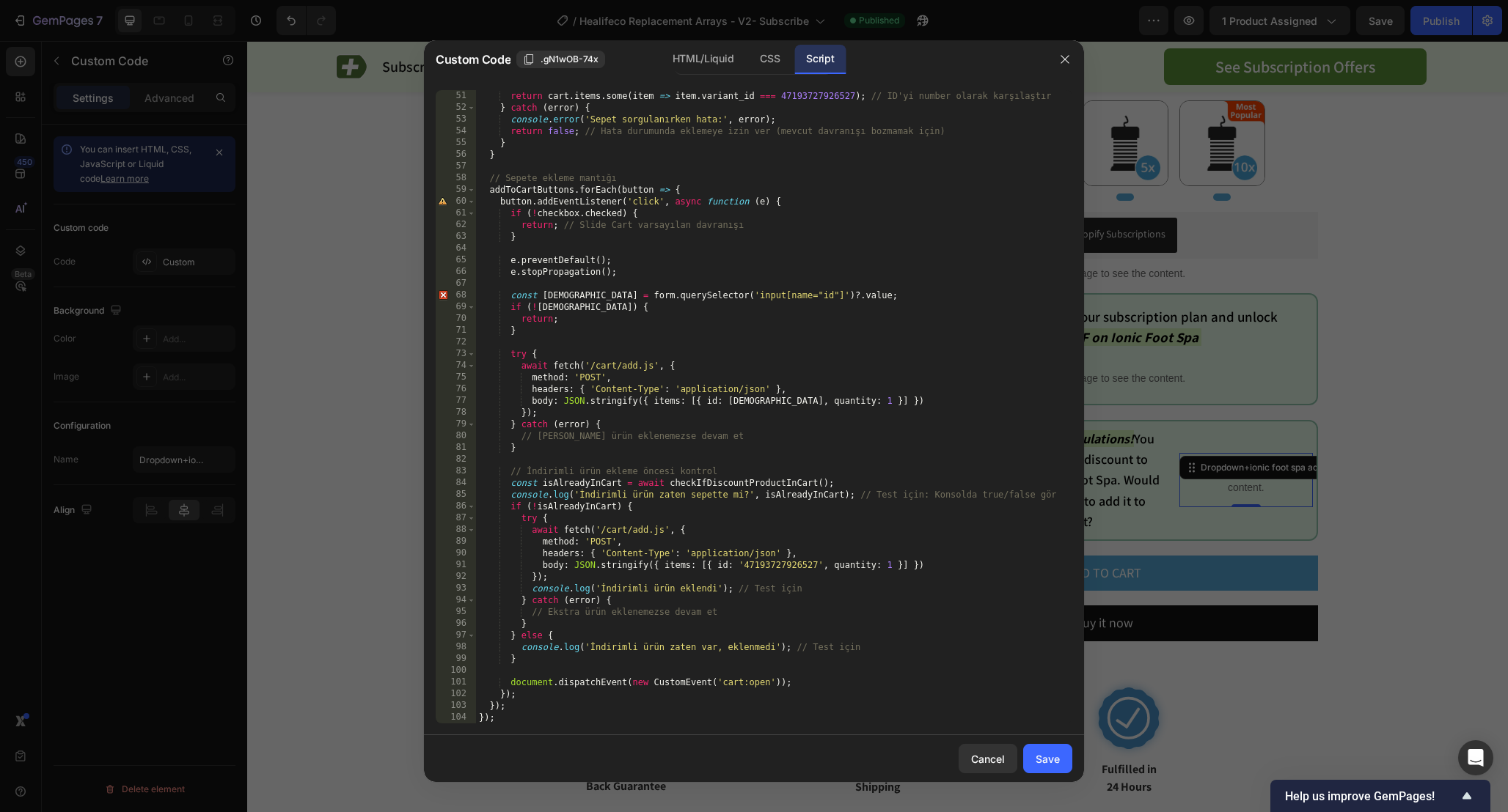
click at [942, 582] on div "return cart . items . some ( item => item . variant_id === 47193727926527 ) ; /…" at bounding box center [773, 418] width 596 height 657
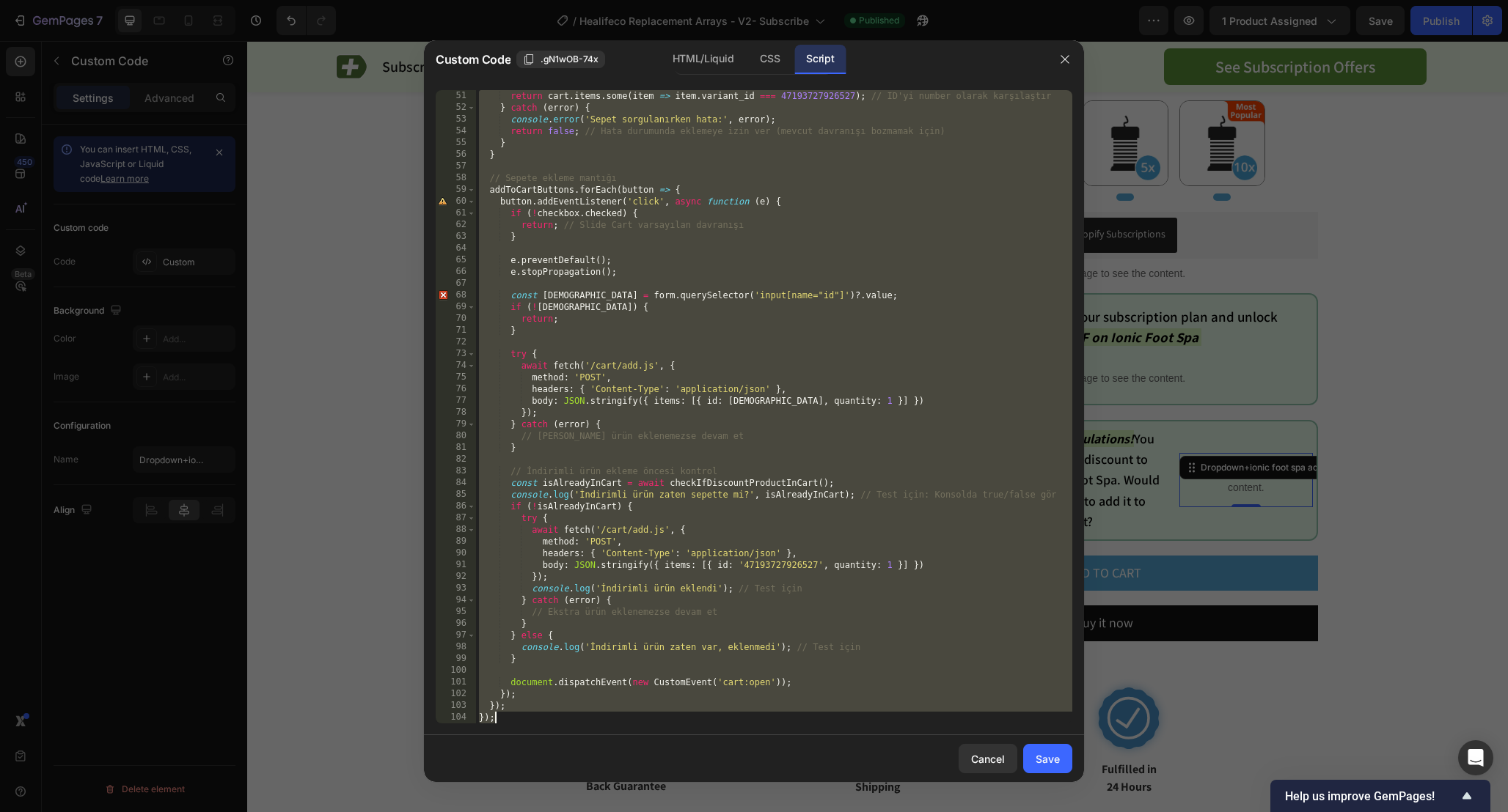
paste textarea
type textarea "});"
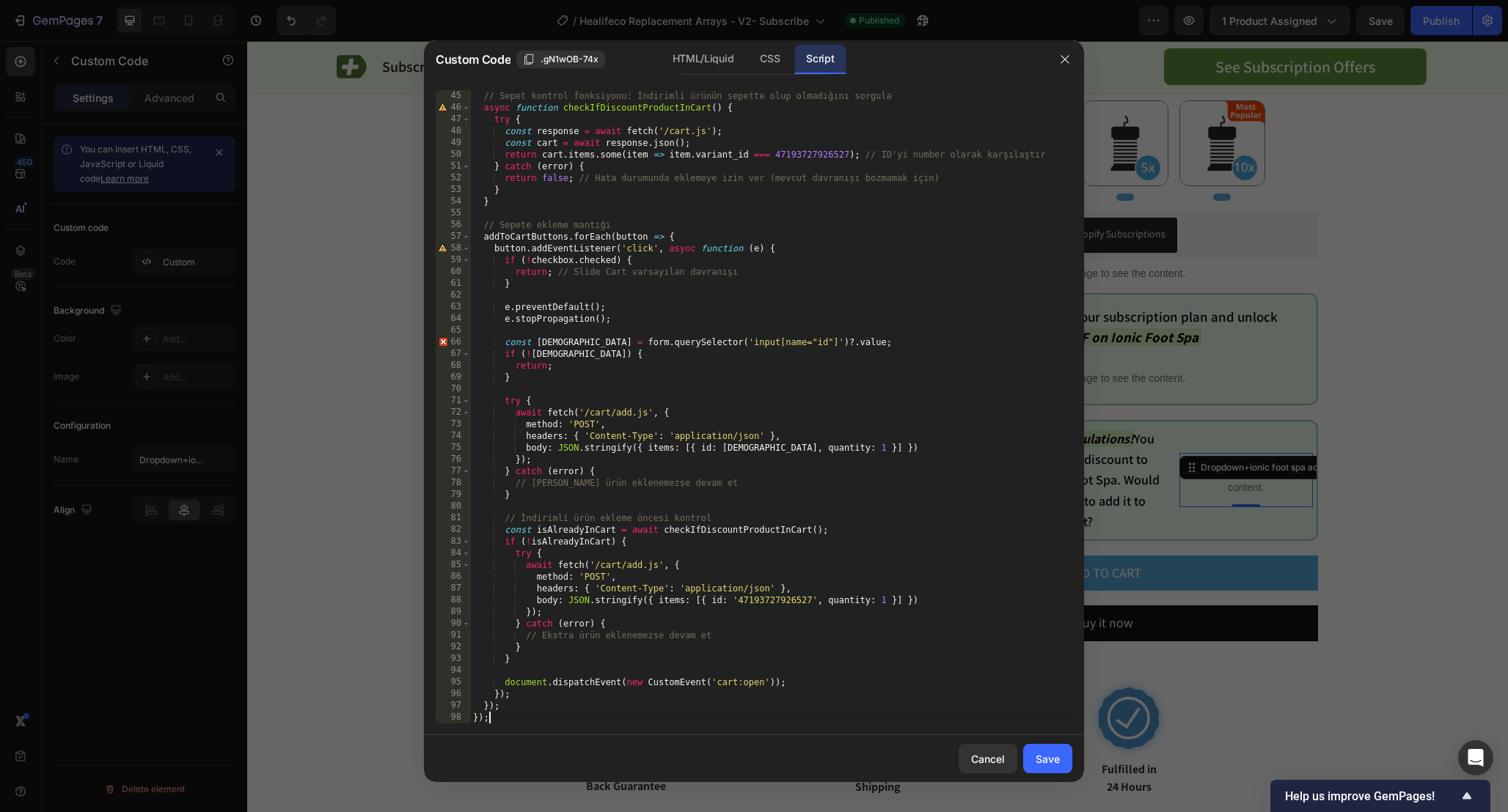
scroll to position [0, 0]
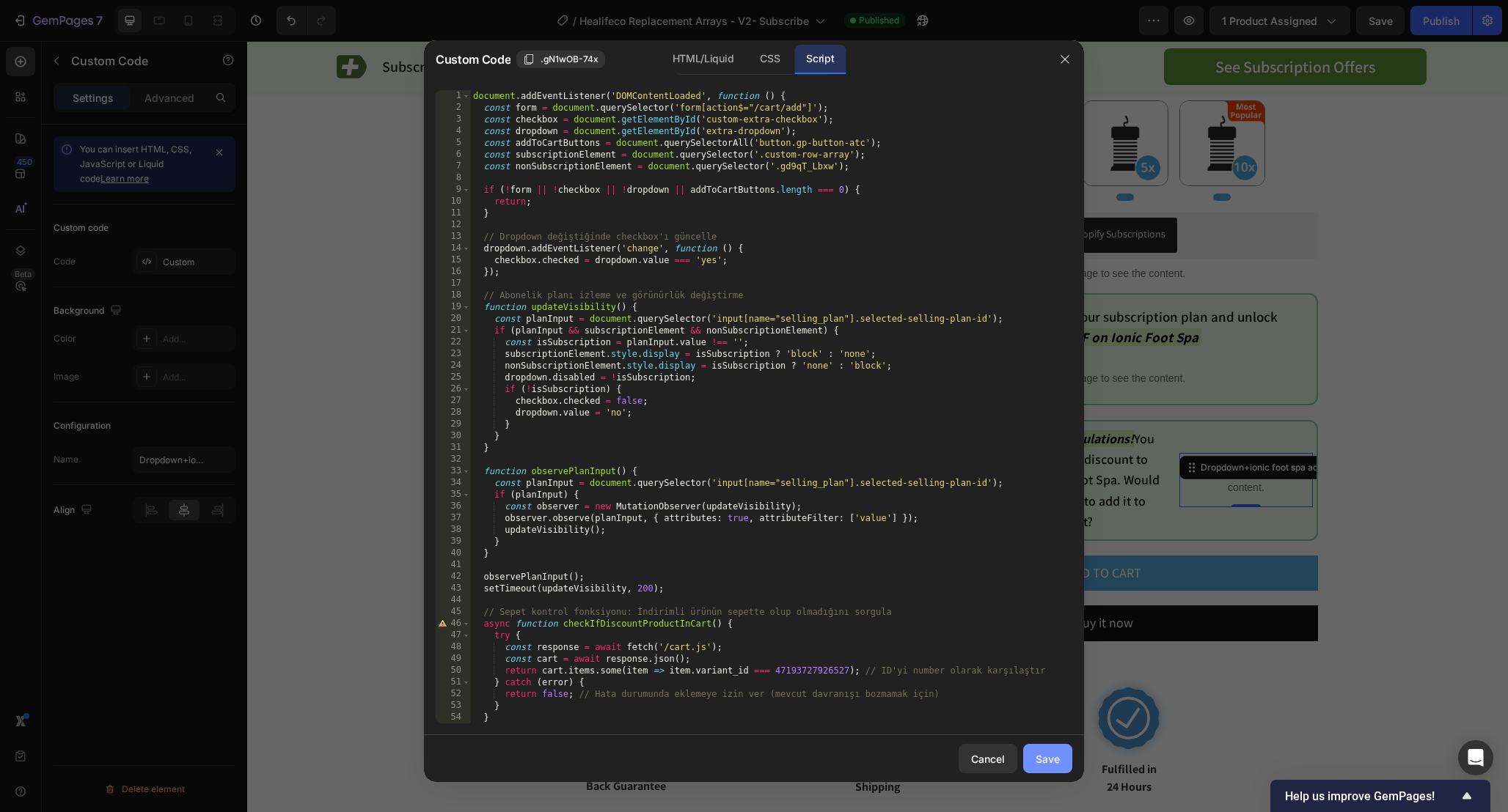
click at [1041, 753] on div "Save" at bounding box center [1047, 759] width 24 height 15
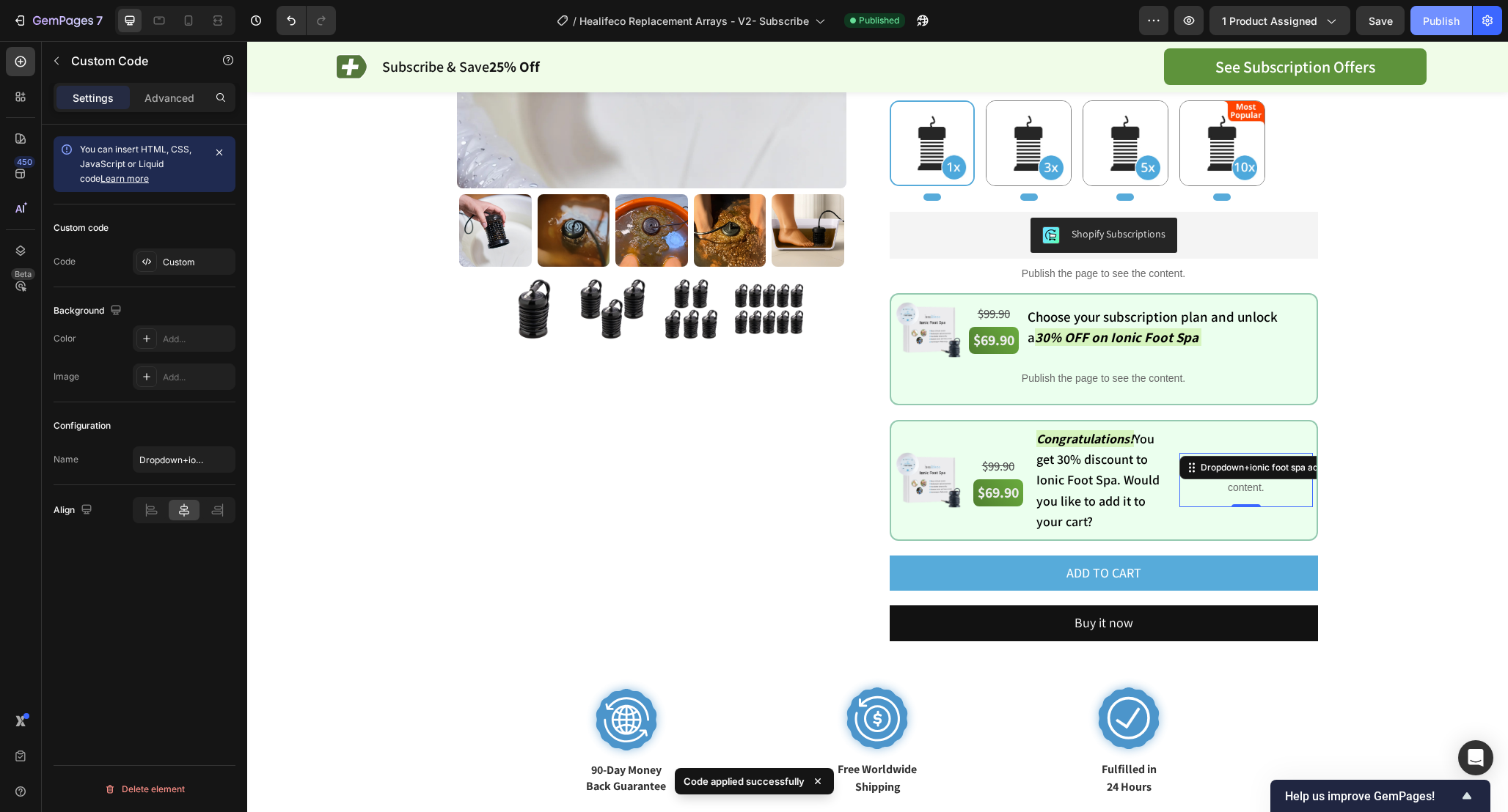
click at [1451, 19] on div "Publish" at bounding box center [1440, 20] width 37 height 15
click at [1251, 486] on p "Publish the page to see the content." at bounding box center [1245, 480] width 133 height 31
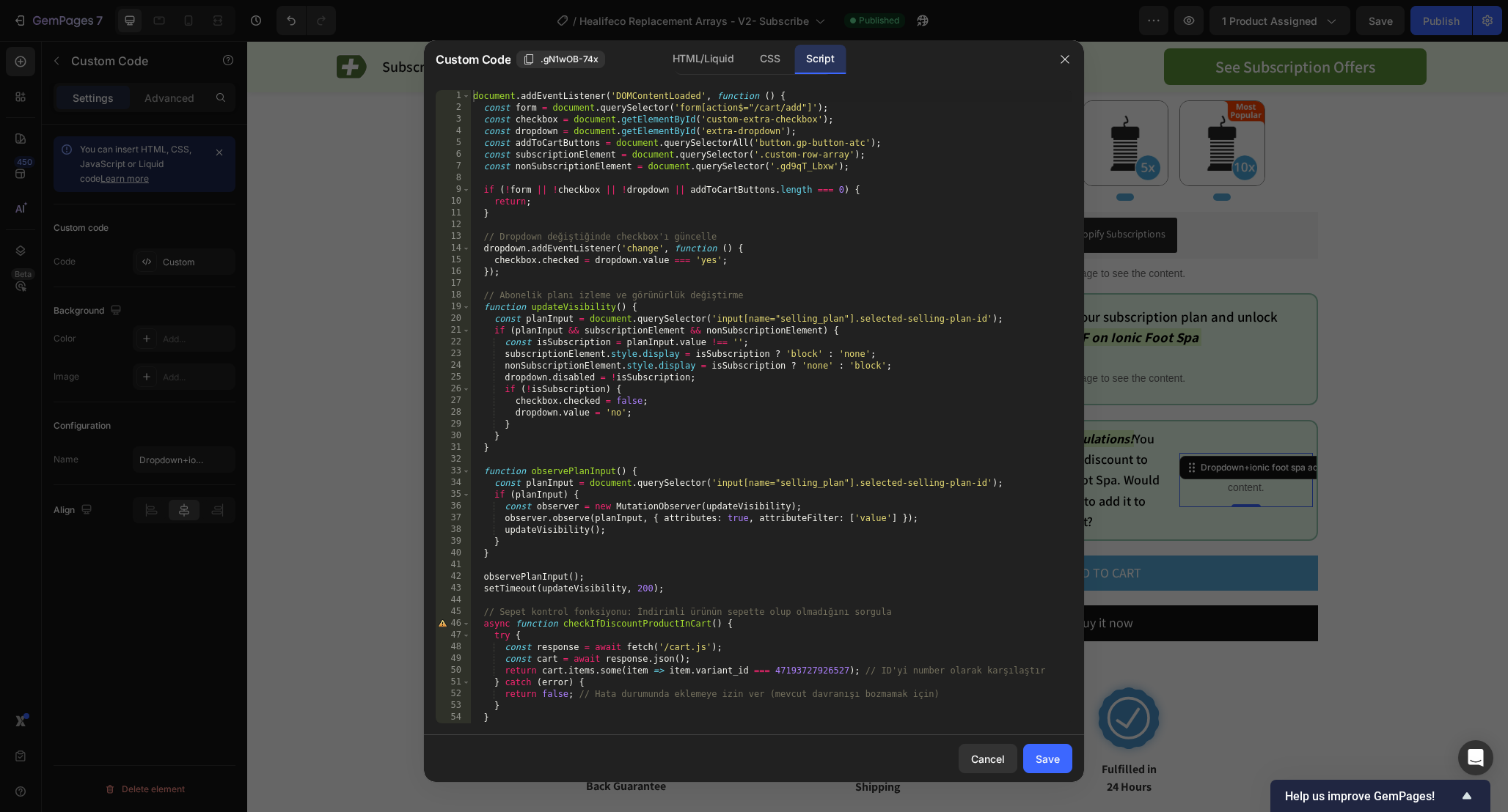
scroll to position [516, 0]
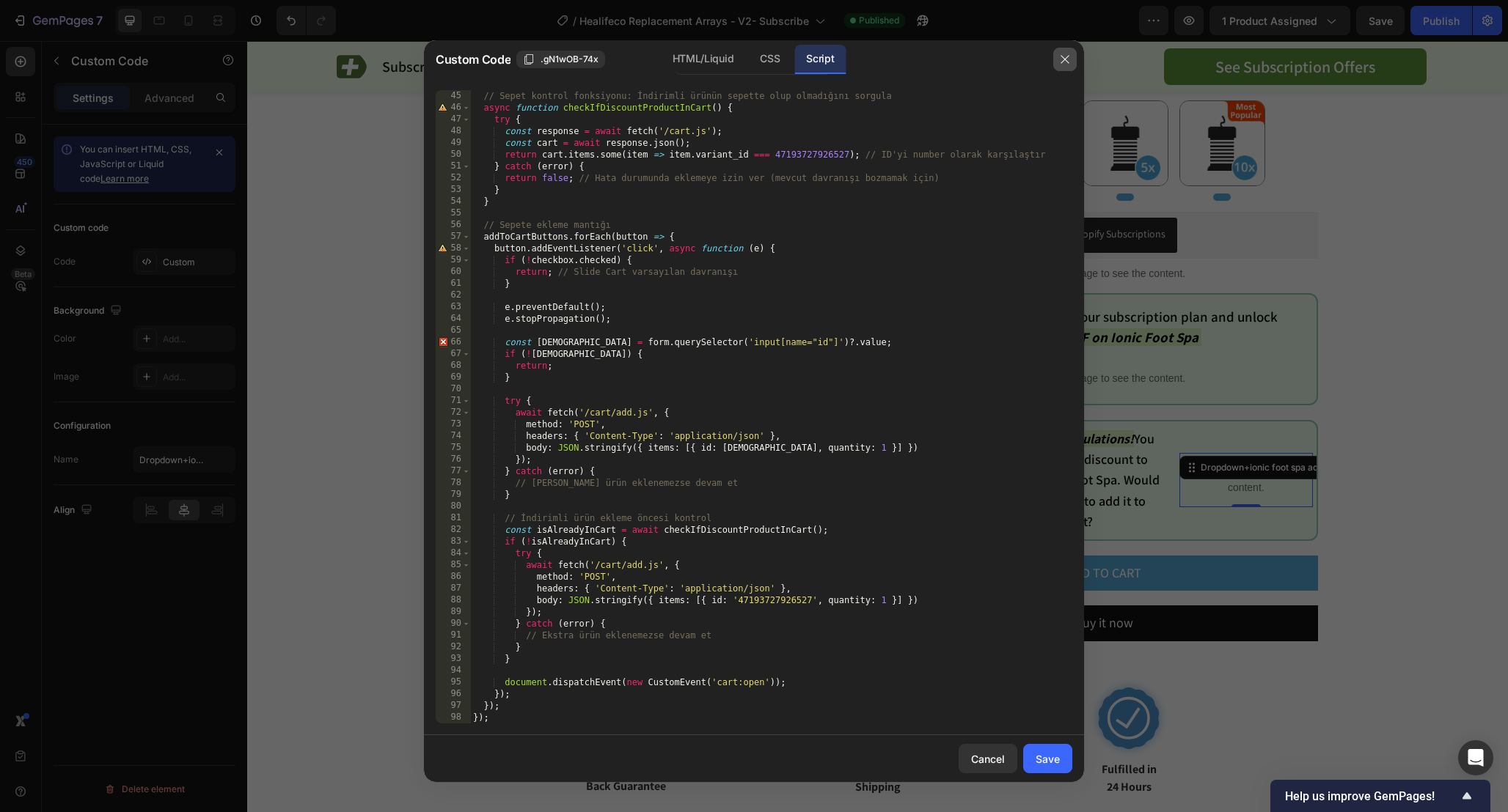
click at [1060, 56] on icon "button" at bounding box center [1064, 59] width 12 height 12
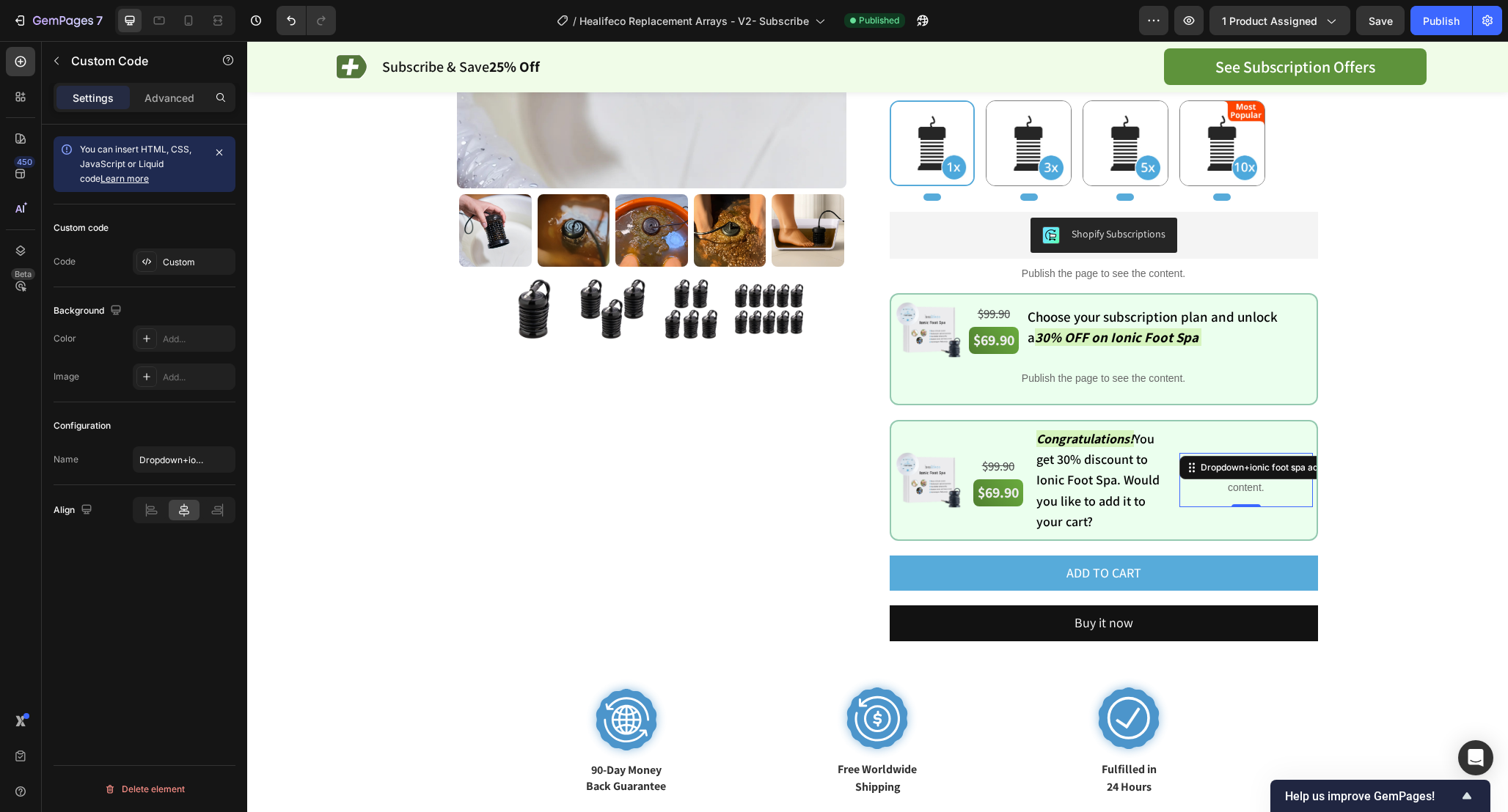
click at [1274, 493] on p "Publish the page to see the content." at bounding box center [1245, 480] width 133 height 31
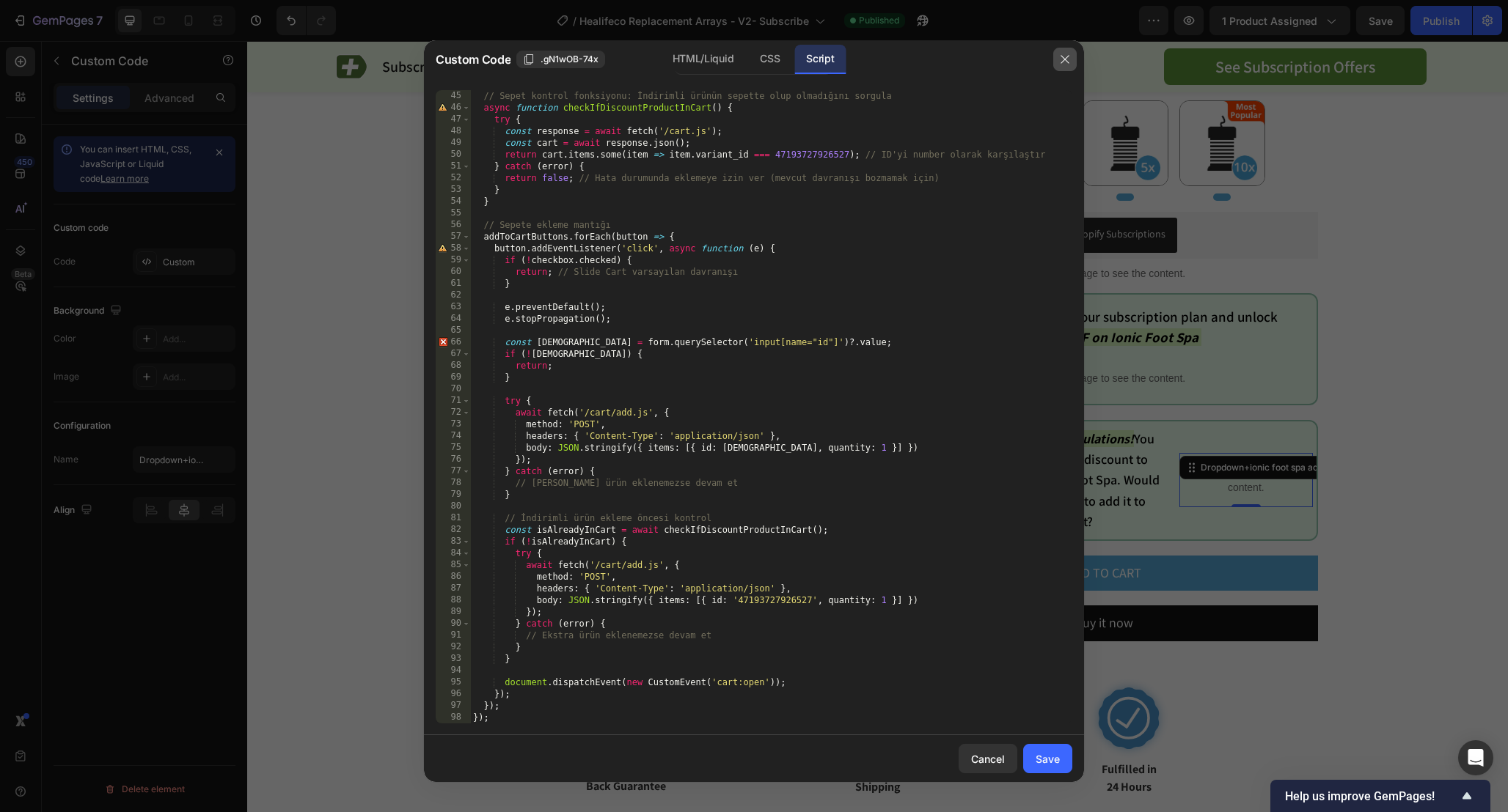
click at [1065, 56] on icon "button" at bounding box center [1064, 59] width 12 height 12
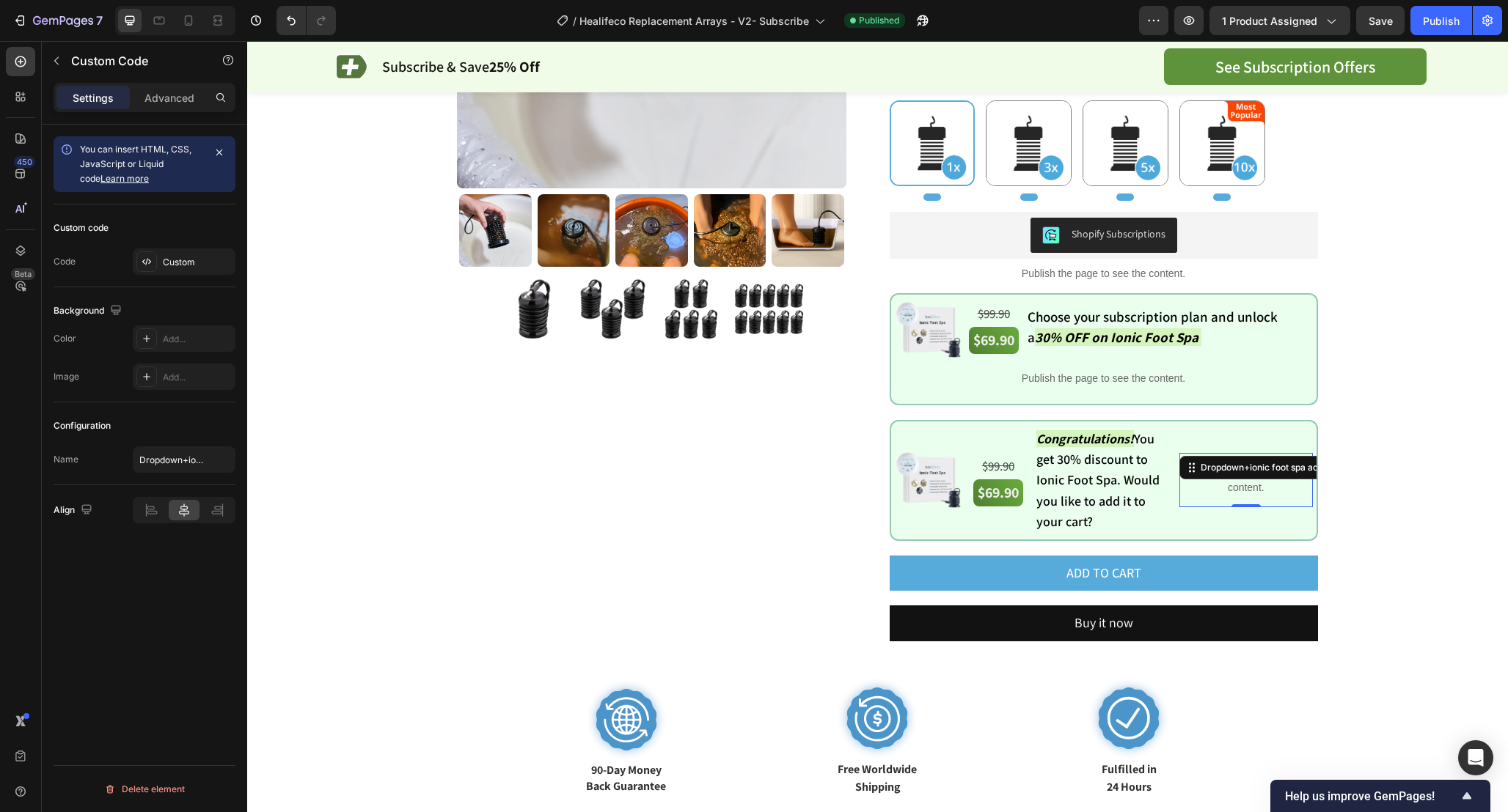
click at [1261, 479] on p "Publish the page to see the content." at bounding box center [1245, 480] width 133 height 31
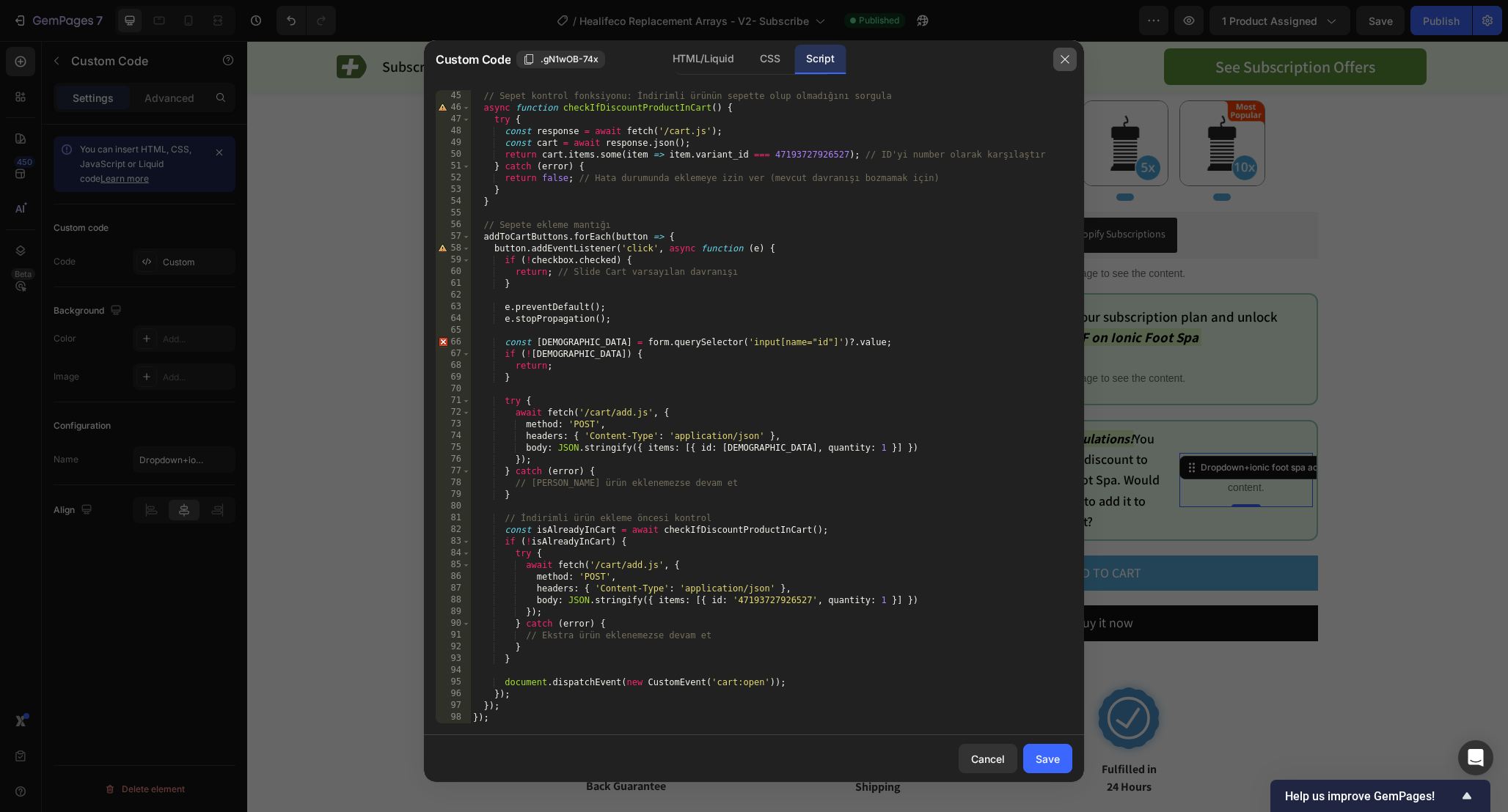
click at [1064, 61] on icon "button" at bounding box center [1064, 59] width 12 height 12
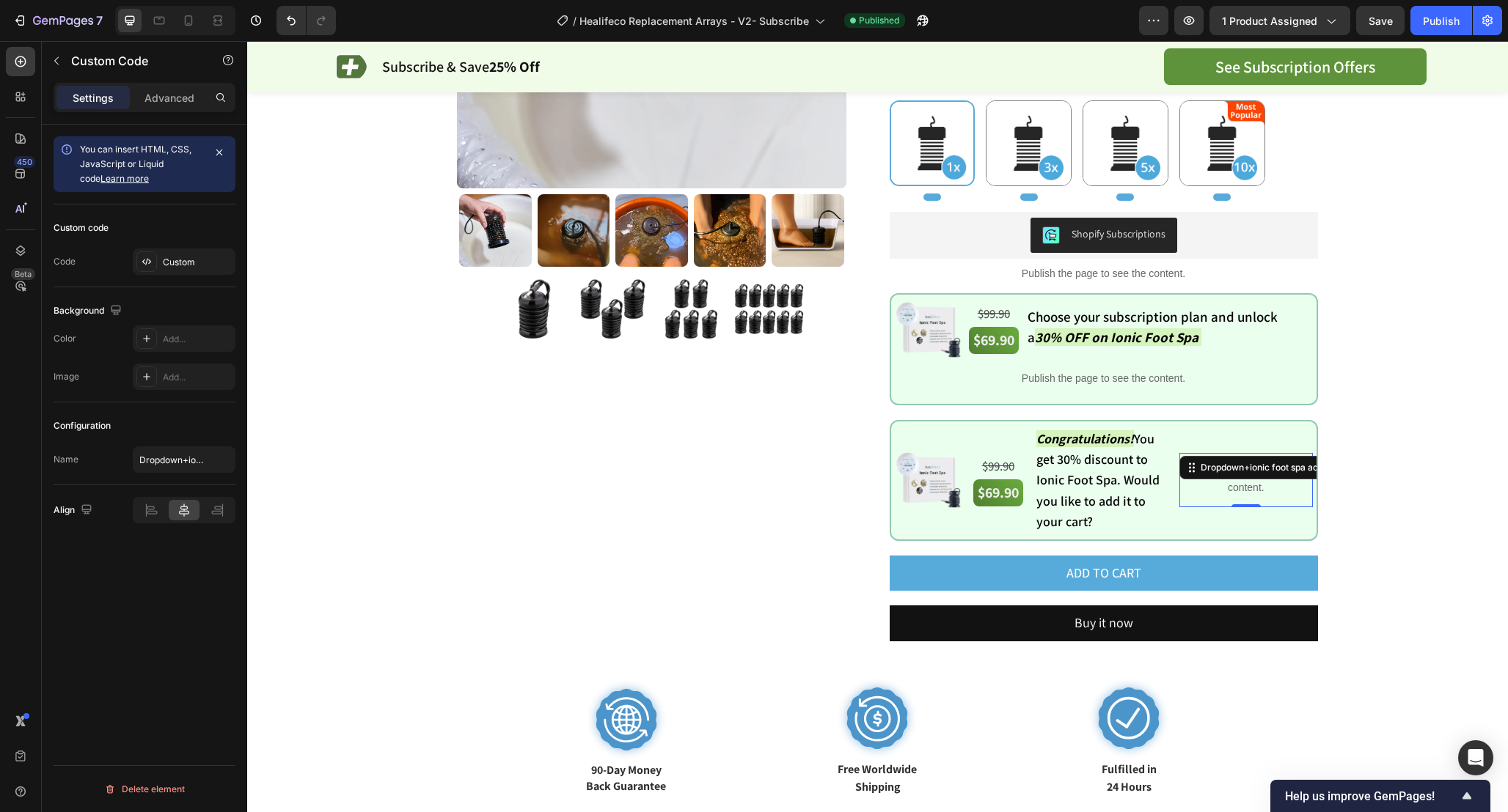
click at [1259, 495] on p "Publish the page to see the content." at bounding box center [1245, 480] width 133 height 31
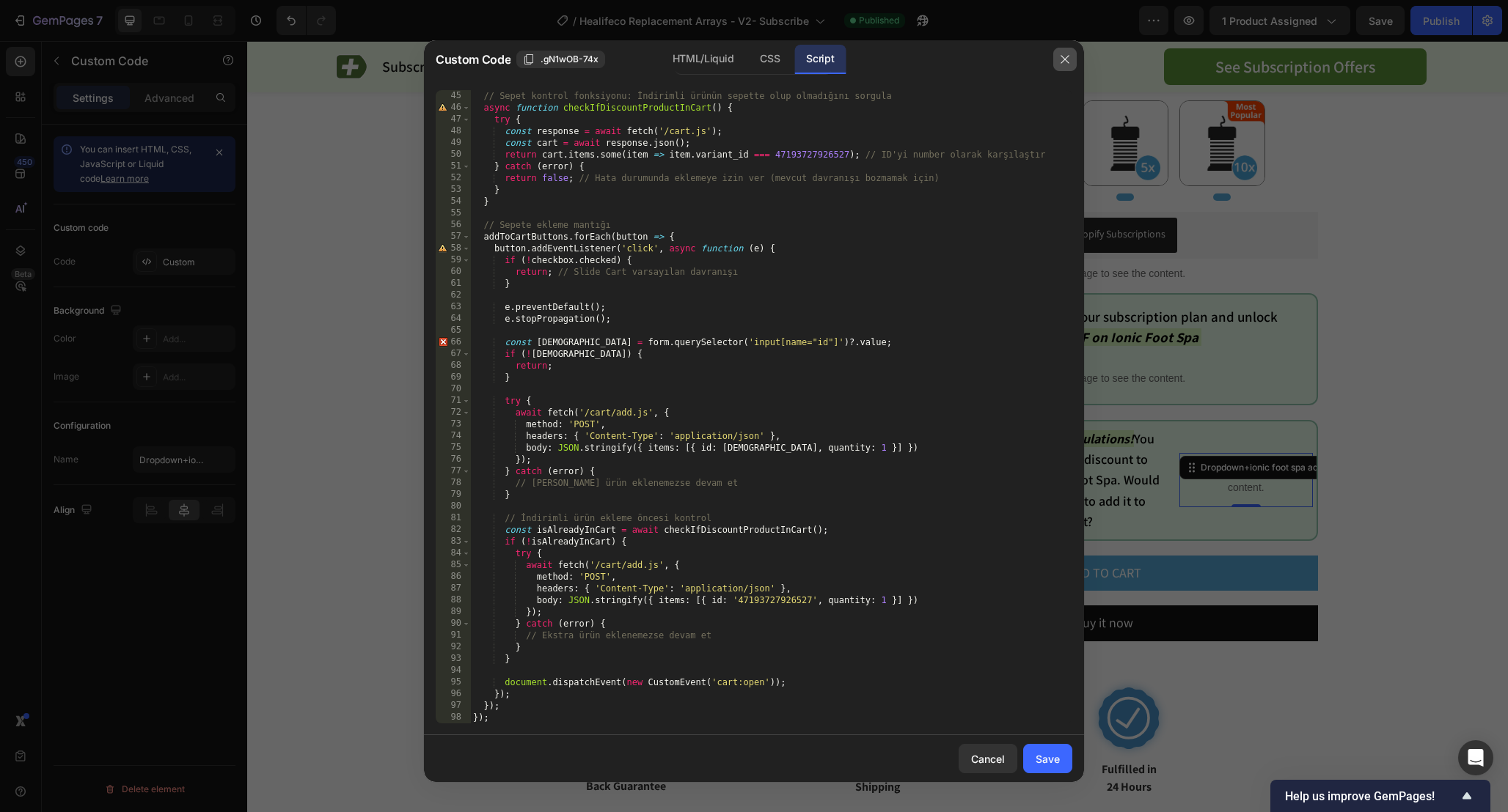
click at [1061, 55] on icon "button" at bounding box center [1064, 59] width 12 height 12
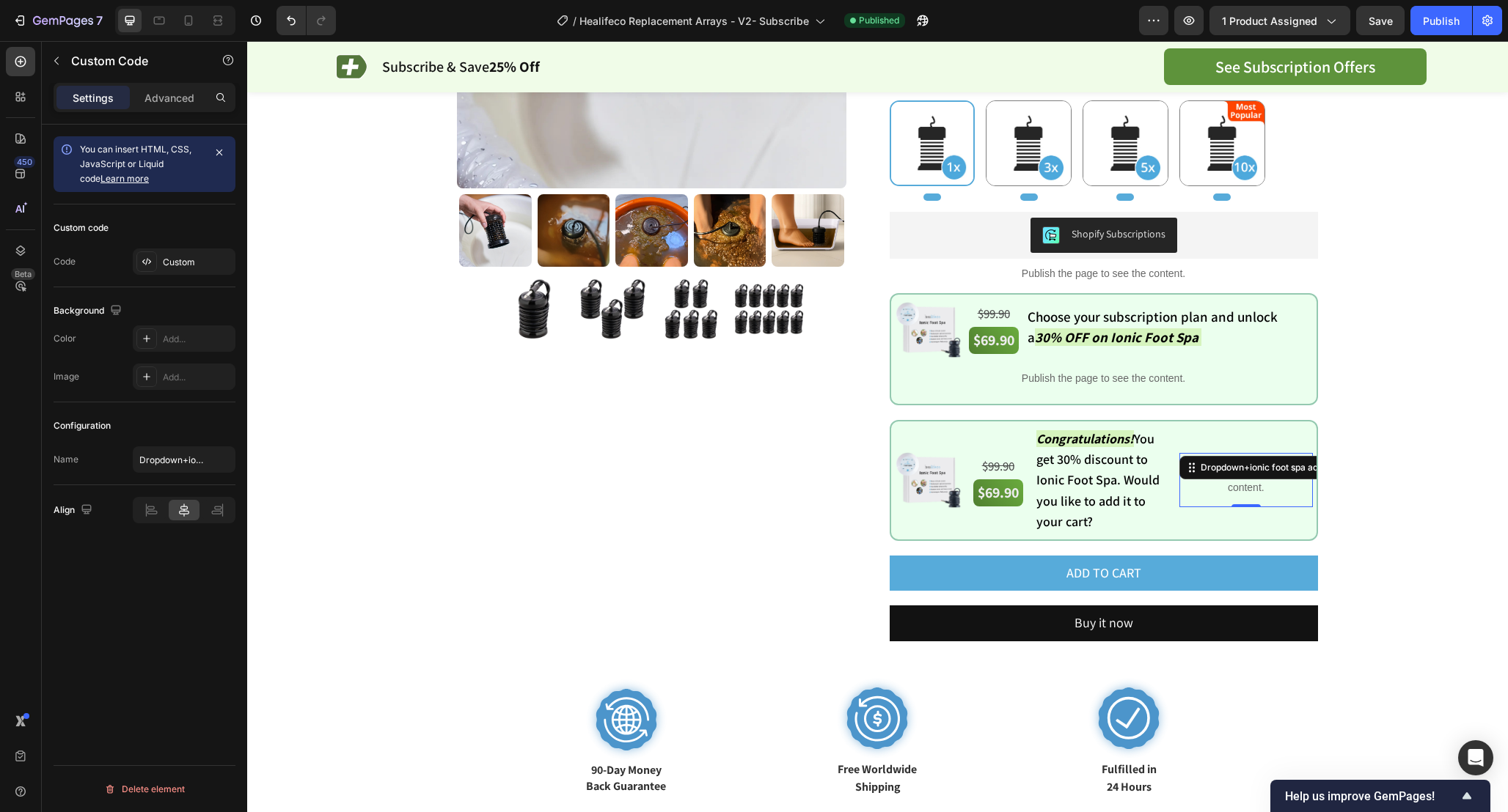
click at [1225, 491] on p "Publish the page to see the content." at bounding box center [1245, 480] width 133 height 31
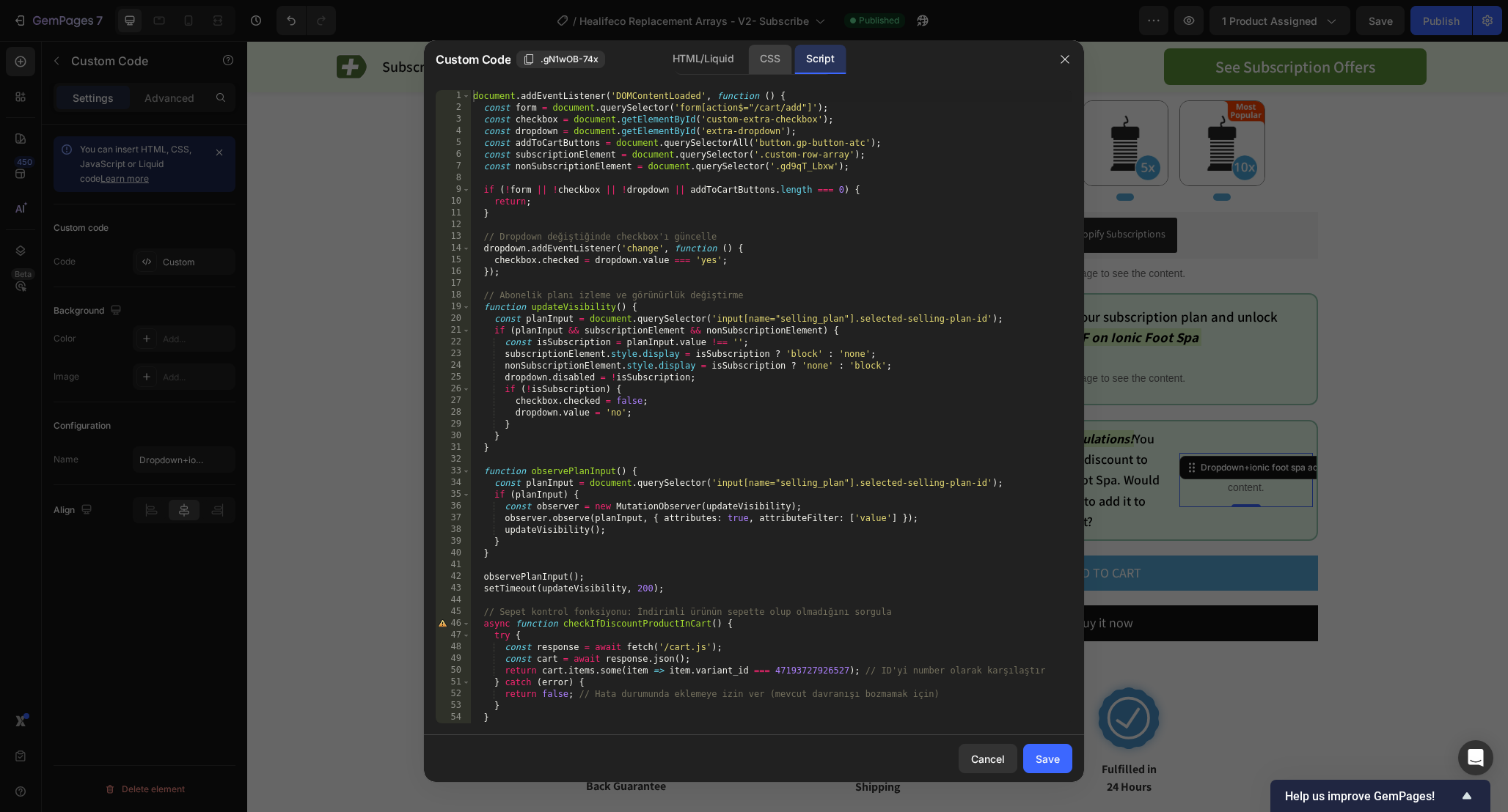
click at [773, 61] on div "CSS" at bounding box center [770, 59] width 44 height 29
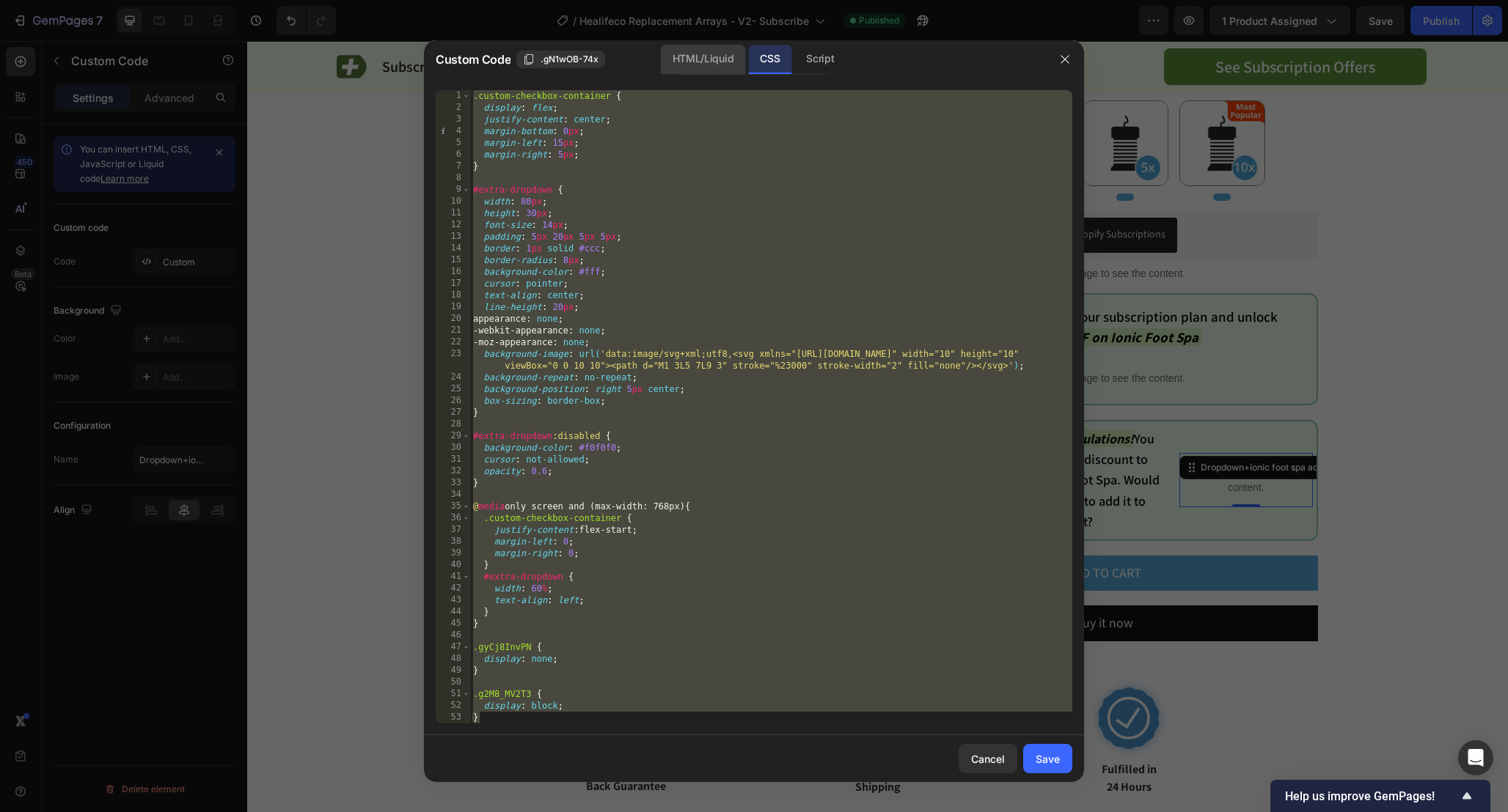
click at [701, 60] on div "HTML/Liquid" at bounding box center [703, 59] width 85 height 29
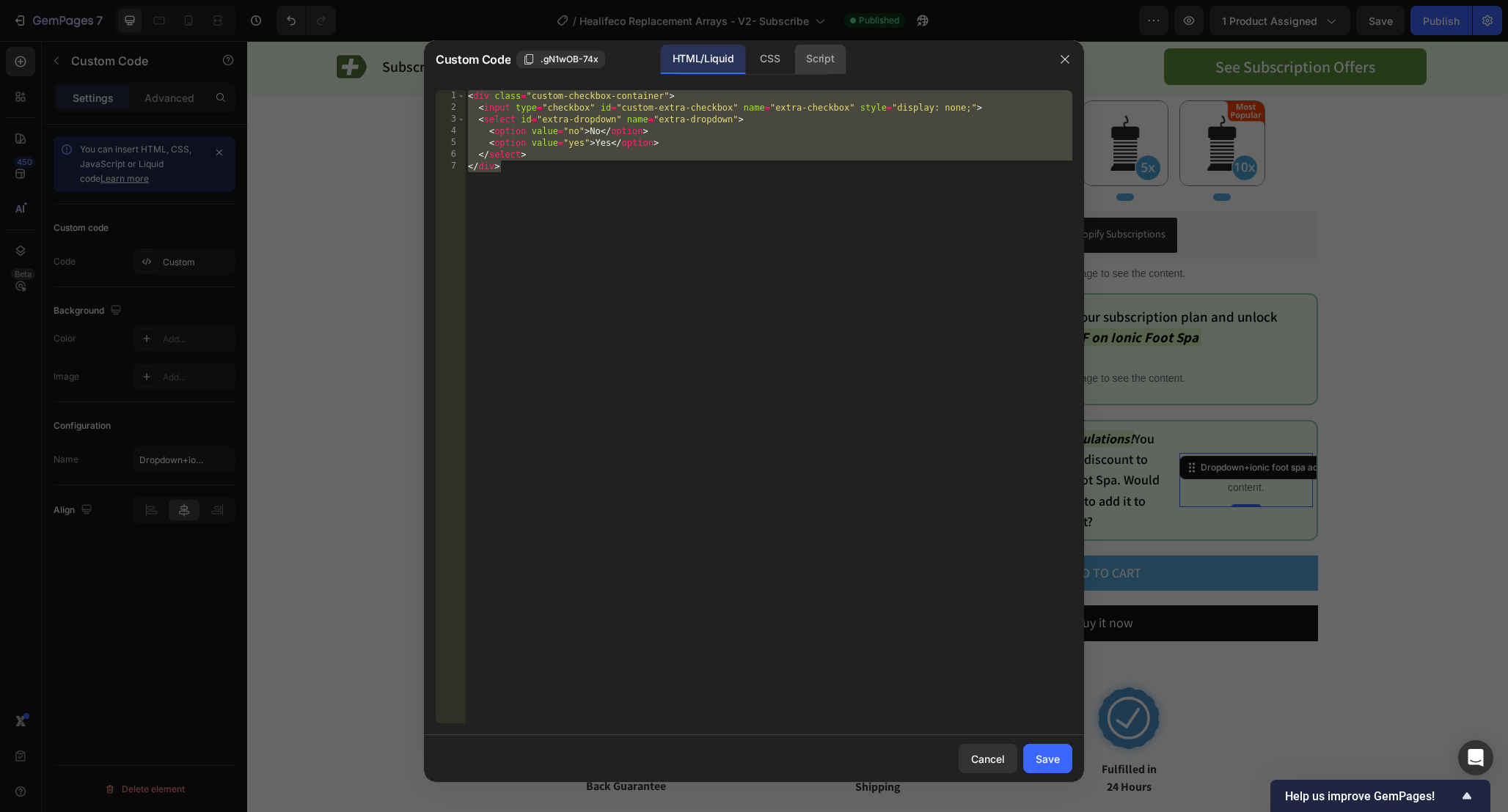
click at [807, 62] on div "Script" at bounding box center [820, 59] width 52 height 29
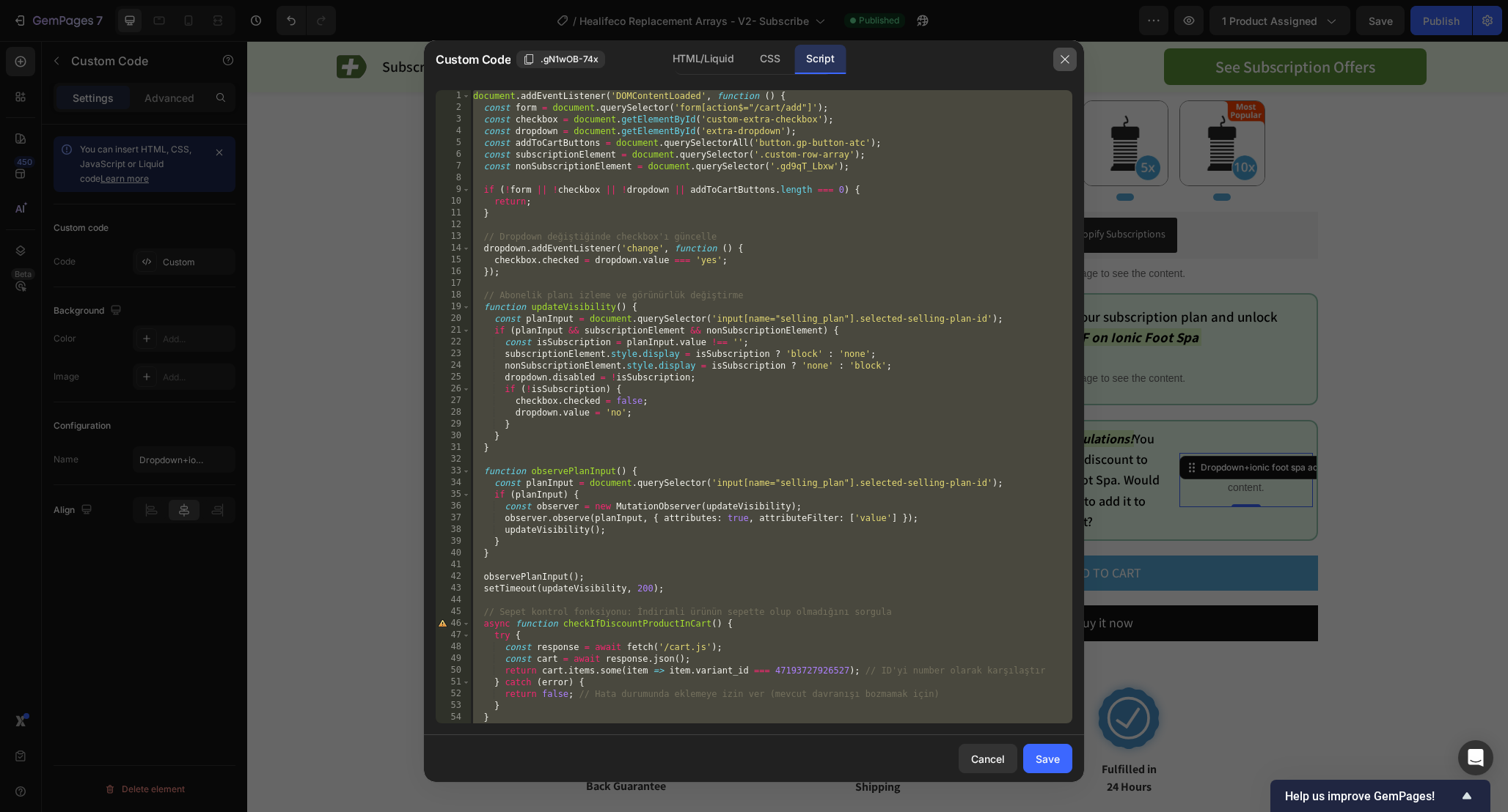
click at [1059, 66] on button "button" at bounding box center [1064, 60] width 23 height 23
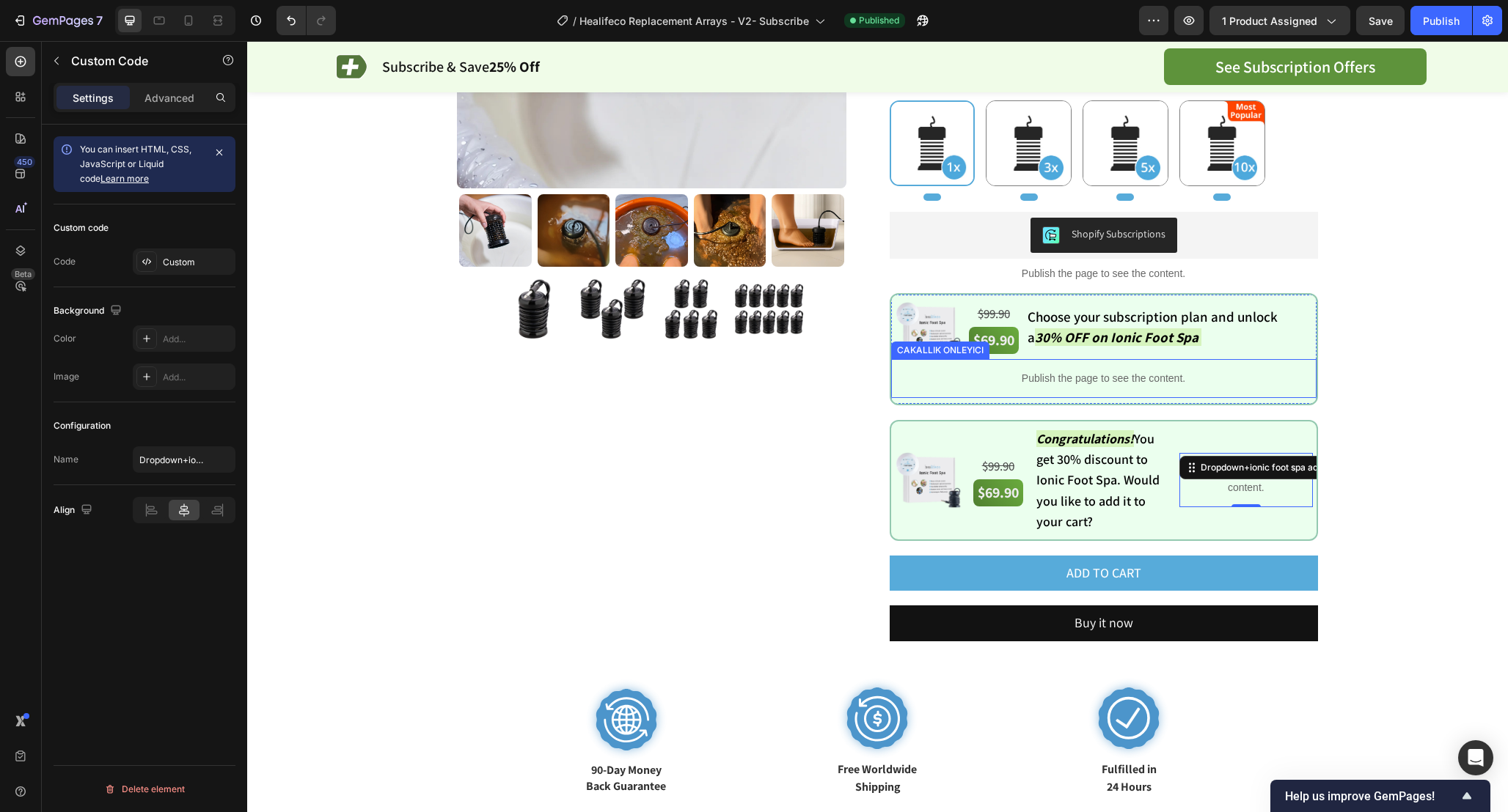
click at [1172, 382] on p "Publish the page to see the content." at bounding box center [1103, 378] width 425 height 15
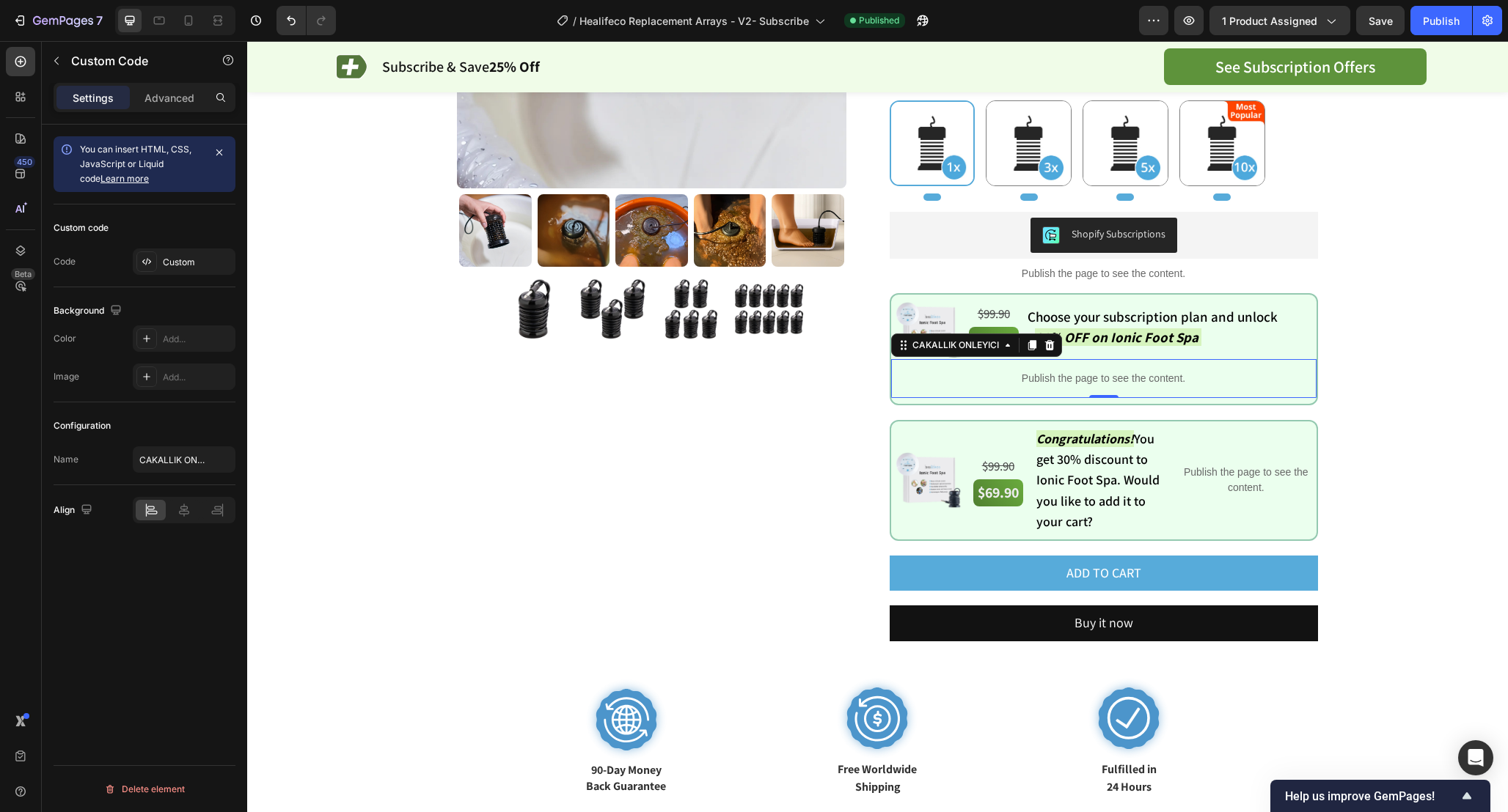
click at [1172, 382] on p "Publish the page to see the content." at bounding box center [1103, 378] width 425 height 15
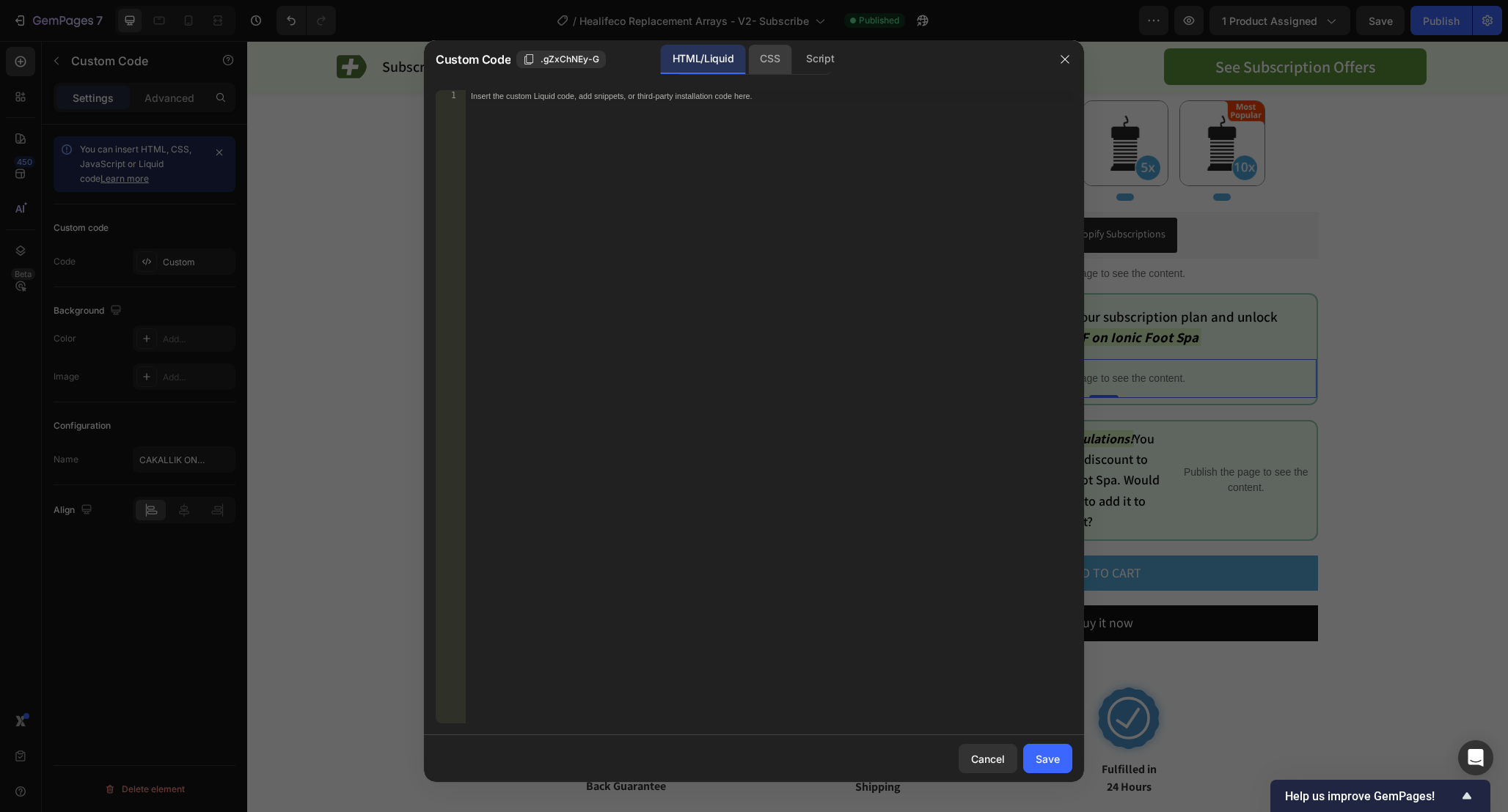
click at [782, 53] on div "CSS" at bounding box center [770, 59] width 44 height 29
click at [824, 53] on div "Script" at bounding box center [820, 59] width 52 height 29
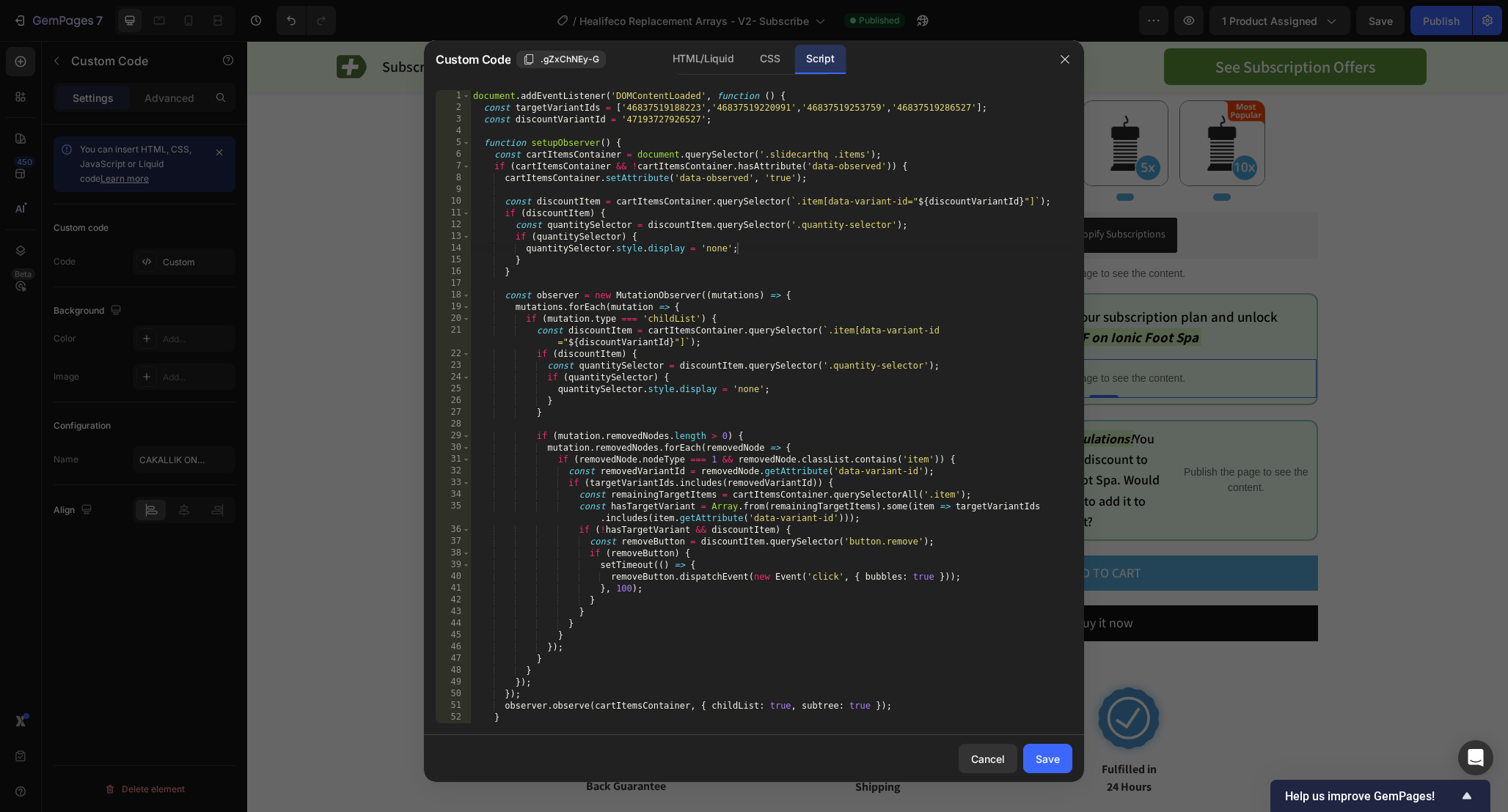
click at [975, 249] on div "document . addEventListener ( 'DOMContentLoaded' , function ( ) { const targetV…" at bounding box center [771, 418] width 602 height 657
drag, startPoint x: 620, startPoint y: 107, endPoint x: 973, endPoint y: 110, distance: 353.0
click at [973, 110] on div "document . addEventListener ( 'DOMContentLoaded' , function ( ) { const targetV…" at bounding box center [771, 418] width 602 height 657
click at [1035, 373] on div "document . addEventListener ( 'DOMContentLoaded' , function ( ) { const targetV…" at bounding box center [771, 418] width 602 height 657
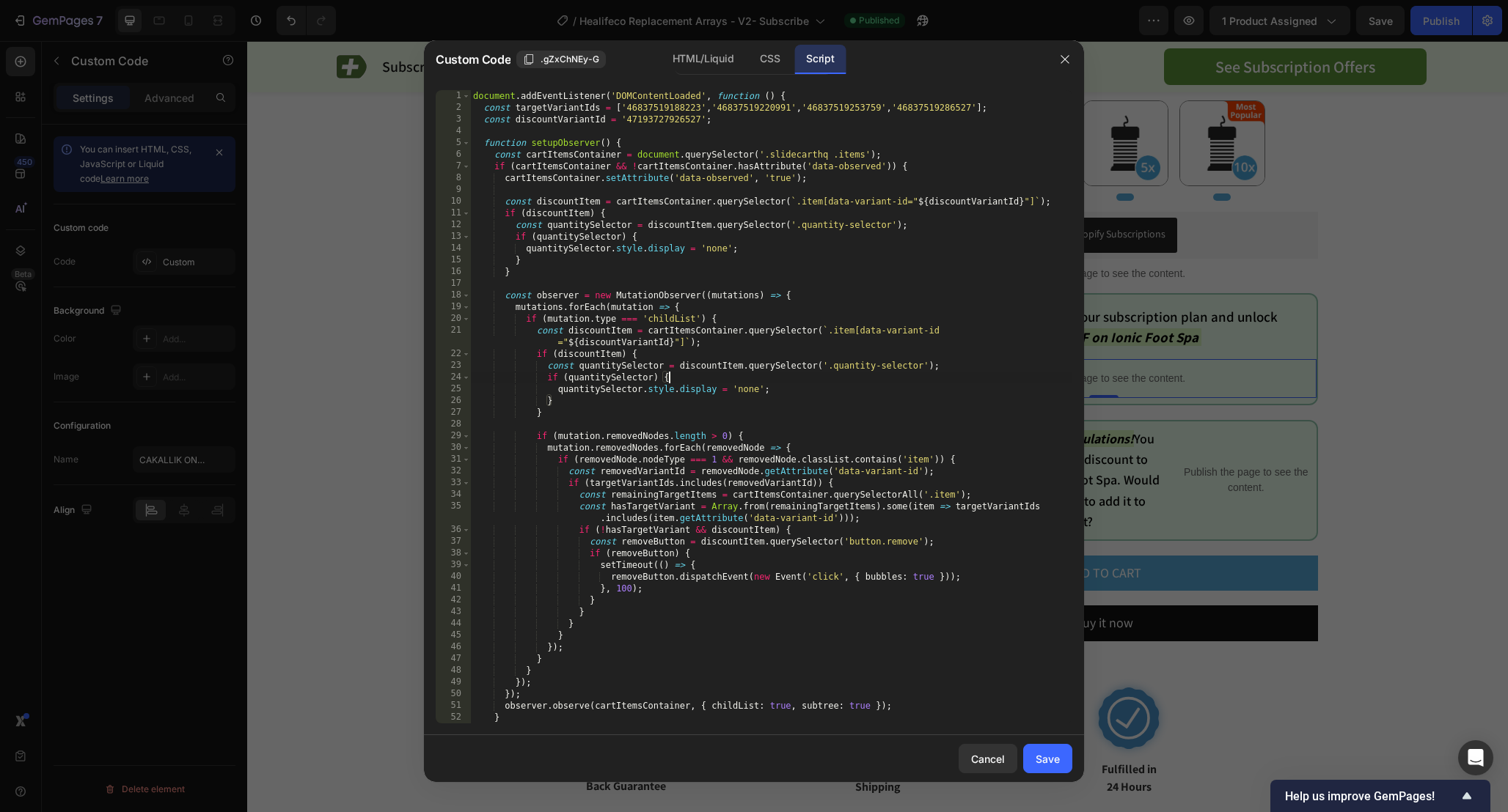
click at [990, 301] on div "document . addEventListener ( 'DOMContentLoaded' , function ( ) { const targetV…" at bounding box center [771, 418] width 602 height 657
click at [1015, 417] on div "document . addEventListener ( 'DOMContentLoaded' , function ( ) { const targetV…" at bounding box center [771, 418] width 602 height 657
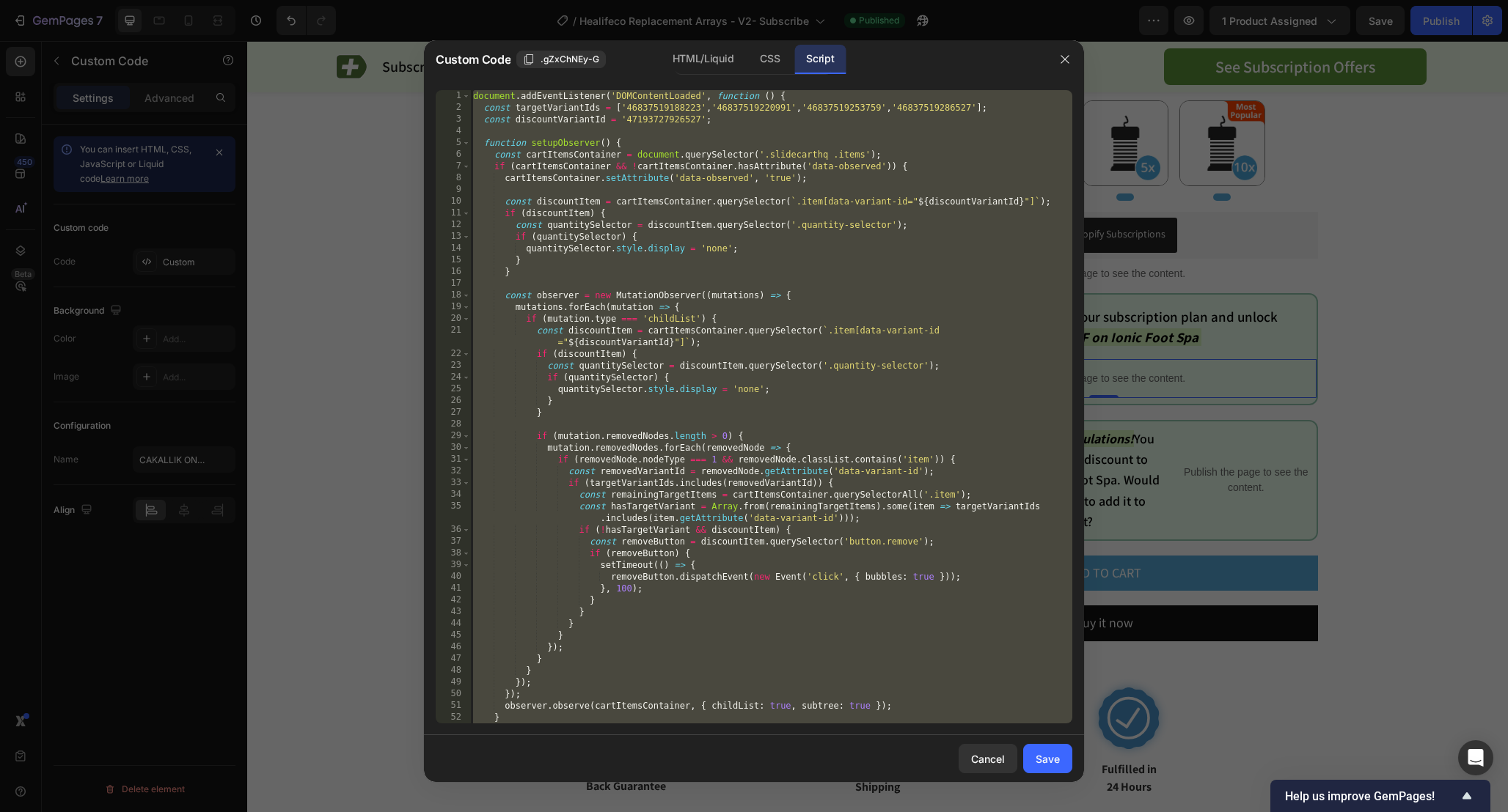
click at [1011, 397] on div "document . addEventListener ( 'DOMContentLoaded' , function ( ) { const targetV…" at bounding box center [771, 418] width 602 height 657
type textarea "}"
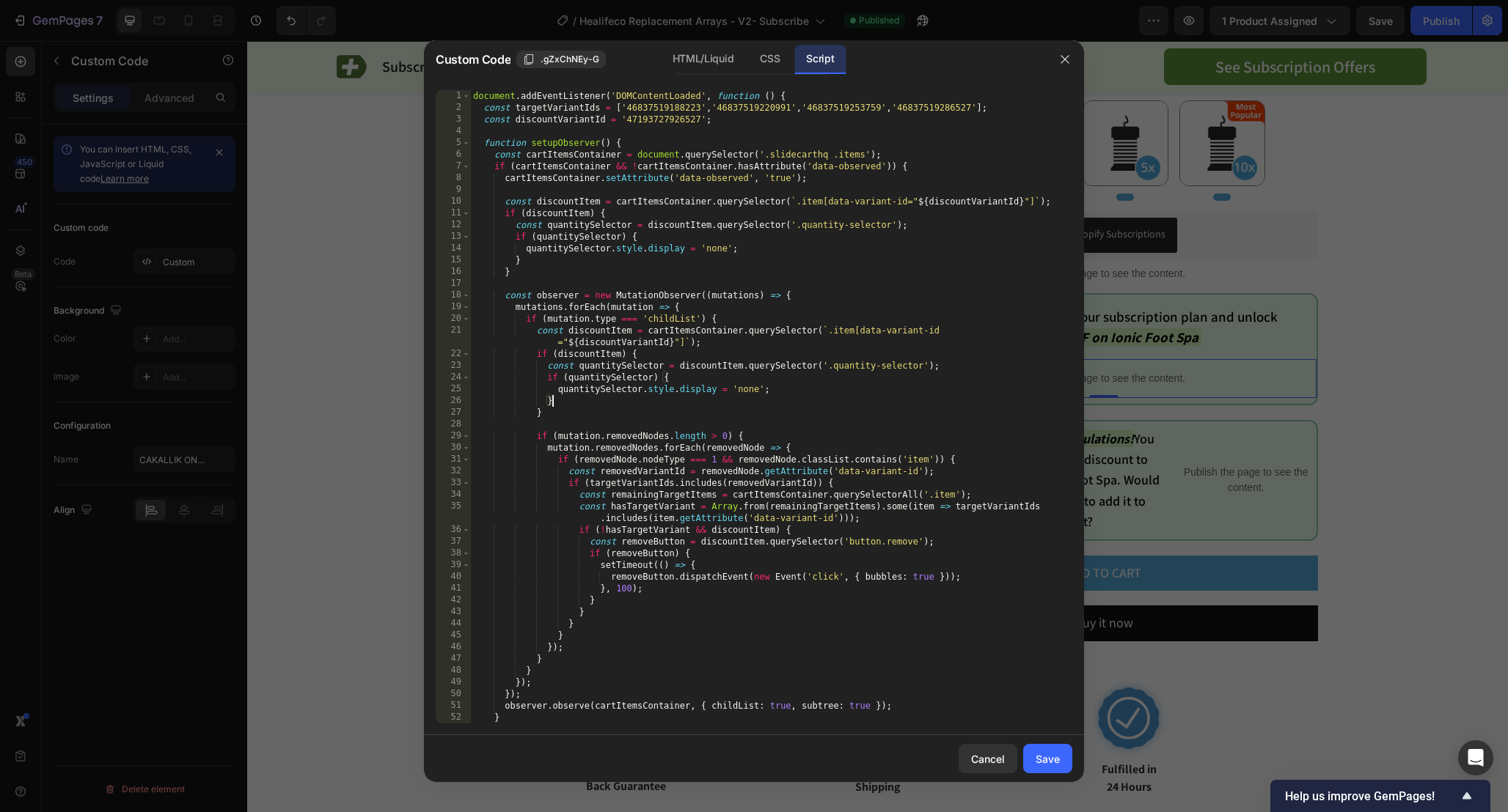
click at [1189, 190] on div at bounding box center [754, 406] width 1508 height 812
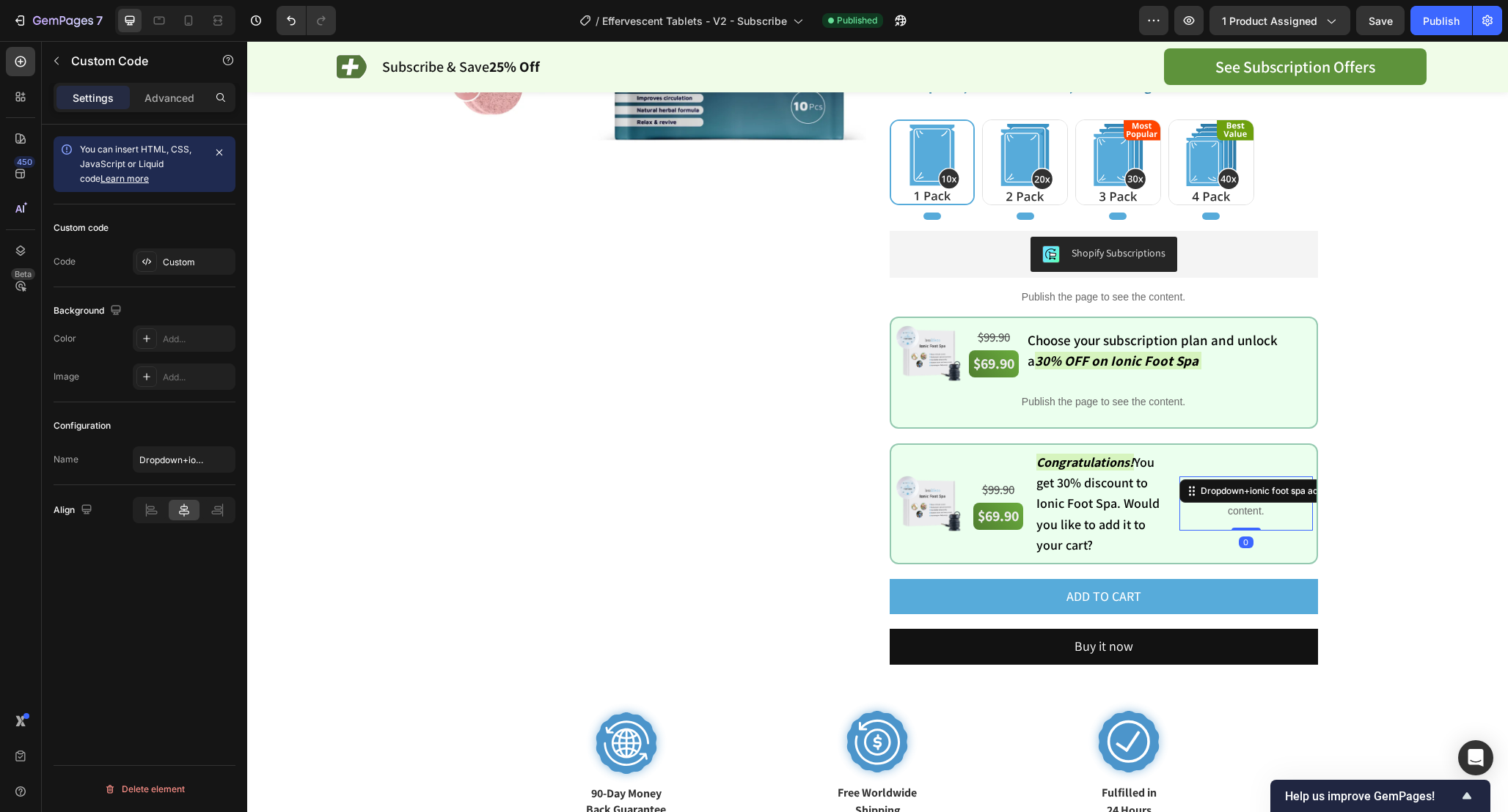
click at [1231, 506] on p "Publish the page to see the content." at bounding box center [1245, 503] width 133 height 31
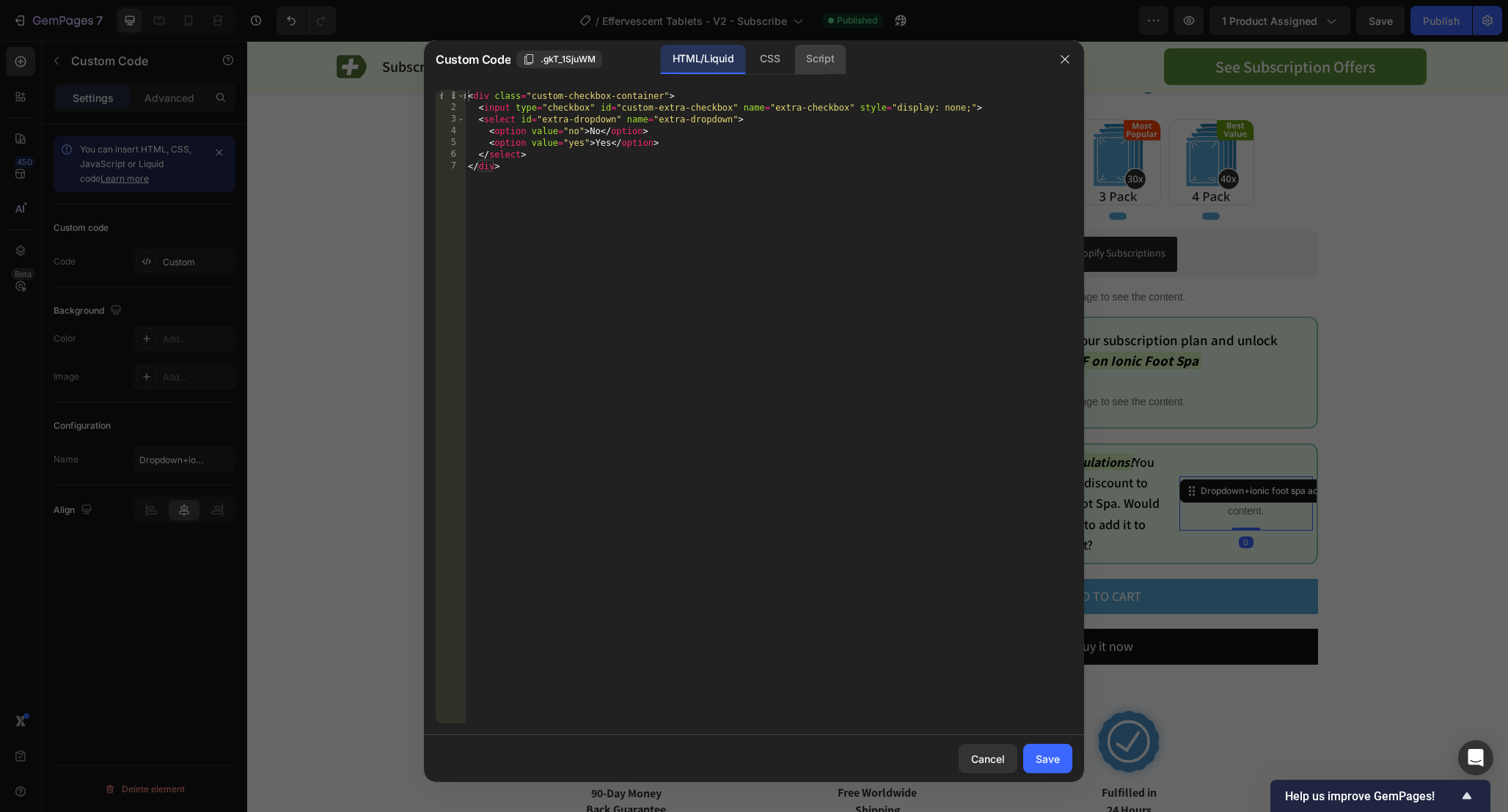
click at [822, 59] on div "Script" at bounding box center [820, 59] width 52 height 29
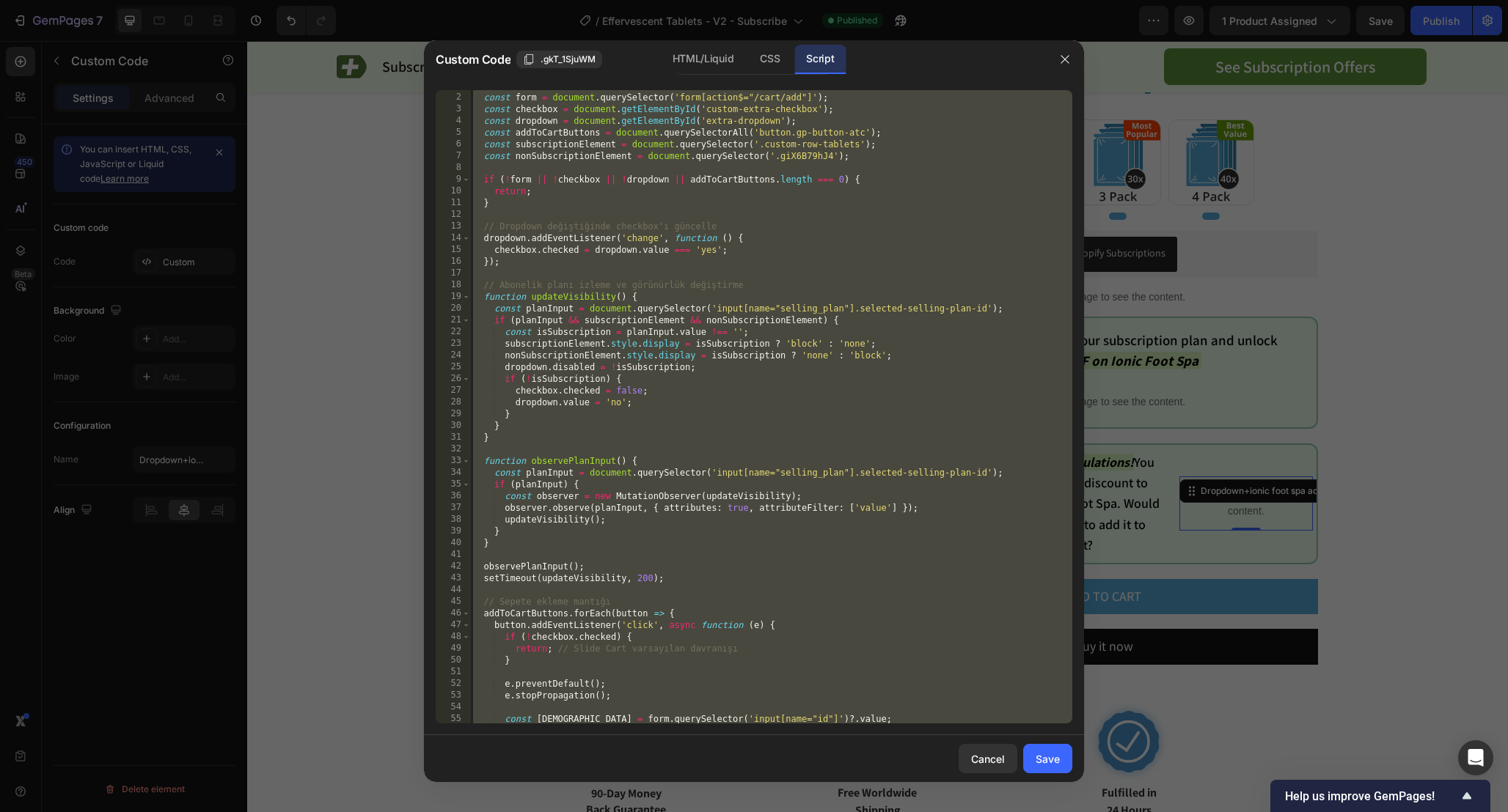
scroll to position [340, 0]
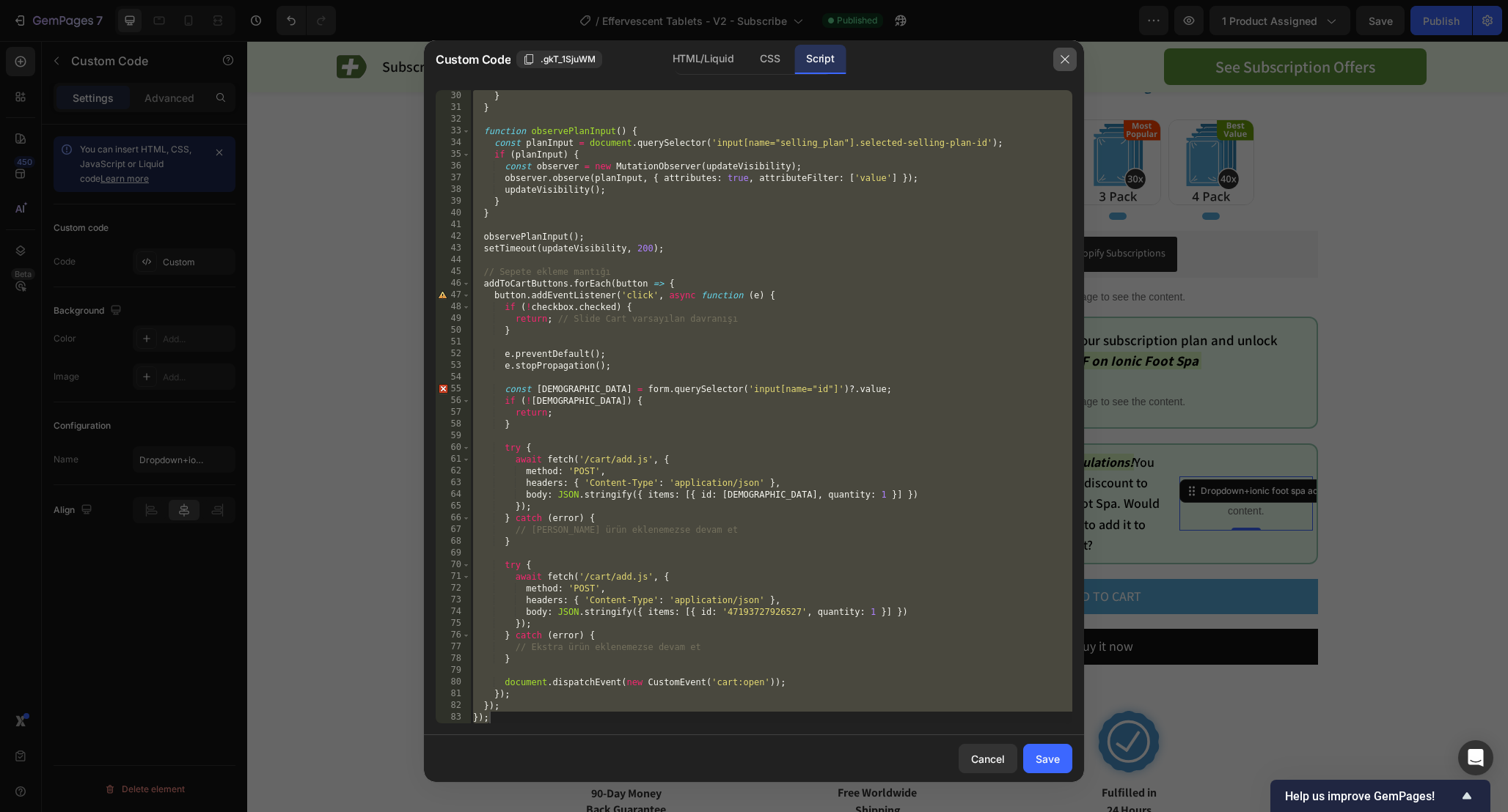
click at [1066, 64] on icon "button" at bounding box center [1064, 59] width 12 height 12
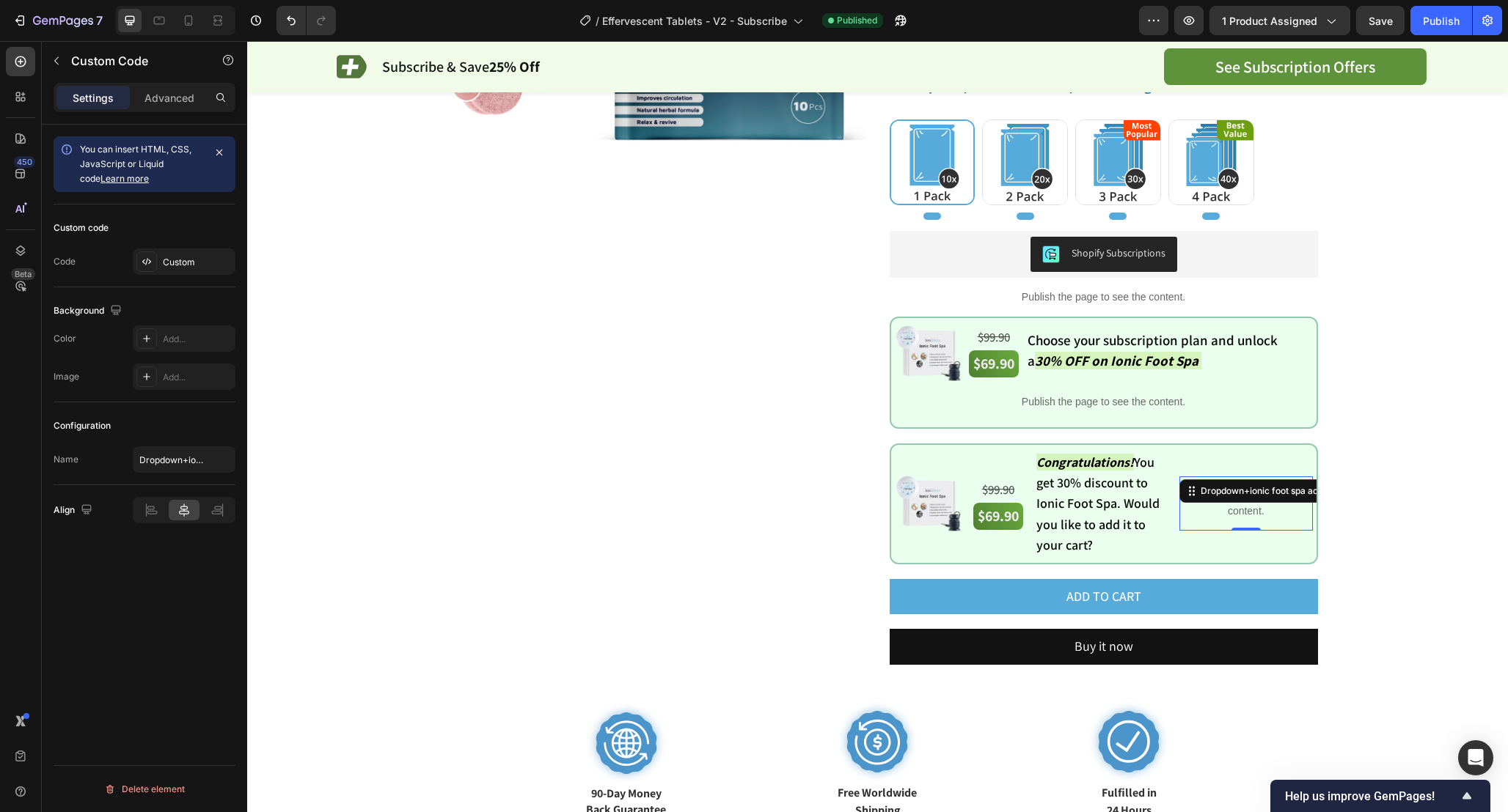
click at [1224, 511] on p "Publish the page to see the content." at bounding box center [1245, 503] width 133 height 31
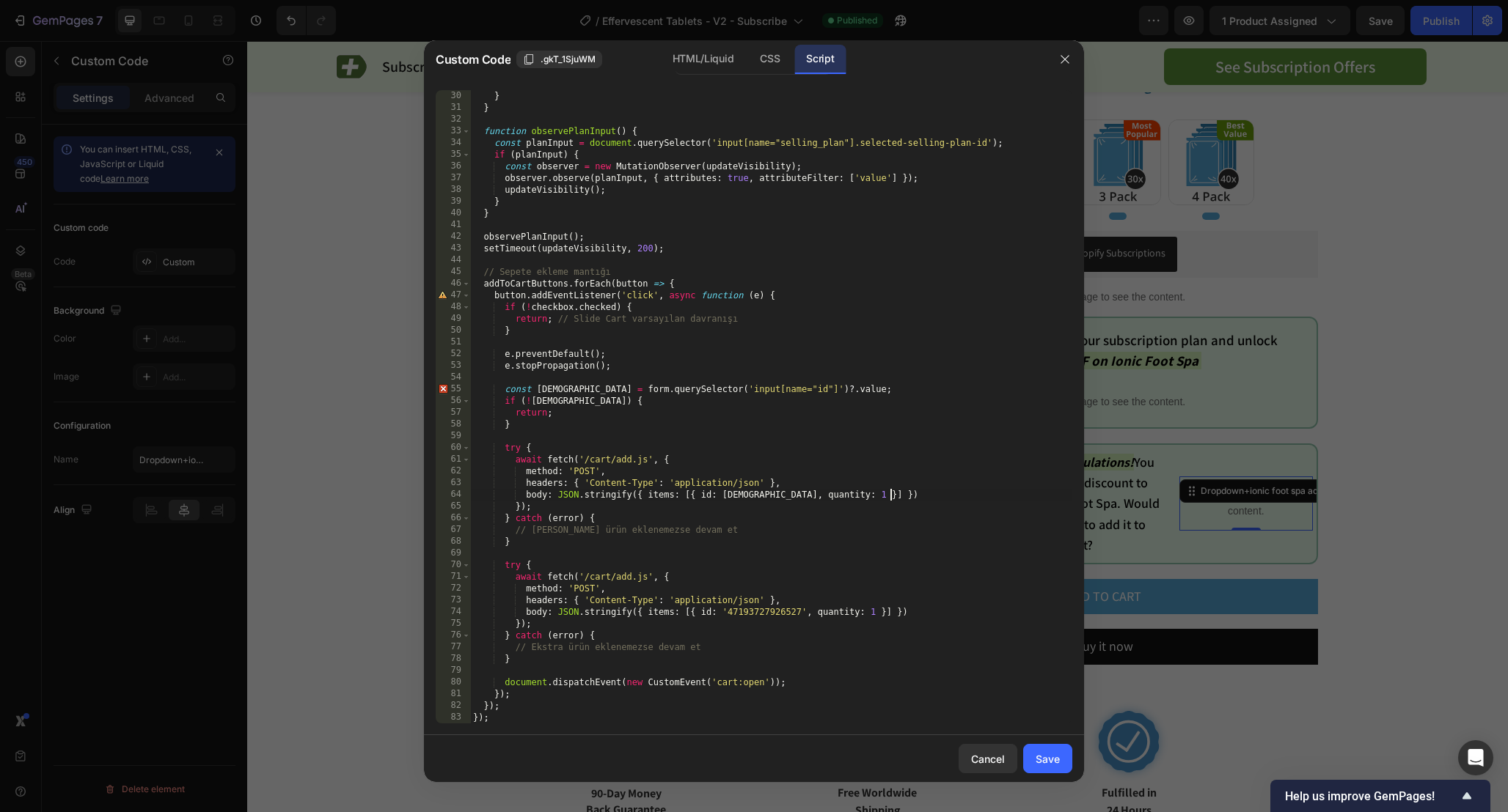
click at [896, 495] on div "} } function observePlanInput ( ) { const planInput = document . querySelector …" at bounding box center [771, 418] width 602 height 657
click at [988, 525] on div "} } function observePlanInput ( ) { const planInput = document . querySelector …" at bounding box center [771, 418] width 602 height 657
type textarea "}); });"
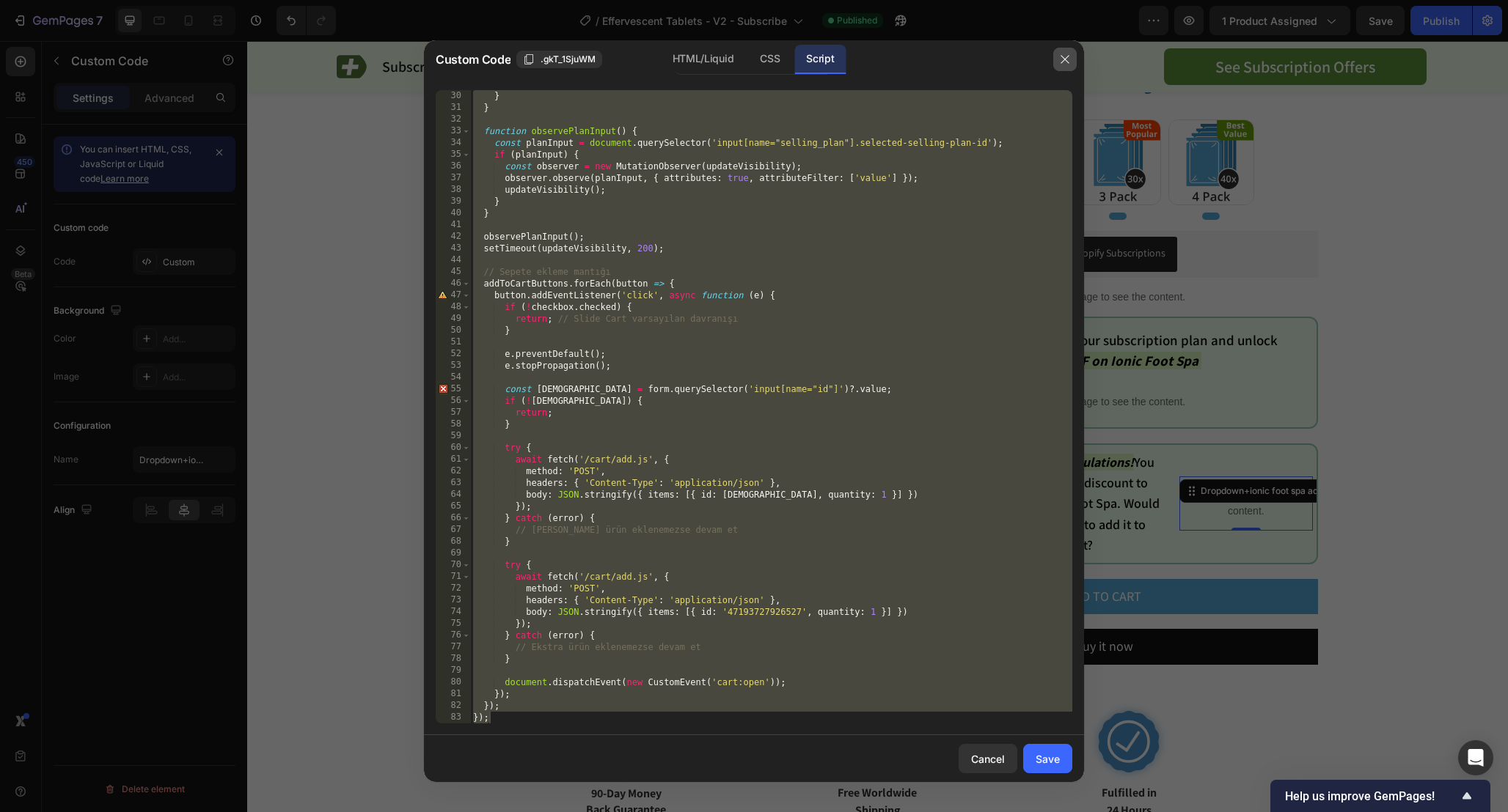
click at [1060, 56] on icon "button" at bounding box center [1064, 59] width 12 height 12
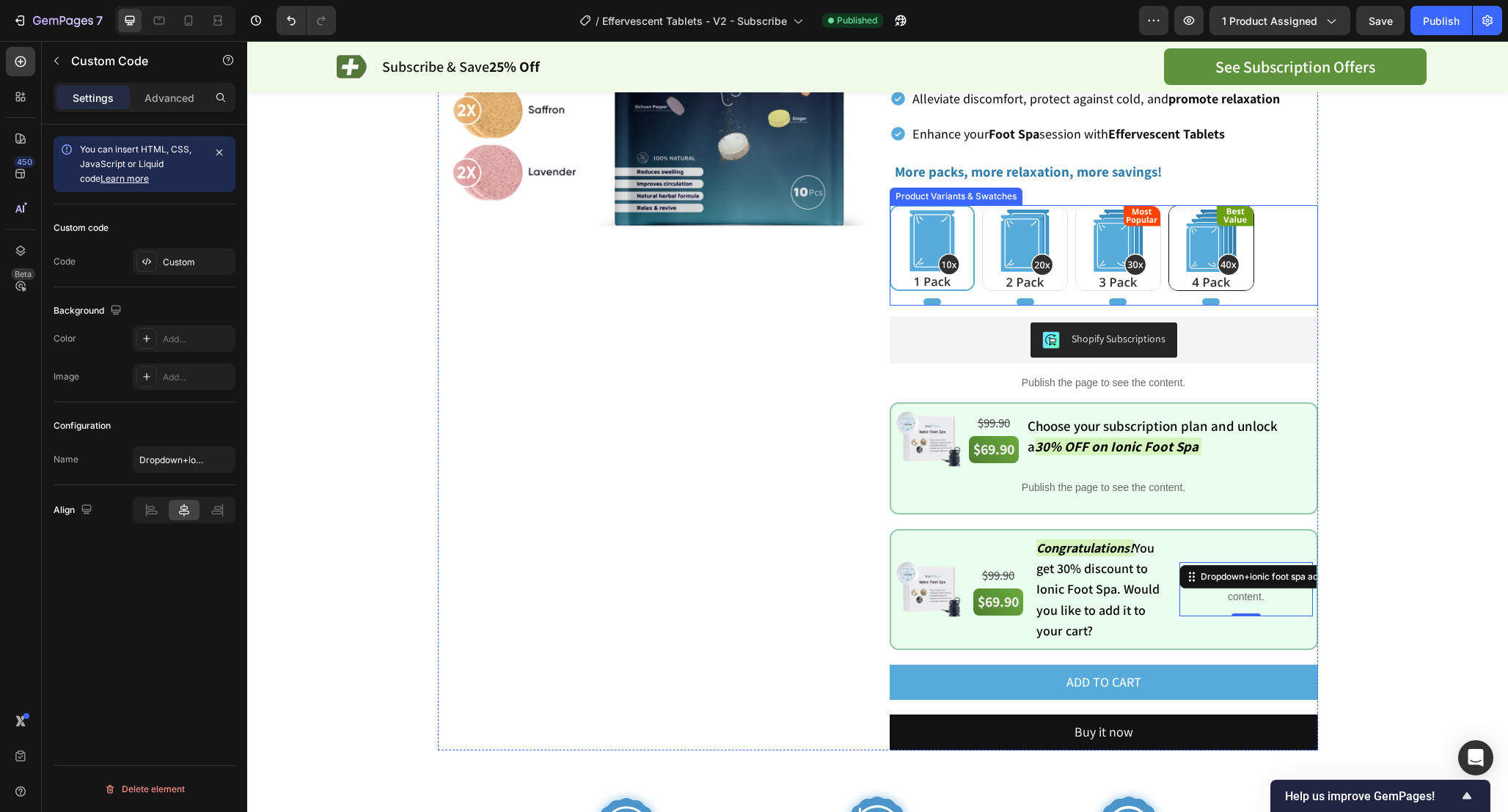
scroll to position [309, 0]
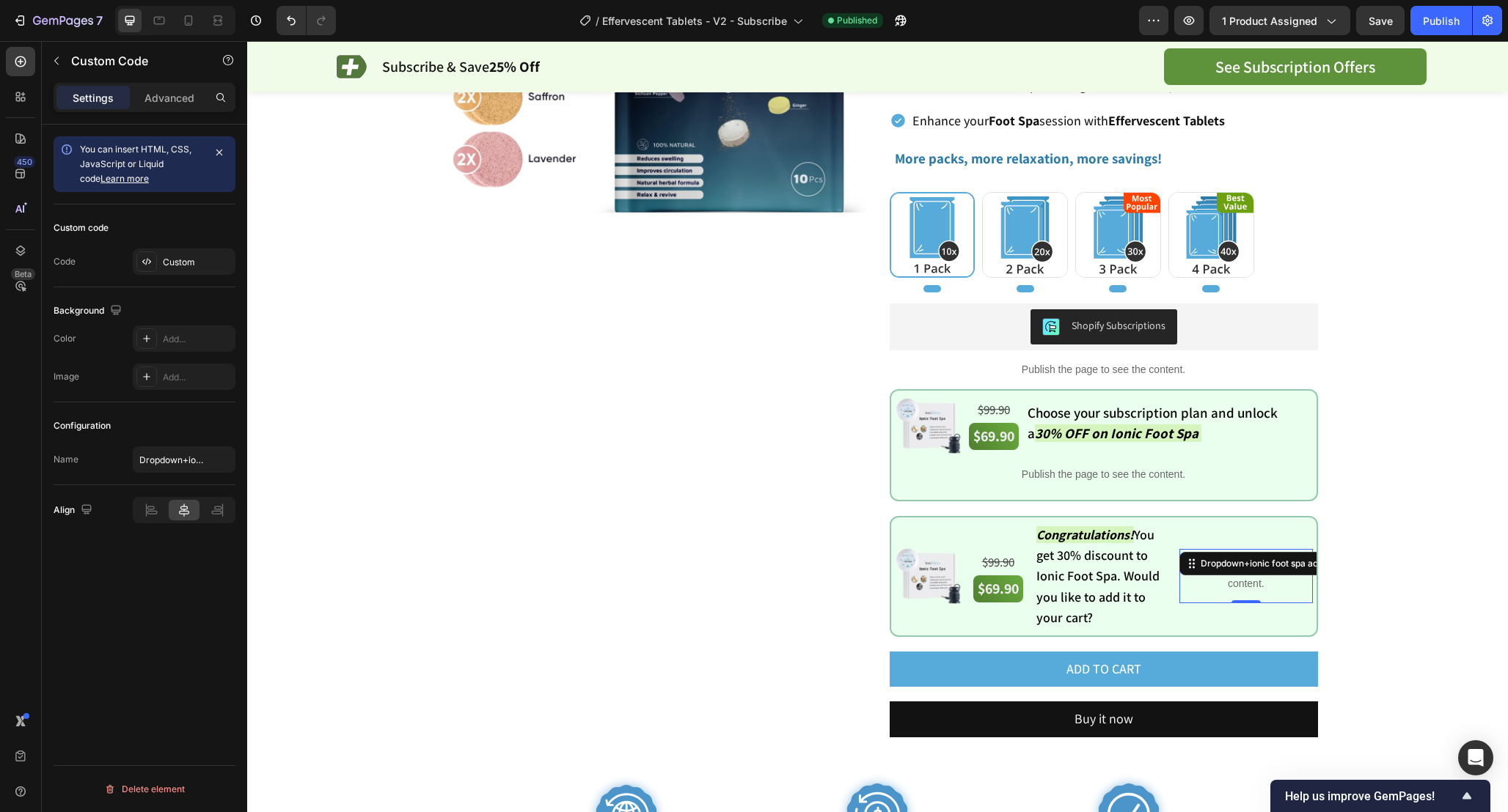
click at [1266, 578] on p "Publish the page to see the content." at bounding box center [1245, 576] width 133 height 31
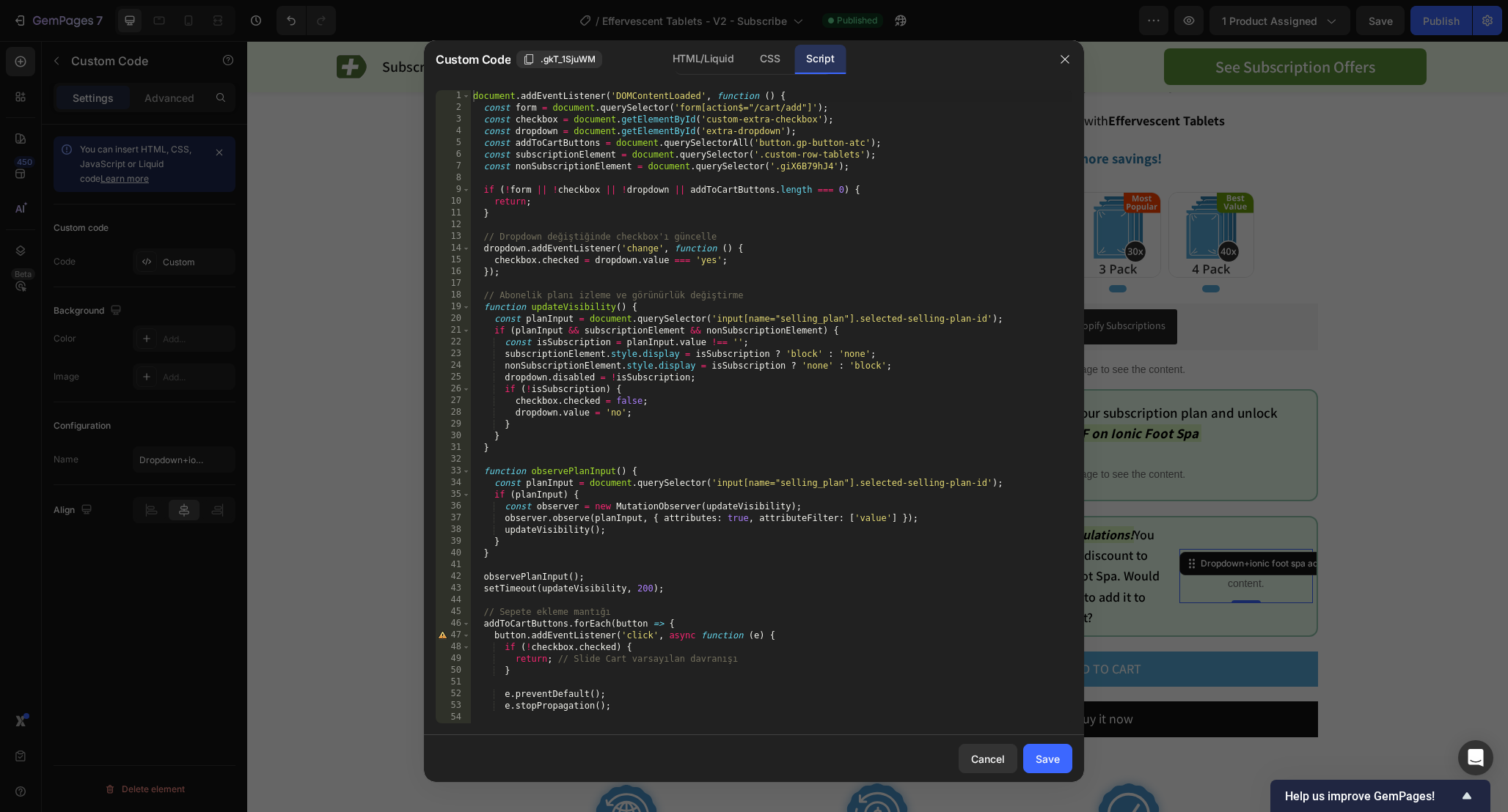
click at [858, 273] on div "document . addEventListener ( 'DOMContentLoaded' , function ( ) { const form = …" at bounding box center [771, 418] width 602 height 657
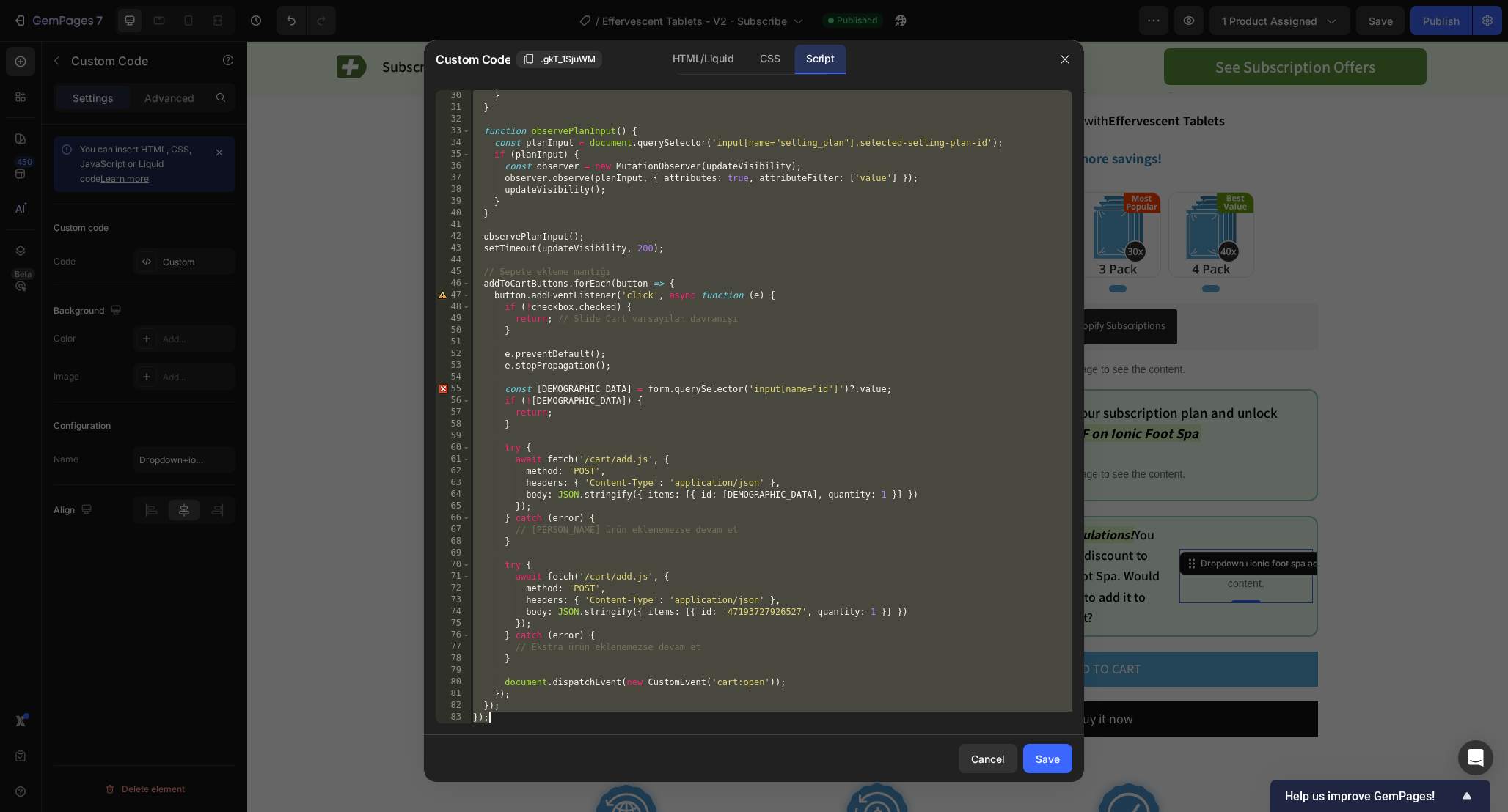
paste textarea
type textarea "});"
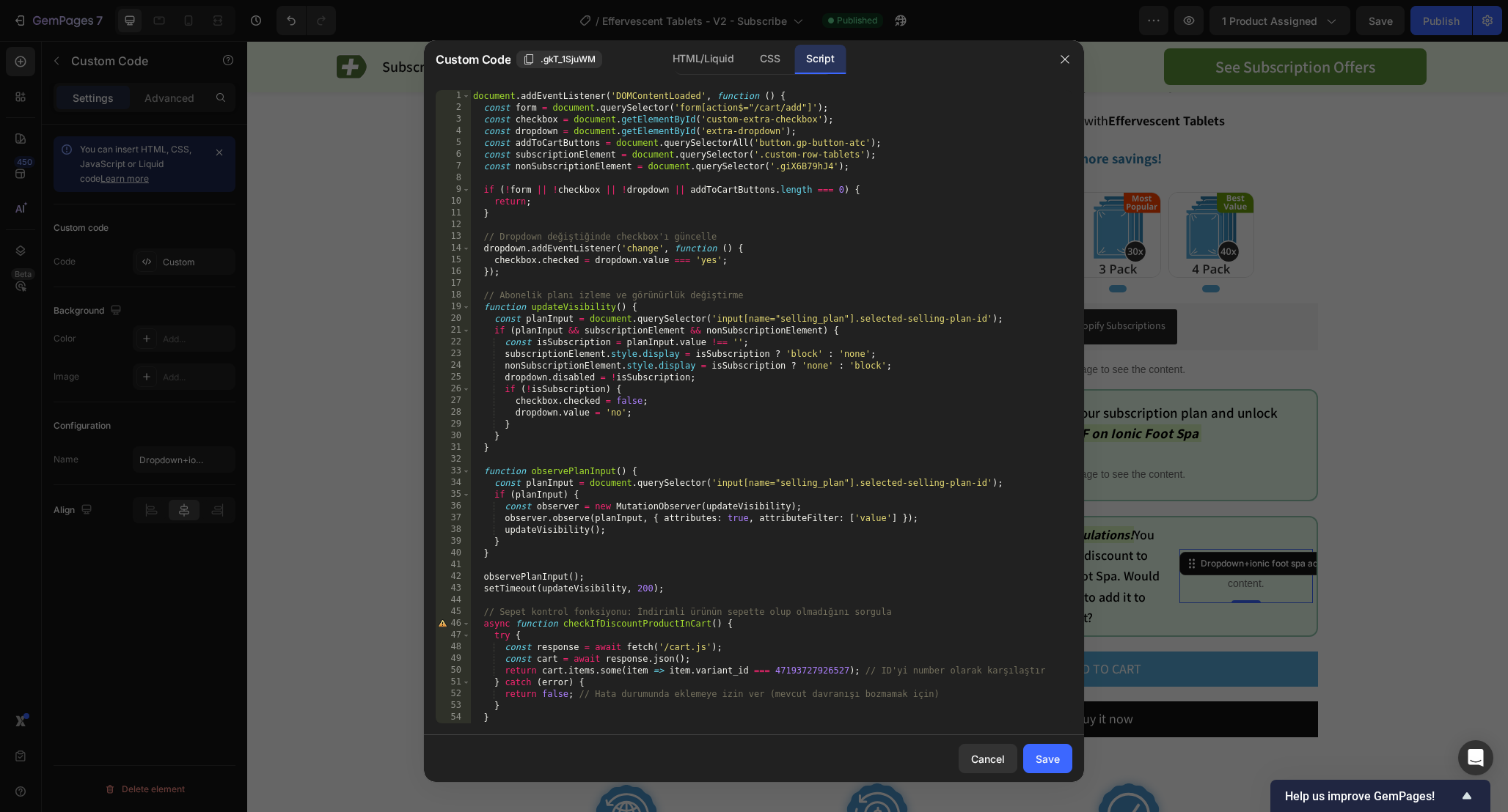
scroll to position [0, 0]
click at [1054, 763] on div "Save" at bounding box center [1047, 759] width 24 height 15
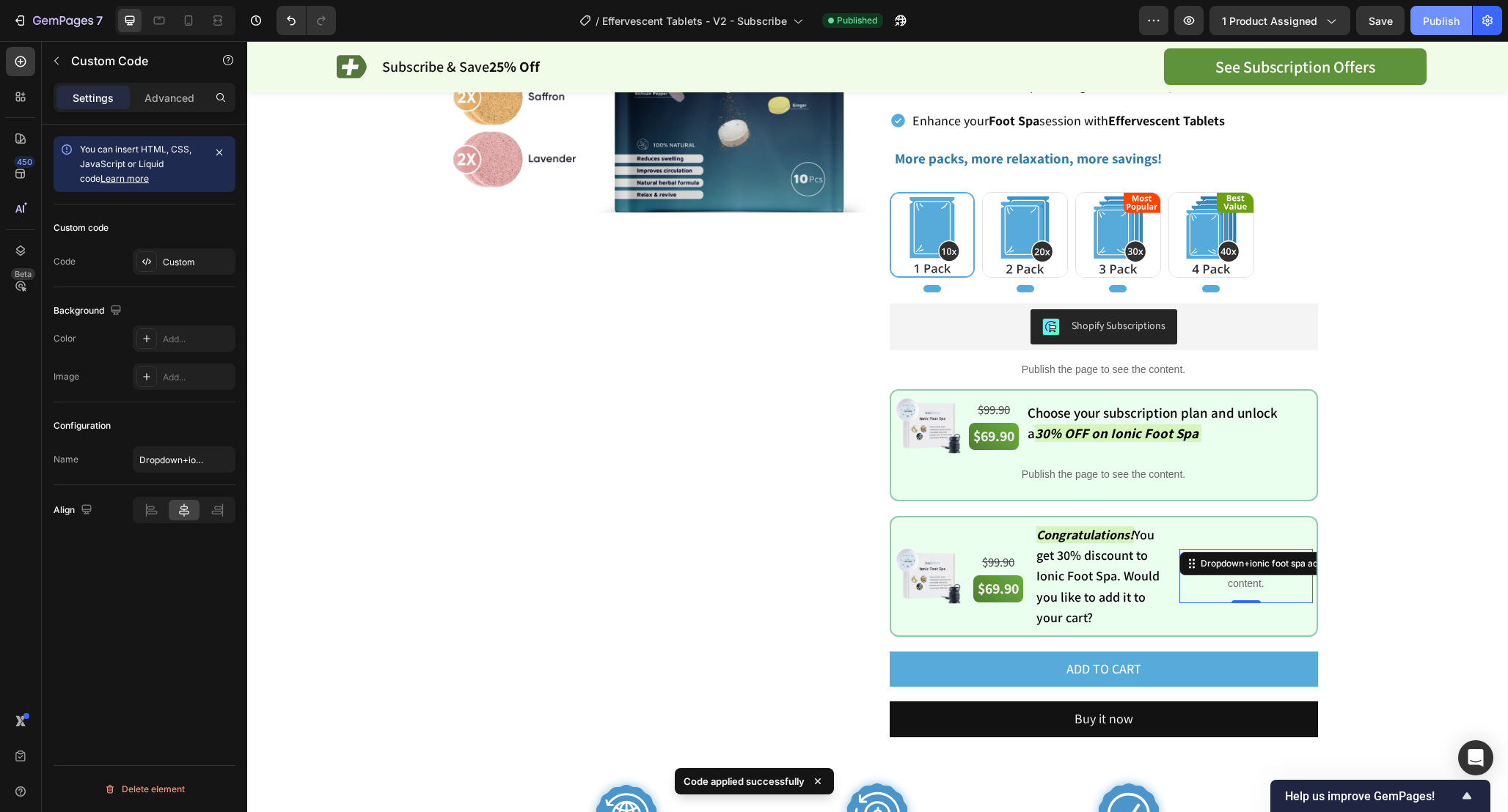
click at [1446, 18] on div "Publish" at bounding box center [1440, 20] width 37 height 15
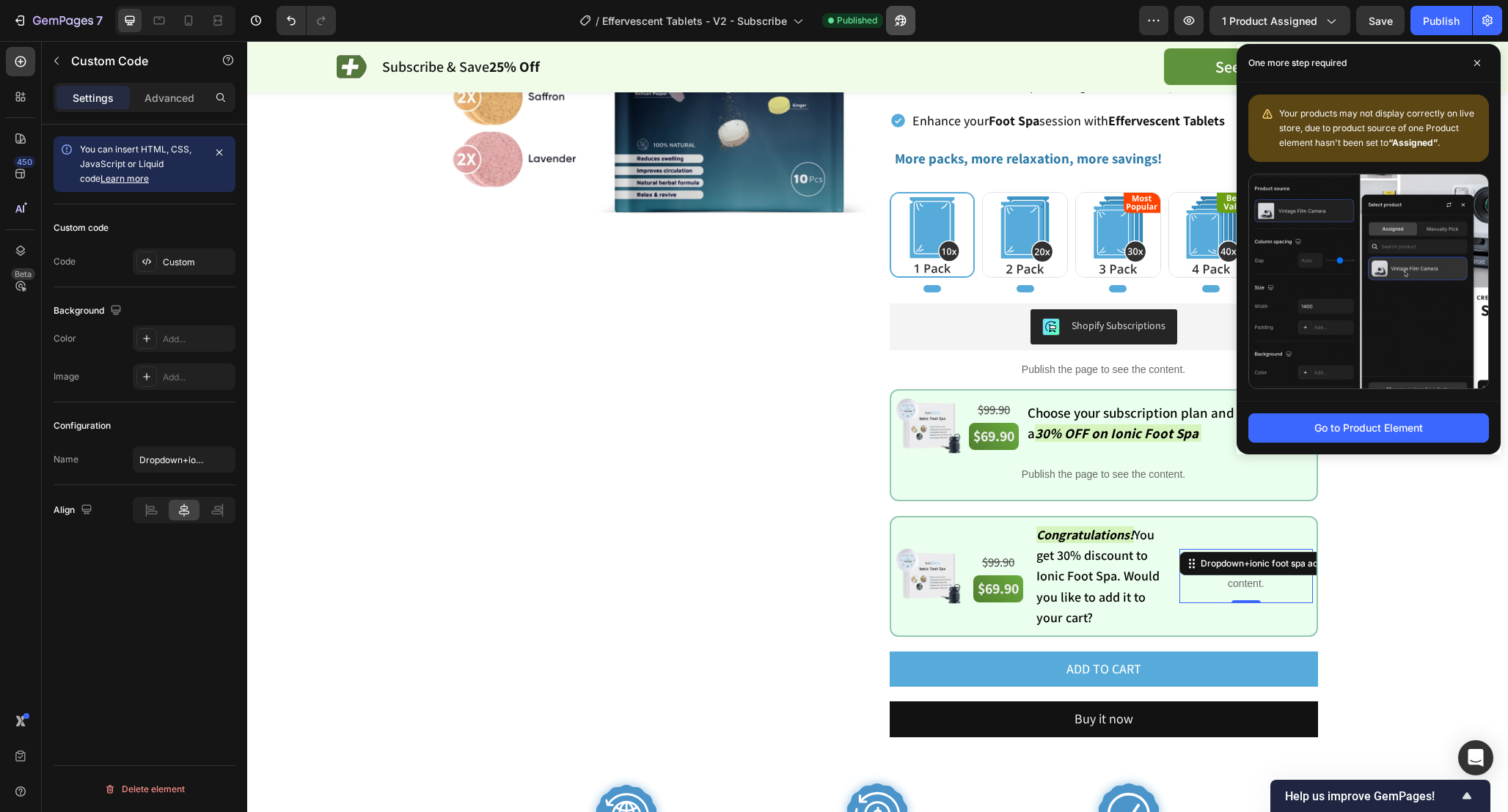
click at [902, 23] on icon "button" at bounding box center [901, 20] width 14 height 14
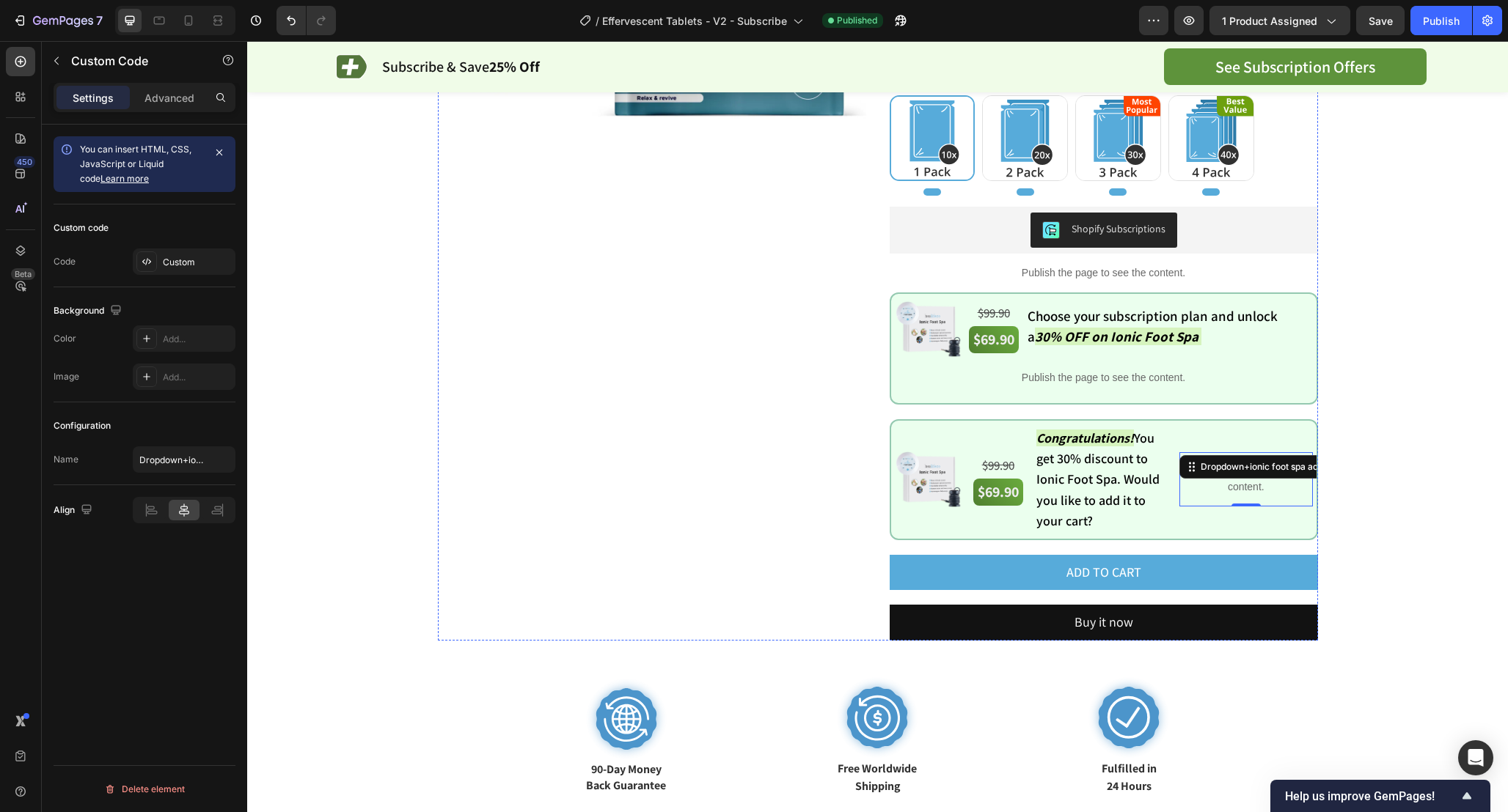
scroll to position [439, 0]
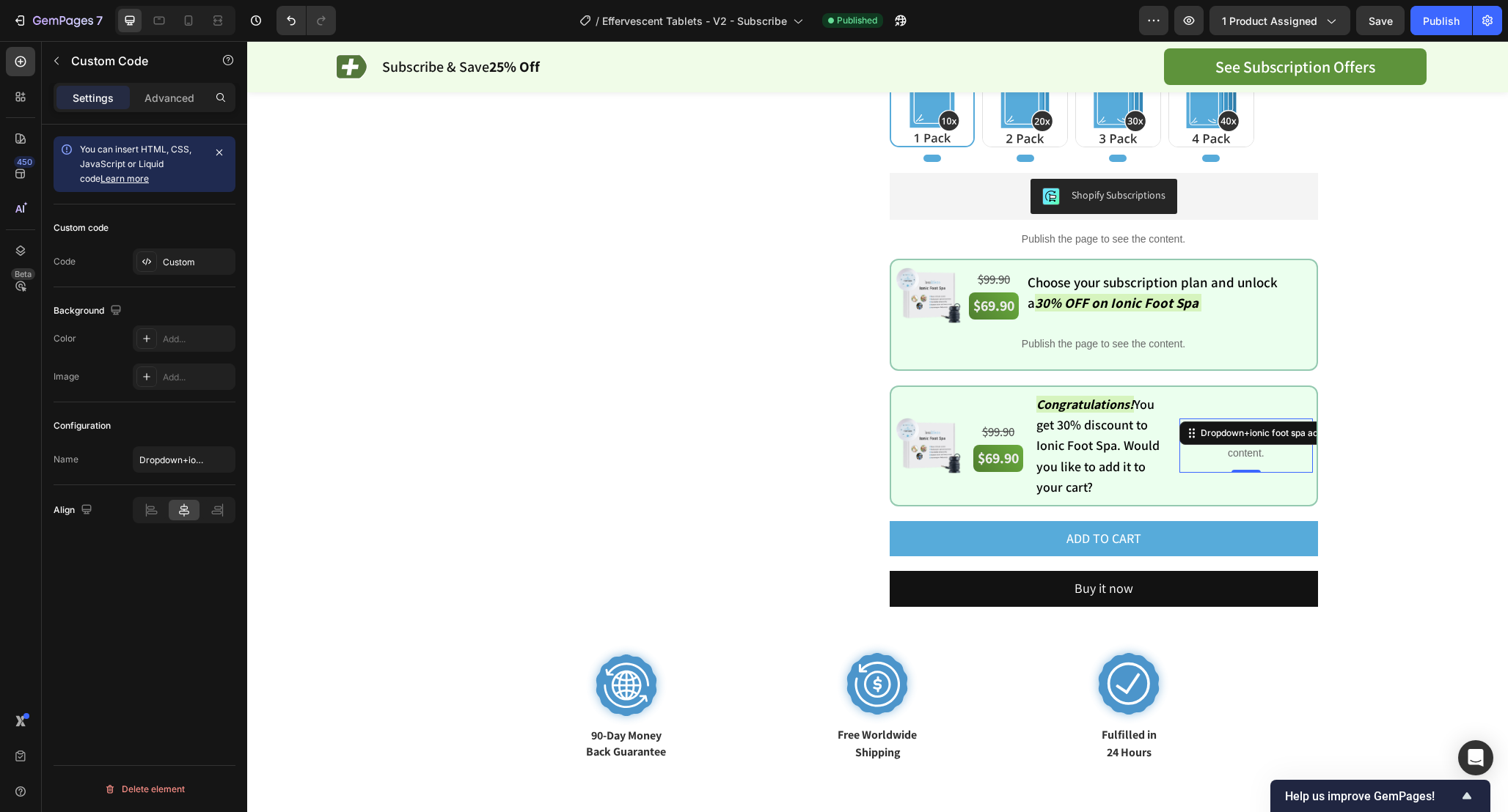
click at [1258, 462] on div "Publish the page to see the content." at bounding box center [1245, 445] width 133 height 54
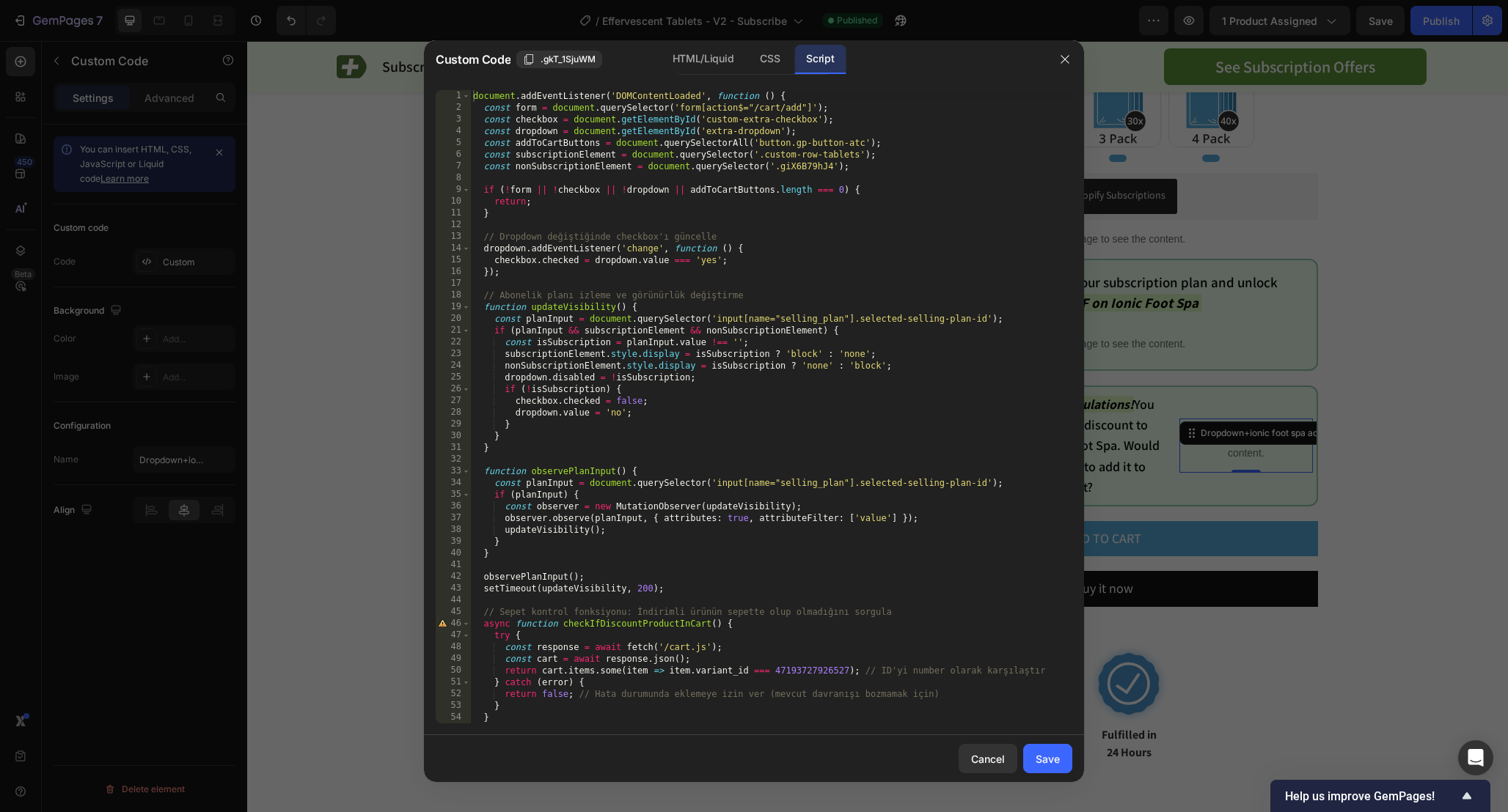
scroll to position [516, 0]
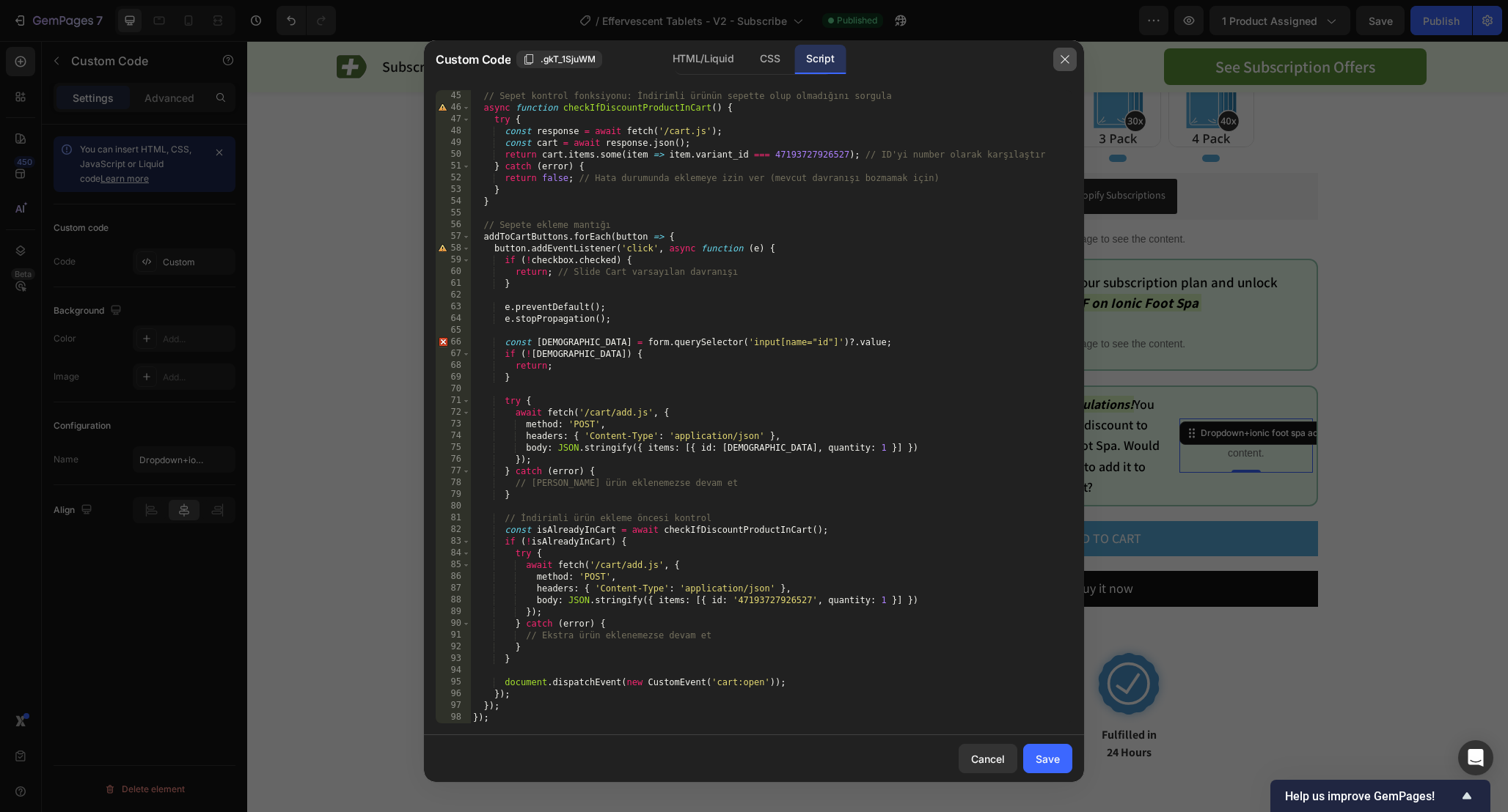
click at [1067, 63] on icon "button" at bounding box center [1064, 59] width 12 height 12
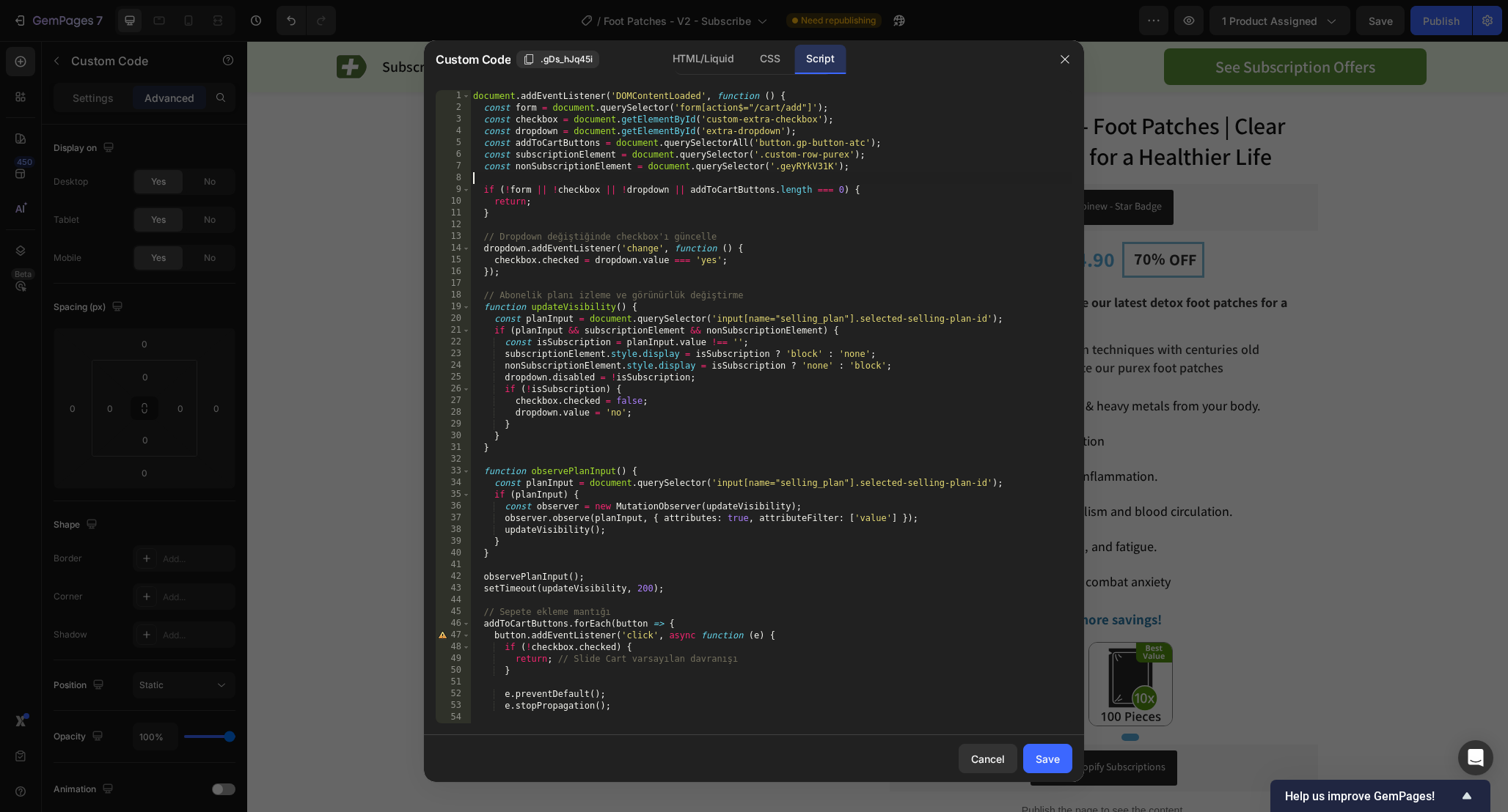
scroll to position [467, 0]
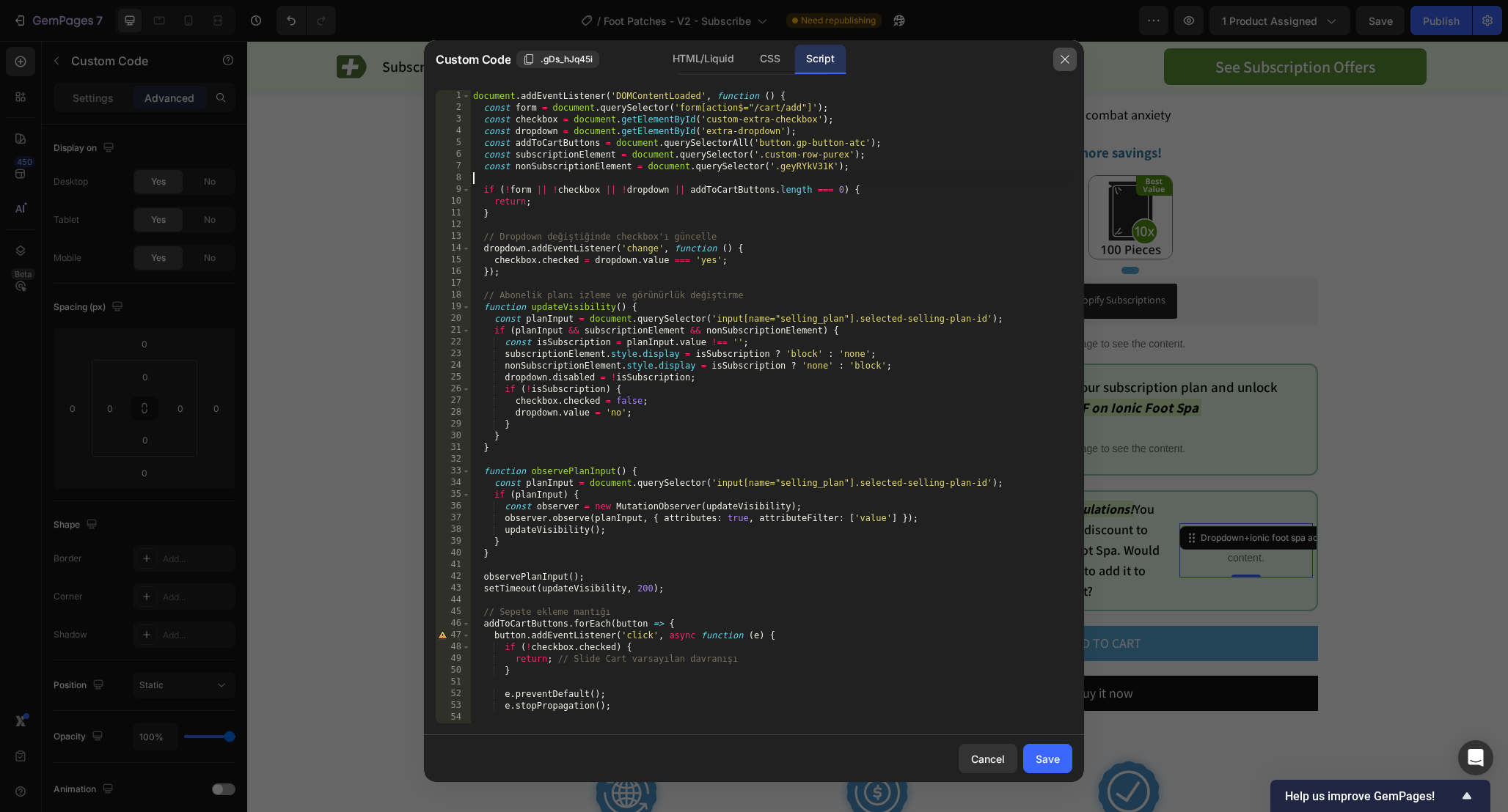
click at [1064, 61] on icon "button" at bounding box center [1064, 59] width 12 height 12
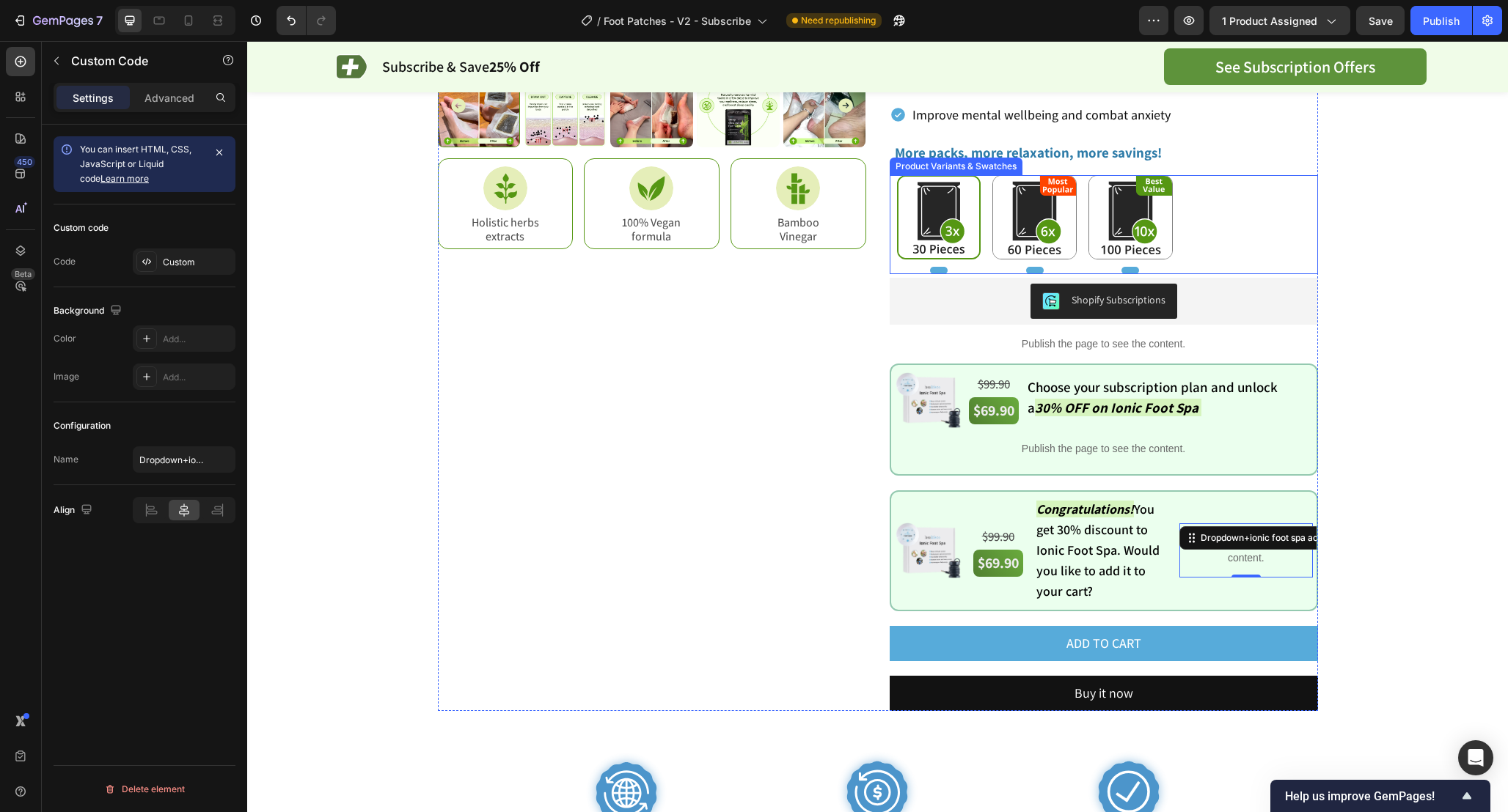
scroll to position [0, 0]
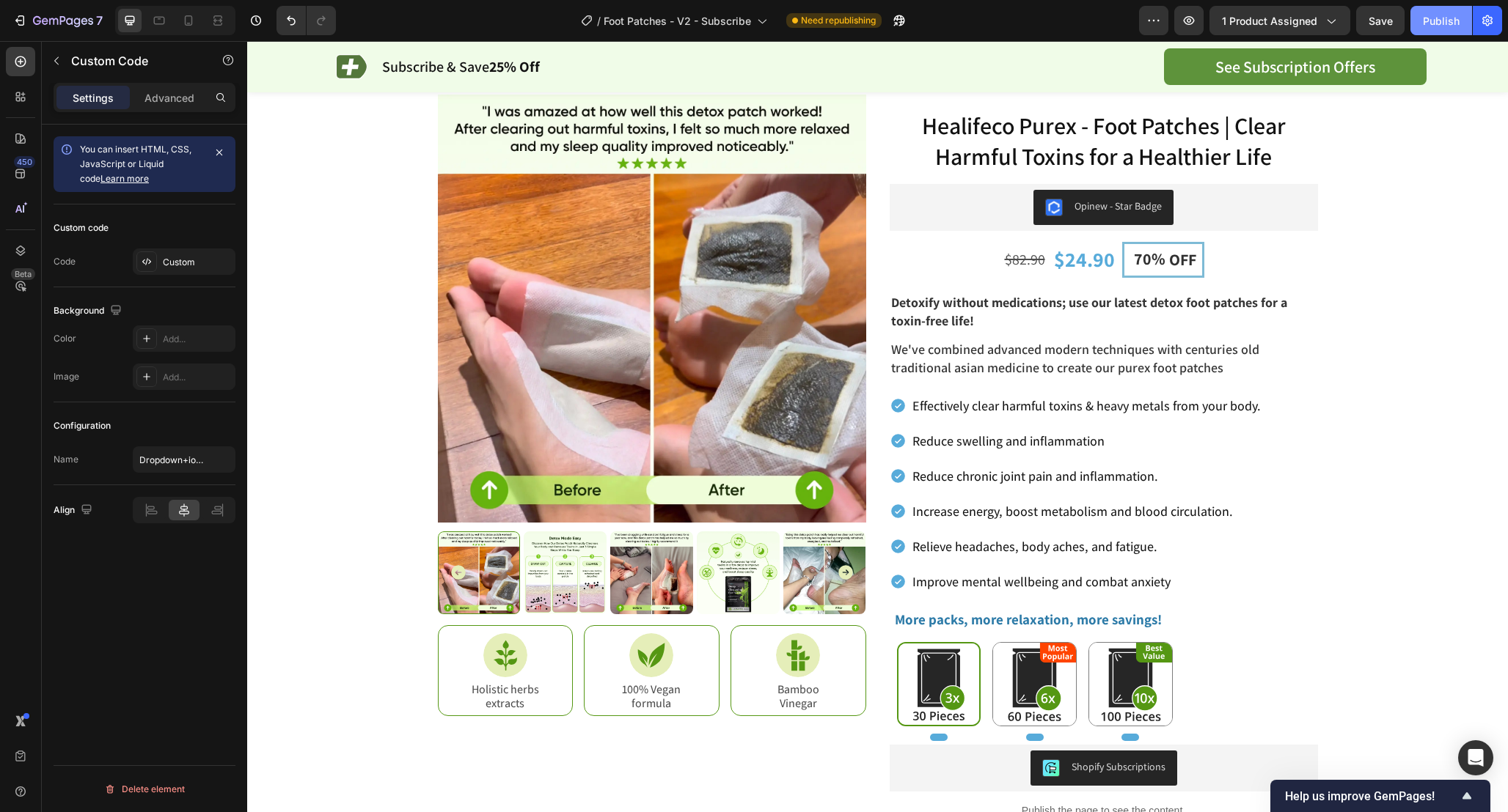
click at [1435, 25] on div "Publish" at bounding box center [1440, 20] width 37 height 15
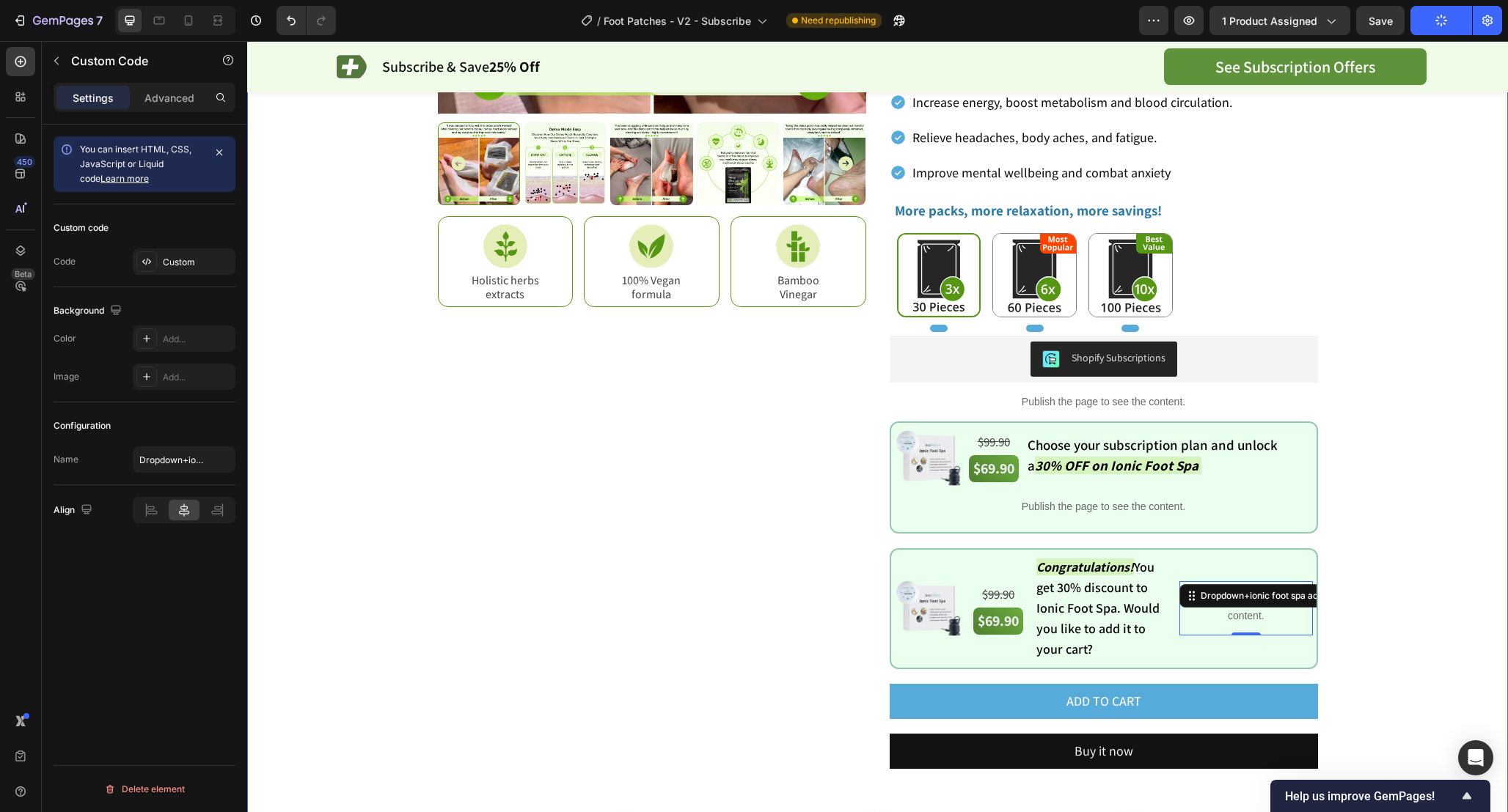
scroll to position [410, 0]
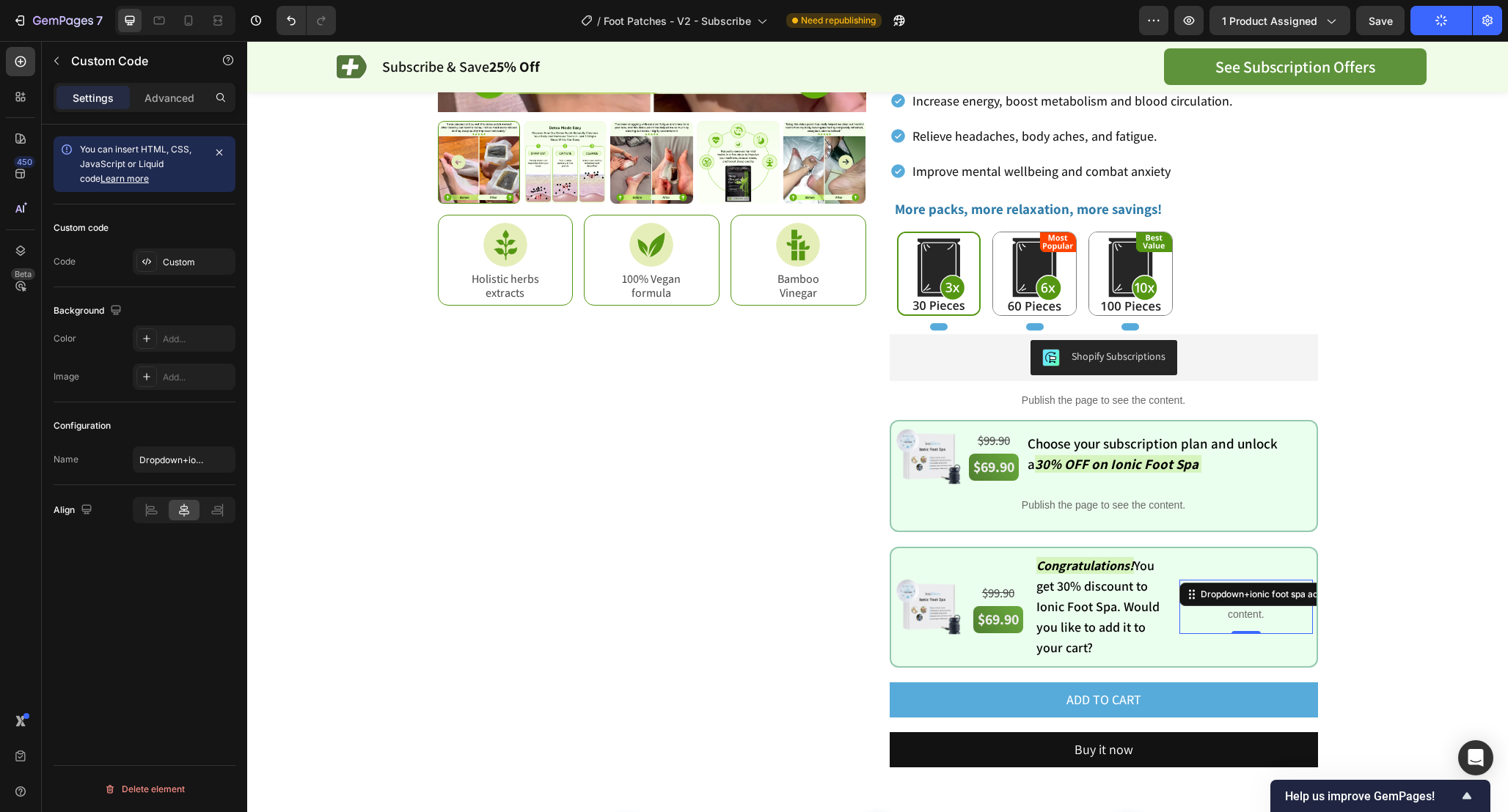
click at [1263, 616] on p "Publish the page to see the content." at bounding box center [1245, 606] width 133 height 31
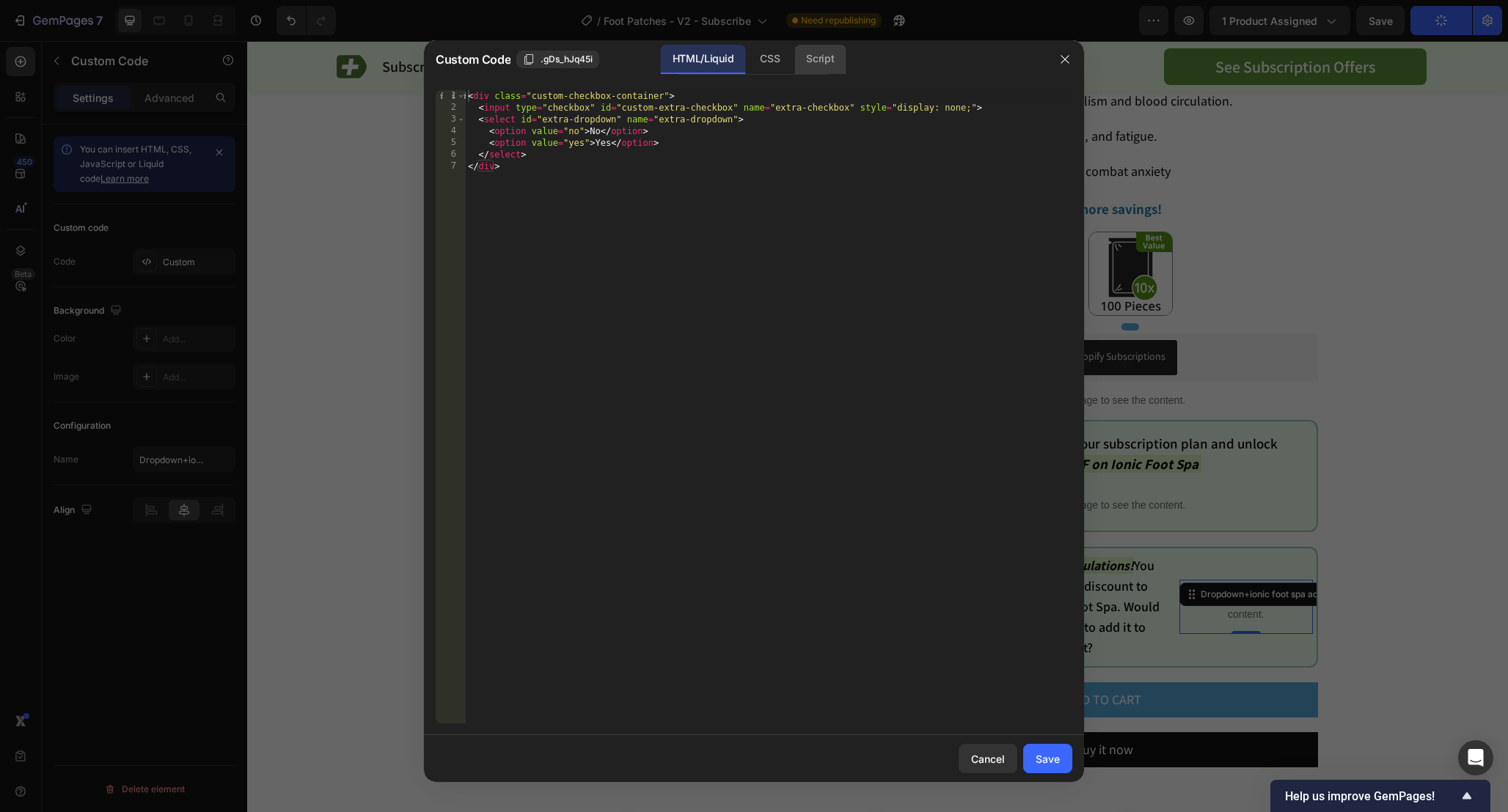
click at [836, 59] on div "Script" at bounding box center [820, 59] width 52 height 29
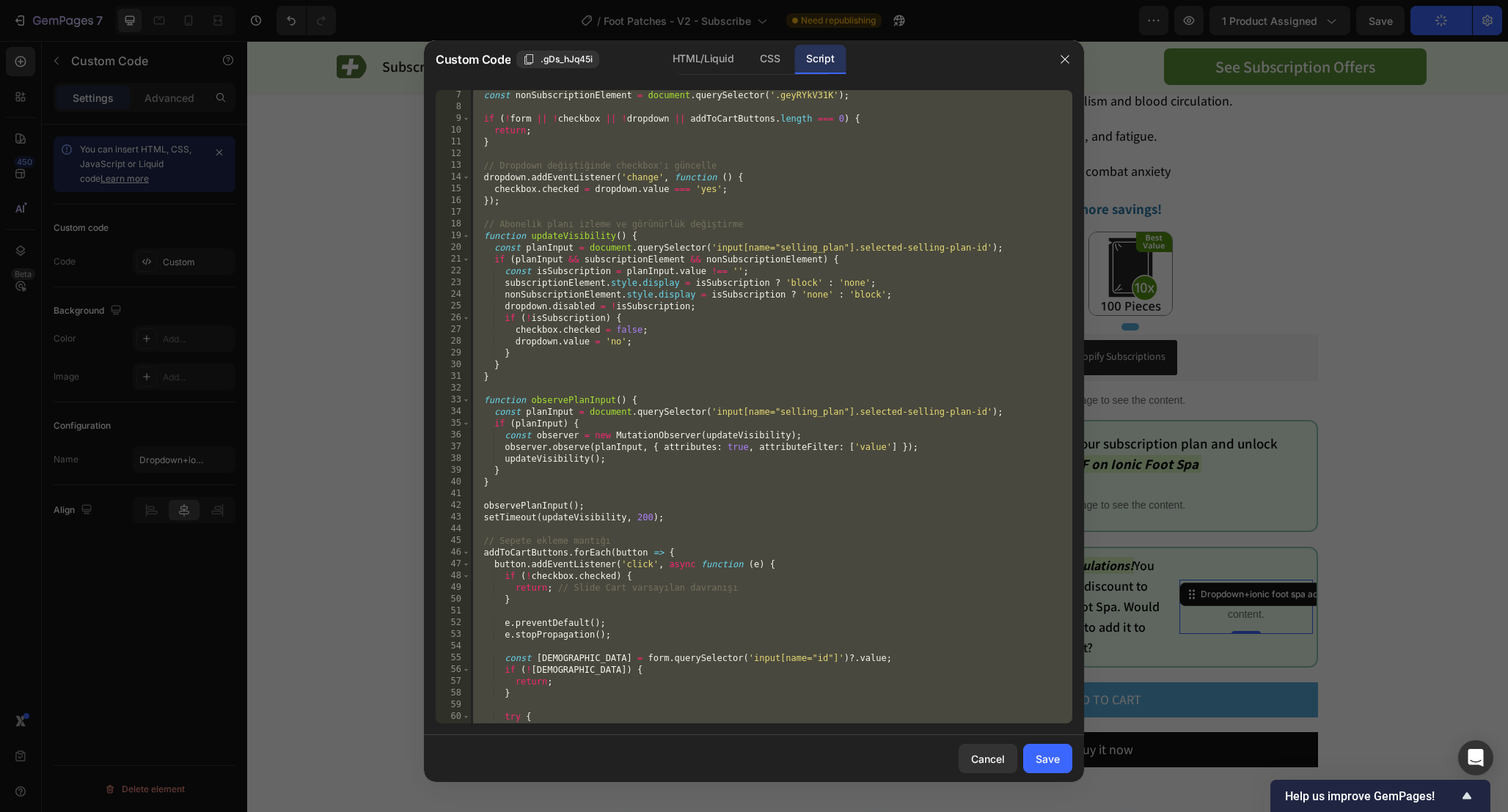
scroll to position [340, 0]
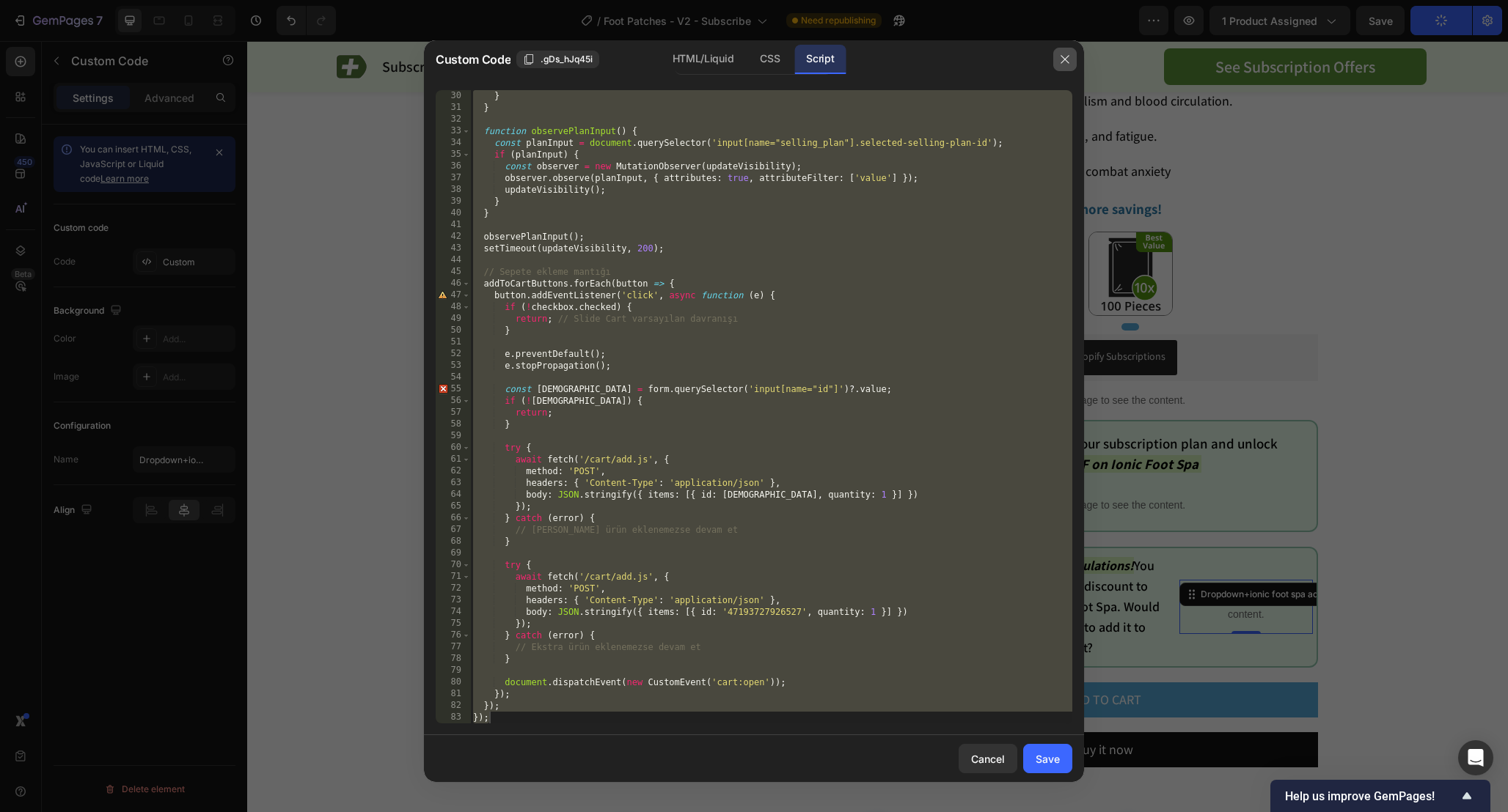
click at [1068, 64] on icon "button" at bounding box center [1064, 59] width 12 height 12
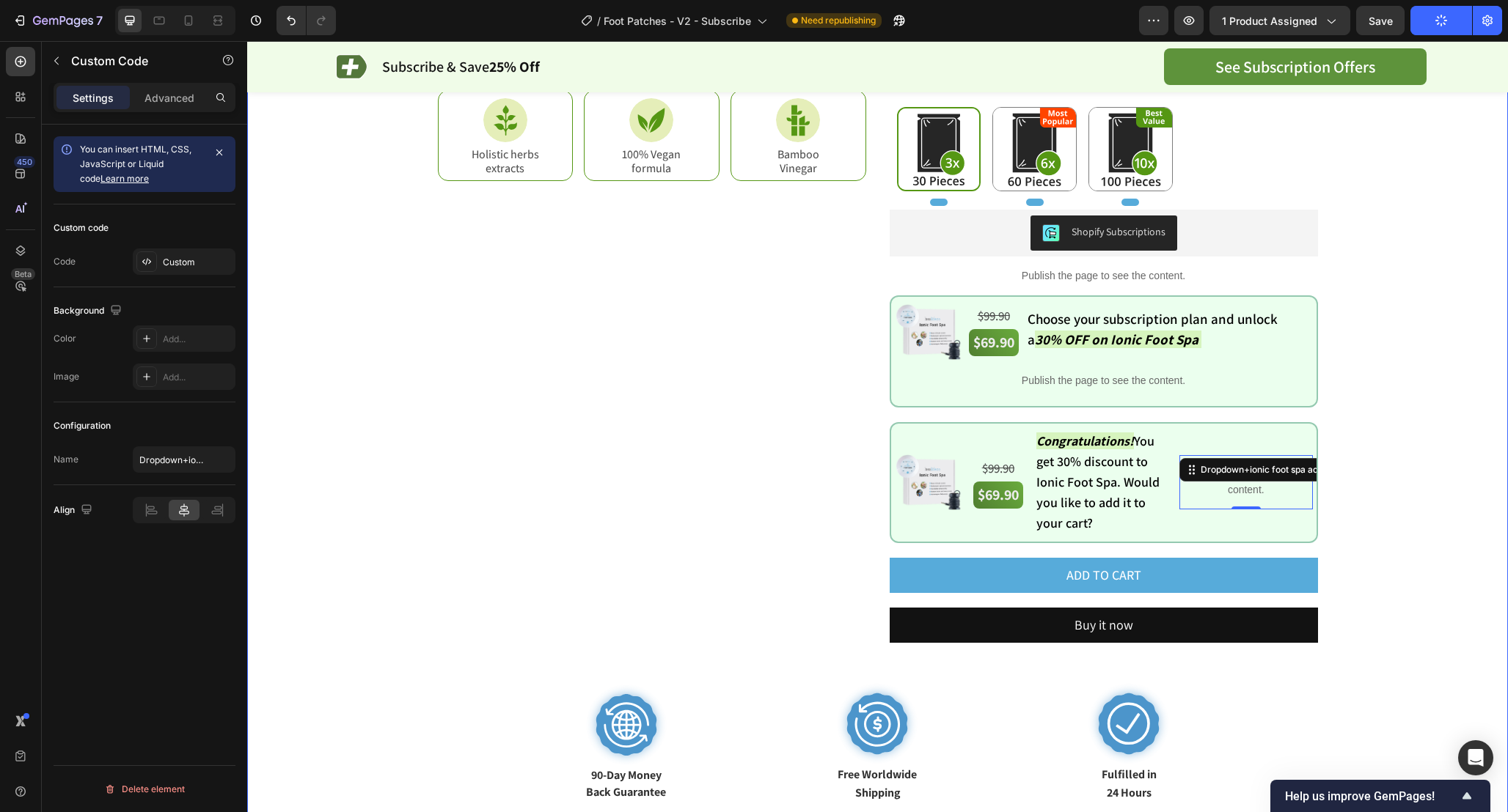
scroll to position [548, 0]
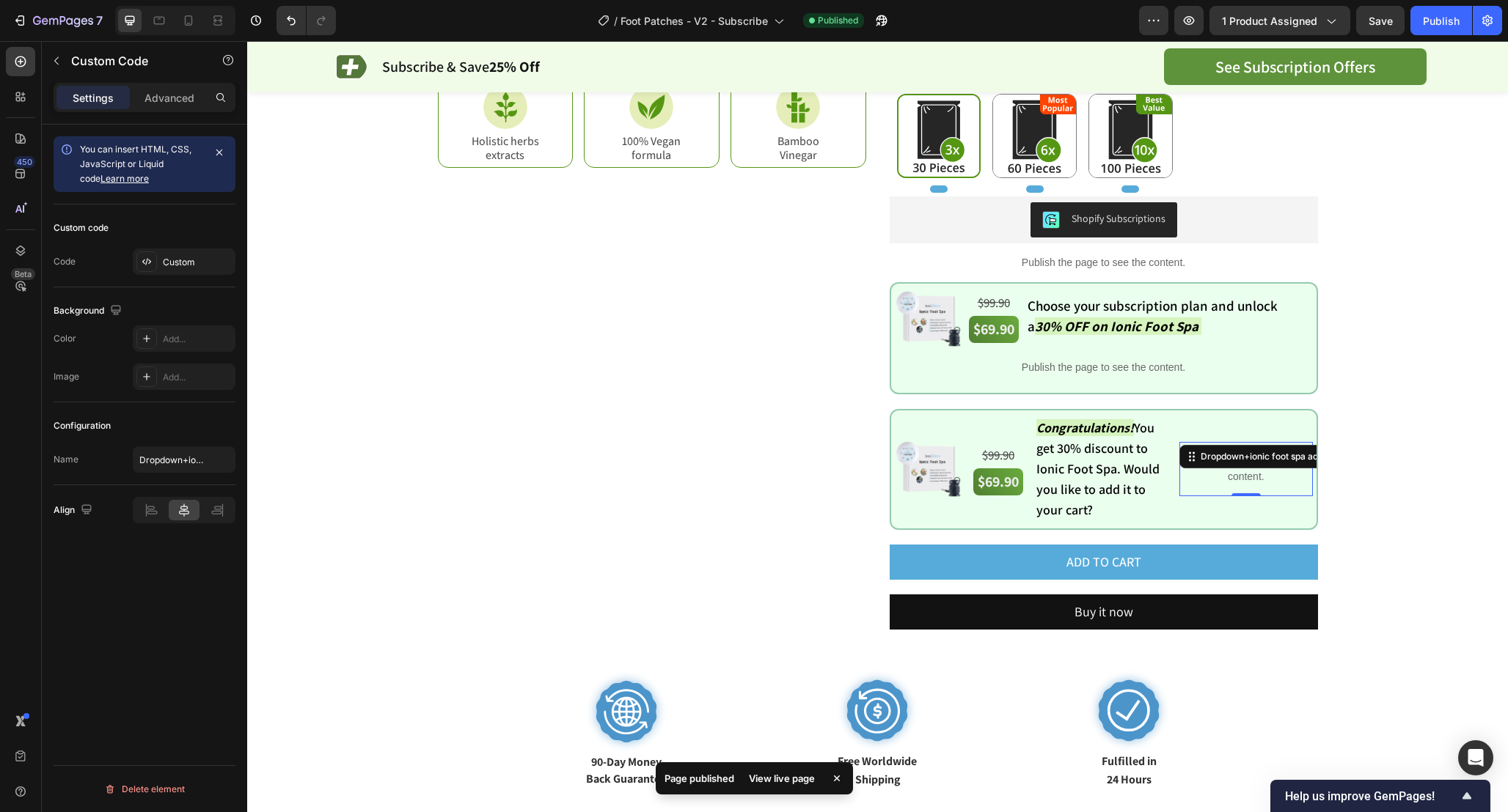
click at [1262, 476] on p "Publish the page to see the content." at bounding box center [1245, 469] width 133 height 31
click at [1262, 475] on p "Publish the page to see the content." at bounding box center [1245, 469] width 133 height 31
click at [1272, 471] on p "Publish the page to see the content." at bounding box center [1245, 469] width 133 height 31
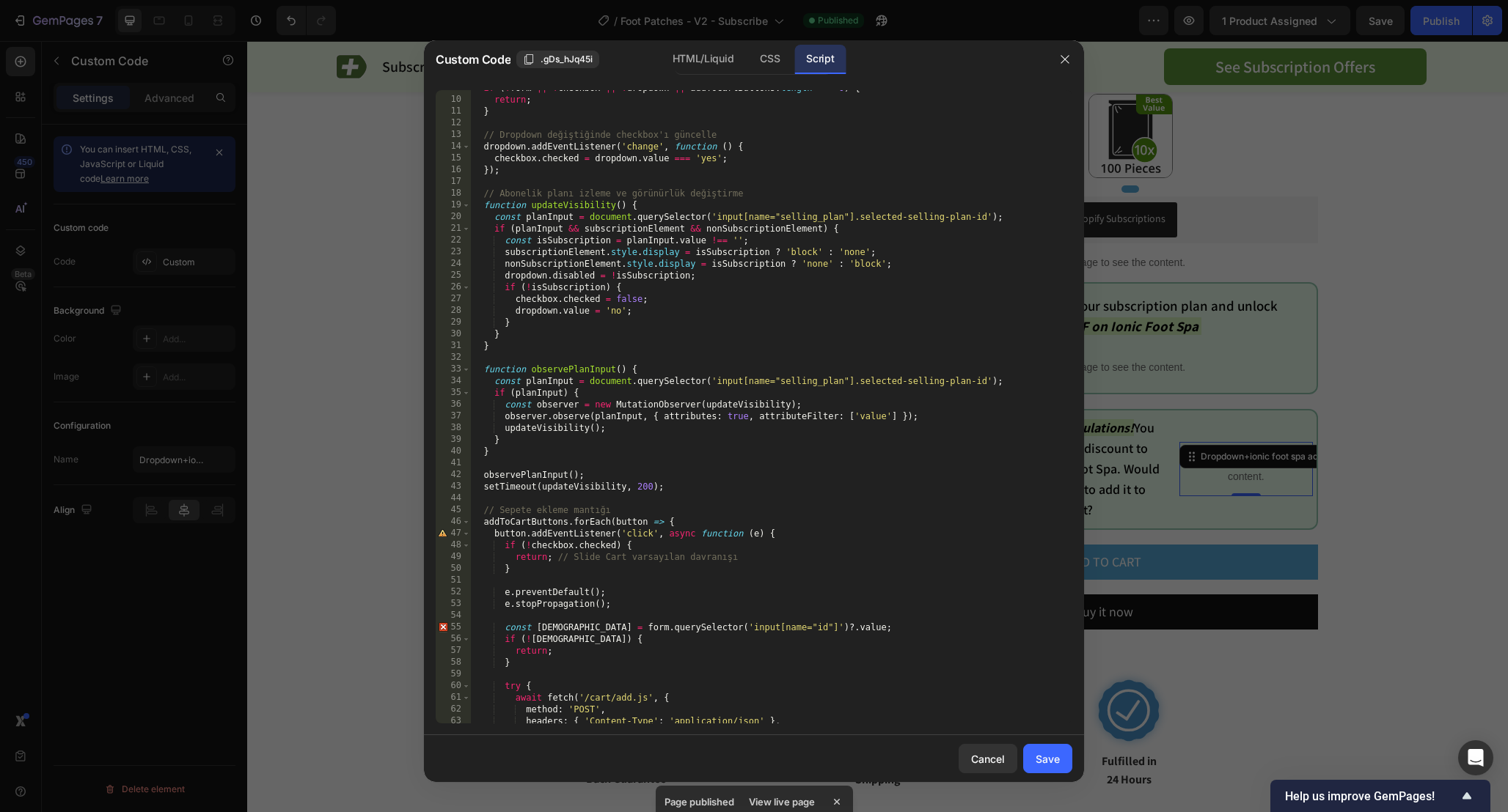
scroll to position [340, 0]
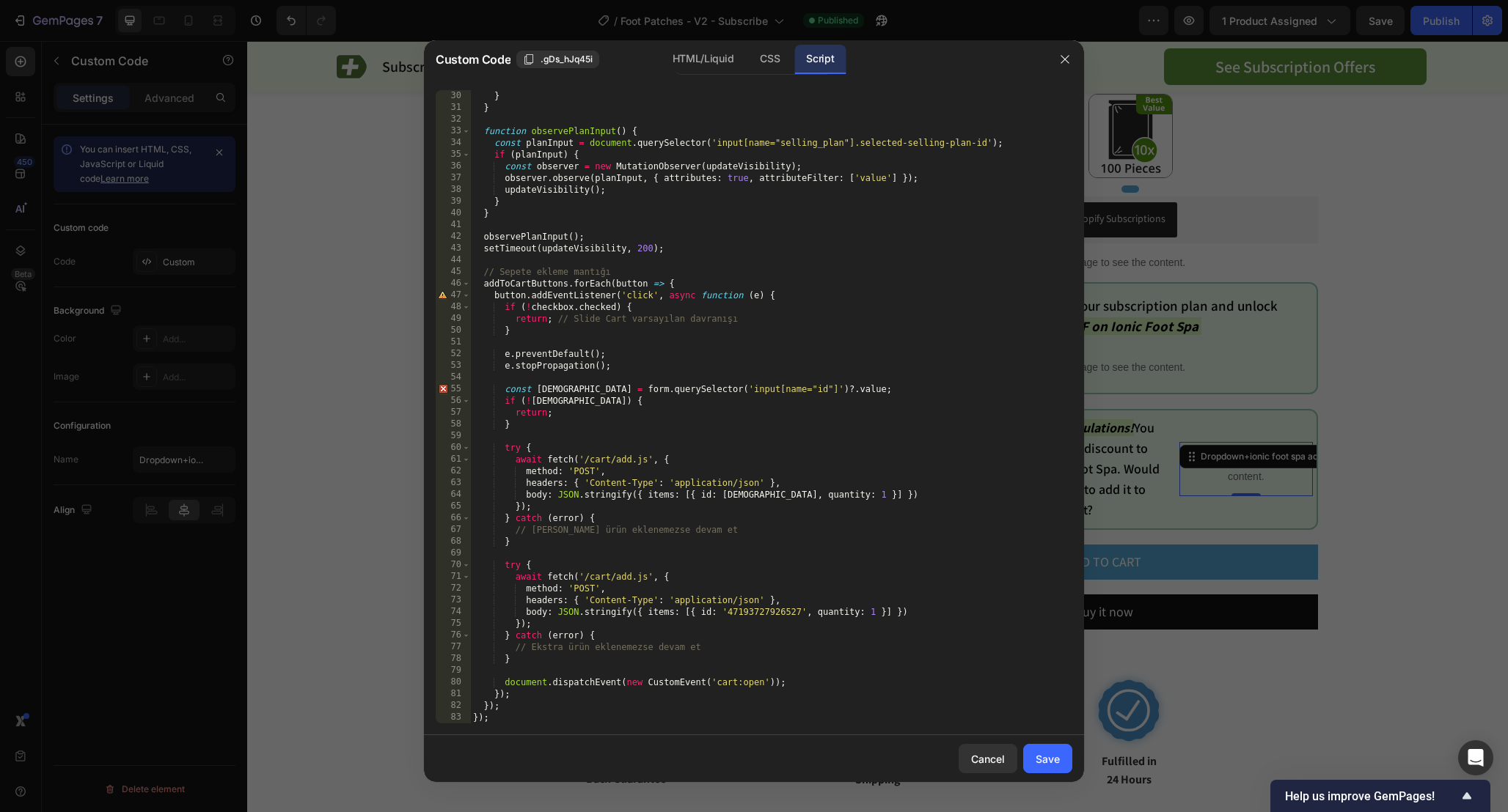
click at [935, 456] on div "} } function observePlanInput ( ) { const planInput = document . querySelector …" at bounding box center [771, 418] width 602 height 657
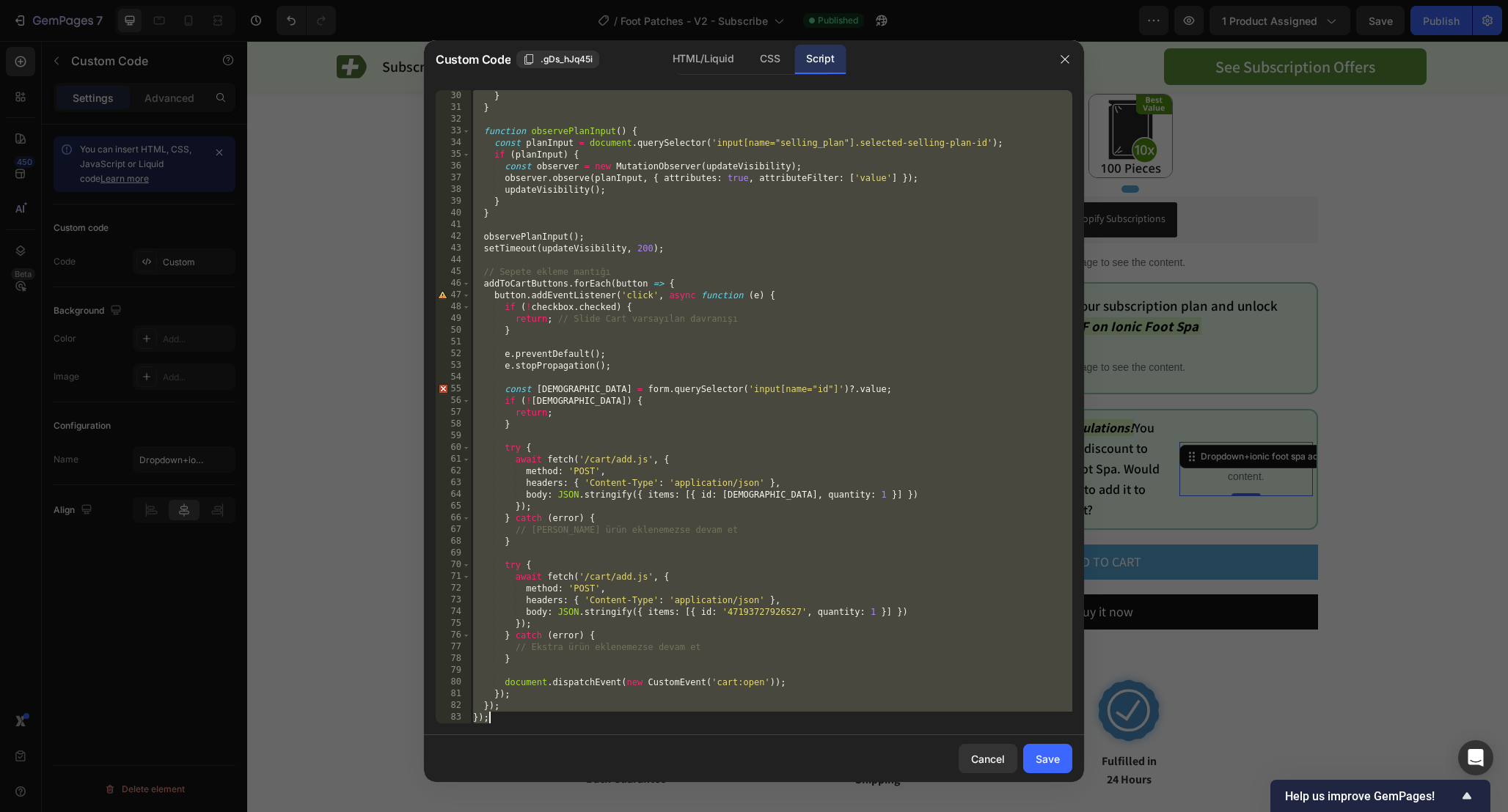
click at [935, 480] on div "} } function observePlanInput ( ) { const planInput = document . querySelector …" at bounding box center [771, 418] width 602 height 657
paste textarea
type textarea "});"
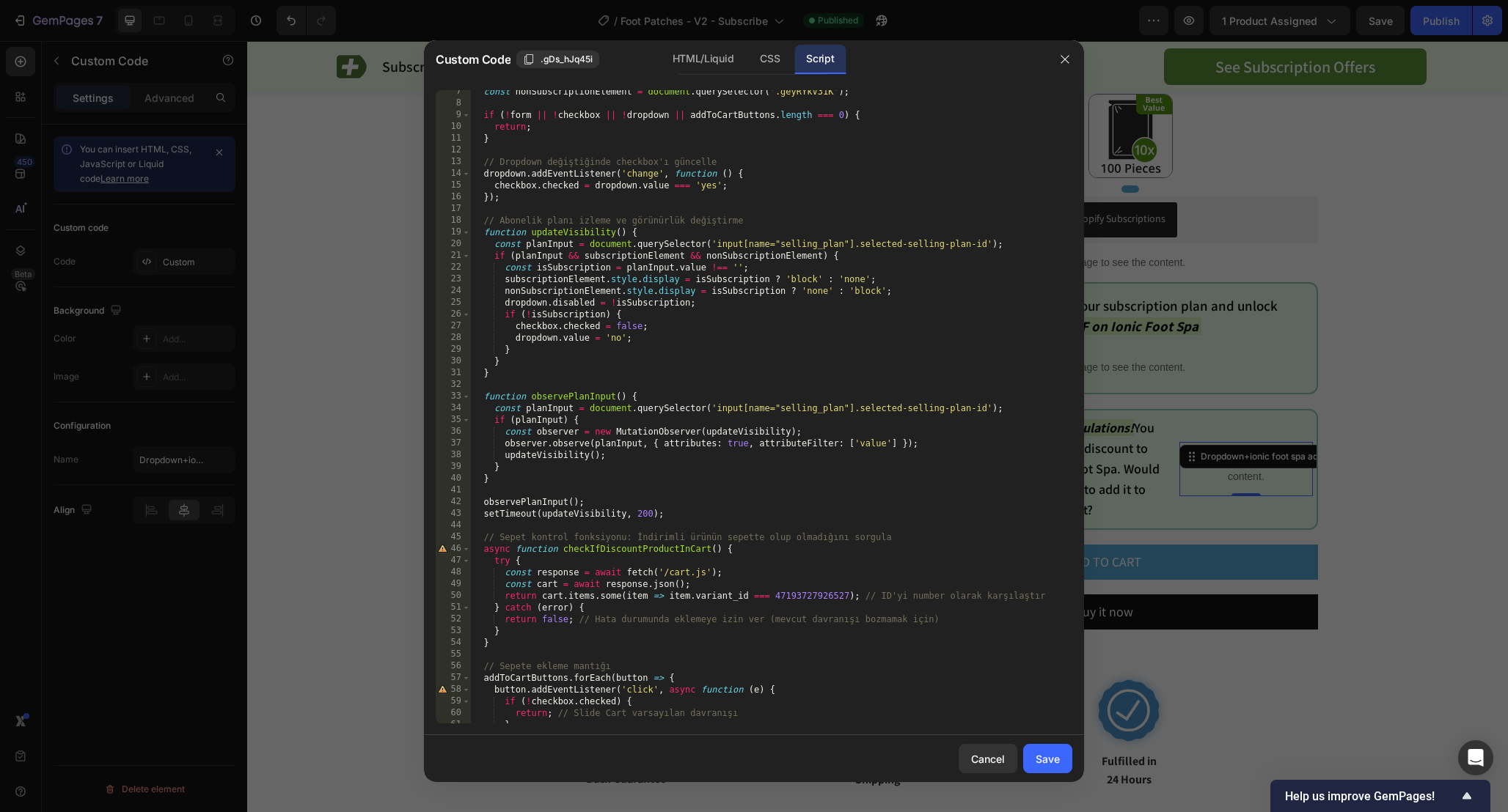
scroll to position [0, 0]
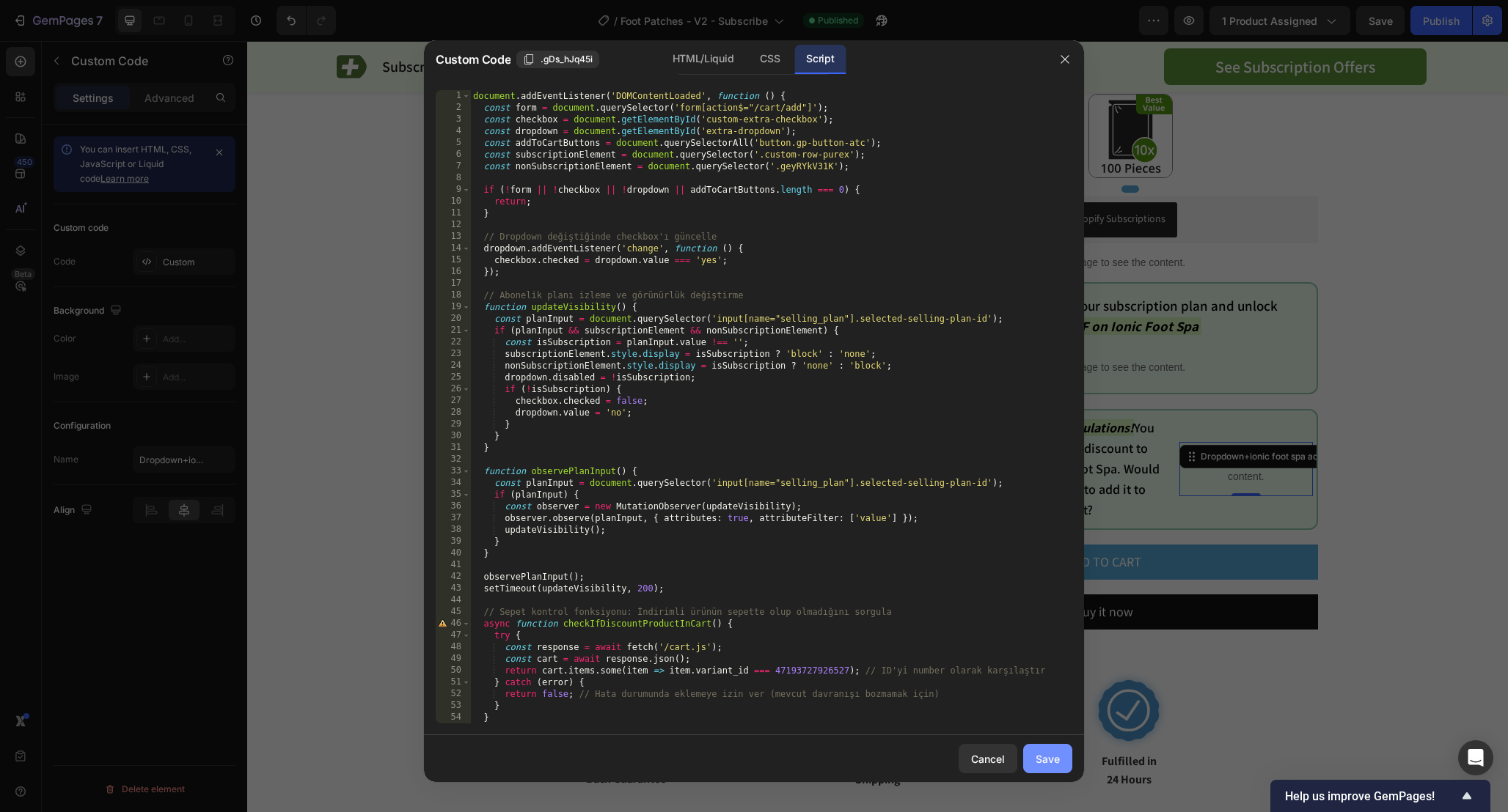
click at [1047, 764] on div "Save" at bounding box center [1047, 759] width 24 height 15
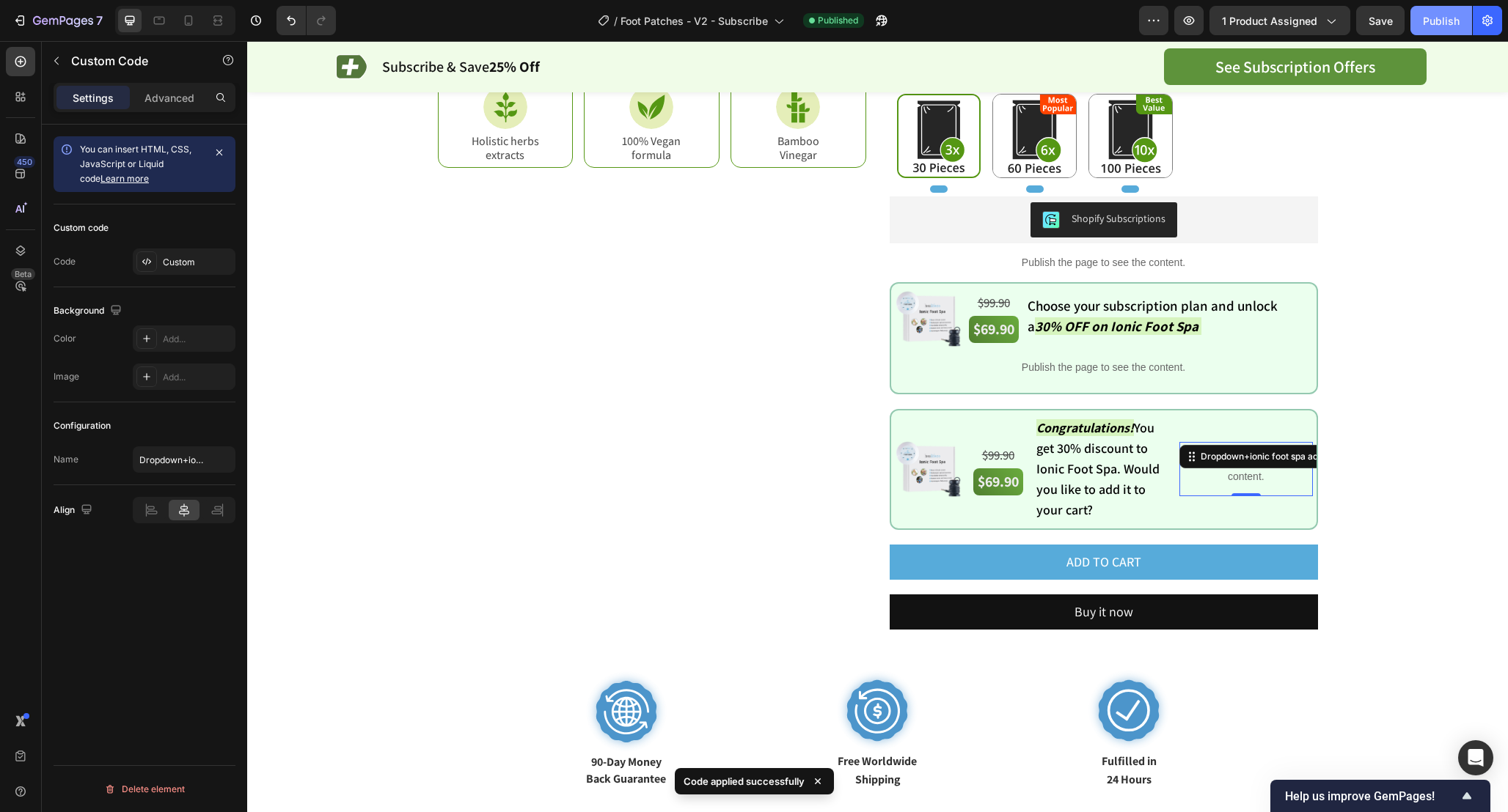
click at [1447, 28] on button "Publish" at bounding box center [1440, 20] width 61 height 29
click at [876, 22] on icon "button" at bounding box center [881, 20] width 14 height 14
click at [1248, 472] on p "Publish the page to see the content." at bounding box center [1245, 469] width 133 height 31
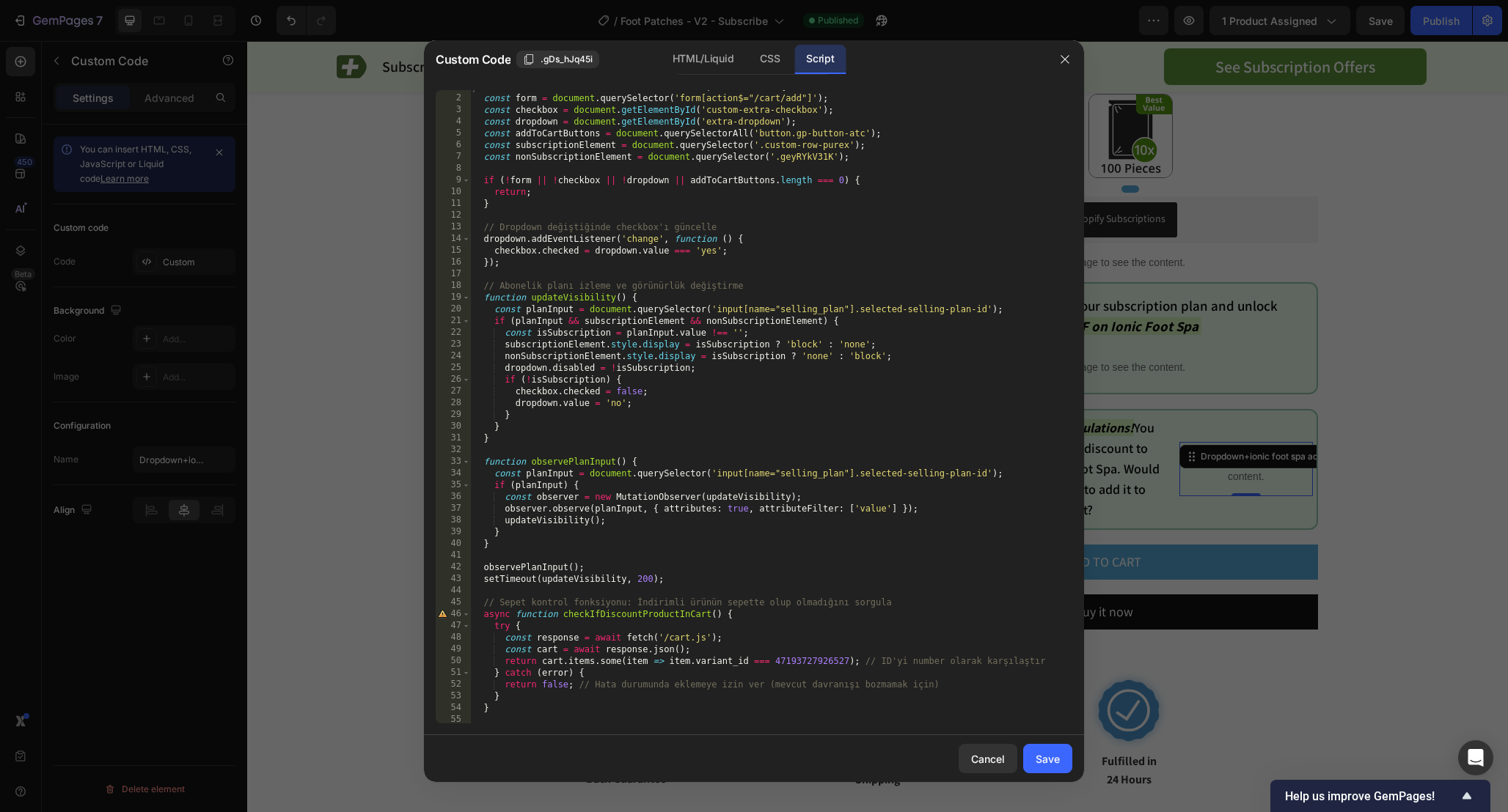
scroll to position [516, 0]
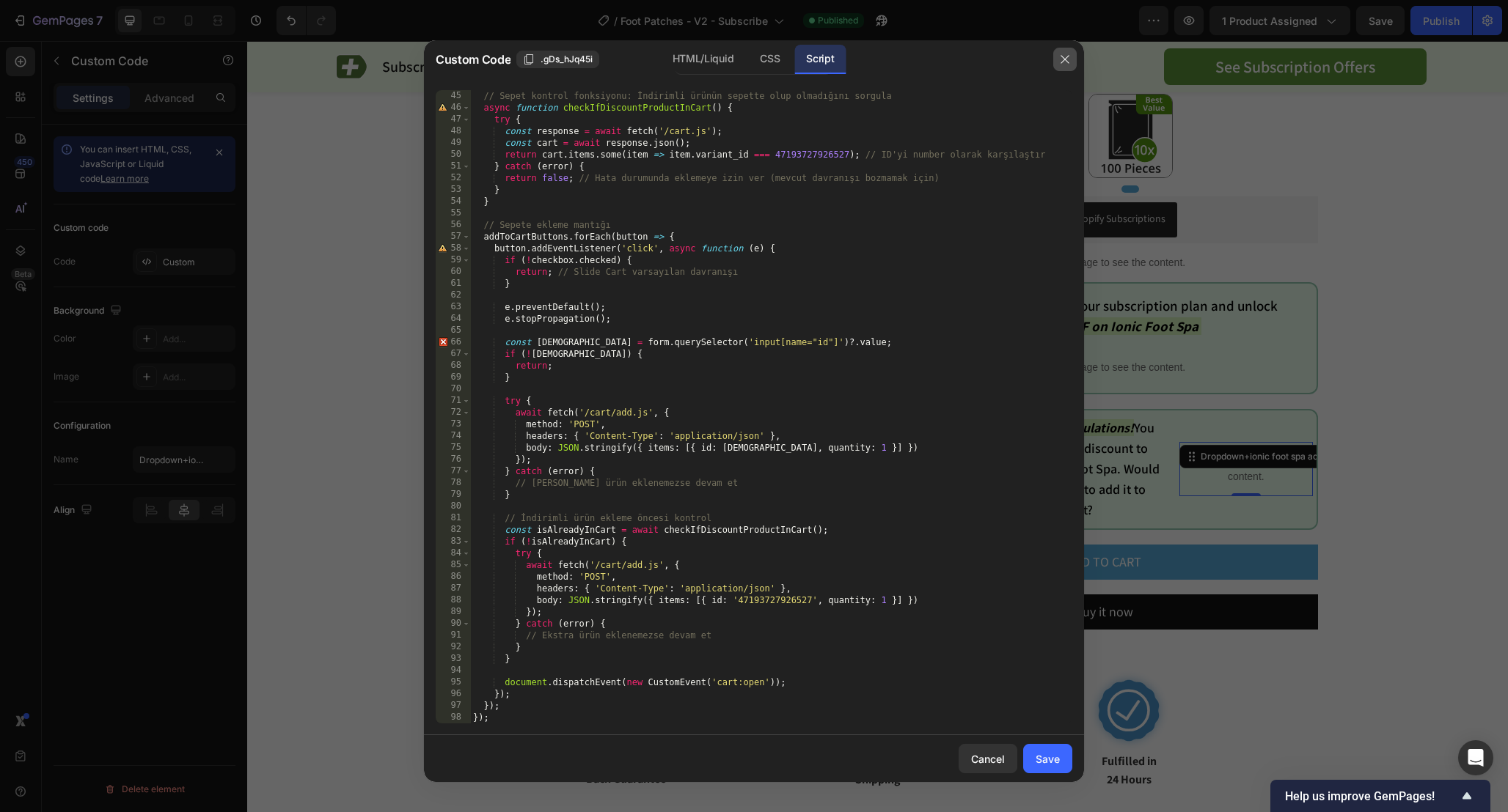
click at [1067, 63] on icon "button" at bounding box center [1064, 59] width 12 height 12
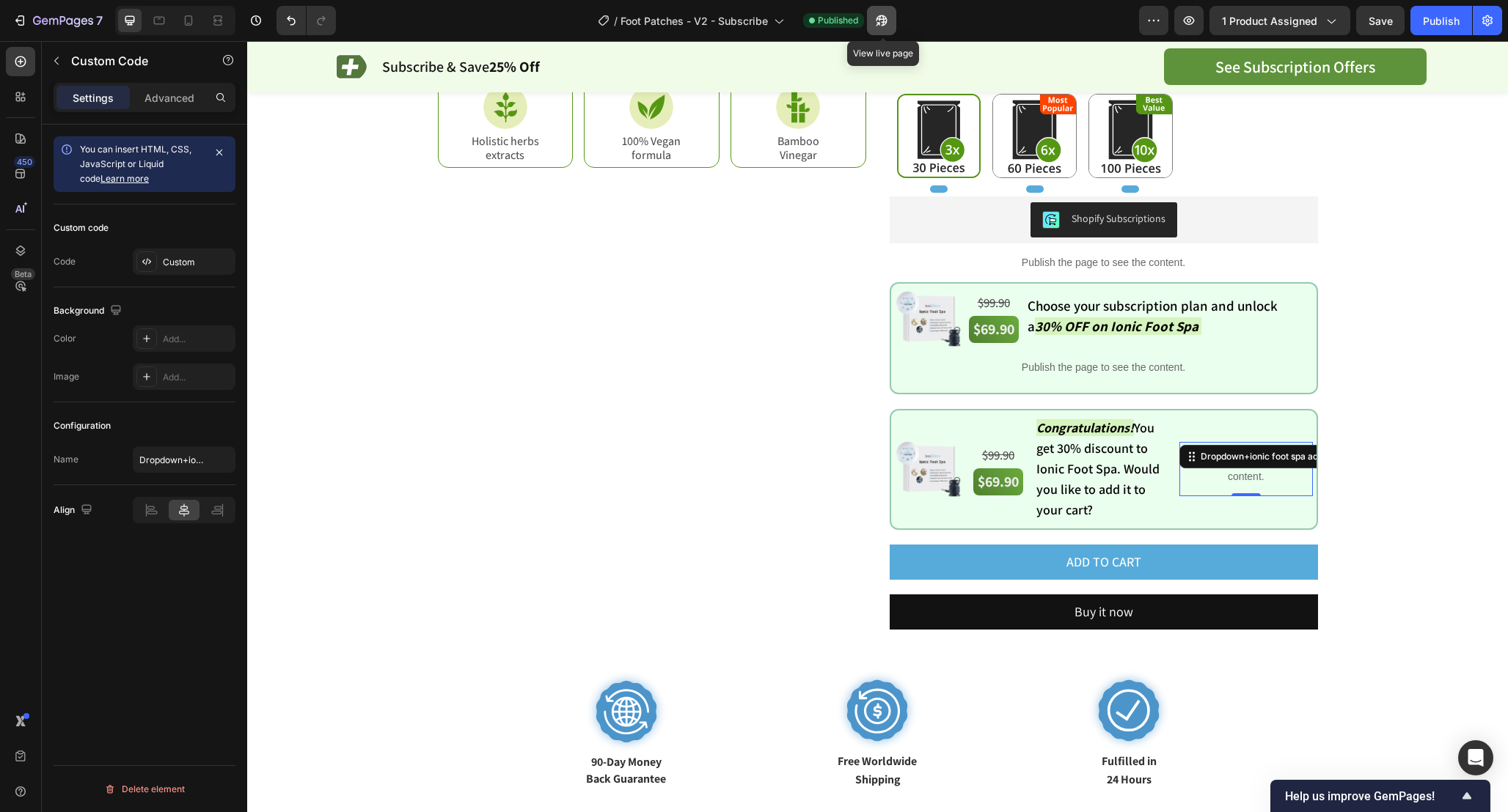
click at [881, 22] on icon "button" at bounding box center [881, 20] width 14 height 14
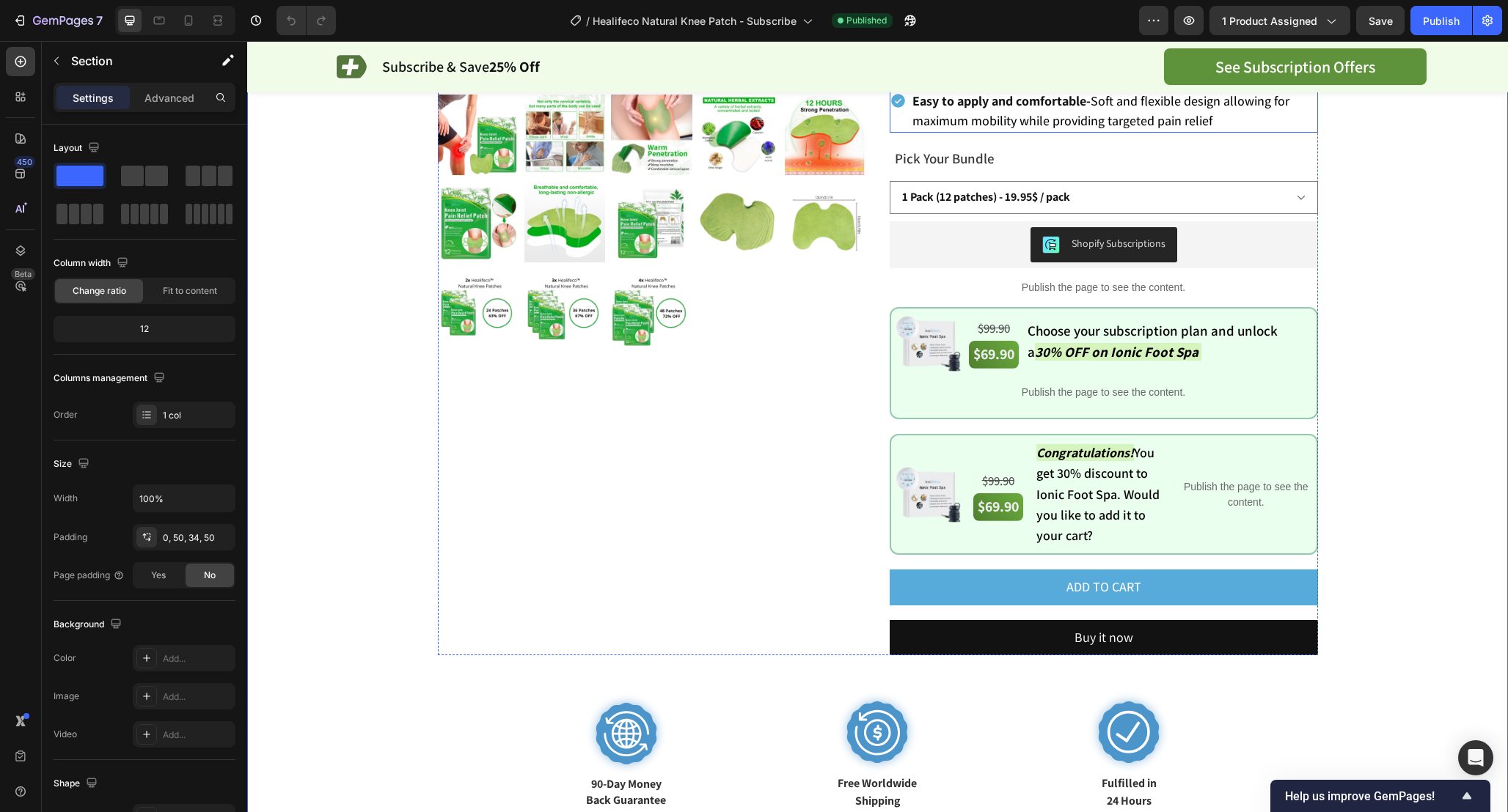
scroll to position [474, 0]
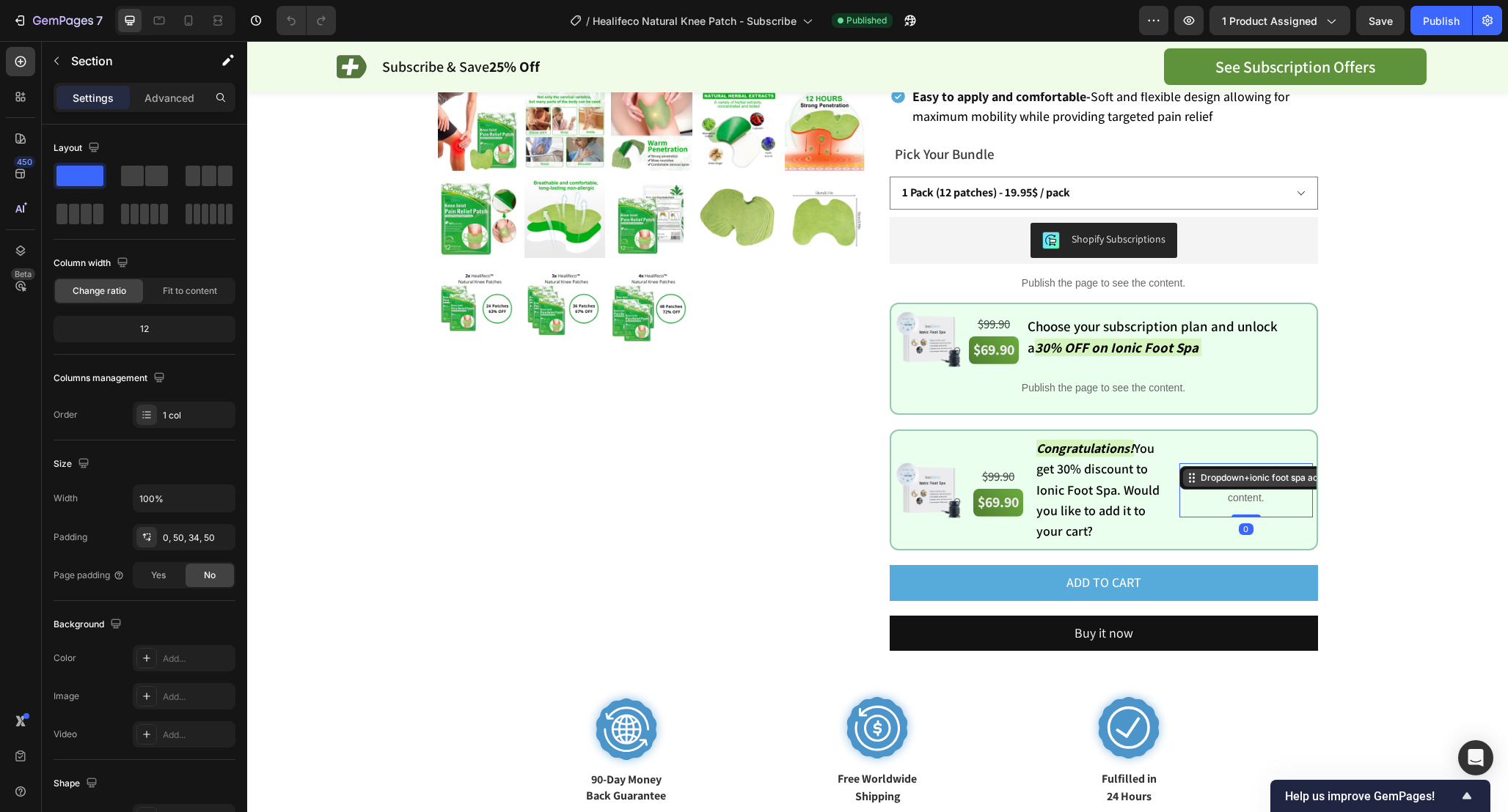
click at [1276, 467] on div "Dropdown+ionic foot spa adder" at bounding box center [1287, 478] width 216 height 23
click at [1276, 471] on div "Dropdown+ionic foot spa adder" at bounding box center [1266, 477] width 137 height 13
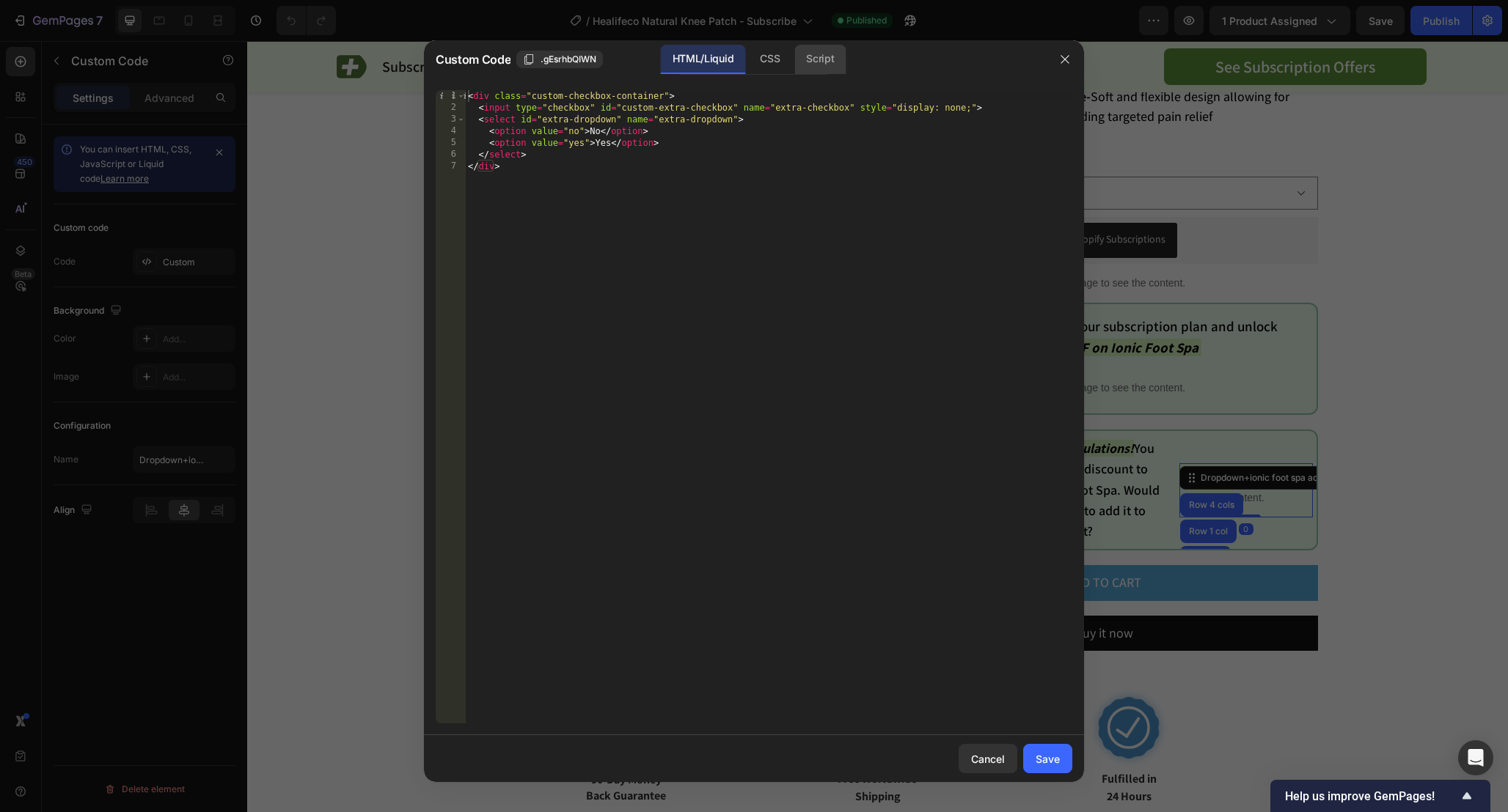
click at [821, 68] on div "Script" at bounding box center [820, 59] width 52 height 29
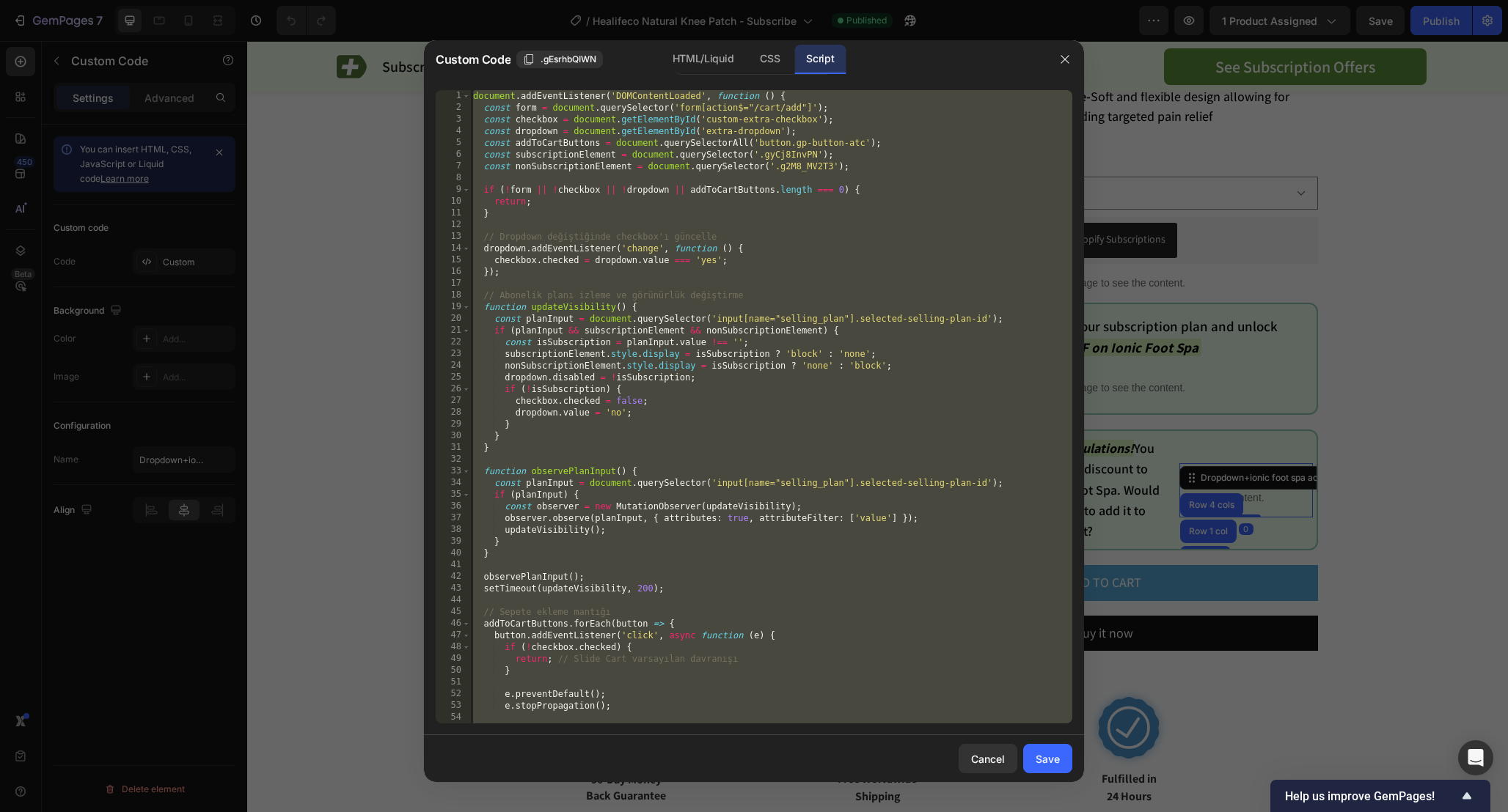
scroll to position [340, 0]
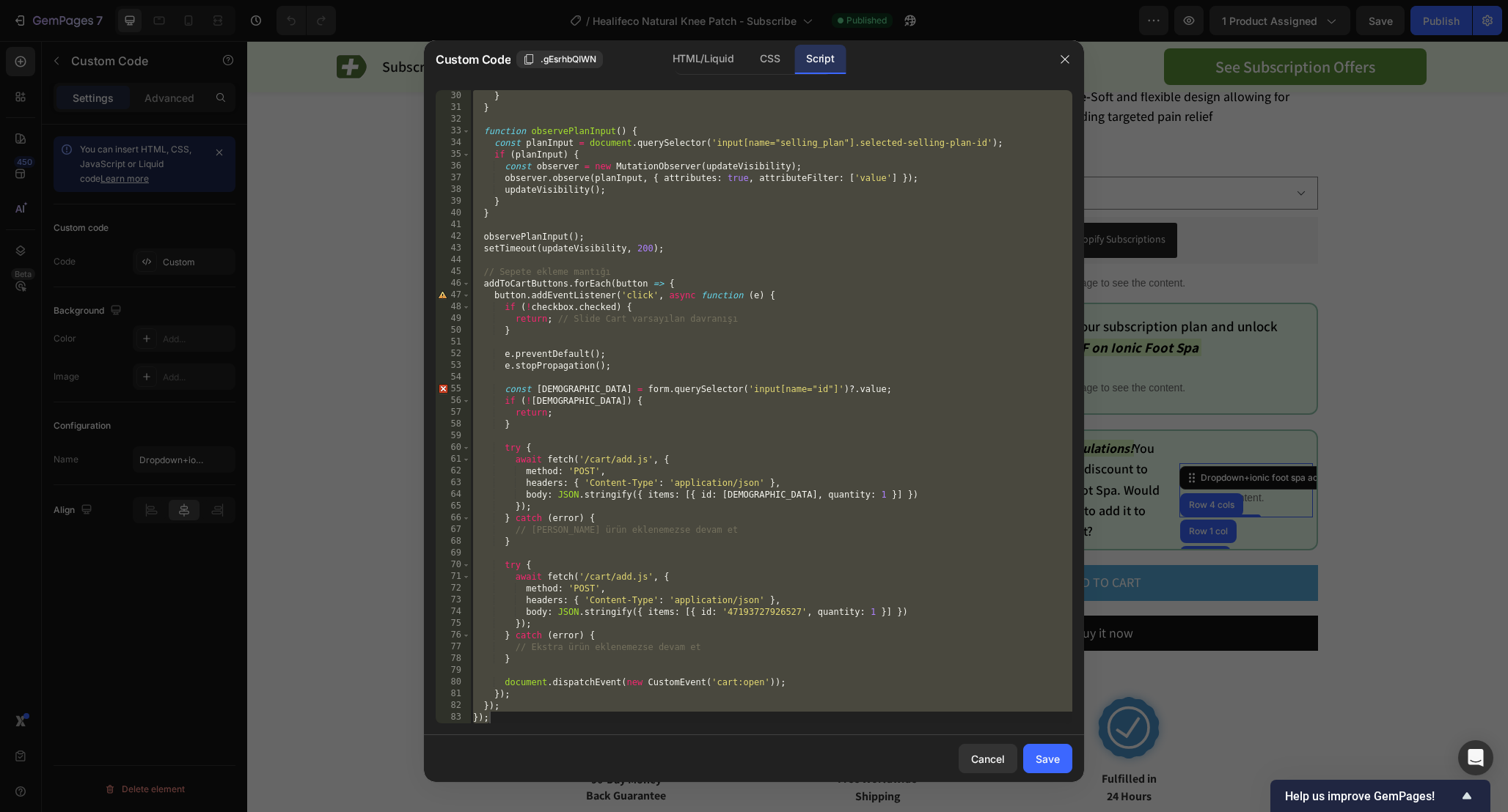
click at [935, 530] on div "} } function observePlanInput ( ) { const planInput = document . querySelector …" at bounding box center [771, 418] width 602 height 657
click at [952, 467] on div "} } function observePlanInput ( ) { const planInput = document . querySelector …" at bounding box center [771, 418] width 602 height 657
paste textarea
type textarea "});"
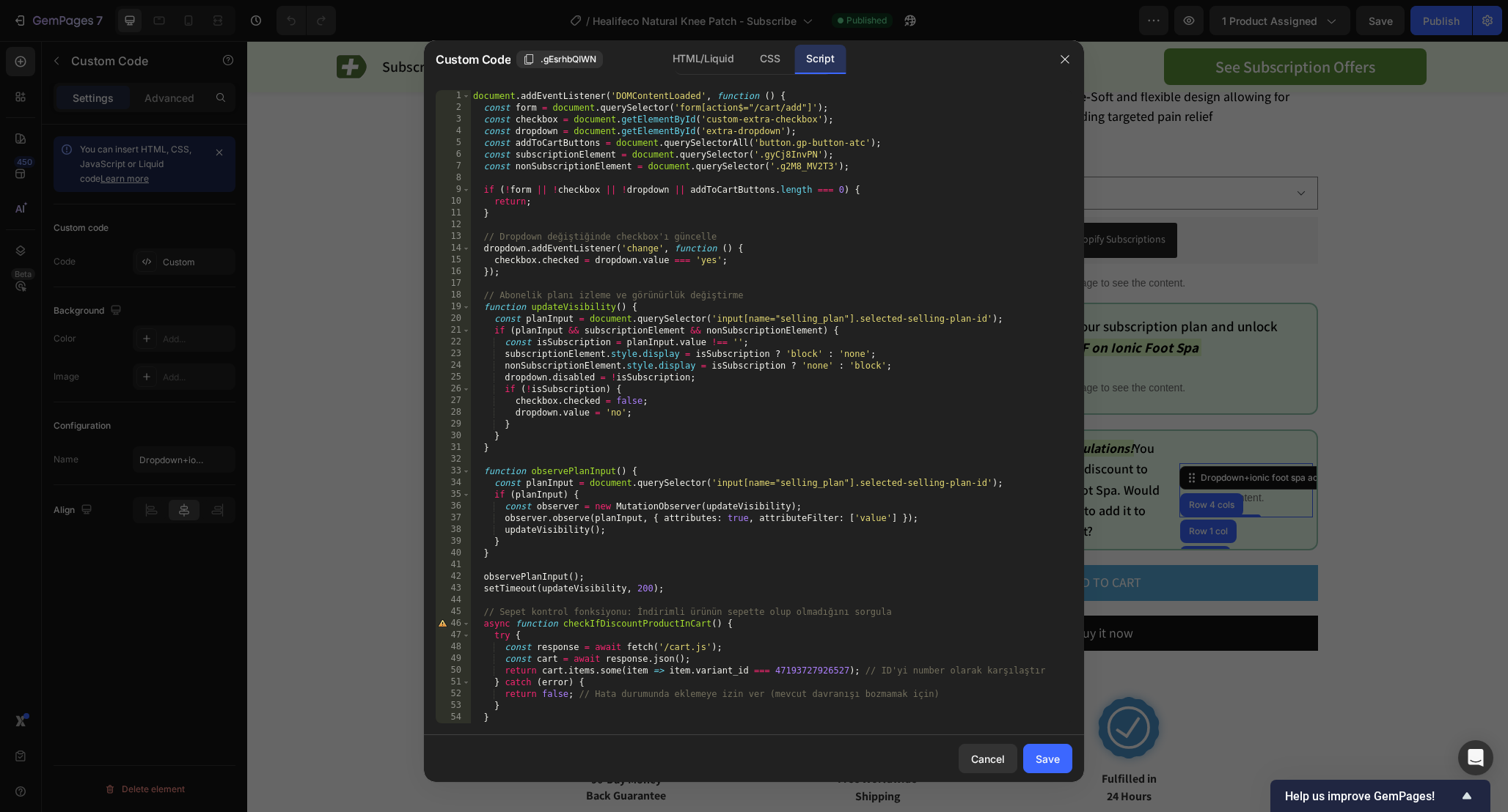
scroll to position [0, 0]
click at [1052, 757] on div "Save" at bounding box center [1047, 759] width 24 height 15
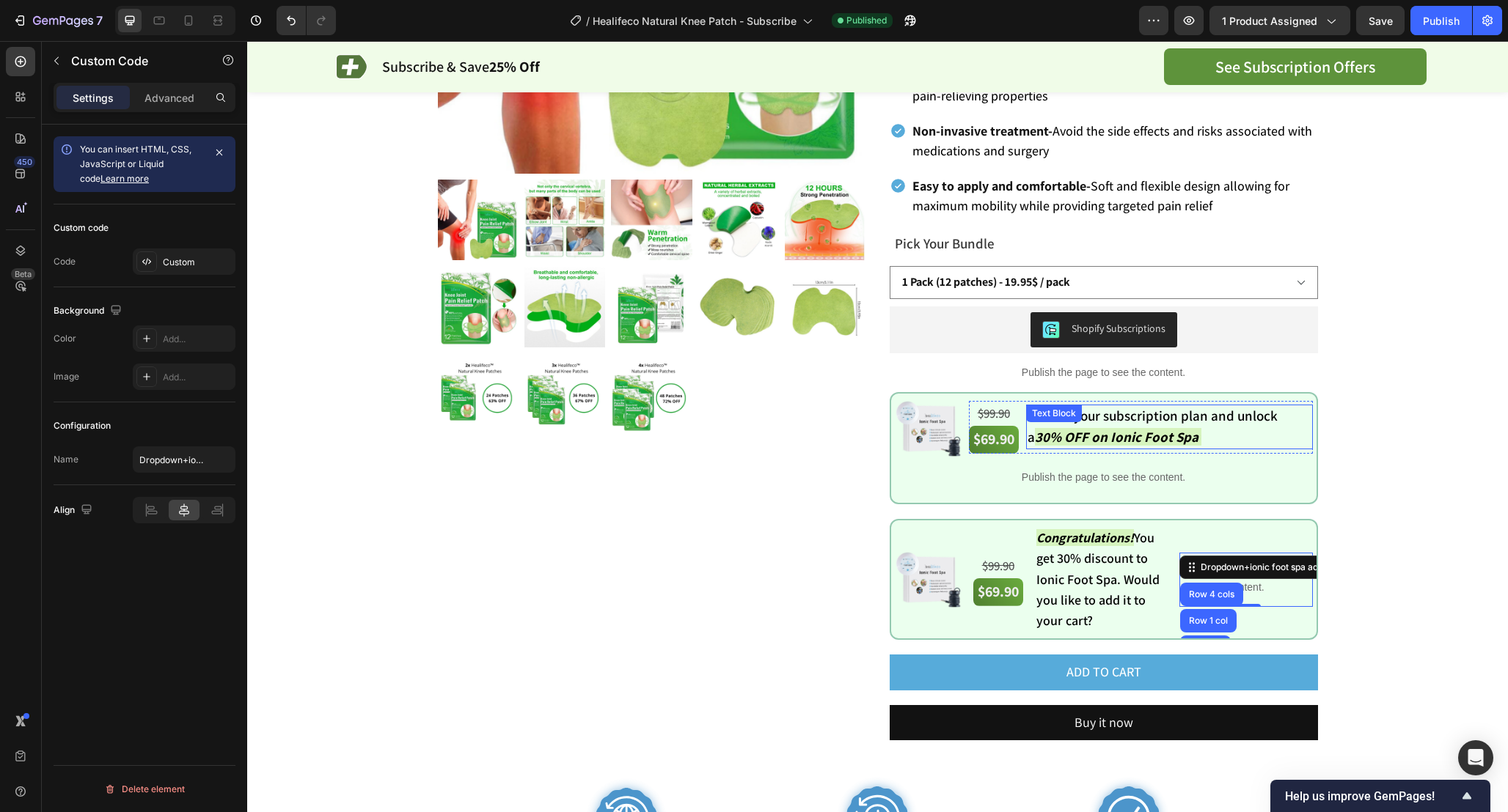
scroll to position [365, 0]
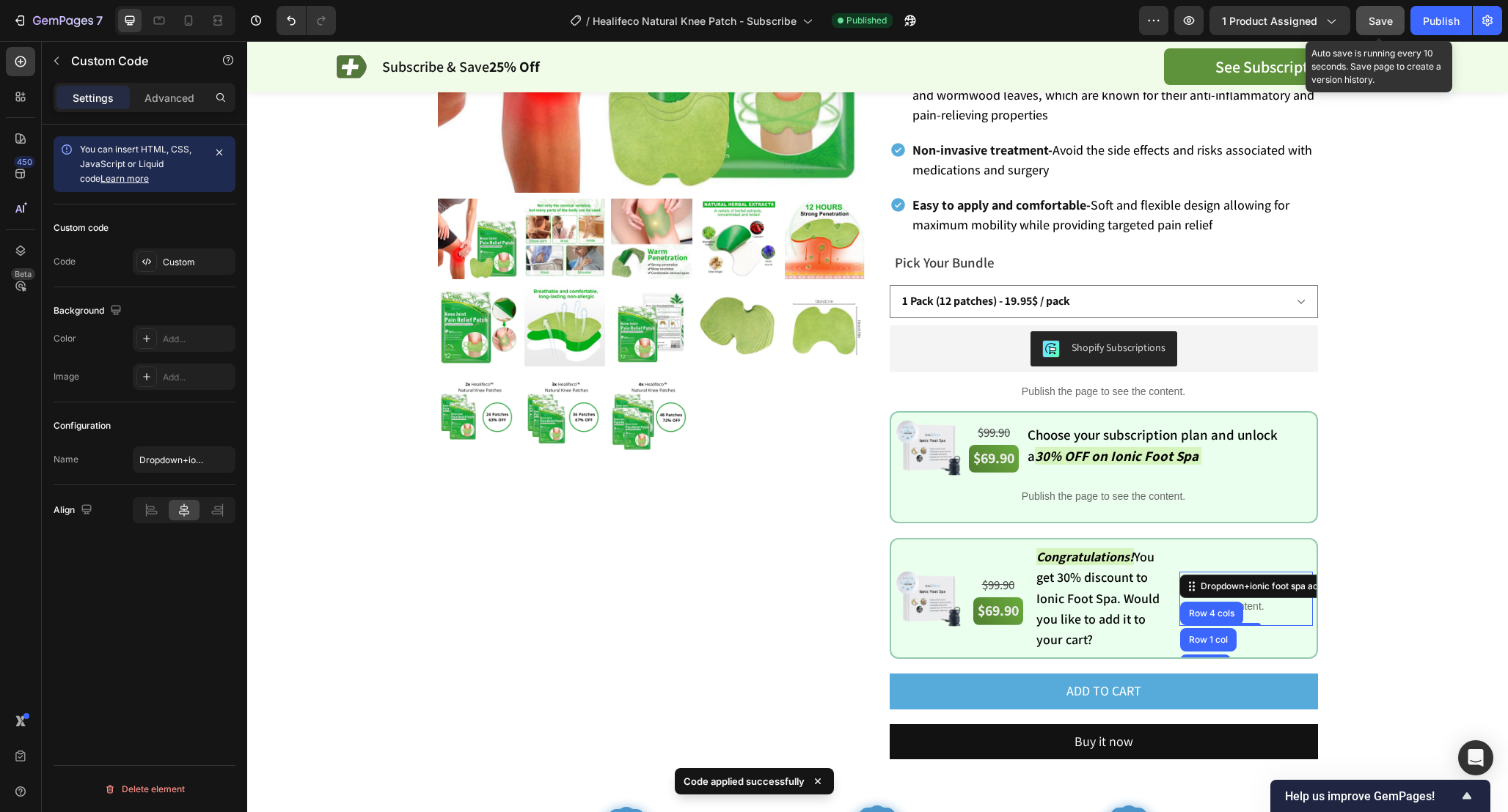
click at [1374, 28] on div "Save" at bounding box center [1380, 20] width 24 height 15
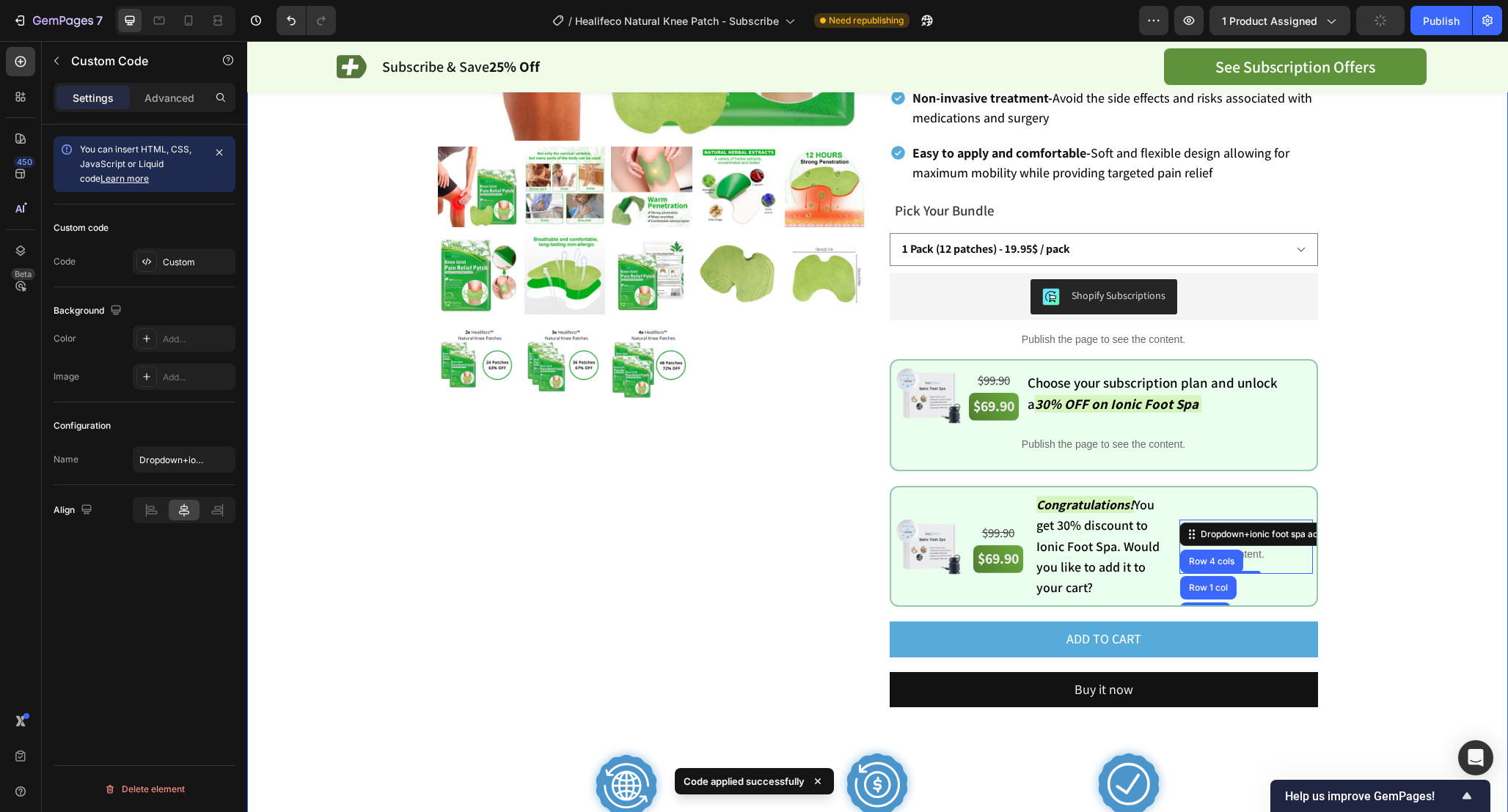
scroll to position [462, 0]
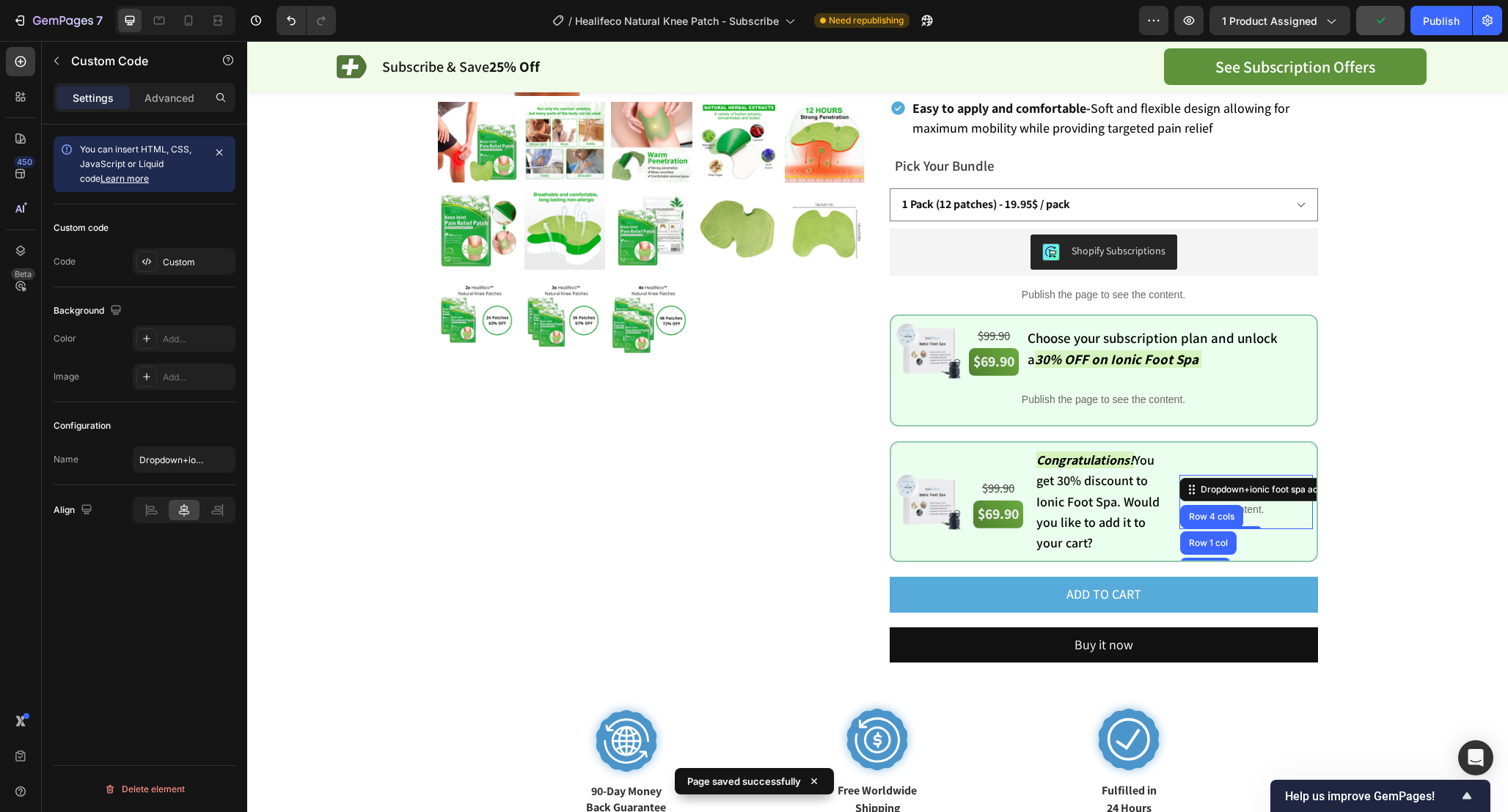
click at [1283, 495] on p "Publish the page to see the content." at bounding box center [1245, 502] width 133 height 31
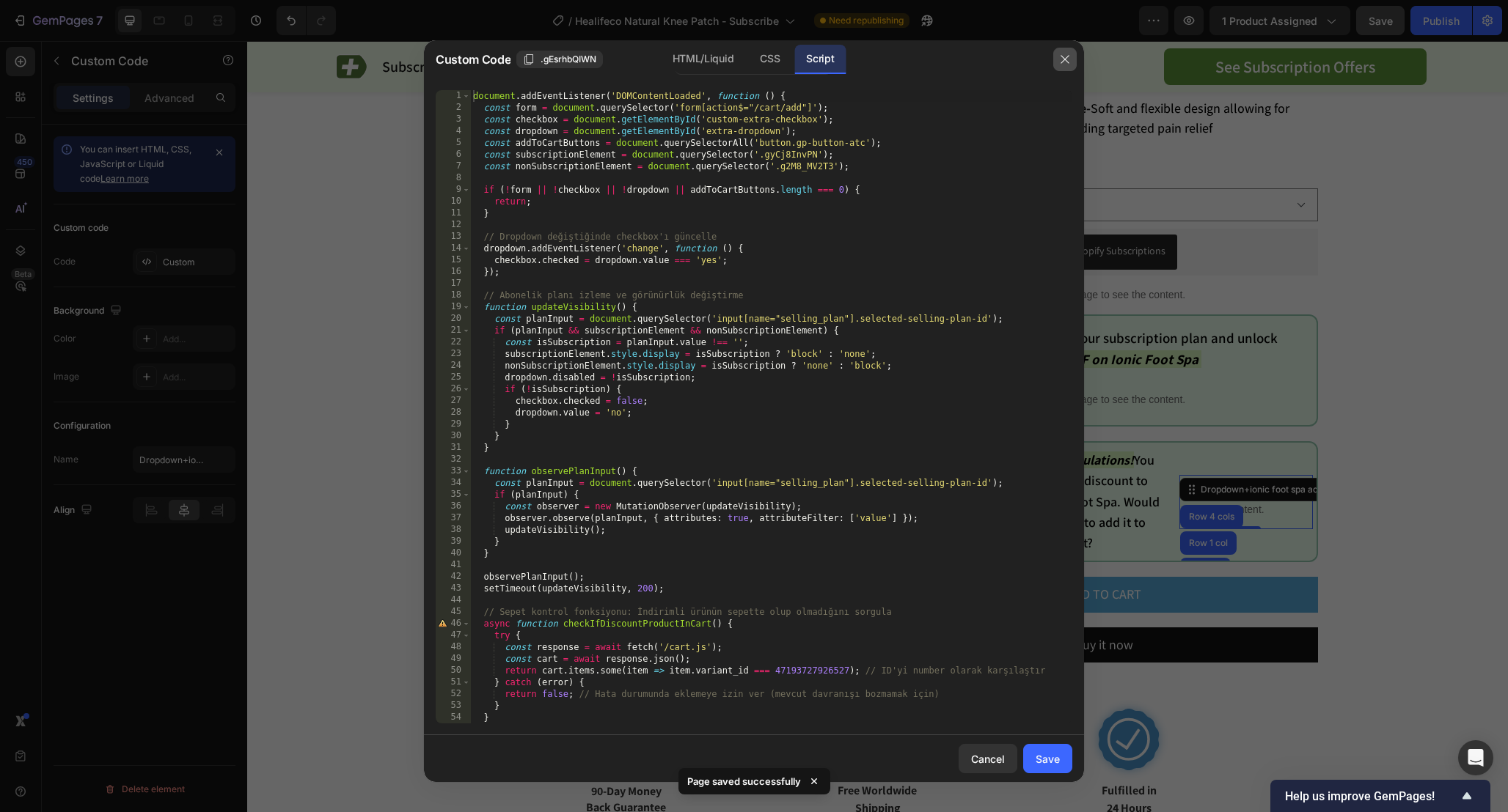
click at [1069, 53] on icon "button" at bounding box center [1064, 59] width 12 height 12
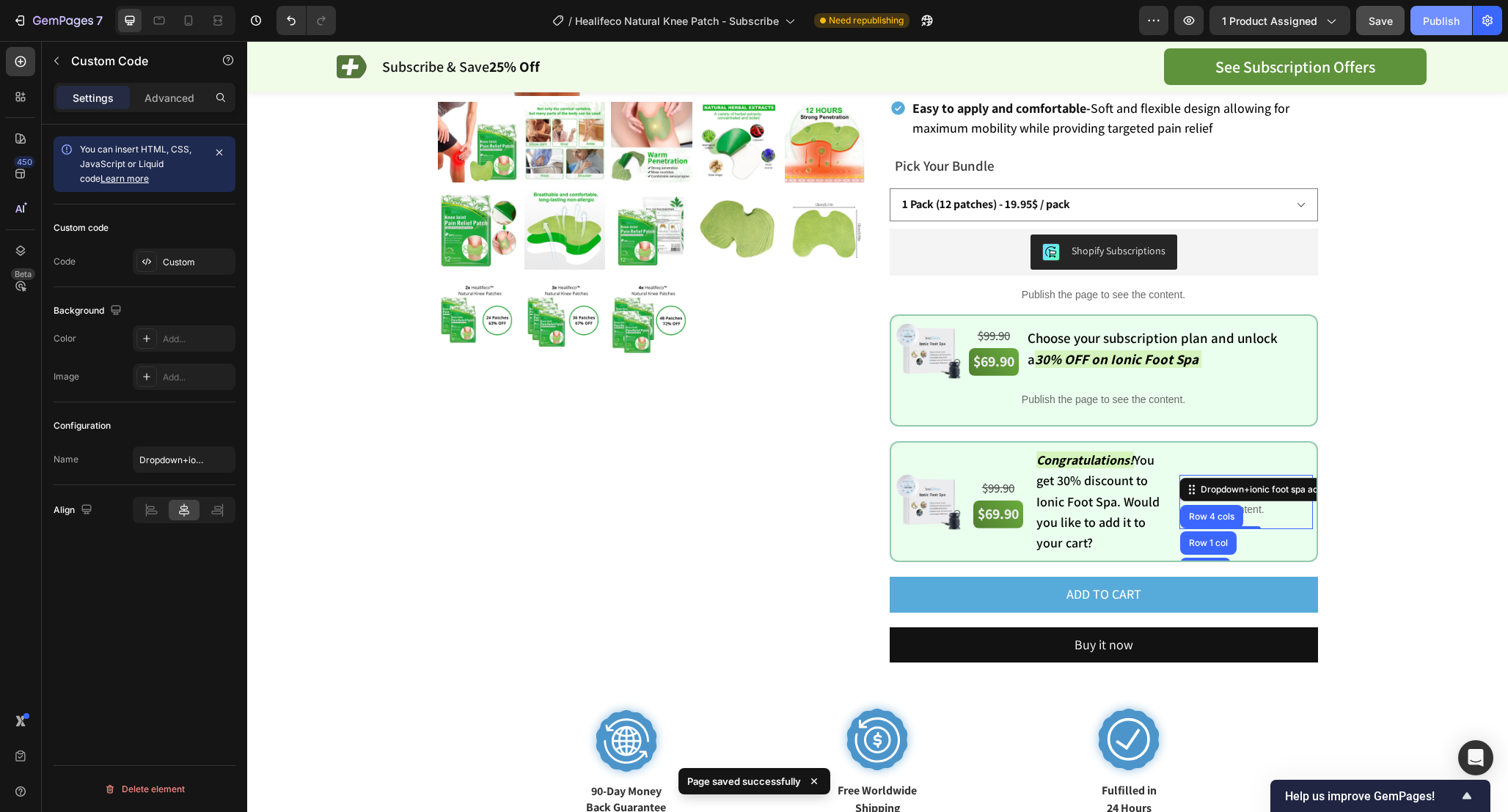
click at [1447, 19] on div "Publish" at bounding box center [1440, 20] width 37 height 15
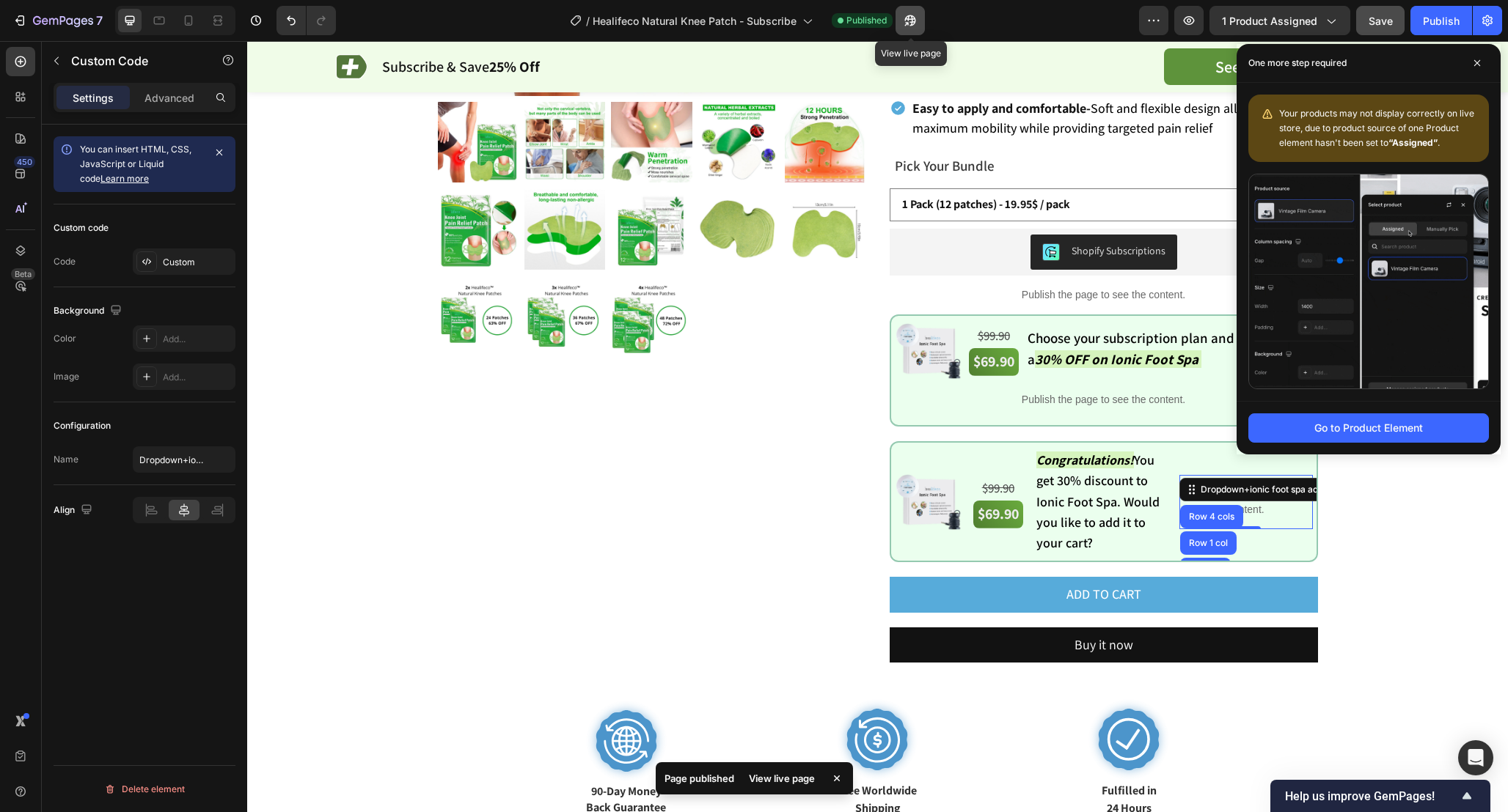
click at [911, 19] on icon "button" at bounding box center [909, 20] width 14 height 14
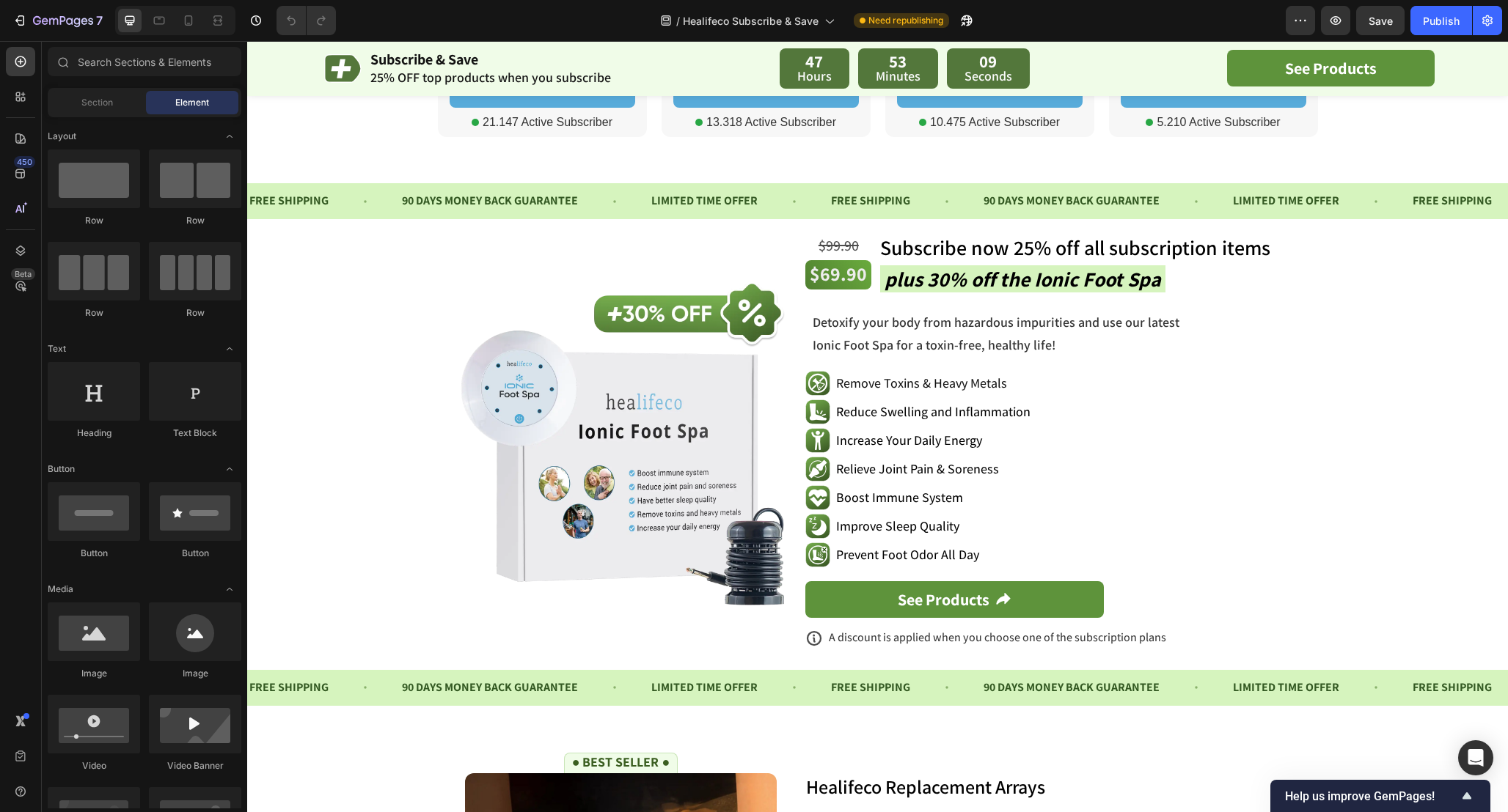
scroll to position [932, 0]
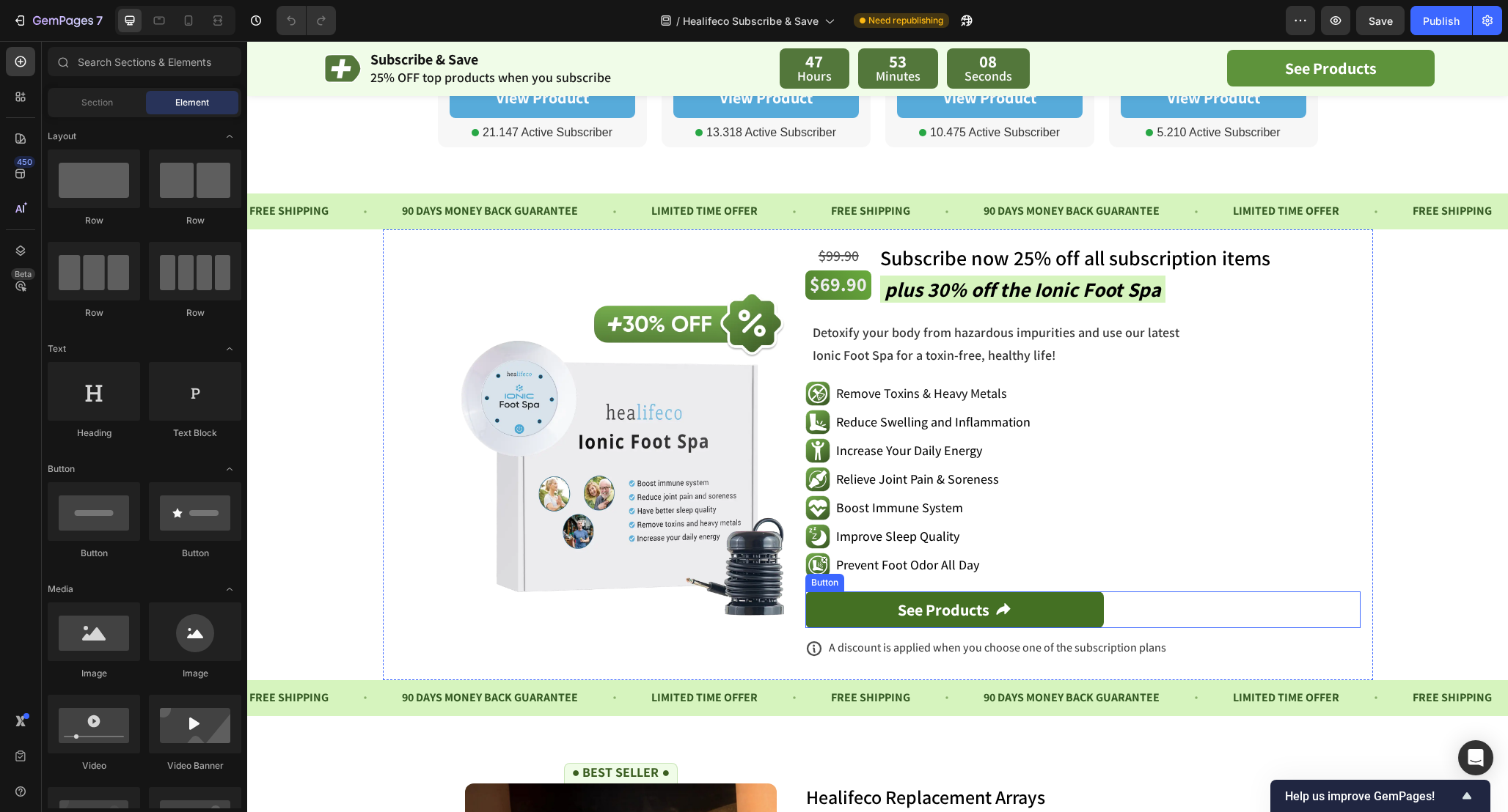
click at [1064, 596] on link "See Products" at bounding box center [954, 609] width 298 height 37
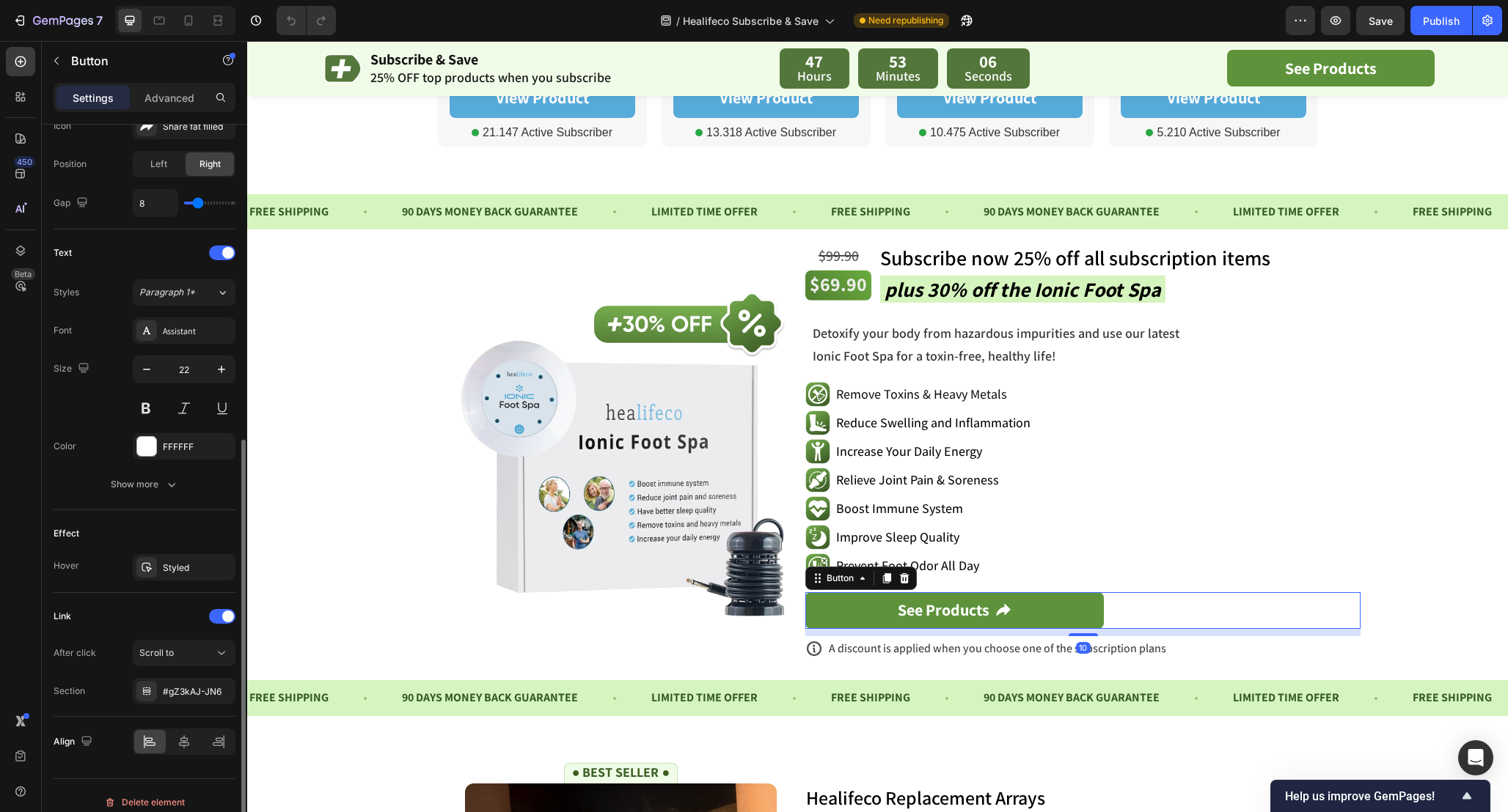
scroll to position [499, 0]
click at [157, 20] on icon at bounding box center [159, 20] width 14 height 14
type input "50%"
type input "55"
type input "20"
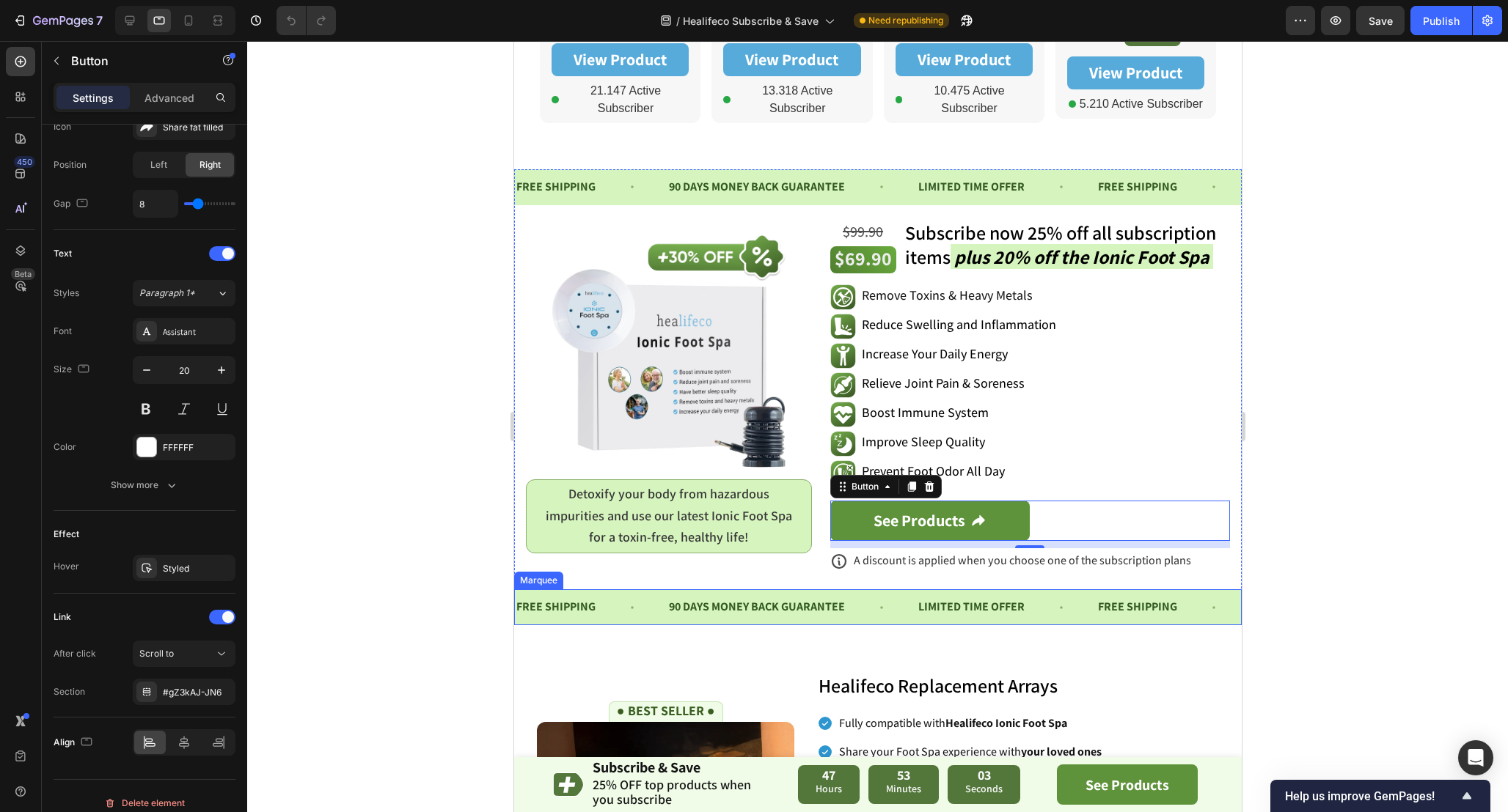
scroll to position [961, 0]
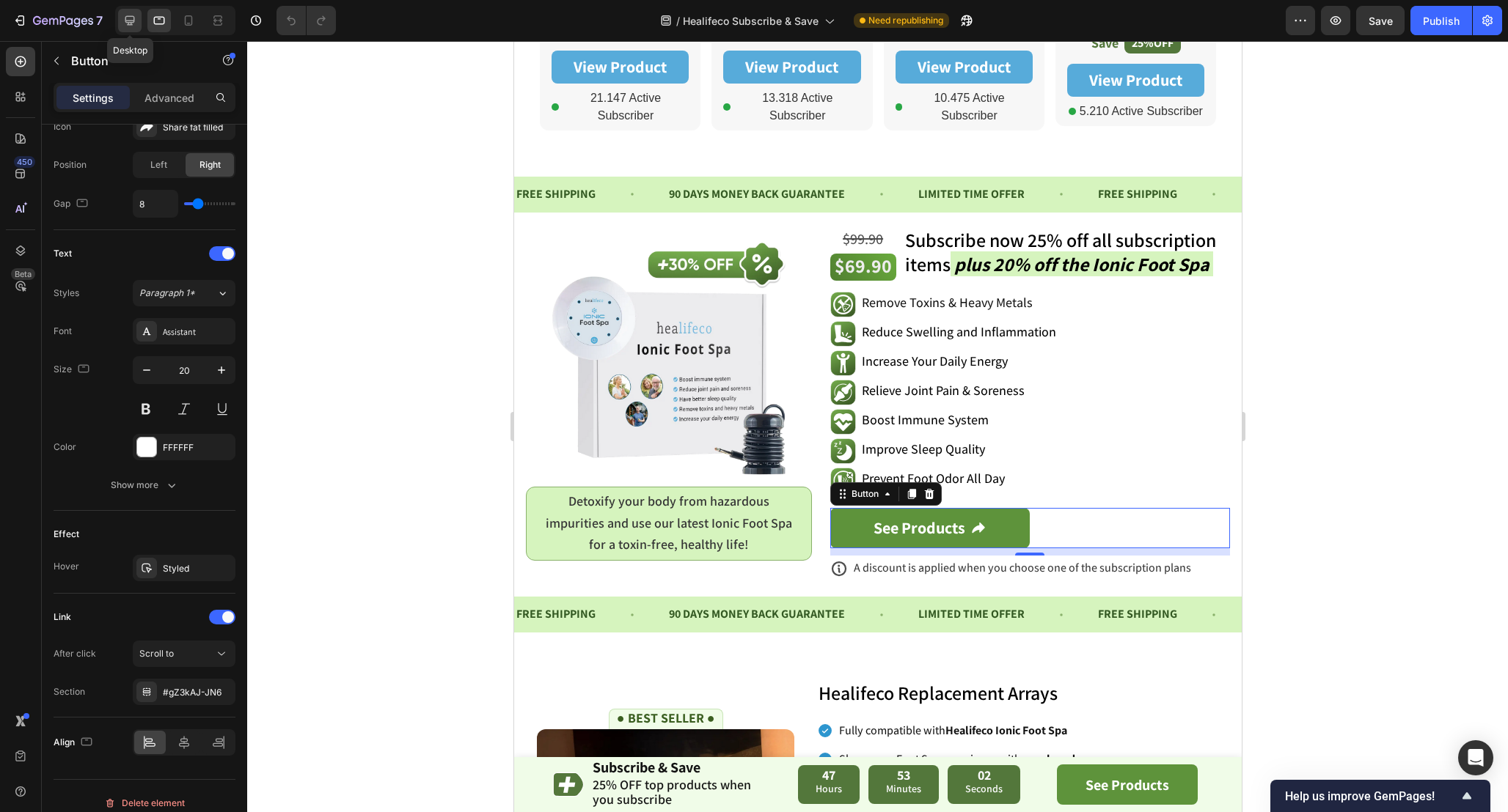
click at [127, 16] on icon at bounding box center [130, 20] width 10 height 10
type input "60%"
type input "50"
type input "22"
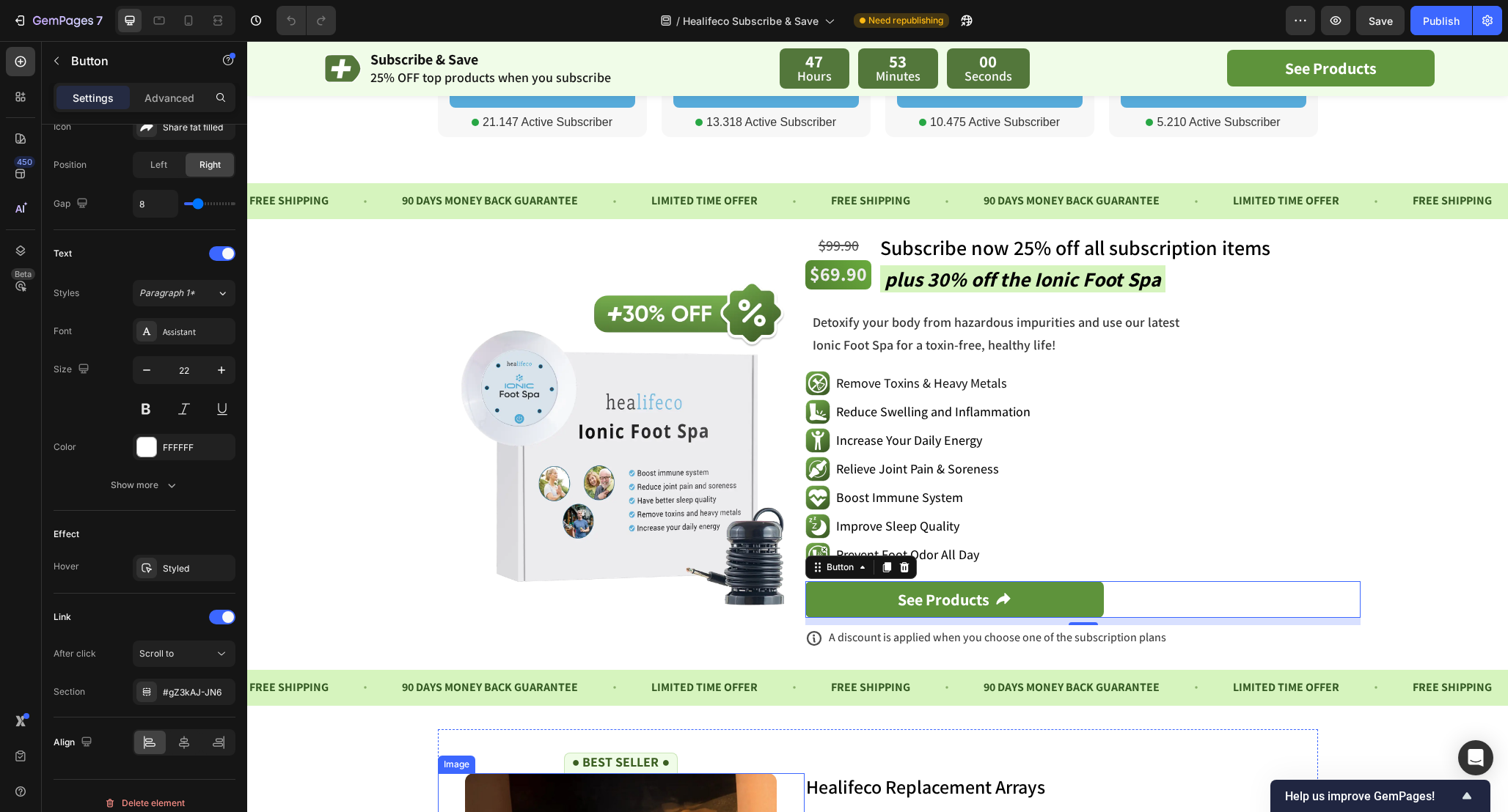
scroll to position [944, 0]
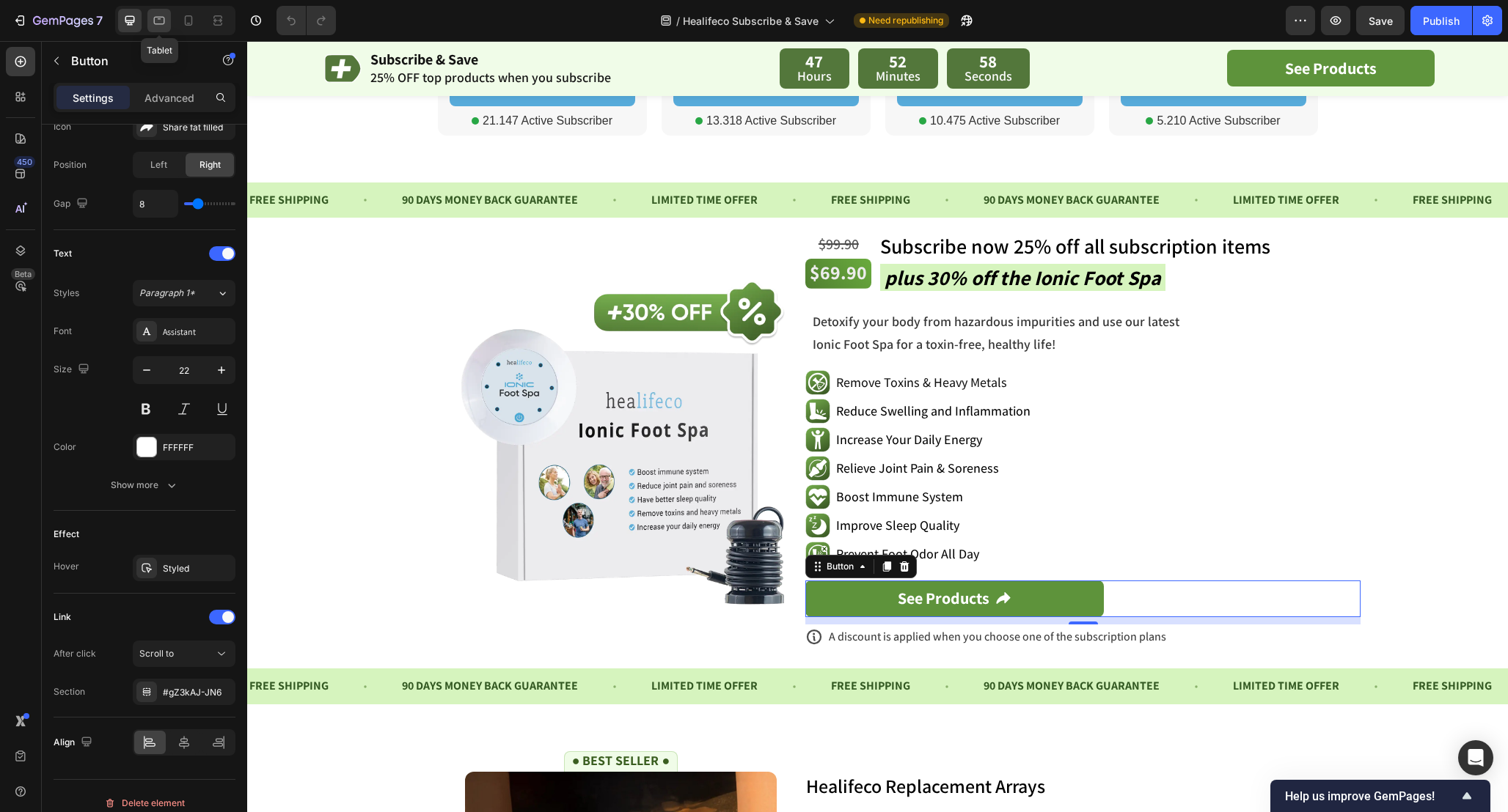
click at [162, 19] on icon at bounding box center [159, 20] width 14 height 14
type input "50%"
type input "55"
type input "20"
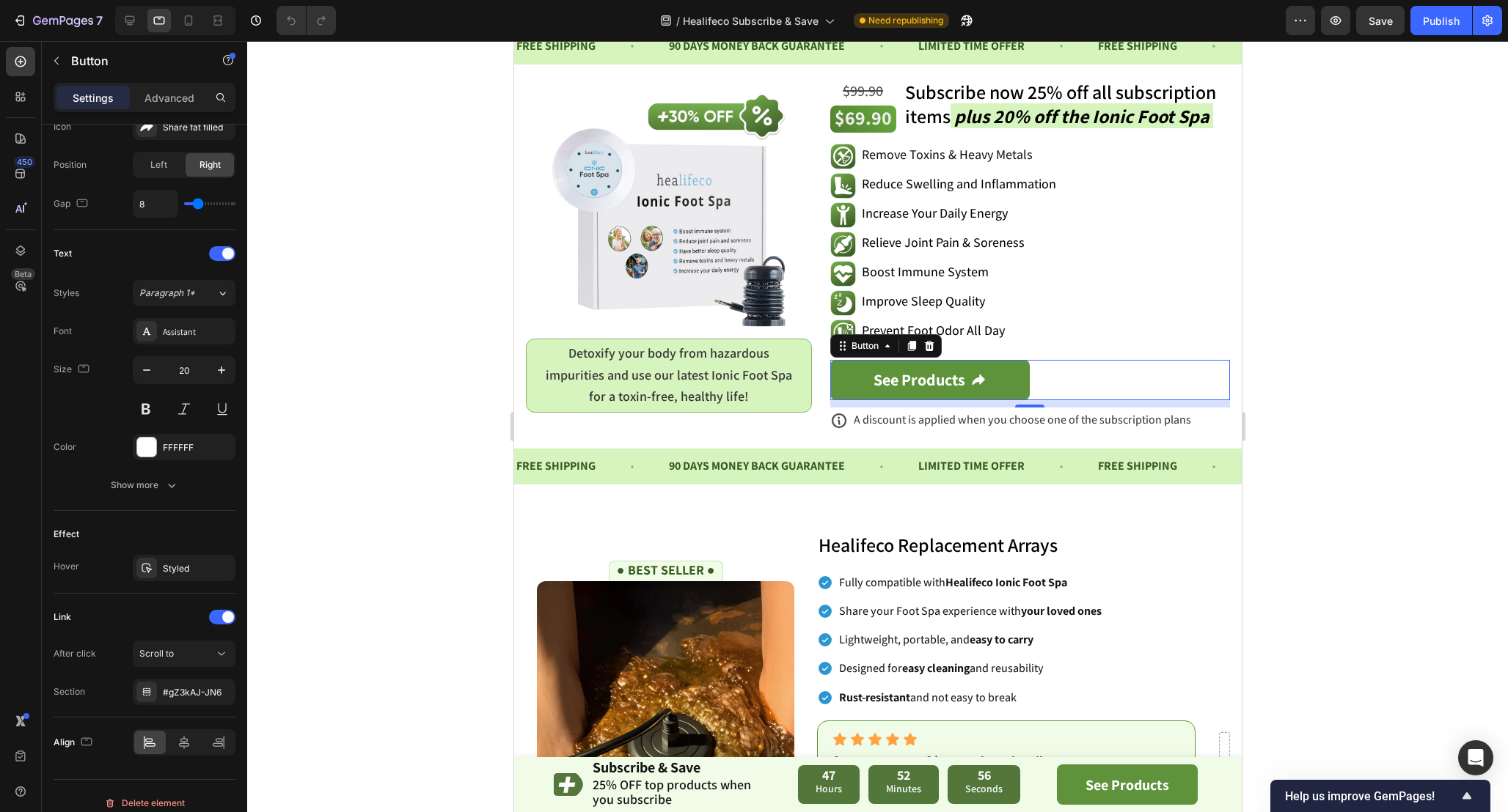
scroll to position [1058, 0]
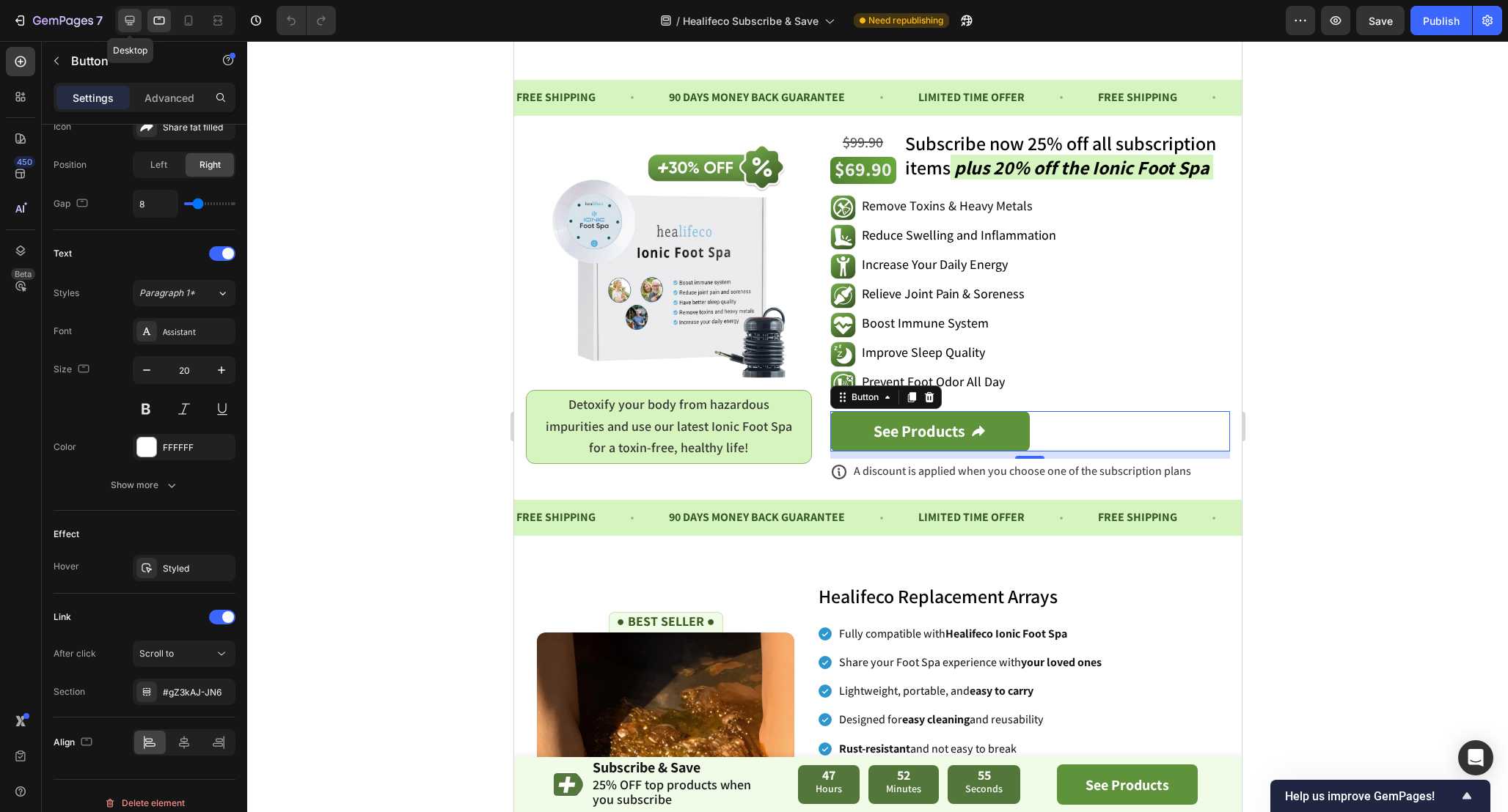
click at [123, 14] on icon at bounding box center [129, 20] width 14 height 14
type input "60%"
type input "50"
type input "22"
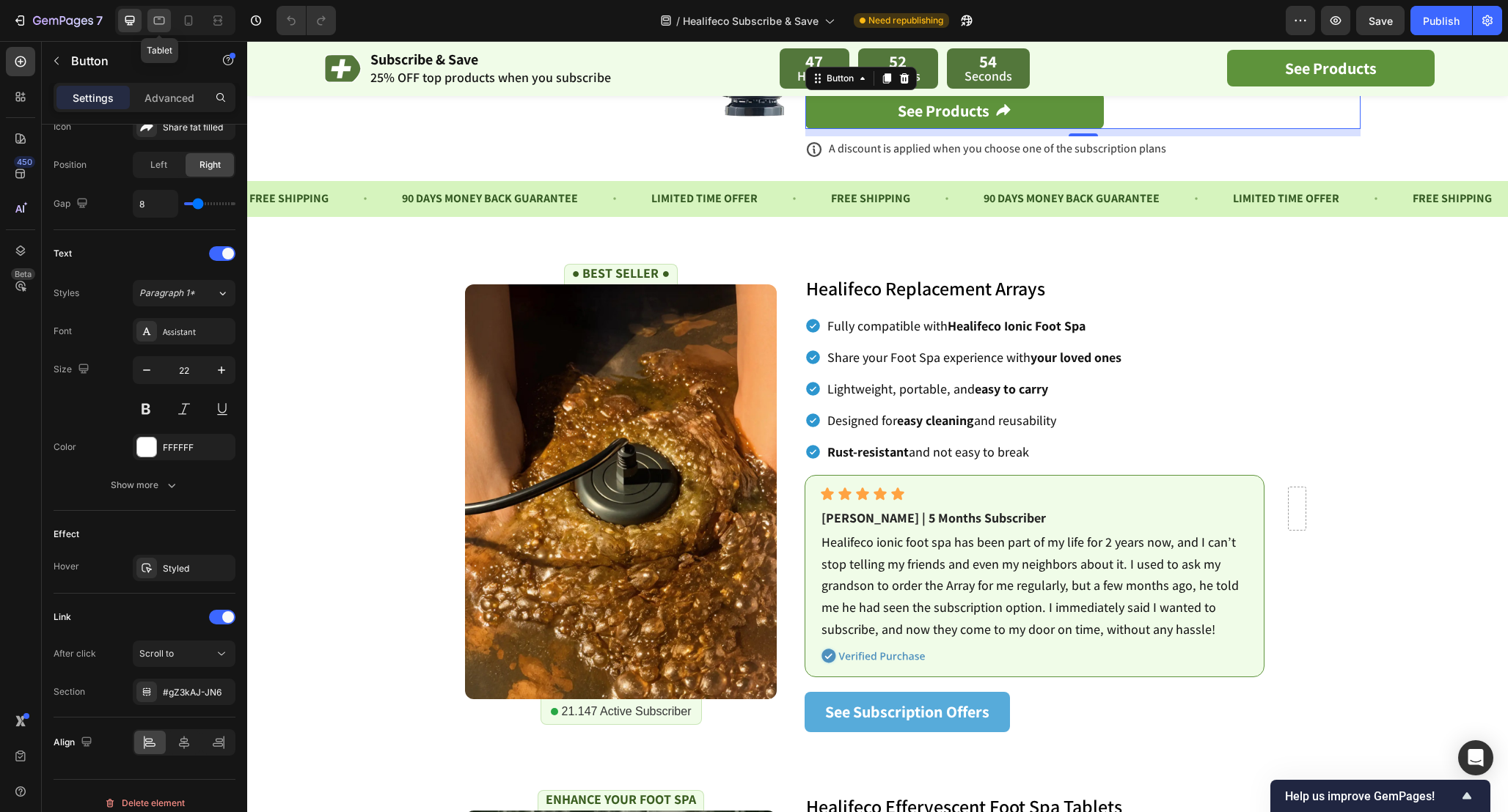
click at [167, 20] on div at bounding box center [159, 20] width 23 height 23
type input "50%"
type input "55"
type input "20"
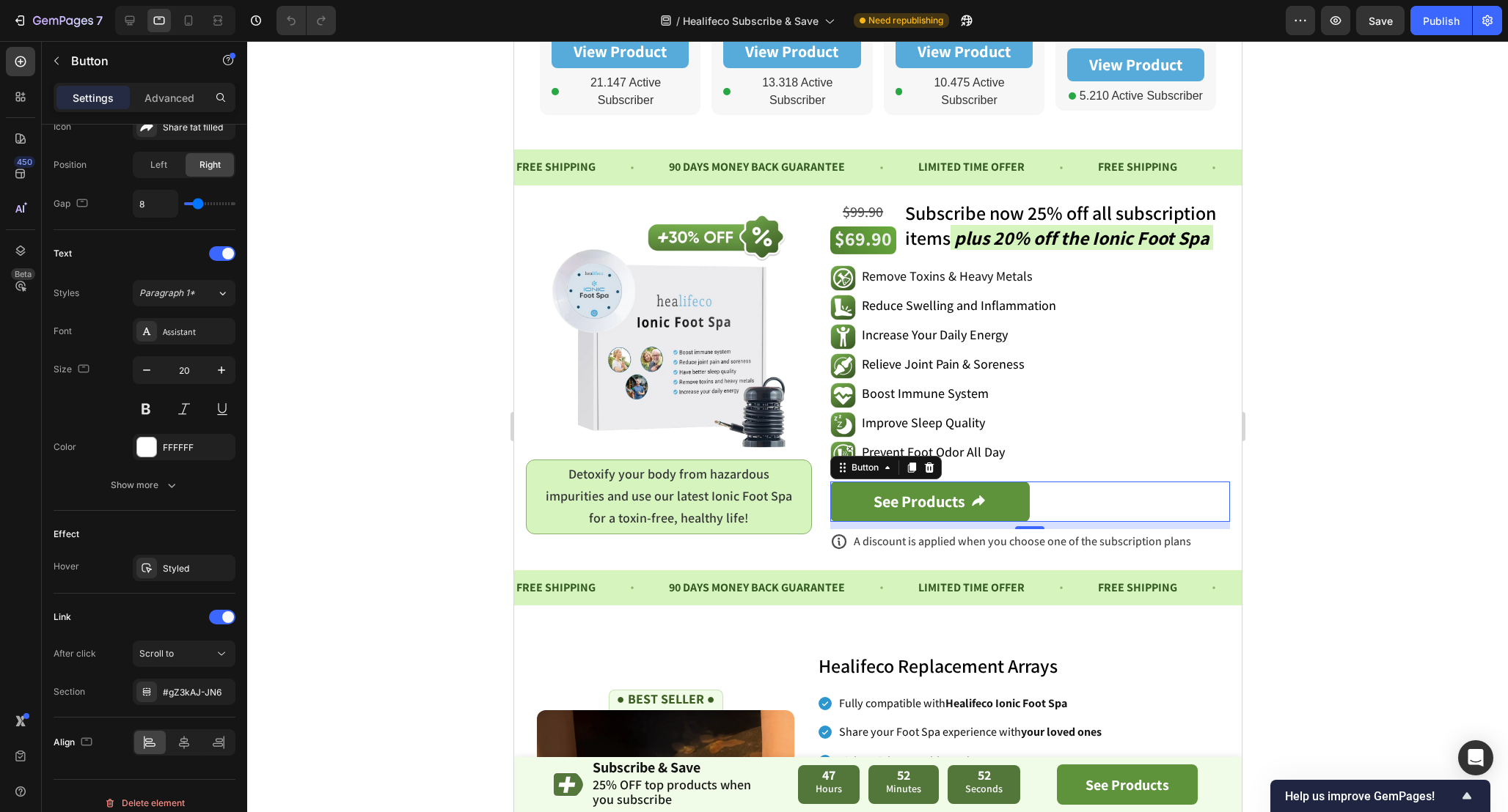
scroll to position [905, 0]
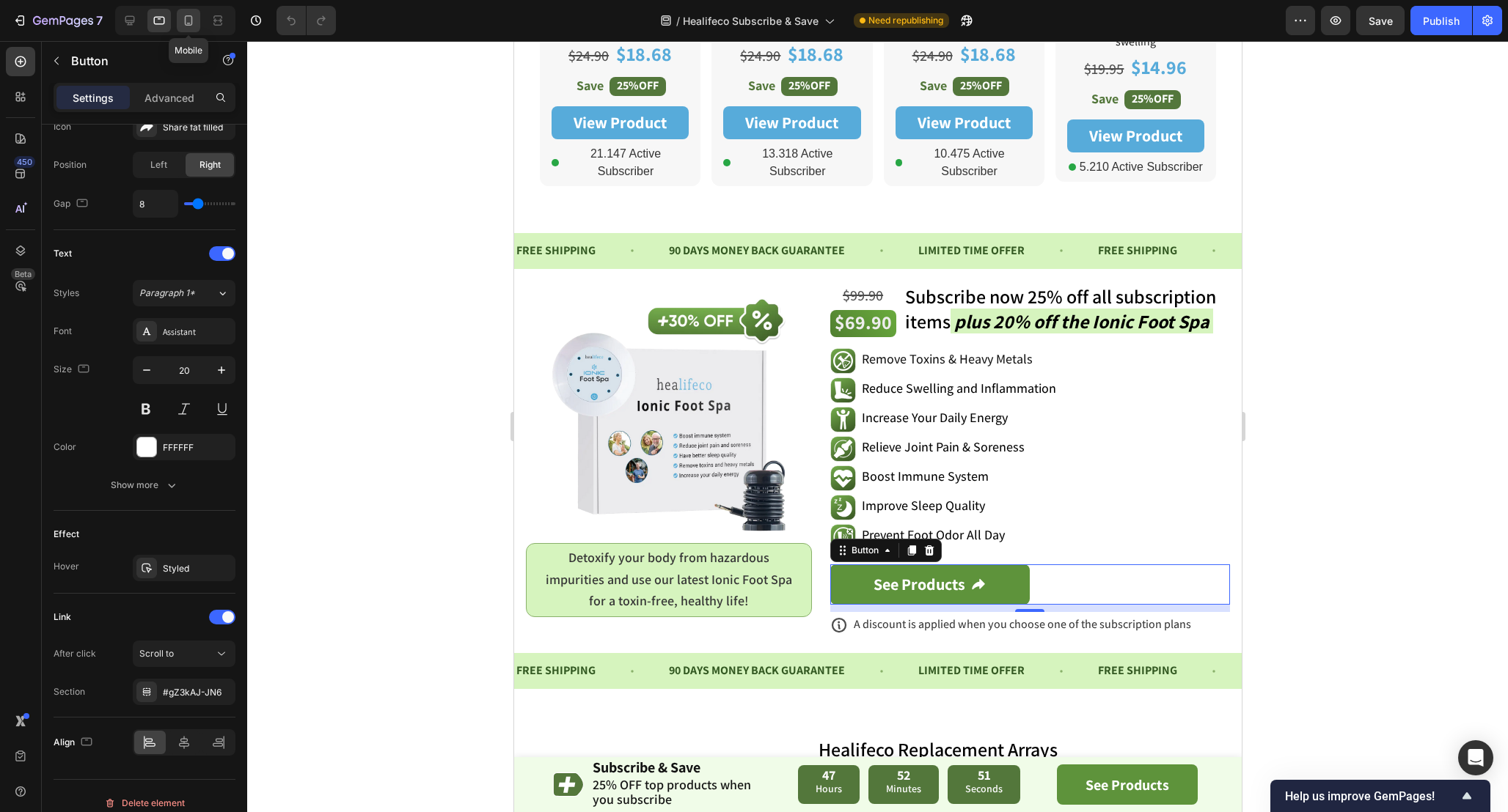
click at [189, 24] on icon at bounding box center [188, 20] width 8 height 11
type input "1000%"
type input "18"
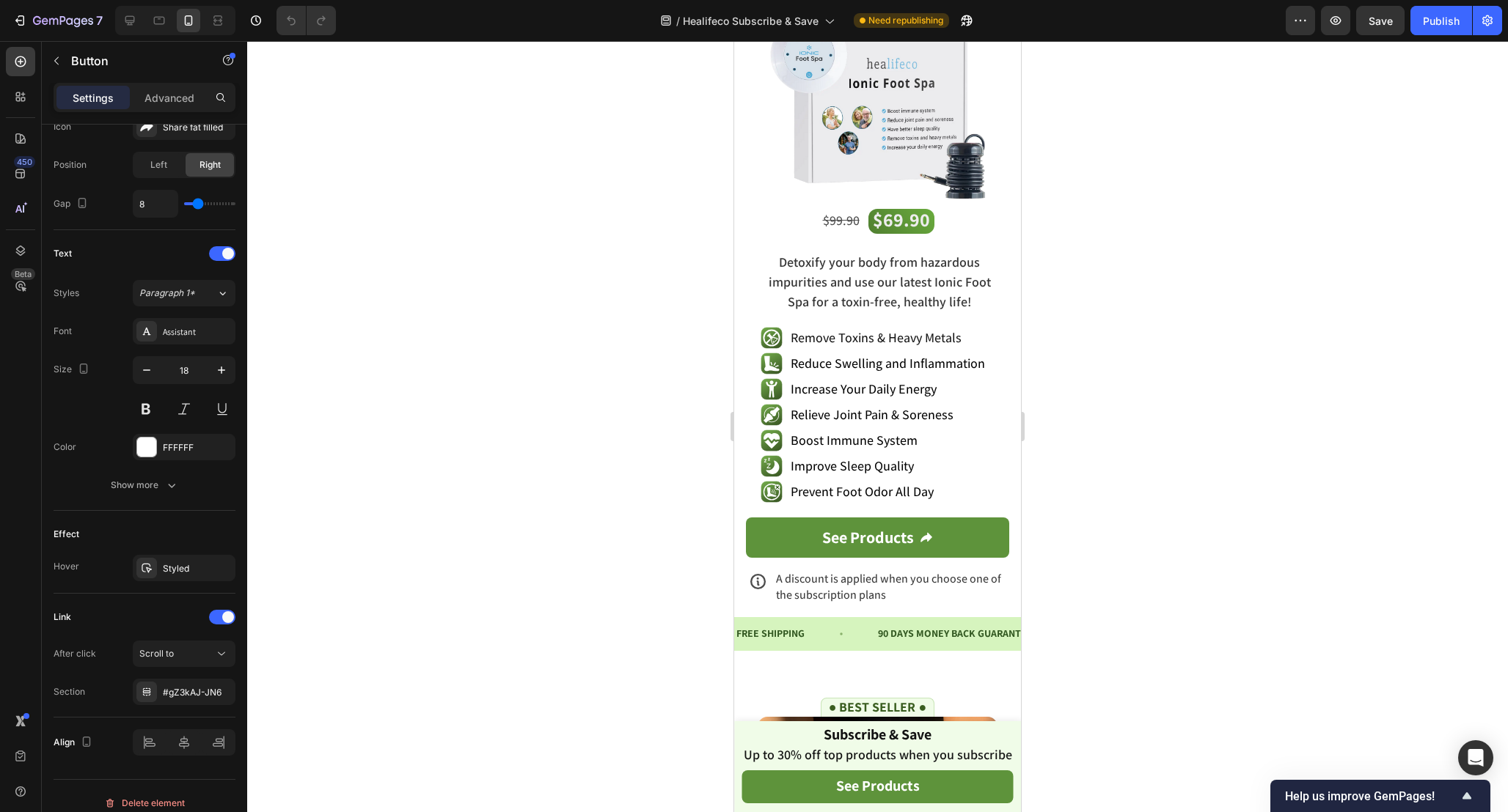
scroll to position [3092, 0]
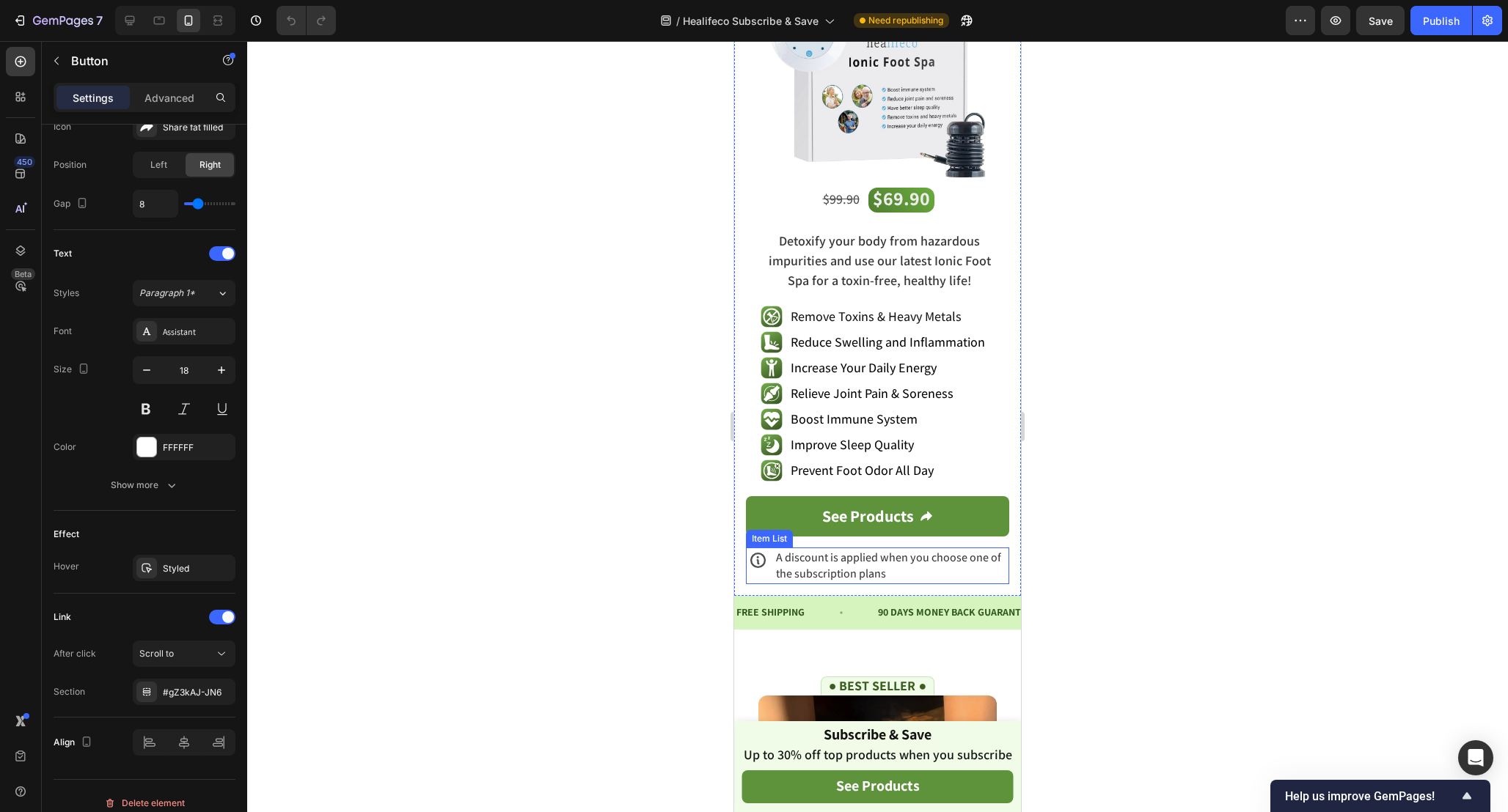
click at [765, 578] on div "A discount is applied when you choose one of the subscription plans" at bounding box center [877, 565] width 264 height 37
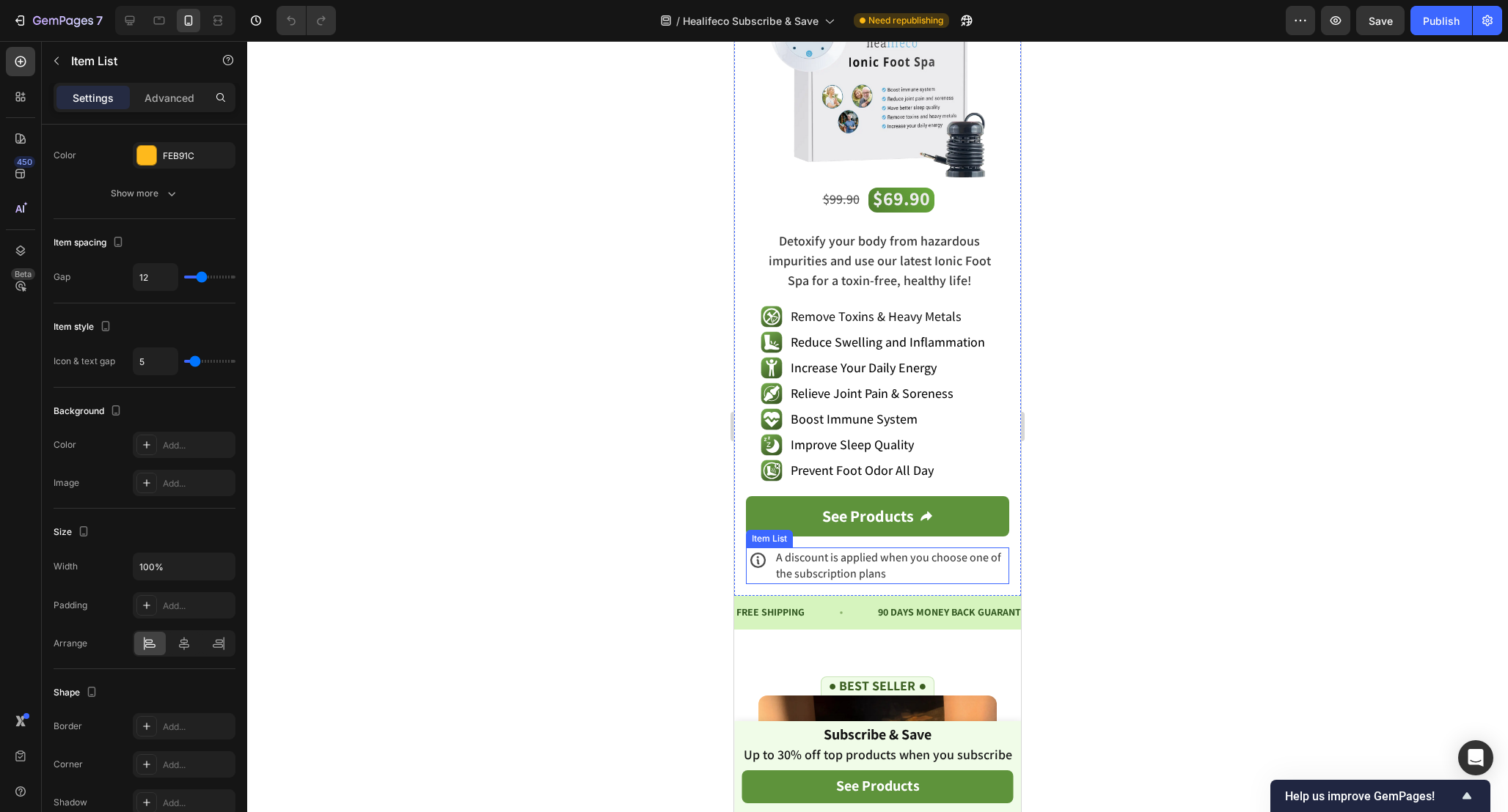
scroll to position [0, 0]
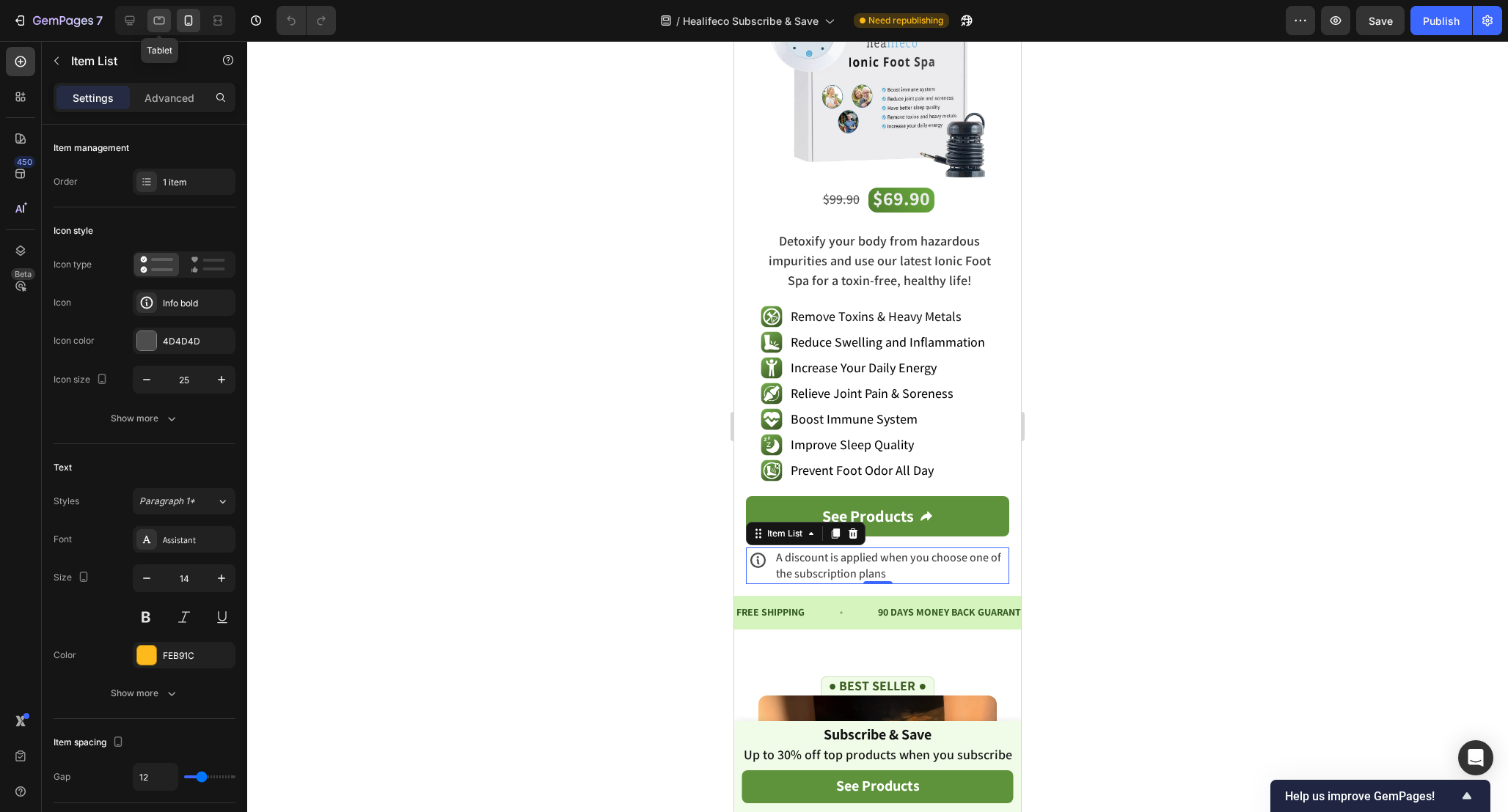
click at [151, 20] on div at bounding box center [159, 20] width 23 height 23
type input "24"
type input "16"
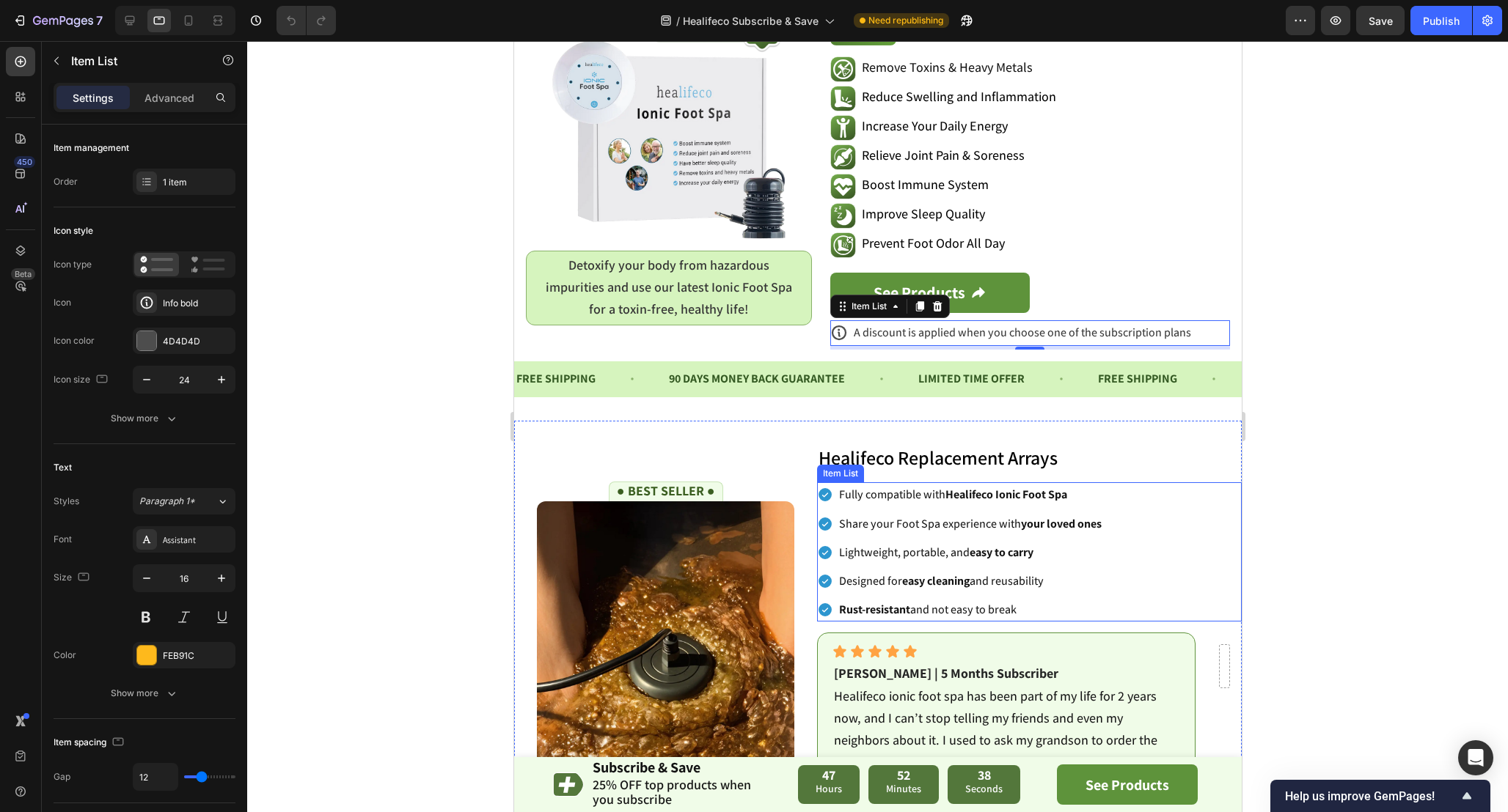
scroll to position [2973, 0]
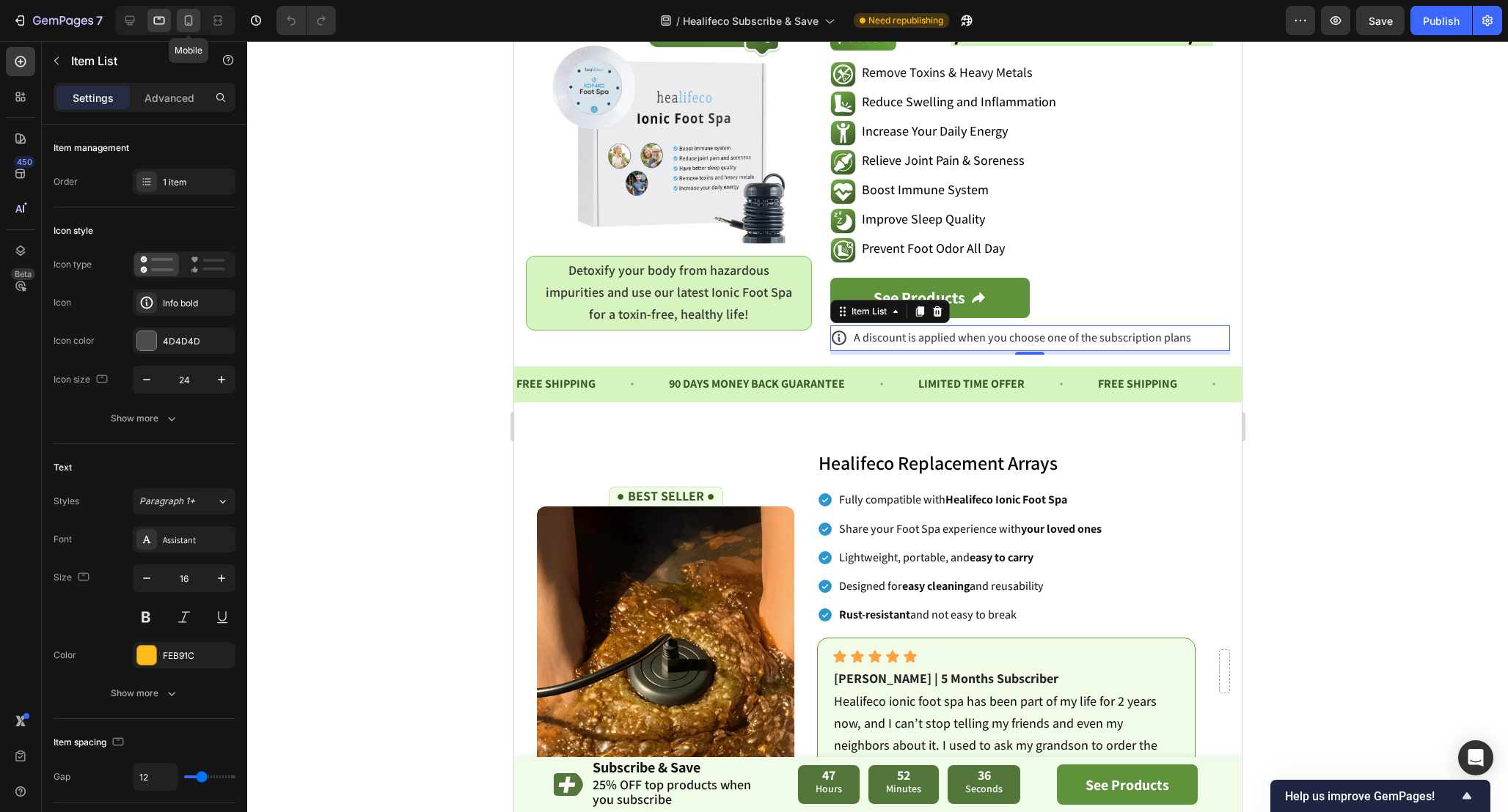
click at [184, 19] on icon at bounding box center [188, 20] width 14 height 14
type input "25"
type input "14"
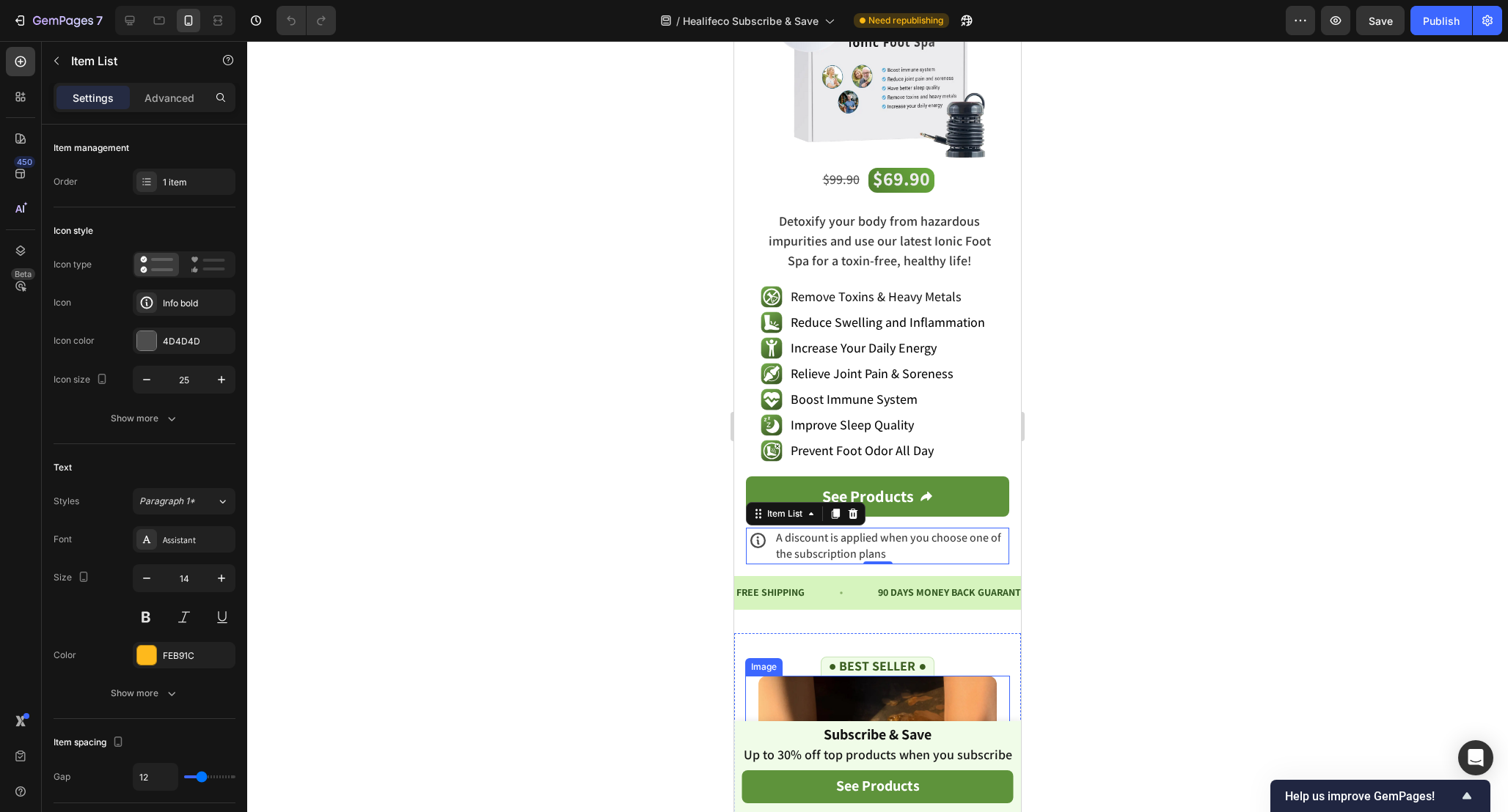
scroll to position [3105, 0]
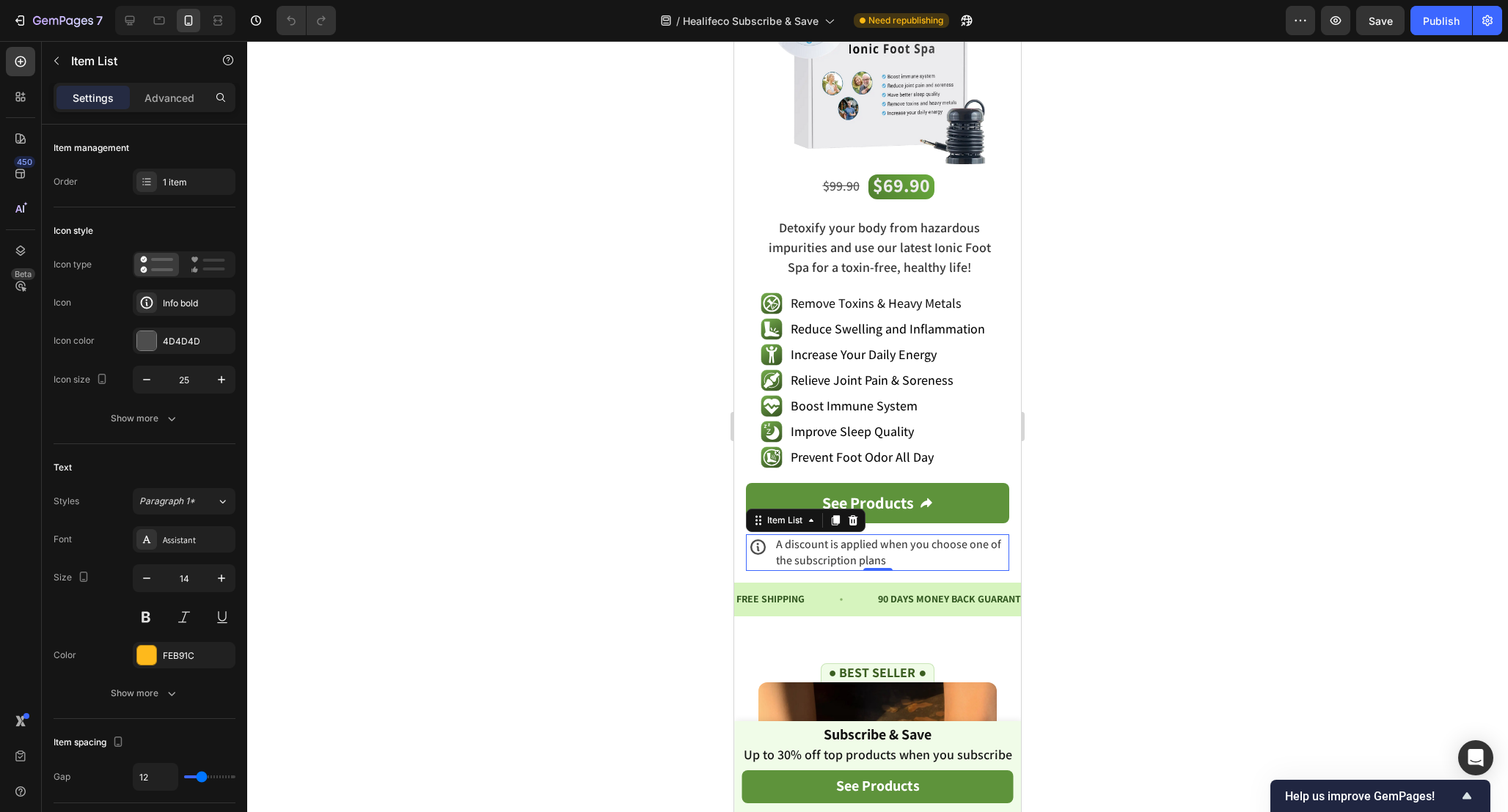
click at [902, 562] on p "A discount is applied when you choose one of the subscription plans" at bounding box center [891, 553] width 231 height 32
click at [861, 546] on span "A discount is applied when you choose one of the subscription plans" at bounding box center [888, 552] width 225 height 31
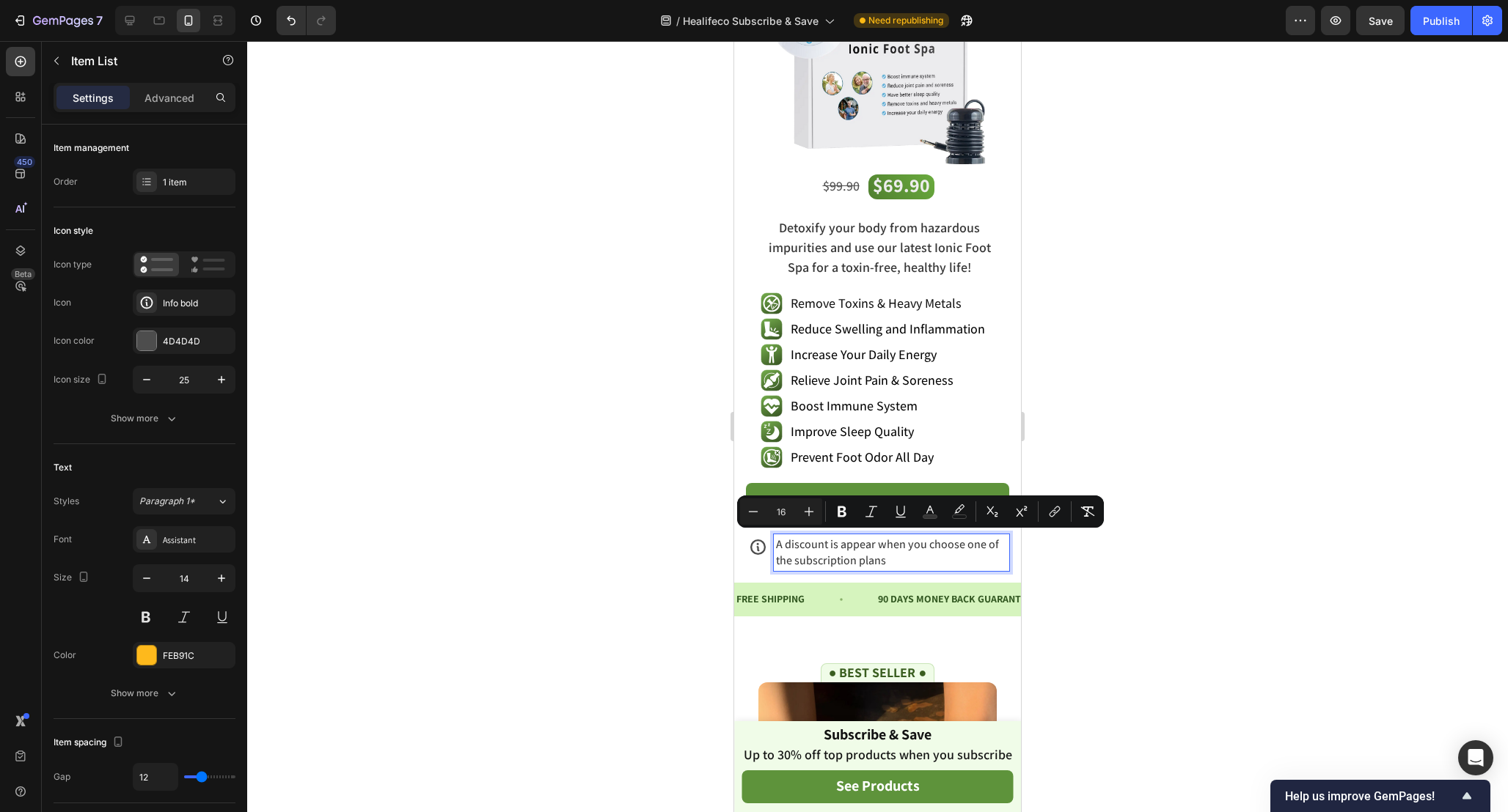
click at [907, 558] on p "A discount is appear when you choose one of the subscription plans" at bounding box center [891, 553] width 231 height 32
click at [832, 556] on span "A discount is appear when you choose one of the subscription plans" at bounding box center [887, 552] width 223 height 31
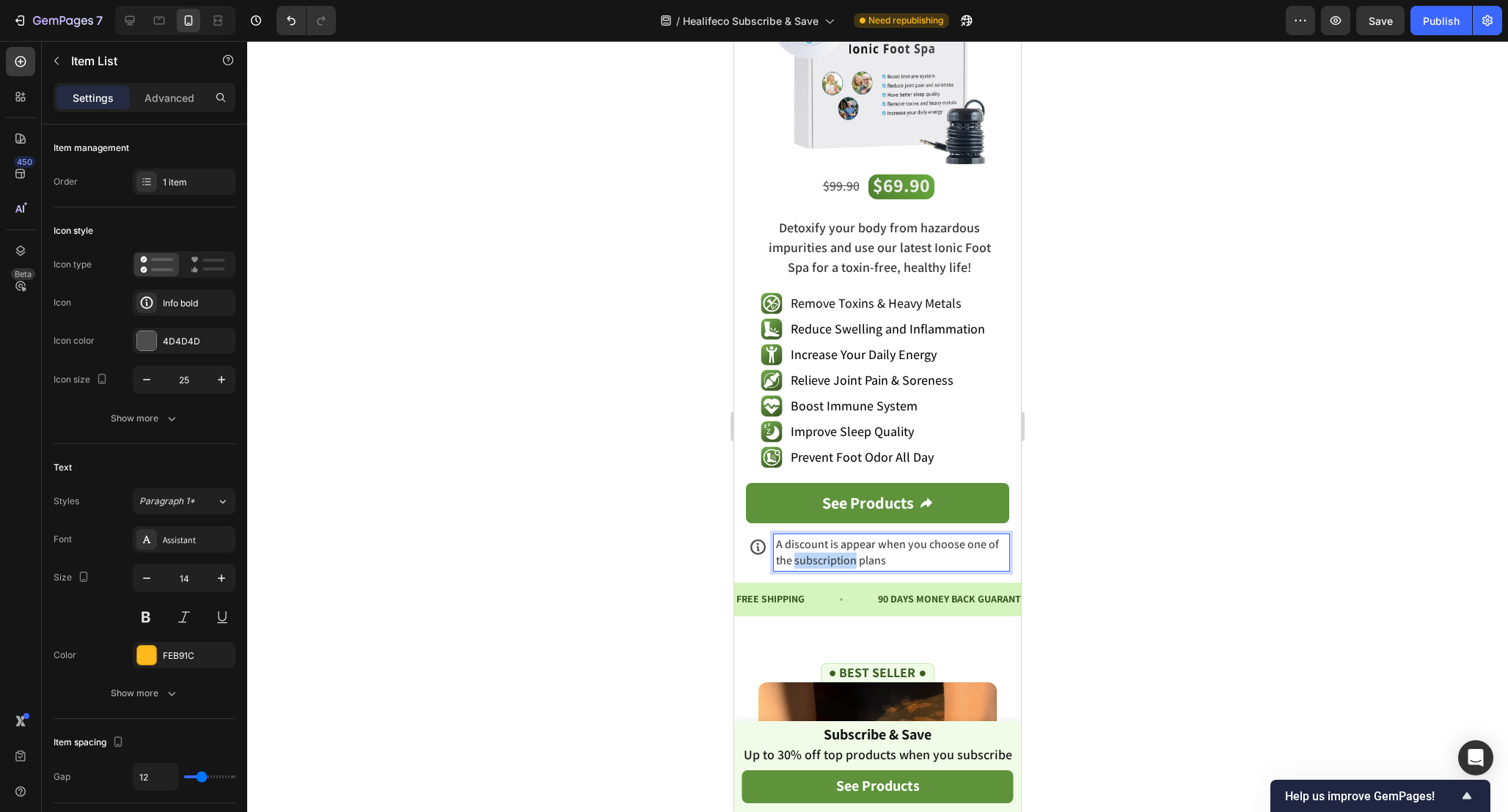
click at [832, 556] on span "A discount is appear when you choose one of the subscription plans" at bounding box center [887, 552] width 223 height 31
click at [969, 541] on span "When you choose a subscription plan, a special discounted offer becomes availab…" at bounding box center [882, 552] width 213 height 31
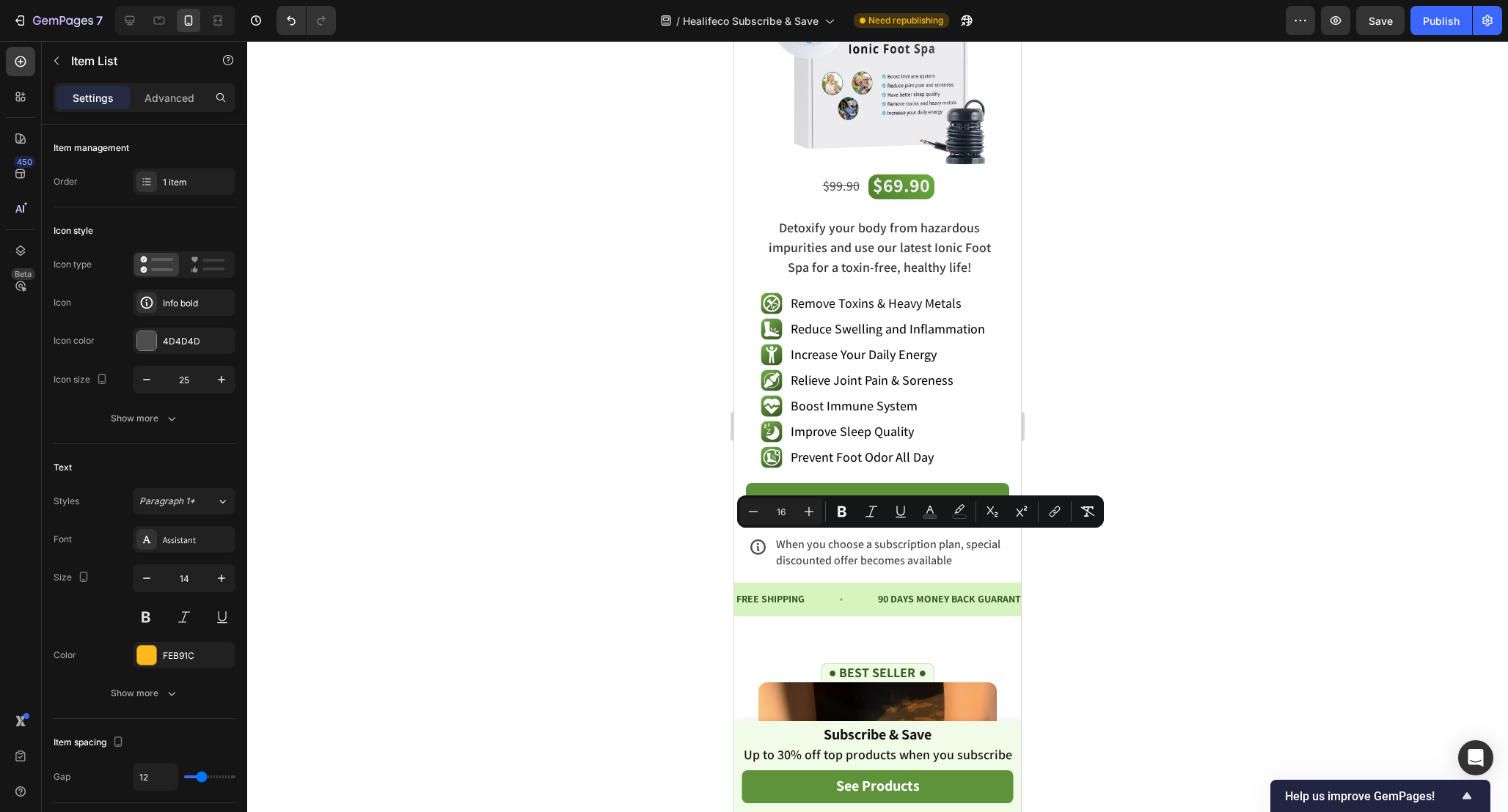
click at [1162, 534] on div at bounding box center [876, 426] width 1260 height 771
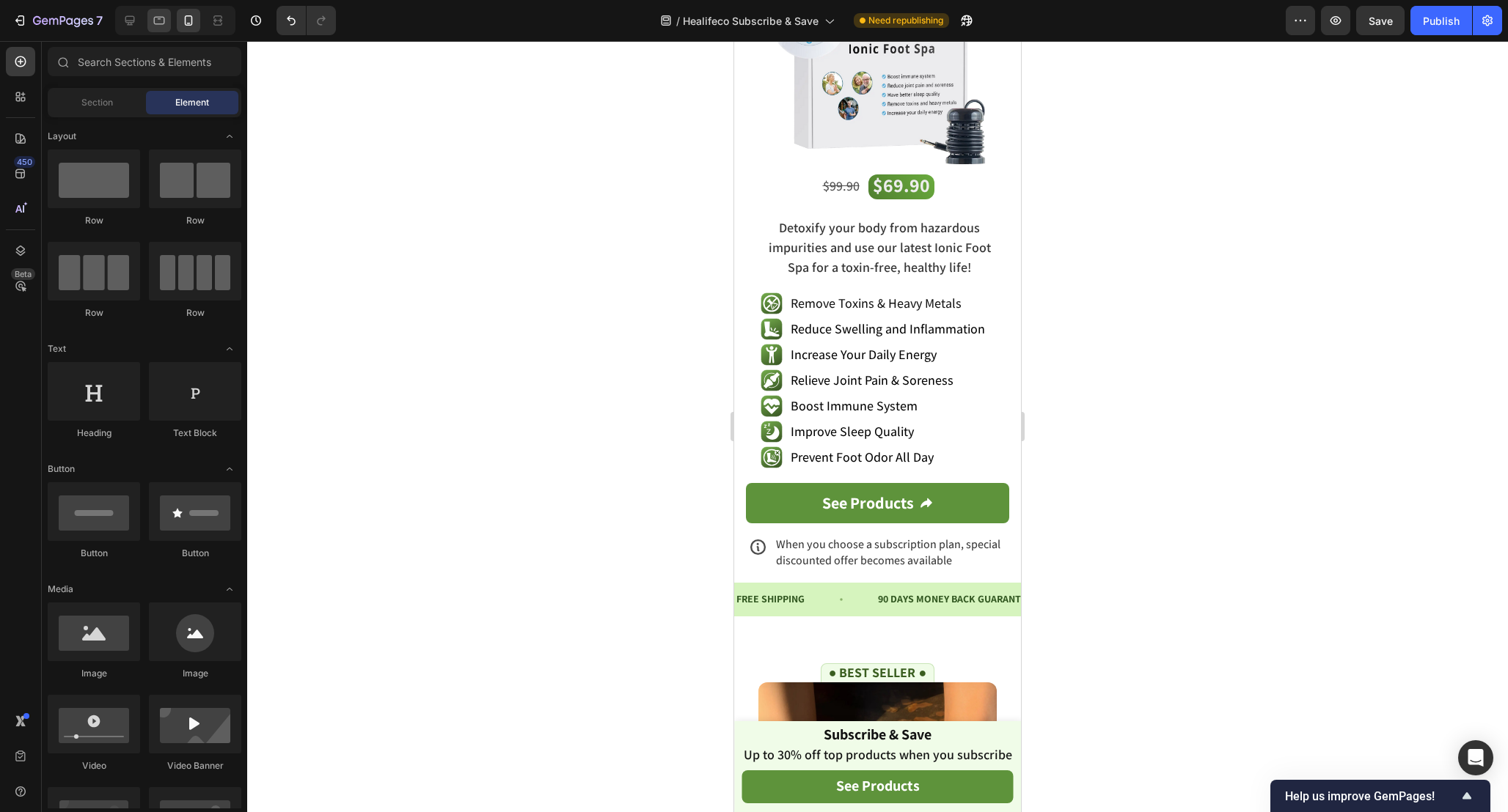
click at [149, 20] on div at bounding box center [159, 20] width 23 height 23
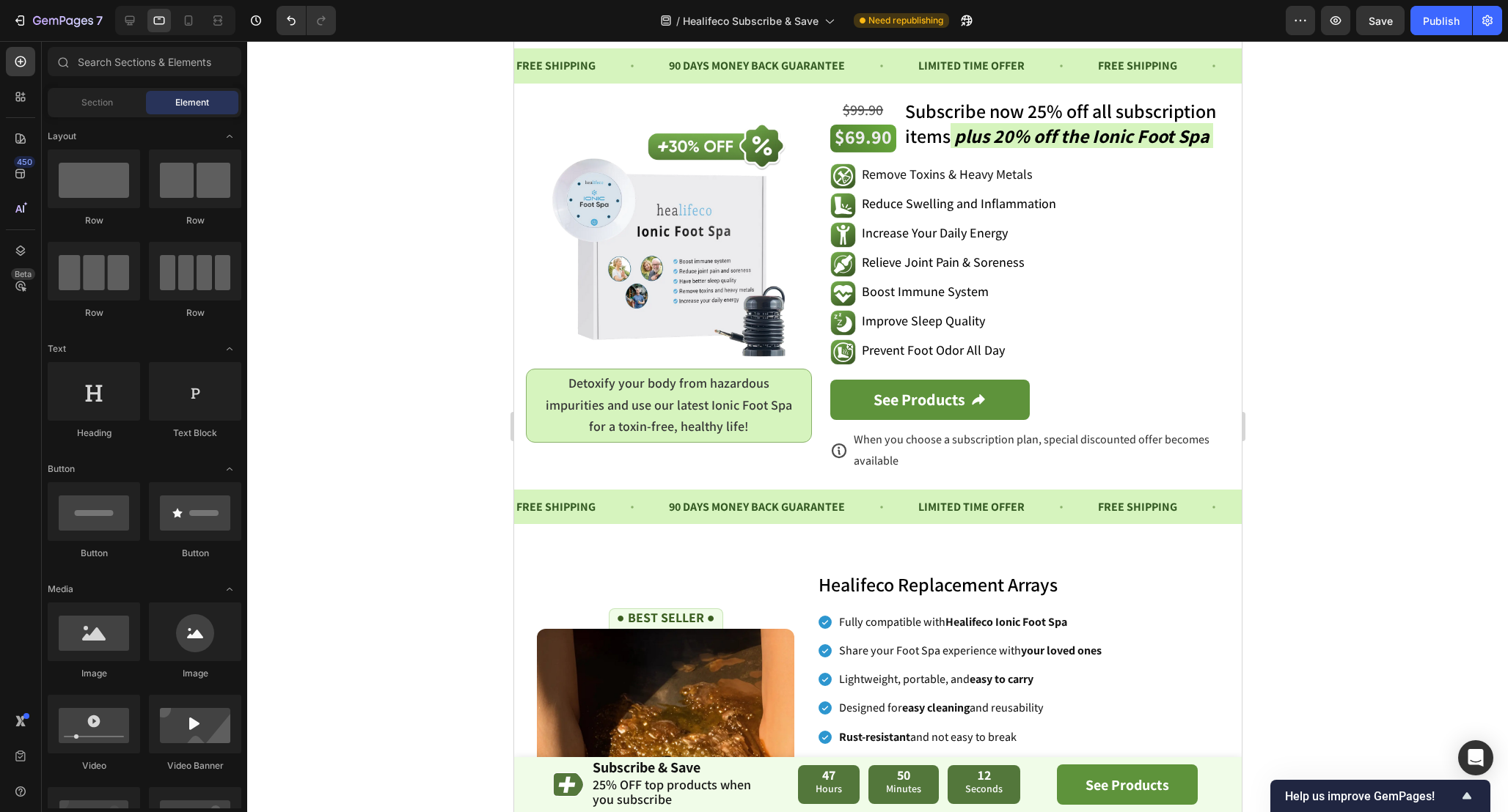
scroll to position [930, 0]
click at [138, 24] on div at bounding box center [130, 20] width 23 height 23
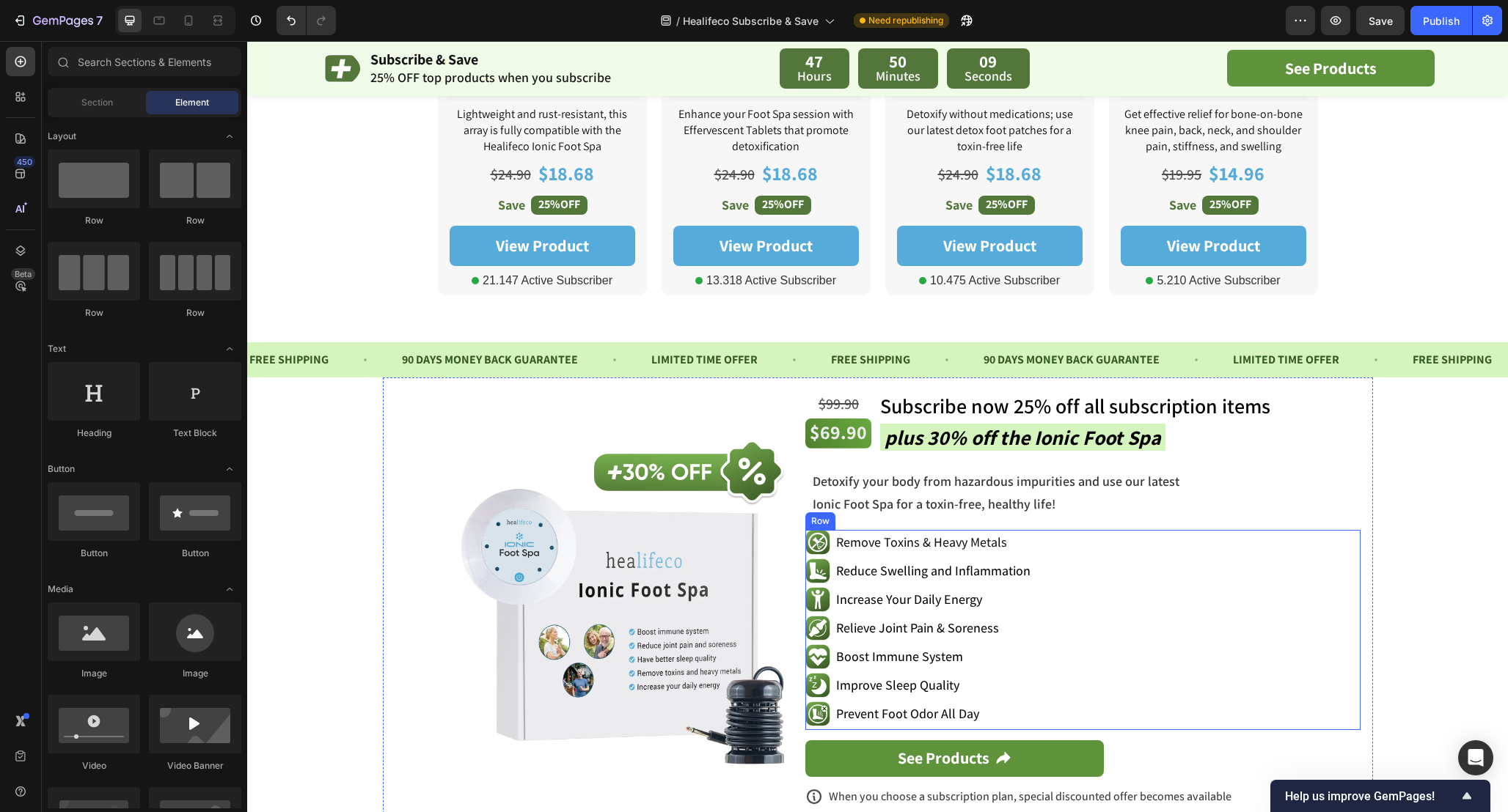
scroll to position [781, 0]
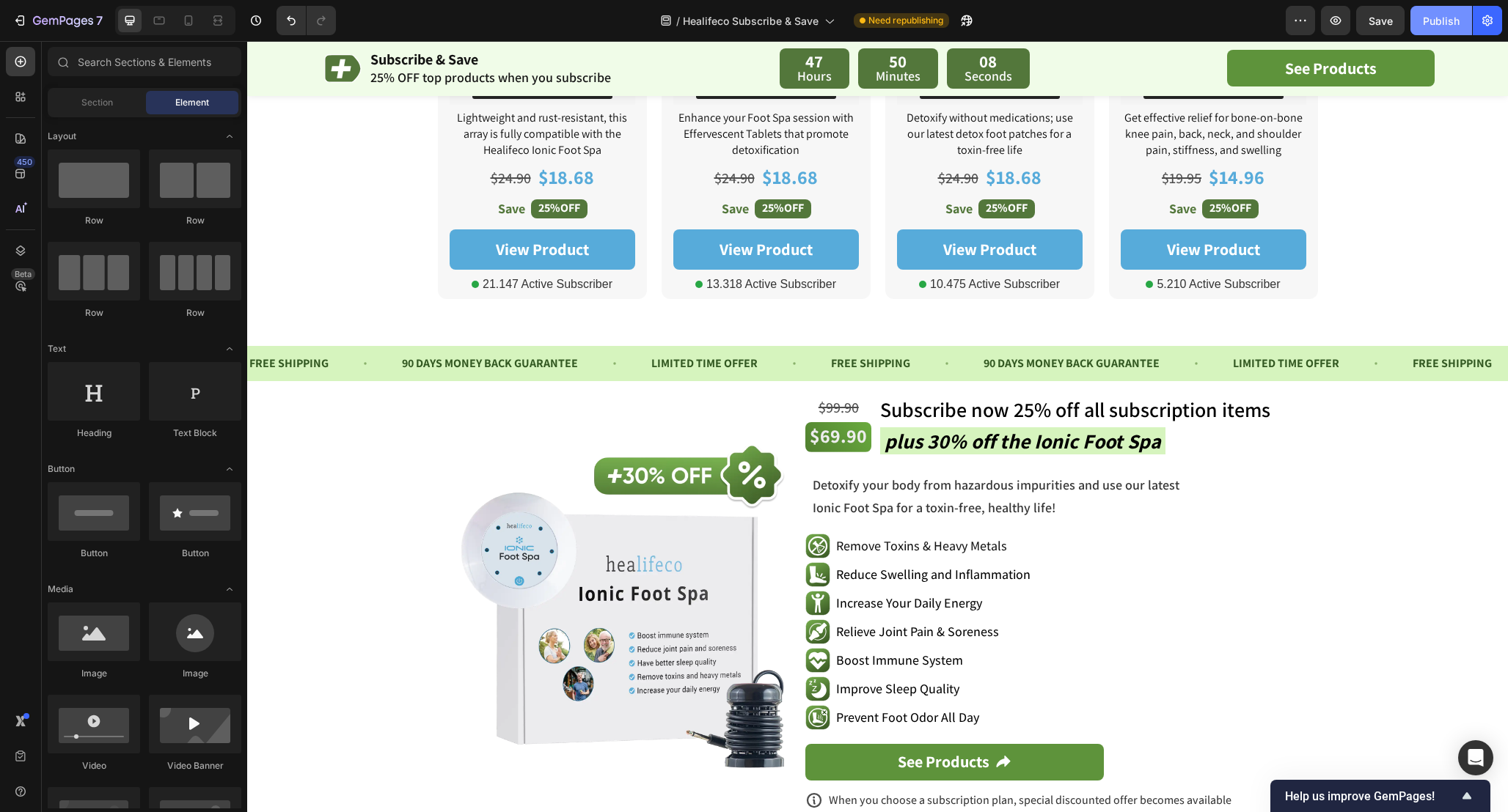
click at [1456, 7] on button "Publish" at bounding box center [1440, 20] width 61 height 29
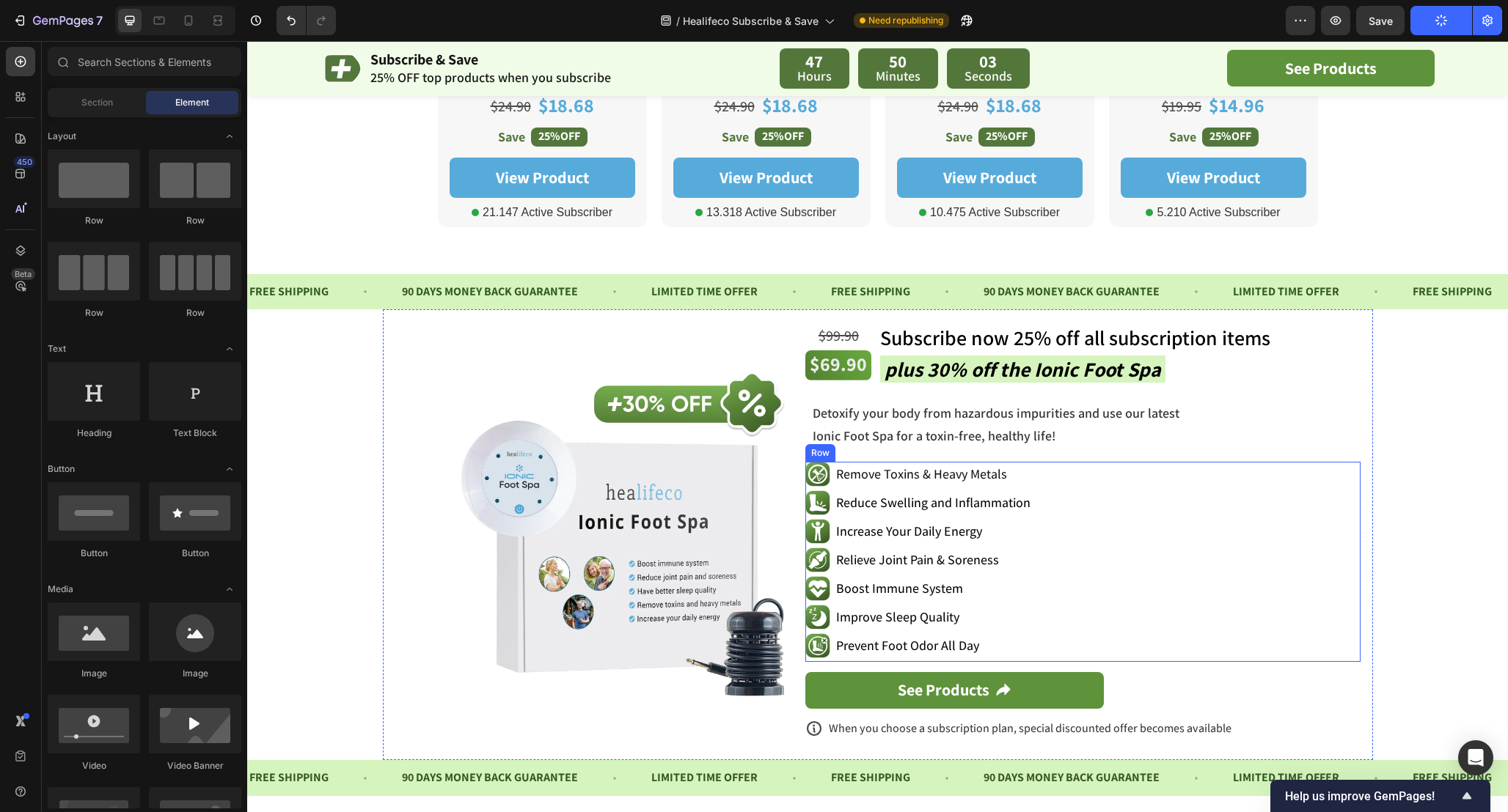
scroll to position [901, 0]
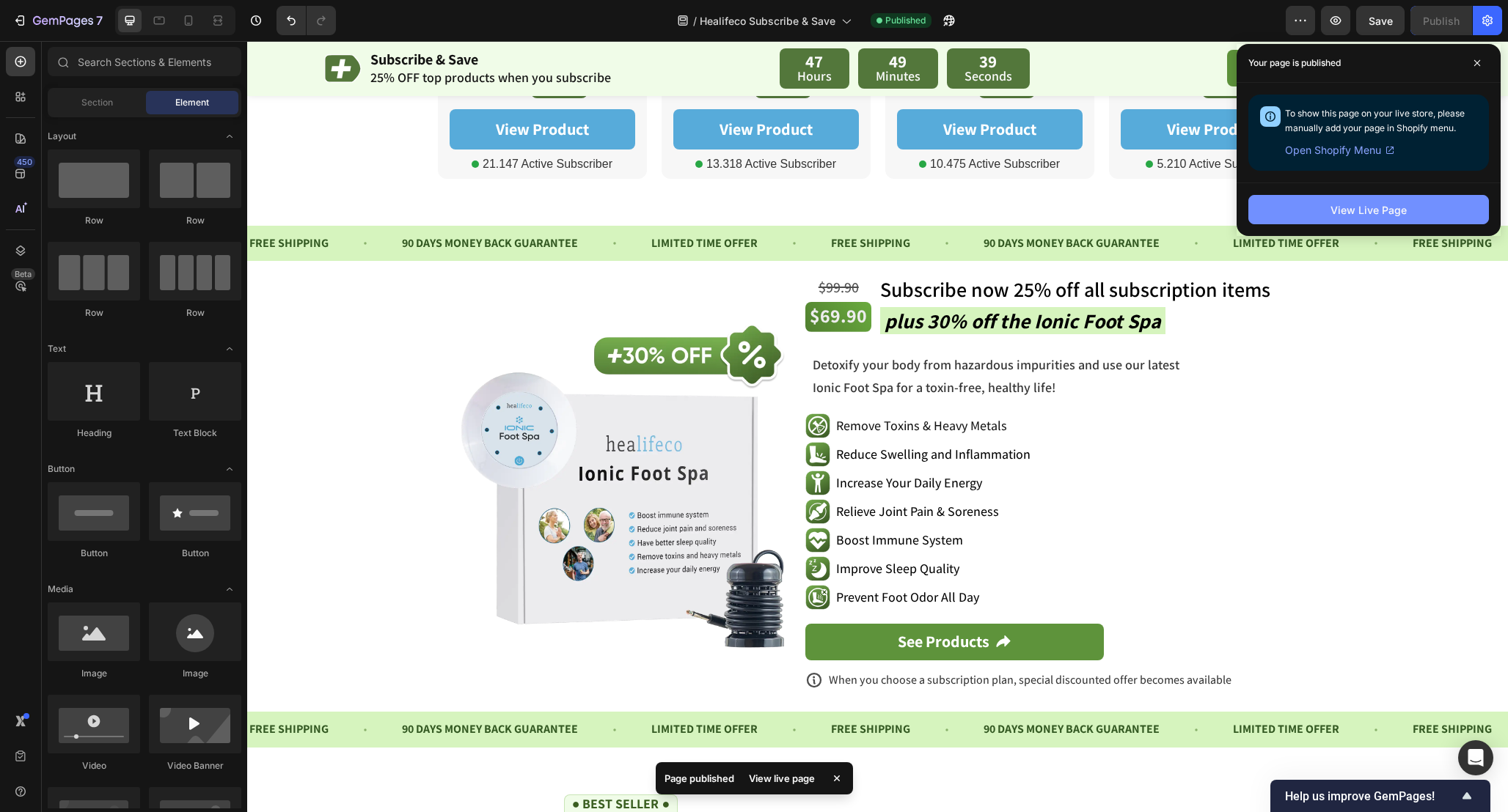
click at [1372, 214] on div "View Live Page" at bounding box center [1368, 209] width 77 height 15
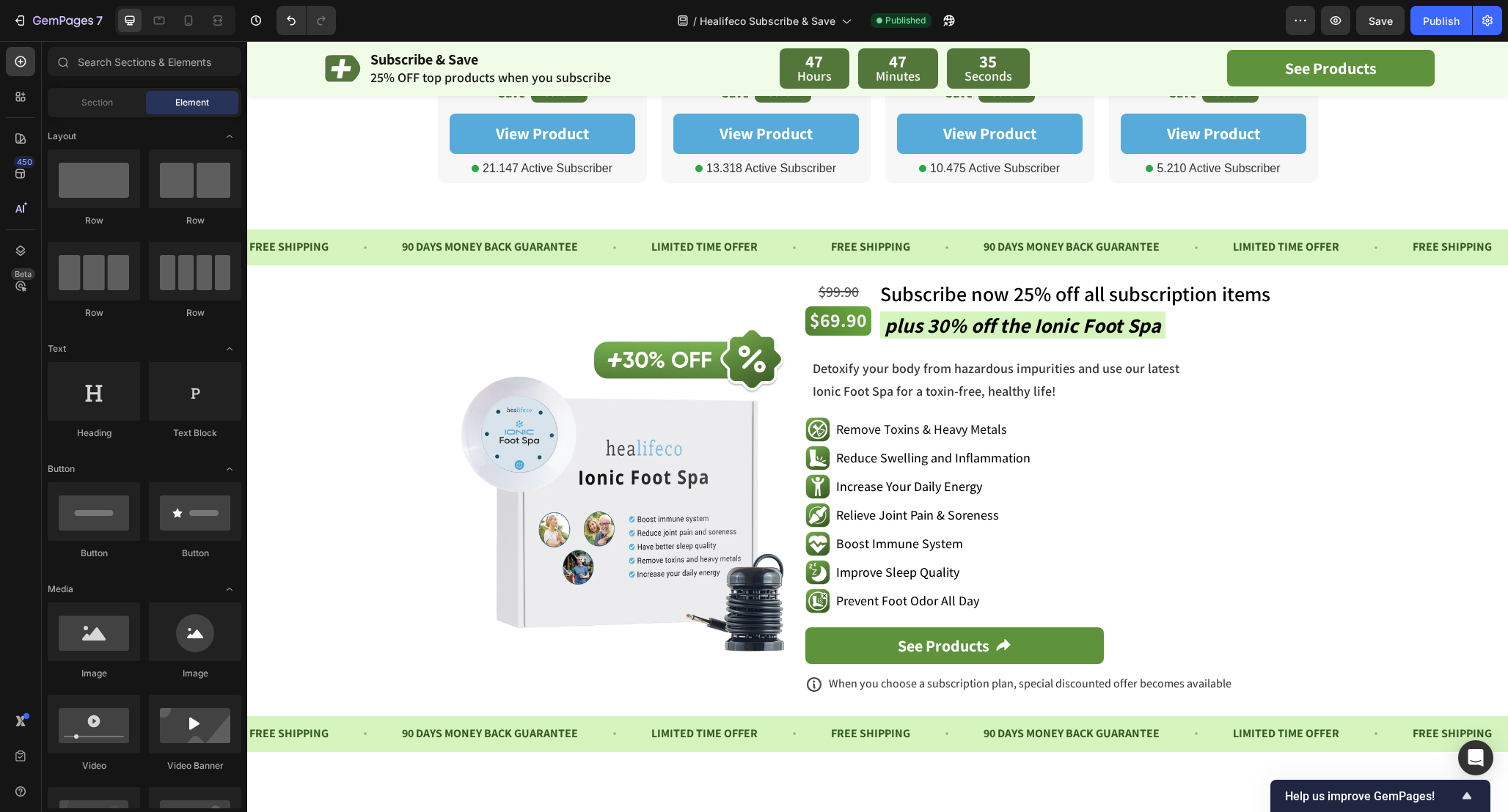
scroll to position [905, 0]
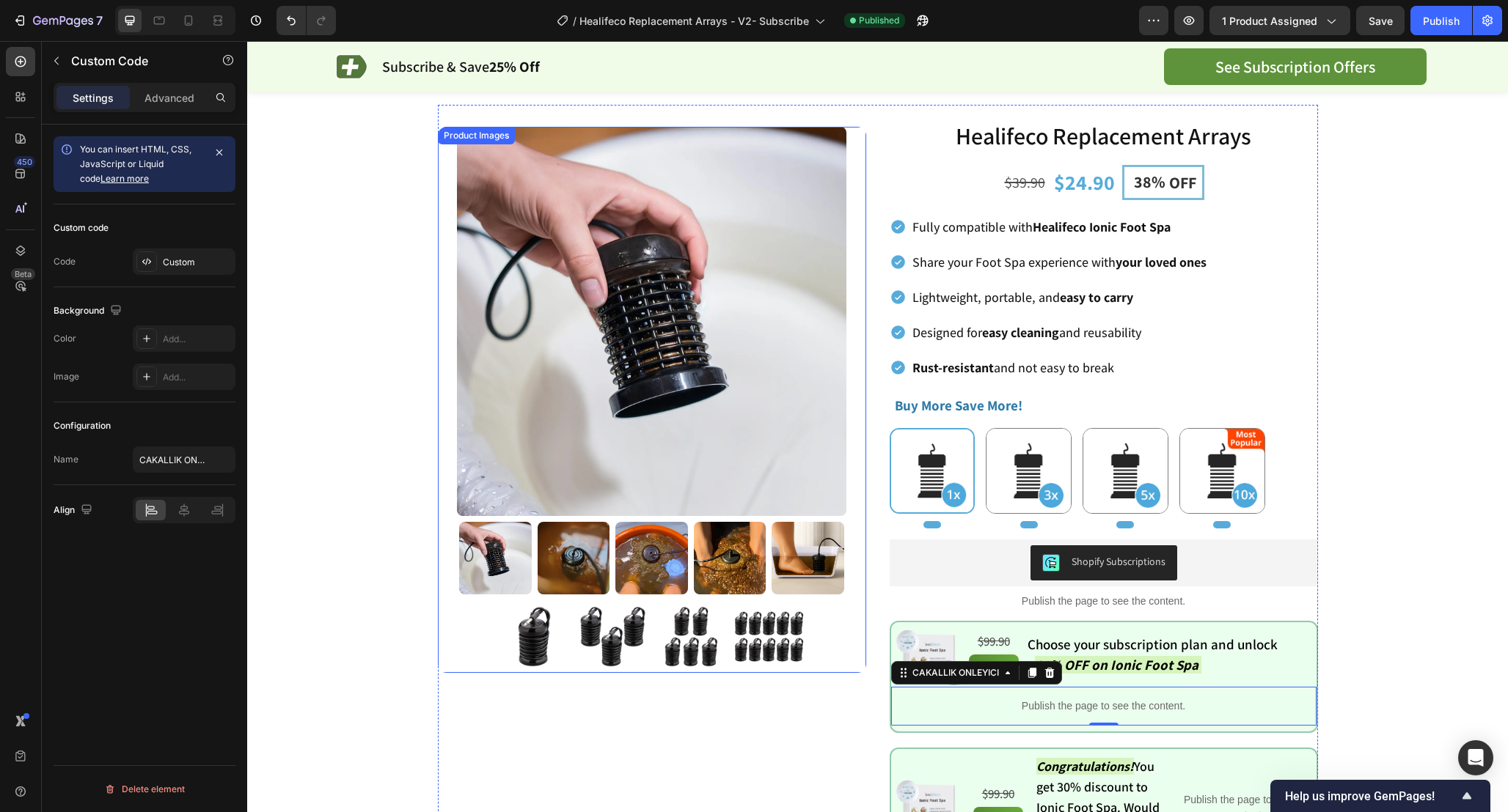
scroll to position [1, 0]
